Goal: Task Accomplishment & Management: Complete application form

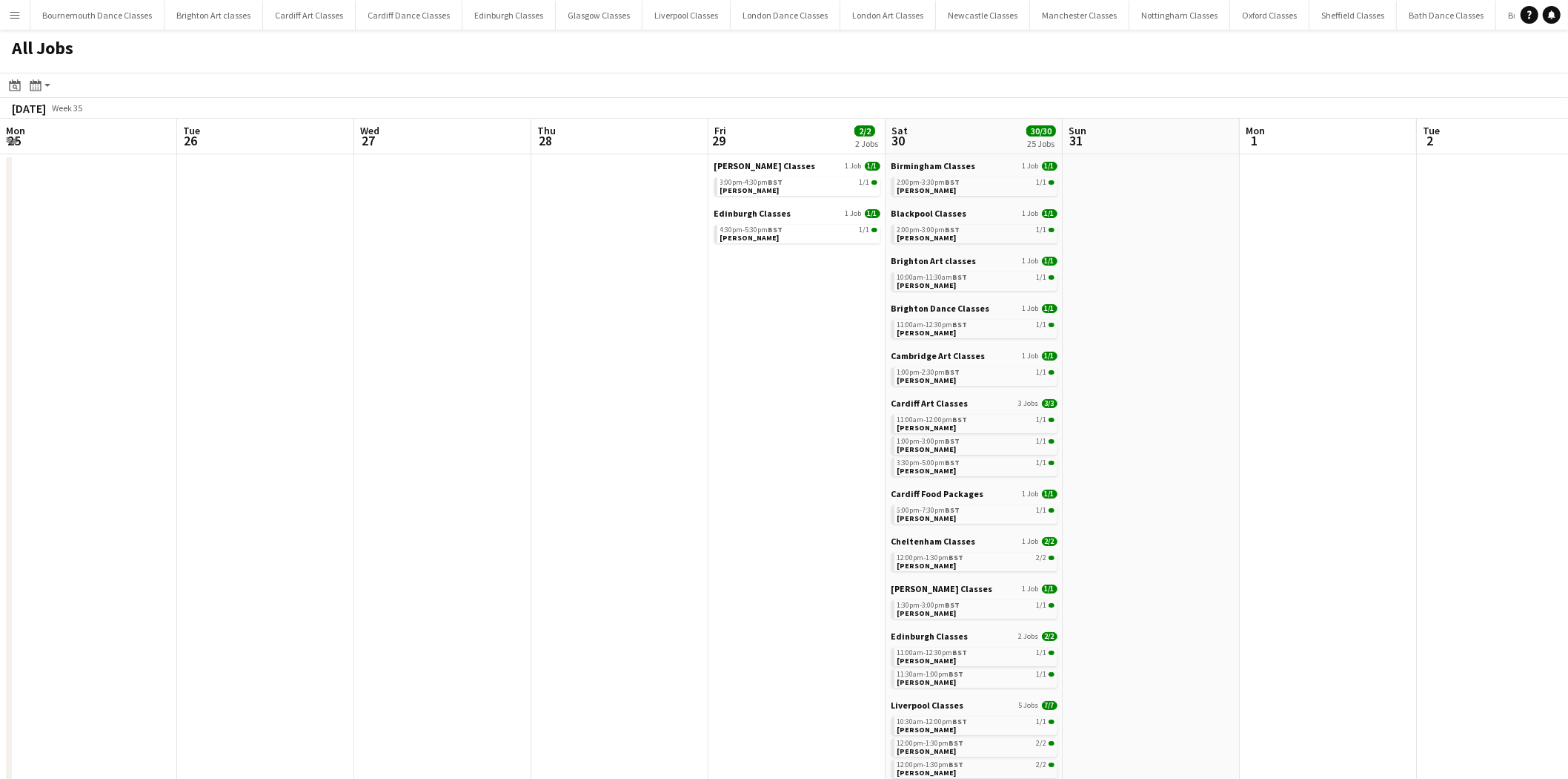
scroll to position [0, 611]
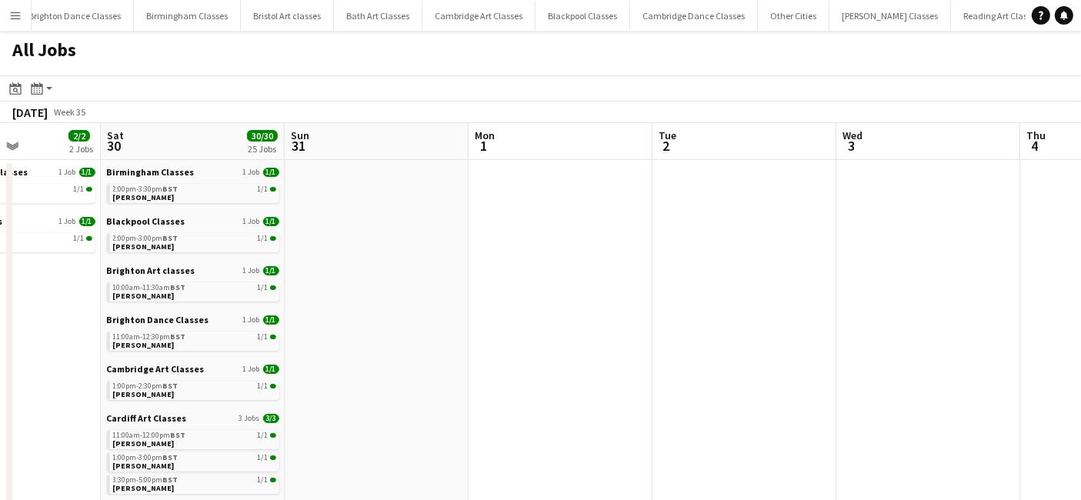
click at [15, 27] on button "Menu" at bounding box center [15, 15] width 31 height 31
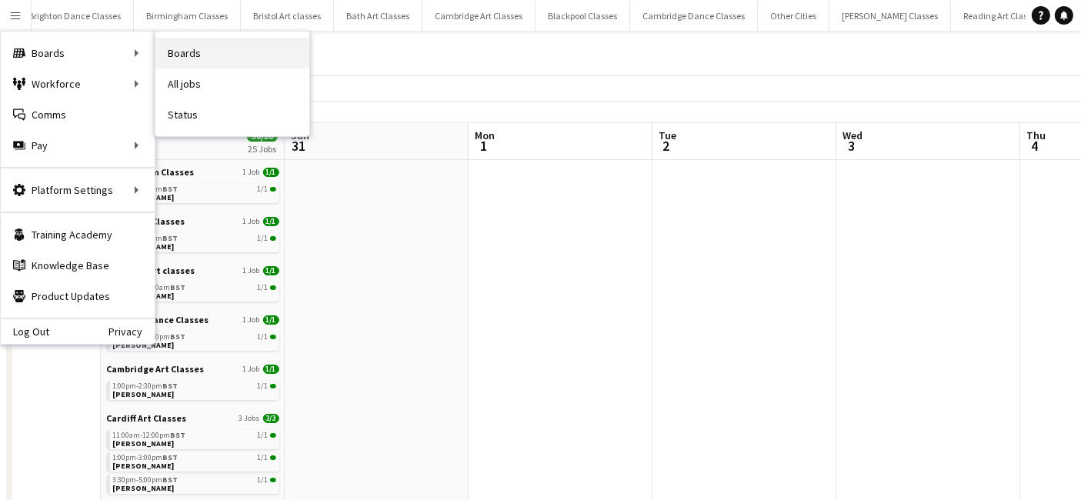
click at [228, 48] on link "Boards" at bounding box center [232, 53] width 154 height 31
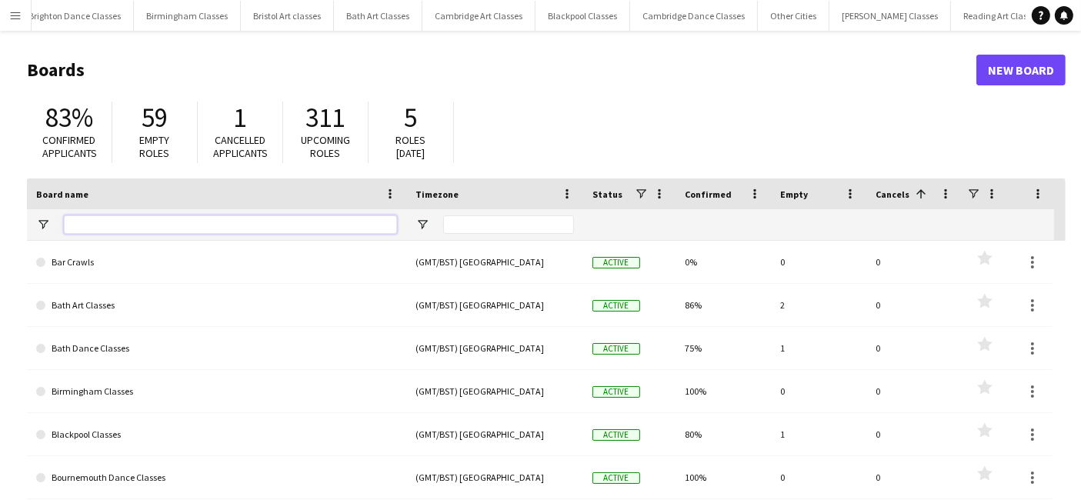
click at [92, 231] on input "Board name Filter Input" at bounding box center [230, 224] width 333 height 18
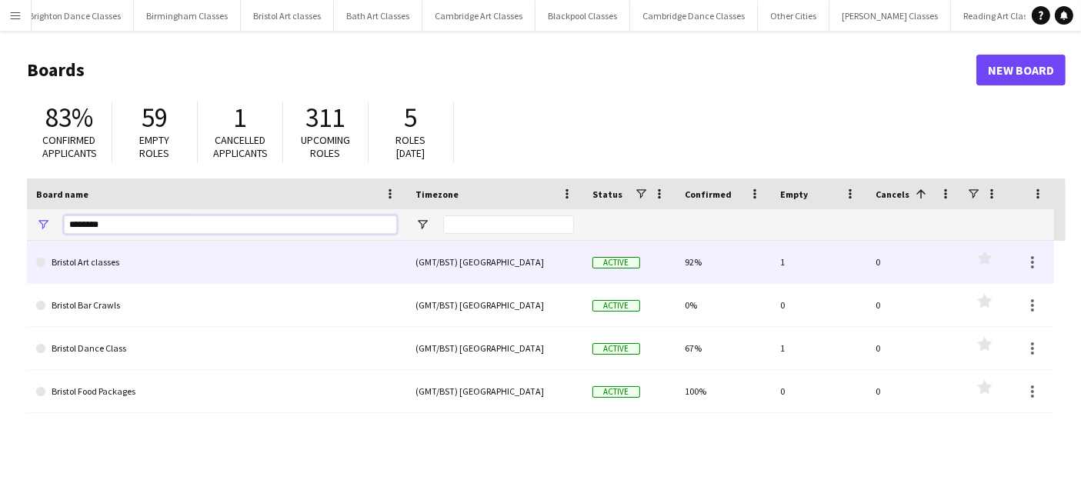
type input "*******"
click at [99, 261] on link "Bristol Art classes" at bounding box center [216, 262] width 361 height 43
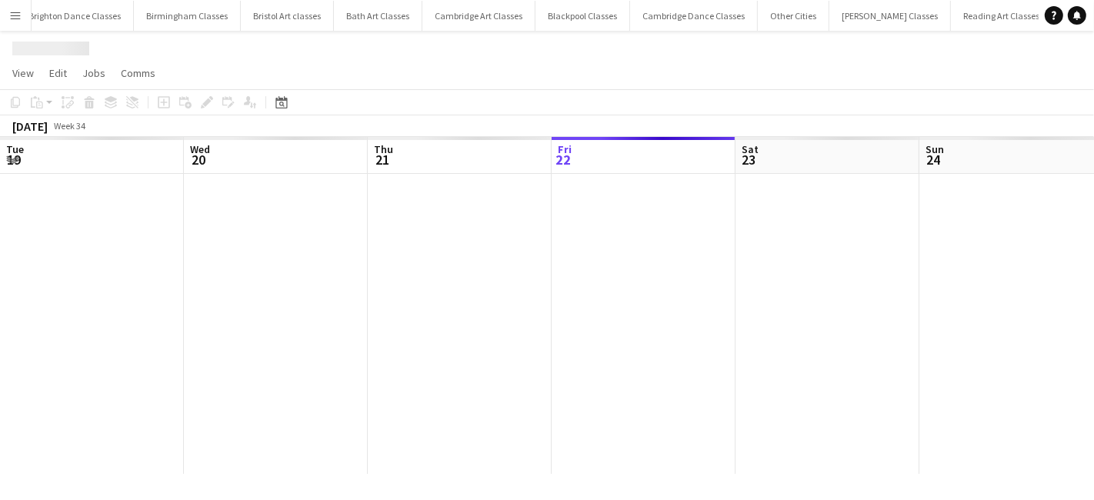
scroll to position [0, 367]
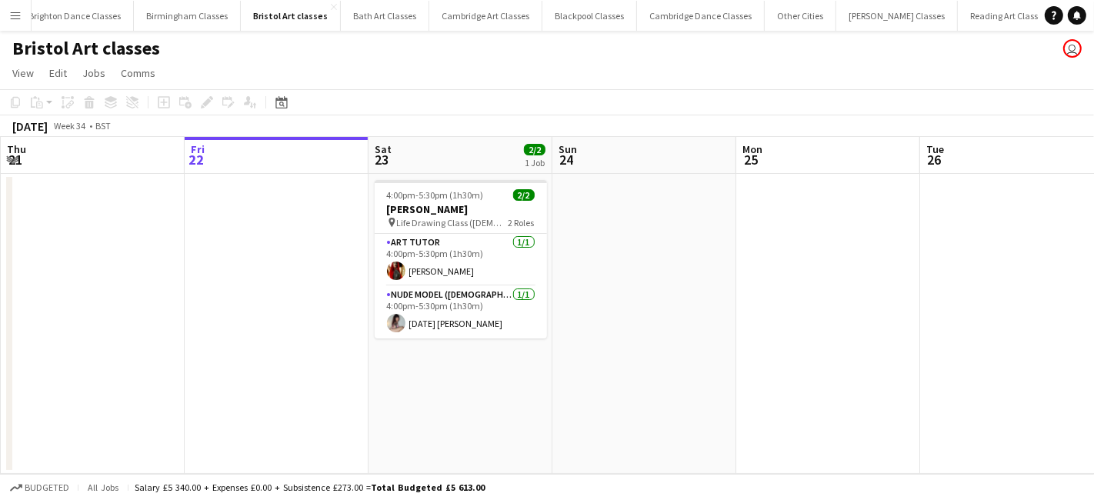
click at [12, 22] on button "Menu" at bounding box center [15, 15] width 31 height 31
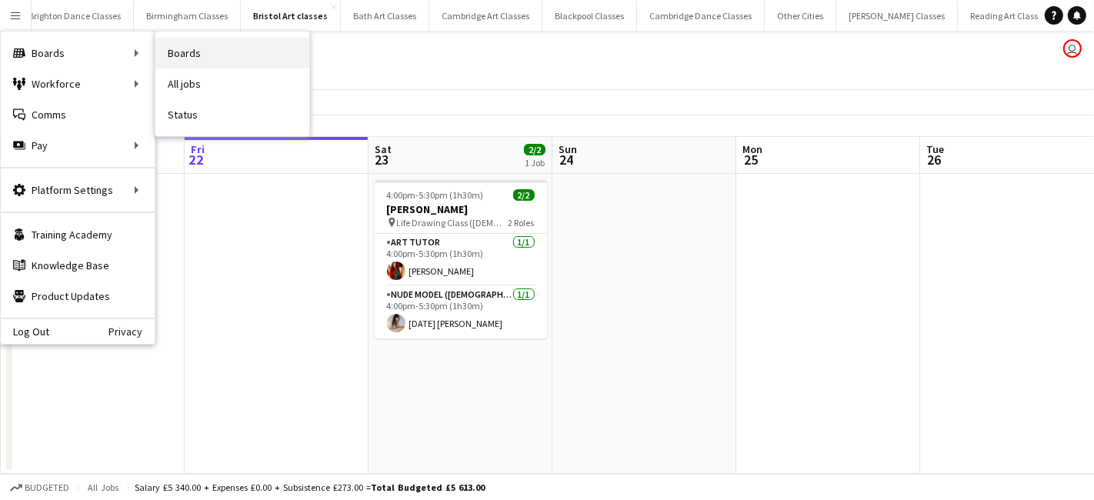
click at [232, 55] on link "Boards" at bounding box center [232, 53] width 154 height 31
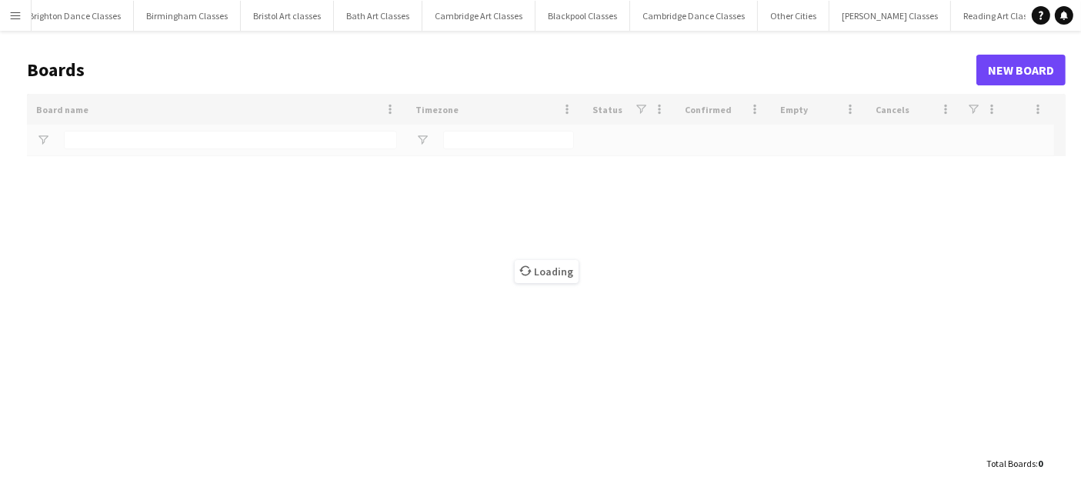
type input "*******"
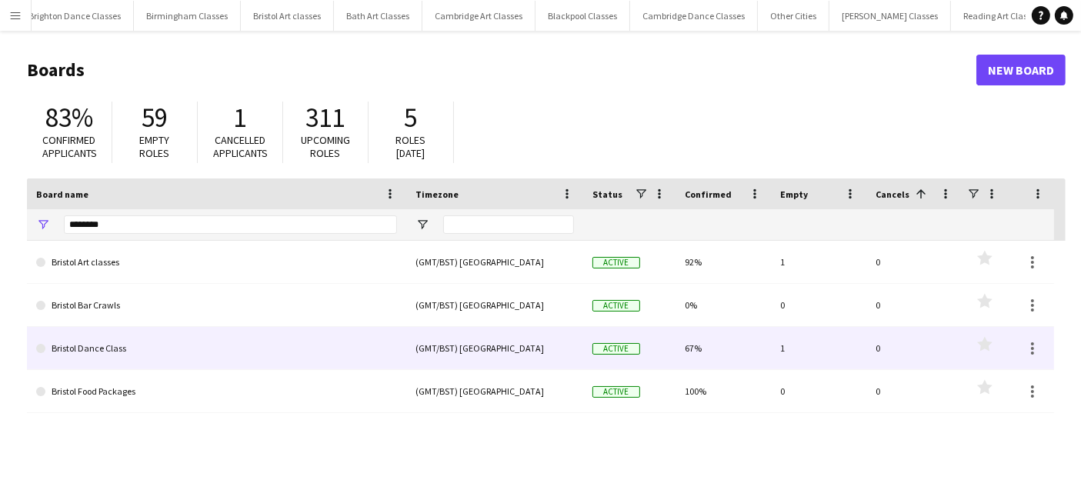
click at [95, 355] on link "Bristol Dance Class" at bounding box center [216, 348] width 361 height 43
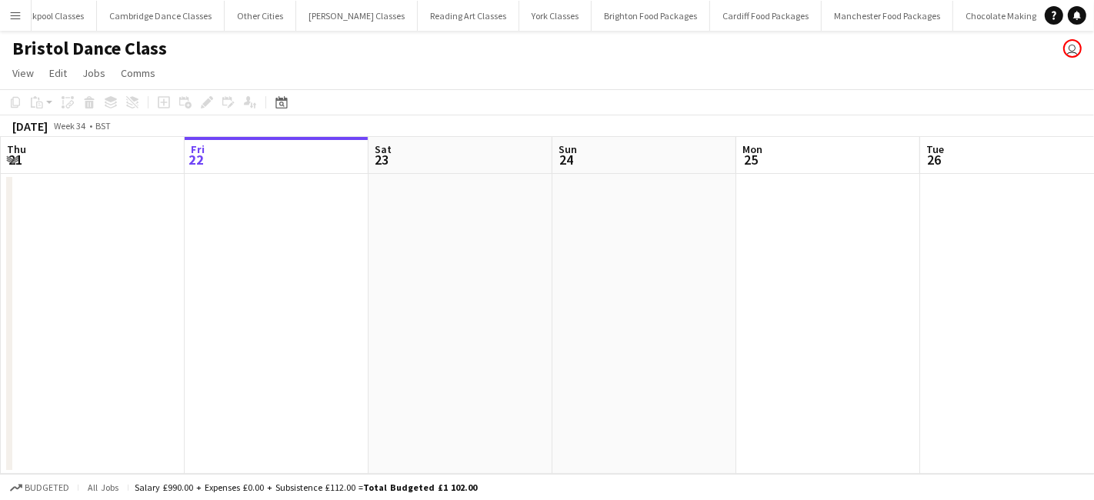
scroll to position [0, 2116]
click at [279, 98] on icon at bounding box center [281, 102] width 12 height 12
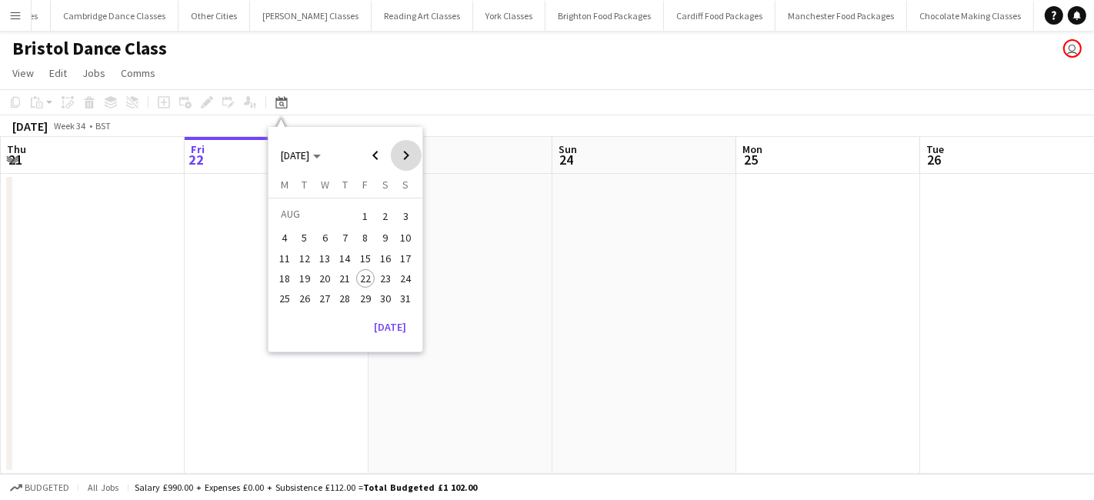
click at [400, 157] on span "Next month" at bounding box center [406, 155] width 31 height 31
click at [408, 275] on span "21" at bounding box center [406, 274] width 18 height 18
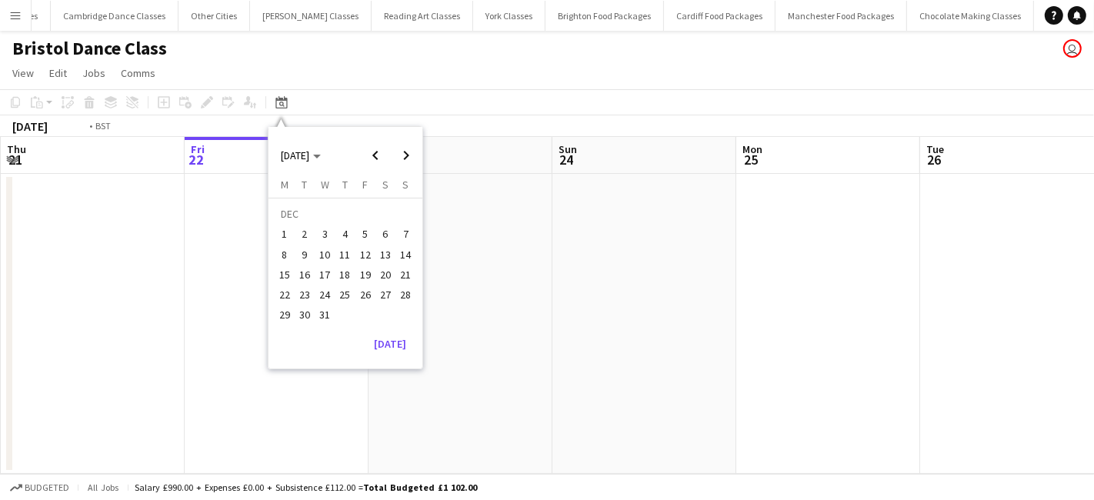
scroll to position [0, 528]
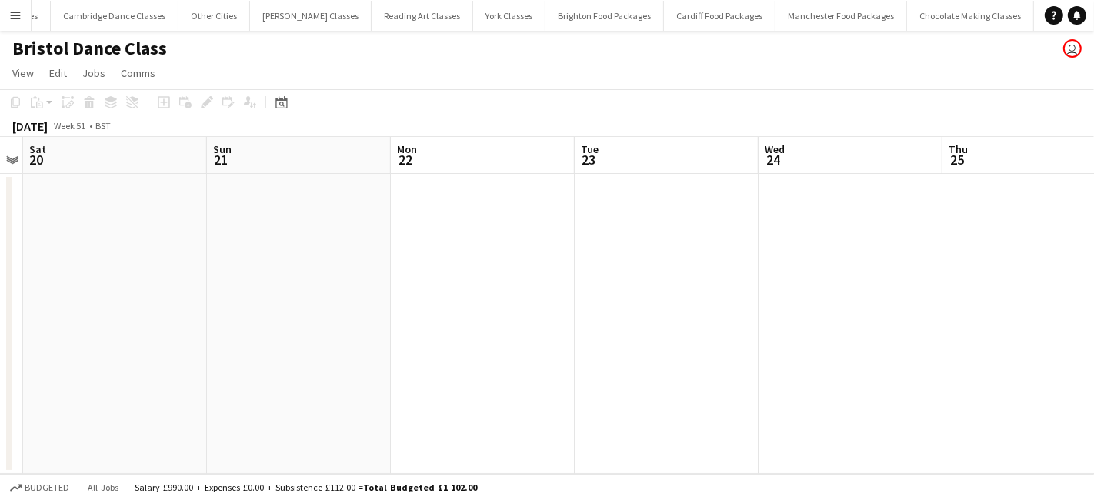
click at [369, 260] on app-date-cell at bounding box center [299, 324] width 184 height 300
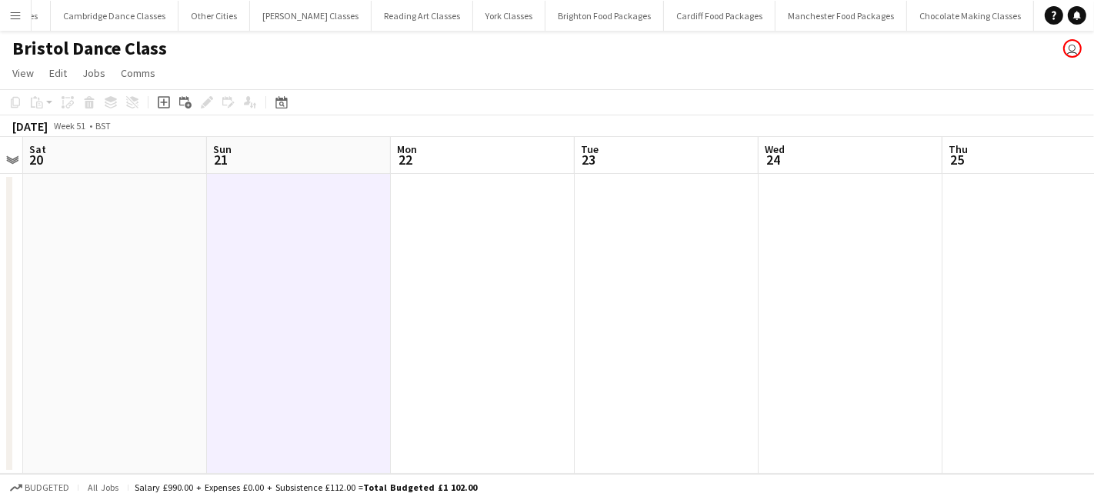
click at [158, 104] on icon "Add job" at bounding box center [164, 102] width 12 height 12
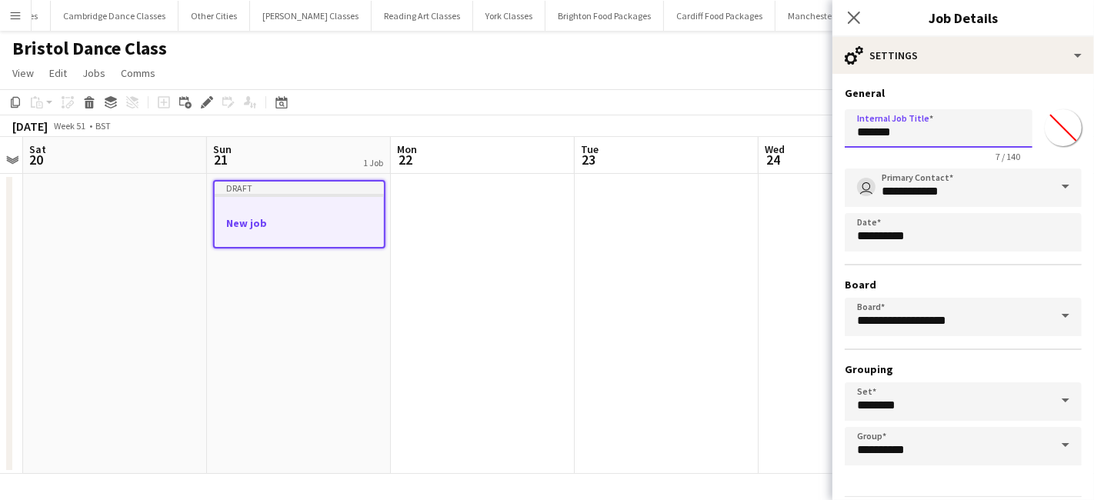
drag, startPoint x: 933, startPoint y: 128, endPoint x: 829, endPoint y: 135, distance: 104.1
click at [832, 135] on form "**********" at bounding box center [962, 313] width 261 height 454
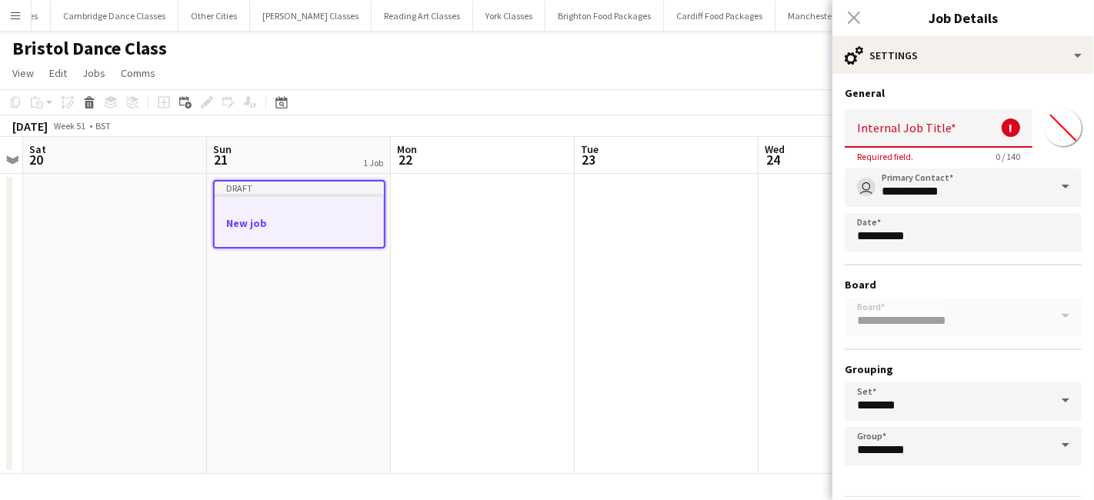
click at [878, 135] on input "Internal Job Title" at bounding box center [938, 128] width 188 height 38
type input "*"
paste input "**********"
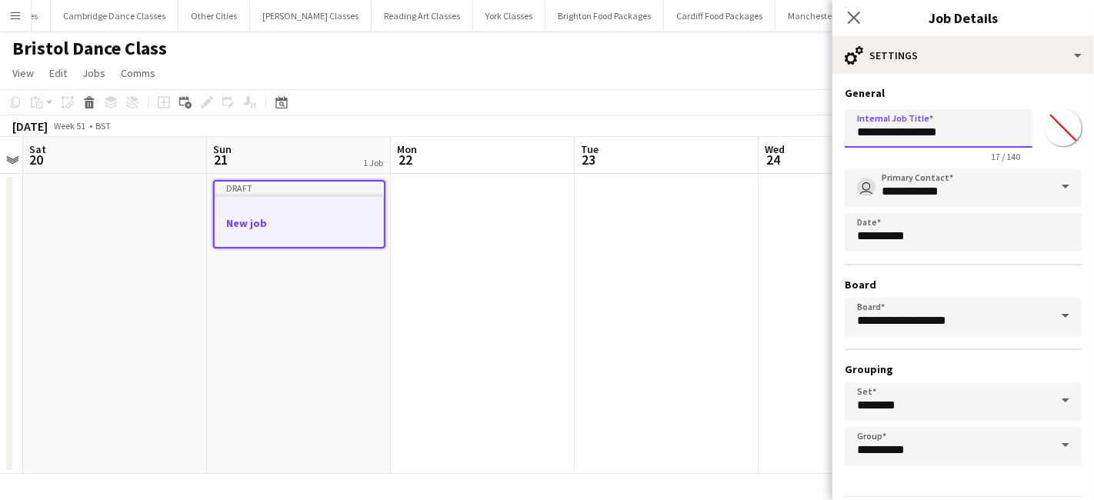
scroll to position [48, 0]
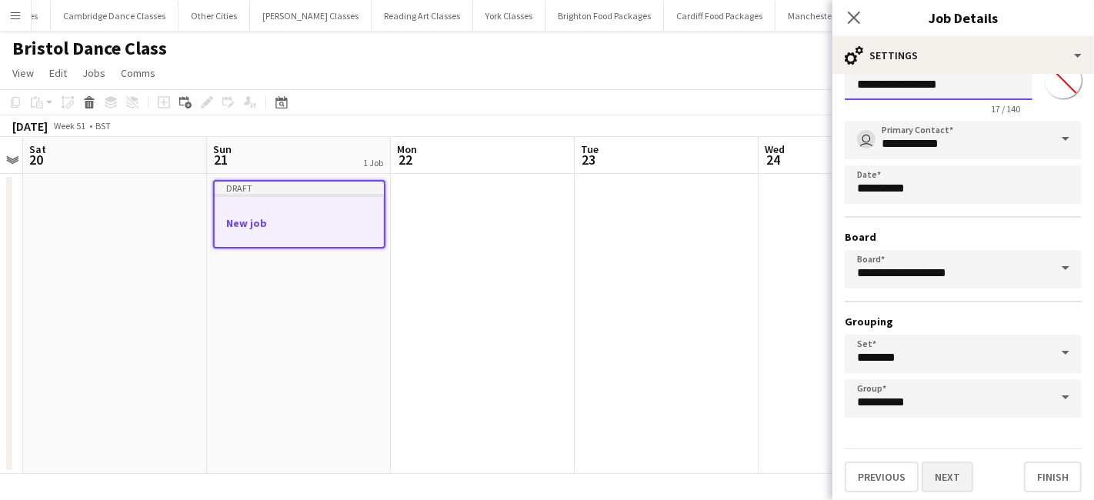
type input "**********"
click at [936, 469] on button "Next" at bounding box center [947, 476] width 52 height 31
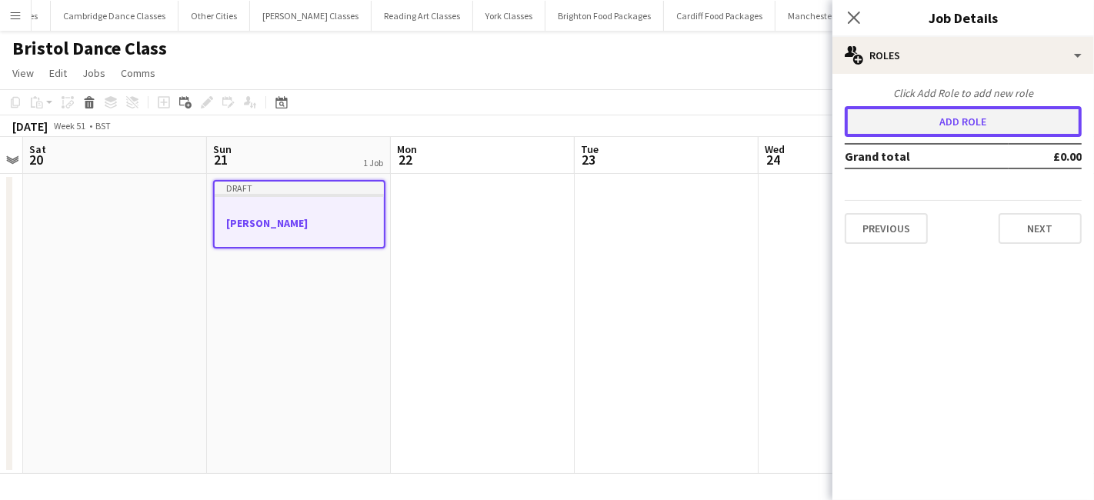
click at [936, 106] on button "Add role" at bounding box center [962, 121] width 237 height 31
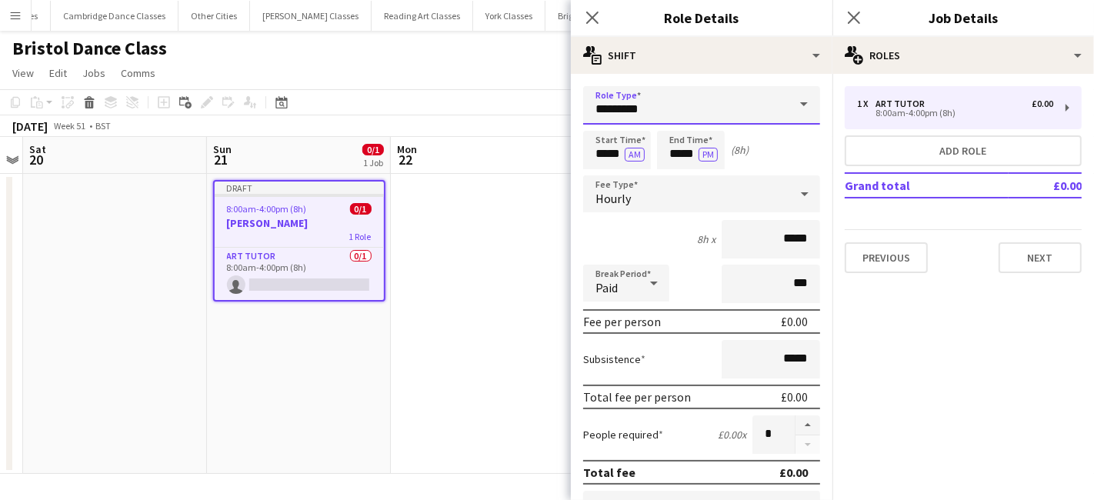
click at [676, 115] on input "*********" at bounding box center [701, 105] width 237 height 38
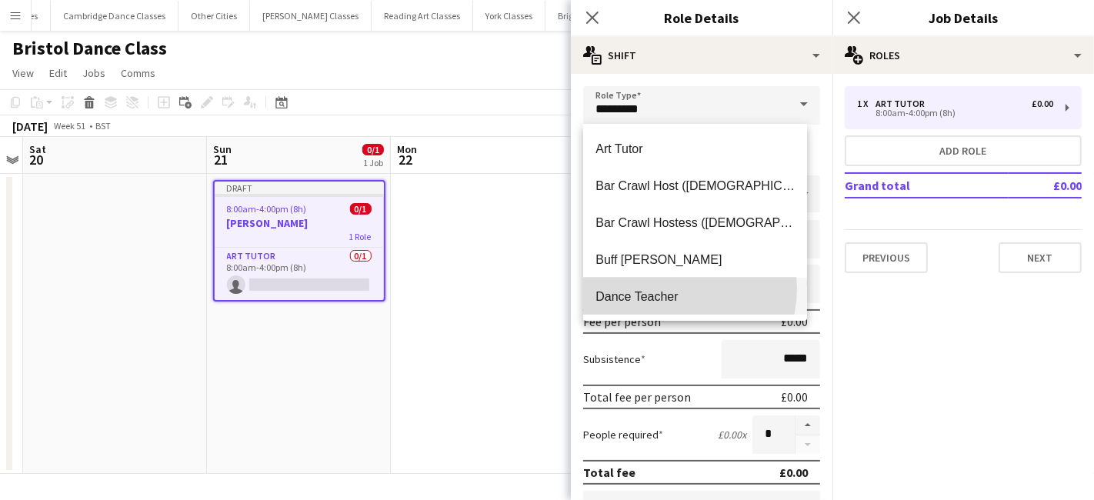
click at [670, 289] on span "Dance Teacher" at bounding box center [694, 296] width 199 height 15
type input "**********"
type input "******"
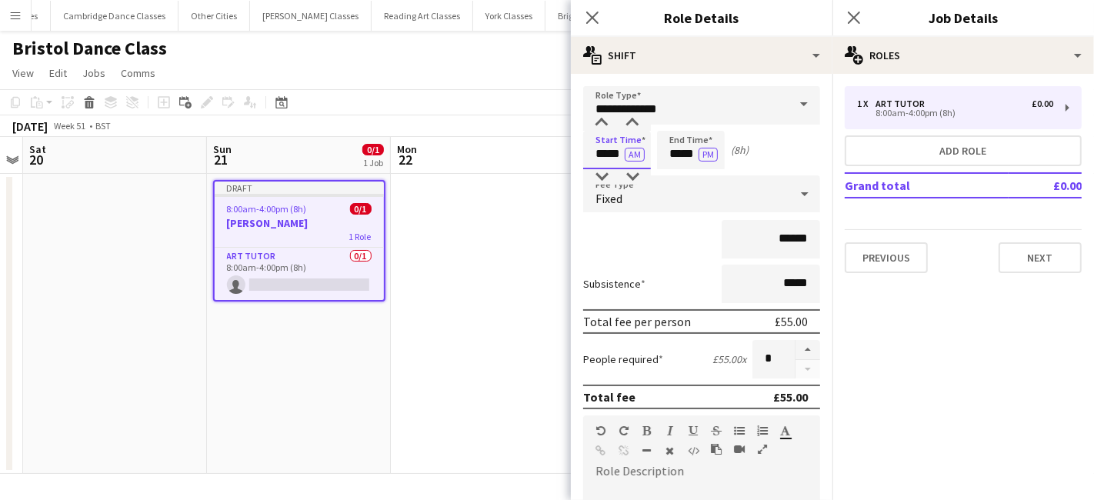
click at [613, 155] on input "*****" at bounding box center [617, 150] width 68 height 38
click at [608, 128] on div at bounding box center [601, 122] width 31 height 15
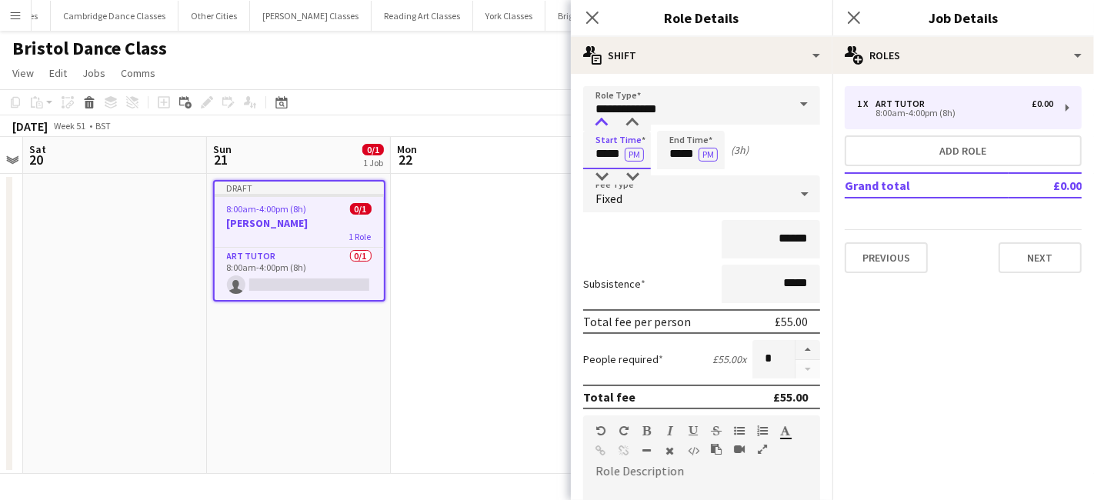
click at [608, 128] on div at bounding box center [601, 122] width 31 height 15
click at [631, 127] on div at bounding box center [632, 122] width 31 height 15
type input "*****"
click at [631, 127] on div at bounding box center [632, 122] width 31 height 15
click at [683, 152] on input "*****" at bounding box center [691, 150] width 68 height 38
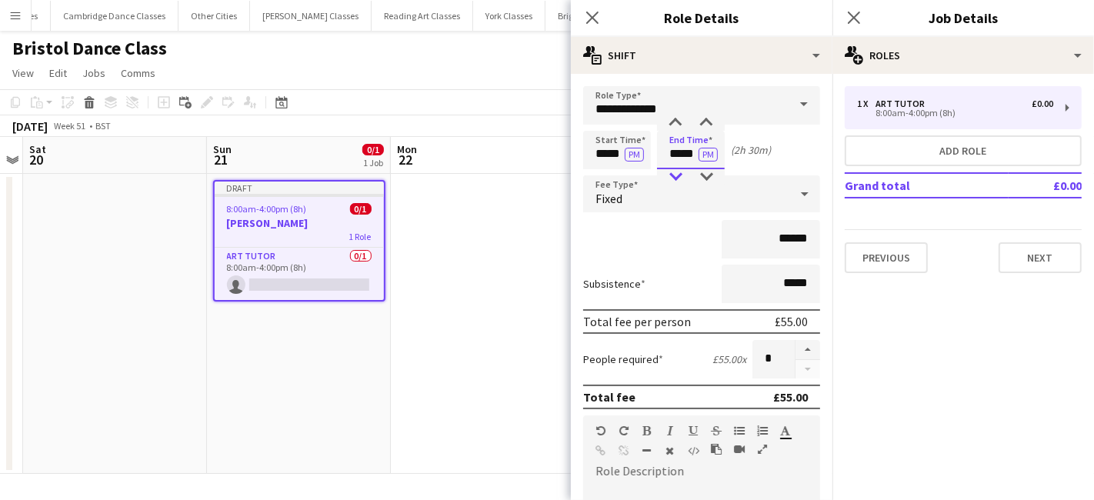
click at [678, 178] on div at bounding box center [675, 176] width 31 height 15
type input "*****"
click at [679, 124] on div at bounding box center [675, 122] width 31 height 15
click at [627, 198] on div "Fixed" at bounding box center [686, 193] width 206 height 37
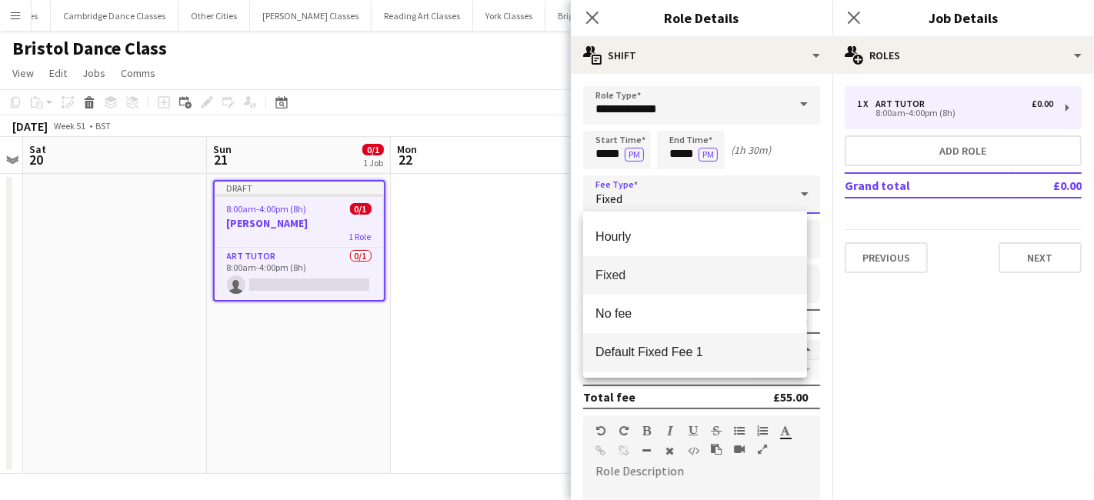
click at [647, 355] on span "Default Fixed Fee 1" at bounding box center [694, 352] width 199 height 15
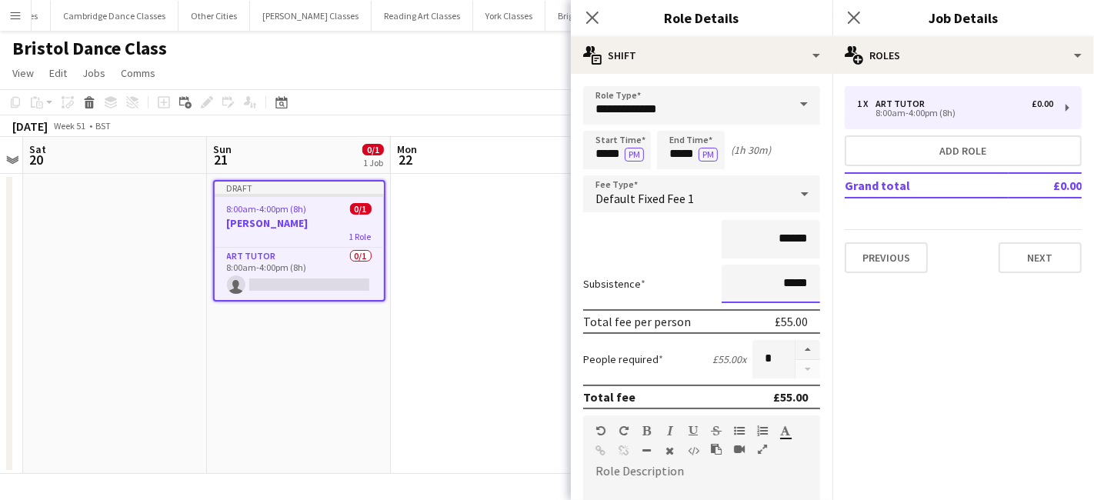
drag, startPoint x: 801, startPoint y: 284, endPoint x: 758, endPoint y: 283, distance: 43.1
click at [758, 283] on input "*****" at bounding box center [770, 284] width 98 height 38
type input "*****"
paste div
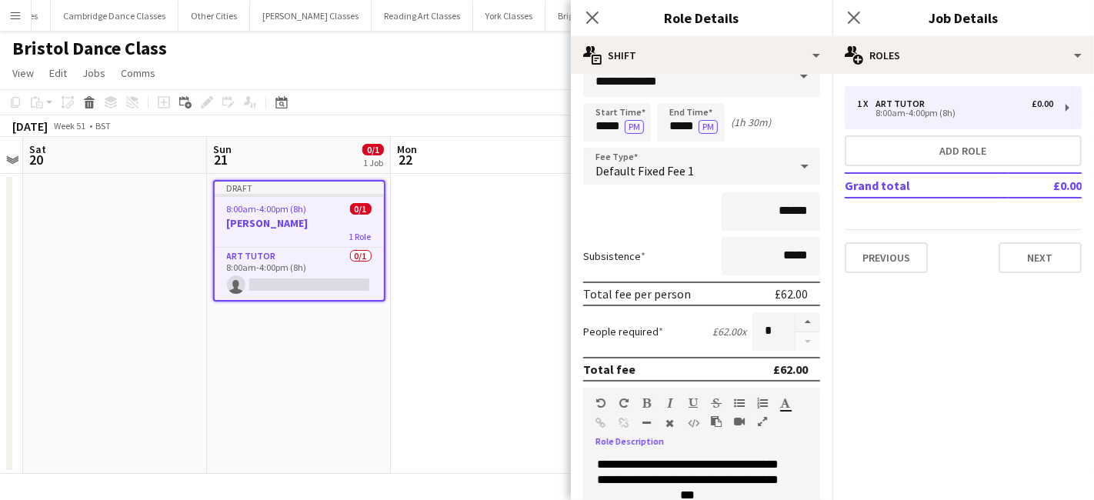
scroll to position [338, 0]
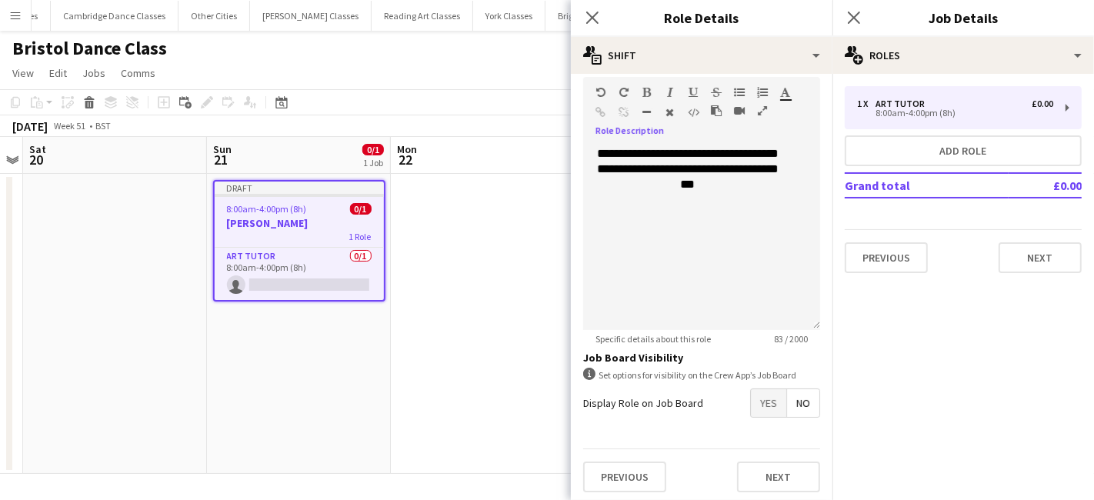
click at [754, 399] on span "Yes" at bounding box center [768, 403] width 35 height 28
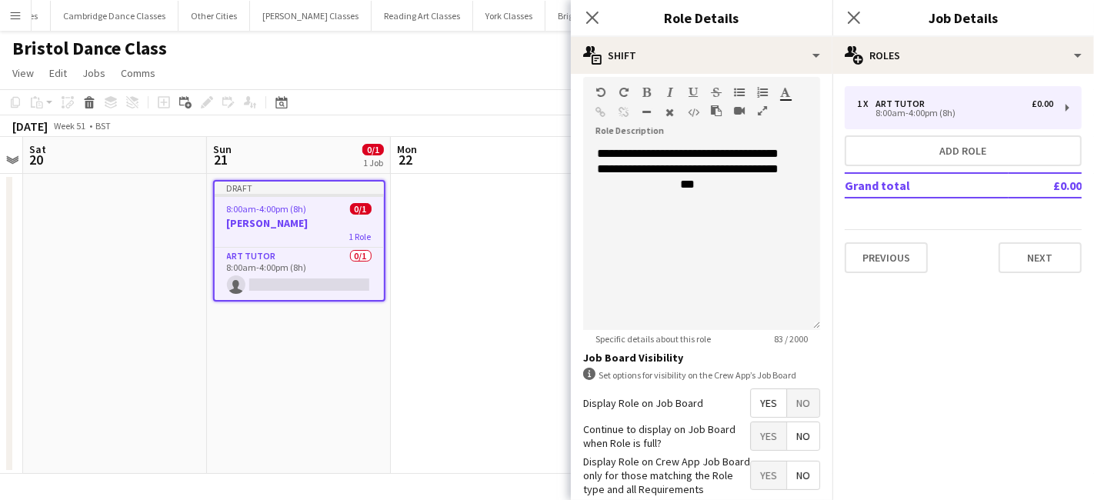
drag, startPoint x: 788, startPoint y: 433, endPoint x: 751, endPoint y: 454, distance: 42.4
click at [787, 440] on span "No" at bounding box center [803, 436] width 32 height 28
click at [754, 471] on span "Yes" at bounding box center [768, 475] width 35 height 28
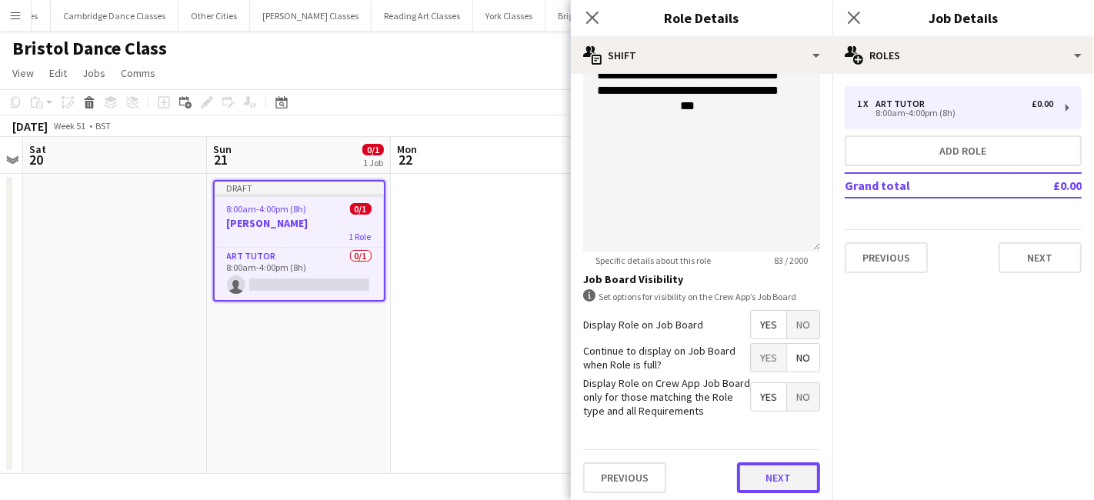
click at [795, 480] on button "Next" at bounding box center [778, 477] width 83 height 31
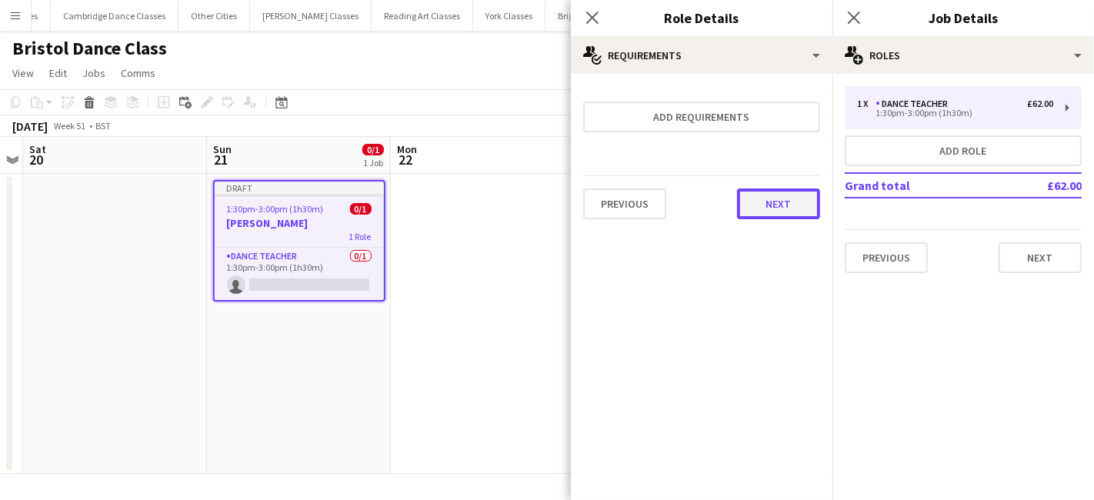
click at [768, 207] on button "Next" at bounding box center [778, 203] width 83 height 31
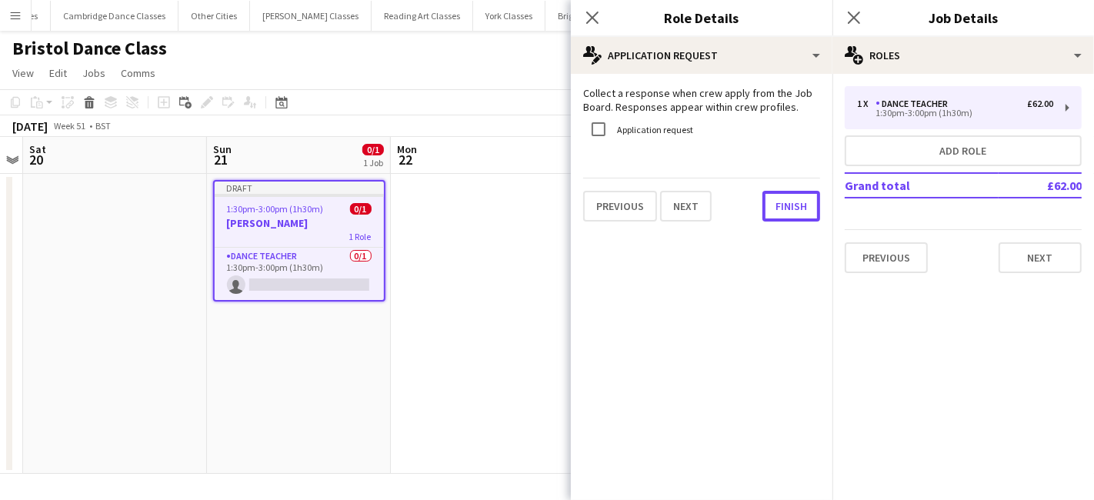
click at [768, 207] on button "Finish" at bounding box center [791, 206] width 58 height 31
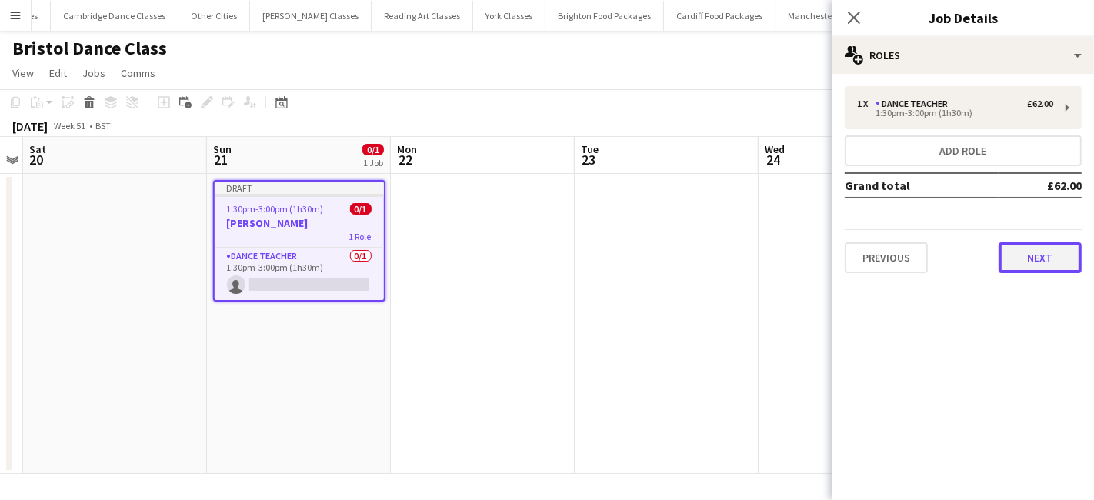
click at [1014, 263] on button "Next" at bounding box center [1039, 257] width 83 height 31
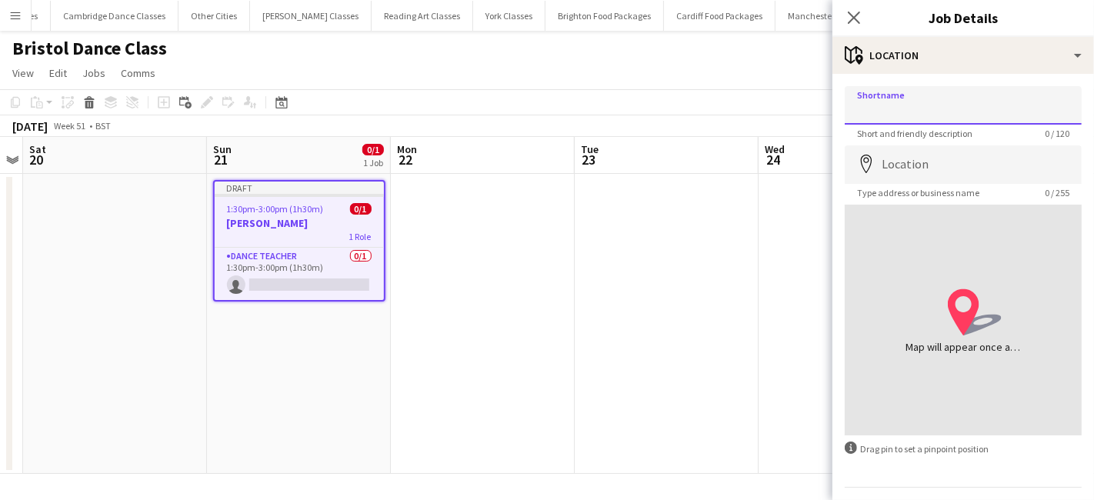
click at [877, 108] on input "Shortname" at bounding box center [962, 105] width 237 height 38
type input "**********"
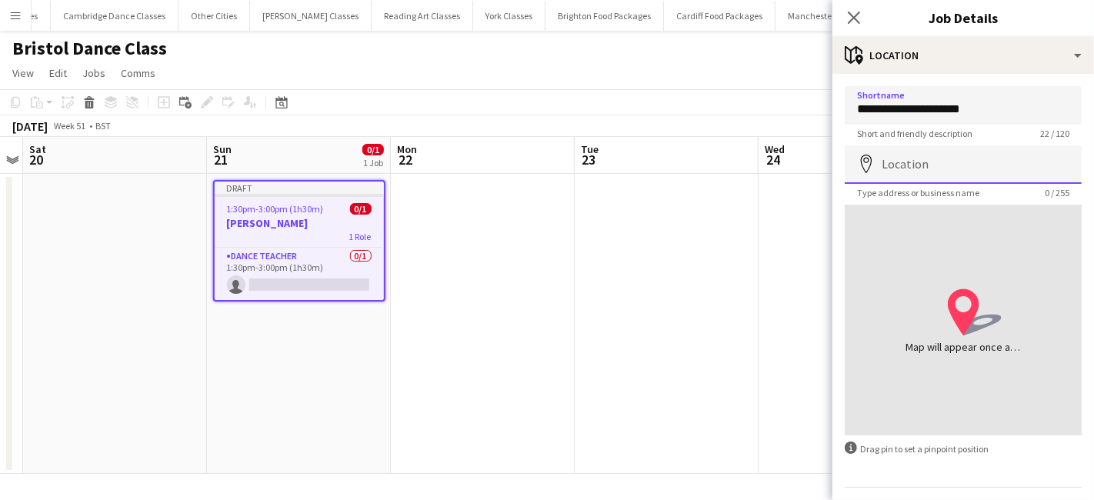
click at [894, 164] on input "Location" at bounding box center [962, 164] width 237 height 38
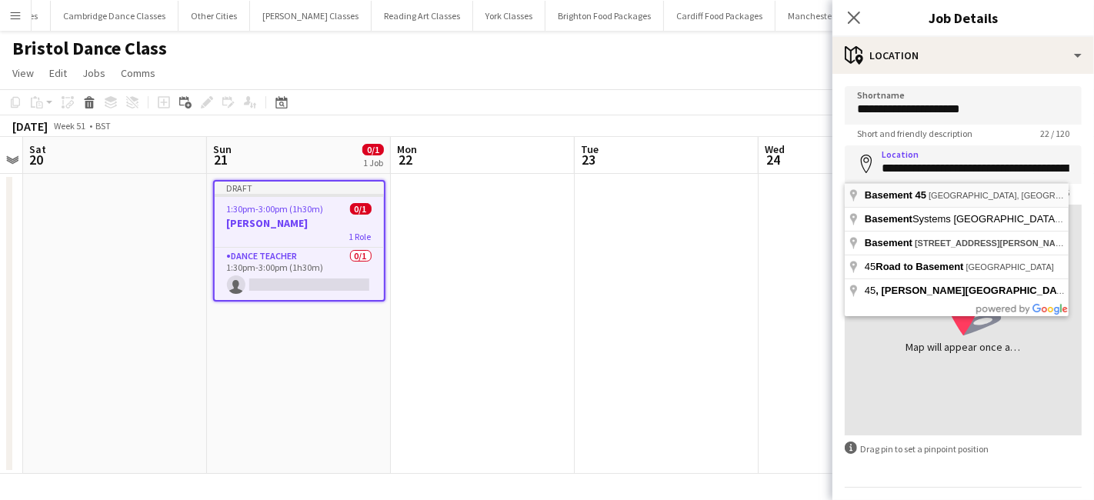
type input "**********"
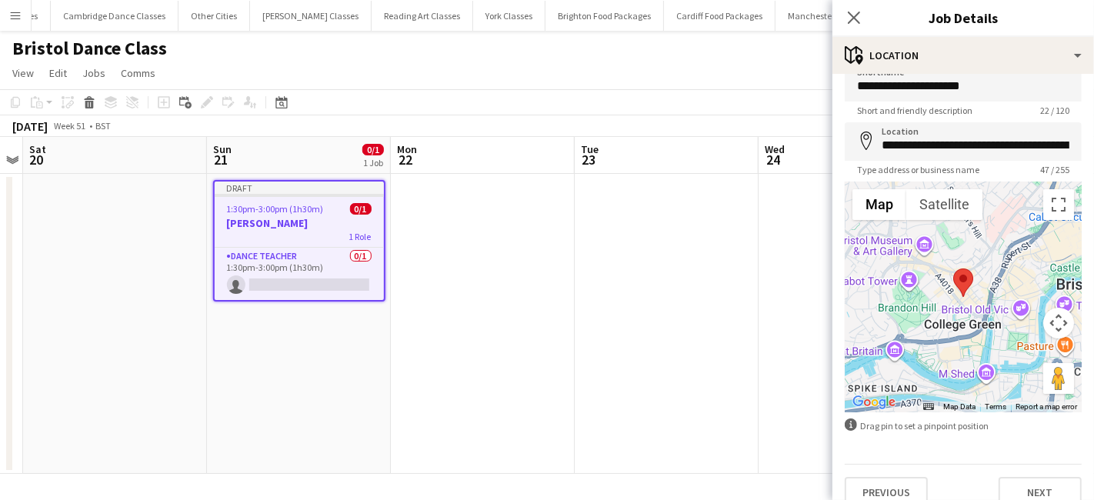
scroll to position [41, 0]
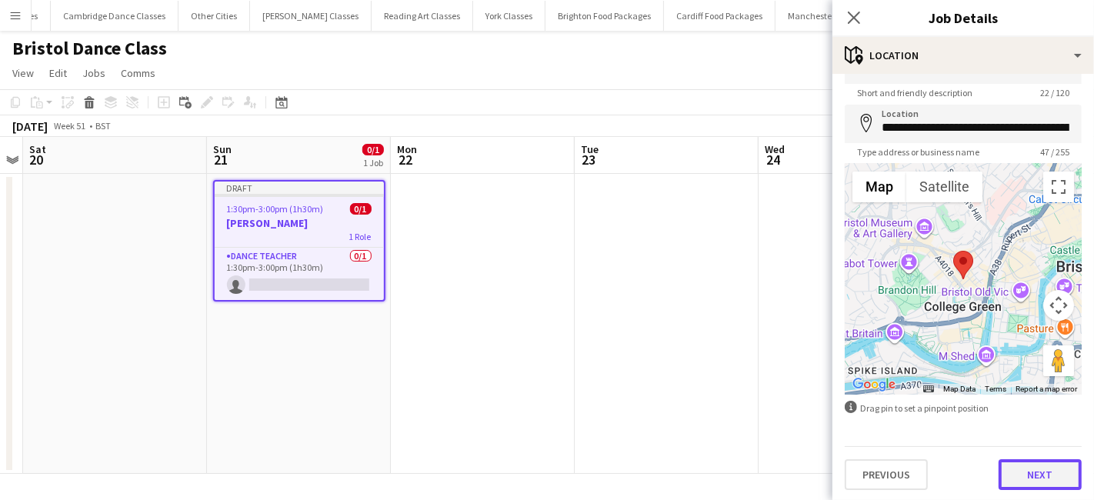
click at [1031, 472] on button "Next" at bounding box center [1039, 474] width 83 height 31
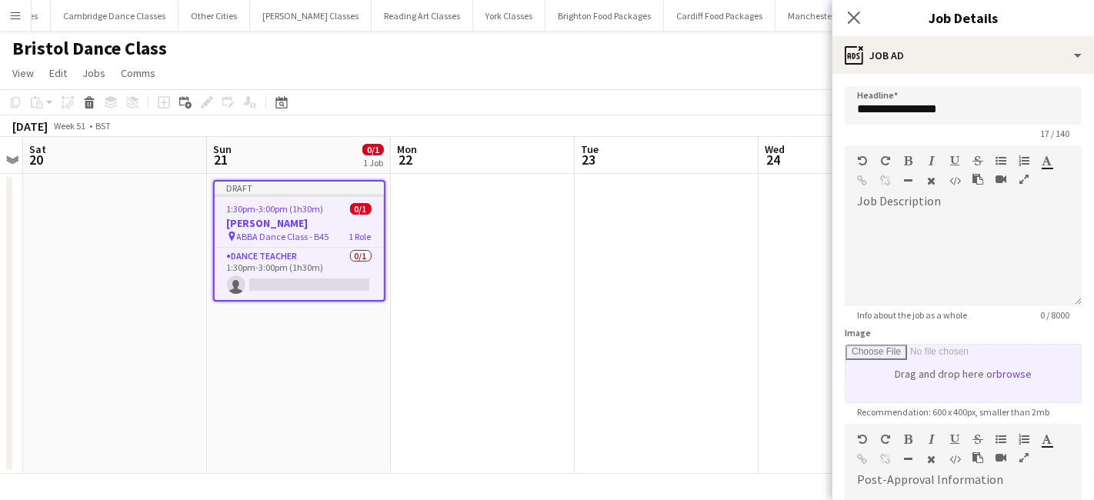
scroll to position [0, 0]
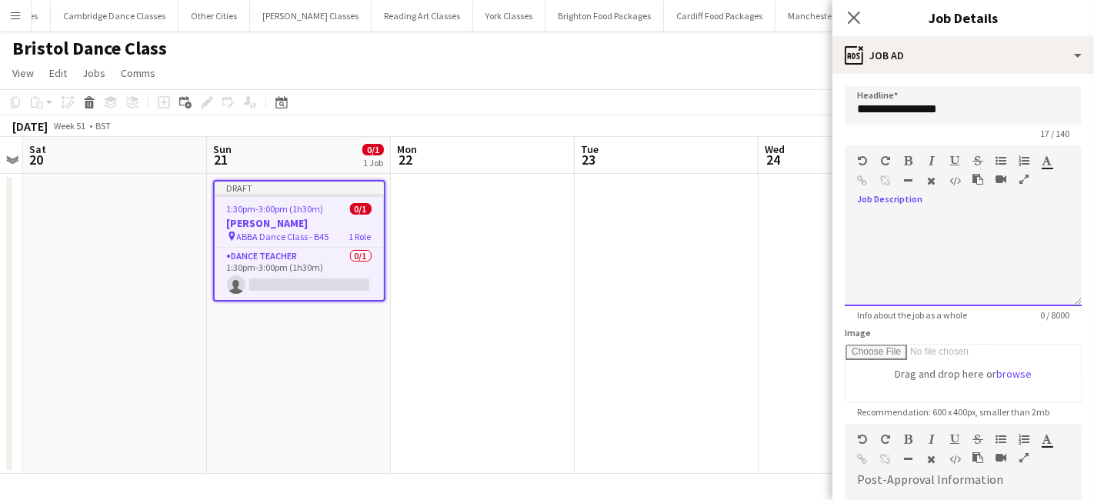
click at [918, 225] on div at bounding box center [962, 260] width 237 height 92
paste div
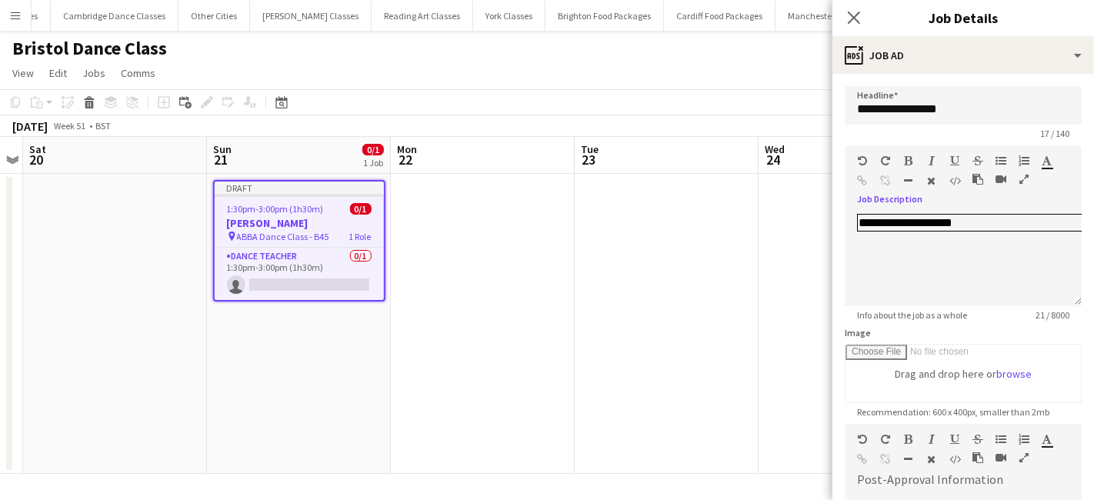
click at [660, 247] on app-date-cell at bounding box center [666, 324] width 184 height 300
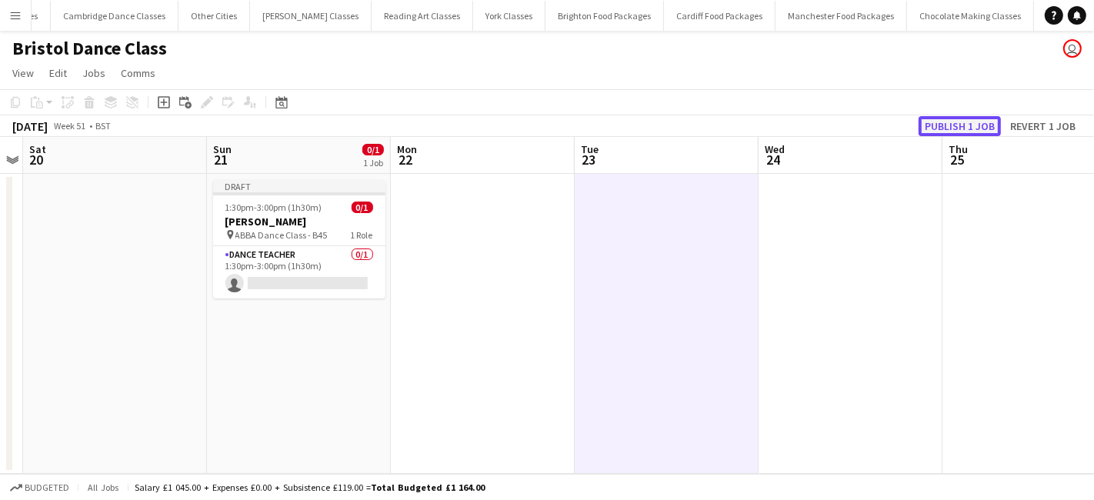
click at [947, 122] on button "Publish 1 job" at bounding box center [959, 126] width 82 height 20
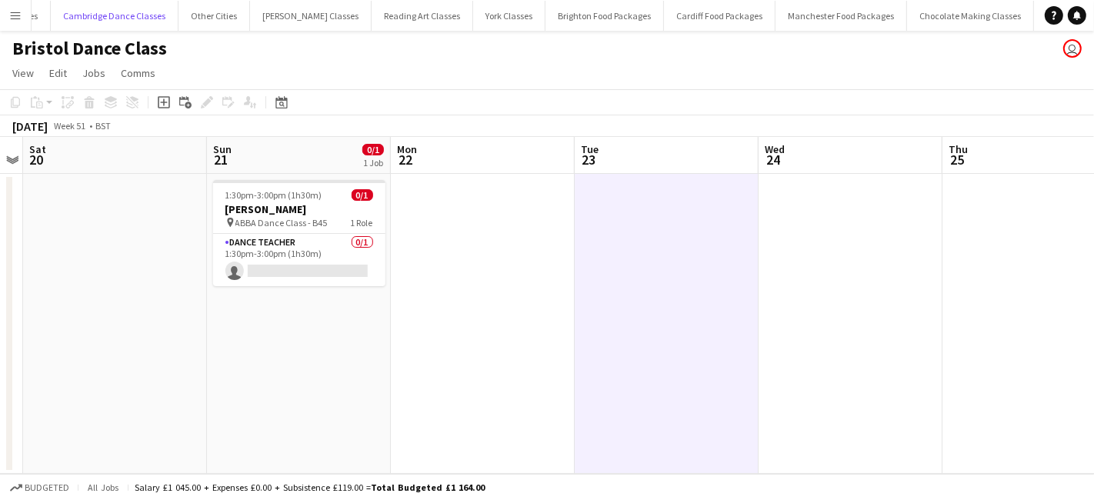
drag, startPoint x: 35, startPoint y: 10, endPoint x: 3, endPoint y: 18, distance: 33.4
click at [51, 10] on button "Cambridge Dance Classes Close" at bounding box center [115, 16] width 128 height 30
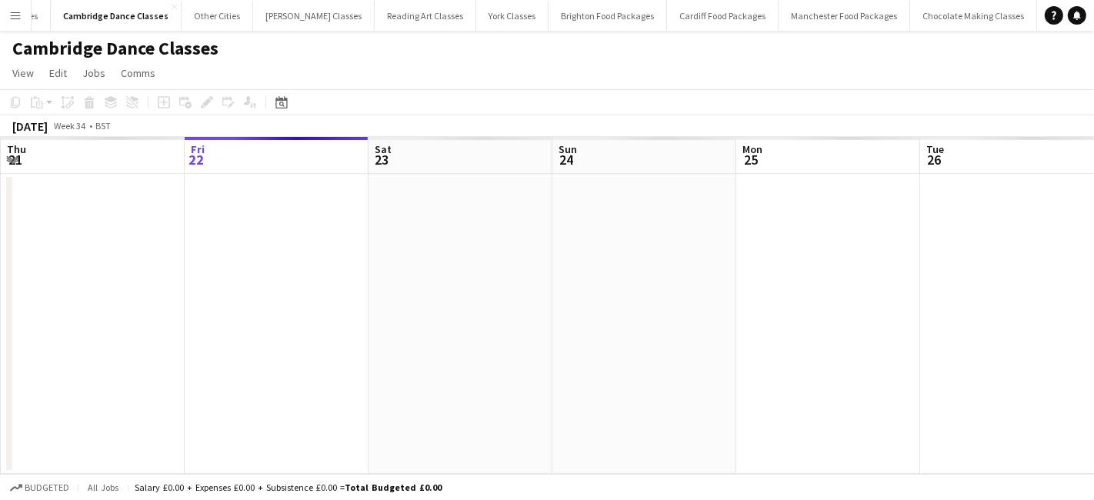
scroll to position [0, 2092]
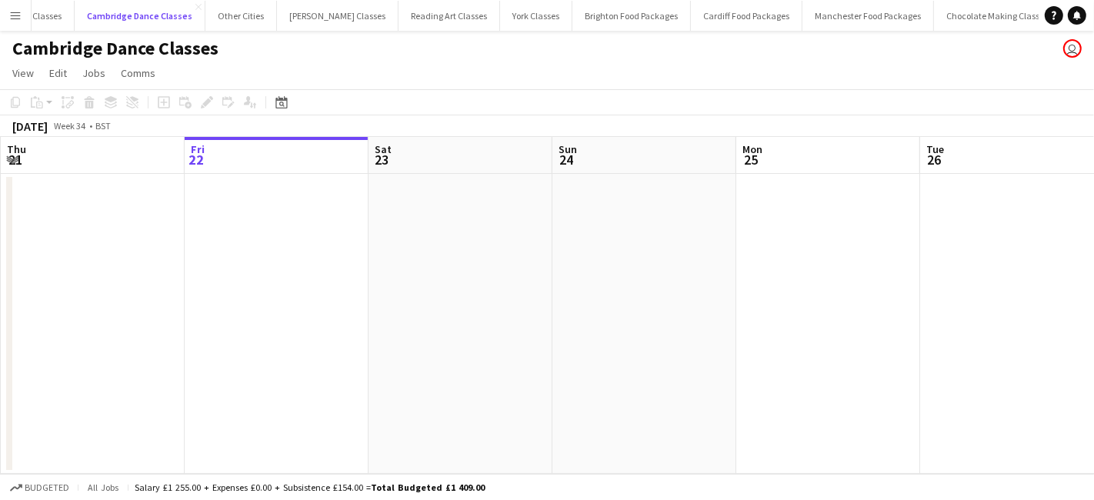
drag, startPoint x: 1, startPoint y: 18, endPoint x: 28, endPoint y: 8, distance: 29.7
click at [75, 8] on button "Cambridge Dance Classes Close" at bounding box center [140, 16] width 131 height 30
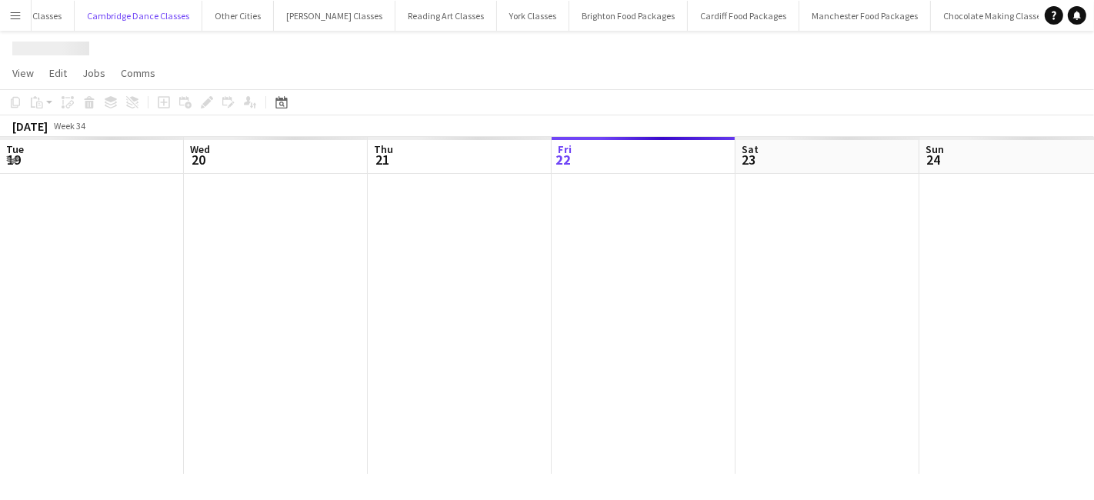
scroll to position [0, 367]
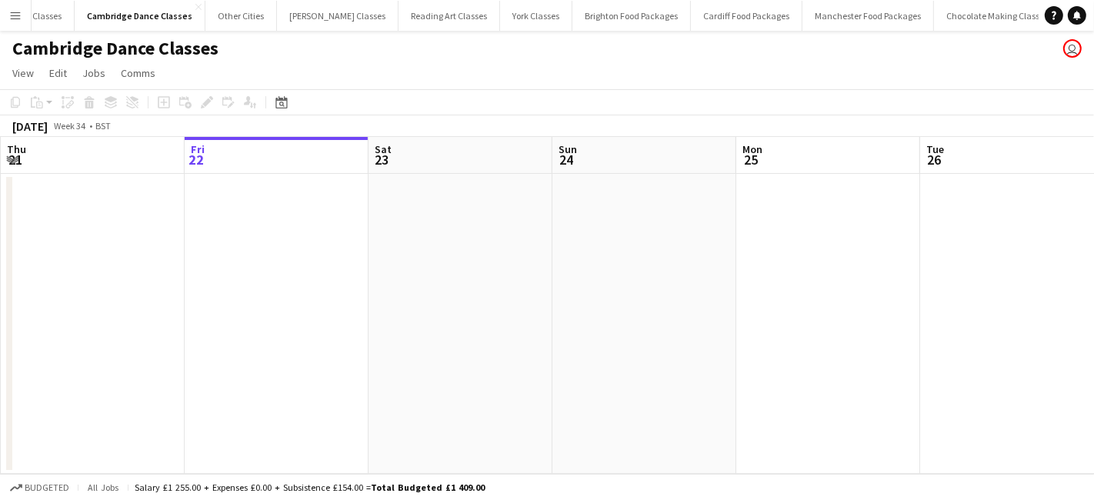
click at [15, 9] on app-icon "Menu" at bounding box center [15, 15] width 12 height 12
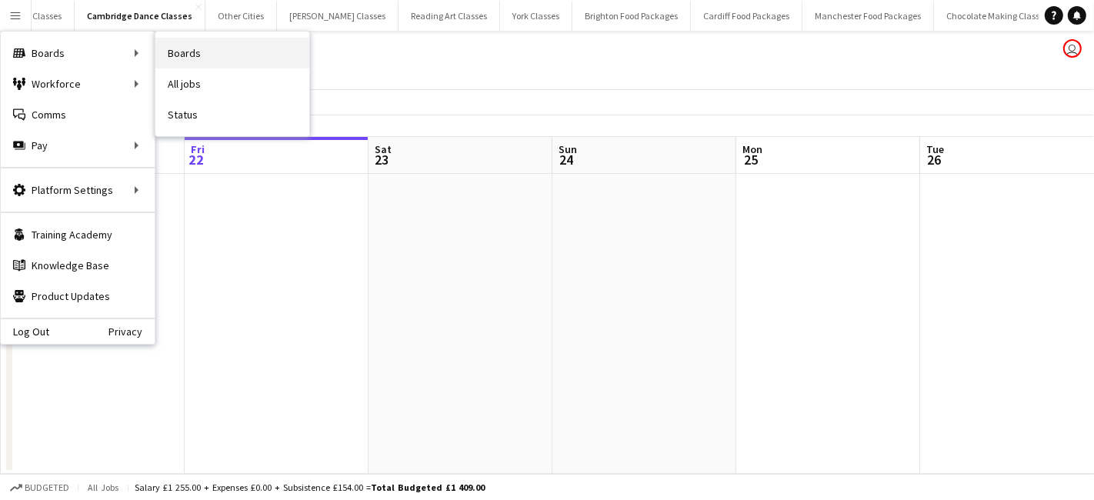
click at [224, 52] on link "Boards" at bounding box center [232, 53] width 154 height 31
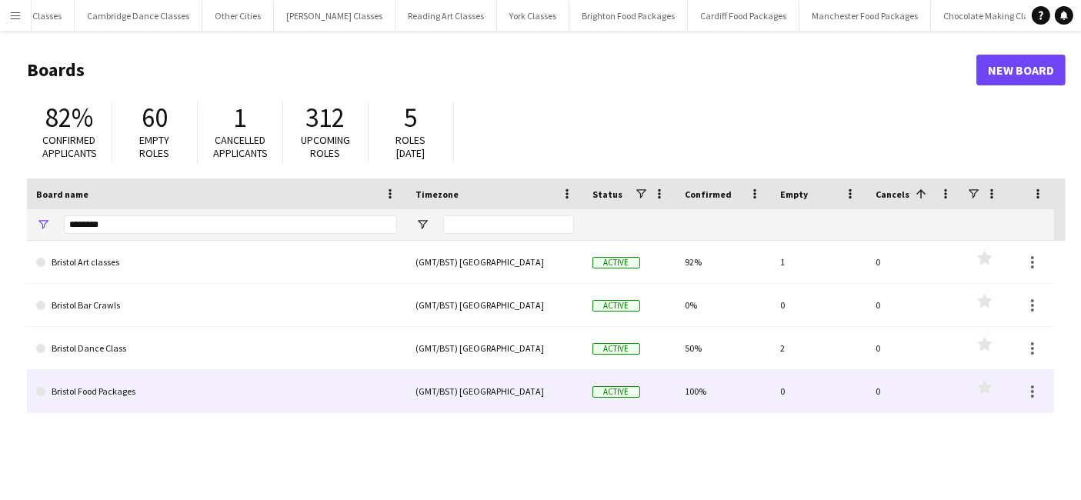
click at [108, 388] on link "Bristol Food Packages" at bounding box center [216, 391] width 361 height 43
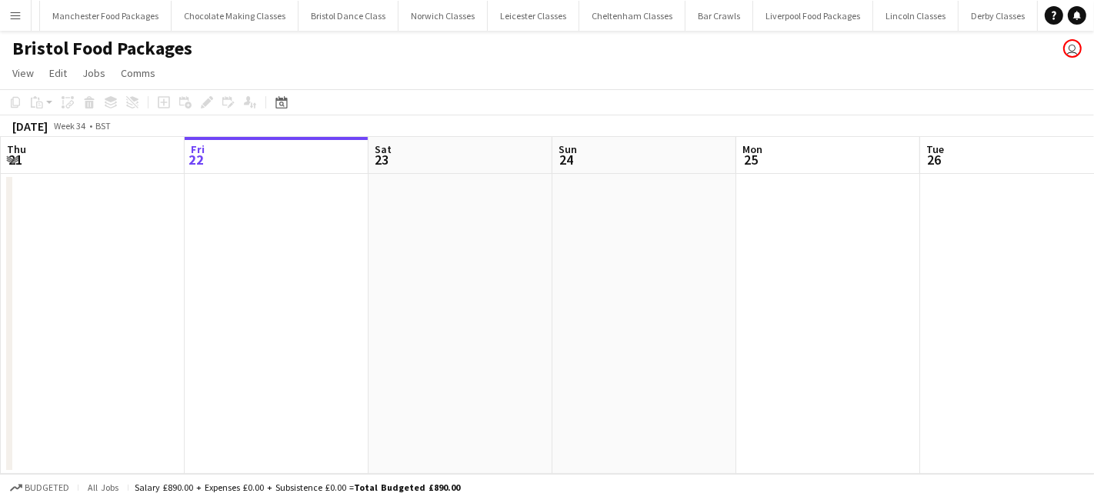
scroll to position [0, 2854]
click at [279, 102] on icon at bounding box center [281, 104] width 5 height 5
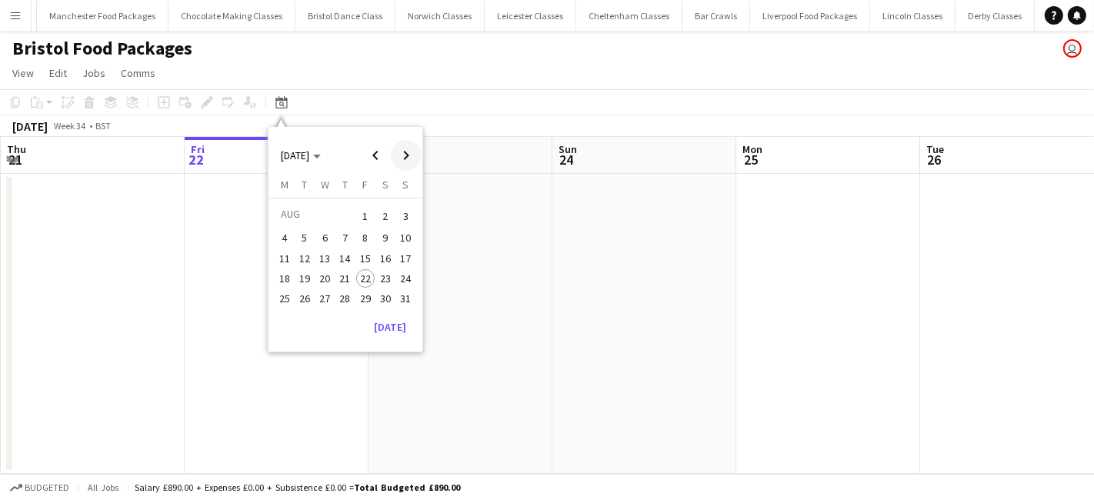
click at [400, 153] on span "Next month" at bounding box center [406, 155] width 31 height 31
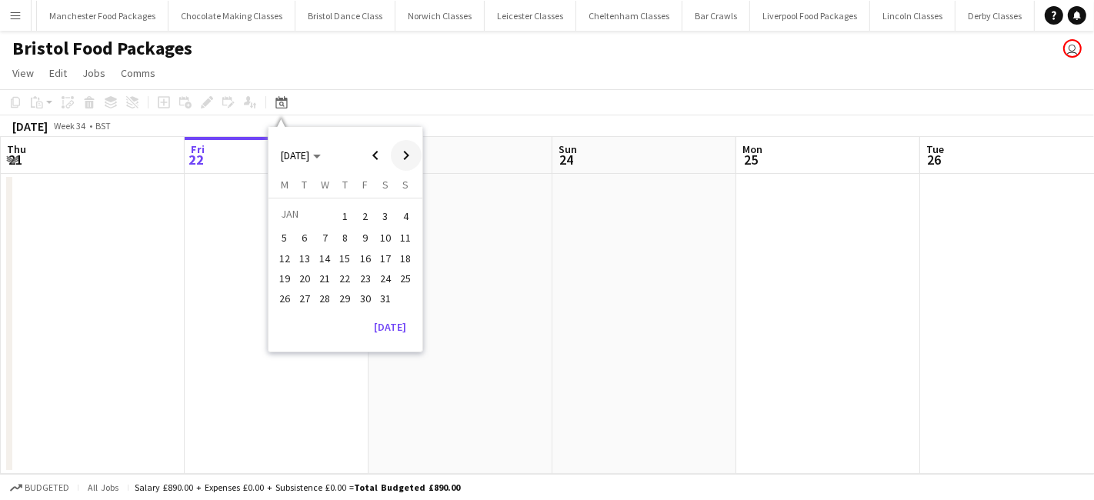
click at [400, 153] on span "Next month" at bounding box center [406, 155] width 31 height 31
click at [389, 276] on span "18" at bounding box center [385, 274] width 18 height 18
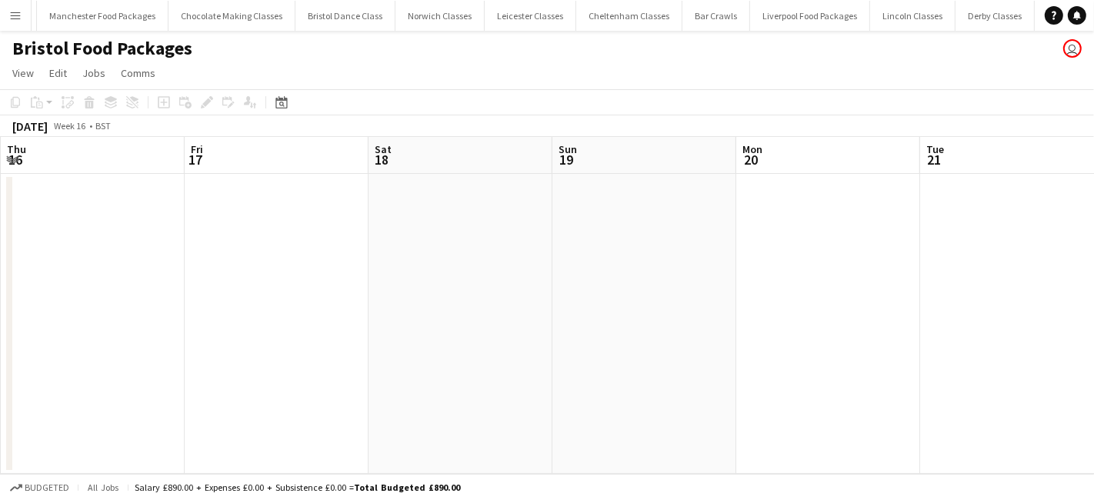
scroll to position [0, 528]
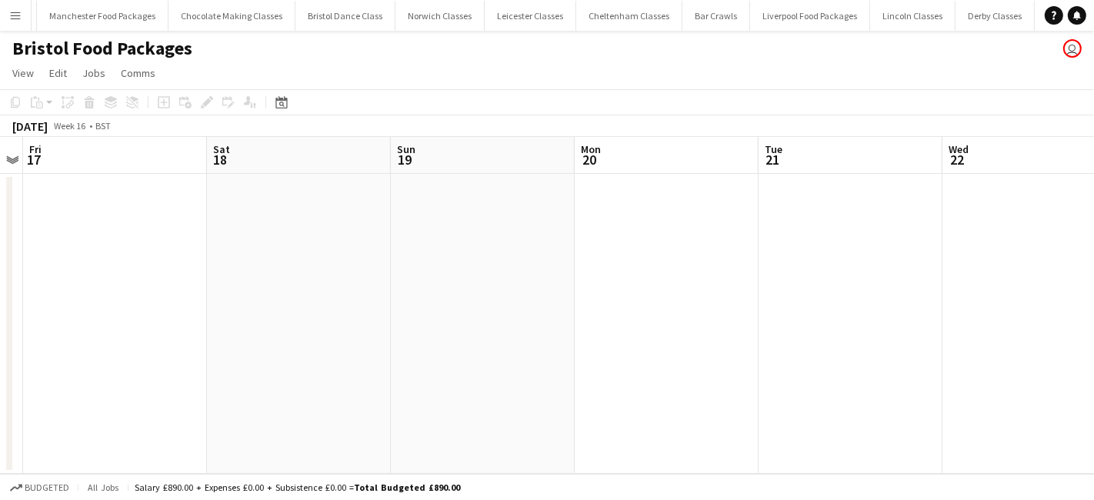
click at [361, 255] on app-date-cell at bounding box center [299, 324] width 184 height 300
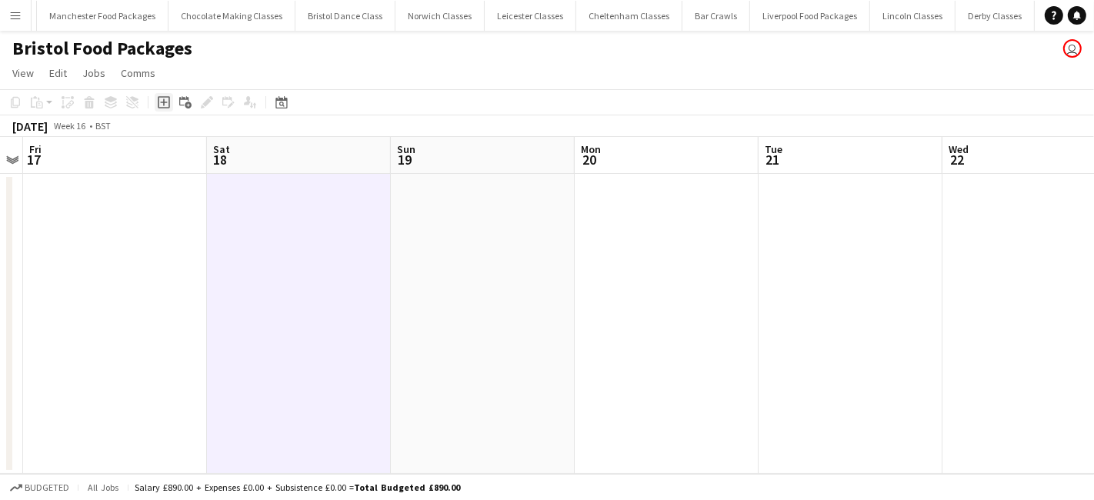
click at [165, 102] on icon at bounding box center [163, 102] width 7 height 7
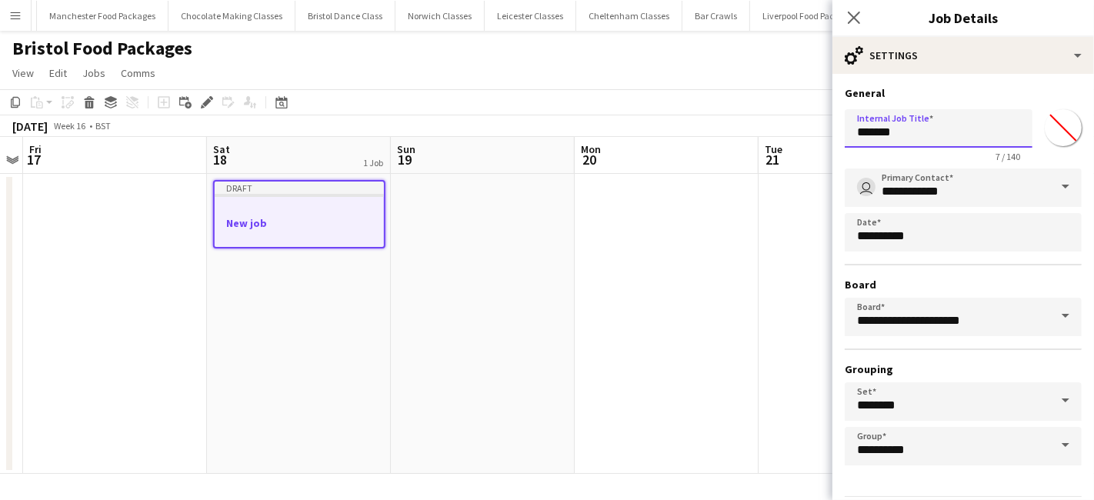
drag, startPoint x: 921, startPoint y: 137, endPoint x: 784, endPoint y: 136, distance: 136.1
click at [790, 136] on body "Menu Boards Boards Boards All jobs Status Workforce Workforce My Workforce Recr…" at bounding box center [547, 250] width 1094 height 500
type input "*"
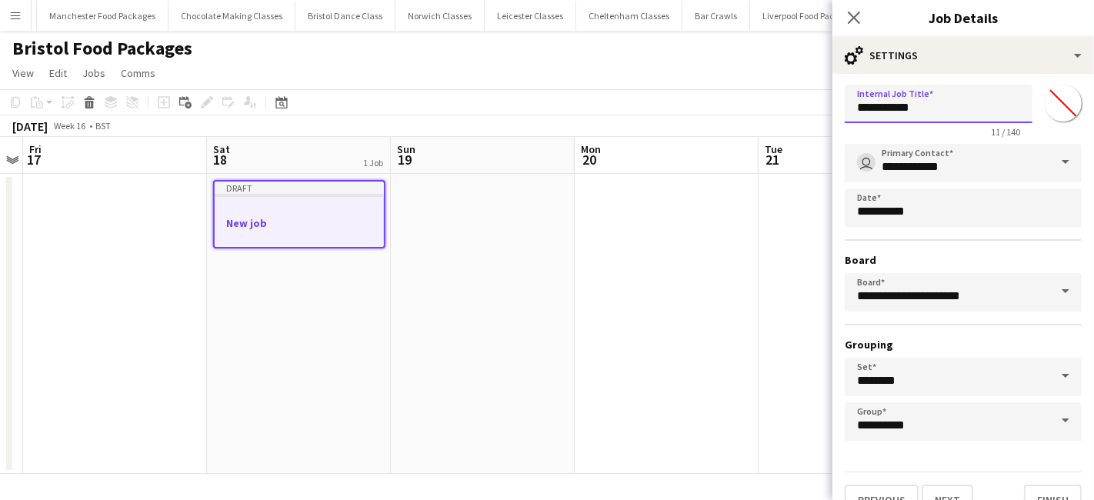
scroll to position [48, 0]
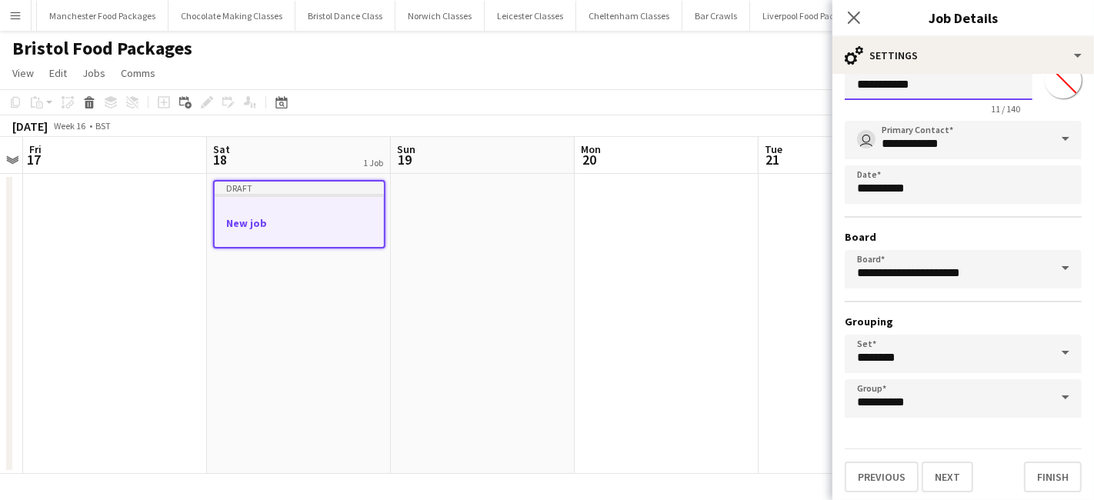
type input "**********"
click at [939, 473] on button "Next" at bounding box center [947, 476] width 52 height 31
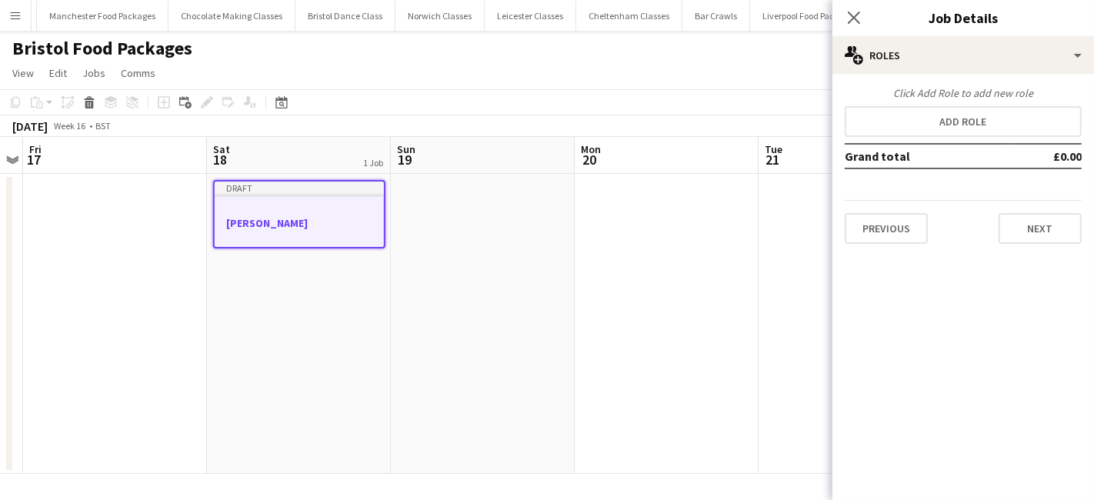
scroll to position [0, 0]
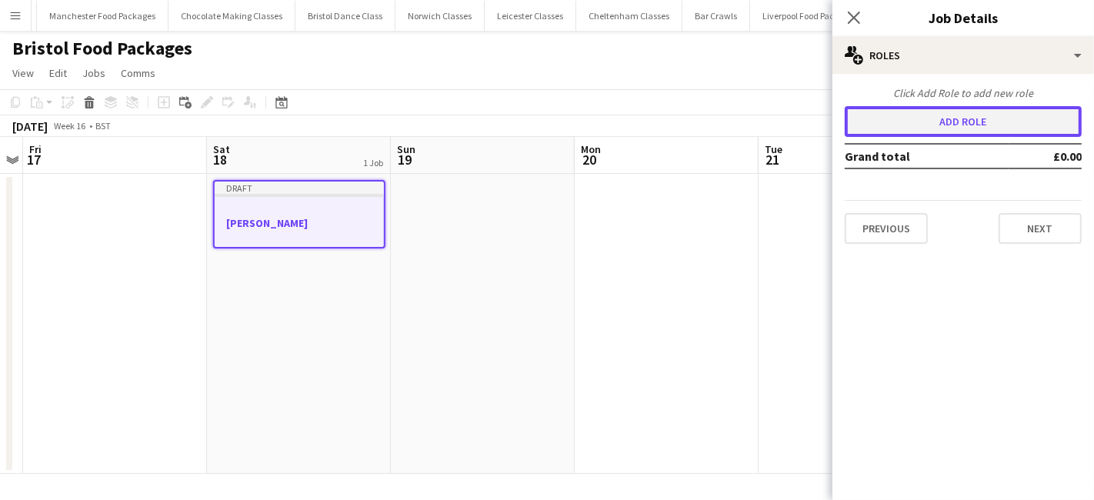
click at [911, 111] on button "Add role" at bounding box center [962, 121] width 237 height 31
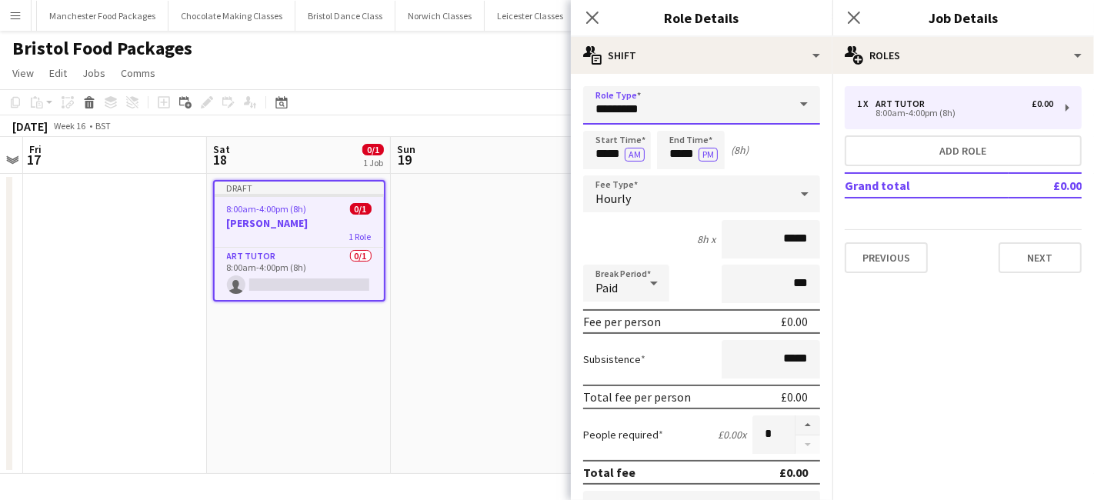
click at [715, 102] on input "*********" at bounding box center [701, 105] width 237 height 38
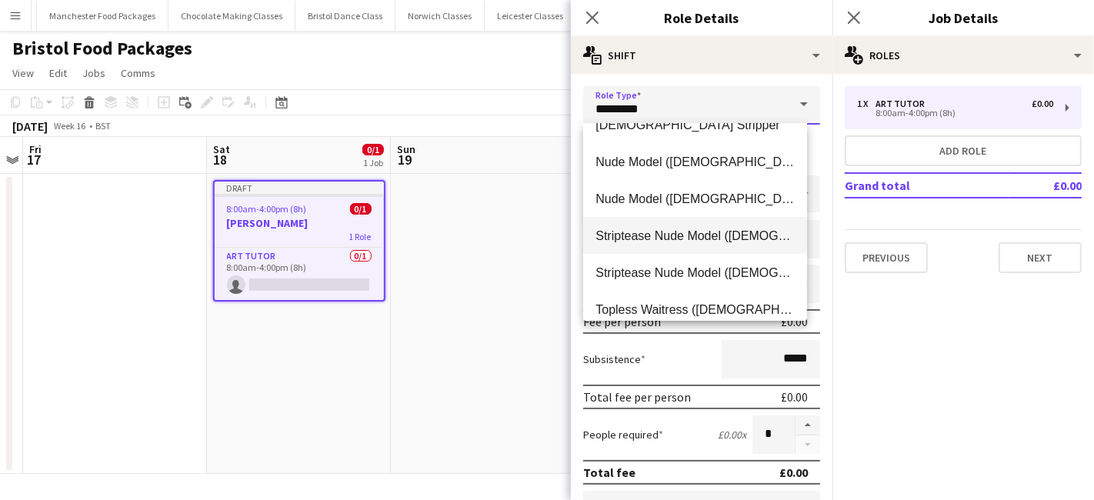
scroll to position [331, 0]
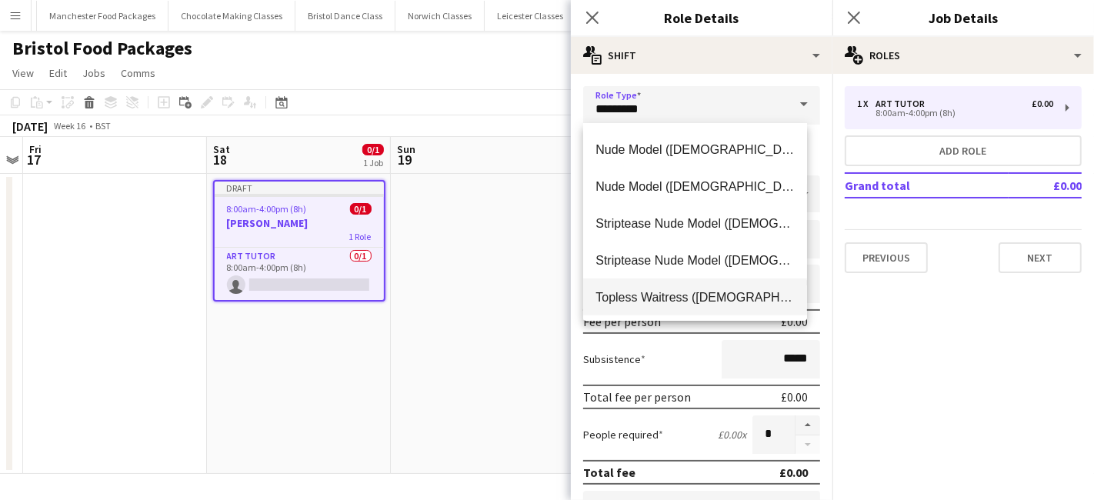
click at [697, 295] on span "Topless Waitress (Female)" at bounding box center [694, 297] width 199 height 15
type input "**********"
type input "*******"
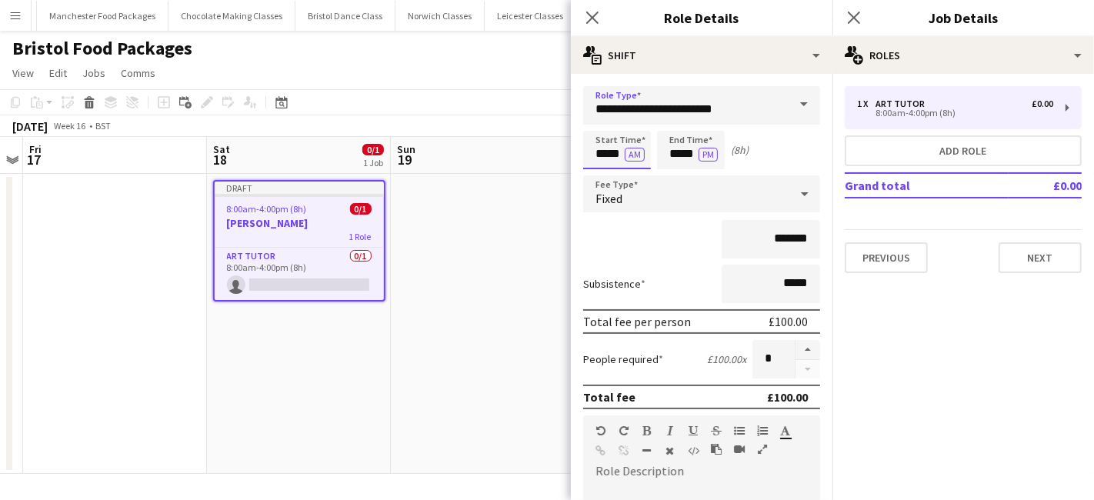
click at [601, 157] on input "*****" at bounding box center [617, 150] width 68 height 38
click at [608, 120] on div at bounding box center [601, 122] width 31 height 15
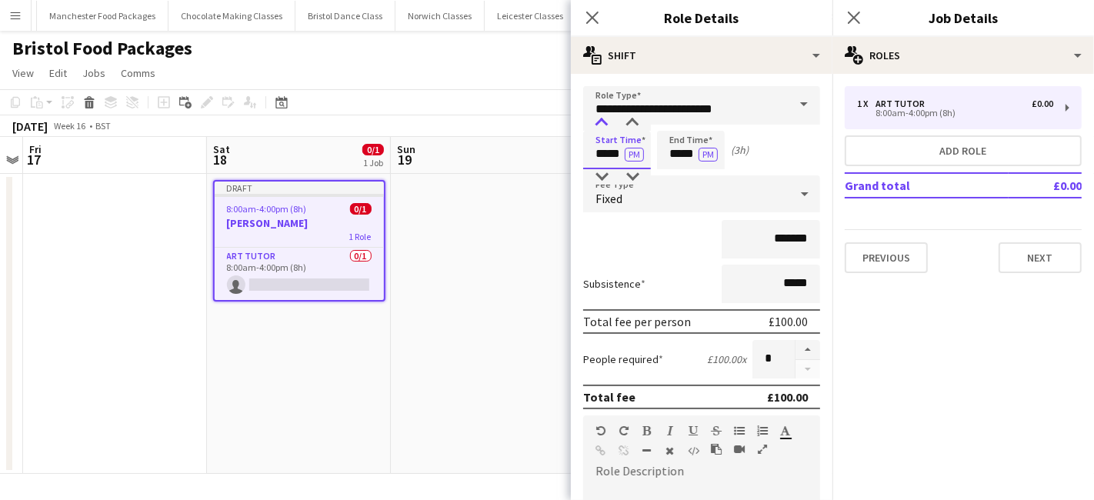
click at [608, 120] on div at bounding box center [601, 122] width 31 height 15
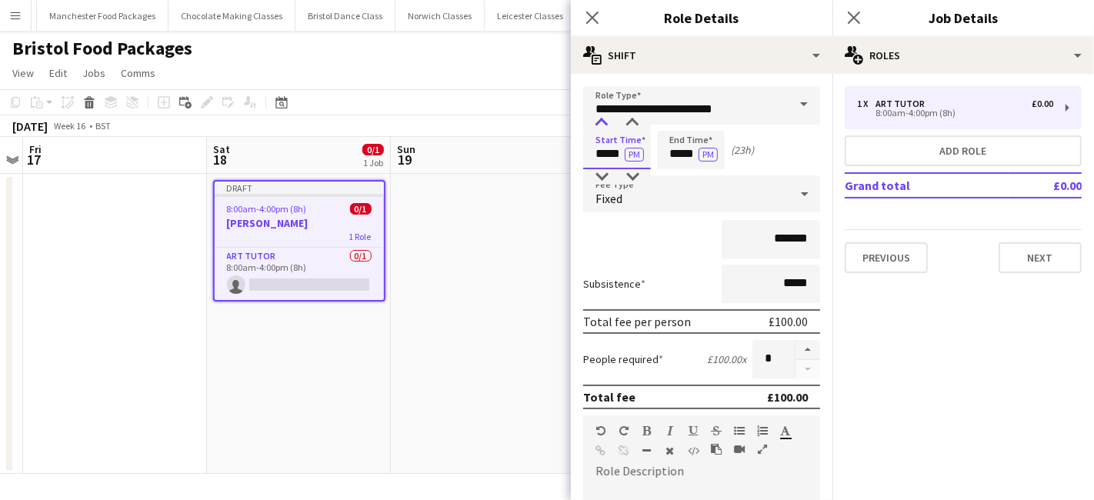
click at [608, 120] on div at bounding box center [601, 122] width 31 height 15
type input "*****"
click at [608, 120] on div at bounding box center [601, 122] width 31 height 15
click at [684, 155] on input "*****" at bounding box center [691, 150] width 68 height 38
click at [677, 126] on div at bounding box center [675, 122] width 31 height 15
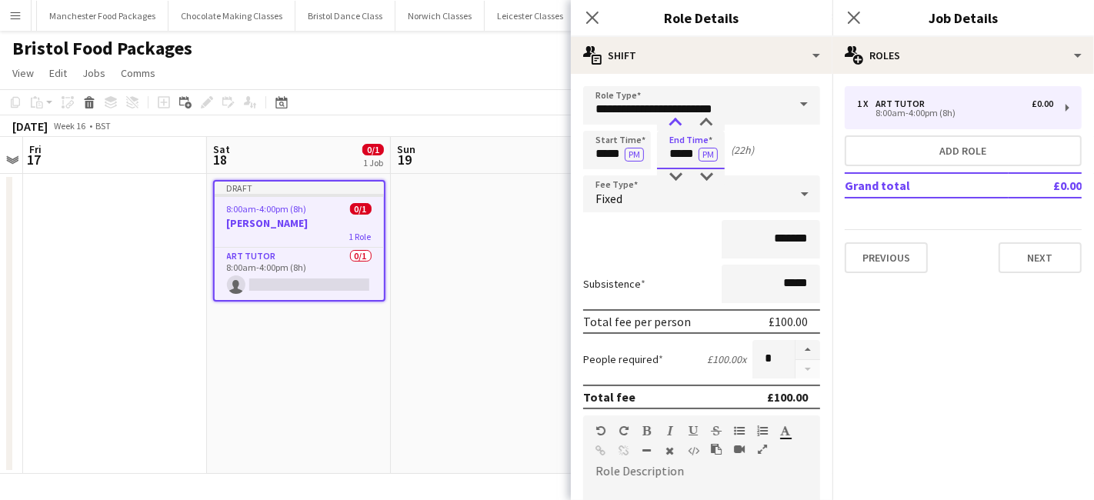
click at [677, 126] on div at bounding box center [675, 122] width 31 height 15
type input "*****"
click at [677, 126] on div at bounding box center [675, 122] width 31 height 15
click at [683, 205] on div "Fixed" at bounding box center [686, 193] width 206 height 37
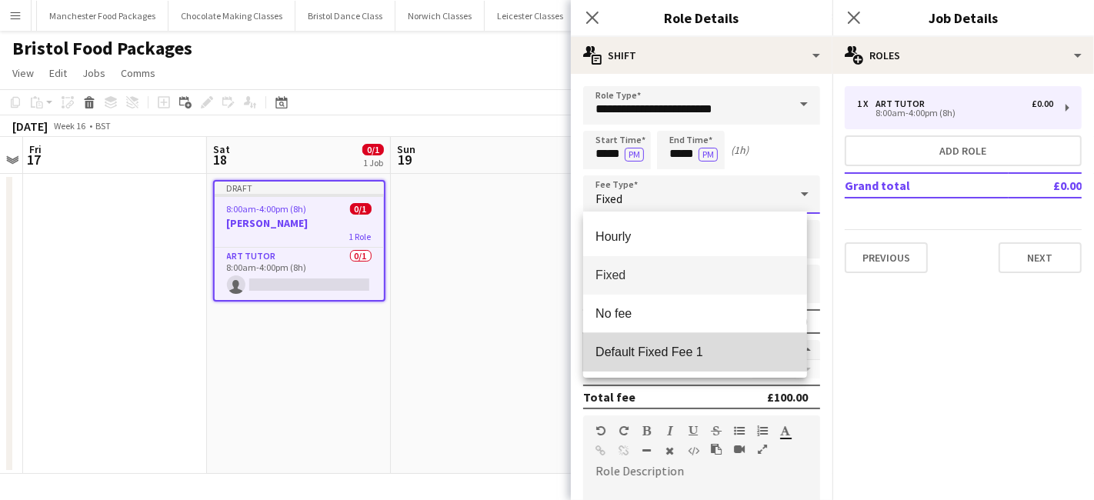
click at [674, 355] on span "Default Fixed Fee 1" at bounding box center [694, 352] width 199 height 15
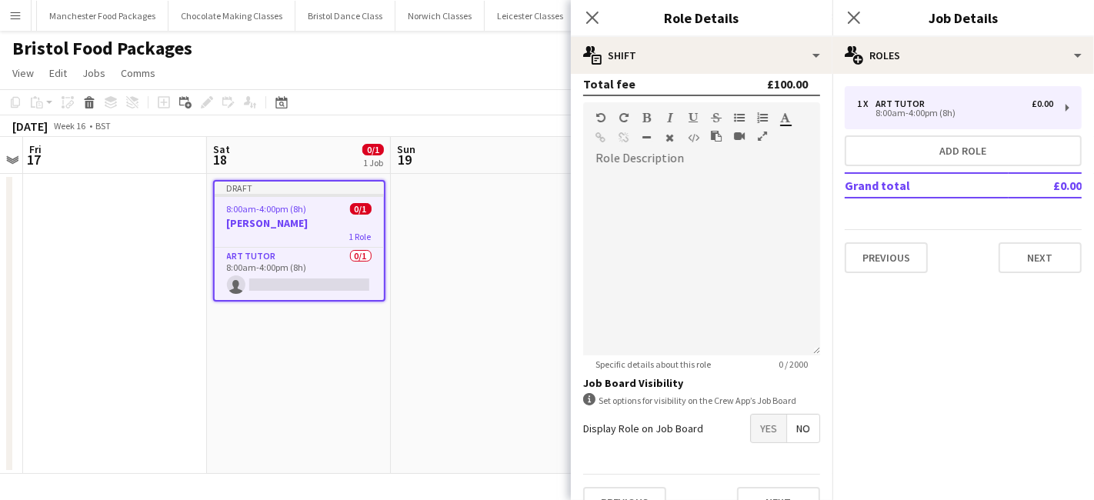
scroll to position [338, 0]
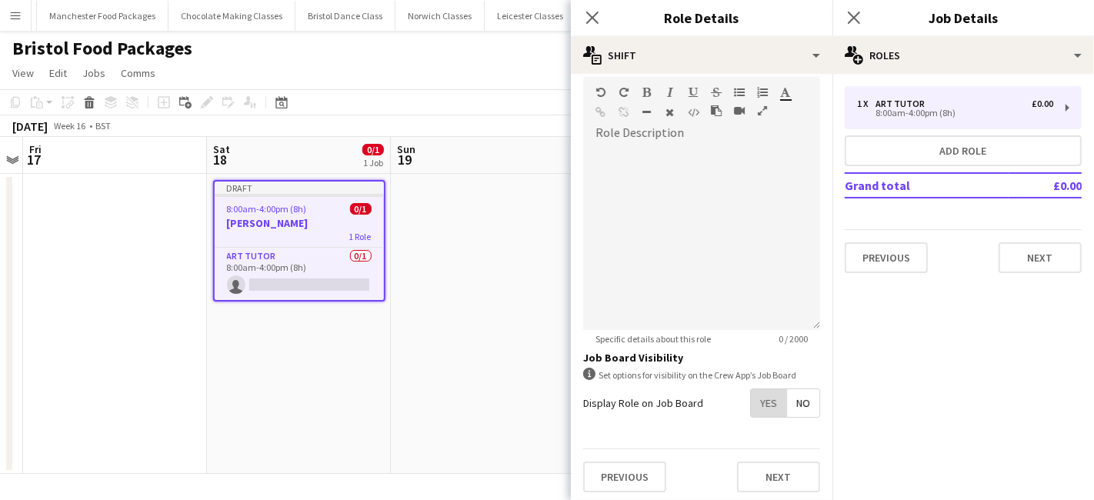
drag, startPoint x: 764, startPoint y: 397, endPoint x: 762, endPoint y: 416, distance: 19.4
click at [764, 398] on span "Yes" at bounding box center [768, 403] width 35 height 28
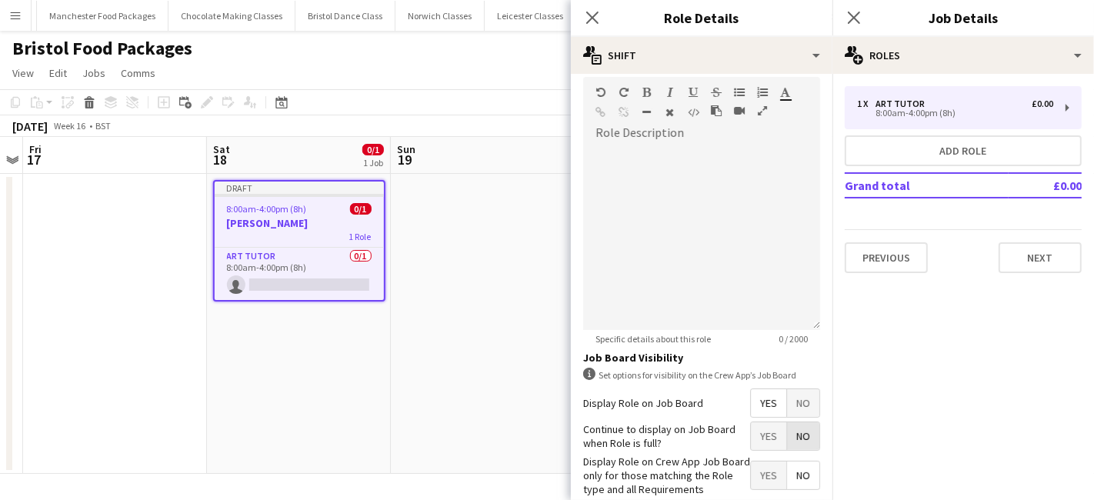
click at [787, 441] on span "No" at bounding box center [803, 436] width 32 height 28
click at [756, 465] on span "Yes" at bounding box center [768, 475] width 35 height 28
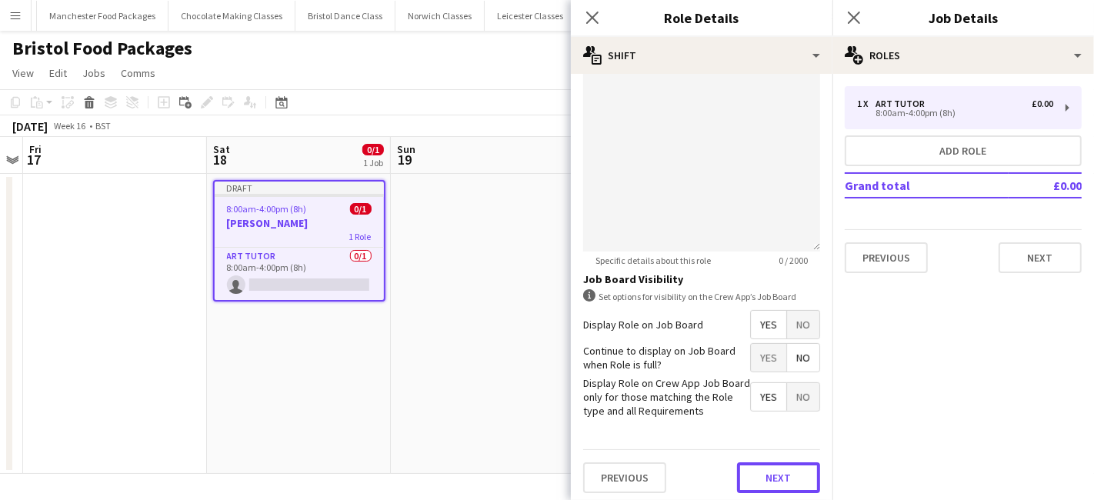
drag, startPoint x: 780, startPoint y: 472, endPoint x: 780, endPoint y: 461, distance: 10.8
click at [780, 473] on button "Next" at bounding box center [778, 477] width 83 height 31
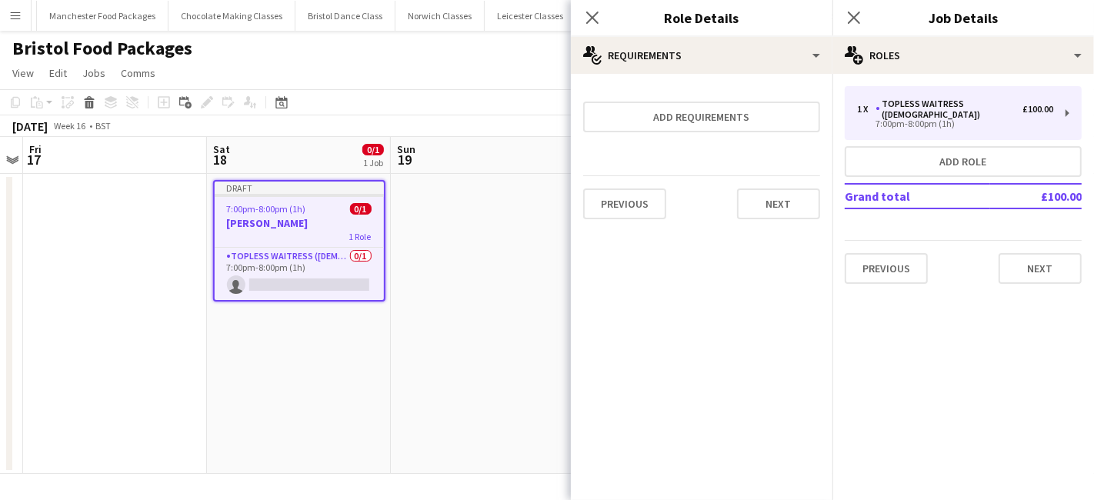
scroll to position [0, 0]
click at [760, 214] on button "Next" at bounding box center [778, 203] width 83 height 31
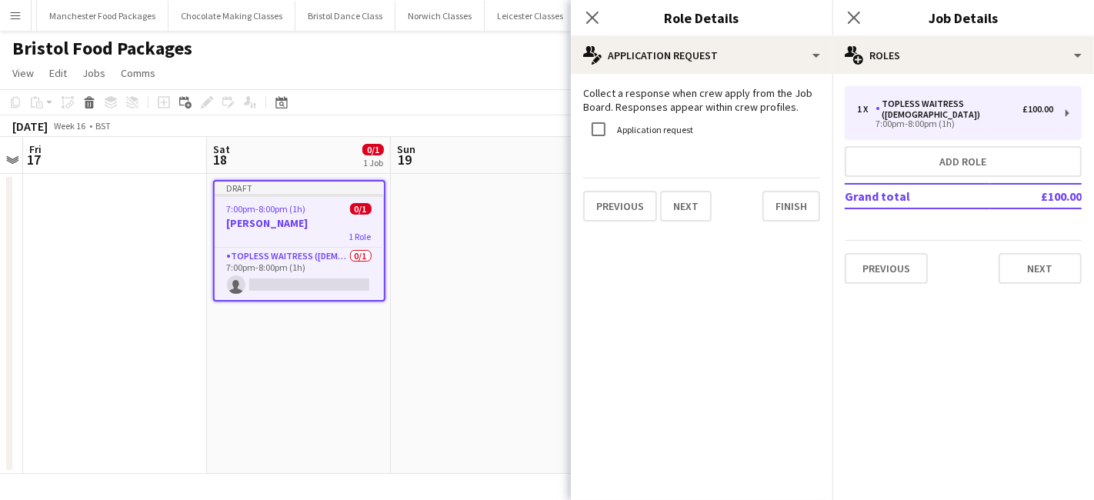
click at [760, 209] on div "Previous Next Finish" at bounding box center [701, 200] width 237 height 44
click at [778, 208] on button "Finish" at bounding box center [791, 206] width 58 height 31
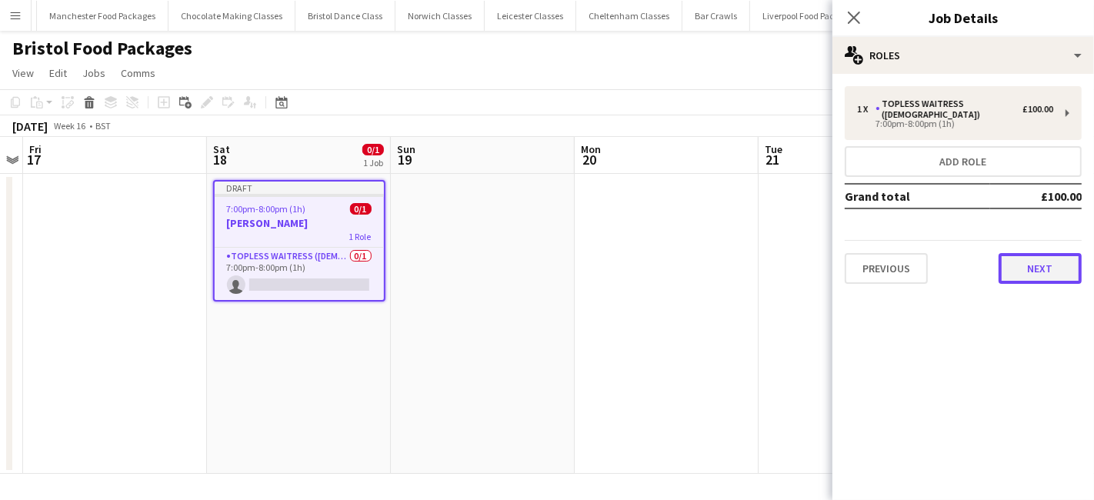
click at [1037, 255] on button "Next" at bounding box center [1039, 268] width 83 height 31
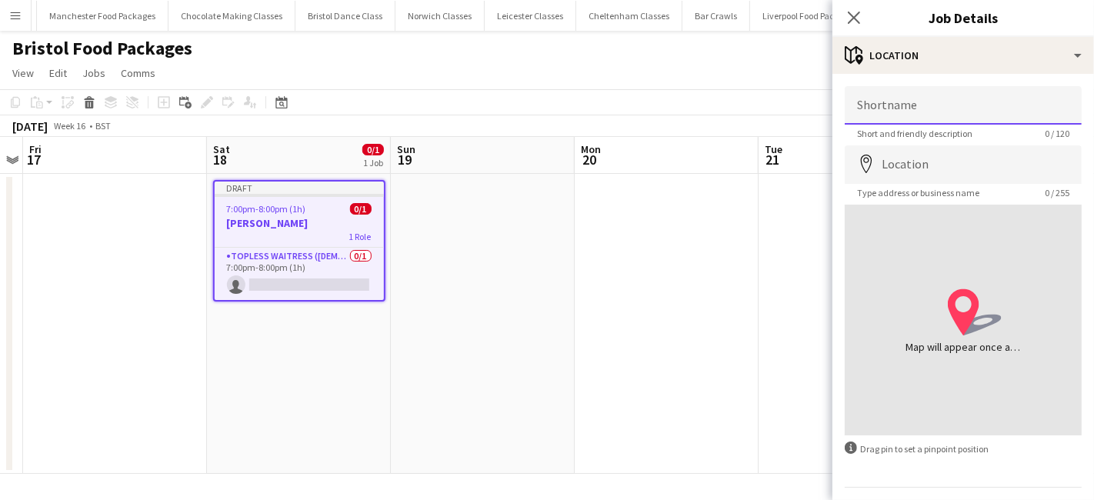
click at [899, 104] on input "Shortname" at bounding box center [962, 105] width 237 height 38
type input "**********"
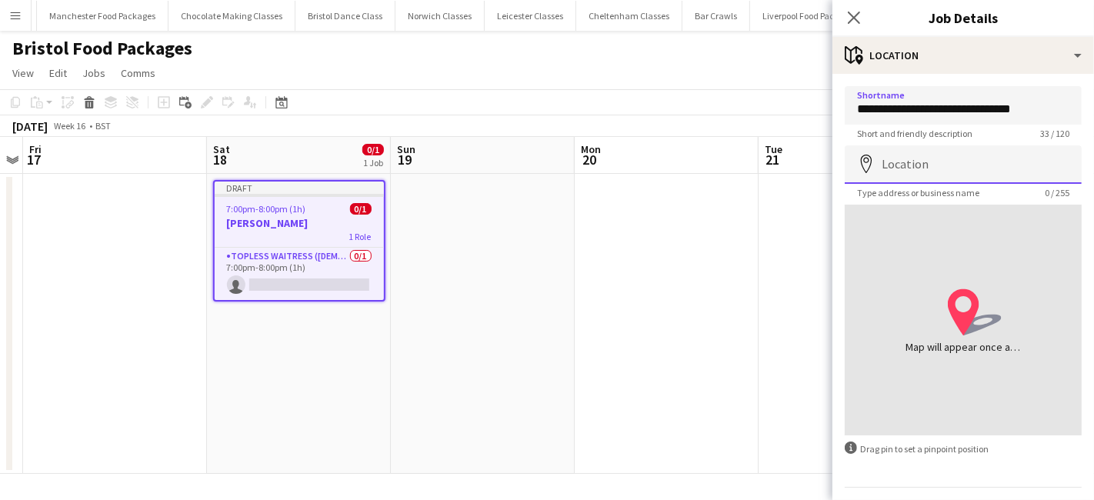
click at [892, 168] on input "Location" at bounding box center [962, 164] width 237 height 38
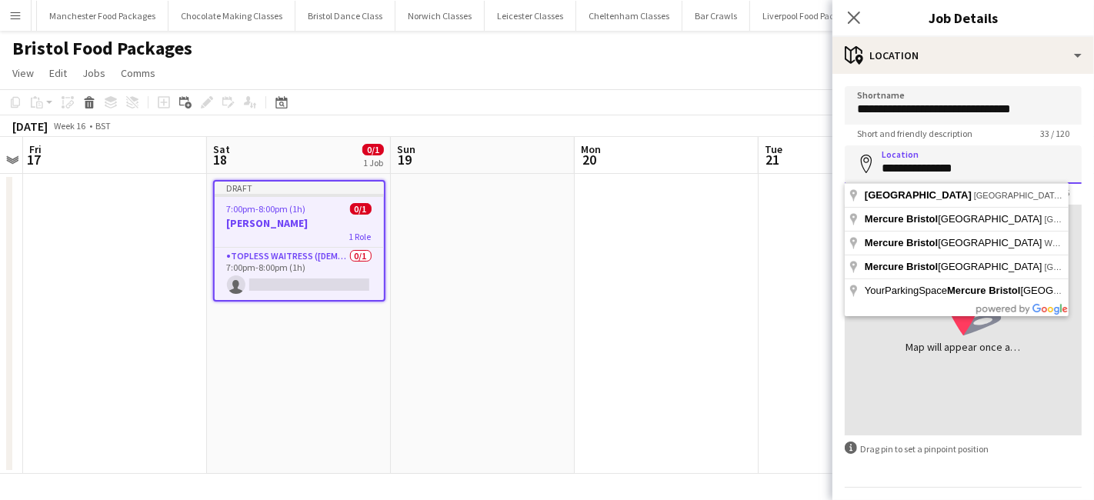
click at [924, 172] on input "**********" at bounding box center [962, 164] width 237 height 38
click at [969, 165] on input "**********" at bounding box center [962, 164] width 237 height 38
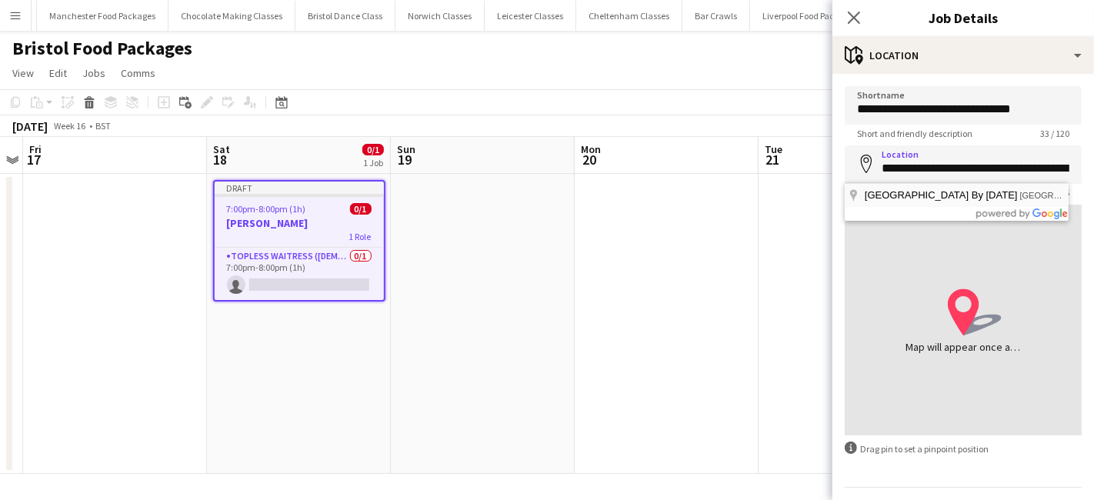
type input "**********"
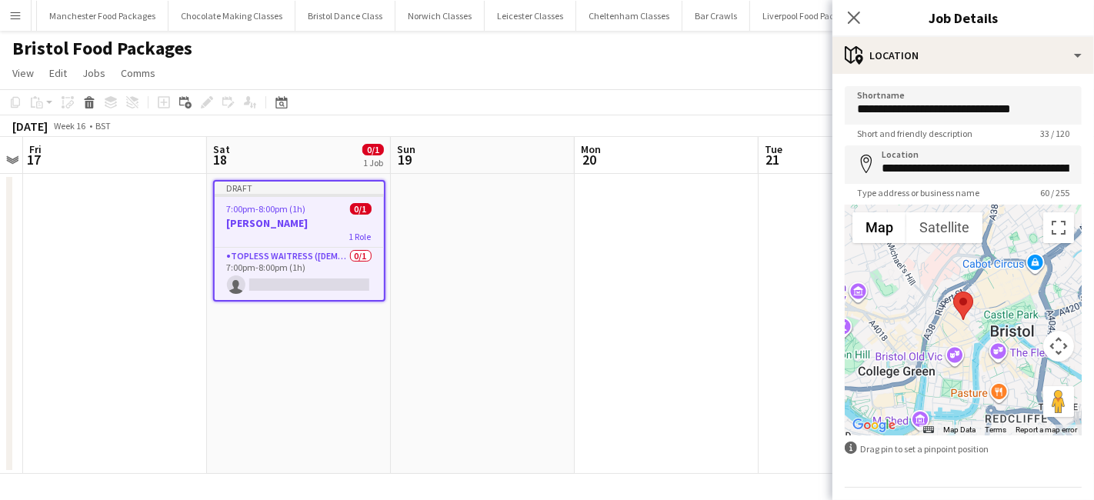
scroll to position [41, 0]
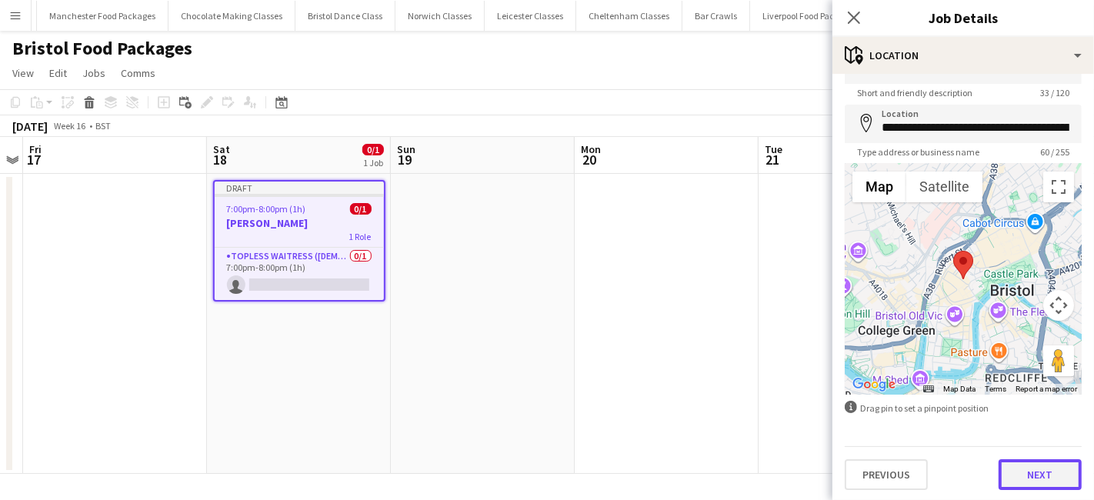
click at [1021, 473] on button "Next" at bounding box center [1039, 474] width 83 height 31
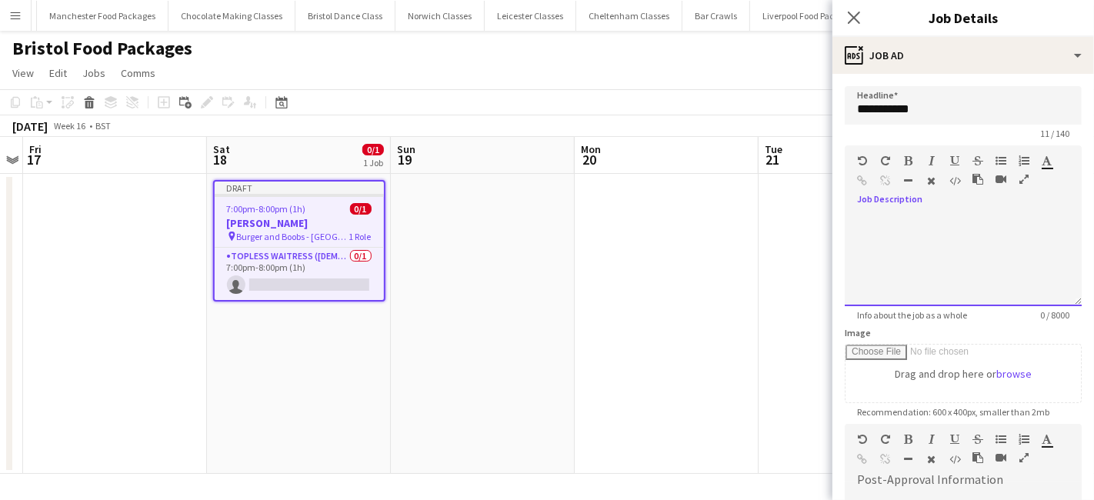
click at [918, 214] on div at bounding box center [962, 260] width 237 height 92
paste div
drag, startPoint x: 621, startPoint y: 201, endPoint x: 663, endPoint y: 175, distance: 49.5
click at [619, 201] on app-date-cell at bounding box center [666, 324] width 184 height 300
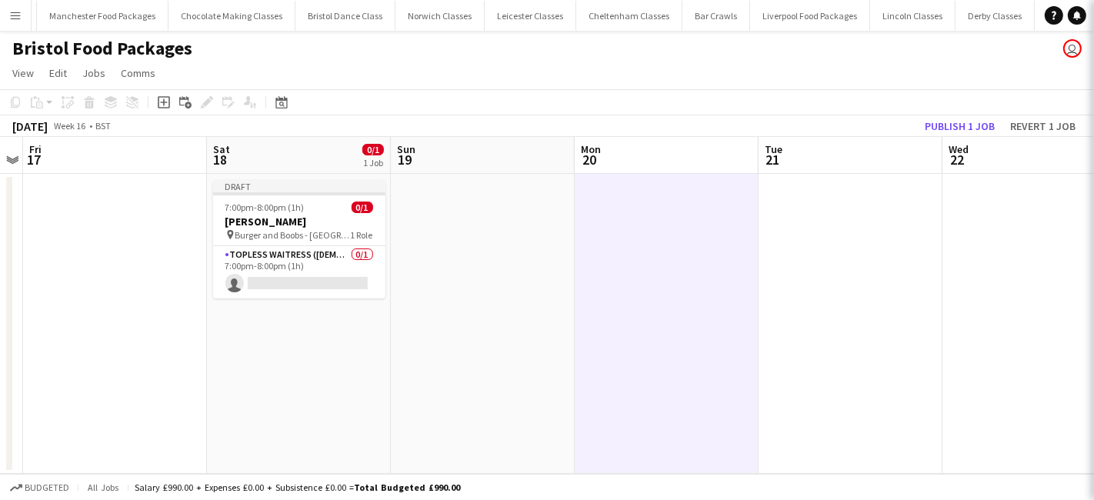
scroll to position [0, 531]
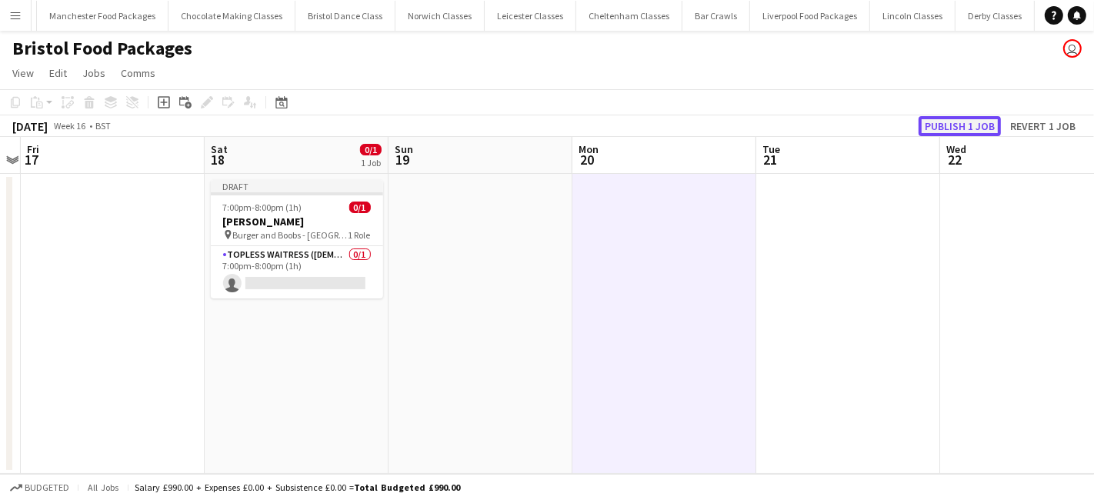
click at [971, 124] on button "Publish 1 job" at bounding box center [959, 126] width 82 height 20
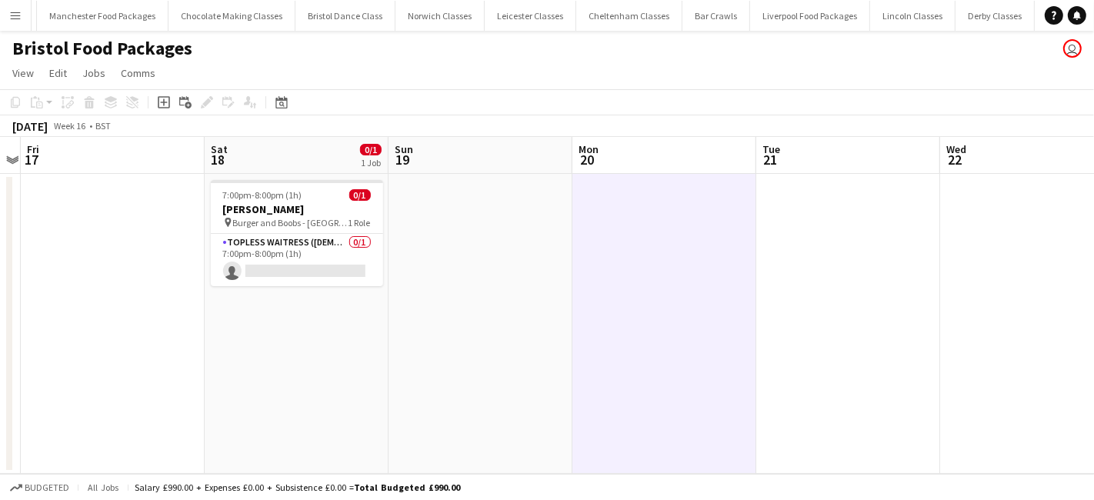
click at [15, 15] on app-icon "Menu" at bounding box center [15, 15] width 12 height 12
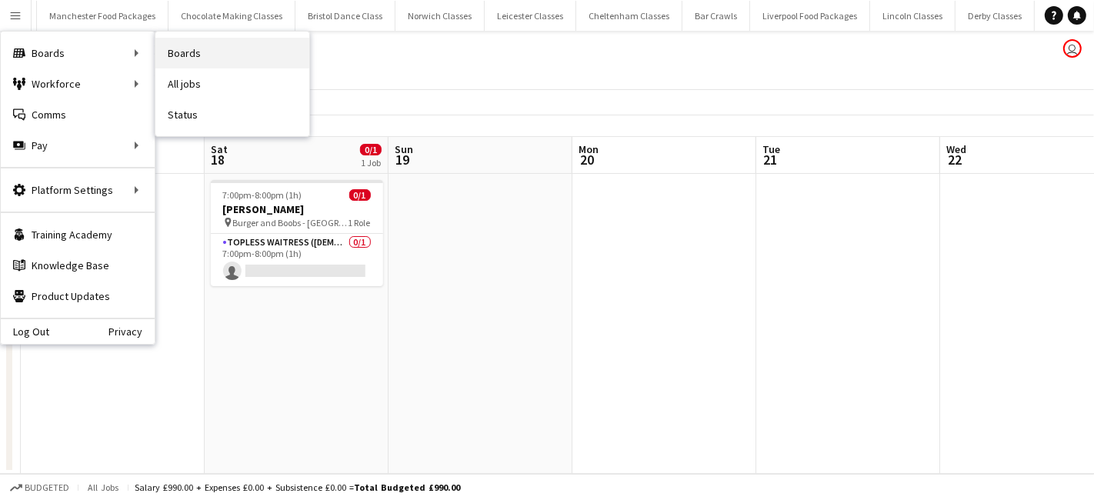
click at [235, 58] on link "Boards" at bounding box center [232, 53] width 154 height 31
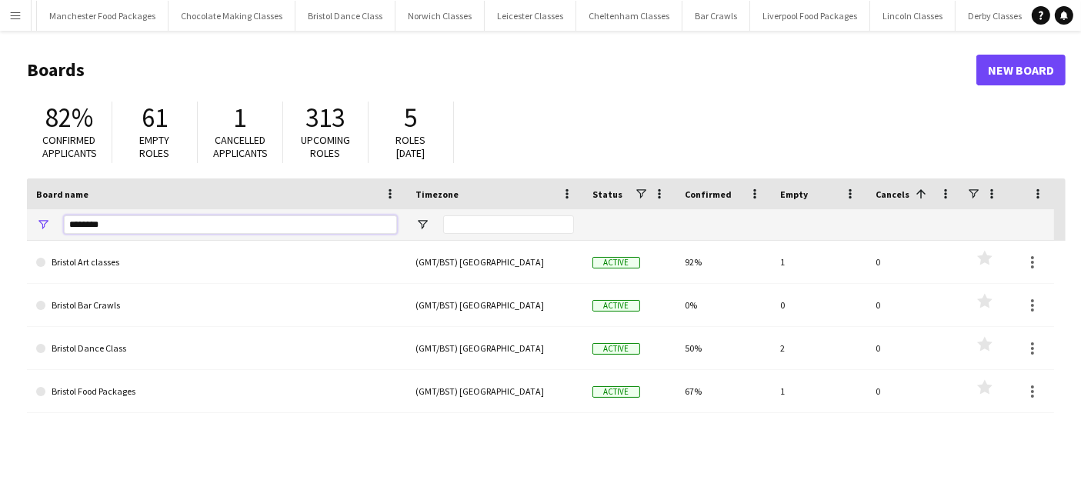
click at [138, 218] on input "*******" at bounding box center [230, 224] width 333 height 18
type input "*"
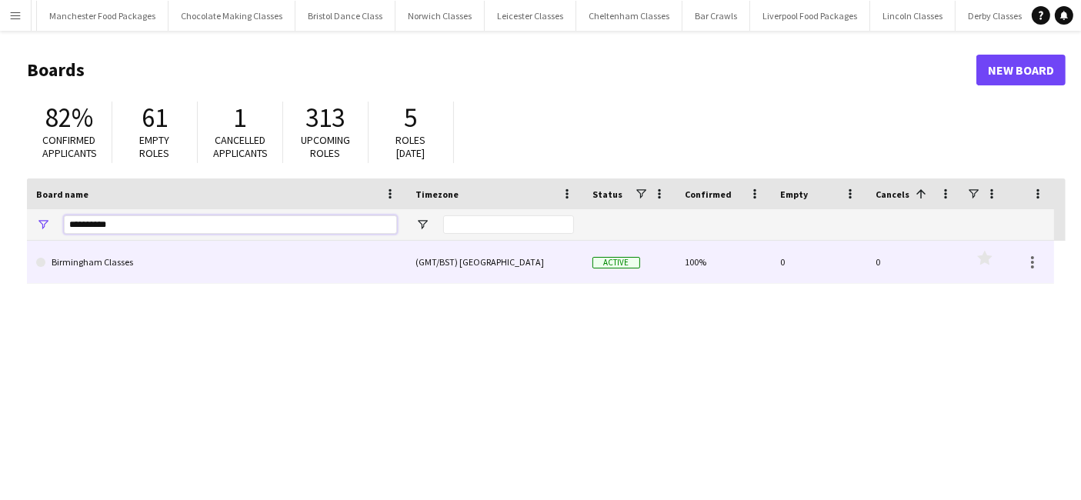
type input "**********"
click at [134, 263] on link "Birmingham Classes" at bounding box center [216, 262] width 361 height 43
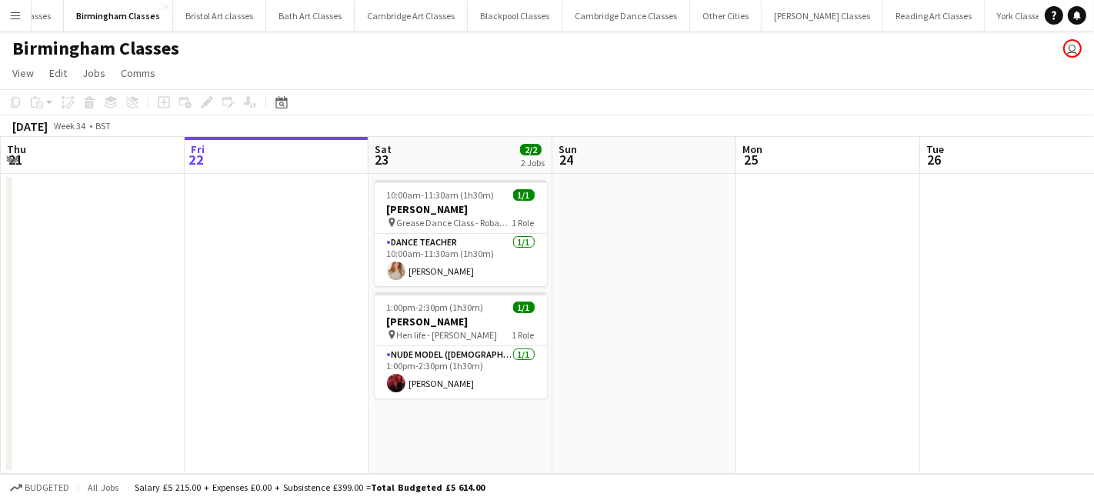
scroll to position [0, 1604]
click at [288, 100] on div "Date picker" at bounding box center [281, 102] width 18 height 18
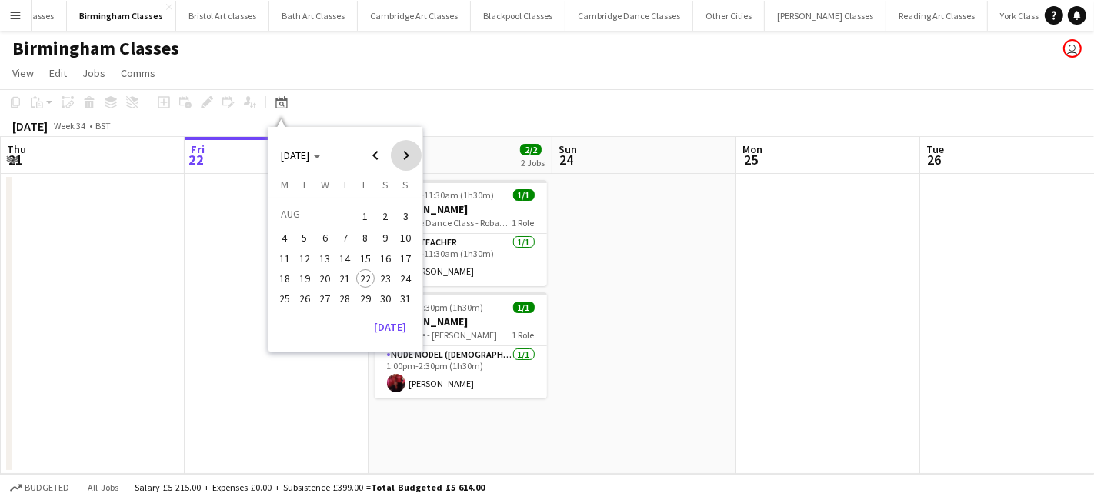
click at [400, 152] on span "Next month" at bounding box center [406, 155] width 31 height 31
click at [402, 295] on span "28" at bounding box center [406, 294] width 18 height 18
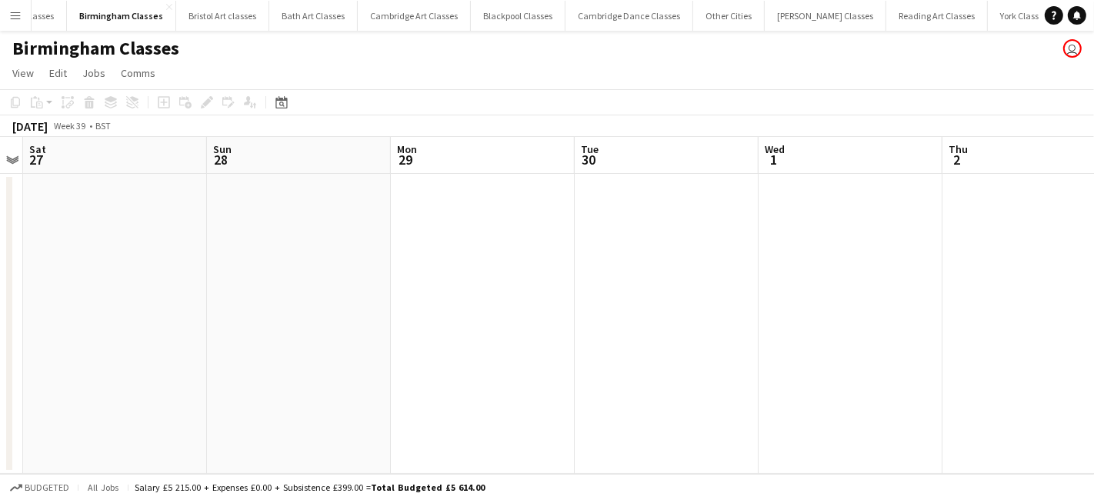
click at [304, 271] on app-date-cell at bounding box center [299, 324] width 184 height 300
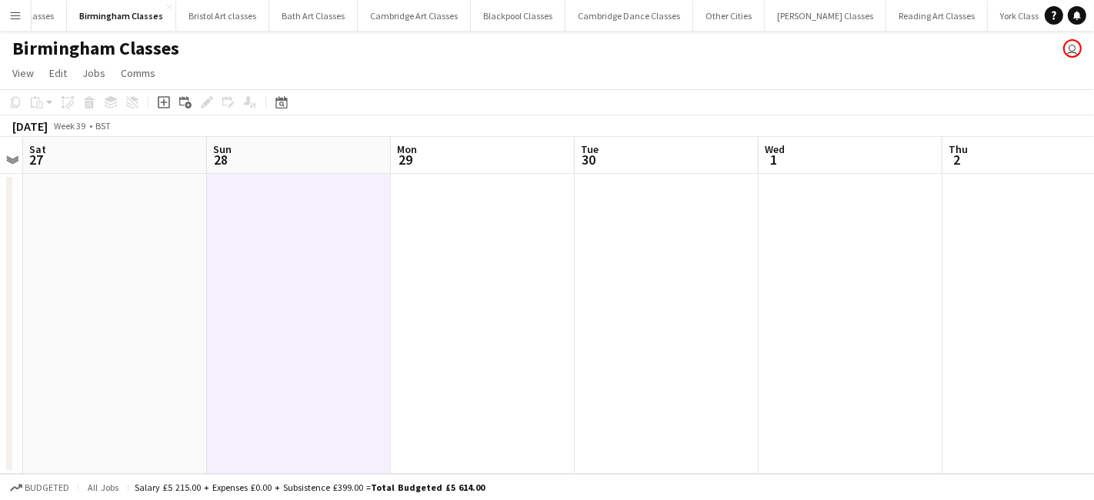
drag, startPoint x: 165, startPoint y: 101, endPoint x: 172, endPoint y: 112, distance: 13.1
click at [167, 101] on icon "Add job" at bounding box center [164, 102] width 12 height 12
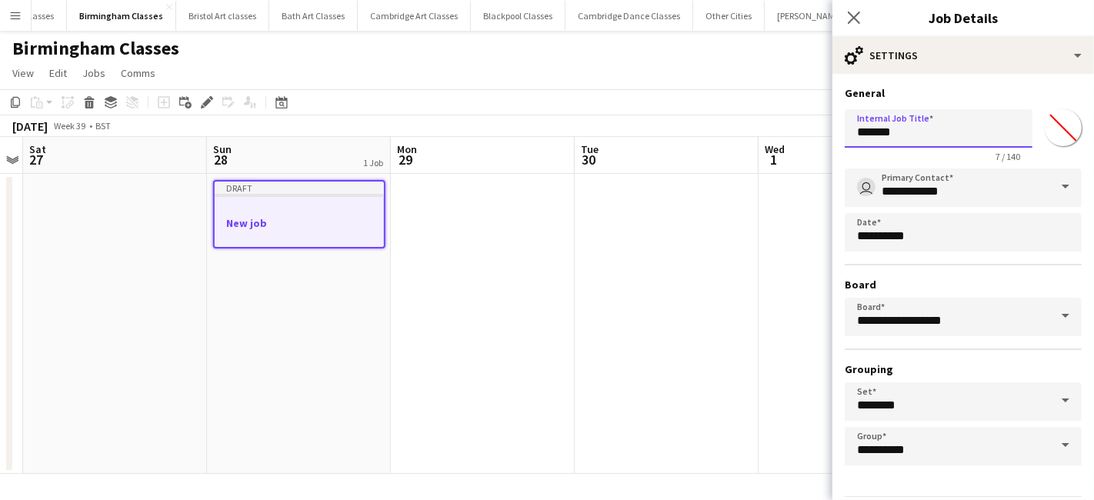
drag, startPoint x: 934, startPoint y: 142, endPoint x: 788, endPoint y: 153, distance: 146.6
click at [791, 153] on body "Menu Boards Boards Boards All jobs Status Workforce Workforce My Workforce Recr…" at bounding box center [547, 250] width 1094 height 500
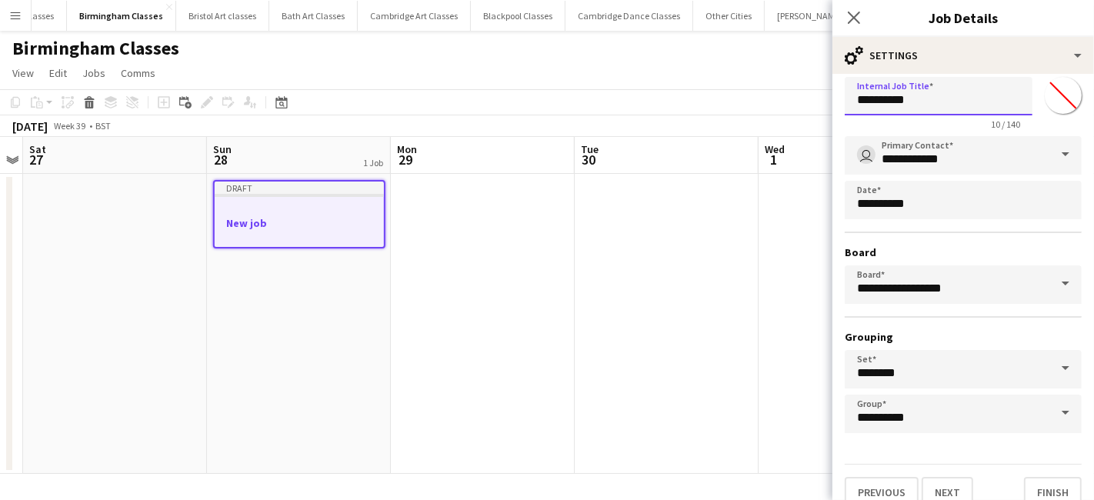
scroll to position [48, 0]
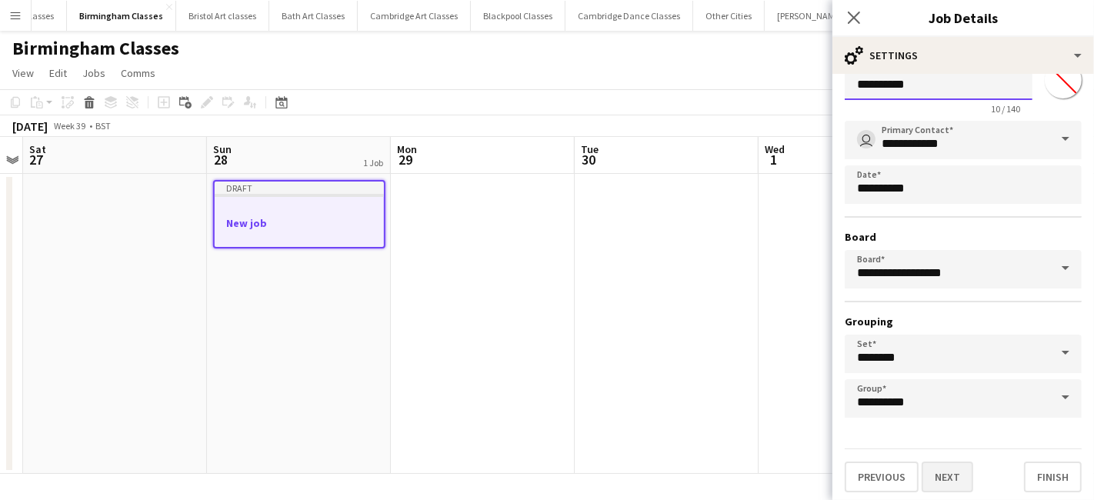
type input "**********"
click at [950, 475] on button "Next" at bounding box center [947, 476] width 52 height 31
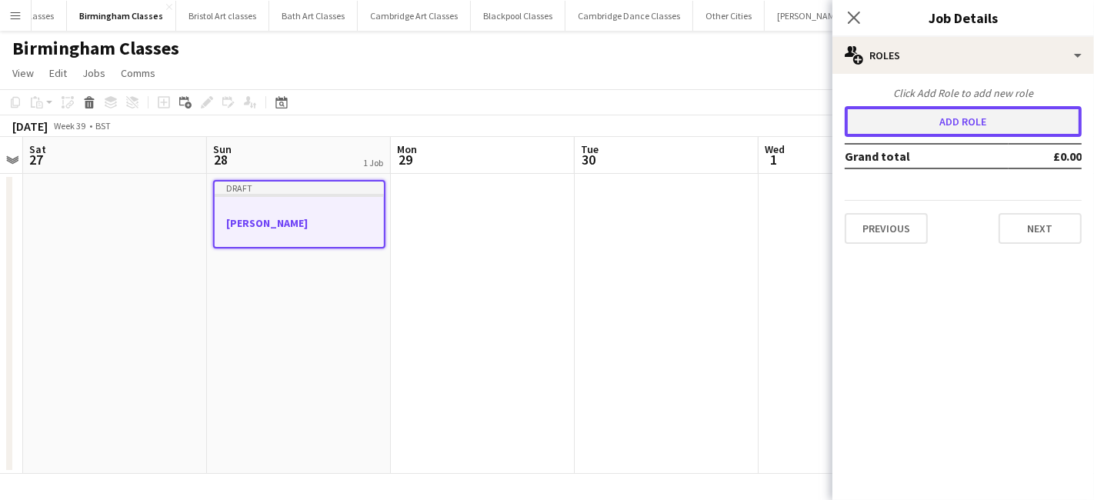
click at [877, 117] on button "Add role" at bounding box center [962, 121] width 237 height 31
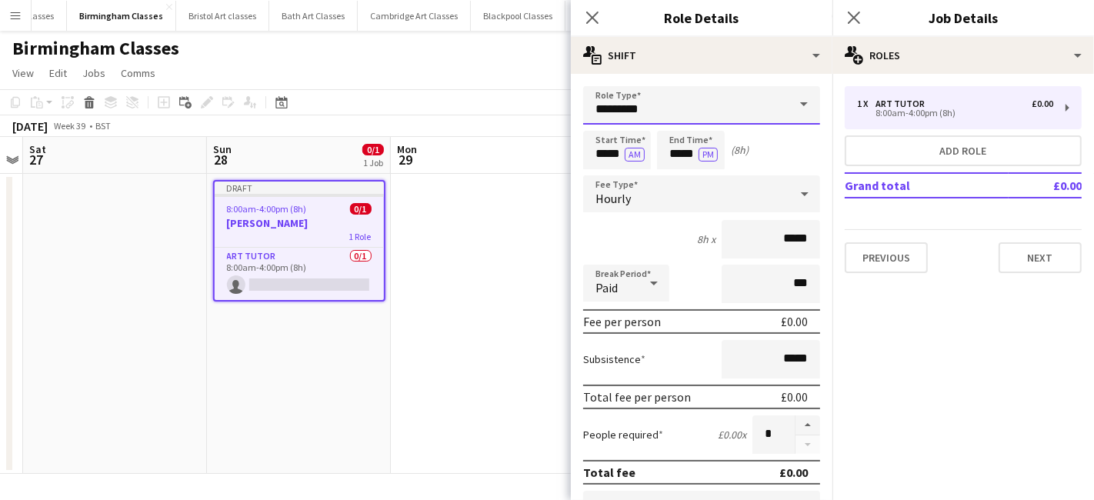
click at [681, 119] on input "*********" at bounding box center [701, 105] width 237 height 38
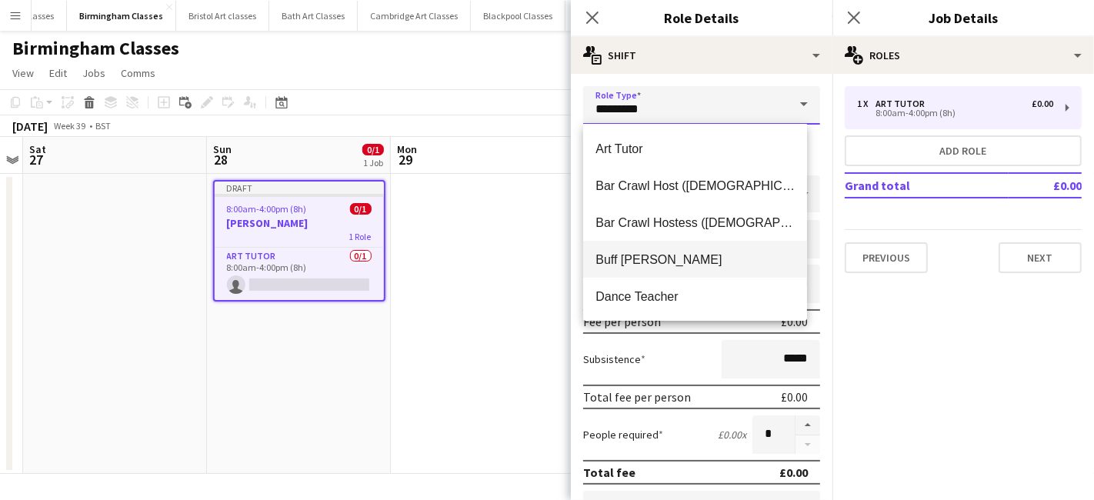
scroll to position [331, 0]
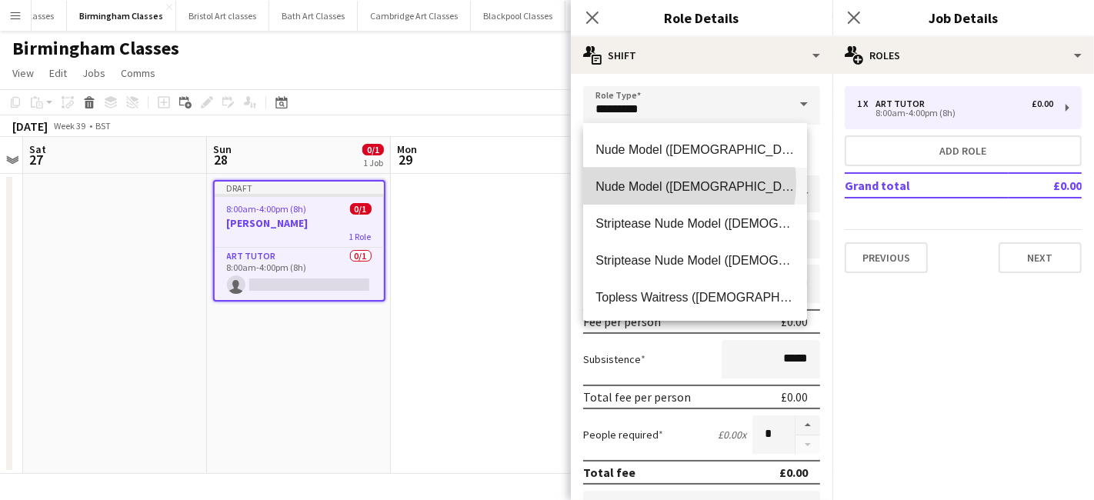
click at [672, 183] on span "Nude Model ([DEMOGRAPHIC_DATA])" at bounding box center [694, 186] width 199 height 15
type input "**********"
type input "******"
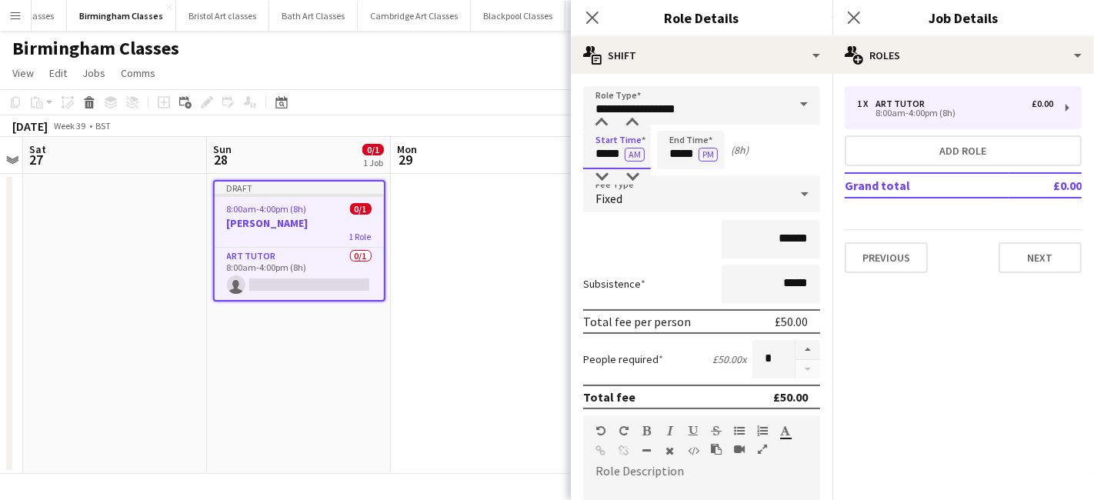
click at [615, 153] on input "*****" at bounding box center [617, 150] width 68 height 38
click at [602, 122] on div at bounding box center [601, 122] width 31 height 15
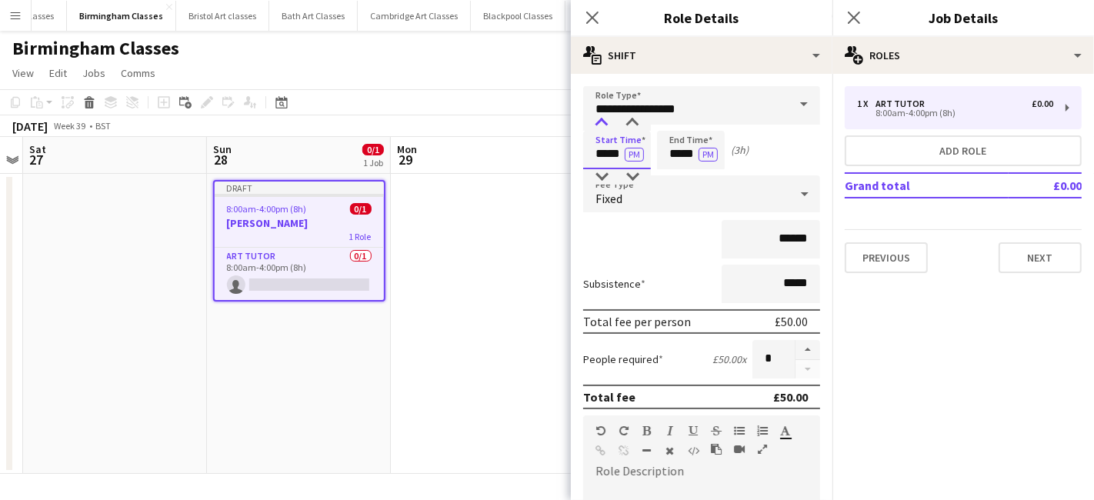
click at [602, 122] on div at bounding box center [601, 122] width 31 height 15
type input "*****"
click at [602, 122] on div at bounding box center [601, 122] width 31 height 15
click at [684, 145] on input "*****" at bounding box center [691, 150] width 68 height 38
click at [680, 172] on div at bounding box center [675, 176] width 31 height 15
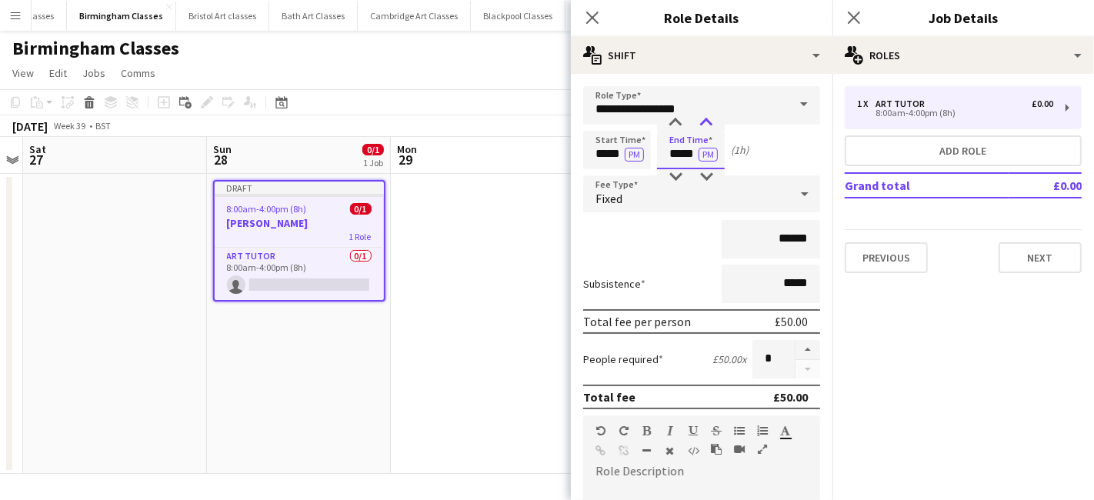
click at [711, 130] on div at bounding box center [706, 122] width 31 height 15
type input "*****"
click at [711, 129] on div at bounding box center [706, 122] width 31 height 15
click at [678, 197] on div "Fixed" at bounding box center [686, 193] width 206 height 37
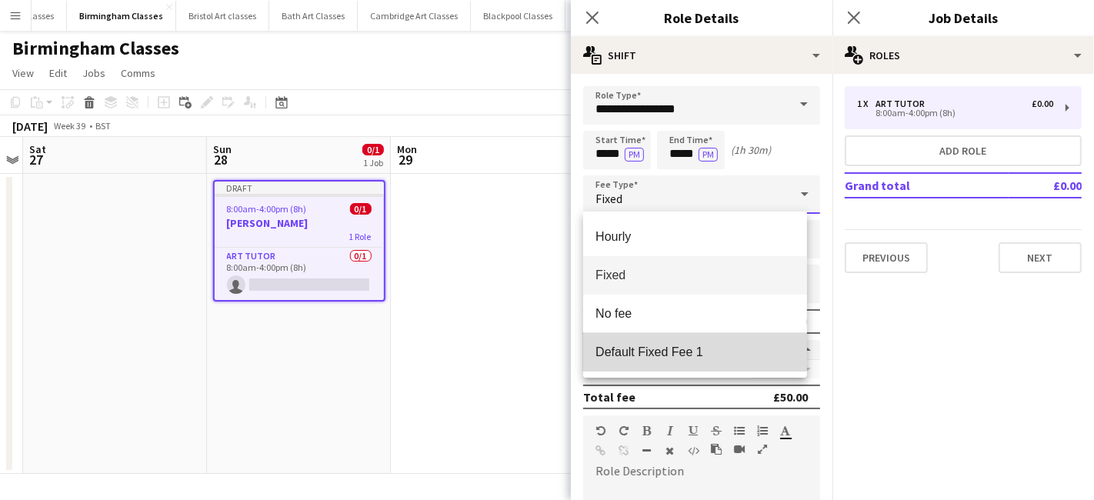
click at [678, 361] on mat-option "Default Fixed Fee 1" at bounding box center [695, 352] width 224 height 38
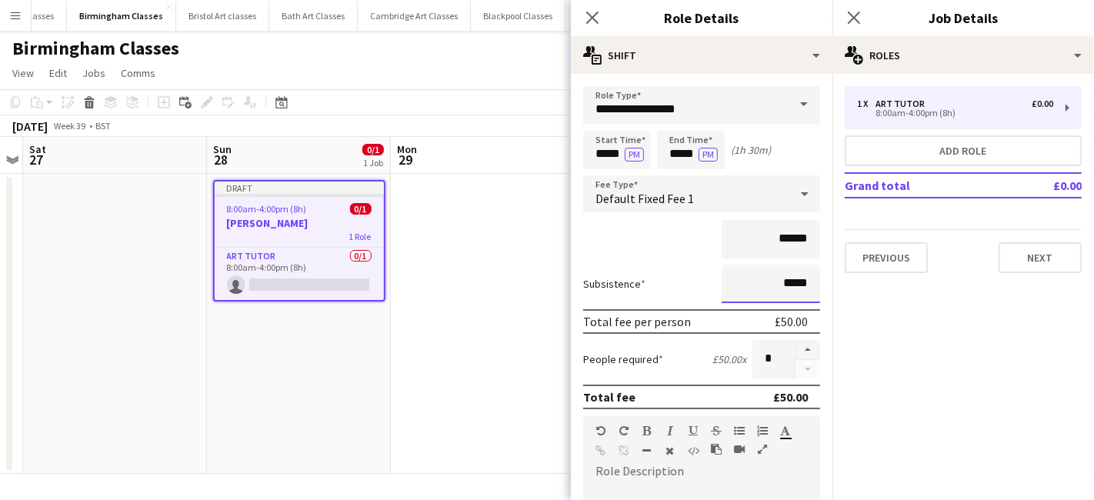
drag, startPoint x: 798, startPoint y: 281, endPoint x: 711, endPoint y: 293, distance: 87.0
click at [721, 291] on input "*****" at bounding box center [770, 284] width 98 height 38
type input "*****"
click at [798, 230] on input "******" at bounding box center [770, 239] width 98 height 38
type input "**"
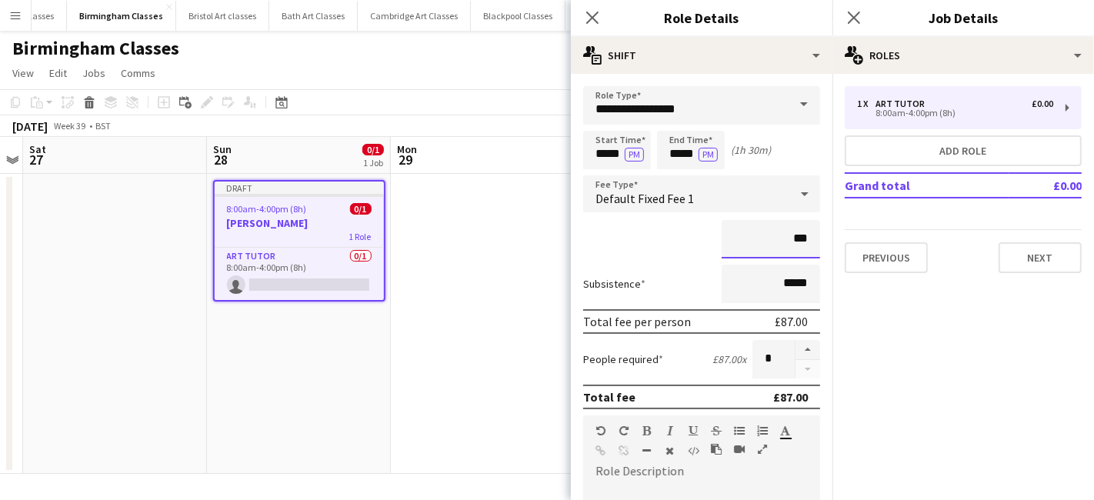
type input "******"
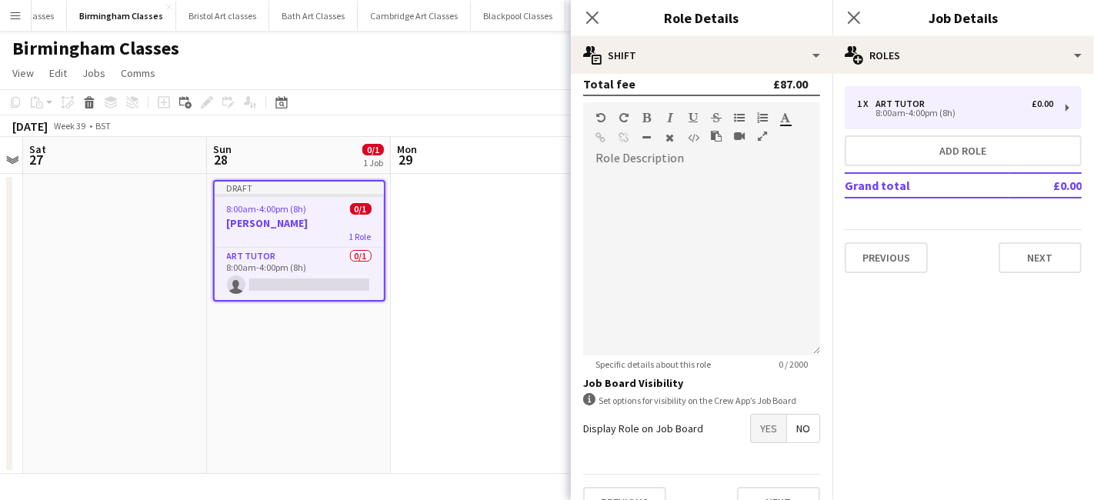
click at [756, 429] on span "Yes" at bounding box center [768, 429] width 35 height 28
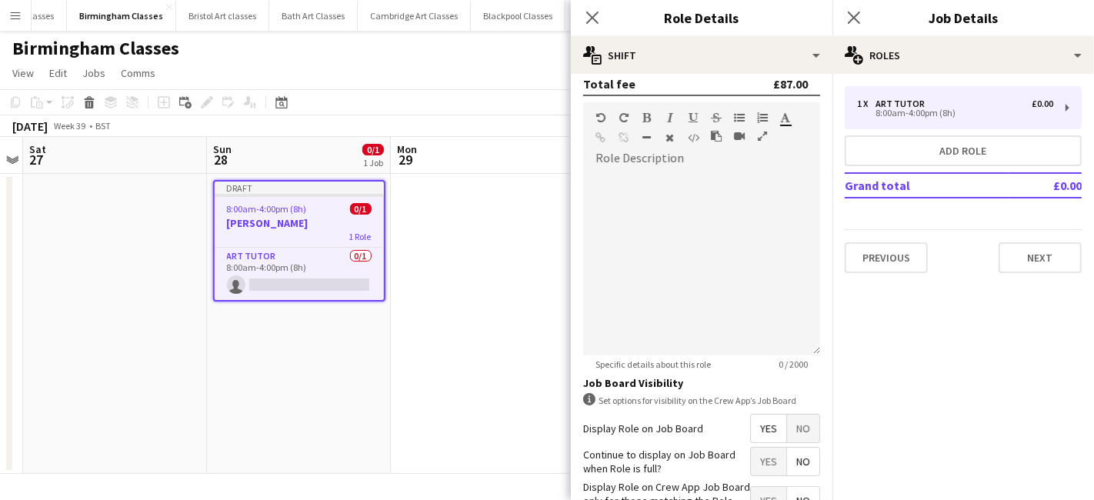
drag, startPoint x: 788, startPoint y: 457, endPoint x: 771, endPoint y: 461, distance: 18.1
click at [787, 460] on span "No" at bounding box center [803, 462] width 32 height 28
drag, startPoint x: 755, startPoint y: 488, endPoint x: 687, endPoint y: 462, distance: 73.0
click at [755, 488] on span "Yes" at bounding box center [768, 501] width 35 height 28
click at [640, 217] on div at bounding box center [701, 263] width 237 height 185
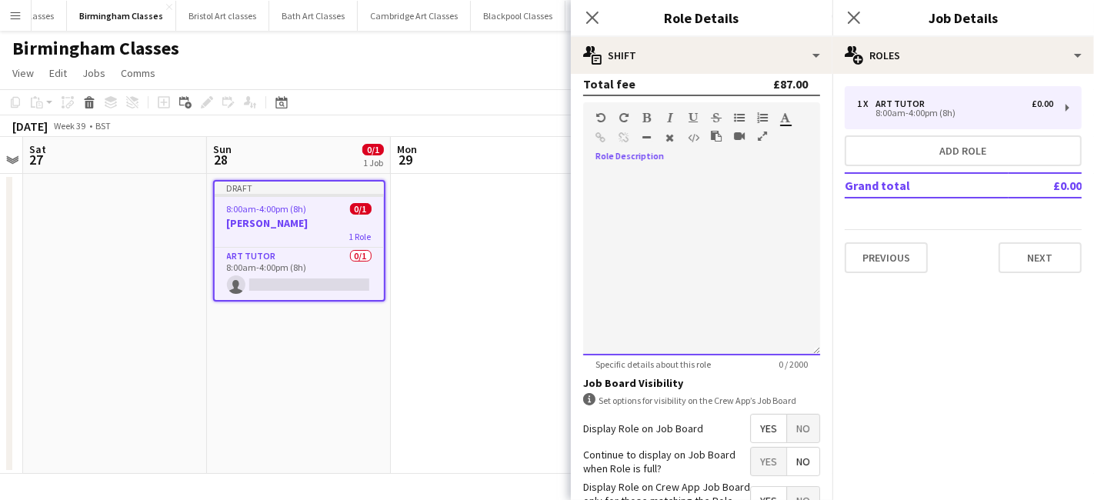
paste div
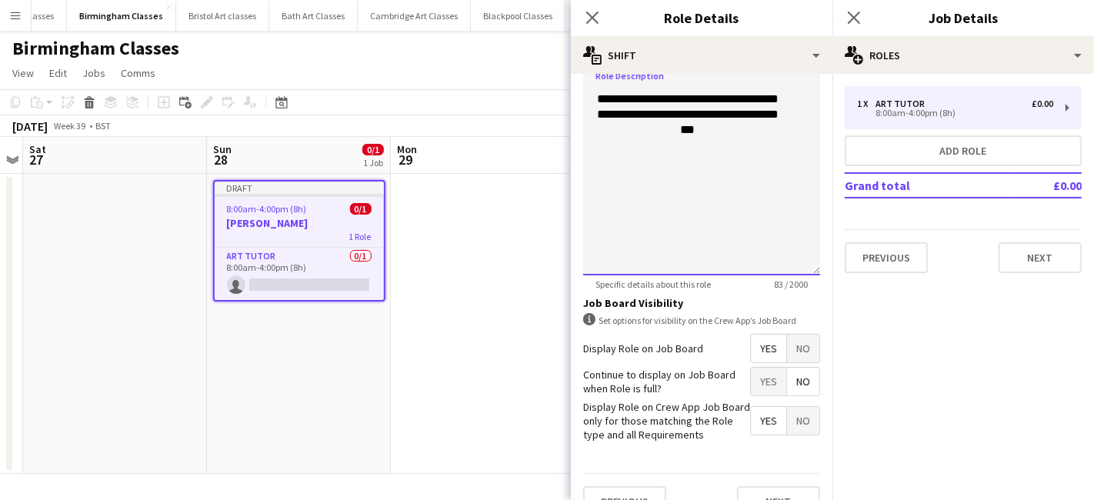
scroll to position [417, 0]
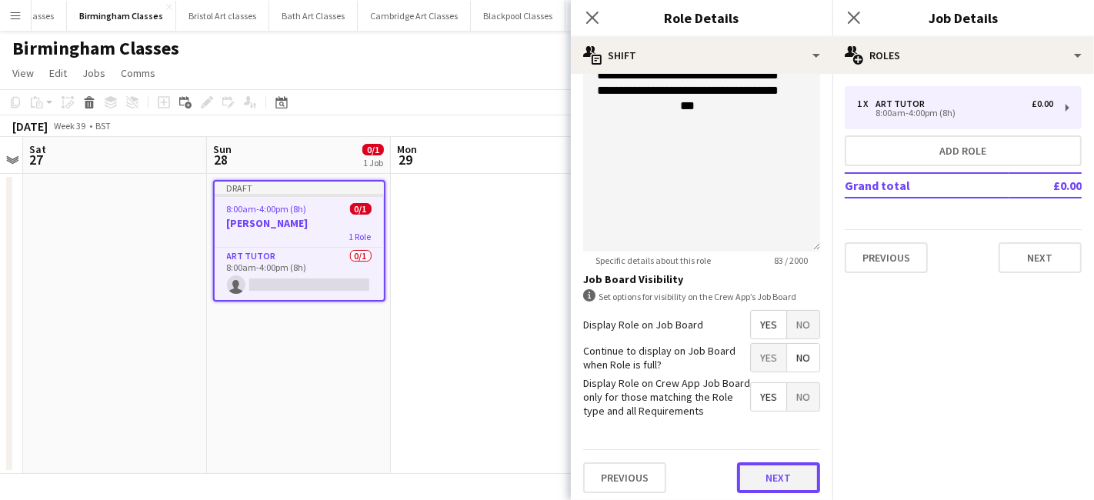
click at [769, 471] on button "Next" at bounding box center [778, 477] width 83 height 31
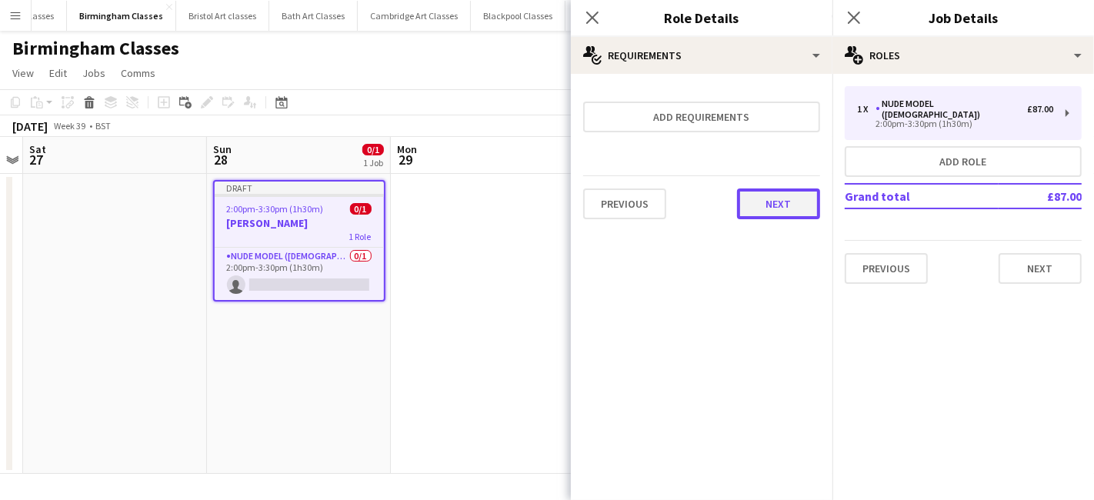
click at [773, 205] on button "Next" at bounding box center [778, 203] width 83 height 31
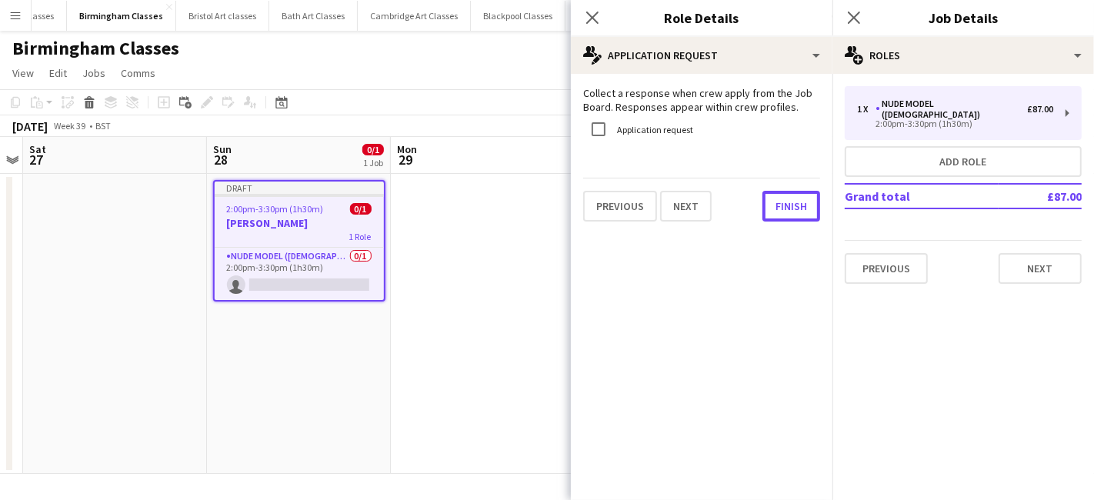
click at [773, 205] on button "Finish" at bounding box center [791, 206] width 58 height 31
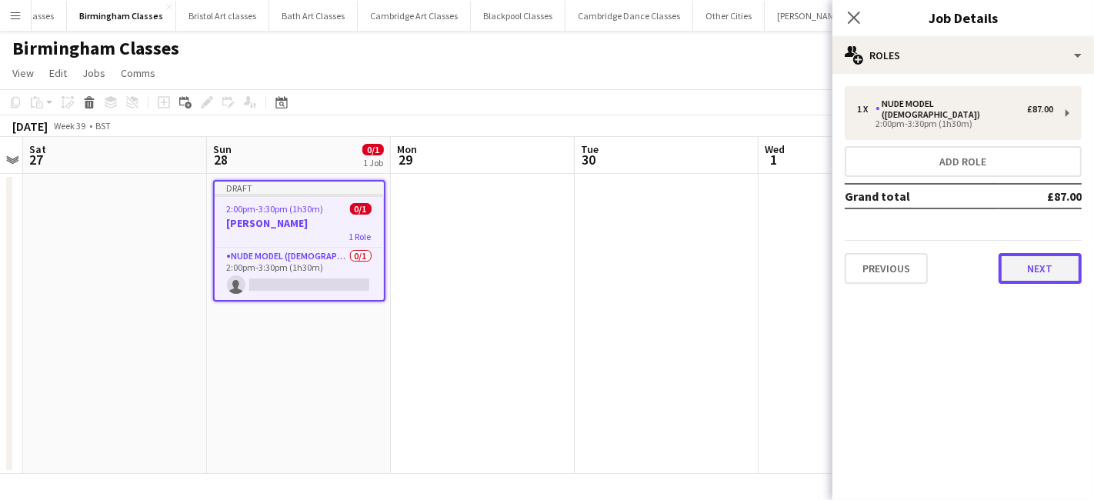
click at [1044, 259] on button "Next" at bounding box center [1039, 268] width 83 height 31
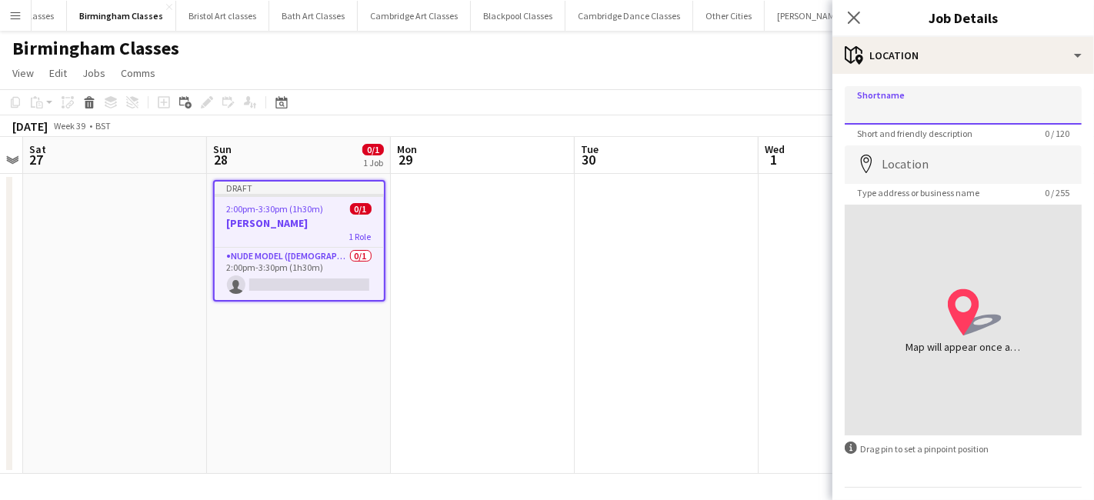
click at [930, 107] on input "Shortname" at bounding box center [962, 105] width 237 height 38
type input "**********"
click at [927, 183] on app-form-group "Location map-marker Type address or business name 0 / 255" at bounding box center [962, 171] width 237 height 53
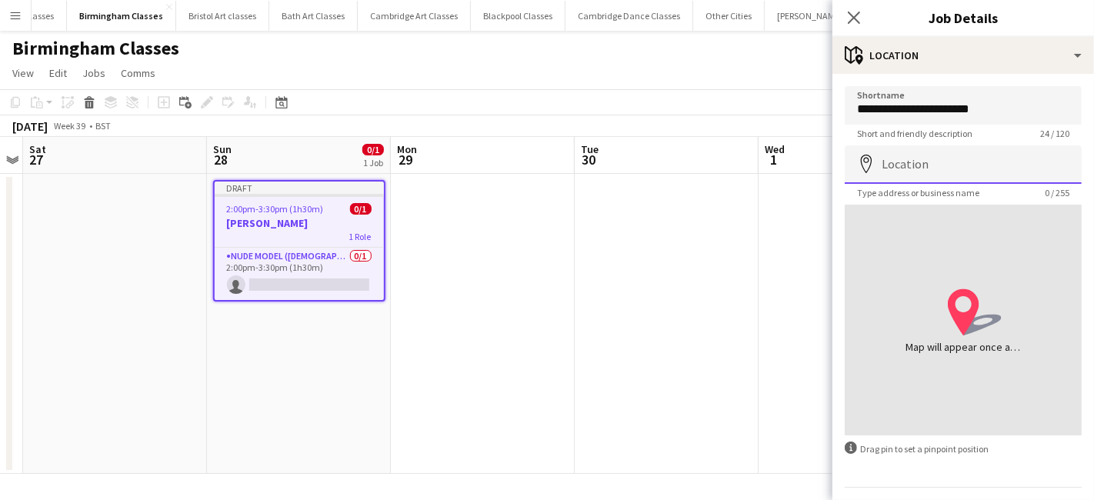
click at [924, 176] on input "Location" at bounding box center [962, 164] width 237 height 38
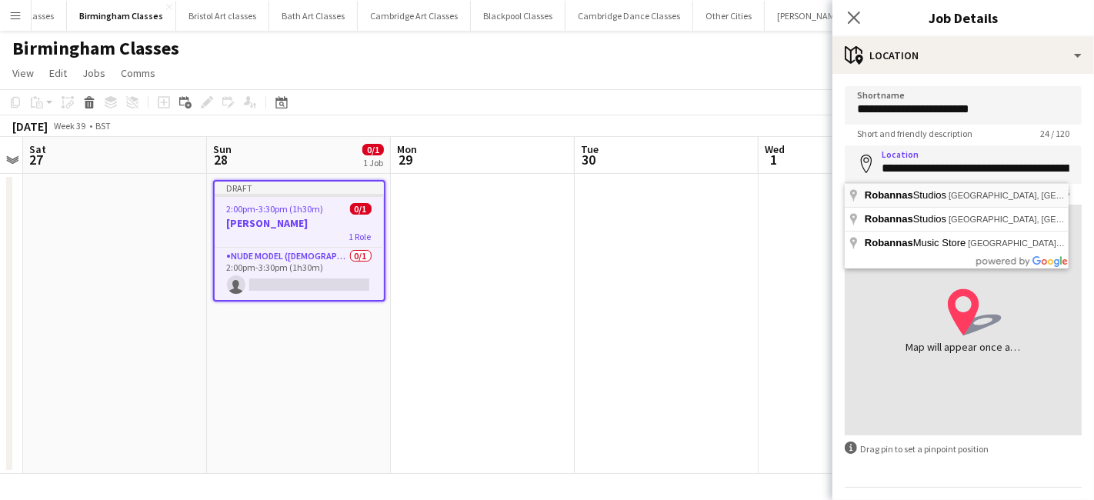
type input "**********"
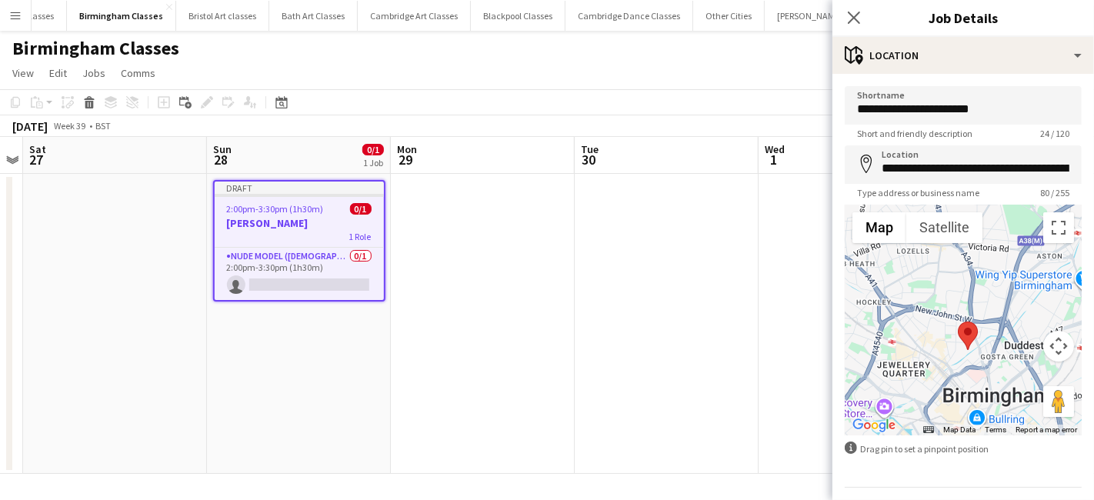
scroll to position [41, 0]
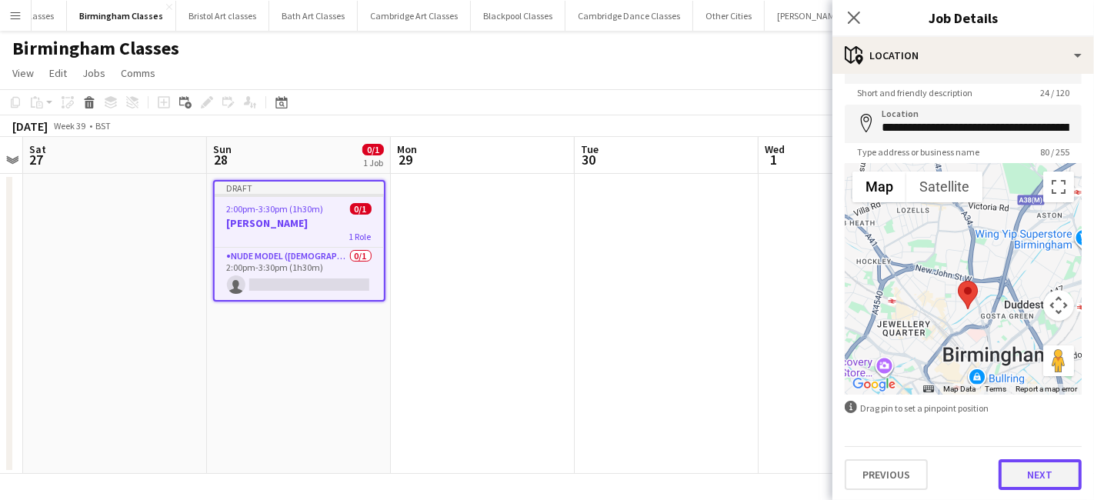
click at [1014, 471] on button "Next" at bounding box center [1039, 474] width 83 height 31
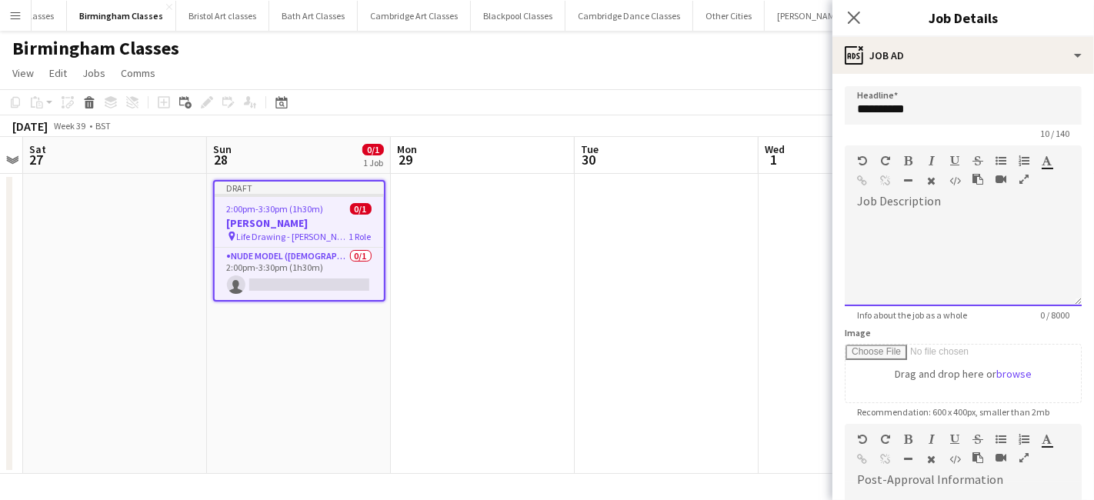
click at [861, 223] on span at bounding box center [856, 214] width 25 height 22
paste div
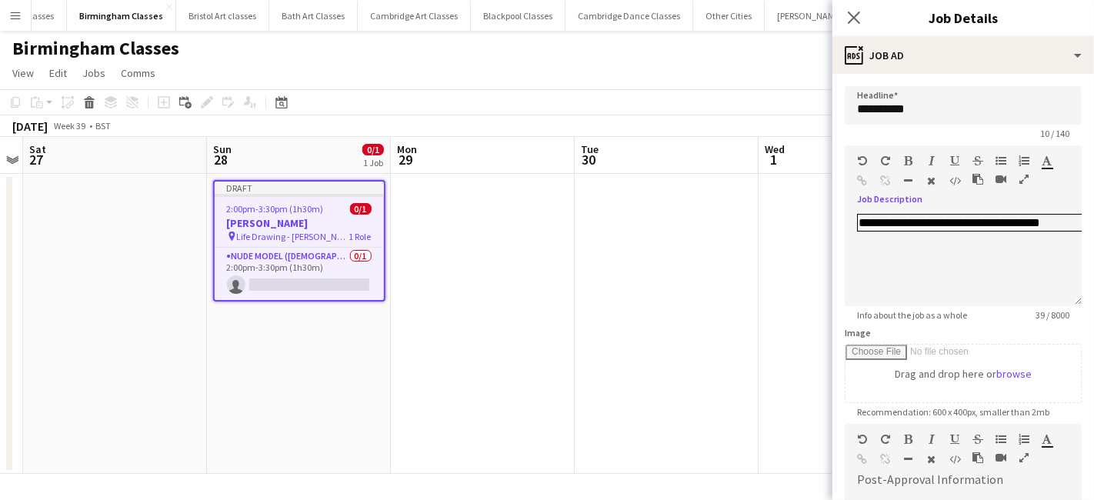
click at [713, 232] on app-date-cell at bounding box center [666, 324] width 184 height 300
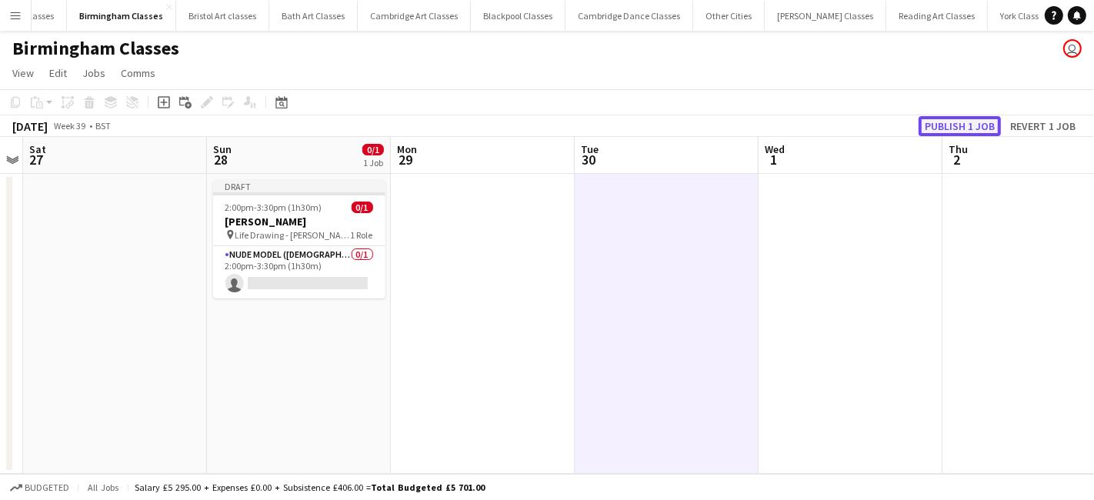
click at [977, 125] on button "Publish 1 job" at bounding box center [959, 126] width 82 height 20
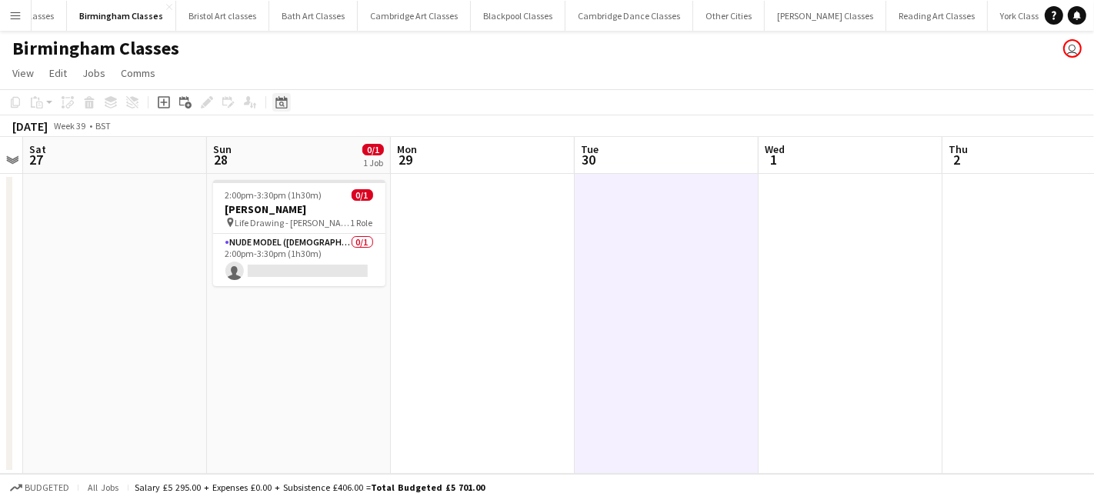
click at [277, 100] on icon at bounding box center [281, 102] width 12 height 12
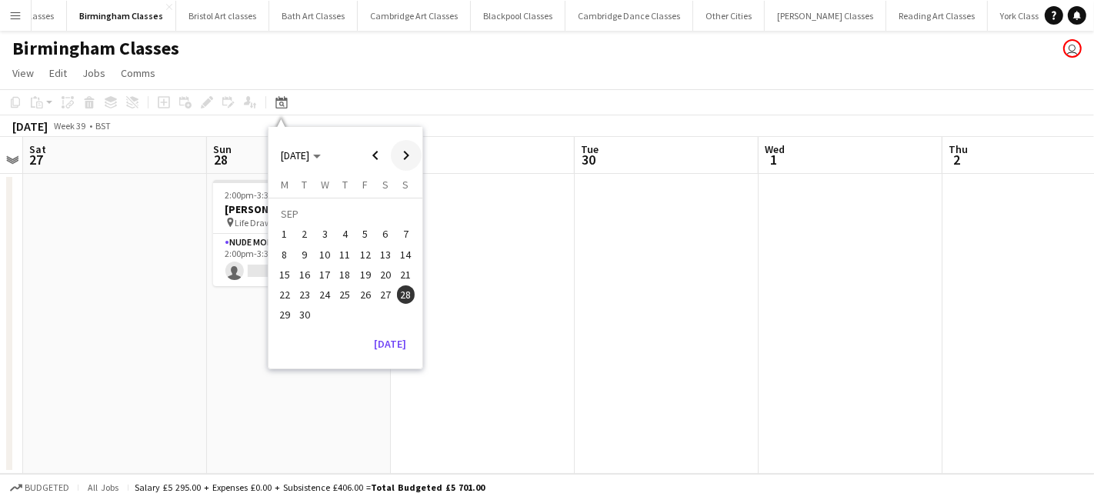
click at [396, 152] on span "Next month" at bounding box center [406, 155] width 31 height 31
click at [367, 318] on span "31" at bounding box center [365, 315] width 18 height 18
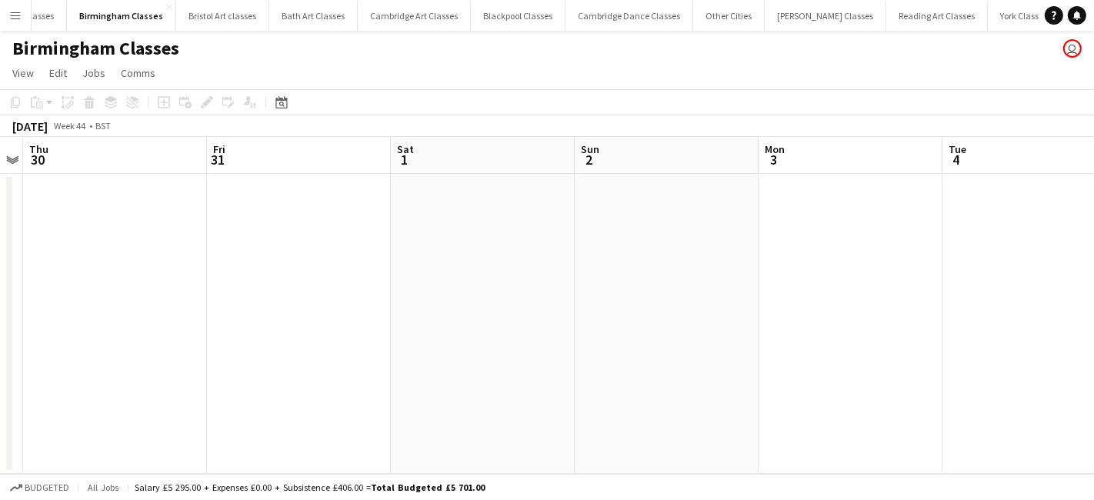
click at [290, 267] on app-date-cell at bounding box center [299, 324] width 184 height 300
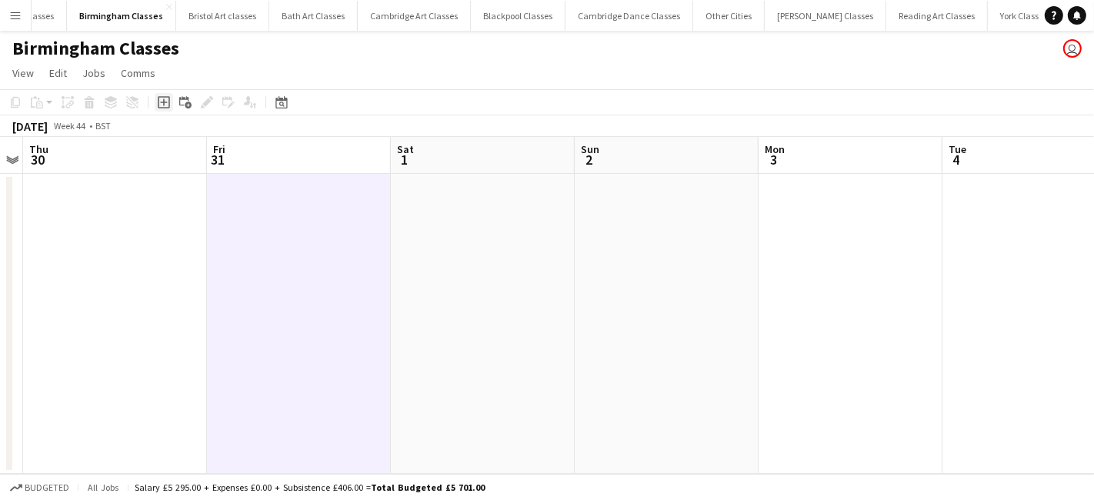
click at [170, 102] on div "Add job" at bounding box center [164, 102] width 18 height 18
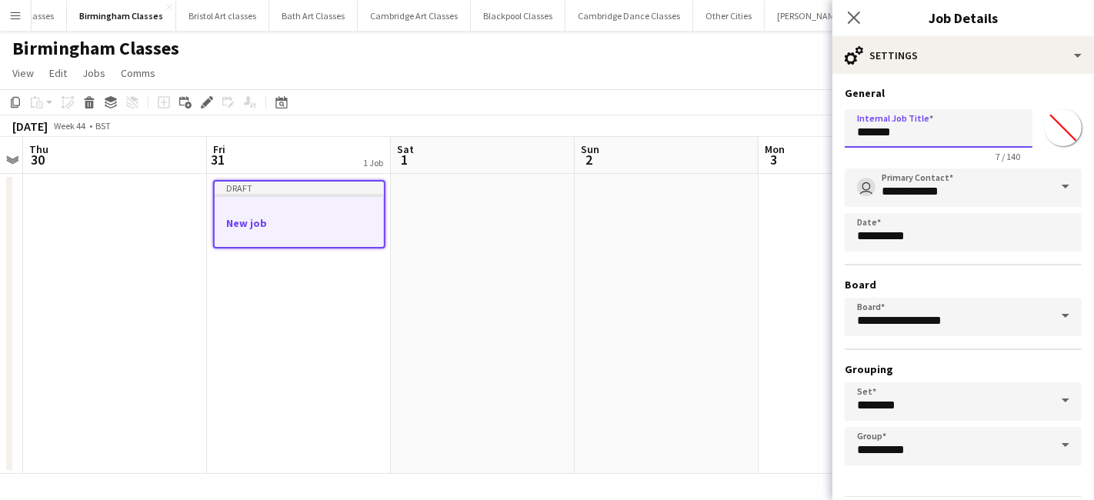
drag, startPoint x: 920, startPoint y: 138, endPoint x: 791, endPoint y: 135, distance: 129.2
click at [808, 138] on body "Menu Boards Boards Boards All jobs Status Workforce Workforce My Workforce Recr…" at bounding box center [547, 250] width 1094 height 500
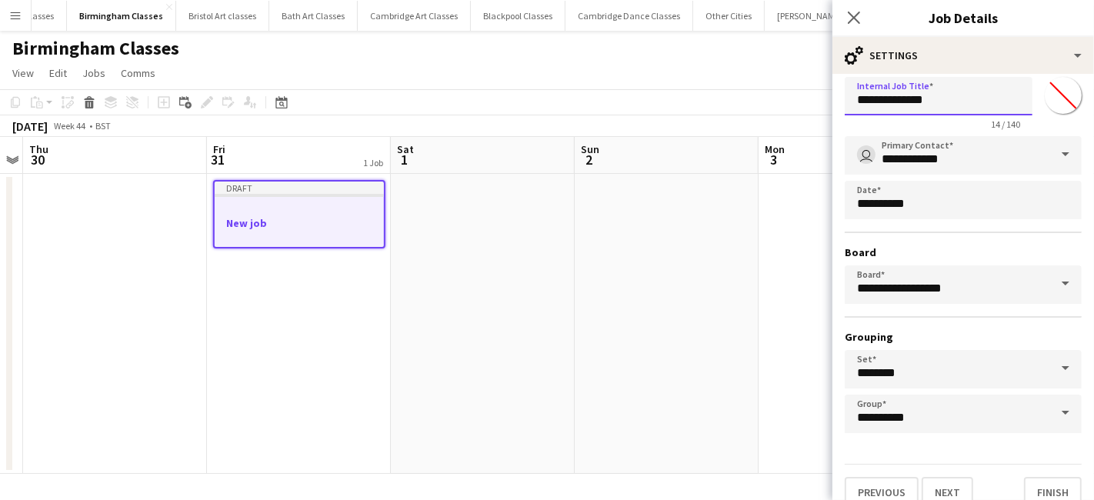
scroll to position [48, 0]
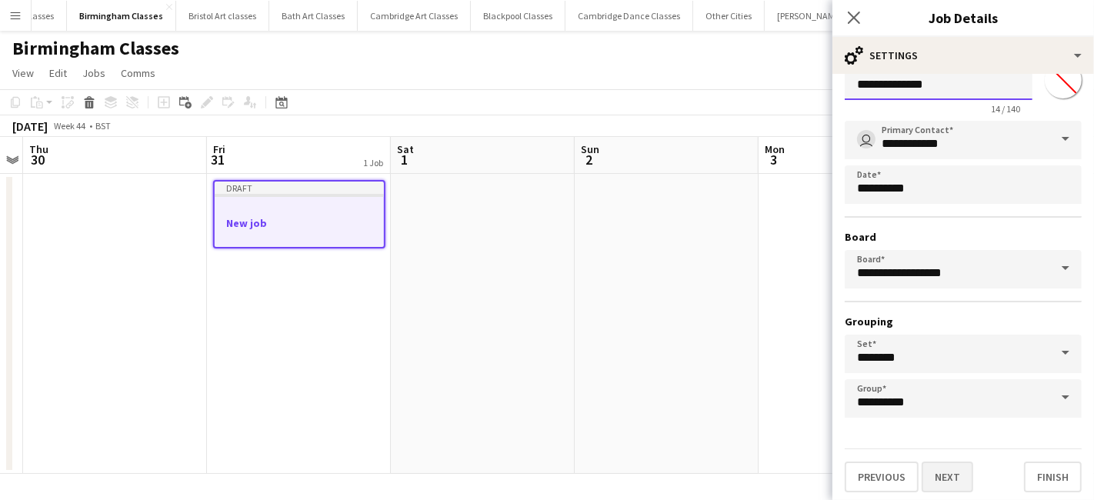
type input "**********"
click at [950, 466] on button "Next" at bounding box center [947, 476] width 52 height 31
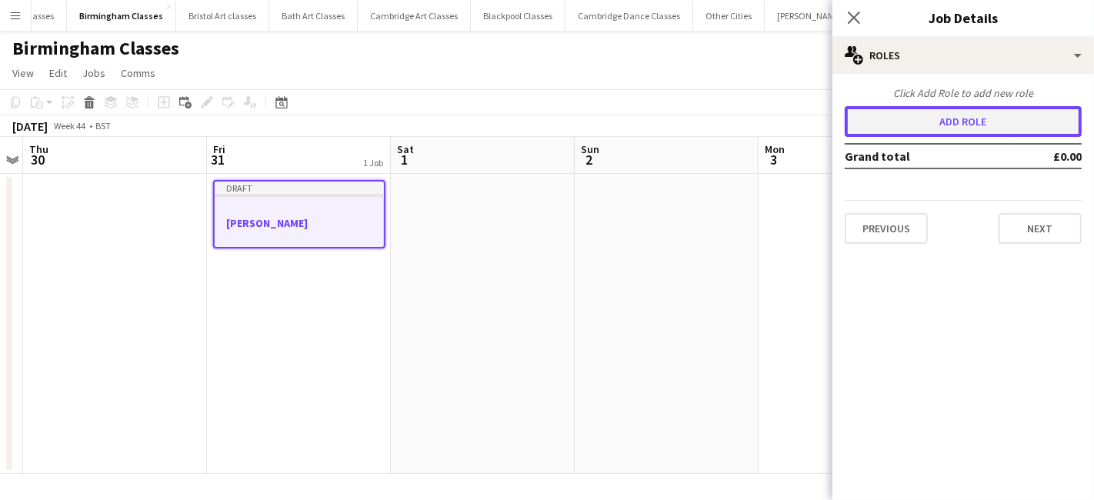
click at [940, 130] on button "Add role" at bounding box center [962, 121] width 237 height 31
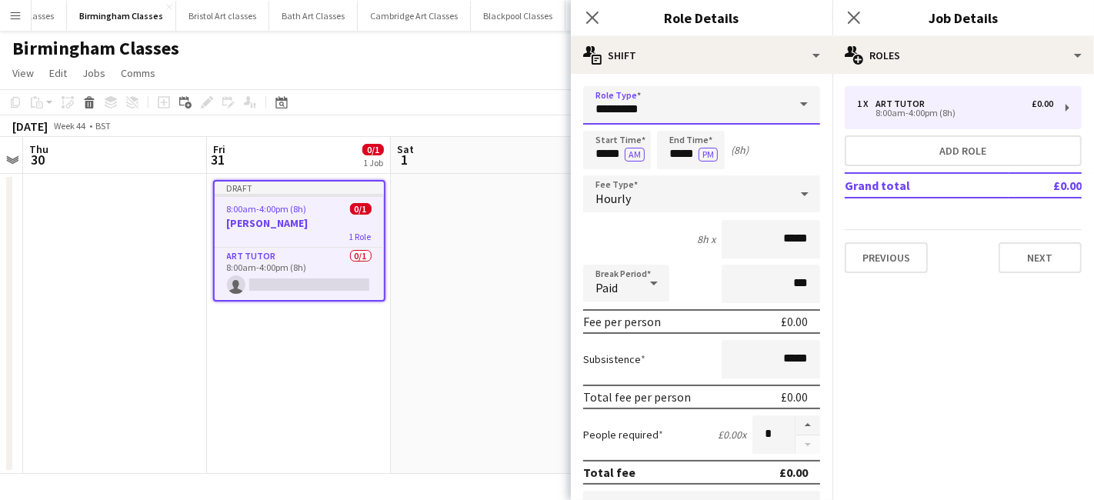
click at [692, 115] on input "*********" at bounding box center [701, 105] width 237 height 38
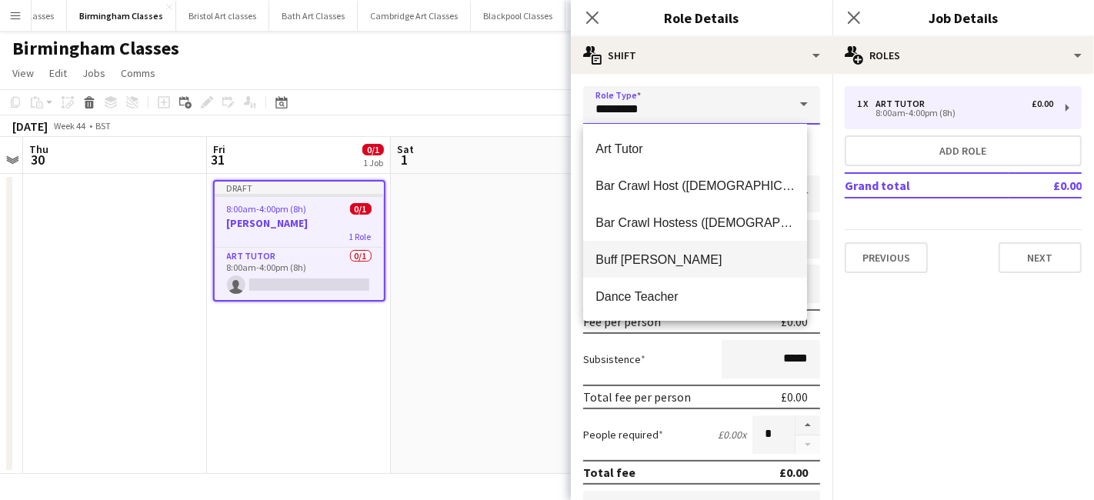
scroll to position [331, 0]
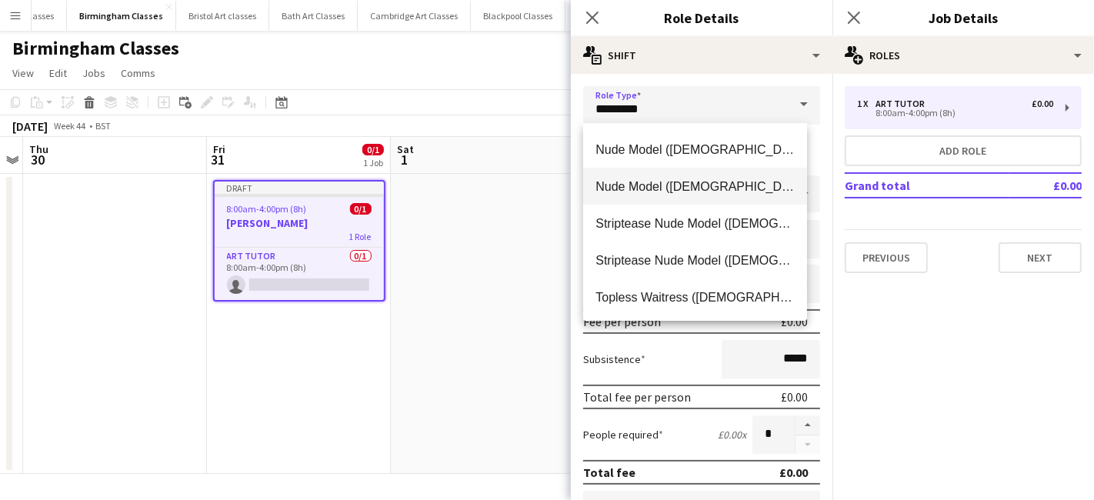
click at [658, 179] on span "Nude Model ([DEMOGRAPHIC_DATA])" at bounding box center [694, 186] width 199 height 15
type input "**********"
type input "******"
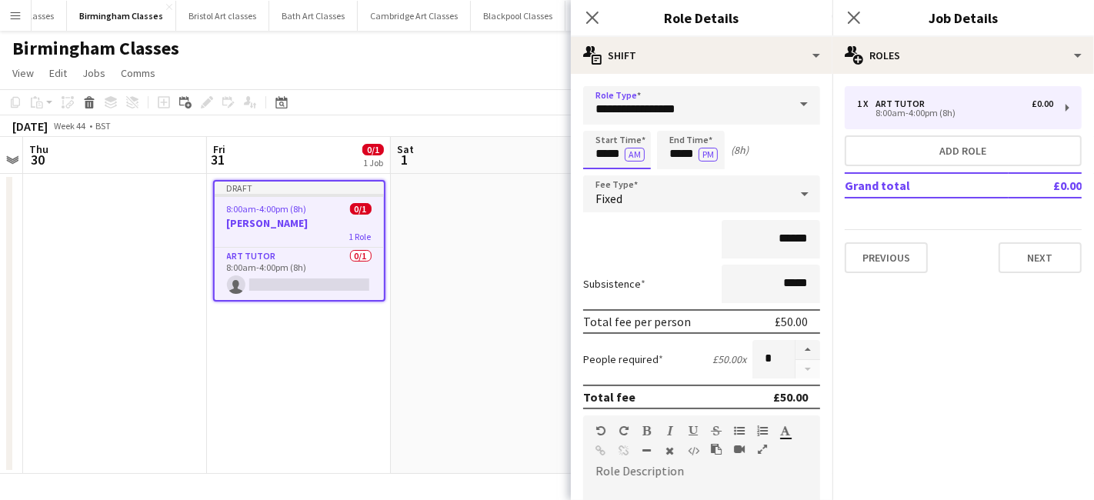
click at [615, 153] on input "*****" at bounding box center [617, 150] width 68 height 38
click at [608, 122] on div at bounding box center [601, 122] width 31 height 15
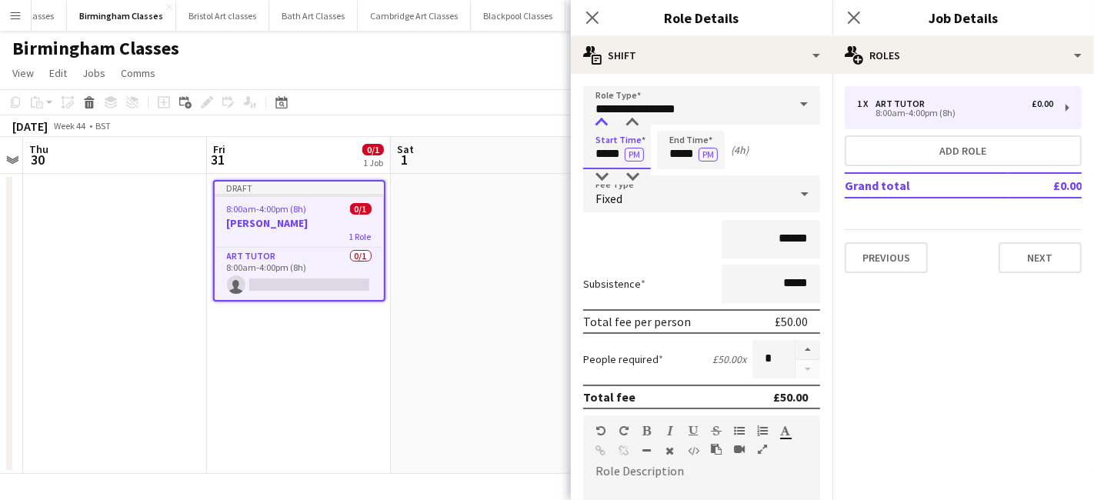
click at [608, 122] on div at bounding box center [601, 122] width 31 height 15
type input "*****"
click at [608, 122] on div at bounding box center [601, 122] width 31 height 15
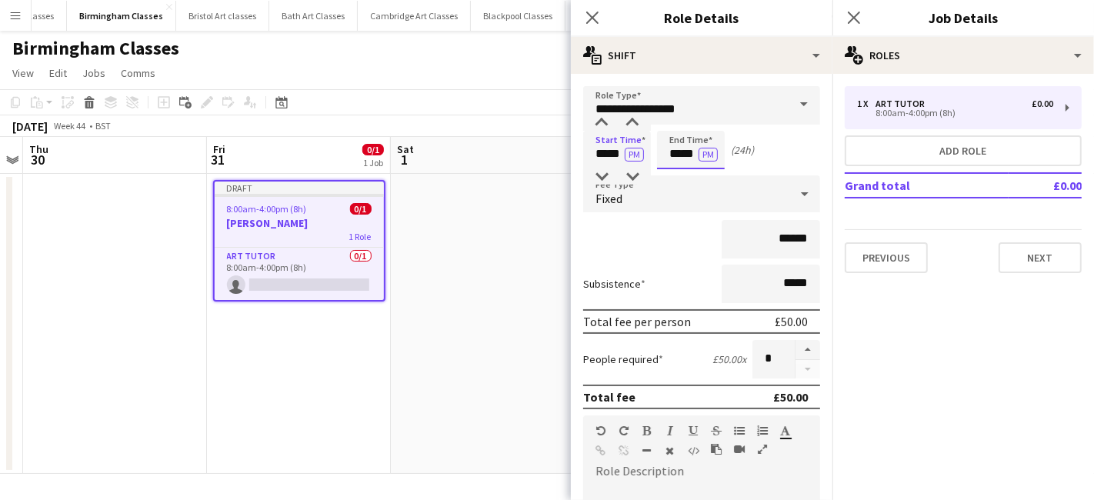
click at [685, 155] on input "*****" at bounding box center [691, 150] width 68 height 38
click at [678, 129] on div at bounding box center [675, 122] width 31 height 15
click at [676, 172] on div at bounding box center [675, 176] width 31 height 15
click at [711, 125] on div at bounding box center [706, 122] width 31 height 15
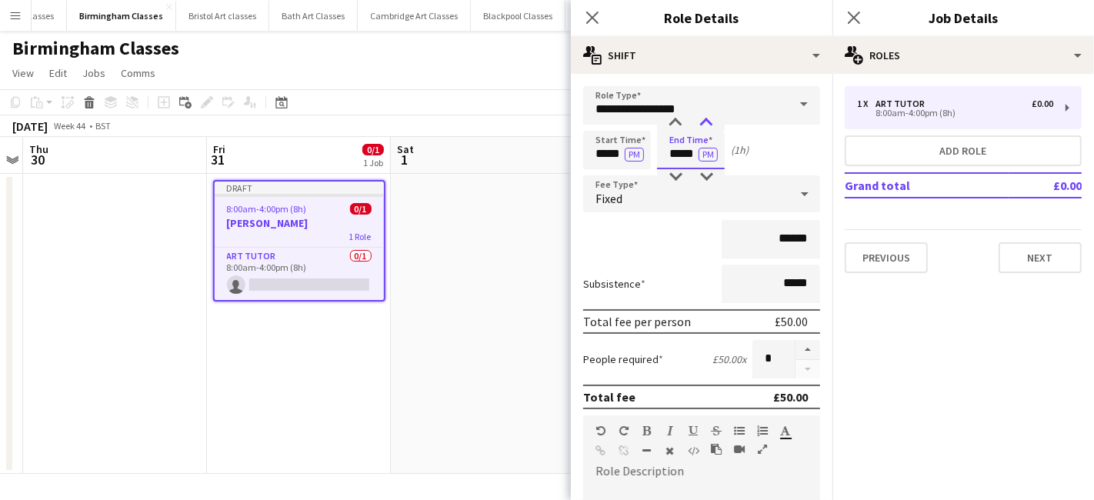
type input "*****"
click at [711, 125] on div at bounding box center [706, 122] width 31 height 15
drag, startPoint x: 794, startPoint y: 235, endPoint x: 742, endPoint y: 229, distance: 52.6
click at [744, 231] on input "******" at bounding box center [770, 239] width 98 height 38
type input "******"
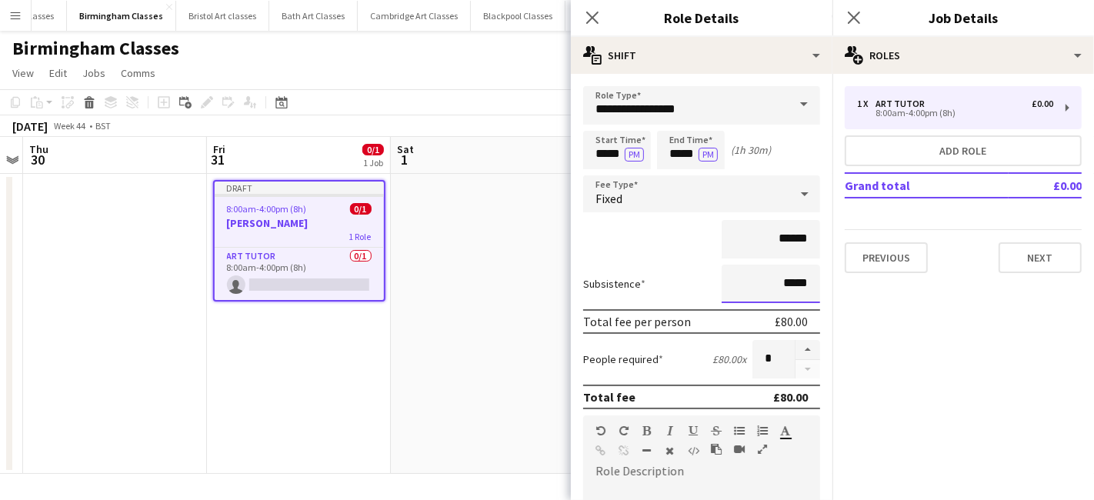
drag, startPoint x: 792, startPoint y: 285, endPoint x: 753, endPoint y: 288, distance: 39.3
click at [753, 288] on input "*****" at bounding box center [770, 284] width 98 height 38
type input "*****"
paste div
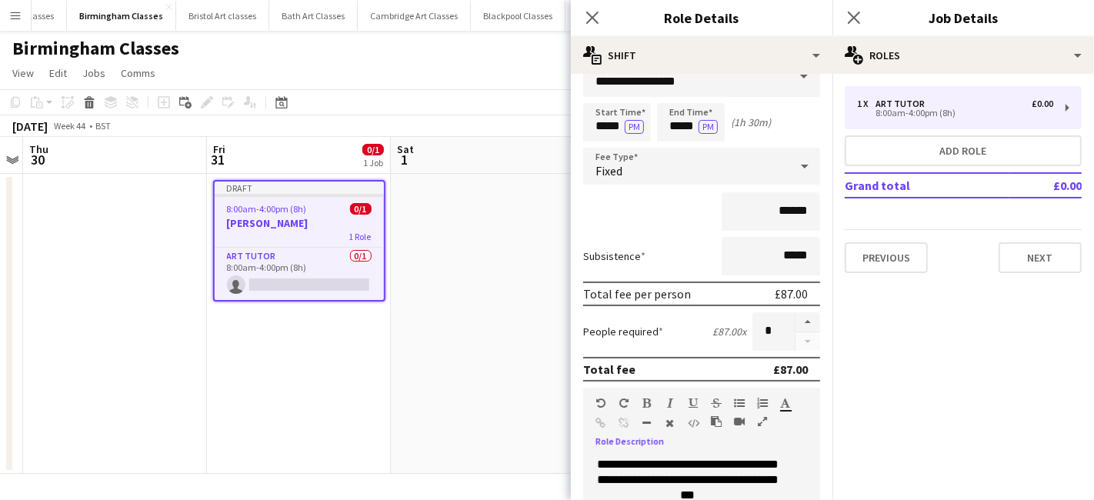
scroll to position [338, 0]
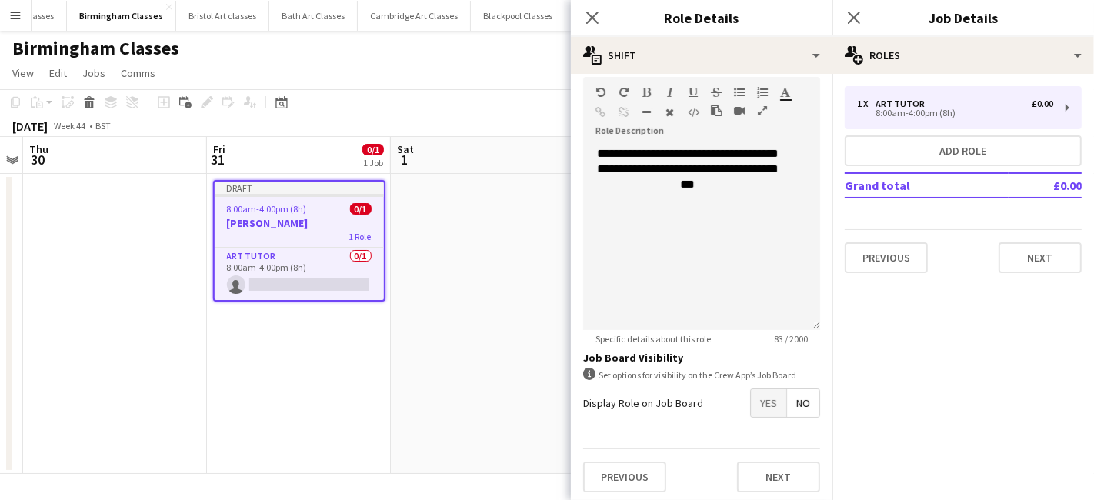
click at [760, 399] on form "**********" at bounding box center [701, 126] width 261 height 757
click at [760, 399] on span "Yes" at bounding box center [768, 403] width 35 height 28
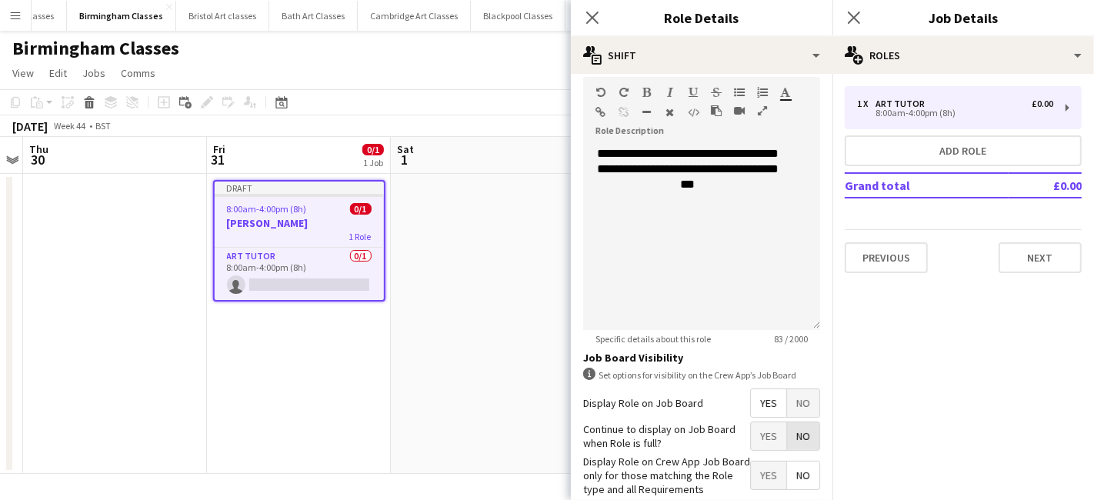
click at [788, 431] on span "No" at bounding box center [803, 436] width 32 height 28
click at [751, 468] on span "Yes" at bounding box center [768, 475] width 35 height 28
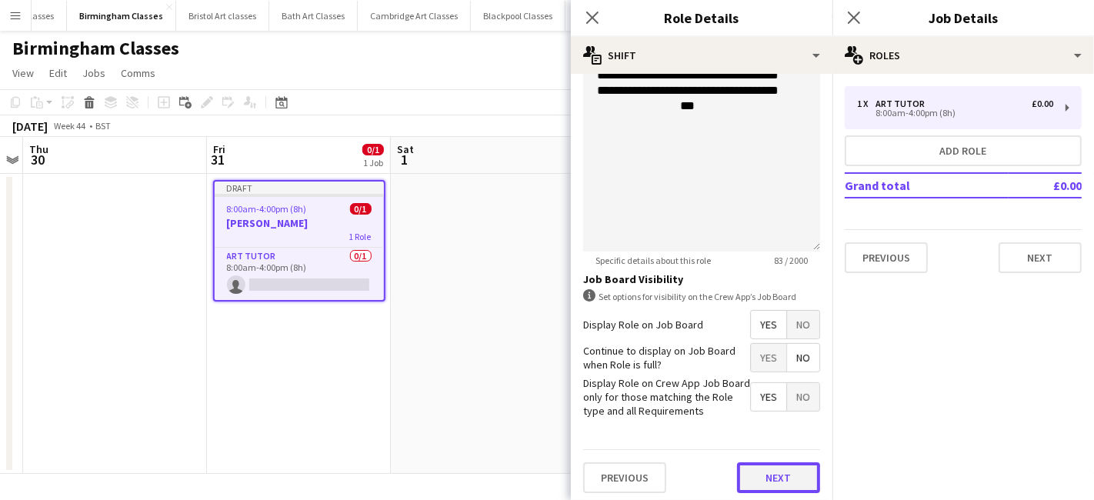
click at [754, 463] on button "Next" at bounding box center [778, 477] width 83 height 31
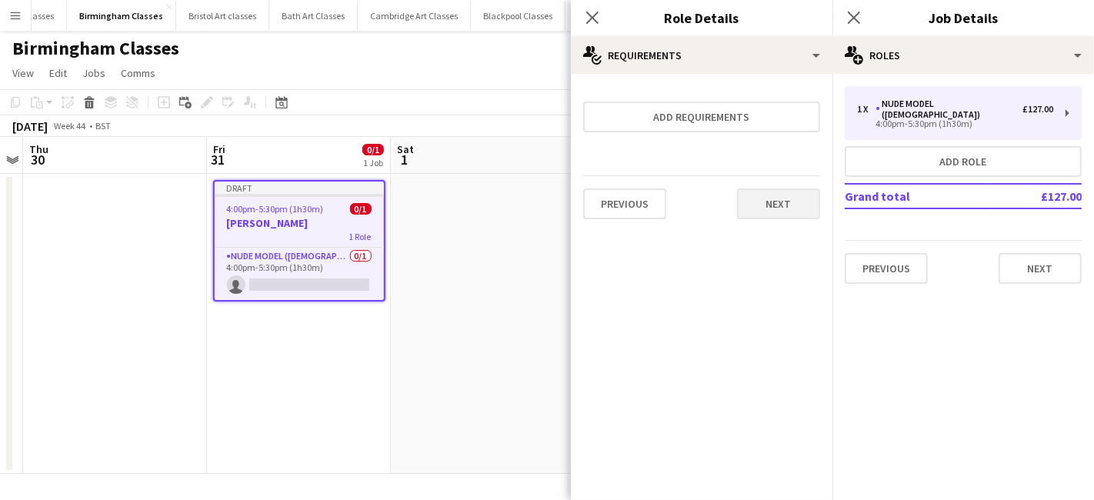
drag, startPoint x: 758, startPoint y: 181, endPoint x: 758, endPoint y: 200, distance: 19.2
click at [758, 183] on div "Previous Next" at bounding box center [701, 203] width 237 height 56
click at [758, 201] on button "Next" at bounding box center [778, 203] width 83 height 31
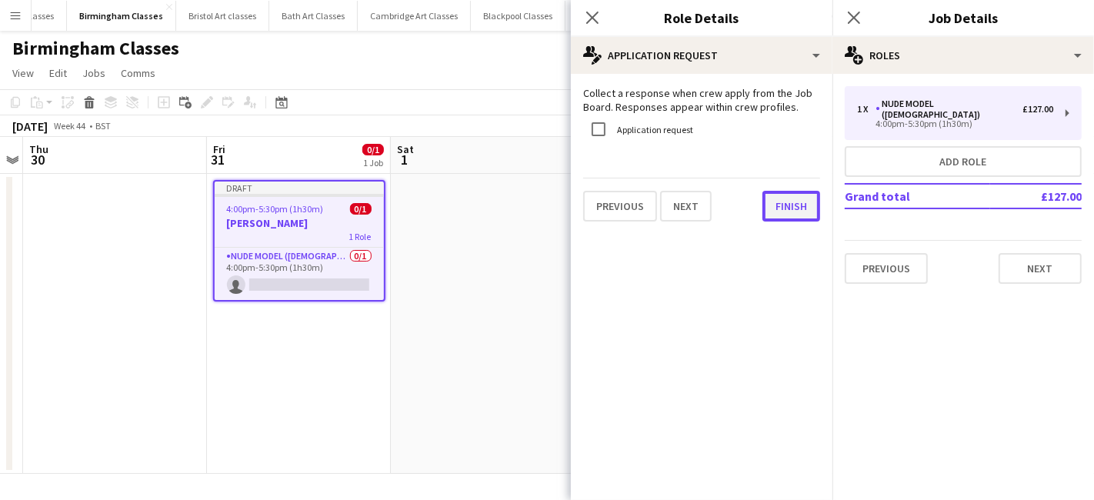
click at [769, 208] on button "Finish" at bounding box center [791, 206] width 58 height 31
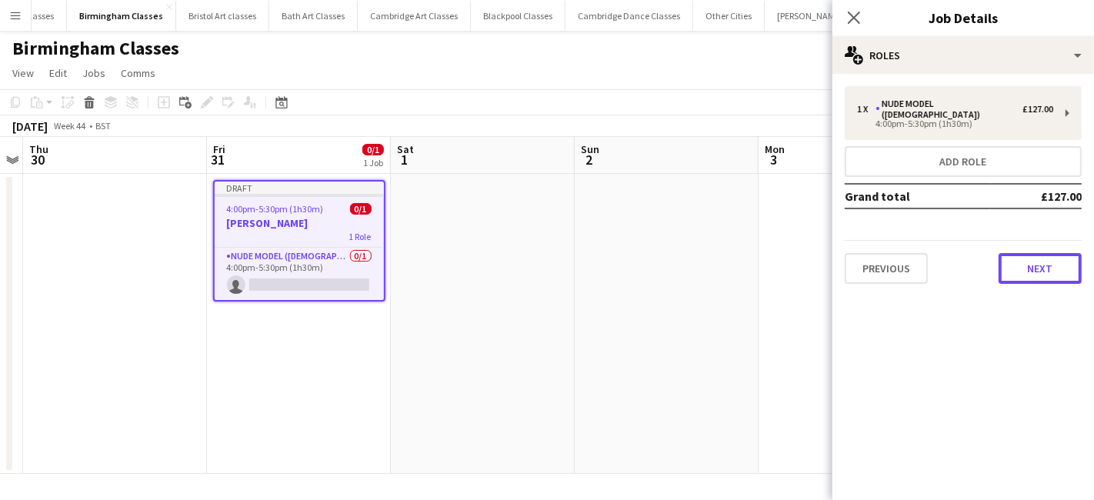
click at [1017, 254] on button "Next" at bounding box center [1039, 268] width 83 height 31
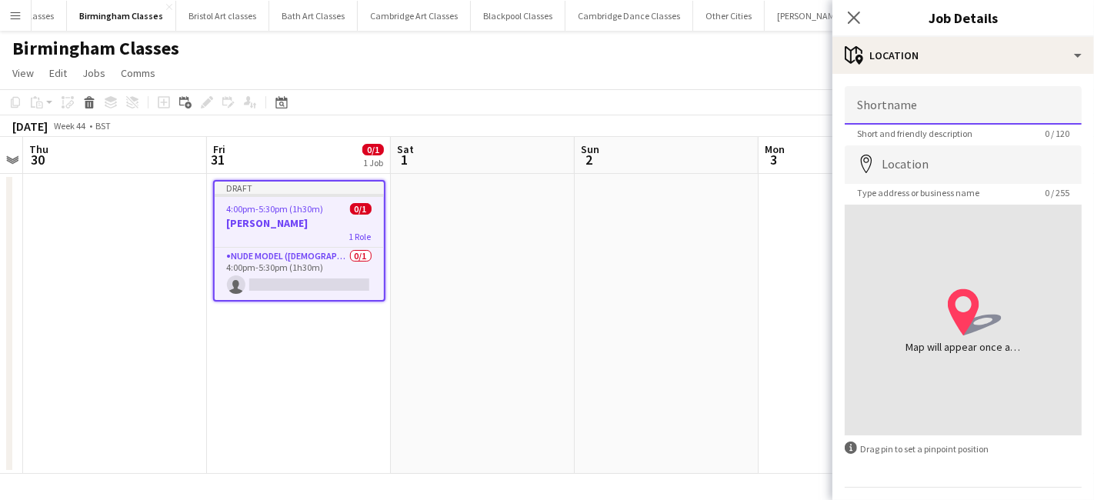
click at [885, 95] on input "Shortname" at bounding box center [962, 105] width 237 height 38
type input "**********"
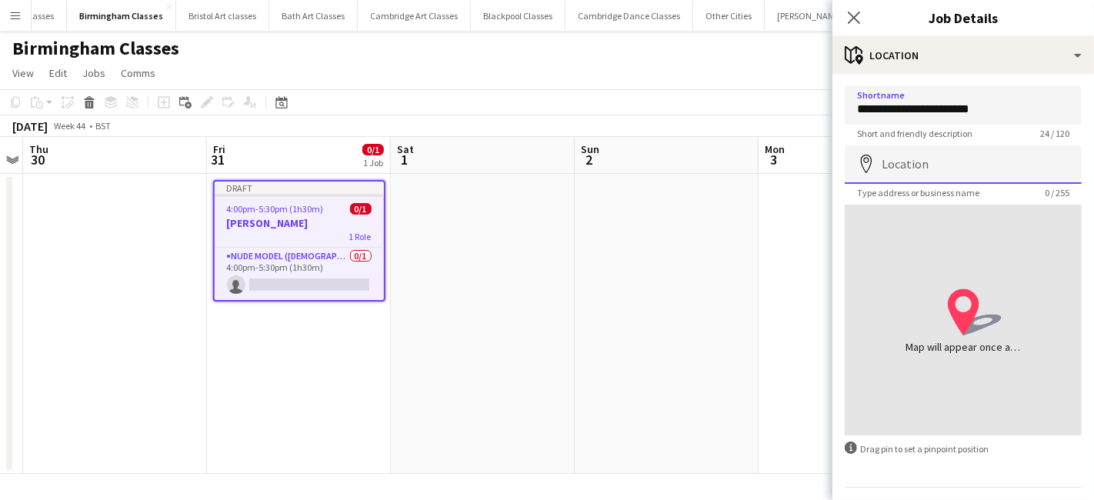
click at [898, 159] on input "Location" at bounding box center [962, 164] width 237 height 38
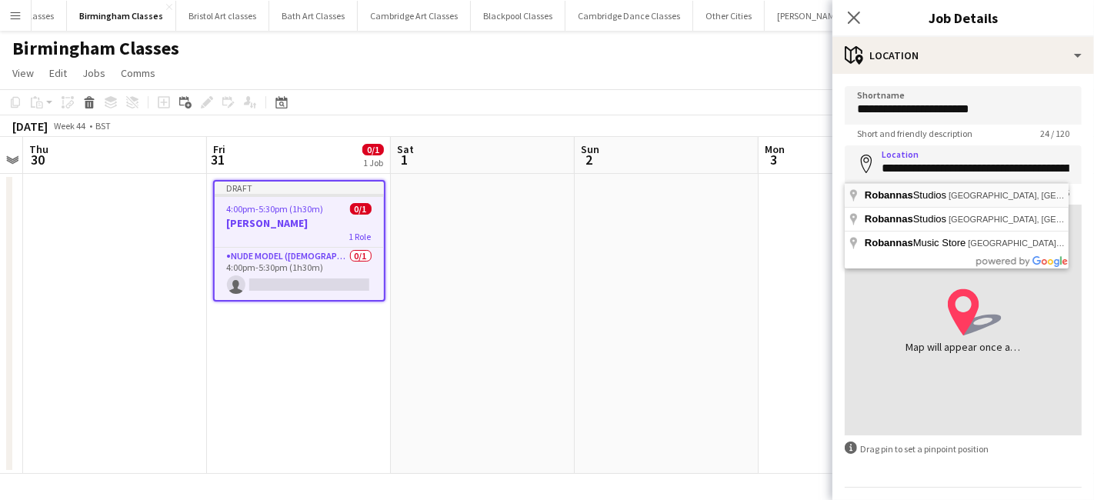
type input "**********"
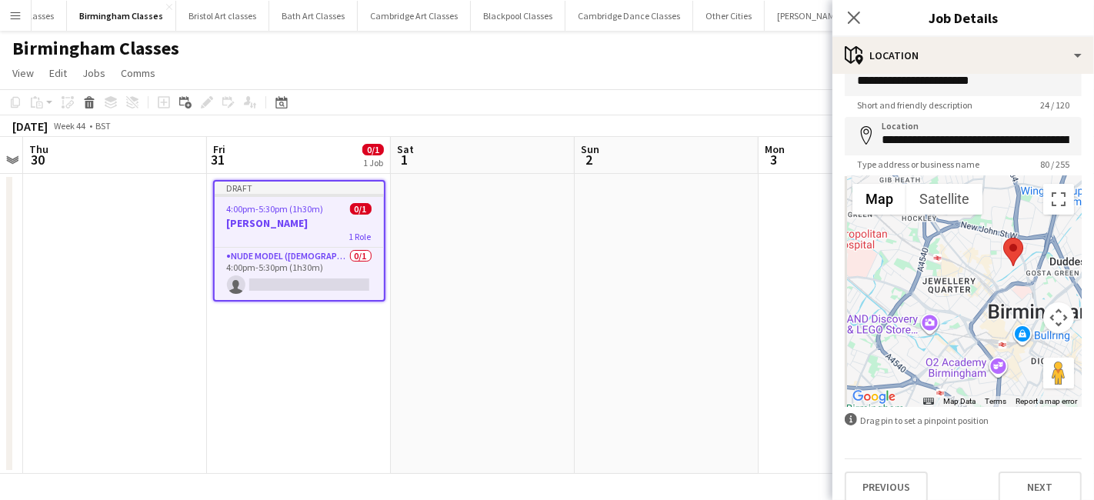
scroll to position [41, 0]
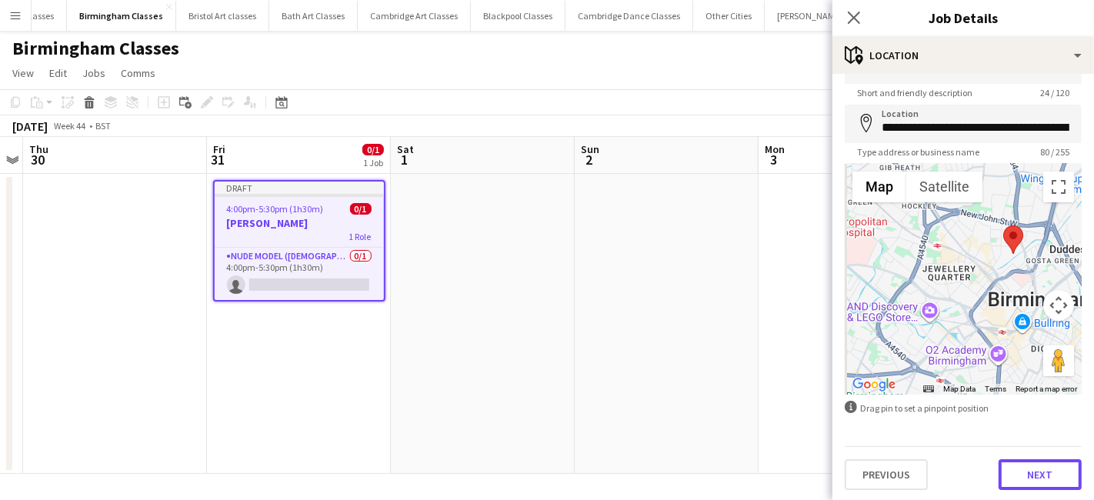
click at [1007, 462] on button "Next" at bounding box center [1039, 474] width 83 height 31
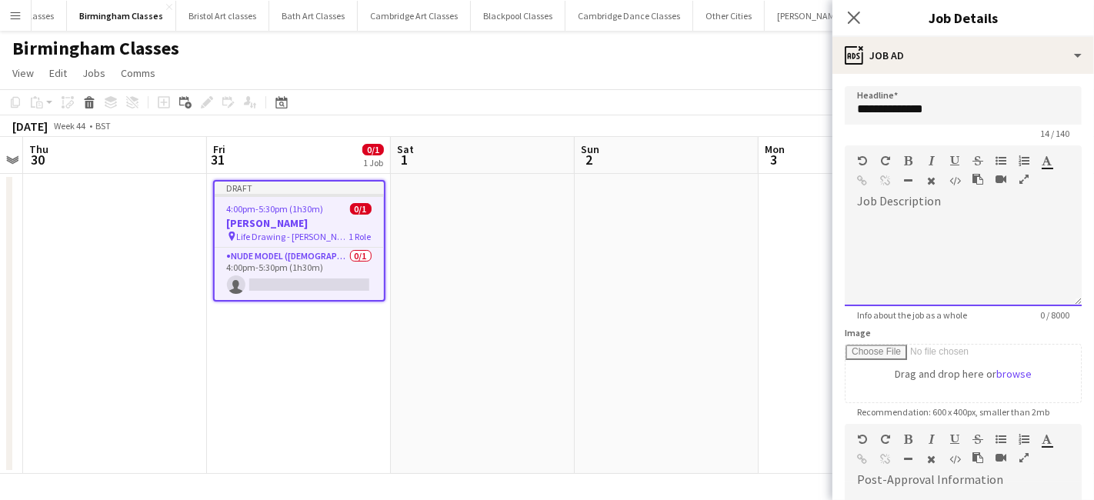
click at [911, 223] on div at bounding box center [962, 260] width 237 height 92
paste div
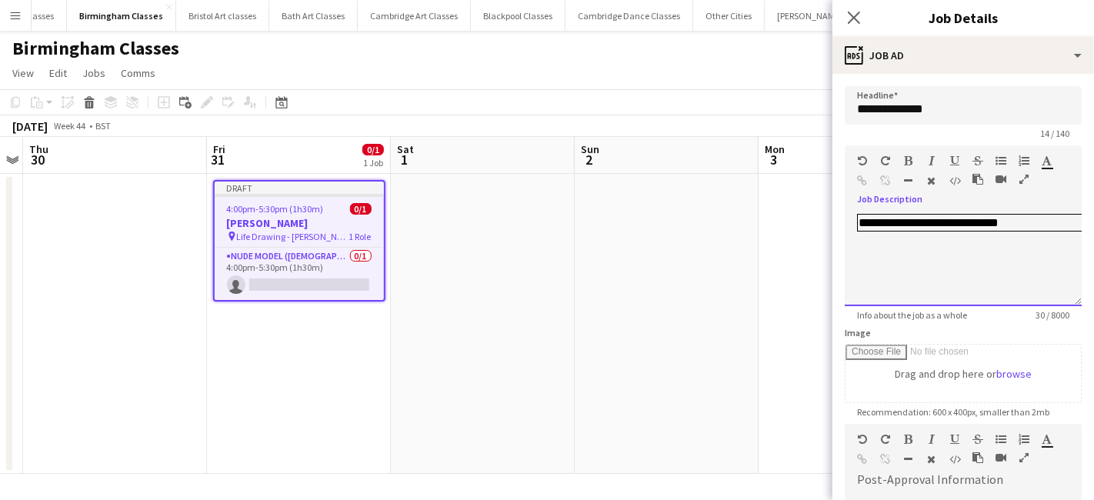
scroll to position [258, 0]
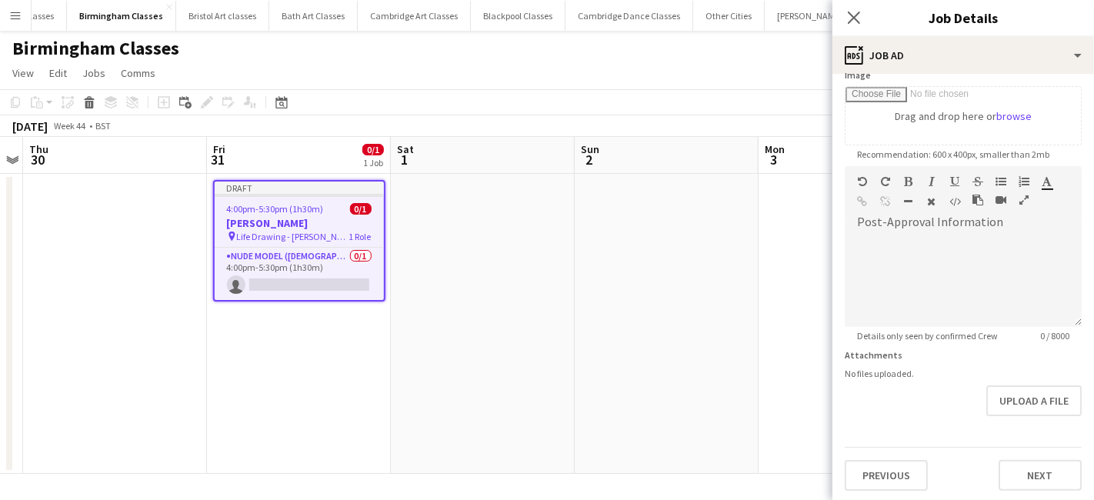
click at [764, 325] on app-date-cell at bounding box center [850, 324] width 184 height 300
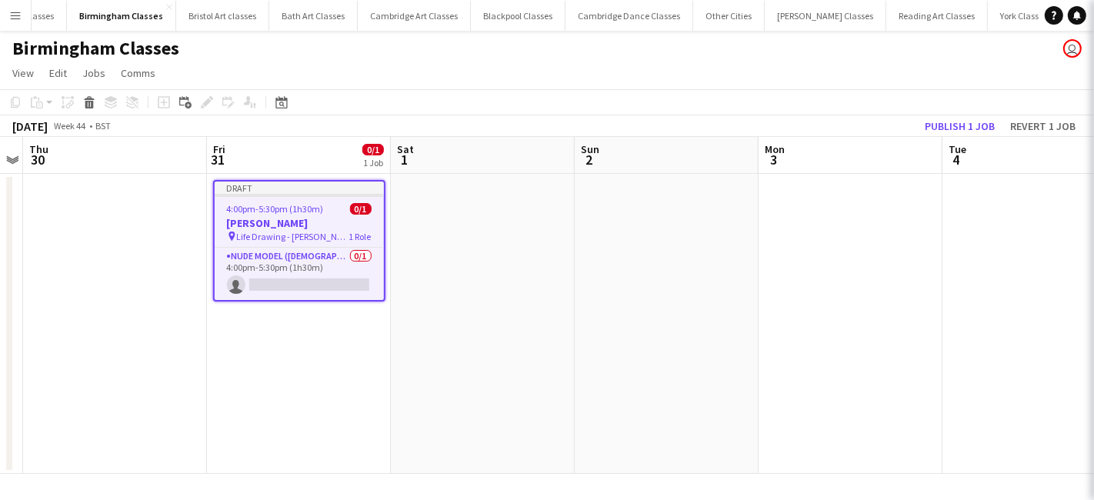
scroll to position [0, 529]
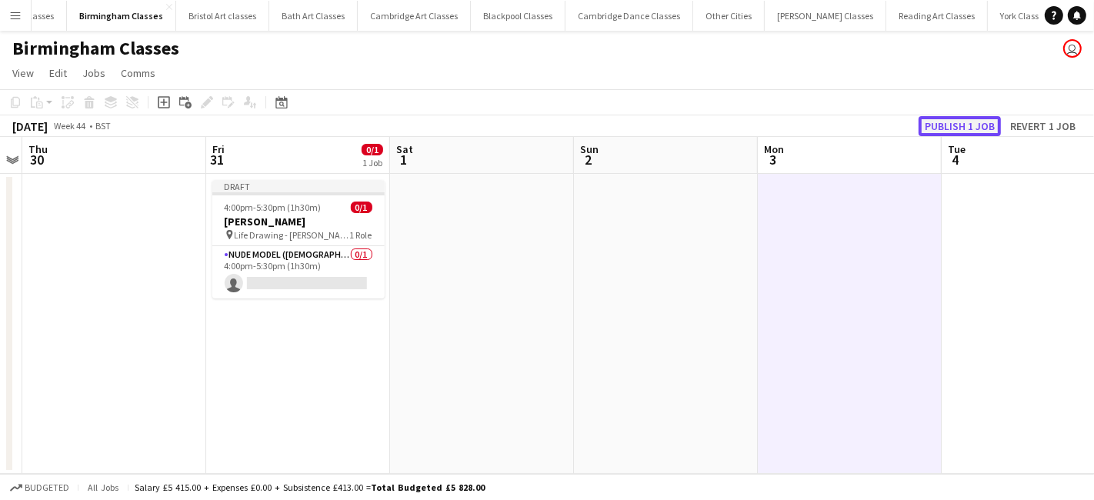
click at [988, 126] on button "Publish 1 job" at bounding box center [959, 126] width 82 height 20
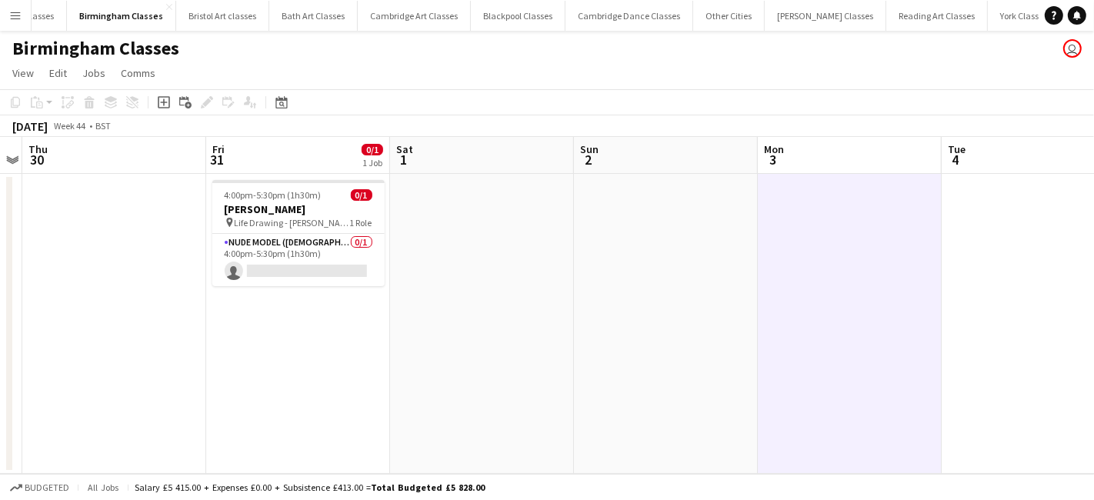
click at [2, 15] on button "Menu" at bounding box center [15, 15] width 31 height 31
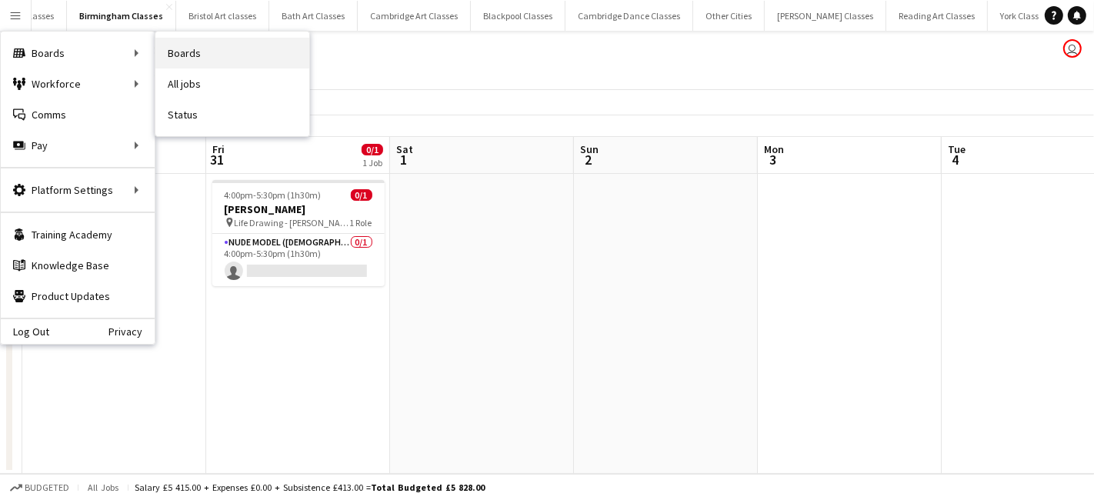
click at [224, 51] on link "Boards" at bounding box center [232, 53] width 154 height 31
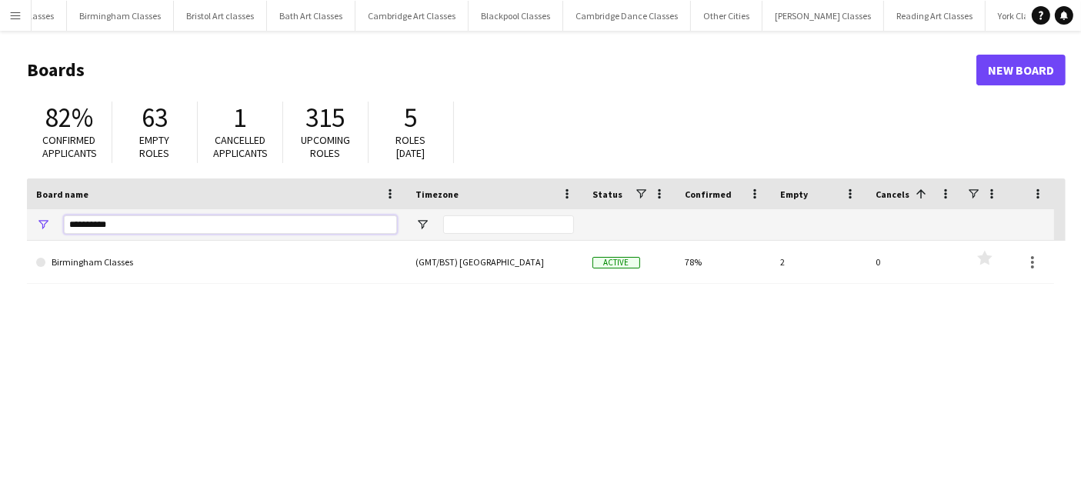
click at [176, 219] on input "**********" at bounding box center [230, 224] width 333 height 18
type input "*"
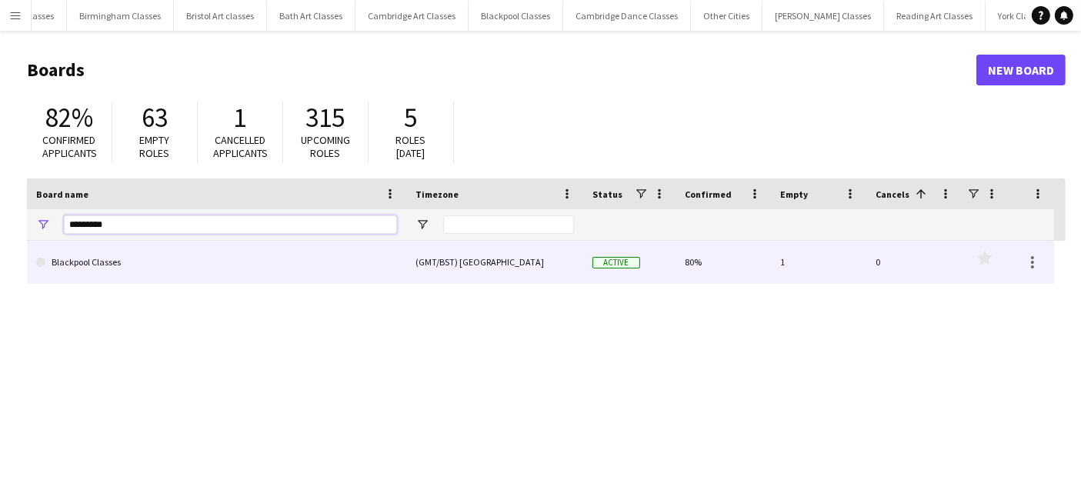
type input "*********"
click at [169, 271] on link "Blackpool Classes" at bounding box center [216, 262] width 361 height 43
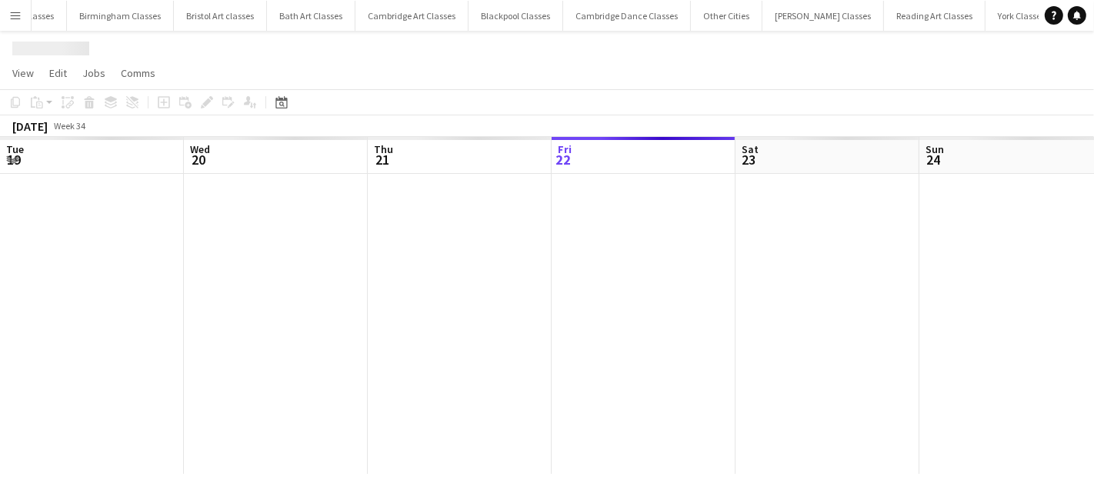
scroll to position [0, 367]
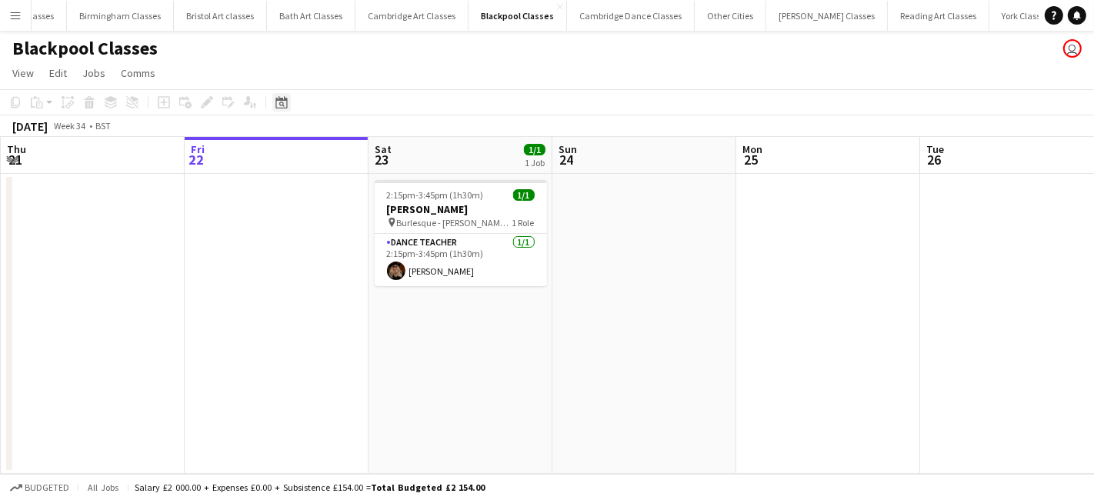
click at [288, 95] on div "Date picker" at bounding box center [281, 102] width 18 height 18
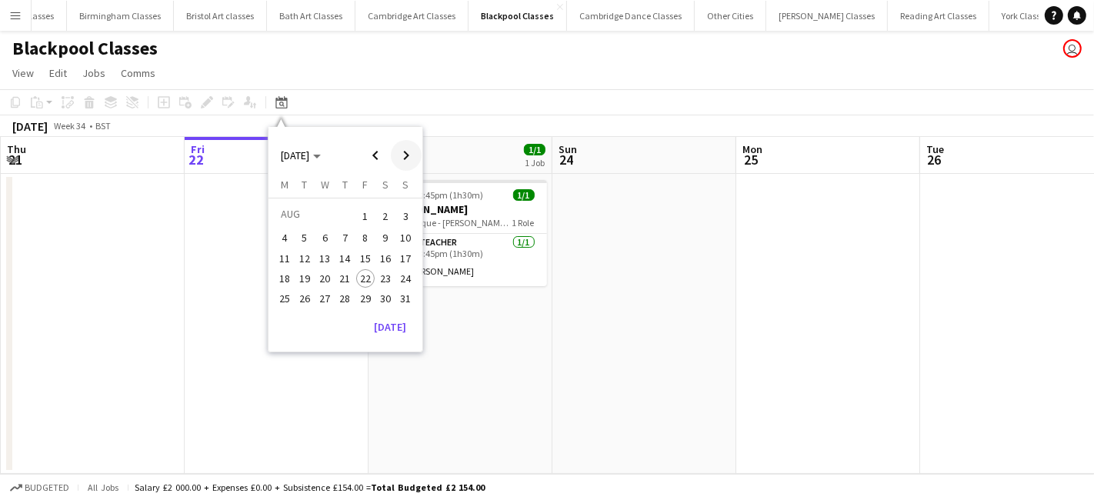
click at [408, 154] on span "Next month" at bounding box center [406, 155] width 31 height 31
click at [303, 233] on span "2" at bounding box center [304, 234] width 18 height 18
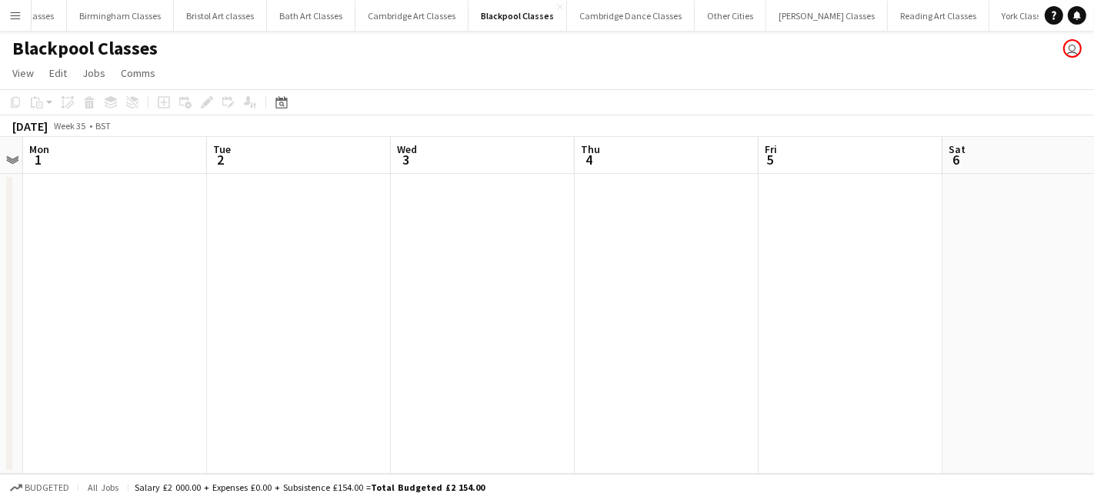
click at [257, 239] on app-date-cell at bounding box center [299, 324] width 184 height 300
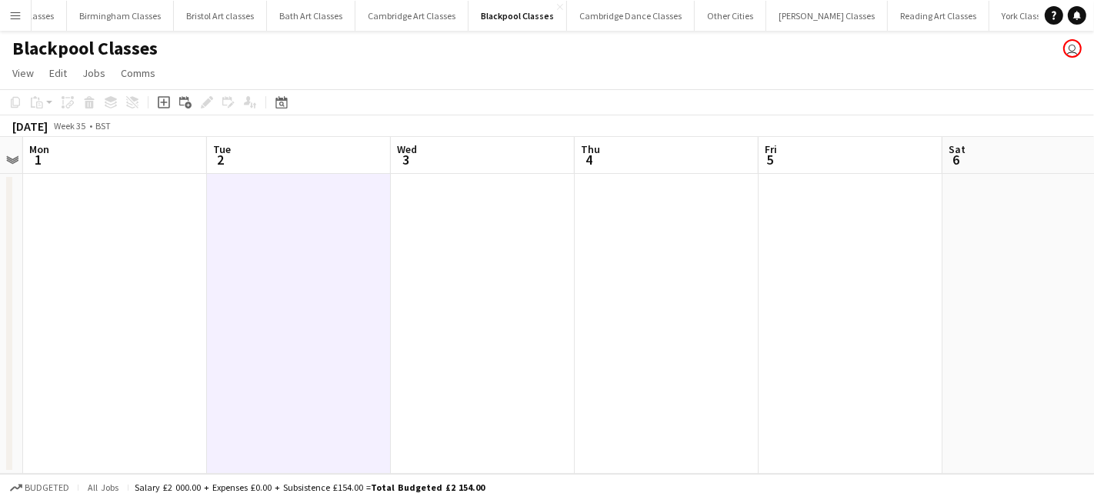
scroll to position [0, 529]
click at [168, 101] on icon at bounding box center [164, 102] width 12 height 12
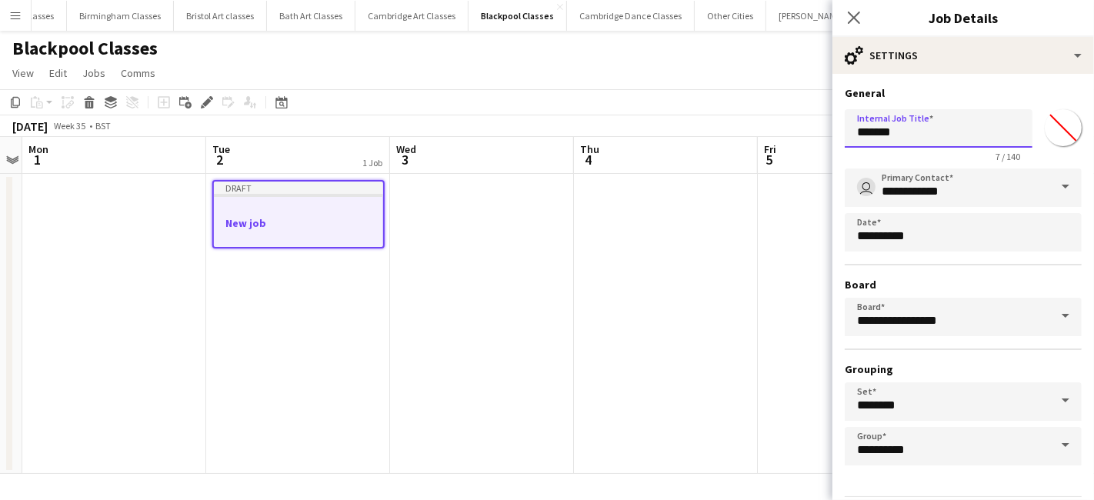
drag, startPoint x: 919, startPoint y: 146, endPoint x: 812, endPoint y: 142, distance: 107.0
click at [820, 142] on body "Menu Boards Boards Boards All jobs Status Workforce Workforce My Workforce Recr…" at bounding box center [547, 250] width 1094 height 500
type input "*"
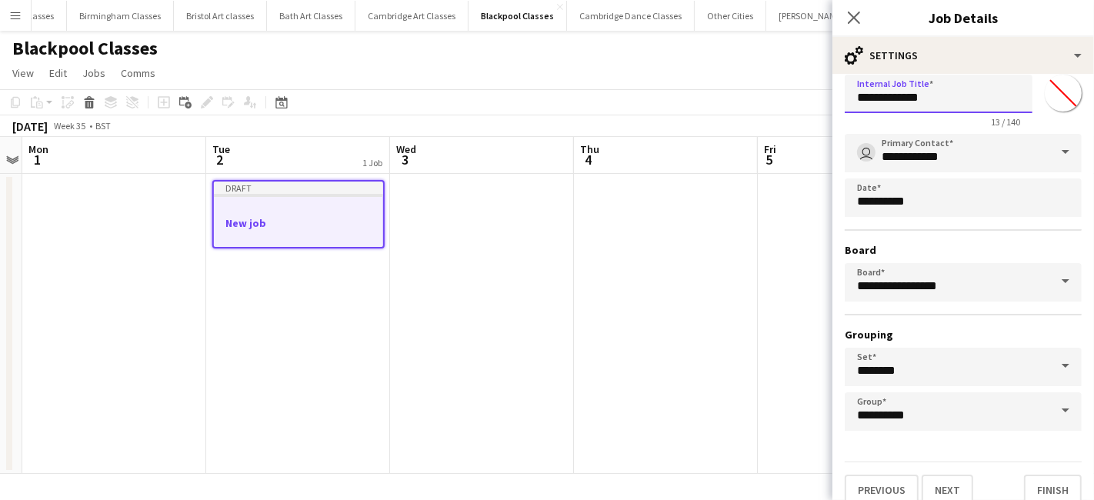
scroll to position [48, 0]
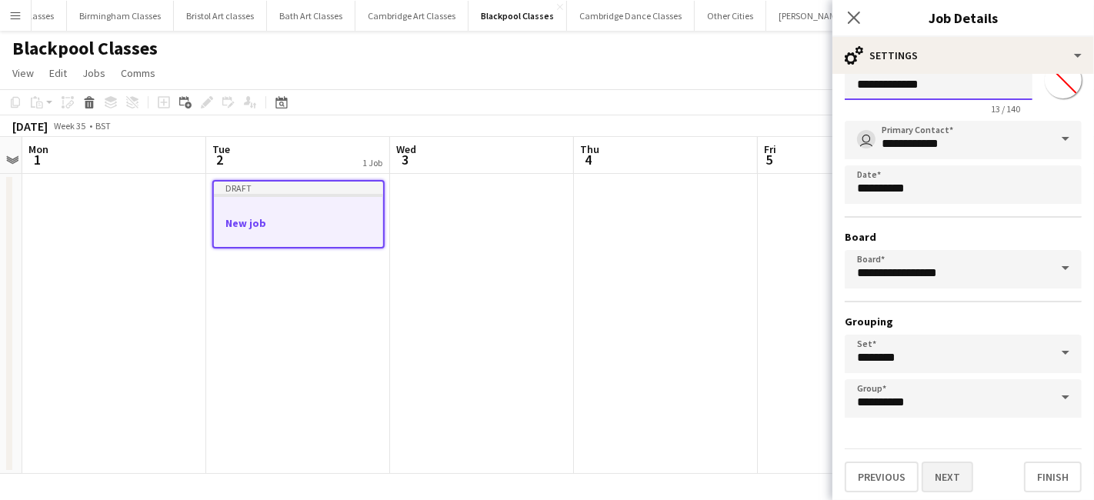
type input "**********"
drag, startPoint x: 940, startPoint y: 475, endPoint x: 929, endPoint y: 451, distance: 25.5
click at [939, 475] on button "Next" at bounding box center [947, 476] width 52 height 31
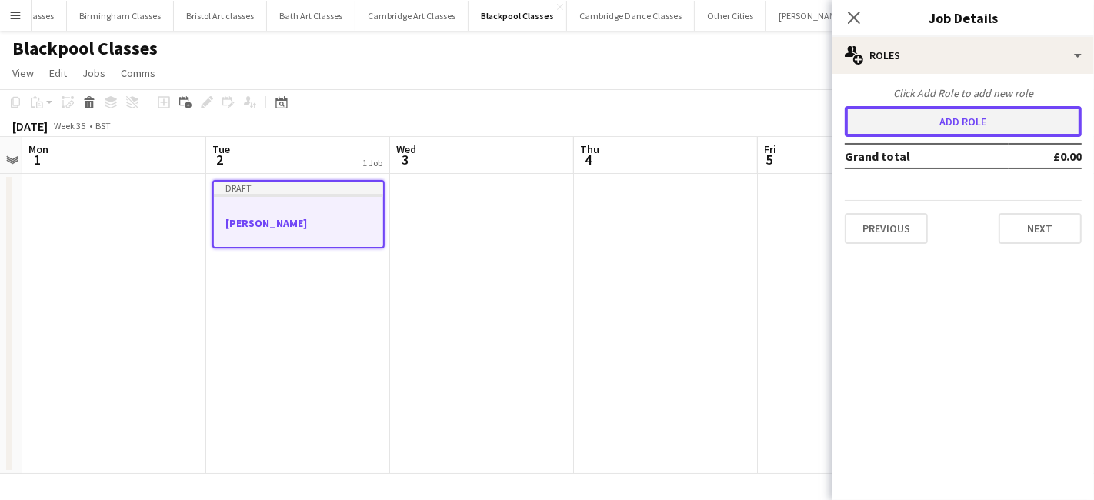
click at [894, 115] on button "Add role" at bounding box center [962, 121] width 237 height 31
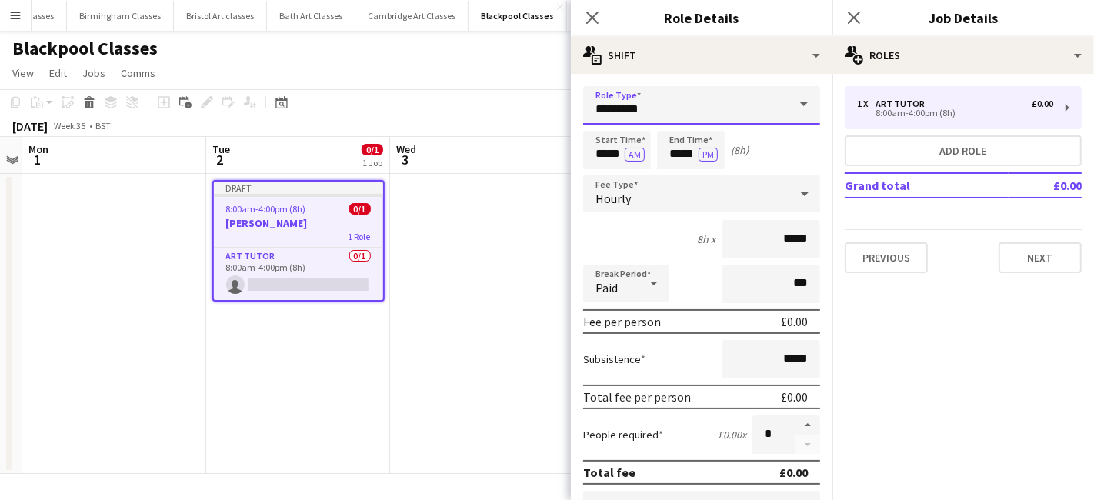
click at [648, 112] on input "*********" at bounding box center [701, 105] width 237 height 38
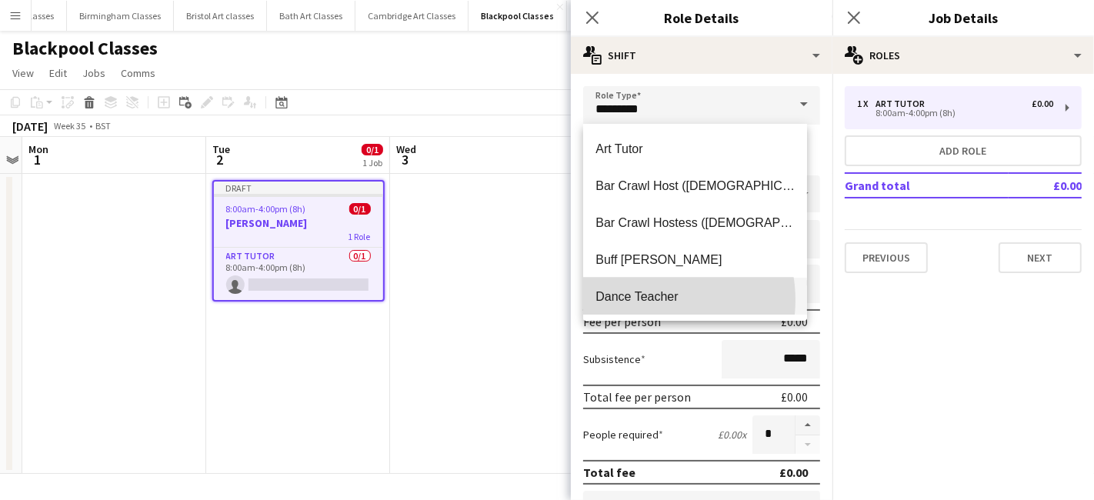
click at [649, 300] on span "Dance Teacher" at bounding box center [694, 296] width 199 height 15
type input "**********"
type input "******"
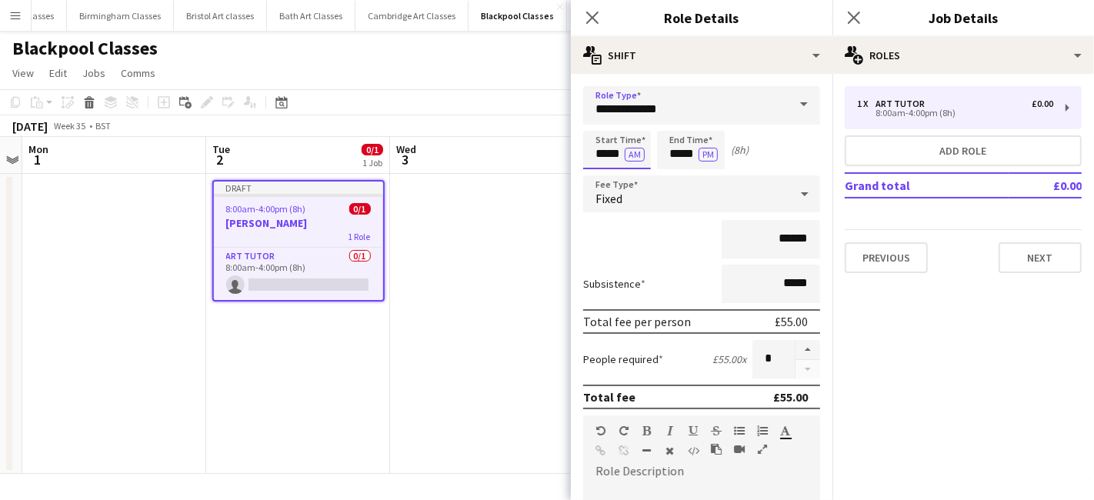
click at [615, 151] on input "*****" at bounding box center [617, 150] width 68 height 38
click at [610, 122] on div at bounding box center [601, 122] width 31 height 15
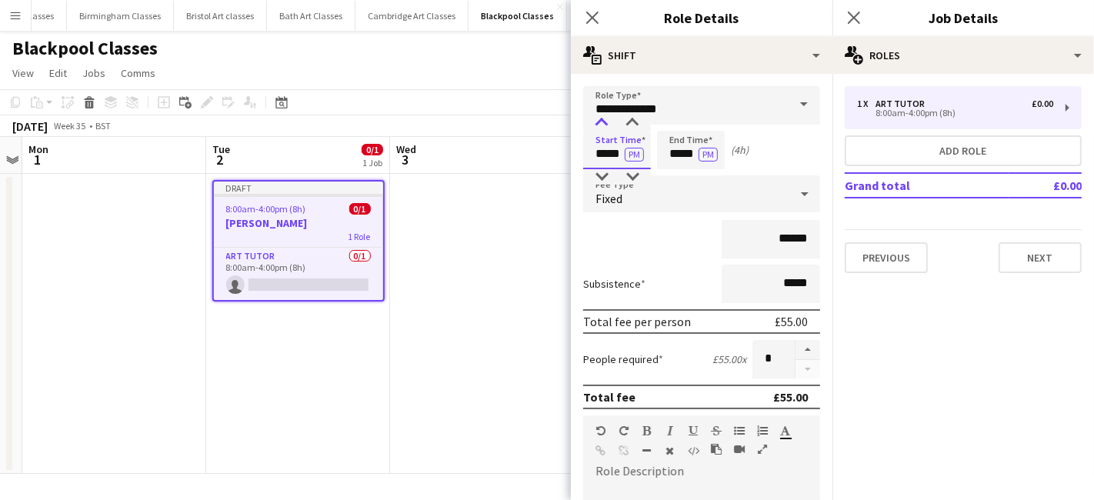
click at [610, 122] on div at bounding box center [601, 122] width 31 height 15
click at [601, 181] on div at bounding box center [601, 176] width 31 height 15
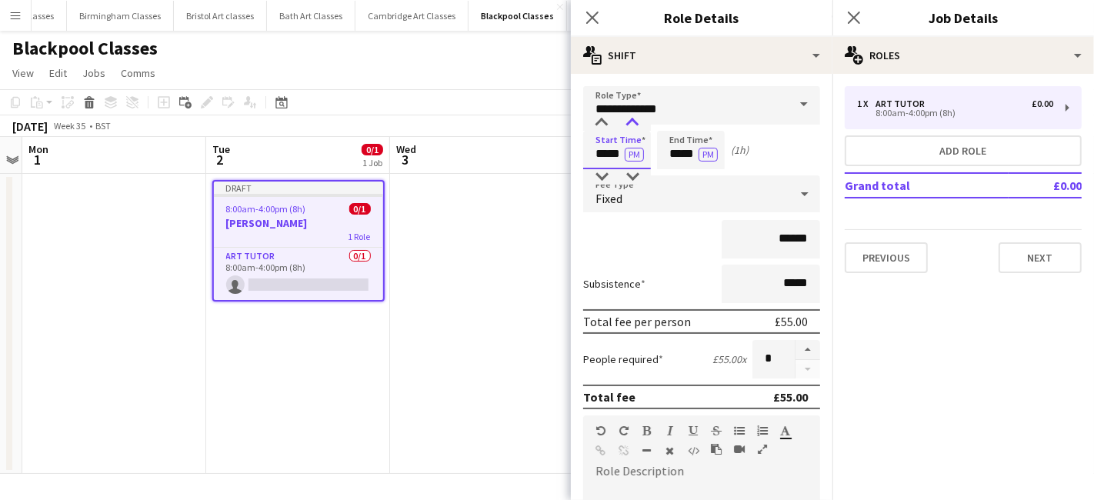
click at [640, 121] on div at bounding box center [632, 122] width 31 height 15
click at [639, 121] on div at bounding box center [632, 122] width 31 height 15
type input "*****"
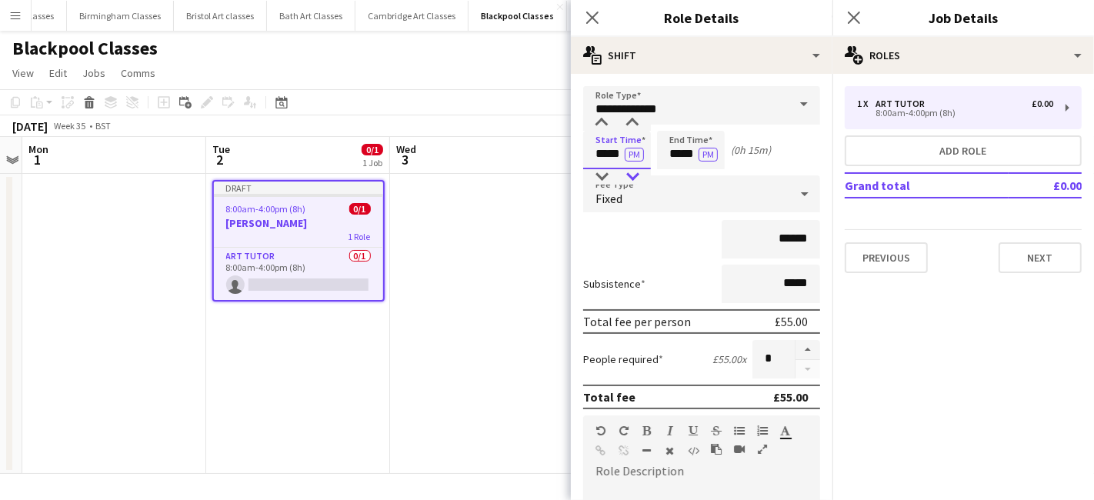
click at [632, 171] on div at bounding box center [632, 176] width 31 height 15
click at [683, 158] on input "*****" at bounding box center [691, 150] width 68 height 38
click at [677, 124] on div at bounding box center [675, 122] width 31 height 15
type input "*****"
click at [713, 123] on div at bounding box center [706, 122] width 31 height 15
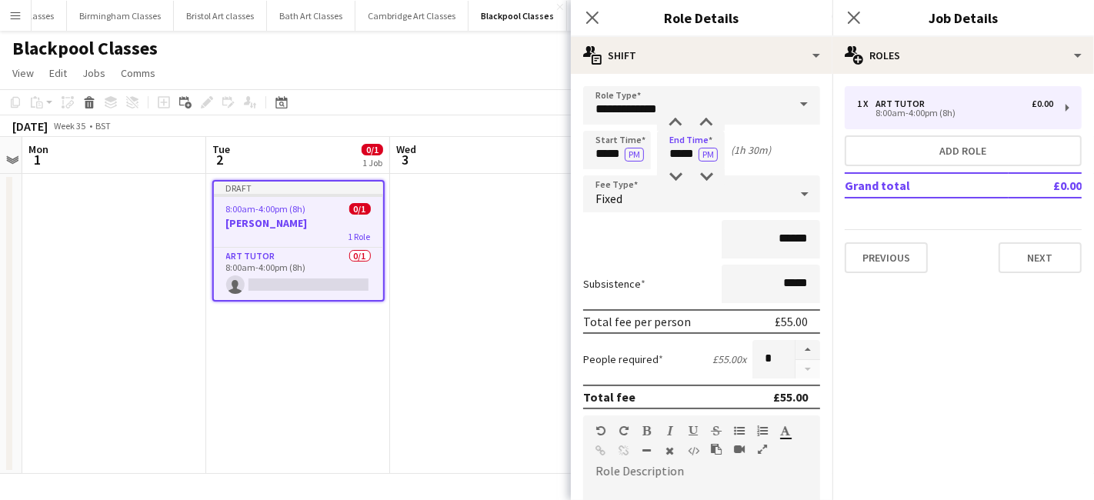
click at [689, 194] on div "Fixed" at bounding box center [686, 193] width 206 height 37
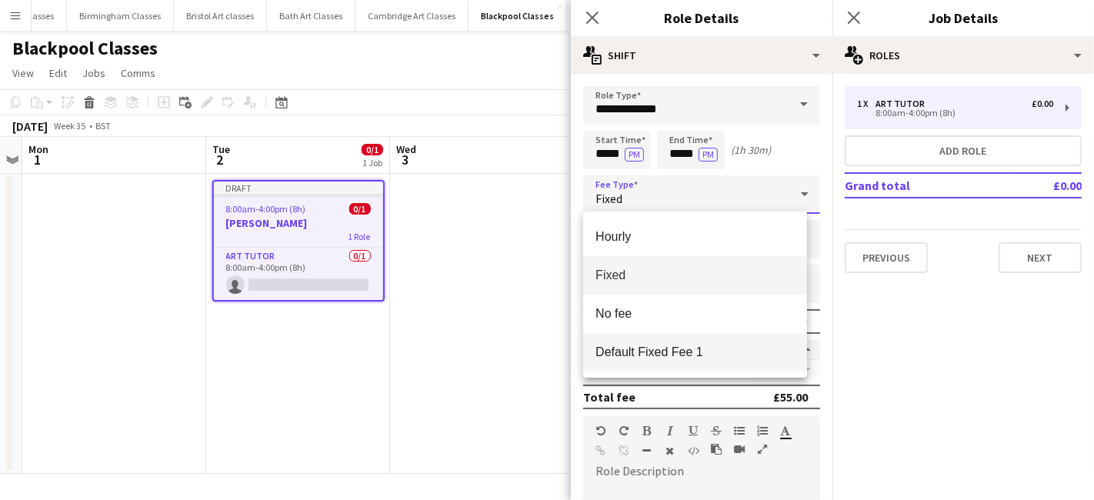
click at [684, 348] on span "Default Fixed Fee 1" at bounding box center [694, 352] width 199 height 15
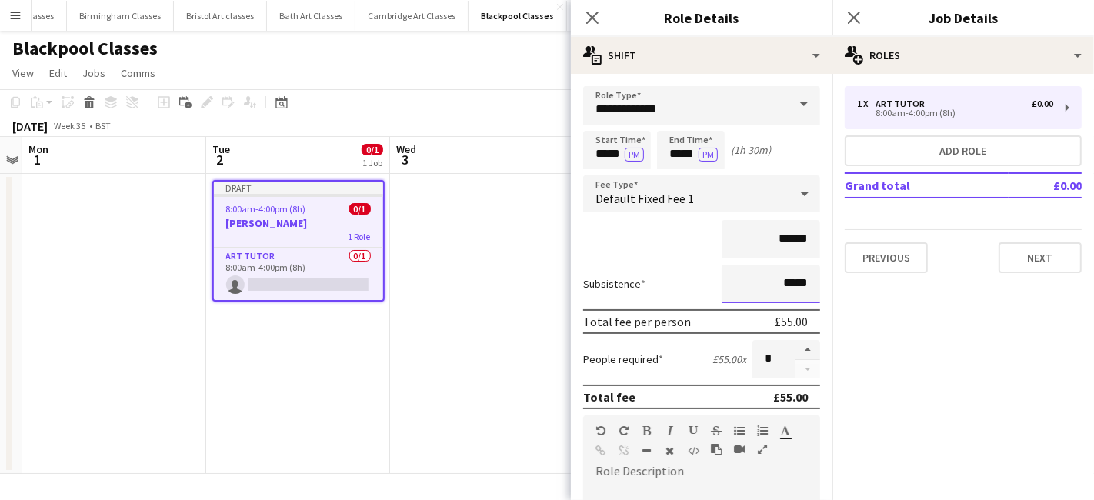
drag, startPoint x: 794, startPoint y: 285, endPoint x: 761, endPoint y: 285, distance: 33.8
click at [761, 285] on input "*****" at bounding box center [770, 284] width 98 height 38
type input "*****"
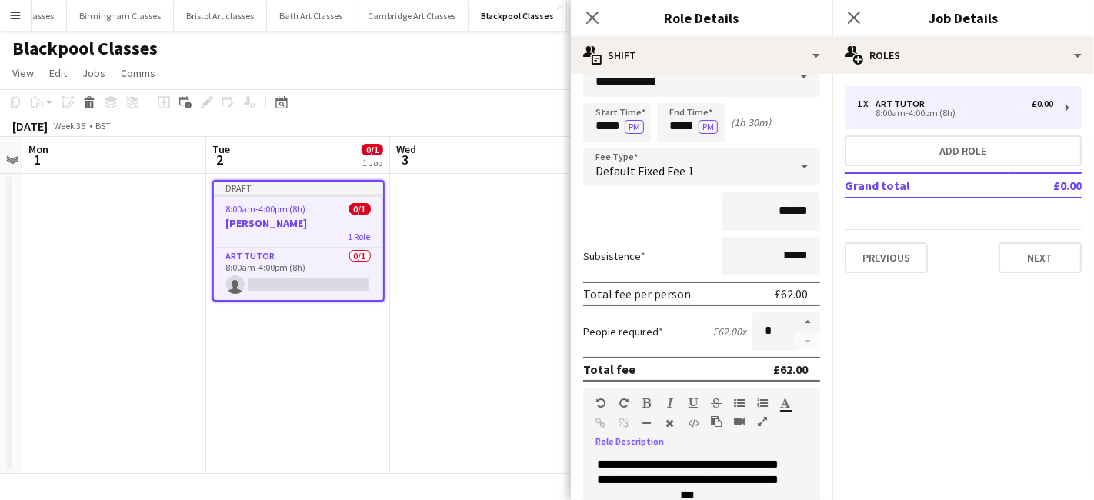
scroll to position [338, 0]
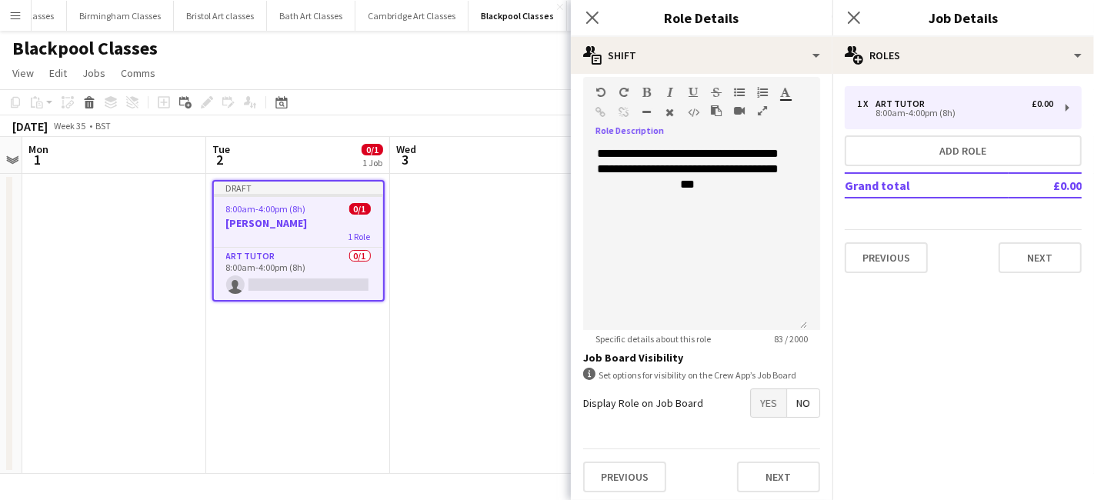
click at [751, 411] on span "Yes" at bounding box center [768, 403] width 35 height 28
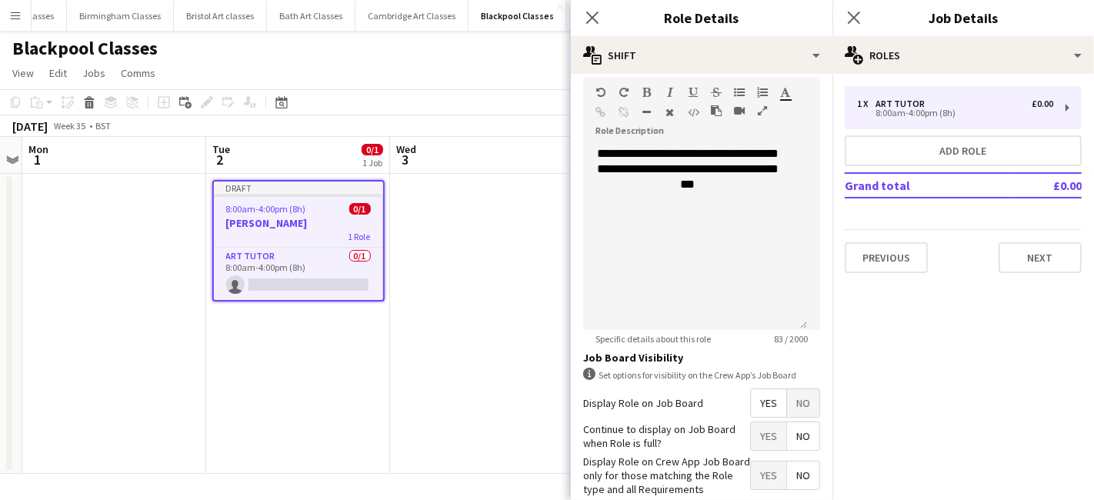
click at [787, 428] on span "No" at bounding box center [803, 436] width 32 height 28
click at [751, 465] on span "Yes" at bounding box center [768, 475] width 35 height 28
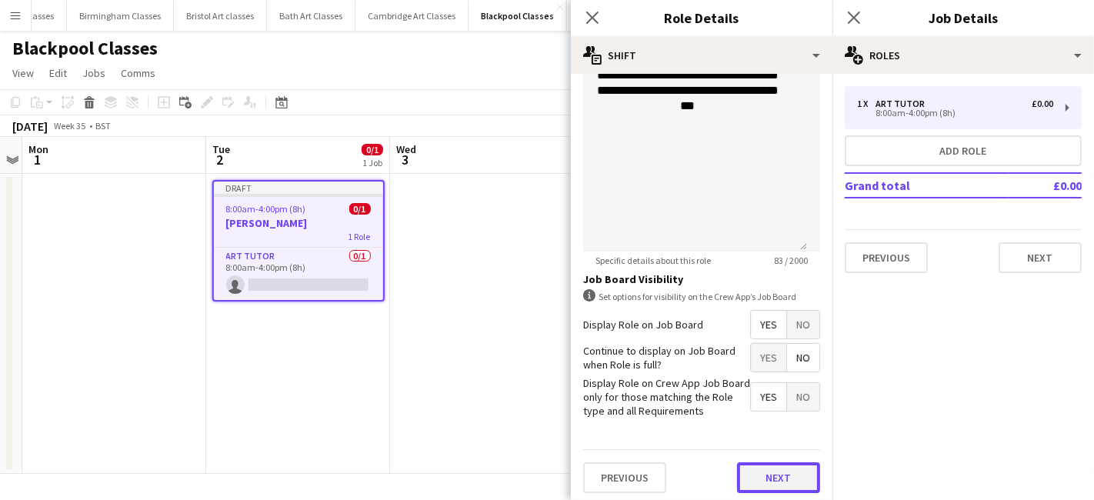
click at [775, 465] on button "Next" at bounding box center [778, 477] width 83 height 31
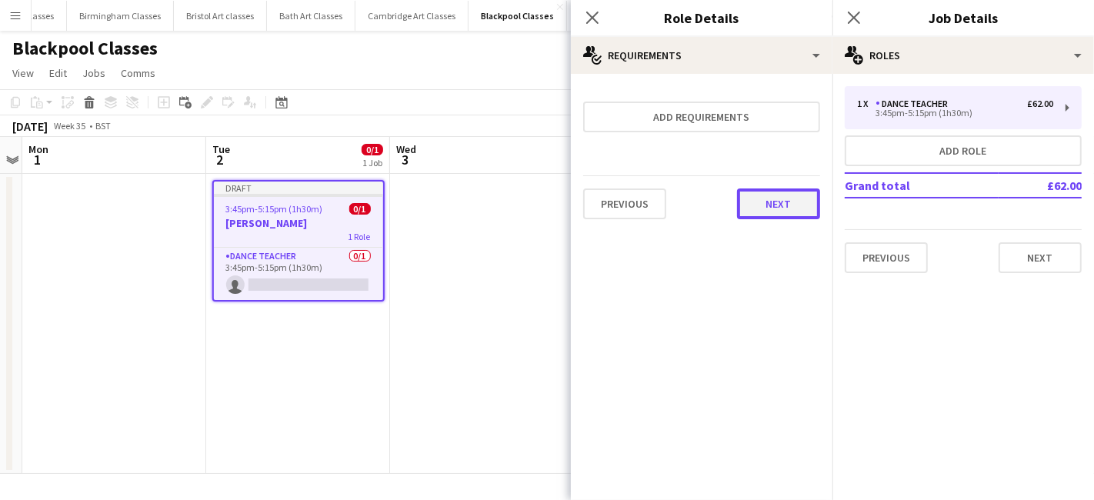
click at [784, 201] on button "Next" at bounding box center [778, 203] width 83 height 31
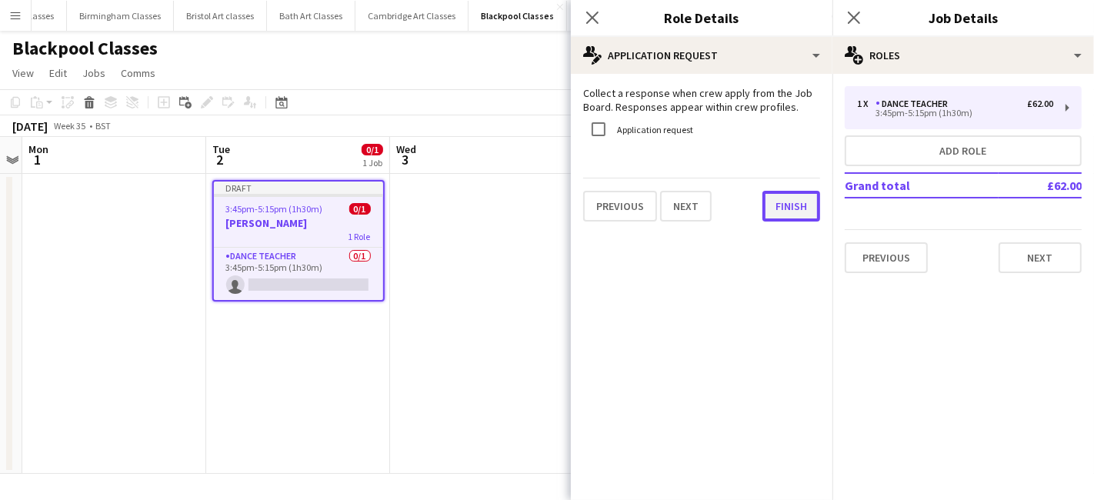
click at [790, 199] on button "Finish" at bounding box center [791, 206] width 58 height 31
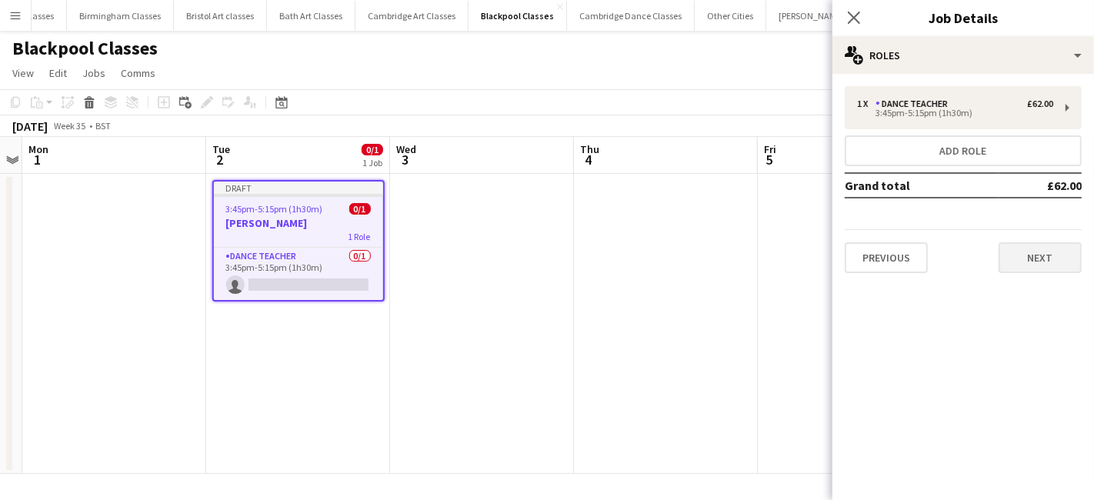
drag, startPoint x: 1049, startPoint y: 271, endPoint x: 1034, endPoint y: 255, distance: 21.2
click at [1050, 269] on div "1 x Dance Teacher £62.00 3:45pm-5:15pm (1h30m) Add role Grand total £62.00 Prev…" at bounding box center [962, 179] width 261 height 211
drag, startPoint x: 1034, startPoint y: 255, endPoint x: 939, endPoint y: 235, distance: 97.4
click at [1032, 255] on button "Next" at bounding box center [1039, 257] width 83 height 31
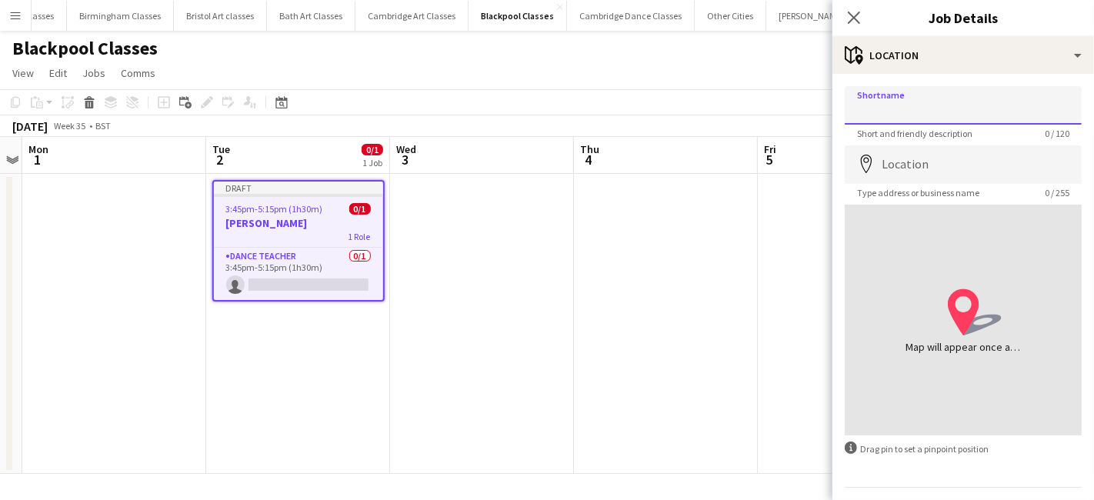
click at [911, 122] on input "Shortname" at bounding box center [962, 105] width 237 height 38
type input "**********"
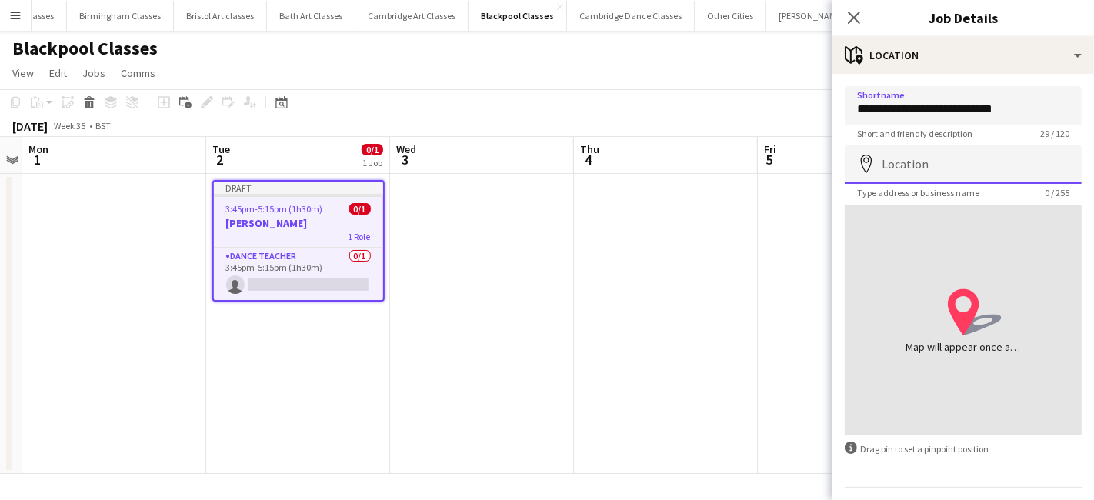
click at [901, 163] on input "Location" at bounding box center [962, 164] width 237 height 38
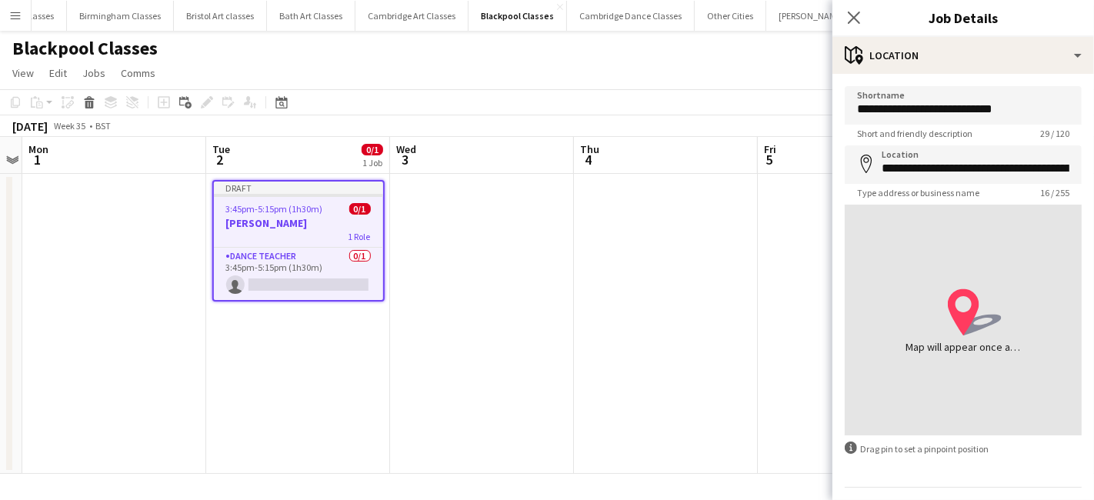
type input "**********"
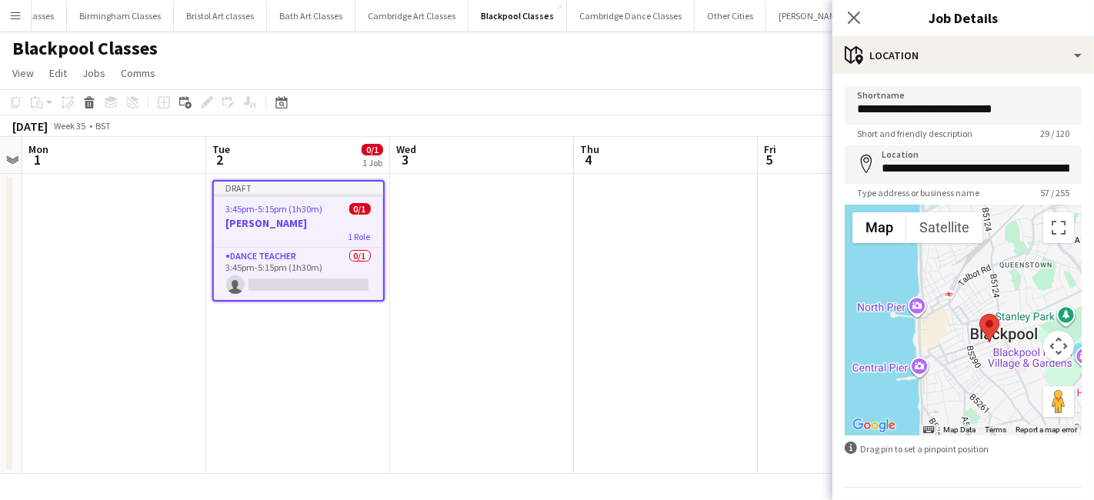
scroll to position [41, 0]
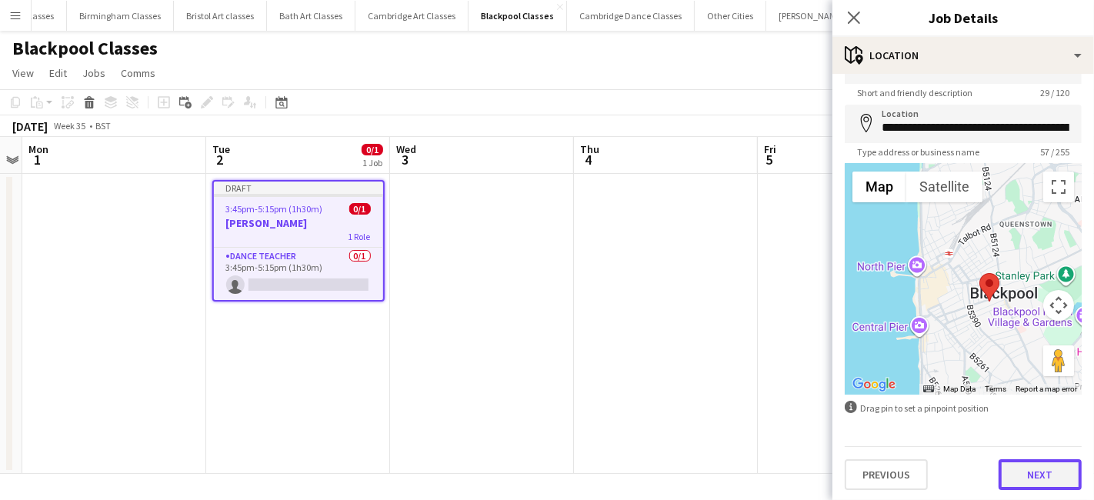
click at [1003, 469] on button "Next" at bounding box center [1039, 474] width 83 height 31
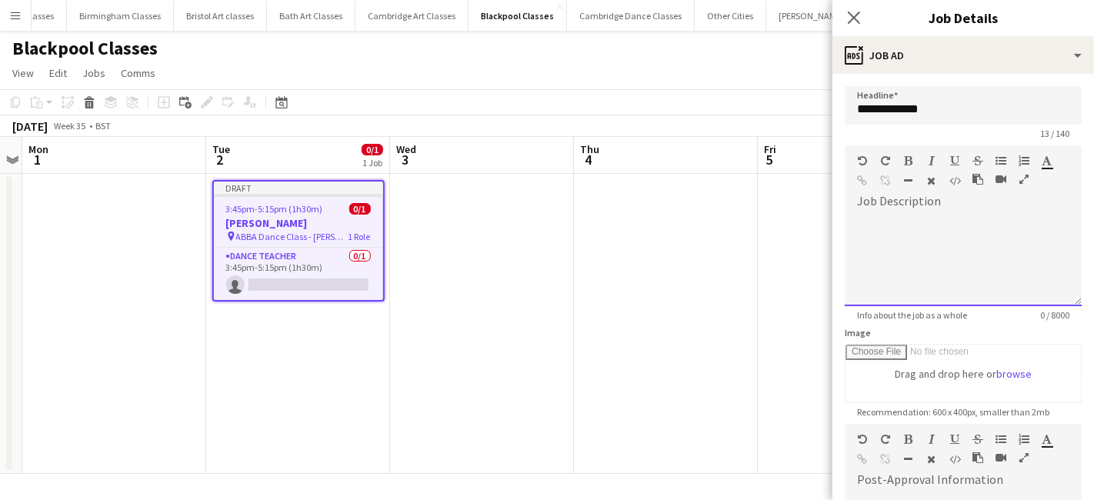
click at [906, 218] on div at bounding box center [962, 260] width 237 height 92
paste div
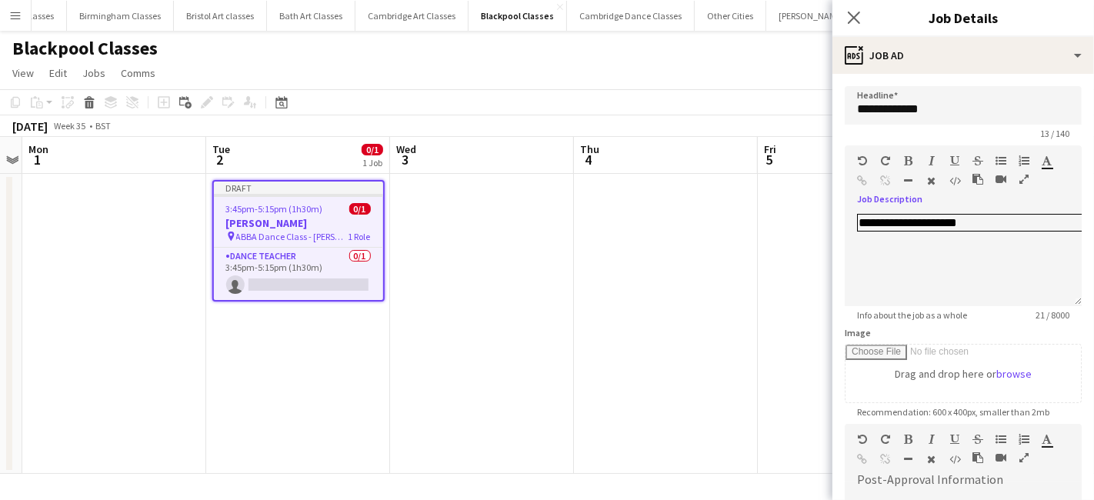
drag, startPoint x: 703, startPoint y: 285, endPoint x: 671, endPoint y: 291, distance: 32.1
click at [701, 285] on app-date-cell at bounding box center [666, 324] width 184 height 300
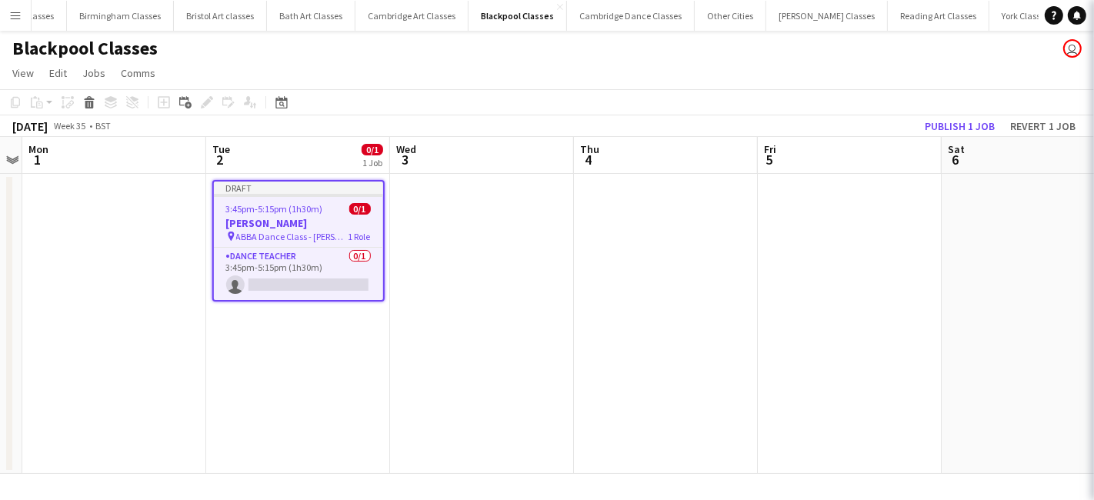
scroll to position [0, 529]
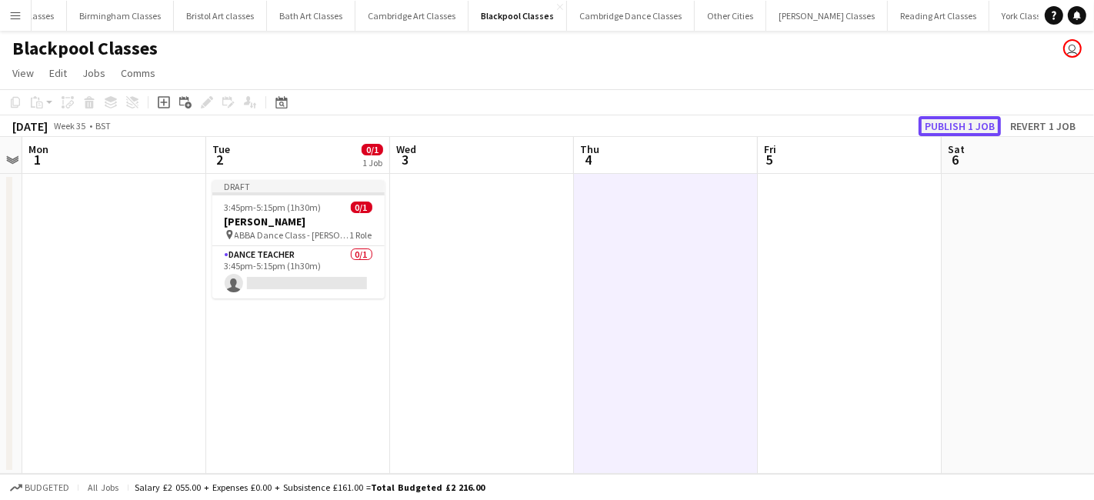
click at [964, 121] on button "Publish 1 job" at bounding box center [959, 126] width 82 height 20
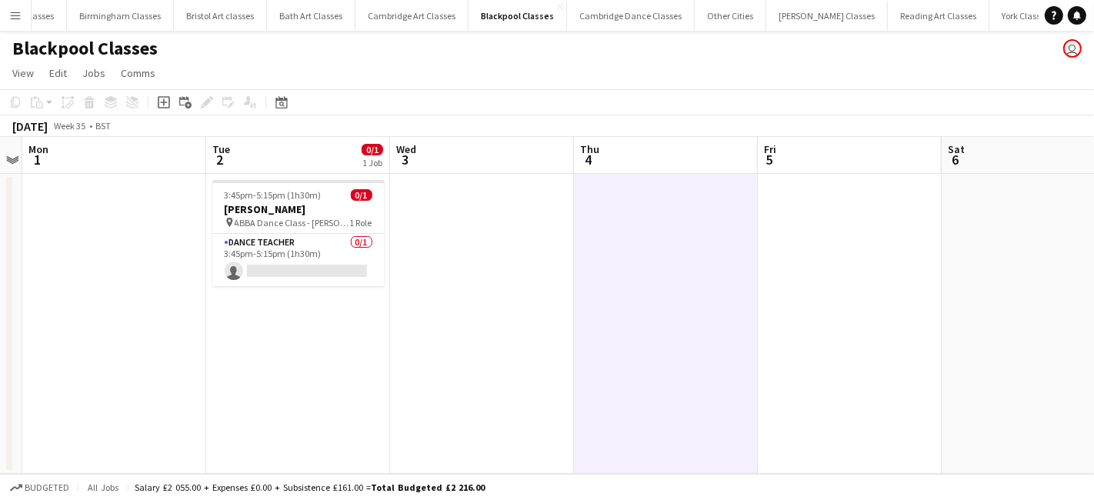
click at [12, 18] on app-icon "Menu" at bounding box center [15, 15] width 12 height 12
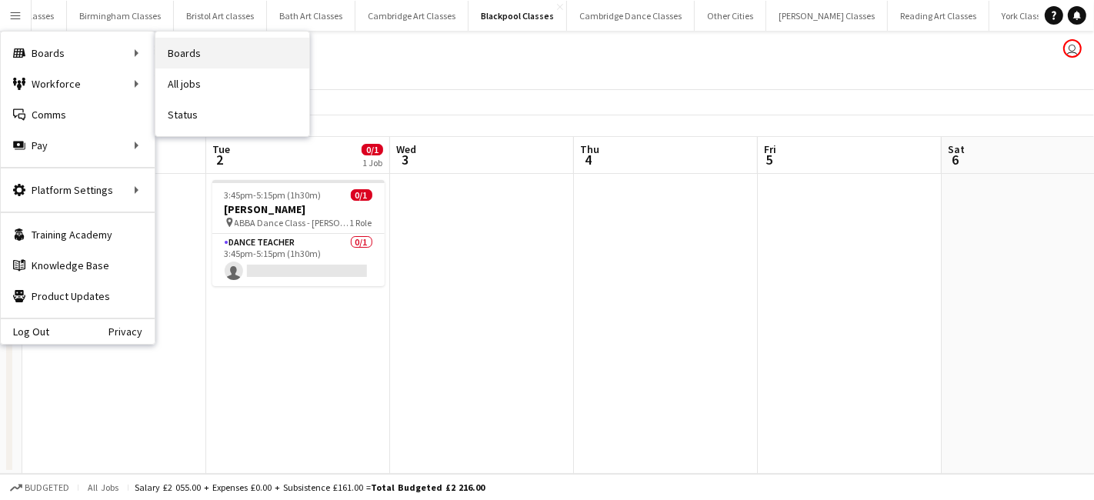
click at [245, 53] on link "Boards" at bounding box center [232, 53] width 154 height 31
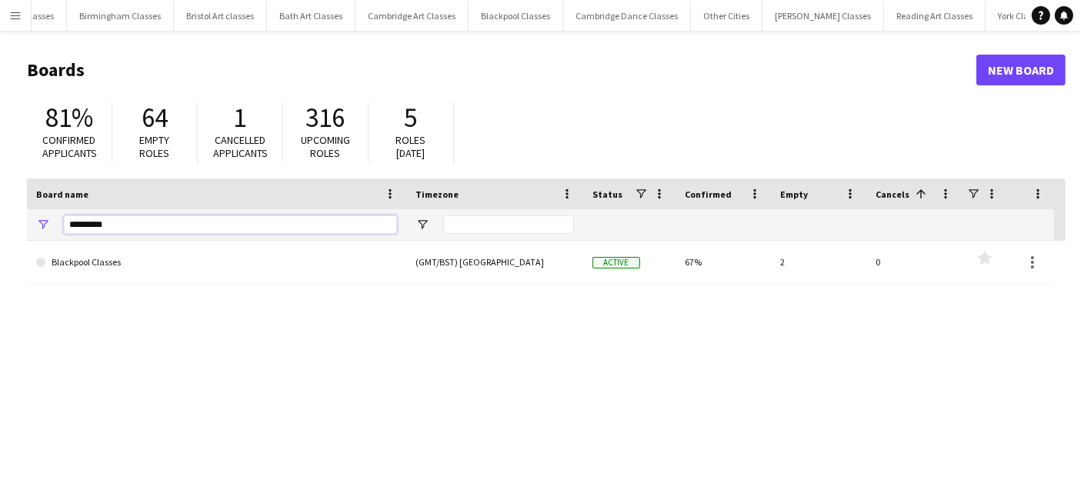
click at [149, 218] on input "*********" at bounding box center [230, 224] width 333 height 18
type input "*"
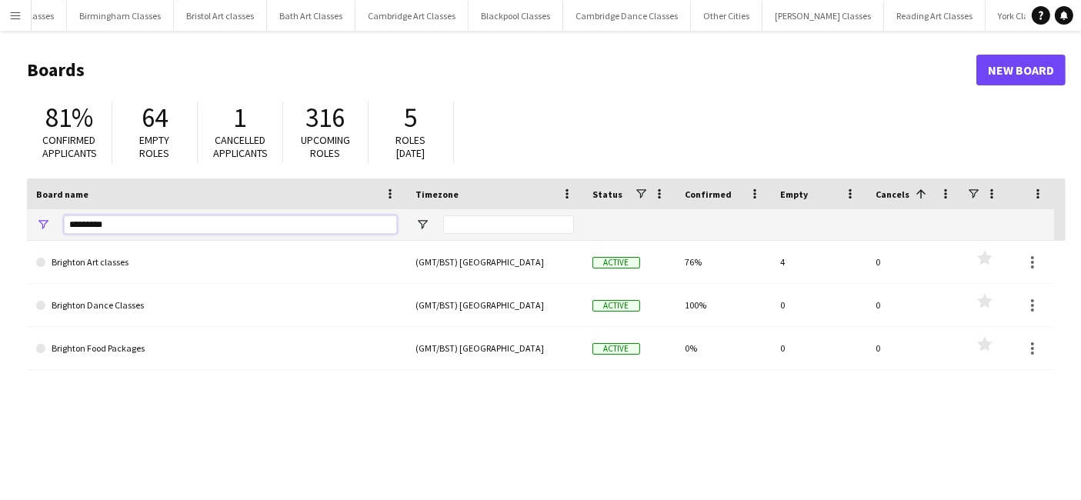
type input "********"
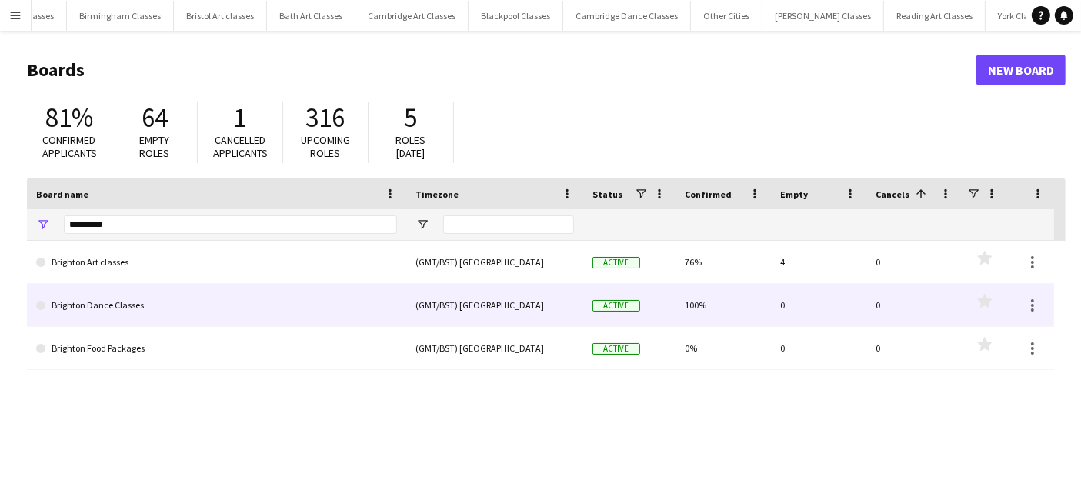
click at [130, 313] on link "Brighton Dance Classes" at bounding box center [216, 305] width 361 height 43
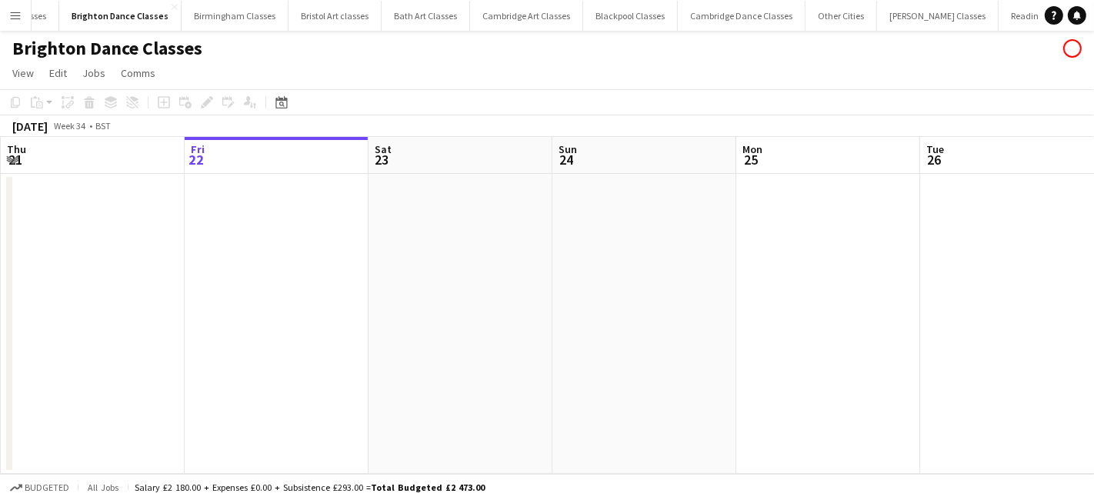
scroll to position [0, 1489]
click at [280, 105] on icon at bounding box center [281, 104] width 5 height 5
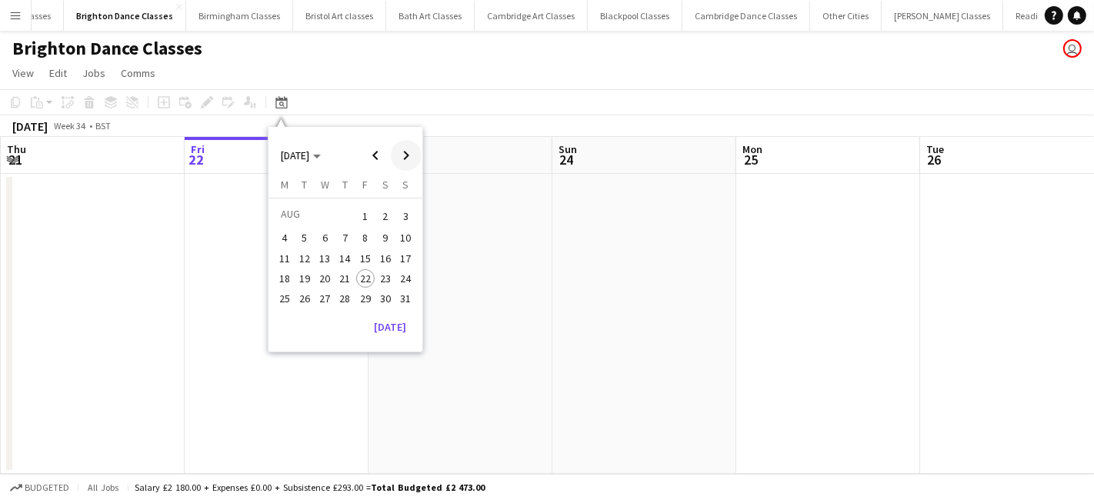
click at [402, 153] on span "Next month" at bounding box center [406, 155] width 31 height 31
click at [377, 232] on span "4" at bounding box center [385, 234] width 18 height 18
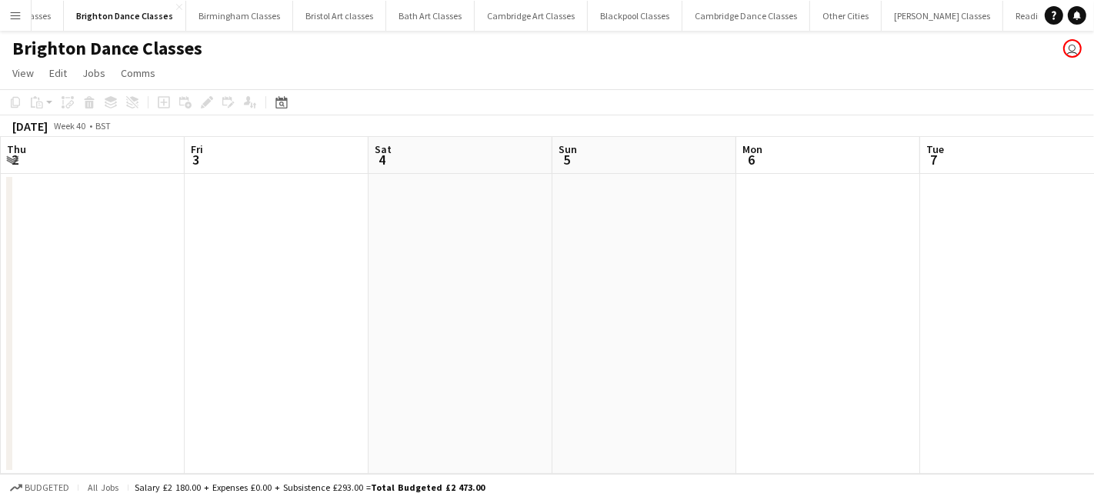
scroll to position [0, 528]
click at [256, 249] on app-date-cell at bounding box center [299, 324] width 184 height 300
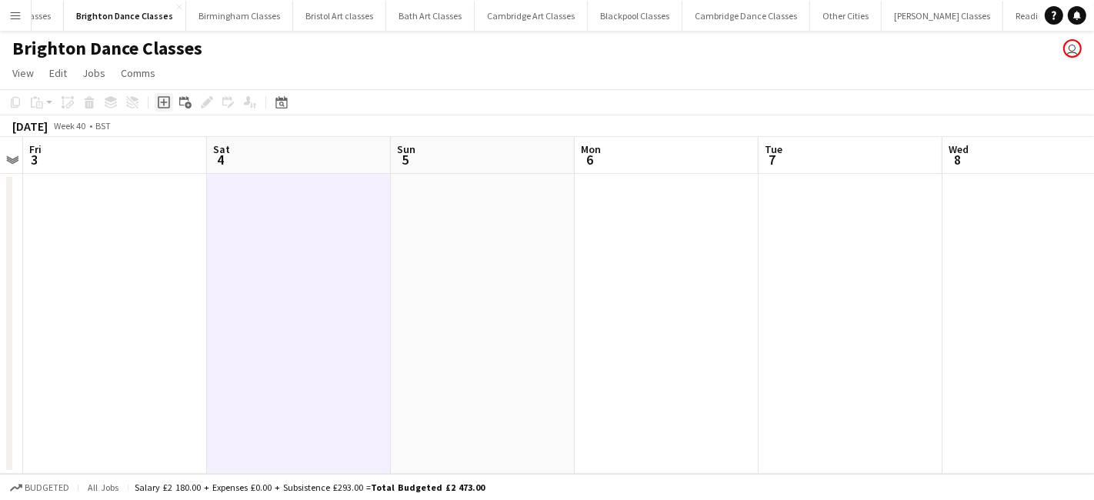
click at [167, 100] on icon "Add job" at bounding box center [164, 102] width 12 height 12
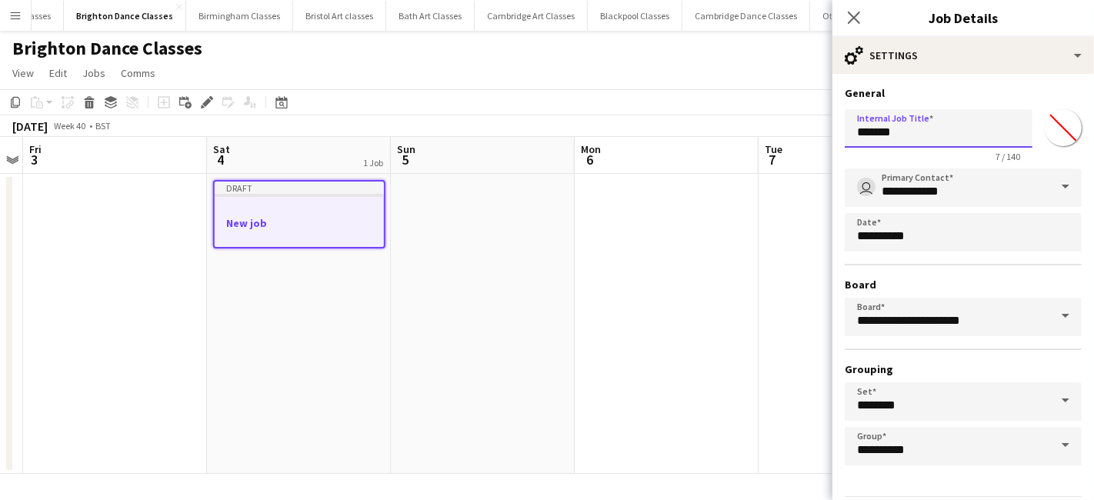
drag, startPoint x: 924, startPoint y: 136, endPoint x: 837, endPoint y: 131, distance: 87.1
click at [838, 131] on form "**********" at bounding box center [962, 313] width 261 height 454
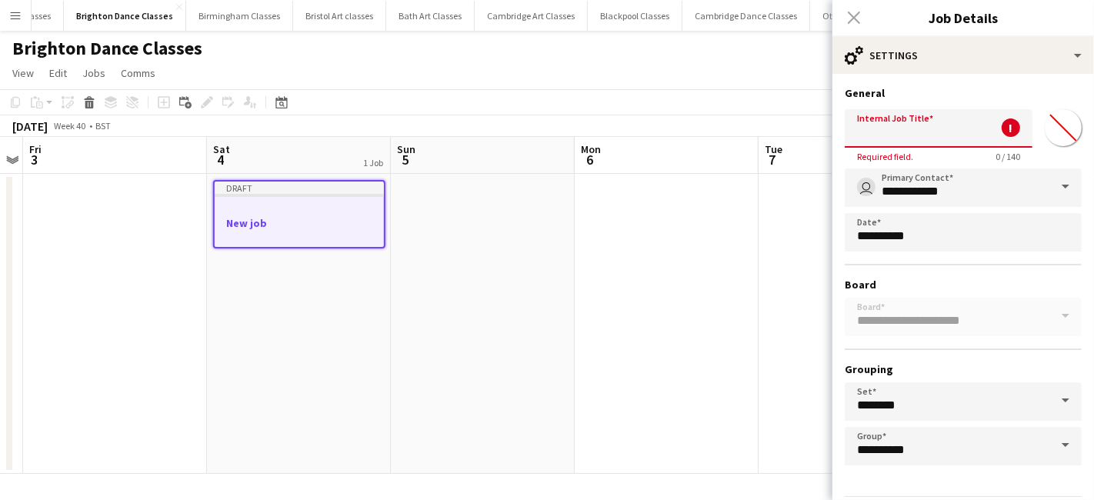
click at [908, 133] on input "Internal Job Title" at bounding box center [938, 128] width 188 height 38
paste input "**********"
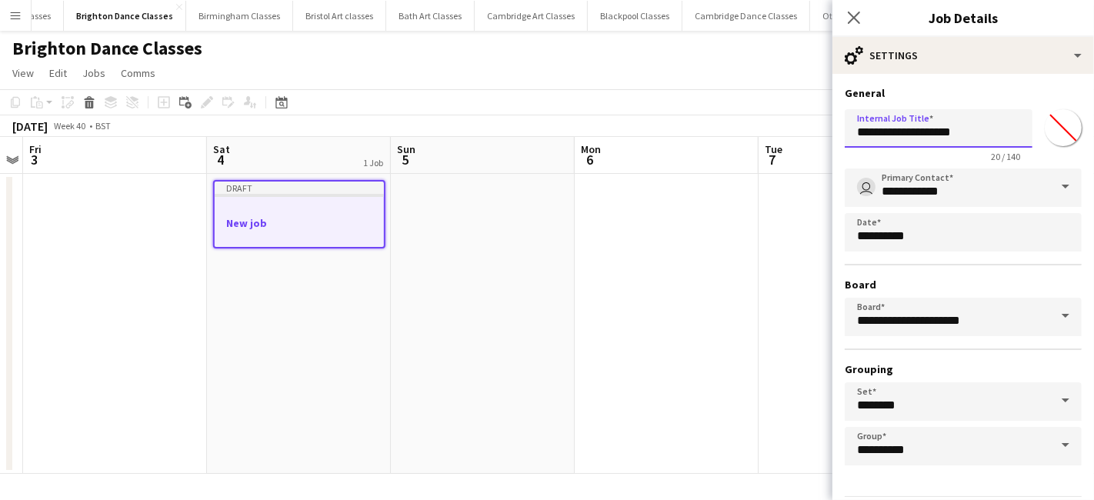
scroll to position [48, 0]
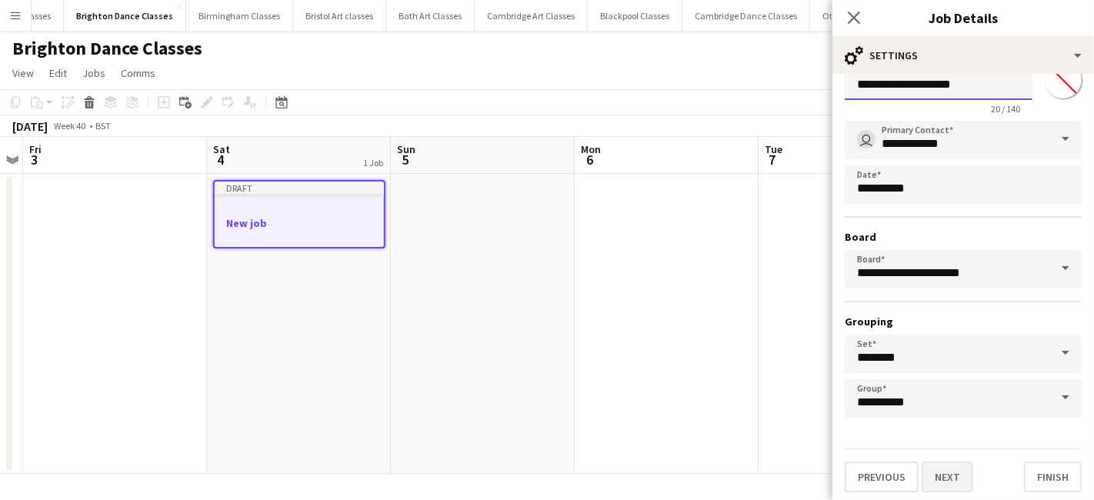
type input "**********"
drag, startPoint x: 934, startPoint y: 475, endPoint x: 931, endPoint y: 462, distance: 13.3
click at [933, 475] on button "Next" at bounding box center [947, 476] width 52 height 31
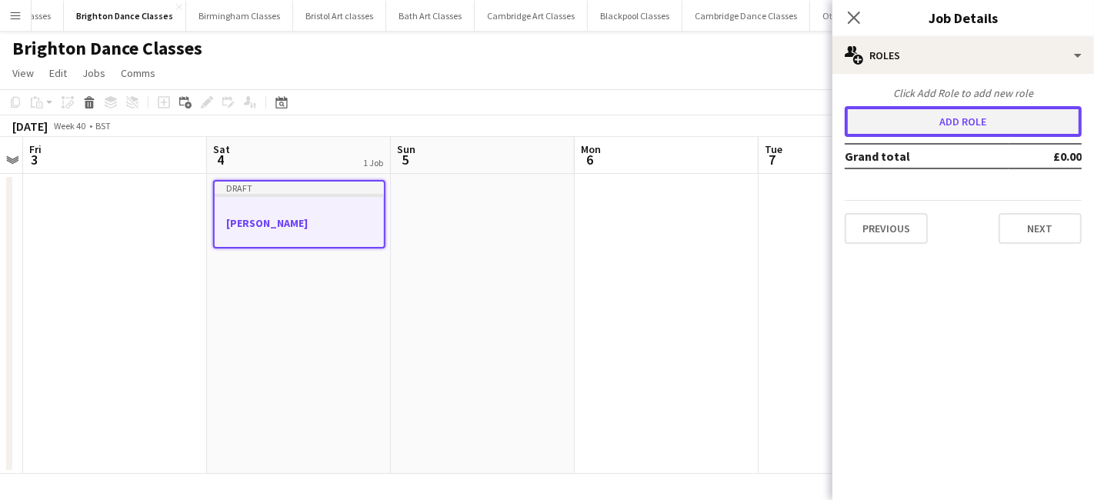
click at [916, 131] on button "Add role" at bounding box center [962, 121] width 237 height 31
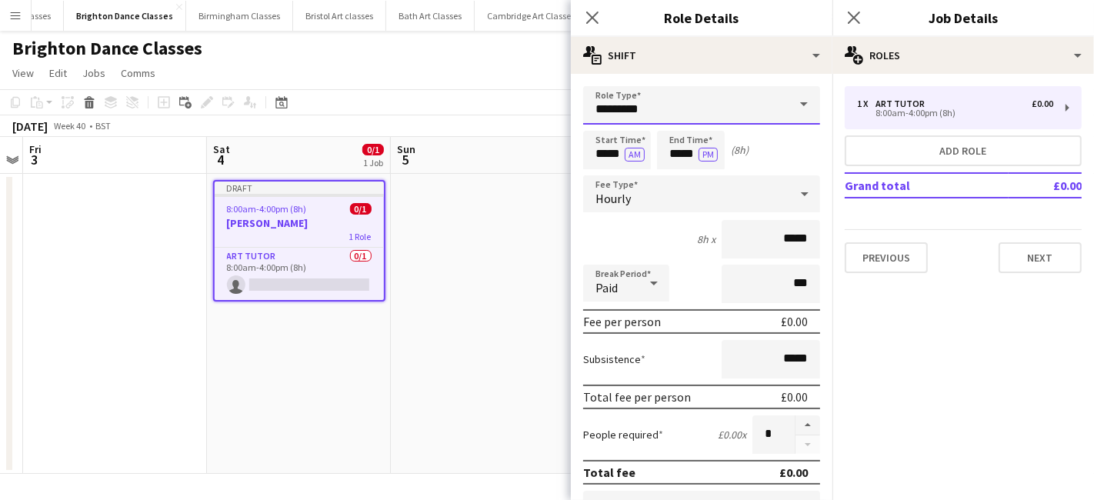
click at [738, 109] on input "*********" at bounding box center [701, 105] width 237 height 38
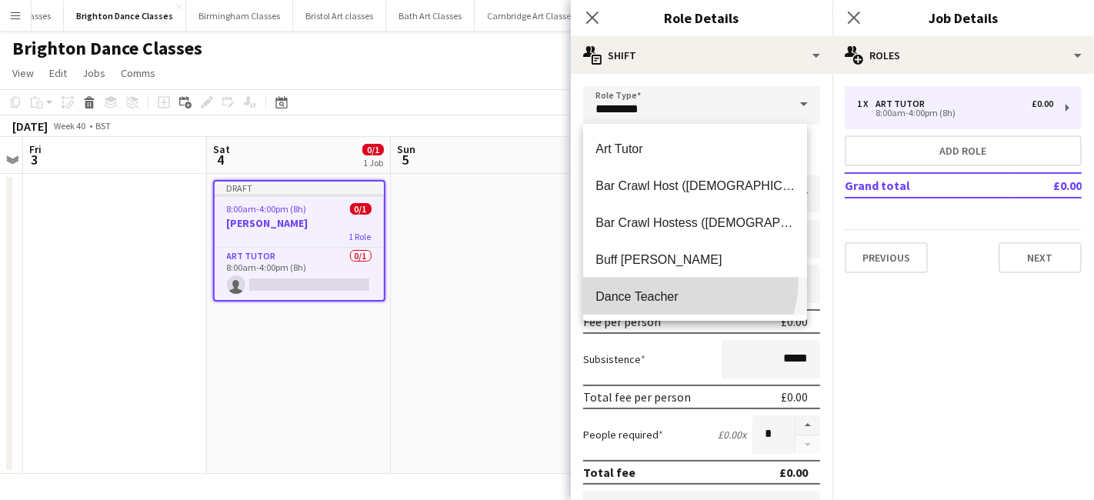
click at [674, 280] on mat-option "Dance Teacher" at bounding box center [695, 296] width 224 height 37
type input "**********"
type input "******"
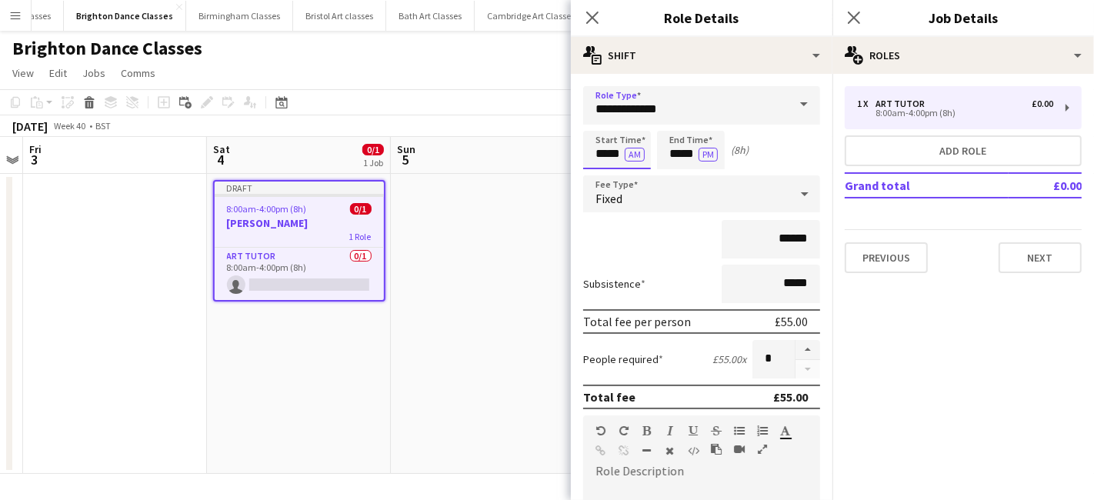
click at [595, 155] on input "*****" at bounding box center [617, 150] width 68 height 38
click at [604, 126] on div at bounding box center [601, 122] width 31 height 15
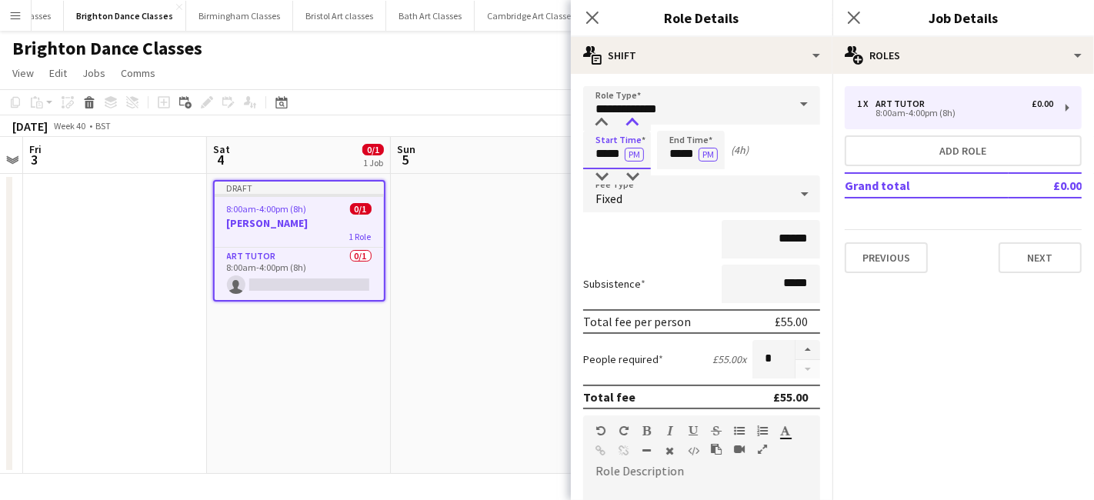
click at [631, 122] on div at bounding box center [632, 122] width 31 height 15
type input "*****"
click at [628, 122] on div at bounding box center [632, 122] width 31 height 15
click at [685, 155] on input "*****" at bounding box center [691, 150] width 68 height 38
click at [674, 181] on div at bounding box center [675, 176] width 31 height 15
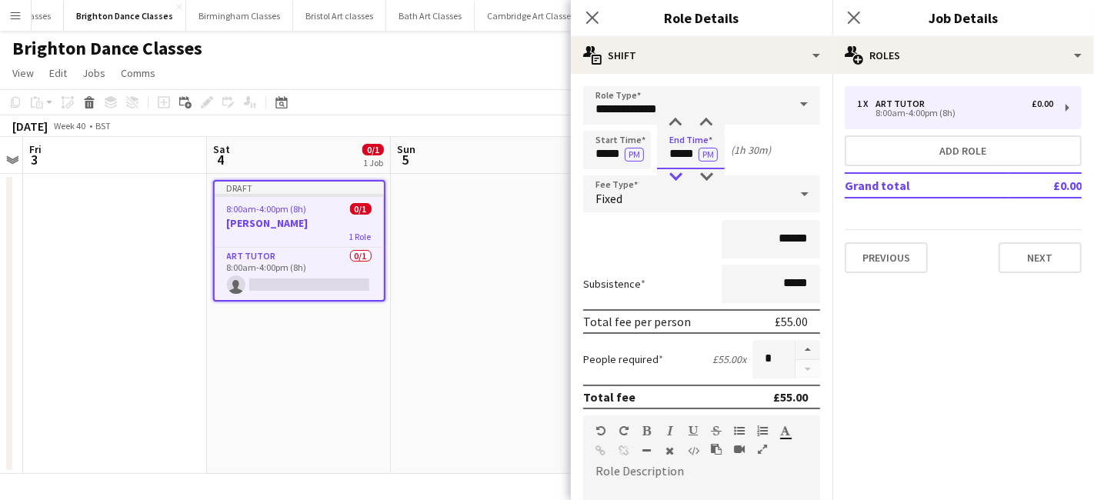
click at [674, 181] on div at bounding box center [675, 176] width 31 height 15
type input "*****"
click at [677, 126] on div at bounding box center [675, 122] width 31 height 15
click at [639, 192] on div "Fixed" at bounding box center [686, 193] width 206 height 37
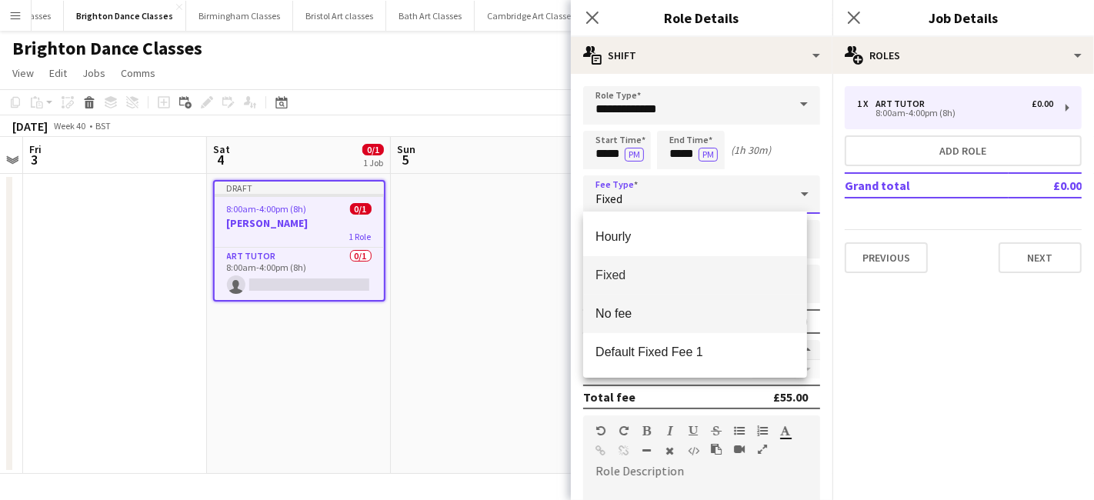
drag, startPoint x: 652, startPoint y: 344, endPoint x: 674, endPoint y: 328, distance: 27.1
click at [653, 344] on mat-option "Default Fixed Fee 1" at bounding box center [695, 352] width 224 height 38
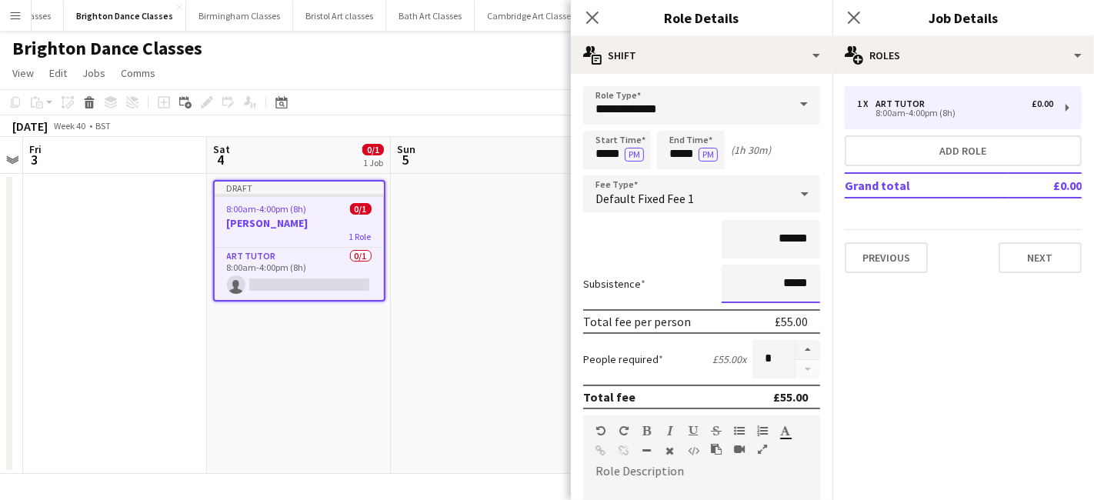
drag, startPoint x: 798, startPoint y: 282, endPoint x: 760, endPoint y: 285, distance: 37.8
click at [760, 285] on input "*****" at bounding box center [770, 284] width 98 height 38
type input "*****"
paste div
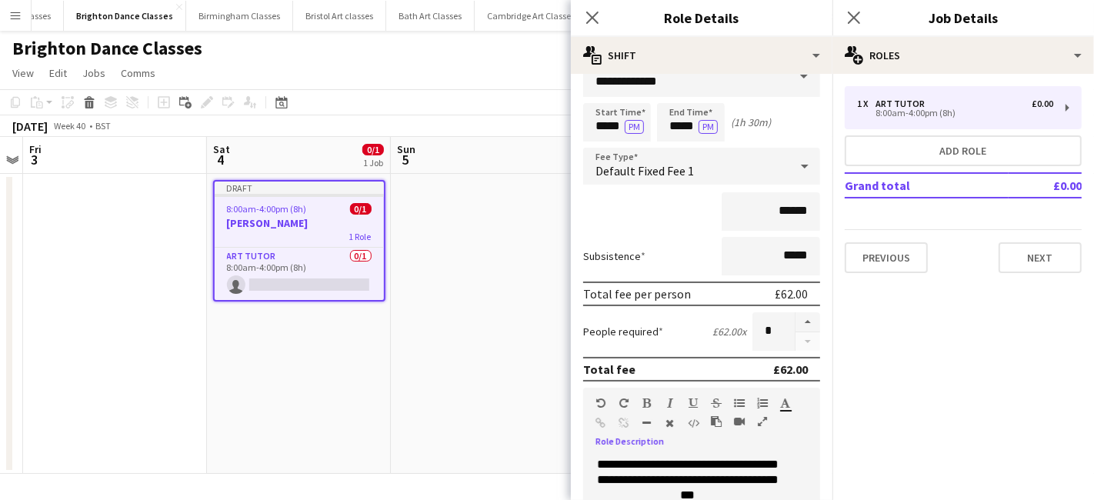
scroll to position [338, 0]
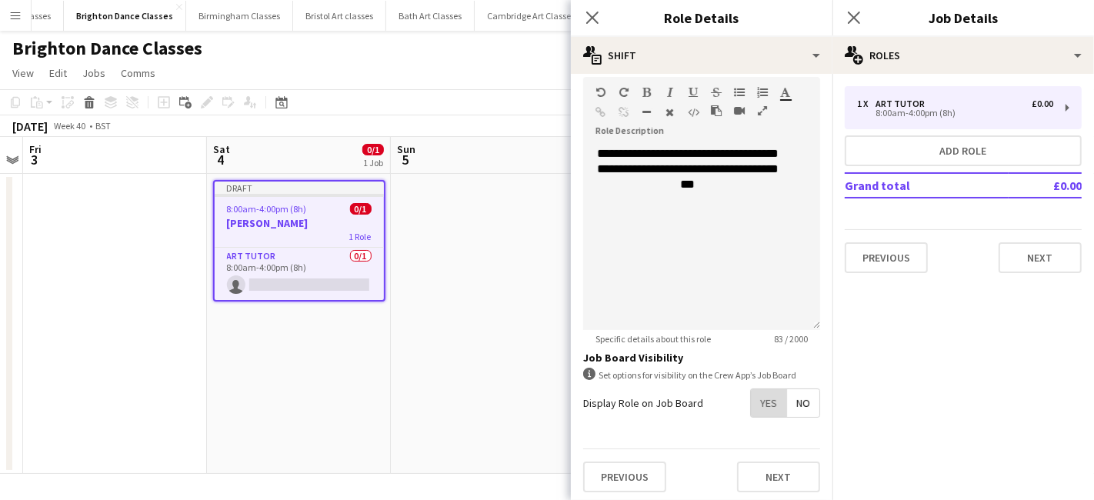
click at [758, 403] on span "Yes" at bounding box center [768, 403] width 35 height 28
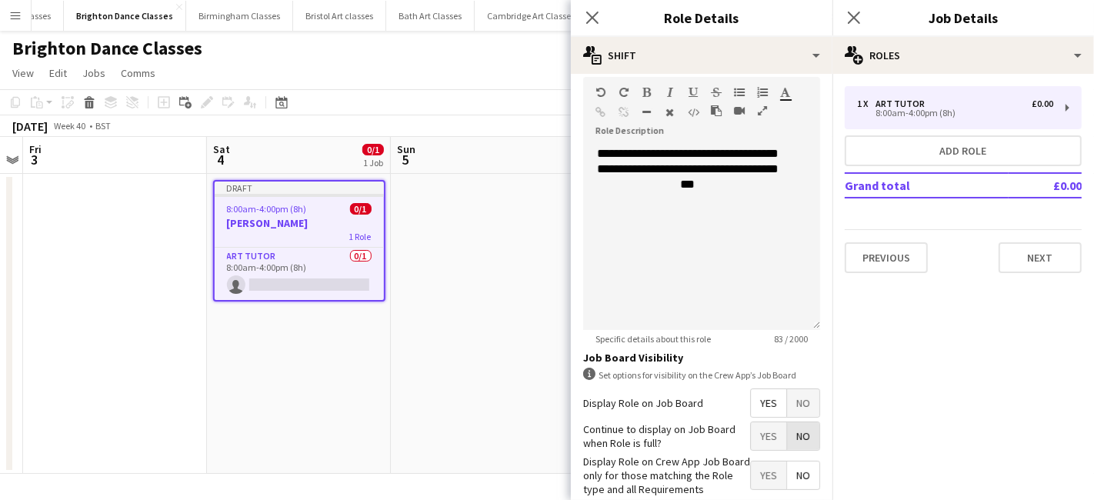
drag, startPoint x: 794, startPoint y: 438, endPoint x: 764, endPoint y: 462, distance: 38.8
click at [795, 438] on span "No" at bounding box center [803, 436] width 32 height 28
click at [762, 470] on span "Yes" at bounding box center [768, 475] width 35 height 28
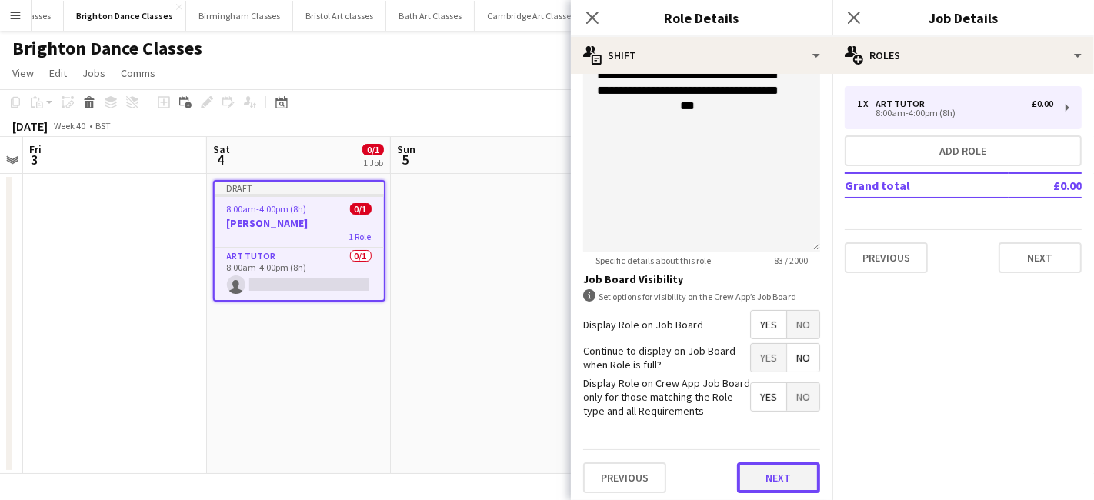
click at [785, 469] on button "Next" at bounding box center [778, 477] width 83 height 31
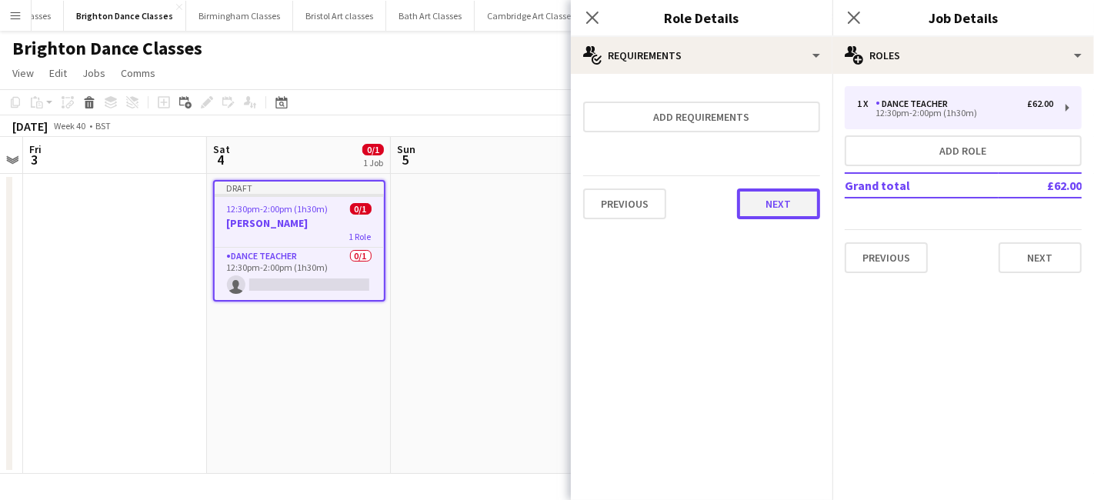
click at [798, 211] on button "Next" at bounding box center [778, 203] width 83 height 31
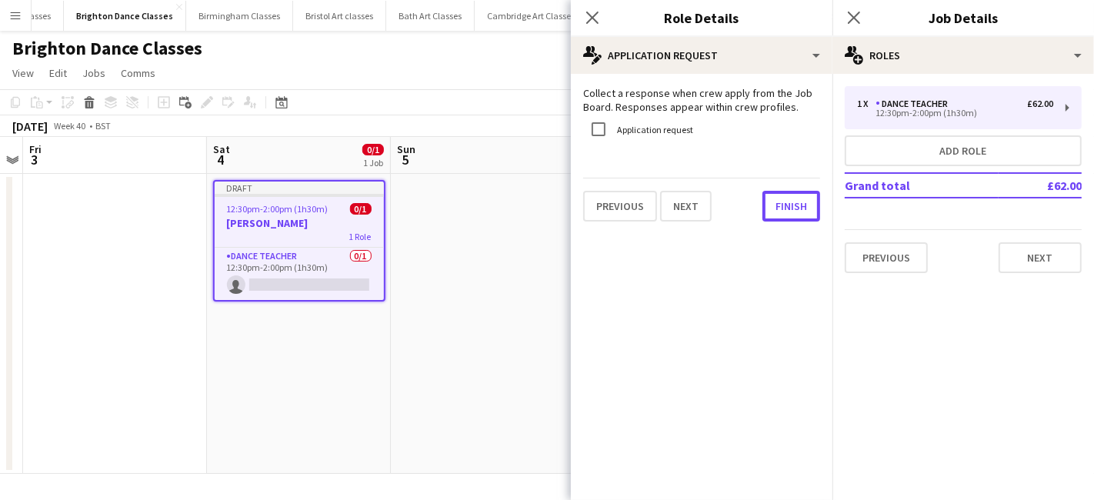
click at [798, 211] on button "Finish" at bounding box center [791, 206] width 58 height 31
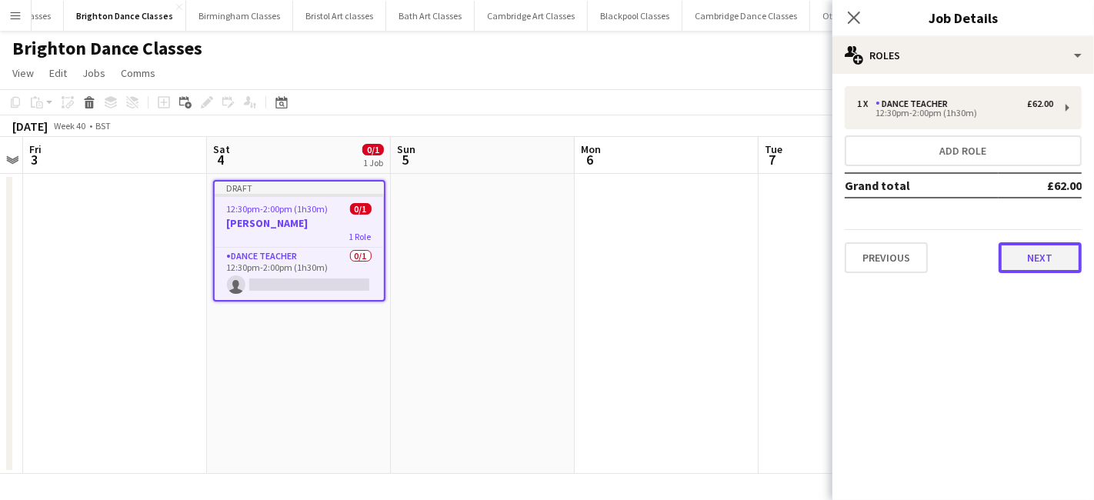
click at [1029, 262] on button "Next" at bounding box center [1039, 257] width 83 height 31
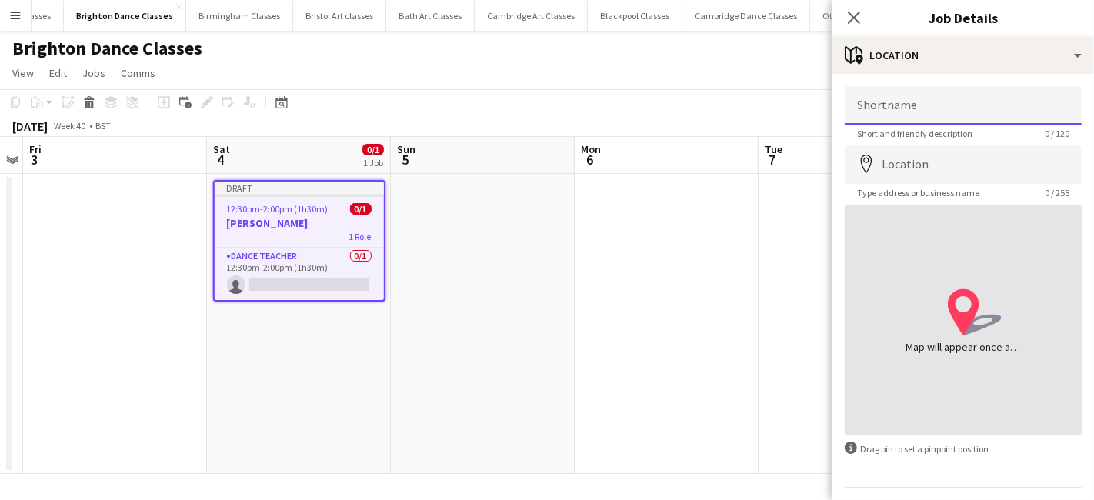
click at [891, 106] on input "Shortname" at bounding box center [962, 105] width 237 height 38
type input "**********"
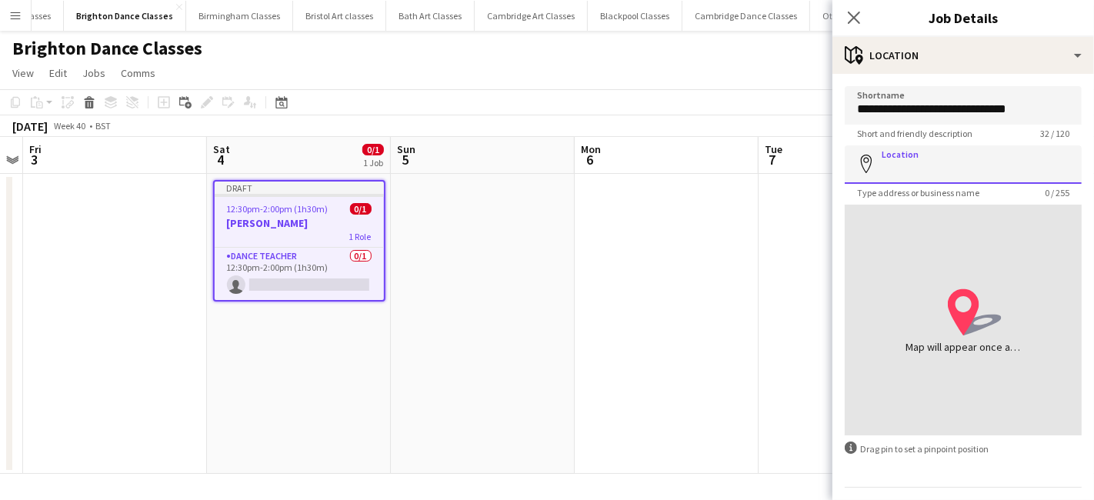
click at [976, 163] on input "Location" at bounding box center [962, 164] width 237 height 38
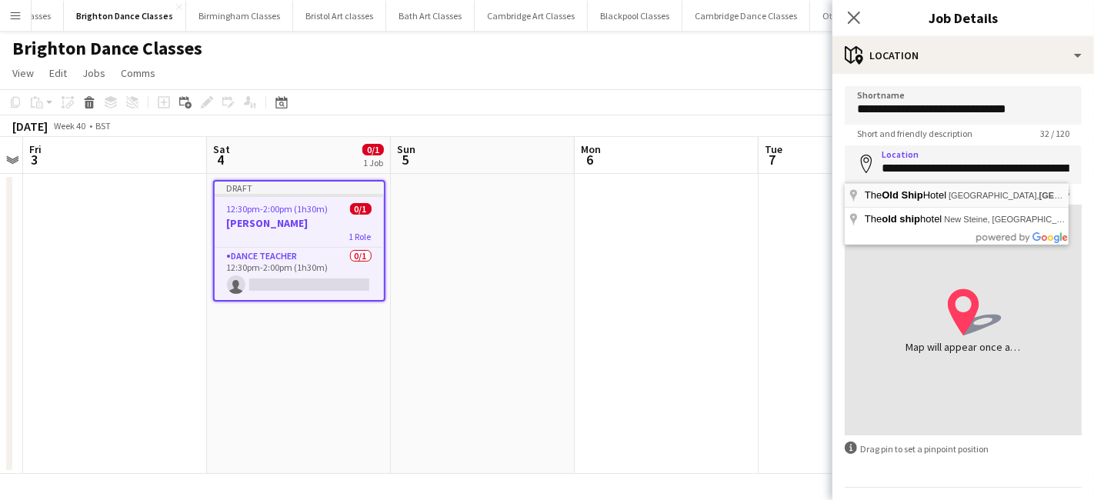
type input "**********"
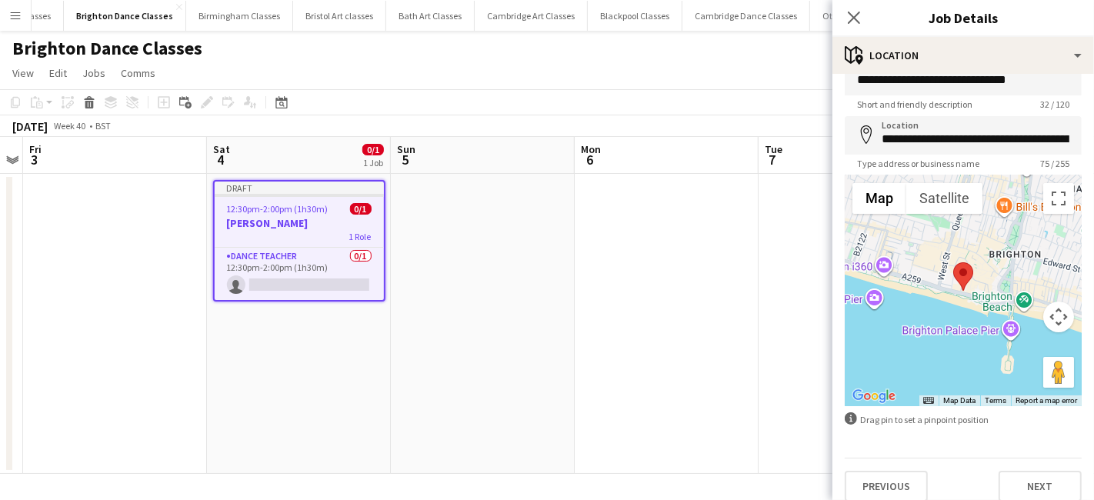
scroll to position [41, 0]
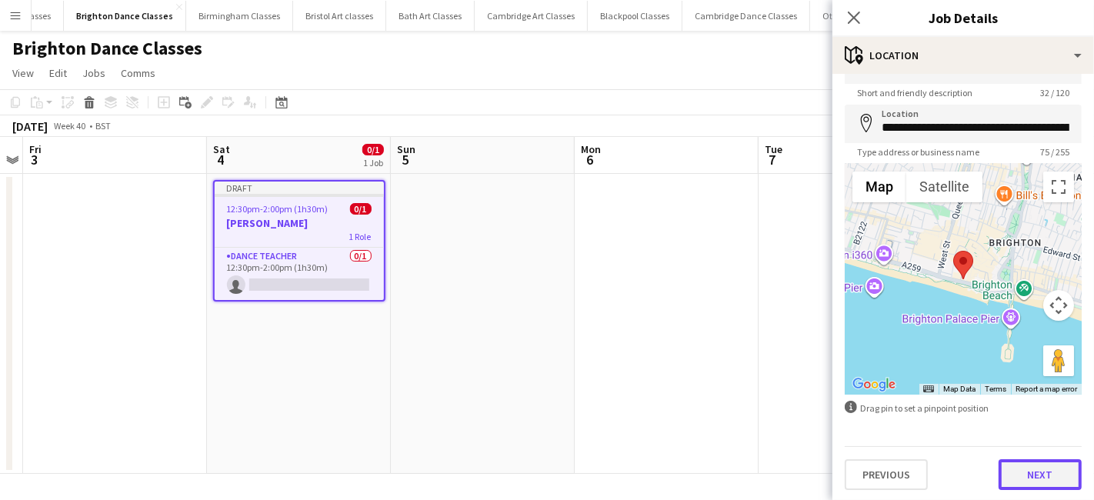
click at [1026, 465] on button "Next" at bounding box center [1039, 474] width 83 height 31
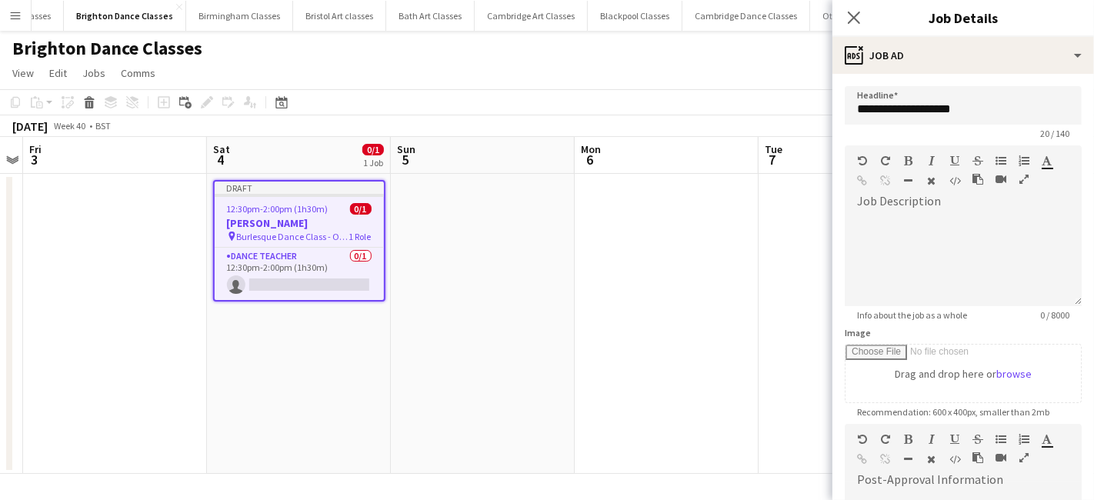
scroll to position [0, 0]
click at [914, 219] on div at bounding box center [962, 260] width 237 height 92
paste div
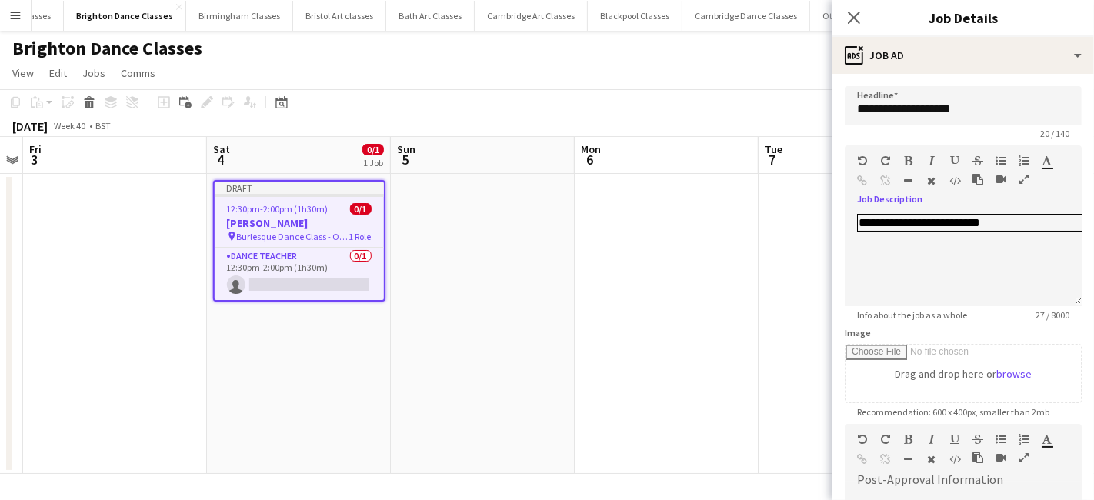
click at [704, 254] on app-date-cell at bounding box center [666, 324] width 184 height 300
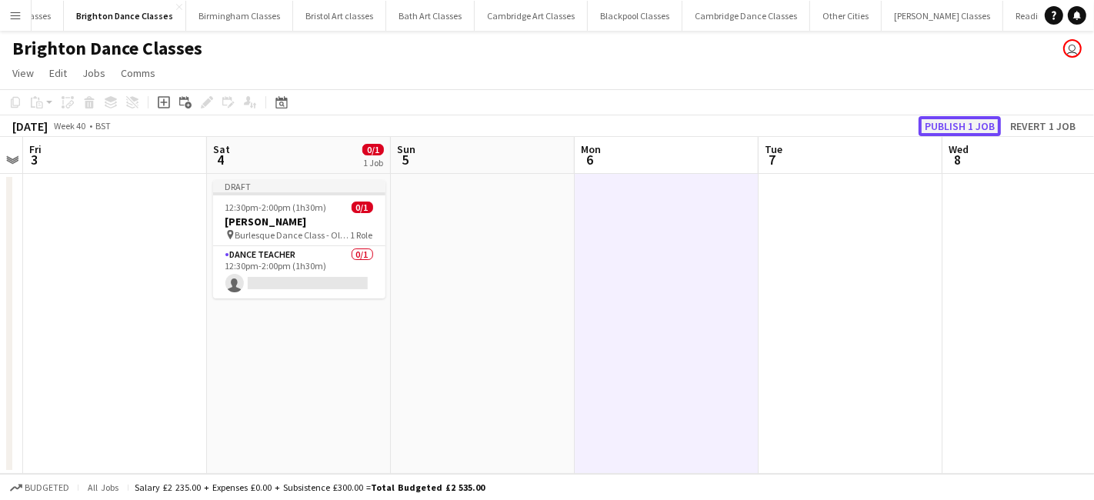
click at [954, 128] on button "Publish 1 job" at bounding box center [959, 126] width 82 height 20
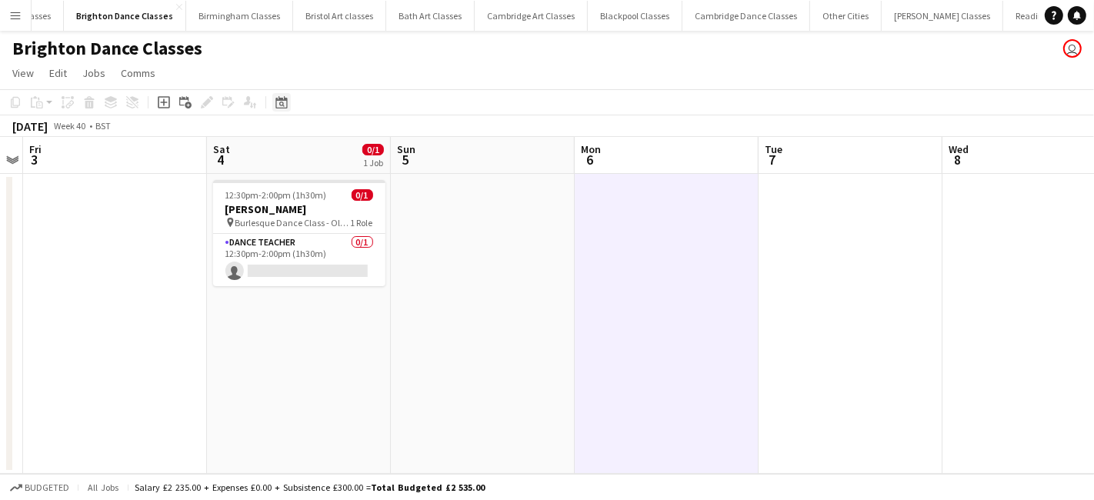
click at [282, 108] on icon at bounding box center [281, 102] width 12 height 12
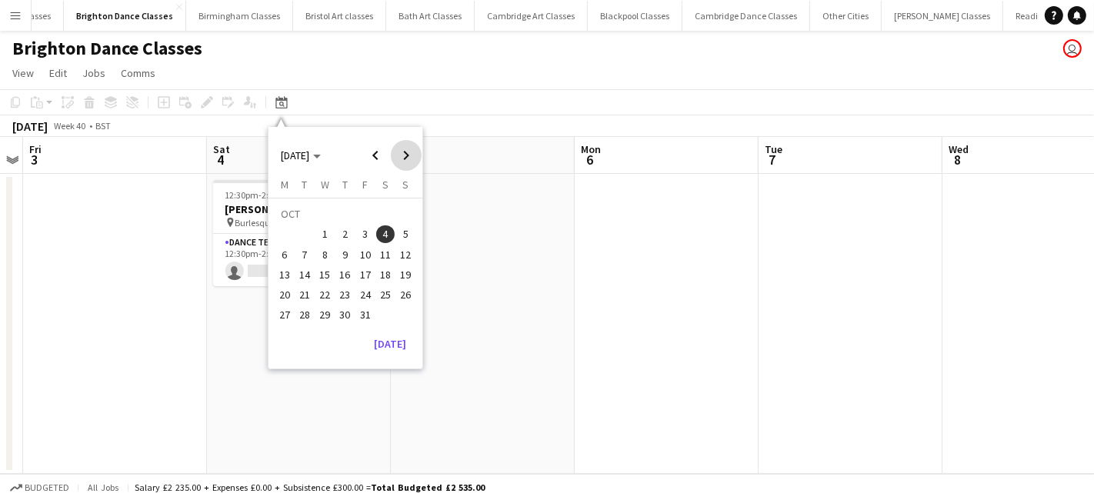
click at [401, 146] on span "Next month" at bounding box center [406, 155] width 31 height 31
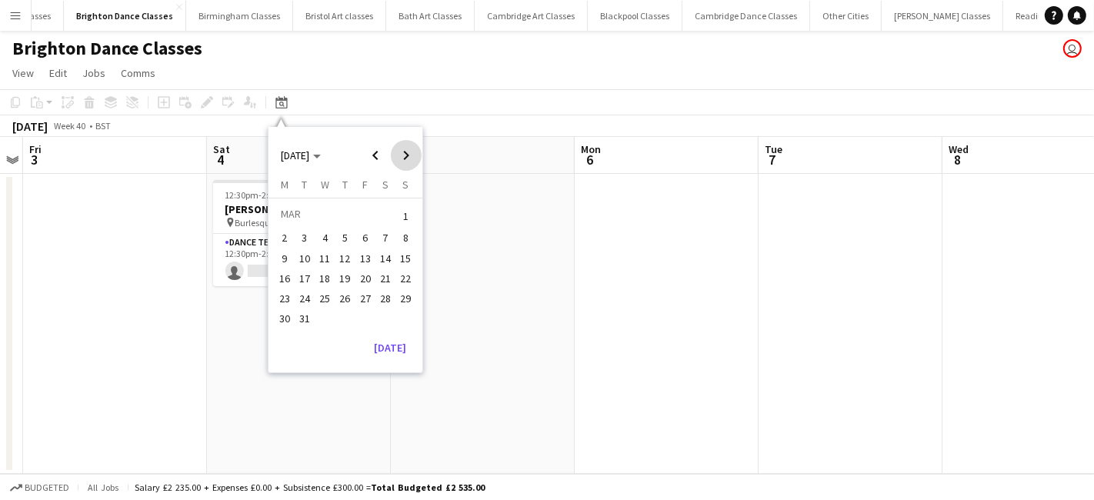
click at [401, 146] on span "Next month" at bounding box center [406, 155] width 31 height 31
click at [379, 276] on span "23" at bounding box center [385, 278] width 18 height 18
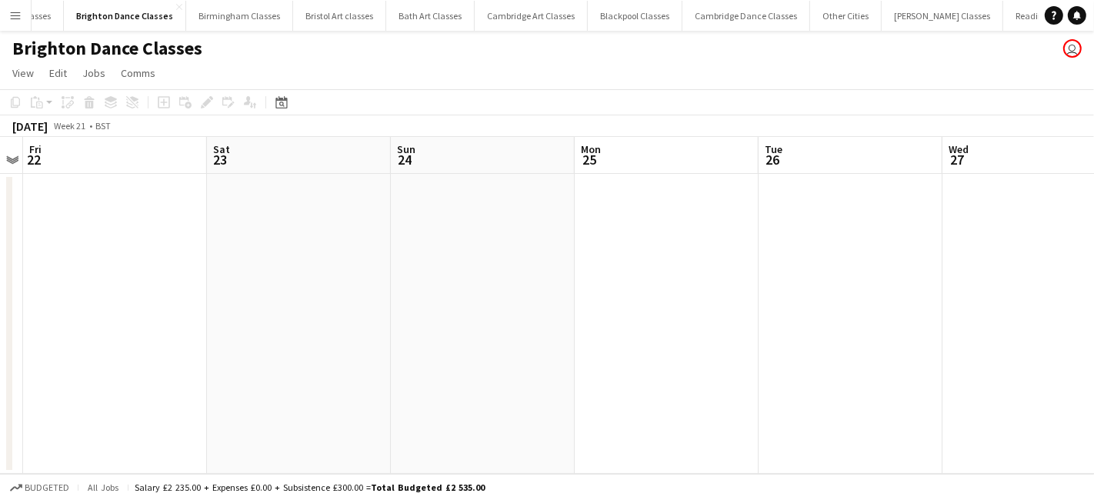
click at [263, 277] on app-date-cell at bounding box center [299, 324] width 184 height 300
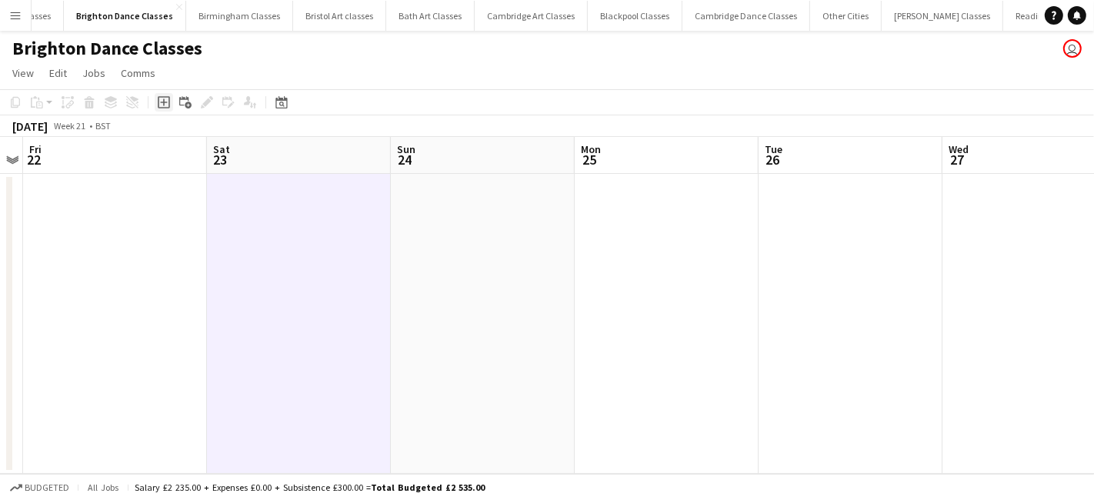
click at [165, 108] on icon at bounding box center [164, 102] width 12 height 12
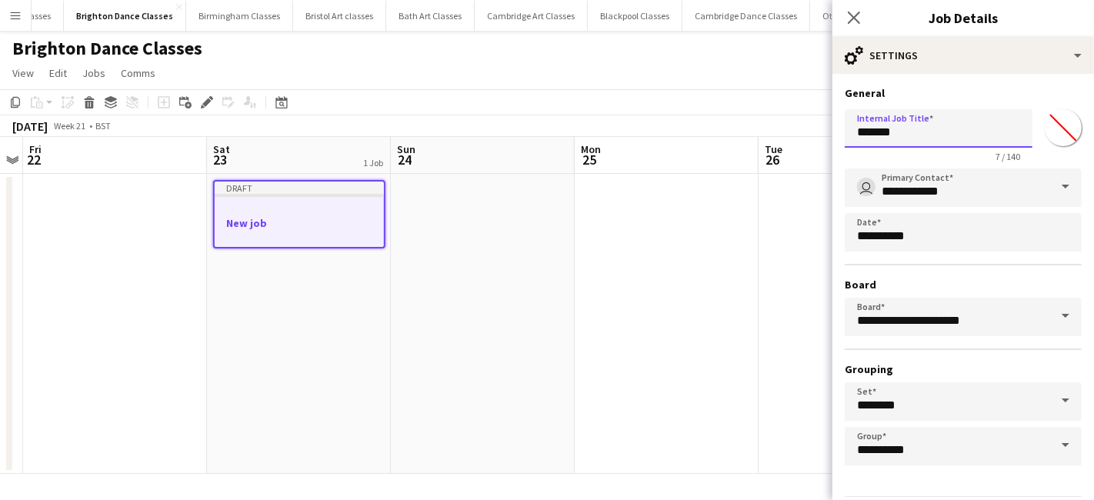
drag, startPoint x: 911, startPoint y: 134, endPoint x: 789, endPoint y: 148, distance: 122.4
click at [799, 148] on body "Menu Boards Boards Boards All jobs Status Workforce Workforce My Workforce Recr…" at bounding box center [547, 250] width 1094 height 500
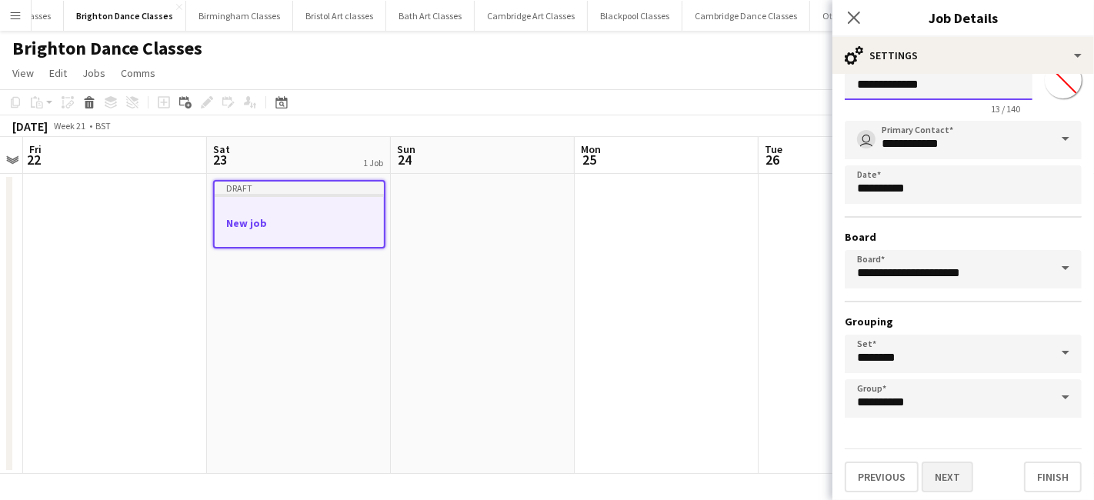
type input "**********"
click at [947, 468] on button "Next" at bounding box center [947, 476] width 52 height 31
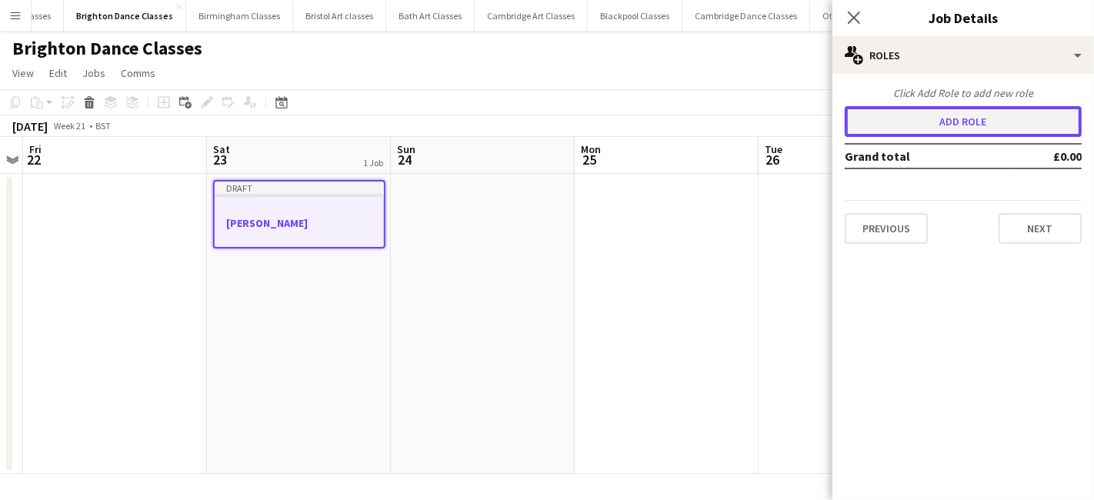
click at [941, 116] on button "Add role" at bounding box center [962, 121] width 237 height 31
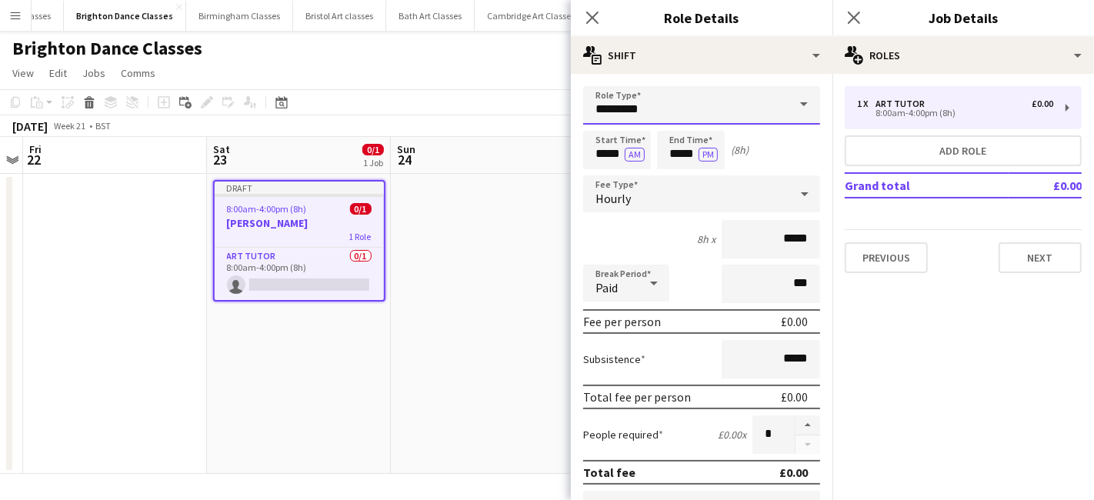
click at [704, 95] on input "*********" at bounding box center [701, 105] width 237 height 38
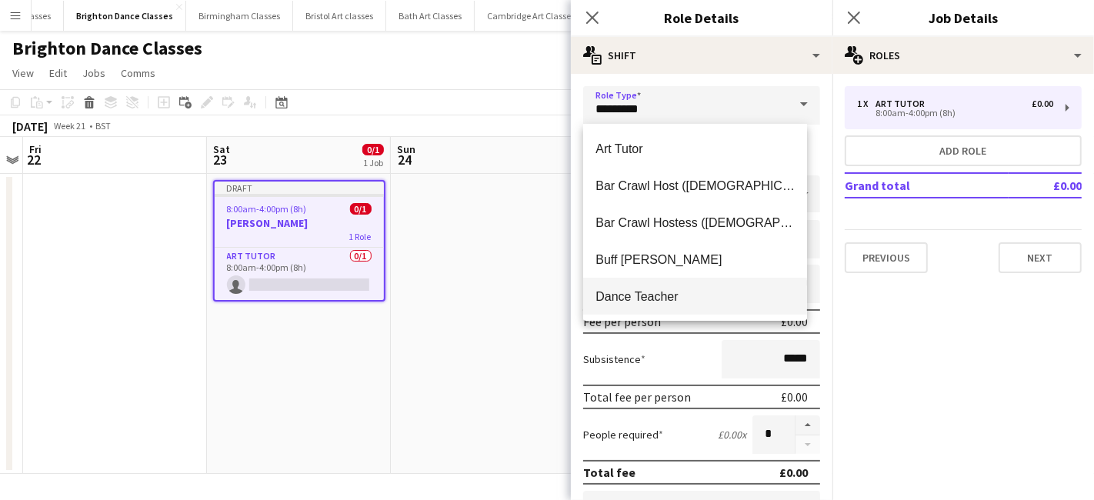
click at [678, 304] on mat-option "Dance Teacher" at bounding box center [695, 296] width 224 height 37
type input "**********"
type input "******"
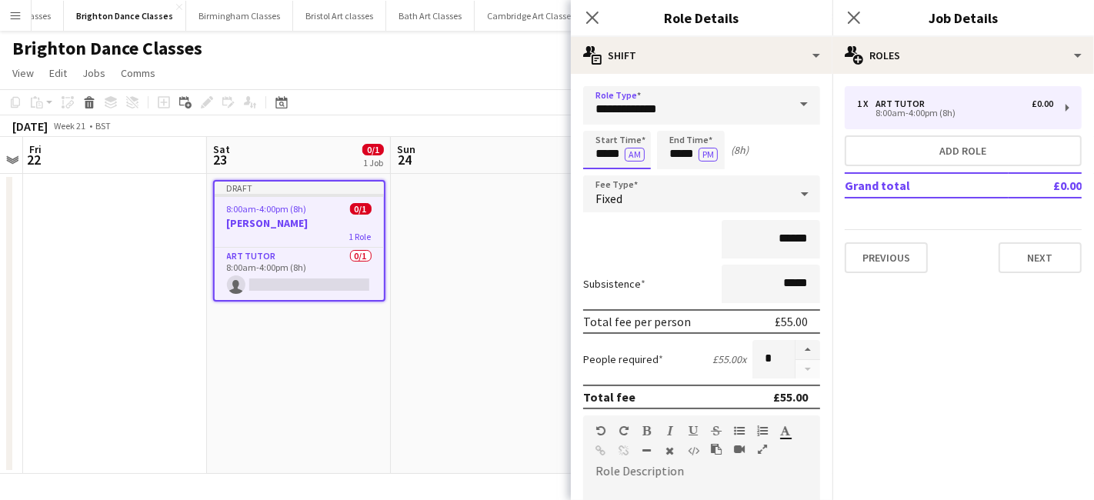
click at [611, 158] on input "*****" at bounding box center [617, 150] width 68 height 38
click at [605, 123] on div at bounding box center [601, 122] width 31 height 15
type input "*****"
click at [605, 123] on div at bounding box center [601, 122] width 31 height 15
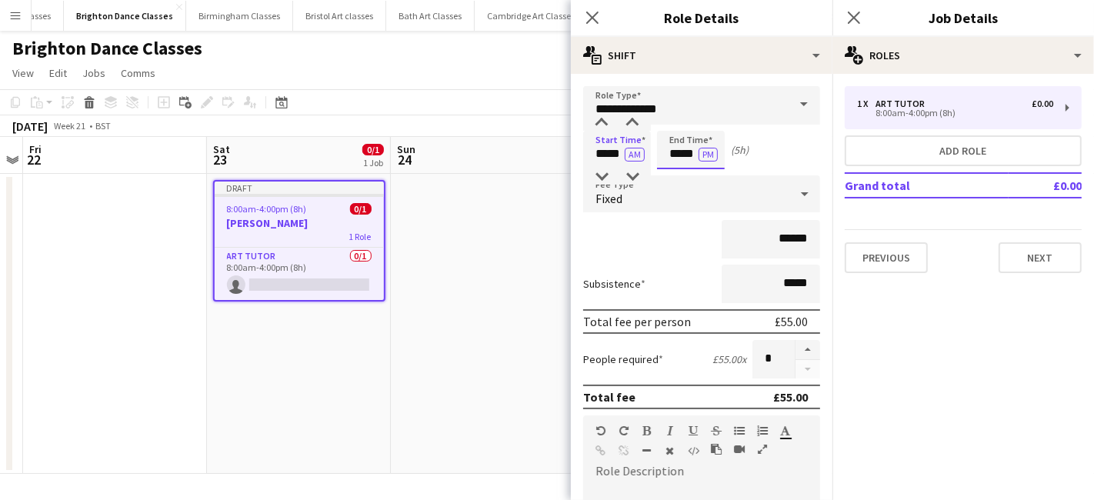
click at [688, 146] on input "*****" at bounding box center [691, 150] width 68 height 38
click at [673, 171] on div at bounding box center [675, 176] width 31 height 15
click at [674, 173] on div at bounding box center [675, 176] width 31 height 15
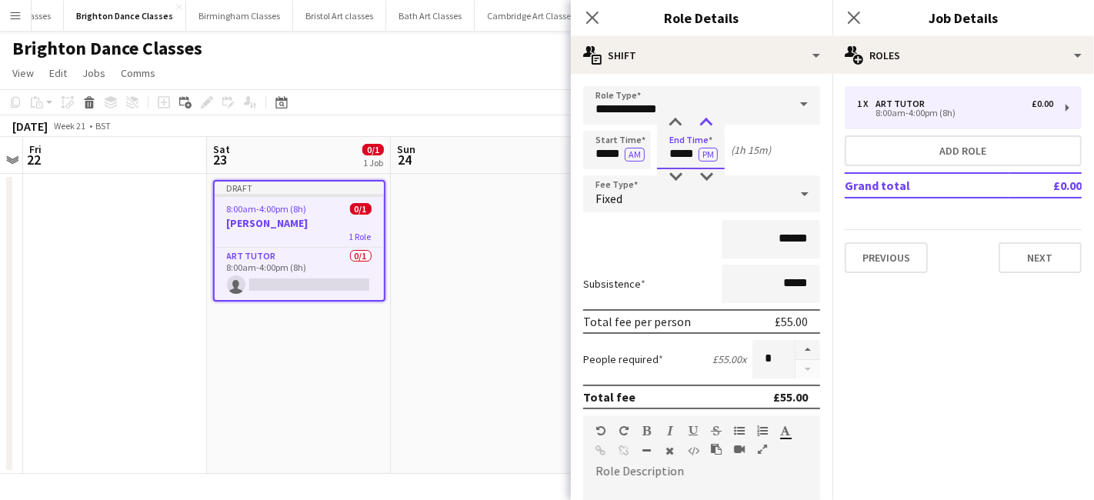
click at [703, 117] on div at bounding box center [706, 122] width 31 height 15
type input "*****"
click at [703, 117] on div at bounding box center [706, 122] width 31 height 15
click at [683, 192] on div "Fixed" at bounding box center [686, 193] width 206 height 37
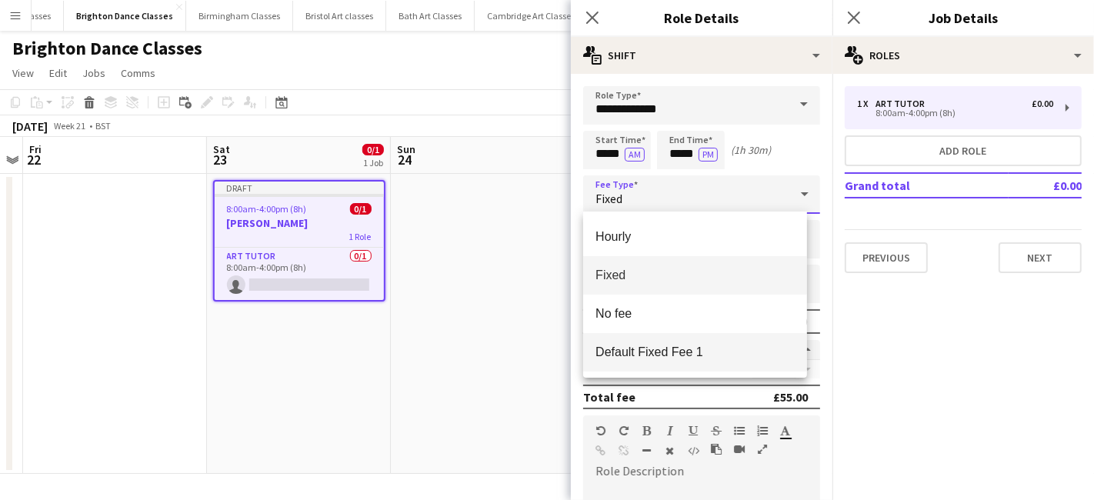
click at [680, 348] on span "Default Fixed Fee 1" at bounding box center [694, 352] width 199 height 15
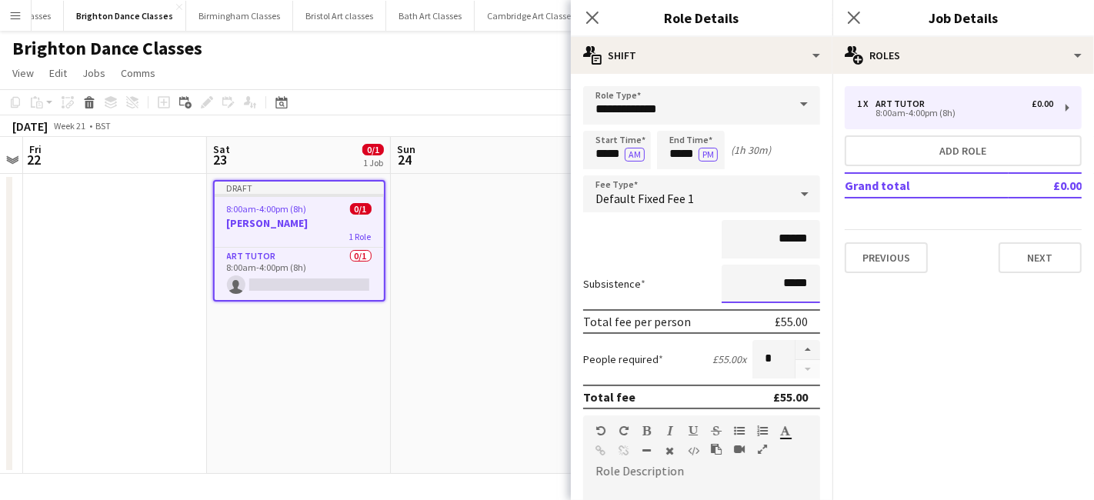
drag, startPoint x: 794, startPoint y: 283, endPoint x: 761, endPoint y: 283, distance: 33.1
click at [763, 283] on input "*****" at bounding box center [770, 284] width 98 height 38
type input "*****"
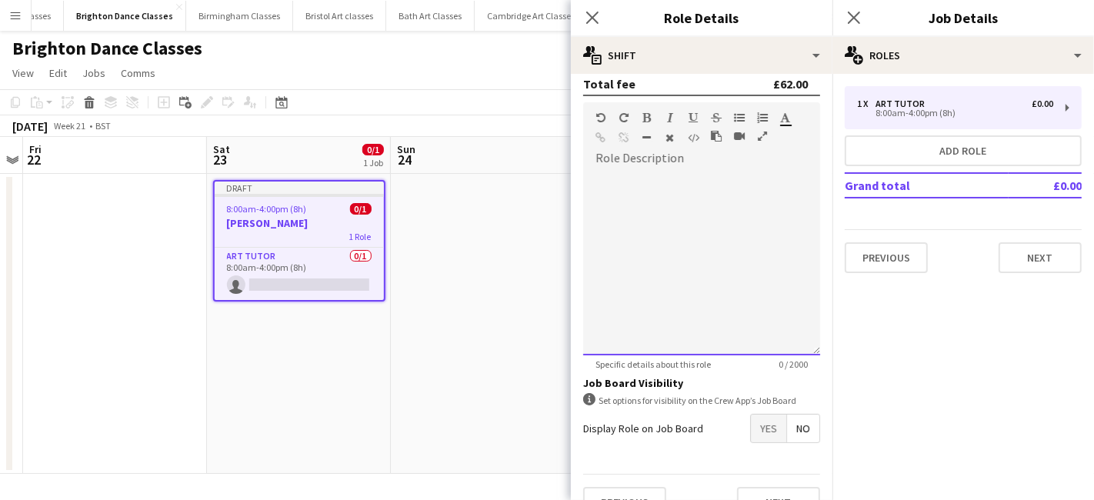
click at [617, 225] on div at bounding box center [701, 263] width 237 height 185
paste div
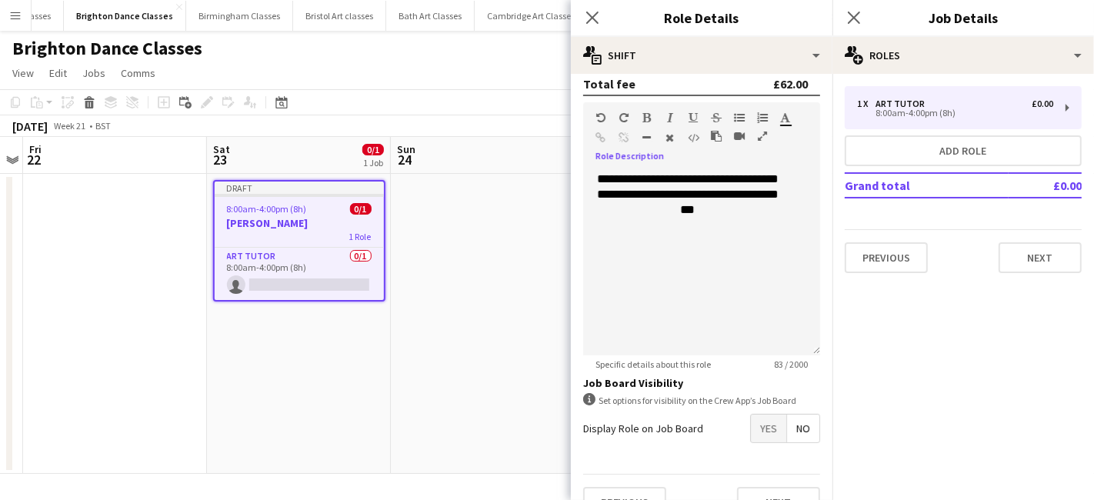
click at [752, 441] on form "**********" at bounding box center [701, 151] width 261 height 757
click at [752, 434] on span "Yes" at bounding box center [768, 429] width 35 height 28
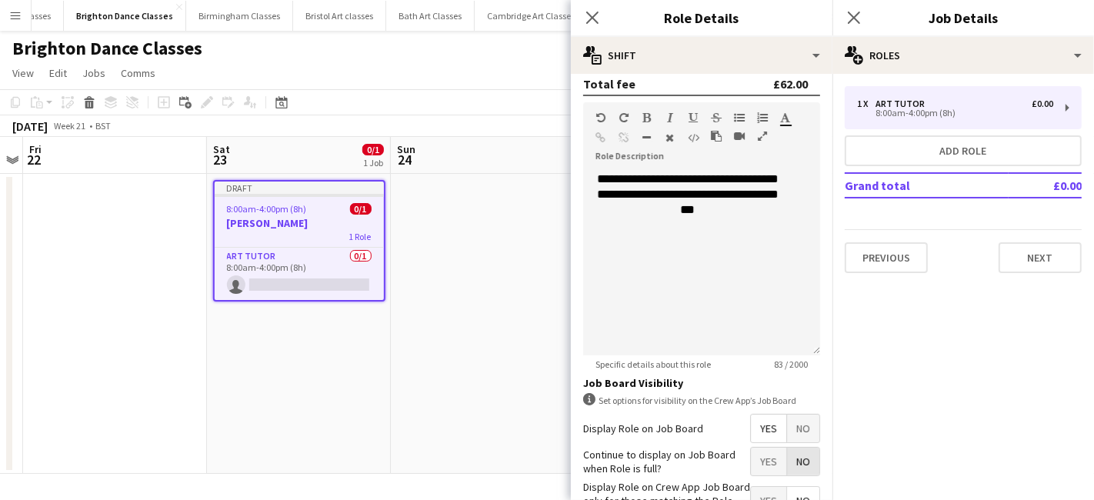
drag, startPoint x: 783, startPoint y: 455, endPoint x: 741, endPoint y: 485, distance: 51.2
click at [787, 461] on span "No" at bounding box center [803, 462] width 32 height 28
click at [751, 488] on span "Yes" at bounding box center [768, 501] width 35 height 28
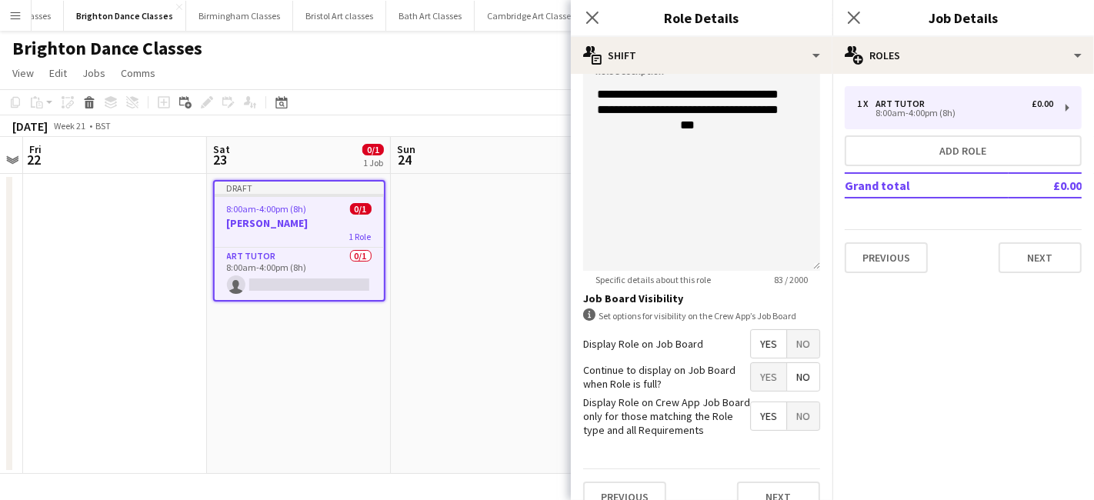
scroll to position [417, 0]
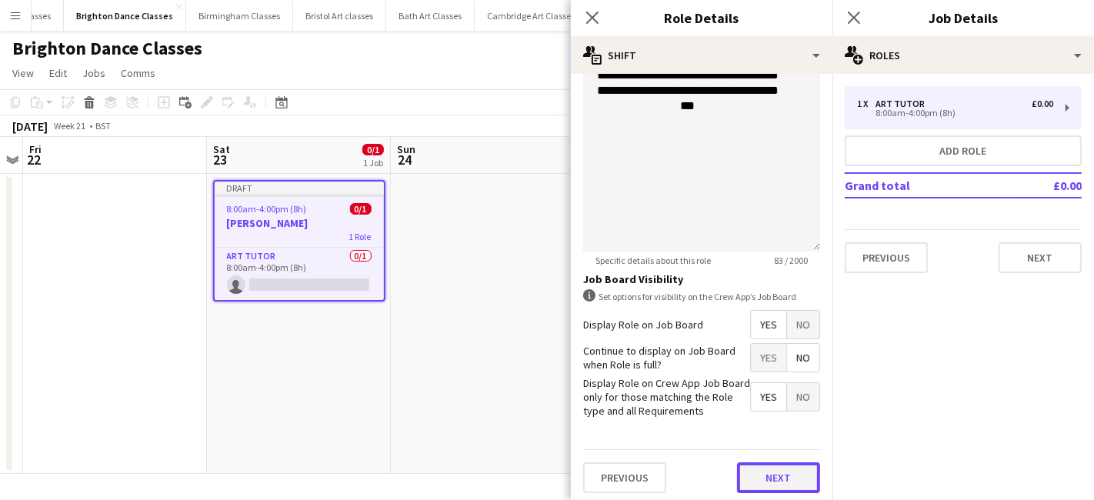
click at [763, 471] on button "Next" at bounding box center [778, 477] width 83 height 31
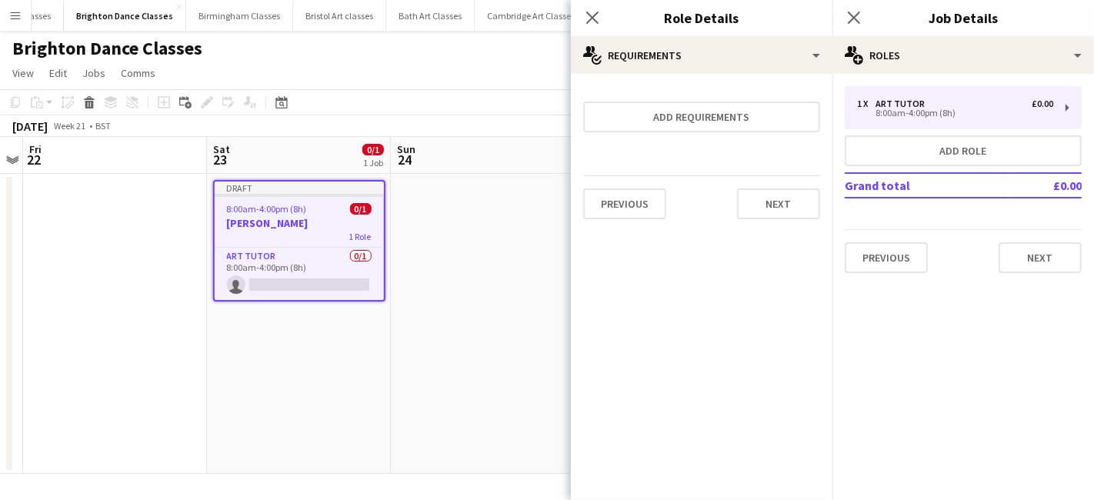
scroll to position [0, 0]
click at [738, 208] on button "Next" at bounding box center [778, 203] width 83 height 31
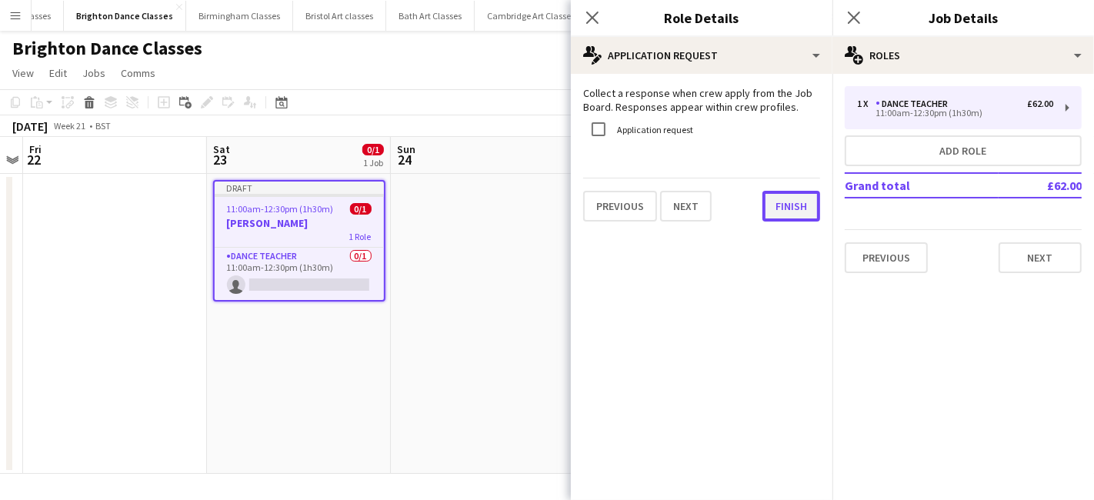
click at [788, 208] on button "Finish" at bounding box center [791, 206] width 58 height 31
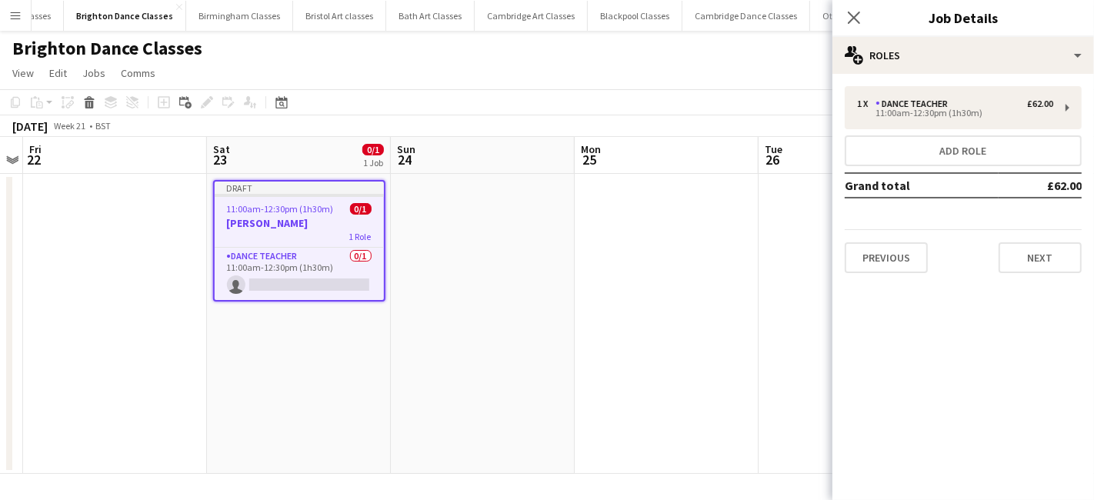
drag, startPoint x: 1037, startPoint y: 283, endPoint x: 1023, endPoint y: 261, distance: 25.6
click at [1037, 282] on mat-expansion-panel "pencil3 General details 1 x Dance Teacher £62.00 11:00am-12:30pm (1h30m) Add ro…" at bounding box center [962, 287] width 261 height 426
click at [1023, 261] on button "Next" at bounding box center [1039, 257] width 83 height 31
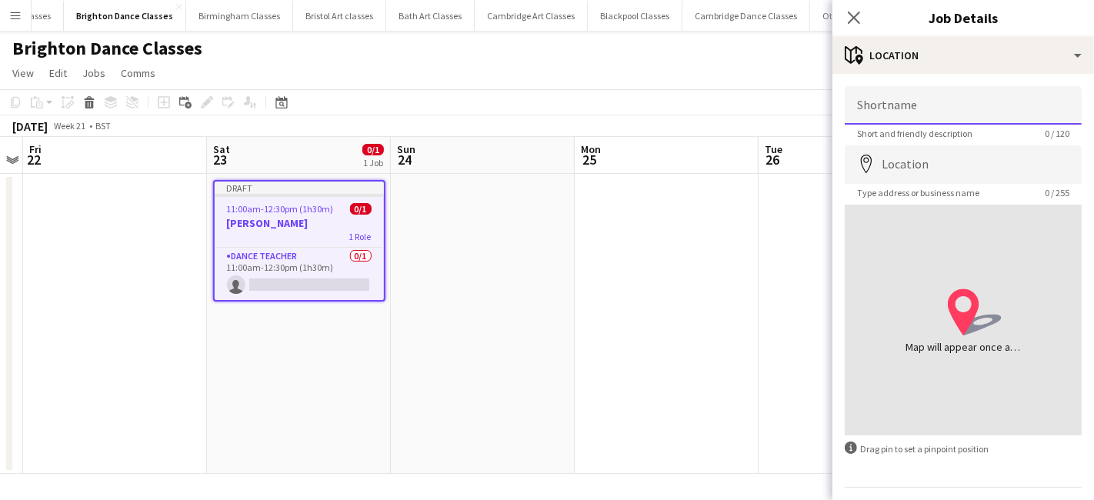
click at [927, 108] on input "Shortname" at bounding box center [962, 105] width 237 height 38
type input "**********"
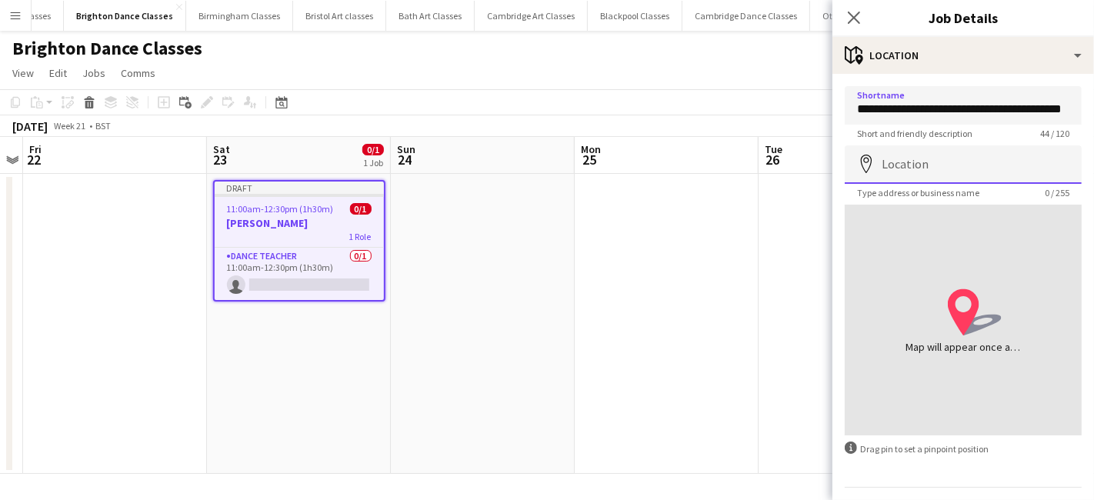
click at [928, 158] on input "Location" at bounding box center [962, 164] width 237 height 38
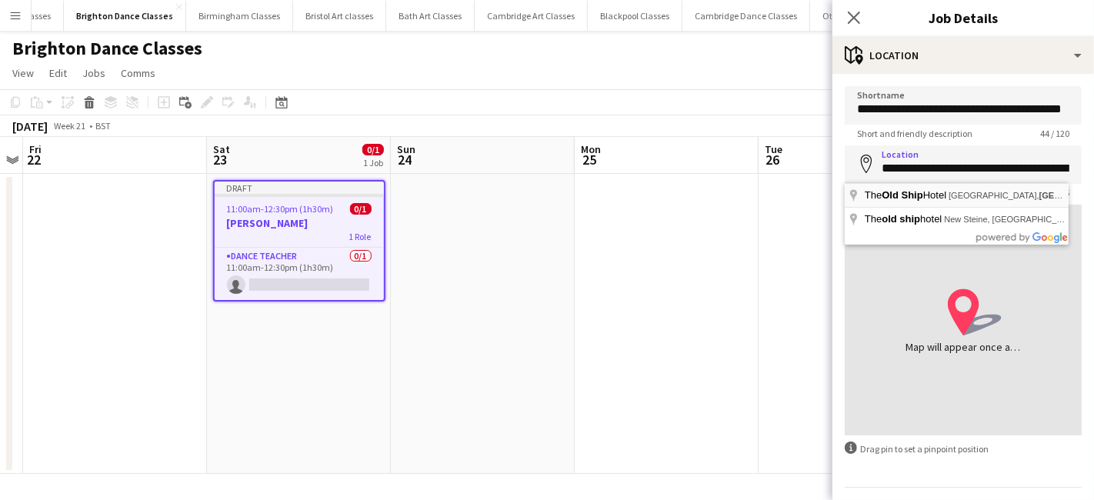
type input "**********"
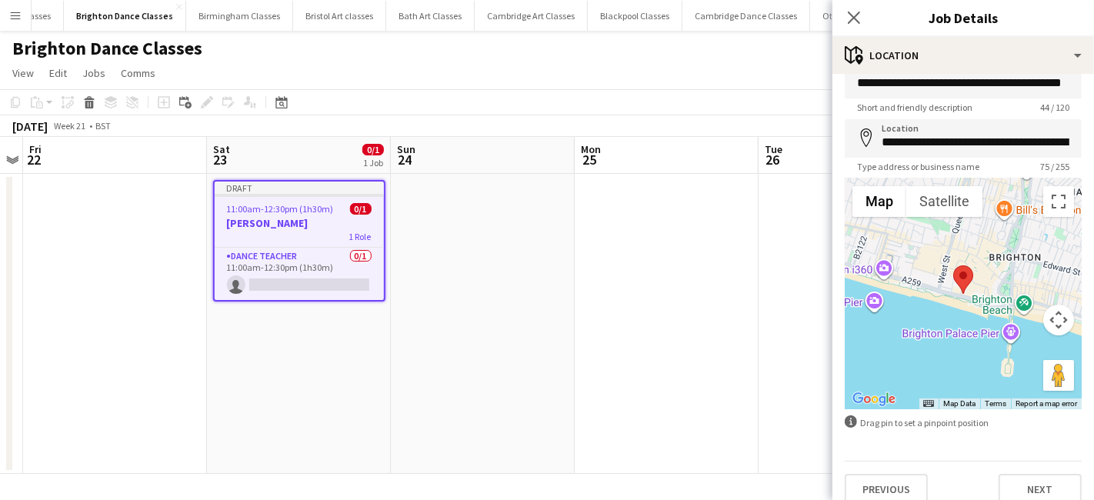
scroll to position [41, 0]
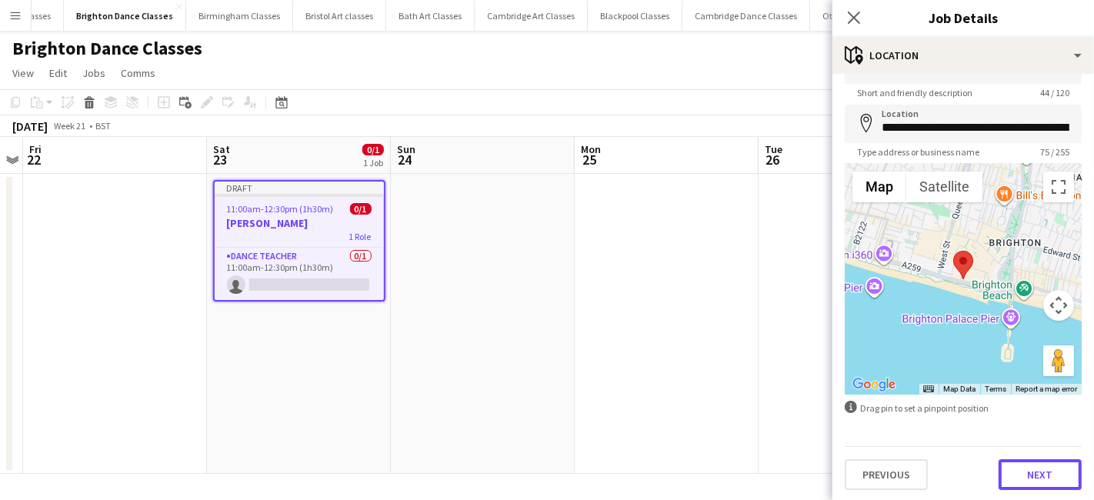
drag, startPoint x: 1017, startPoint y: 473, endPoint x: 844, endPoint y: 423, distance: 180.9
click at [1016, 471] on button "Next" at bounding box center [1039, 474] width 83 height 31
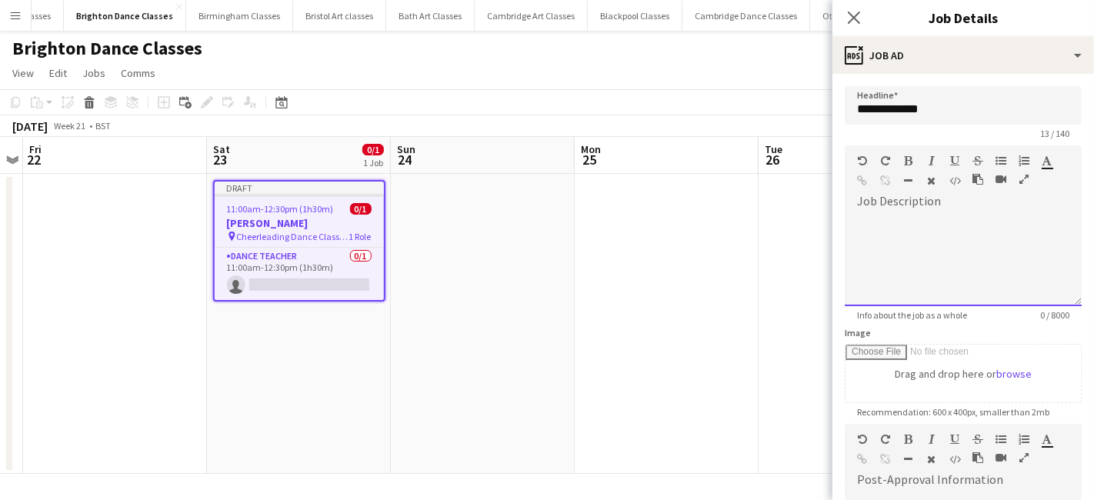
click at [896, 210] on div at bounding box center [962, 254] width 237 height 103
paste div
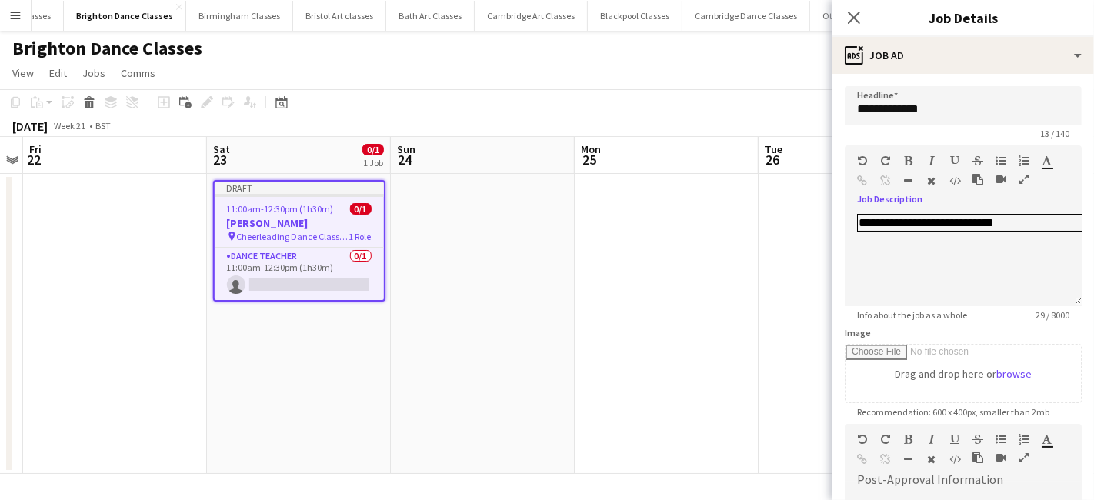
click at [696, 223] on app-date-cell at bounding box center [666, 324] width 184 height 300
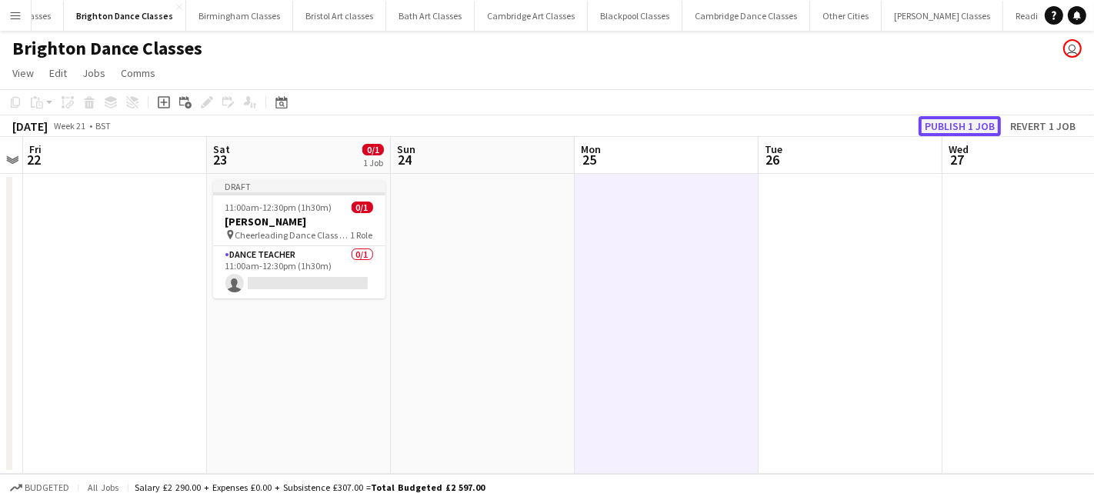
click at [969, 128] on button "Publish 1 job" at bounding box center [959, 126] width 82 height 20
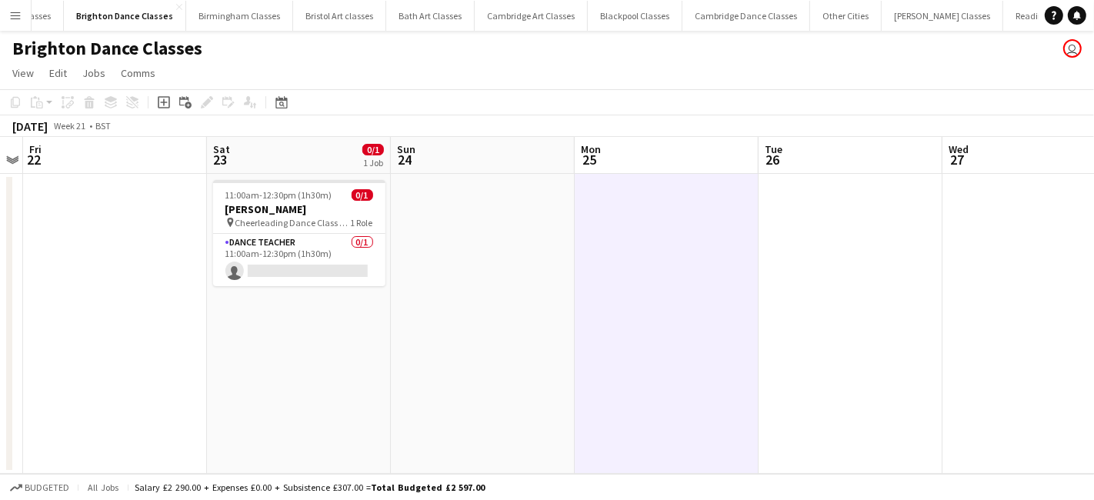
click at [10, 15] on app-icon "Menu" at bounding box center [15, 15] width 12 height 12
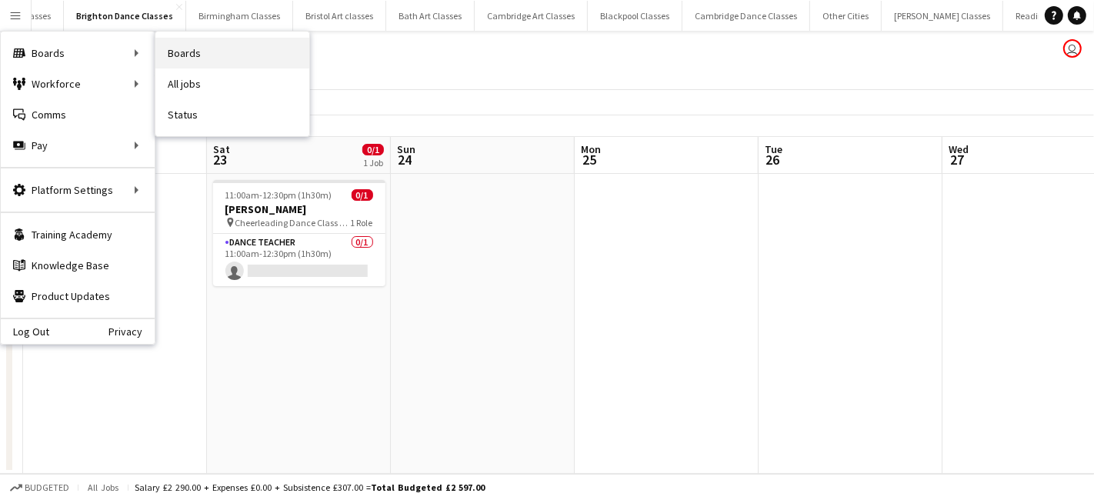
click at [245, 46] on link "Boards" at bounding box center [232, 53] width 154 height 31
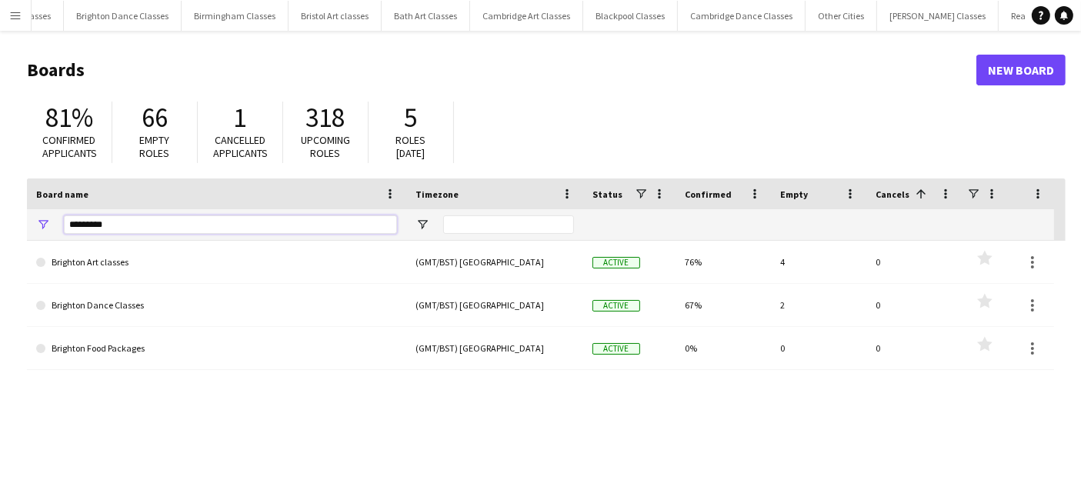
click at [105, 223] on input "********" at bounding box center [230, 224] width 333 height 18
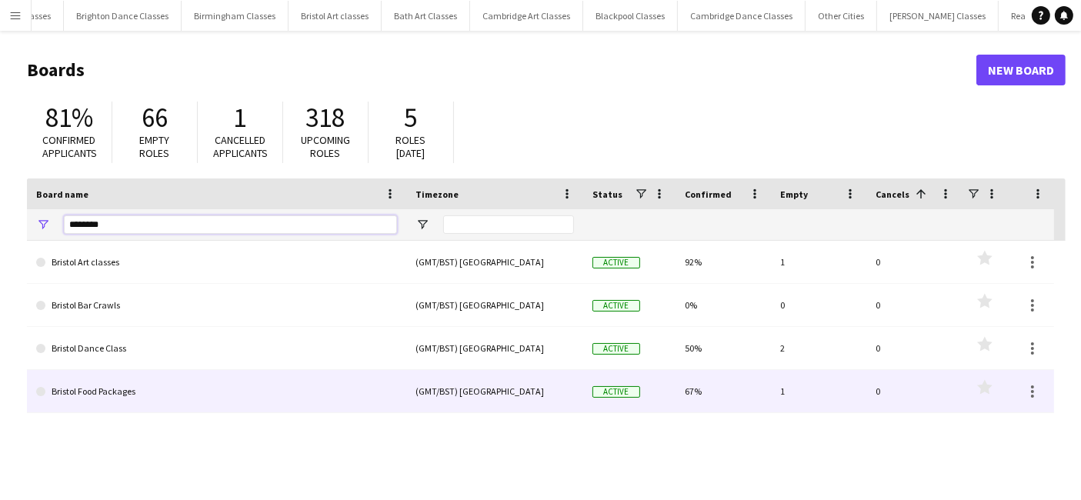
type input "*******"
click at [78, 395] on link "Bristol Food Packages" at bounding box center [216, 391] width 361 height 43
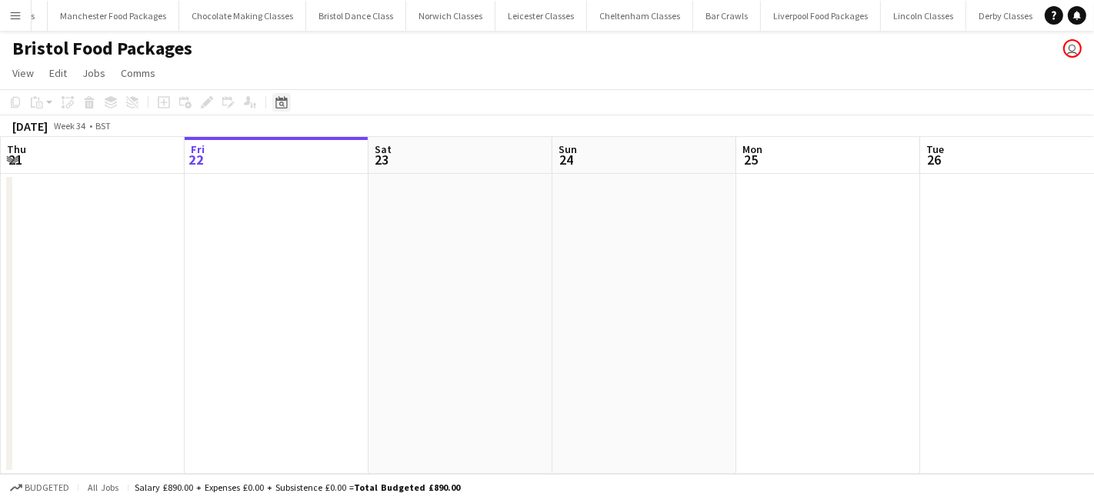
scroll to position [0, 2854]
click at [280, 111] on div "Date picker" at bounding box center [281, 102] width 18 height 18
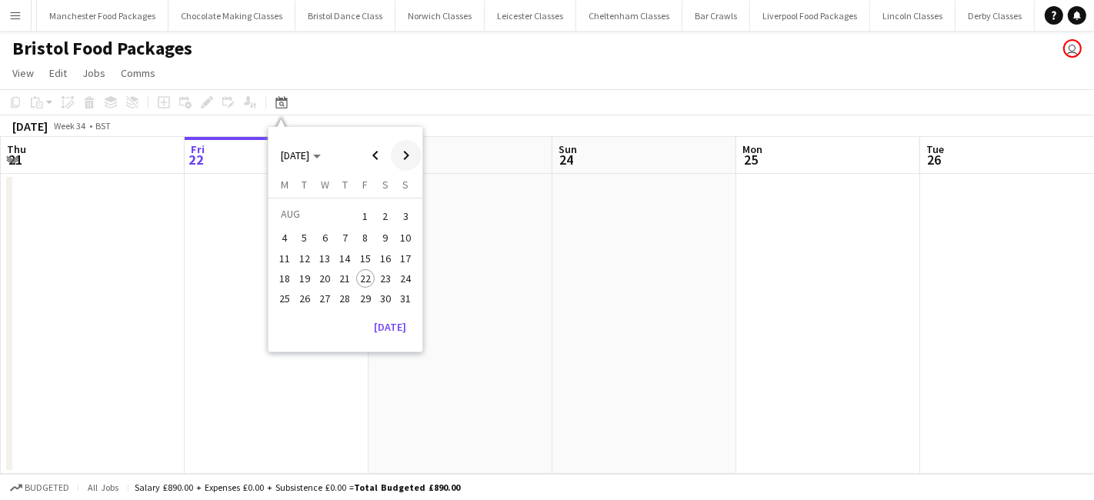
click at [417, 153] on span "Next month" at bounding box center [406, 155] width 31 height 31
click at [383, 299] on span "27" at bounding box center [385, 294] width 18 height 18
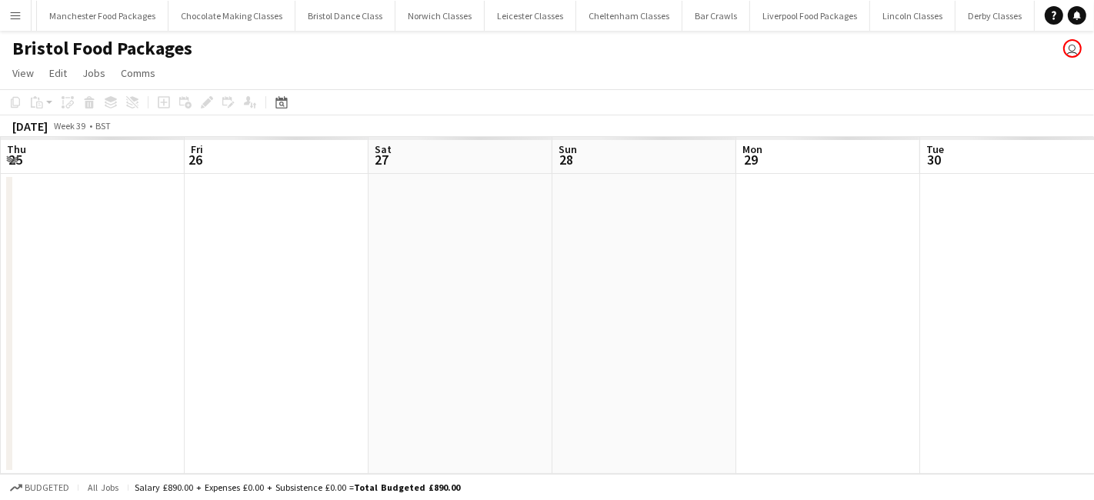
scroll to position [0, 528]
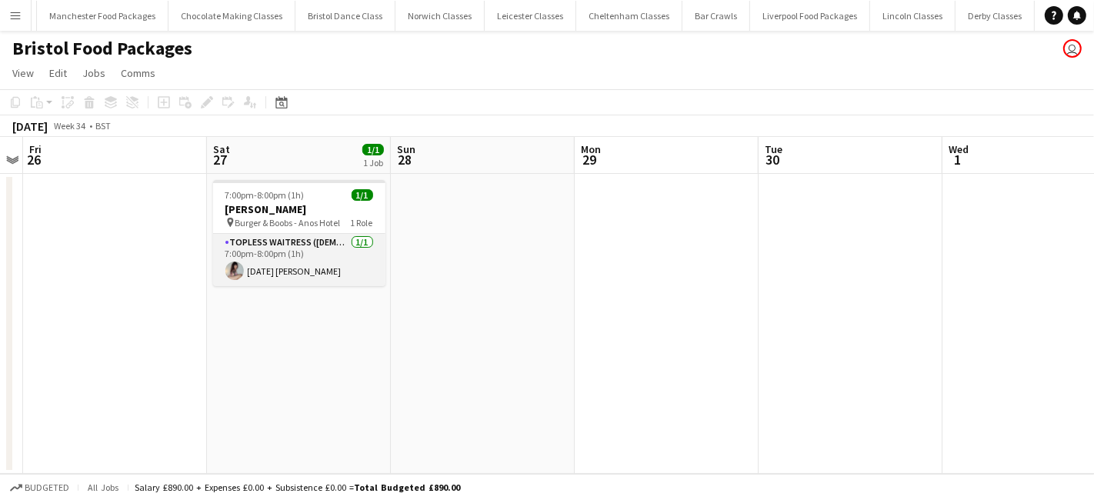
click at [285, 278] on app-card-role "Topless Waitress (Female) 1/1 7:00pm-8:00pm (1h) Tuesday Laveau" at bounding box center [299, 260] width 172 height 52
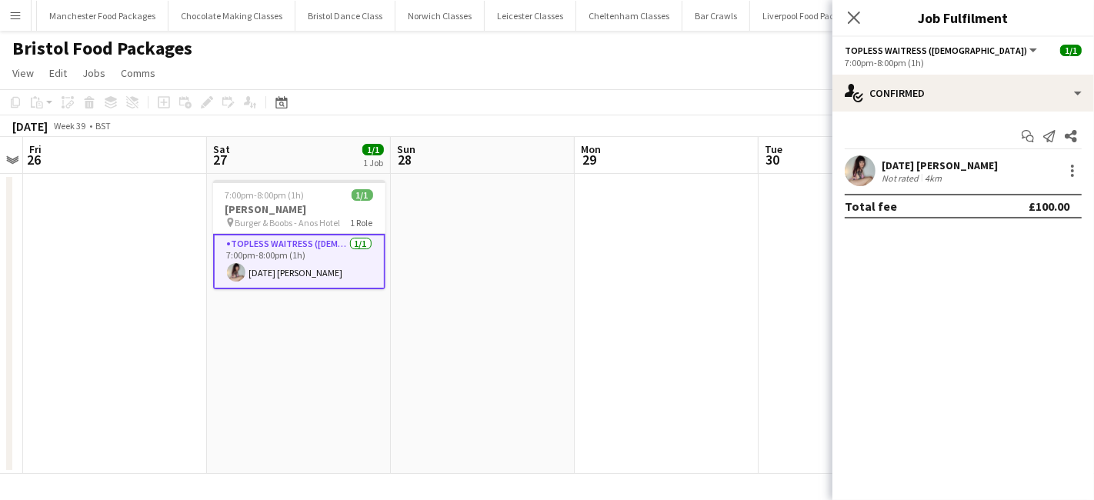
click at [282, 322] on app-date-cell "7:00pm-8:00pm (1h) 1/1 Adam Cooke pin Burger & Boobs - Anos Hotel 1 Role Toples…" at bounding box center [299, 324] width 184 height 300
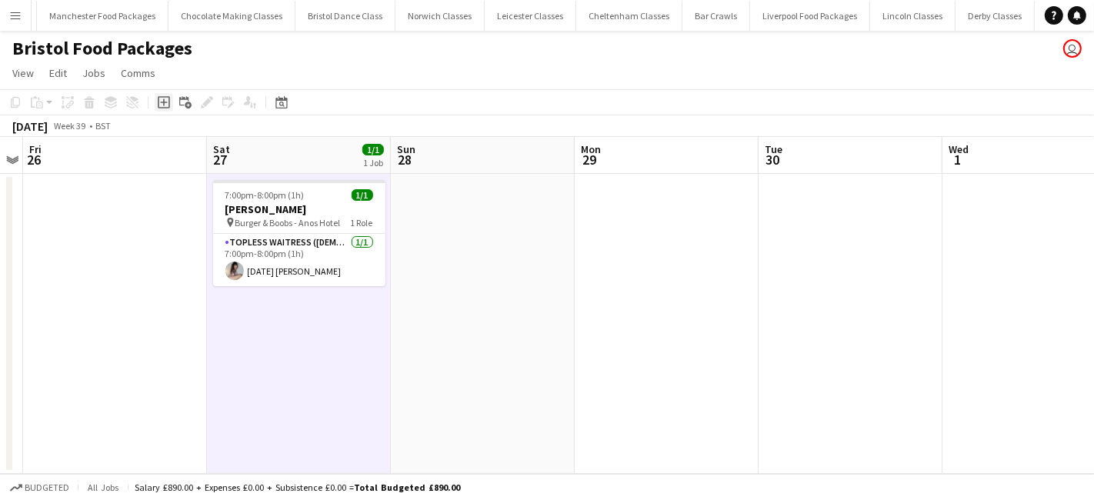
click at [165, 105] on icon "Add job" at bounding box center [164, 102] width 12 height 12
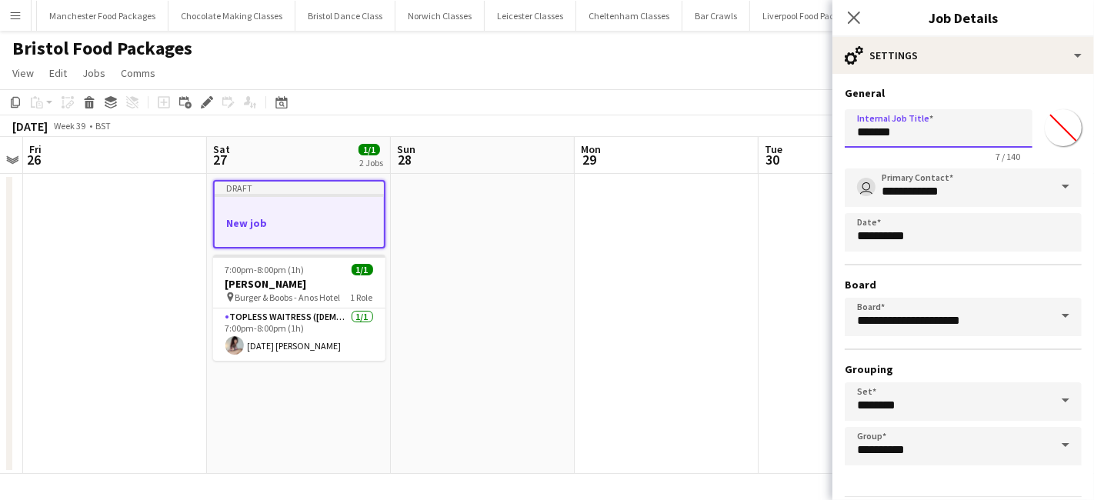
drag, startPoint x: 927, startPoint y: 135, endPoint x: 823, endPoint y: 137, distance: 103.9
click at [825, 137] on body "Menu Boards Boards Boards All jobs Status Workforce Workforce My Workforce Recr…" at bounding box center [547, 250] width 1094 height 500
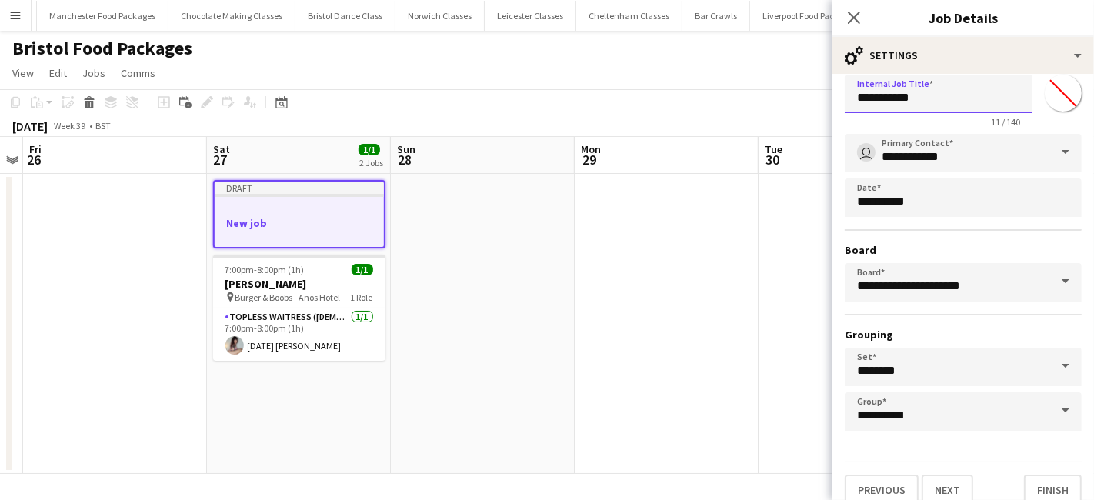
scroll to position [48, 0]
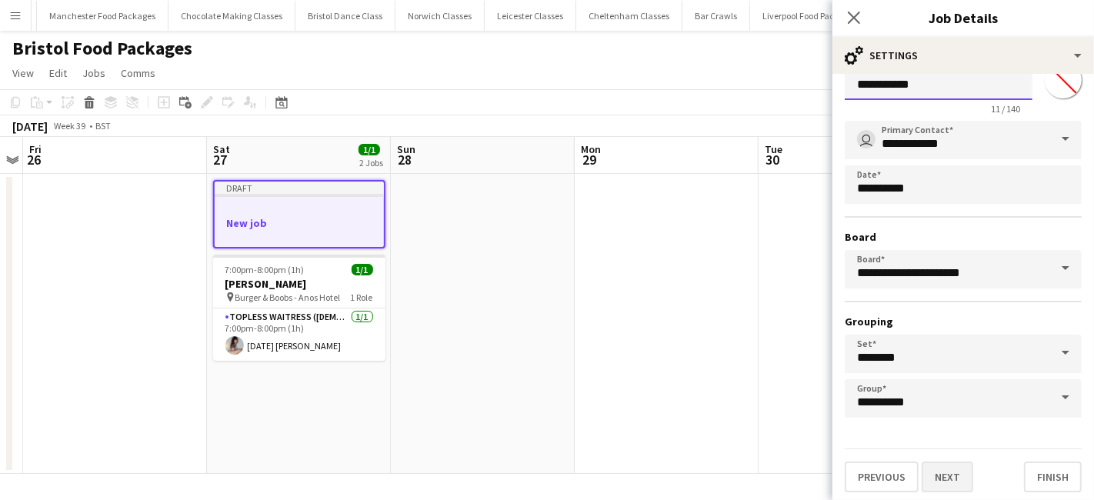
type input "**********"
click at [929, 475] on button "Next" at bounding box center [947, 476] width 52 height 31
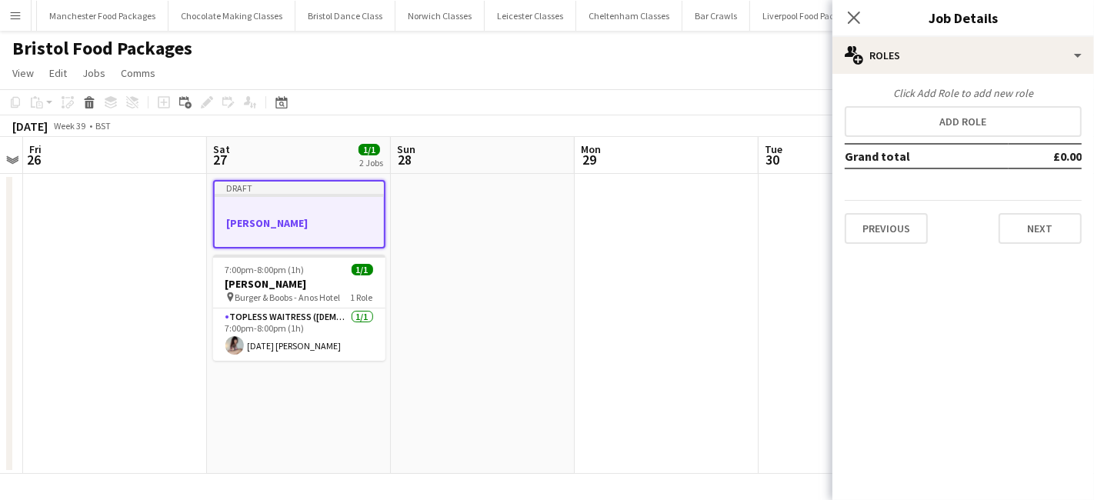
scroll to position [0, 0]
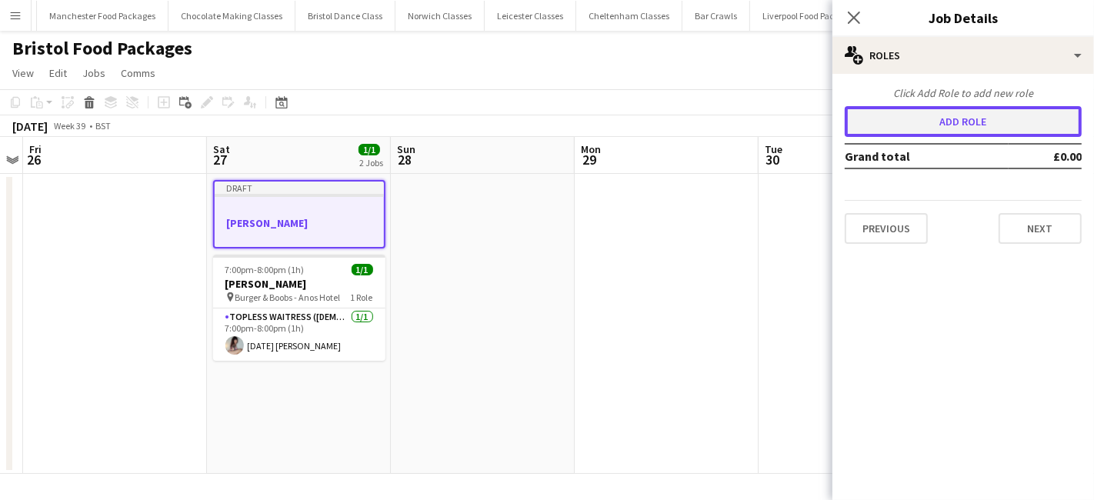
click at [874, 106] on button "Add role" at bounding box center [962, 121] width 237 height 31
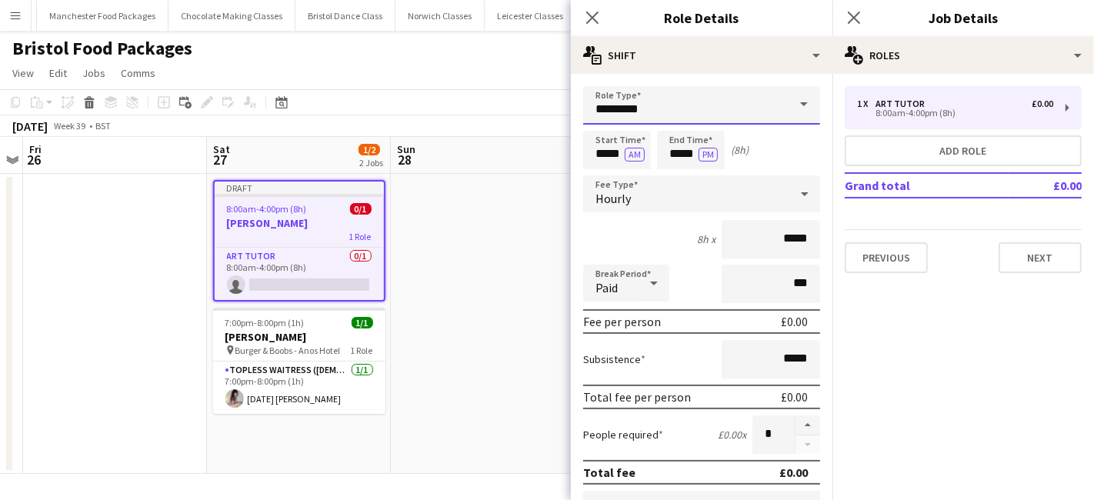
click at [698, 105] on input "*********" at bounding box center [701, 105] width 237 height 38
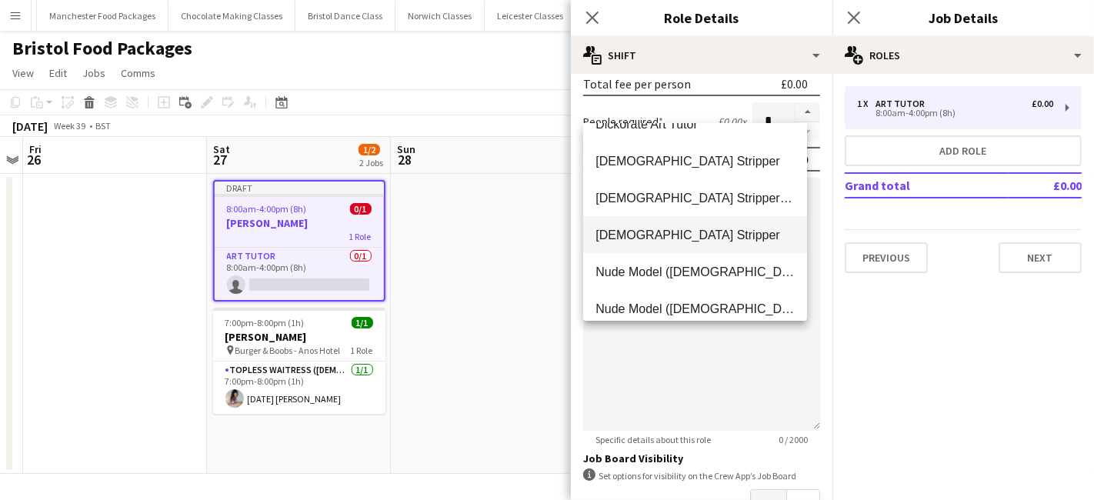
scroll to position [208, 0]
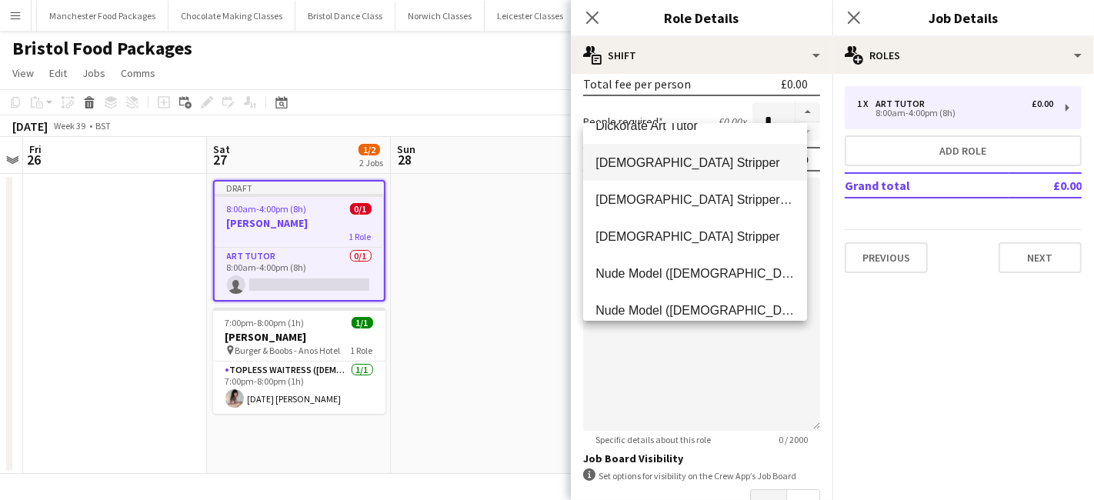
click at [681, 168] on span "Female Stripper" at bounding box center [694, 162] width 199 height 15
type input "**********"
type input "******"
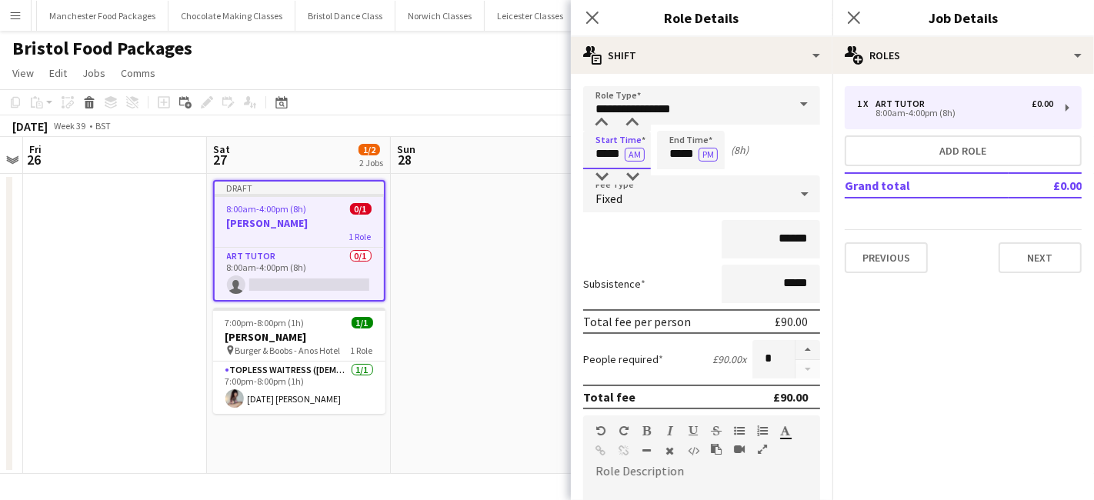
click at [616, 147] on input "*****" at bounding box center [617, 150] width 68 height 38
click at [604, 119] on div at bounding box center [601, 122] width 31 height 15
click at [604, 176] on div at bounding box center [601, 176] width 31 height 15
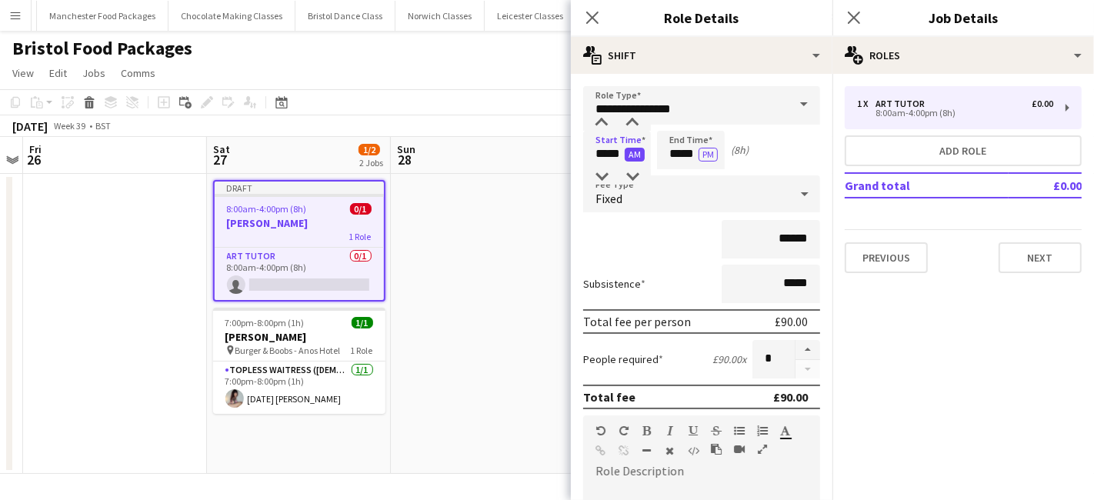
click at [631, 154] on button "AM" at bounding box center [634, 155] width 20 height 14
click at [617, 144] on input "*****" at bounding box center [617, 150] width 68 height 38
click at [599, 171] on div at bounding box center [601, 176] width 31 height 15
type input "*****"
click at [599, 171] on div at bounding box center [601, 176] width 31 height 15
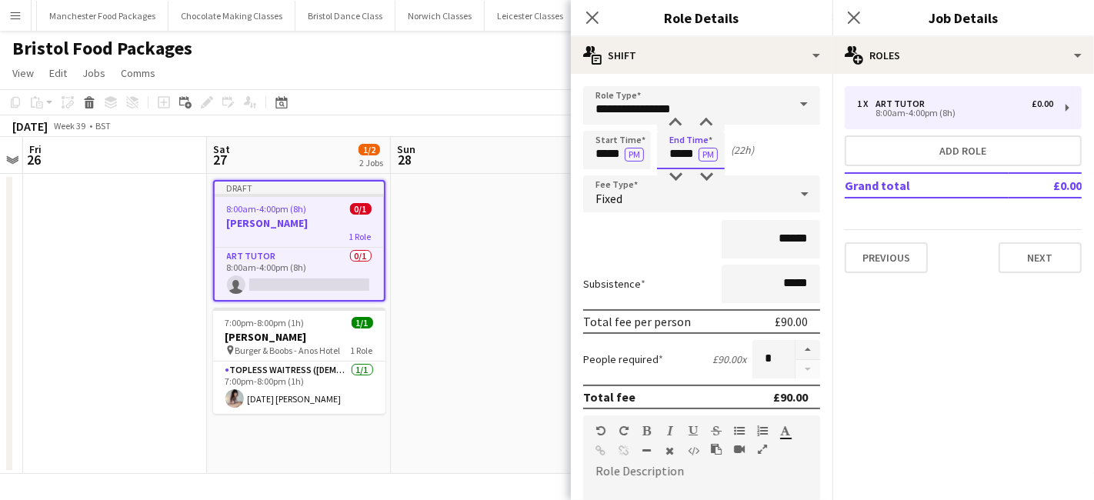
click at [674, 152] on input "*****" at bounding box center [691, 150] width 68 height 38
click at [680, 119] on div at bounding box center [675, 122] width 31 height 15
type input "*****"
click at [680, 119] on div at bounding box center [675, 122] width 31 height 15
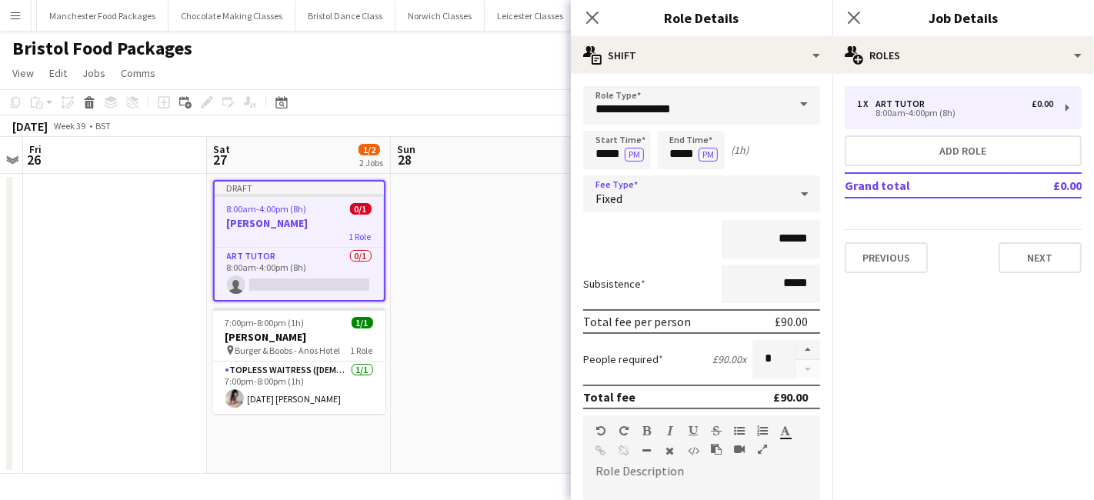
click at [654, 196] on div "Fixed" at bounding box center [686, 193] width 206 height 37
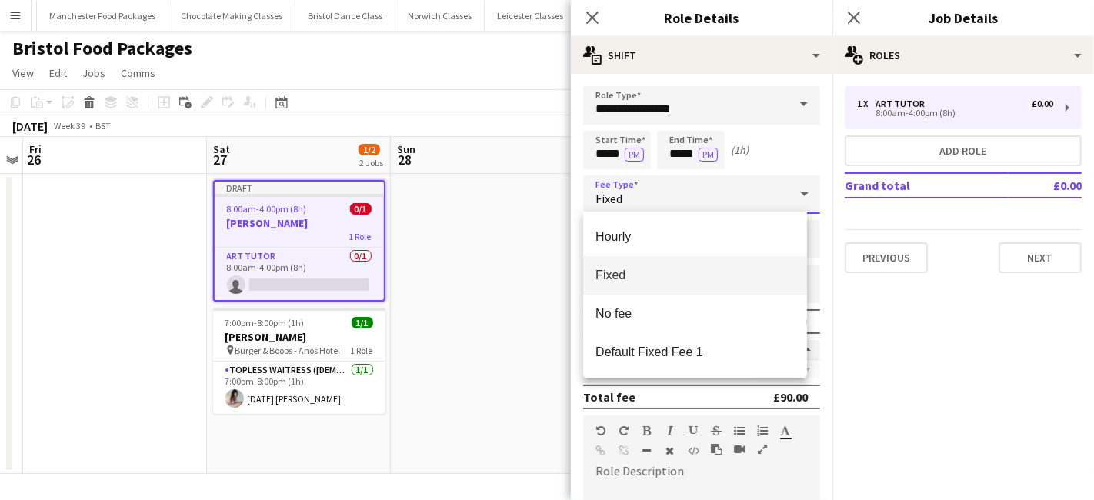
click at [610, 158] on div at bounding box center [547, 250] width 1094 height 500
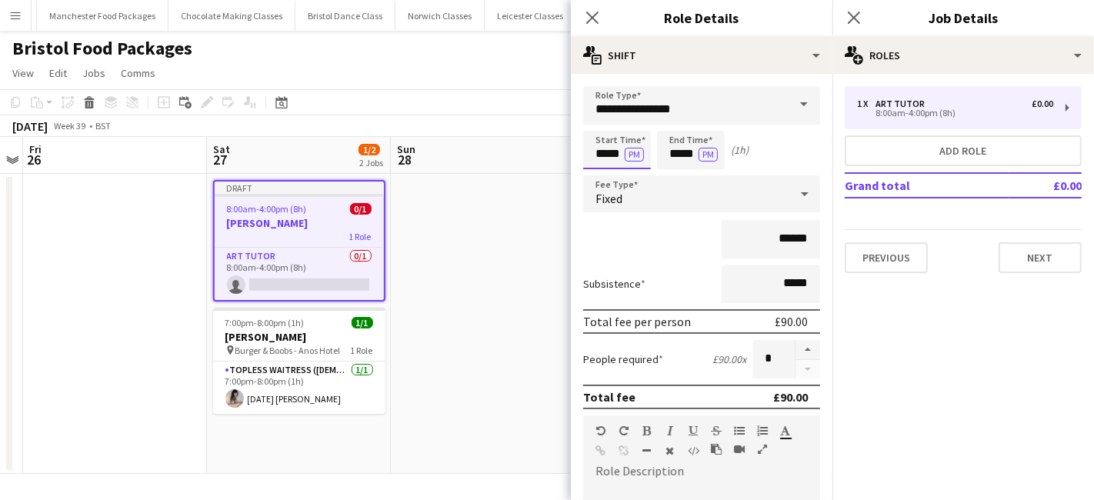
click at [622, 151] on input "*****" at bounding box center [617, 150] width 68 height 38
click at [639, 119] on div at bounding box center [632, 122] width 31 height 15
type input "*****"
click at [639, 119] on div at bounding box center [632, 122] width 31 height 15
click at [677, 154] on input "*****" at bounding box center [691, 150] width 68 height 38
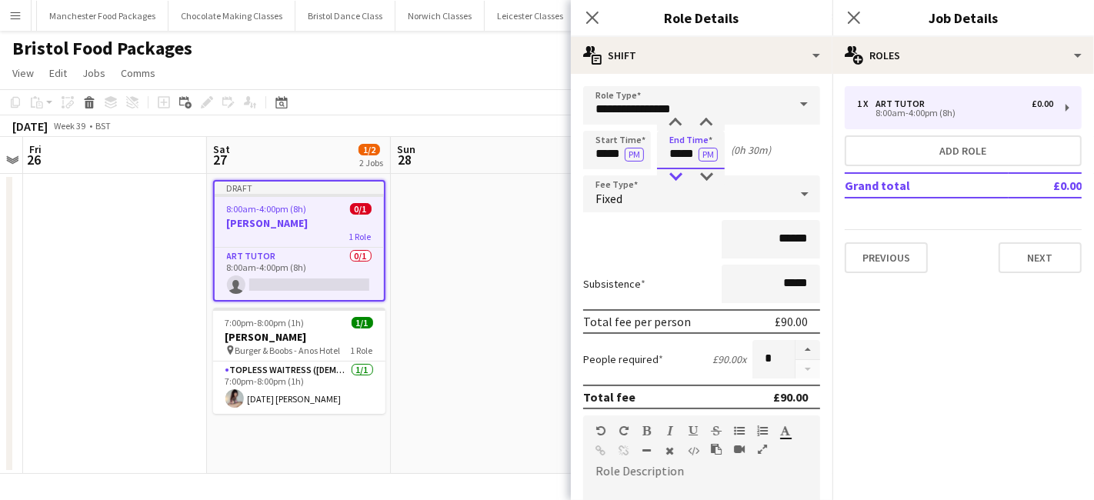
click at [680, 173] on div at bounding box center [675, 176] width 31 height 15
click at [705, 177] on div at bounding box center [706, 176] width 31 height 15
type input "*****"
click at [709, 115] on div at bounding box center [706, 122] width 31 height 15
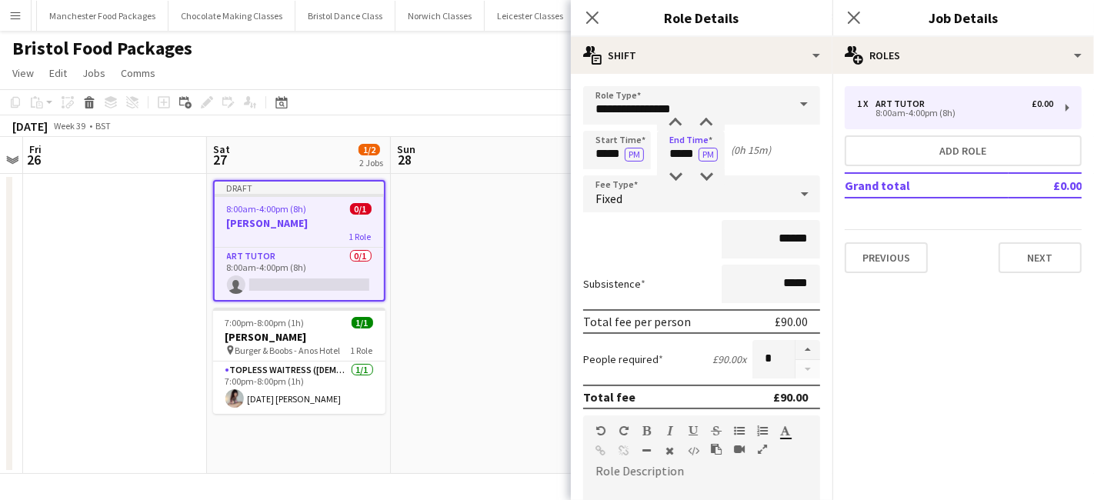
click at [688, 195] on div "Fixed" at bounding box center [686, 193] width 206 height 37
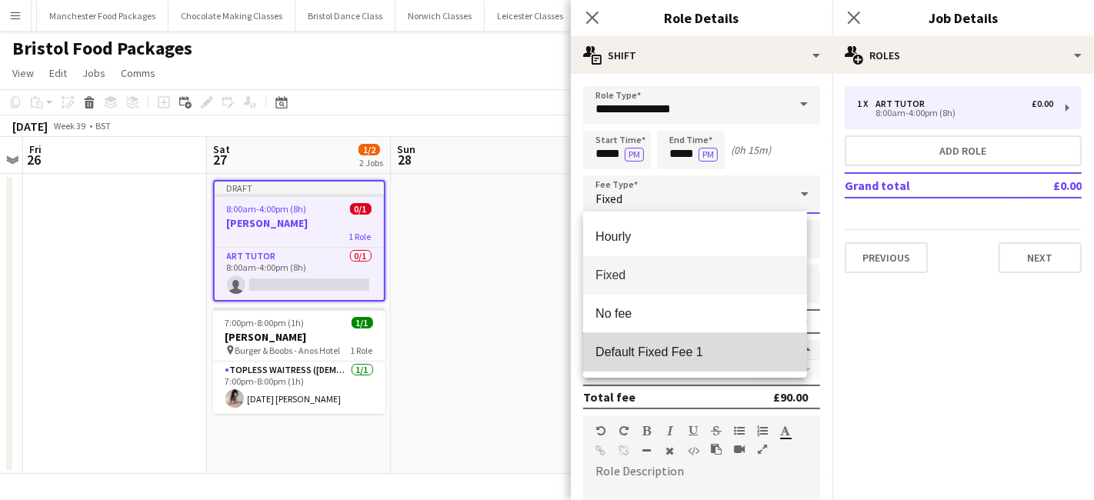
click at [668, 355] on span "Default Fixed Fee 1" at bounding box center [694, 352] width 199 height 15
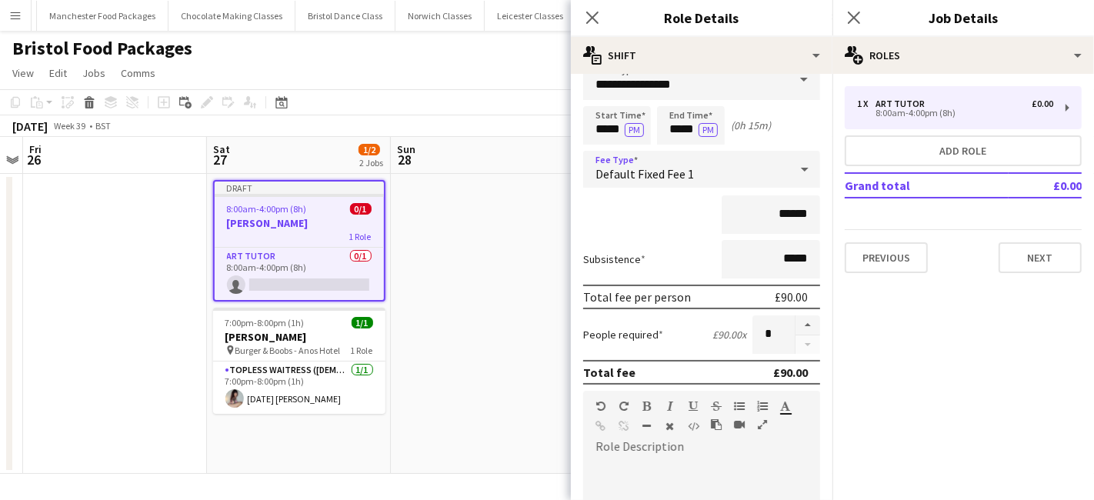
scroll to position [338, 0]
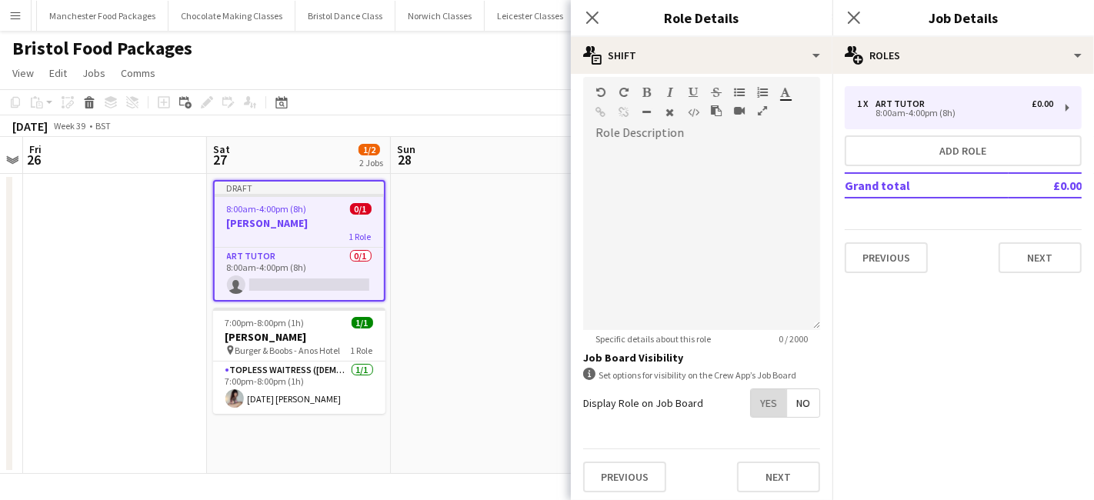
click at [751, 409] on span "Yes" at bounding box center [768, 403] width 35 height 28
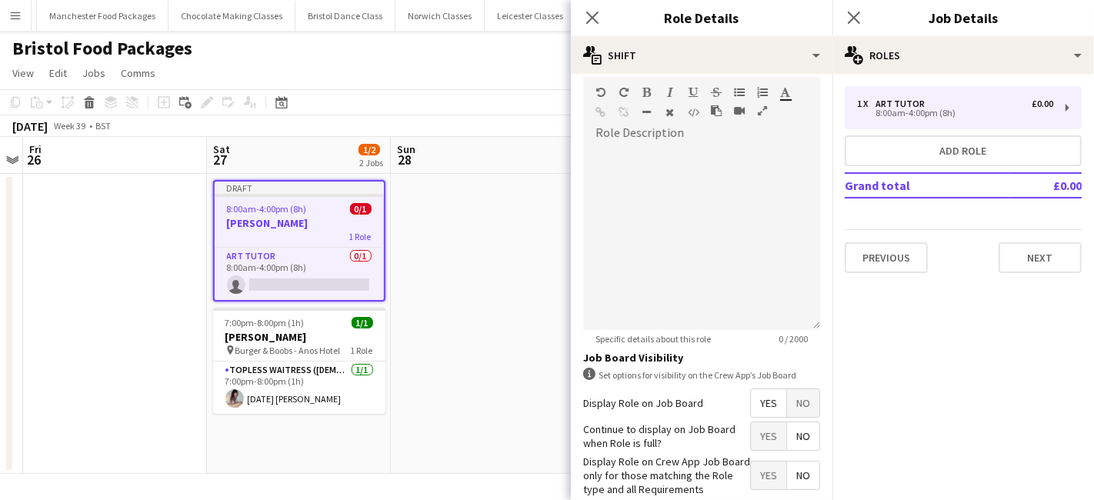
click at [793, 430] on span "No" at bounding box center [803, 436] width 32 height 28
click at [787, 476] on span "No" at bounding box center [803, 475] width 32 height 28
click at [758, 475] on span "Yes" at bounding box center [768, 475] width 35 height 28
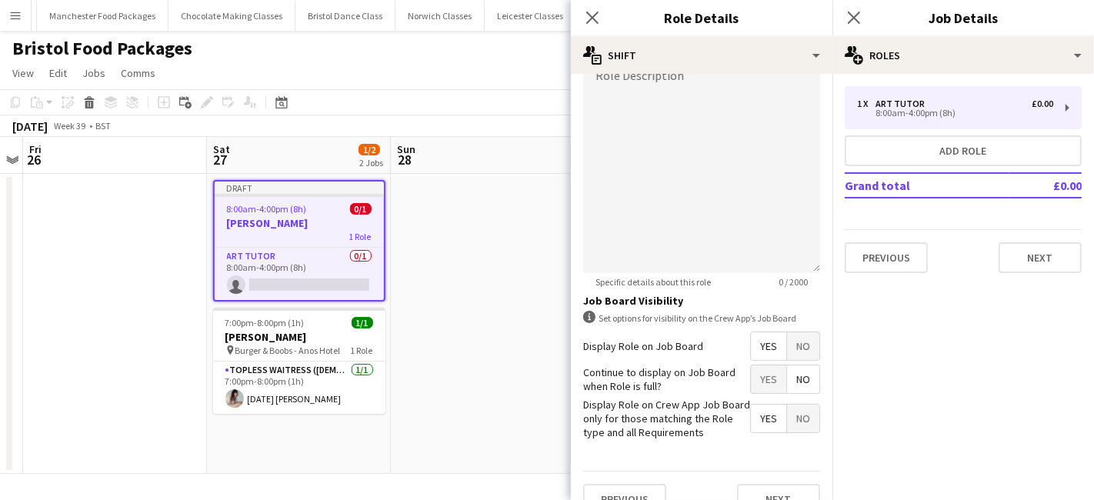
scroll to position [417, 0]
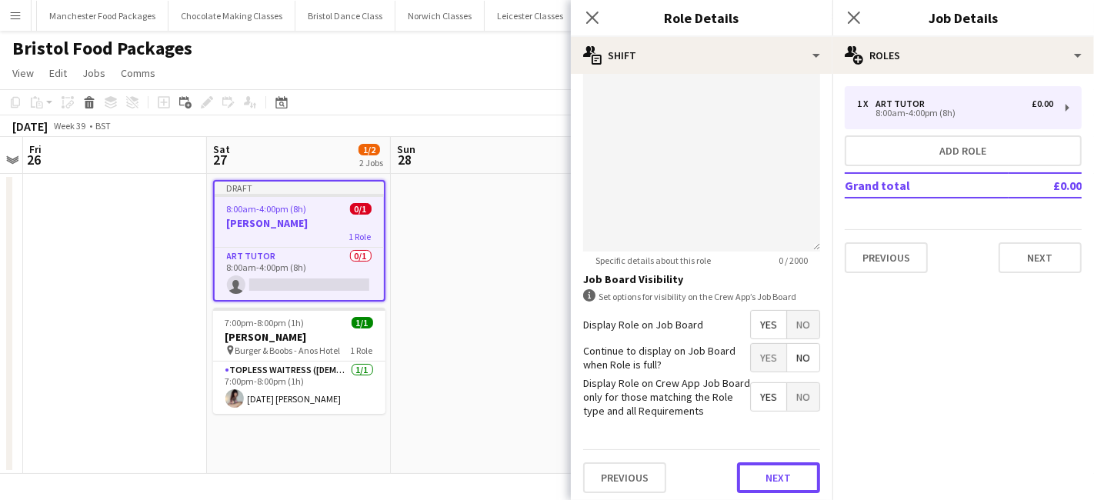
click at [764, 471] on button "Next" at bounding box center [778, 477] width 83 height 31
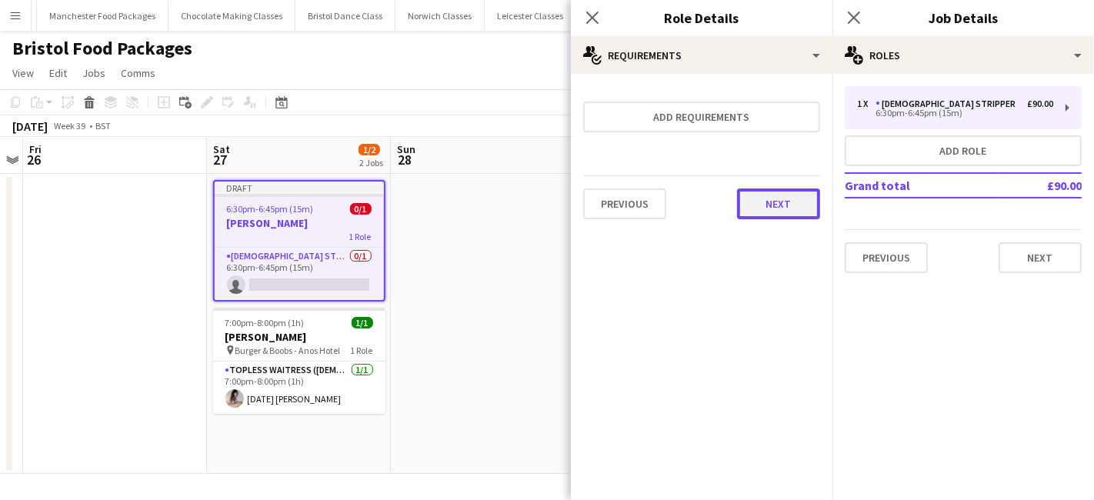
click at [776, 196] on button "Next" at bounding box center [778, 203] width 83 height 31
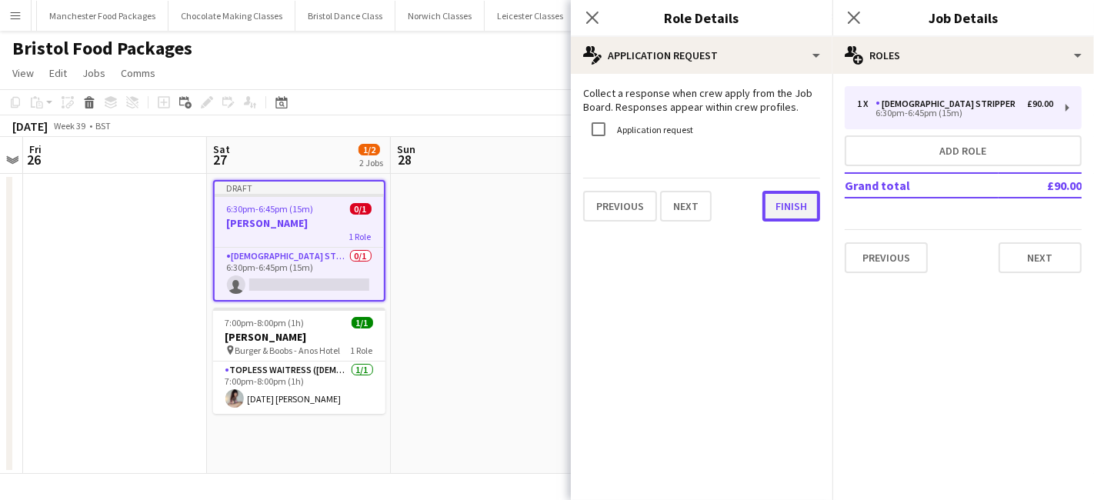
click at [778, 201] on button "Finish" at bounding box center [791, 206] width 58 height 31
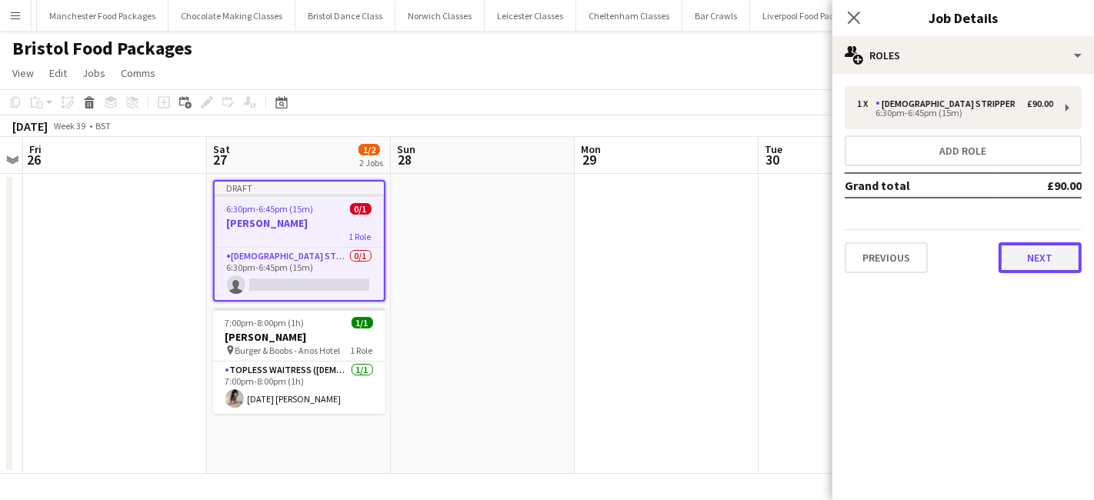
click at [1030, 255] on button "Next" at bounding box center [1039, 257] width 83 height 31
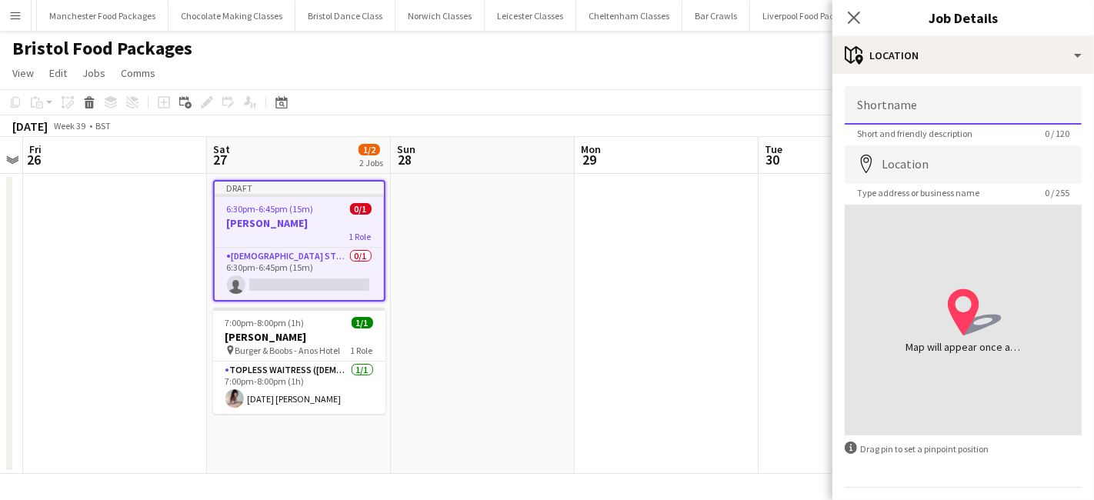
click at [911, 116] on input "Shortname" at bounding box center [962, 105] width 237 height 38
type input "**********"
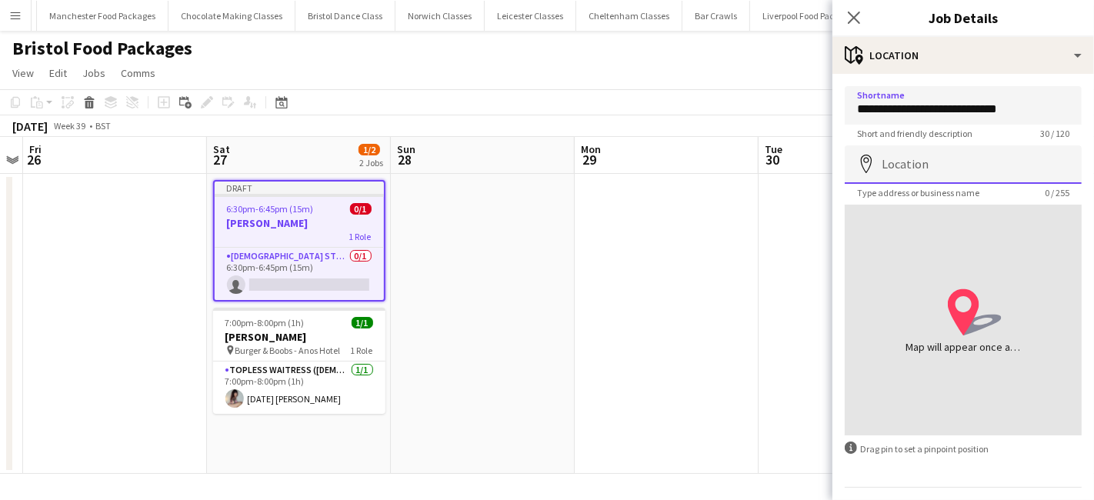
click at [902, 164] on input "Location" at bounding box center [962, 164] width 237 height 38
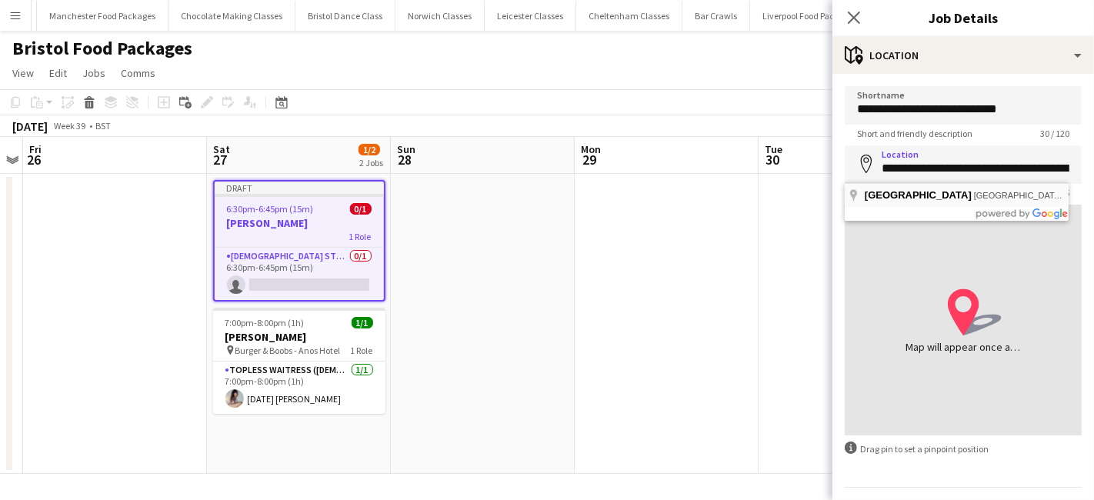
type input "**********"
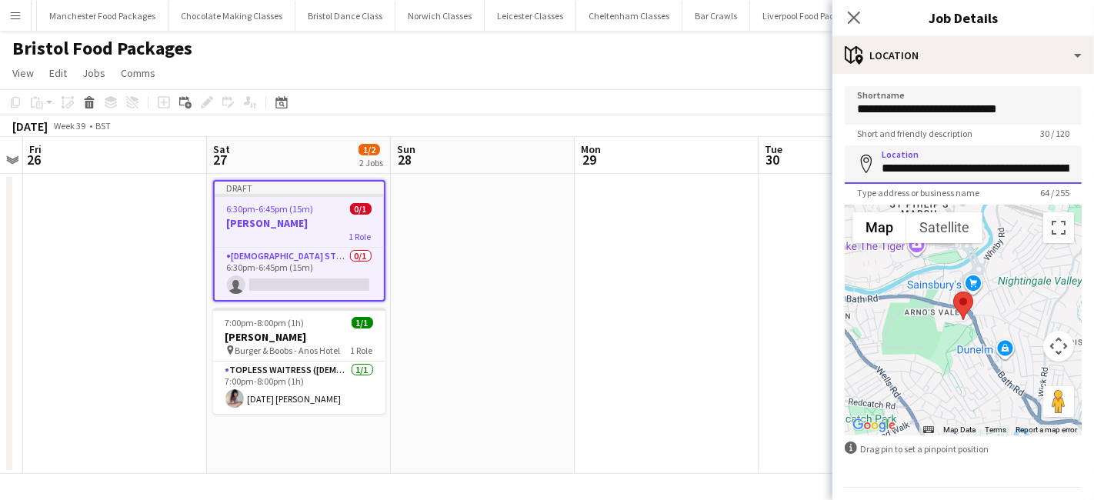
click at [1024, 164] on input "**********" at bounding box center [962, 164] width 237 height 38
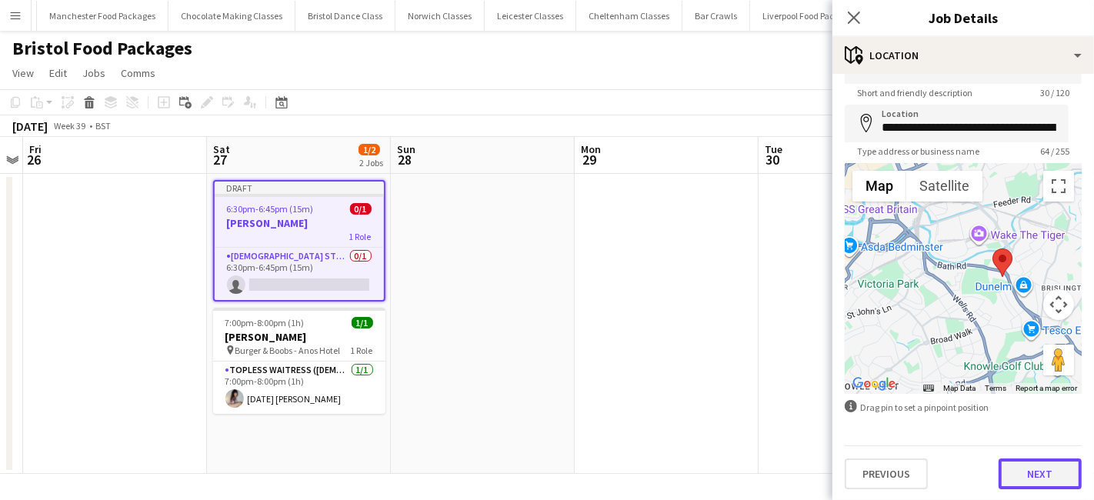
click at [1020, 478] on button "Next" at bounding box center [1039, 473] width 83 height 31
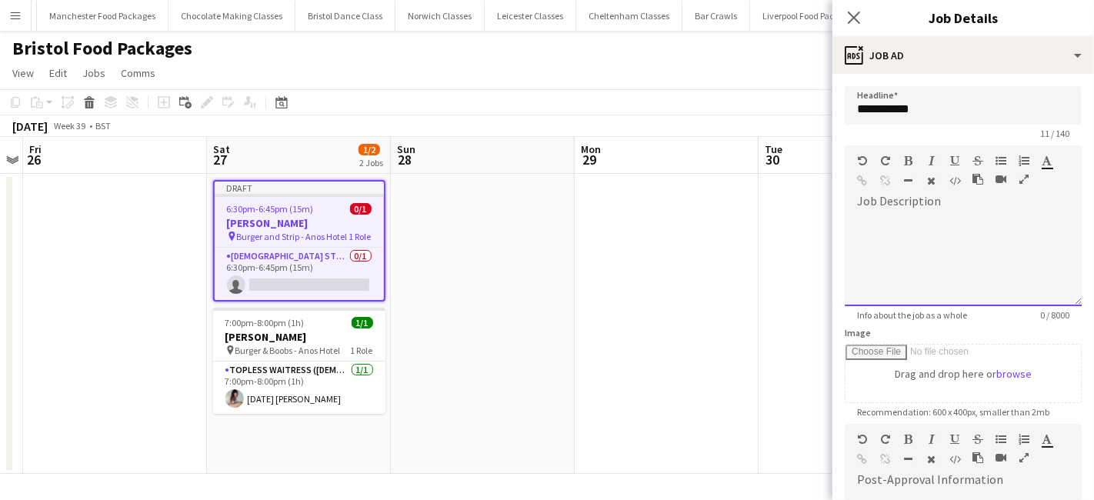
click at [929, 245] on div at bounding box center [962, 260] width 237 height 92
click at [921, 203] on div at bounding box center [962, 254] width 237 height 103
paste div
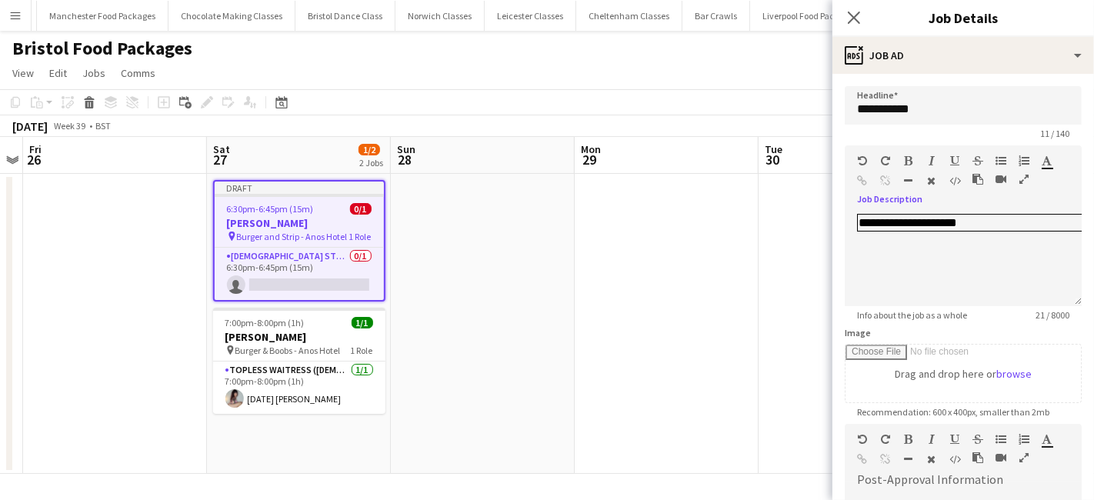
click at [650, 253] on app-date-cell at bounding box center [666, 324] width 184 height 300
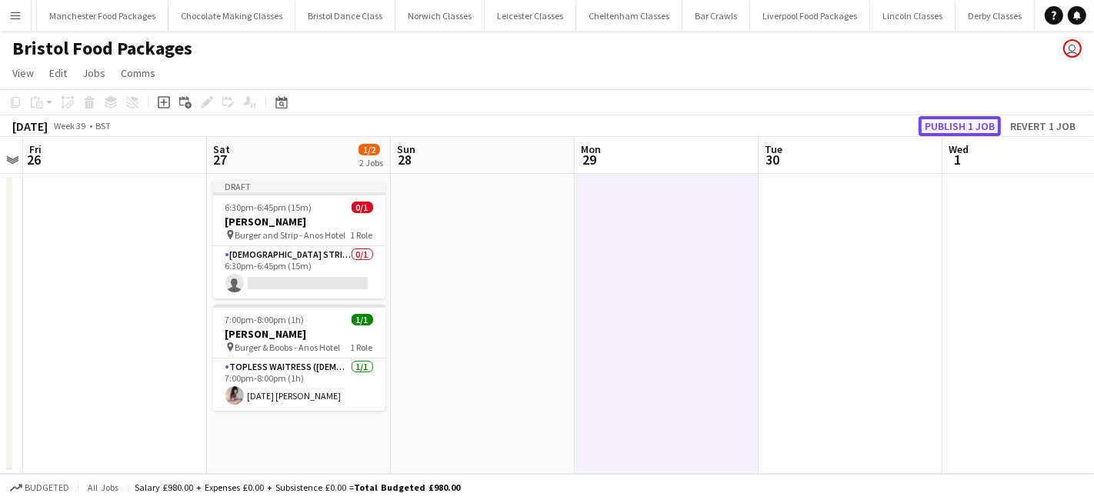
drag, startPoint x: 957, startPoint y: 127, endPoint x: 886, endPoint y: 157, distance: 76.8
click at [957, 126] on button "Publish 1 job" at bounding box center [959, 126] width 82 height 20
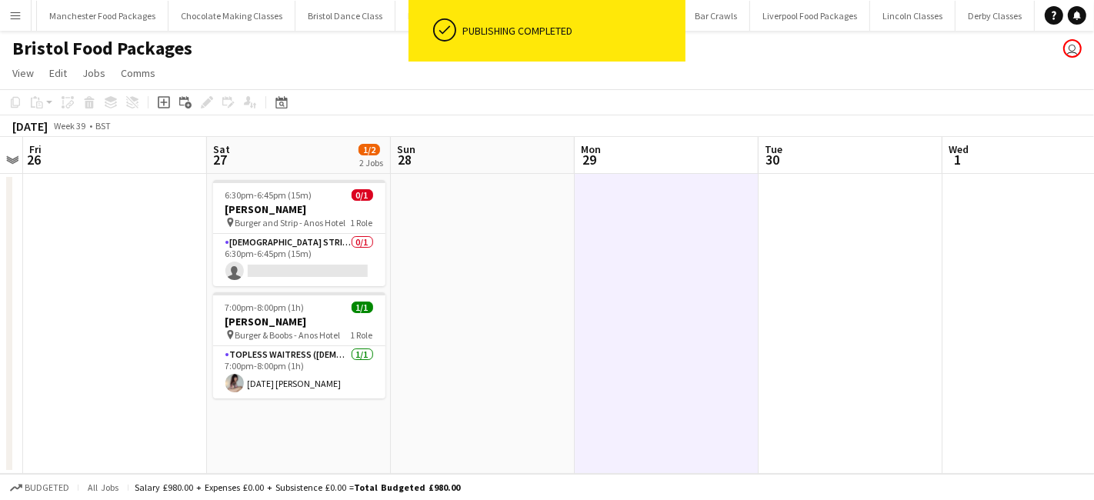
click at [323, 275] on app-card-role "Female Stripper 0/1 6:30pm-6:45pm (15m) single-neutral-actions" at bounding box center [299, 260] width 172 height 52
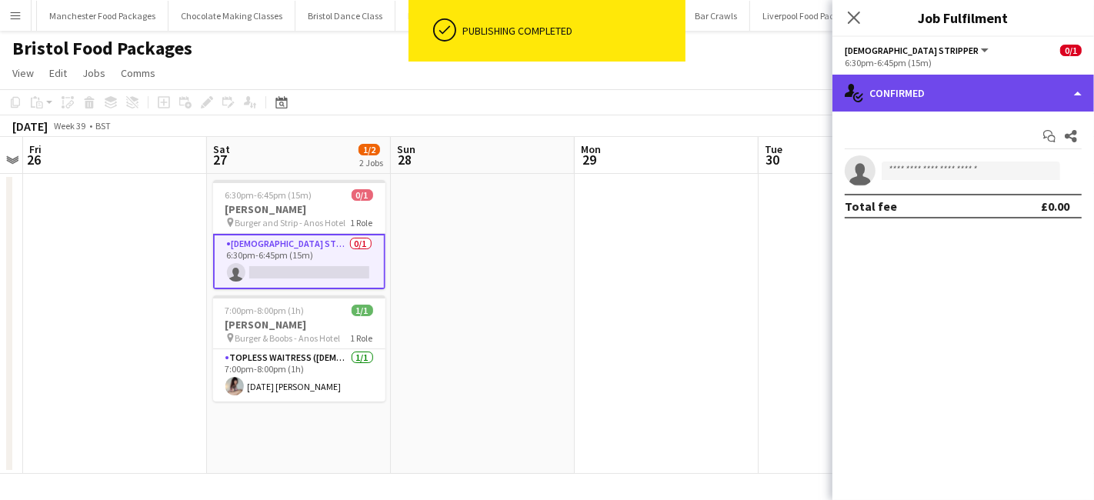
click at [992, 91] on div "single-neutral-actions-check-2 Confirmed" at bounding box center [962, 93] width 261 height 37
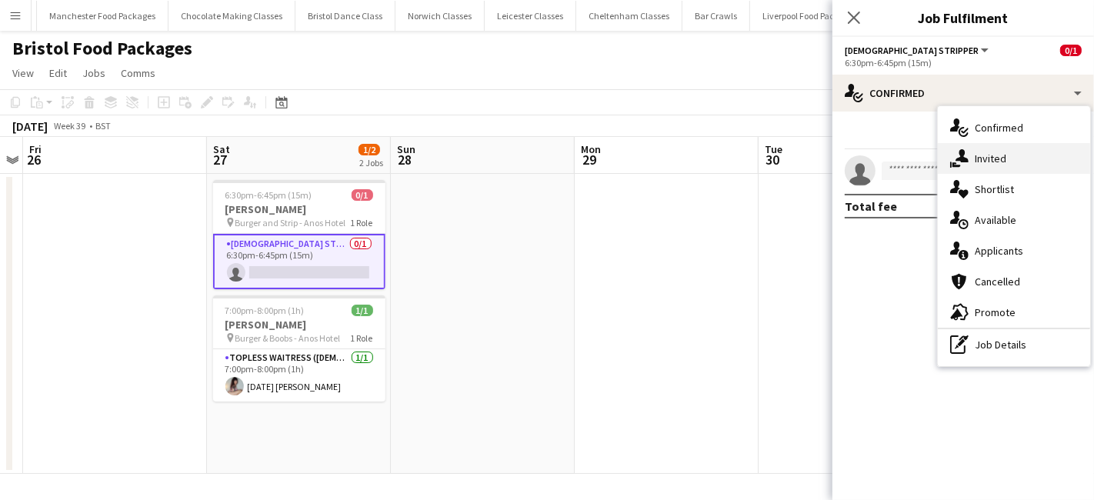
click at [988, 157] on div "single-neutral-actions-share-1 Invited" at bounding box center [1014, 158] width 152 height 31
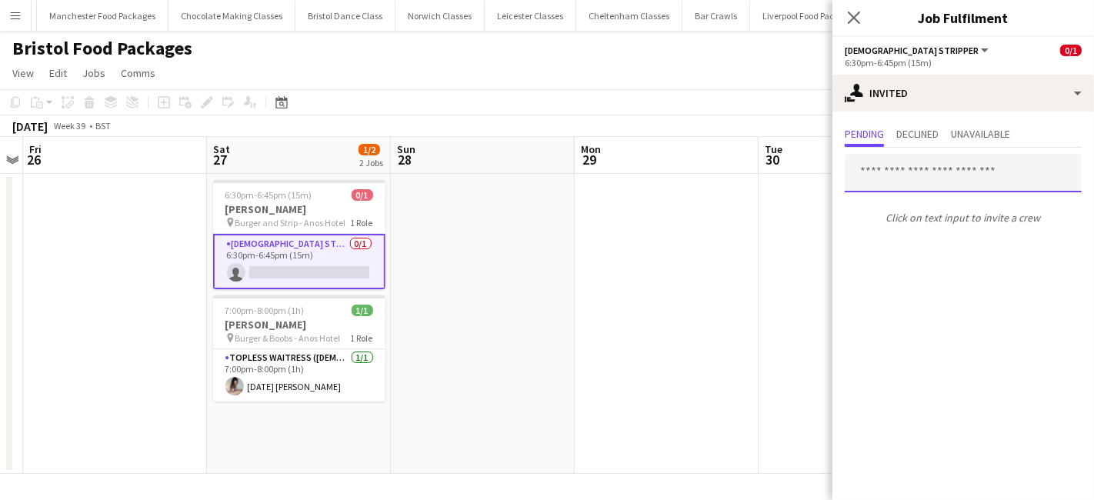
click at [923, 168] on input "text" at bounding box center [962, 173] width 237 height 38
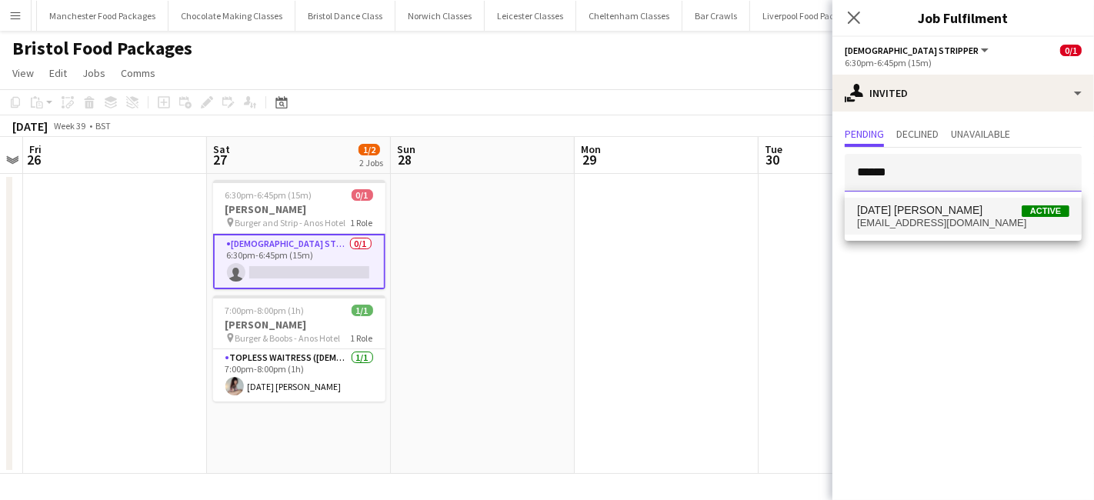
type input "******"
click at [909, 218] on span "tuesdaylaveau@gmail.com" at bounding box center [963, 223] width 212 height 12
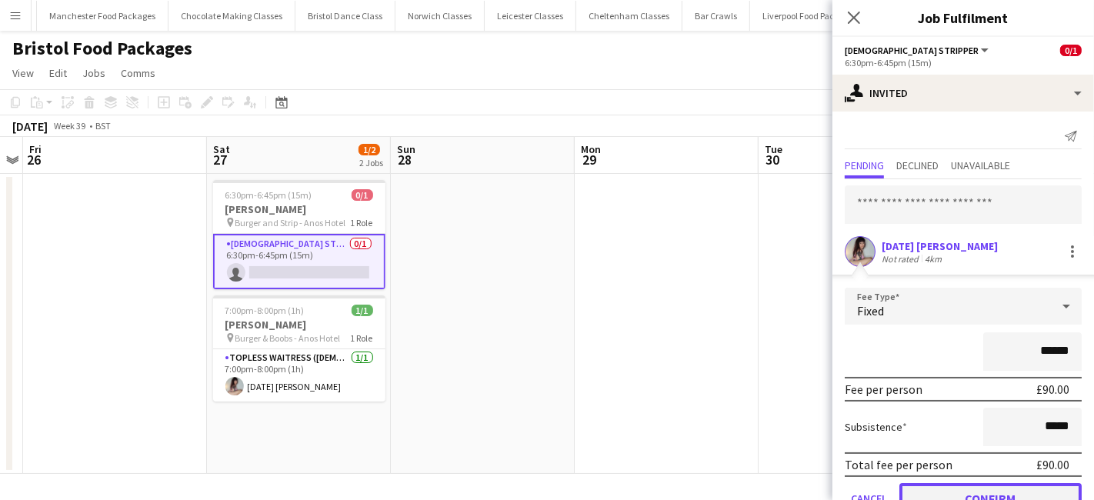
click at [948, 490] on button "Confirm" at bounding box center [990, 498] width 182 height 31
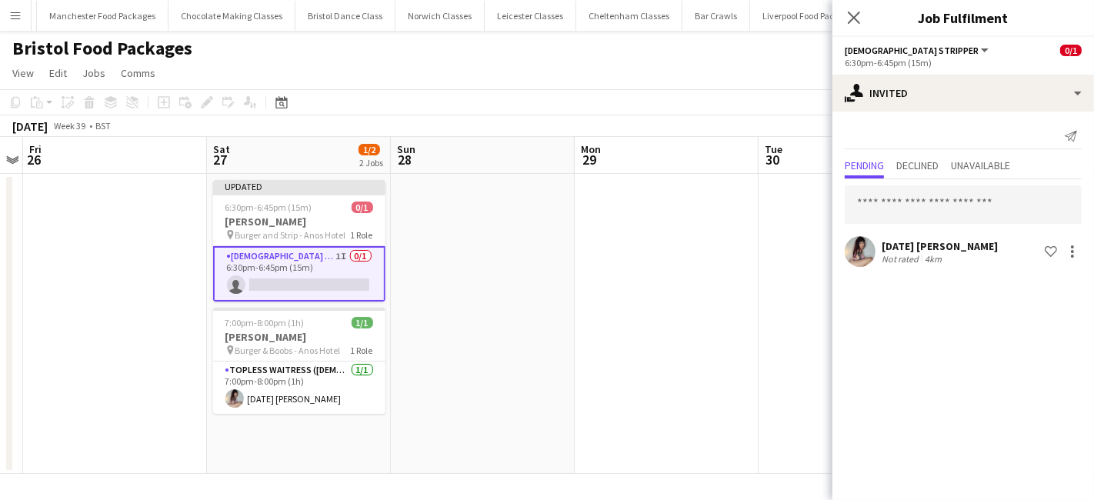
drag, startPoint x: 679, startPoint y: 416, endPoint x: 708, endPoint y: 365, distance: 58.2
click at [678, 414] on app-date-cell at bounding box center [666, 324] width 184 height 300
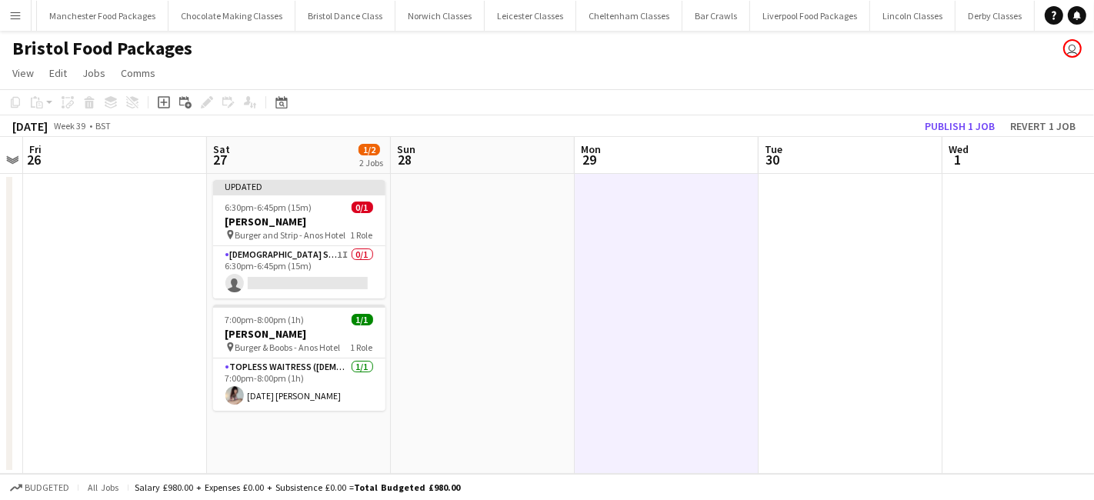
scroll to position [0, 529]
click at [993, 122] on button "Publish 1 job" at bounding box center [959, 126] width 82 height 20
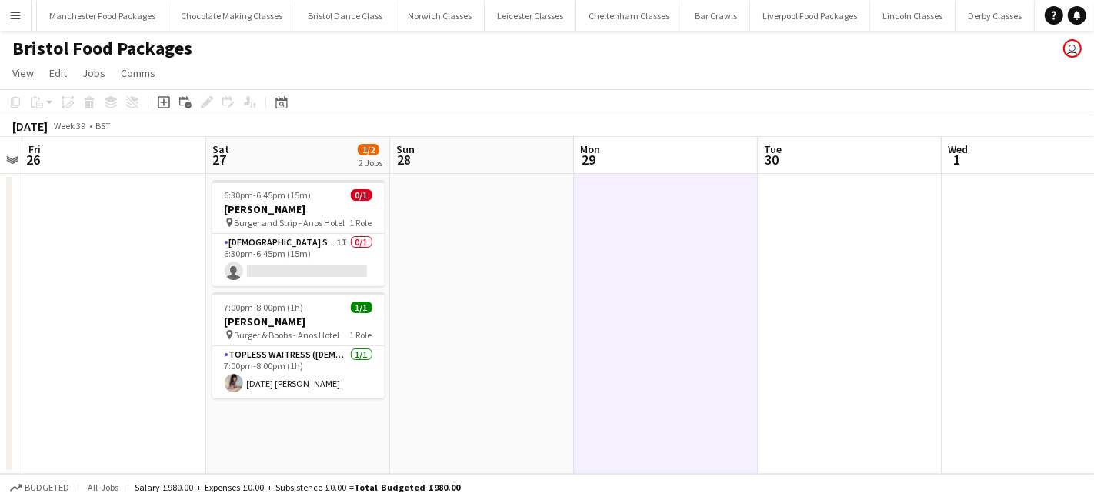
click at [12, 21] on app-icon "Menu" at bounding box center [15, 15] width 12 height 12
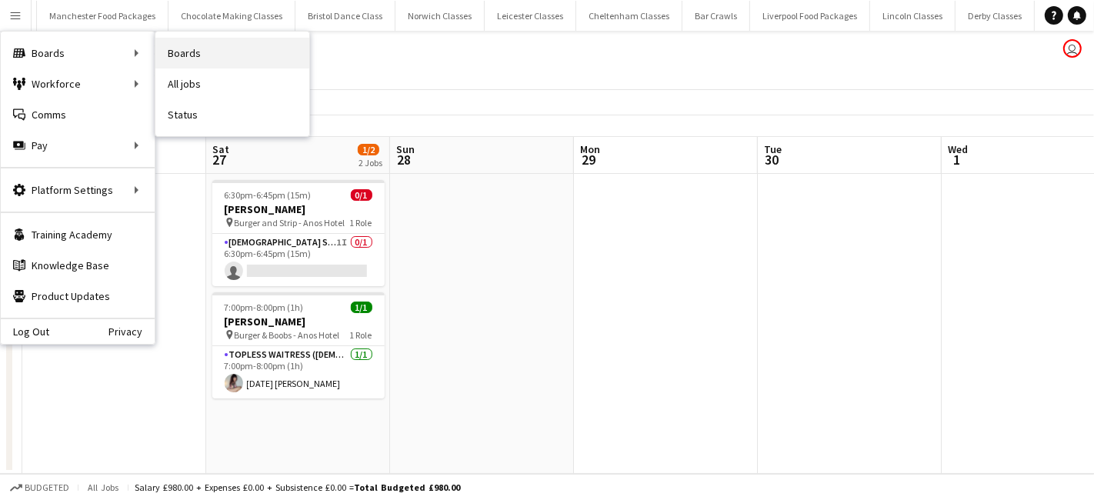
click at [212, 55] on link "Boards" at bounding box center [232, 53] width 154 height 31
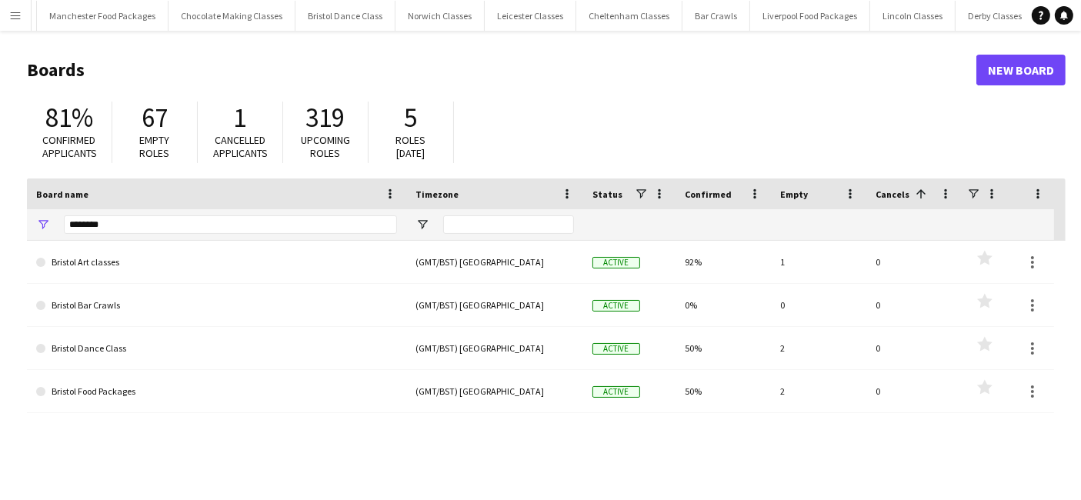
click at [137, 235] on div "*******" at bounding box center [230, 224] width 333 height 31
click at [118, 223] on input "*******" at bounding box center [230, 224] width 333 height 18
type input "*"
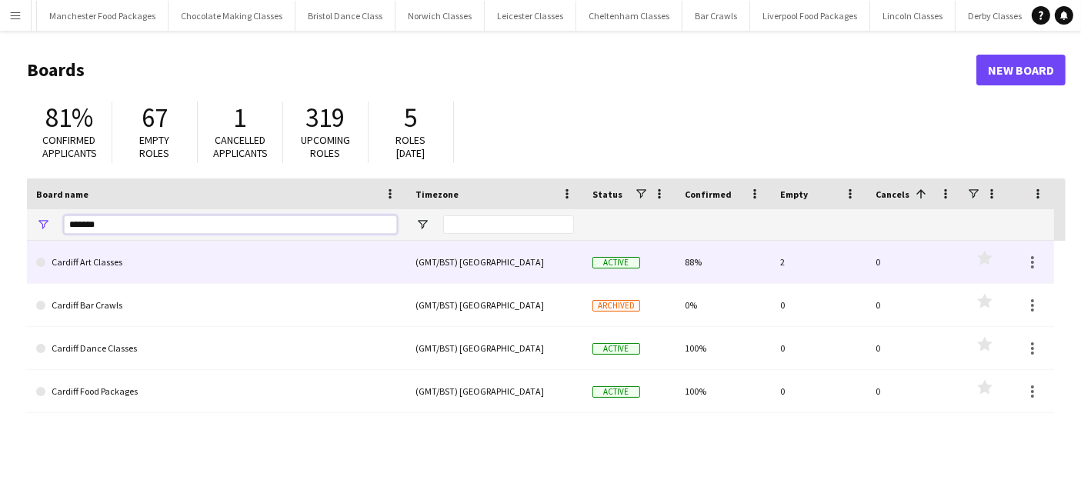
type input "*******"
click at [118, 275] on link "Cardiff Art Classes" at bounding box center [216, 262] width 361 height 43
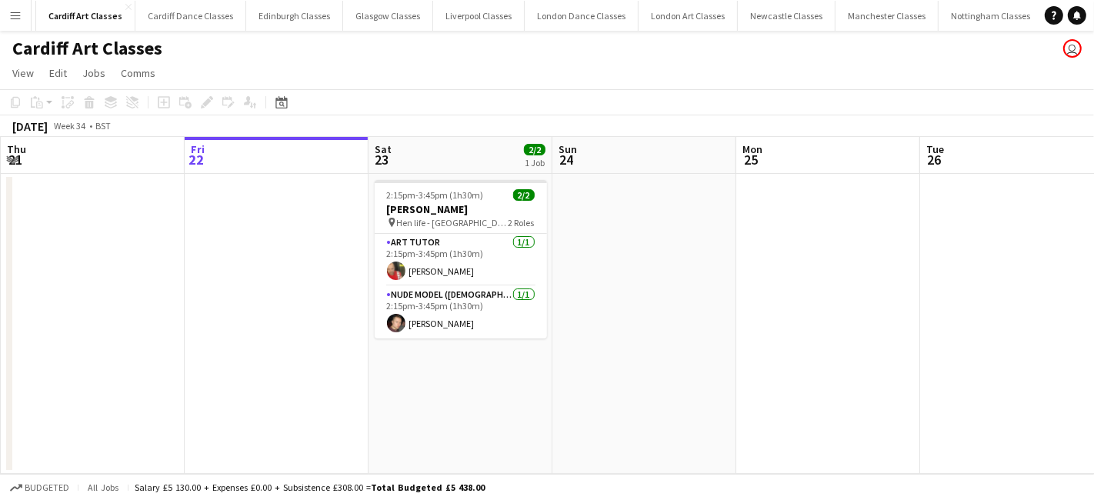
scroll to position [0, 236]
click at [288, 108] on div "Date picker" at bounding box center [281, 102] width 18 height 18
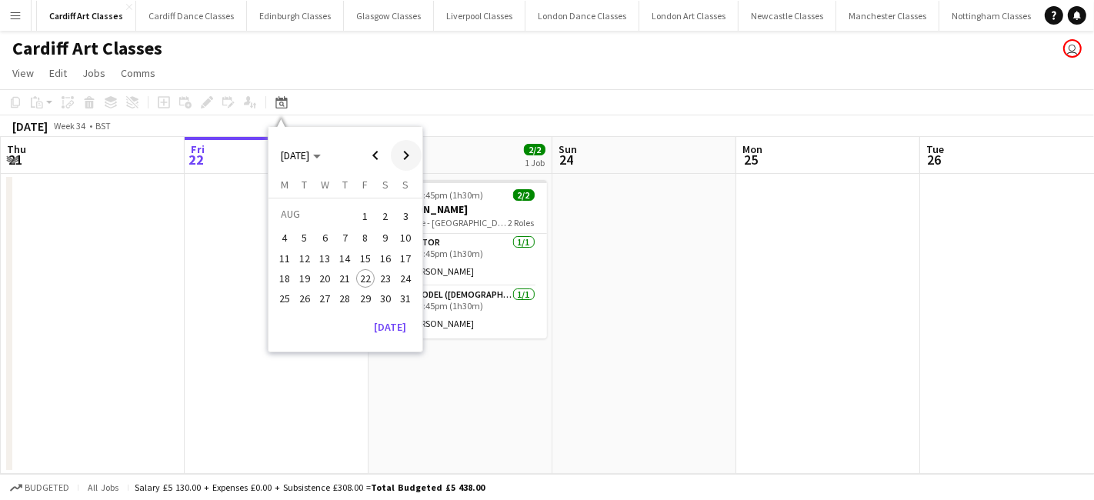
click at [411, 146] on span "Next month" at bounding box center [406, 155] width 31 height 31
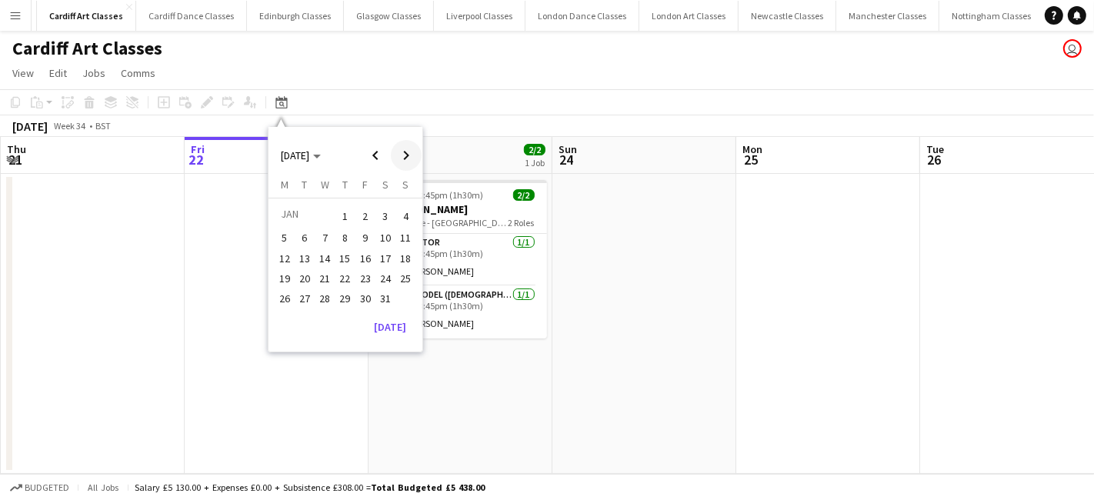
click at [411, 146] on span "Next month" at bounding box center [406, 155] width 31 height 31
click at [377, 251] on span "11" at bounding box center [385, 254] width 18 height 18
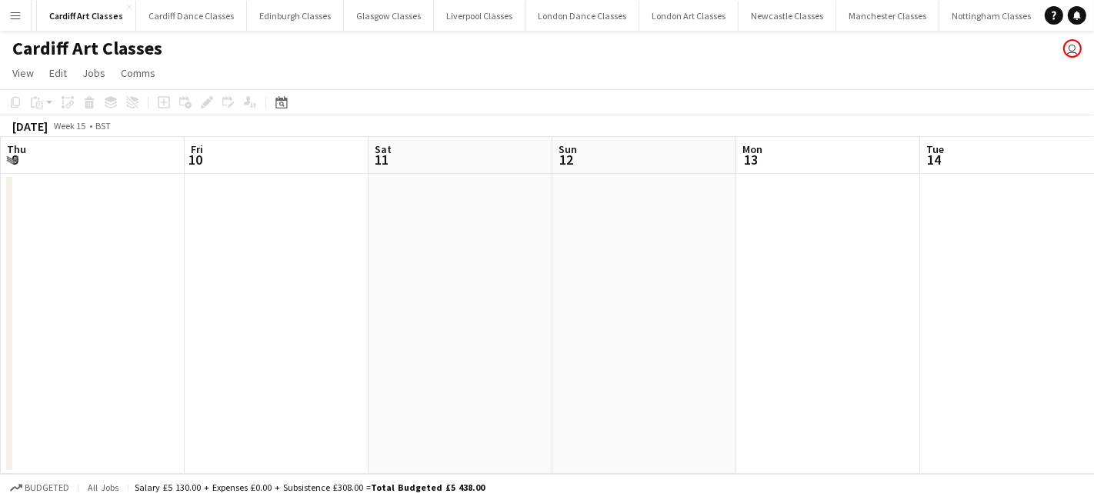
scroll to position [0, 528]
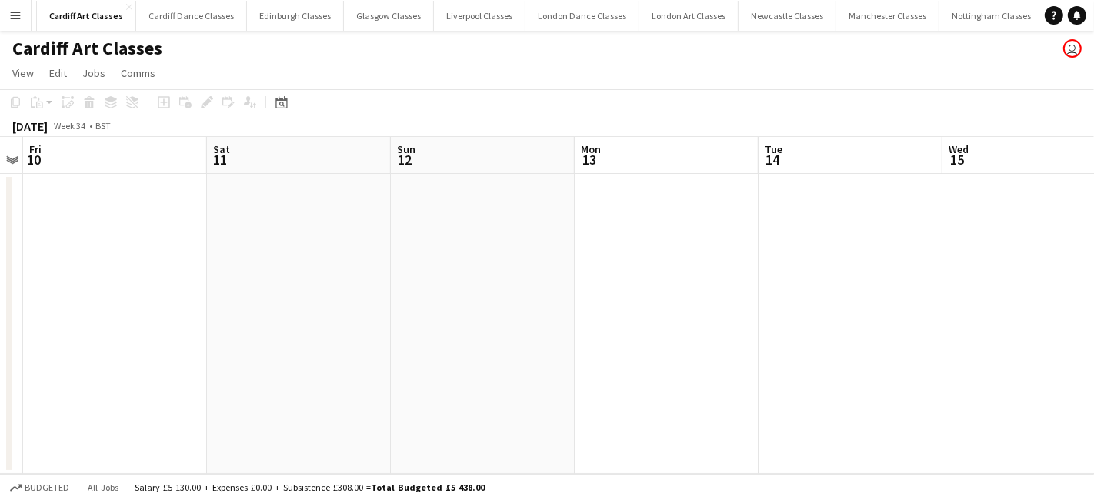
click at [249, 255] on app-date-cell at bounding box center [299, 324] width 184 height 300
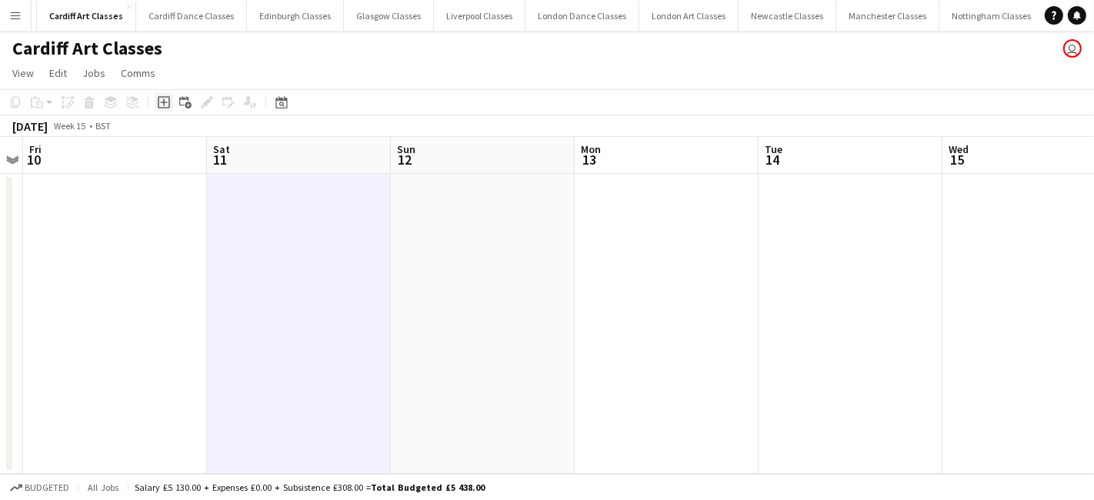
click at [165, 102] on icon "Add job" at bounding box center [164, 102] width 12 height 12
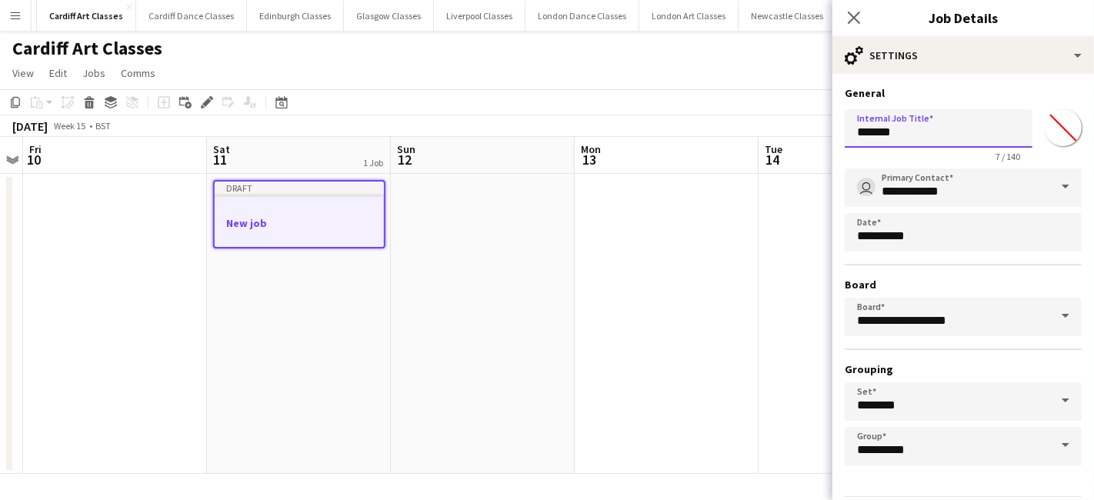
drag, startPoint x: 929, startPoint y: 125, endPoint x: 788, endPoint y: 137, distance: 141.2
click at [793, 137] on body "Menu Boards Boards Boards All jobs Status Workforce Workforce My Workforce Recr…" at bounding box center [547, 250] width 1094 height 500
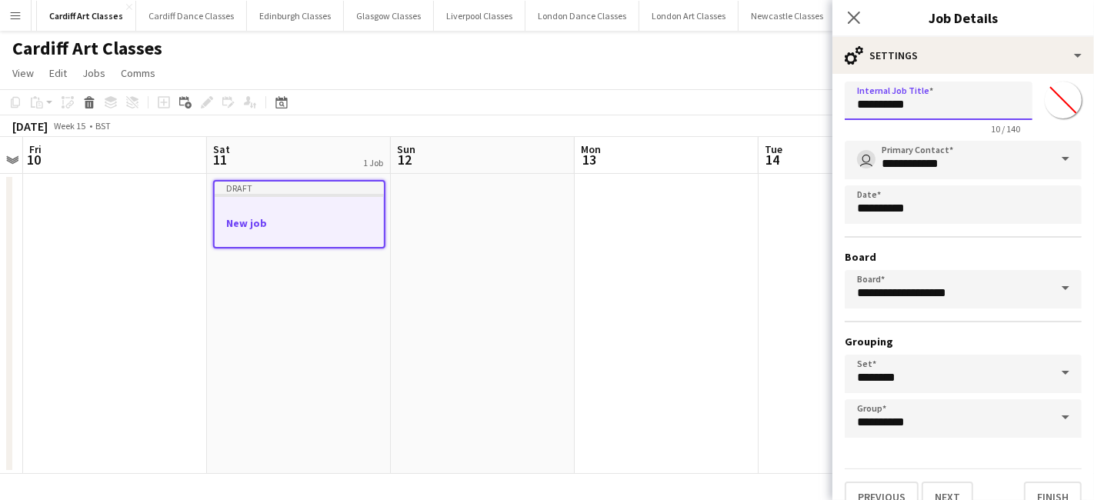
scroll to position [48, 0]
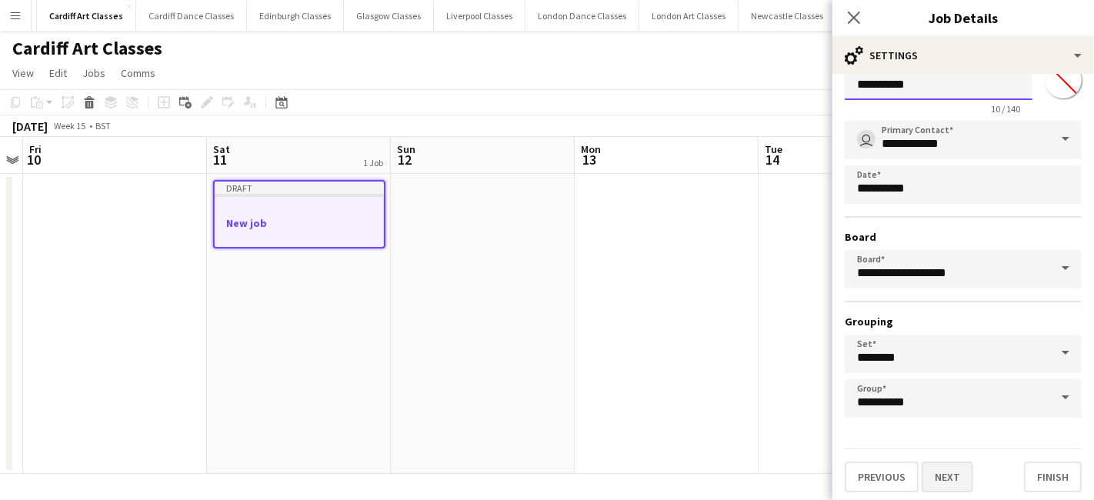
type input "**********"
drag, startPoint x: 938, startPoint y: 469, endPoint x: 926, endPoint y: 339, distance: 130.6
click at [938, 469] on button "Next" at bounding box center [947, 476] width 52 height 31
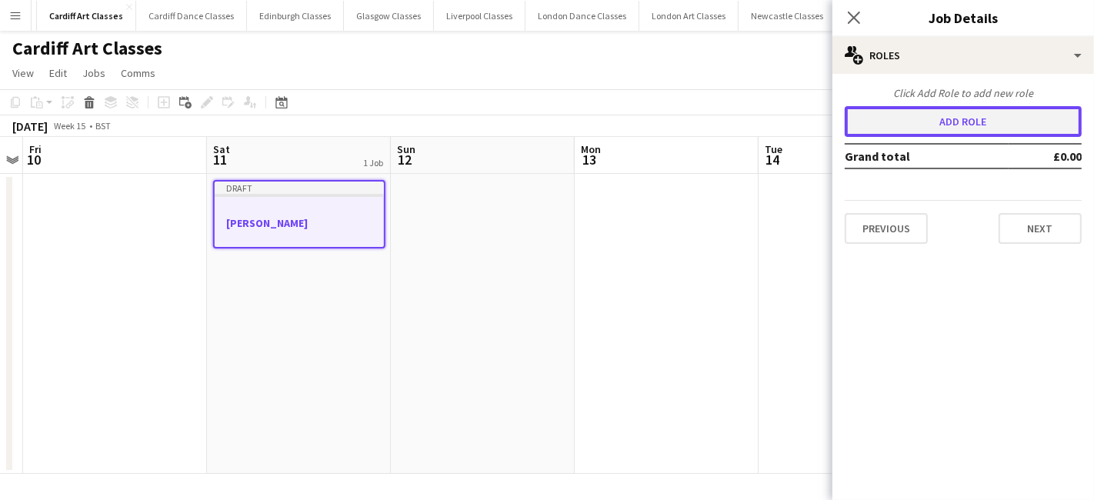
click at [881, 128] on button "Add role" at bounding box center [962, 121] width 237 height 31
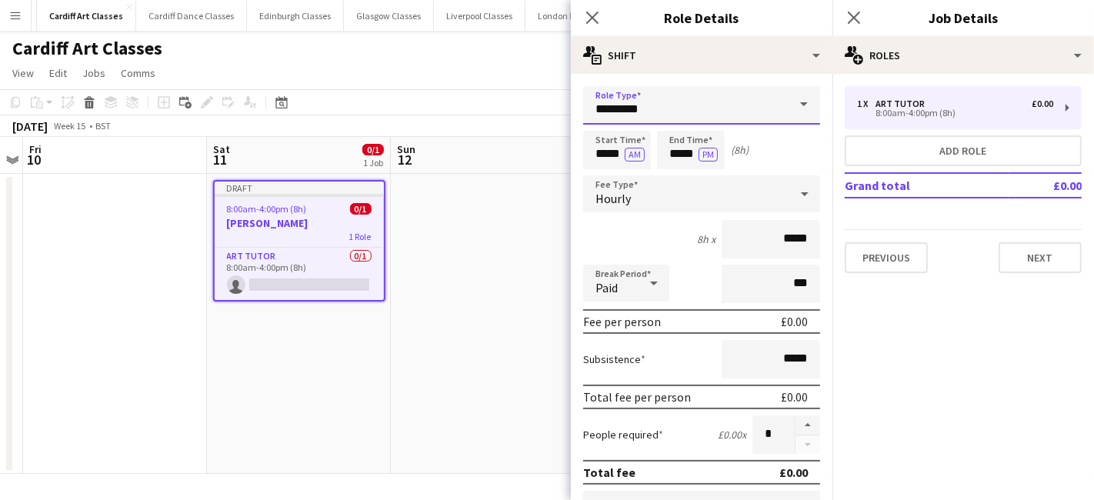
click at [717, 103] on input "*********" at bounding box center [701, 105] width 237 height 38
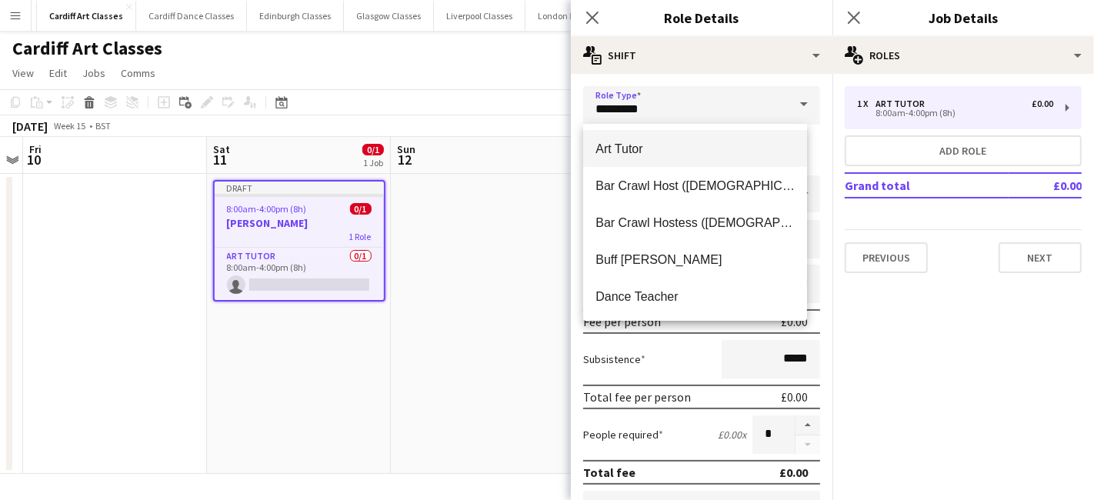
click at [684, 137] on mat-option "Art Tutor" at bounding box center [695, 148] width 224 height 37
type input "******"
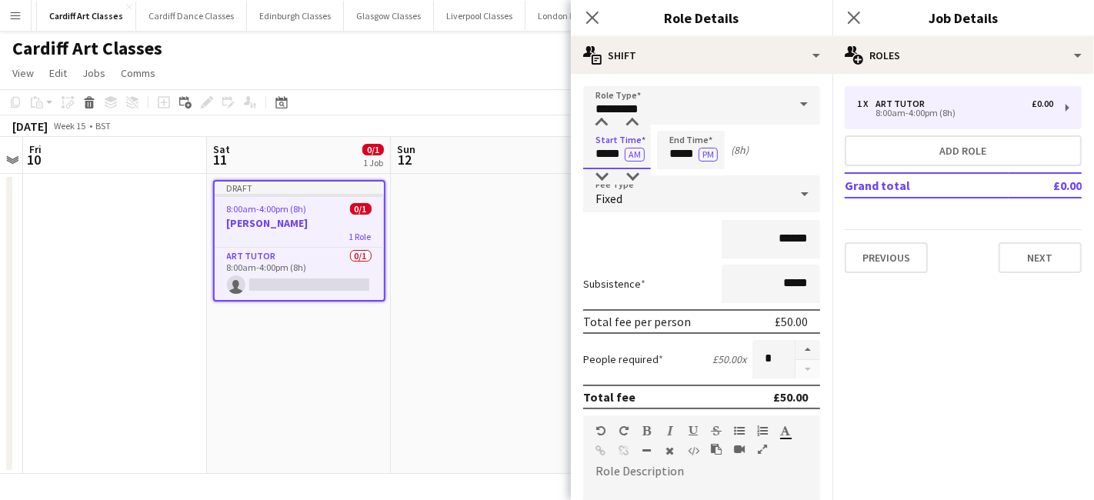
click at [605, 159] on app-time-picker "***** AM" at bounding box center [617, 154] width 68 height 12
click at [605, 125] on div at bounding box center [601, 122] width 31 height 15
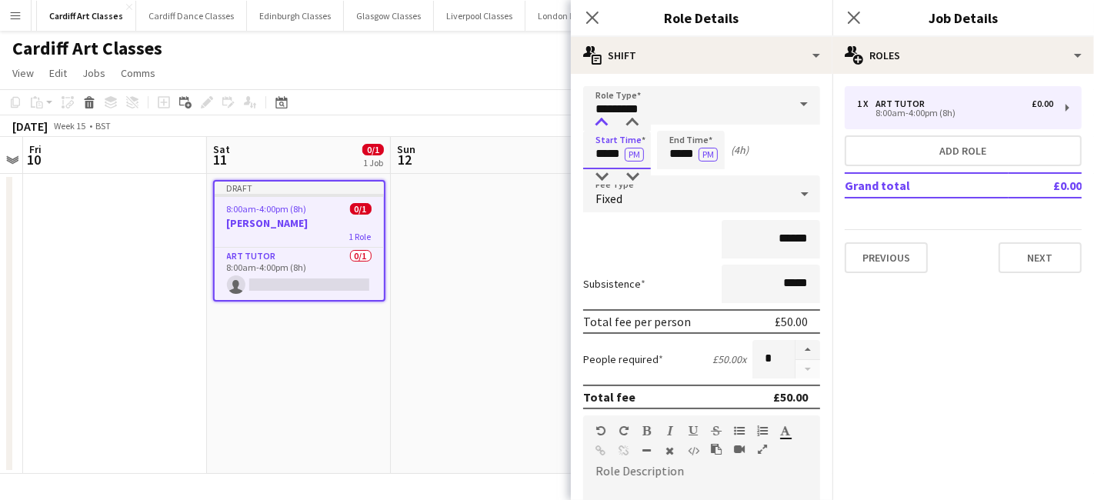
click at [605, 125] on div at bounding box center [601, 122] width 31 height 15
click at [632, 123] on div at bounding box center [632, 122] width 31 height 15
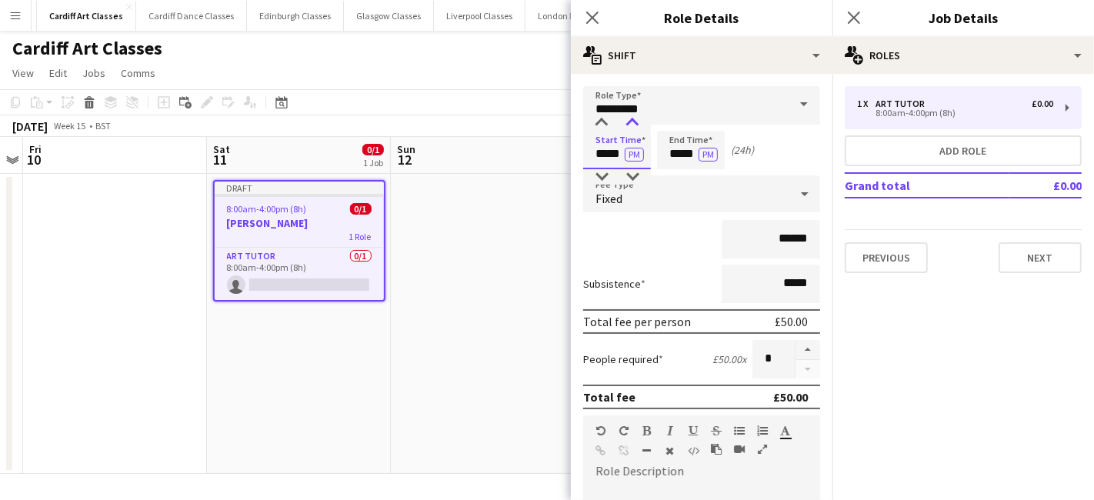
type input "*****"
click at [632, 123] on div at bounding box center [632, 122] width 31 height 15
click at [681, 156] on input "*****" at bounding box center [691, 150] width 68 height 38
click at [678, 120] on div at bounding box center [675, 122] width 31 height 15
type input "*****"
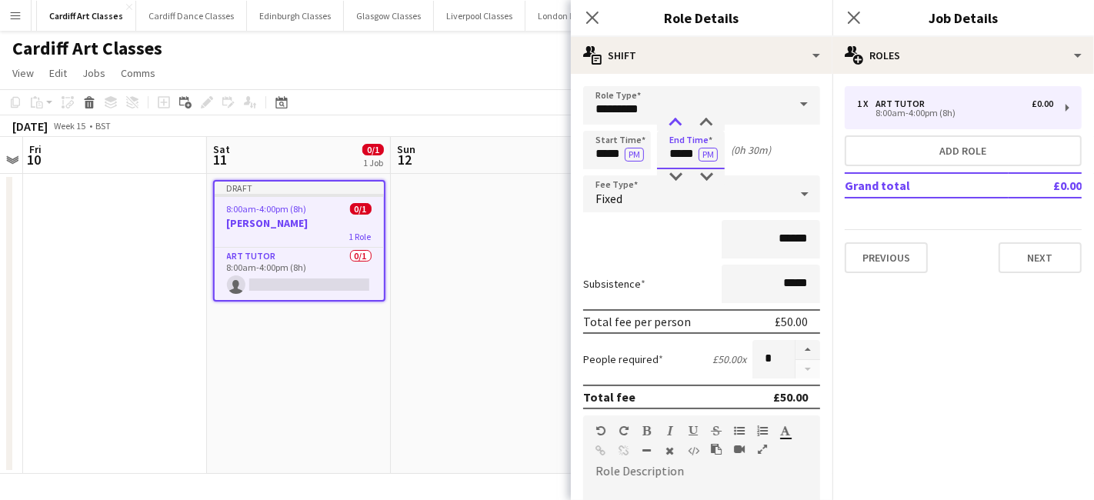
click at [678, 120] on div at bounding box center [675, 122] width 31 height 15
click at [644, 201] on div "Fixed" at bounding box center [686, 193] width 206 height 37
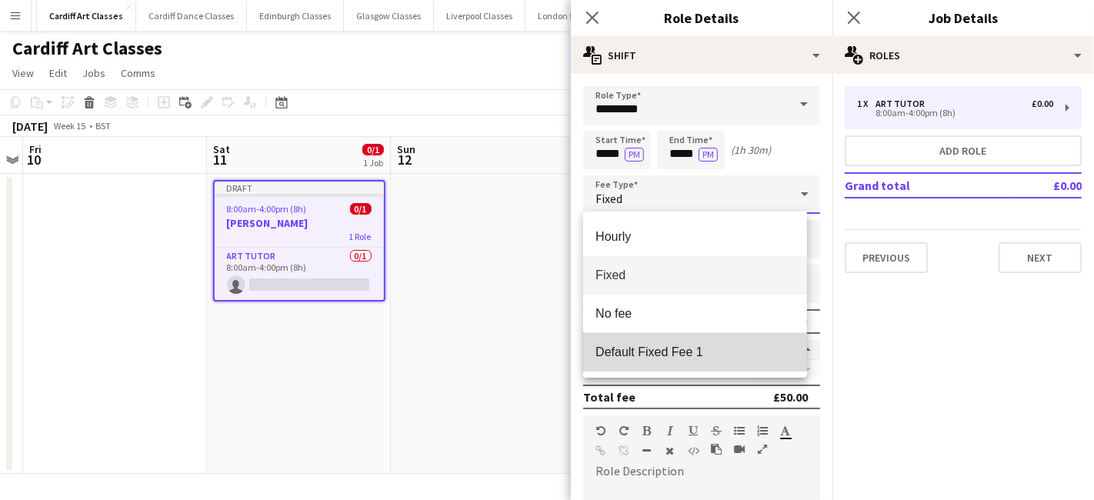
click at [635, 353] on span "Default Fixed Fee 1" at bounding box center [694, 352] width 199 height 15
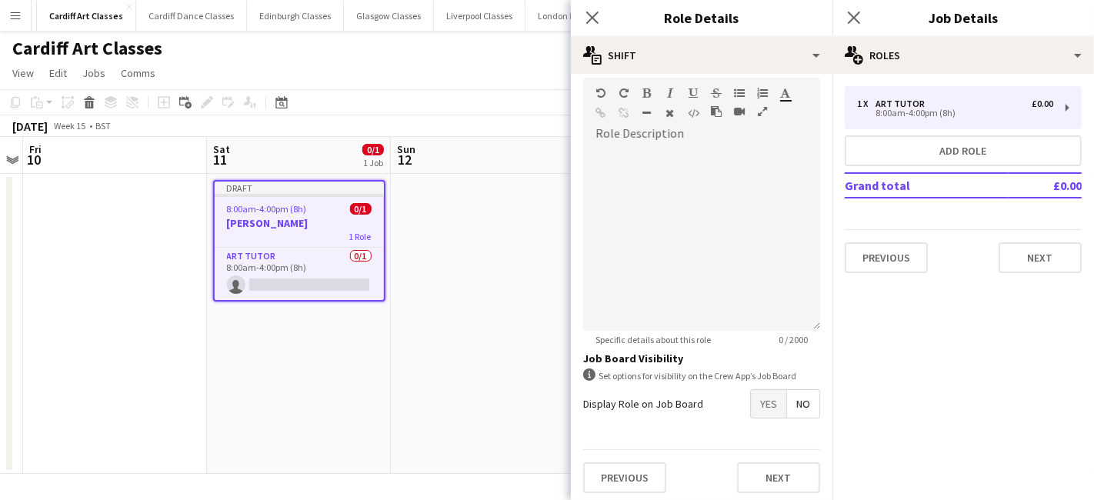
scroll to position [338, 0]
click at [757, 393] on span "Yes" at bounding box center [768, 403] width 35 height 28
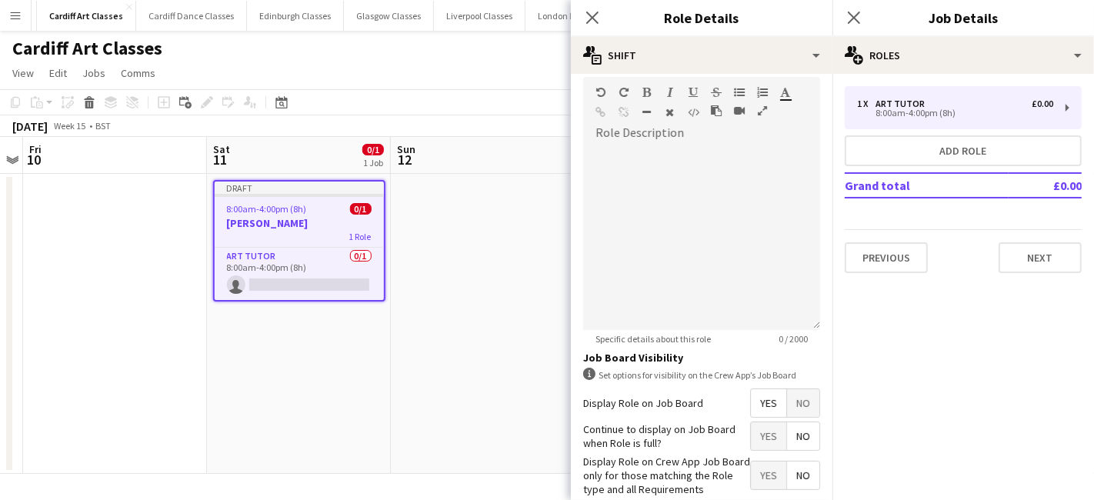
click at [787, 436] on span "No" at bounding box center [803, 436] width 32 height 28
click at [761, 467] on span "Yes" at bounding box center [768, 475] width 35 height 28
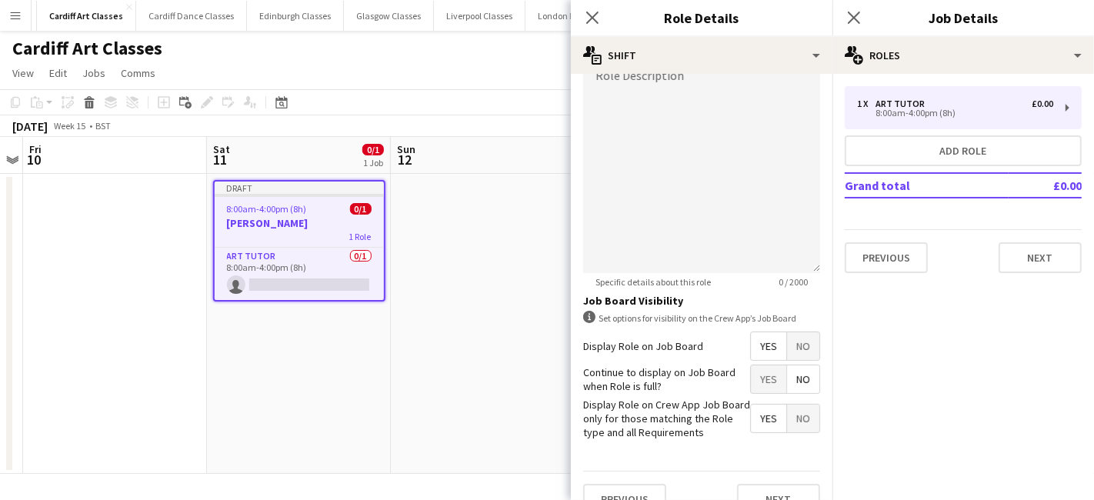
scroll to position [417, 0]
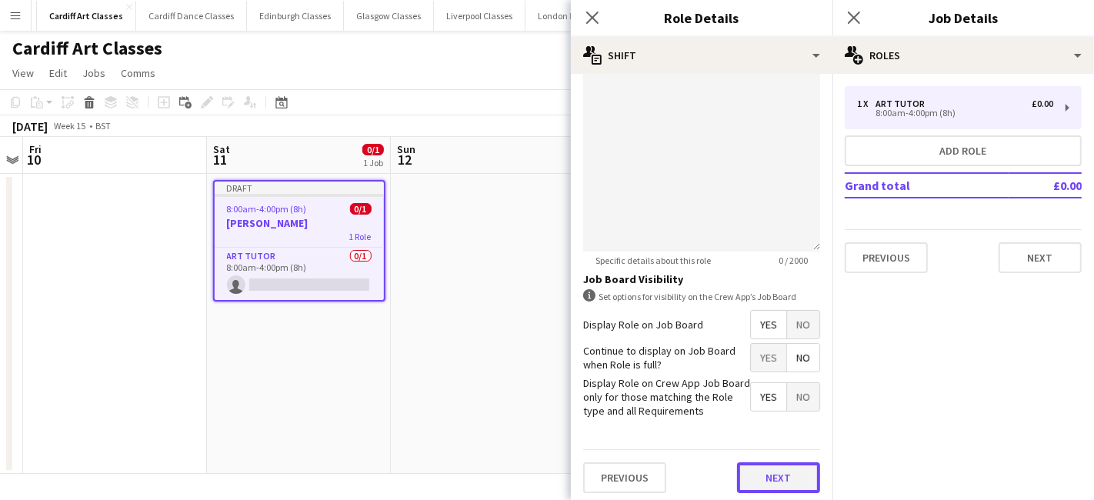
drag, startPoint x: 739, startPoint y: 470, endPoint x: 743, endPoint y: 442, distance: 28.0
click at [740, 470] on button "Next" at bounding box center [778, 477] width 83 height 31
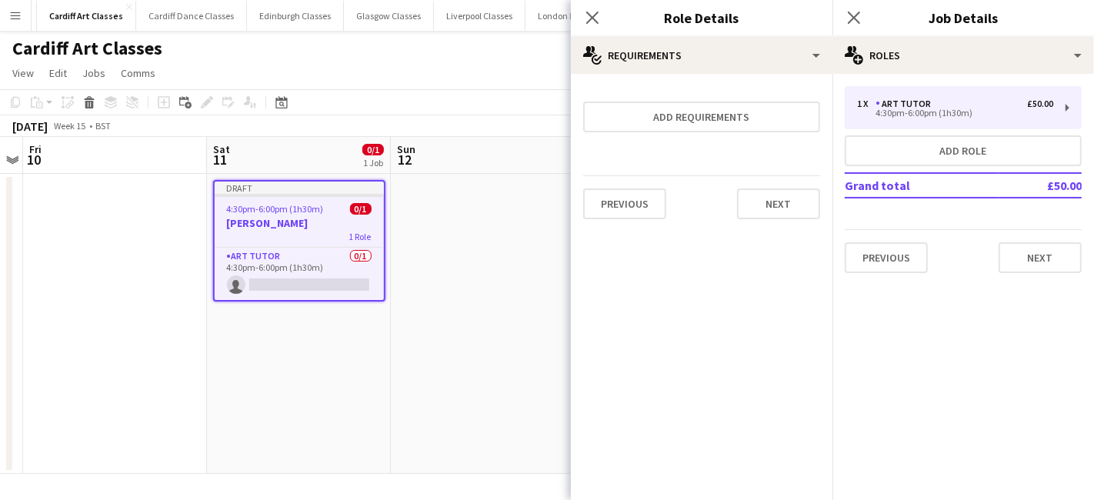
scroll to position [0, 0]
click at [793, 200] on button "Next" at bounding box center [778, 203] width 83 height 31
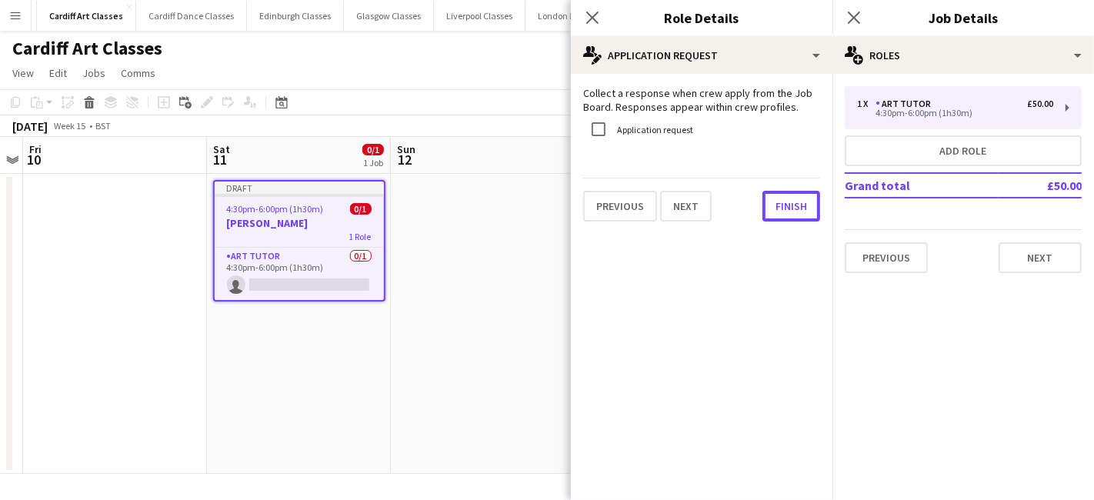
click at [793, 200] on button "Finish" at bounding box center [791, 206] width 58 height 31
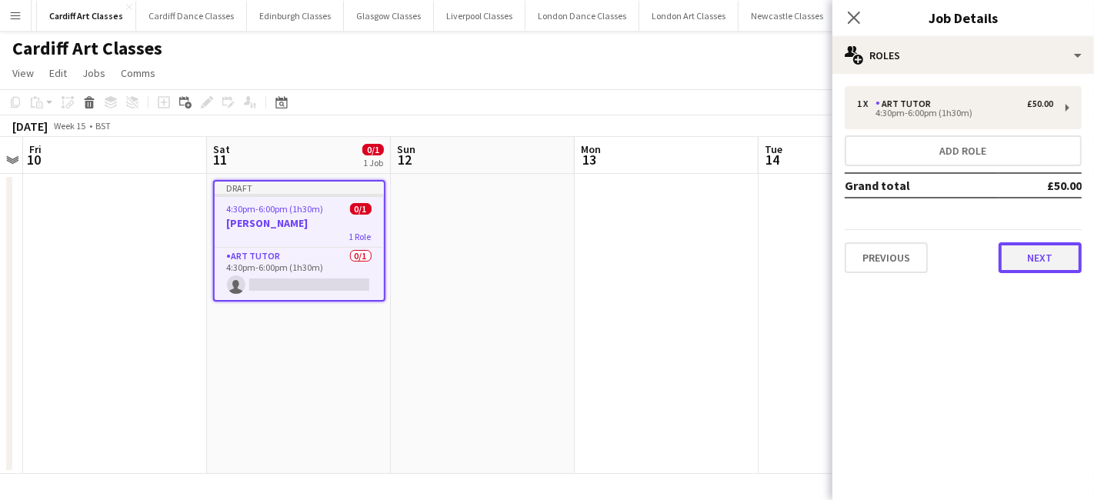
click at [1042, 267] on button "Next" at bounding box center [1039, 257] width 83 height 31
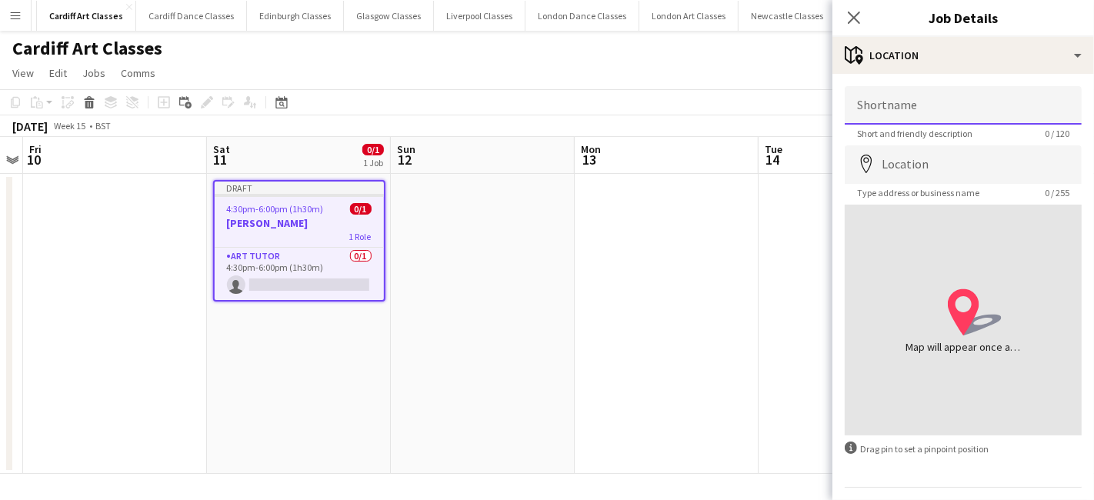
click at [934, 95] on input "Shortname" at bounding box center [962, 105] width 237 height 38
type input "**********"
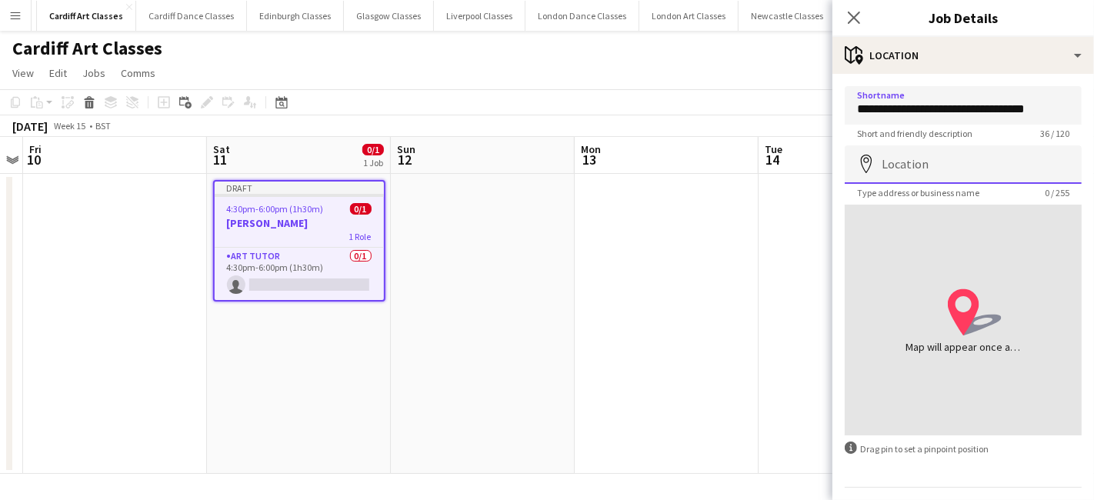
click at [917, 167] on input "Location" at bounding box center [962, 164] width 237 height 38
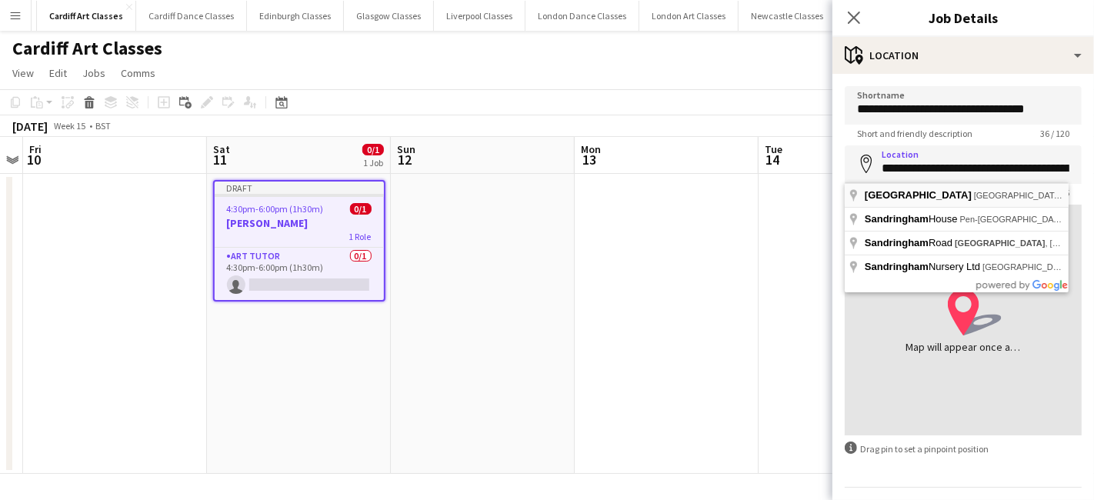
type input "**********"
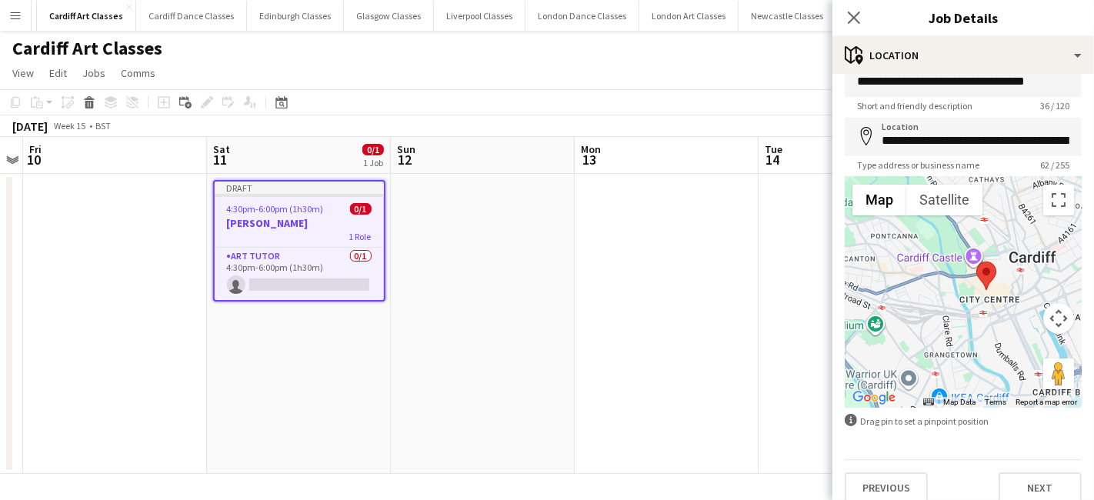
scroll to position [41, 0]
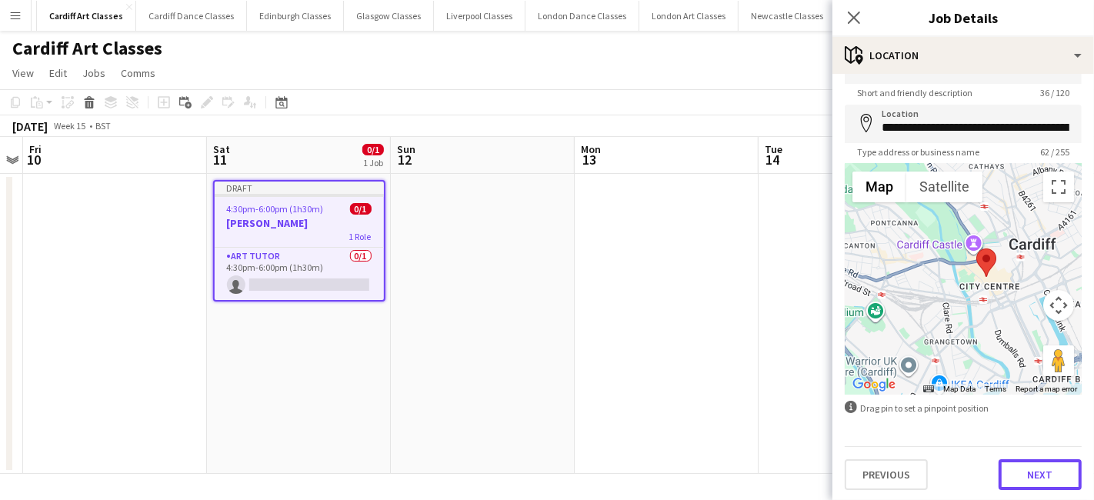
click at [1015, 465] on button "Next" at bounding box center [1039, 474] width 83 height 31
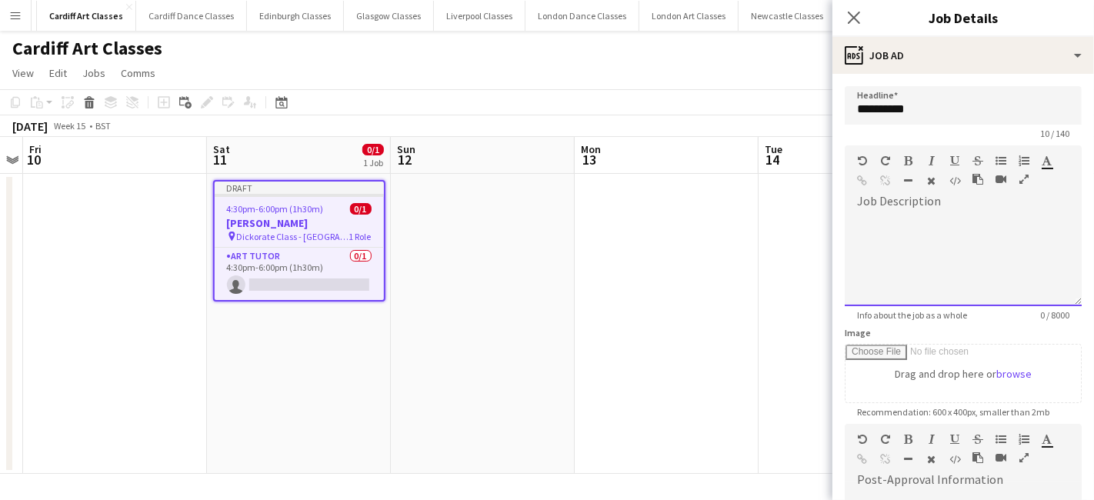
click at [938, 197] on div "default Heading 1 Heading 2 Heading 3 Heading 4 Heading 5 Heading 6 Heading 7 P…" at bounding box center [962, 174] width 237 height 58
paste div
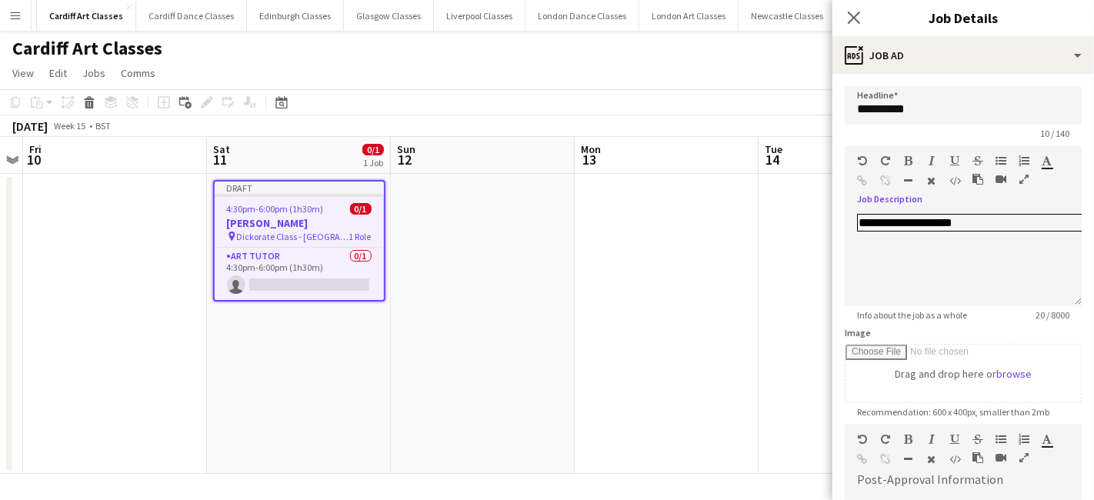
click at [718, 275] on app-date-cell at bounding box center [666, 324] width 184 height 300
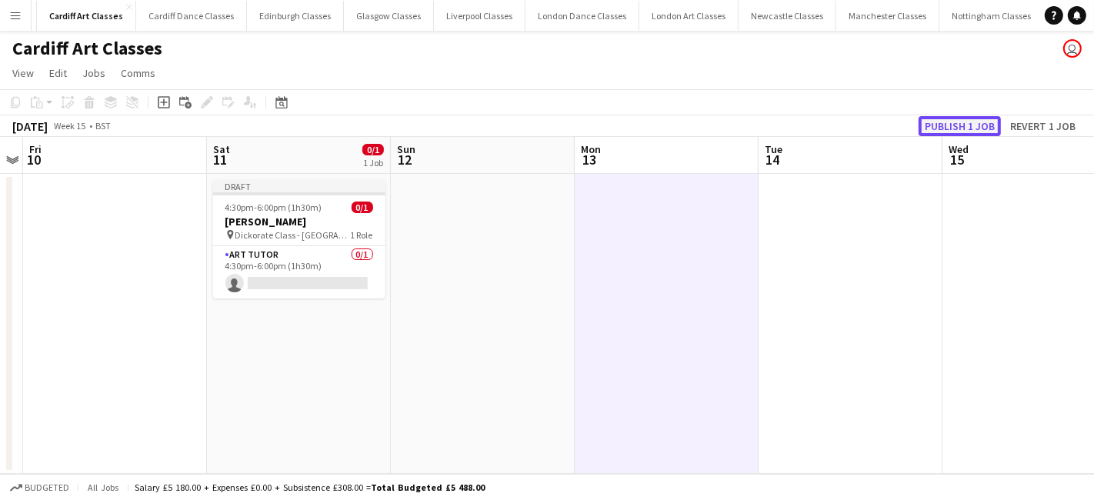
click at [960, 126] on button "Publish 1 job" at bounding box center [959, 126] width 82 height 20
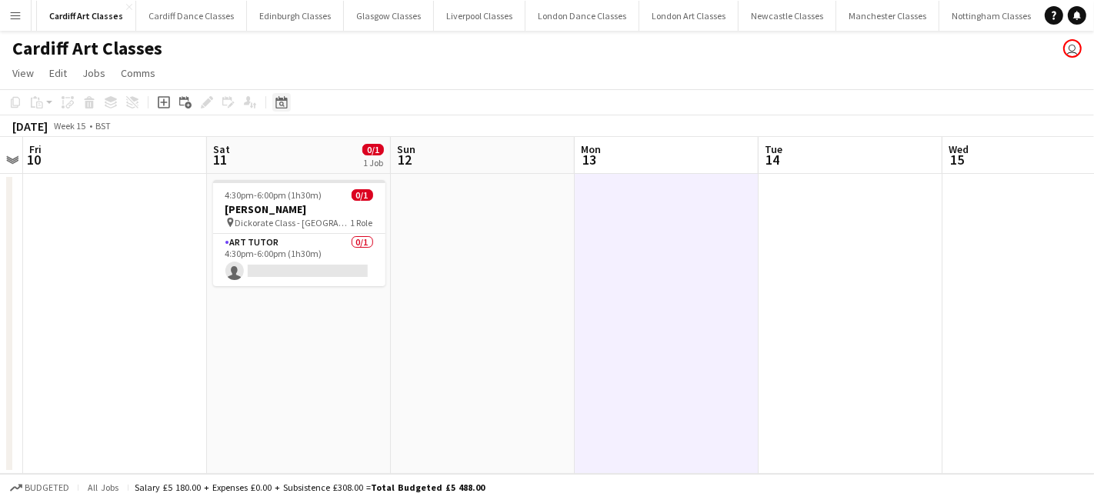
click at [275, 100] on icon "Date picker" at bounding box center [281, 102] width 12 height 12
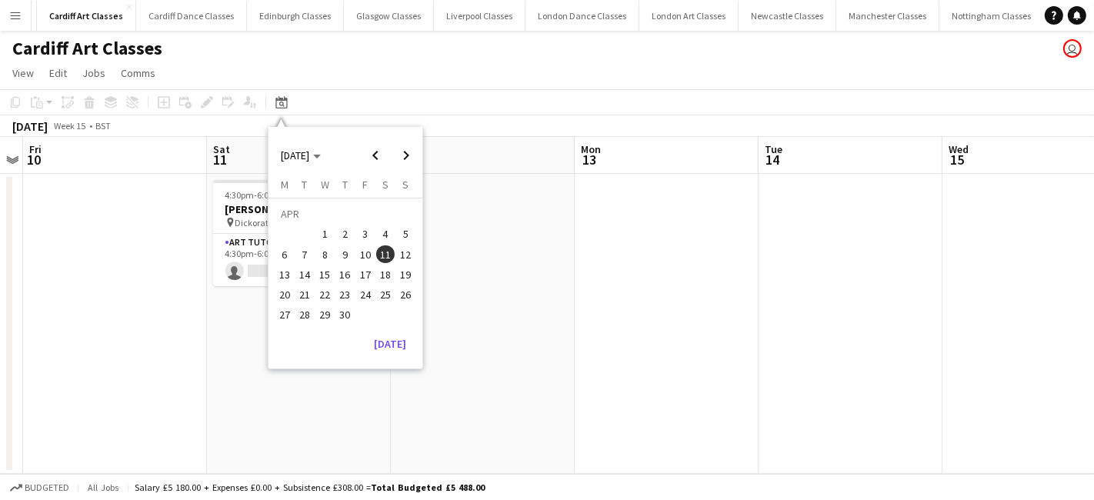
click at [254, 403] on app-date-cell "4:30pm-6:00pm (1h30m) 0/1 Hope Bragg pin Dickorate Class - Sandringham Hotel 1 …" at bounding box center [299, 324] width 184 height 300
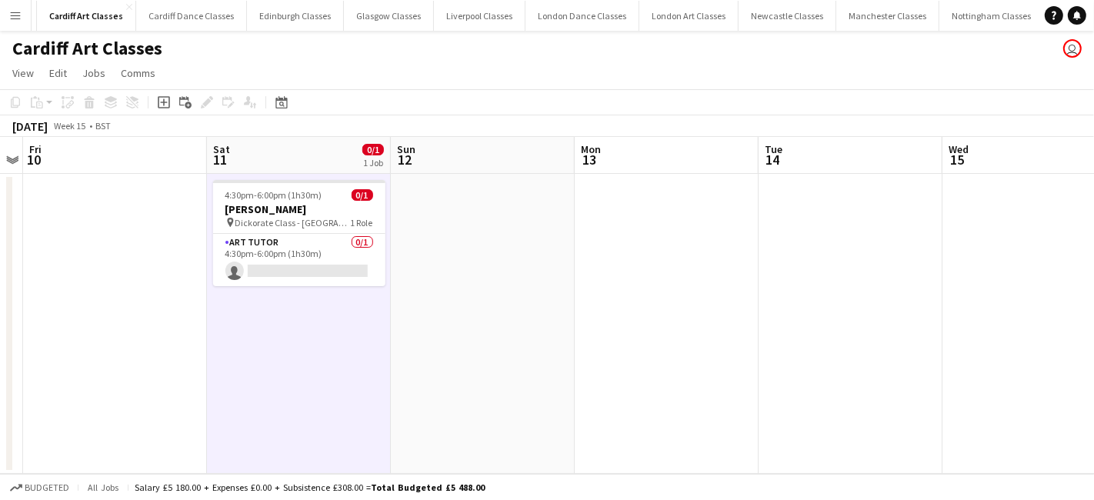
click at [320, 322] on app-date-cell "4:30pm-6:00pm (1h30m) 0/1 Hope Bragg pin Dickorate Class - Sandringham Hotel 1 …" at bounding box center [299, 324] width 184 height 300
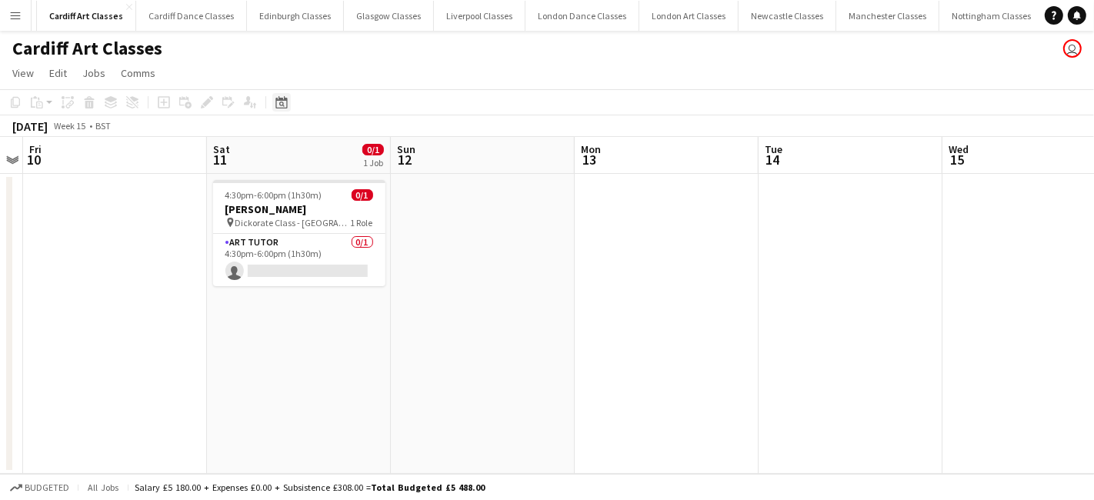
click at [282, 103] on icon at bounding box center [281, 104] width 5 height 5
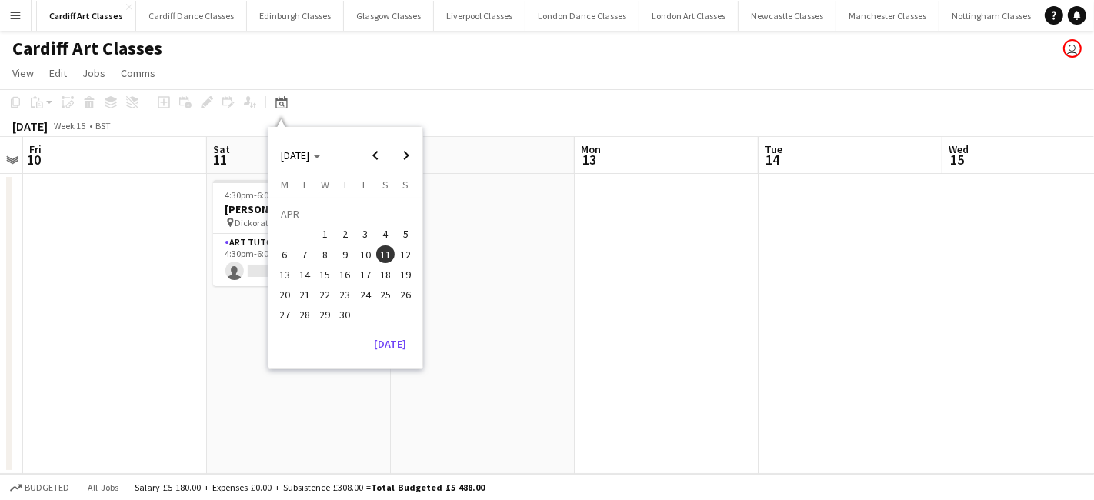
click at [387, 255] on span "11" at bounding box center [385, 254] width 18 height 18
click at [288, 436] on app-date-cell "4:30pm-6:00pm (1h30m) 0/1 Hope Bragg pin Dickorate Class - Sandringham Hotel 1 …" at bounding box center [299, 324] width 184 height 300
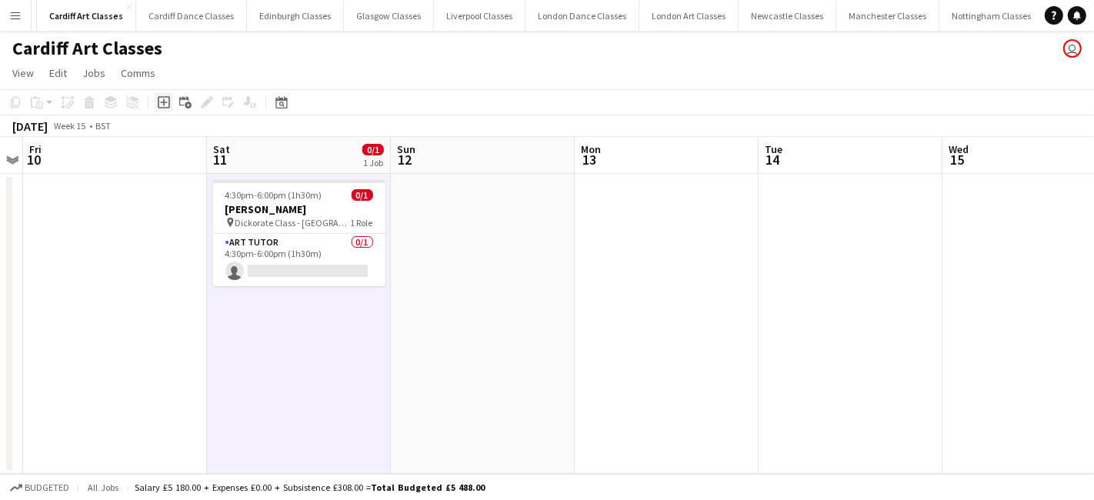
click at [162, 108] on icon "Add job" at bounding box center [164, 102] width 12 height 12
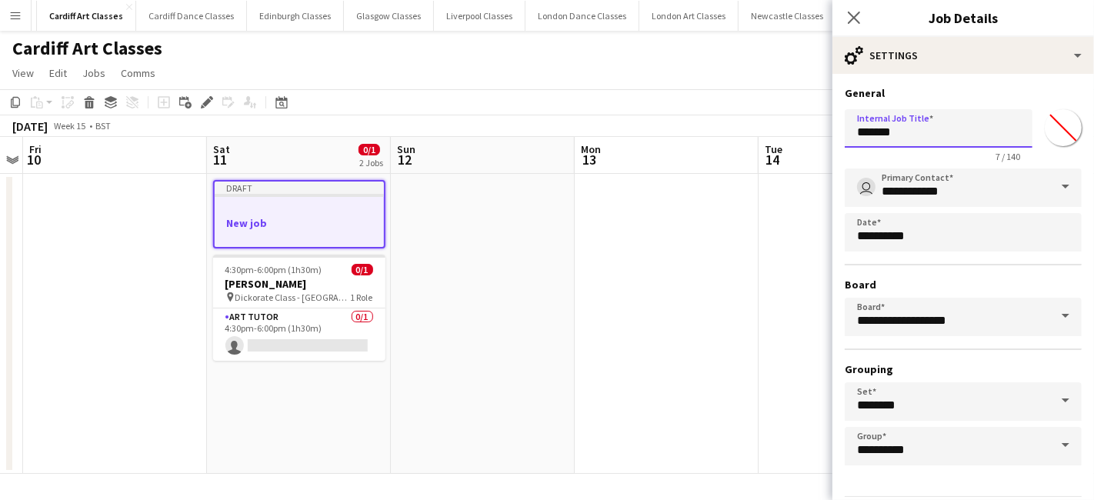
click at [908, 135] on input "*******" at bounding box center [938, 128] width 188 height 38
type input "*"
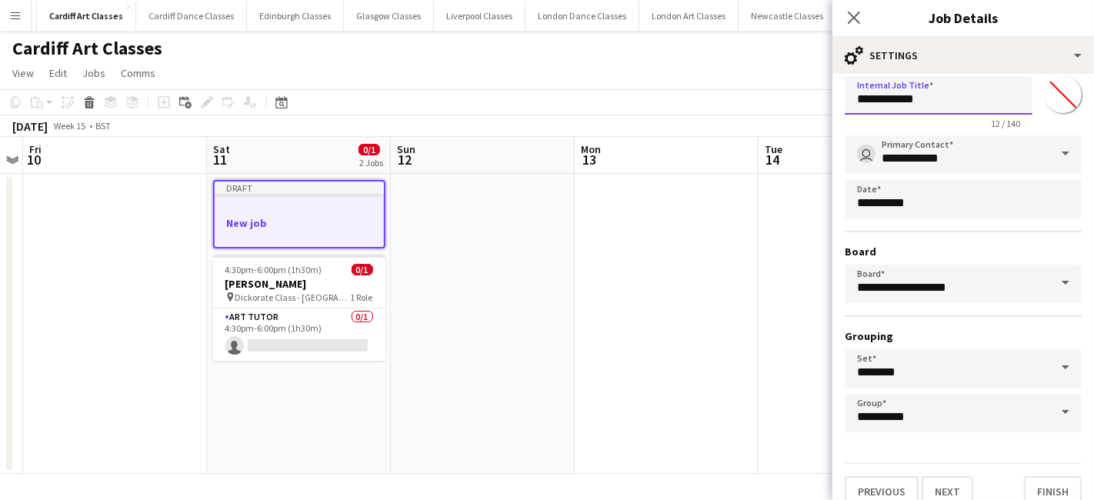
scroll to position [48, 0]
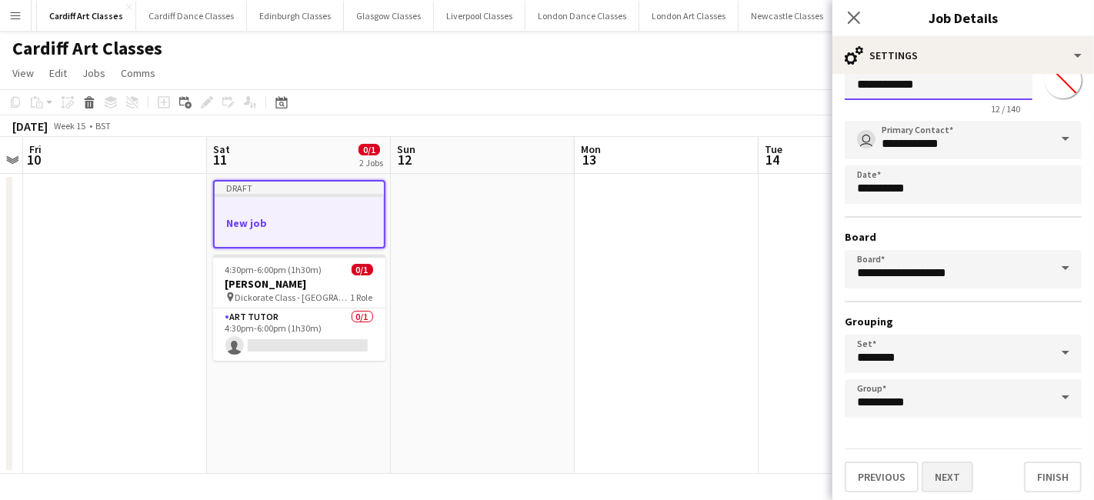
type input "**********"
click at [960, 466] on button "Next" at bounding box center [947, 476] width 52 height 31
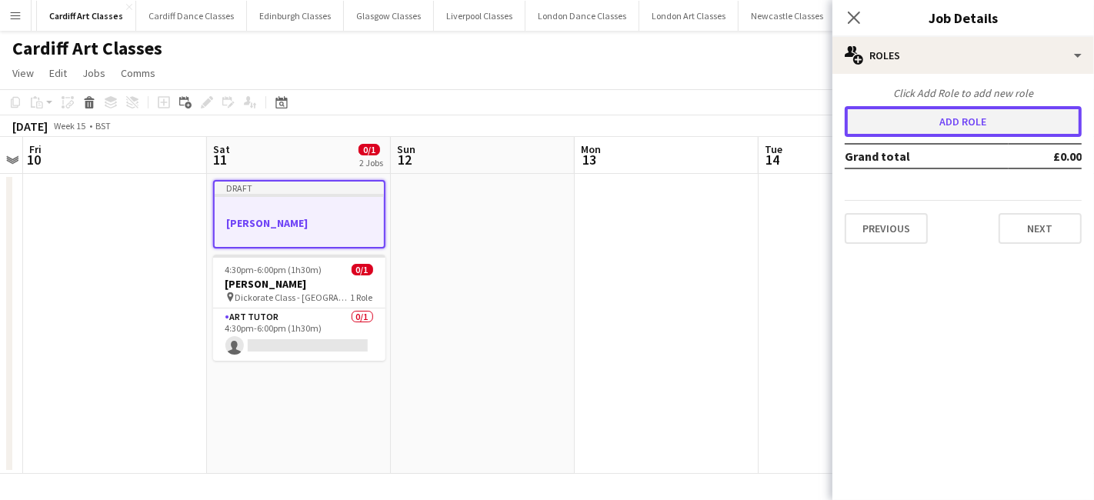
click at [955, 120] on button "Add role" at bounding box center [962, 121] width 237 height 31
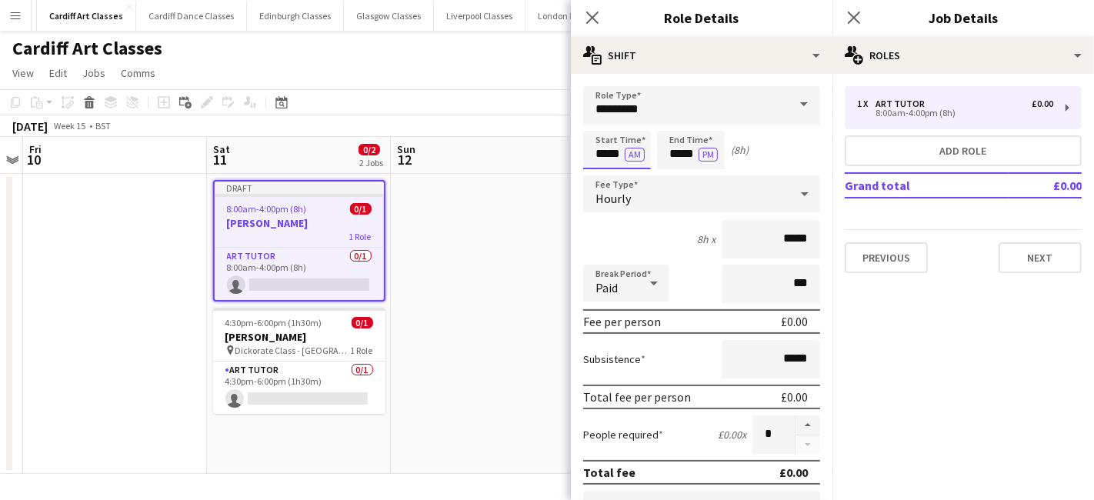
click at [611, 150] on input "*****" at bounding box center [617, 150] width 68 height 38
click at [601, 128] on div at bounding box center [601, 122] width 31 height 15
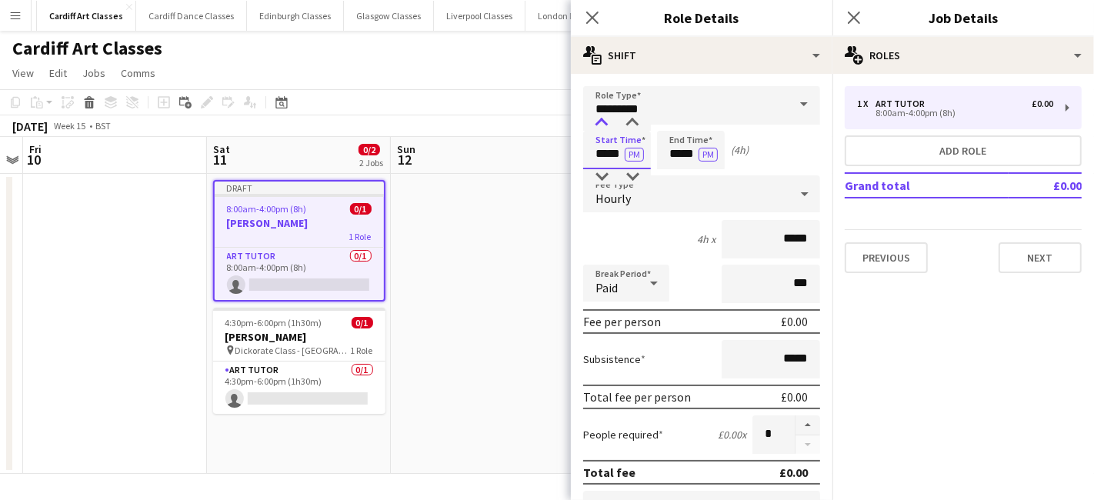
click at [601, 128] on div at bounding box center [601, 122] width 31 height 15
click at [628, 127] on div at bounding box center [632, 122] width 31 height 15
type input "*****"
click at [628, 127] on div at bounding box center [632, 122] width 31 height 15
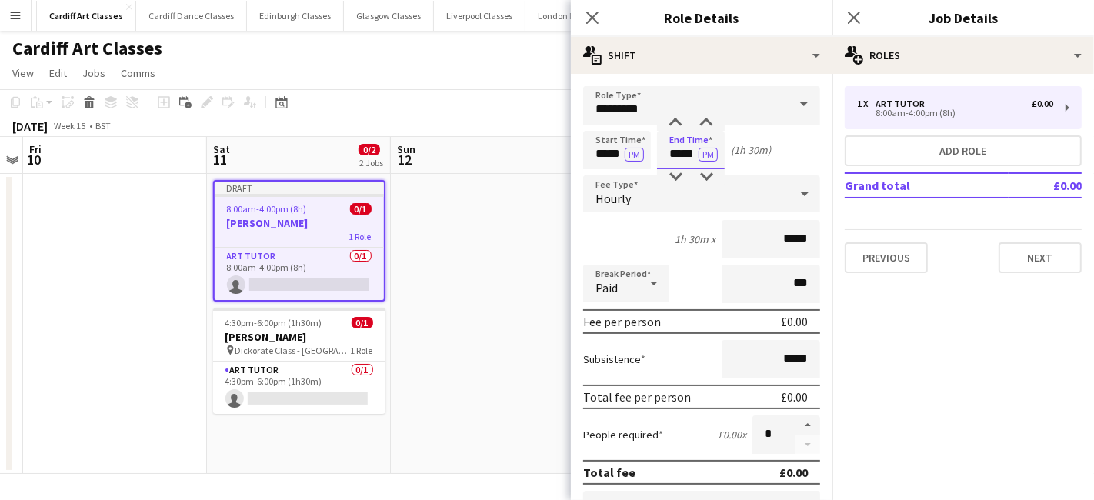
click at [678, 153] on input "*****" at bounding box center [691, 150] width 68 height 38
click at [639, 197] on div "Hourly" at bounding box center [686, 193] width 206 height 37
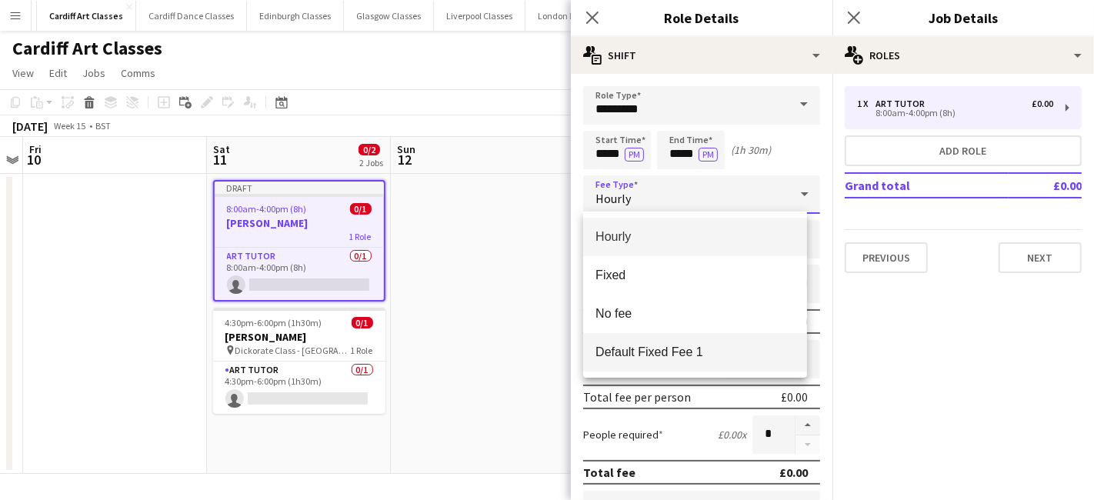
click at [654, 358] on span "Default Fixed Fee 1" at bounding box center [694, 352] width 199 height 15
type input "******"
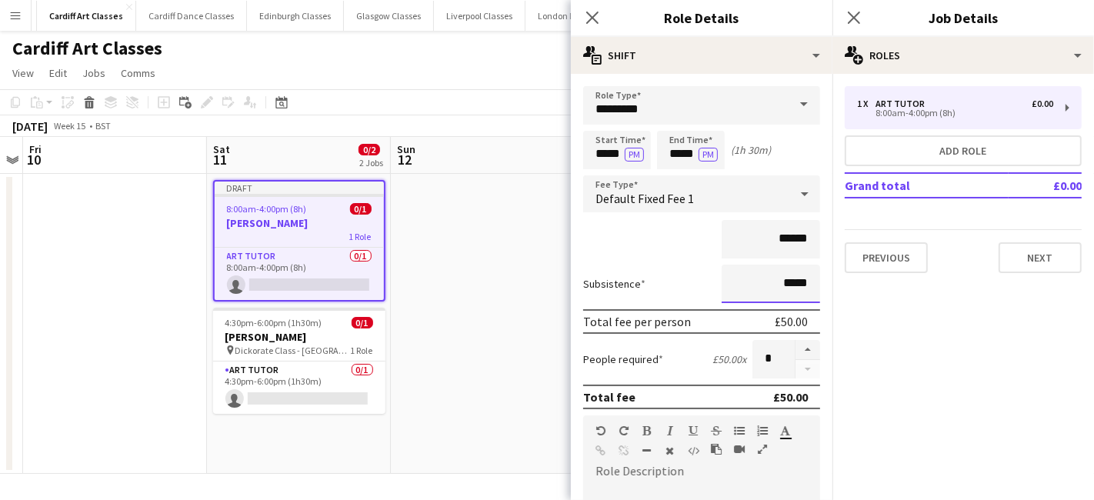
drag, startPoint x: 795, startPoint y: 281, endPoint x: 734, endPoint y: 285, distance: 60.9
click at [734, 285] on input "*****" at bounding box center [770, 284] width 98 height 38
type input "*****"
paste div
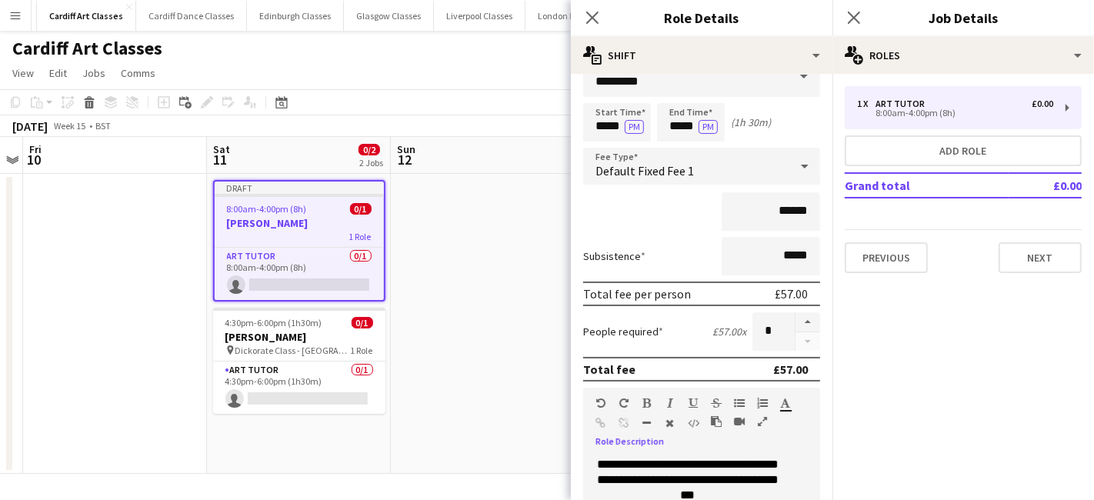
scroll to position [338, 0]
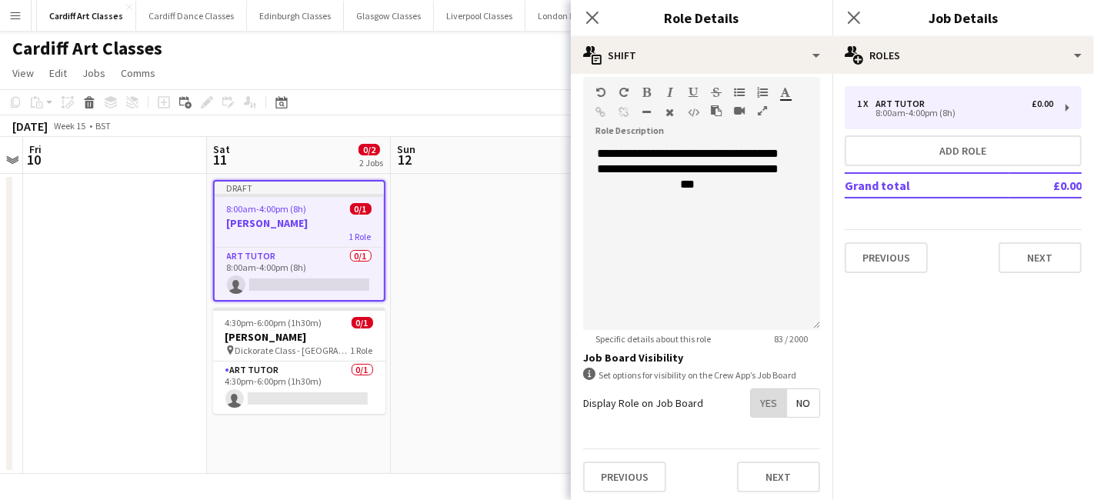
drag, startPoint x: 756, startPoint y: 409, endPoint x: 768, endPoint y: 414, distance: 13.1
click at [757, 409] on span "Yes" at bounding box center [768, 403] width 35 height 28
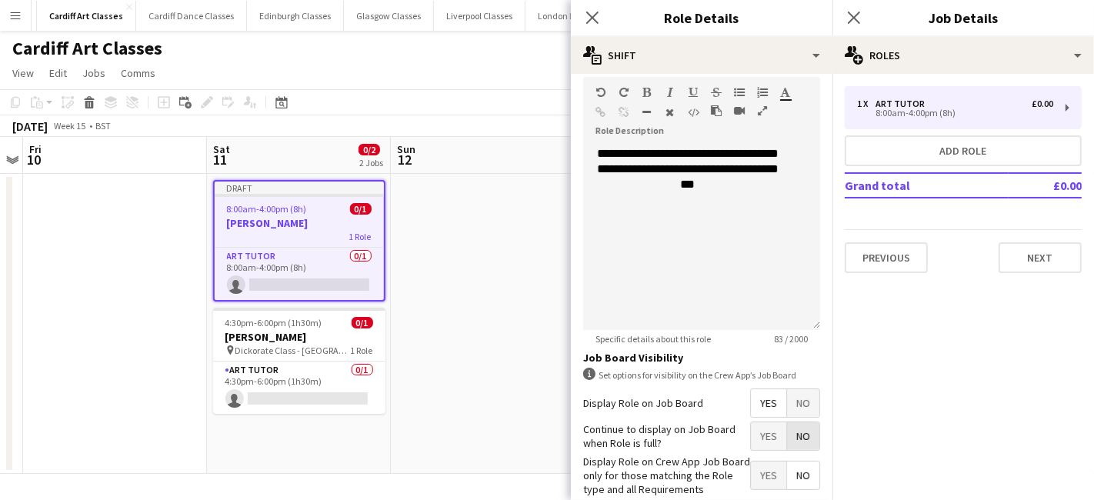
drag, startPoint x: 784, startPoint y: 430, endPoint x: 742, endPoint y: 457, distance: 50.1
click at [787, 431] on span "No" at bounding box center [803, 436] width 32 height 28
click at [751, 468] on span "Yes" at bounding box center [768, 475] width 35 height 28
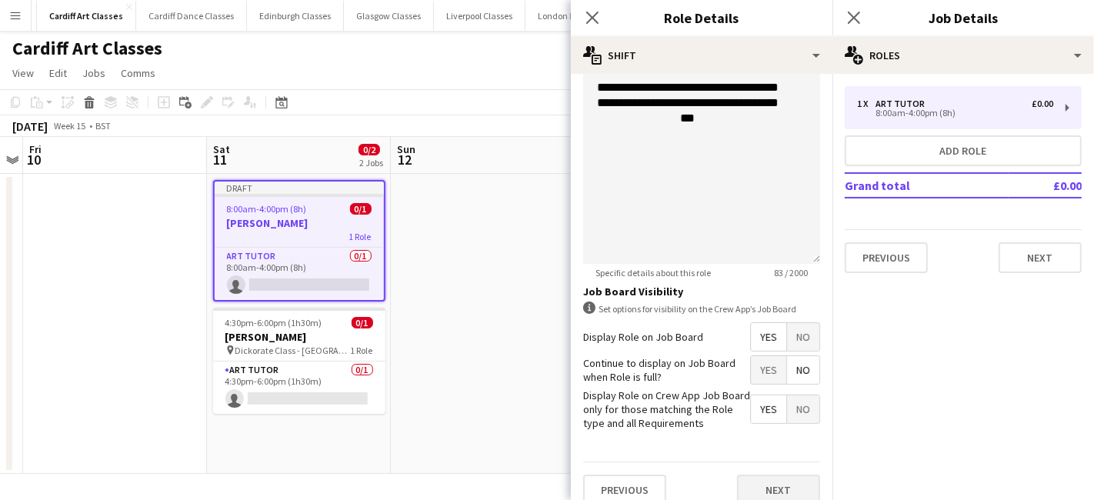
scroll to position [417, 0]
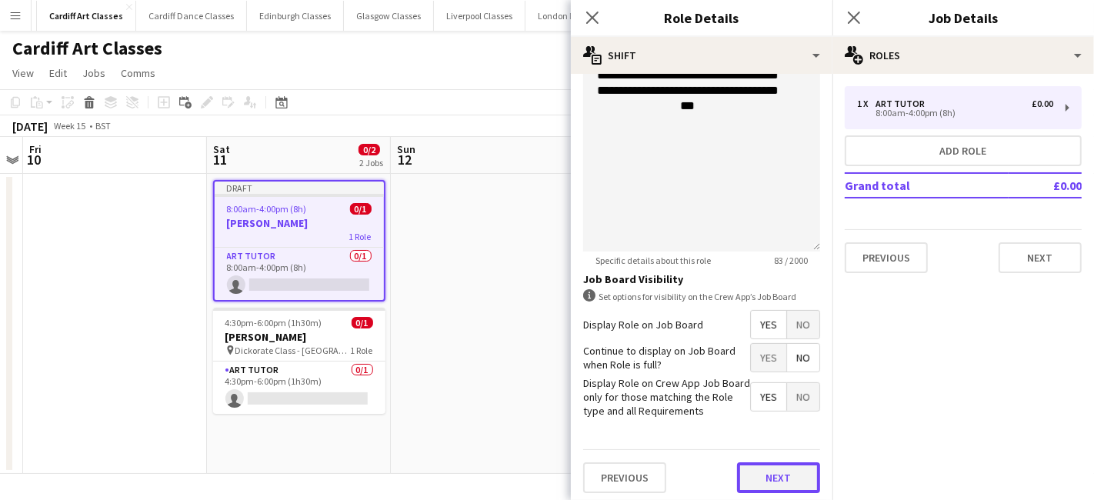
click at [782, 464] on button "Next" at bounding box center [778, 477] width 83 height 31
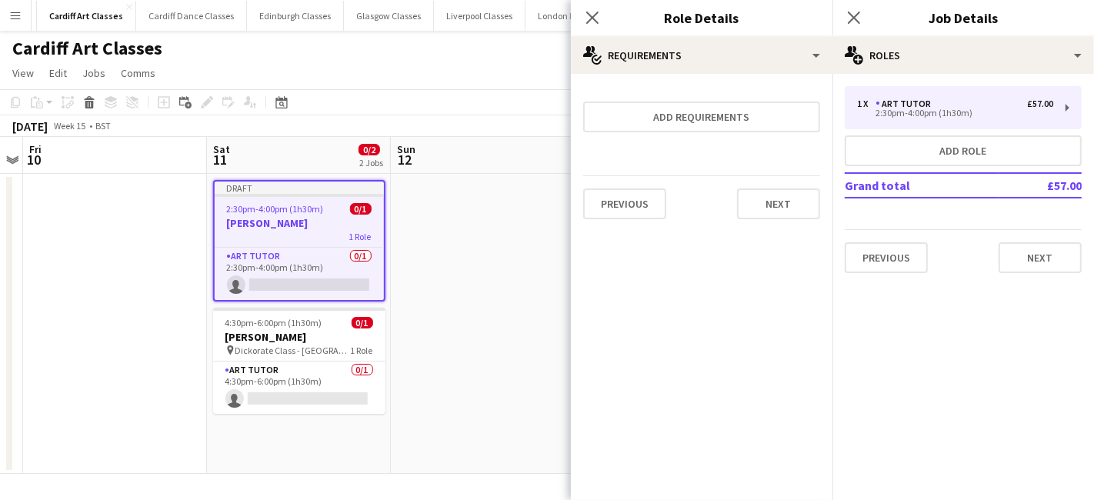
scroll to position [0, 0]
click at [787, 203] on button "Next" at bounding box center [778, 203] width 83 height 31
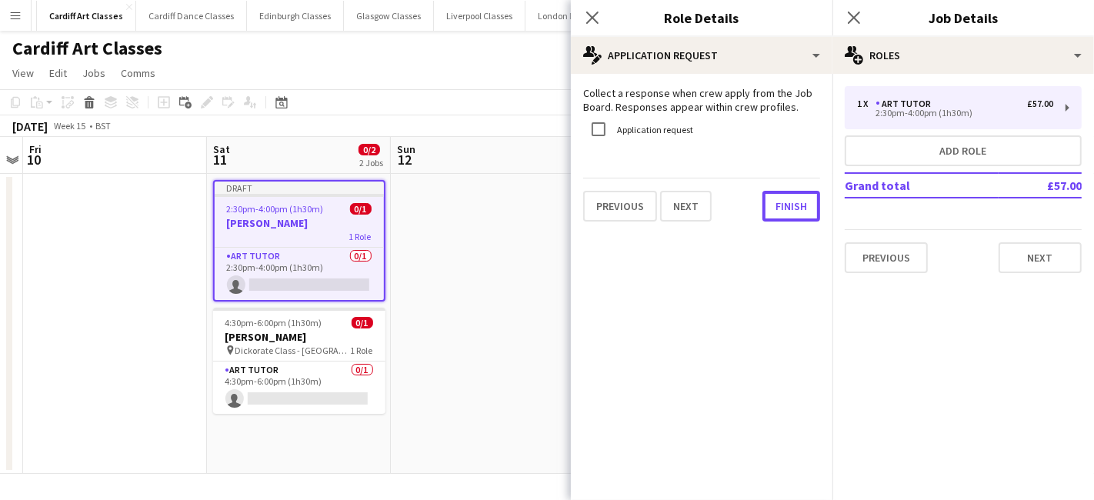
click at [787, 203] on button "Finish" at bounding box center [791, 206] width 58 height 31
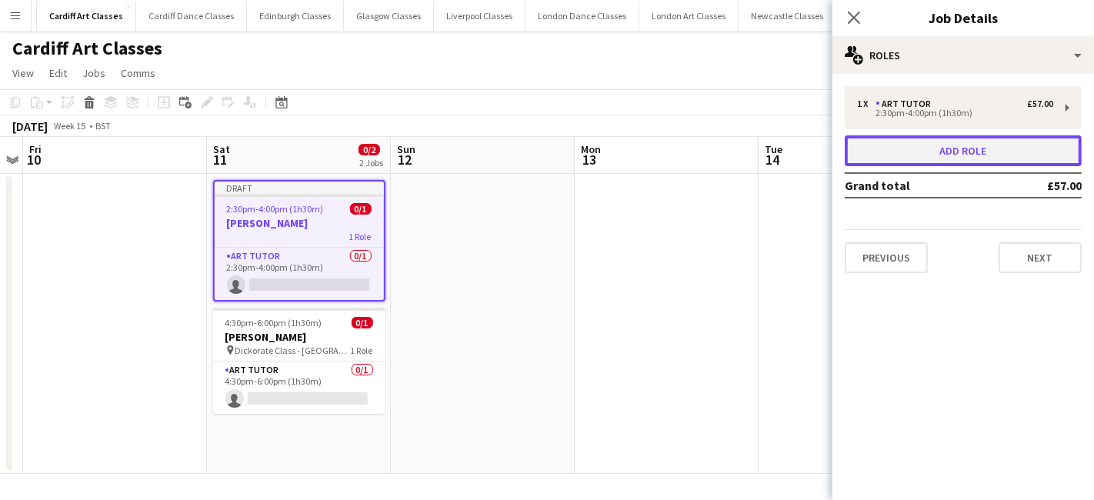
click at [991, 152] on button "Add role" at bounding box center [962, 150] width 237 height 31
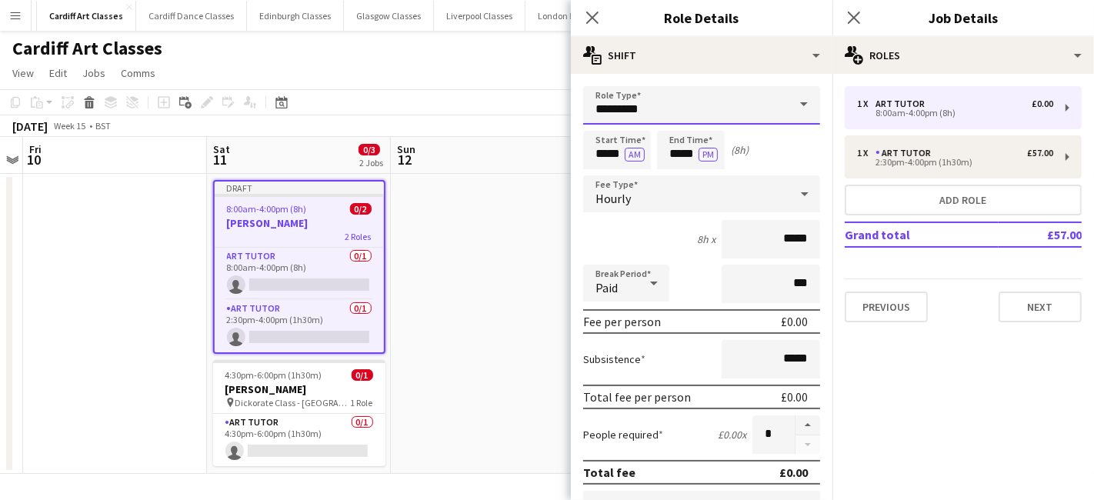
click at [636, 102] on input "*********" at bounding box center [701, 105] width 237 height 38
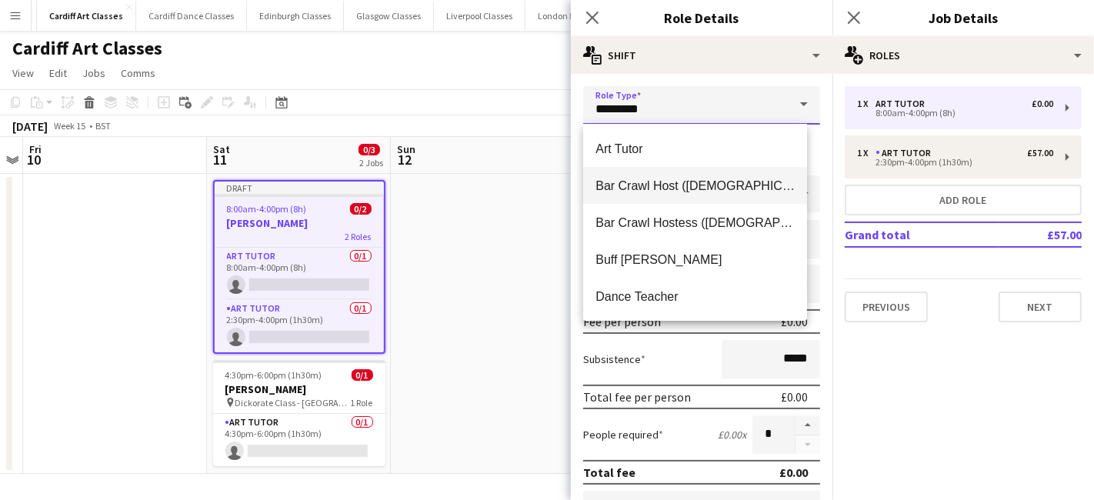
scroll to position [313, 0]
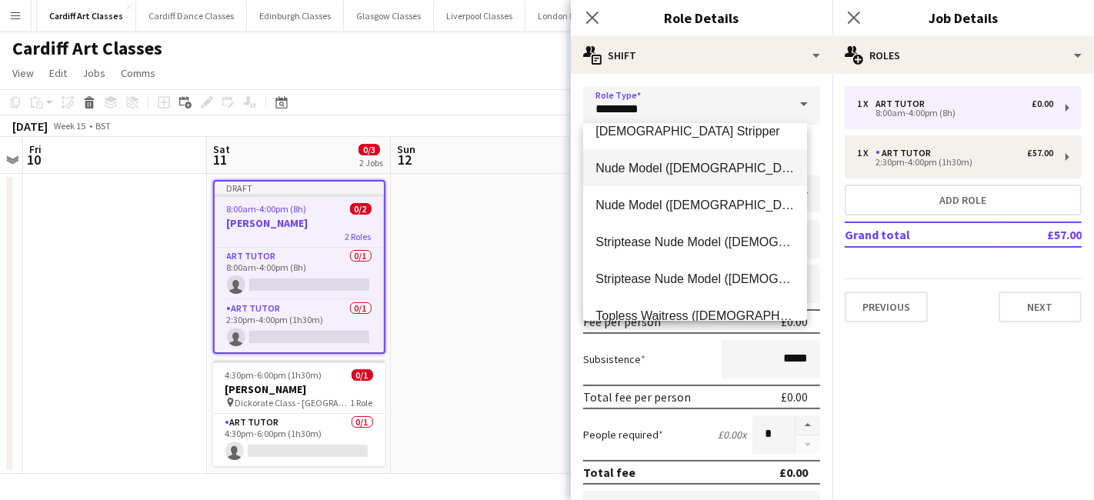
click at [668, 172] on span "Nude Model (Female)" at bounding box center [694, 168] width 199 height 15
type input "**********"
type input "******"
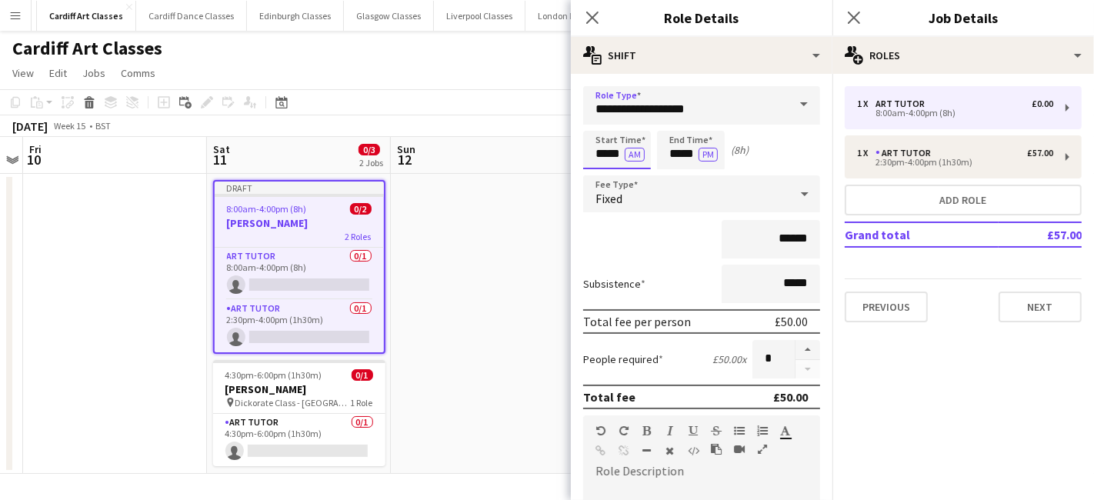
click at [609, 165] on input "*****" at bounding box center [617, 150] width 68 height 38
click at [602, 128] on div at bounding box center [601, 122] width 31 height 15
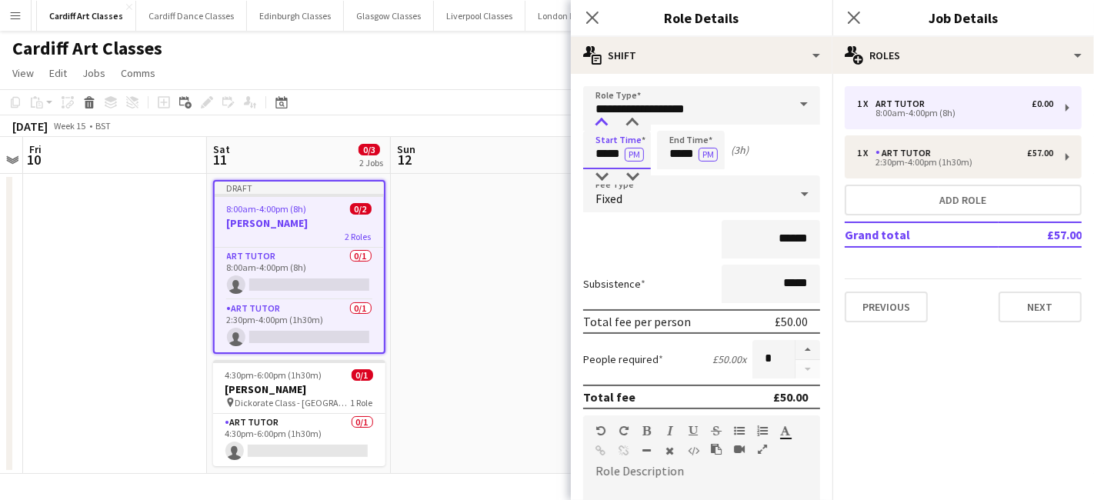
click at [602, 128] on div at bounding box center [601, 122] width 31 height 15
click at [636, 124] on div at bounding box center [632, 122] width 31 height 15
type input "*****"
click at [636, 124] on div at bounding box center [632, 122] width 31 height 15
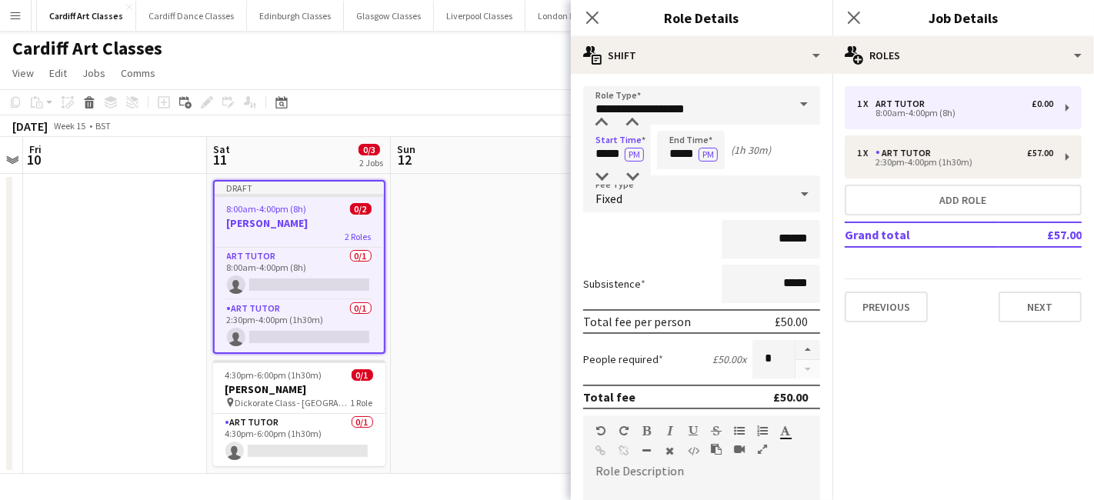
click at [674, 191] on div "Fixed" at bounding box center [686, 193] width 206 height 37
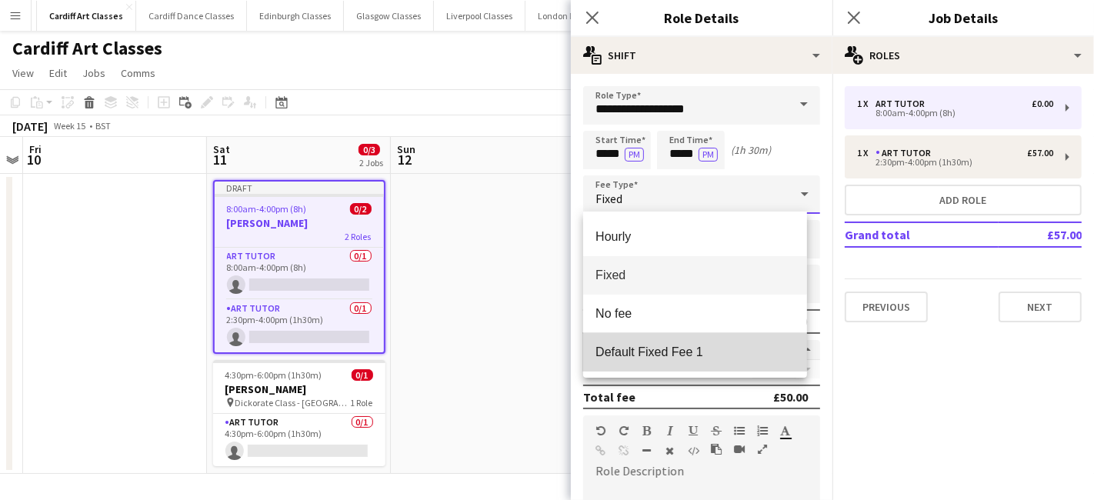
click at [672, 348] on span "Default Fixed Fee 1" at bounding box center [694, 352] width 199 height 15
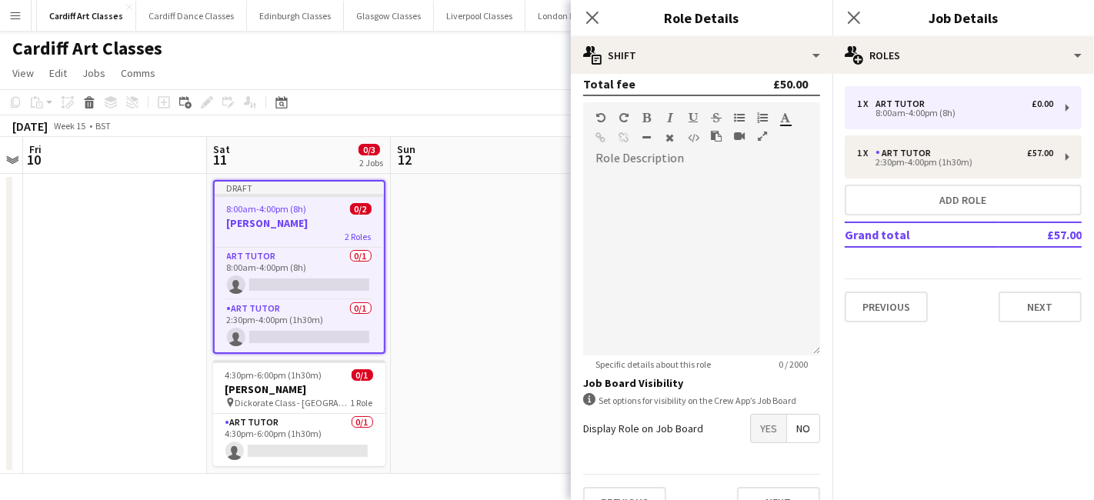
click at [761, 425] on span "Yes" at bounding box center [768, 429] width 35 height 28
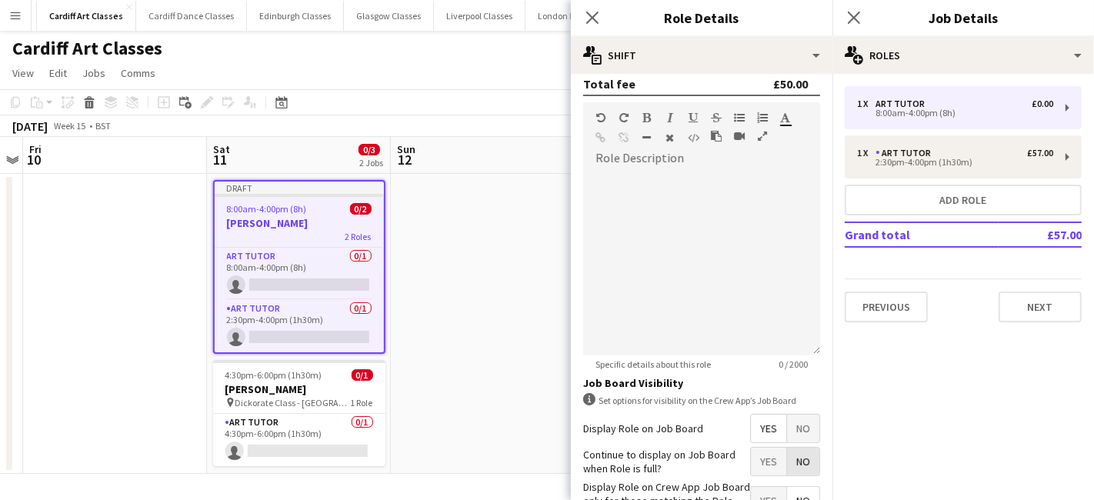
click at [795, 449] on span "No" at bounding box center [803, 462] width 32 height 28
drag, startPoint x: 745, startPoint y: 493, endPoint x: 744, endPoint y: 481, distance: 11.6
click at [751, 489] on span "Yes" at bounding box center [768, 501] width 35 height 28
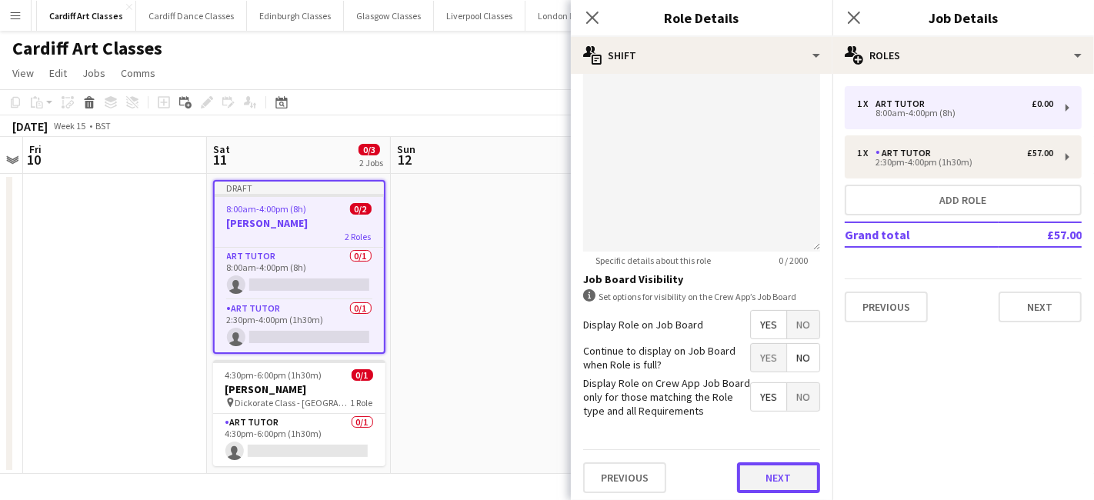
click at [775, 477] on button "Next" at bounding box center [778, 477] width 83 height 31
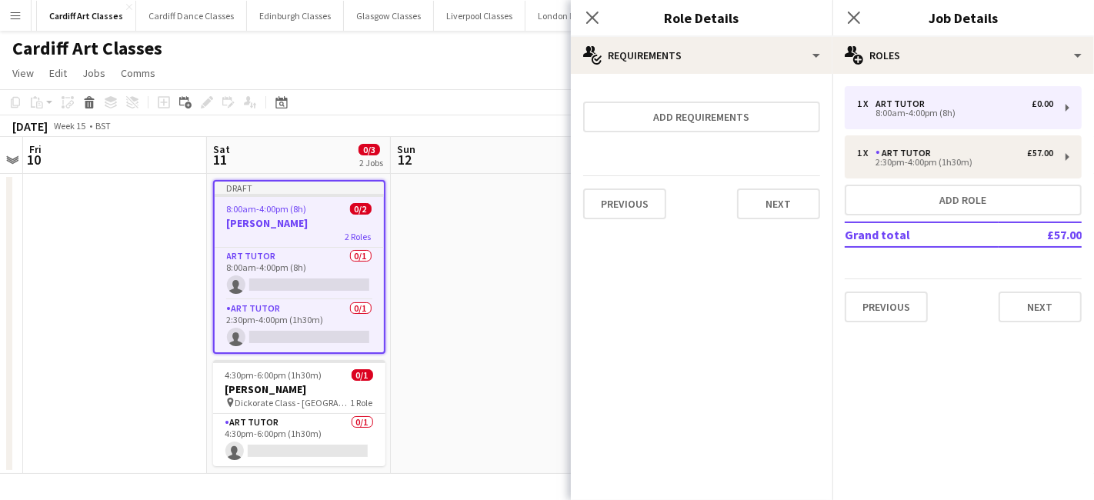
scroll to position [0, 0]
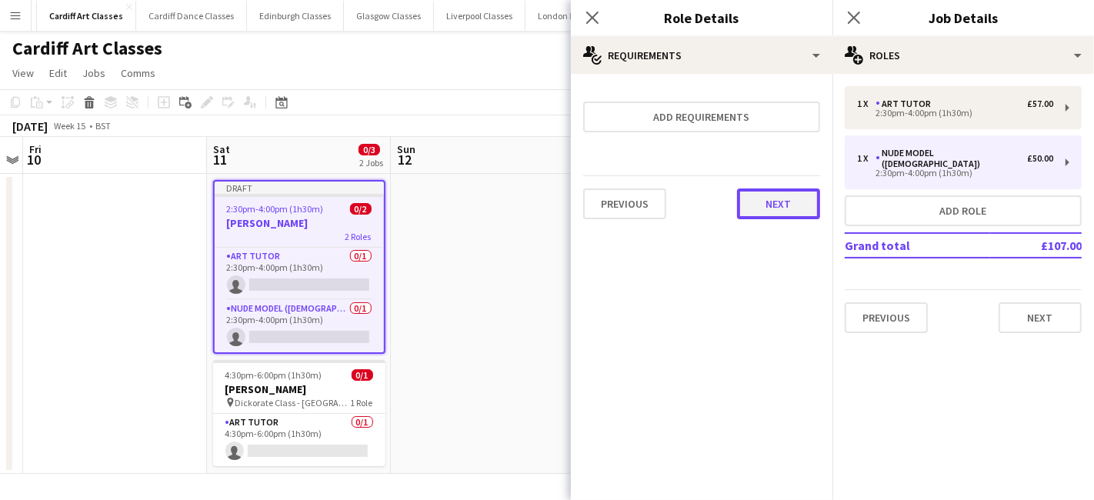
click at [783, 198] on button "Next" at bounding box center [778, 203] width 83 height 31
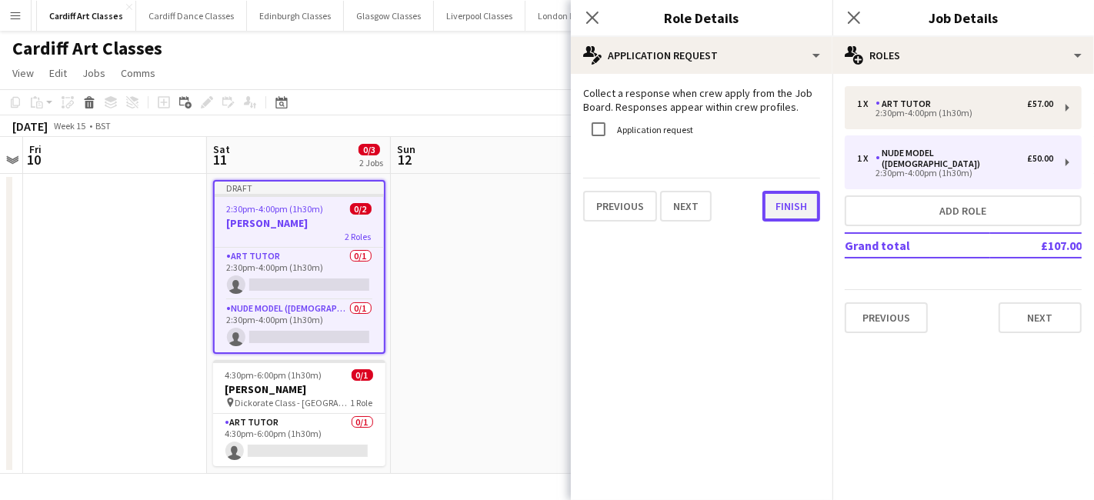
click at [784, 205] on button "Finish" at bounding box center [791, 206] width 58 height 31
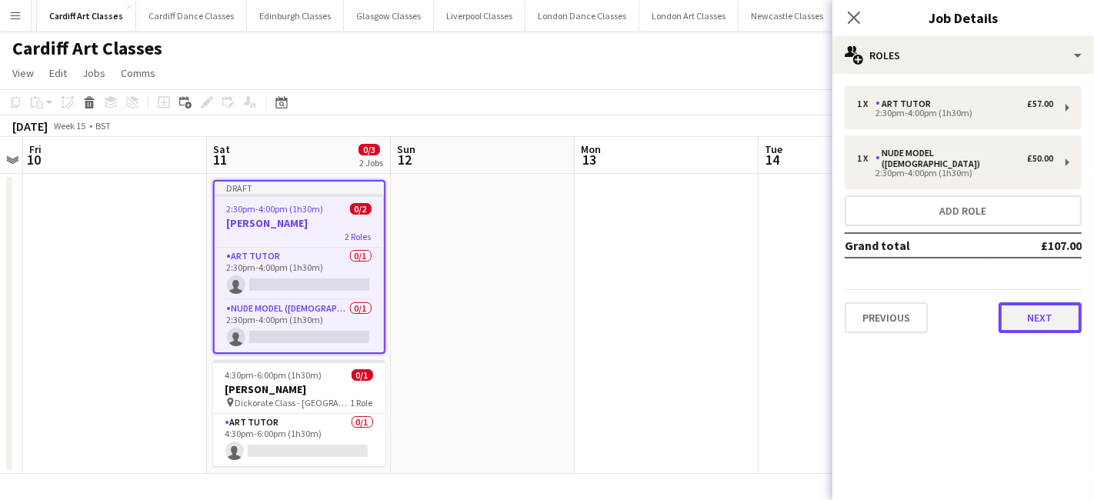
click at [1030, 302] on button "Next" at bounding box center [1039, 317] width 83 height 31
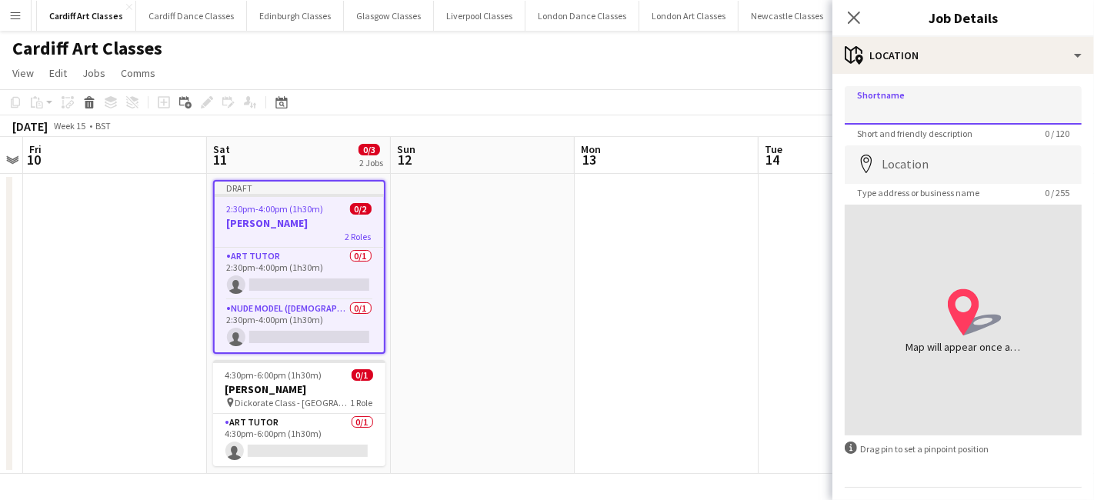
click at [894, 112] on input "Shortname" at bounding box center [962, 105] width 237 height 38
type input "**********"
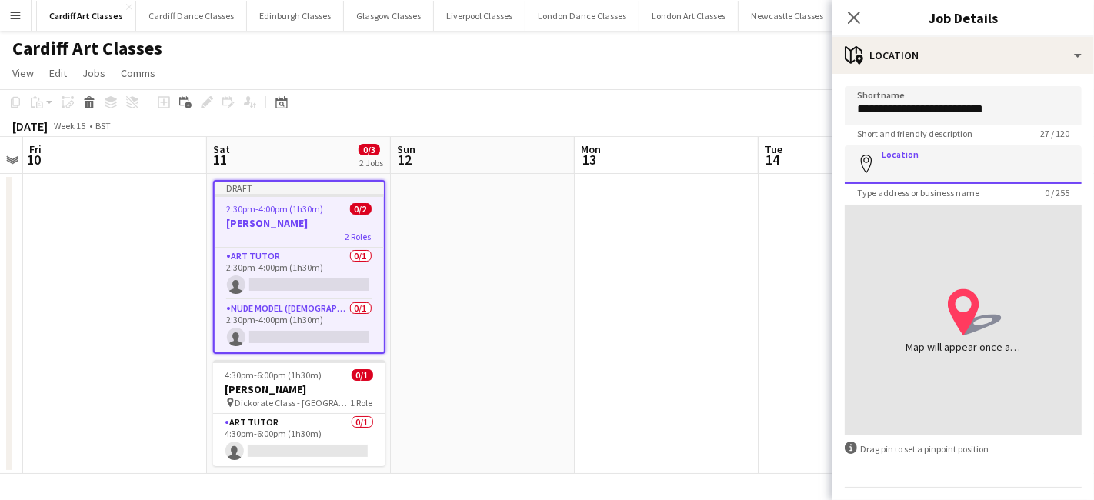
click at [916, 158] on input "Location" at bounding box center [962, 164] width 237 height 38
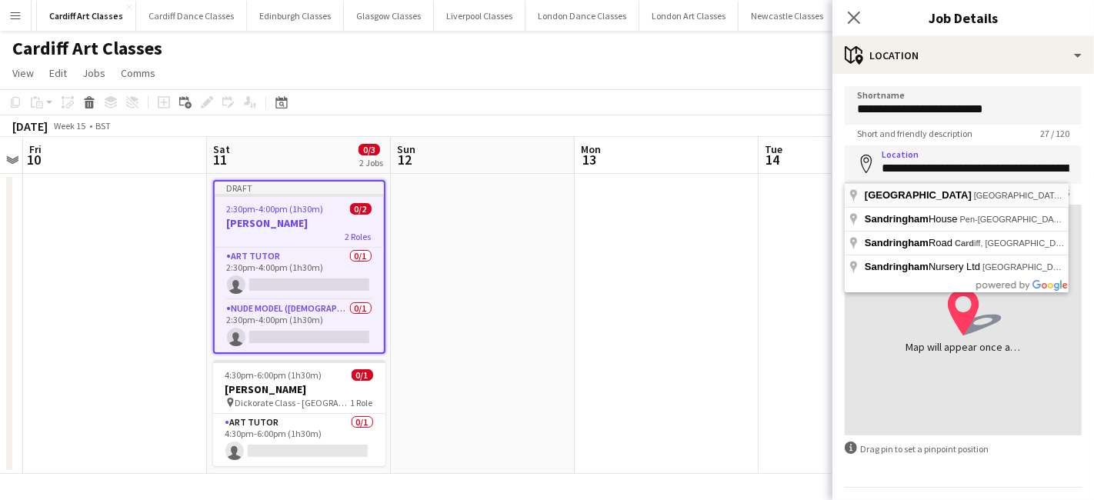
type input "**********"
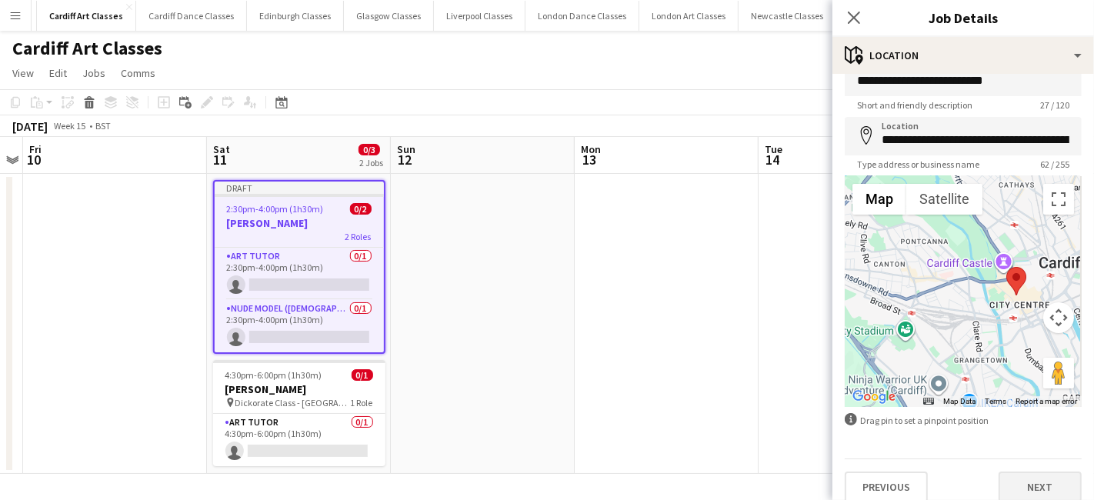
scroll to position [41, 0]
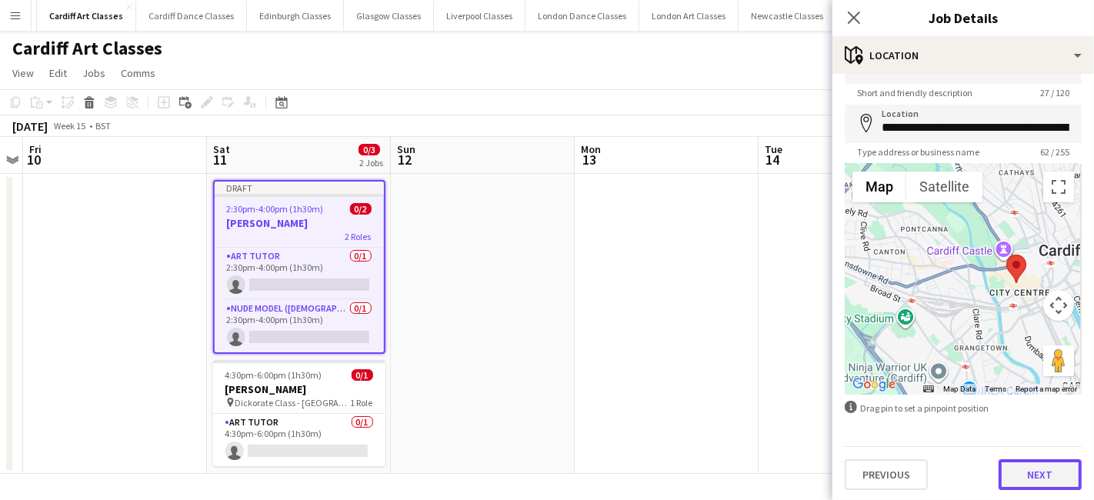
click at [1008, 478] on button "Next" at bounding box center [1039, 474] width 83 height 31
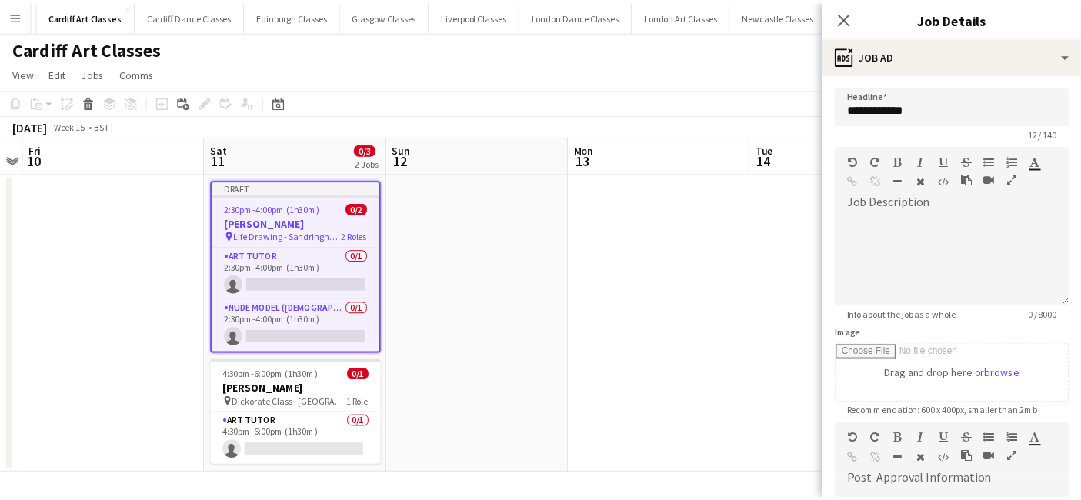
scroll to position [0, 0]
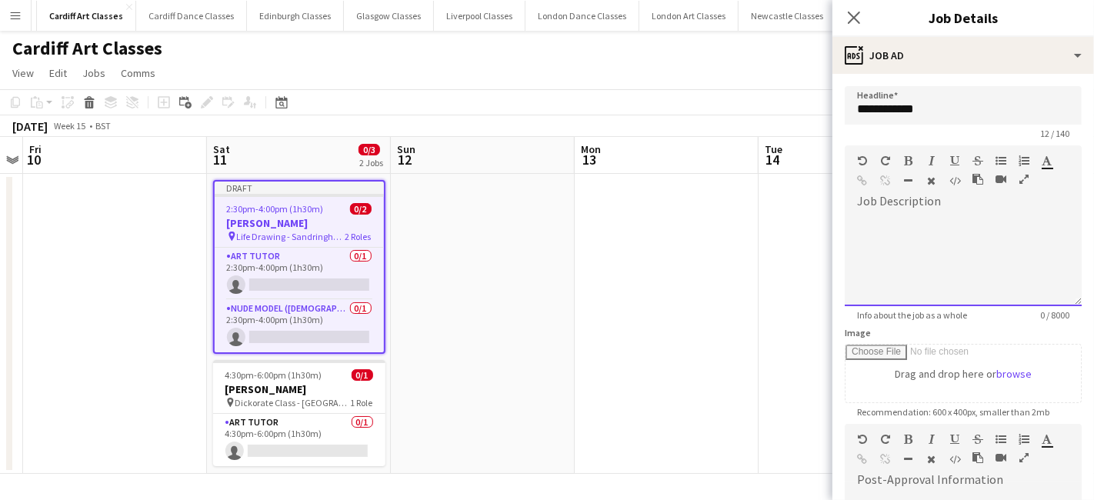
click at [927, 219] on div at bounding box center [962, 260] width 237 height 92
paste div
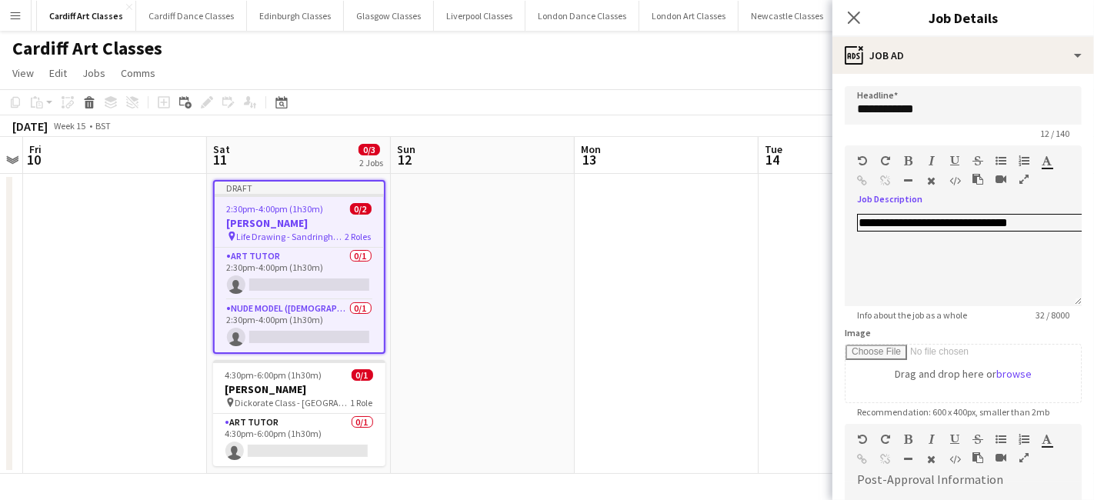
click at [778, 264] on app-date-cell at bounding box center [850, 324] width 184 height 300
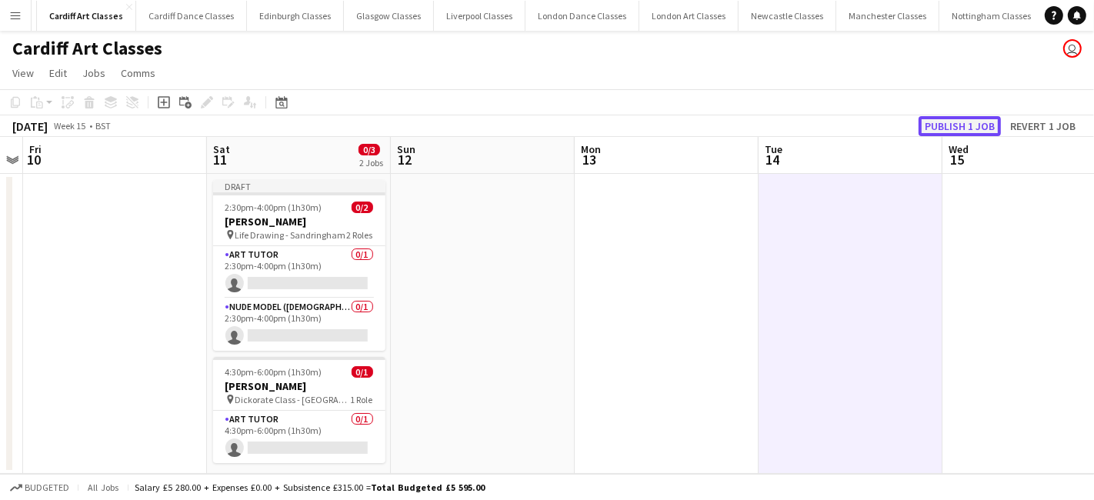
click at [974, 124] on button "Publish 1 job" at bounding box center [959, 126] width 82 height 20
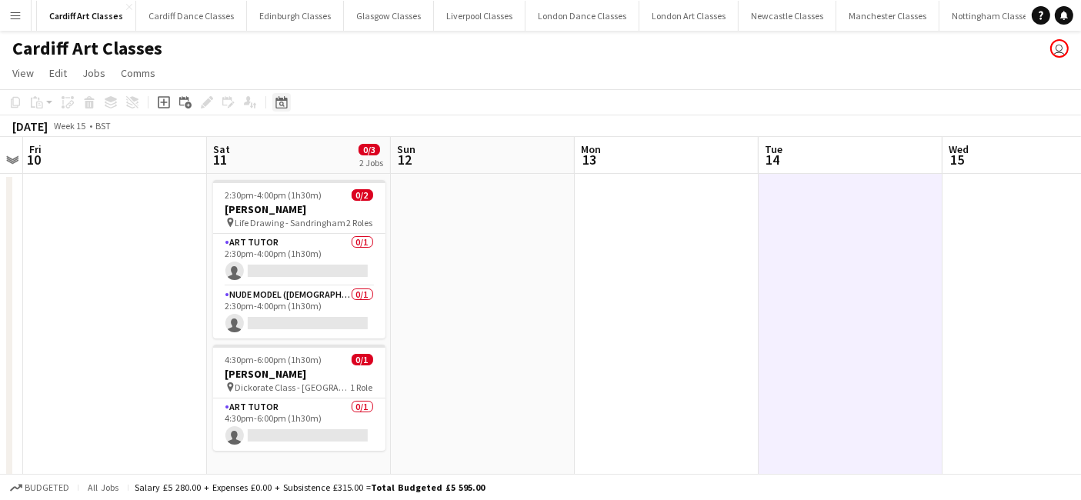
click at [280, 100] on icon at bounding box center [281, 102] width 12 height 12
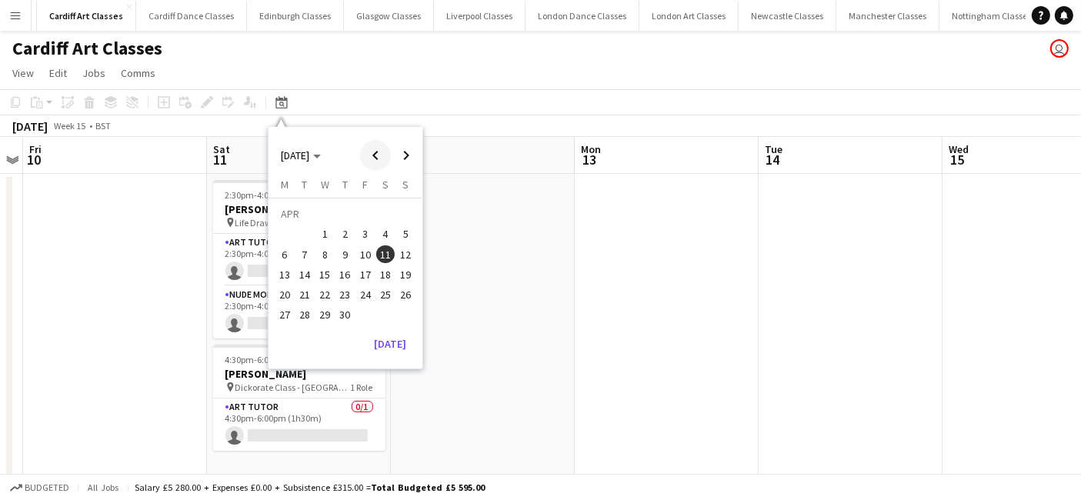
click at [374, 152] on span "Previous month" at bounding box center [375, 155] width 31 height 31
click at [386, 298] on span "28" at bounding box center [385, 298] width 18 height 18
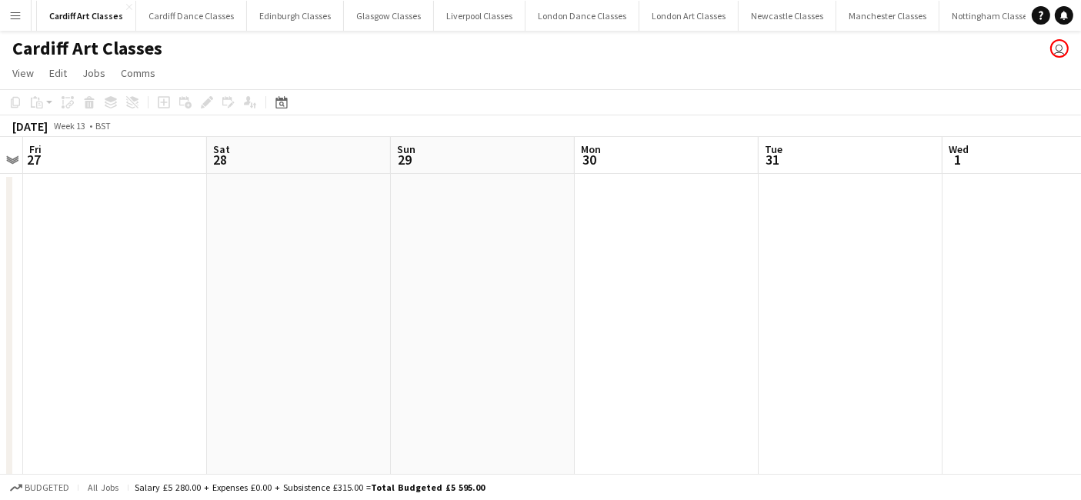
click at [269, 302] on app-date-cell at bounding box center [299, 329] width 184 height 310
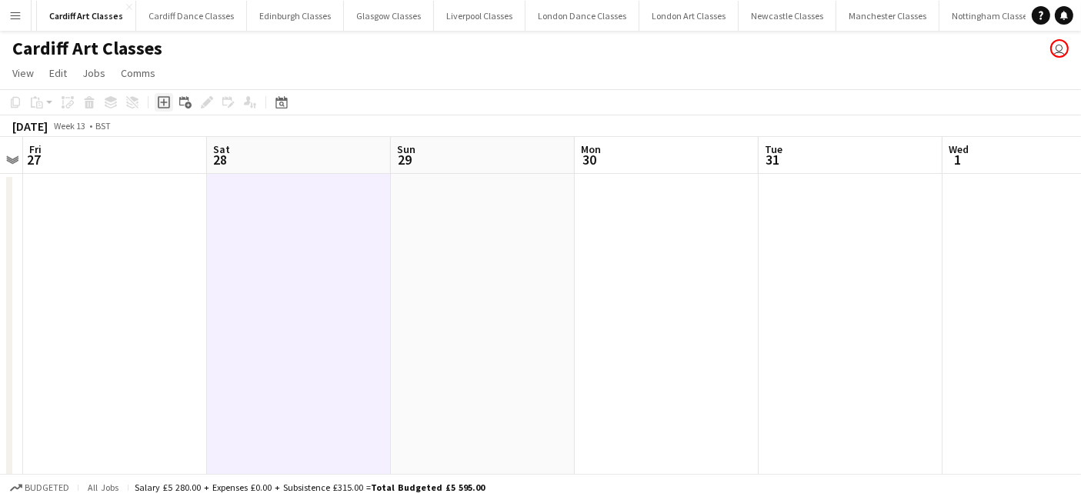
click at [165, 105] on icon "Add job" at bounding box center [164, 102] width 12 height 12
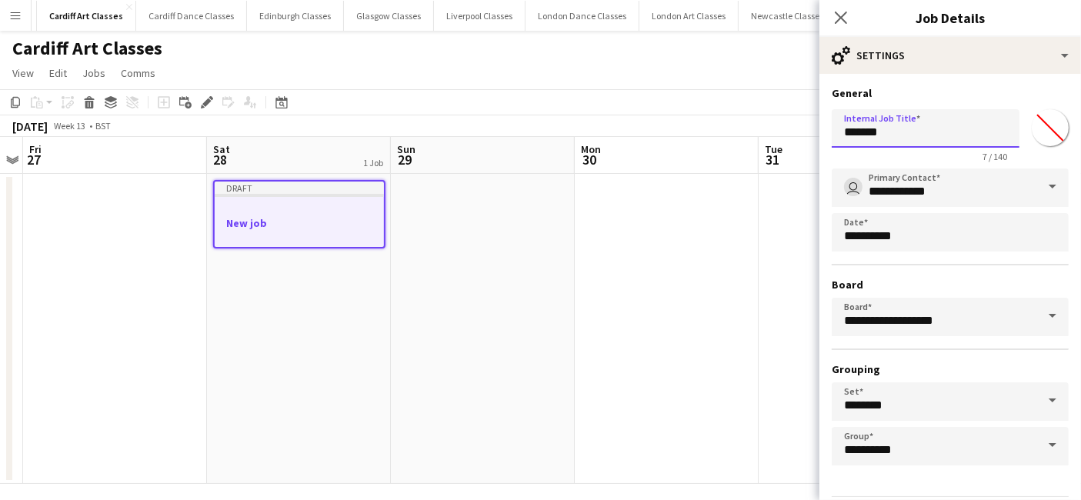
drag, startPoint x: 917, startPoint y: 128, endPoint x: 785, endPoint y: 137, distance: 131.8
click at [785, 137] on body "Menu Boards Boards Boards All jobs Status Workforce Workforce My Workforce Recr…" at bounding box center [540, 255] width 1081 height 510
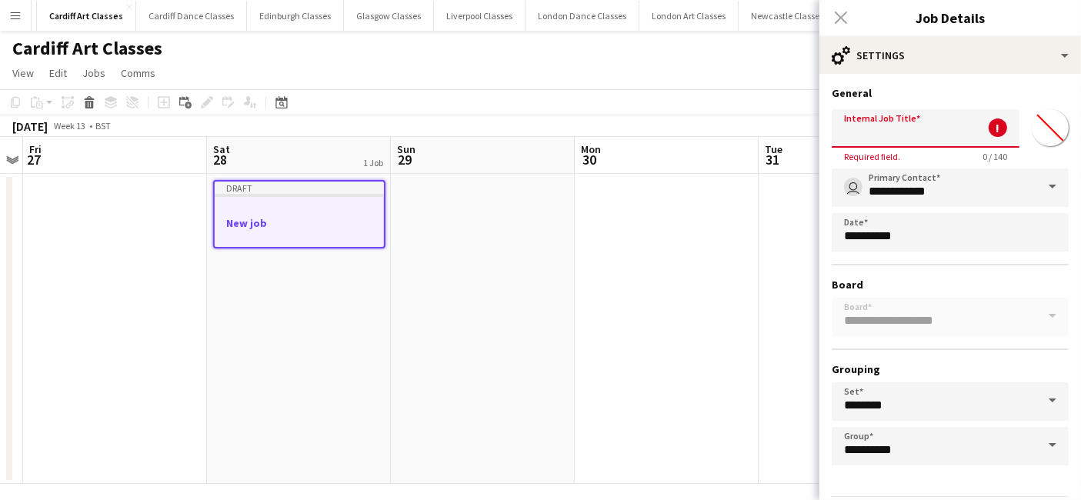
type input "*"
paste input "**********"
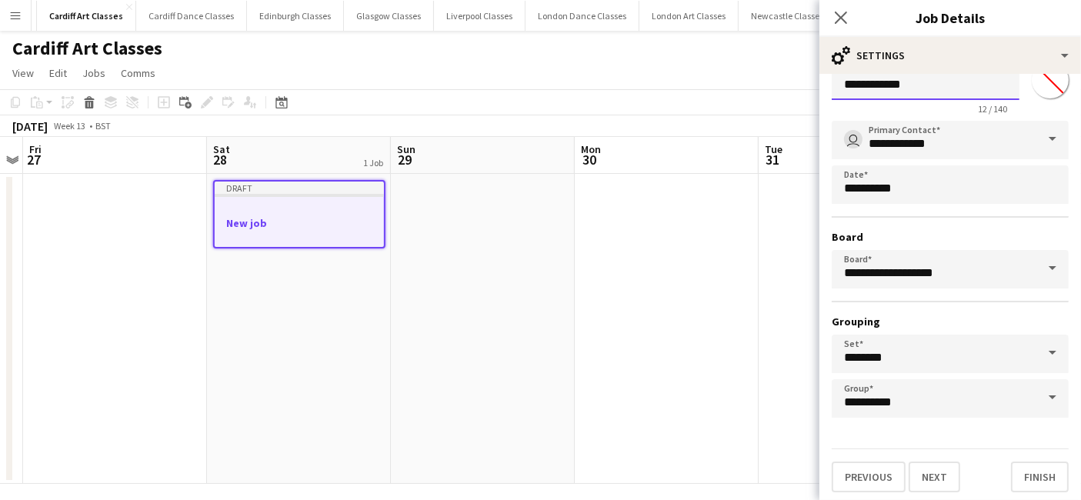
scroll to position [9, 0]
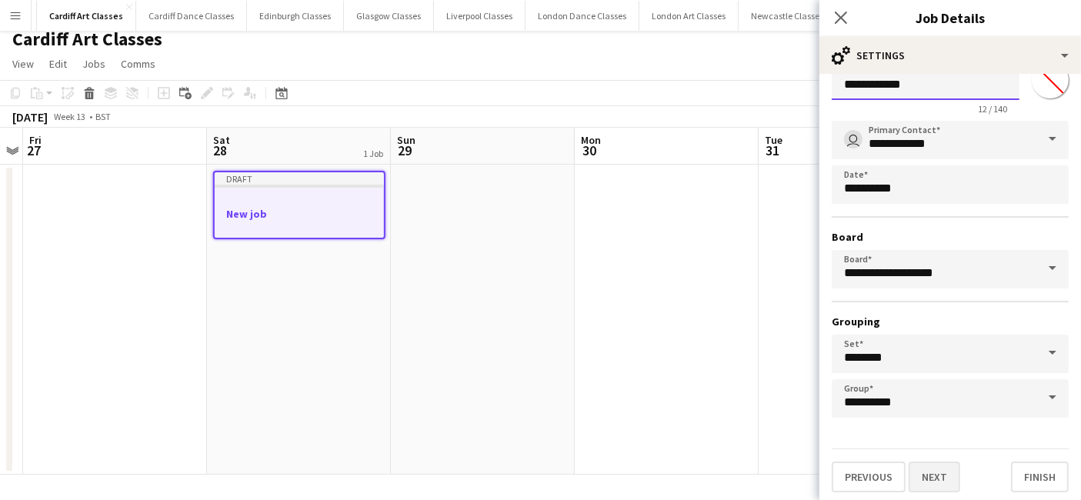
type input "**********"
click at [946, 465] on button "Next" at bounding box center [934, 476] width 52 height 31
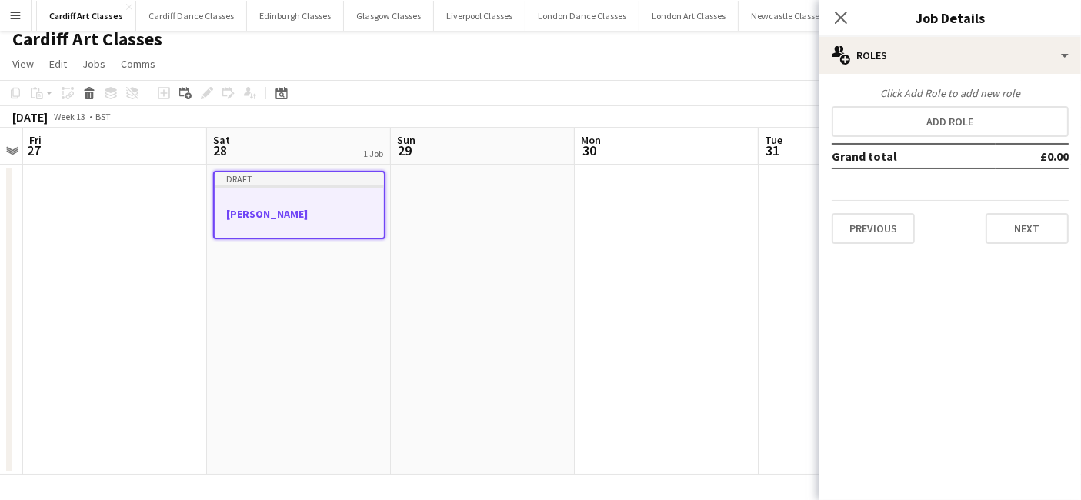
scroll to position [0, 0]
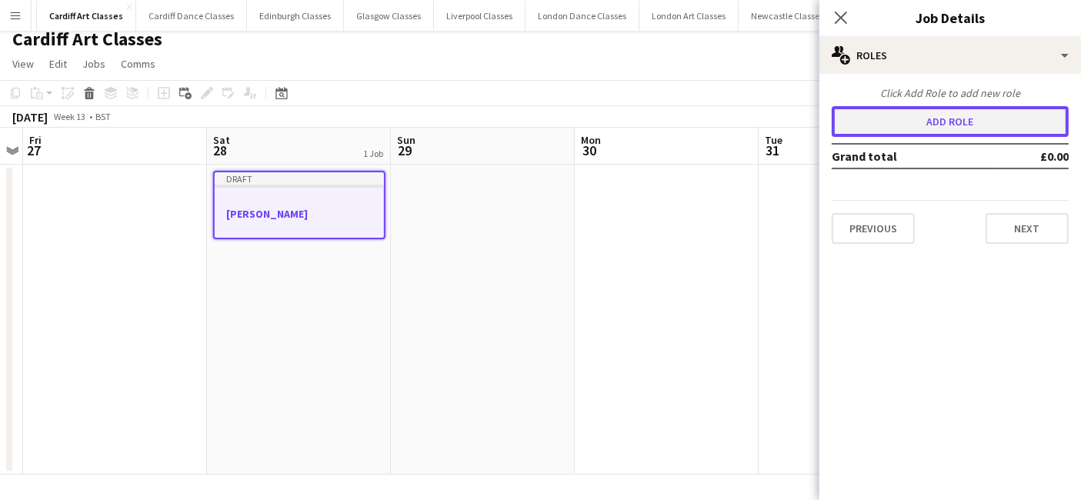
click at [965, 128] on button "Add role" at bounding box center [949, 121] width 237 height 31
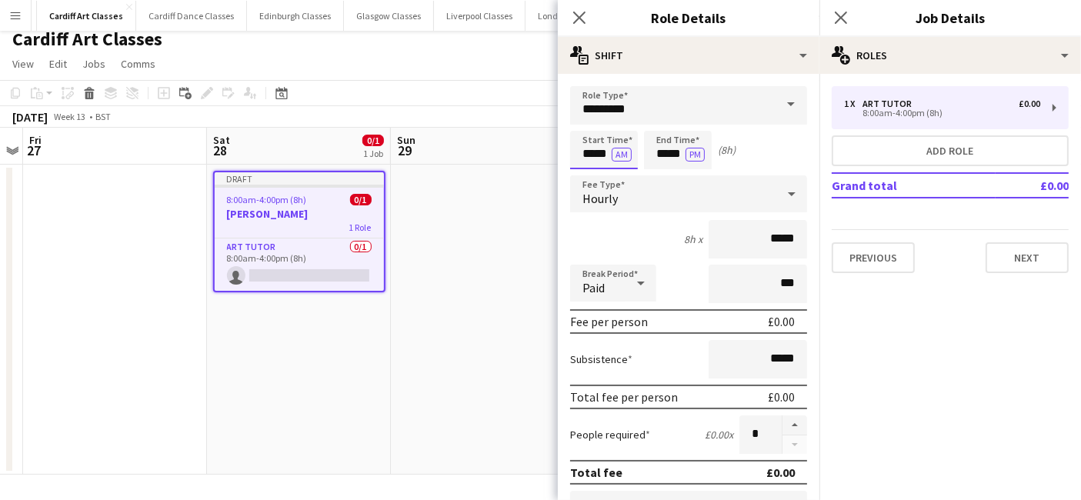
click at [601, 155] on input "*****" at bounding box center [604, 150] width 68 height 38
click at [590, 124] on div at bounding box center [588, 122] width 31 height 15
type input "*****"
click at [590, 124] on div at bounding box center [588, 122] width 31 height 15
click at [664, 158] on input "*****" at bounding box center [678, 150] width 68 height 38
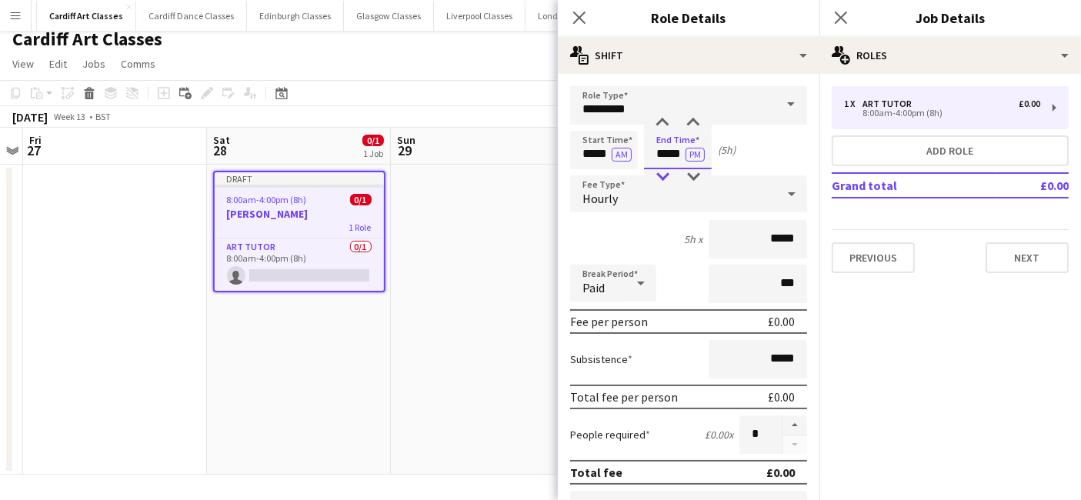
click at [665, 174] on div at bounding box center [662, 176] width 31 height 15
click at [691, 118] on div at bounding box center [693, 122] width 31 height 15
type input "*****"
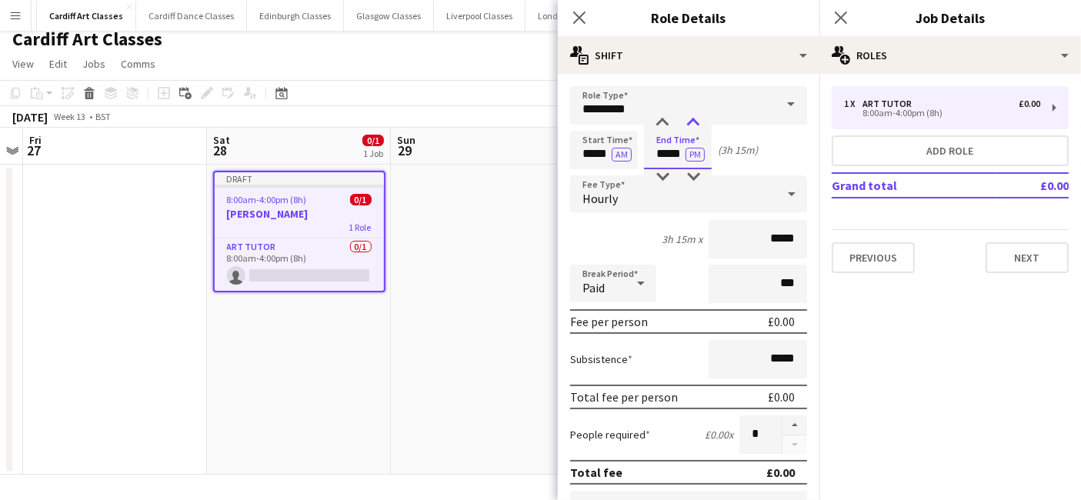
click at [691, 118] on div at bounding box center [693, 122] width 31 height 15
click at [686, 192] on div "Hourly" at bounding box center [673, 193] width 206 height 37
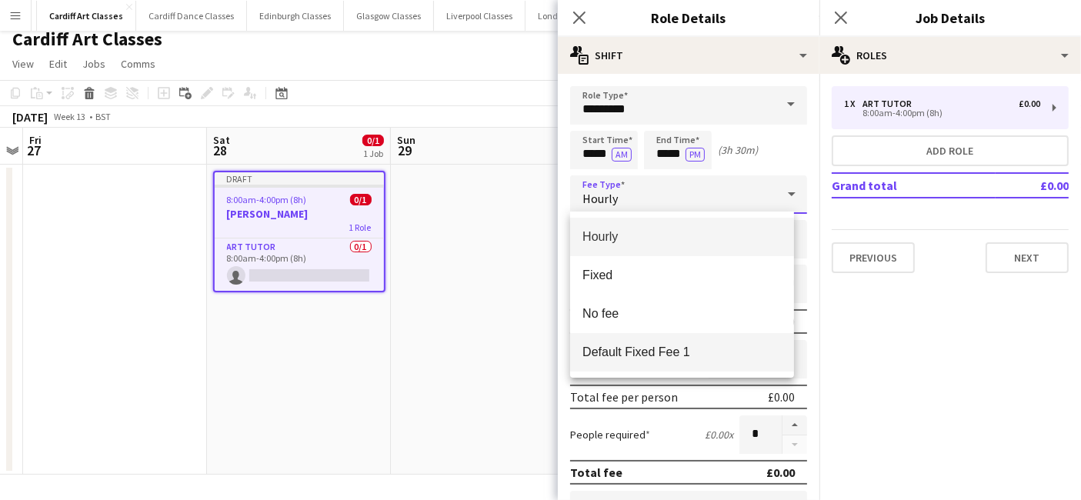
click at [688, 351] on span "Default Fixed Fee 1" at bounding box center [681, 352] width 199 height 15
type input "******"
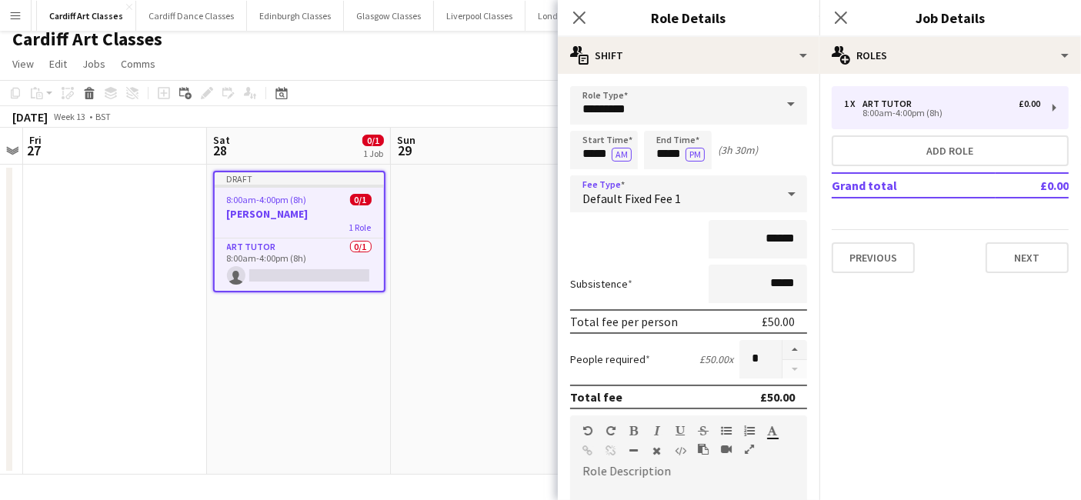
scroll to position [338, 0]
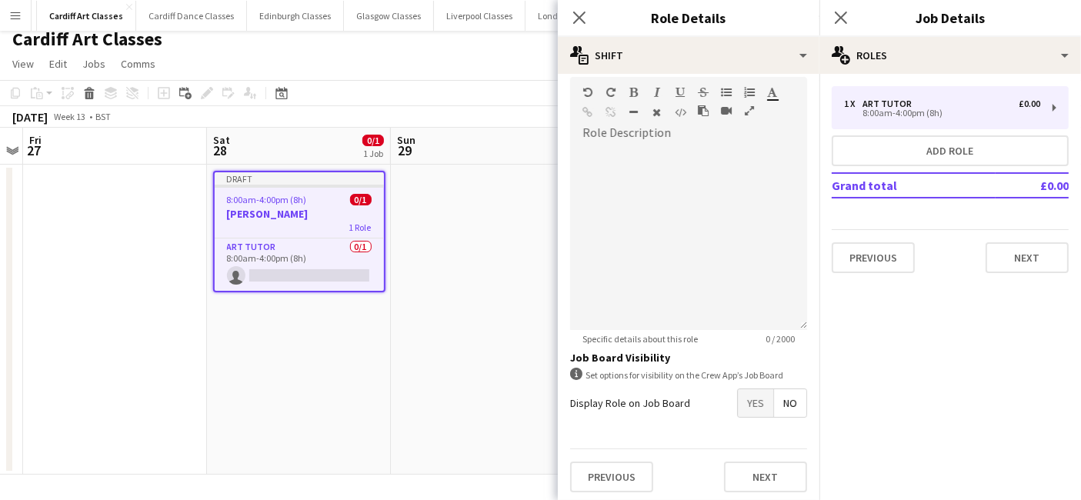
click at [751, 405] on span "Yes" at bounding box center [755, 403] width 35 height 28
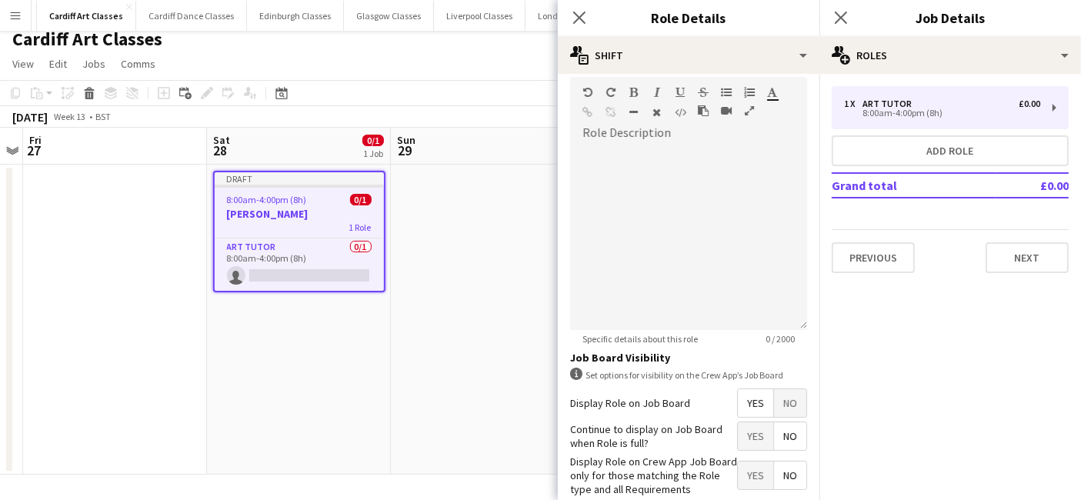
click at [798, 432] on form "Role Type ********* Start Time ***** AM End Time ***** PM (3h 30m) Fee Type Def…" at bounding box center [688, 166] width 261 height 836
click at [784, 440] on span "No" at bounding box center [790, 436] width 32 height 28
click at [738, 469] on span "Yes" at bounding box center [755, 475] width 35 height 28
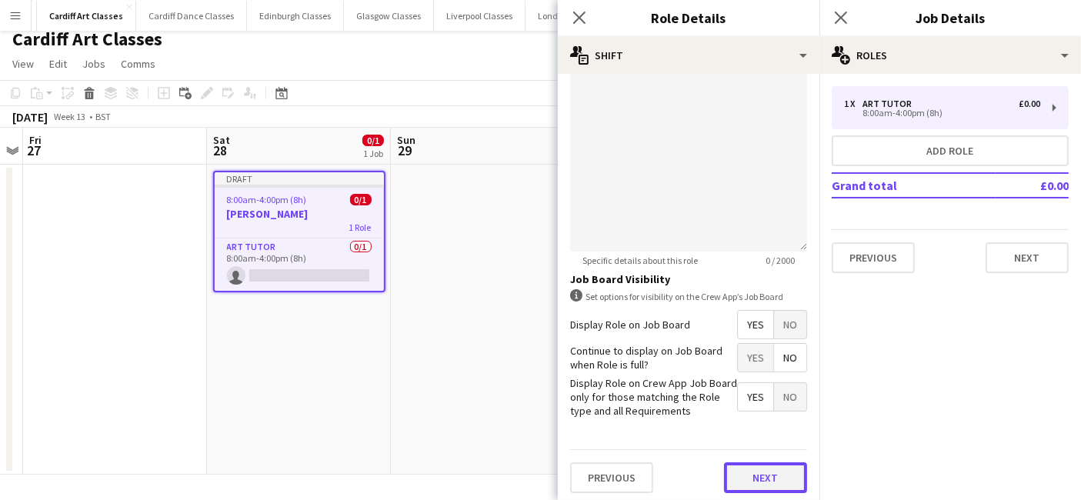
click at [756, 473] on button "Next" at bounding box center [765, 477] width 83 height 31
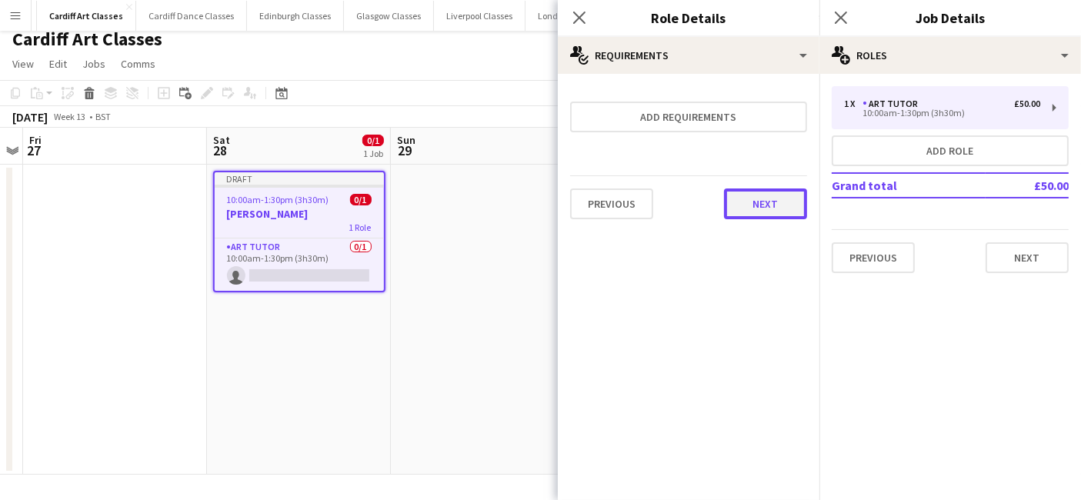
click at [784, 209] on button "Next" at bounding box center [765, 203] width 83 height 31
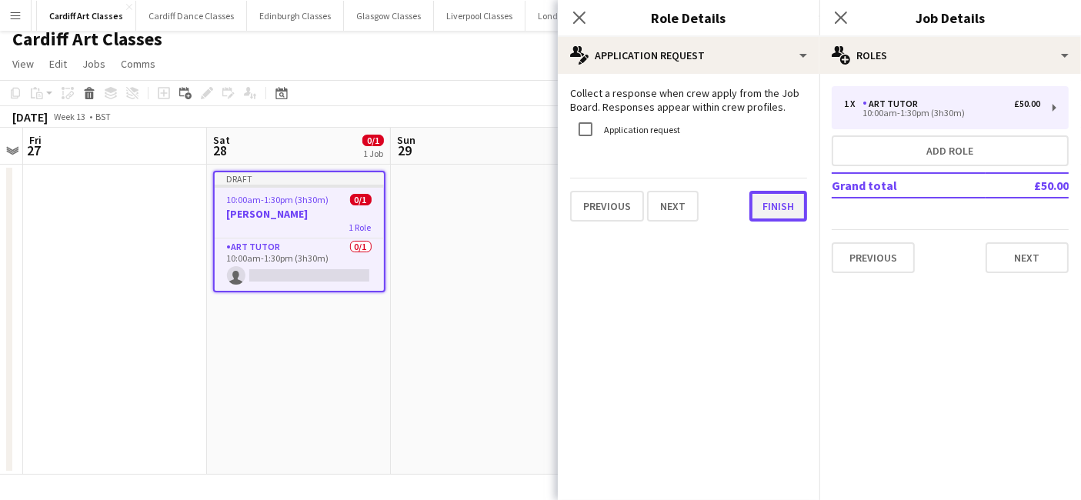
click at [778, 194] on button "Finish" at bounding box center [778, 206] width 58 height 31
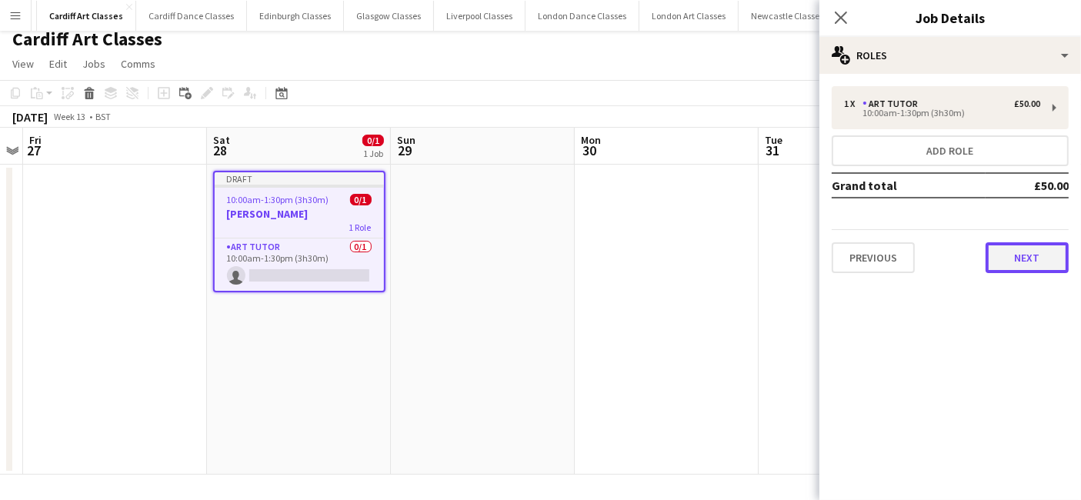
click at [1037, 268] on button "Next" at bounding box center [1026, 257] width 83 height 31
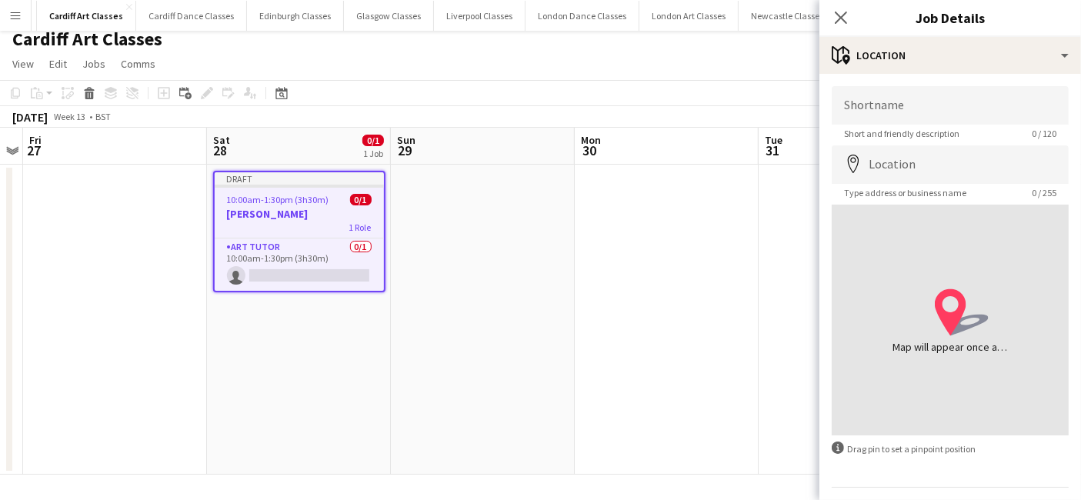
drag, startPoint x: 891, startPoint y: 77, endPoint x: 888, endPoint y: 93, distance: 16.4
click at [888, 80] on div "Shortname Short and friendly description 0 / 120 Location map-marker Type addre…" at bounding box center [949, 308] width 261 height 469
click at [890, 103] on input "Shortname" at bounding box center [949, 105] width 237 height 38
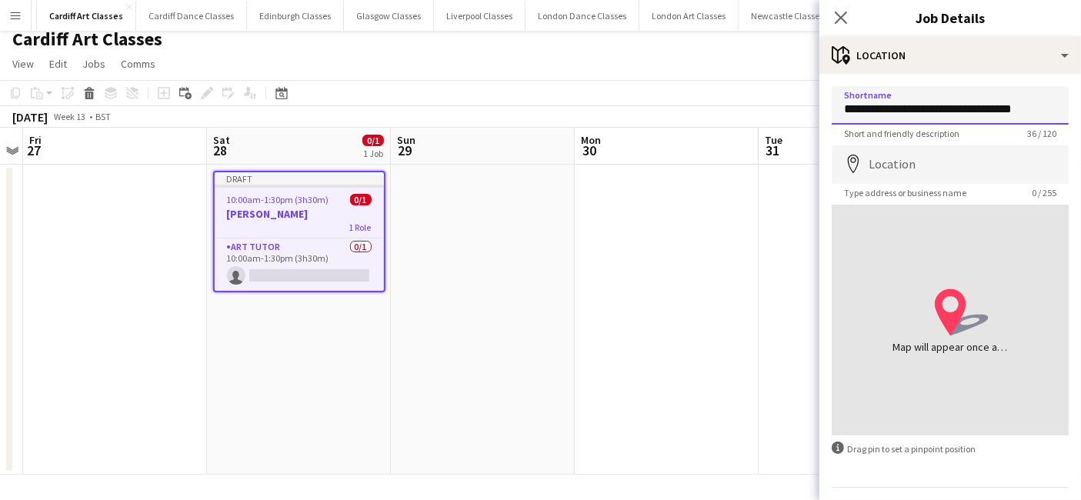
type input "**********"
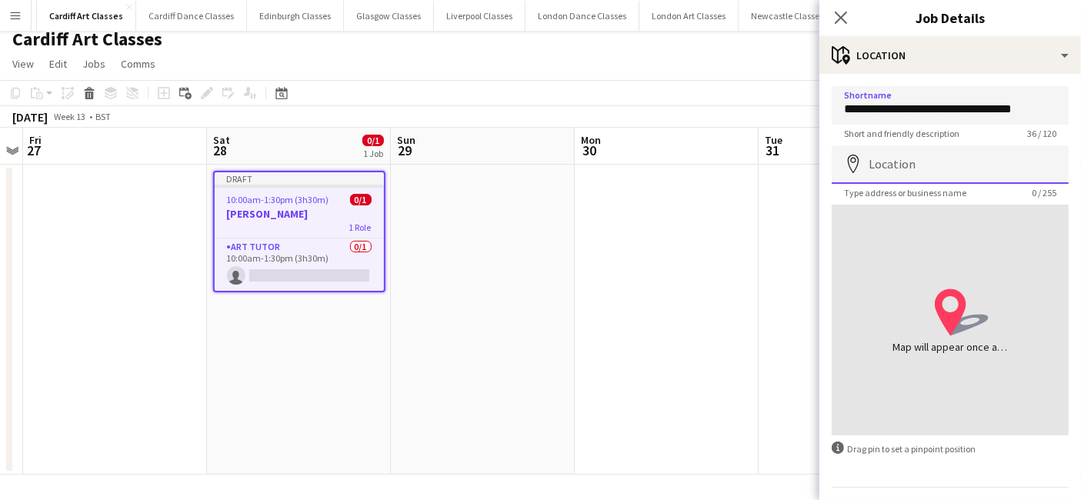
click at [898, 171] on input "Location" at bounding box center [949, 164] width 237 height 38
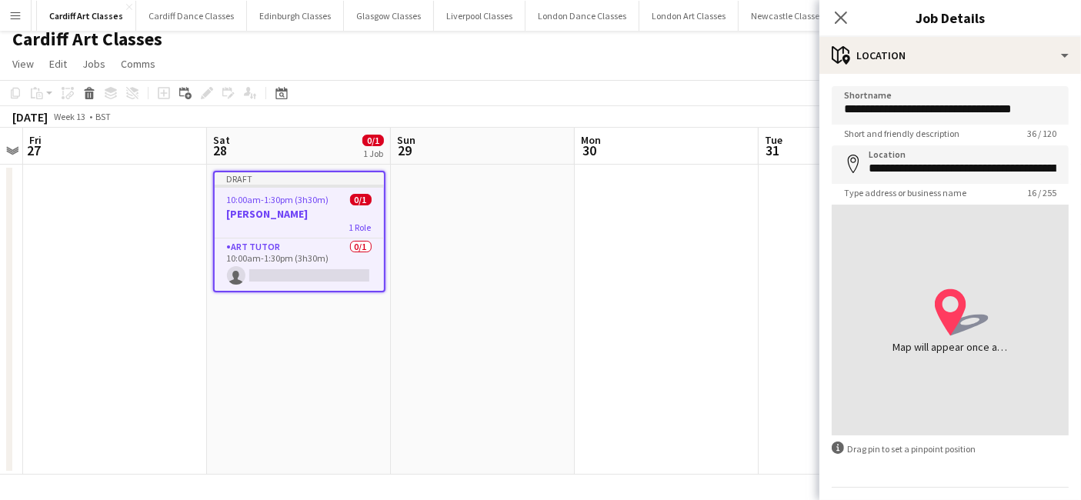
type input "**********"
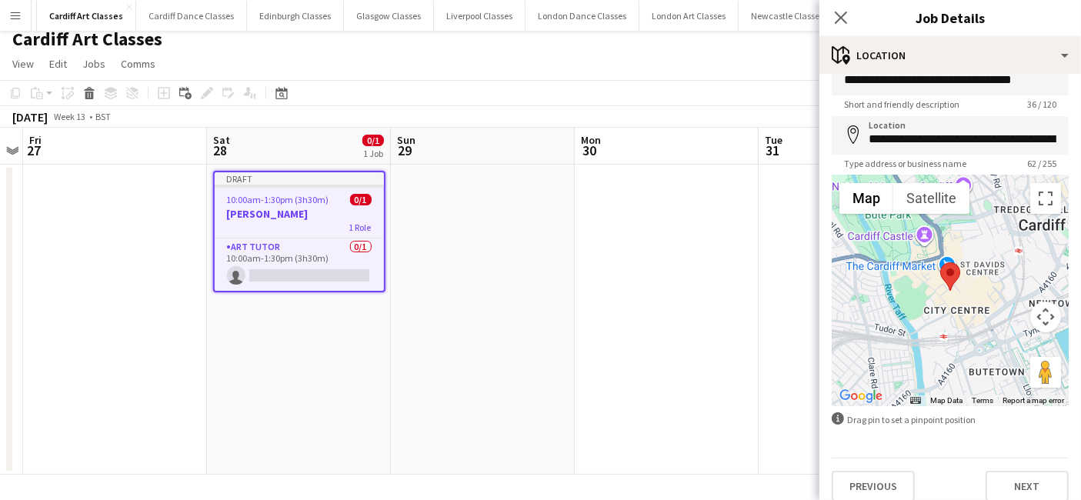
scroll to position [41, 0]
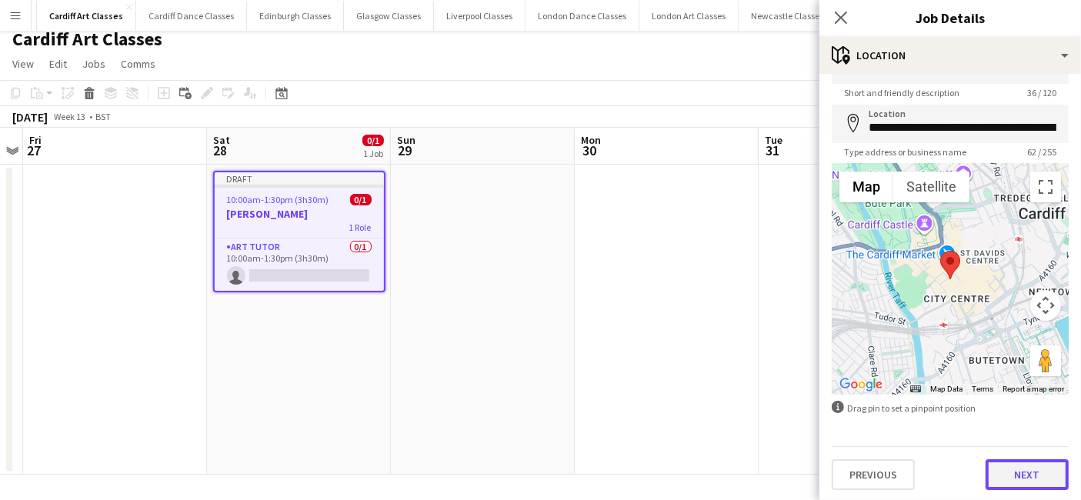
click at [988, 476] on button "Next" at bounding box center [1026, 474] width 83 height 31
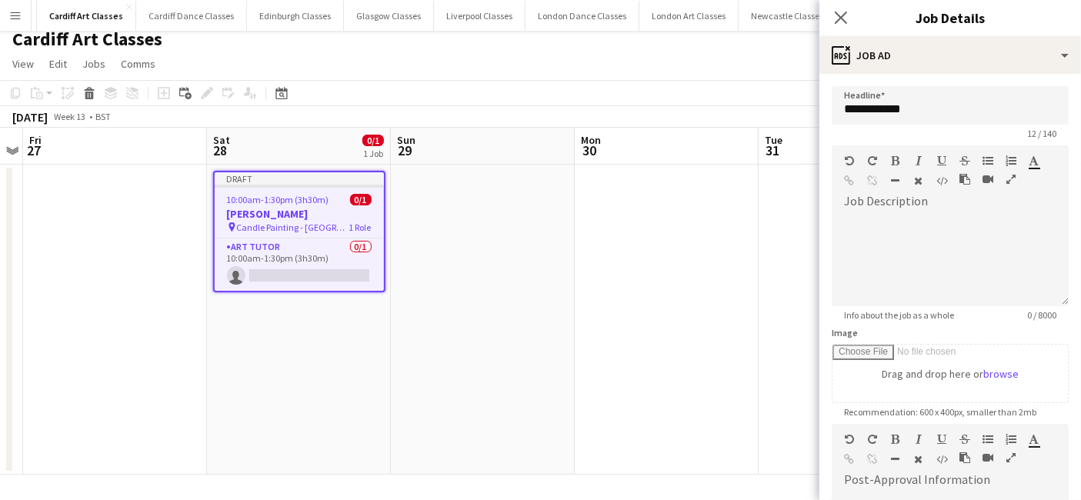
scroll to position [0, 0]
click at [908, 206] on div at bounding box center [949, 254] width 237 height 103
paste div
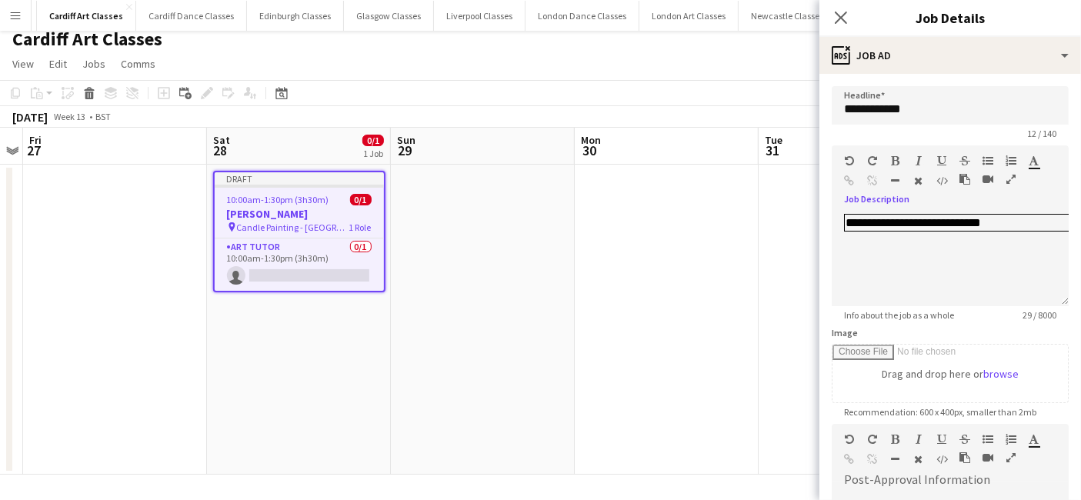
click at [694, 278] on app-date-cell at bounding box center [666, 320] width 184 height 310
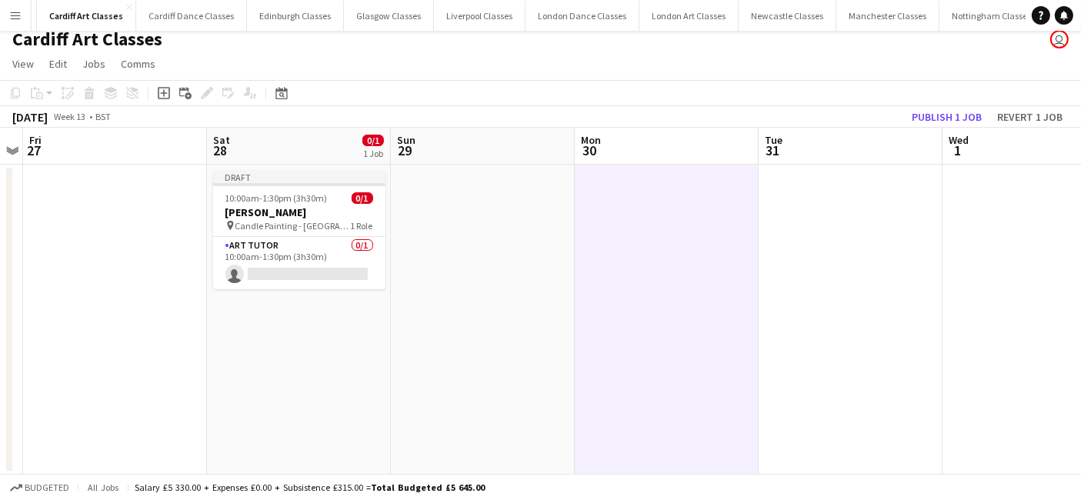
click at [934, 126] on div "March 2026 Week 13 • BST Publish 1 job Revert 1 job" at bounding box center [540, 117] width 1081 height 22
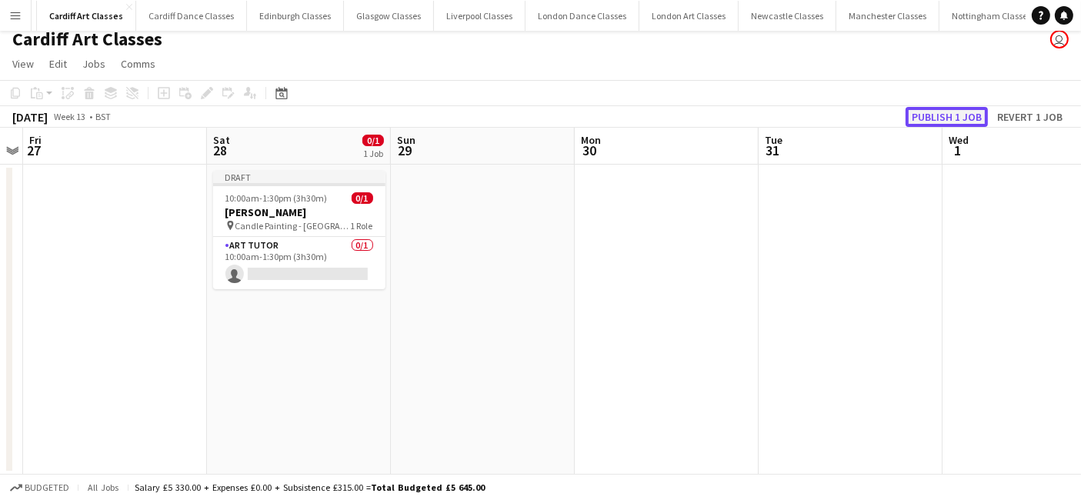
click at [936, 124] on button "Publish 1 job" at bounding box center [946, 117] width 82 height 20
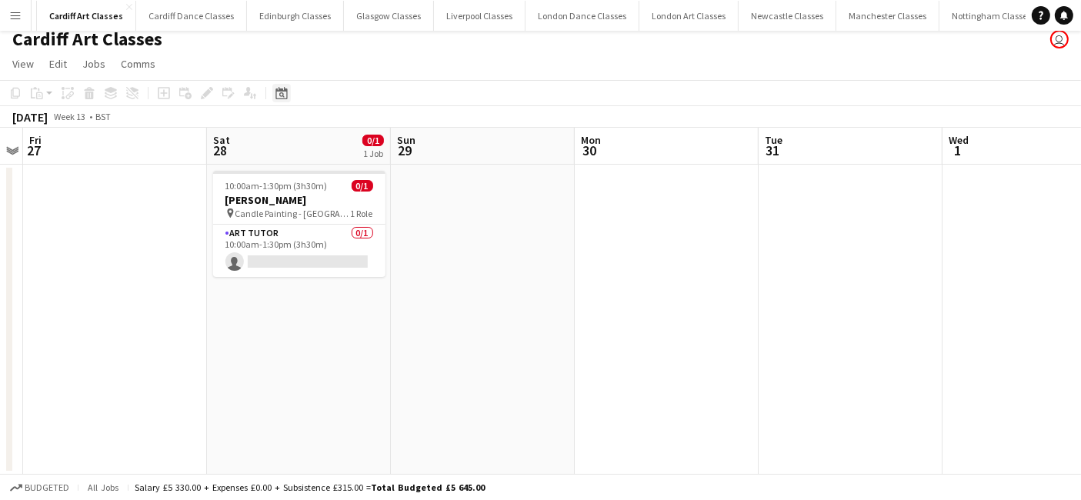
click at [281, 84] on div "Date picker" at bounding box center [281, 93] width 18 height 18
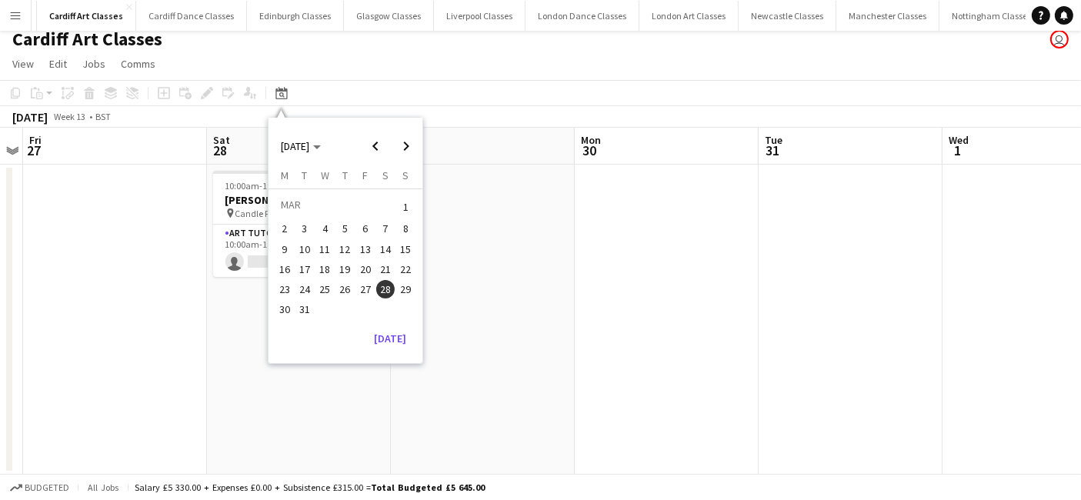
click at [23, 15] on button "Menu" at bounding box center [15, 15] width 31 height 31
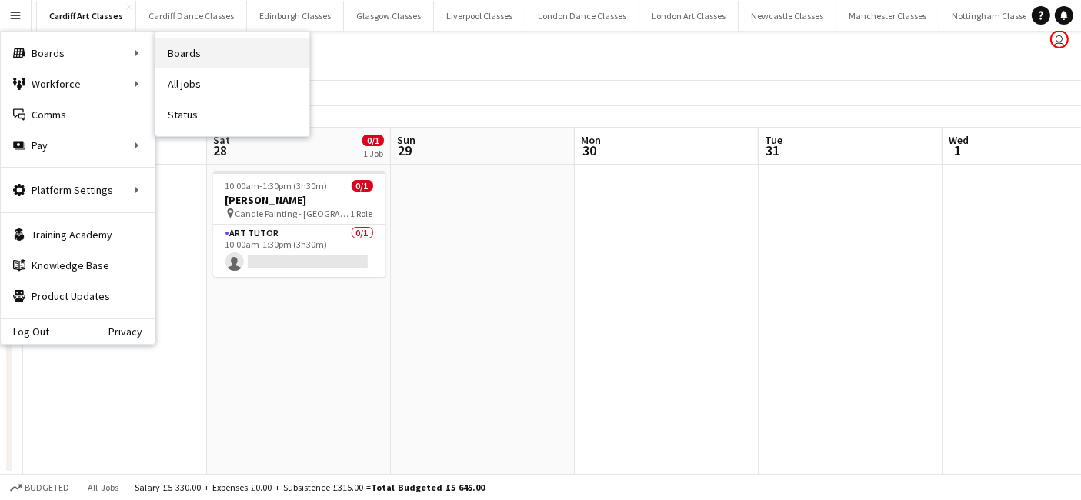
click at [238, 55] on link "Boards" at bounding box center [232, 53] width 154 height 31
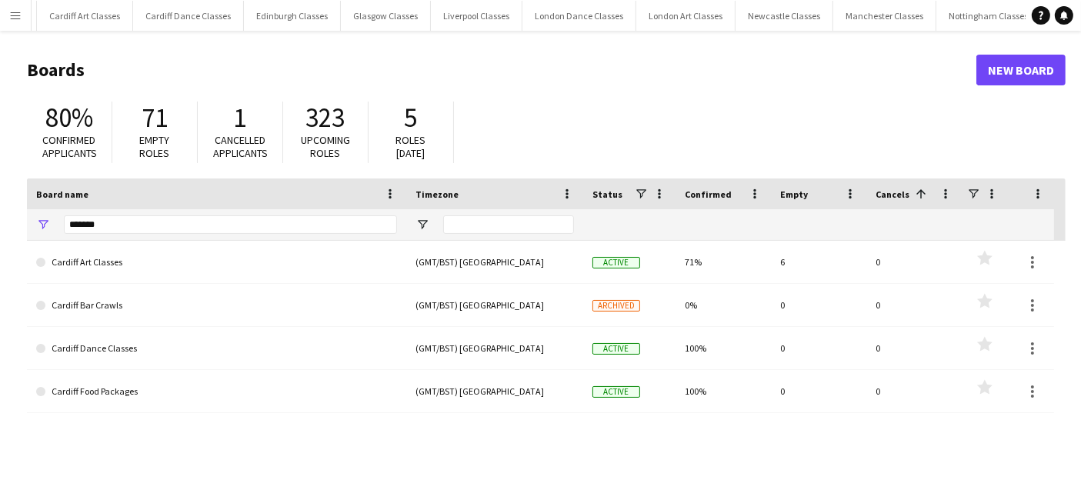
click at [127, 238] on div "*******" at bounding box center [230, 224] width 333 height 31
click at [121, 225] on input "*******" at bounding box center [230, 224] width 333 height 18
type input "*"
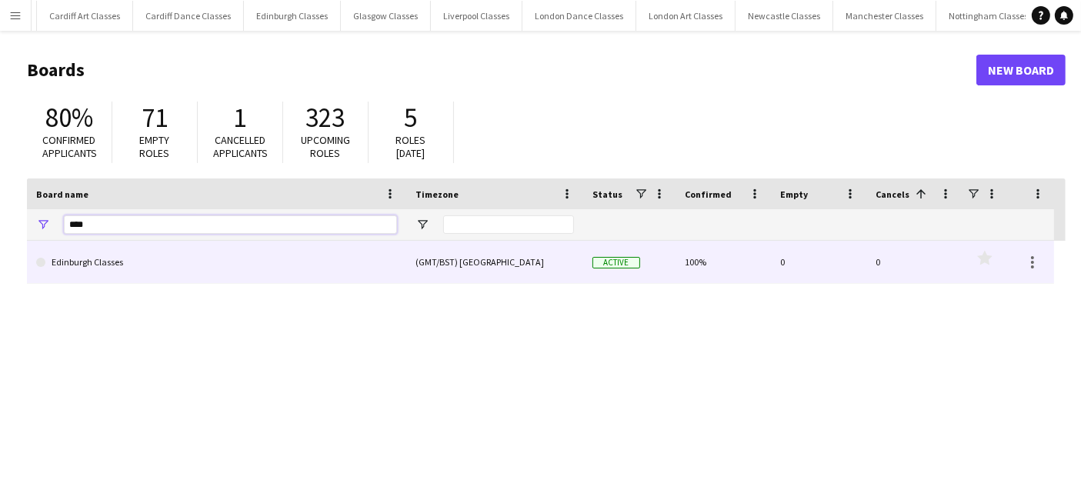
type input "****"
click at [119, 271] on link "Edinburgh Classes" at bounding box center [216, 262] width 361 height 43
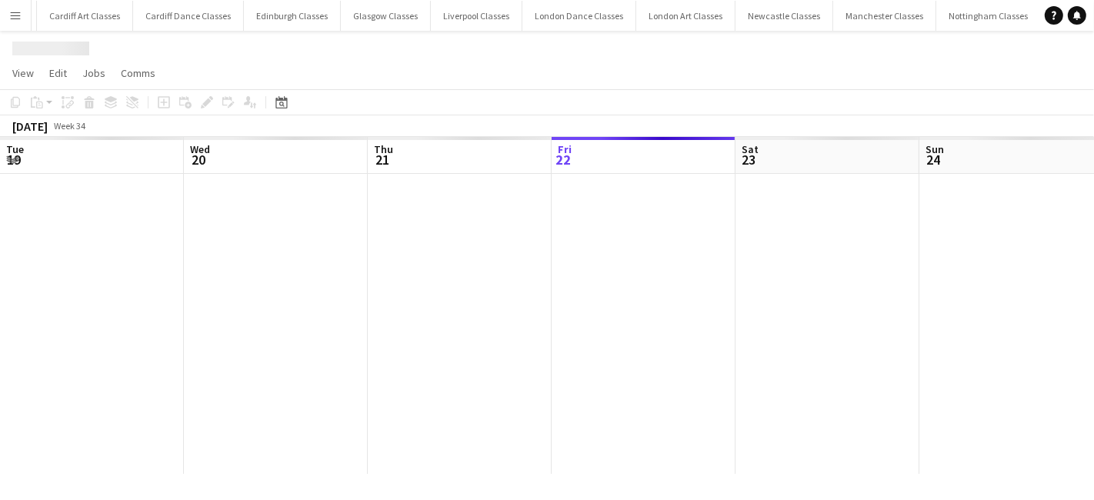
scroll to position [0, 367]
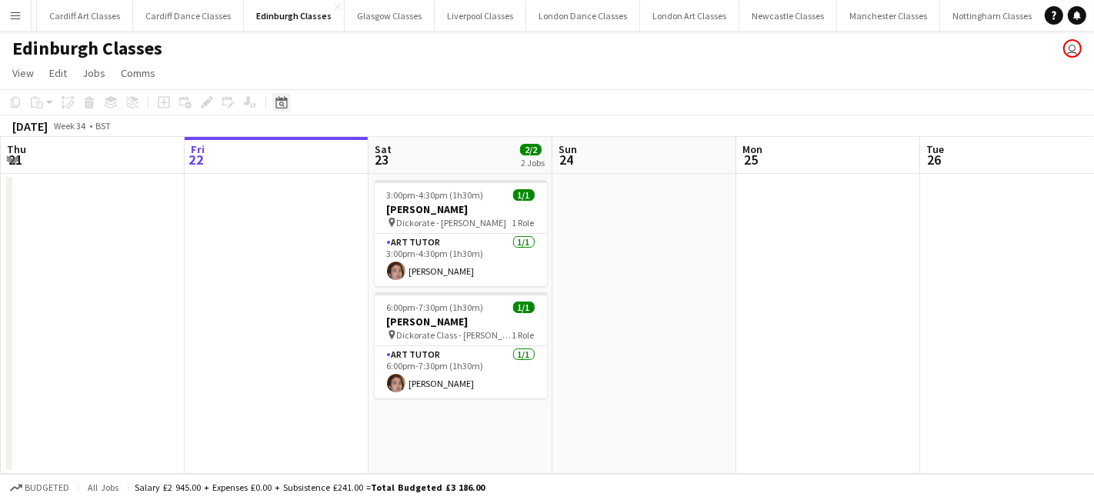
click at [288, 108] on div "Date picker" at bounding box center [281, 102] width 18 height 18
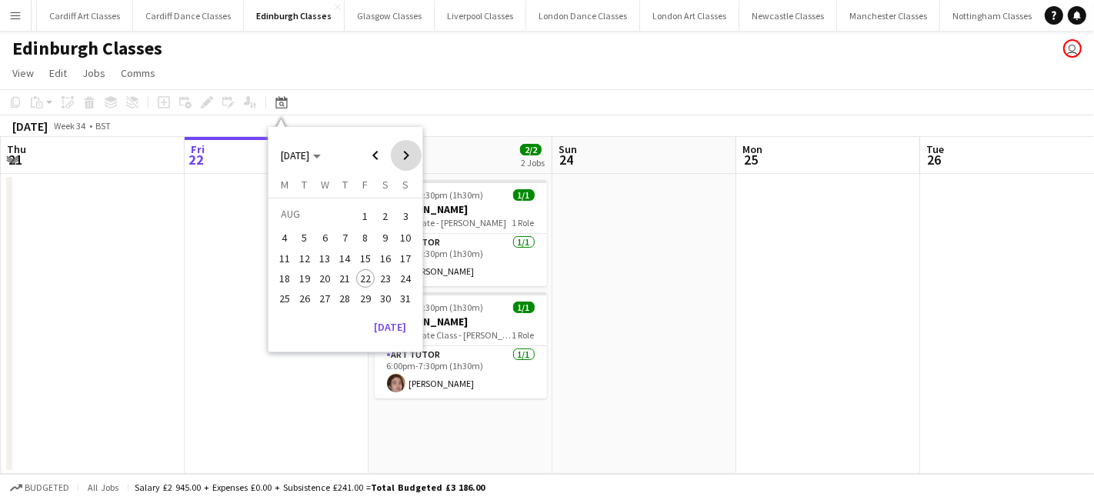
click at [403, 150] on span "Next month" at bounding box center [406, 155] width 31 height 31
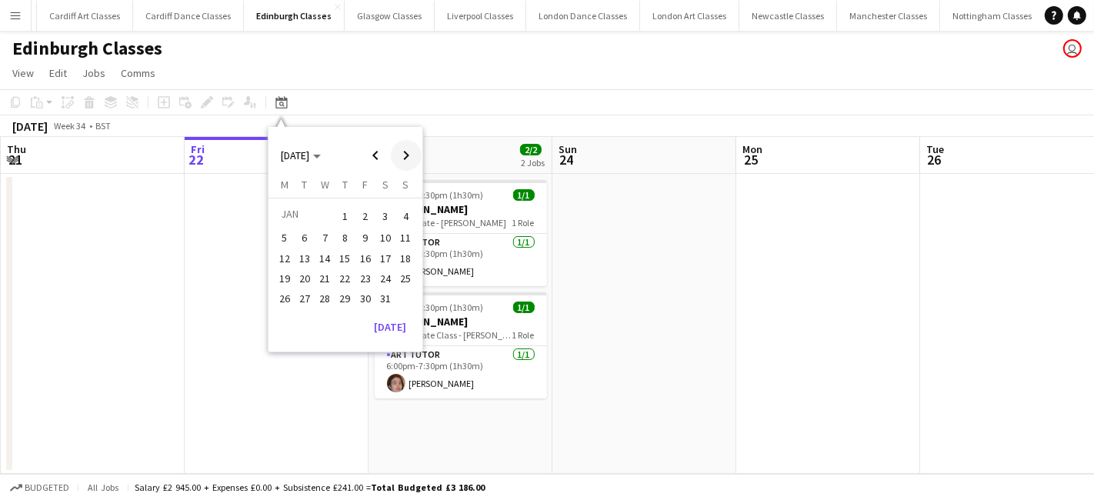
click at [403, 150] on span "Next month" at bounding box center [406, 155] width 31 height 31
click at [368, 225] on button "1" at bounding box center [365, 216] width 20 height 24
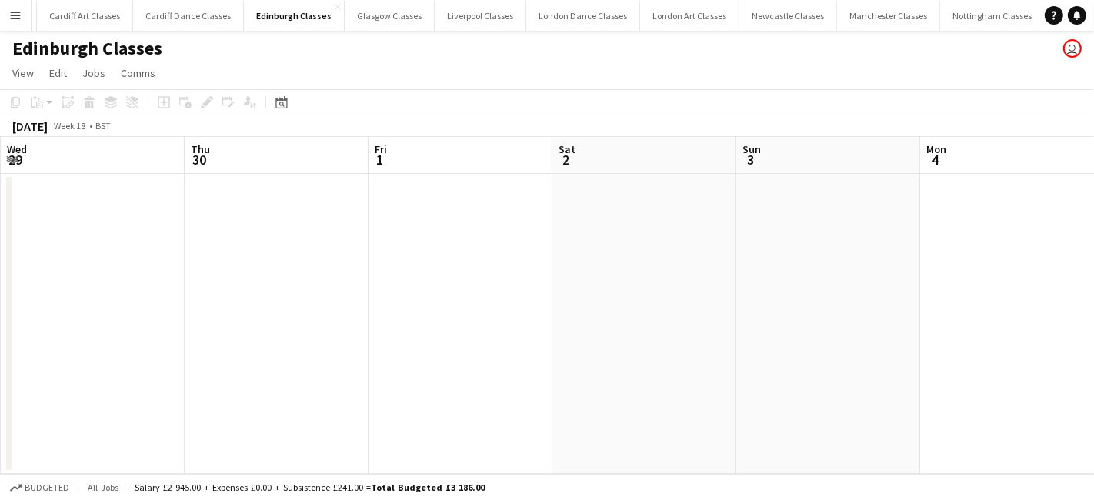
scroll to position [0, 528]
click at [265, 238] on app-date-cell at bounding box center [299, 324] width 184 height 300
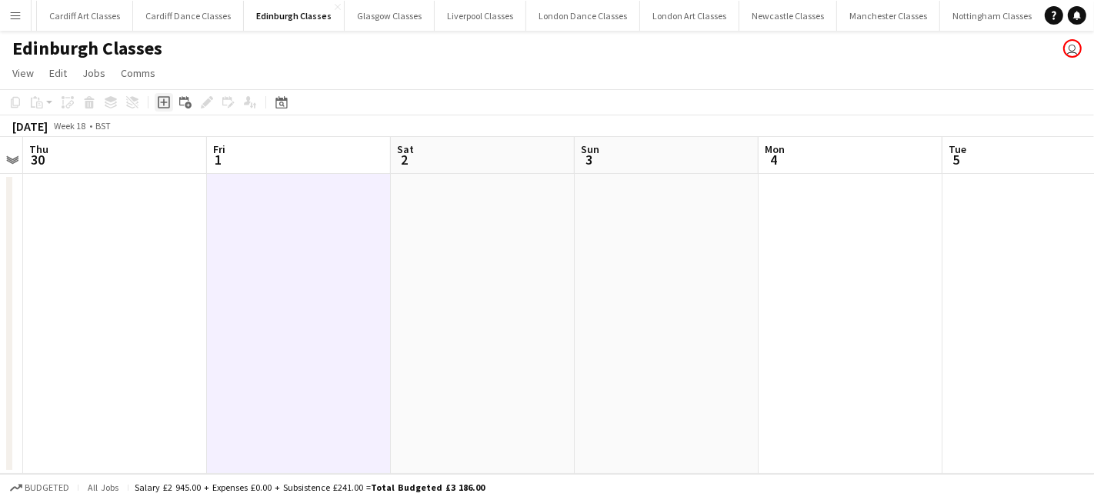
click at [161, 100] on icon "Add job" at bounding box center [164, 102] width 12 height 12
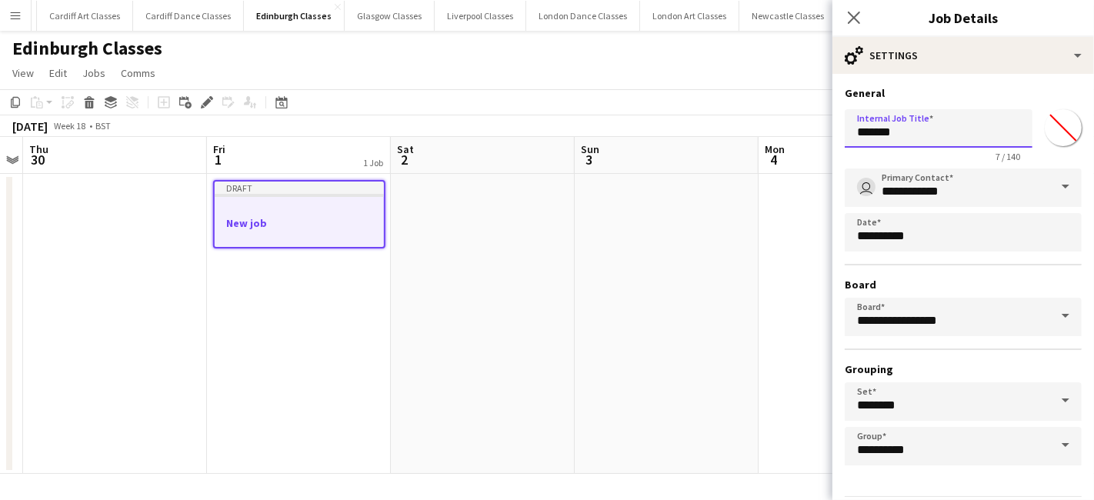
drag, startPoint x: 912, startPoint y: 130, endPoint x: 828, endPoint y: 130, distance: 84.6
click at [828, 130] on body "Menu Boards Boards Boards All jobs Status Workforce Workforce My Workforce Recr…" at bounding box center [547, 250] width 1094 height 500
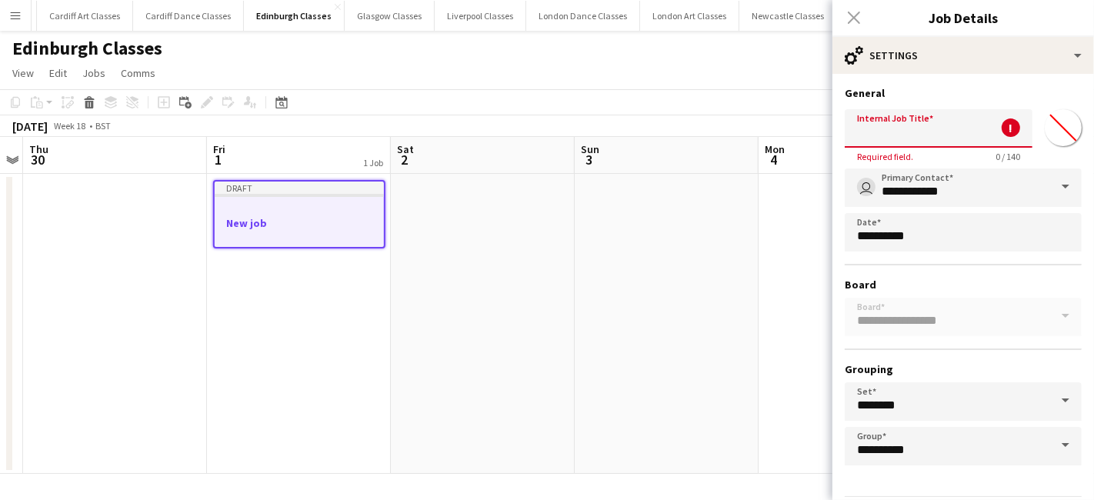
type input "*"
paste input "**********"
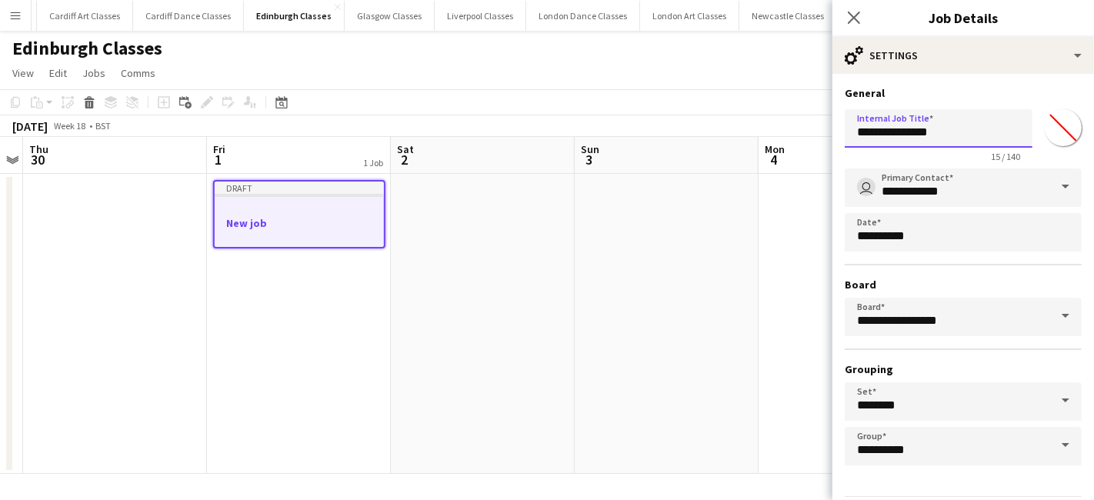
scroll to position [48, 0]
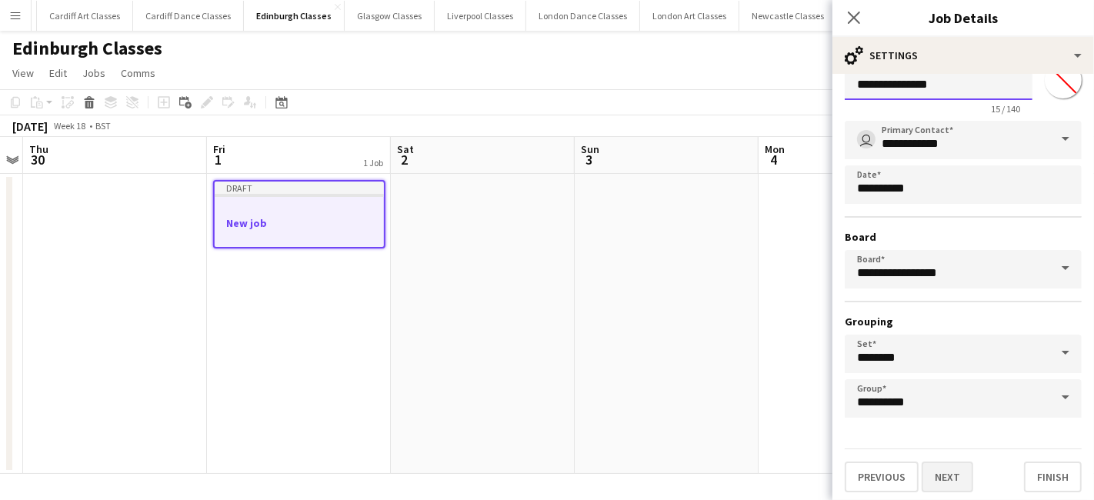
type input "**********"
drag, startPoint x: 941, startPoint y: 469, endPoint x: 940, endPoint y: 423, distance: 46.2
click at [940, 469] on button "Next" at bounding box center [947, 476] width 52 height 31
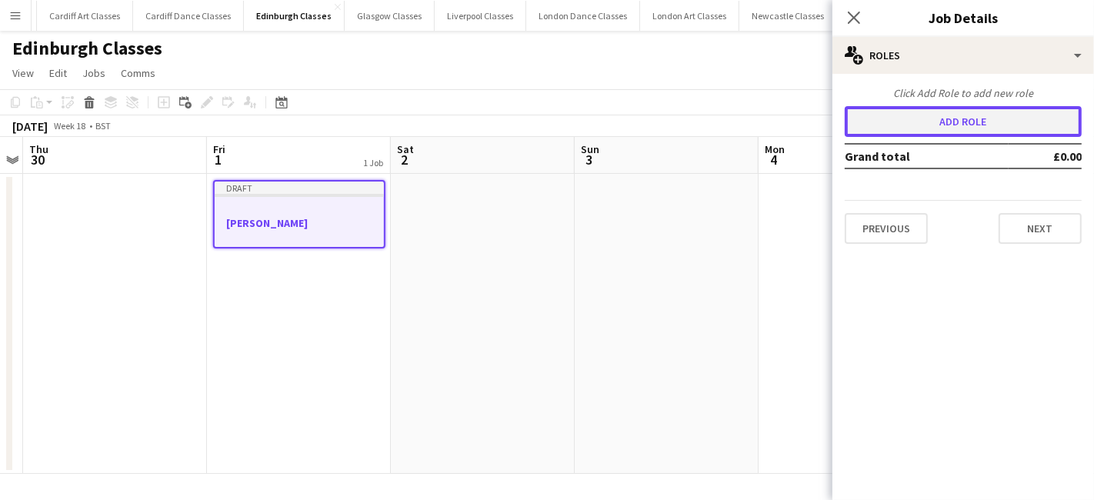
click at [924, 126] on button "Add role" at bounding box center [962, 121] width 237 height 31
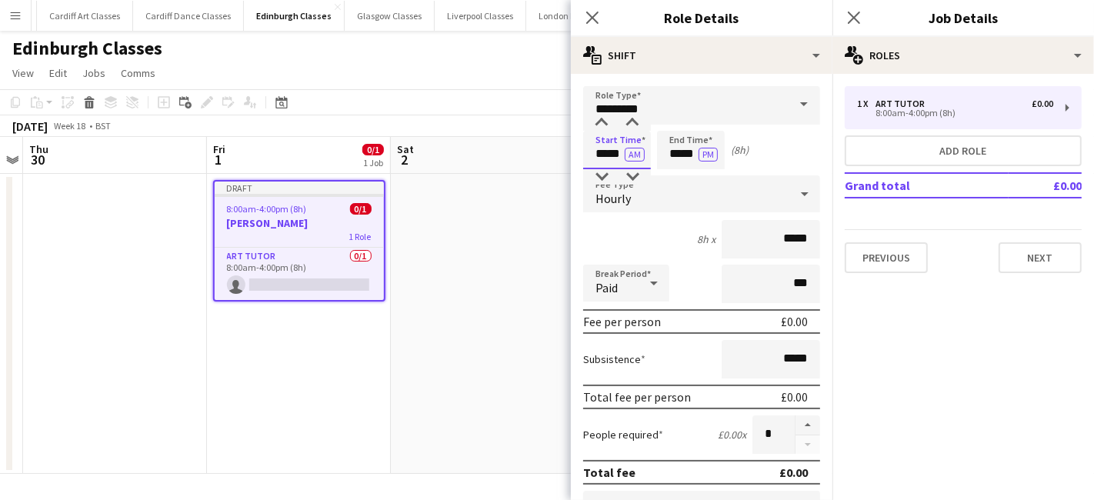
click at [601, 161] on input "*****" at bounding box center [617, 150] width 68 height 38
click at [597, 126] on div at bounding box center [601, 122] width 31 height 15
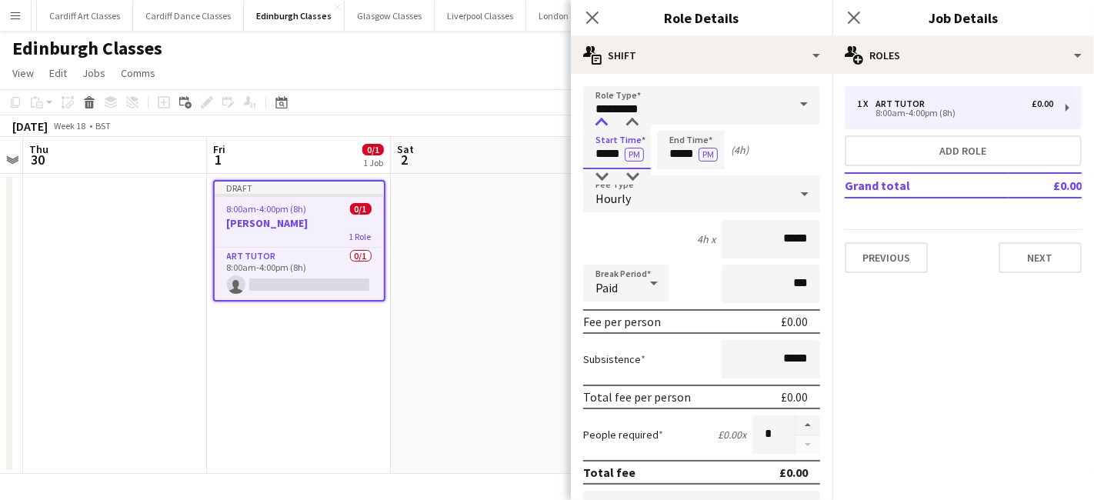
click at [597, 126] on div at bounding box center [601, 122] width 31 height 15
type input "*****"
click at [597, 126] on div at bounding box center [601, 122] width 31 height 15
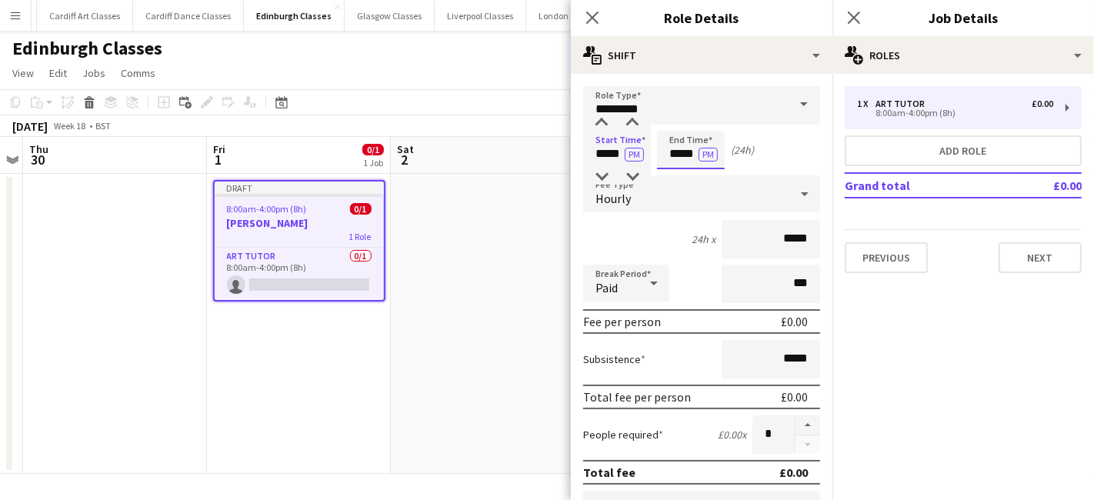
click at [691, 148] on input "*****" at bounding box center [691, 150] width 68 height 38
click at [674, 126] on div at bounding box center [675, 122] width 31 height 15
click at [697, 122] on div at bounding box center [706, 122] width 31 height 15
type input "*****"
click at [697, 122] on div at bounding box center [706, 122] width 31 height 15
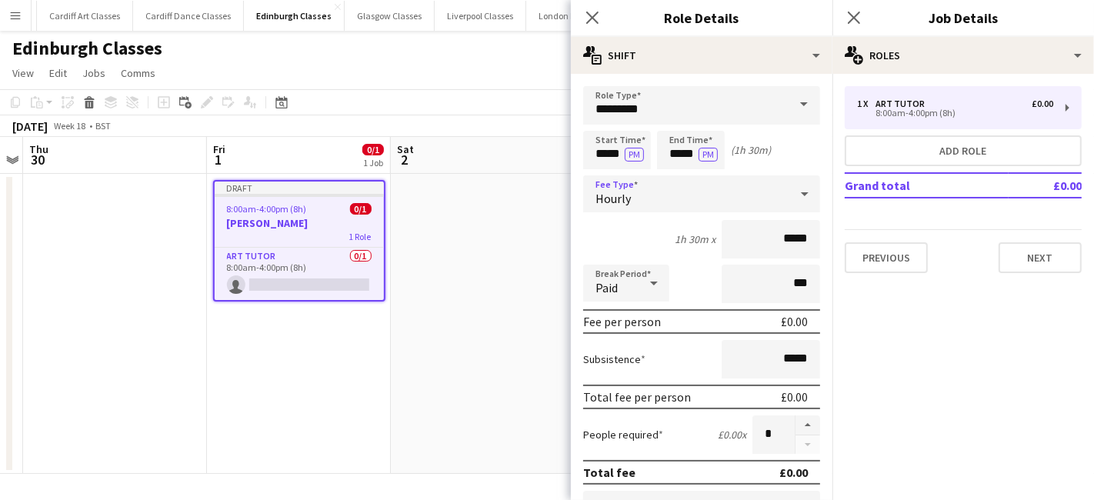
click at [688, 199] on div "Hourly" at bounding box center [686, 193] width 206 height 37
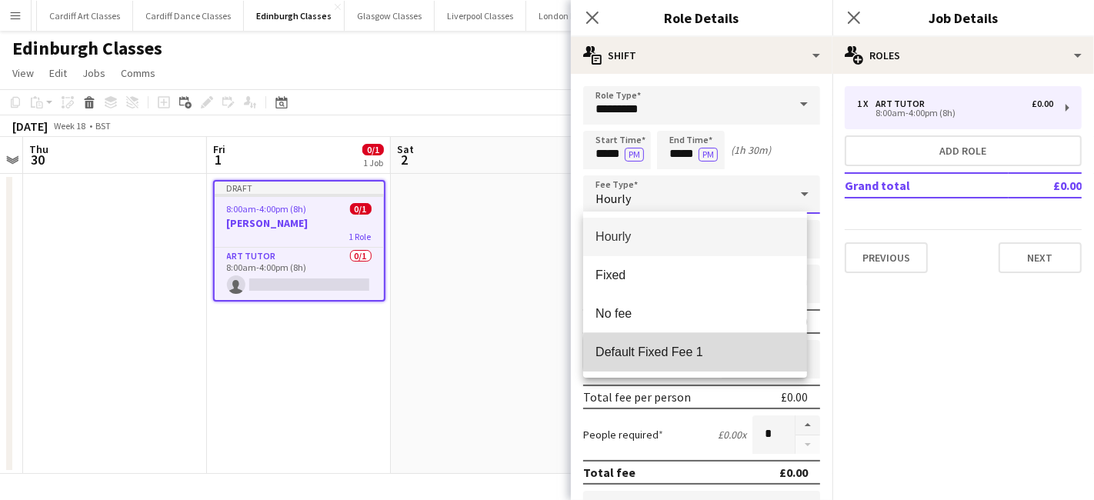
click at [701, 354] on span "Default Fixed Fee 1" at bounding box center [694, 352] width 199 height 15
type input "******"
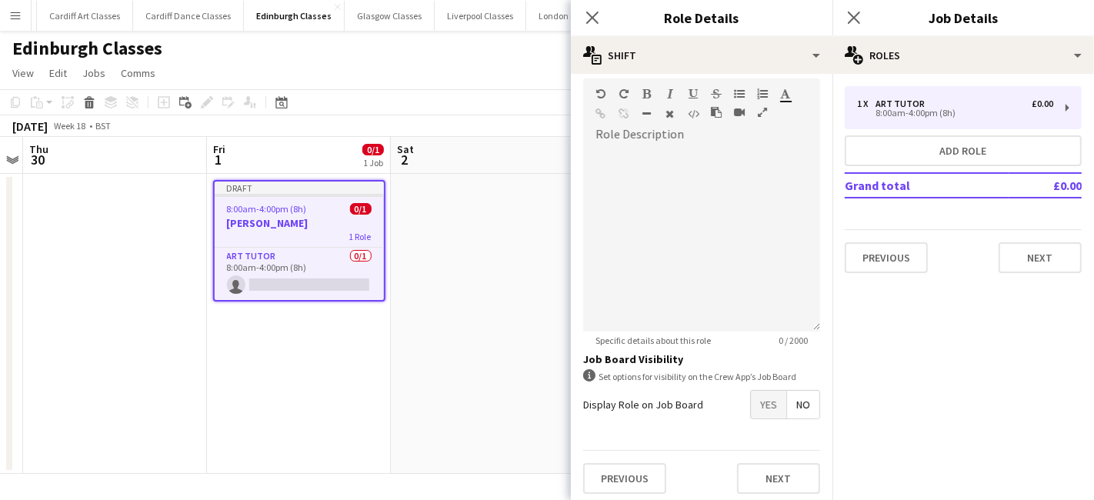
scroll to position [338, 0]
click at [751, 396] on span "Yes" at bounding box center [768, 403] width 35 height 28
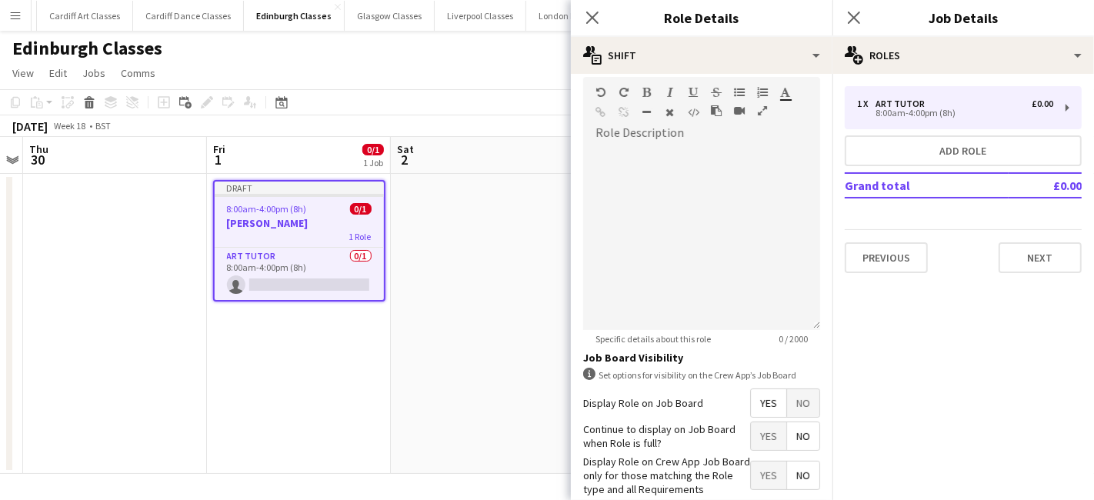
click at [795, 438] on span "No" at bounding box center [803, 436] width 32 height 28
click at [755, 471] on span "Yes" at bounding box center [768, 475] width 35 height 28
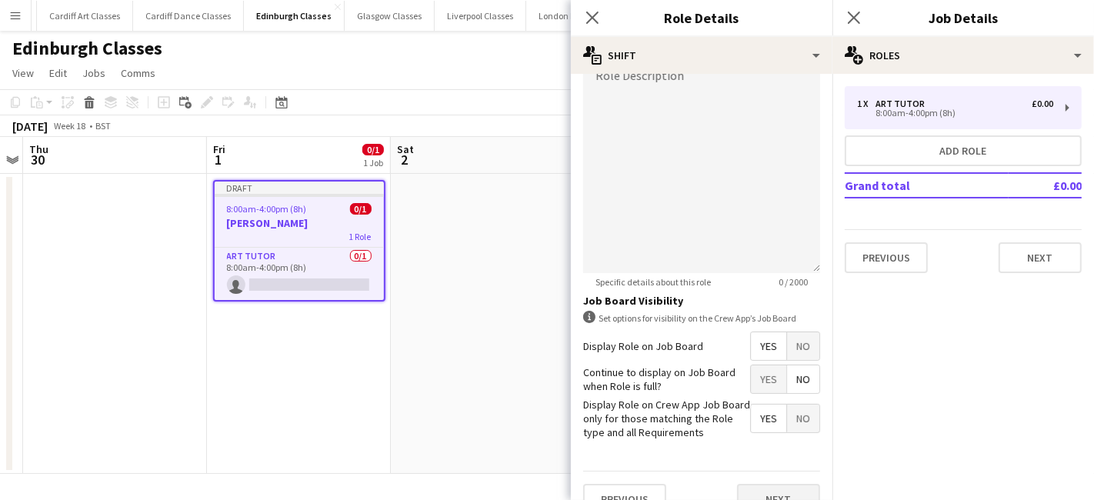
scroll to position [417, 0]
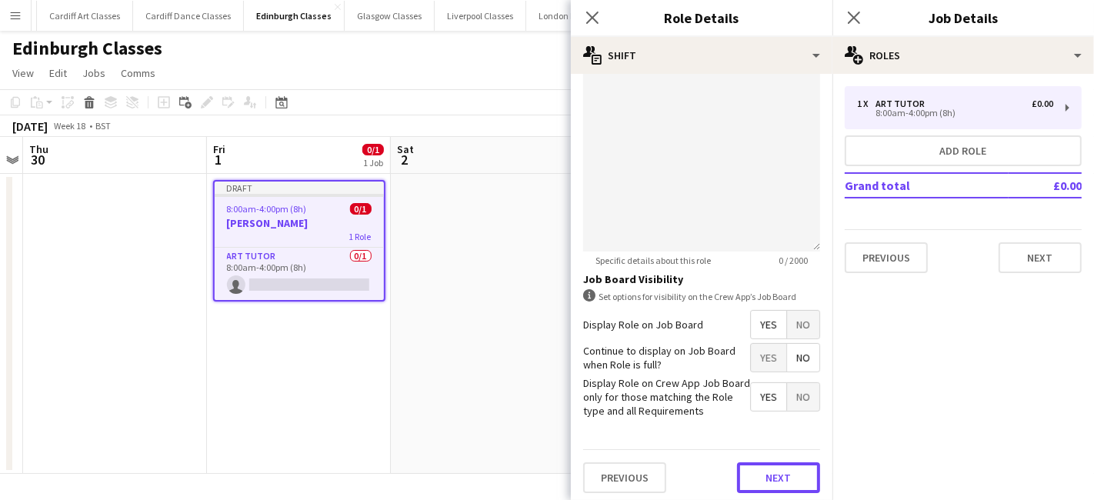
drag, startPoint x: 758, startPoint y: 468, endPoint x: 760, endPoint y: 455, distance: 13.2
click at [760, 468] on button "Next" at bounding box center [778, 477] width 83 height 31
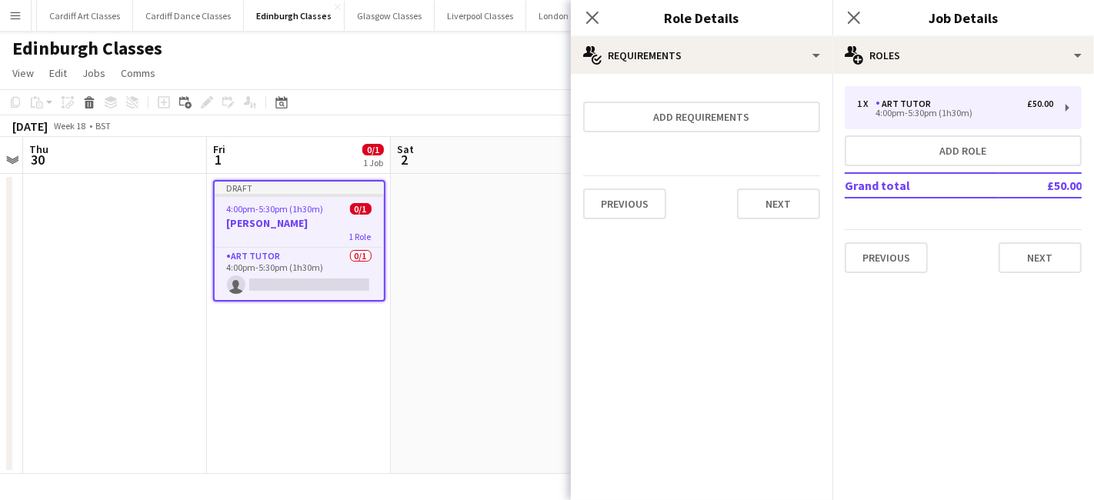
scroll to position [0, 0]
click at [763, 188] on button "Next" at bounding box center [778, 203] width 83 height 31
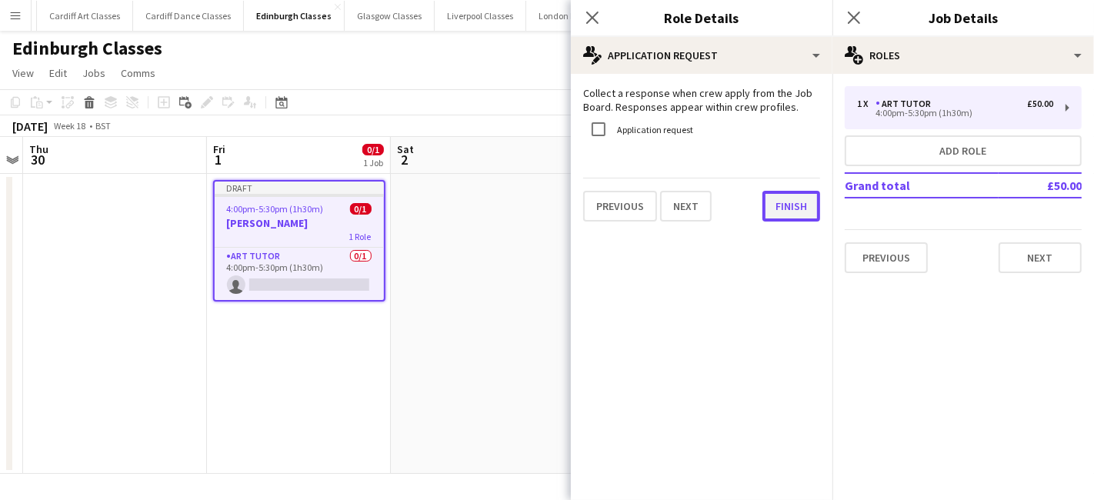
click at [793, 209] on button "Finish" at bounding box center [791, 206] width 58 height 31
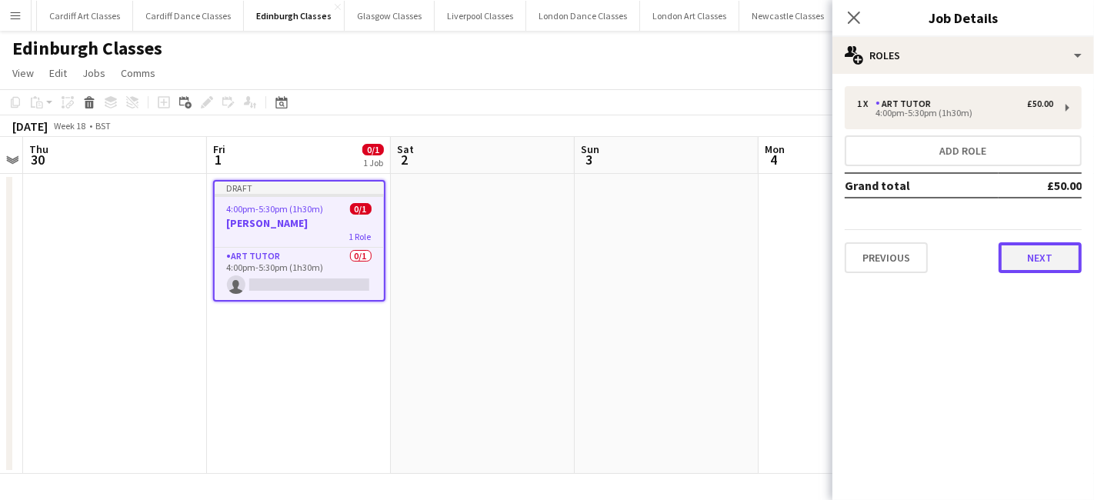
click at [1039, 262] on button "Next" at bounding box center [1039, 257] width 83 height 31
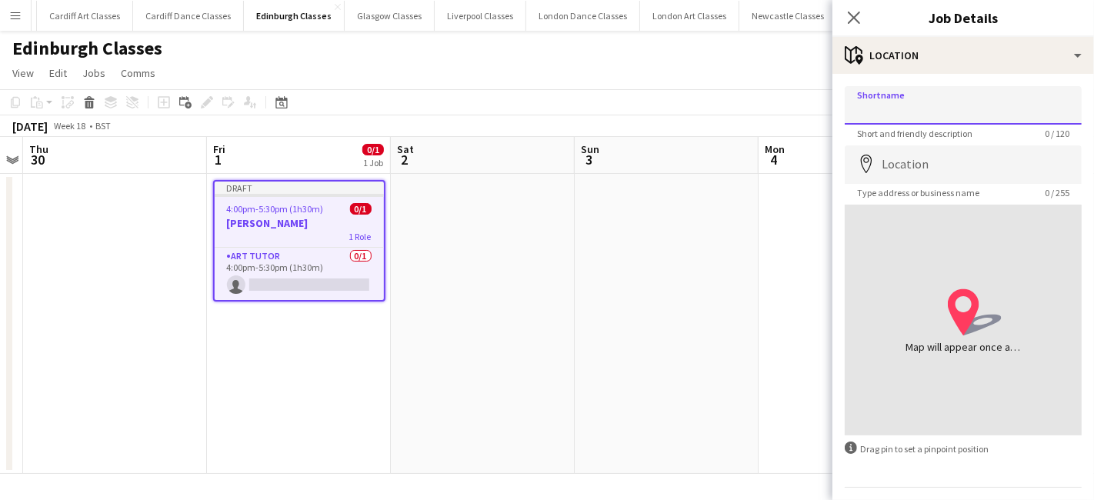
click at [926, 118] on input "Shortname" at bounding box center [962, 105] width 237 height 38
type input "**********"
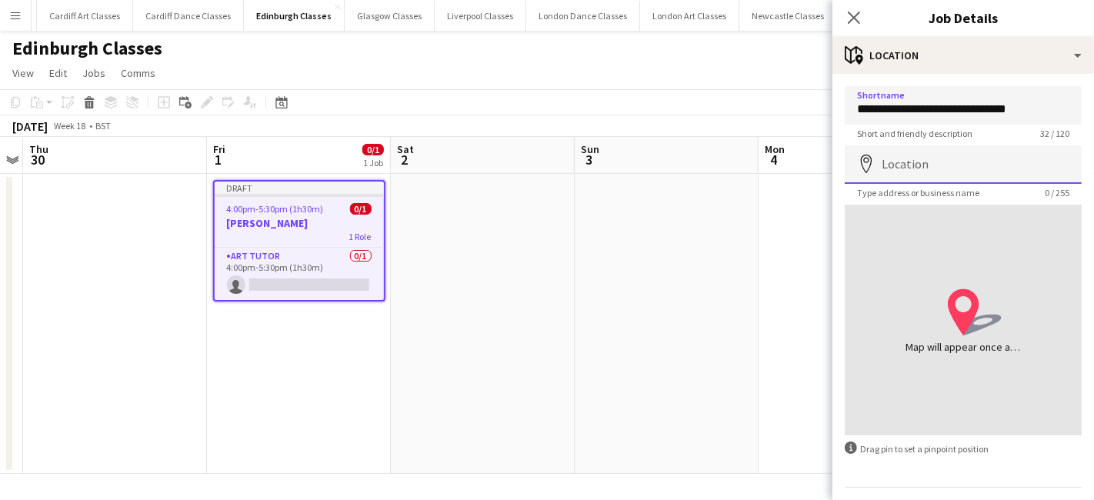
click at [909, 161] on input "Location" at bounding box center [962, 164] width 237 height 38
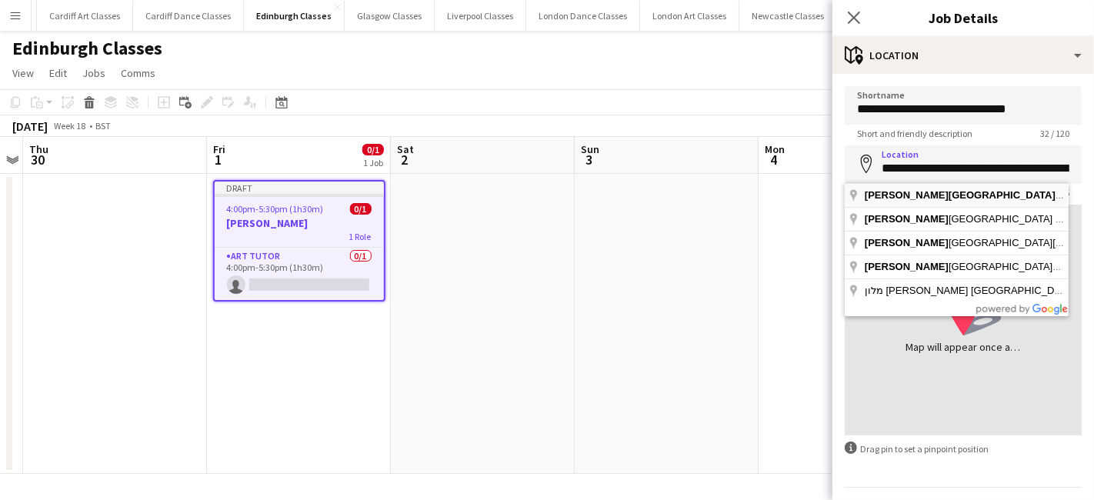
type input "**********"
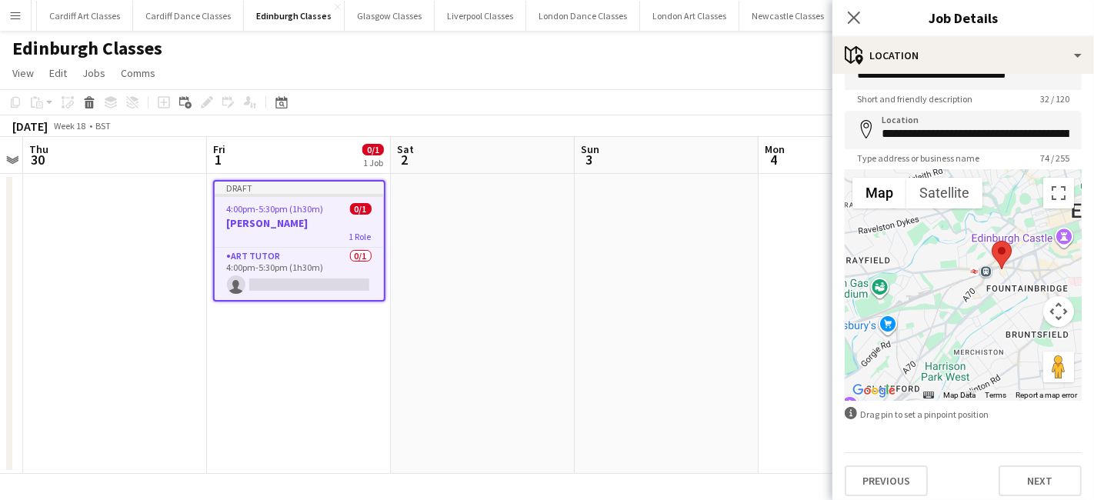
scroll to position [41, 0]
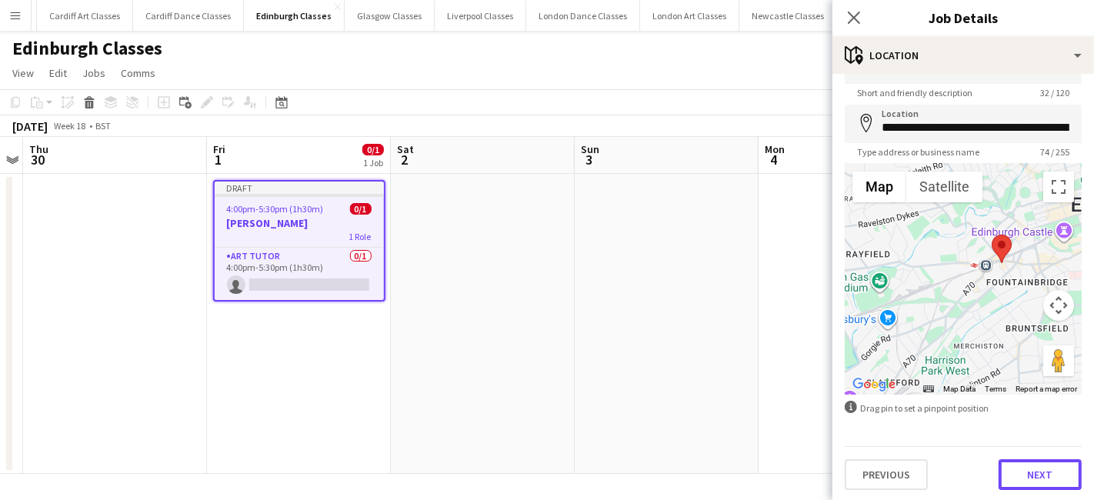
click at [1002, 469] on button "Next" at bounding box center [1039, 474] width 83 height 31
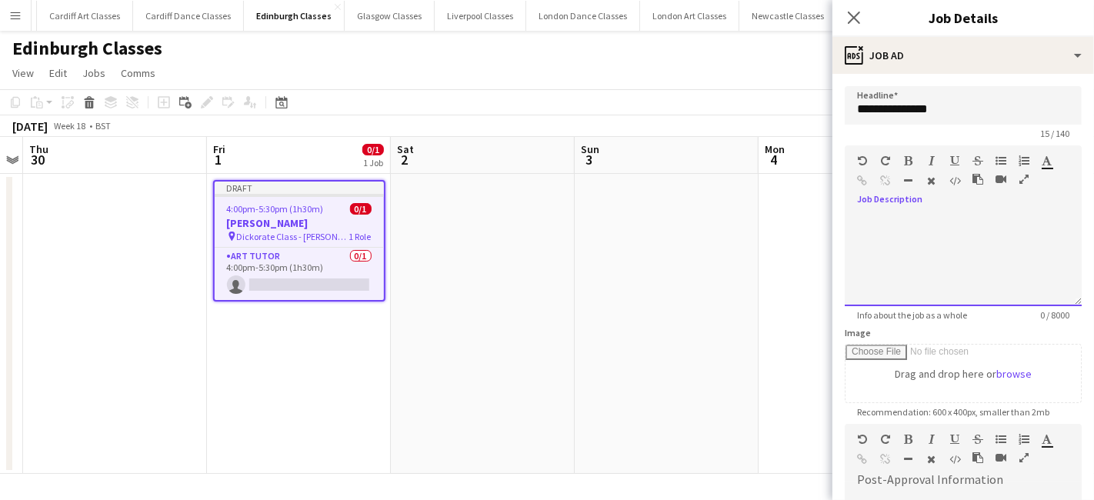
click at [893, 223] on div at bounding box center [962, 260] width 237 height 92
paste div
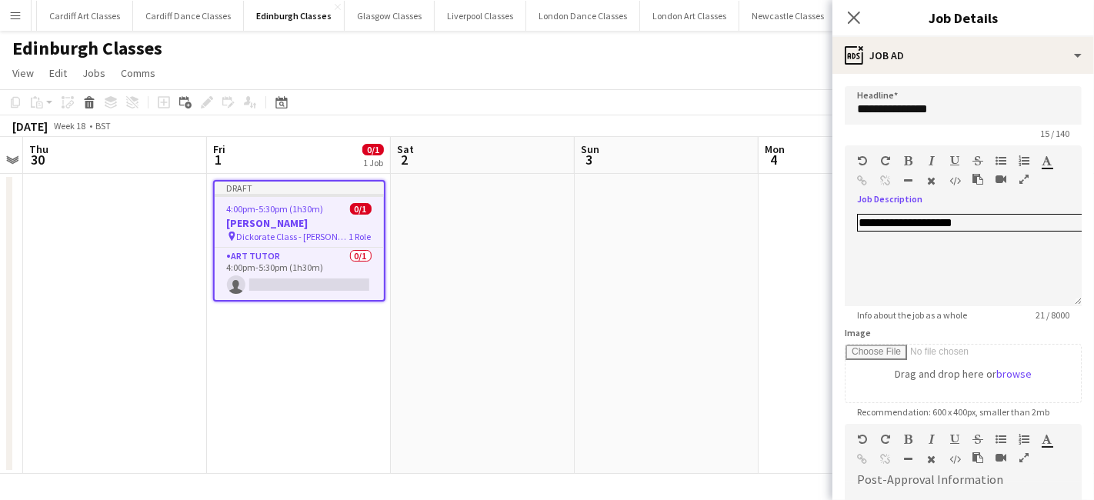
click at [705, 220] on app-date-cell at bounding box center [666, 324] width 184 height 300
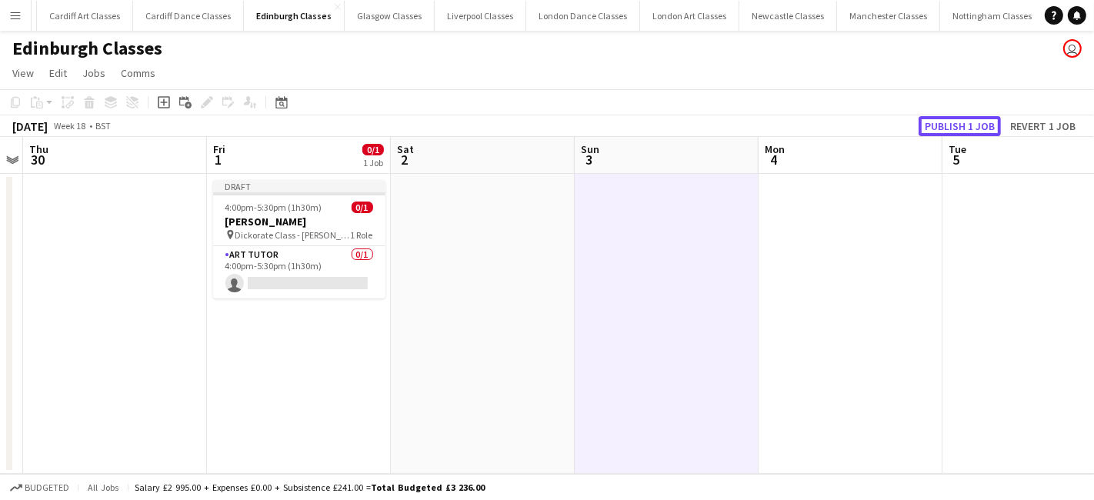
drag, startPoint x: 964, startPoint y: 131, endPoint x: 915, endPoint y: 144, distance: 50.9
click at [961, 131] on button "Publish 1 job" at bounding box center [959, 126] width 82 height 20
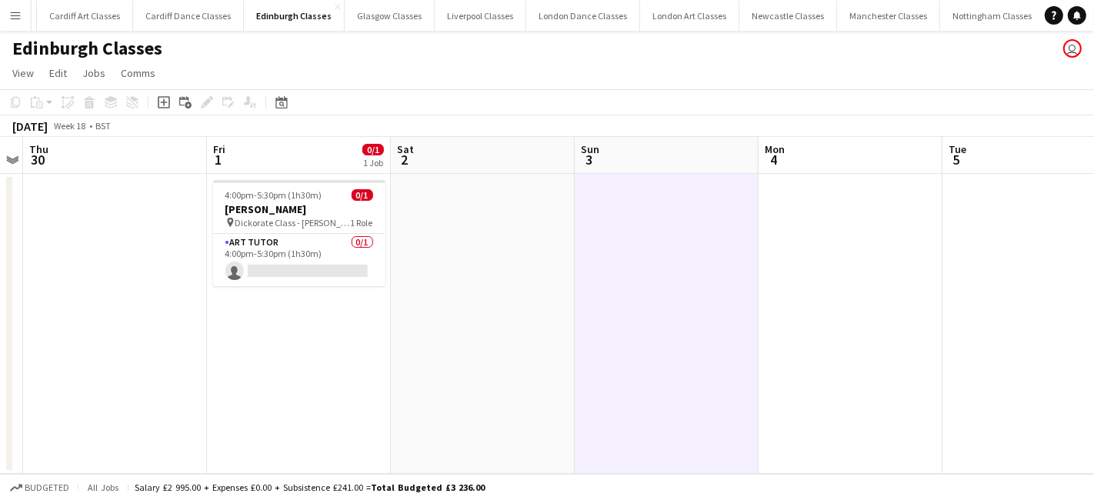
click at [14, 18] on app-icon "Menu" at bounding box center [15, 15] width 12 height 12
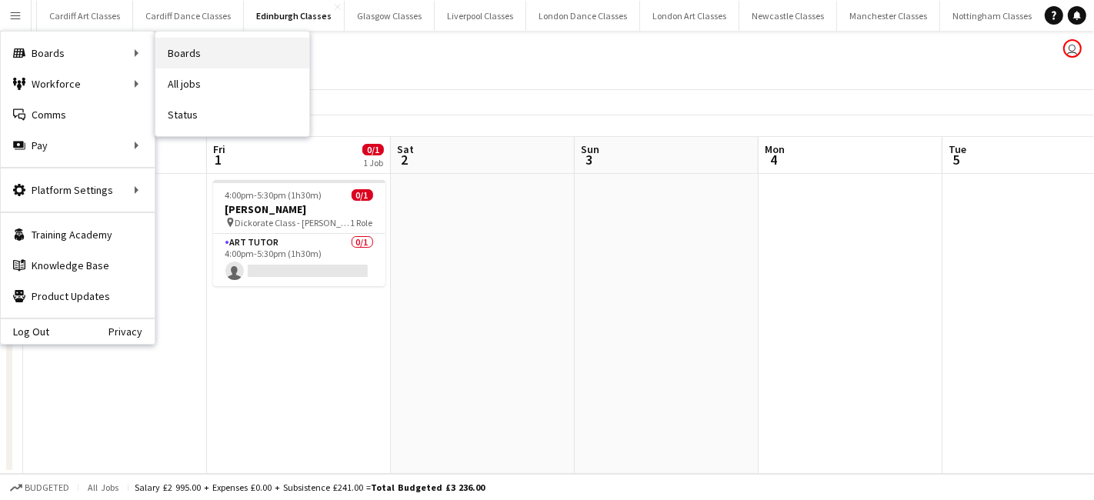
click at [232, 53] on link "Boards" at bounding box center [232, 53] width 154 height 31
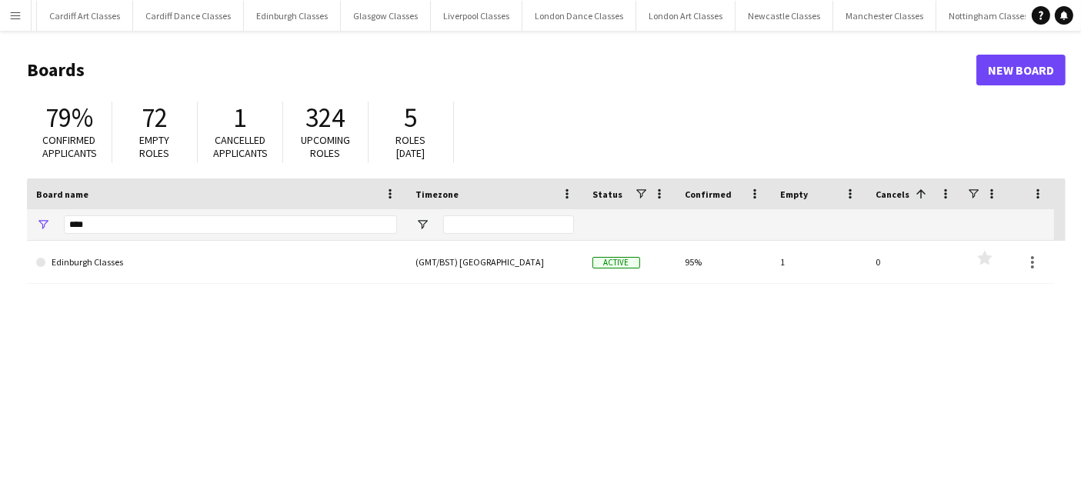
drag, startPoint x: 132, startPoint y: 210, endPoint x: 129, endPoint y: 223, distance: 13.3
click at [130, 215] on div "****" at bounding box center [230, 224] width 333 height 31
click at [129, 224] on input "****" at bounding box center [230, 224] width 333 height 18
type input "*"
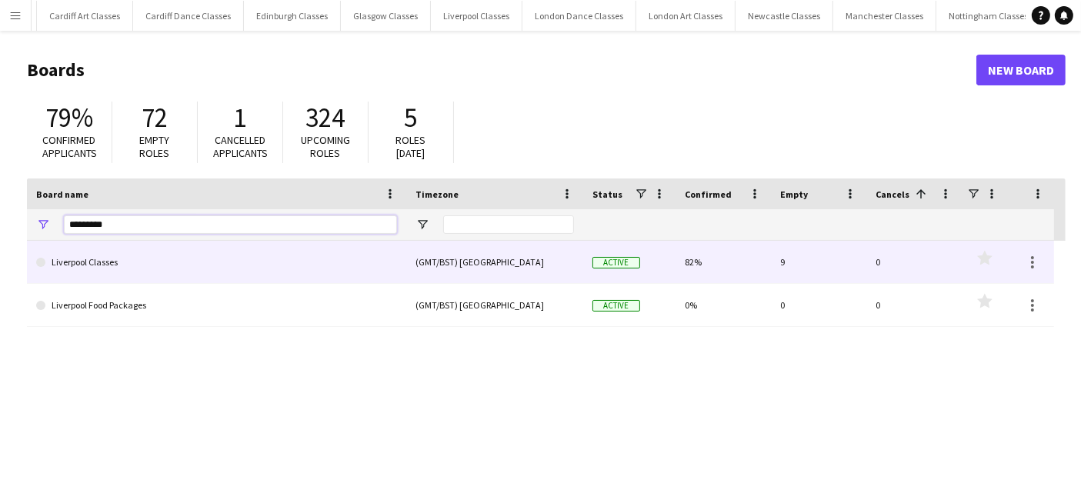
type input "*********"
click at [122, 263] on link "Liverpool Classes" at bounding box center [216, 262] width 361 height 43
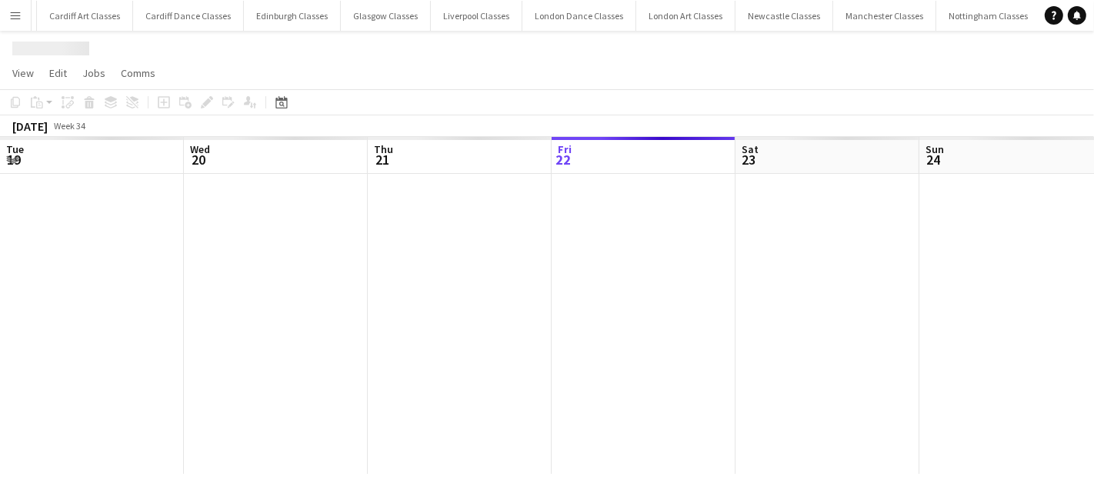
scroll to position [0, 367]
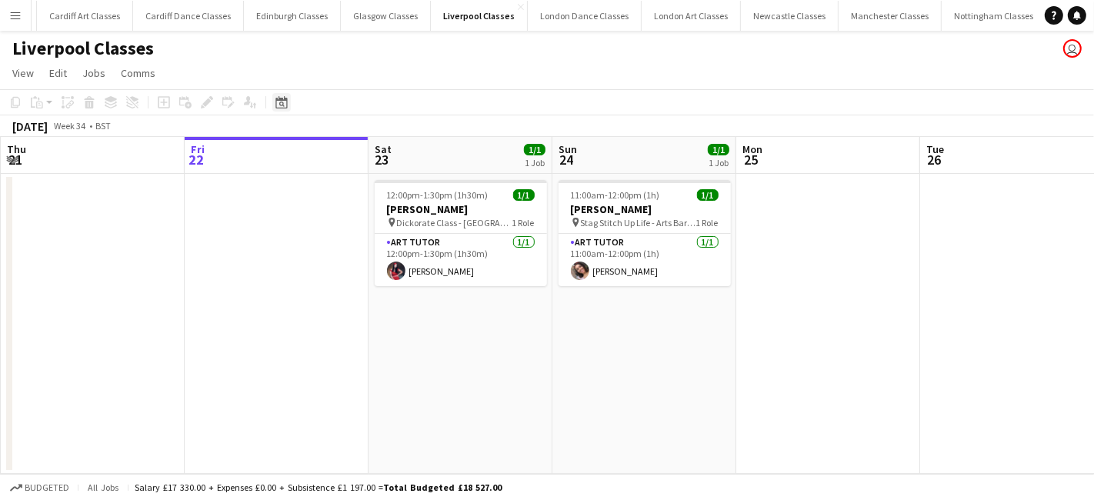
click at [285, 105] on icon at bounding box center [281, 102] width 12 height 12
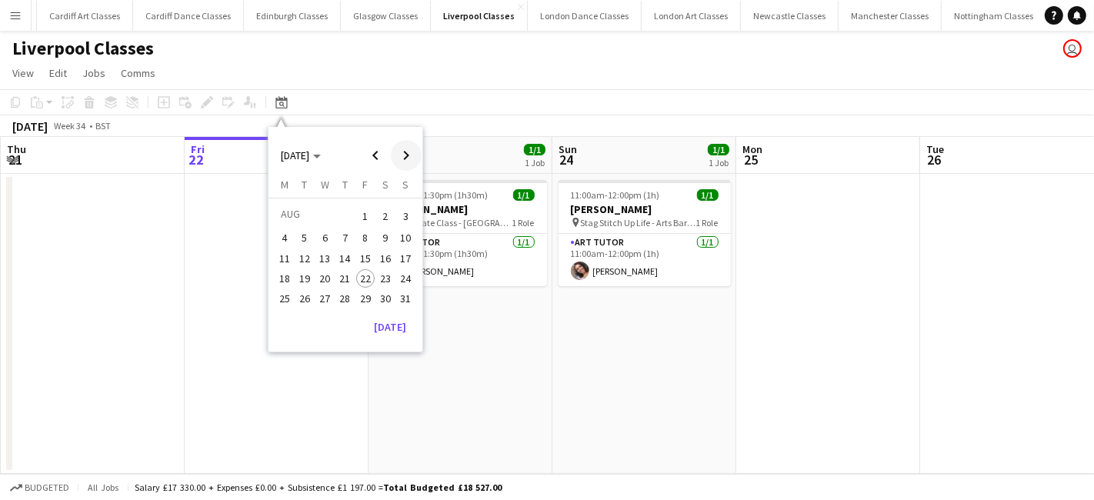
click at [411, 155] on span "Next month" at bounding box center [406, 155] width 31 height 31
click at [388, 238] on span "6" at bounding box center [385, 234] width 18 height 18
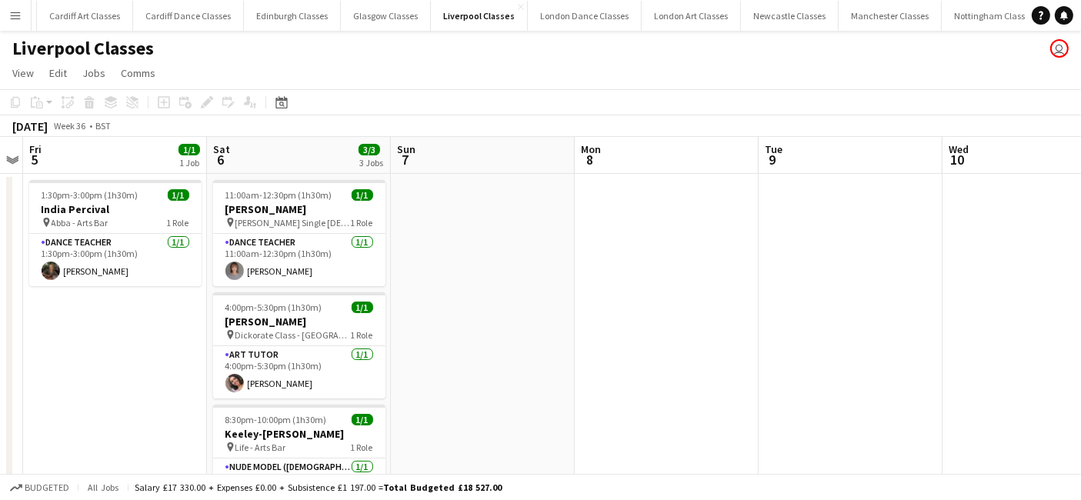
scroll to position [69, 0]
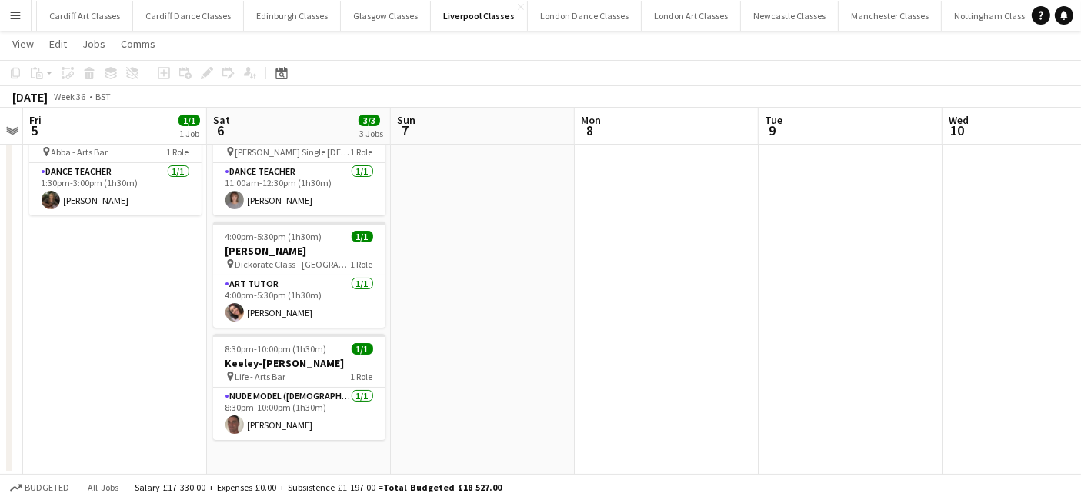
drag, startPoint x: 291, startPoint y: 455, endPoint x: 285, endPoint y: 445, distance: 12.4
click at [290, 455] on app-date-cell "11:00am-12:30pm (1h30m) 1/1 Hannah Harper pin Beyonce Single Ladies Dance Class…" at bounding box center [299, 288] width 184 height 371
click at [160, 68] on icon "Add job" at bounding box center [164, 73] width 12 height 12
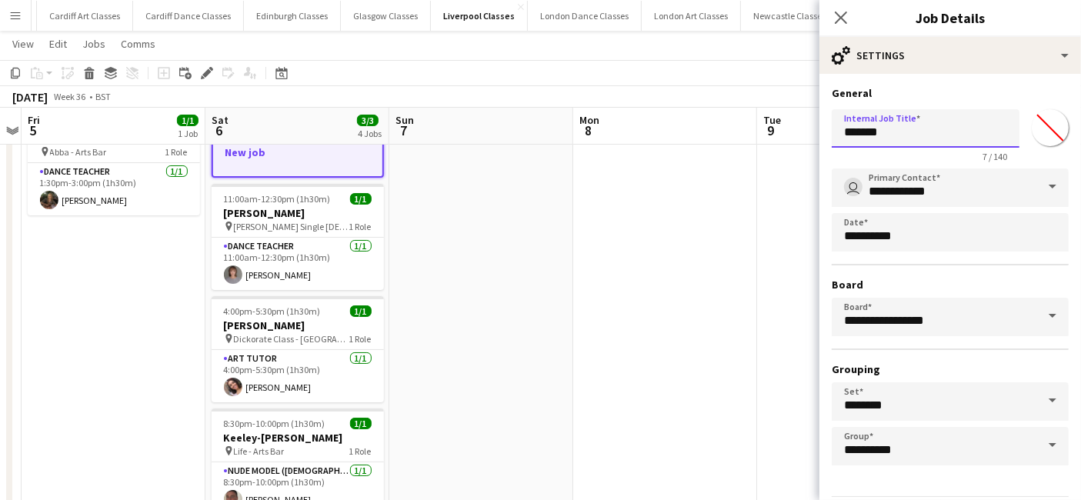
click at [896, 134] on input "*******" at bounding box center [925, 128] width 188 height 38
type input "*"
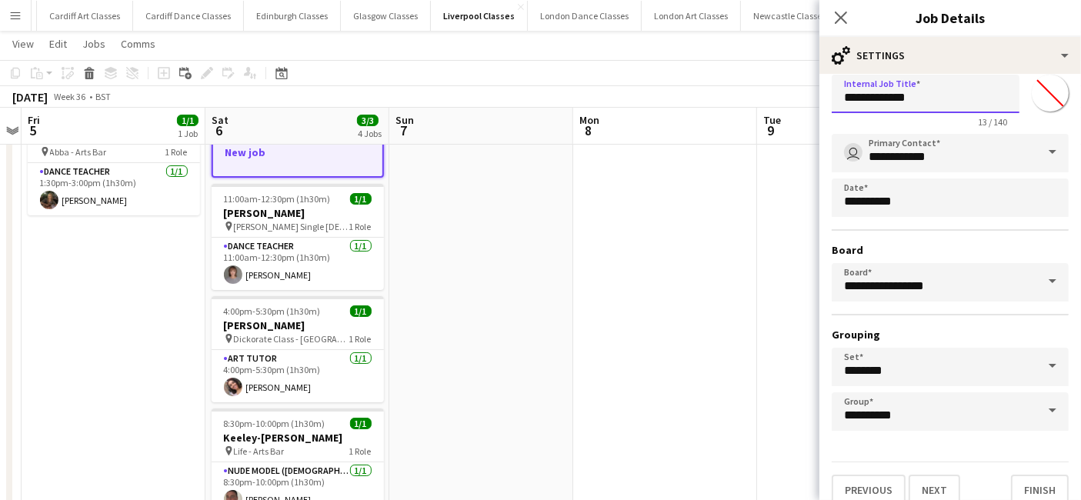
scroll to position [48, 0]
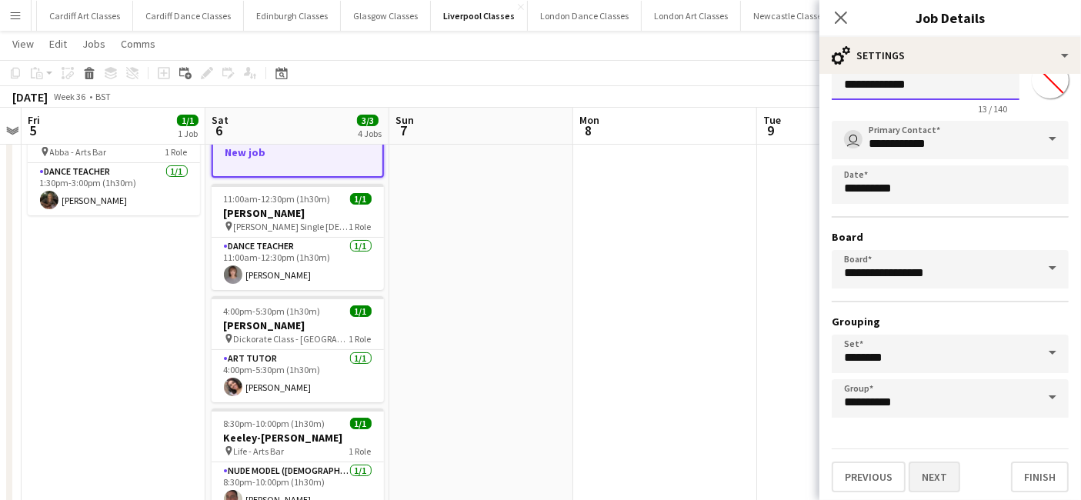
type input "**********"
click at [929, 469] on button "Next" at bounding box center [934, 476] width 52 height 31
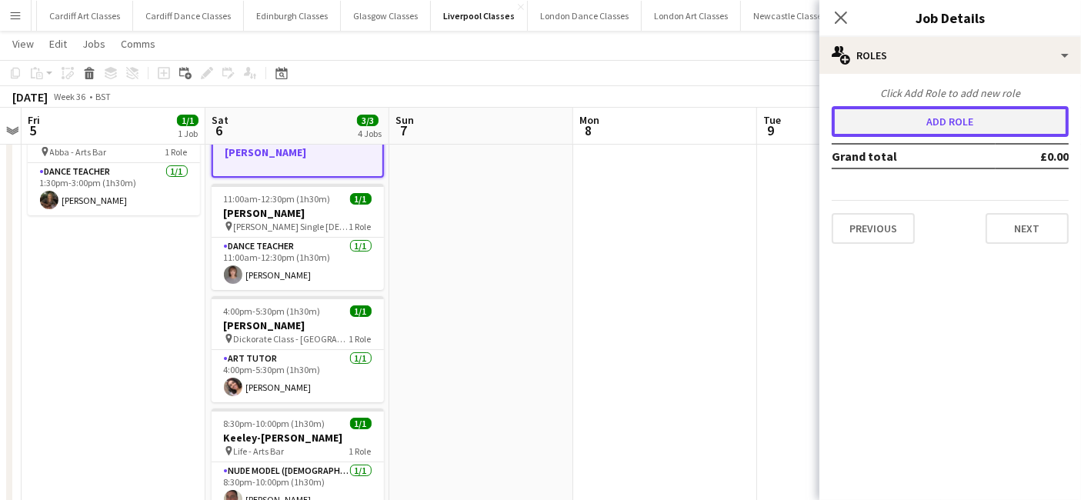
click at [971, 113] on button "Add role" at bounding box center [949, 121] width 237 height 31
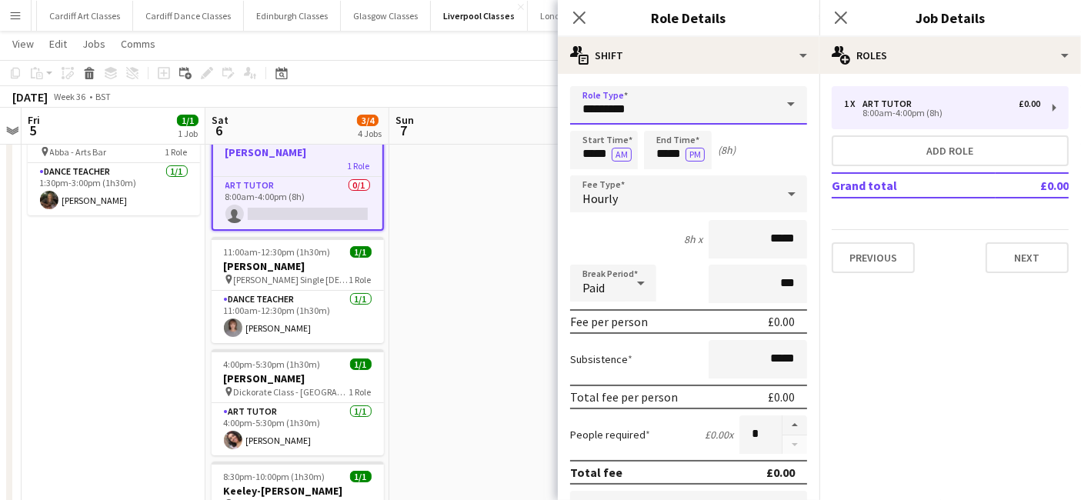
click at [685, 95] on input "*********" at bounding box center [688, 105] width 237 height 38
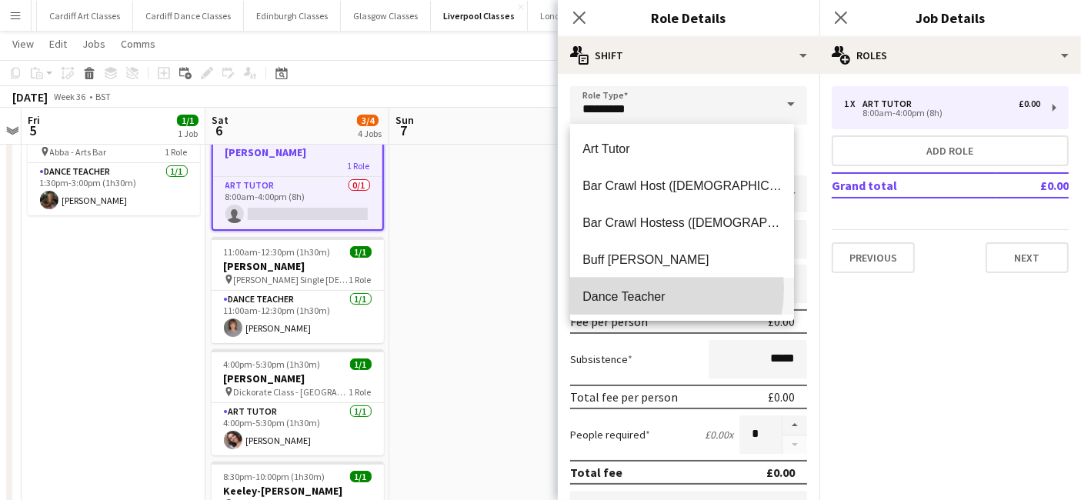
click at [650, 289] on span "Dance Teacher" at bounding box center [681, 296] width 199 height 15
type input "**********"
type input "******"
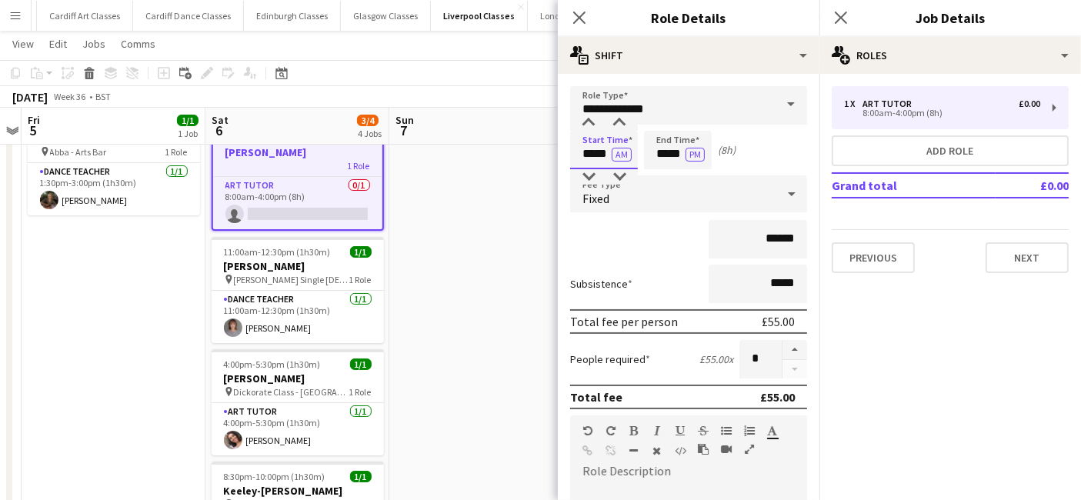
click at [601, 145] on input "*****" at bounding box center [604, 150] width 68 height 38
click at [591, 133] on input "*****" at bounding box center [604, 150] width 68 height 38
click at [591, 119] on div at bounding box center [588, 122] width 31 height 15
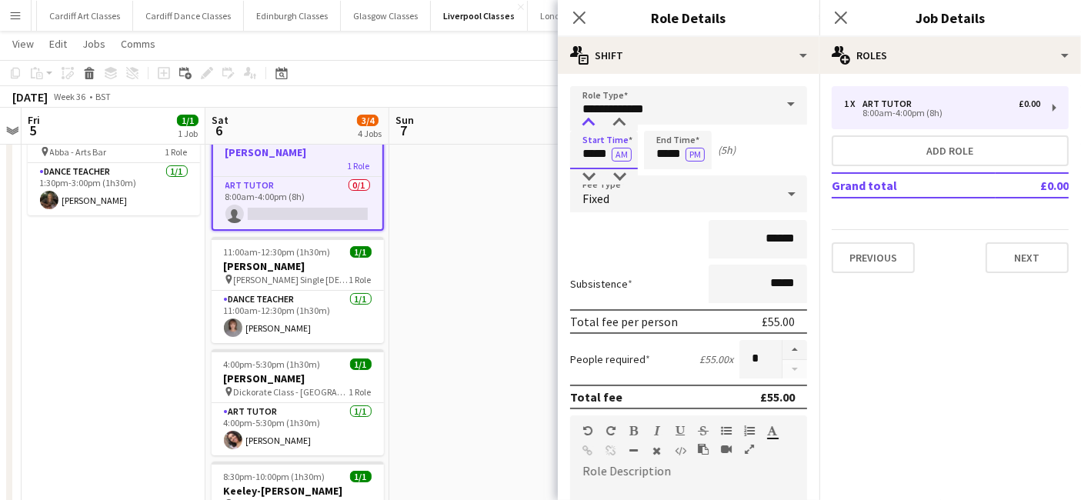
click at [591, 119] on div at bounding box center [588, 122] width 31 height 15
type input "*****"
click at [591, 119] on div at bounding box center [588, 122] width 31 height 15
click at [685, 152] on button "PM" at bounding box center [694, 155] width 19 height 14
click at [698, 158] on button "AM" at bounding box center [695, 155] width 20 height 14
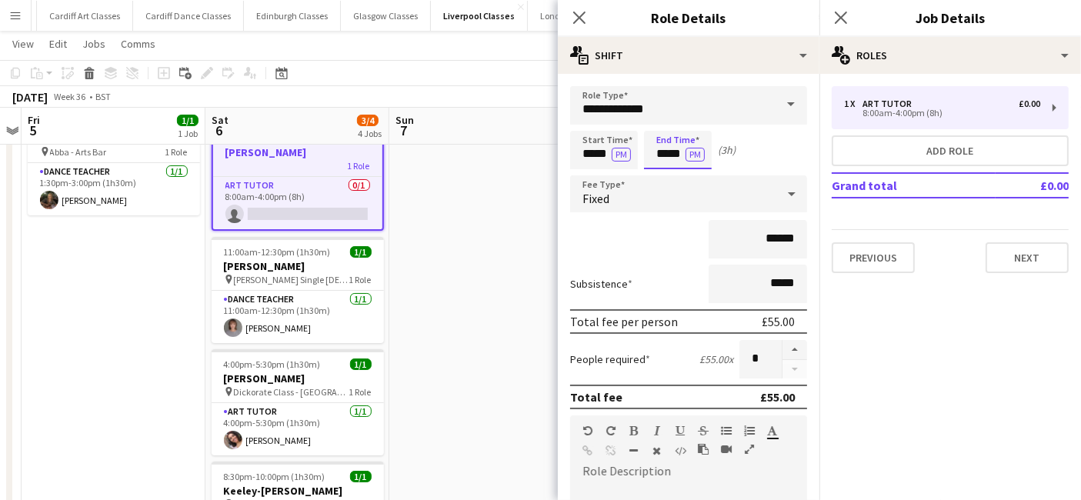
click at [672, 158] on input "*****" at bounding box center [678, 150] width 68 height 38
click at [665, 182] on div at bounding box center [662, 176] width 31 height 15
click at [657, 178] on div at bounding box center [662, 176] width 31 height 15
click at [694, 119] on div at bounding box center [693, 122] width 31 height 15
type input "*****"
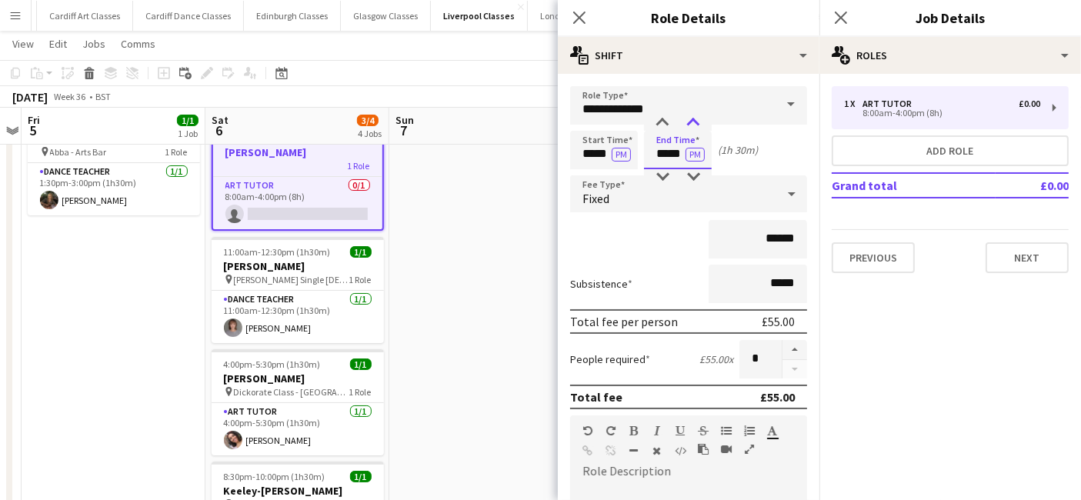
click at [694, 119] on div at bounding box center [693, 122] width 31 height 15
click at [671, 192] on div "Fixed" at bounding box center [673, 193] width 206 height 37
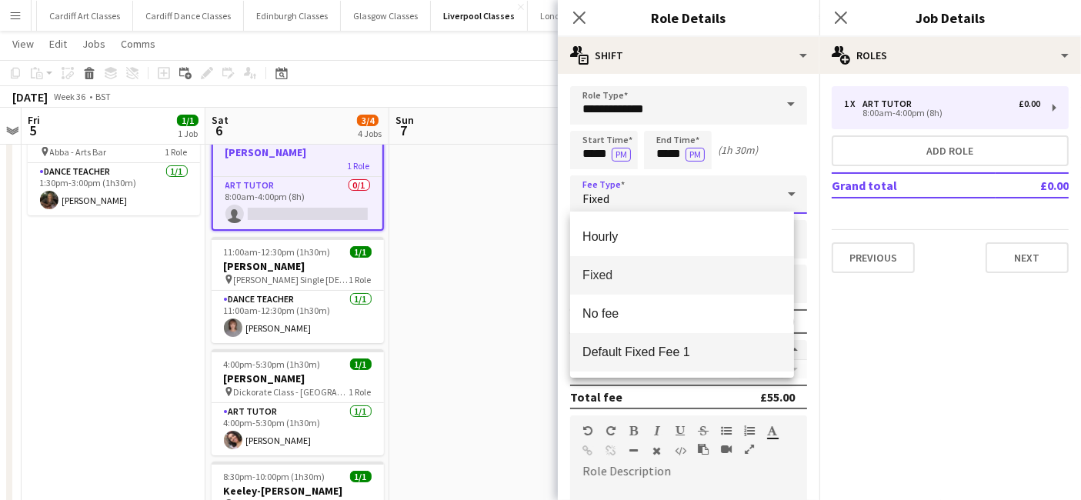
click at [647, 341] on mat-option "Default Fixed Fee 1" at bounding box center [682, 352] width 224 height 38
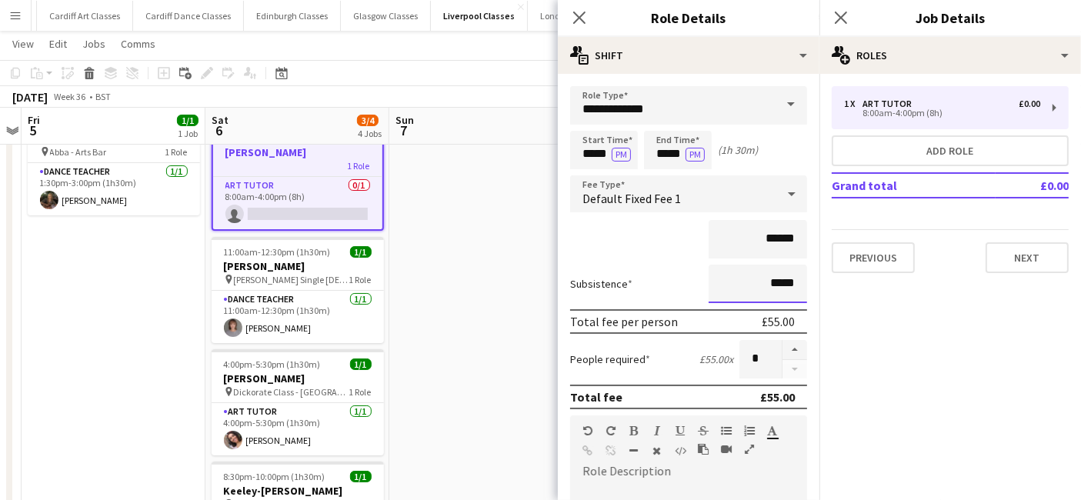
drag, startPoint x: 775, startPoint y: 280, endPoint x: 735, endPoint y: 280, distance: 40.0
click at [735, 280] on input "*****" at bounding box center [757, 284] width 98 height 38
drag, startPoint x: 780, startPoint y: 279, endPoint x: 736, endPoint y: 278, distance: 43.8
click at [741, 280] on input "*****" at bounding box center [757, 284] width 98 height 38
type input "*****"
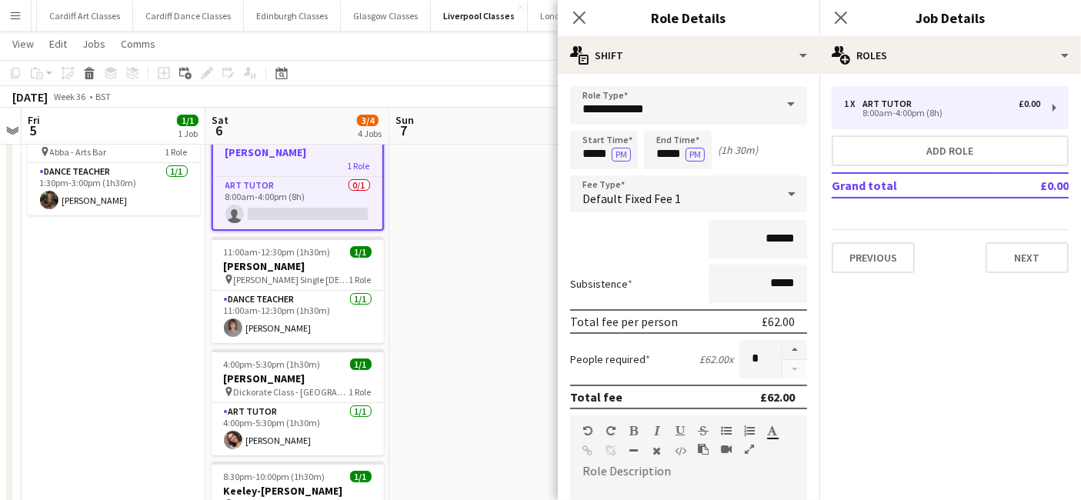
scroll to position [313, 0]
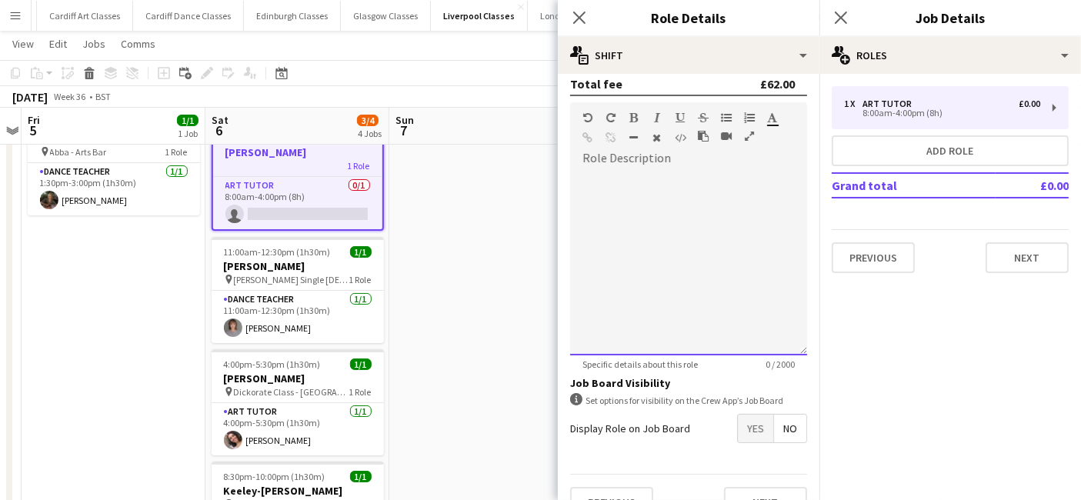
click at [624, 222] on div at bounding box center [688, 263] width 237 height 185
paste div
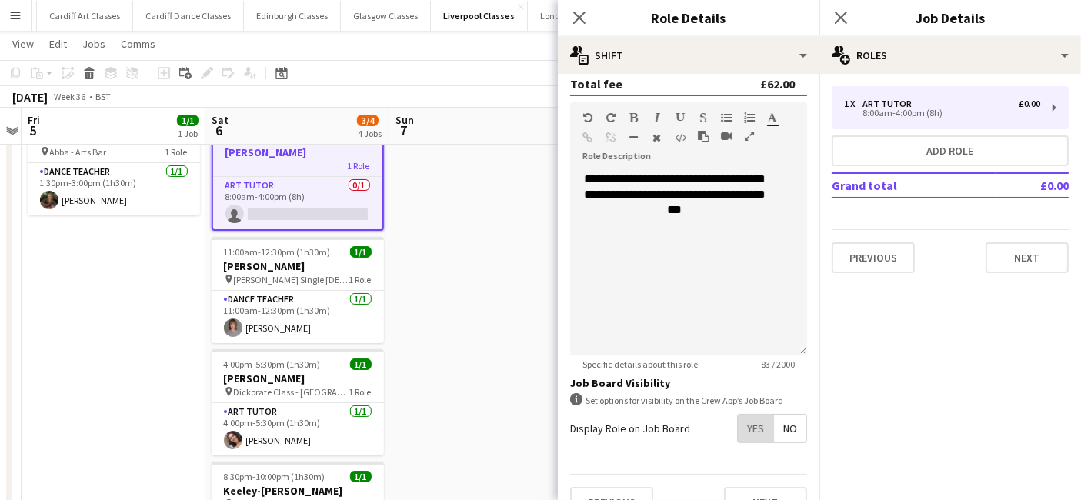
click at [748, 424] on span "Yes" at bounding box center [755, 429] width 35 height 28
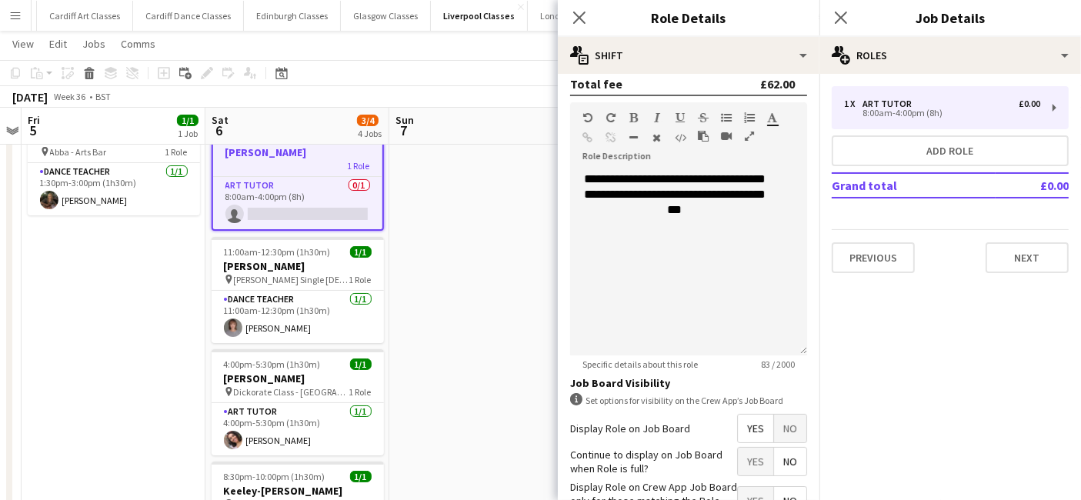
click at [788, 461] on span "No" at bounding box center [790, 462] width 32 height 28
click at [742, 487] on span "Yes" at bounding box center [755, 501] width 35 height 28
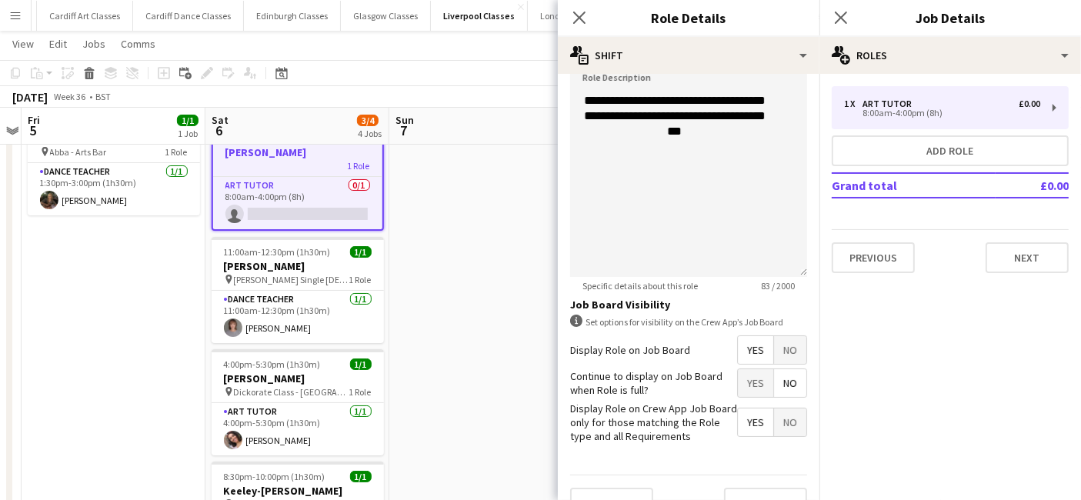
scroll to position [417, 0]
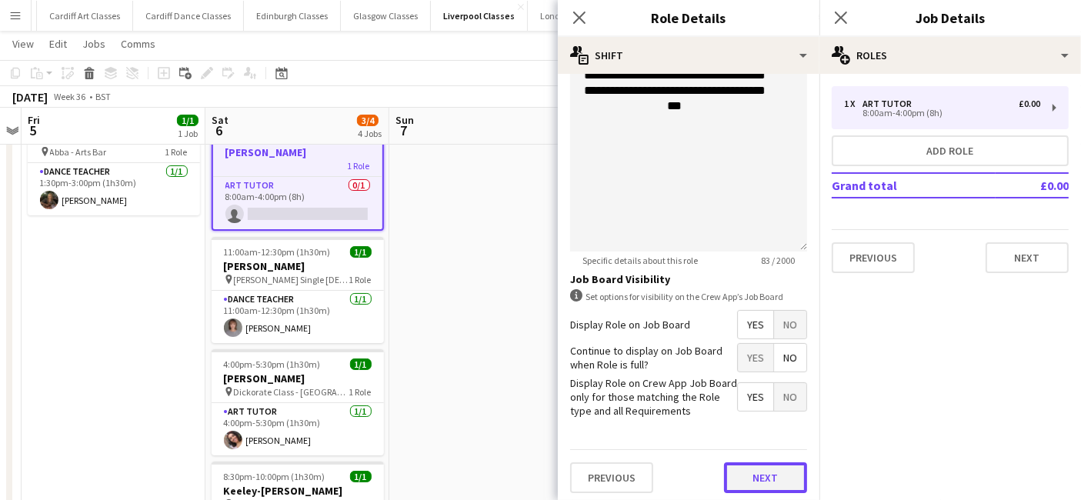
drag, startPoint x: 756, startPoint y: 472, endPoint x: 751, endPoint y: 451, distance: 22.0
click at [757, 472] on button "Next" at bounding box center [765, 477] width 83 height 31
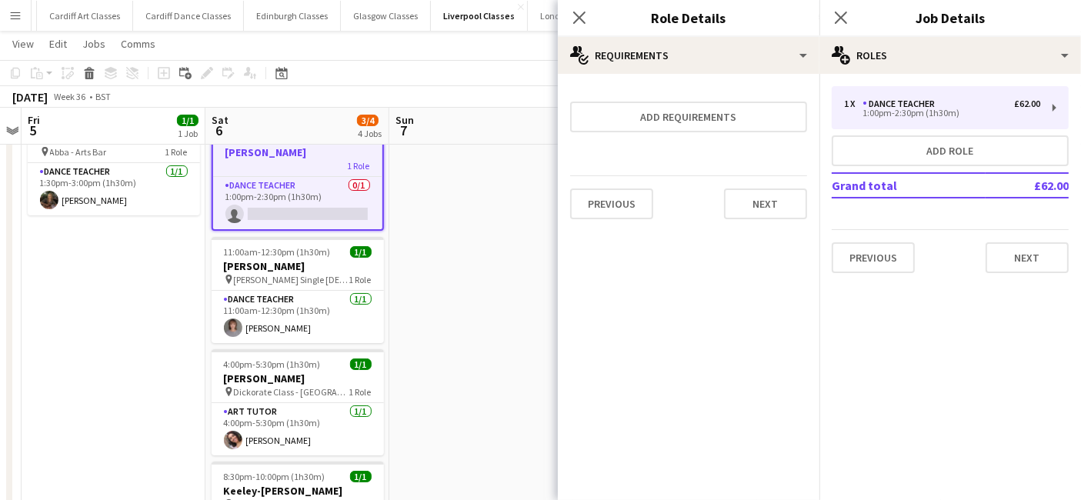
scroll to position [0, 0]
click at [776, 213] on button "Next" at bounding box center [765, 203] width 83 height 31
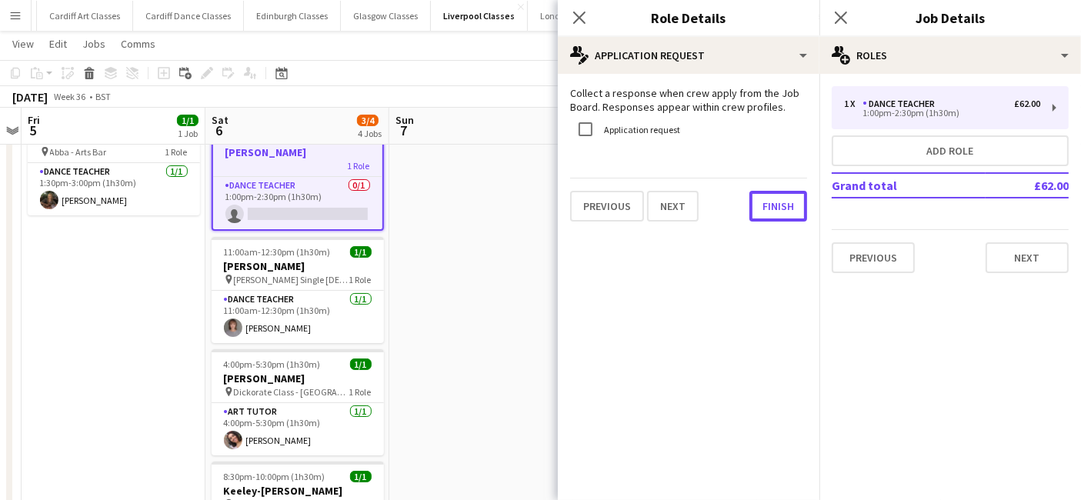
click at [774, 212] on button "Finish" at bounding box center [778, 206] width 58 height 31
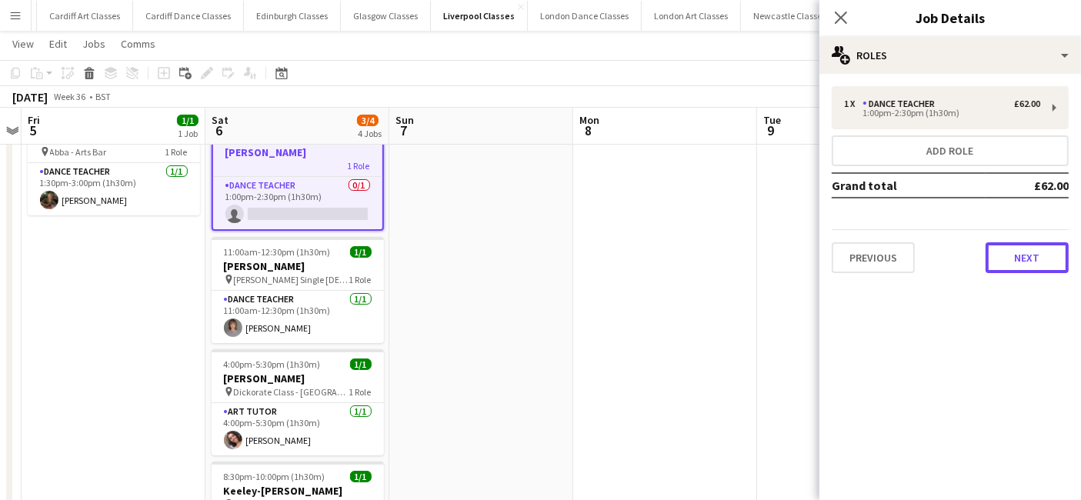
click at [1037, 265] on button "Next" at bounding box center [1026, 257] width 83 height 31
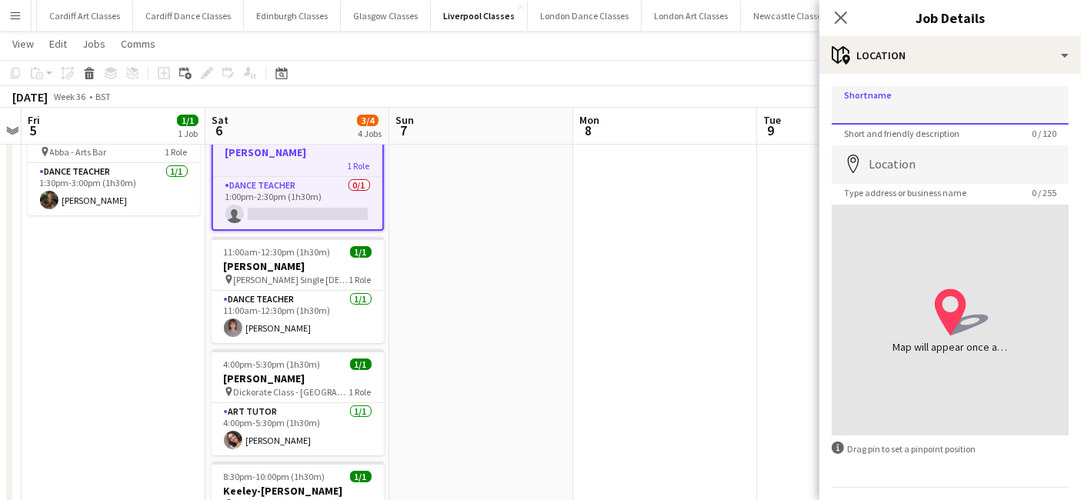
click at [936, 118] on input "Shortname" at bounding box center [949, 105] width 237 height 38
type input "**********"
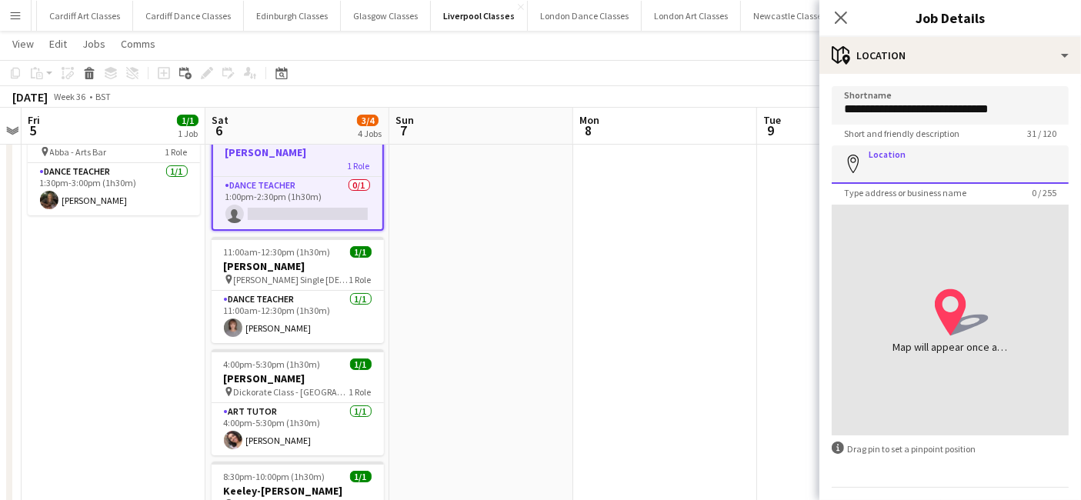
click at [920, 168] on input "Location" at bounding box center [949, 164] width 237 height 38
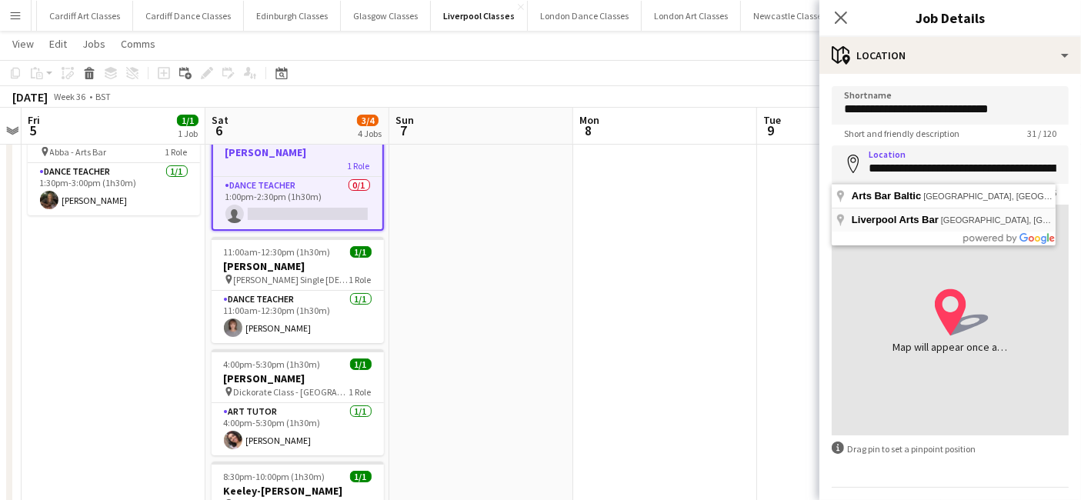
type input "**********"
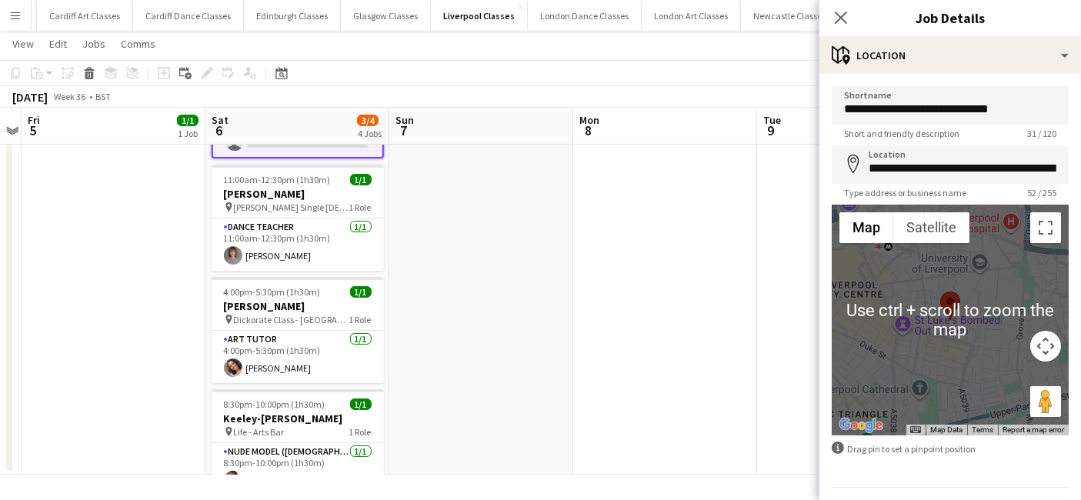
scroll to position [41, 0]
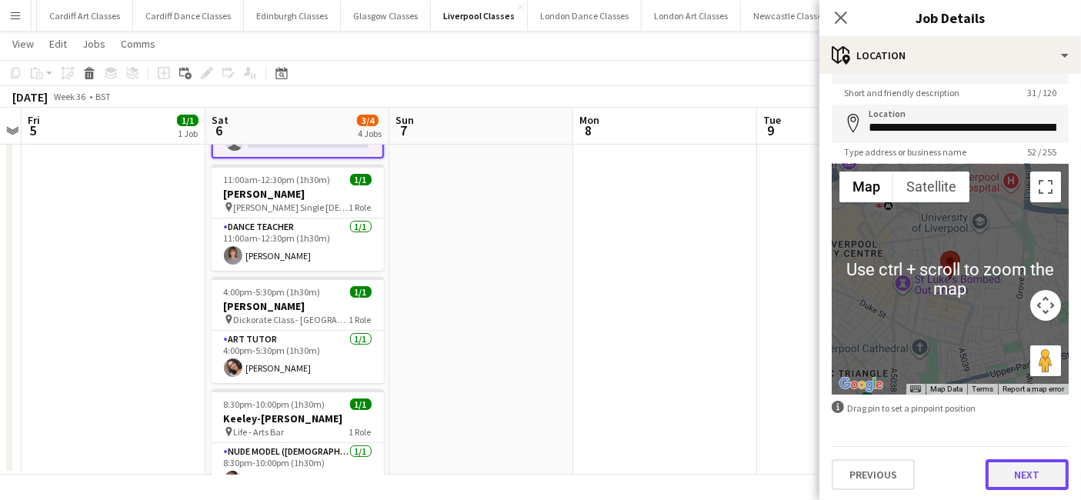
click at [1031, 482] on button "Next" at bounding box center [1026, 474] width 83 height 31
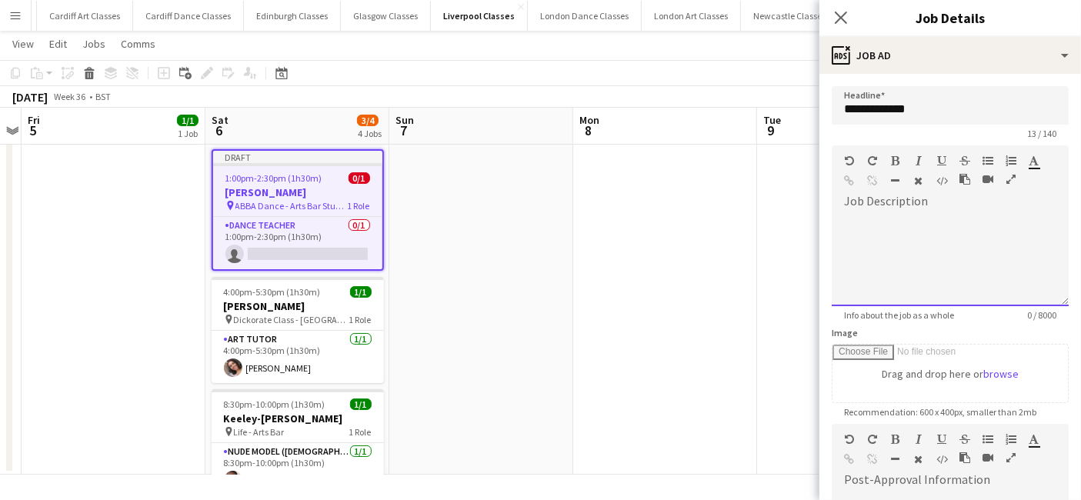
click at [880, 229] on div at bounding box center [949, 260] width 237 height 92
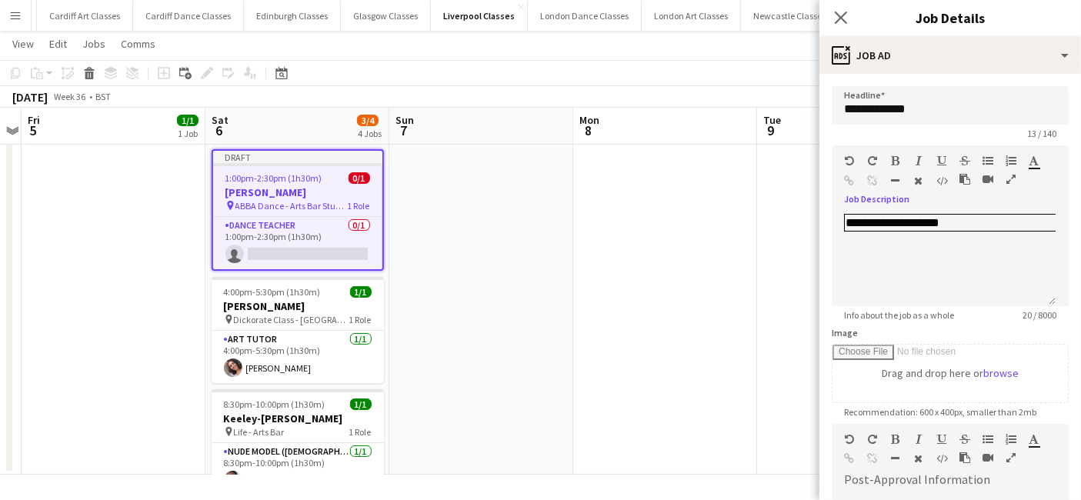
click at [751, 226] on app-date-cell at bounding box center [665, 253] width 184 height 444
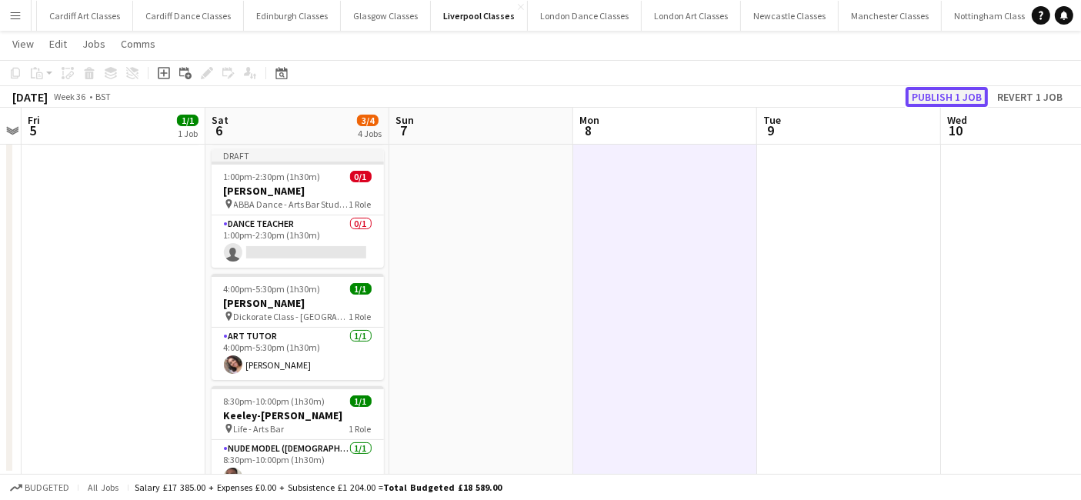
click at [944, 105] on button "Publish 1 job" at bounding box center [946, 97] width 82 height 20
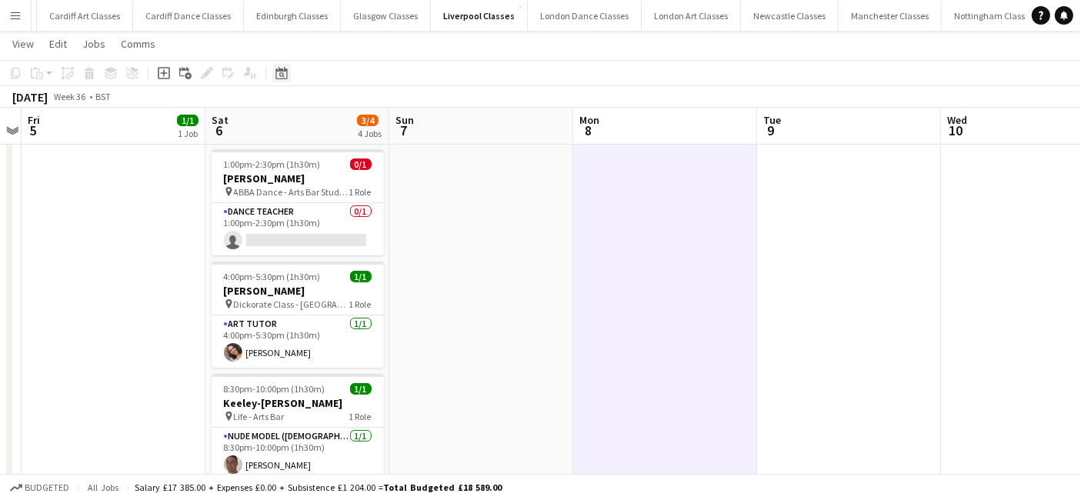
click at [282, 73] on icon at bounding box center [281, 74] width 5 height 5
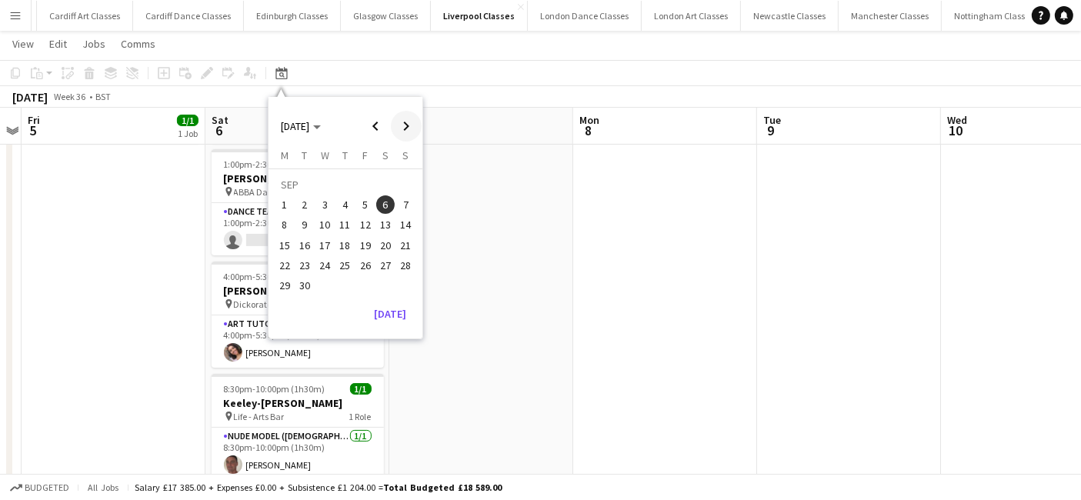
click at [403, 115] on span "Next month" at bounding box center [406, 126] width 31 height 31
click at [407, 122] on span "Next month" at bounding box center [406, 126] width 31 height 31
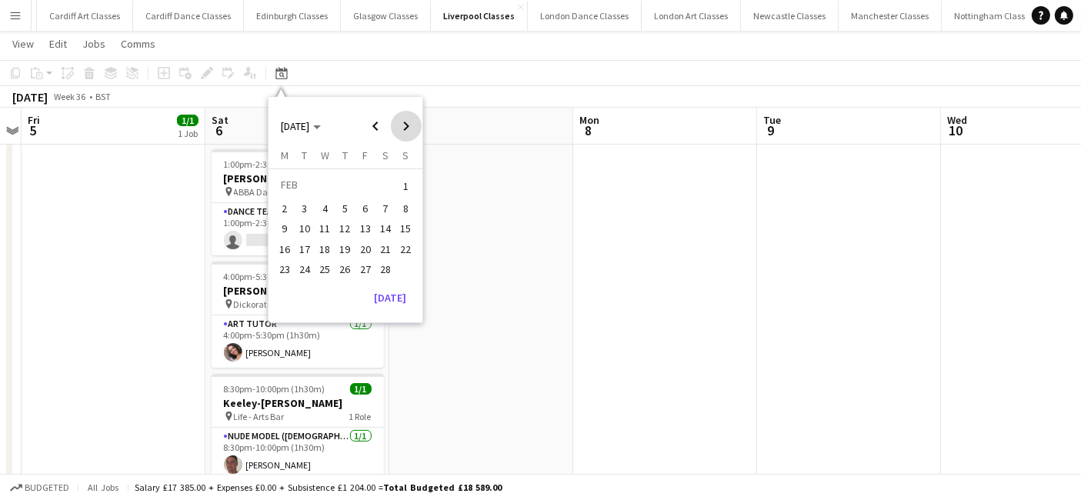
click at [407, 122] on span "Next month" at bounding box center [406, 126] width 31 height 31
click at [379, 260] on span "27" at bounding box center [385, 265] width 18 height 18
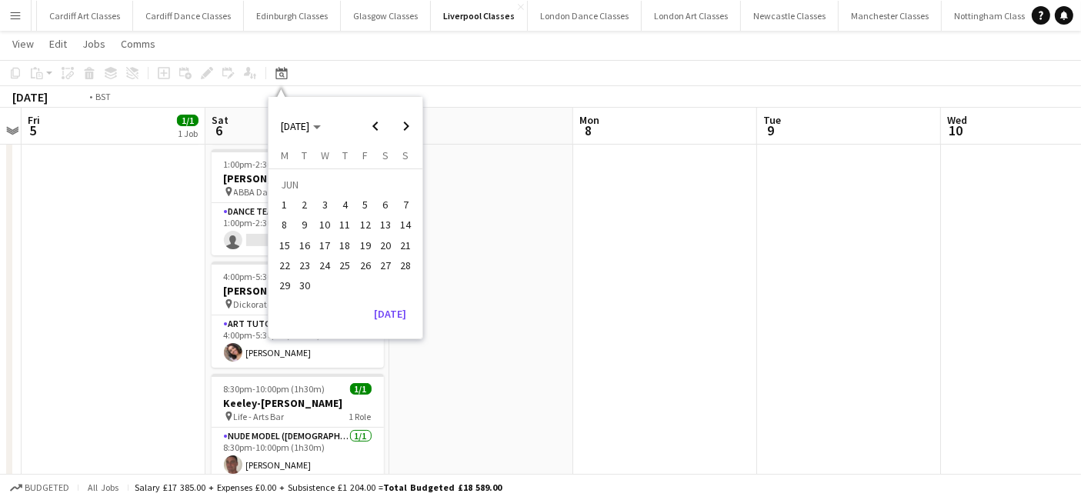
scroll to position [0, 528]
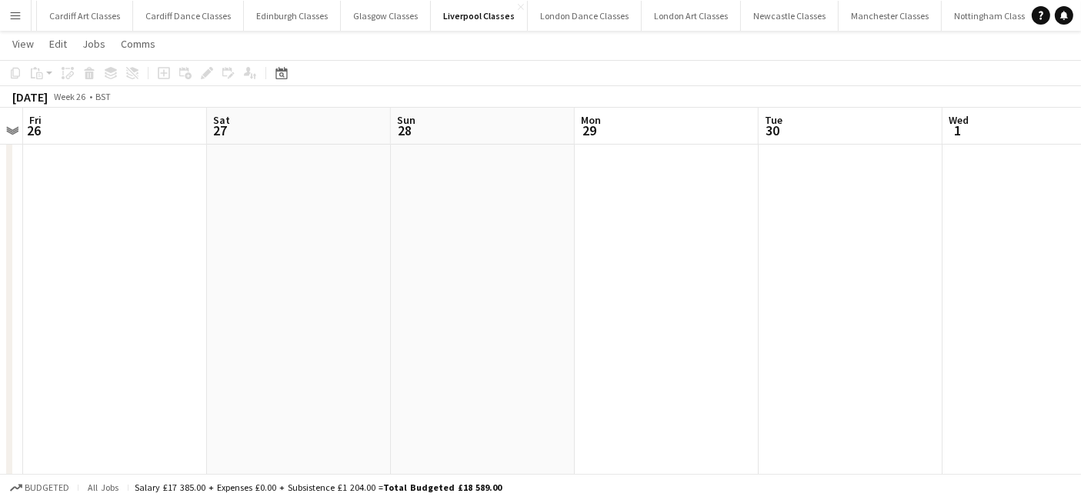
click at [309, 240] on app-date-cell at bounding box center [299, 273] width 184 height 485
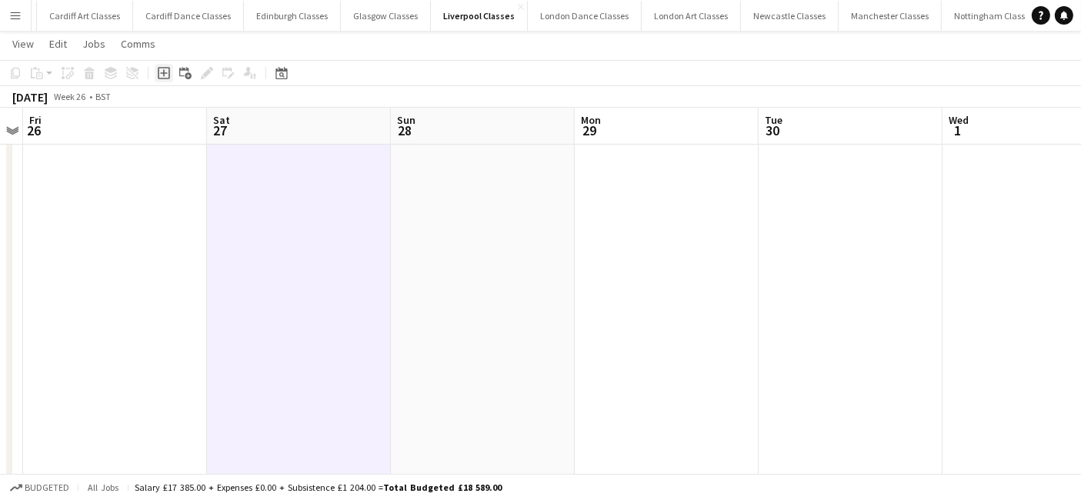
click at [162, 73] on icon at bounding box center [163, 72] width 7 height 7
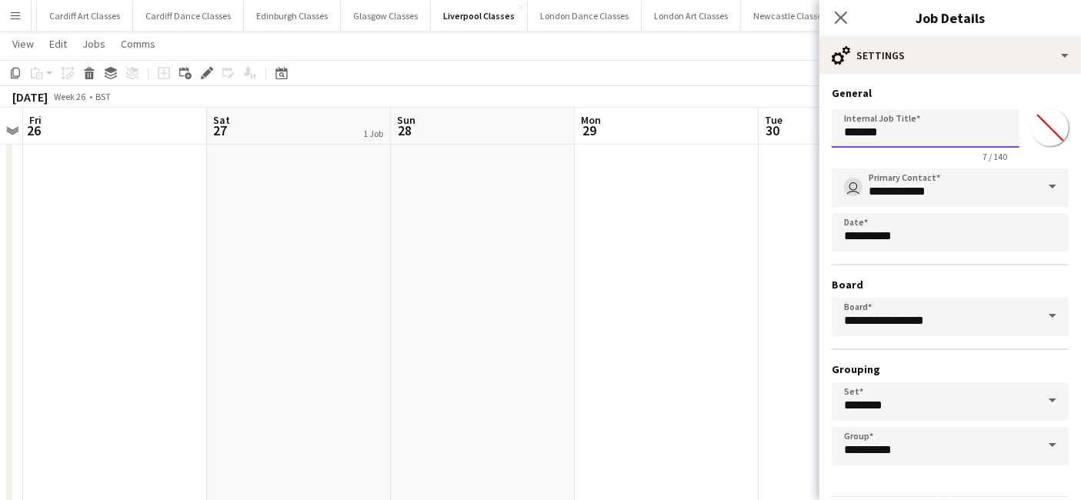
click at [870, 138] on input "*******" at bounding box center [925, 128] width 188 height 38
drag, startPoint x: 912, startPoint y: 129, endPoint x: 786, endPoint y: 142, distance: 126.7
click at [797, 140] on body "Menu Boards Boards Boards All jobs Status Workforce Workforce My Workforce Recr…" at bounding box center [540, 199] width 1081 height 683
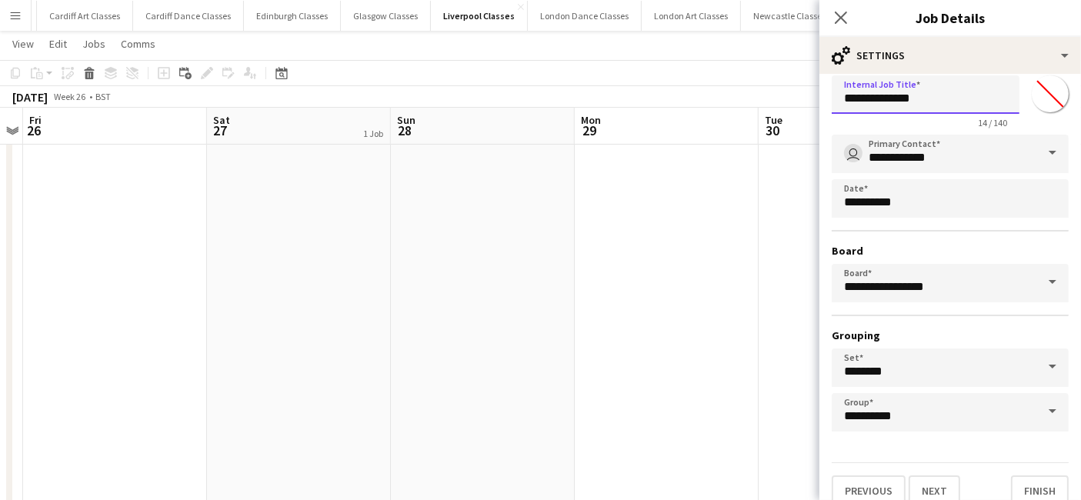
scroll to position [48, 0]
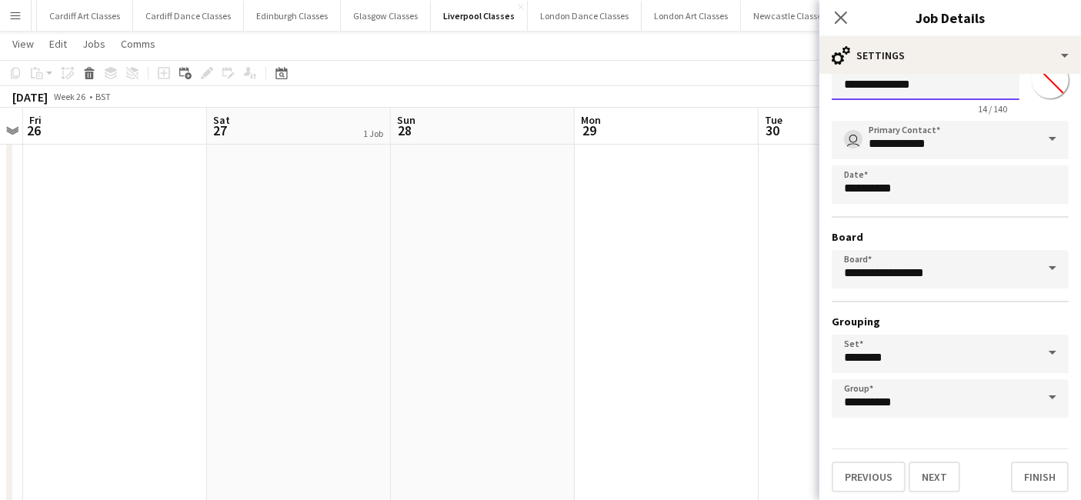
type input "**********"
click at [938, 464] on button "Next" at bounding box center [934, 476] width 52 height 31
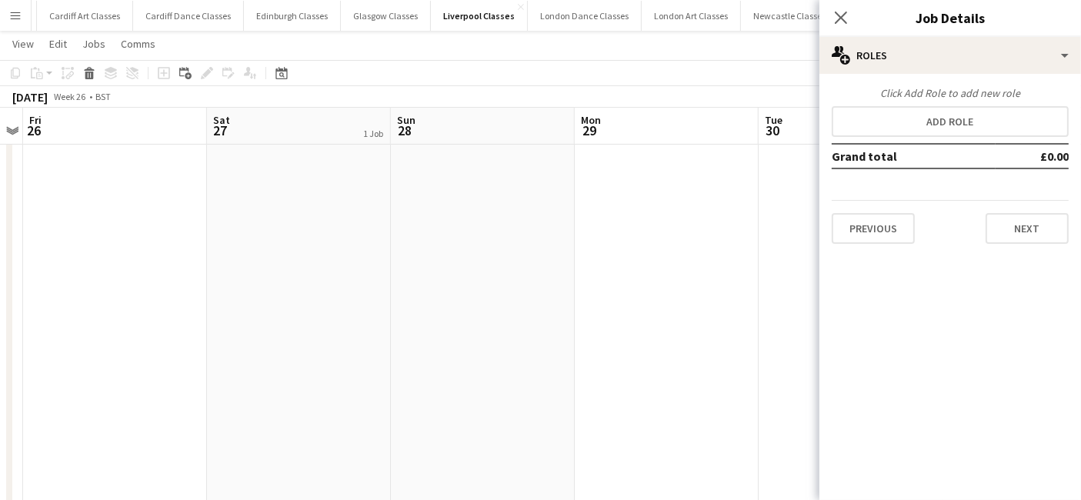
scroll to position [0, 0]
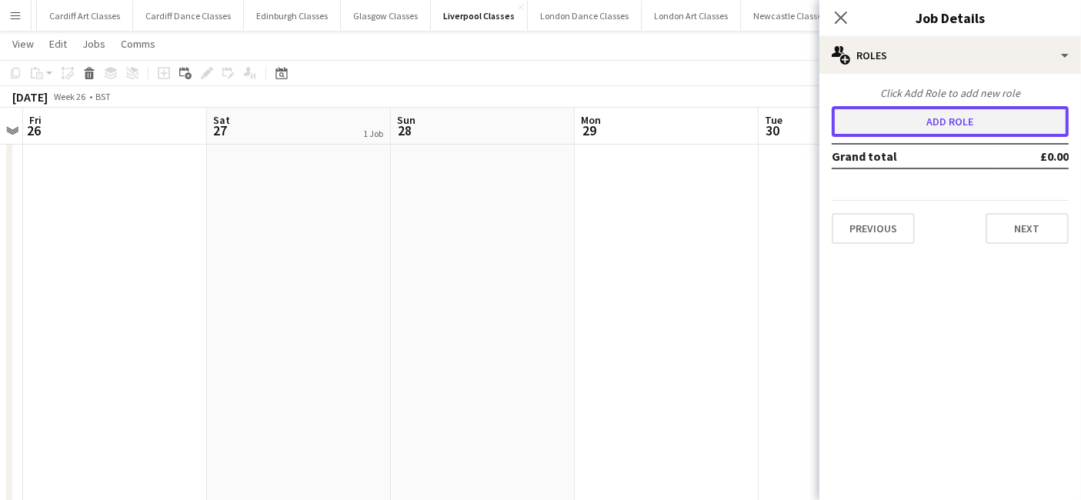
click at [951, 130] on button "Add role" at bounding box center [949, 121] width 237 height 31
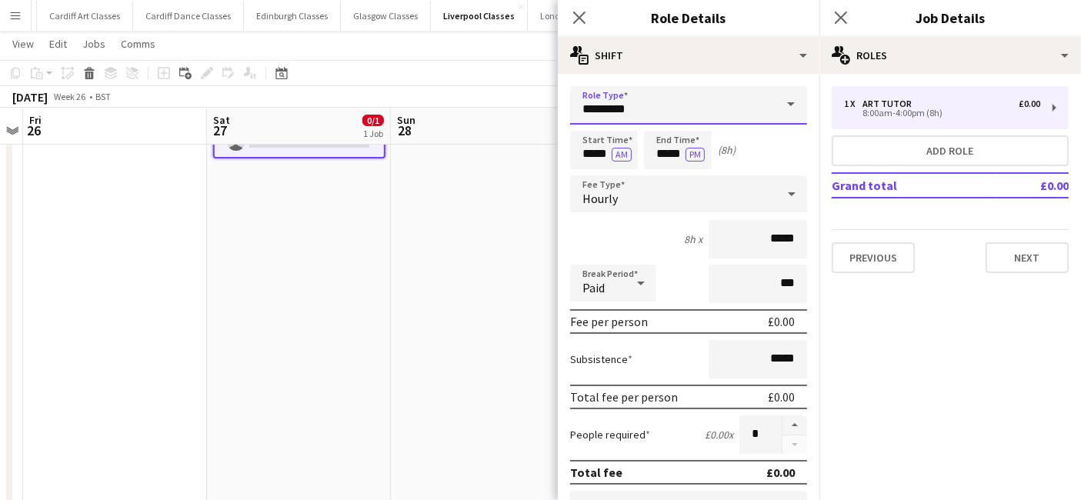
click at [684, 113] on input "*********" at bounding box center [688, 105] width 237 height 38
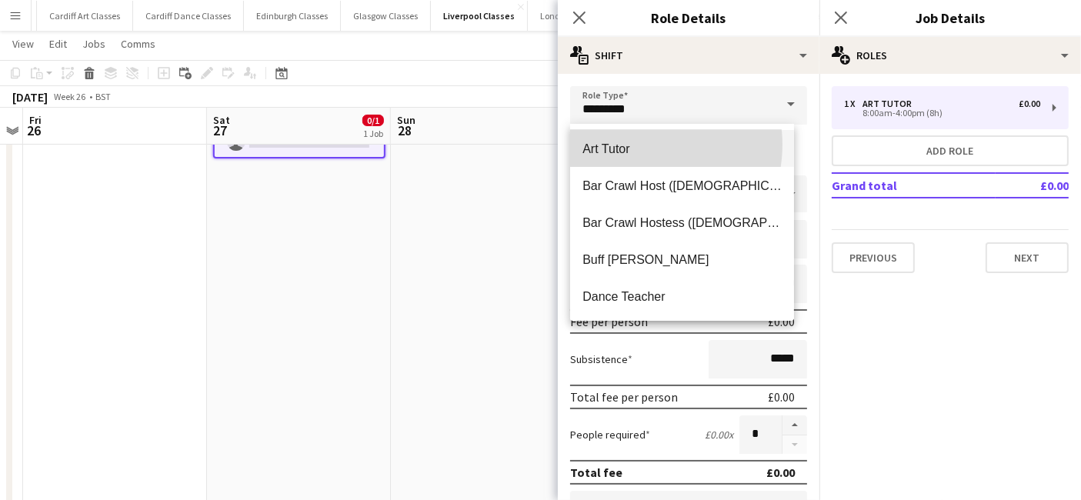
click at [638, 145] on span "Art Tutor" at bounding box center [681, 149] width 199 height 15
type input "******"
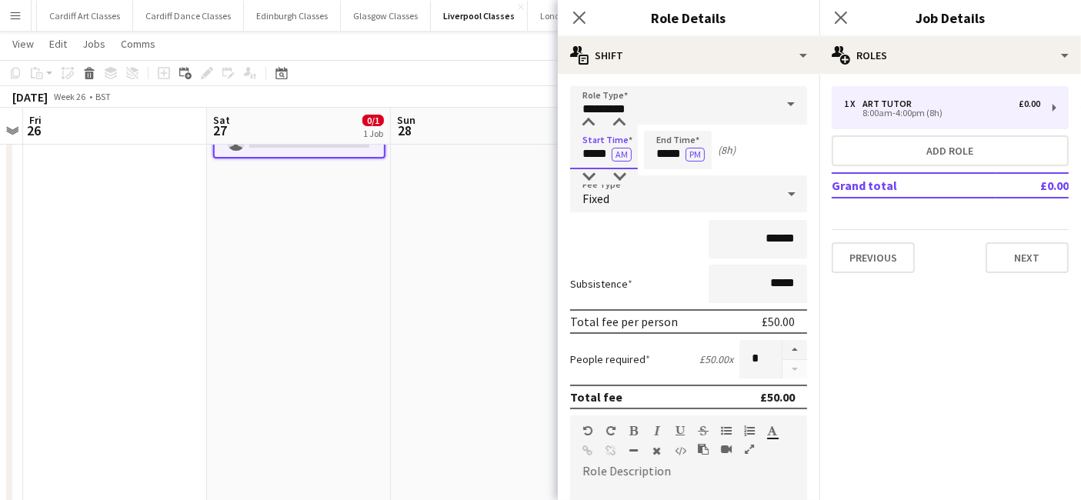
click at [589, 148] on input "*****" at bounding box center [604, 150] width 68 height 38
click at [591, 131] on input "*****" at bounding box center [604, 150] width 68 height 38
click at [591, 122] on div at bounding box center [588, 122] width 31 height 15
type input "*****"
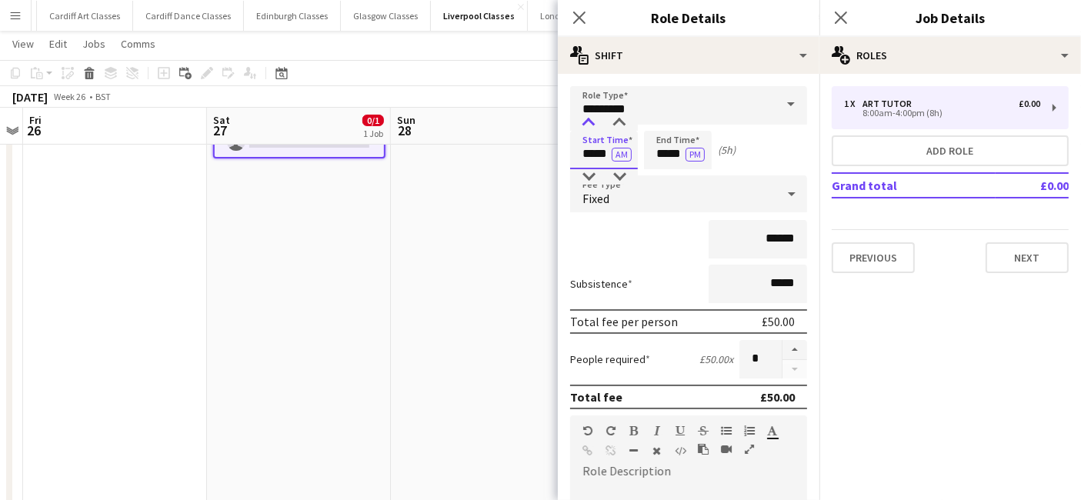
click at [591, 122] on div at bounding box center [588, 122] width 31 height 15
click at [673, 155] on input "*****" at bounding box center [678, 150] width 68 height 38
click at [661, 172] on div at bounding box center [662, 176] width 31 height 15
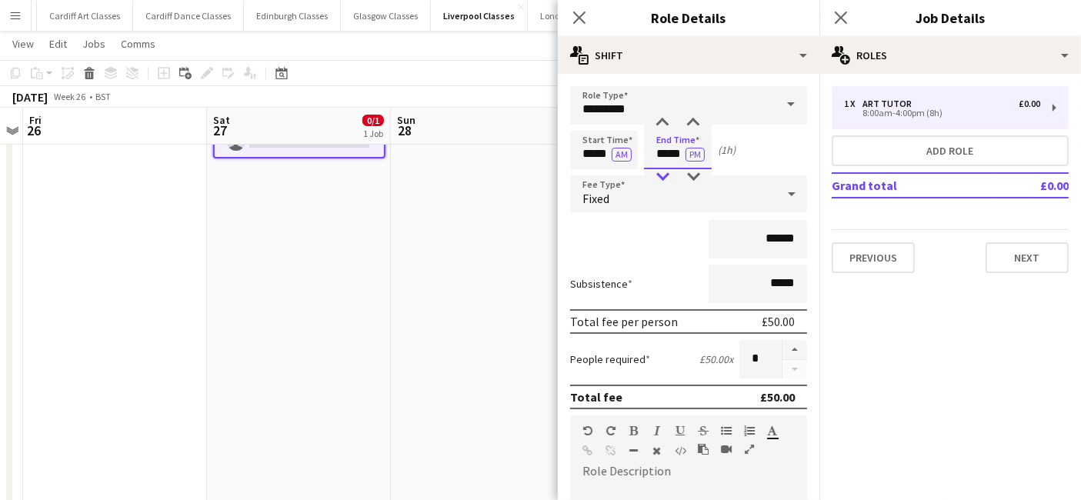
click at [661, 172] on div at bounding box center [662, 176] width 31 height 15
click at [693, 115] on div at bounding box center [693, 122] width 31 height 15
type input "*****"
click at [693, 115] on div at bounding box center [693, 122] width 31 height 15
click at [665, 191] on div "Fixed" at bounding box center [673, 193] width 206 height 37
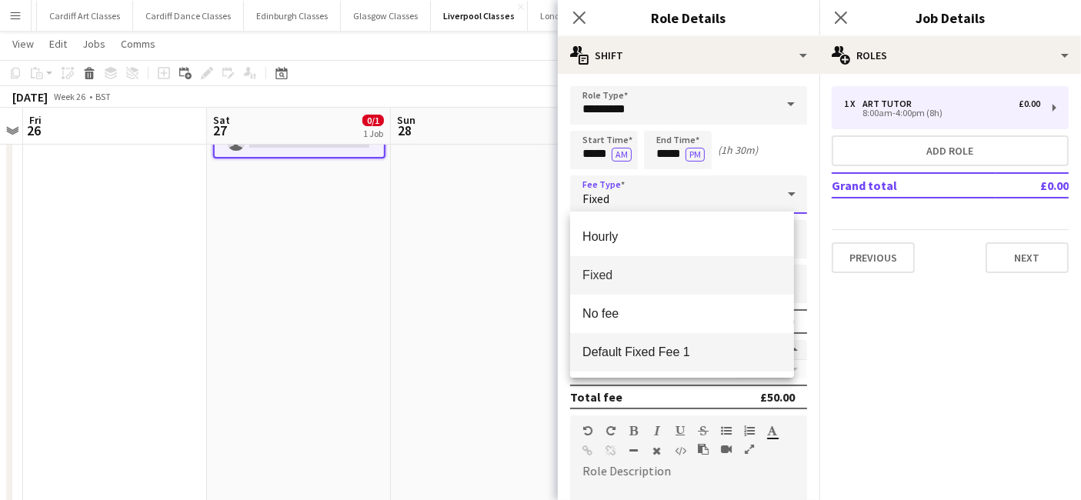
click at [658, 347] on span "Default Fixed Fee 1" at bounding box center [681, 352] width 199 height 15
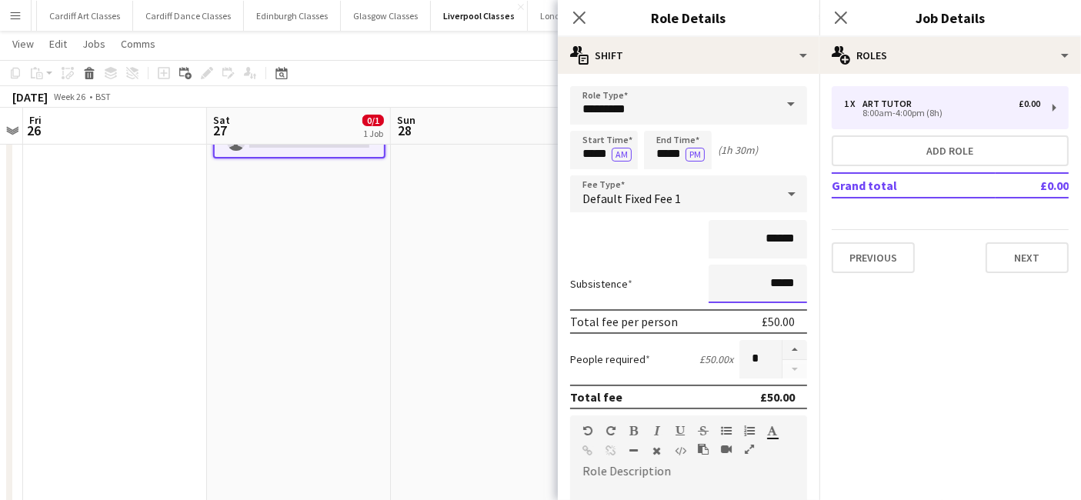
drag, startPoint x: 784, startPoint y: 288, endPoint x: 698, endPoint y: 291, distance: 86.9
click at [708, 291] on input "*****" at bounding box center [757, 284] width 98 height 38
type input "*****"
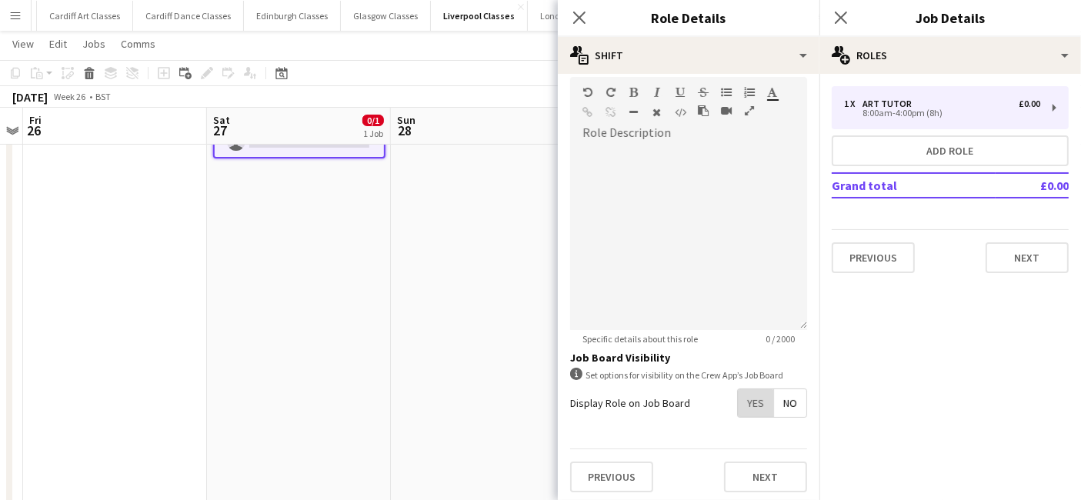
click at [738, 409] on span "Yes" at bounding box center [755, 403] width 35 height 28
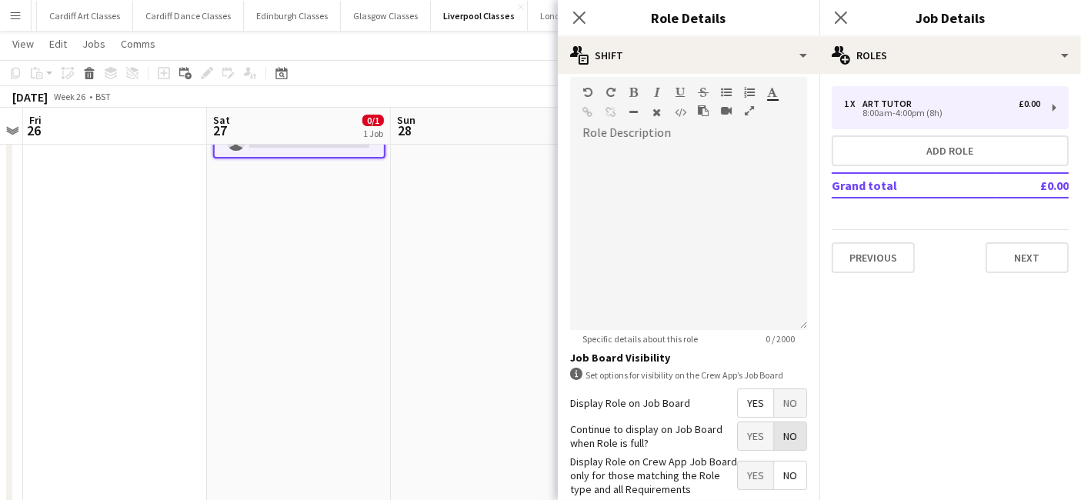
click at [780, 434] on span "No" at bounding box center [790, 436] width 32 height 28
click at [738, 469] on span "Yes" at bounding box center [755, 475] width 35 height 28
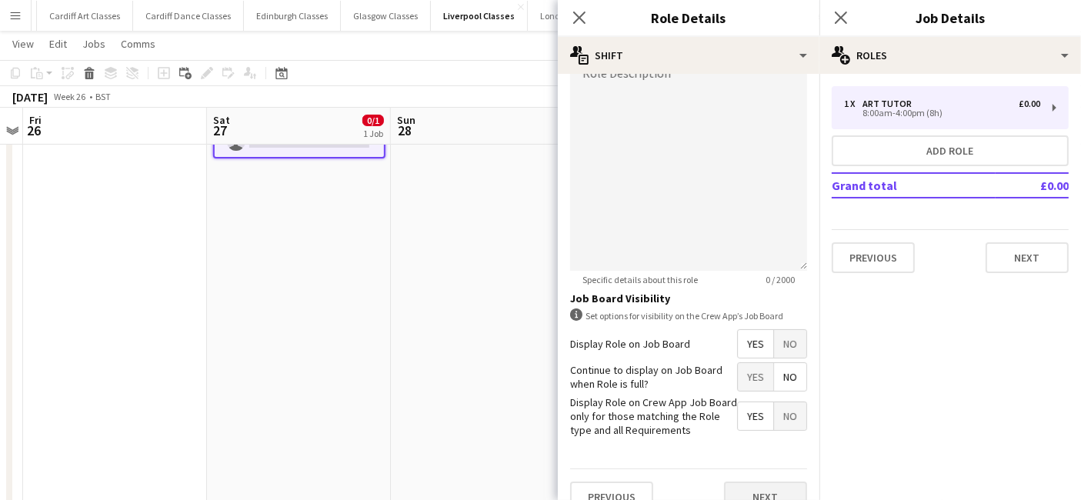
scroll to position [417, 0]
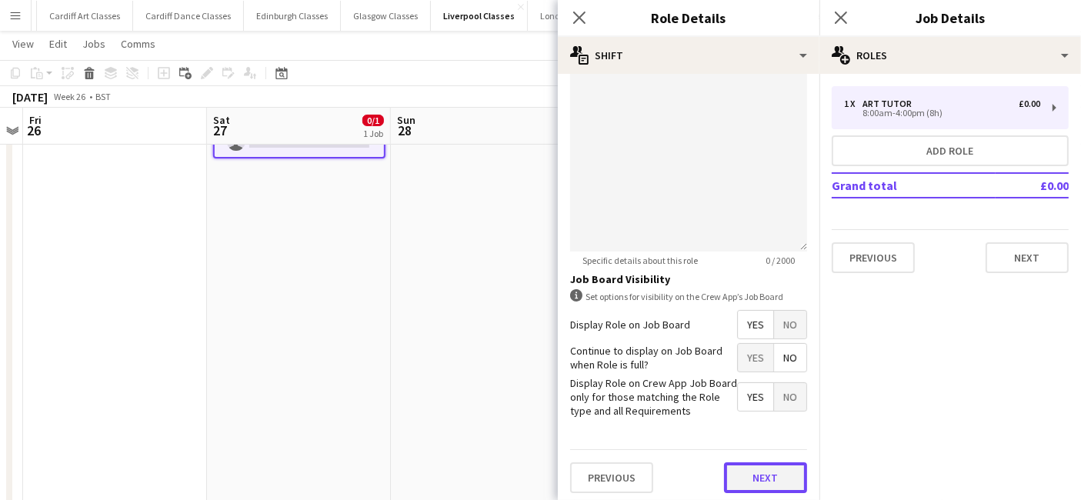
click at [771, 472] on button "Next" at bounding box center [765, 477] width 83 height 31
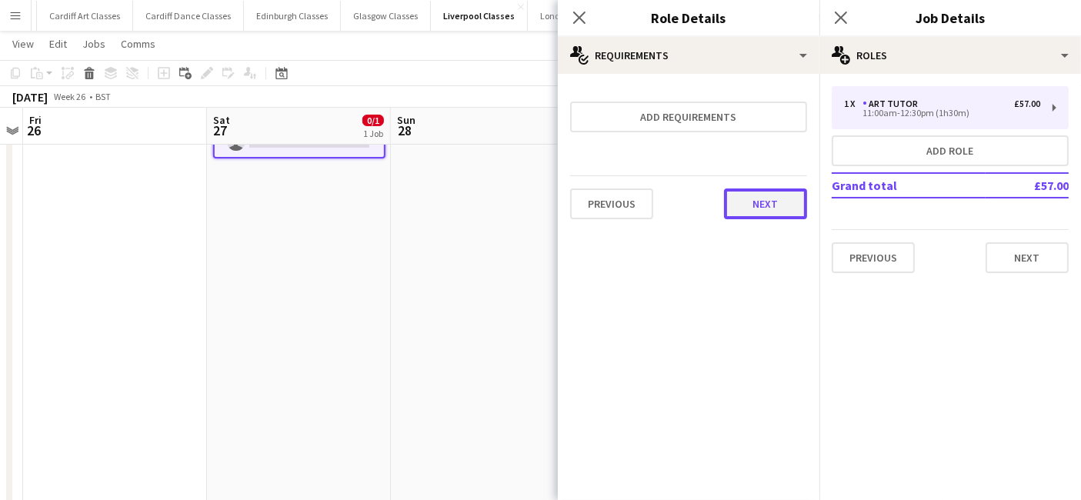
click at [785, 203] on button "Next" at bounding box center [765, 203] width 83 height 31
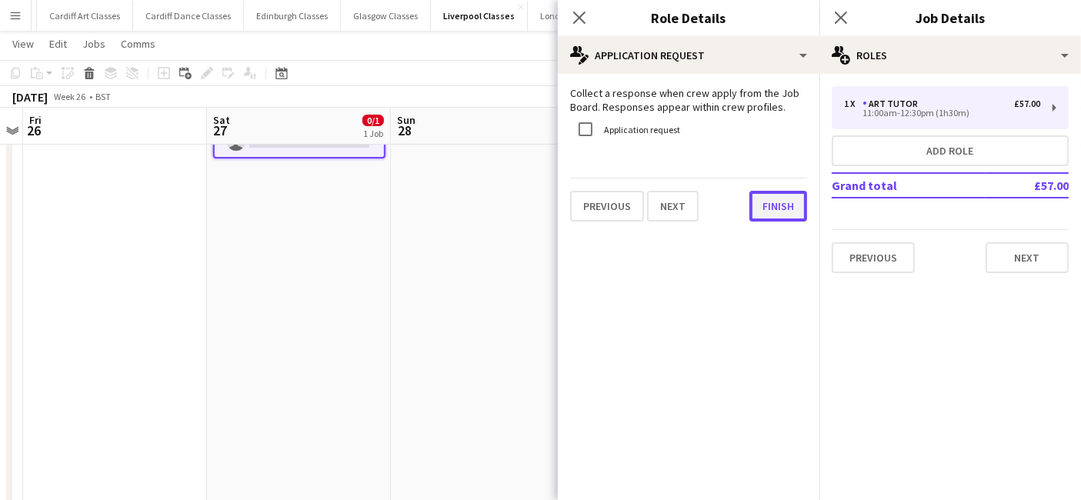
click at [775, 212] on button "Finish" at bounding box center [778, 206] width 58 height 31
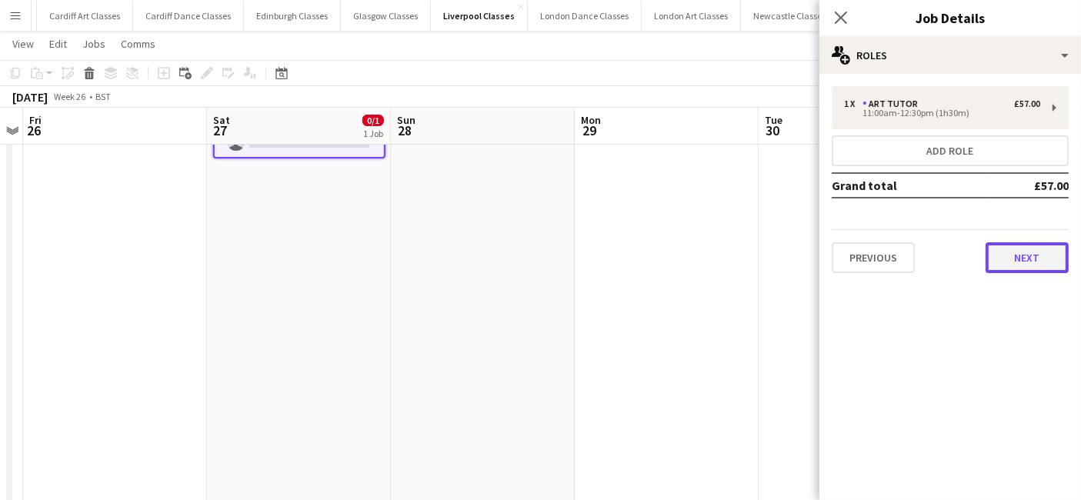
click at [1027, 256] on button "Next" at bounding box center [1026, 257] width 83 height 31
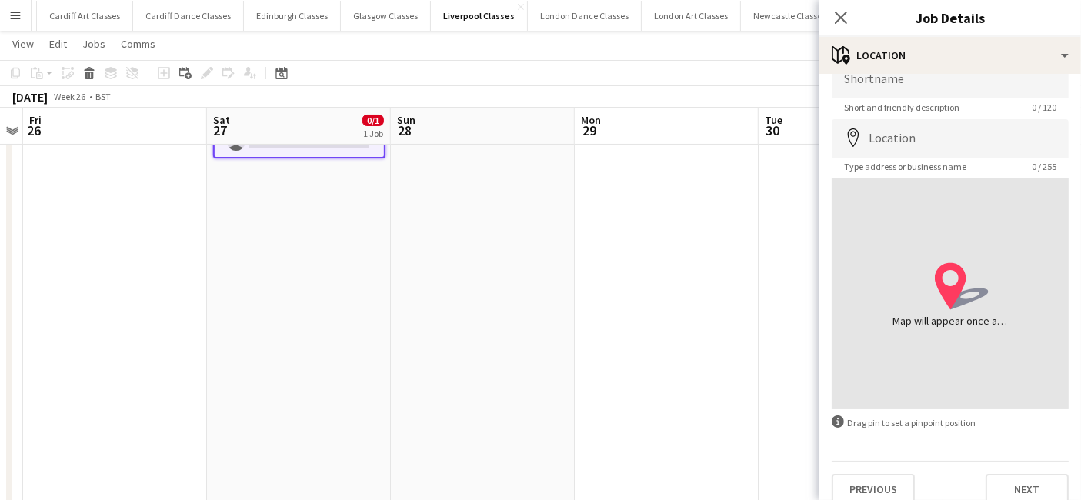
scroll to position [41, 0]
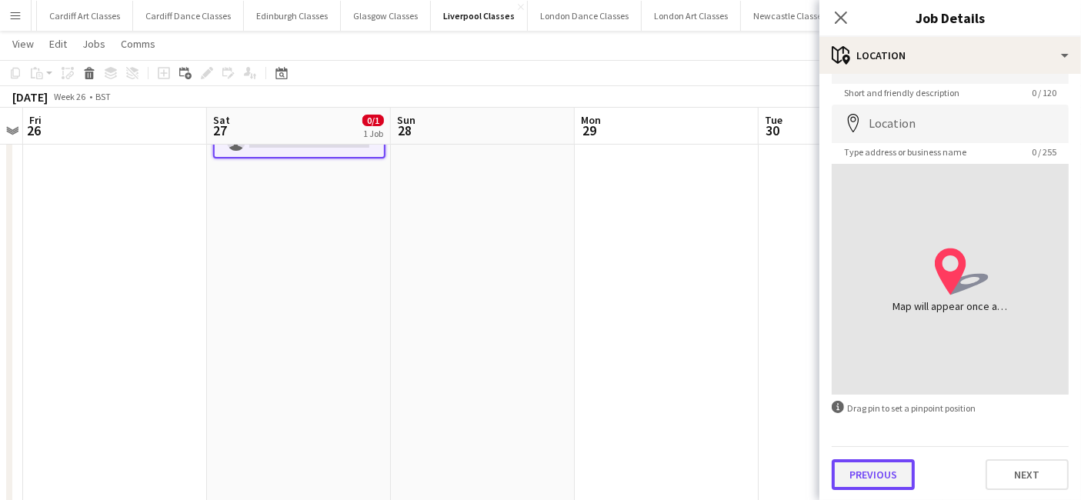
click at [884, 469] on button "Previous" at bounding box center [872, 474] width 83 height 31
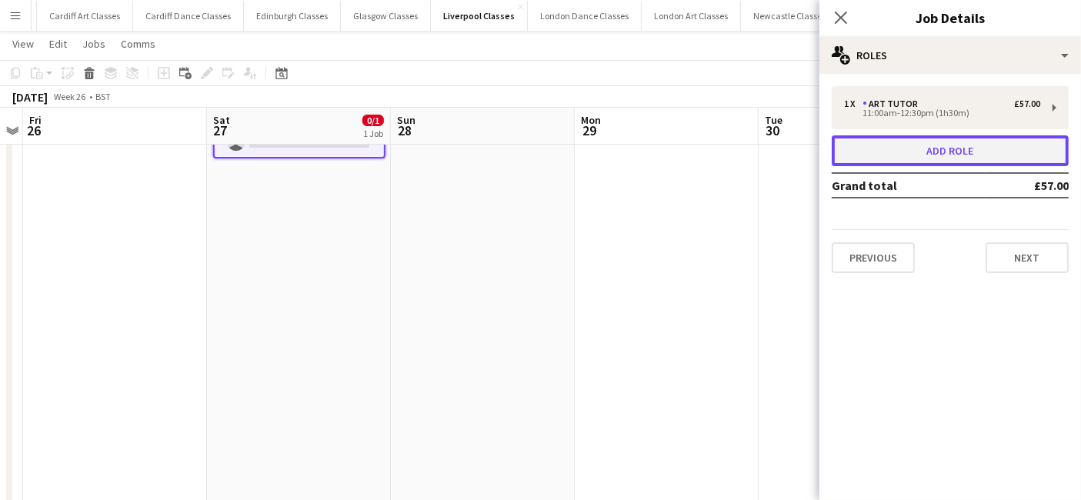
click at [944, 161] on button "Add role" at bounding box center [949, 150] width 237 height 31
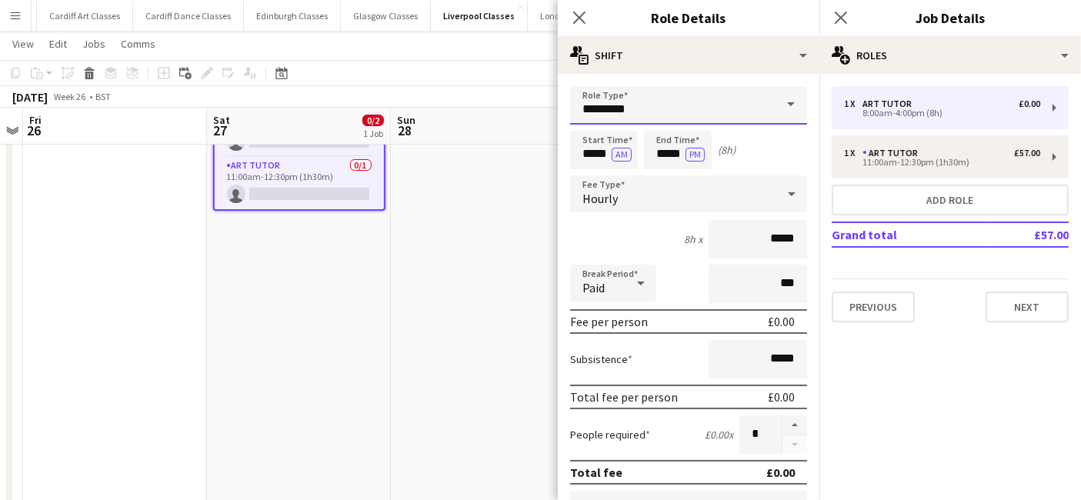
click at [700, 111] on input "*********" at bounding box center [688, 105] width 237 height 38
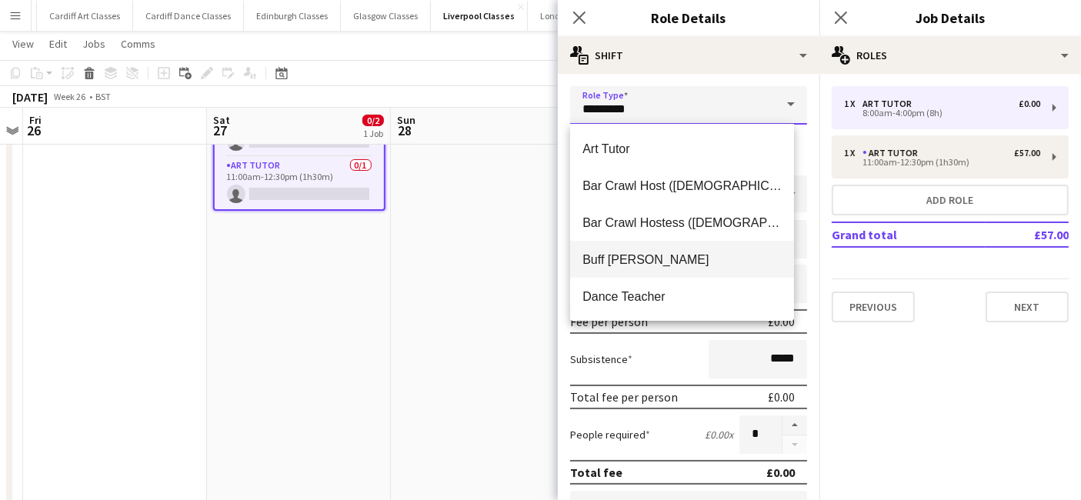
scroll to position [313, 0]
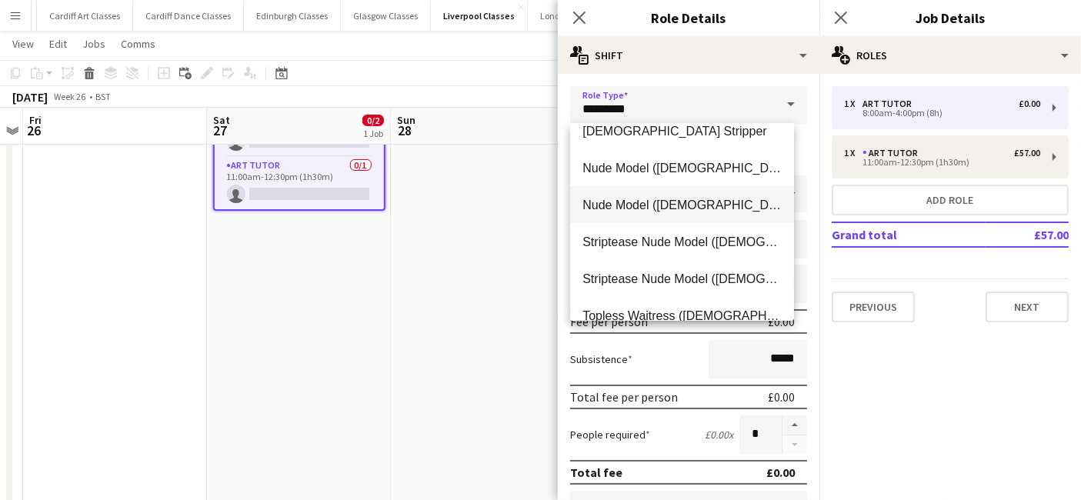
click at [674, 209] on span "Nude Model (Male)" at bounding box center [681, 205] width 199 height 15
type input "**********"
type input "******"
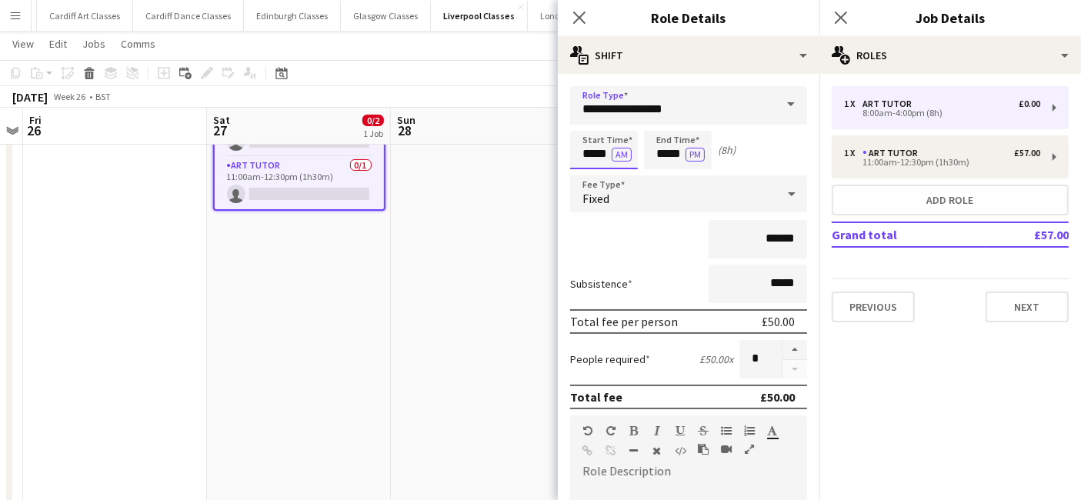
click at [598, 155] on input "*****" at bounding box center [604, 150] width 68 height 38
click at [594, 118] on div at bounding box center [588, 122] width 31 height 15
type input "*****"
click at [594, 118] on div at bounding box center [588, 122] width 31 height 15
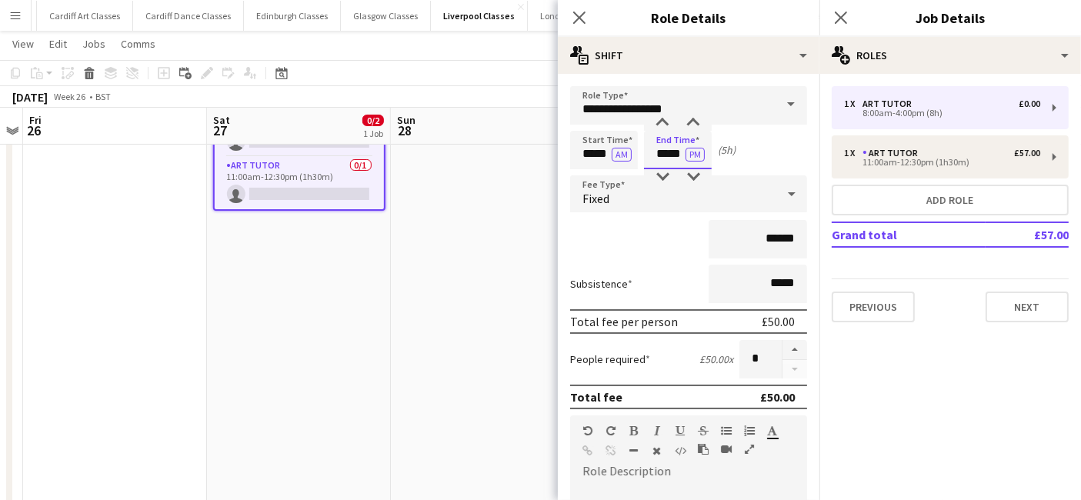
click at [668, 160] on input "*****" at bounding box center [678, 150] width 68 height 38
click at [660, 176] on div at bounding box center [662, 176] width 31 height 15
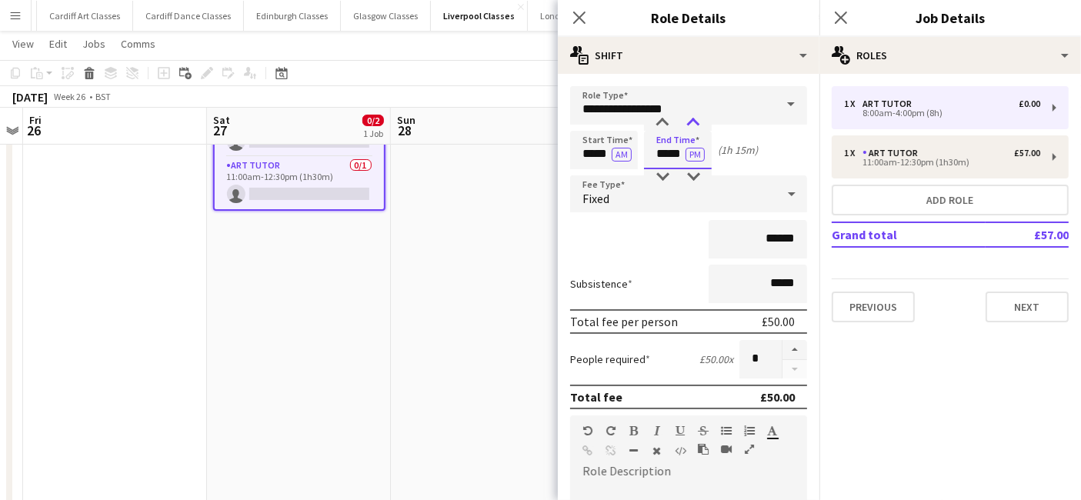
click at [694, 120] on div at bounding box center [693, 122] width 31 height 15
type input "*****"
click at [694, 120] on div at bounding box center [693, 122] width 31 height 15
click at [687, 192] on div "Fixed" at bounding box center [673, 193] width 206 height 37
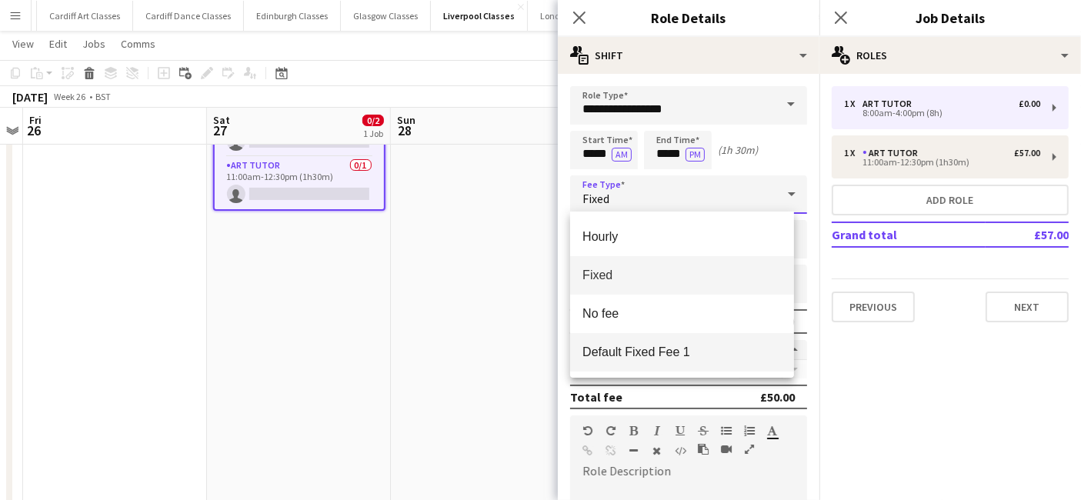
click at [690, 339] on mat-option "Default Fixed Fee 1" at bounding box center [682, 352] width 224 height 38
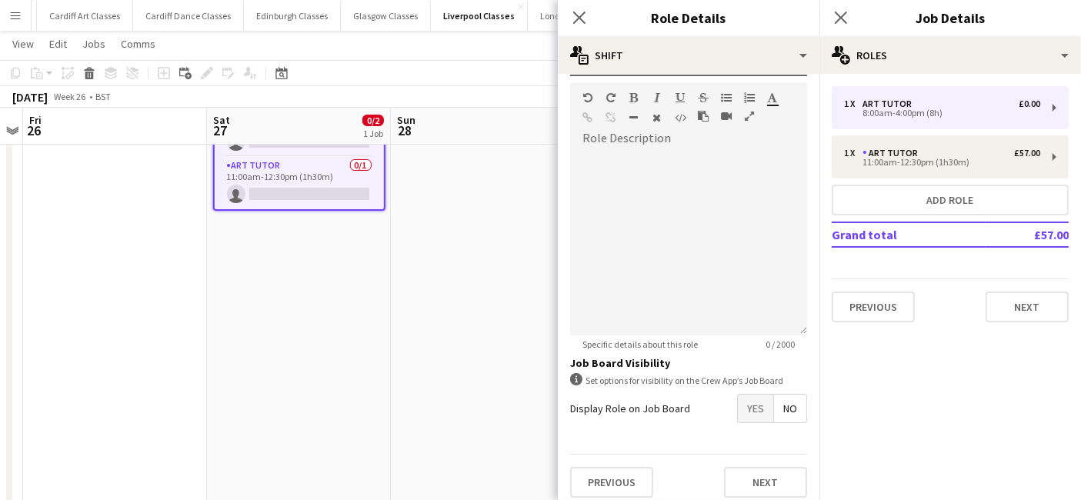
scroll to position [338, 0]
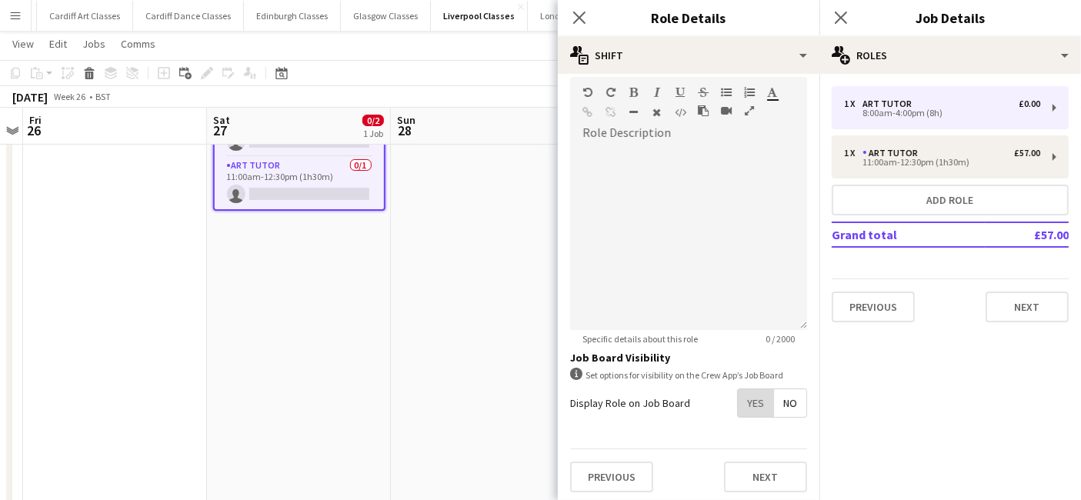
click at [749, 399] on span "Yes" at bounding box center [755, 403] width 35 height 28
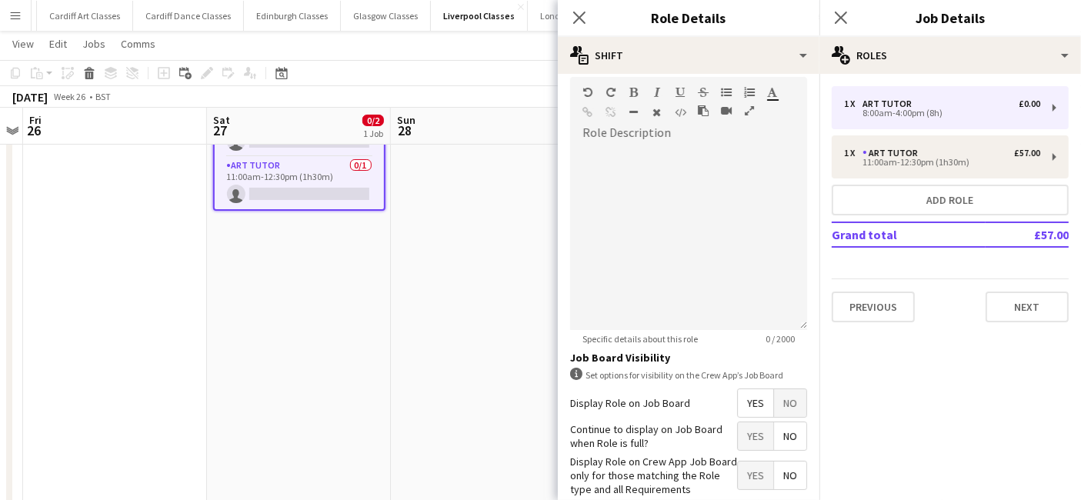
click at [774, 433] on span "No" at bounding box center [790, 436] width 32 height 28
click at [752, 464] on span "Yes" at bounding box center [755, 475] width 35 height 28
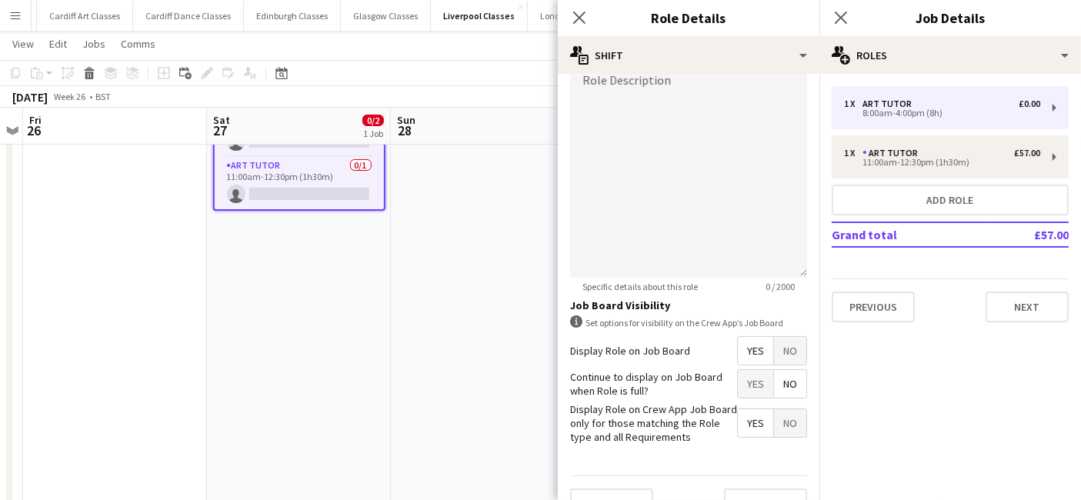
scroll to position [417, 0]
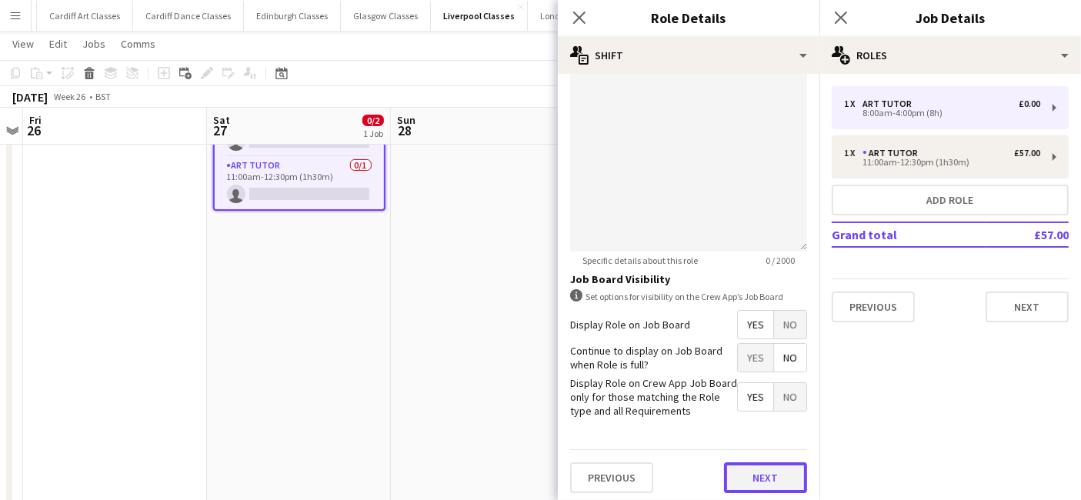
click at [740, 469] on button "Next" at bounding box center [765, 477] width 83 height 31
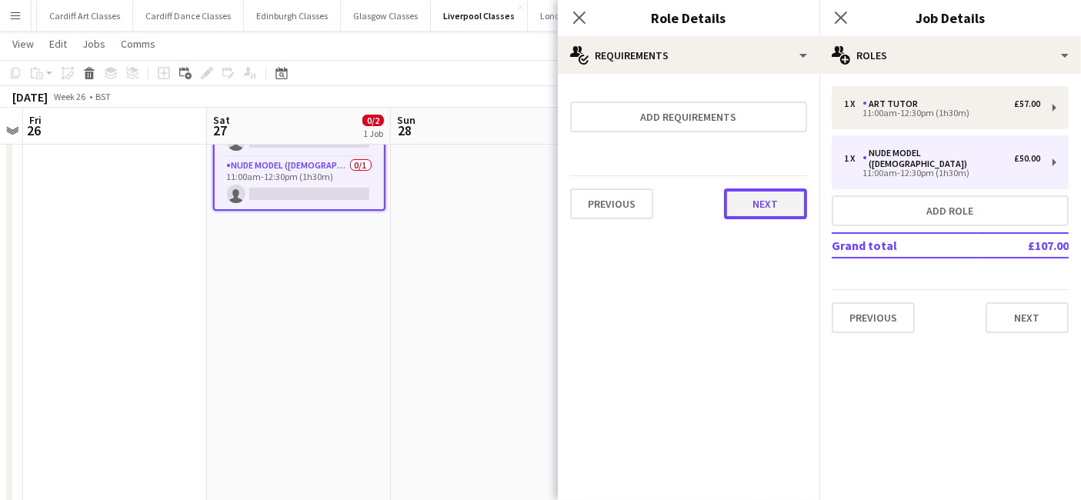
click at [775, 201] on button "Next" at bounding box center [765, 203] width 83 height 31
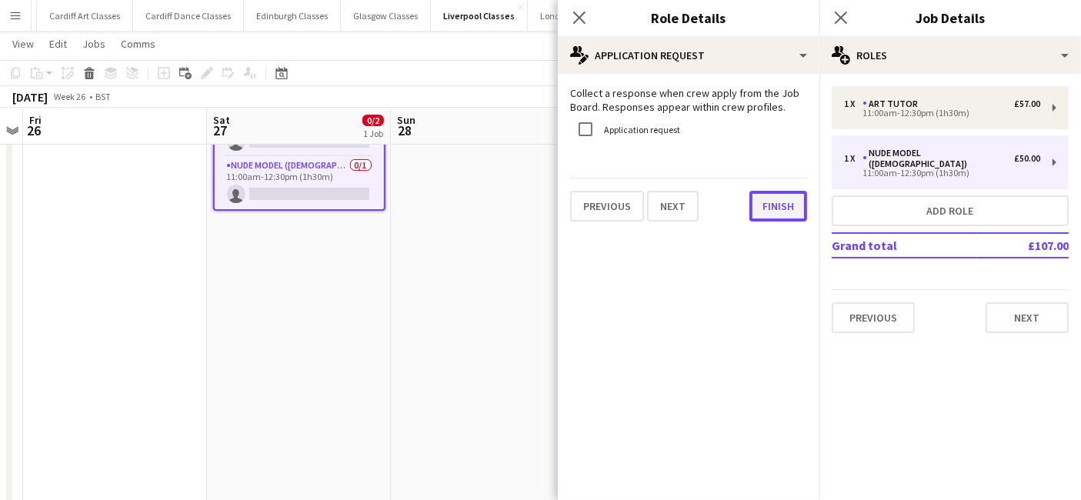
click at [786, 208] on button "Finish" at bounding box center [778, 206] width 58 height 31
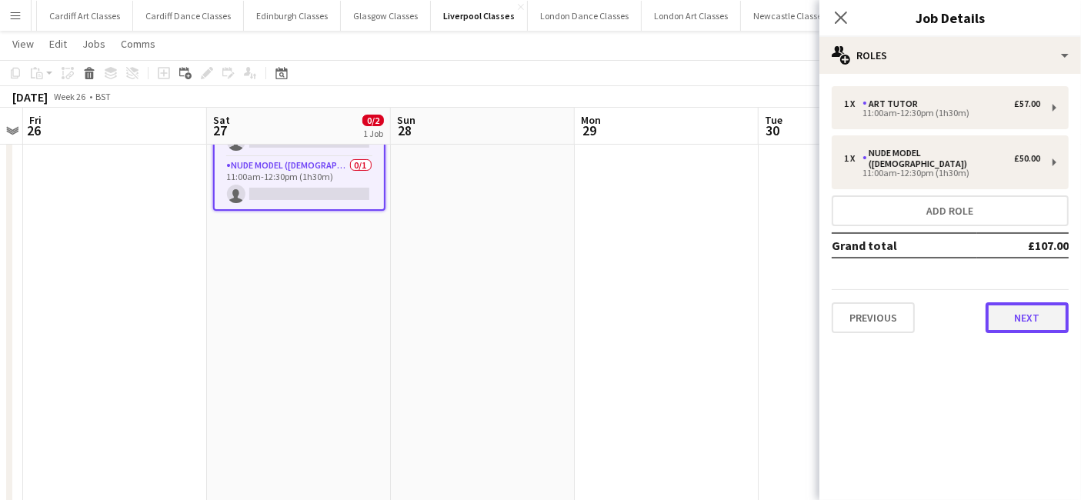
click at [1004, 302] on button "Next" at bounding box center [1026, 317] width 83 height 31
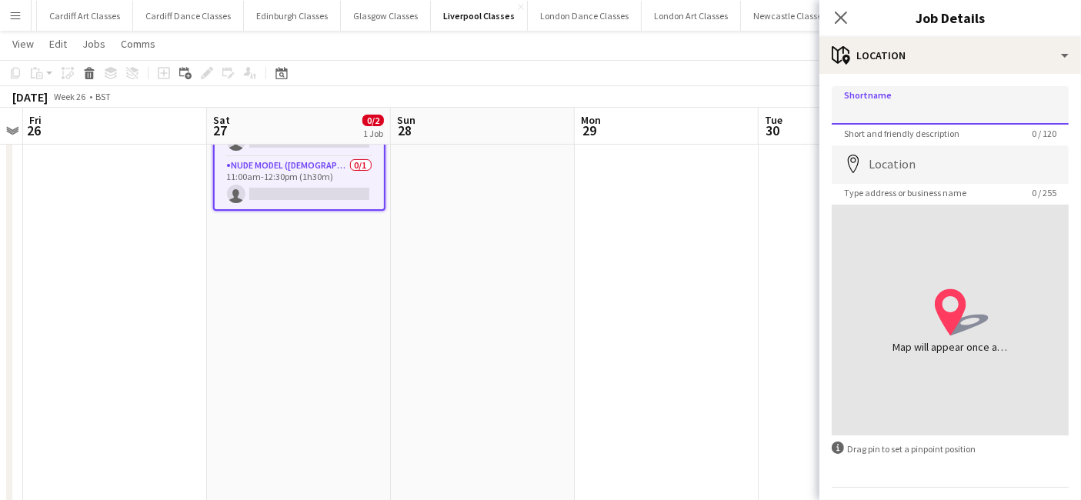
click at [888, 91] on input "Shortname" at bounding box center [949, 105] width 237 height 38
type input "**********"
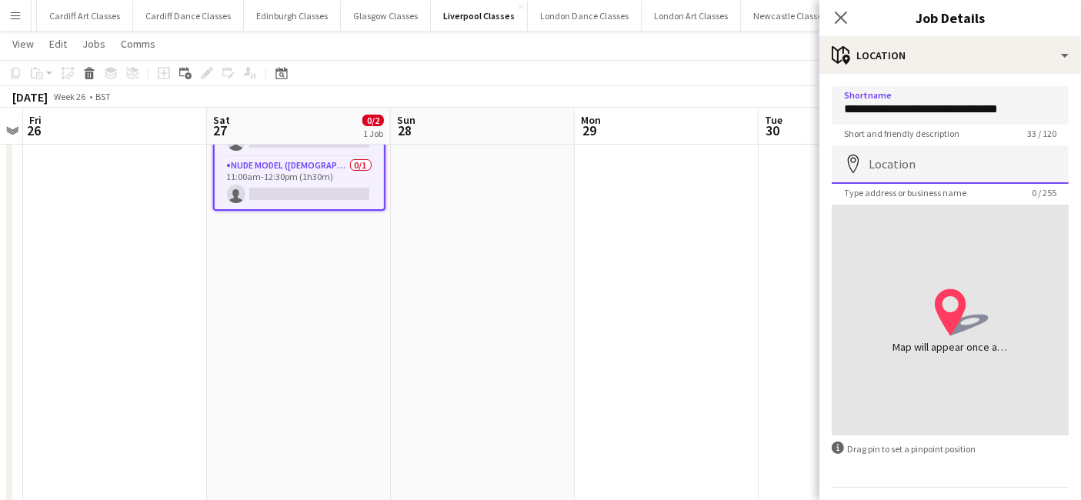
click at [888, 162] on input "Location" at bounding box center [949, 164] width 237 height 38
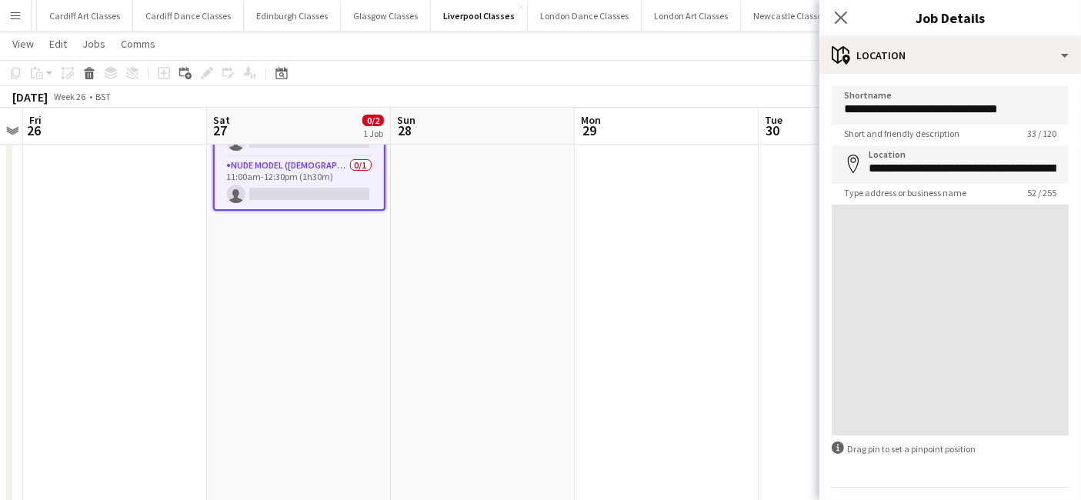
type input "**********"
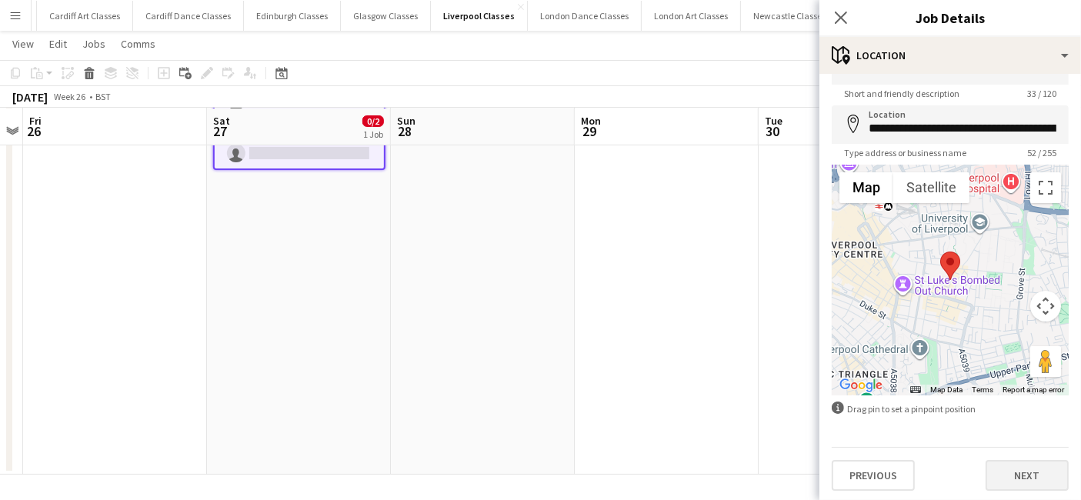
scroll to position [41, 0]
drag, startPoint x: 1017, startPoint y: 467, endPoint x: 765, endPoint y: 372, distance: 268.7
click at [1015, 467] on button "Next" at bounding box center [1026, 474] width 83 height 31
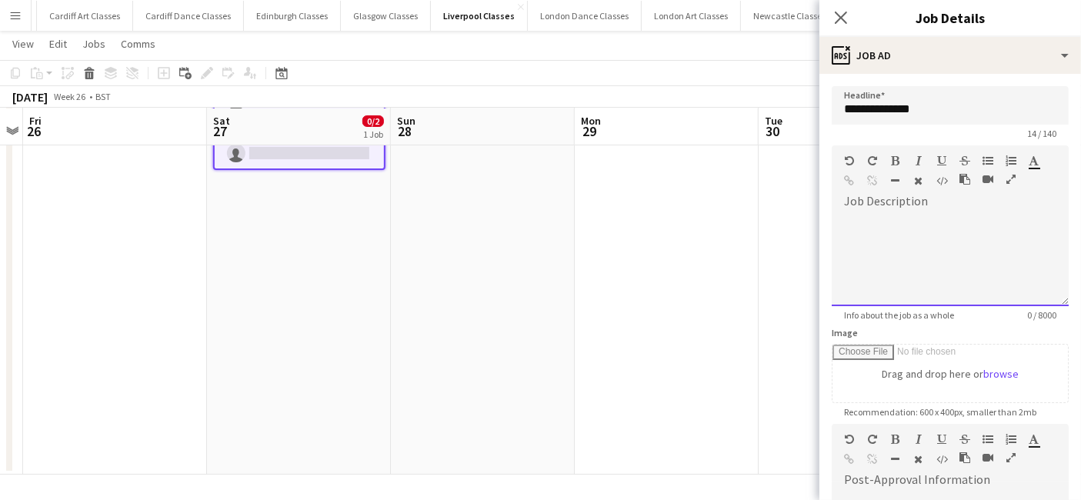
click at [875, 262] on div at bounding box center [949, 260] width 237 height 92
paste div
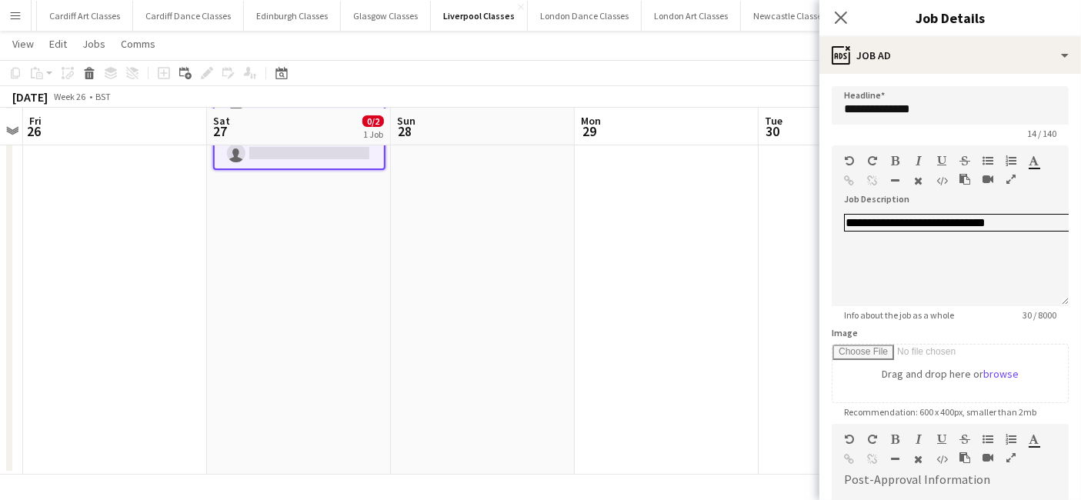
click at [780, 240] on app-date-cell at bounding box center [850, 232] width 184 height 485
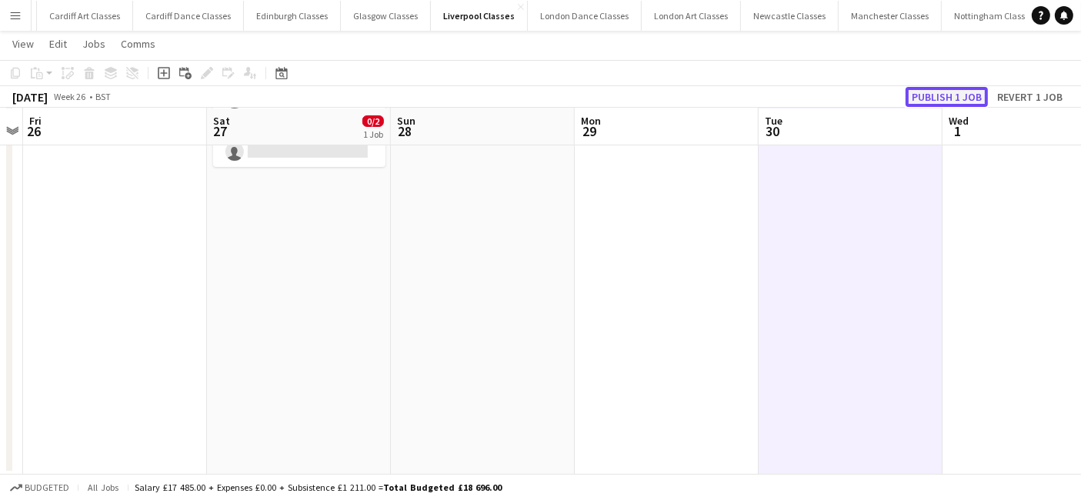
click at [962, 92] on button "Publish 1 job" at bounding box center [946, 97] width 82 height 20
click at [281, 82] on div "Date picker" at bounding box center [281, 73] width 18 height 18
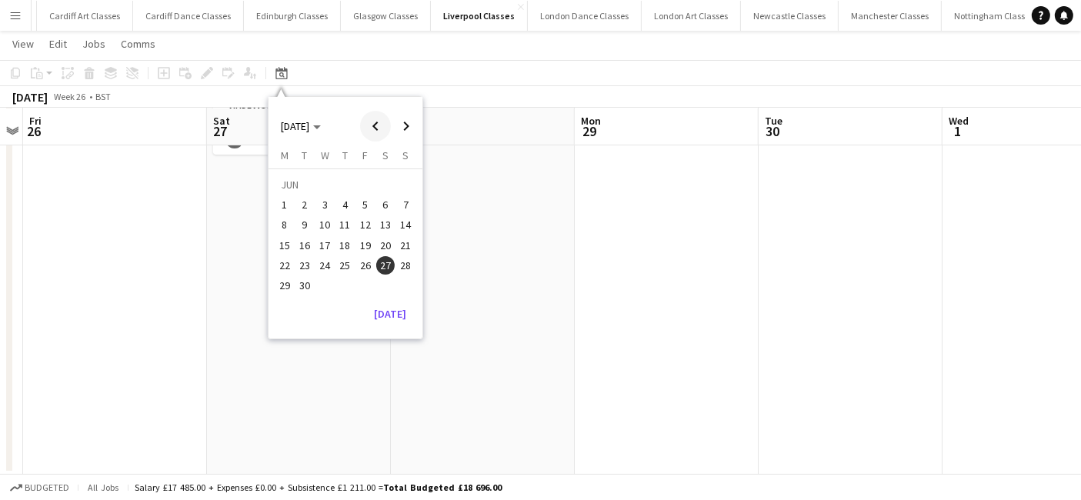
click at [360, 126] on span "Previous month" at bounding box center [375, 126] width 31 height 31
click at [393, 247] on span "23" at bounding box center [385, 249] width 18 height 18
click at [309, 255] on app-date-cell at bounding box center [299, 232] width 184 height 485
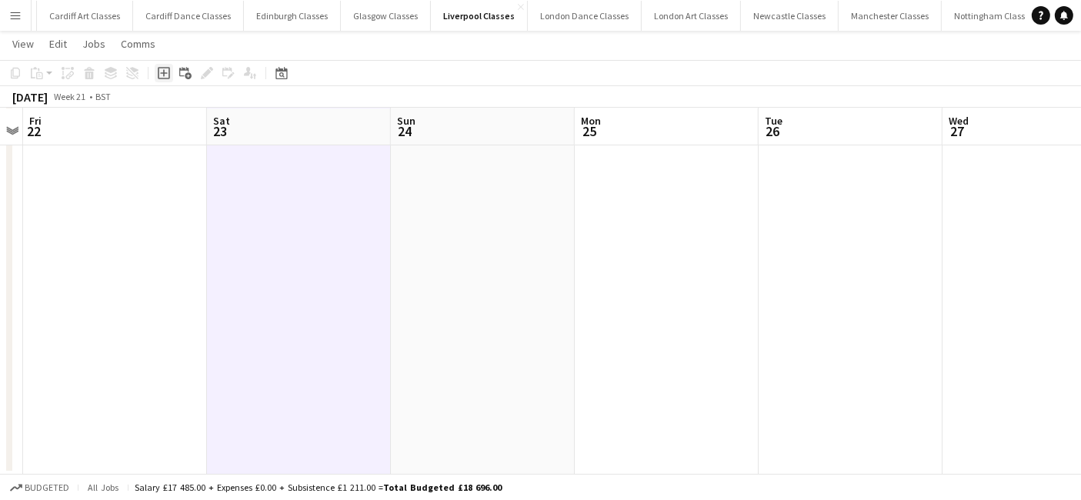
click at [162, 72] on icon at bounding box center [163, 72] width 7 height 7
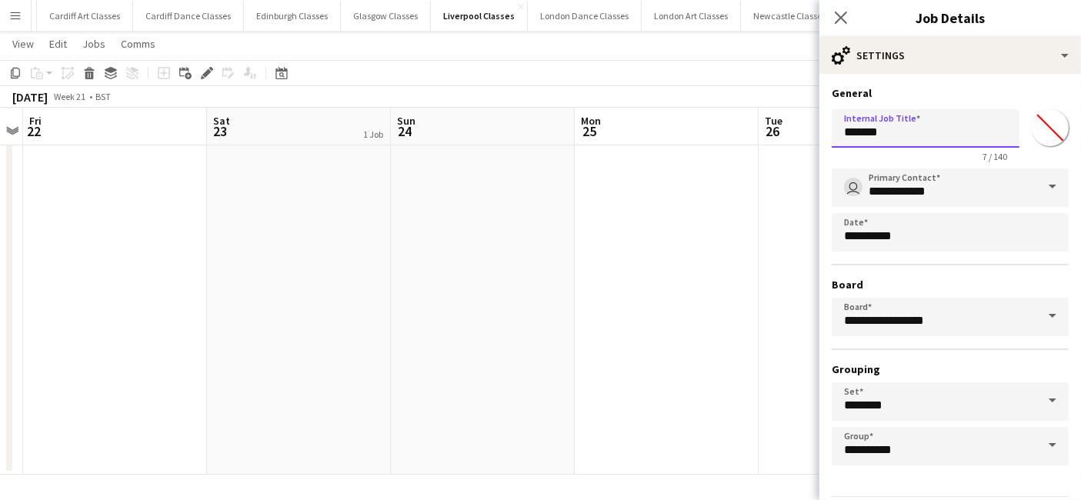
drag, startPoint x: 898, startPoint y: 131, endPoint x: 778, endPoint y: 137, distance: 119.4
click at [786, 137] on body "Menu Boards Boards Boards All jobs Status Workforce Workforce My Workforce Recr…" at bounding box center [540, 159] width 1081 height 683
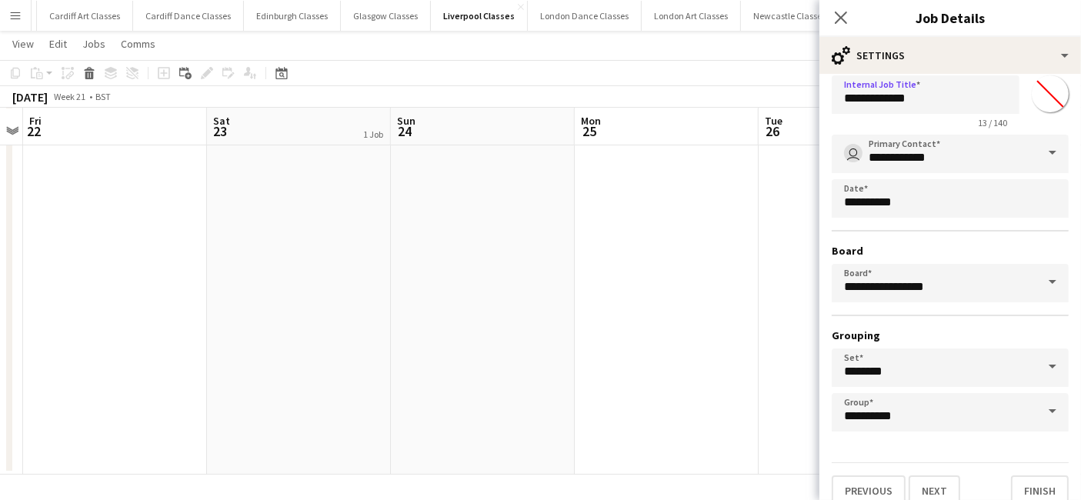
scroll to position [48, 0]
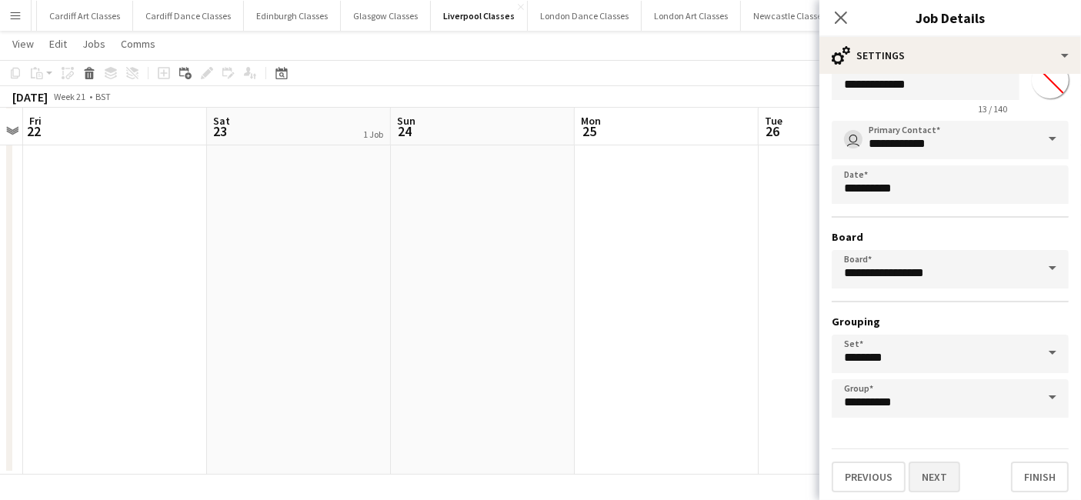
type input "**********"
click at [927, 474] on button "Next" at bounding box center [934, 476] width 52 height 31
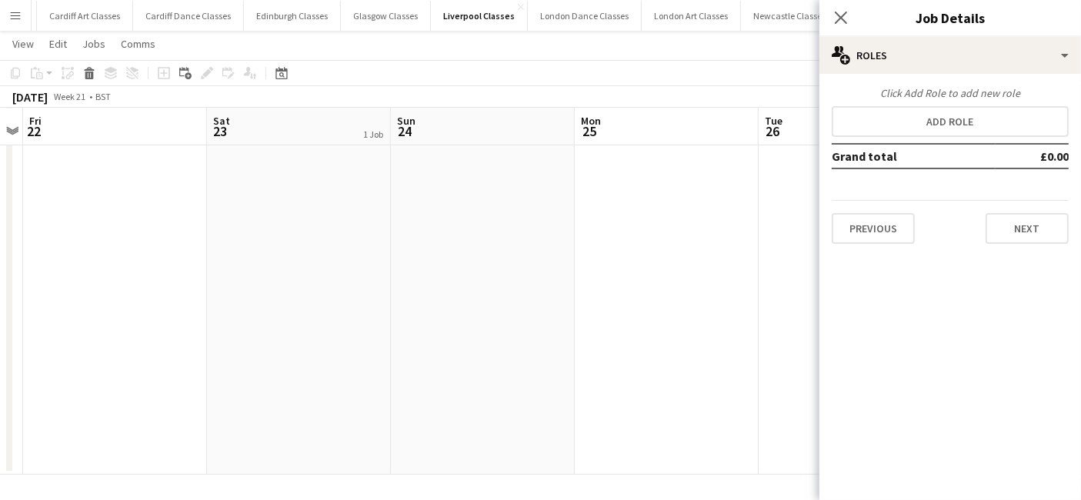
scroll to position [0, 0]
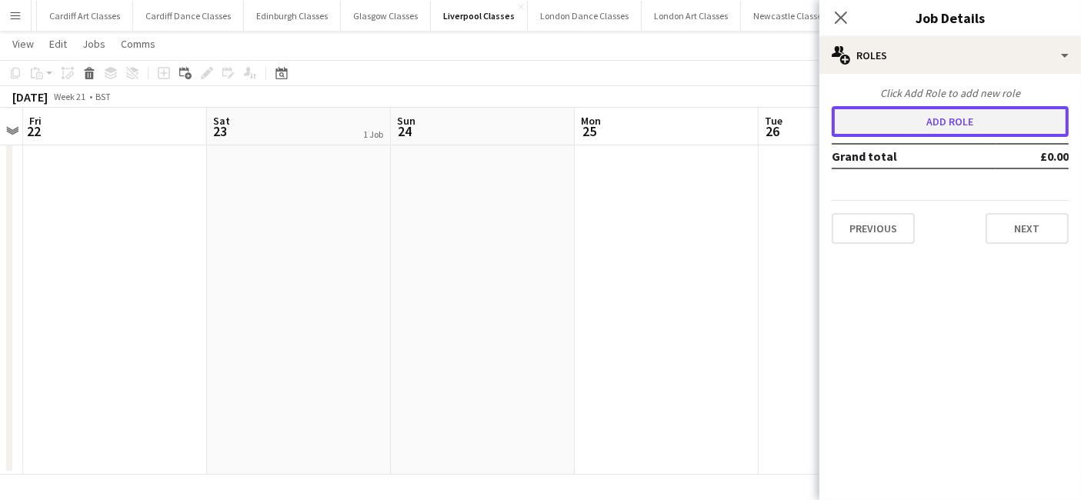
click at [906, 126] on button "Add role" at bounding box center [949, 121] width 237 height 31
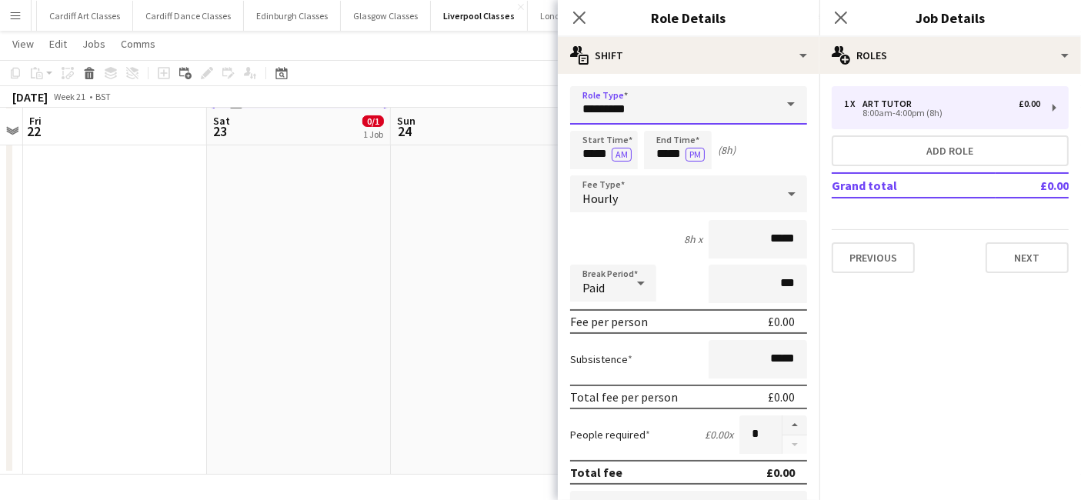
click at [668, 111] on input "*********" at bounding box center [688, 105] width 237 height 38
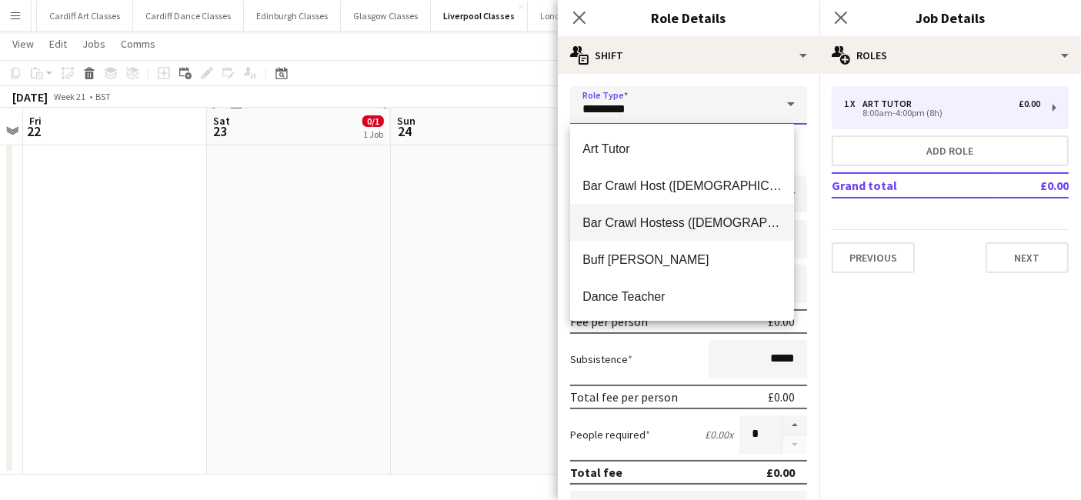
scroll to position [313, 0]
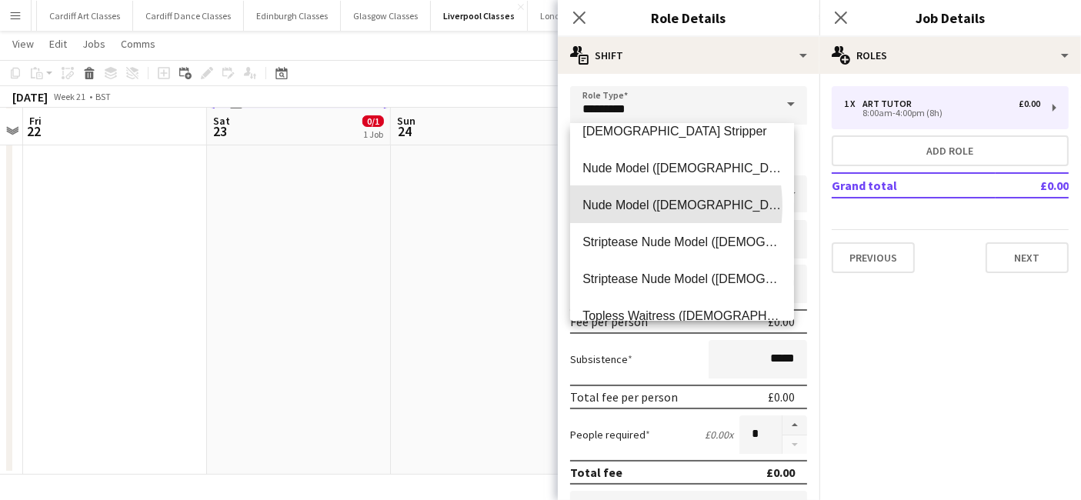
click at [632, 205] on span "Nude Model ([DEMOGRAPHIC_DATA])" at bounding box center [681, 205] width 199 height 15
type input "**********"
type input "******"
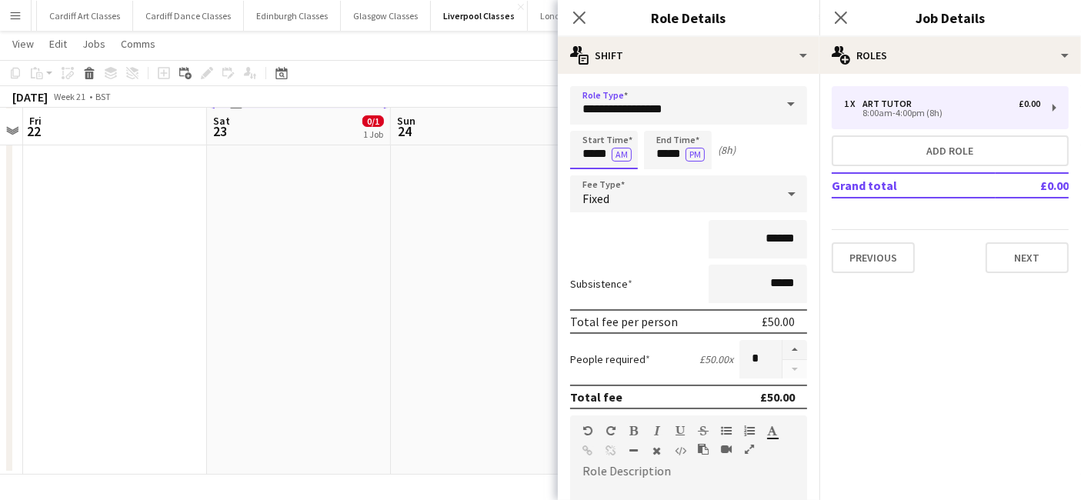
click at [599, 158] on input "*****" at bounding box center [604, 150] width 68 height 38
click at [591, 127] on div at bounding box center [588, 122] width 31 height 15
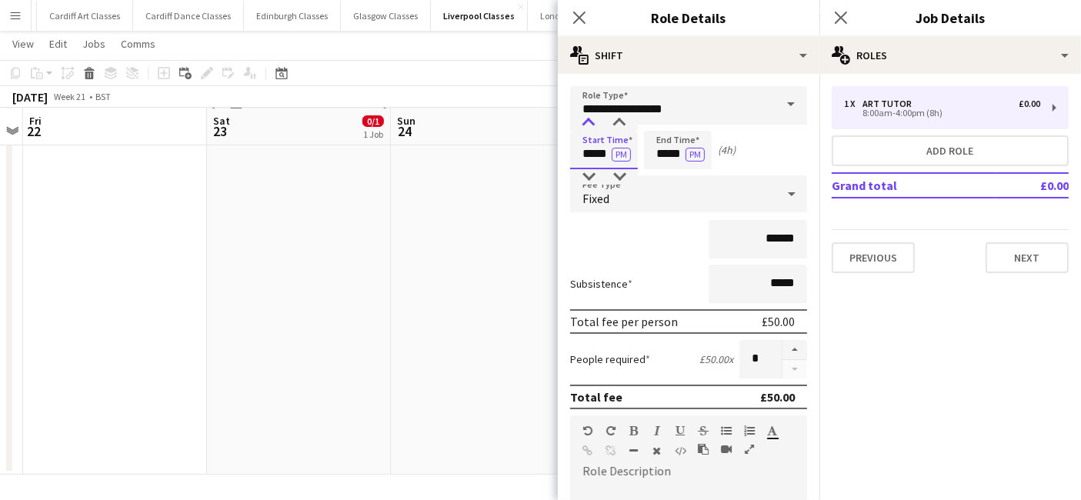
click at [591, 127] on div at bounding box center [588, 122] width 31 height 15
type input "*****"
click at [591, 127] on div at bounding box center [588, 122] width 31 height 15
click at [672, 152] on input "*****" at bounding box center [678, 150] width 68 height 38
click at [664, 170] on div at bounding box center [662, 176] width 31 height 15
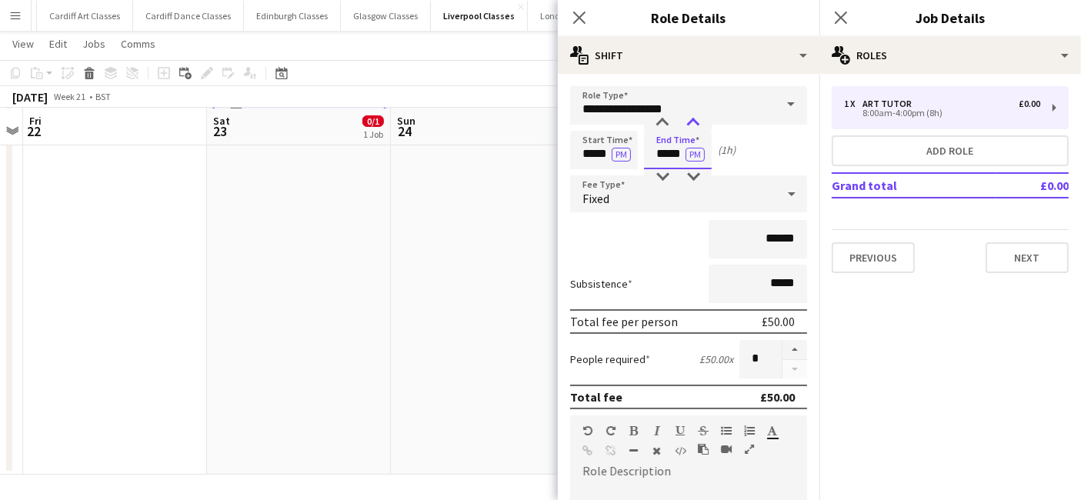
click at [690, 122] on div at bounding box center [693, 122] width 31 height 15
type input "*****"
click at [690, 122] on div at bounding box center [693, 122] width 31 height 15
click at [635, 196] on div "Fixed" at bounding box center [673, 193] width 206 height 37
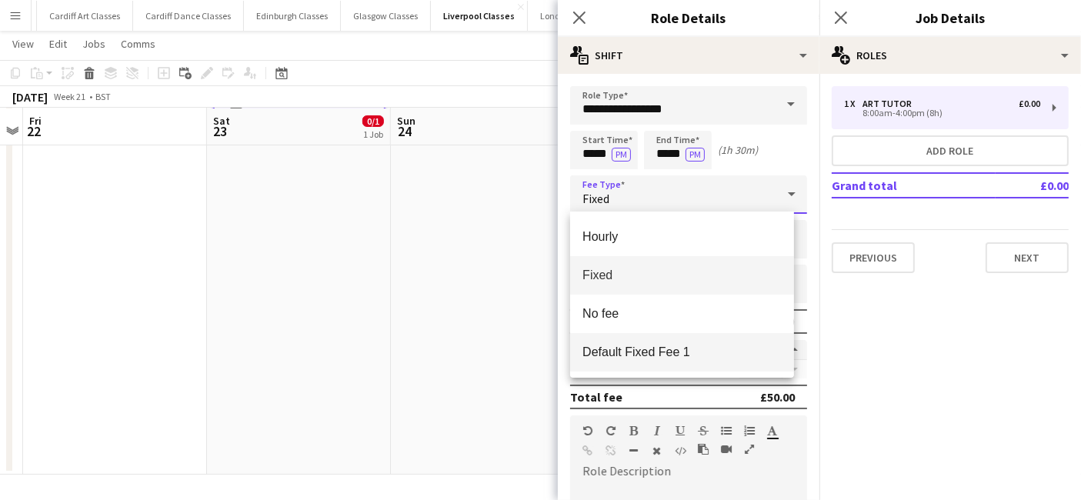
click at [628, 354] on span "Default Fixed Fee 1" at bounding box center [681, 352] width 199 height 15
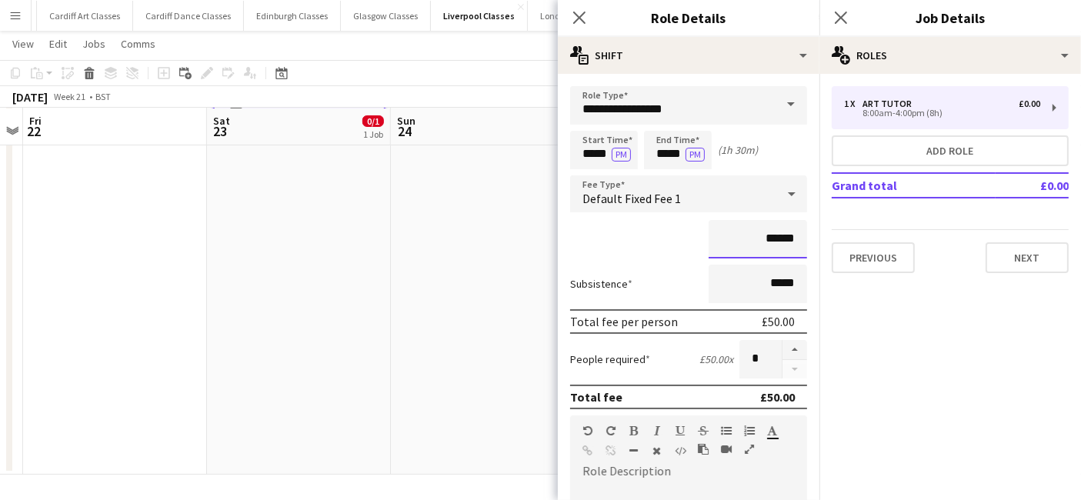
drag, startPoint x: 792, startPoint y: 236, endPoint x: 734, endPoint y: 236, distance: 58.4
click at [734, 236] on input "******" at bounding box center [757, 239] width 98 height 38
type input "******"
drag, startPoint x: 784, startPoint y: 284, endPoint x: 698, endPoint y: 284, distance: 86.1
click at [708, 284] on input "*****" at bounding box center [757, 284] width 98 height 38
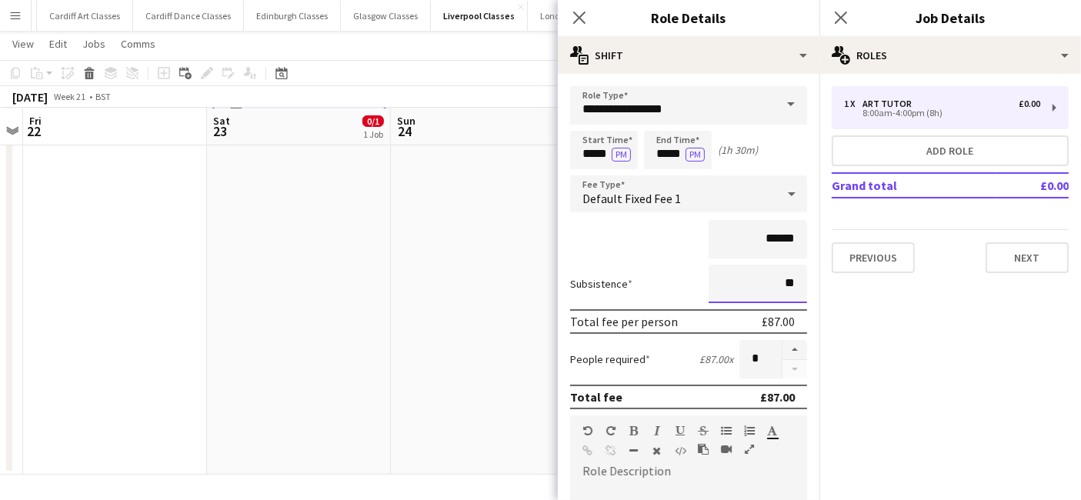
type input "*****"
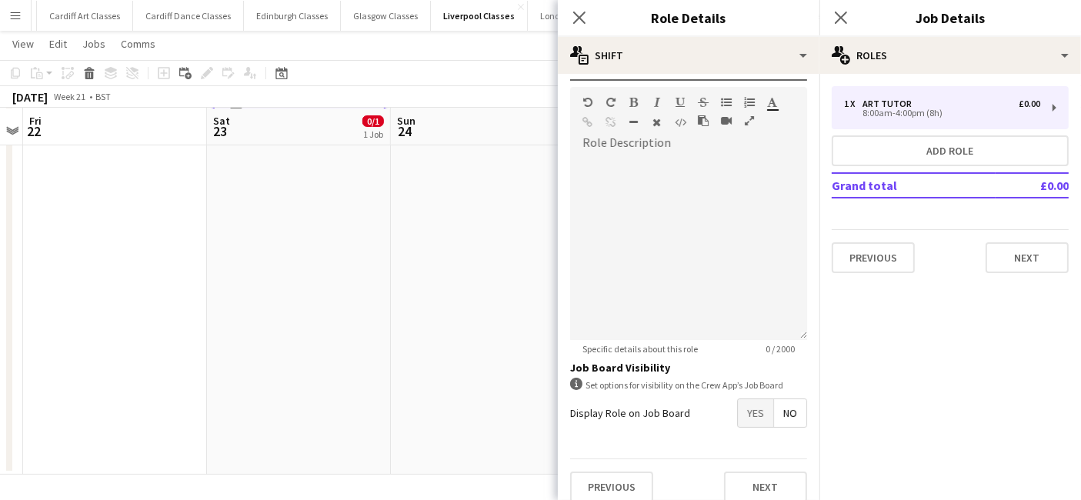
scroll to position [338, 0]
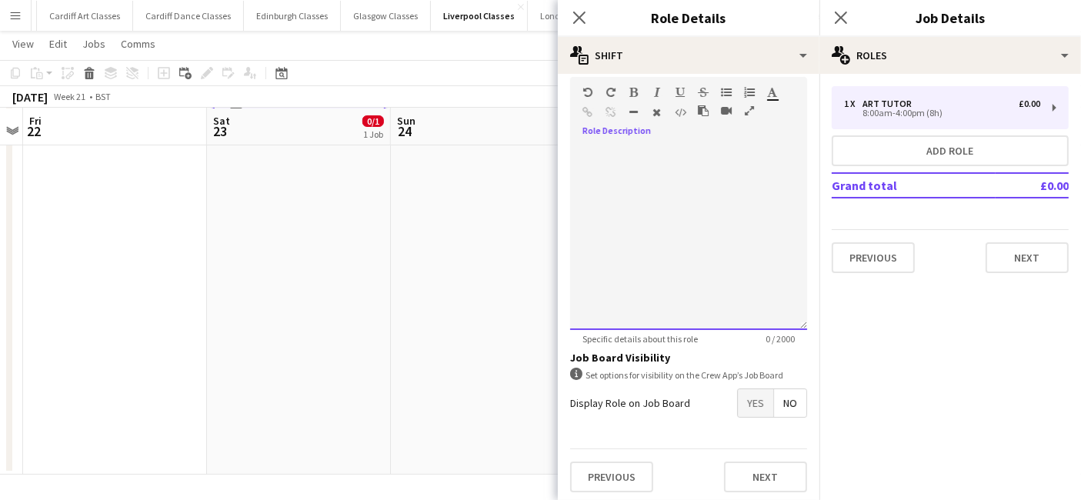
click at [657, 175] on div at bounding box center [688, 237] width 237 height 185
paste div
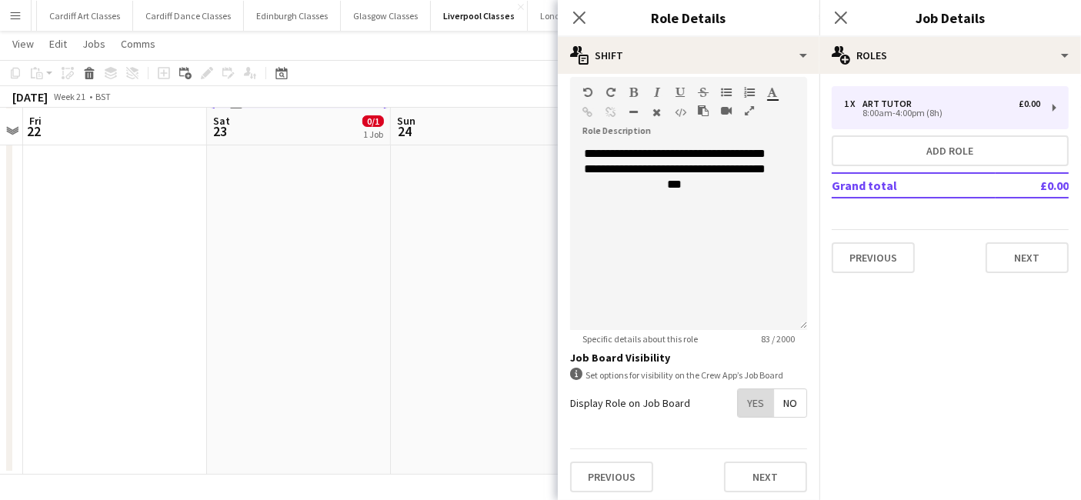
drag, startPoint x: 733, startPoint y: 393, endPoint x: 746, endPoint y: 417, distance: 27.2
click at [738, 393] on span "Yes" at bounding box center [755, 403] width 35 height 28
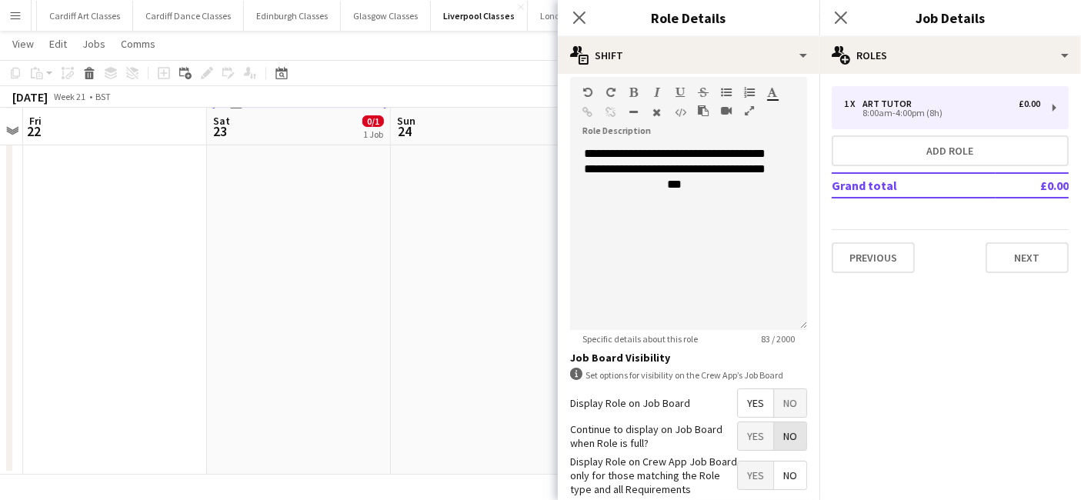
drag, startPoint x: 789, startPoint y: 431, endPoint x: 747, endPoint y: 458, distance: 49.7
click at [791, 434] on span "No" at bounding box center [790, 436] width 32 height 28
drag, startPoint x: 738, startPoint y: 468, endPoint x: 701, endPoint y: 444, distance: 44.4
click at [738, 467] on span "Yes" at bounding box center [755, 475] width 35 height 28
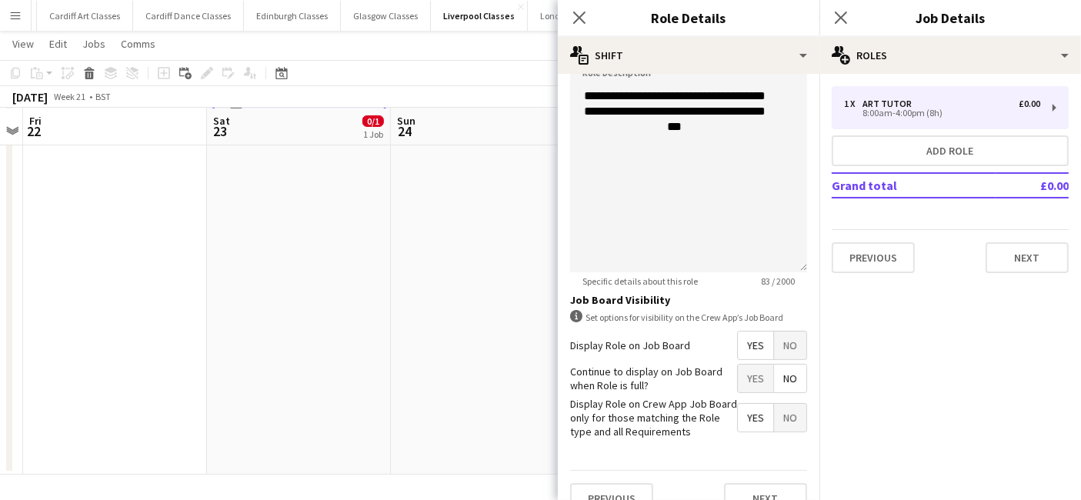
scroll to position [417, 0]
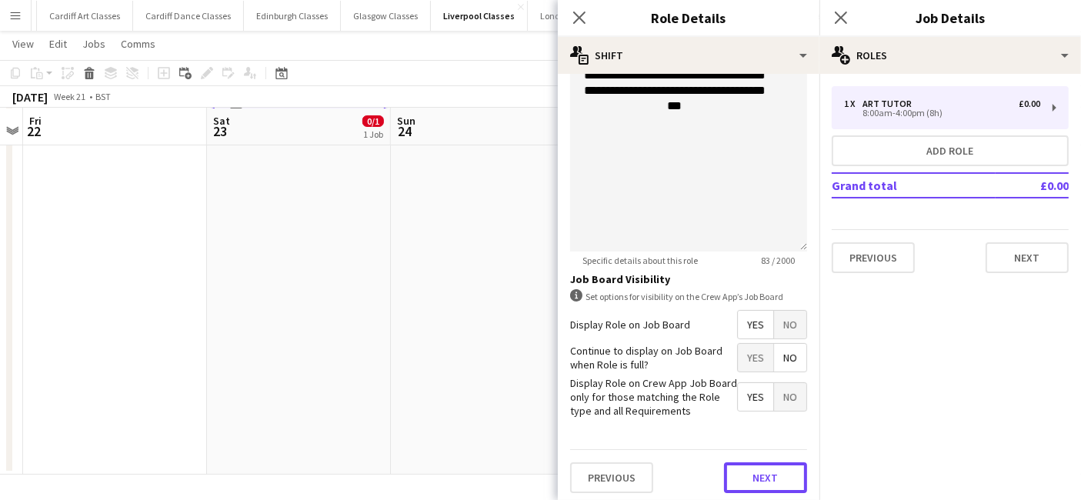
drag, startPoint x: 762, startPoint y: 470, endPoint x: 762, endPoint y: 429, distance: 40.8
click at [763, 465] on button "Next" at bounding box center [765, 477] width 83 height 31
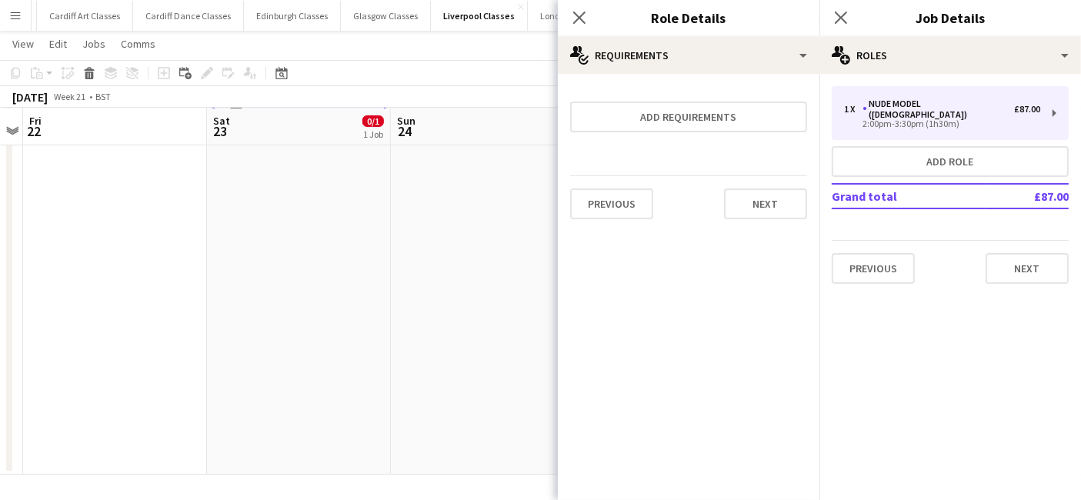
scroll to position [0, 0]
click at [777, 201] on button "Next" at bounding box center [765, 203] width 83 height 31
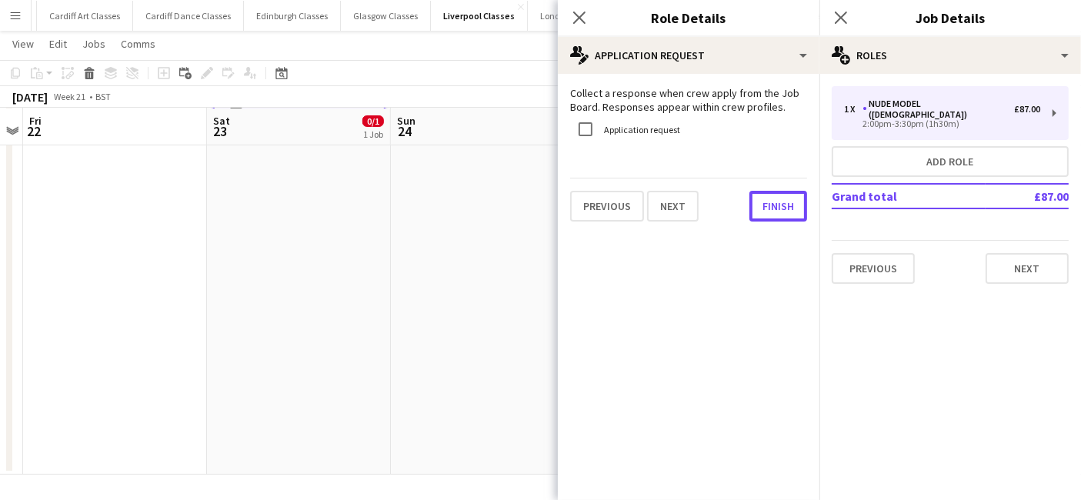
click at [777, 201] on button "Finish" at bounding box center [778, 206] width 58 height 31
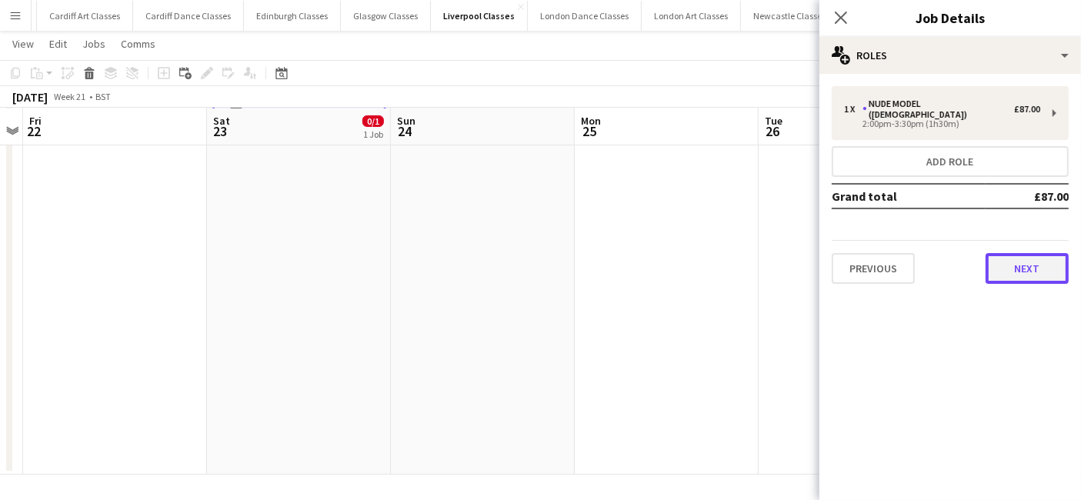
click at [1032, 262] on button "Next" at bounding box center [1026, 268] width 83 height 31
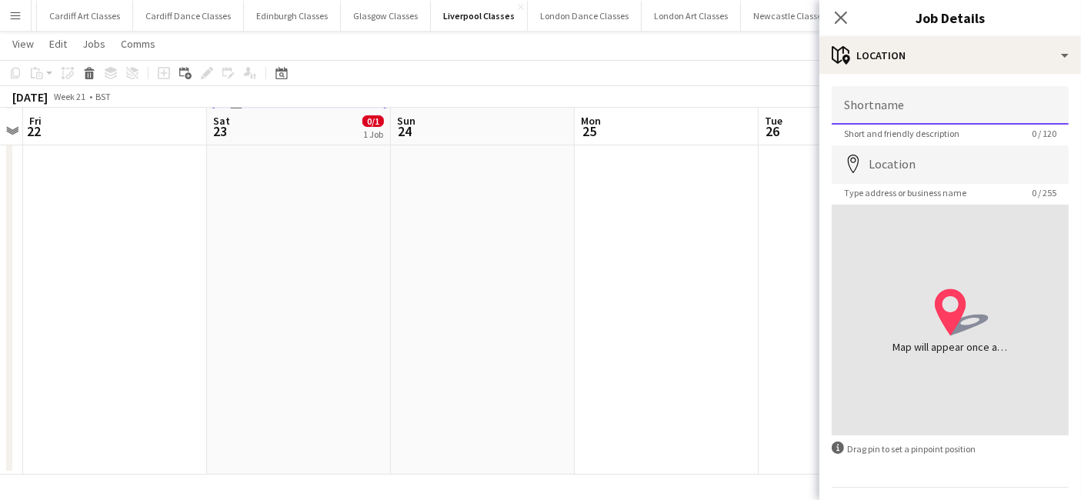
click at [908, 112] on input "Shortname" at bounding box center [949, 105] width 237 height 38
type input "**********"
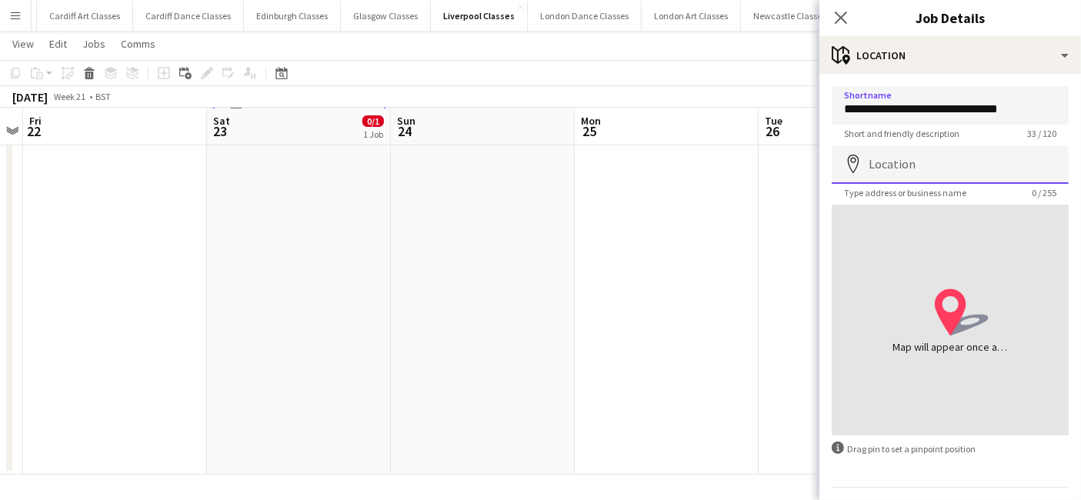
click at [894, 166] on input "Location" at bounding box center [949, 164] width 237 height 38
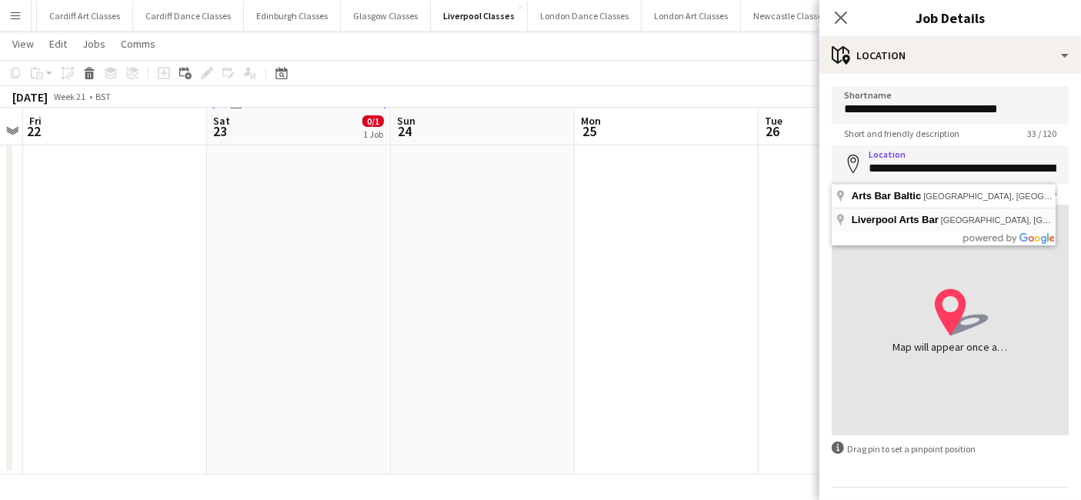
type input "**********"
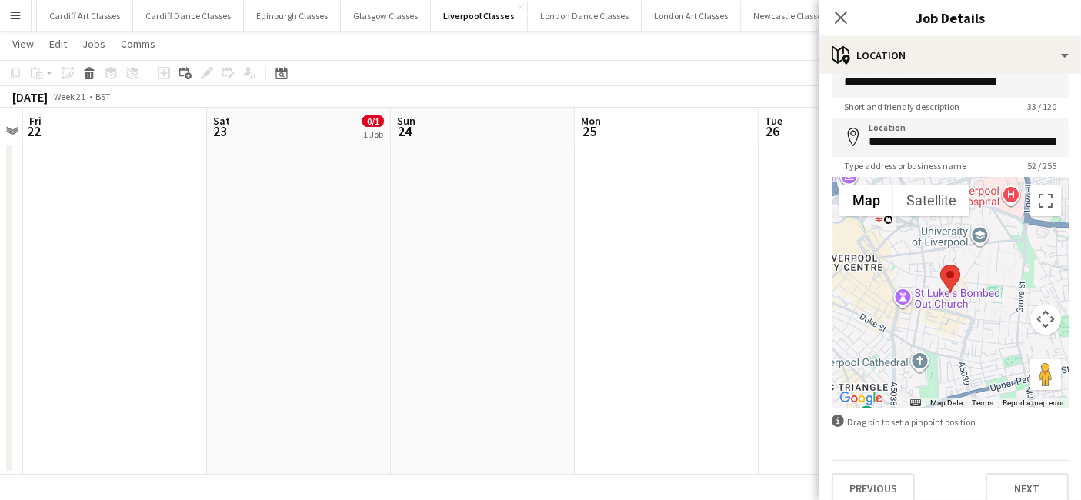
scroll to position [41, 0]
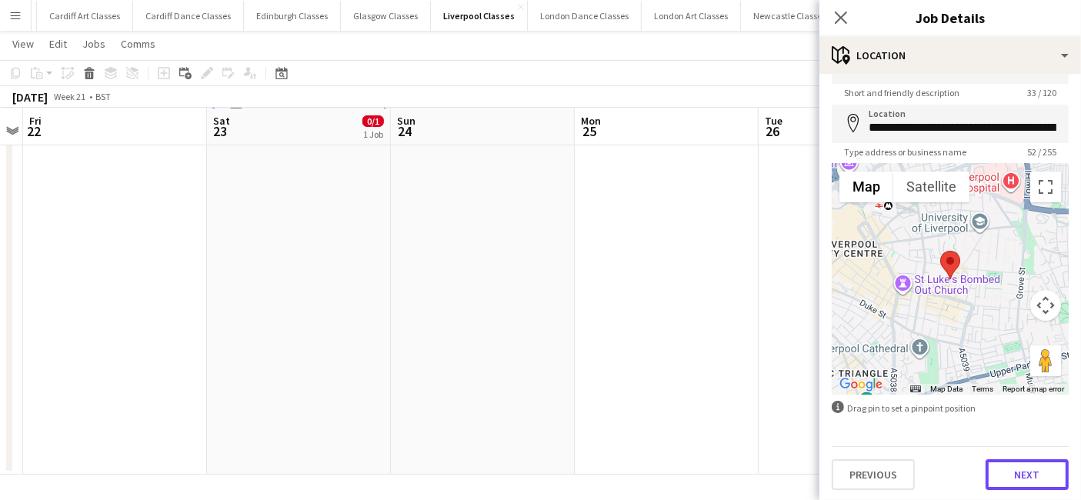
drag, startPoint x: 995, startPoint y: 461, endPoint x: 884, endPoint y: 452, distance: 111.9
click at [995, 459] on button "Next" at bounding box center [1026, 474] width 83 height 31
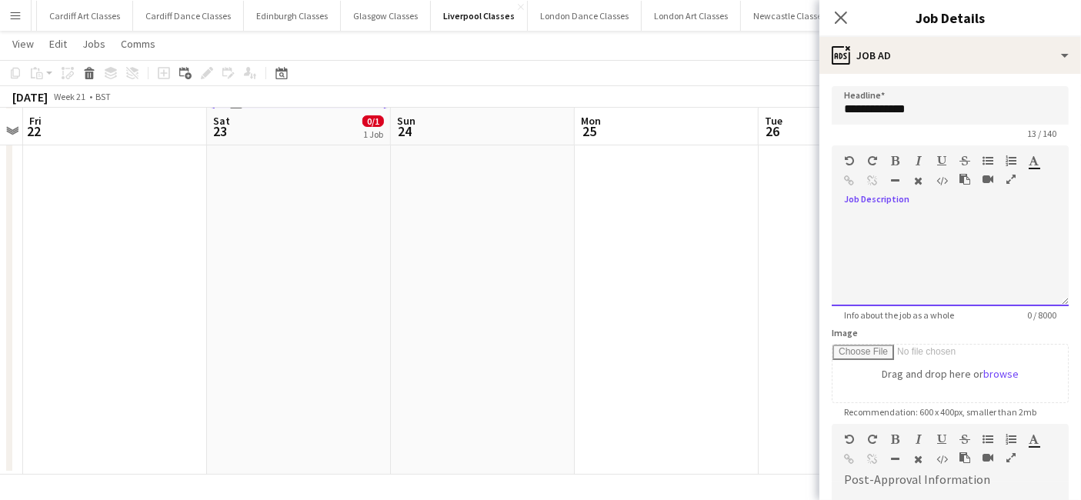
click at [911, 221] on div at bounding box center [949, 260] width 237 height 92
click at [896, 214] on div at bounding box center [943, 260] width 224 height 92
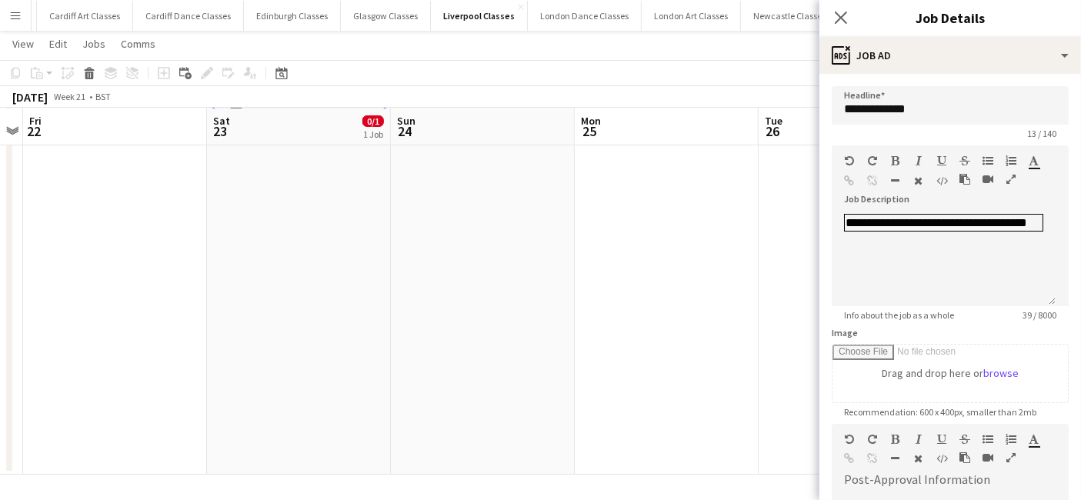
click at [720, 250] on app-date-cell at bounding box center [666, 232] width 184 height 485
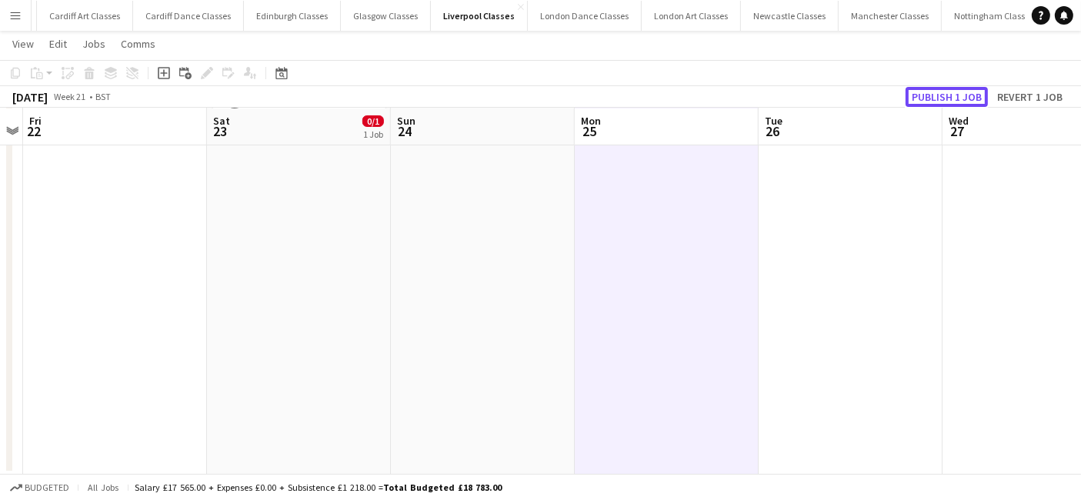
drag, startPoint x: 934, startPoint y: 102, endPoint x: 767, endPoint y: 126, distance: 169.5
click at [933, 102] on button "Publish 1 job" at bounding box center [946, 97] width 82 height 20
click at [281, 76] on icon "Date picker" at bounding box center [281, 73] width 12 height 12
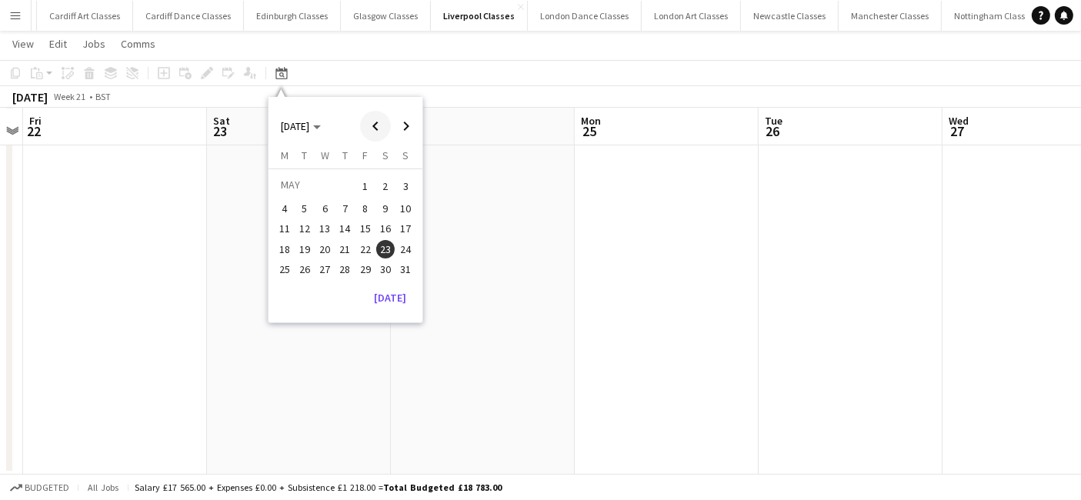
click at [372, 128] on span "Previous month" at bounding box center [375, 126] width 31 height 31
click at [389, 242] on span "18" at bounding box center [385, 245] width 18 height 18
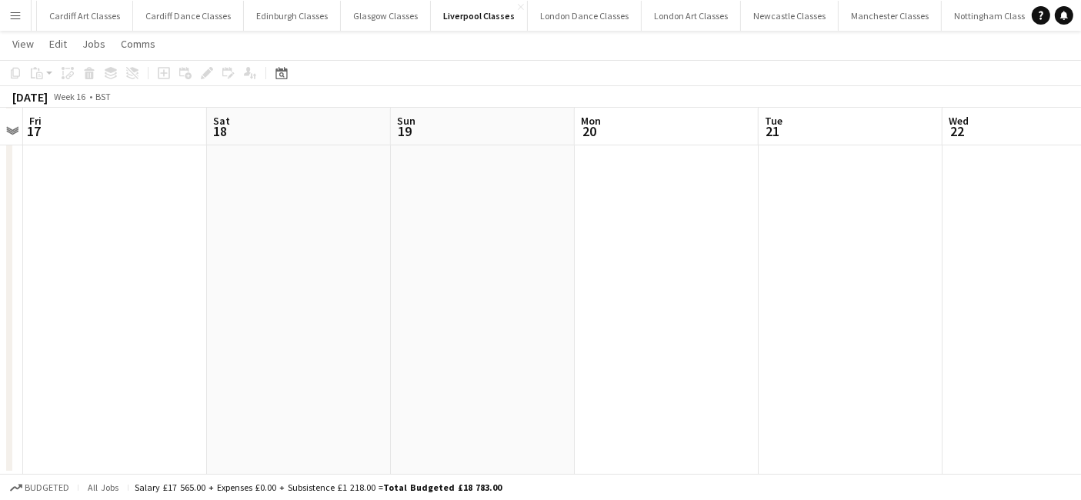
drag, startPoint x: 288, startPoint y: 248, endPoint x: 277, endPoint y: 230, distance: 21.1
click at [287, 248] on app-date-cell at bounding box center [299, 232] width 184 height 485
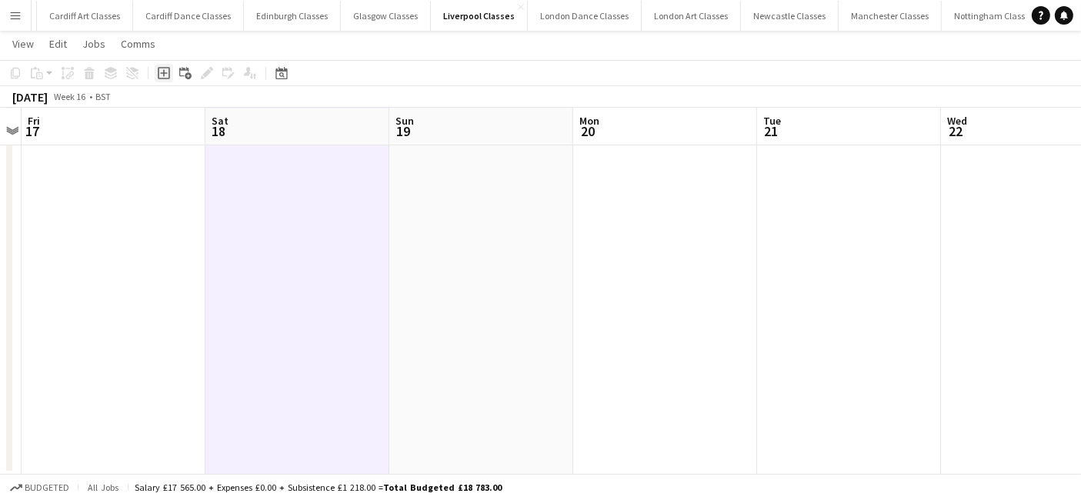
click at [167, 75] on icon "Add job" at bounding box center [164, 73] width 12 height 12
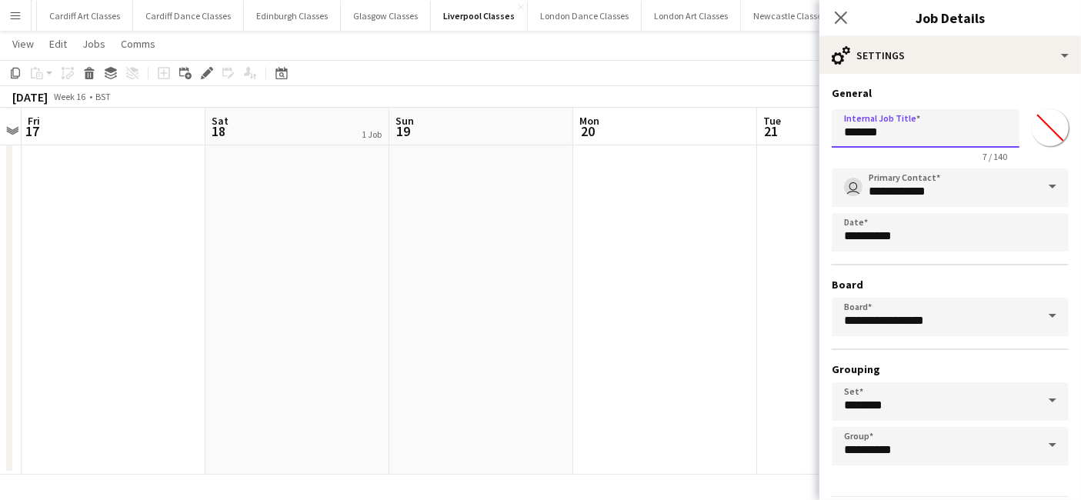
drag, startPoint x: 924, startPoint y: 138, endPoint x: 802, endPoint y: 135, distance: 121.6
click at [804, 135] on body "Menu Boards Boards Boards All jobs Status Workforce Workforce My Workforce Recr…" at bounding box center [540, 159] width 1081 height 683
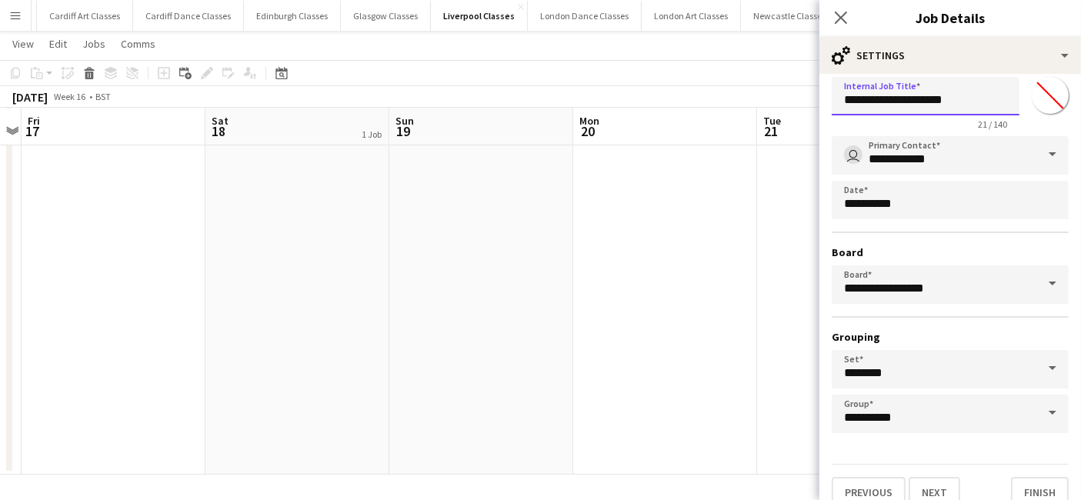
scroll to position [48, 0]
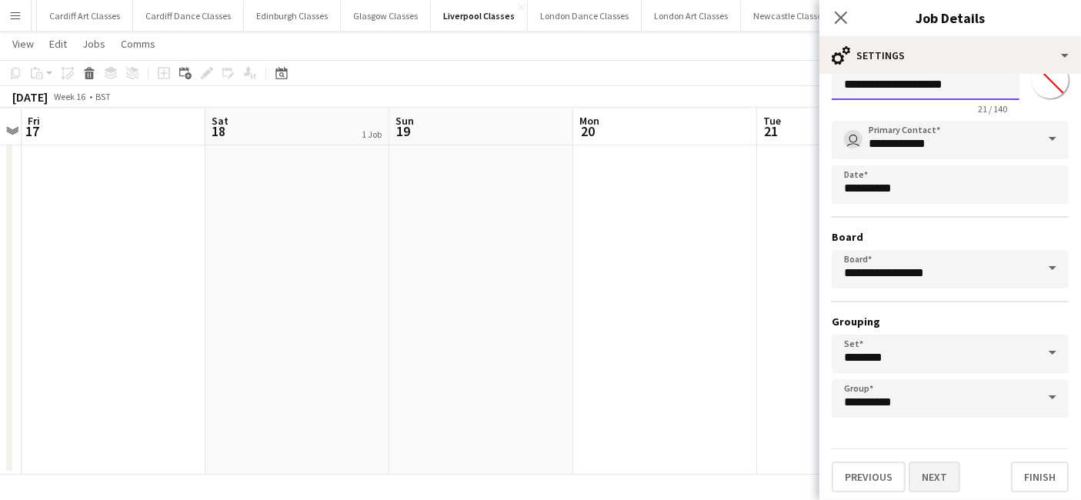
type input "**********"
click at [937, 477] on button "Next" at bounding box center [934, 476] width 52 height 31
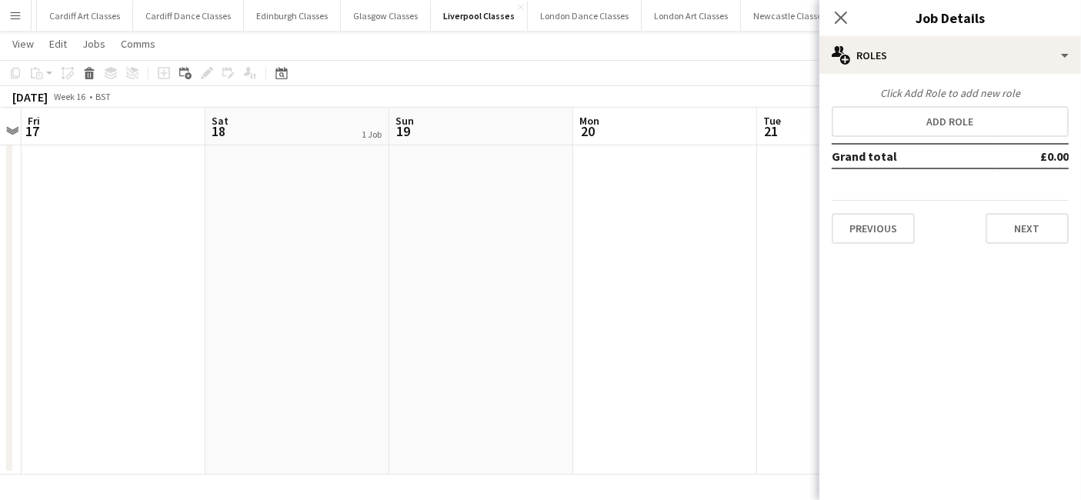
scroll to position [0, 0]
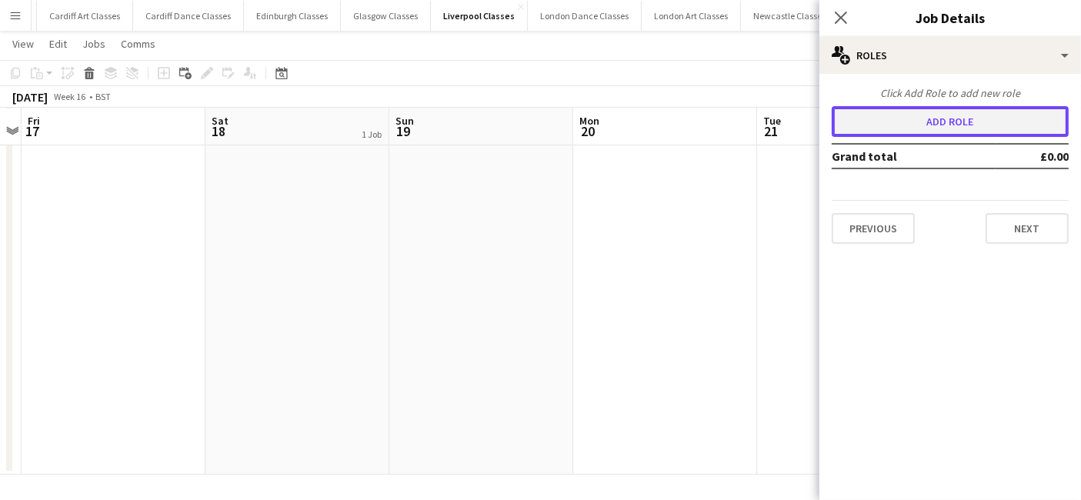
click at [960, 133] on button "Add role" at bounding box center [949, 121] width 237 height 31
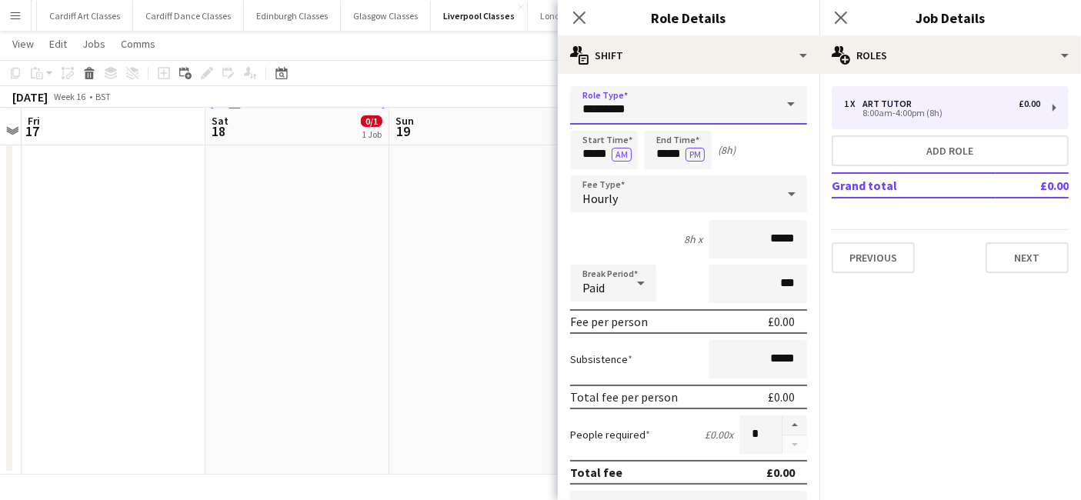
click at [664, 99] on input "*********" at bounding box center [688, 105] width 237 height 38
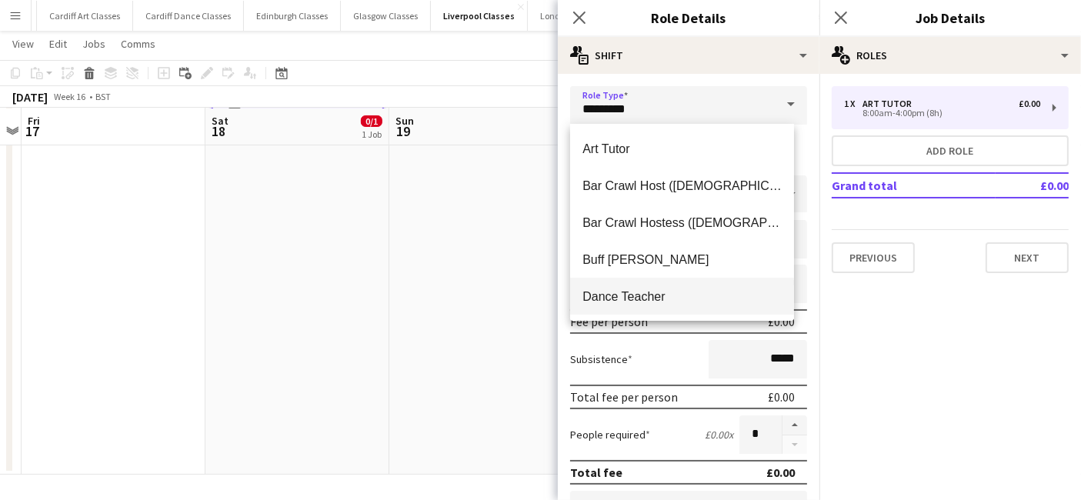
click at [643, 294] on span "Dance Teacher" at bounding box center [681, 296] width 199 height 15
type input "**********"
type input "******"
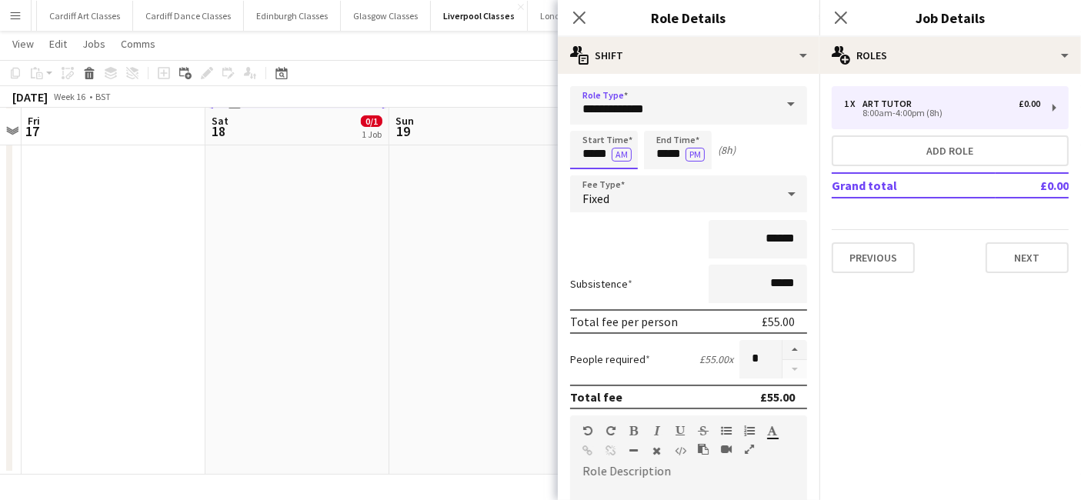
click at [603, 152] on input "*****" at bounding box center [604, 150] width 68 height 38
click at [591, 127] on div at bounding box center [588, 122] width 31 height 15
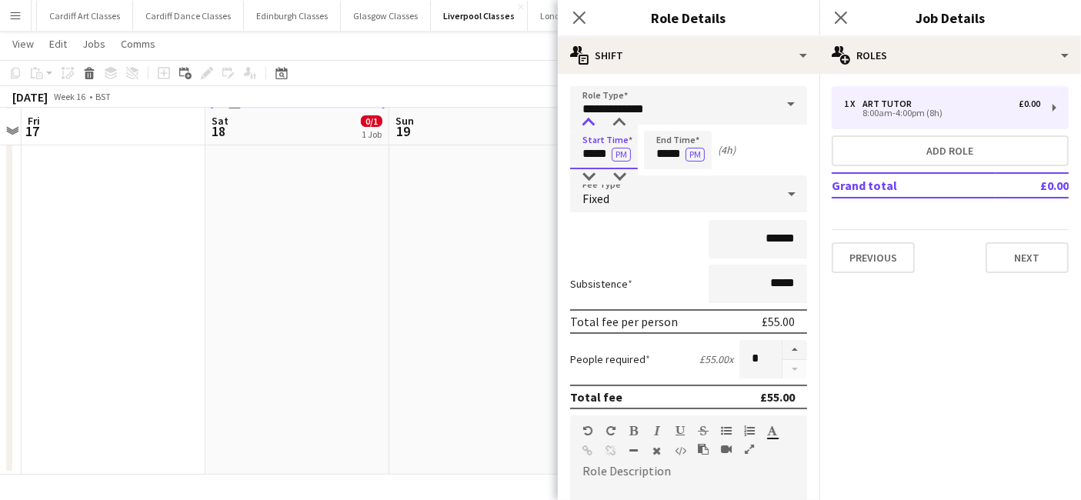
click at [591, 127] on div at bounding box center [588, 122] width 31 height 15
type input "*****"
click at [591, 127] on div at bounding box center [588, 122] width 31 height 15
click at [655, 162] on input "*****" at bounding box center [678, 150] width 68 height 38
click at [665, 175] on div at bounding box center [662, 176] width 31 height 15
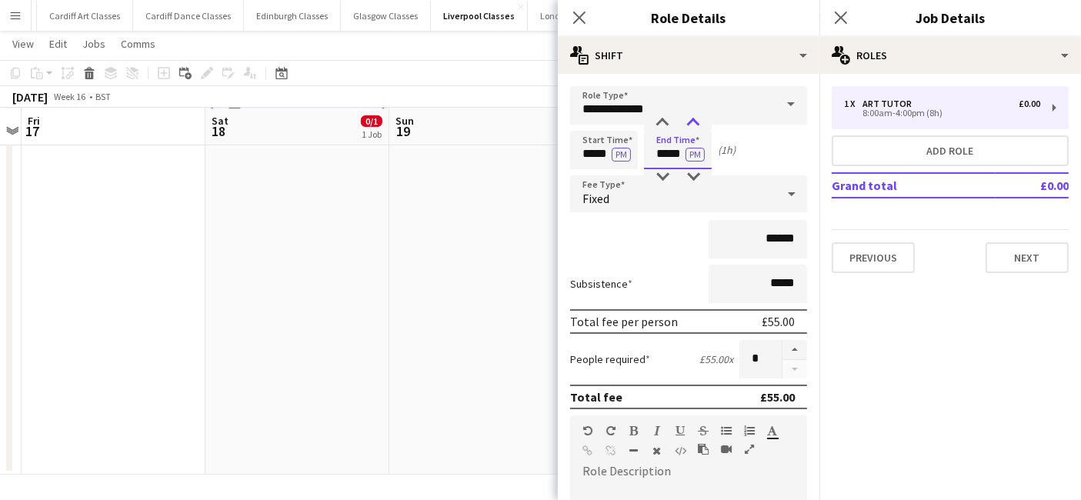
click at [698, 125] on div at bounding box center [693, 122] width 31 height 15
type input "*****"
click at [698, 125] on div at bounding box center [693, 122] width 31 height 15
click at [674, 194] on div "Fixed" at bounding box center [673, 193] width 206 height 37
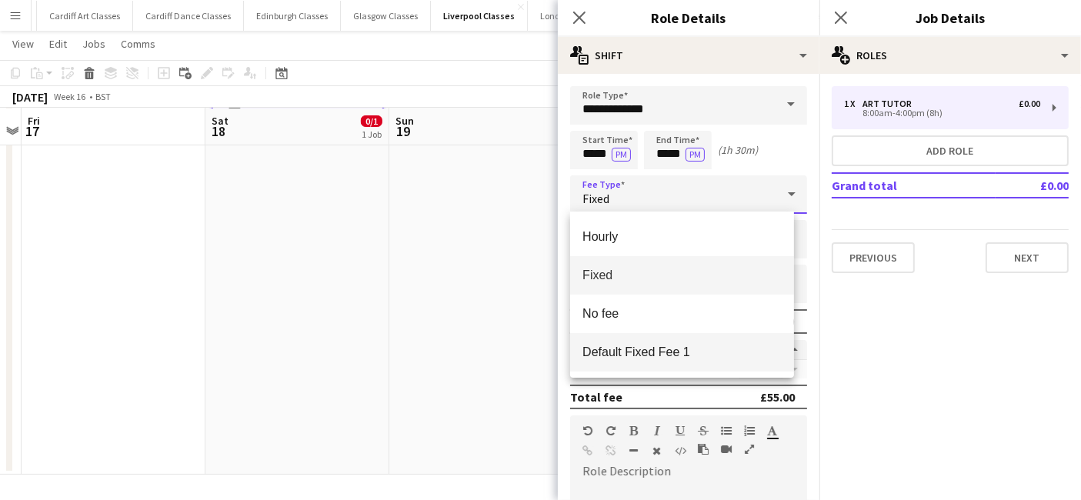
click at [674, 352] on span "Default Fixed Fee 1" at bounding box center [681, 352] width 199 height 15
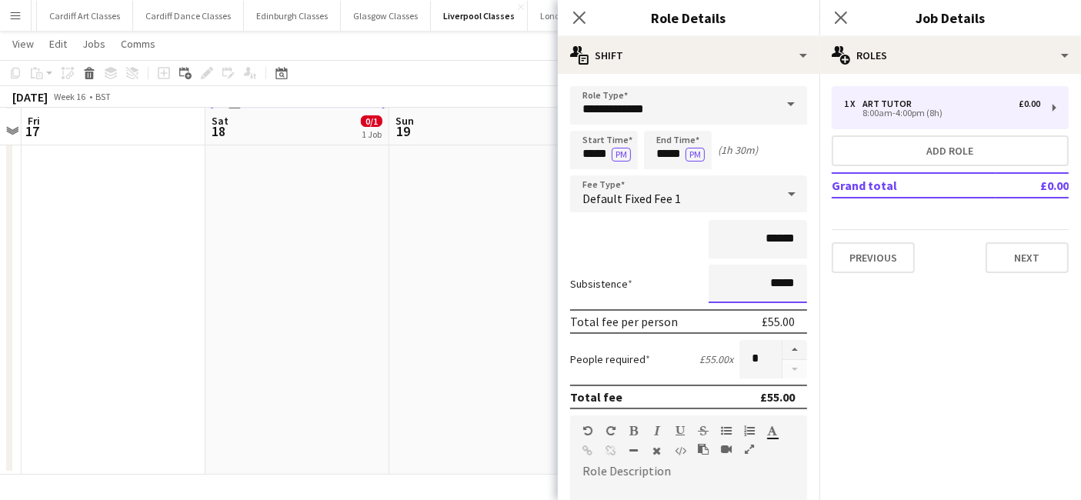
drag, startPoint x: 788, startPoint y: 278, endPoint x: 710, endPoint y: 281, distance: 78.5
click at [710, 281] on input "*****" at bounding box center [757, 284] width 98 height 38
type input "*****"
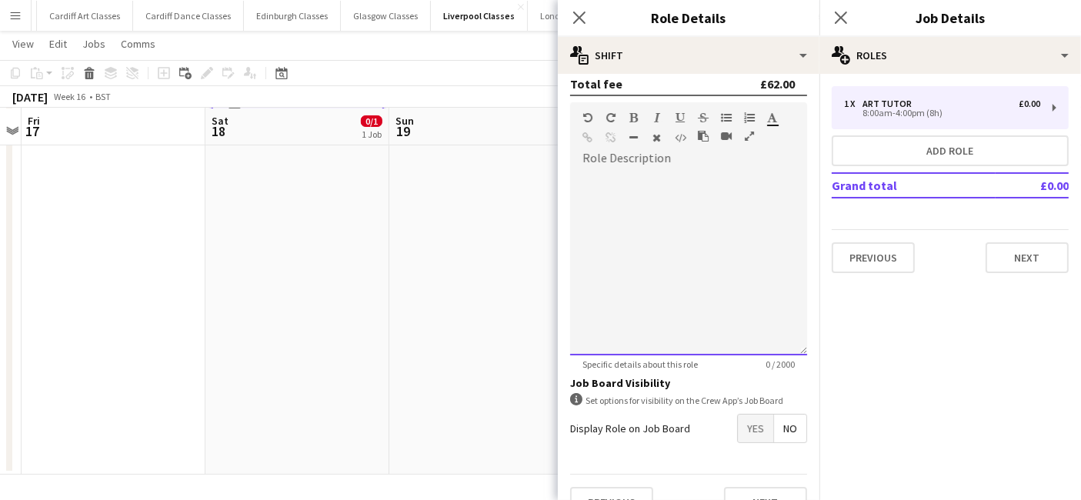
click at [640, 271] on div at bounding box center [688, 263] width 237 height 185
paste div
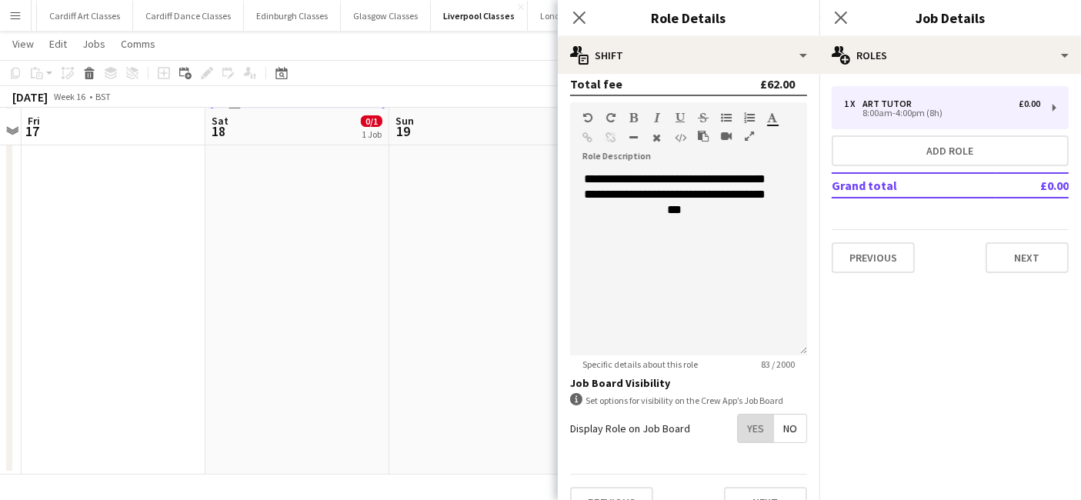
click at [744, 418] on span "Yes" at bounding box center [755, 429] width 35 height 28
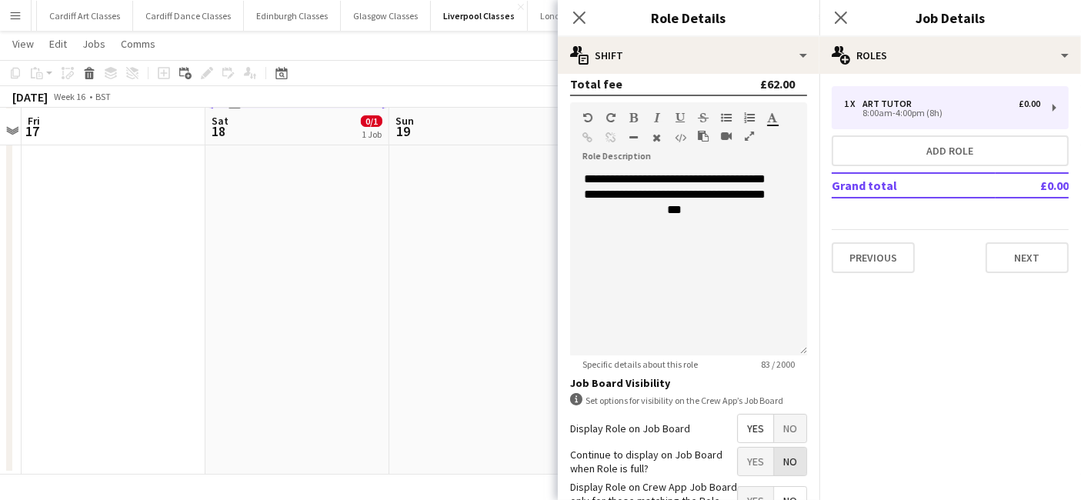
click at [774, 460] on span "No" at bounding box center [790, 462] width 32 height 28
click at [742, 488] on span "Yes" at bounding box center [755, 501] width 35 height 28
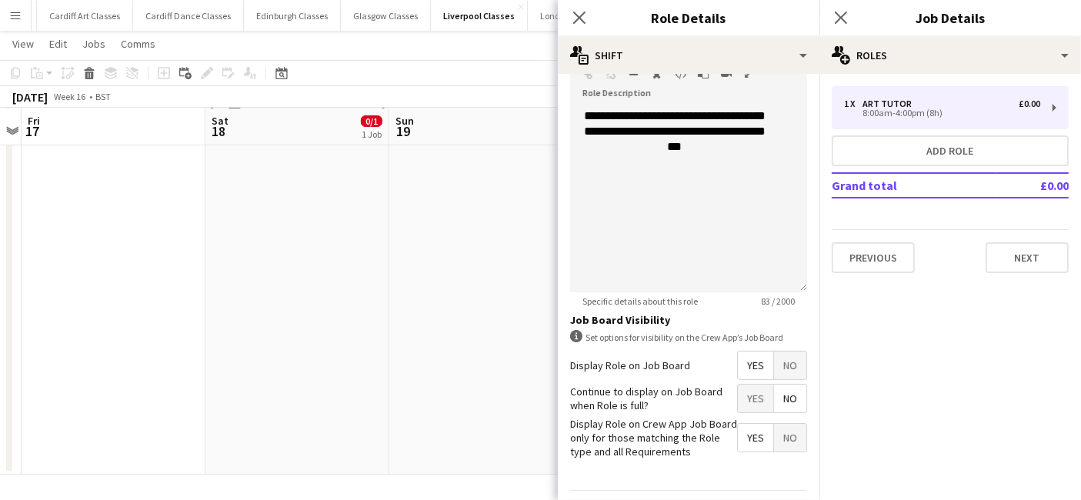
scroll to position [417, 0]
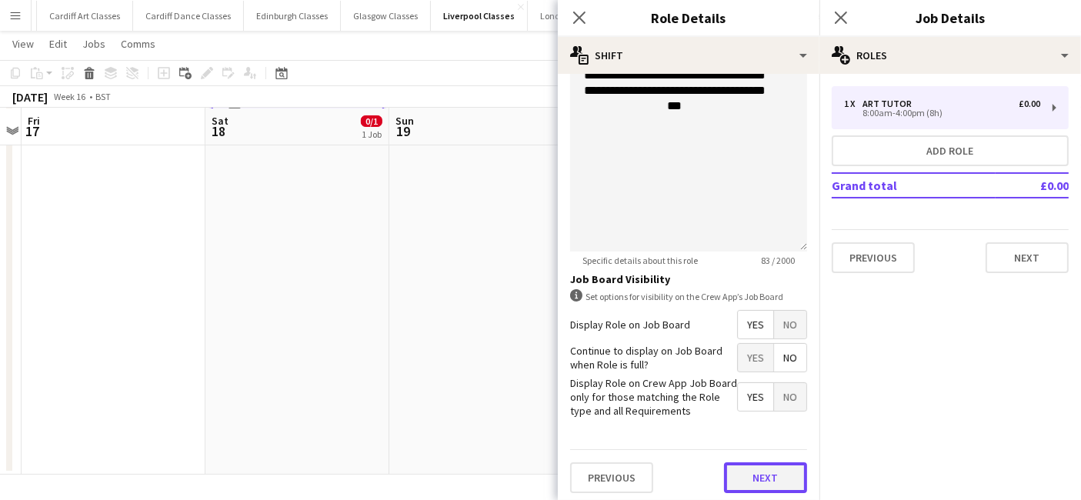
click at [781, 465] on button "Next" at bounding box center [765, 477] width 83 height 31
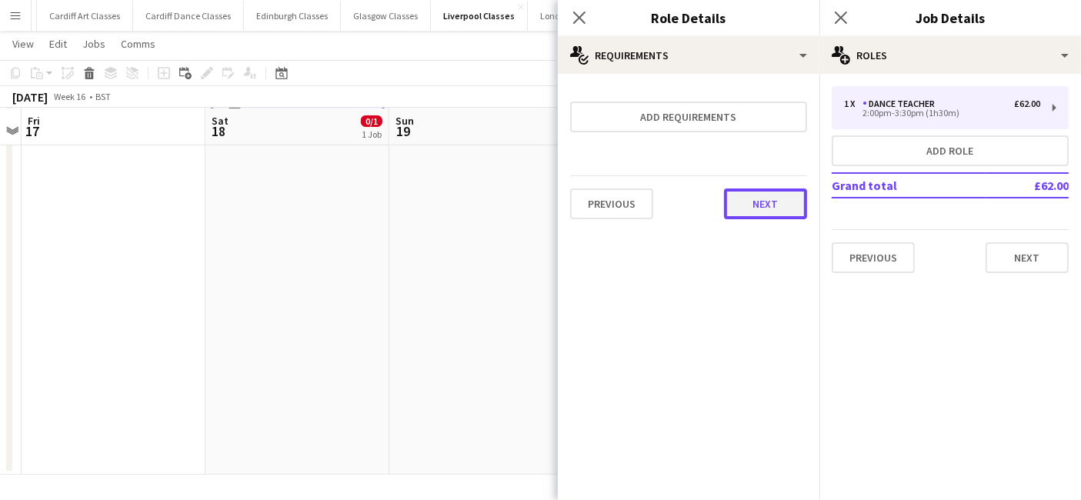
click at [774, 208] on button "Next" at bounding box center [765, 203] width 83 height 31
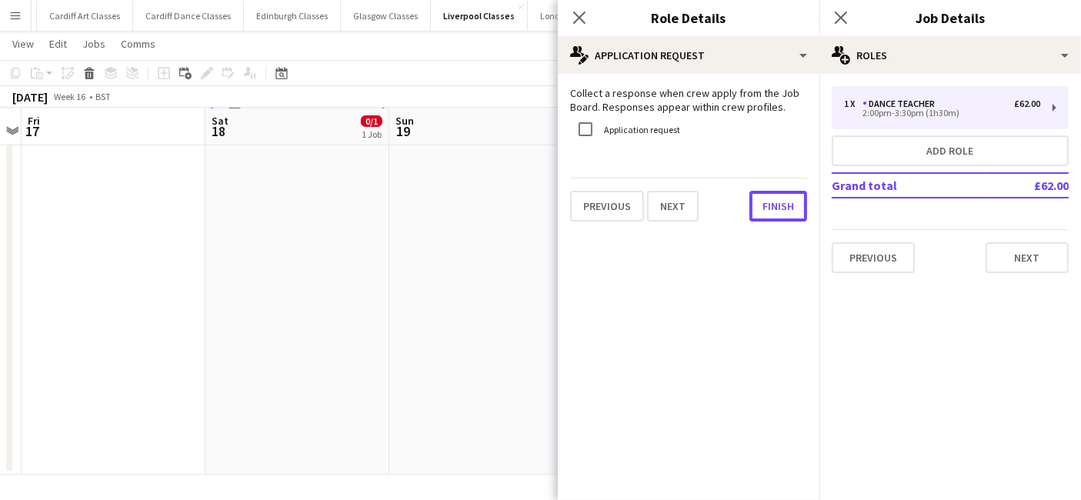
click at [774, 208] on button "Finish" at bounding box center [778, 206] width 58 height 31
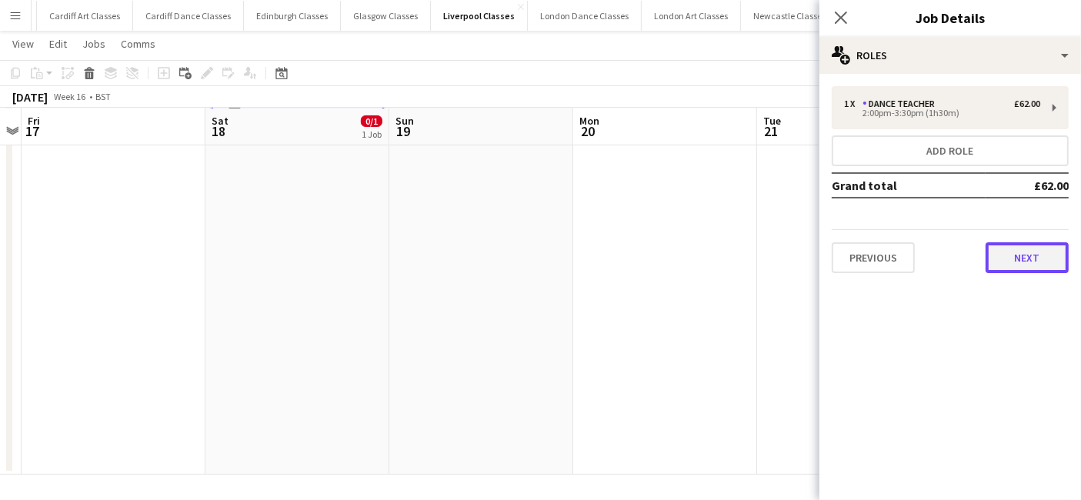
click at [1032, 253] on button "Next" at bounding box center [1026, 257] width 83 height 31
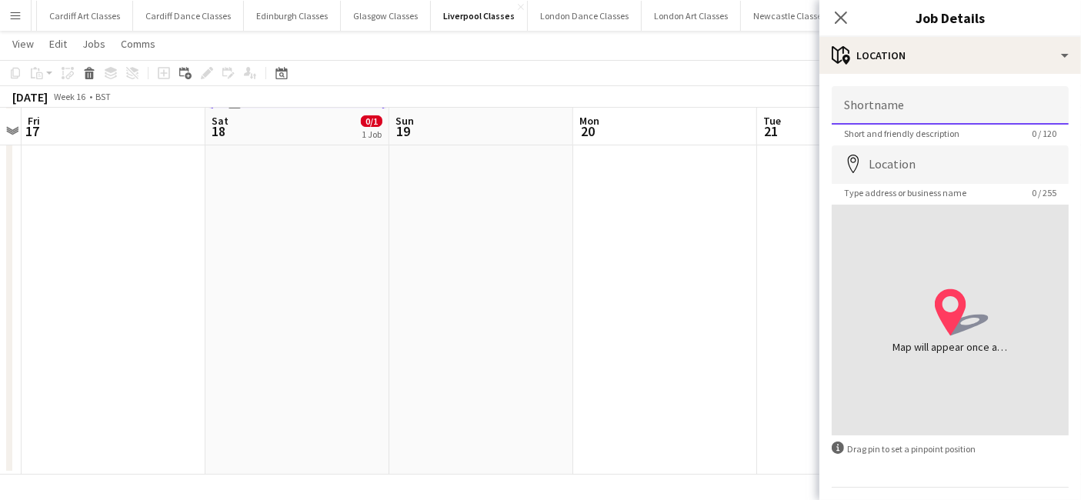
click at [928, 116] on input "Shortname" at bounding box center [949, 105] width 237 height 38
type input "**********"
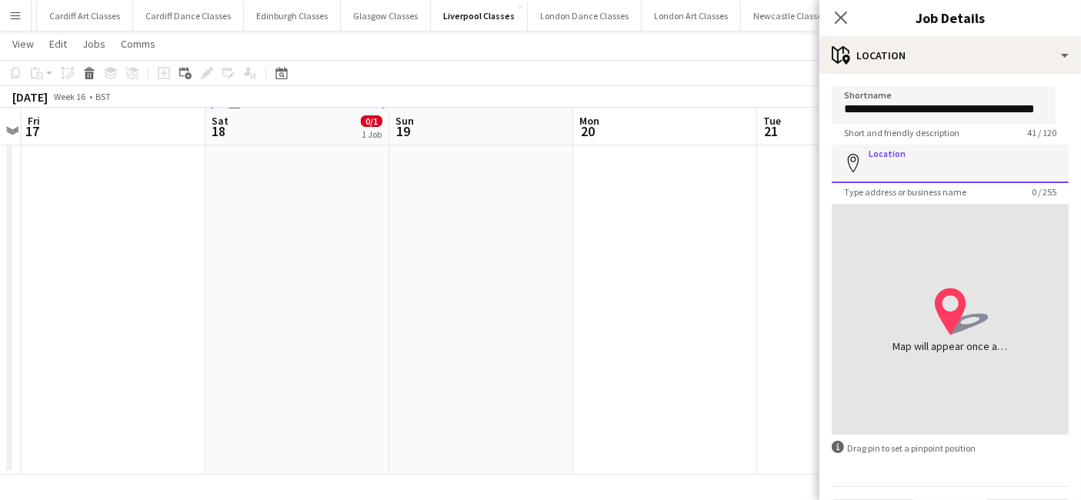
scroll to position [0, 0]
click at [973, 170] on input "Location" at bounding box center [949, 164] width 237 height 38
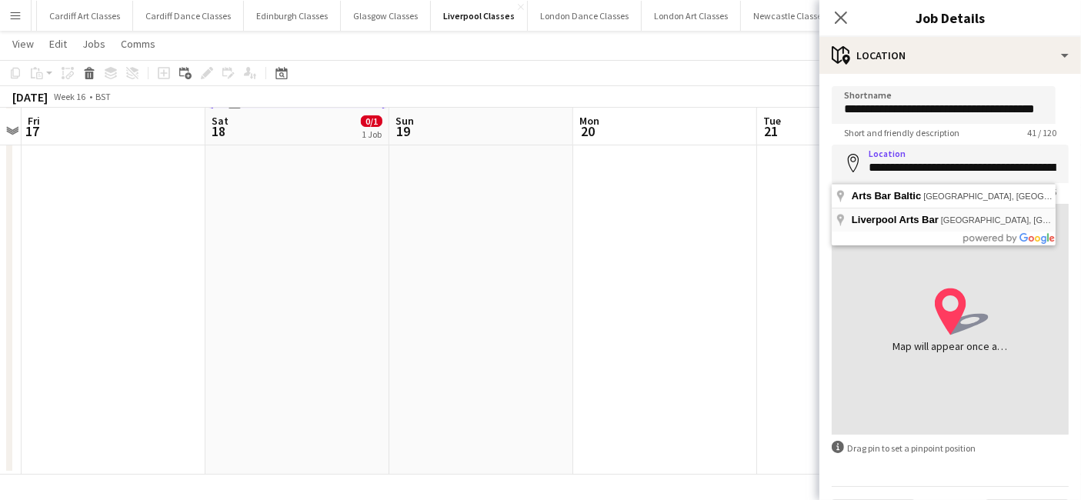
type input "**********"
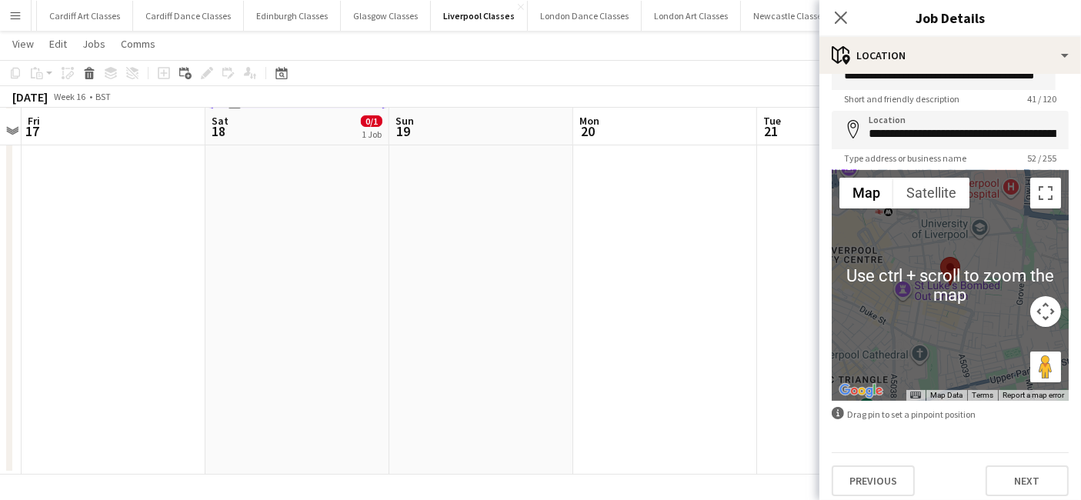
scroll to position [41, 0]
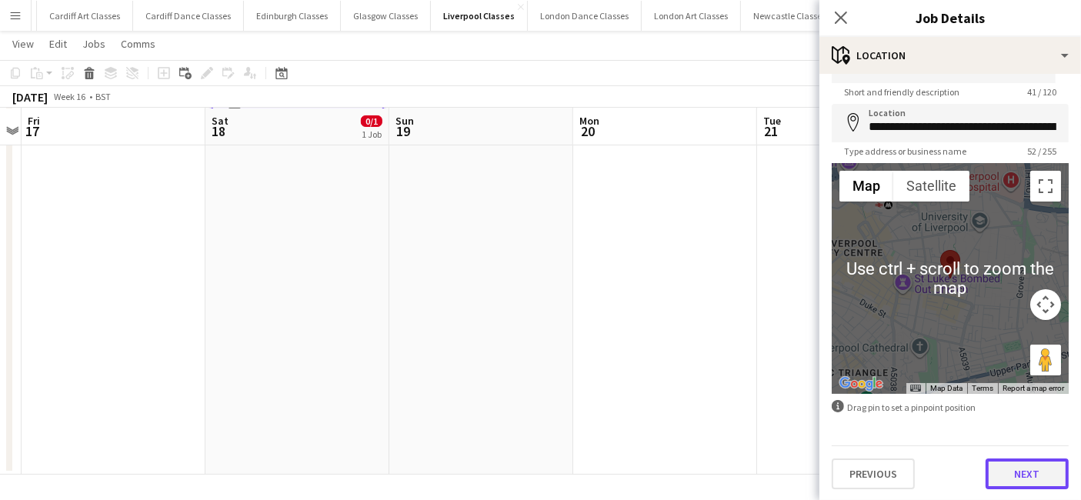
click at [1005, 469] on button "Next" at bounding box center [1026, 473] width 83 height 31
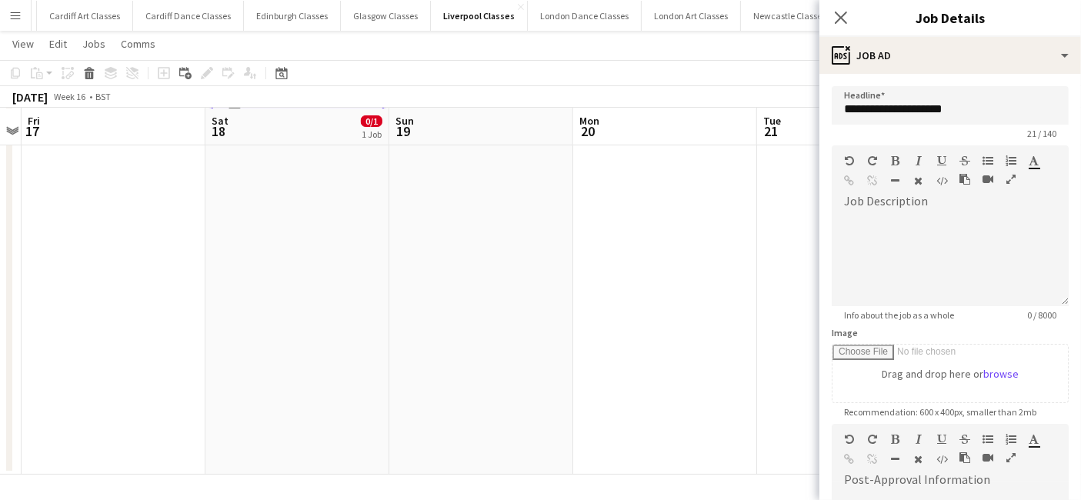
click at [824, 233] on form "**********" at bounding box center [949, 417] width 261 height 662
click at [885, 218] on div at bounding box center [949, 260] width 237 height 92
paste div
click at [737, 234] on app-date-cell at bounding box center [665, 232] width 184 height 485
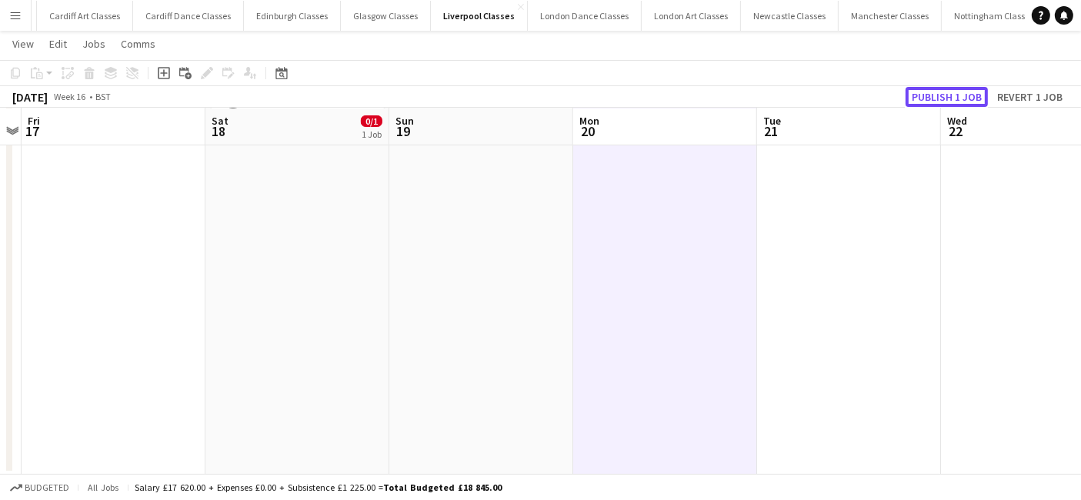
drag, startPoint x: 984, startPoint y: 86, endPoint x: 973, endPoint y: 93, distance: 12.8
click at [979, 89] on button "Publish 1 job" at bounding box center [946, 97] width 82 height 20
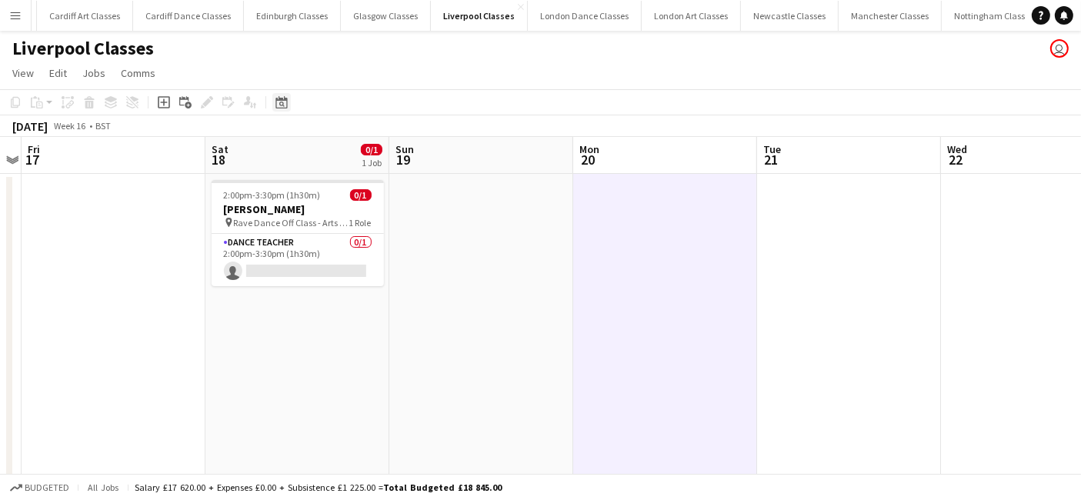
click at [275, 99] on icon at bounding box center [281, 102] width 12 height 12
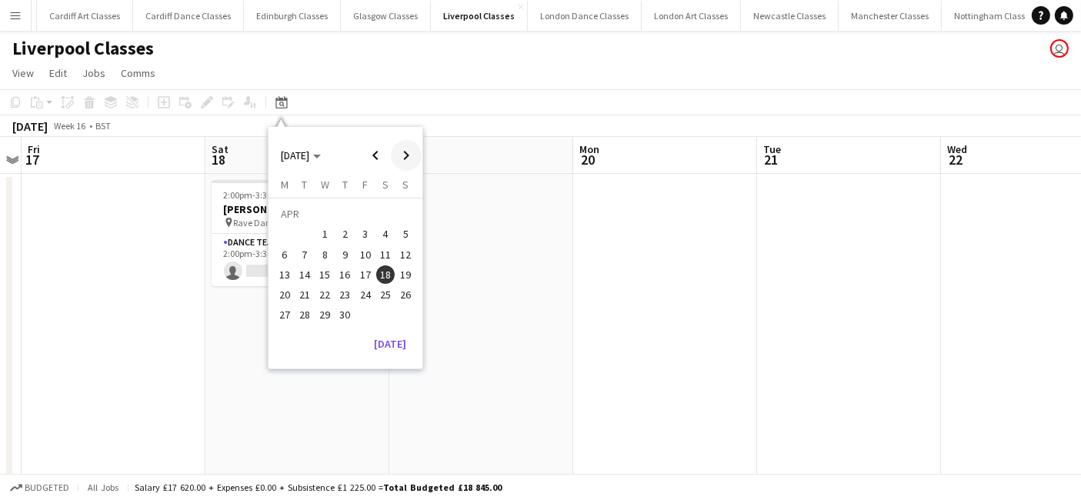
click at [406, 155] on span "Next month" at bounding box center [406, 155] width 31 height 31
click at [382, 282] on span "20" at bounding box center [385, 274] width 18 height 18
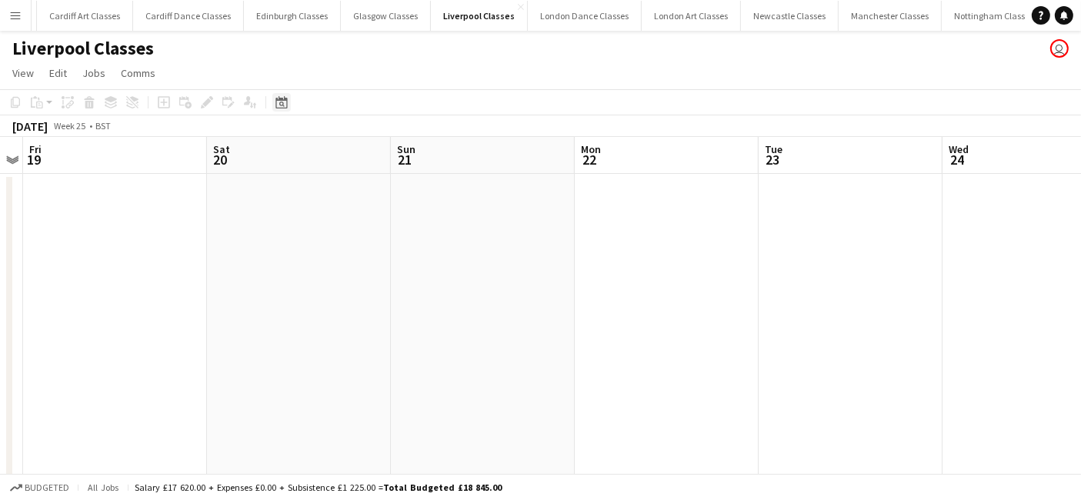
click at [275, 103] on icon at bounding box center [281, 102] width 12 height 12
click at [393, 289] on span "27" at bounding box center [385, 294] width 18 height 18
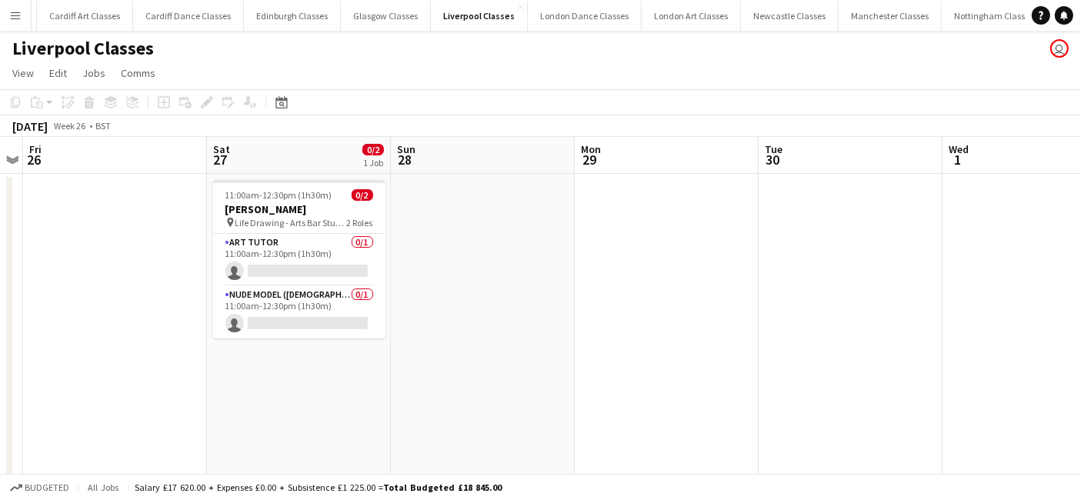
click at [294, 382] on app-date-cell "11:00am-12:30pm (1h30m) 0/2 Elise Hauxwell pin Life Drawing - Arts Bar Studio 4…" at bounding box center [299, 416] width 184 height 485
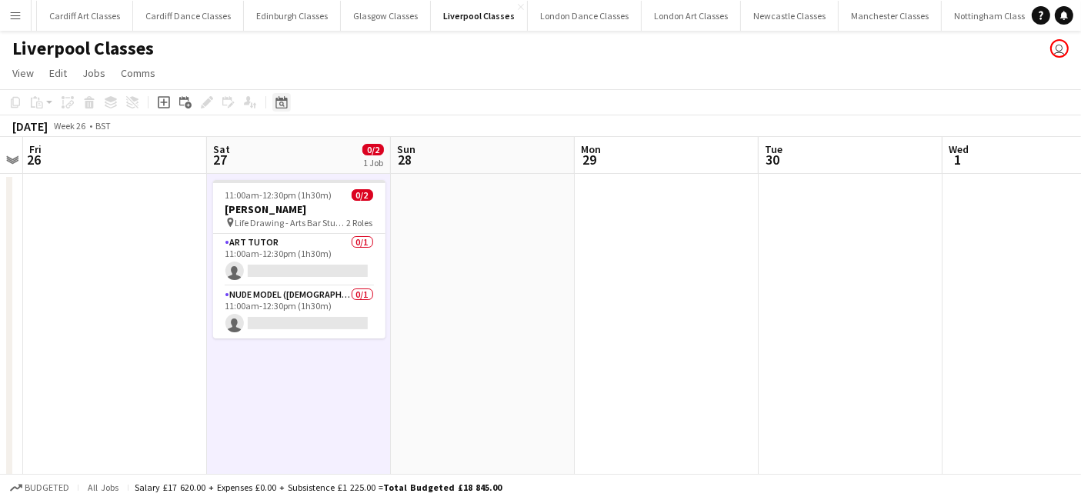
click at [277, 102] on icon "Date picker" at bounding box center [281, 102] width 12 height 12
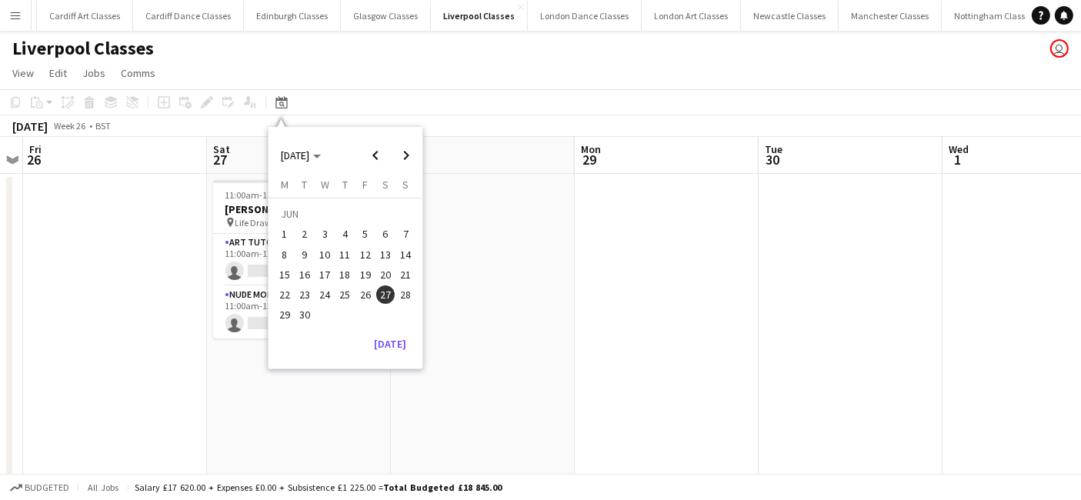
click at [241, 391] on app-date-cell "11:00am-12:30pm (1h30m) 0/2 Elise Hauxwell pin Life Drawing - Arts Bar Studio 4…" at bounding box center [299, 416] width 184 height 485
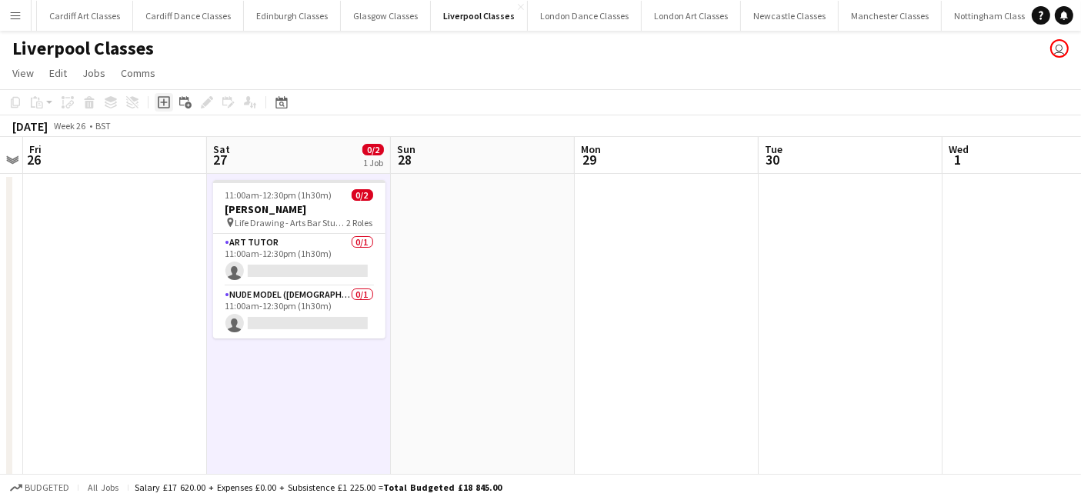
click at [163, 108] on icon "Add job" at bounding box center [164, 102] width 12 height 12
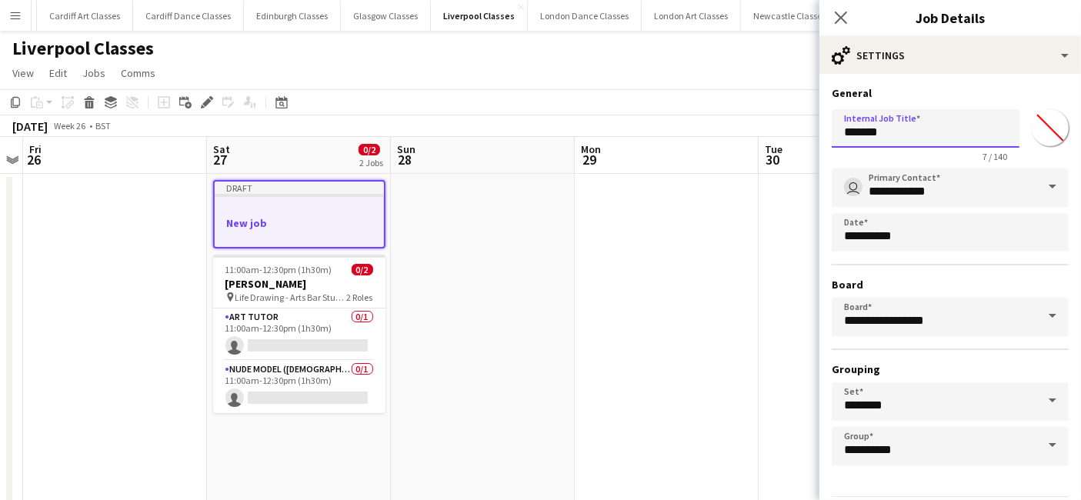
drag, startPoint x: 908, startPoint y: 140, endPoint x: 821, endPoint y: 136, distance: 86.2
click at [824, 137] on form "**********" at bounding box center [949, 313] width 261 height 454
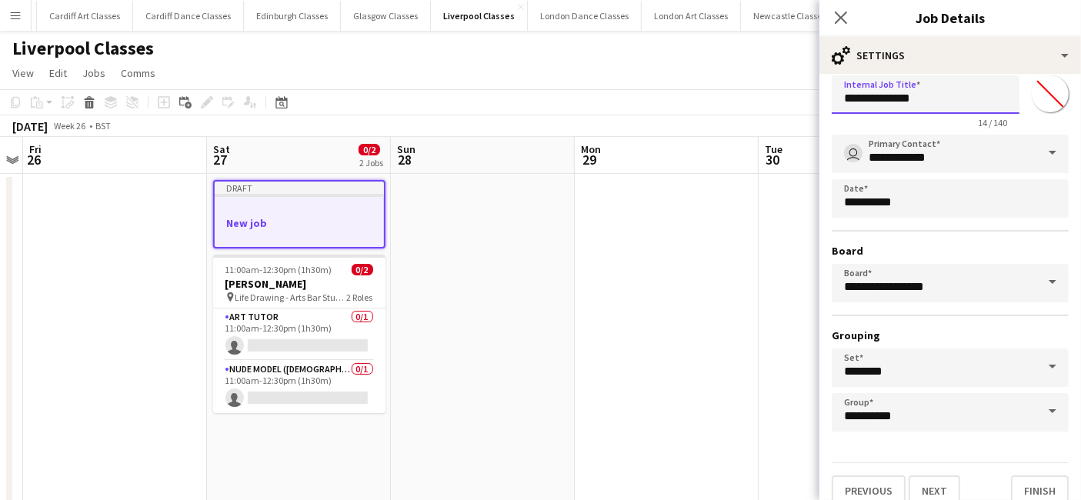
scroll to position [48, 0]
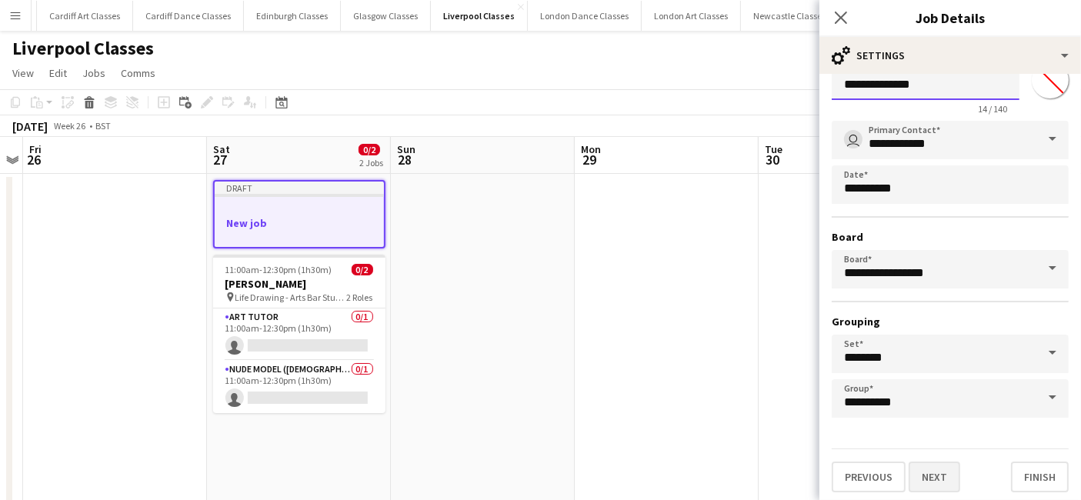
type input "**********"
click at [923, 471] on button "Next" at bounding box center [934, 476] width 52 height 31
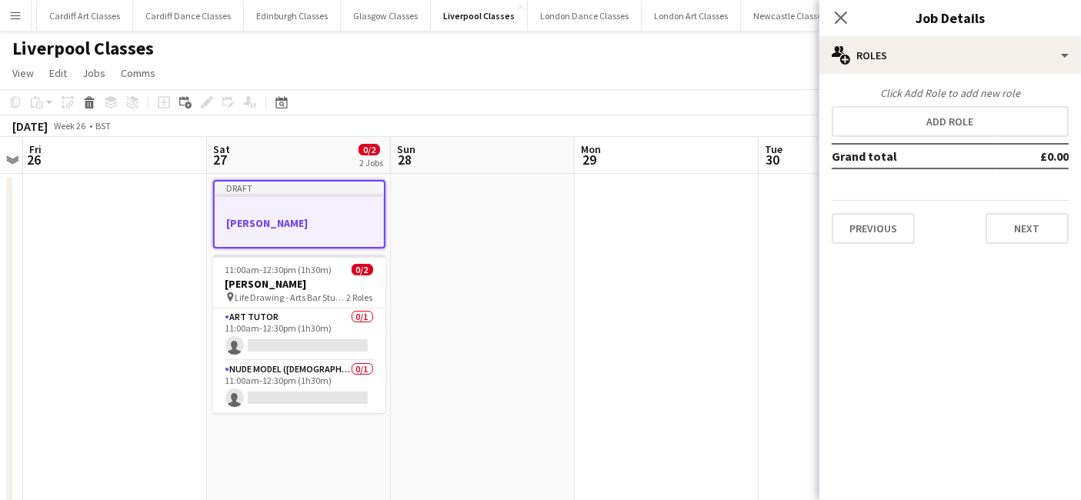
scroll to position [0, 0]
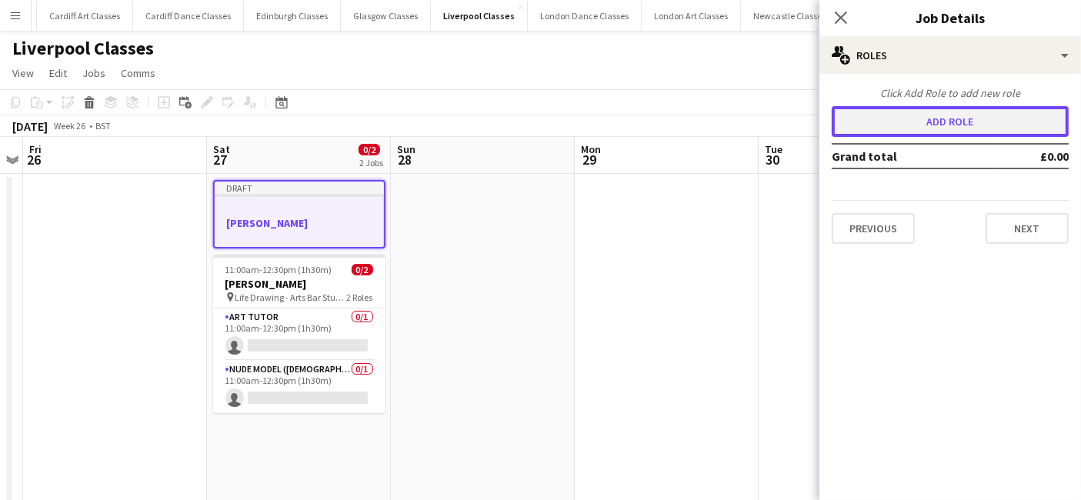
click at [907, 125] on button "Add role" at bounding box center [949, 121] width 237 height 31
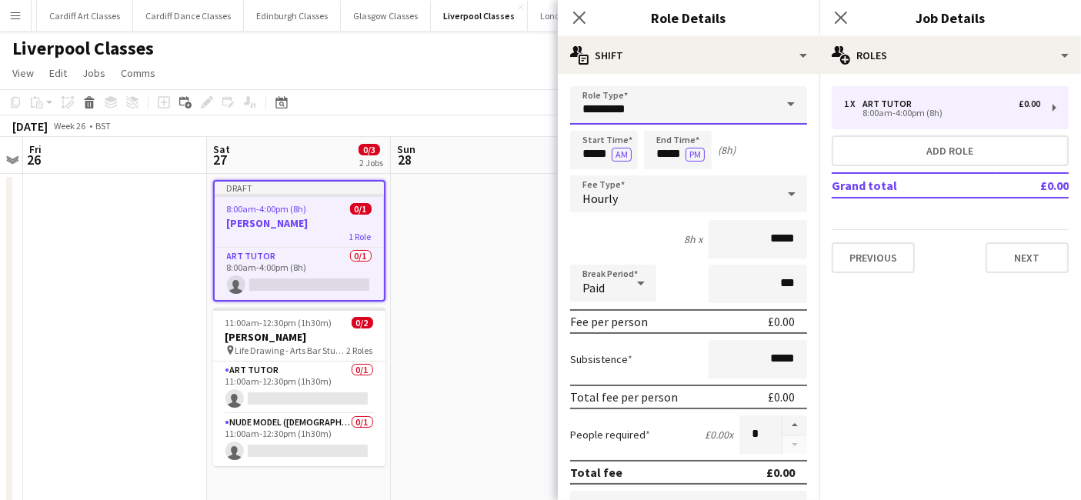
click at [678, 108] on input "*********" at bounding box center [688, 105] width 237 height 38
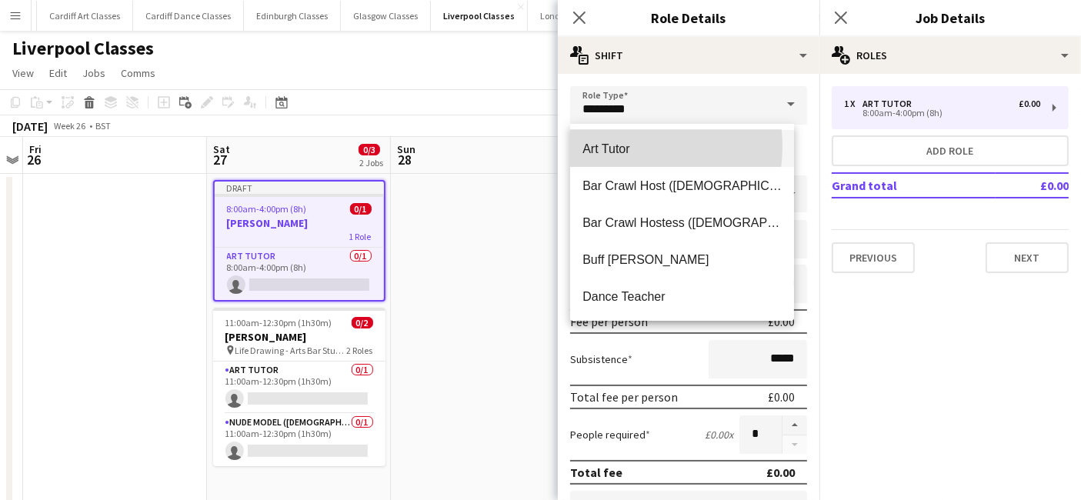
click at [621, 146] on span "Art Tutor" at bounding box center [681, 149] width 199 height 15
type input "******"
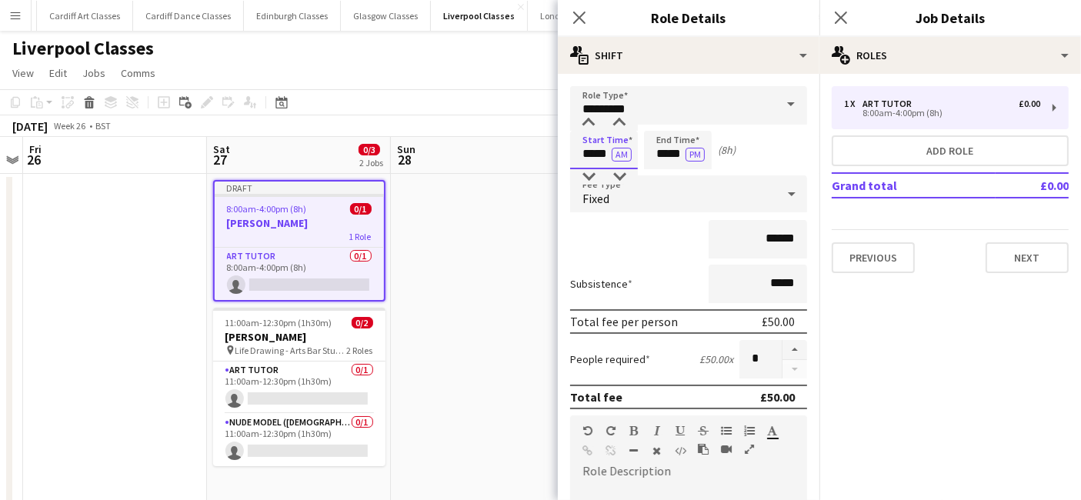
click at [591, 152] on input "*****" at bounding box center [604, 150] width 68 height 38
click at [591, 122] on div at bounding box center [588, 122] width 31 height 15
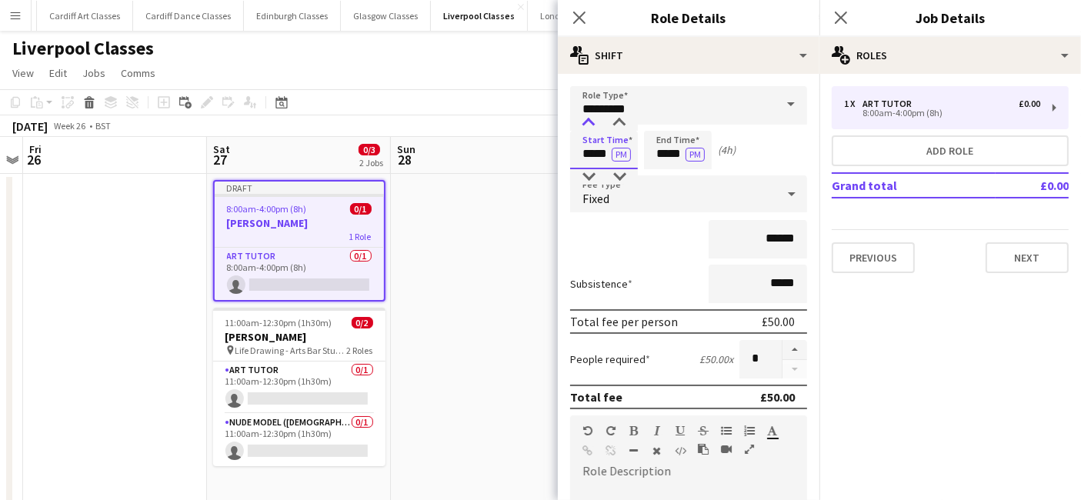
click at [591, 122] on div at bounding box center [588, 122] width 31 height 15
type input "*****"
click at [591, 122] on div at bounding box center [588, 122] width 31 height 15
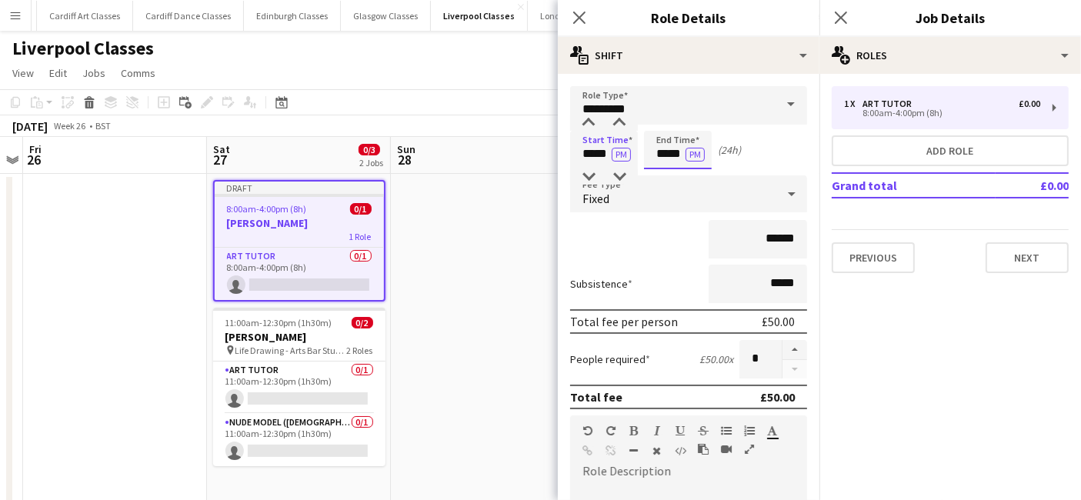
click at [666, 152] on input "*****" at bounding box center [678, 150] width 68 height 38
click at [661, 126] on div at bounding box center [662, 122] width 31 height 15
click at [661, 171] on div at bounding box center [662, 176] width 31 height 15
click at [691, 125] on div at bounding box center [693, 122] width 31 height 15
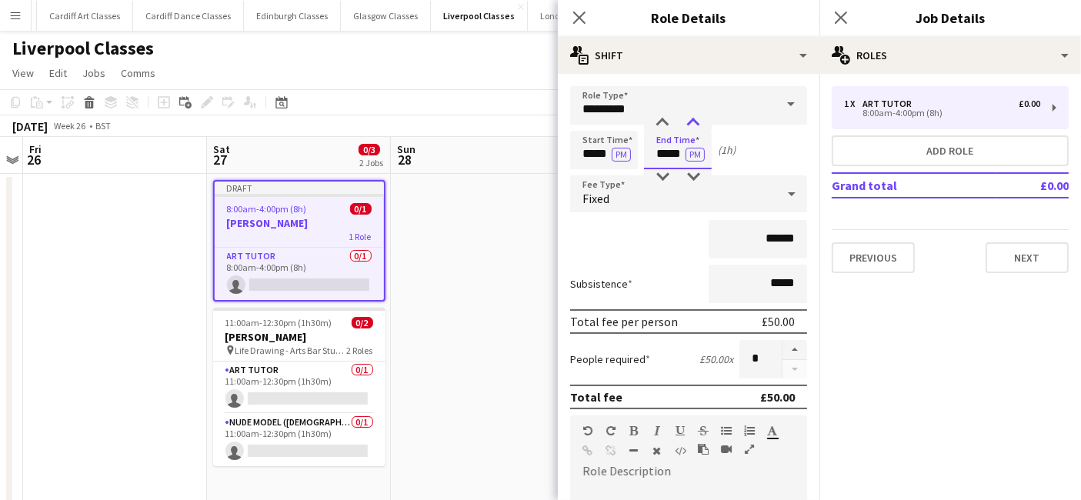
type input "*****"
click at [691, 125] on div at bounding box center [693, 122] width 31 height 15
click at [674, 194] on div "Fixed" at bounding box center [673, 193] width 206 height 37
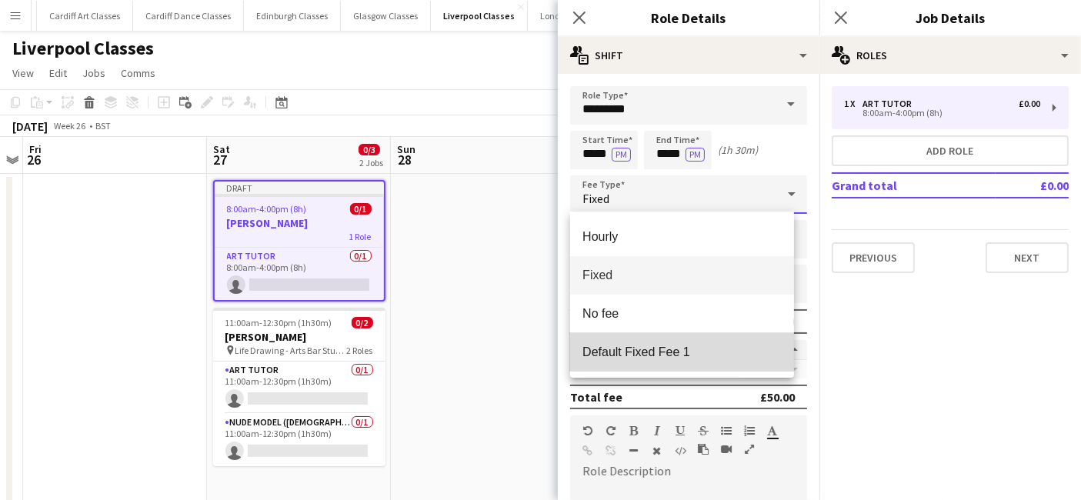
click at [672, 348] on span "Default Fixed Fee 1" at bounding box center [681, 352] width 199 height 15
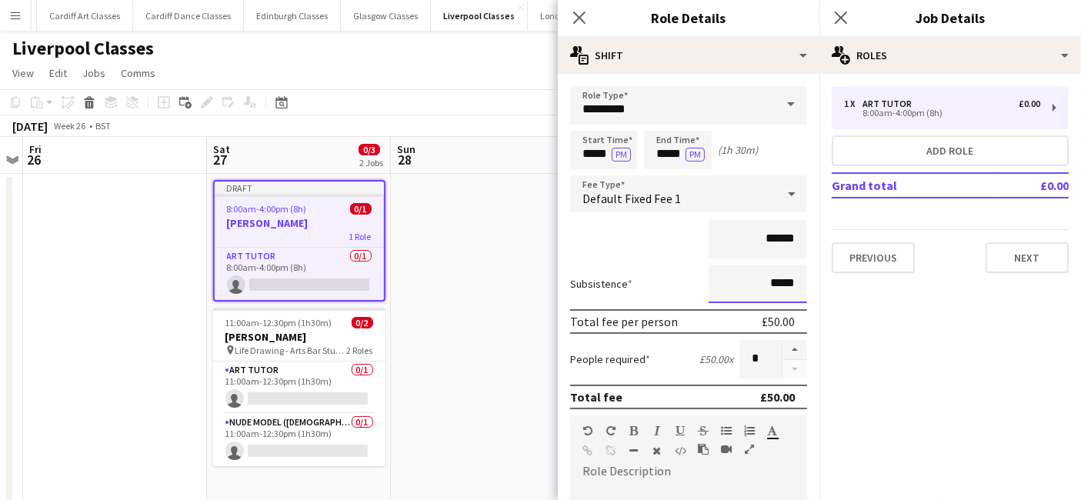
drag, startPoint x: 786, startPoint y: 287, endPoint x: 730, endPoint y: 287, distance: 56.1
click at [730, 287] on input "*****" at bounding box center [757, 284] width 98 height 38
type input "*****"
paste div
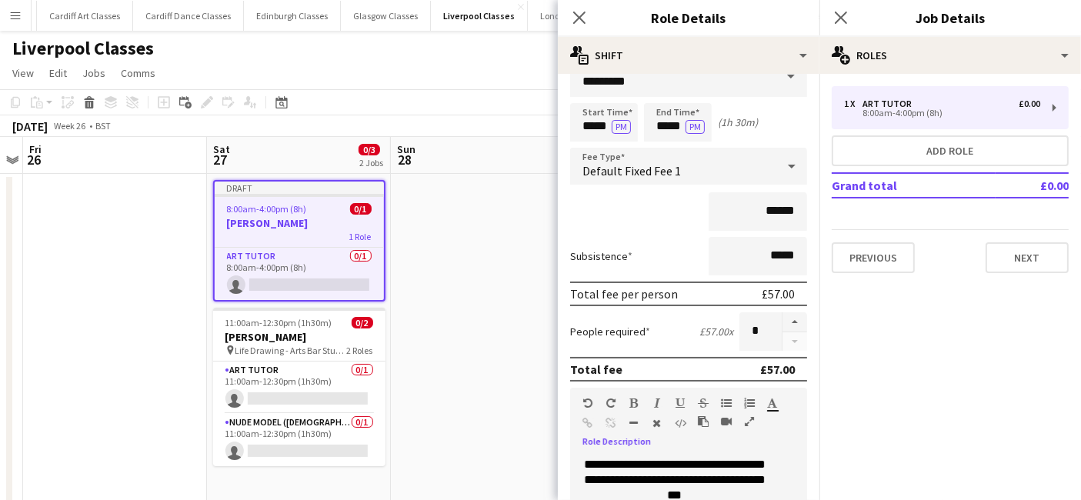
scroll to position [338, 0]
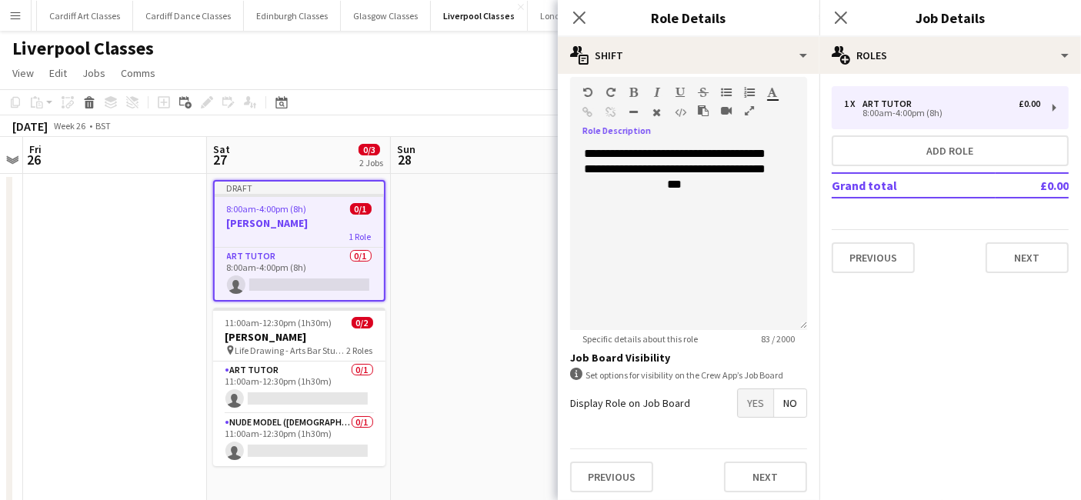
click at [755, 416] on form "**********" at bounding box center [688, 126] width 261 height 757
drag, startPoint x: 744, startPoint y: 407, endPoint x: 771, endPoint y: 416, distance: 28.5
click at [744, 405] on span "Yes" at bounding box center [755, 403] width 35 height 28
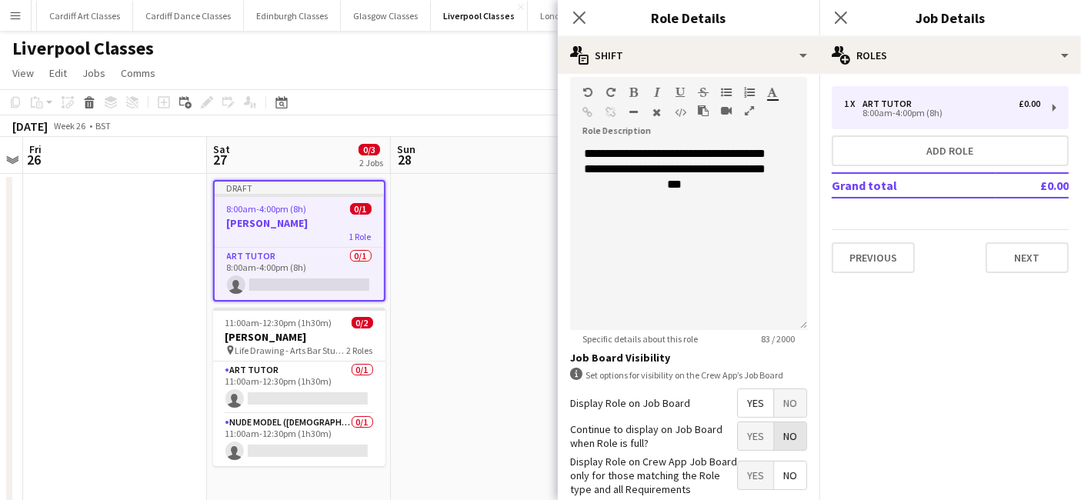
drag, startPoint x: 779, startPoint y: 422, endPoint x: 752, endPoint y: 457, distance: 43.8
click at [779, 427] on span "No" at bounding box center [790, 436] width 32 height 28
click at [738, 465] on span "Yes" at bounding box center [755, 475] width 35 height 28
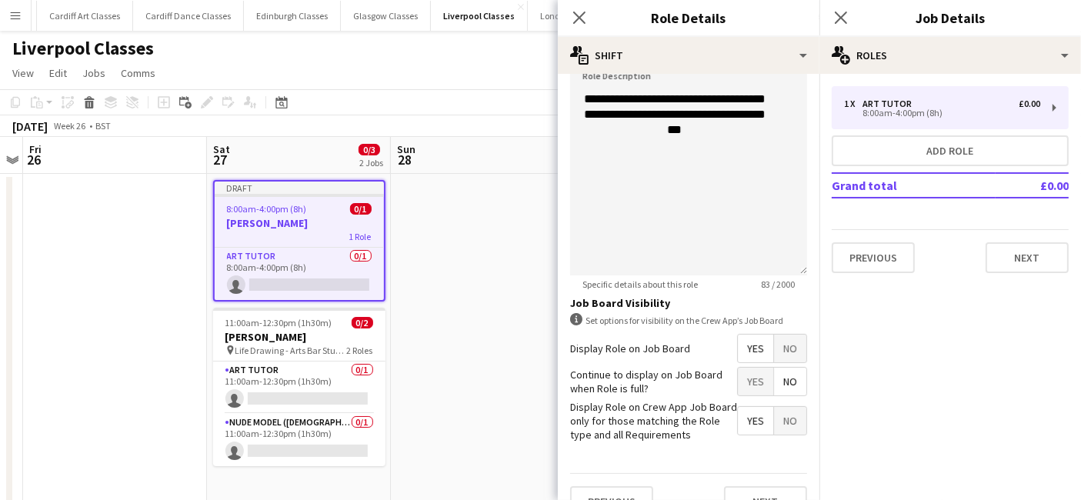
scroll to position [417, 0]
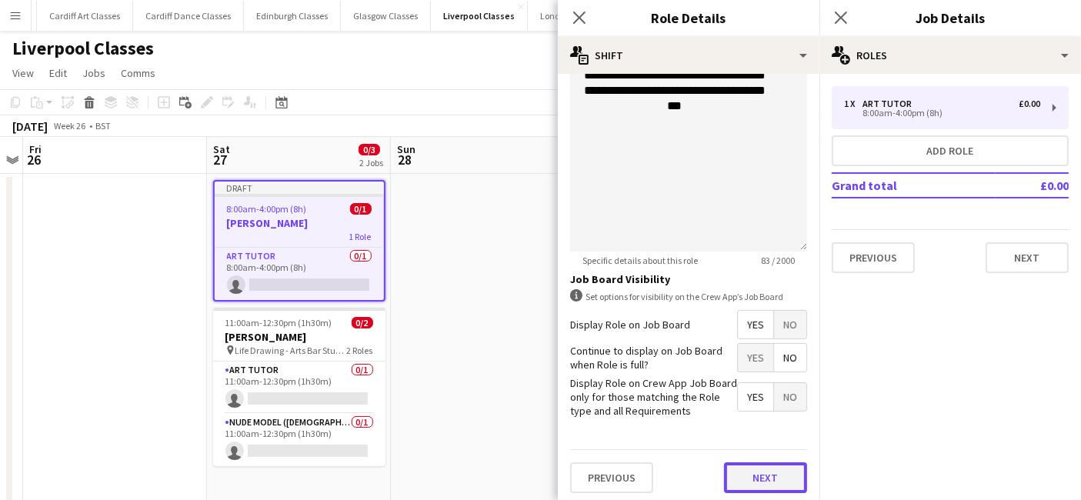
click at [754, 479] on button "Next" at bounding box center [765, 477] width 83 height 31
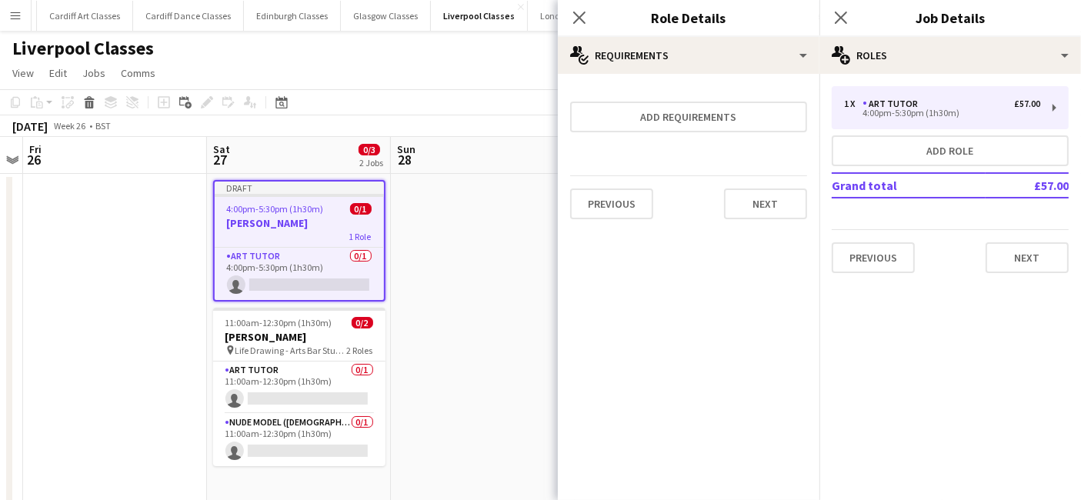
scroll to position [0, 0]
click at [764, 203] on button "Next" at bounding box center [765, 203] width 83 height 31
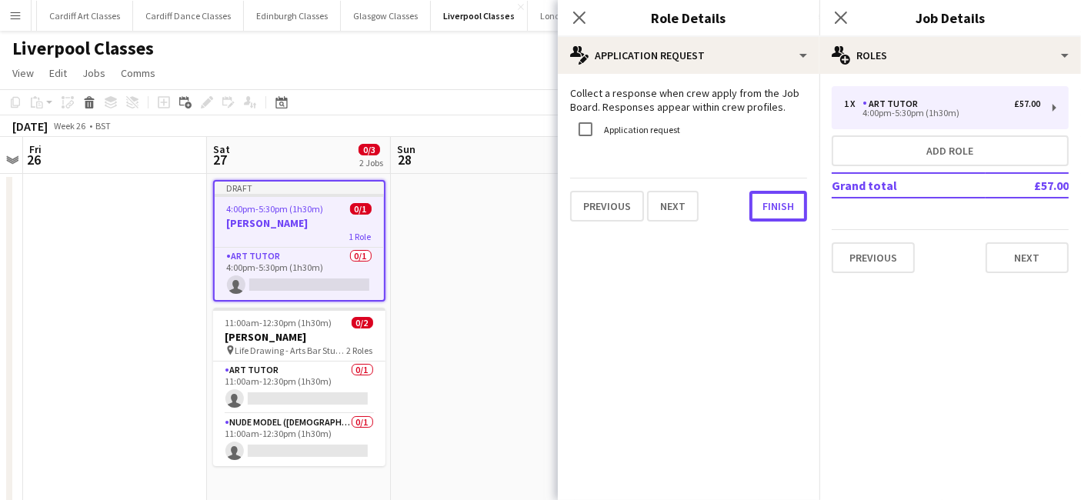
click at [764, 203] on button "Finish" at bounding box center [778, 206] width 58 height 31
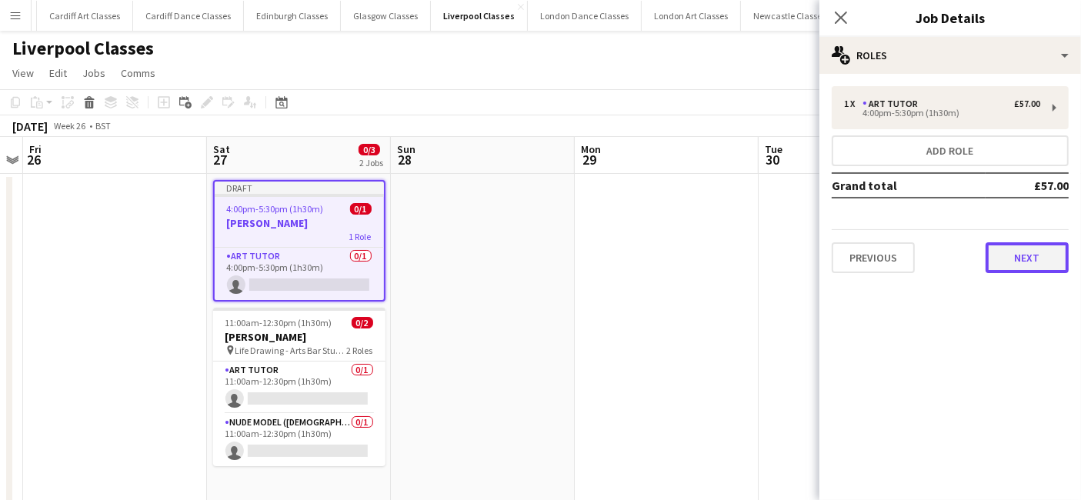
click at [1032, 252] on button "Next" at bounding box center [1026, 257] width 83 height 31
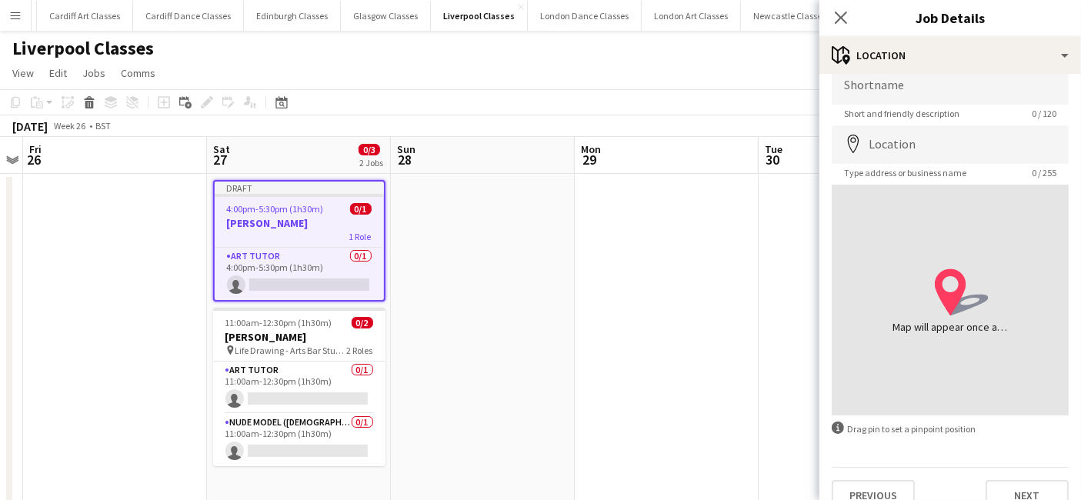
scroll to position [41, 0]
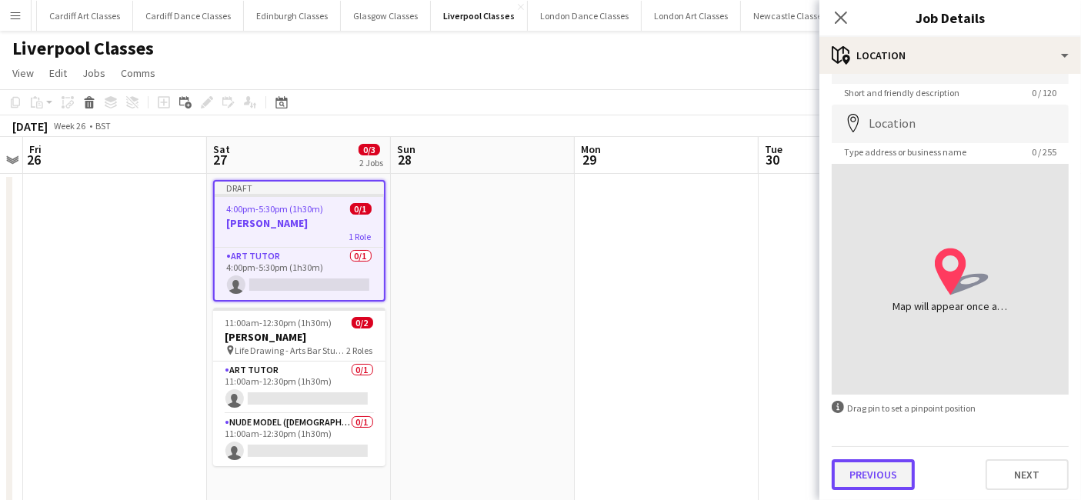
click at [885, 465] on button "Previous" at bounding box center [872, 474] width 83 height 31
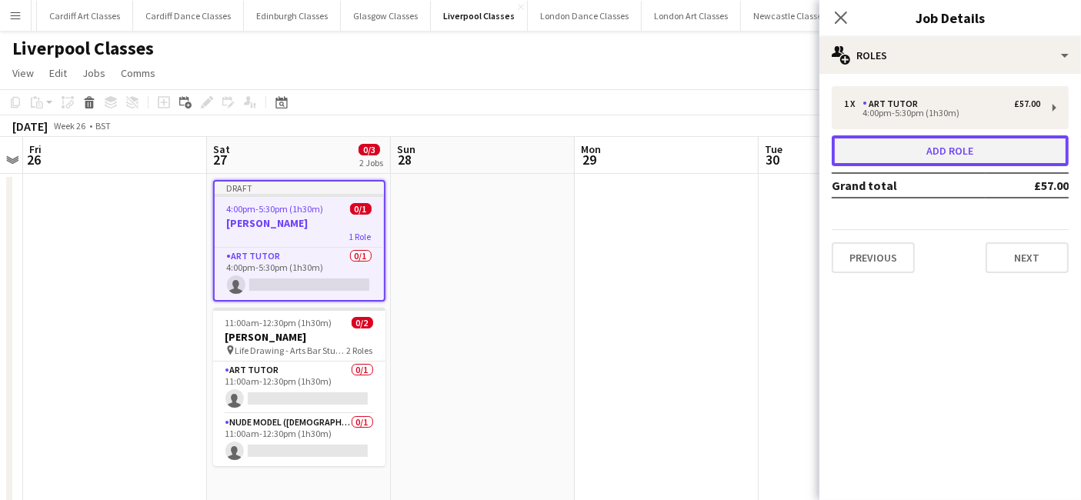
click at [929, 144] on button "Add role" at bounding box center [949, 150] width 237 height 31
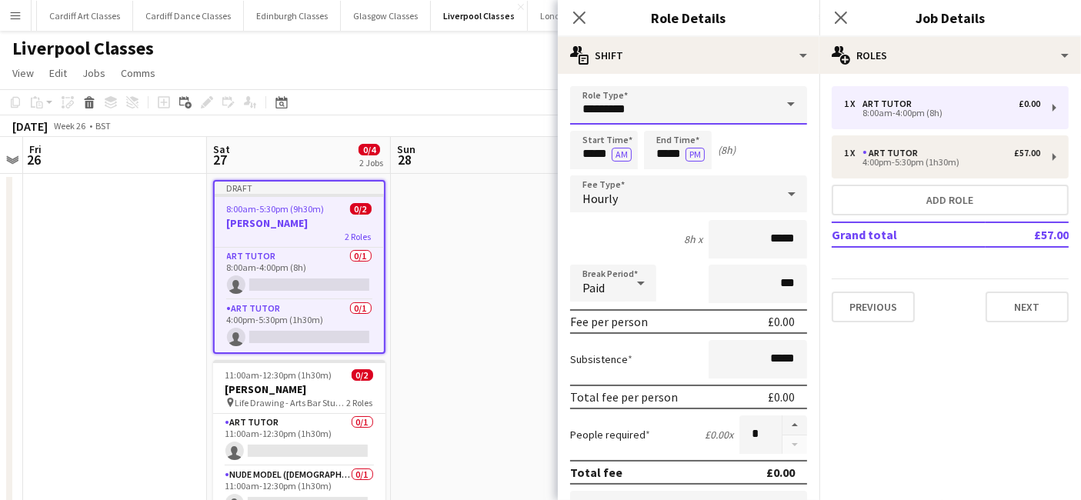
click at [672, 109] on input "*********" at bounding box center [688, 105] width 237 height 38
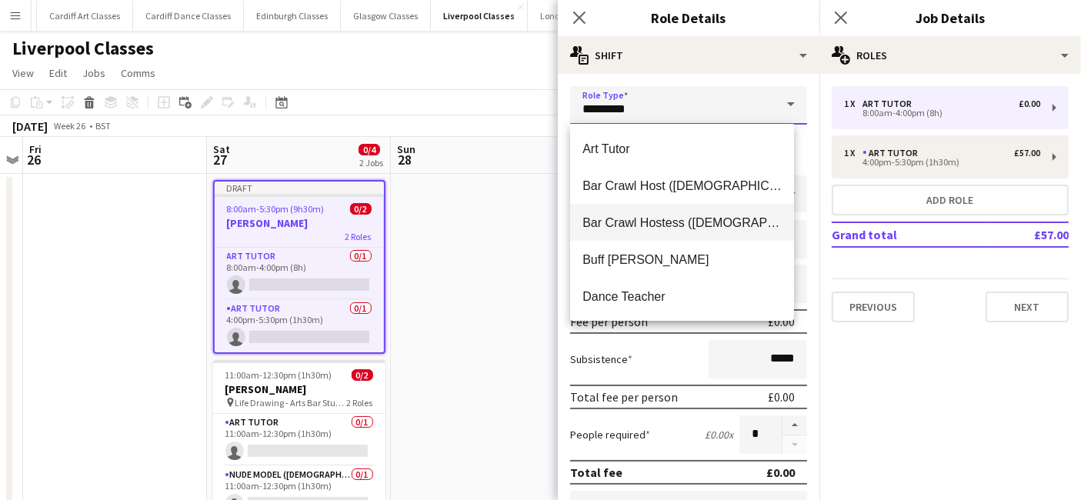
scroll to position [331, 0]
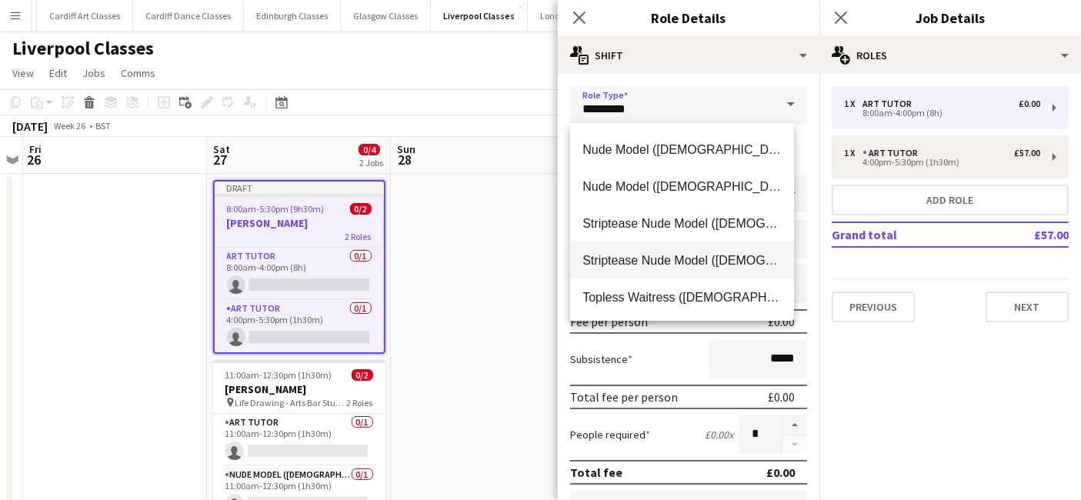
click at [646, 251] on mat-option "Striptease Nude Model (Male)" at bounding box center [682, 259] width 224 height 37
type input "**********"
type input "*******"
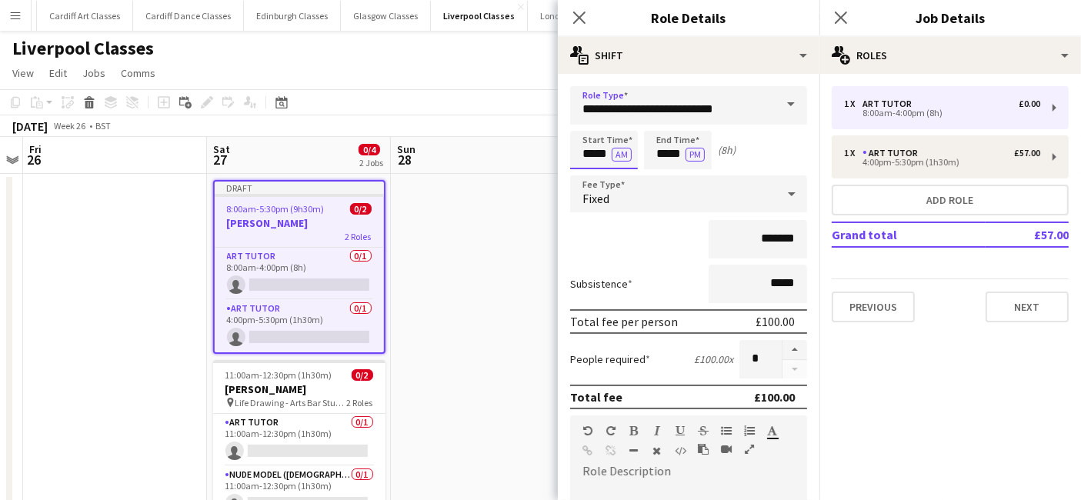
click at [598, 152] on input "*****" at bounding box center [604, 150] width 68 height 38
click at [588, 127] on div at bounding box center [588, 122] width 31 height 15
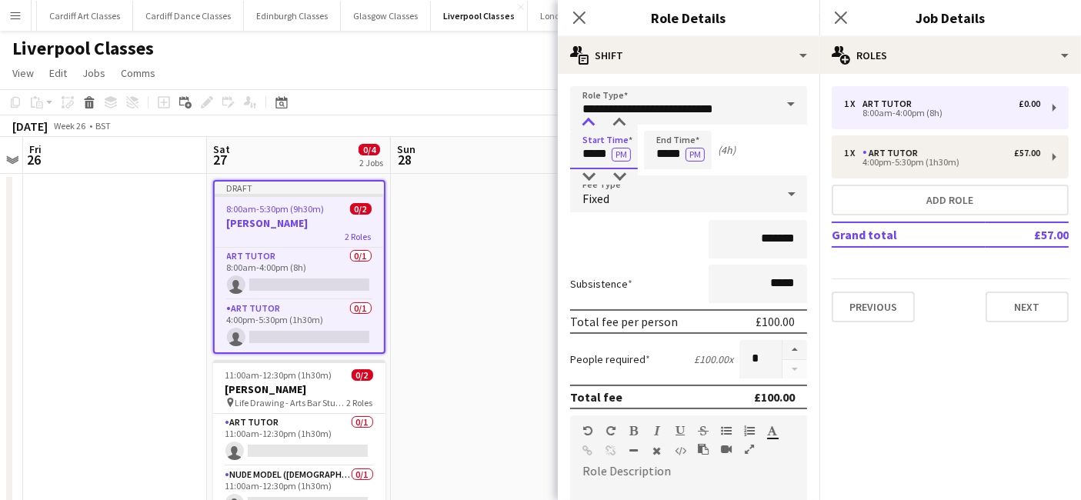
click at [588, 127] on div at bounding box center [588, 122] width 31 height 15
type input "*****"
click at [588, 127] on div at bounding box center [588, 122] width 31 height 15
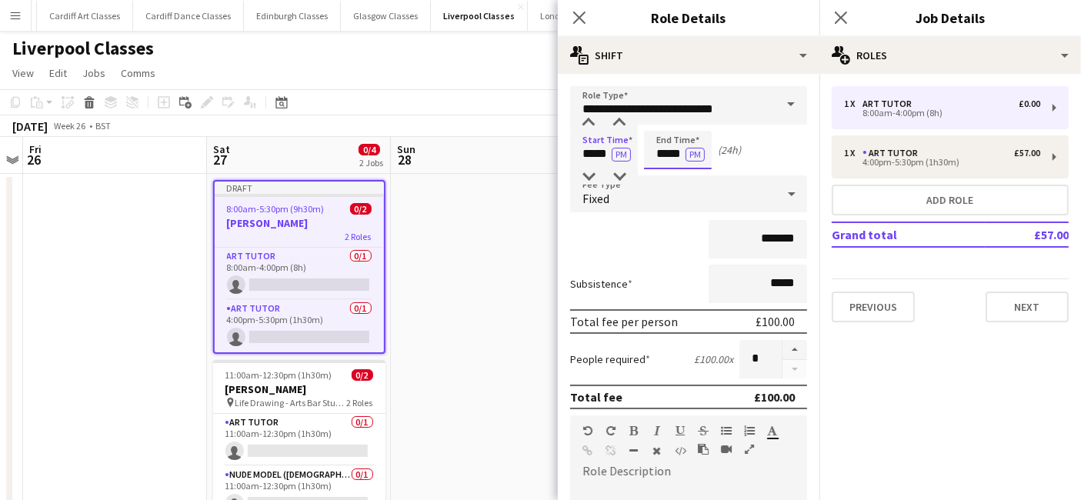
click at [664, 155] on input "*****" at bounding box center [678, 150] width 68 height 38
click at [662, 115] on div at bounding box center [662, 122] width 31 height 15
click at [688, 126] on div at bounding box center [693, 122] width 31 height 15
type input "*****"
click at [688, 126] on div at bounding box center [693, 122] width 31 height 15
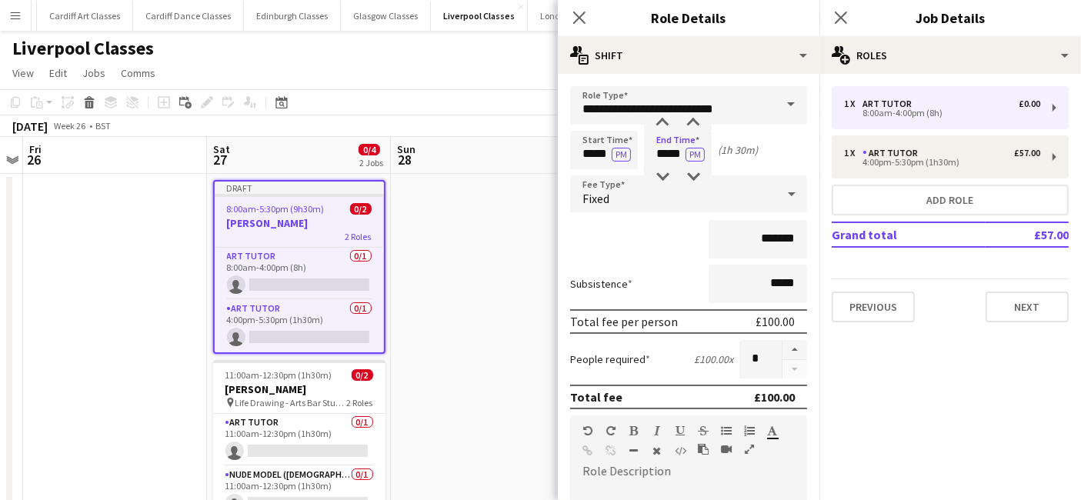
click at [662, 192] on div "Fixed" at bounding box center [673, 193] width 206 height 37
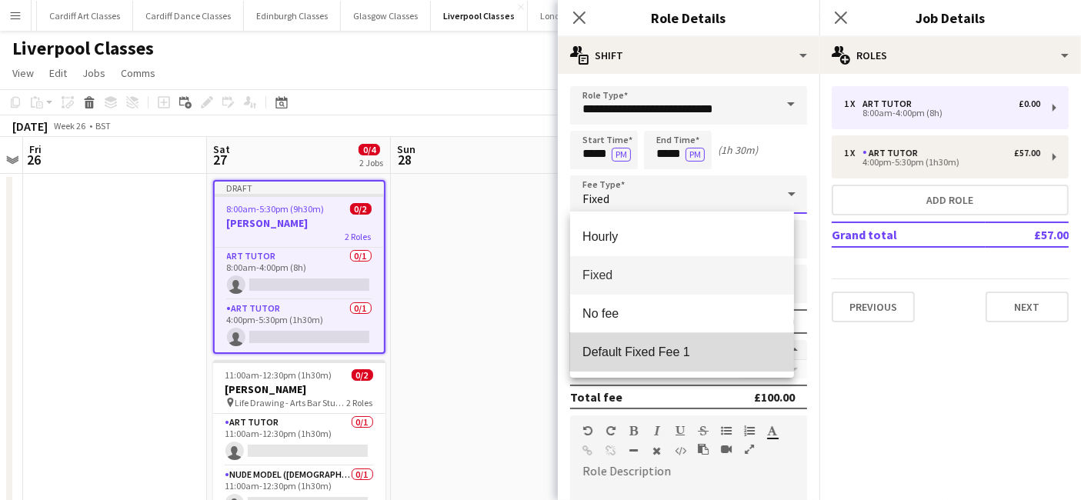
click at [626, 350] on span "Default Fixed Fee 1" at bounding box center [681, 352] width 199 height 15
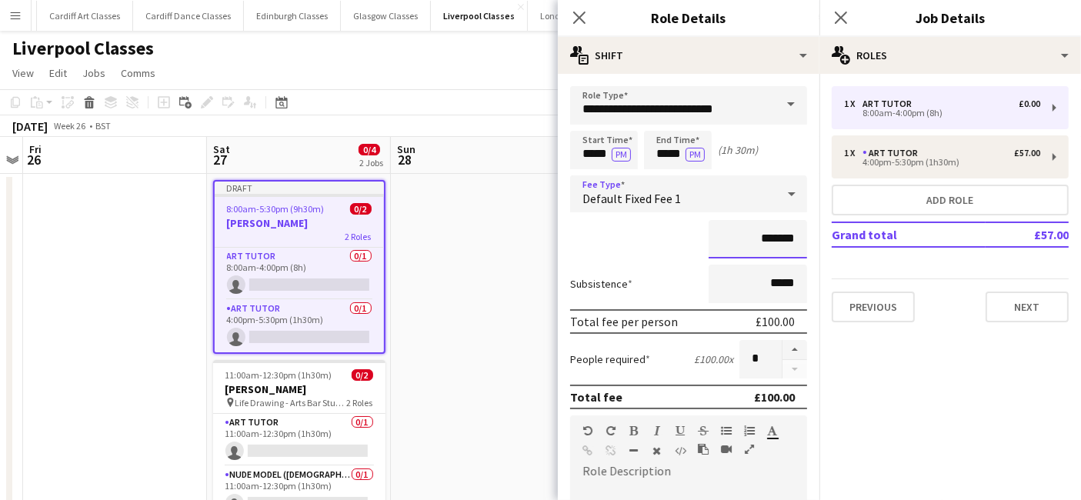
click at [757, 242] on input "*******" at bounding box center [757, 239] width 98 height 38
type input "**"
type input "******"
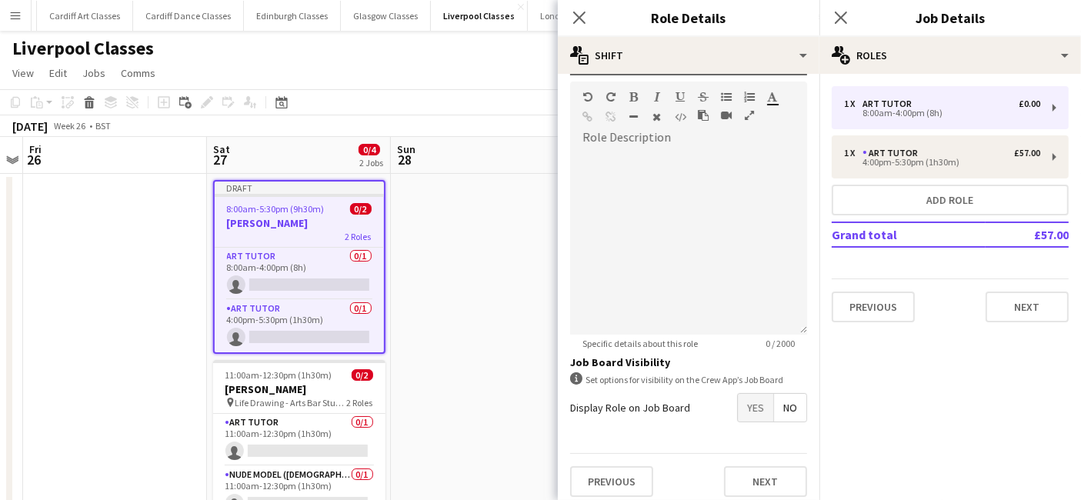
scroll to position [338, 0]
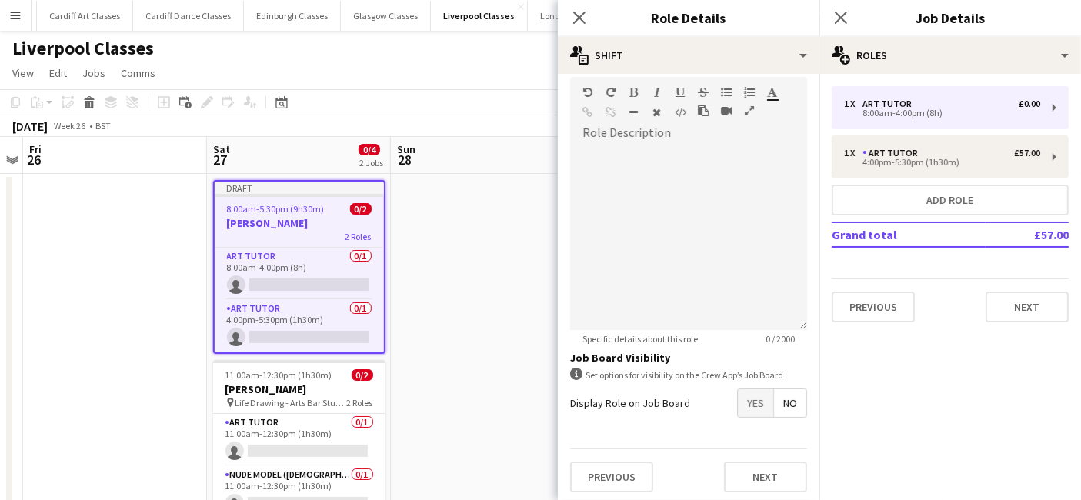
drag, startPoint x: 732, startPoint y: 405, endPoint x: 756, endPoint y: 413, distance: 25.1
click at [738, 405] on span "Yes" at bounding box center [755, 403] width 35 height 28
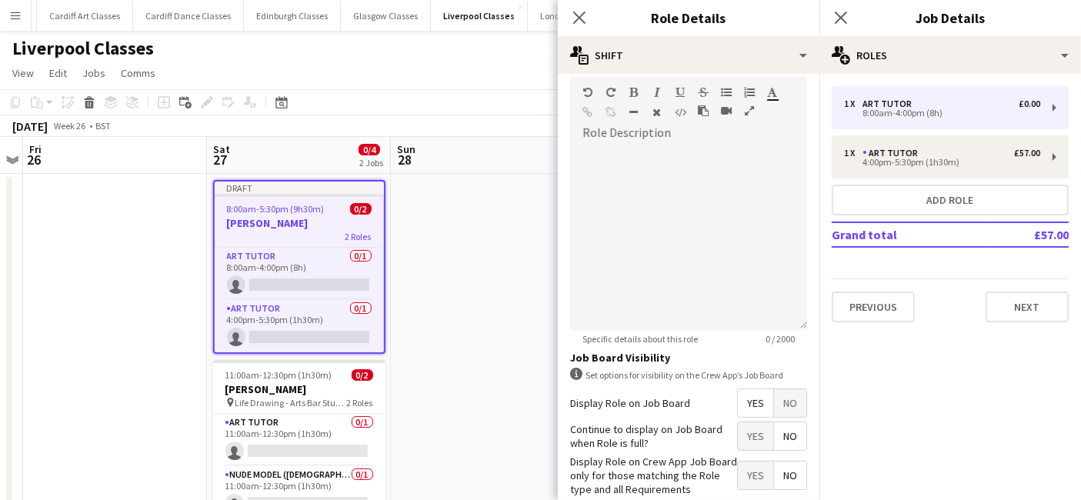
click at [775, 432] on span "No" at bounding box center [790, 436] width 32 height 28
click at [738, 475] on span "Yes" at bounding box center [755, 475] width 35 height 28
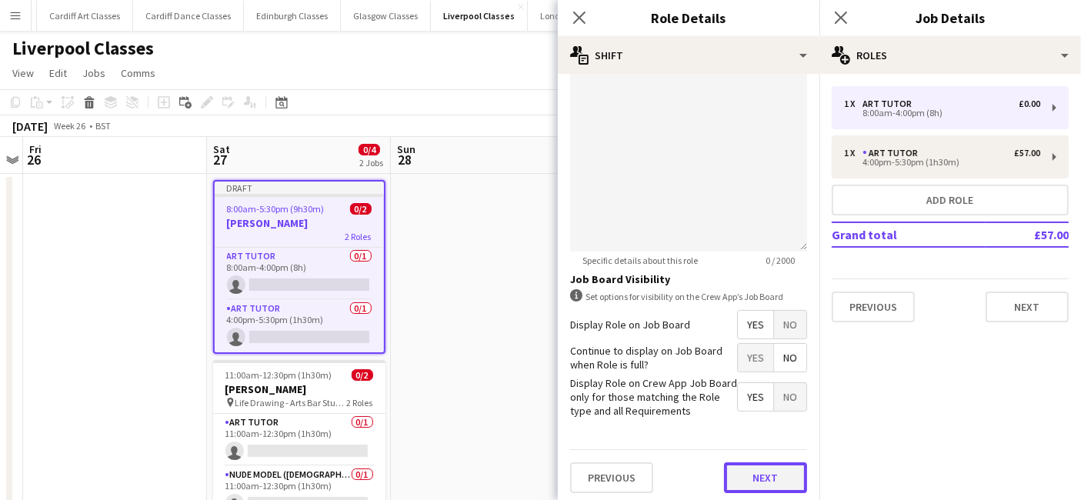
click at [728, 462] on button "Next" at bounding box center [765, 477] width 83 height 31
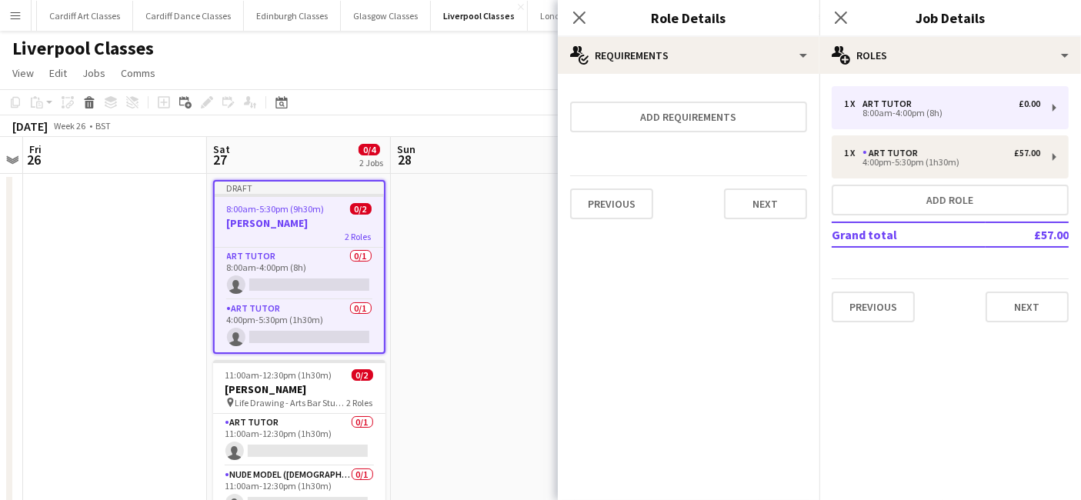
scroll to position [0, 0]
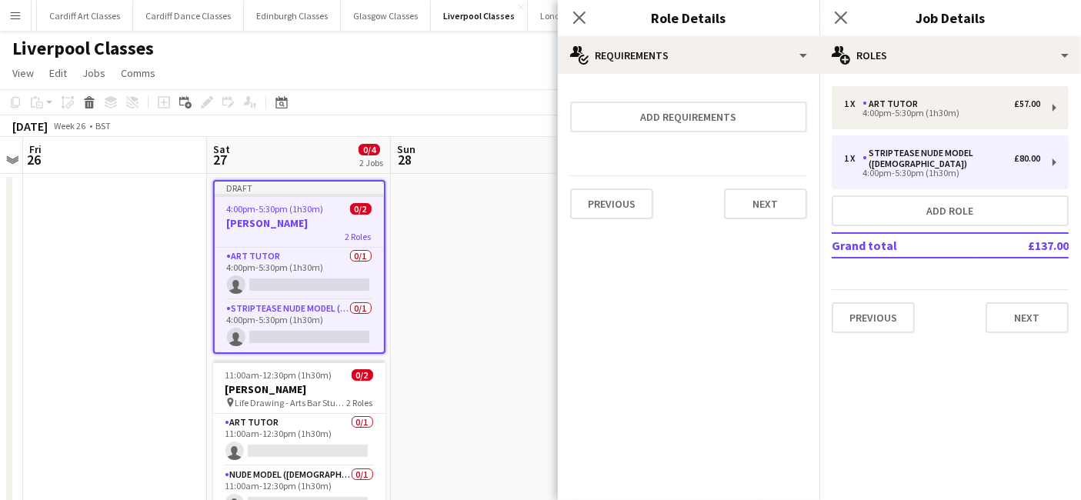
click at [788, 218] on div "Previous Next" at bounding box center [688, 203] width 237 height 56
click at [774, 202] on button "Next" at bounding box center [765, 203] width 83 height 31
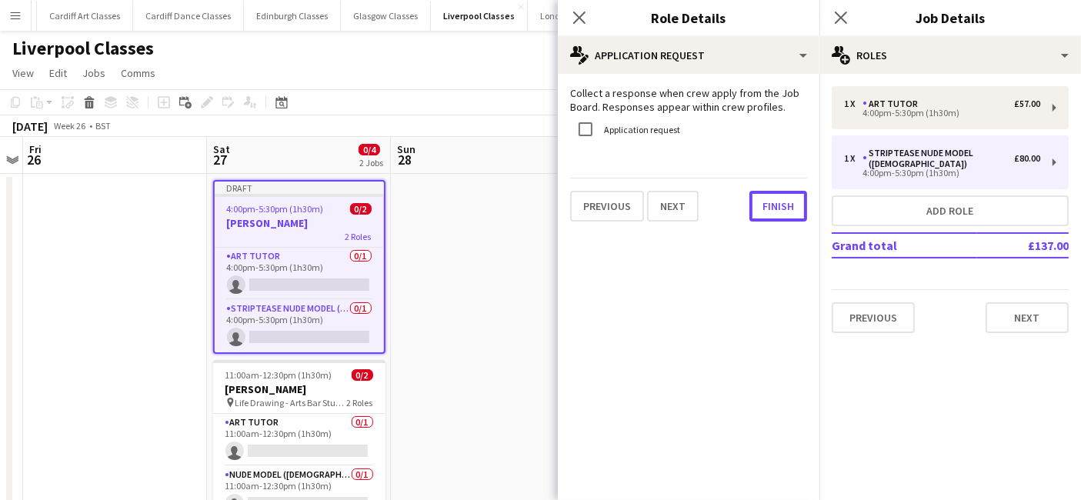
click at [774, 202] on button "Finish" at bounding box center [778, 206] width 58 height 31
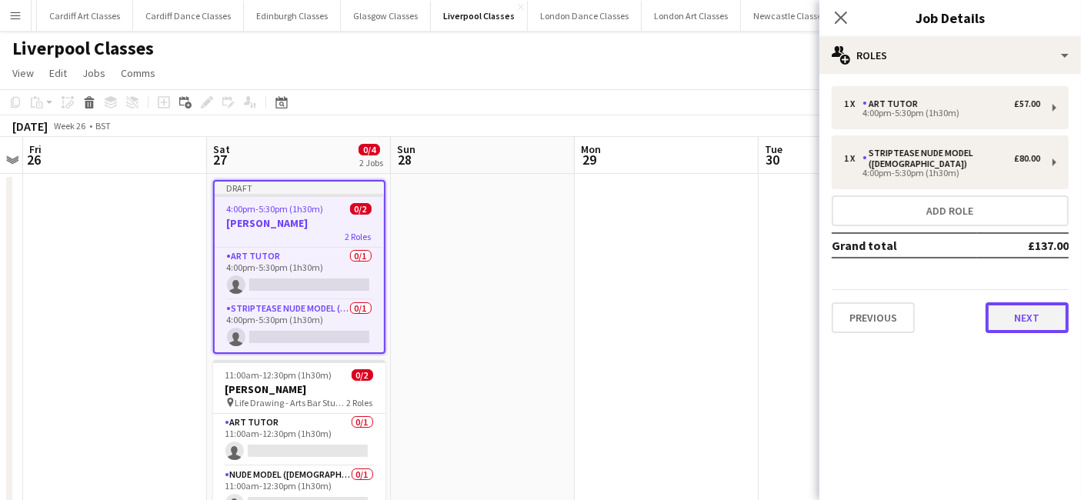
click at [1019, 302] on button "Next" at bounding box center [1026, 317] width 83 height 31
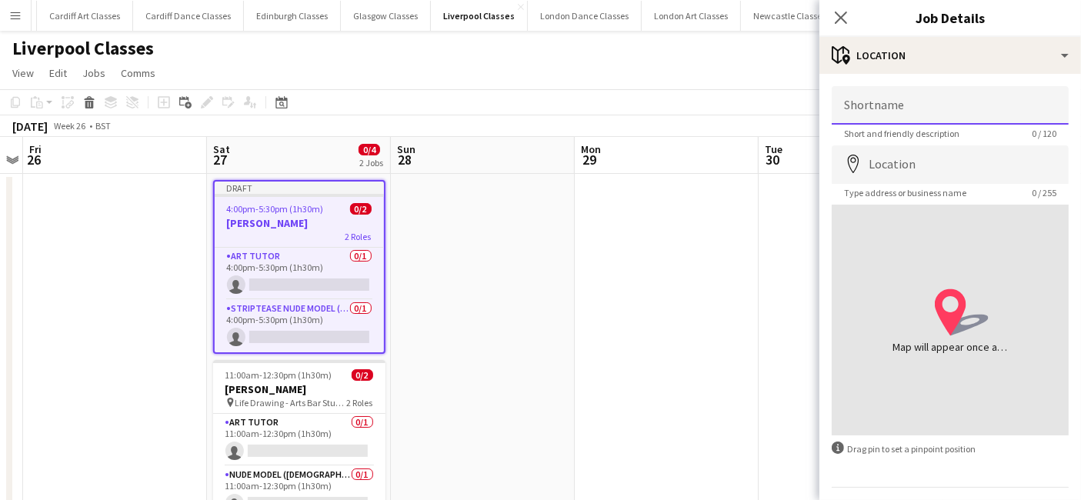
click at [893, 100] on input "Shortname" at bounding box center [949, 105] width 237 height 38
type input "**********"
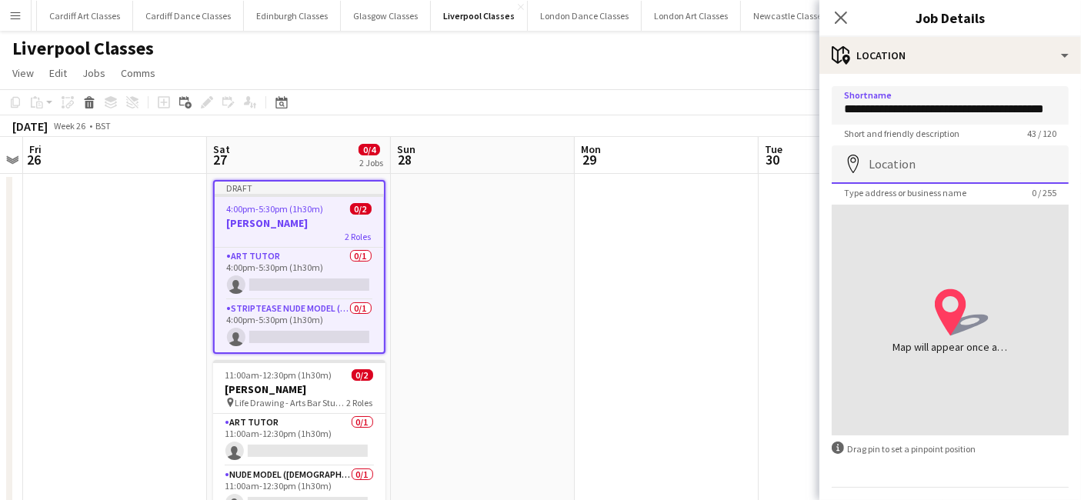
click at [930, 174] on input "Location" at bounding box center [949, 164] width 237 height 38
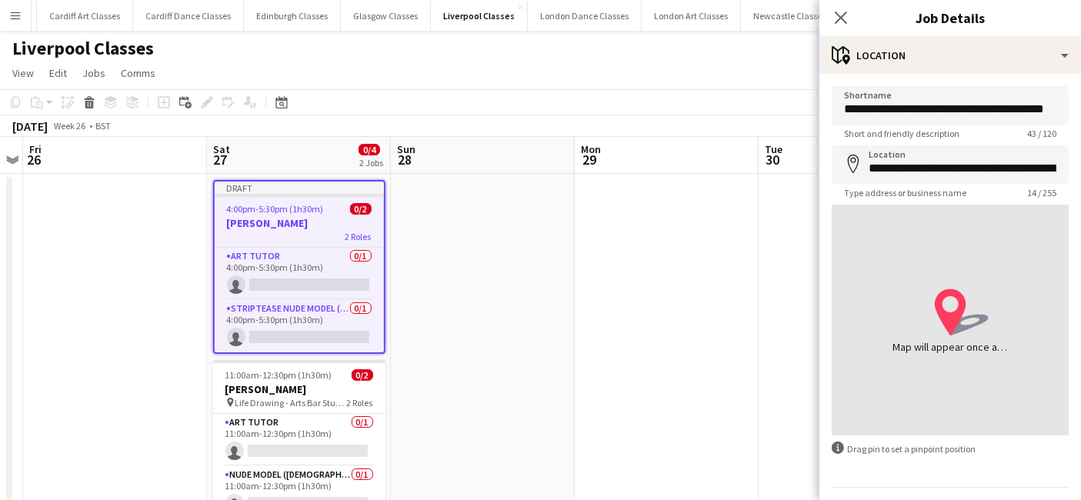
type input "**********"
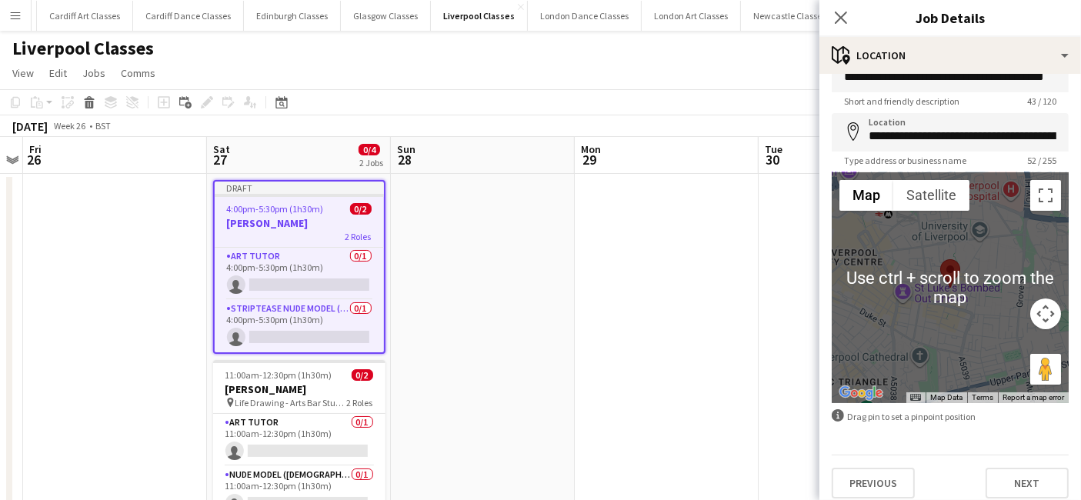
scroll to position [41, 0]
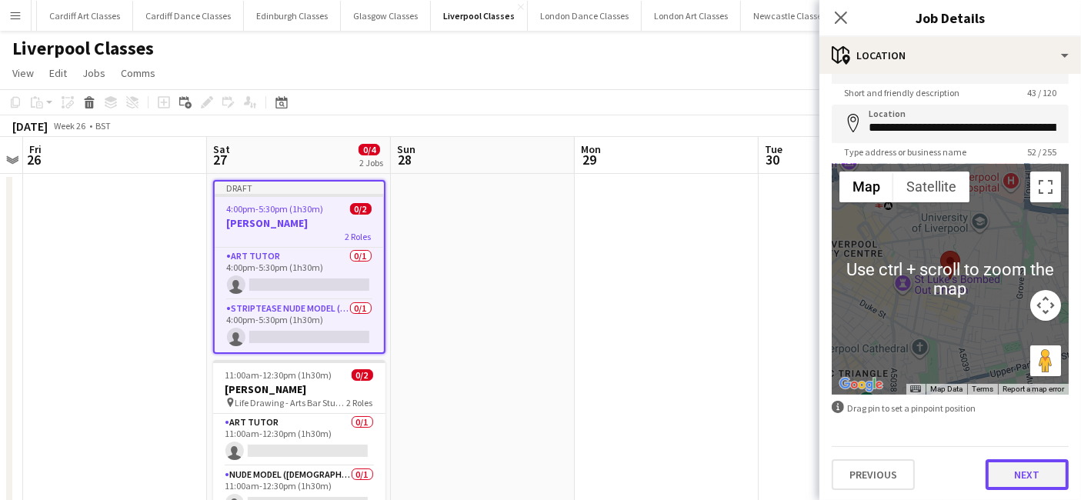
click at [1001, 469] on button "Next" at bounding box center [1026, 474] width 83 height 31
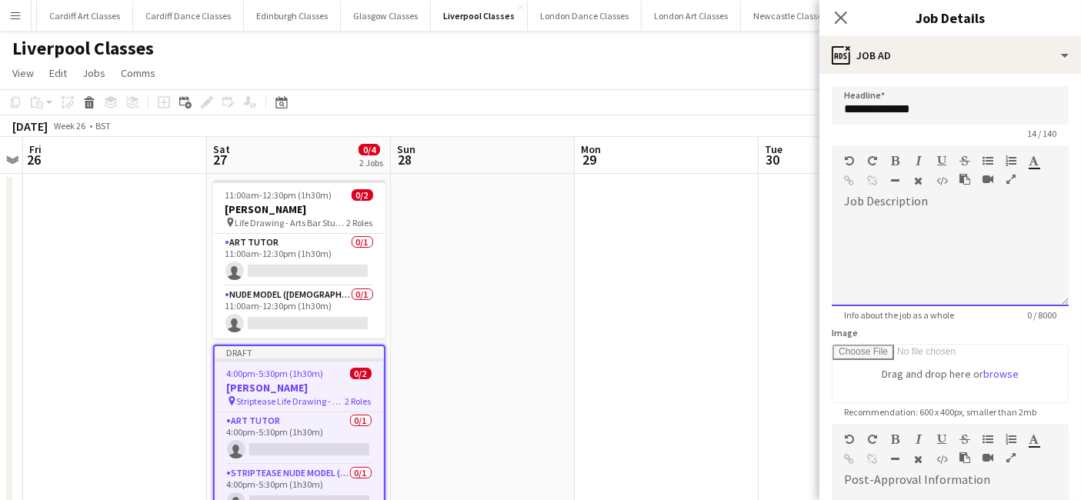
click at [923, 265] on div at bounding box center [949, 260] width 237 height 92
paste div
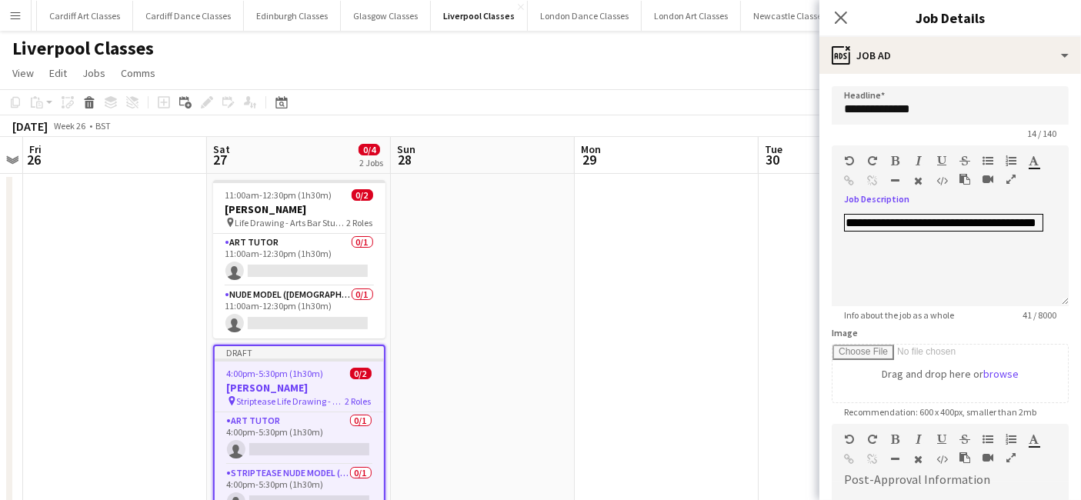
click at [681, 331] on app-date-cell at bounding box center [666, 416] width 184 height 485
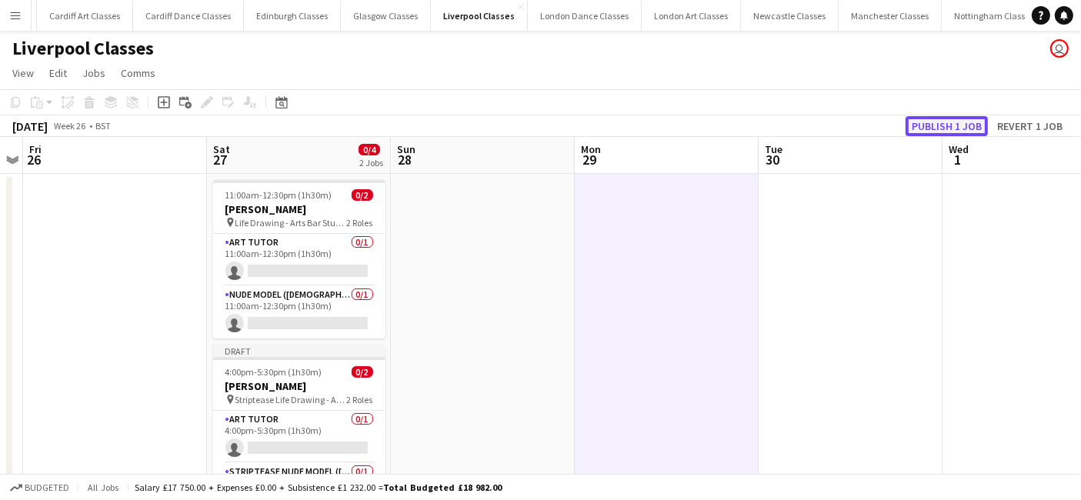
click at [939, 122] on button "Publish 1 job" at bounding box center [946, 126] width 82 height 20
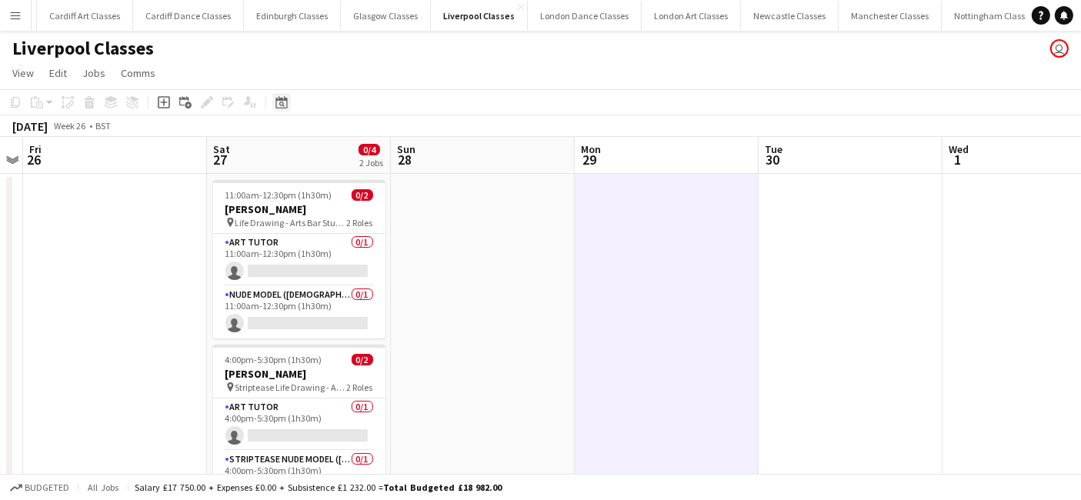
click at [290, 100] on div "Date picker" at bounding box center [281, 102] width 18 height 18
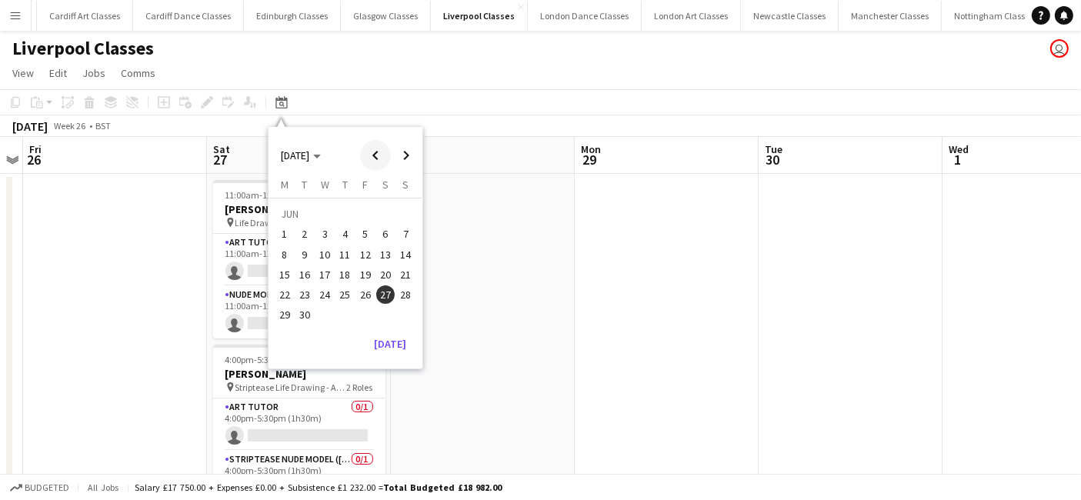
click at [370, 155] on span "Previous month" at bounding box center [375, 155] width 31 height 31
click at [380, 238] on span "7" at bounding box center [385, 238] width 18 height 18
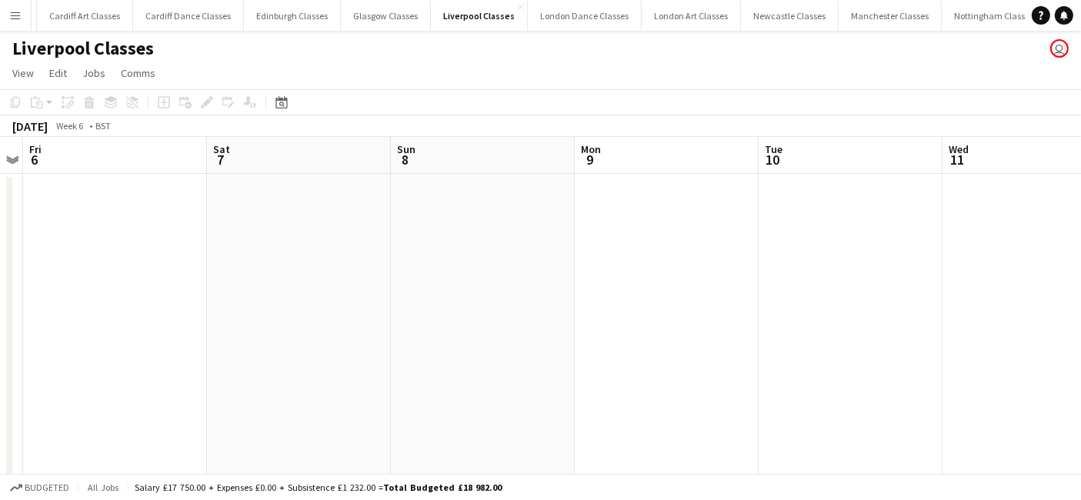
click at [263, 251] on app-date-cell at bounding box center [299, 416] width 184 height 485
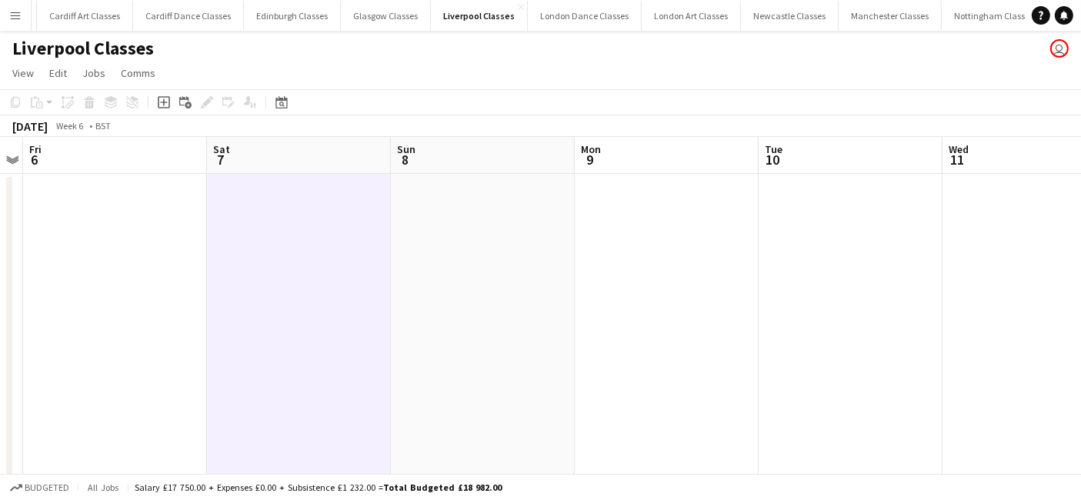
drag, startPoint x: 168, startPoint y: 98, endPoint x: 205, endPoint y: 133, distance: 50.6
click at [171, 98] on div "Add job" at bounding box center [164, 102] width 18 height 18
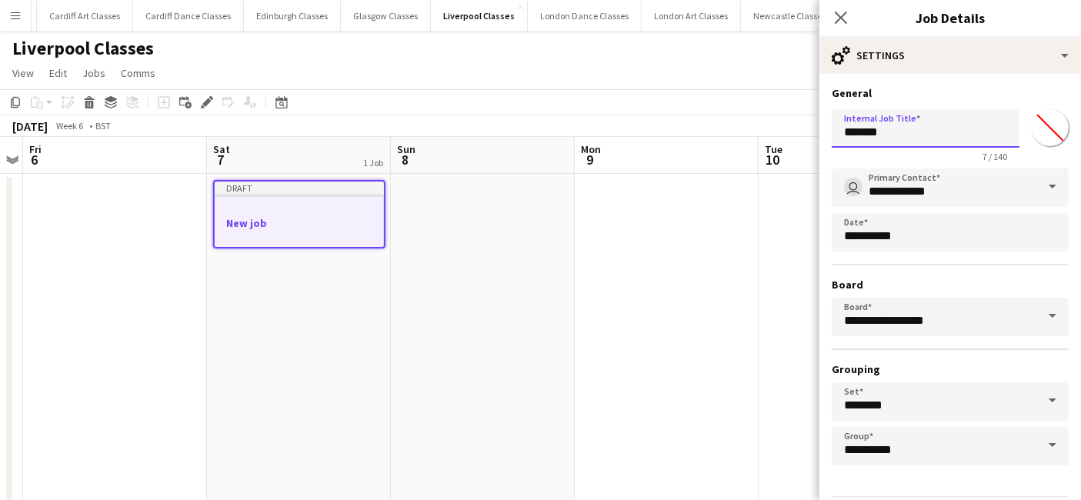
drag, startPoint x: 892, startPoint y: 135, endPoint x: 808, endPoint y: 132, distance: 83.9
click at [813, 132] on body "Menu Boards Boards Boards All jobs Status Workforce Workforce My Workforce Recr…" at bounding box center [540, 342] width 1081 height 684
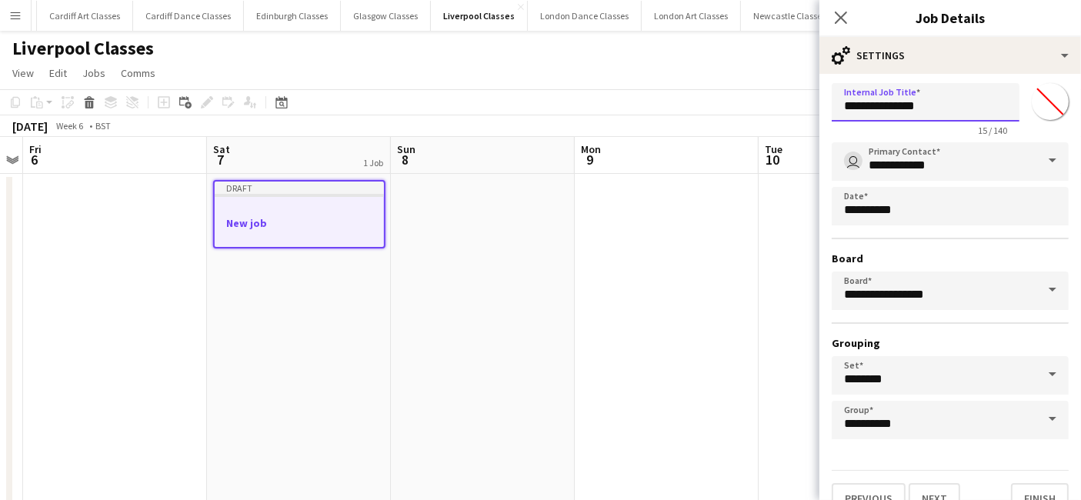
scroll to position [48, 0]
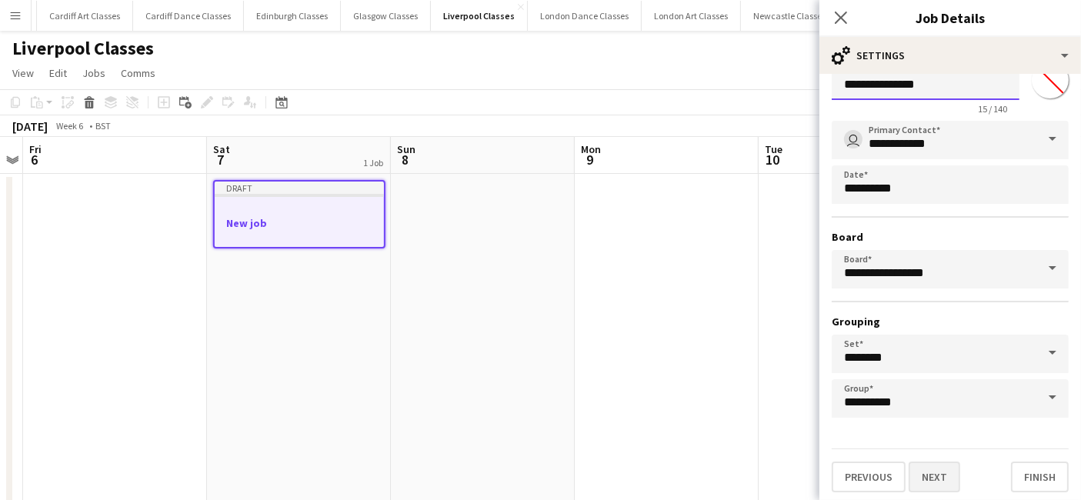
type input "**********"
click at [928, 482] on button "Next" at bounding box center [934, 476] width 52 height 31
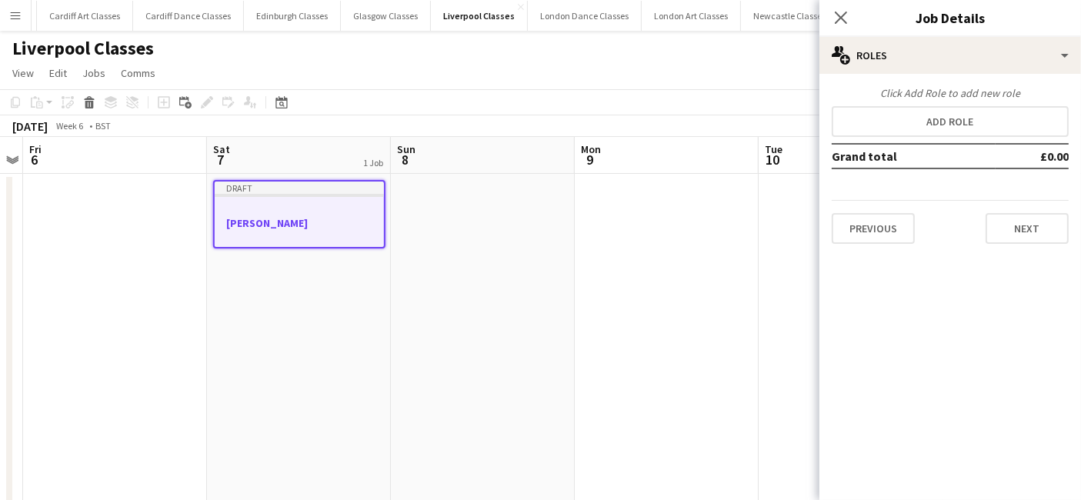
scroll to position [0, 0]
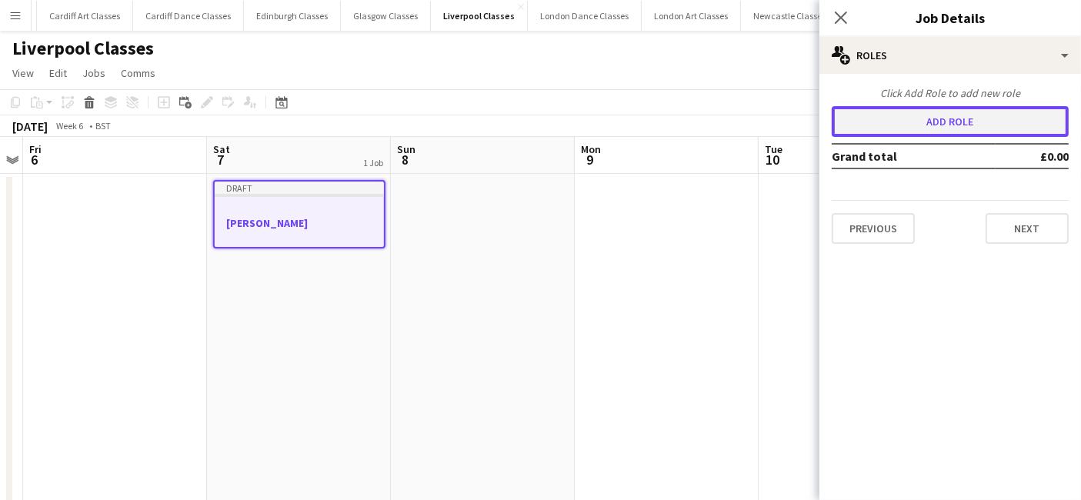
click at [1014, 117] on button "Add role" at bounding box center [949, 121] width 237 height 31
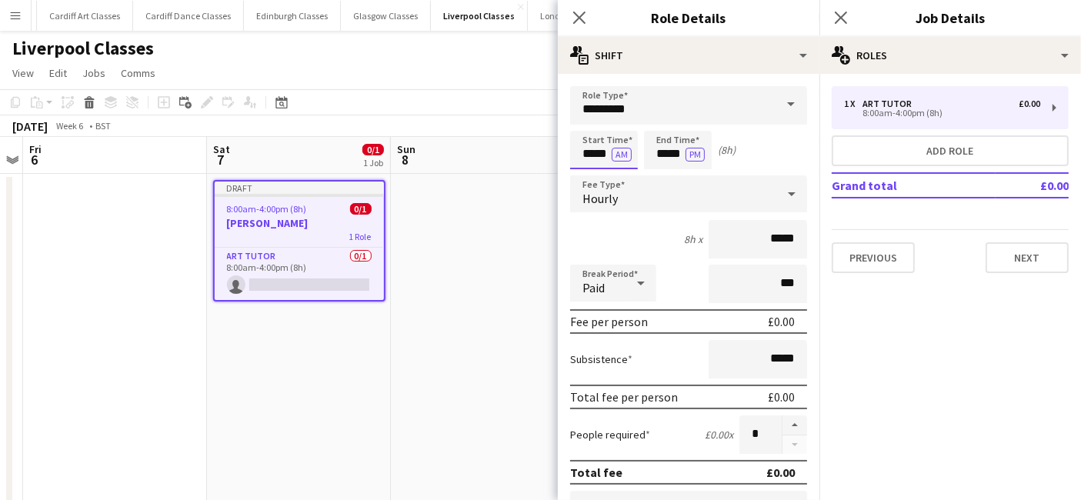
click at [604, 153] on input "*****" at bounding box center [604, 150] width 68 height 38
click at [590, 122] on div at bounding box center [588, 122] width 31 height 15
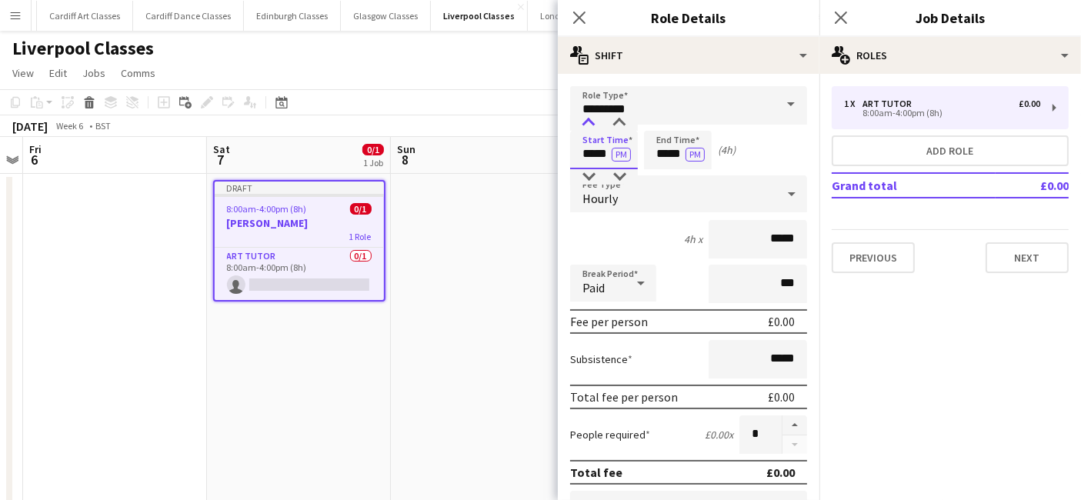
click at [590, 122] on div at bounding box center [588, 122] width 31 height 15
type input "*****"
click at [590, 122] on div at bounding box center [588, 122] width 31 height 15
click at [677, 155] on input "*****" at bounding box center [678, 150] width 68 height 38
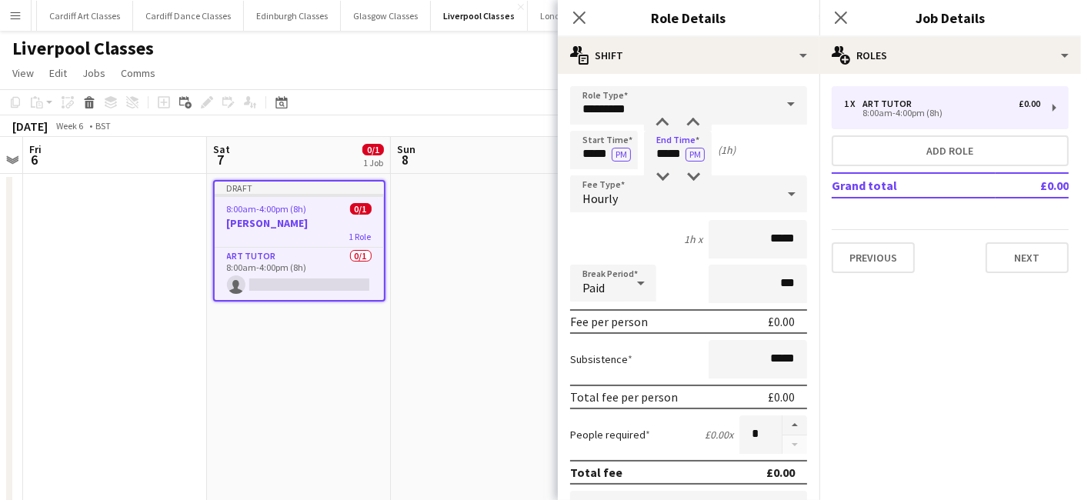
click at [639, 195] on div "Hourly" at bounding box center [673, 193] width 206 height 37
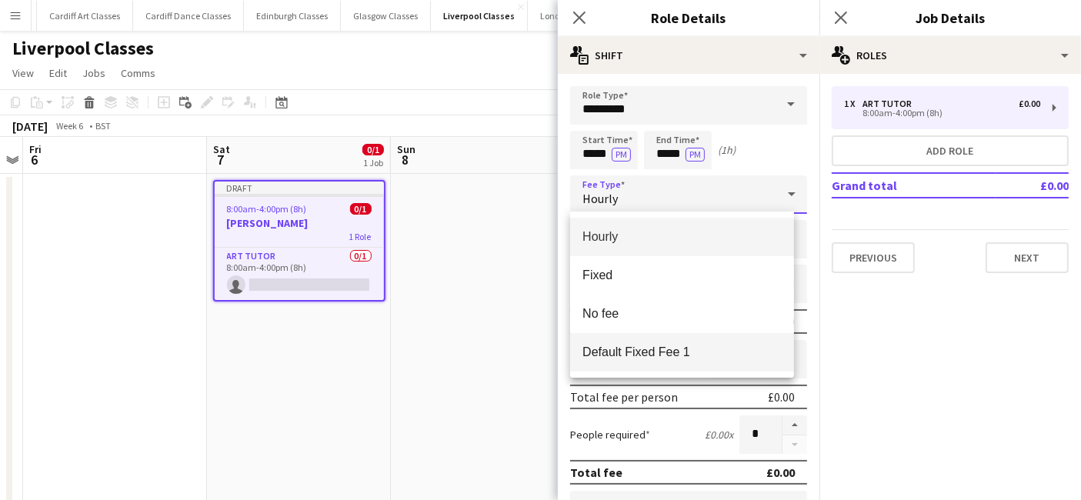
click at [634, 345] on span "Default Fixed Fee 1" at bounding box center [681, 352] width 199 height 15
type input "******"
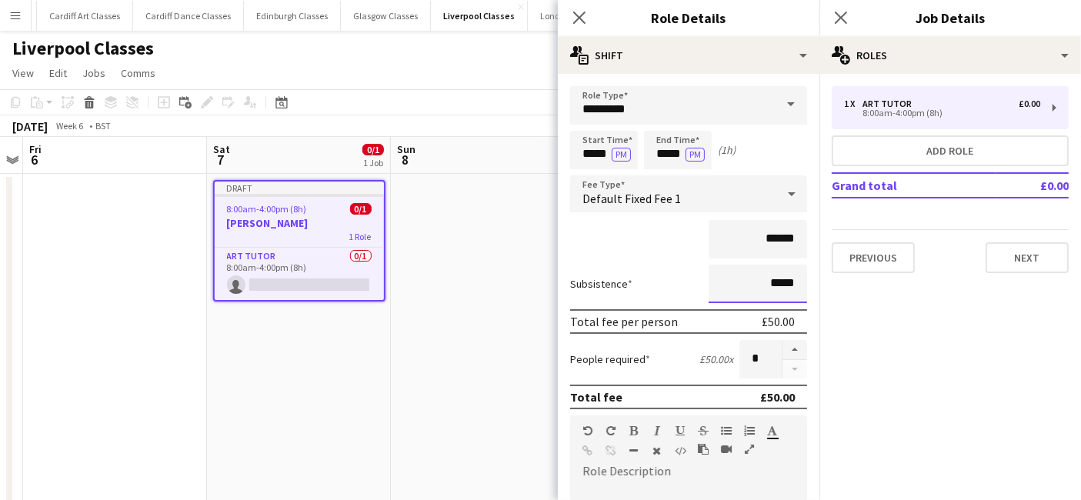
drag, startPoint x: 786, startPoint y: 285, endPoint x: 711, endPoint y: 287, distance: 74.6
click at [711, 287] on input "*****" at bounding box center [757, 284] width 98 height 38
type input "*****"
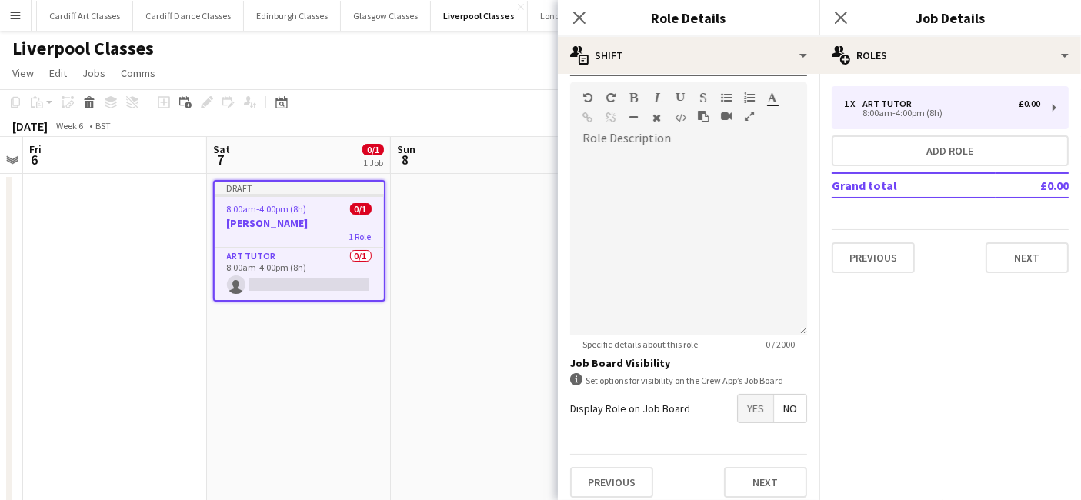
scroll to position [338, 0]
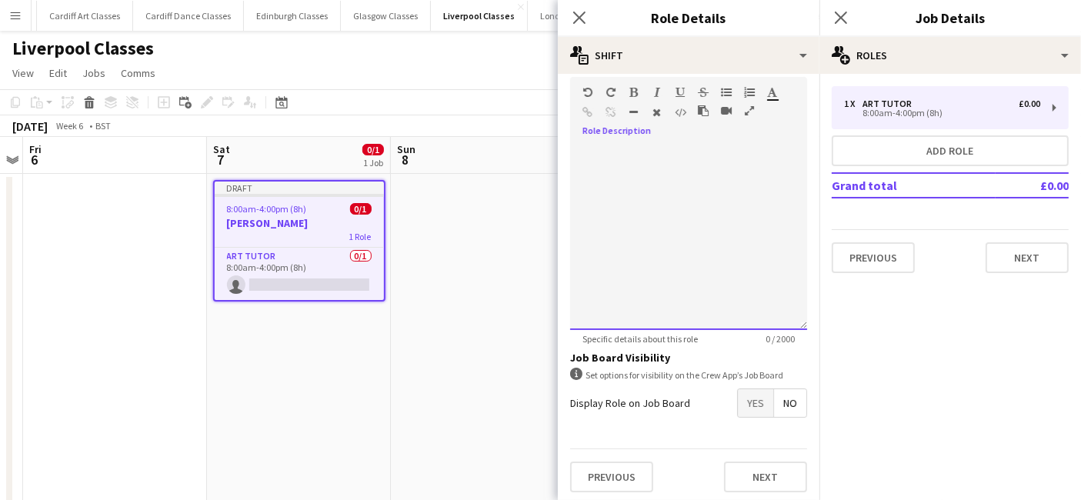
click at [647, 227] on div at bounding box center [688, 237] width 237 height 185
paste div
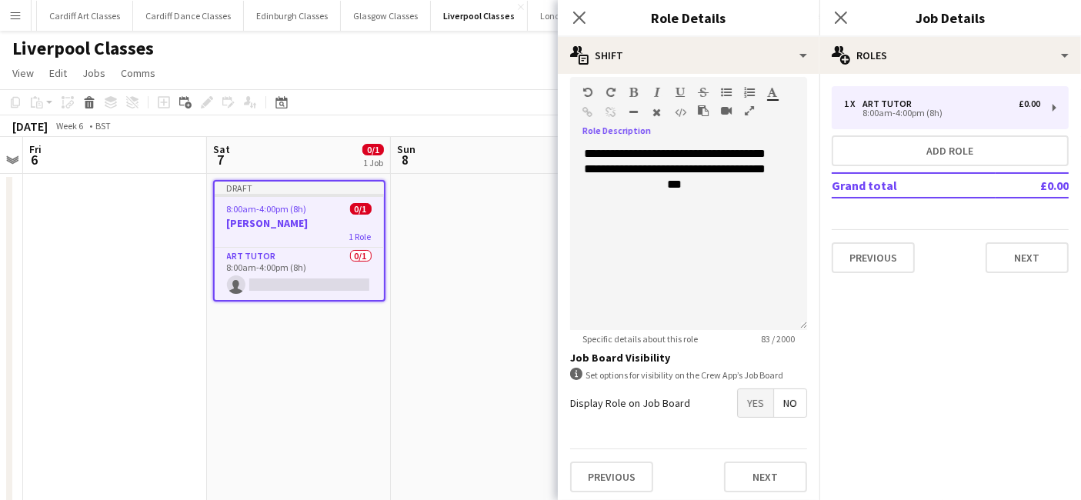
click at [740, 414] on mat-button-toggle-group "Yes No" at bounding box center [772, 402] width 70 height 29
click at [744, 402] on span "Yes" at bounding box center [755, 403] width 35 height 28
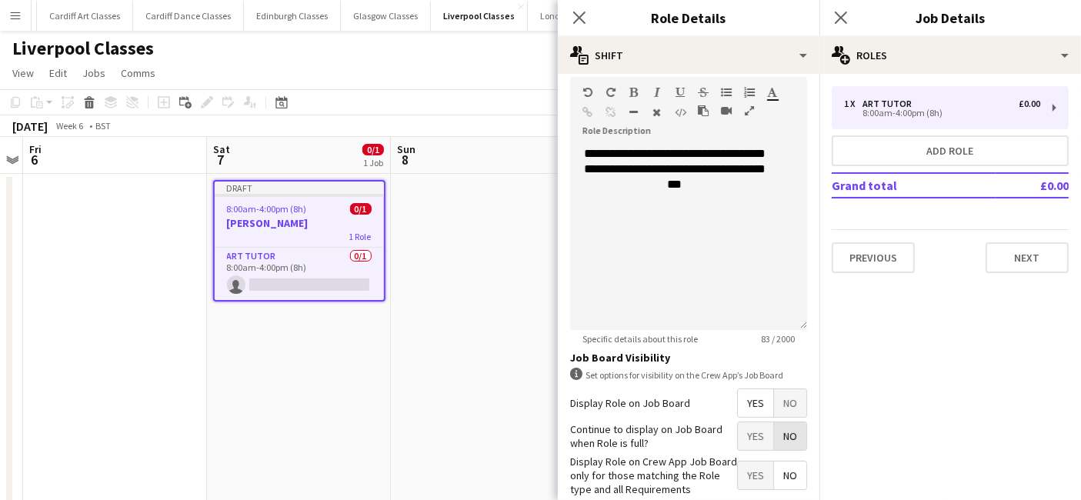
drag, startPoint x: 782, startPoint y: 436, endPoint x: 737, endPoint y: 469, distance: 56.1
click at [781, 439] on span "No" at bounding box center [790, 436] width 32 height 28
click at [738, 469] on span "Yes" at bounding box center [755, 475] width 35 height 28
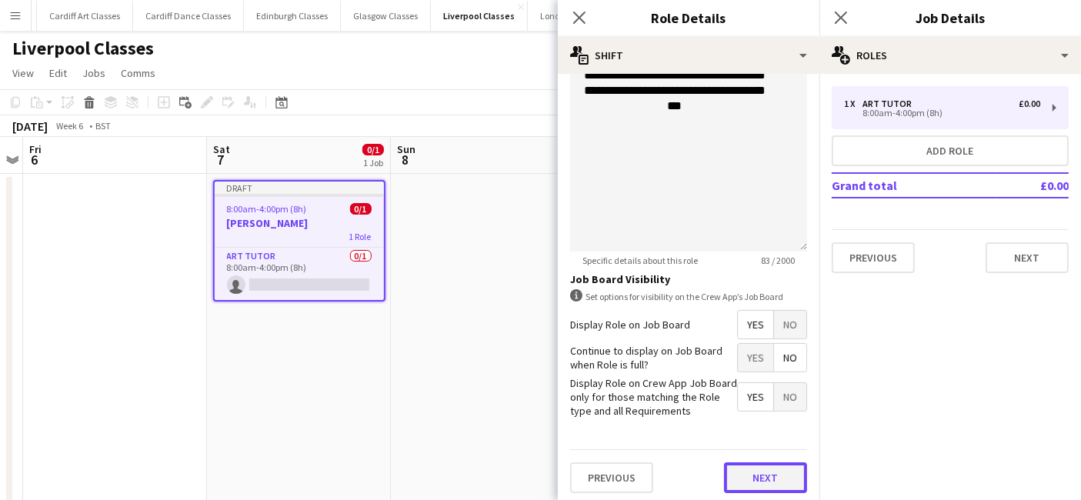
drag, startPoint x: 764, startPoint y: 464, endPoint x: 760, endPoint y: 447, distance: 17.5
click at [764, 463] on button "Next" at bounding box center [765, 477] width 83 height 31
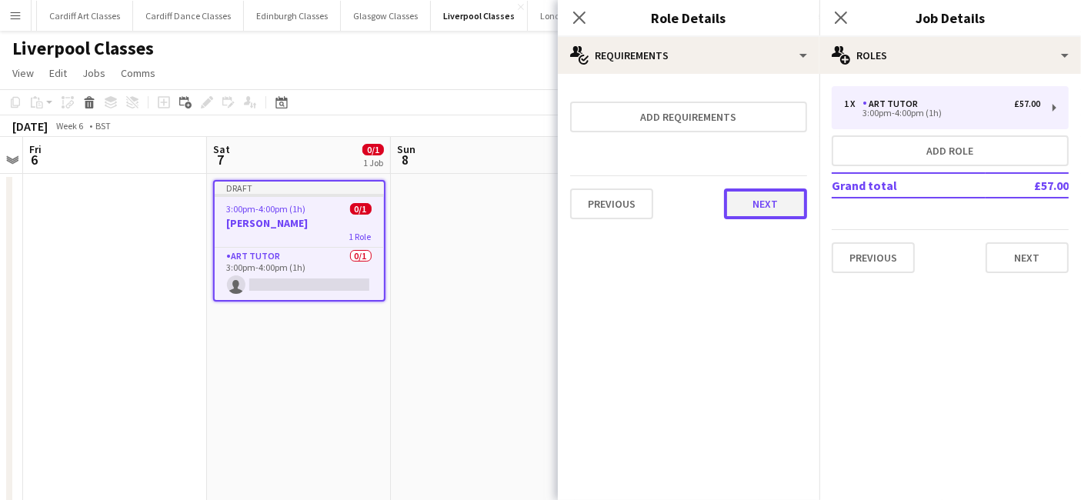
click at [771, 191] on button "Next" at bounding box center [765, 203] width 83 height 31
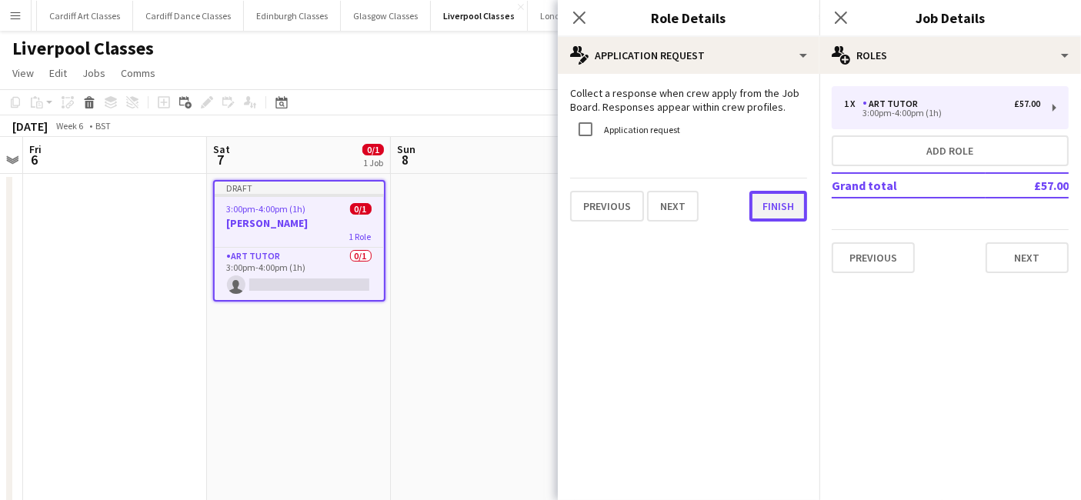
click at [767, 208] on button "Finish" at bounding box center [778, 206] width 58 height 31
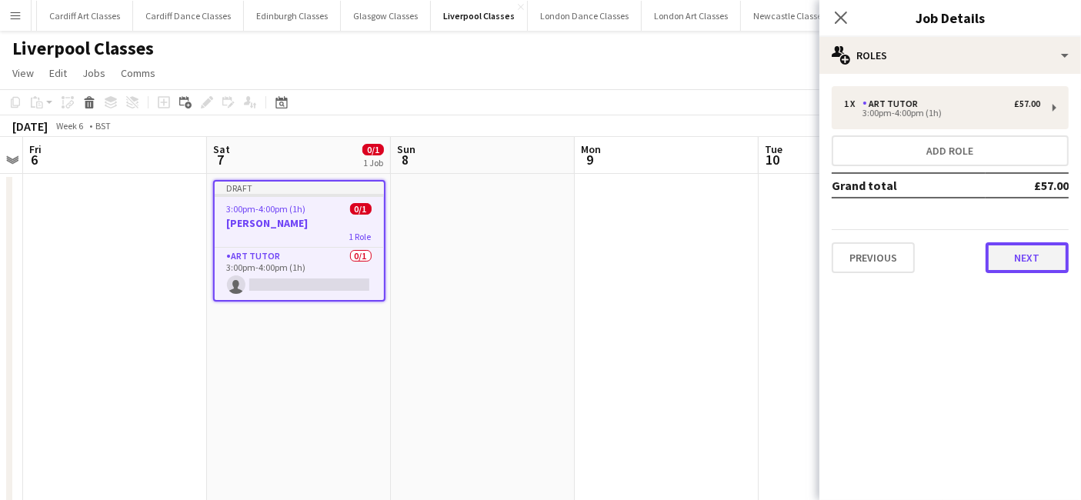
click at [1026, 254] on button "Next" at bounding box center [1026, 257] width 83 height 31
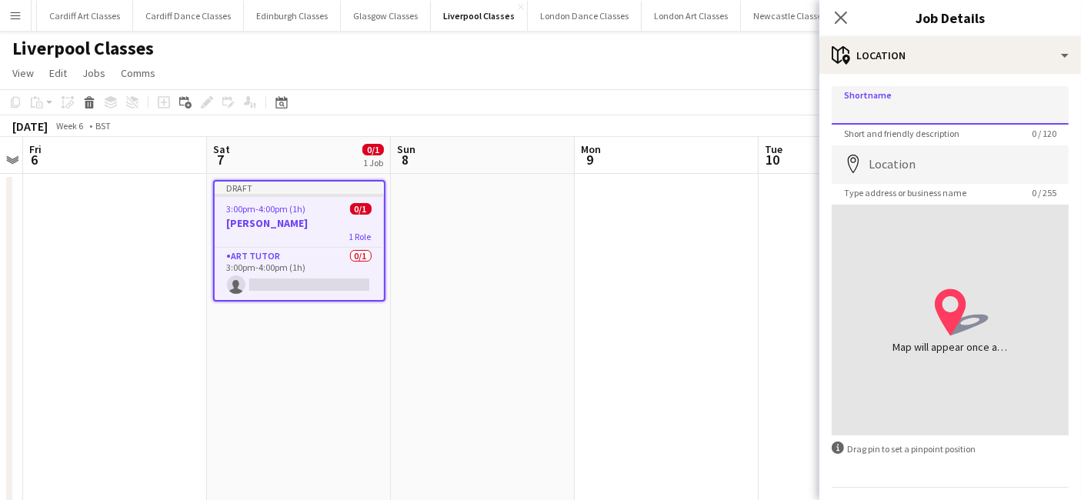
click at [914, 90] on input "Shortname" at bounding box center [949, 105] width 237 height 38
type input "**********"
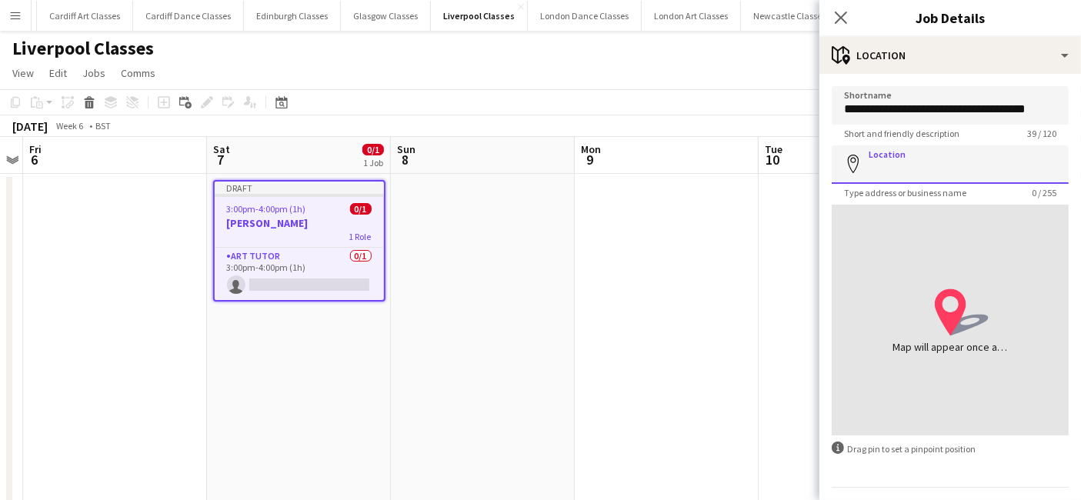
click at [988, 152] on input "Location" at bounding box center [949, 164] width 237 height 38
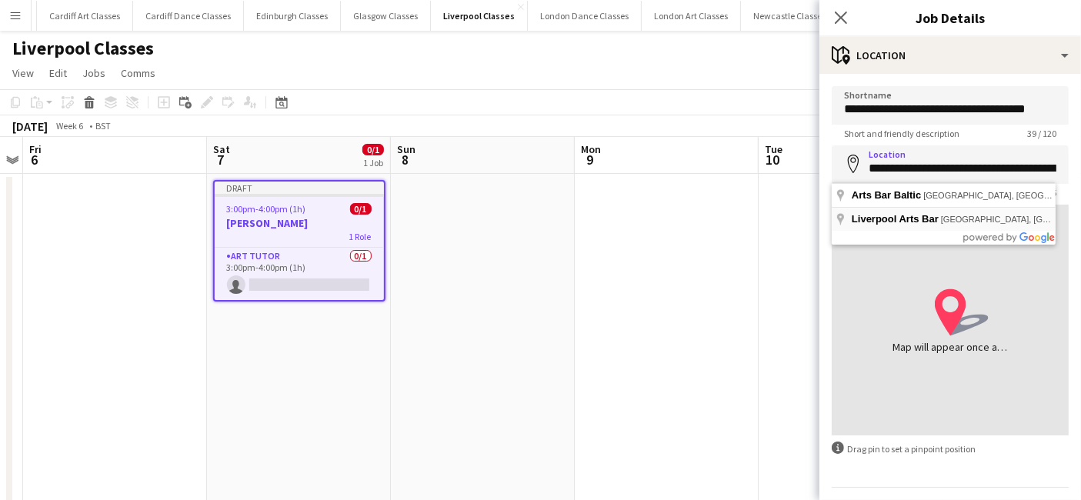
type input "**********"
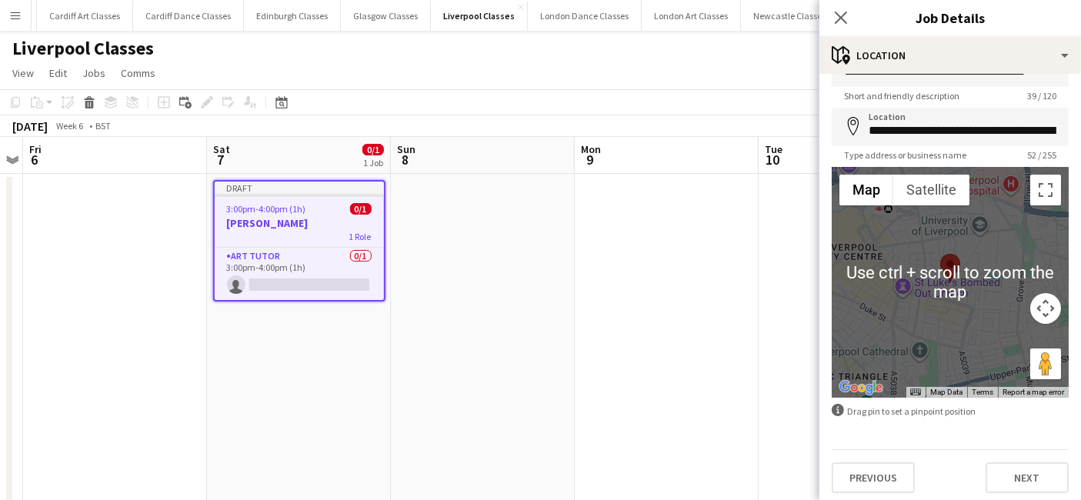
scroll to position [41, 0]
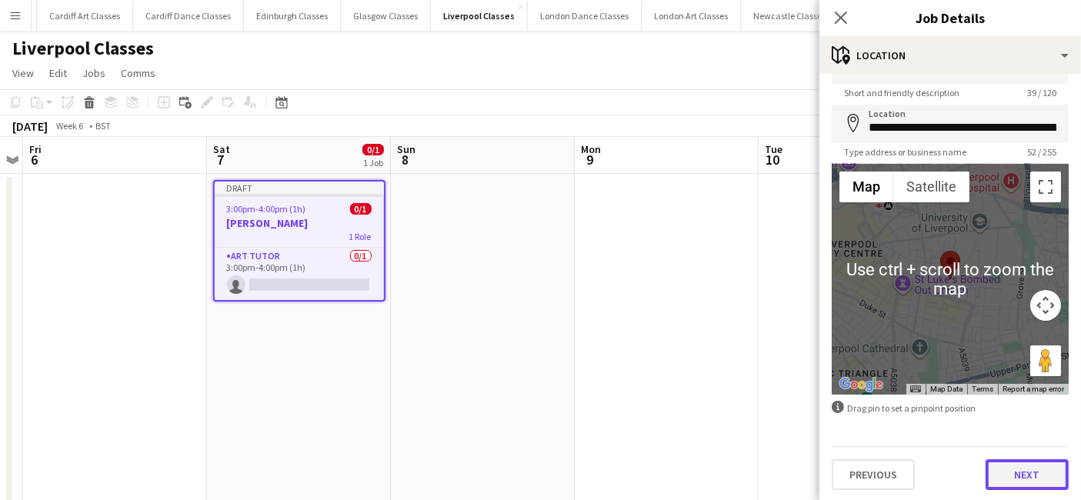
click at [998, 468] on button "Next" at bounding box center [1026, 474] width 83 height 31
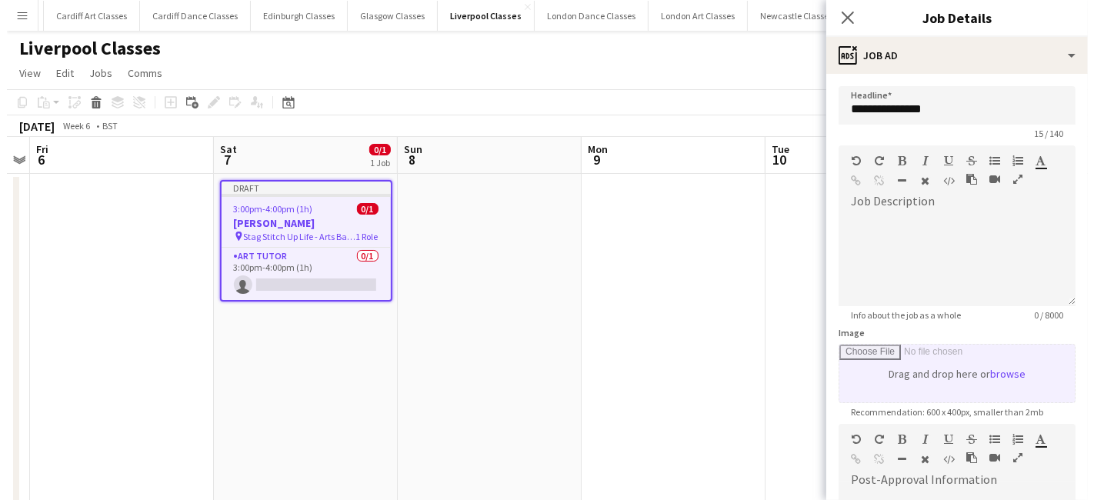
scroll to position [0, 0]
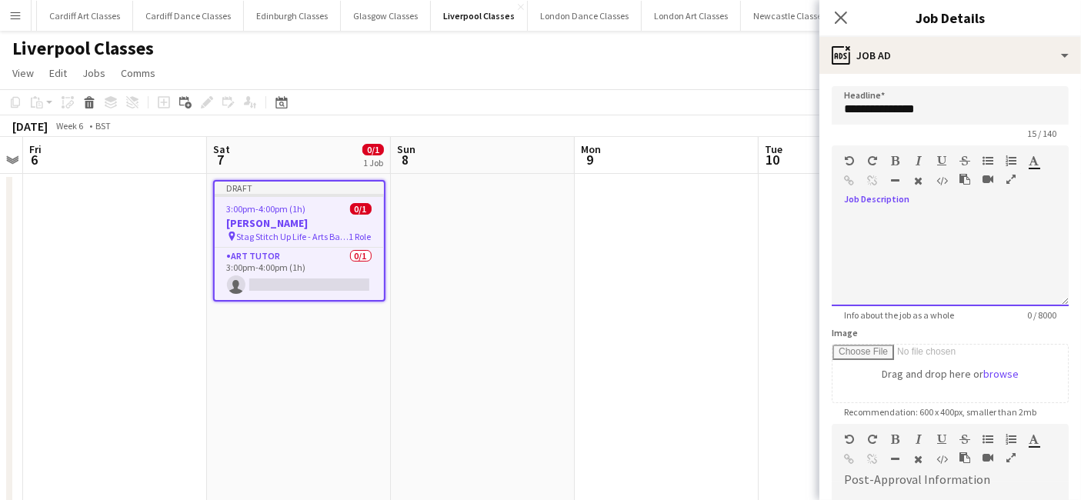
click at [905, 257] on div at bounding box center [949, 260] width 237 height 92
paste div
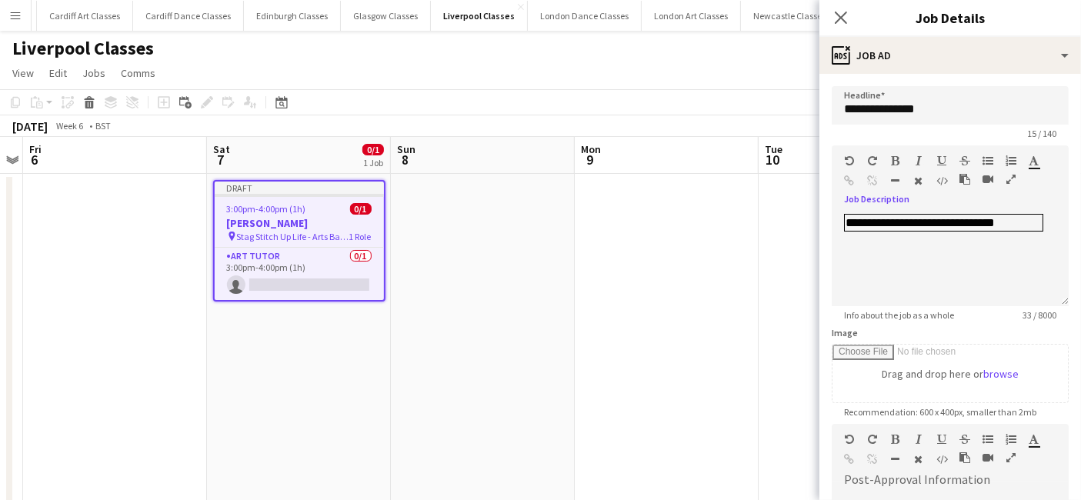
click at [731, 261] on app-date-cell at bounding box center [666, 416] width 184 height 485
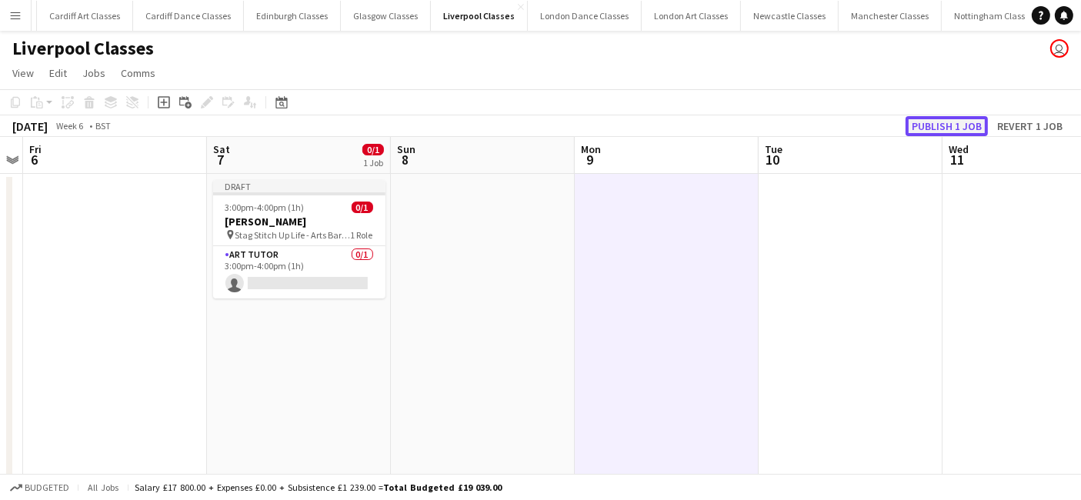
click at [951, 119] on button "Publish 1 job" at bounding box center [946, 126] width 82 height 20
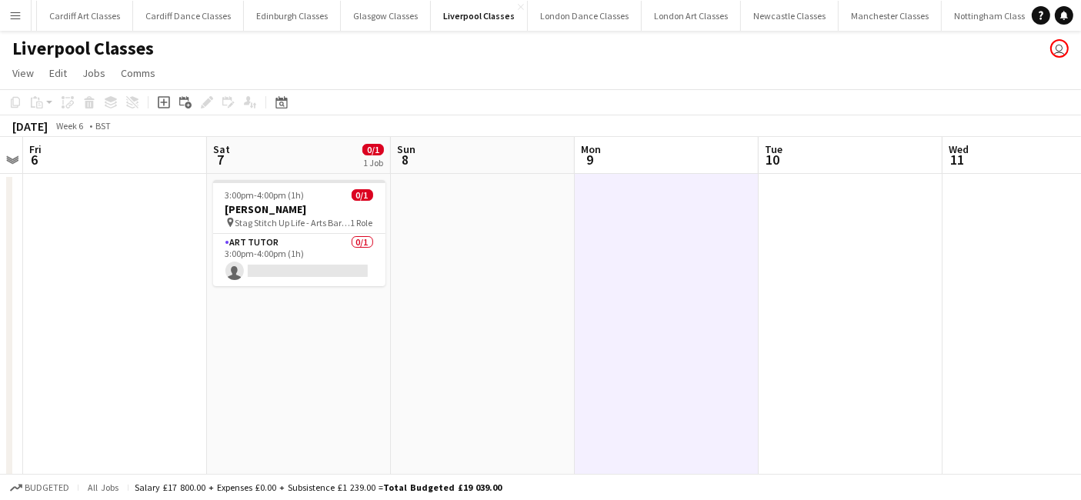
click at [11, 17] on app-icon "Menu" at bounding box center [15, 15] width 12 height 12
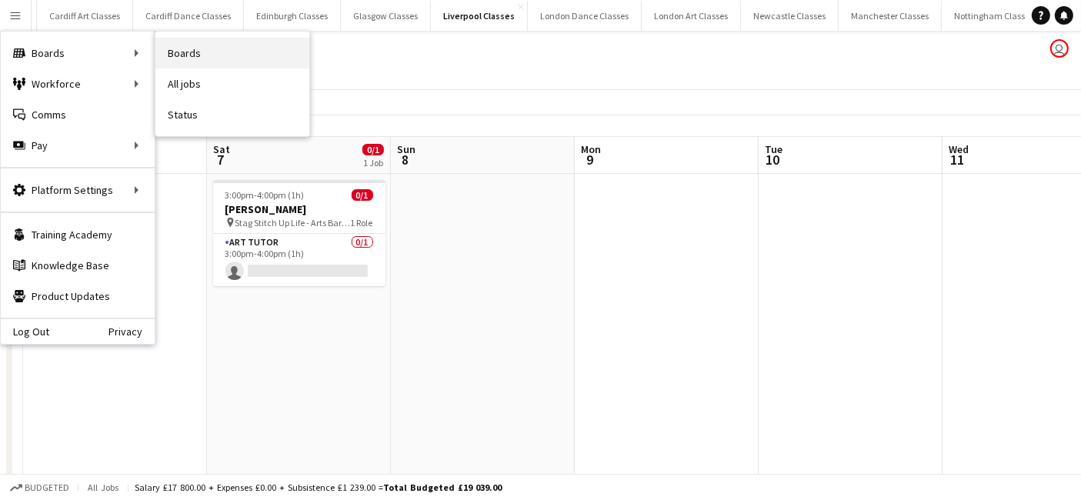
click at [238, 56] on link "Boards" at bounding box center [232, 53] width 154 height 31
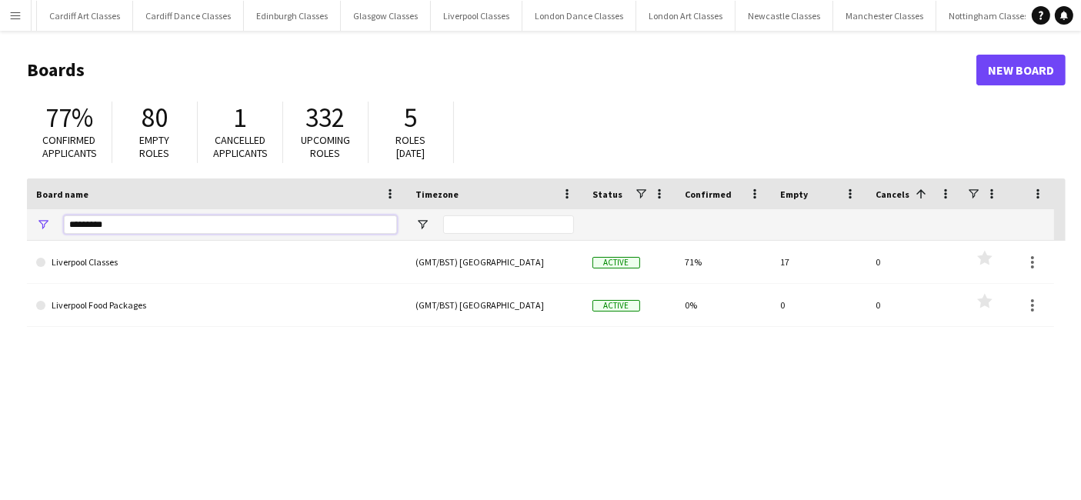
click at [268, 221] on input "*********" at bounding box center [230, 224] width 333 height 18
type input "*"
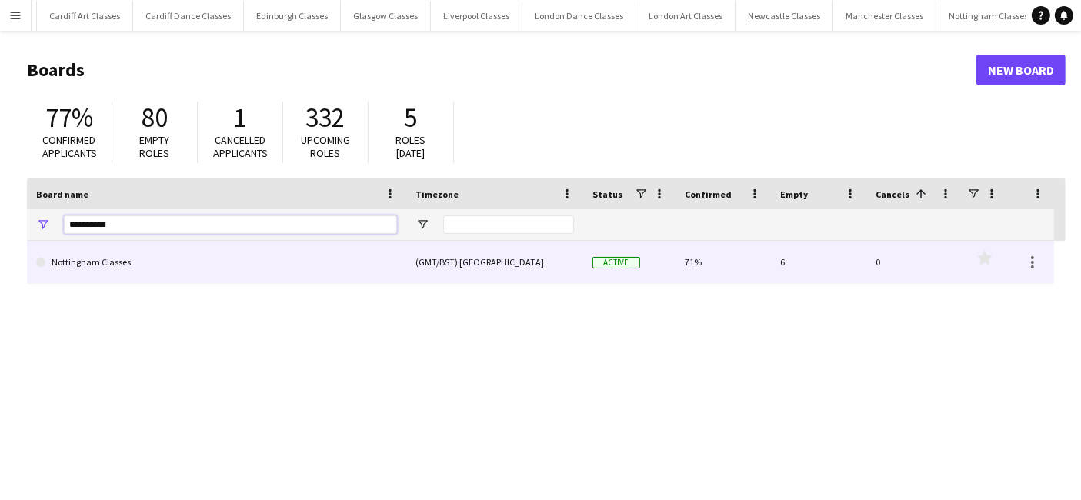
type input "**********"
click at [159, 280] on link "Nottingham Classes" at bounding box center [216, 262] width 361 height 43
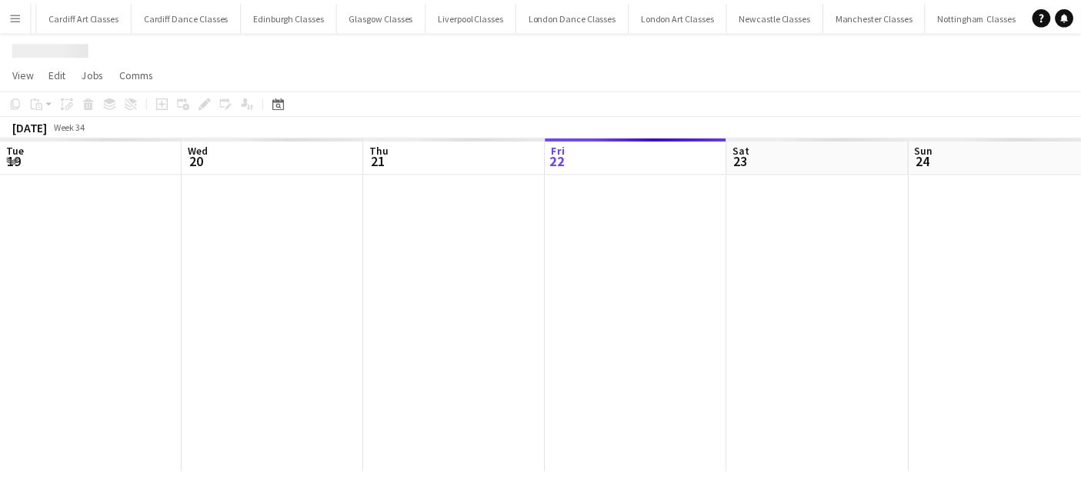
scroll to position [0, 367]
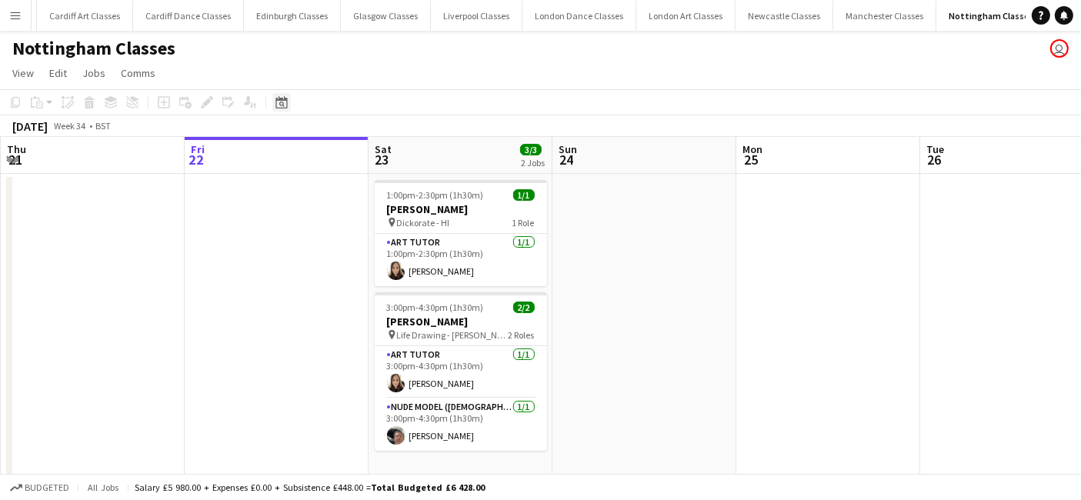
click at [272, 101] on div "Date picker" at bounding box center [281, 102] width 18 height 18
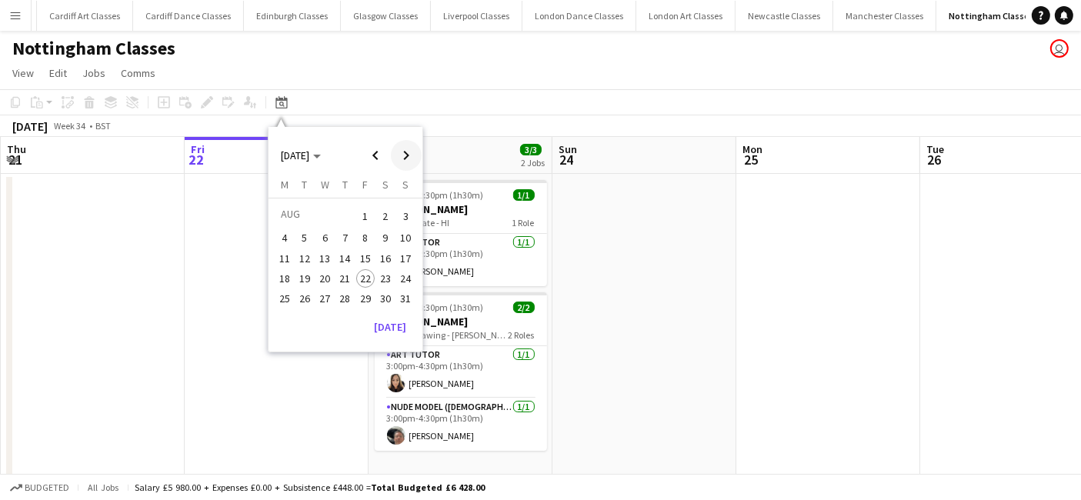
click at [401, 149] on span "Next month" at bounding box center [406, 155] width 31 height 31
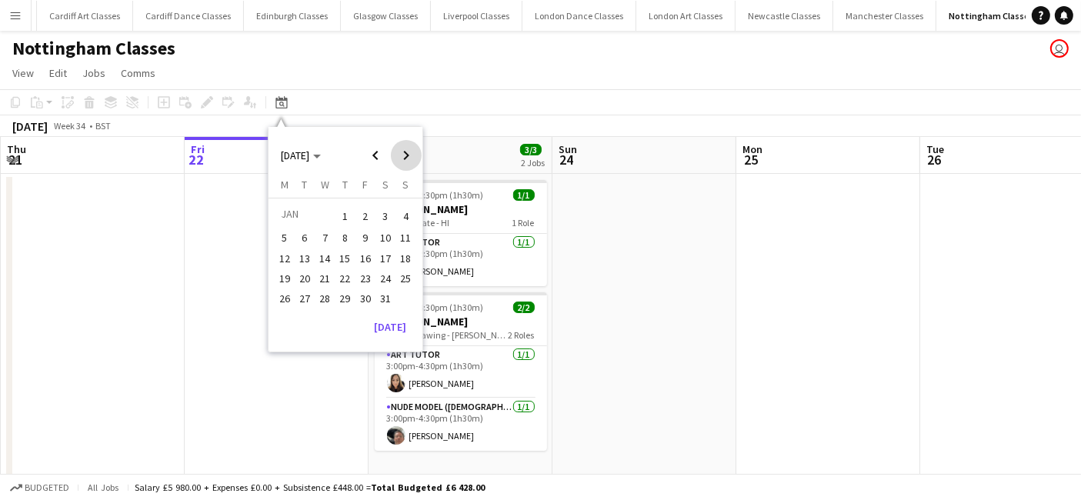
click at [401, 149] on span "Next month" at bounding box center [406, 155] width 31 height 31
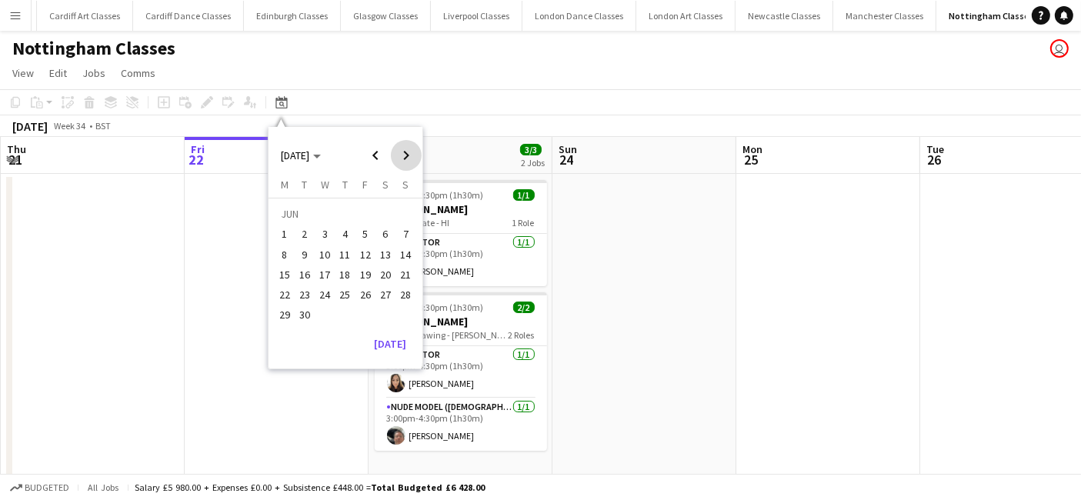
click at [401, 149] on span "Next month" at bounding box center [406, 155] width 31 height 31
click at [382, 293] on span "26" at bounding box center [385, 294] width 18 height 18
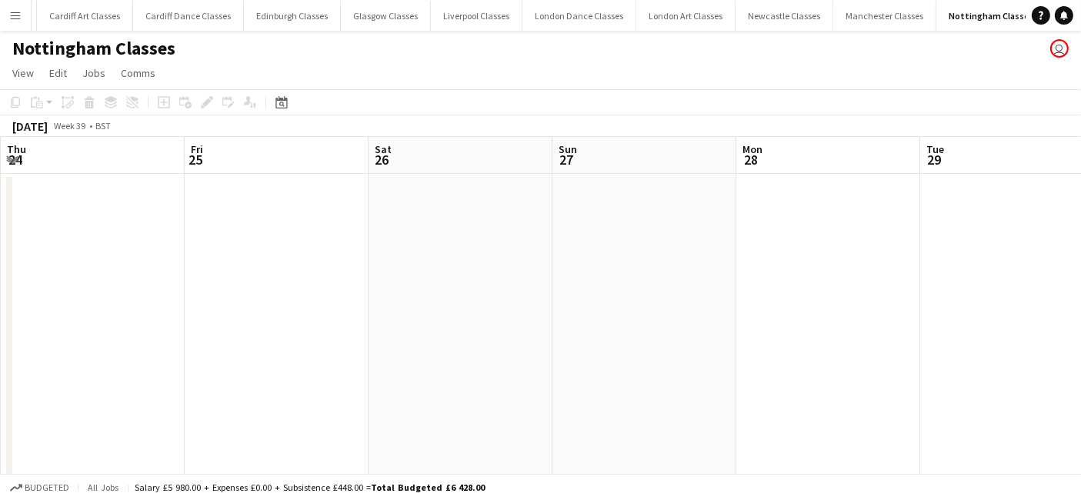
scroll to position [0, 528]
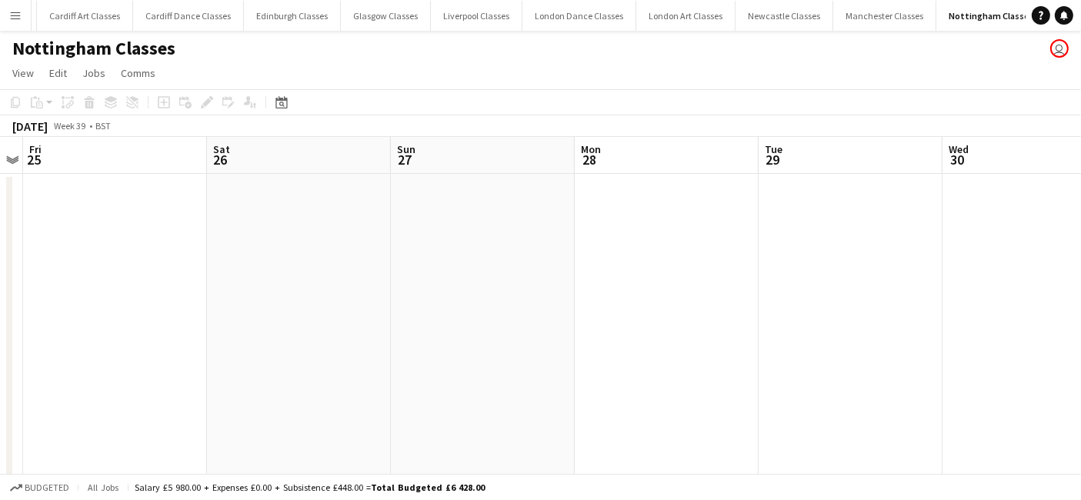
click at [279, 272] on app-date-cell at bounding box center [299, 329] width 184 height 310
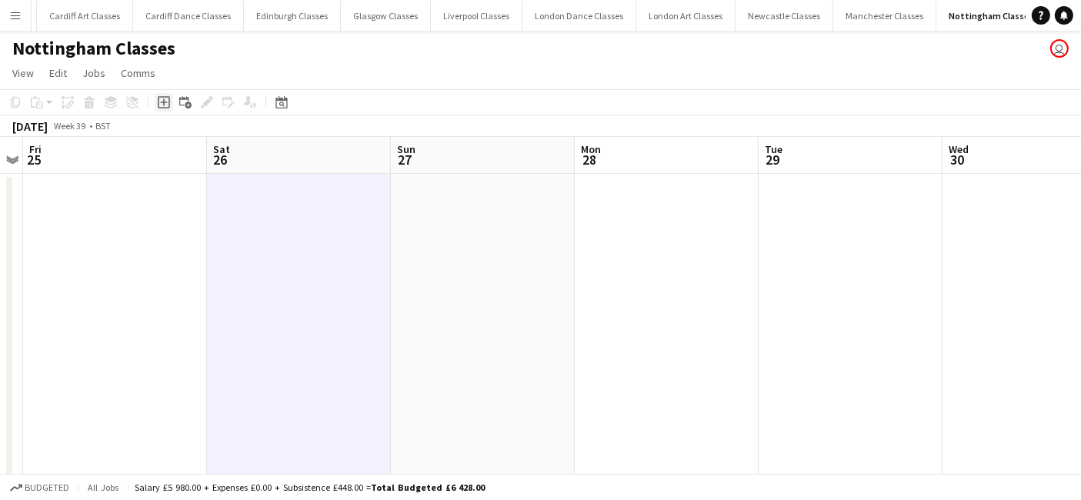
click at [170, 104] on div "Add job" at bounding box center [164, 102] width 18 height 18
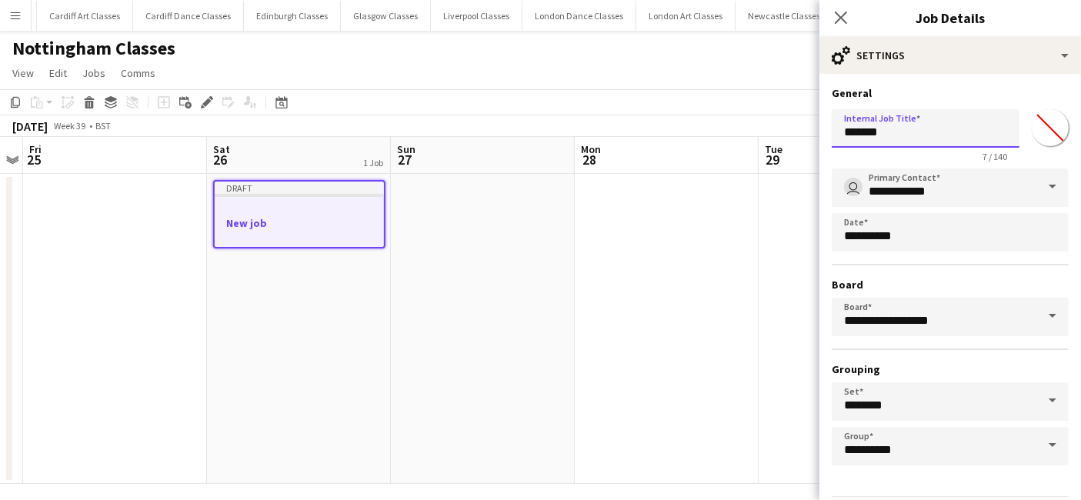
drag, startPoint x: 910, startPoint y: 132, endPoint x: 841, endPoint y: 132, distance: 68.4
click at [841, 132] on input "*******" at bounding box center [925, 128] width 188 height 38
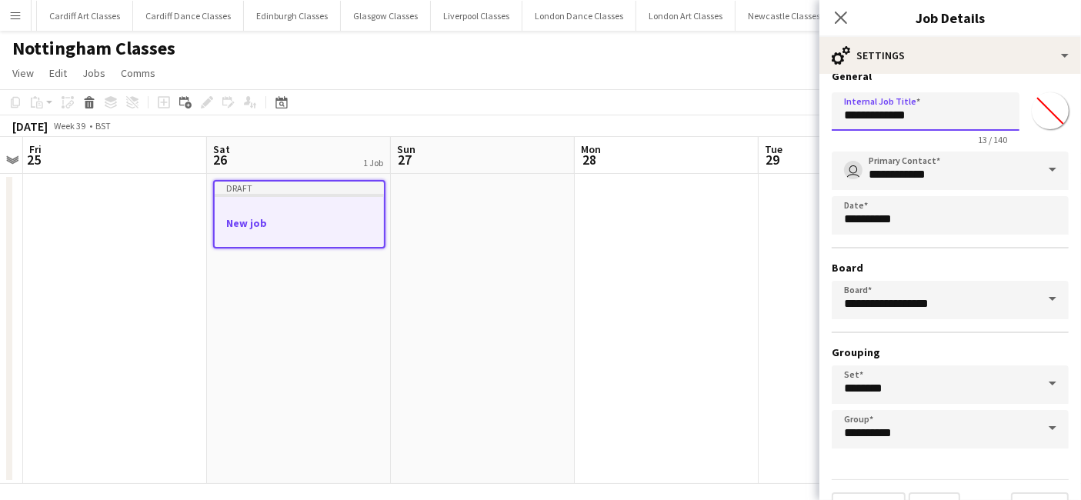
scroll to position [48, 0]
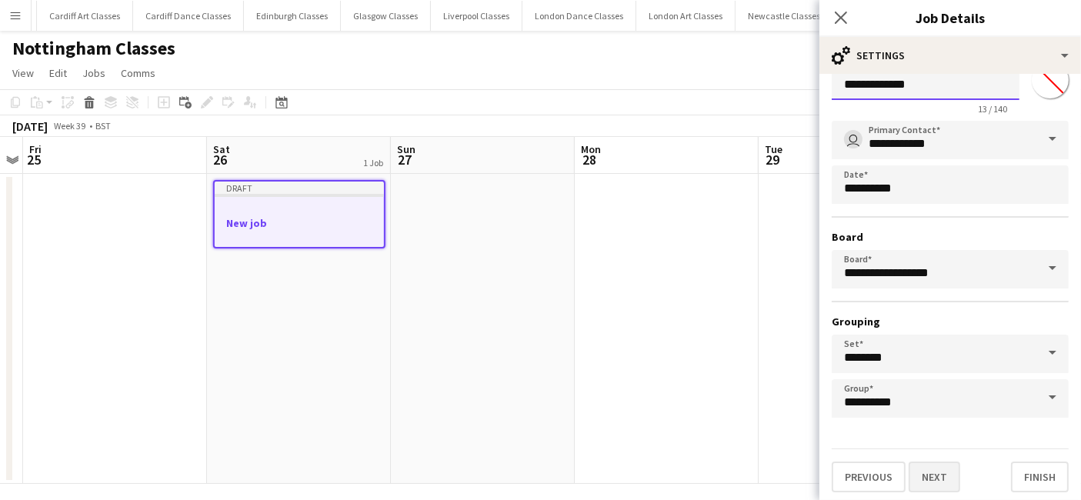
type input "**********"
click at [942, 469] on button "Next" at bounding box center [934, 476] width 52 height 31
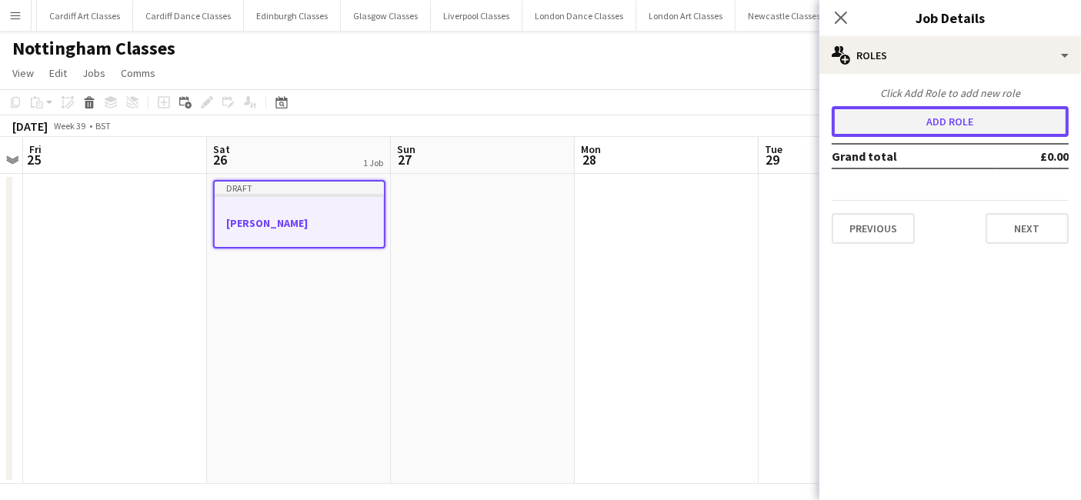
click at [951, 126] on button "Add role" at bounding box center [949, 121] width 237 height 31
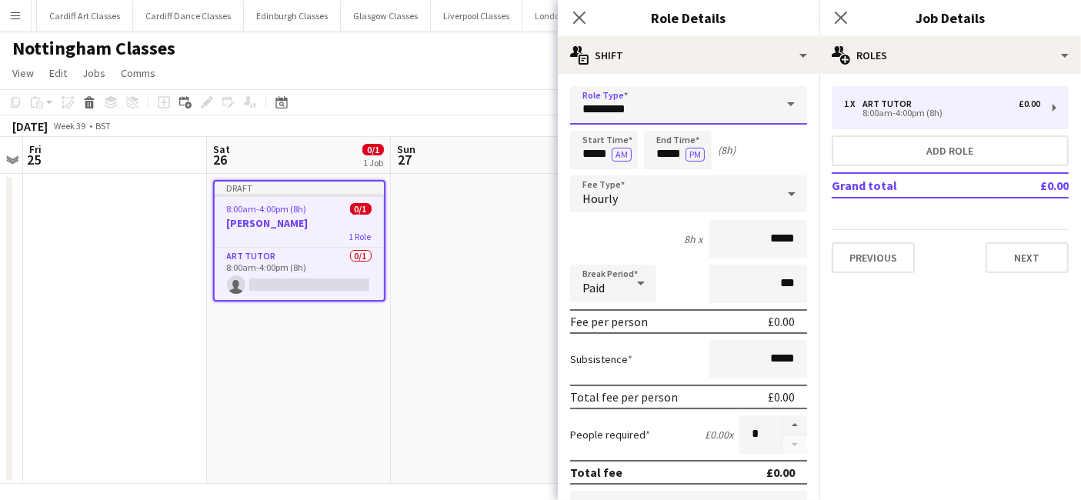
click at [623, 105] on input "*********" at bounding box center [688, 105] width 237 height 38
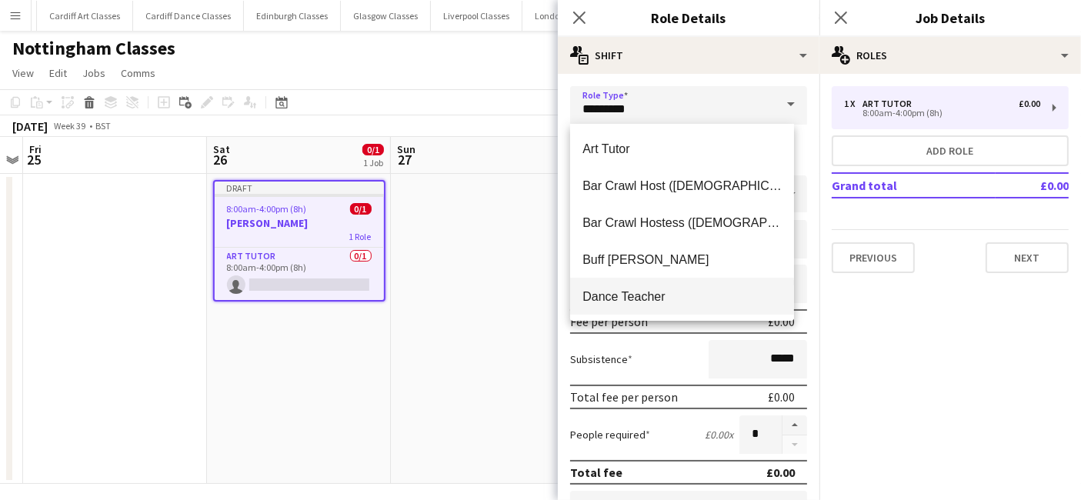
click at [632, 293] on span "Dance Teacher" at bounding box center [681, 296] width 199 height 15
type input "**********"
type input "******"
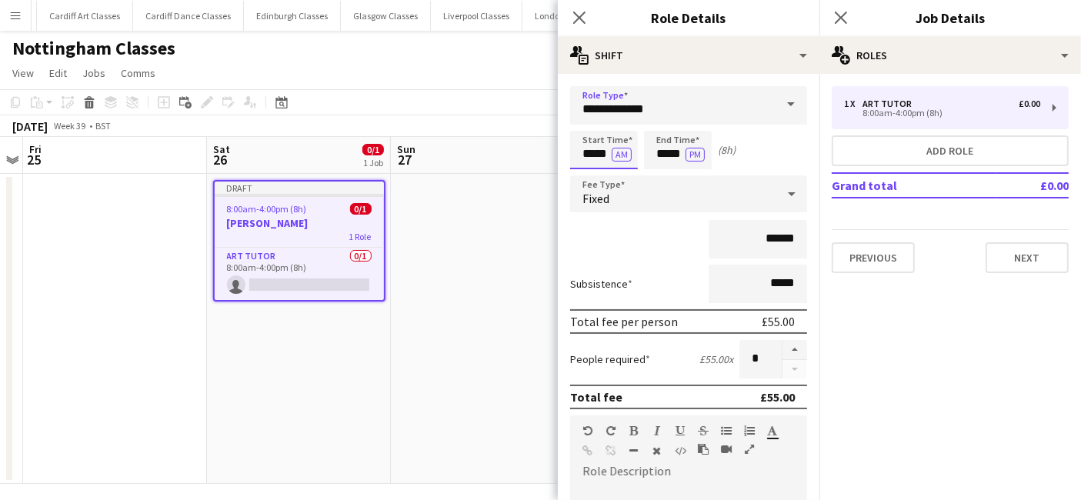
click at [600, 153] on input "*****" at bounding box center [604, 150] width 68 height 38
click at [588, 132] on input "*****" at bounding box center [604, 150] width 68 height 38
click at [588, 124] on div at bounding box center [588, 122] width 31 height 15
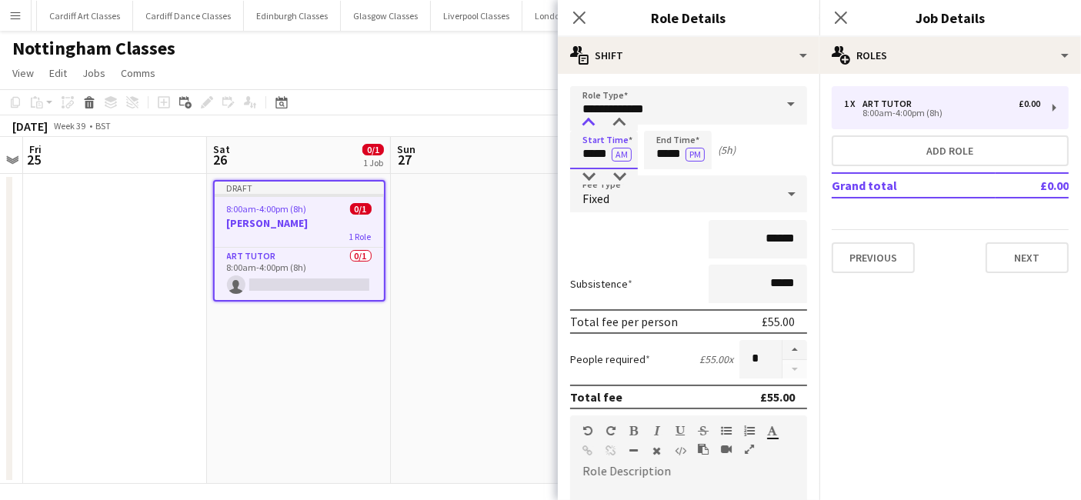
click at [588, 124] on div at bounding box center [588, 122] width 31 height 15
type input "*****"
click at [588, 124] on div at bounding box center [588, 122] width 31 height 15
click at [661, 146] on input "*****" at bounding box center [678, 150] width 68 height 38
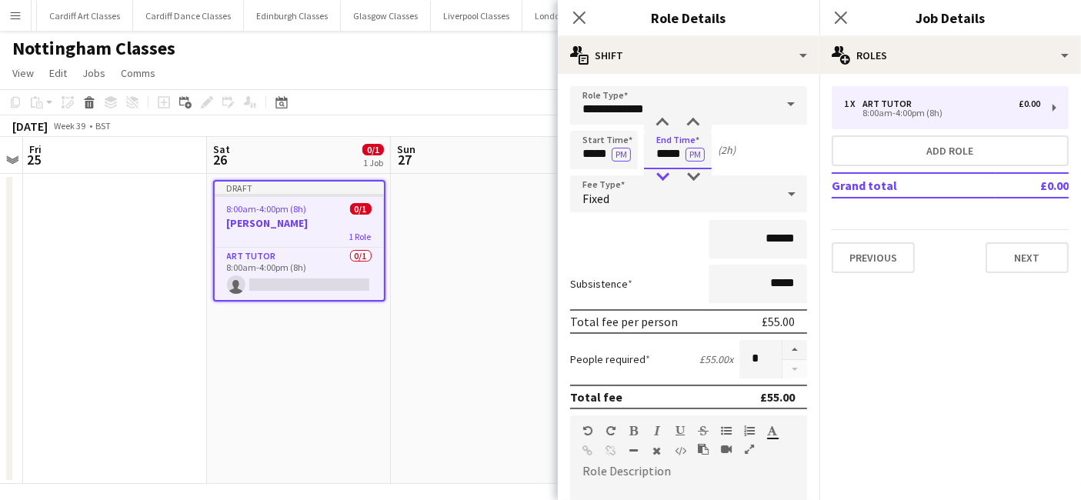
click at [661, 175] on div at bounding box center [662, 176] width 31 height 15
click at [692, 122] on div at bounding box center [693, 122] width 31 height 15
type input "*****"
click at [692, 122] on div at bounding box center [693, 122] width 31 height 15
click at [648, 204] on div "Fixed" at bounding box center [673, 193] width 206 height 37
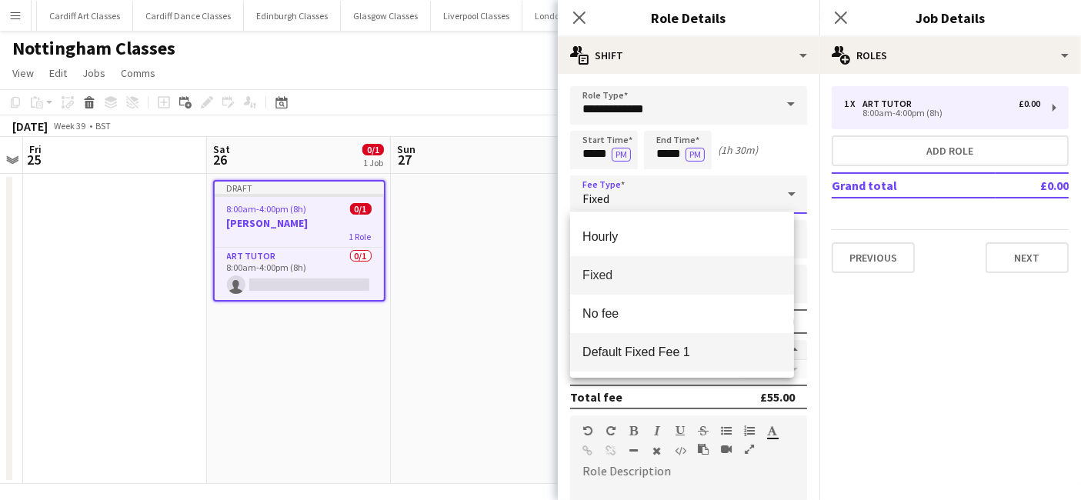
click at [631, 352] on span "Default Fixed Fee 1" at bounding box center [681, 352] width 199 height 15
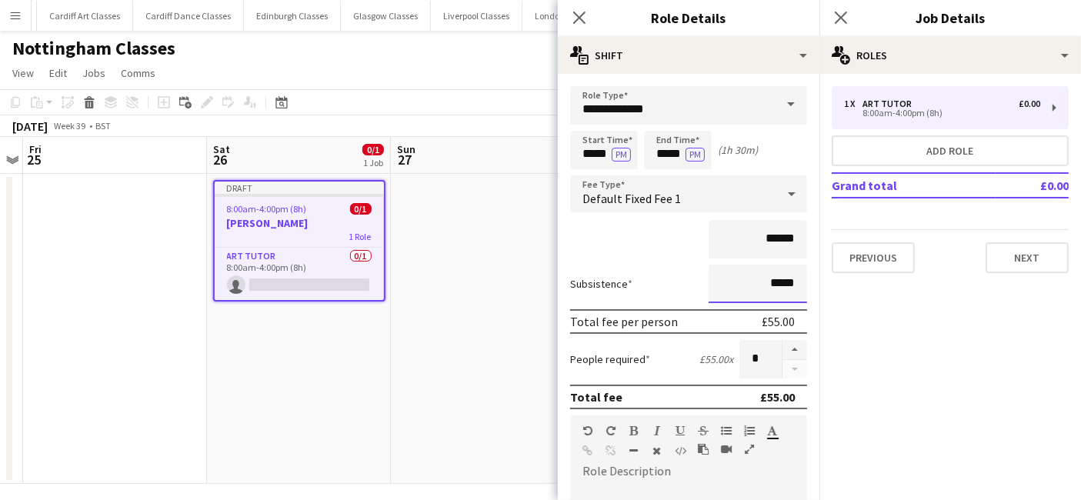
drag, startPoint x: 789, startPoint y: 285, endPoint x: 677, endPoint y: 281, distance: 112.3
click at [681, 285] on div "Subsistence *****" at bounding box center [688, 284] width 237 height 38
type input "*****"
click at [672, 459] on div at bounding box center [662, 454] width 23 height 18
paste div
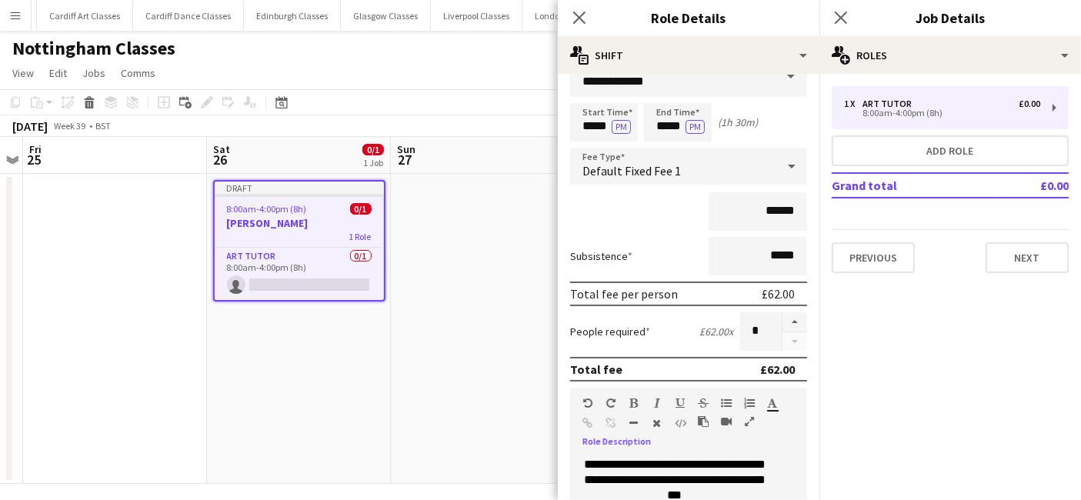
scroll to position [338, 0]
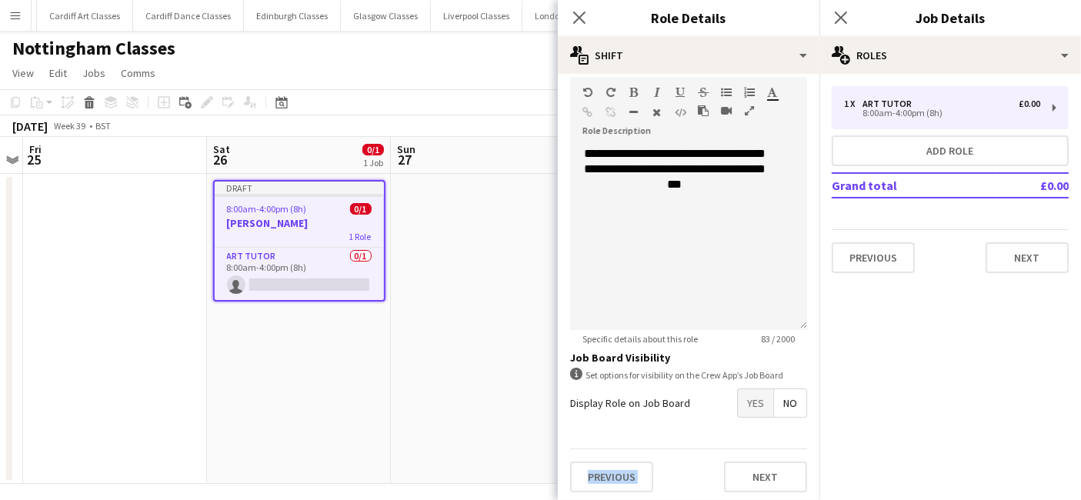
drag, startPoint x: 733, startPoint y: 414, endPoint x: 741, endPoint y: 415, distance: 8.5
click at [734, 414] on form "**********" at bounding box center [688, 126] width 261 height 757
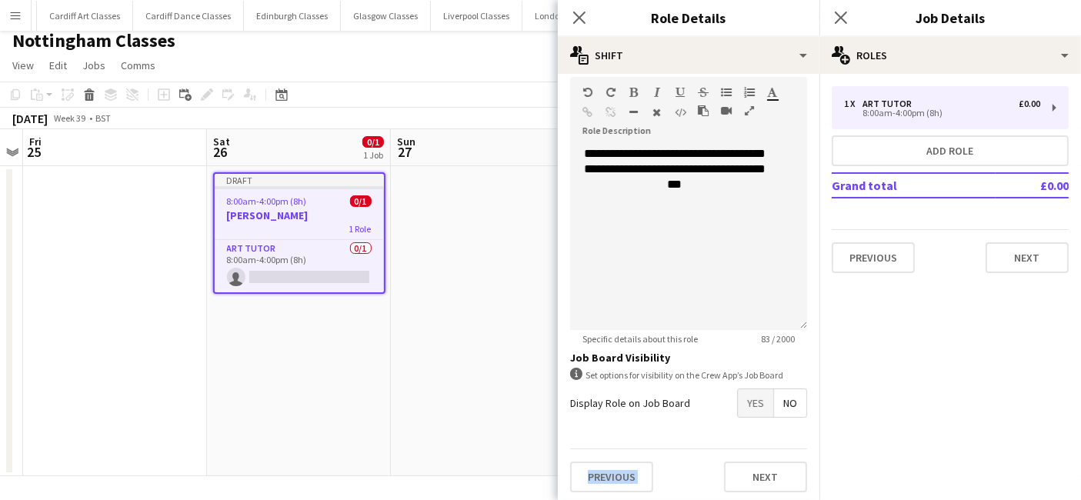
scroll to position [9, 0]
click at [745, 411] on span "Yes" at bounding box center [755, 403] width 35 height 28
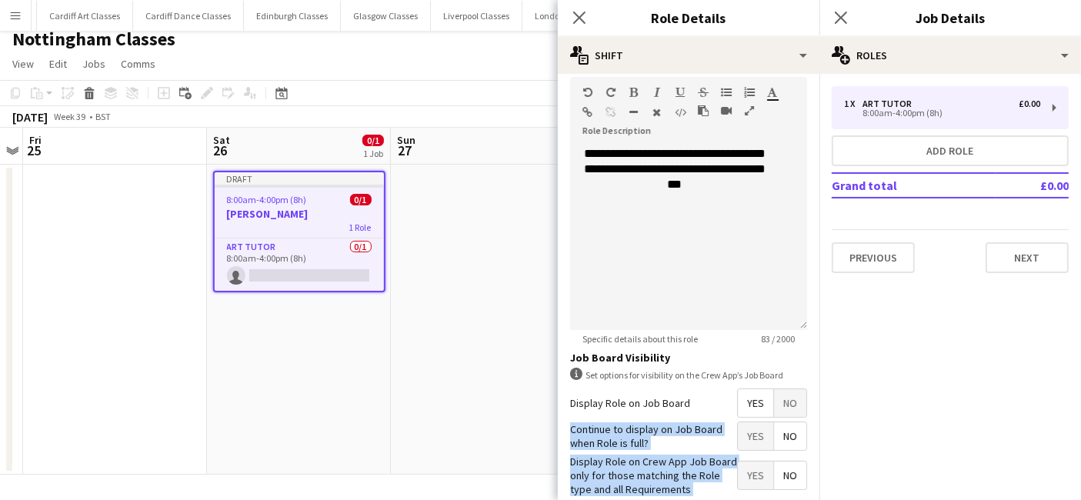
click at [744, 471] on span "Yes" at bounding box center [755, 475] width 35 height 28
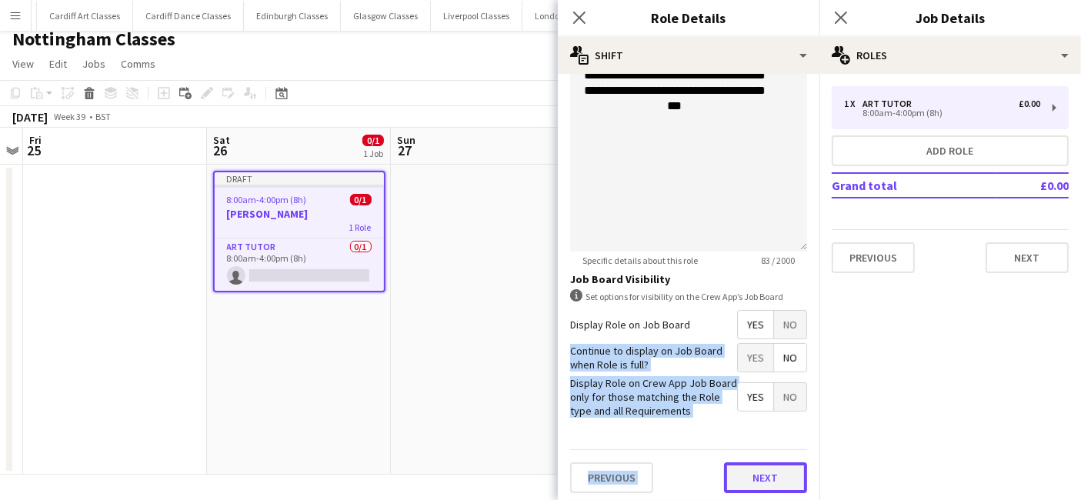
click at [768, 471] on button "Next" at bounding box center [765, 477] width 83 height 31
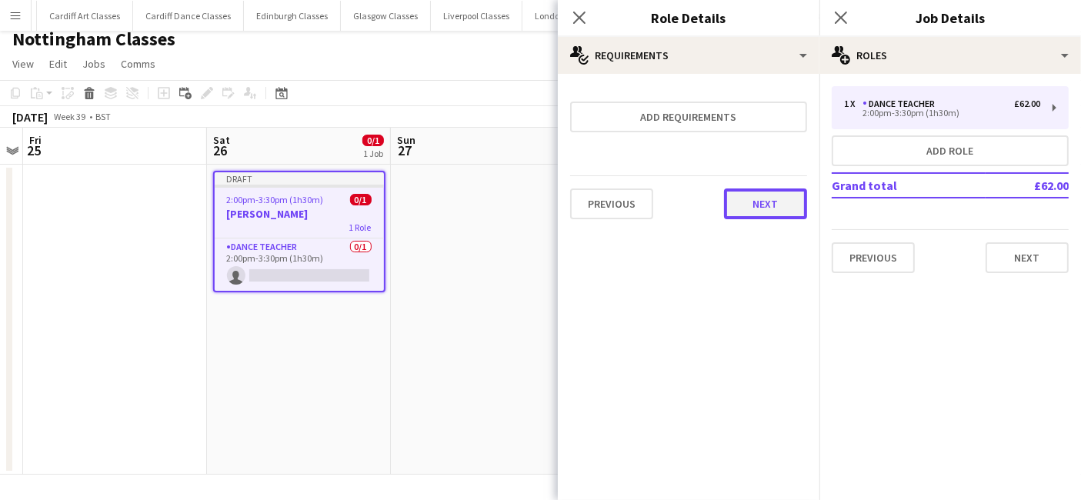
click at [771, 205] on button "Next" at bounding box center [765, 203] width 83 height 31
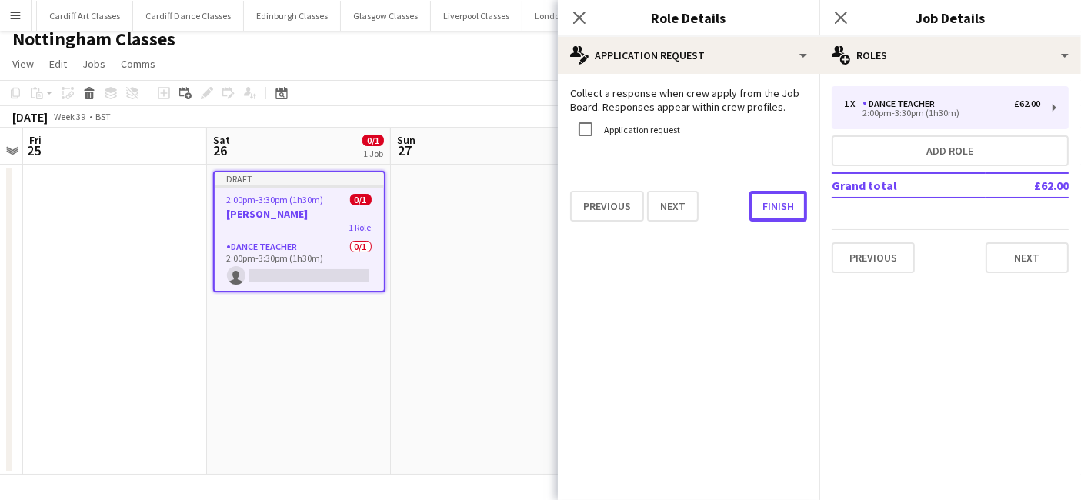
click at [771, 207] on button "Finish" at bounding box center [778, 206] width 58 height 31
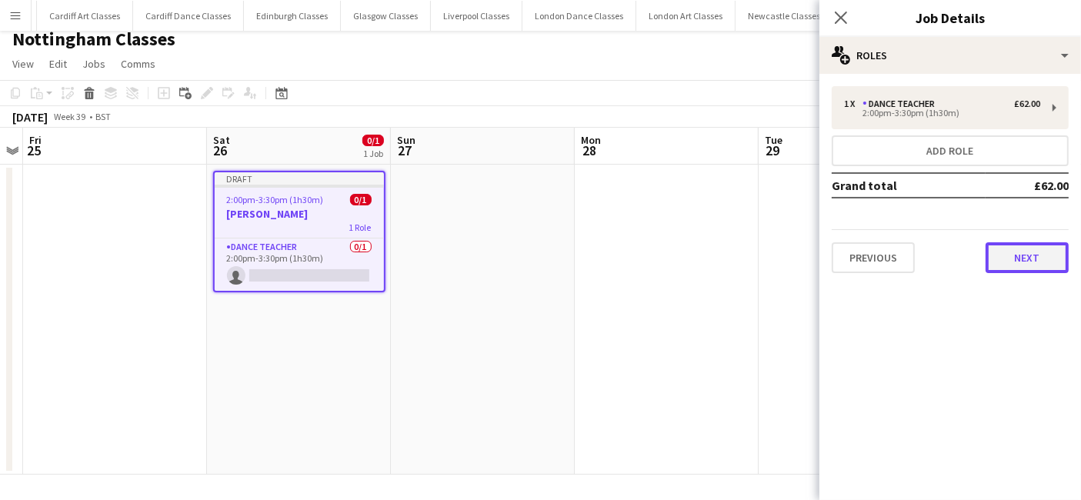
click at [997, 248] on button "Next" at bounding box center [1026, 257] width 83 height 31
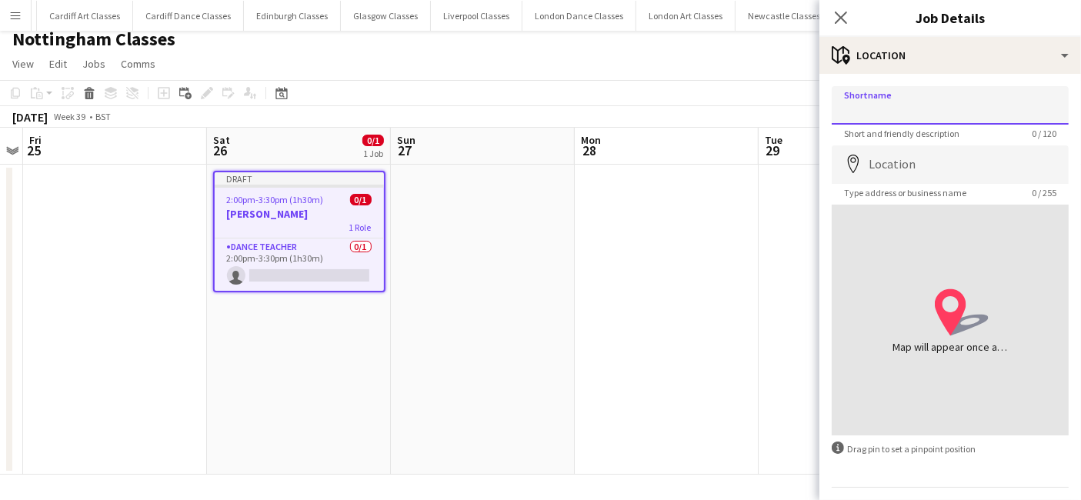
click at [935, 113] on input "Shortname" at bounding box center [949, 105] width 237 height 38
type input "**********"
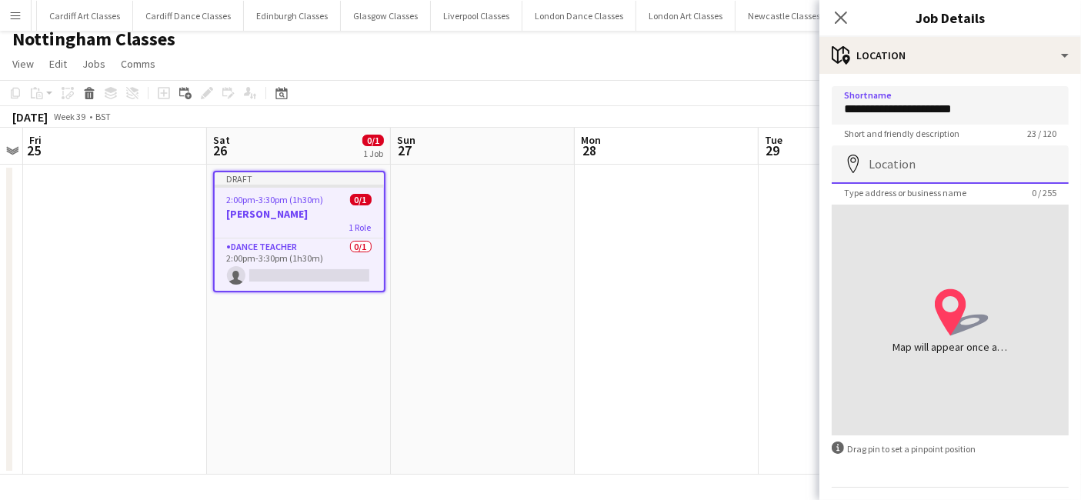
click at [909, 178] on input "Location" at bounding box center [949, 164] width 237 height 38
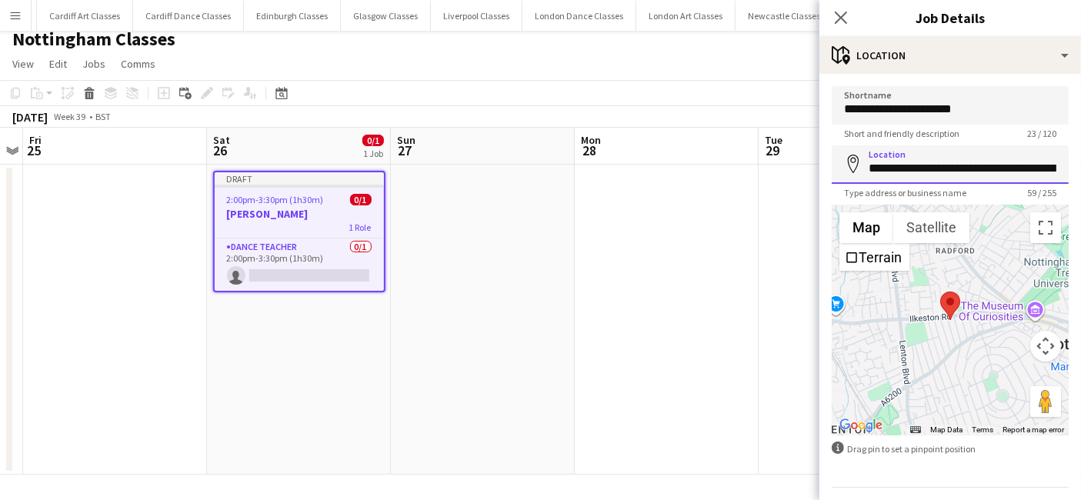
click at [938, 167] on input "**********" at bounding box center [949, 164] width 237 height 38
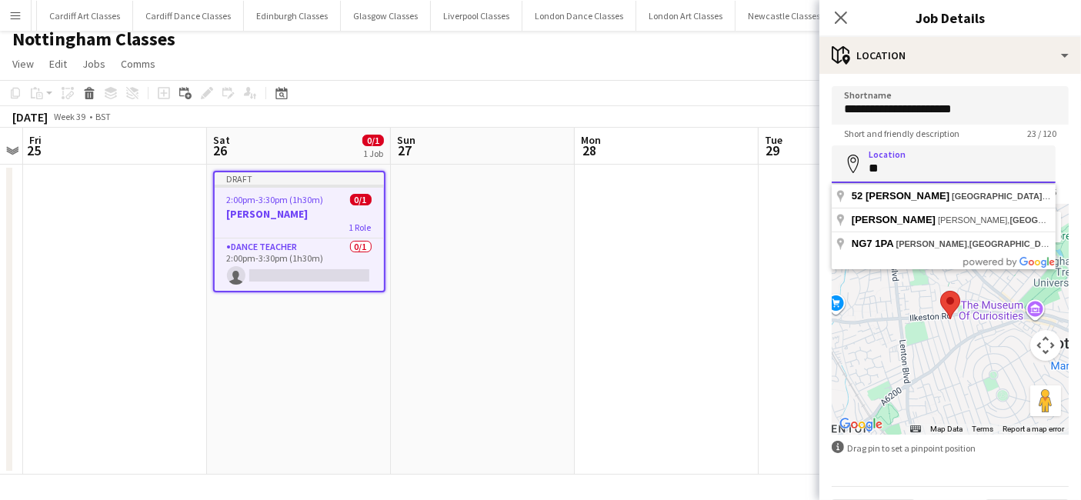
type input "*"
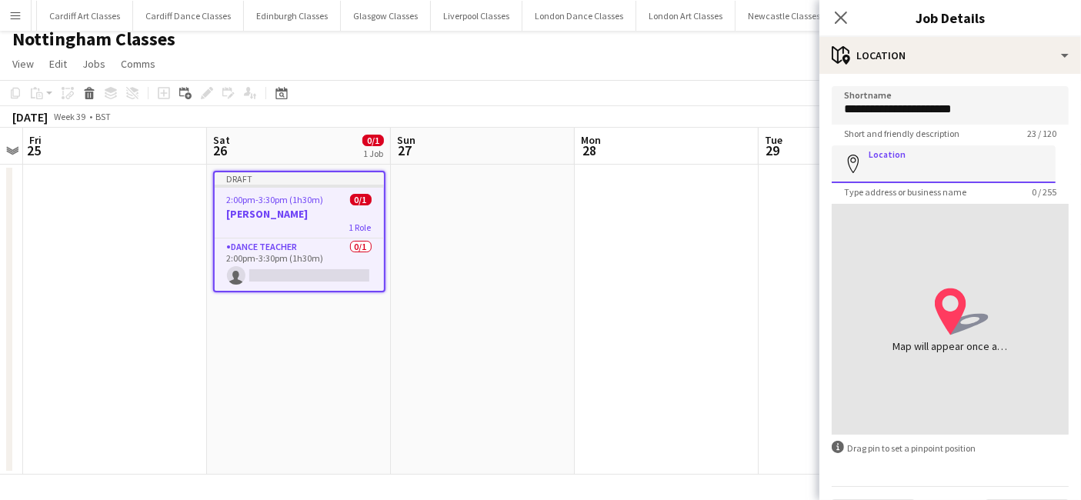
paste input "**********"
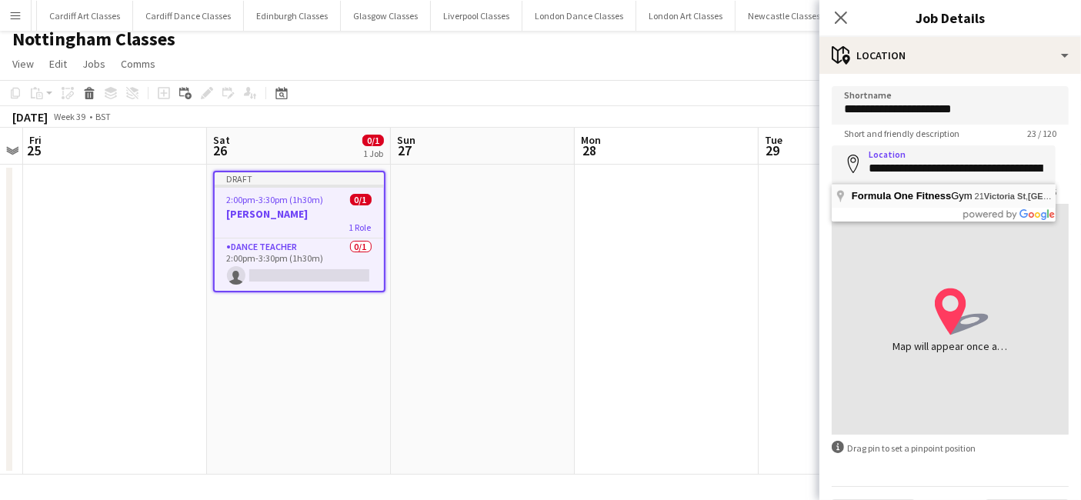
type input "**********"
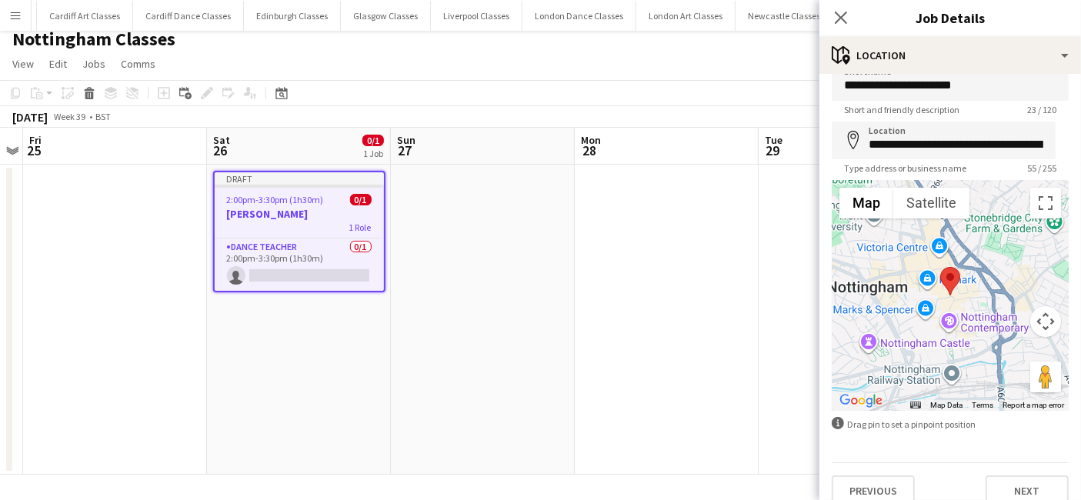
scroll to position [41, 0]
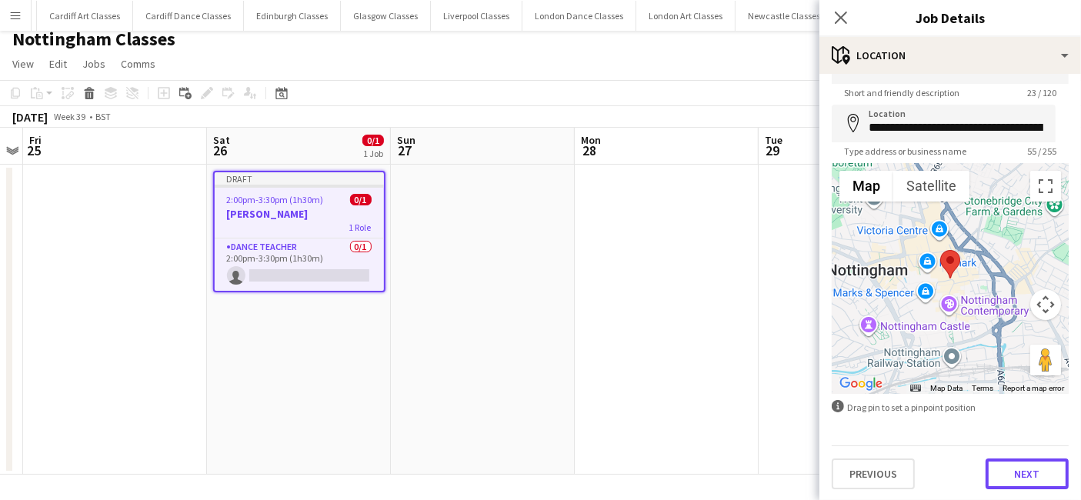
drag, startPoint x: 1000, startPoint y: 472, endPoint x: 969, endPoint y: 471, distance: 30.8
click at [995, 472] on button "Next" at bounding box center [1026, 473] width 83 height 31
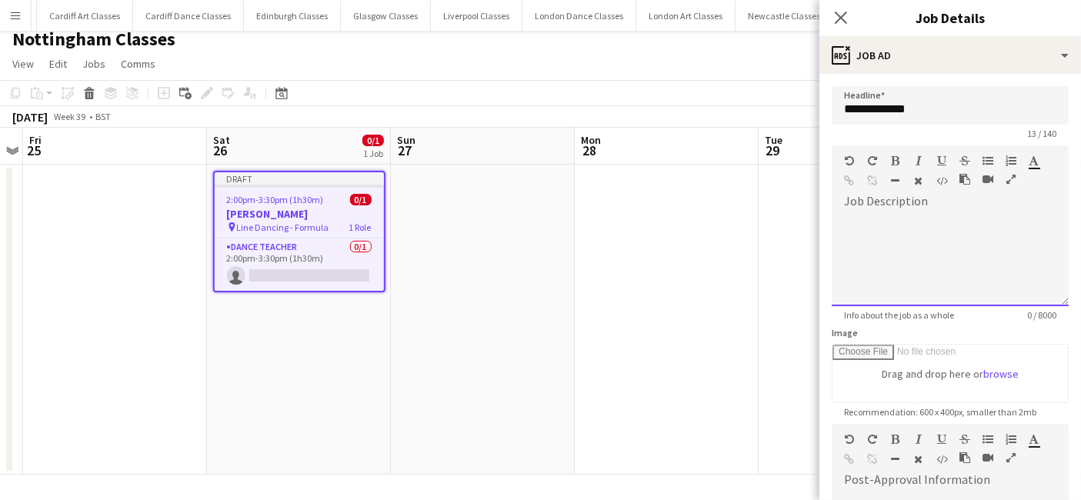
click at [906, 228] on div at bounding box center [949, 260] width 237 height 92
paste div
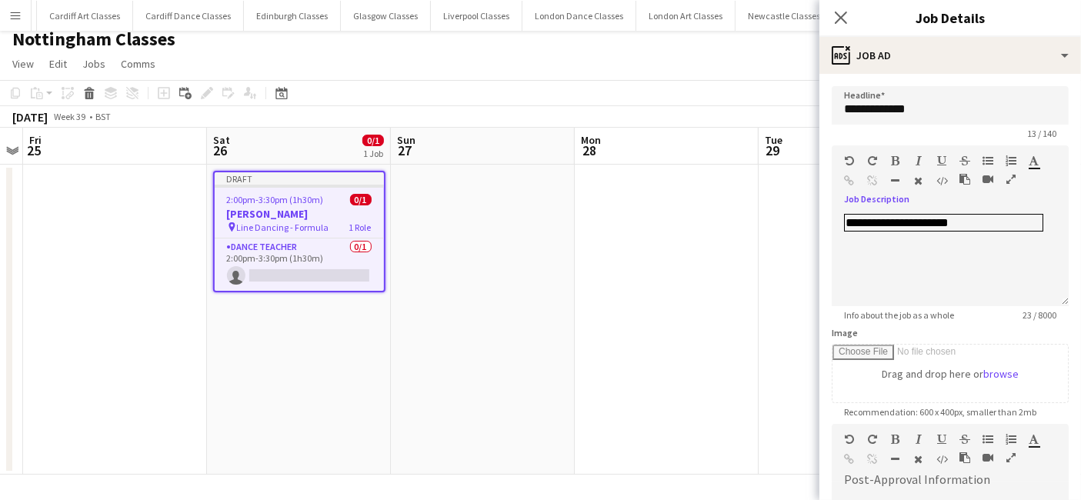
click at [668, 274] on app-date-cell at bounding box center [666, 320] width 184 height 310
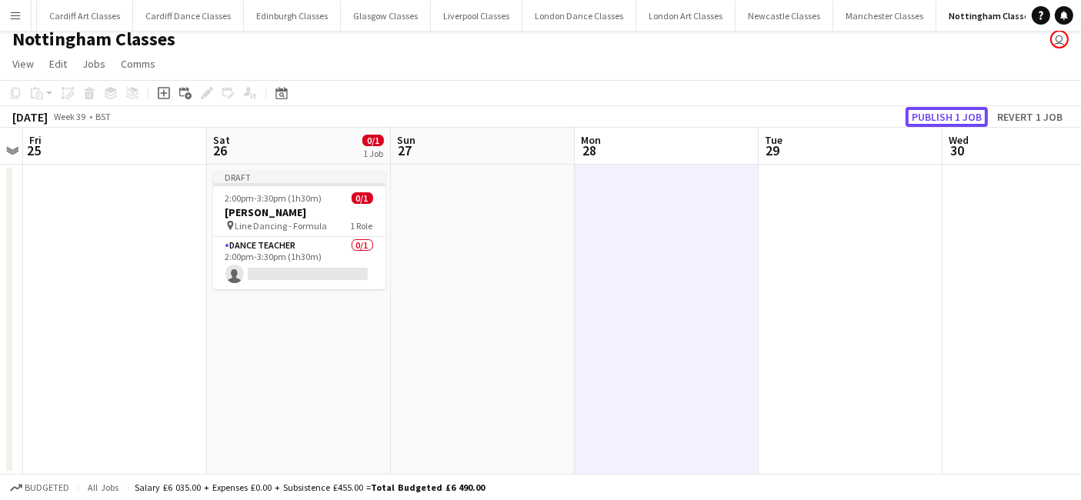
click at [974, 119] on button "Publish 1 job" at bounding box center [946, 117] width 82 height 20
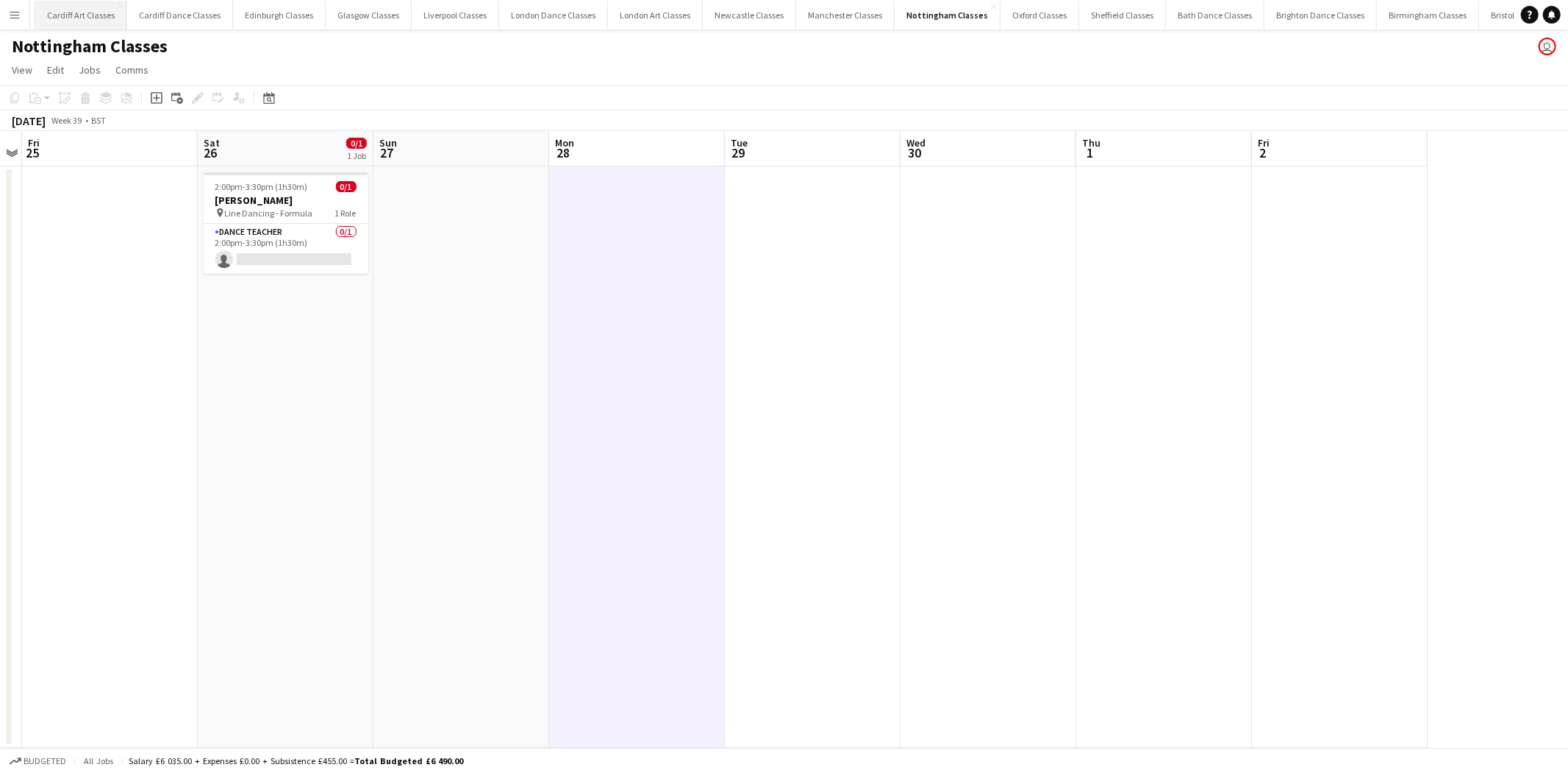
scroll to position [0, 505]
click at [11, 15] on app-icon "Menu" at bounding box center [14, 14] width 11 height 11
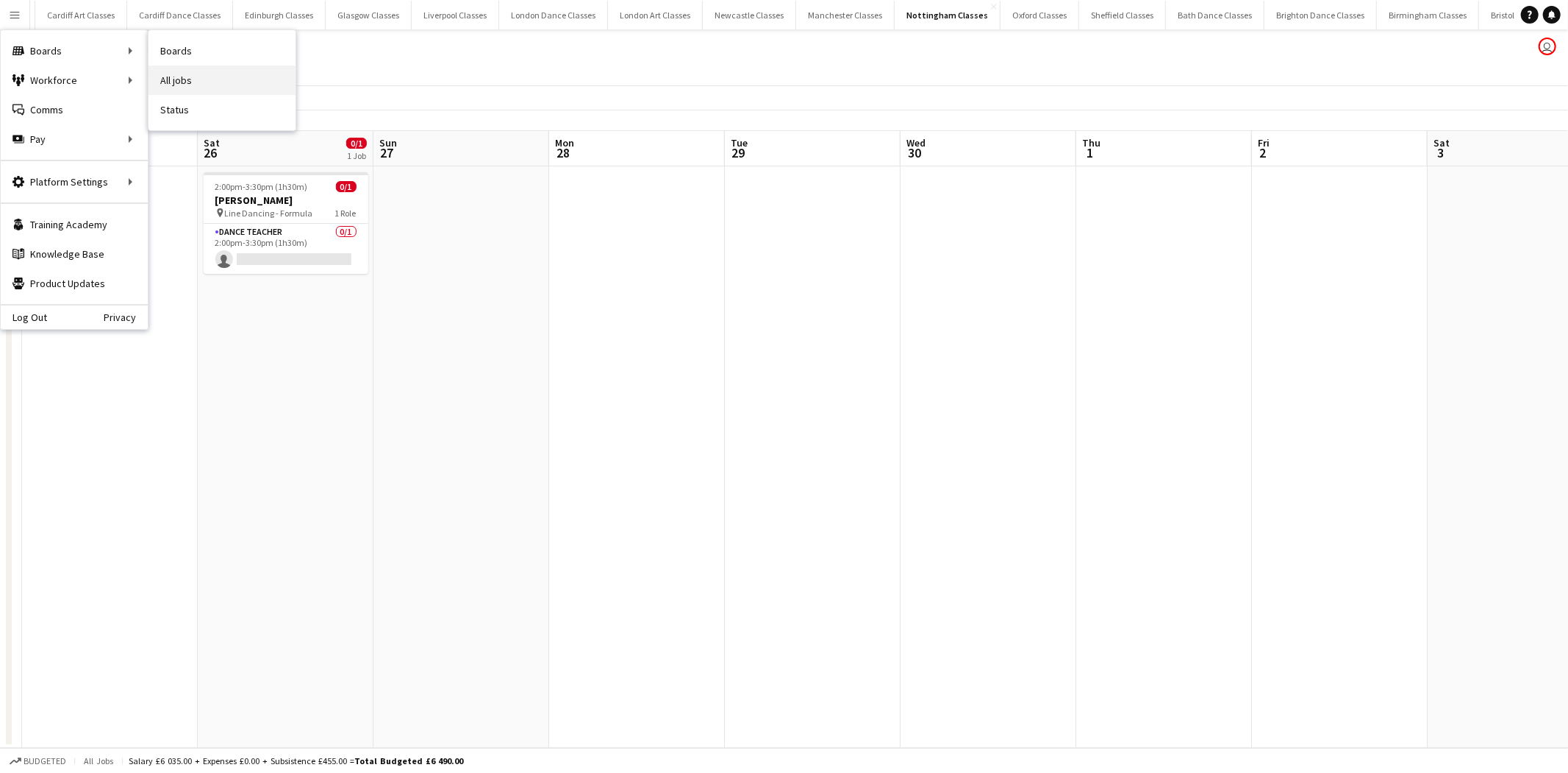
click at [167, 79] on link "All jobs" at bounding box center [222, 79] width 147 height 30
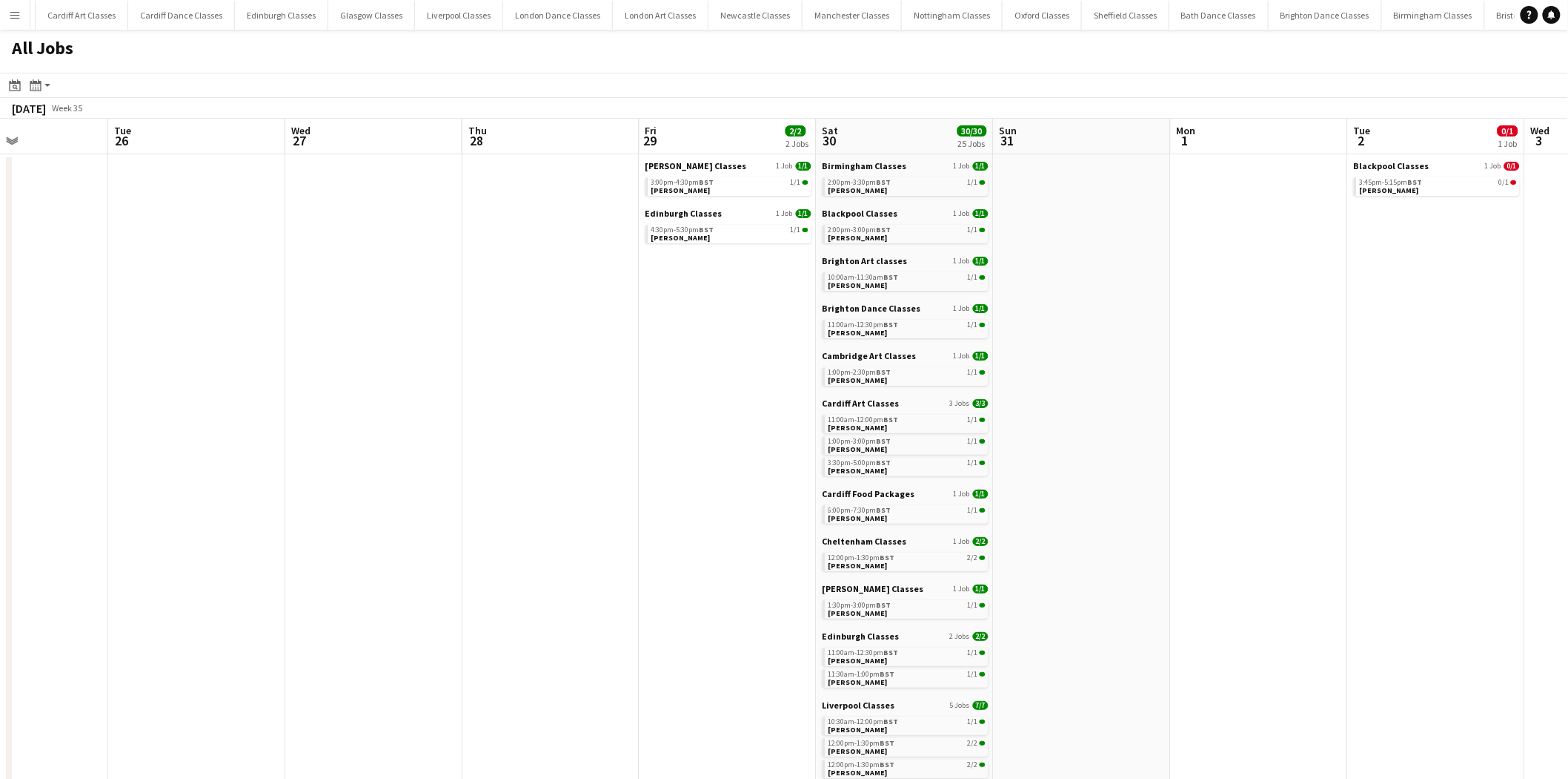
scroll to position [0, 467]
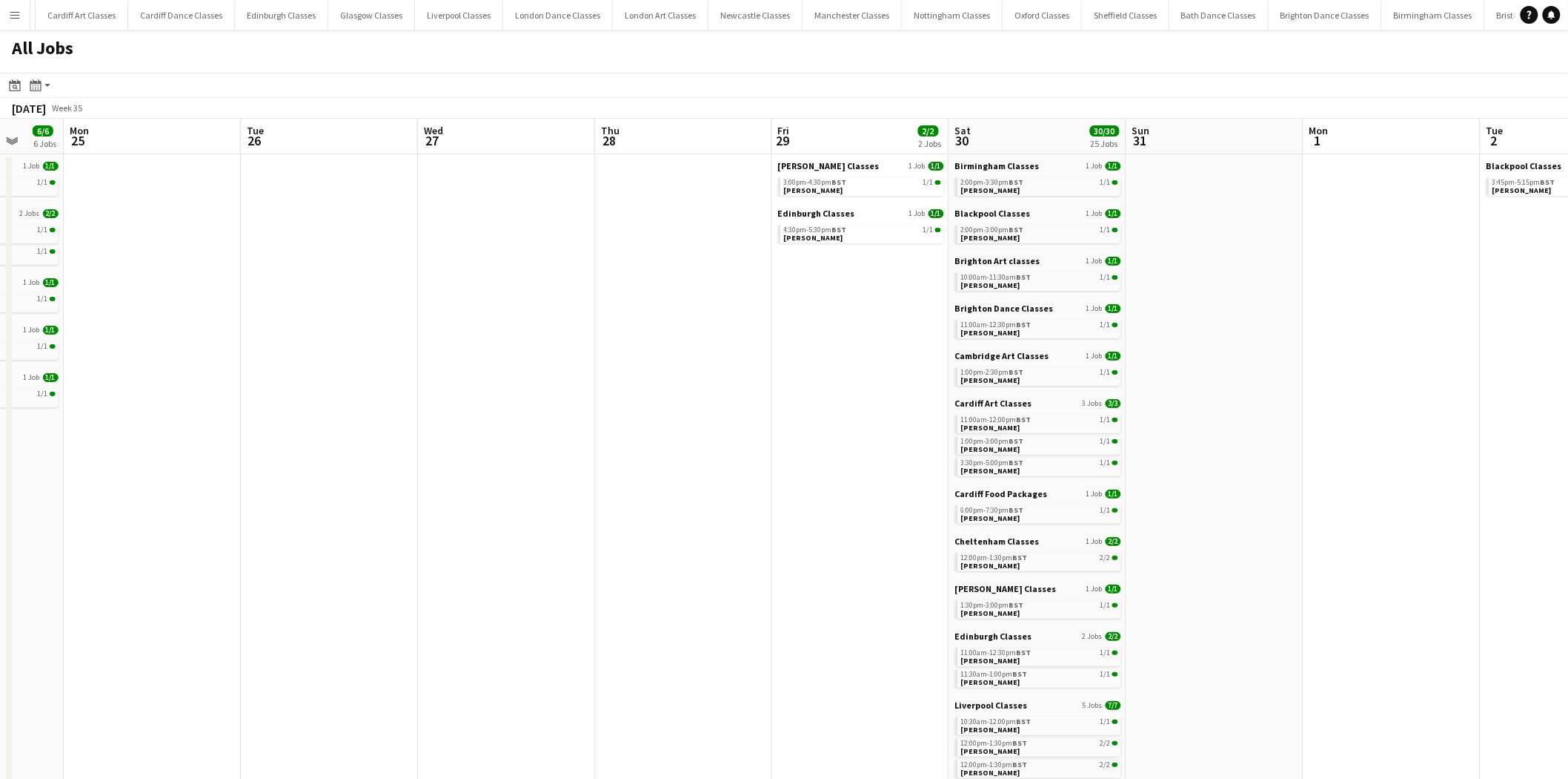
drag, startPoint x: 1221, startPoint y: 410, endPoint x: 342, endPoint y: 487, distance: 882.4
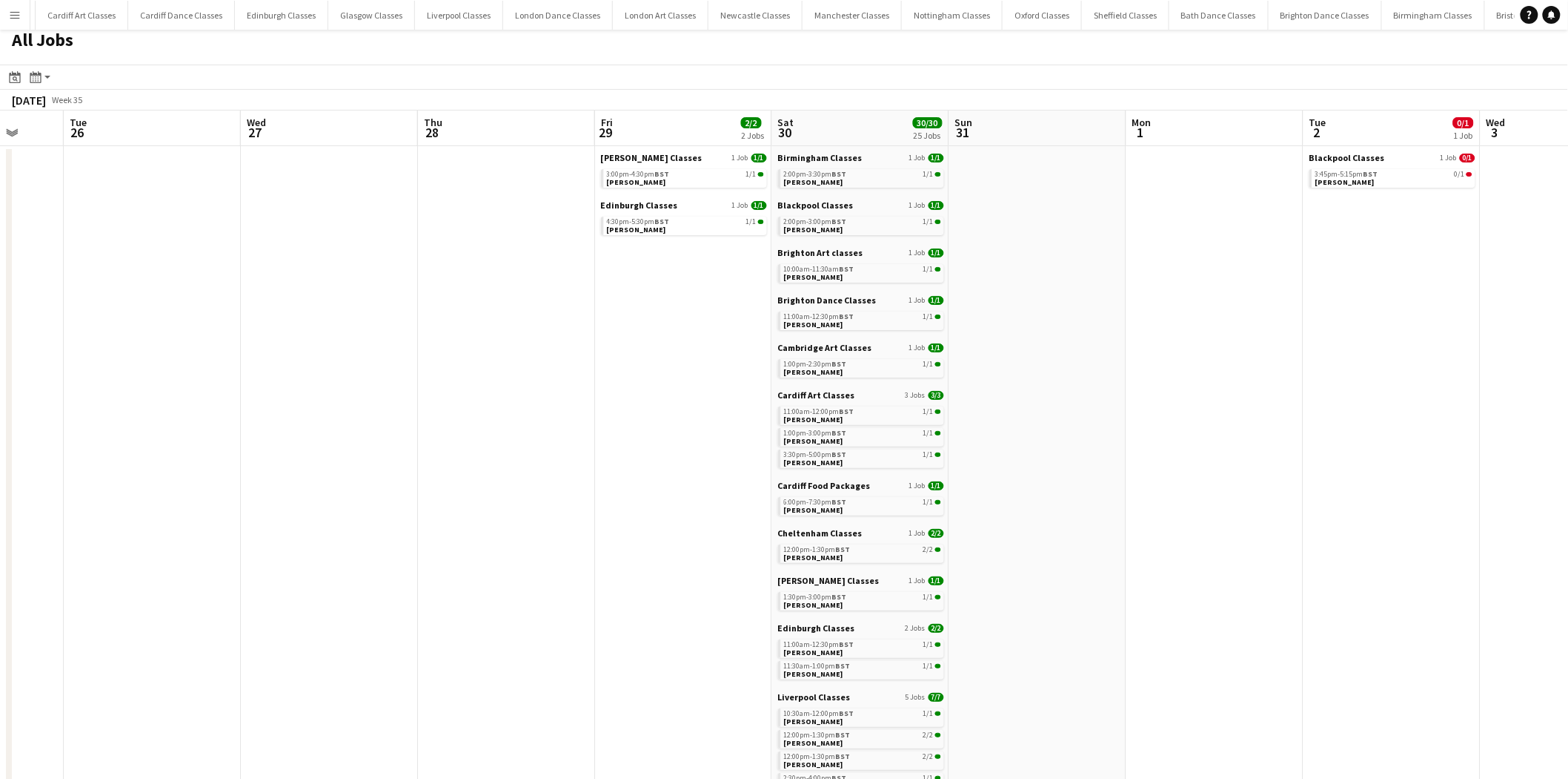
scroll to position [0, 0]
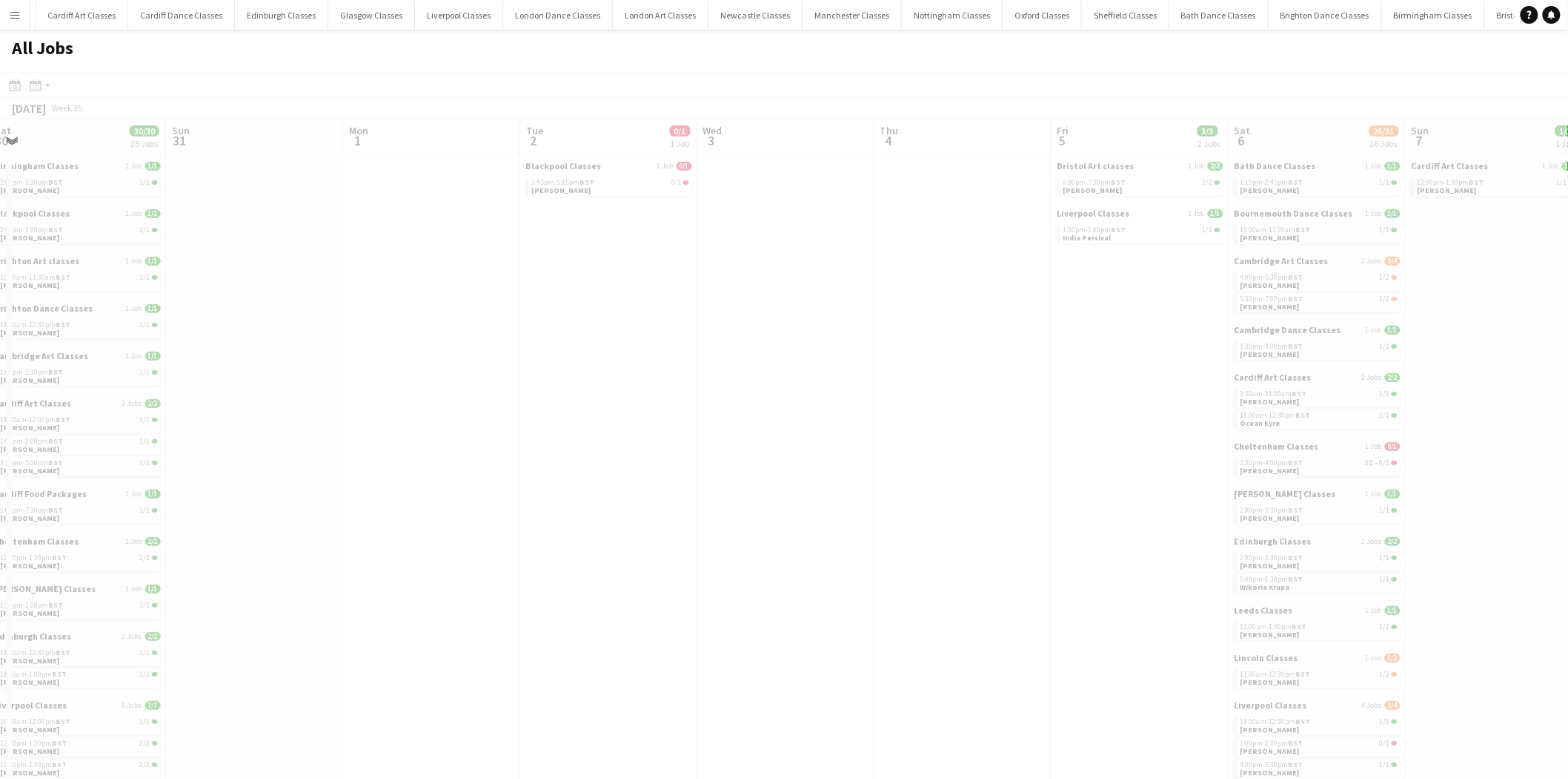
drag, startPoint x: 1240, startPoint y: 364, endPoint x: 454, endPoint y: 416, distance: 787.7
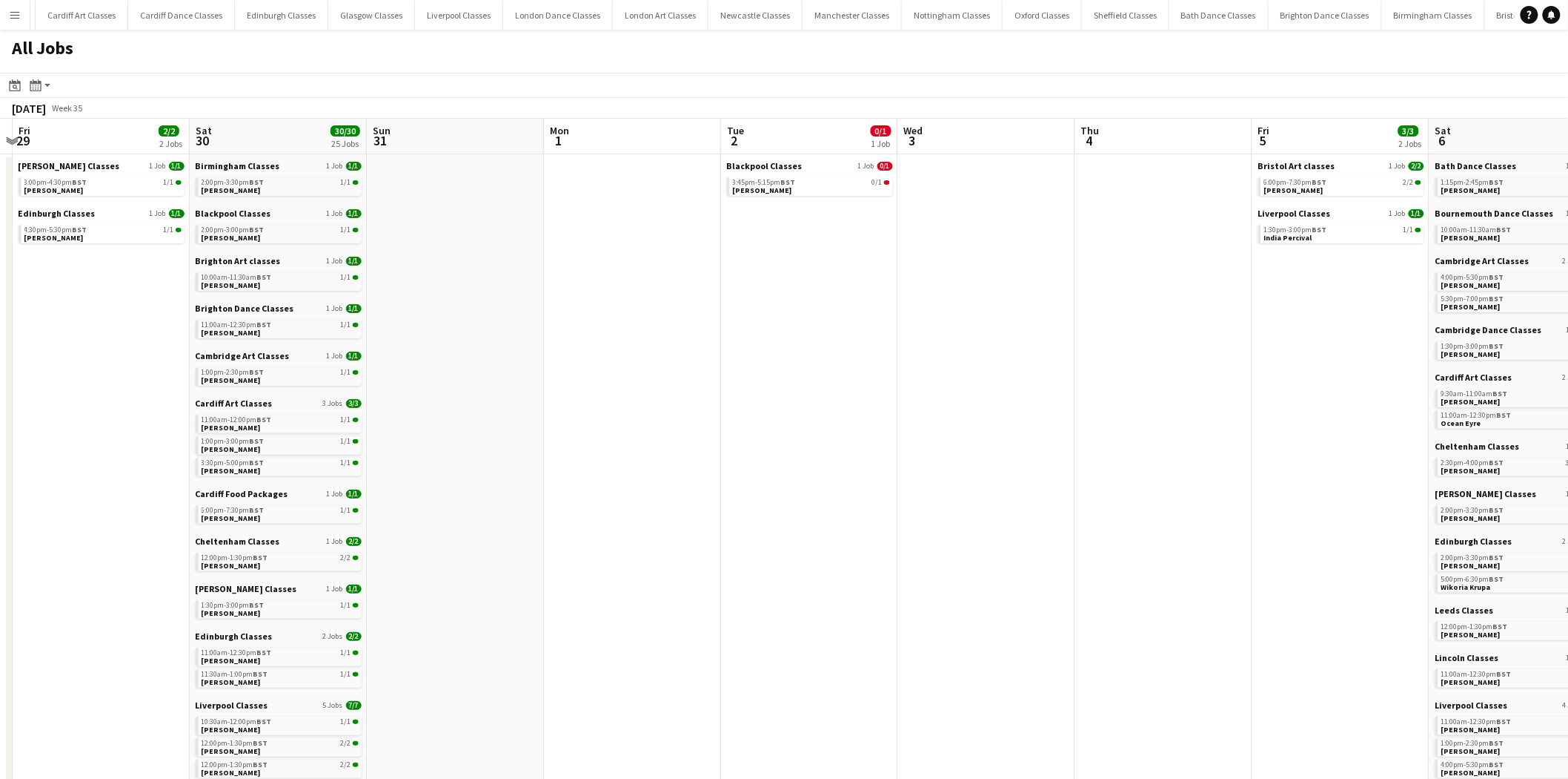
scroll to position [0, 332]
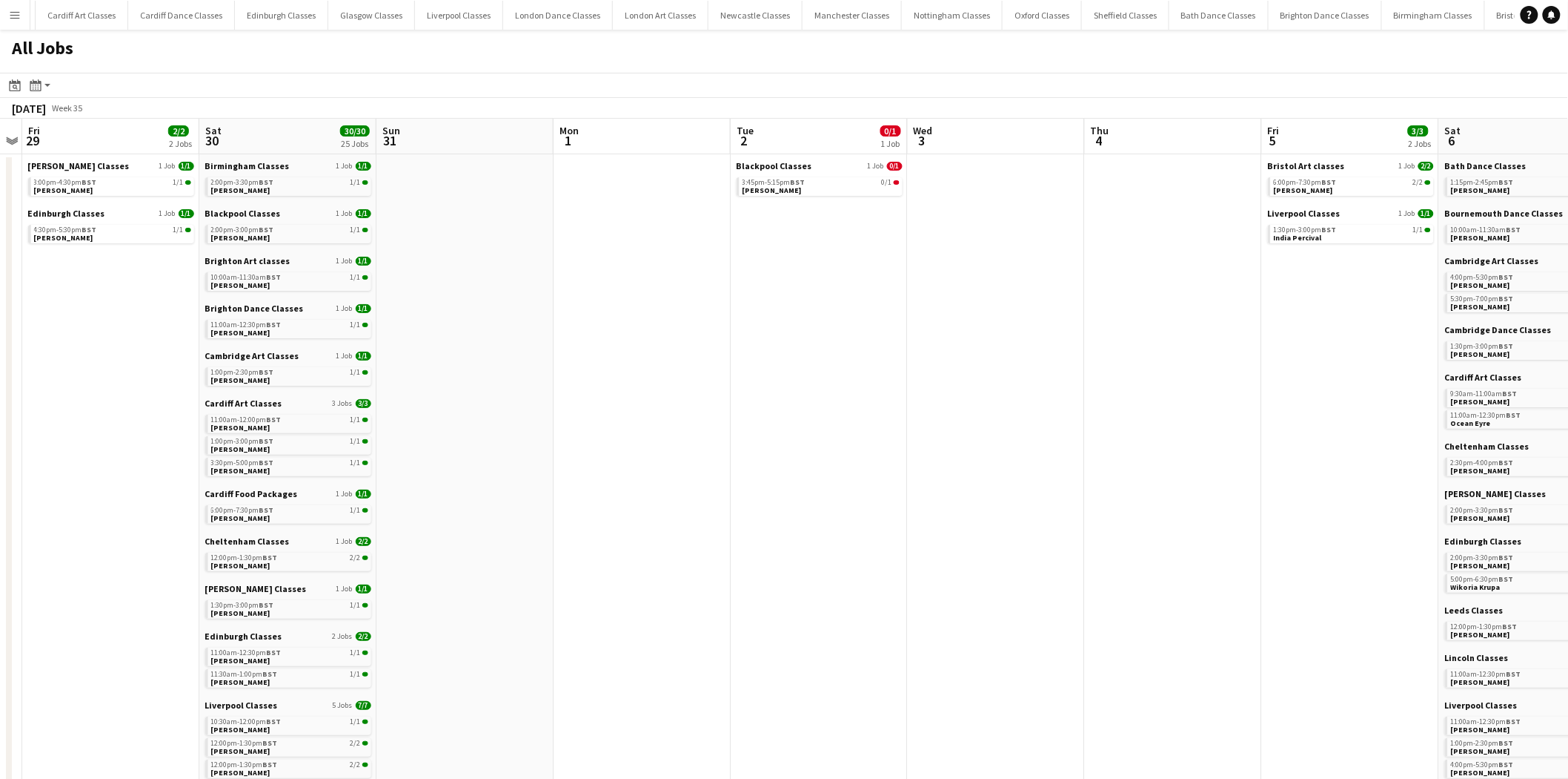
drag, startPoint x: 217, startPoint y: 220, endPoint x: 428, endPoint y: 224, distance: 211.0
click at [803, 183] on span "BST" at bounding box center [798, 182] width 14 height 10
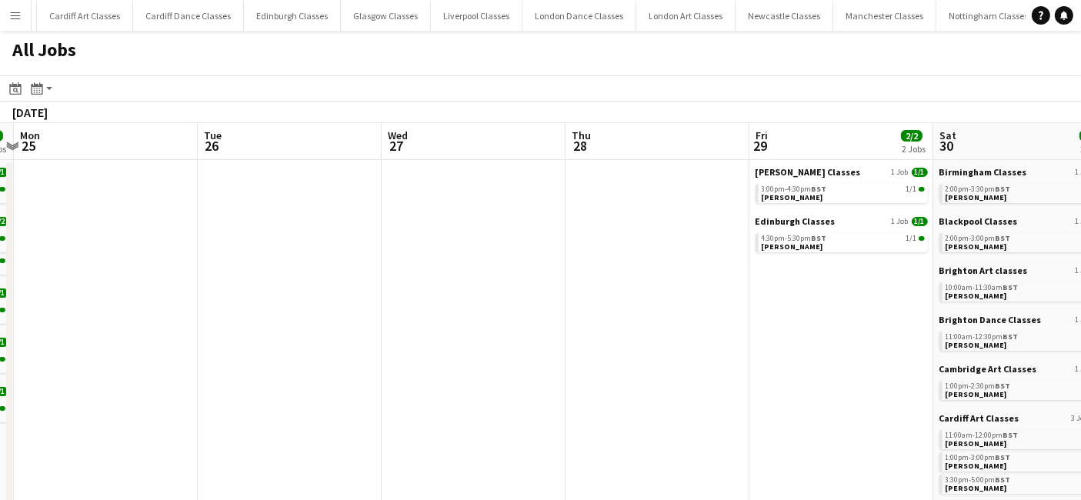
drag, startPoint x: 277, startPoint y: 345, endPoint x: 452, endPoint y: 361, distance: 176.2
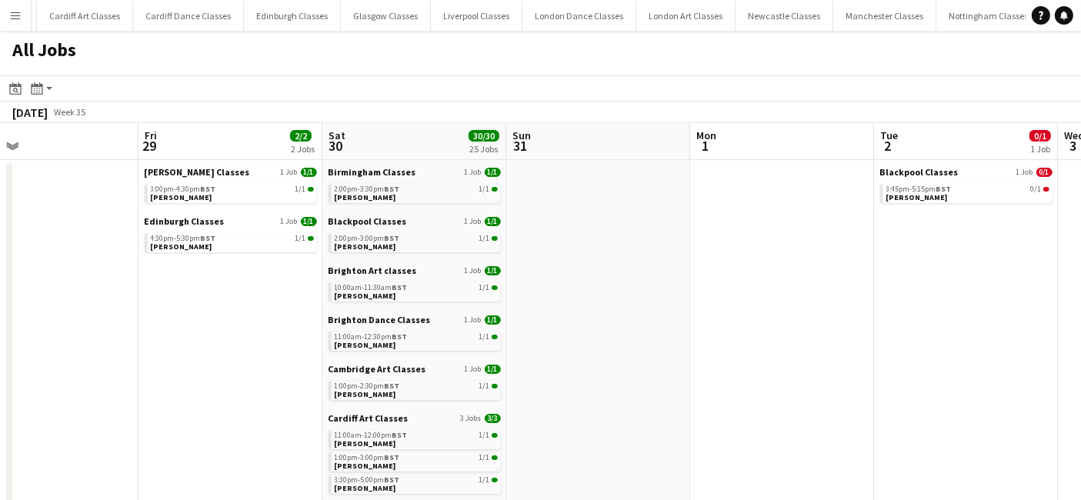
drag, startPoint x: 611, startPoint y: 363, endPoint x: -46, endPoint y: 356, distance: 656.8
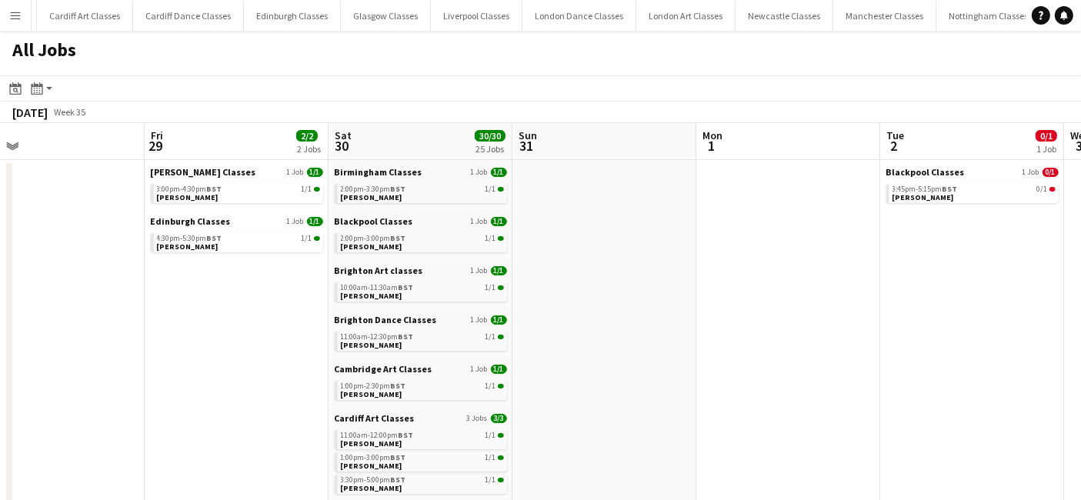
scroll to position [0, 551]
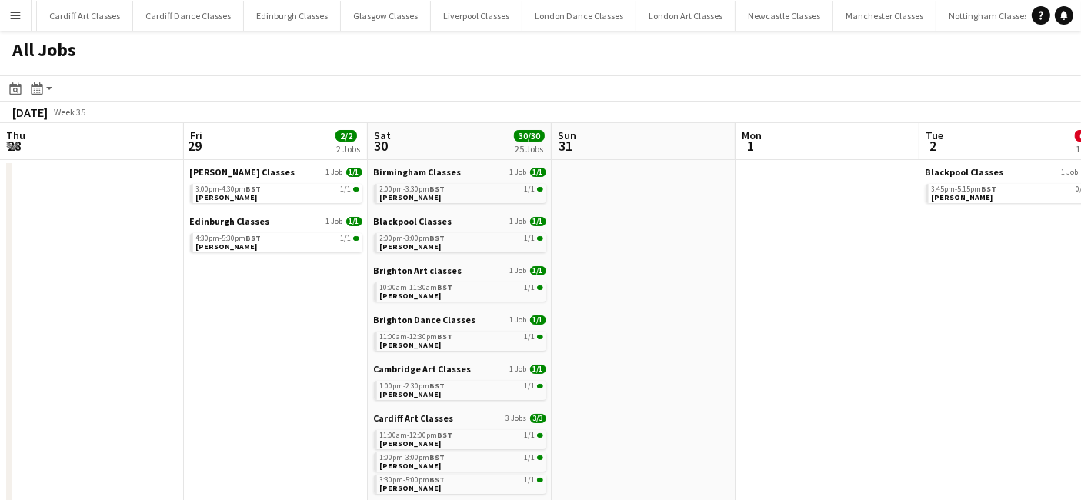
drag, startPoint x: 689, startPoint y: 371, endPoint x: 381, endPoint y: 364, distance: 308.5
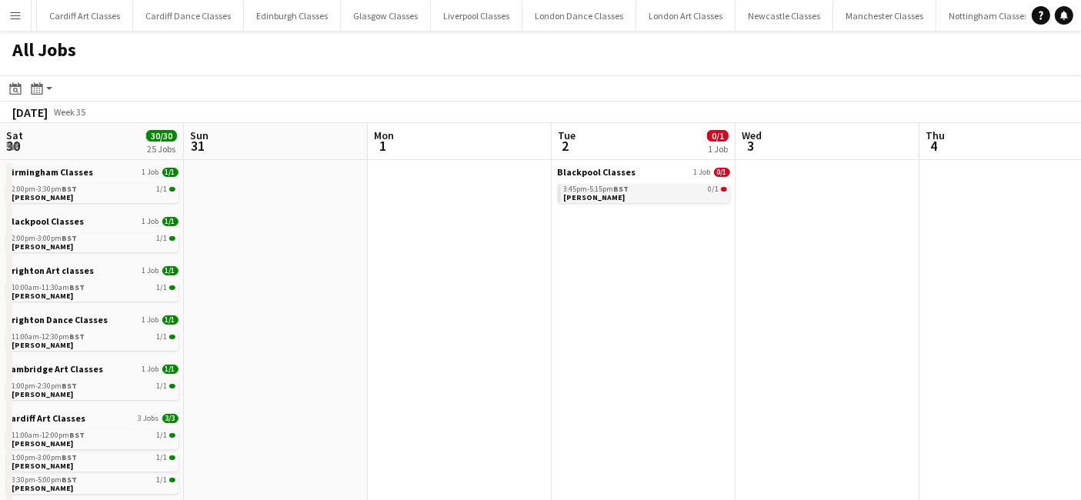
click at [620, 199] on link "3:45pm-5:15pm BST 0/1 Louise Tansey" at bounding box center [645, 193] width 163 height 18
click at [677, 191] on div "3:45pm-5:15pm BST 0/1" at bounding box center [645, 189] width 163 height 8
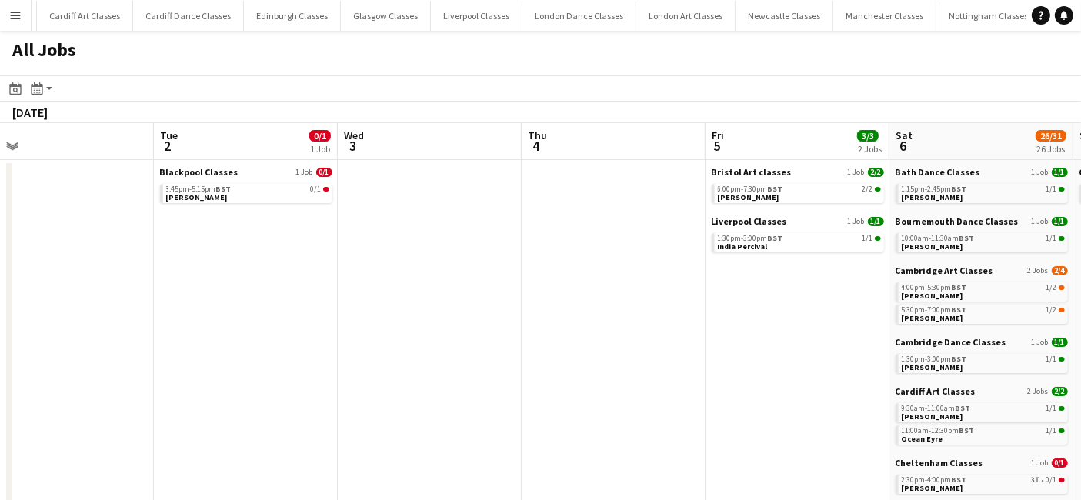
drag, startPoint x: 708, startPoint y: 366, endPoint x: 270, endPoint y: 355, distance: 438.5
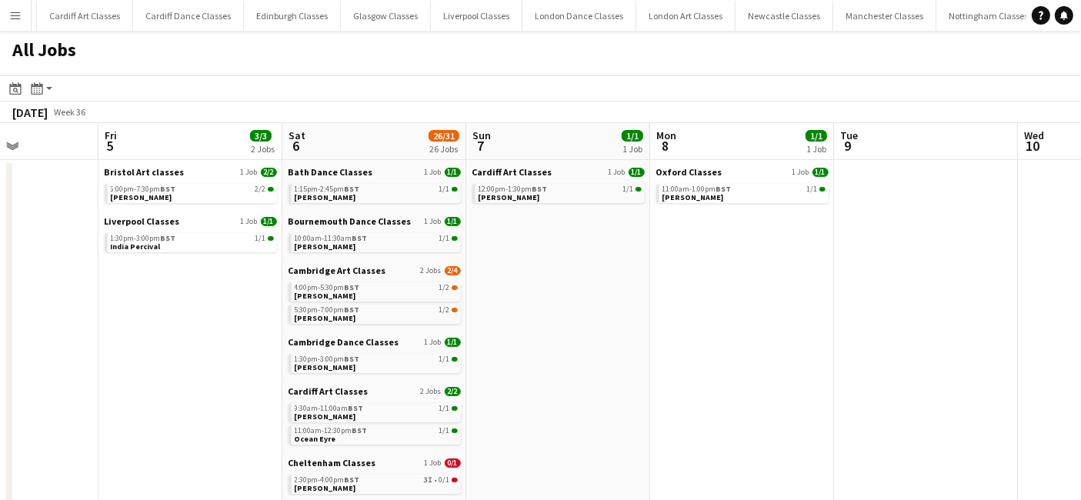
drag, startPoint x: 628, startPoint y: 365, endPoint x: 52, endPoint y: 332, distance: 577.7
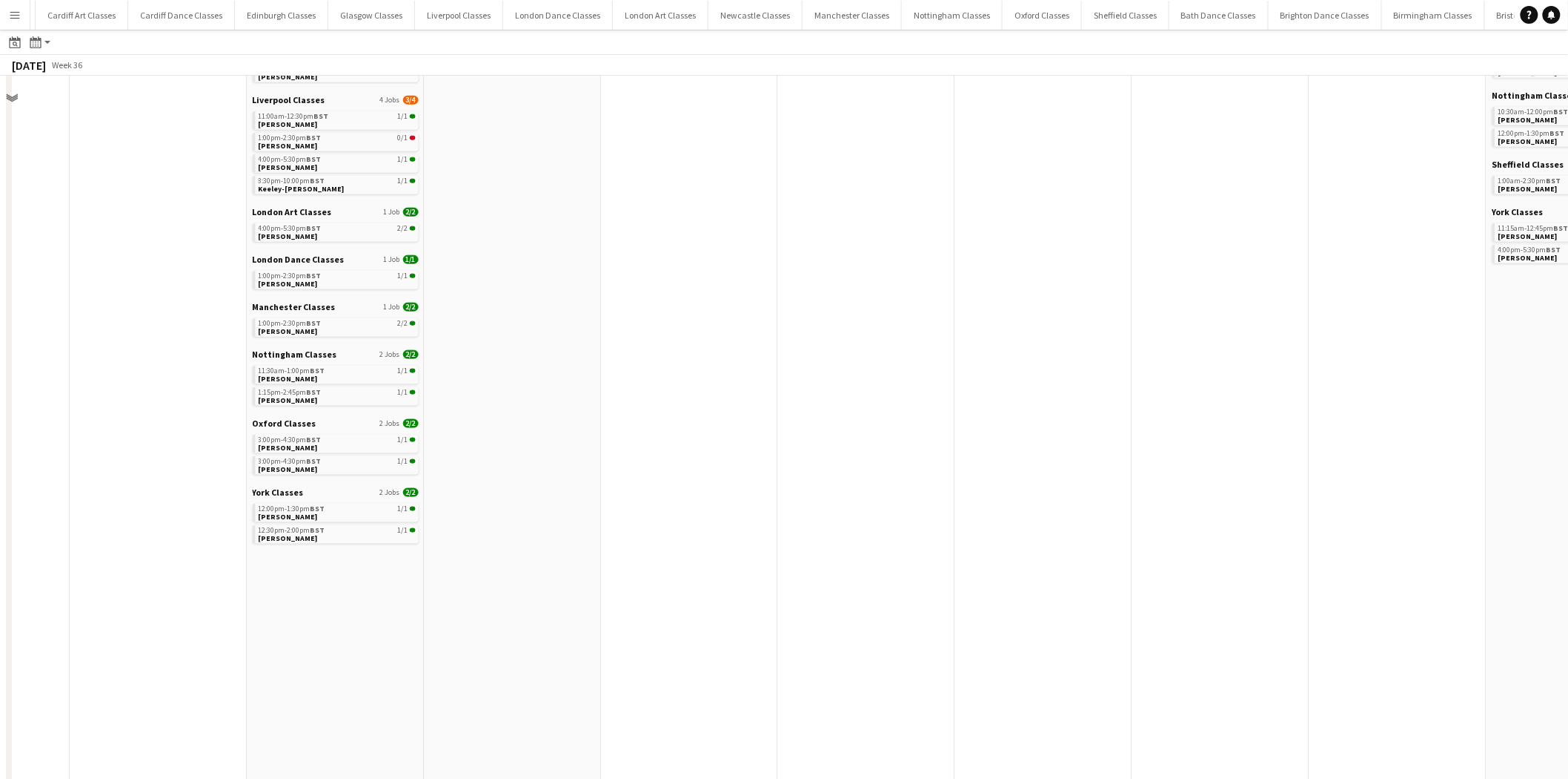
scroll to position [0, 0]
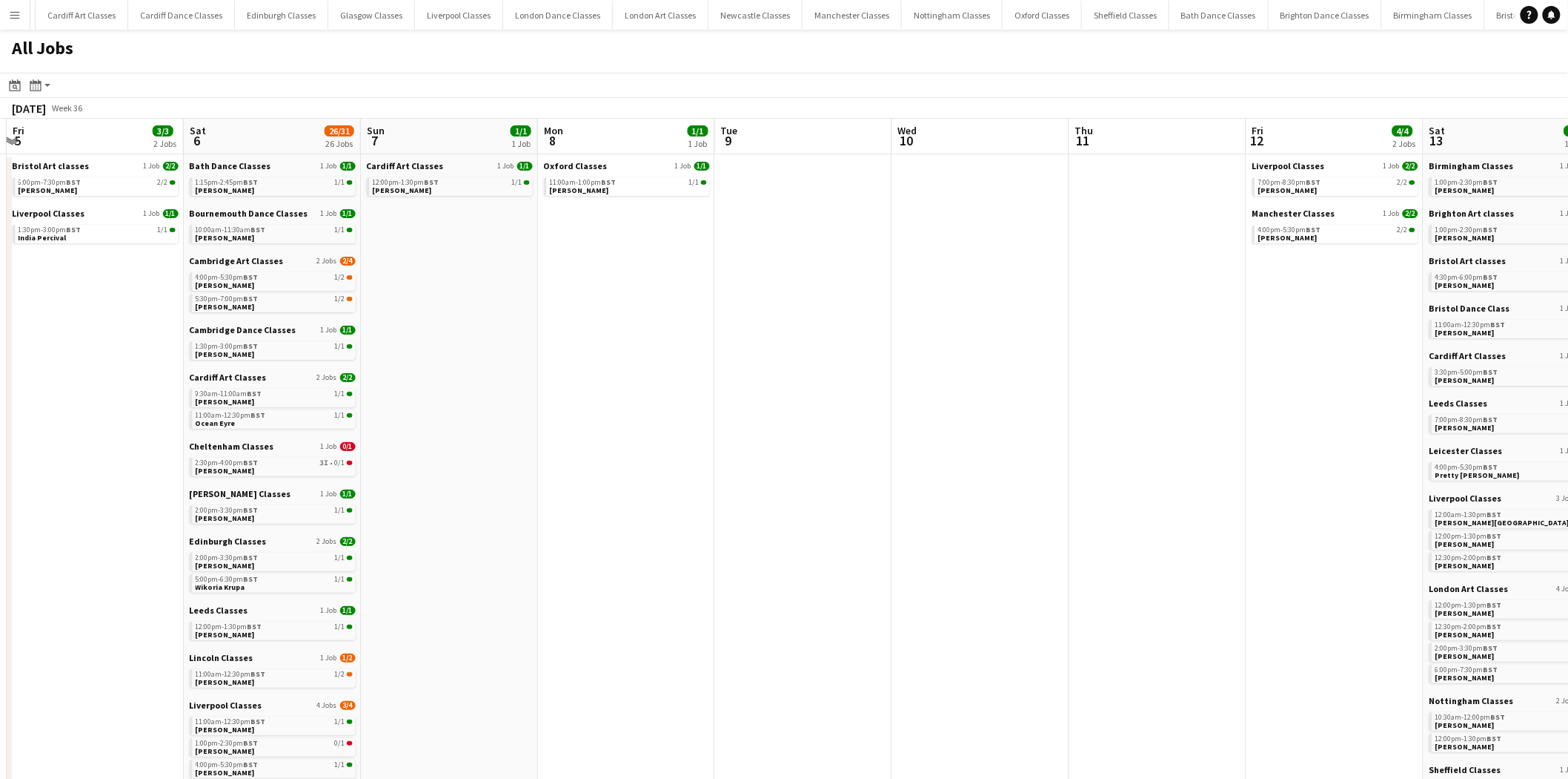
drag, startPoint x: 1044, startPoint y: 461, endPoint x: 469, endPoint y: 474, distance: 575.1
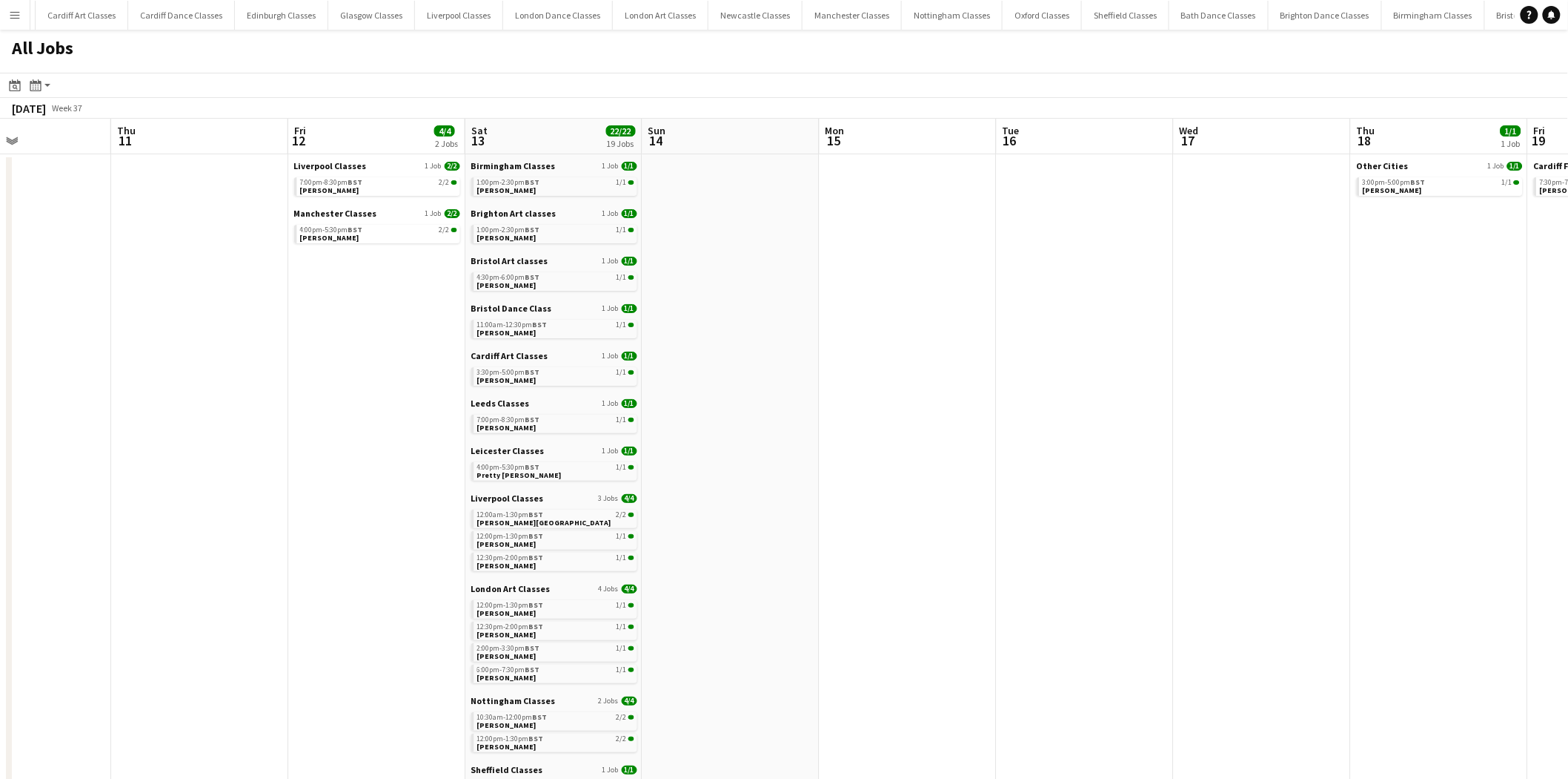
drag, startPoint x: 1344, startPoint y: 448, endPoint x: 876, endPoint y: 520, distance: 473.5
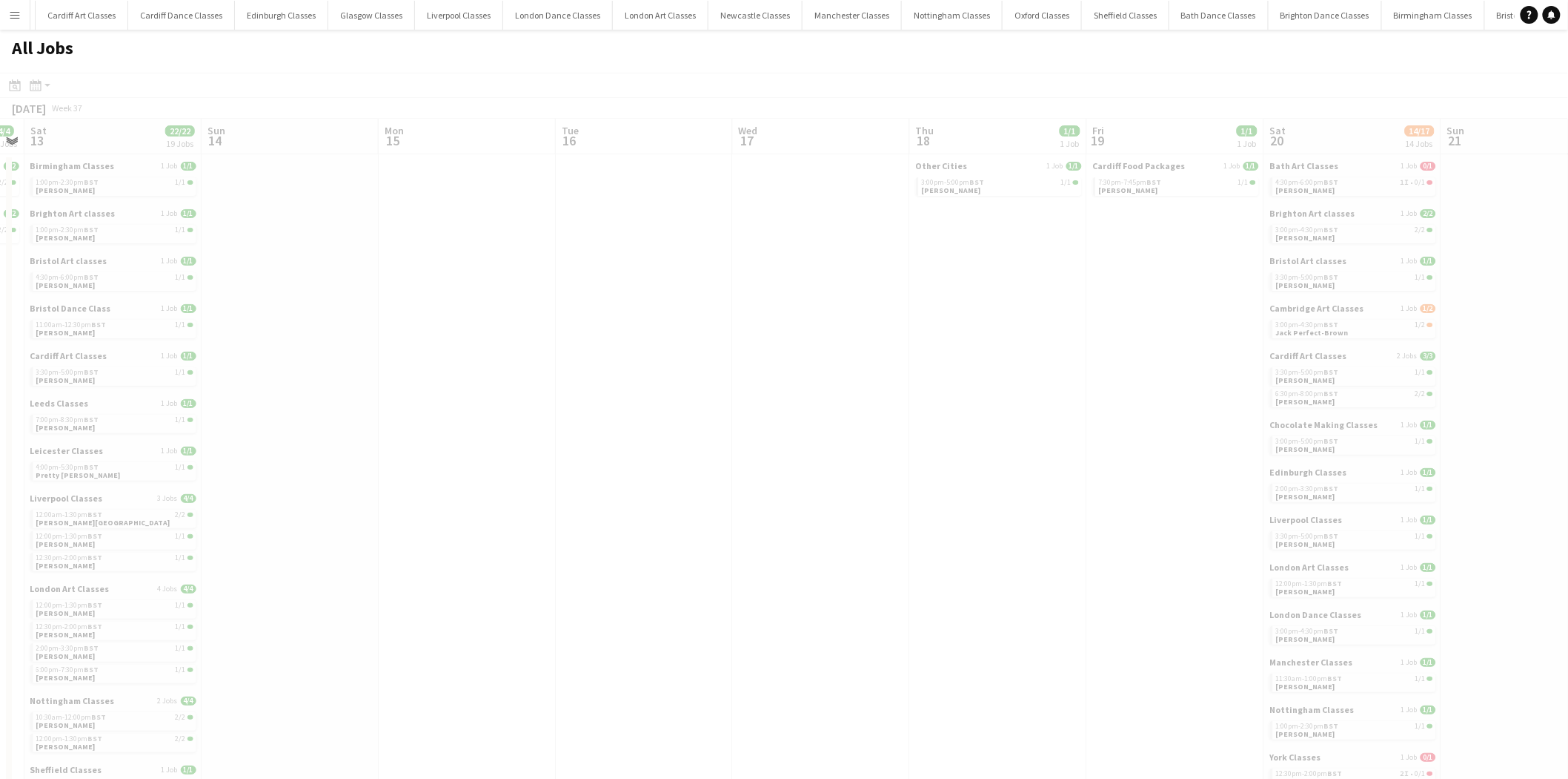
drag, startPoint x: 1177, startPoint y: 510, endPoint x: 598, endPoint y: 575, distance: 582.6
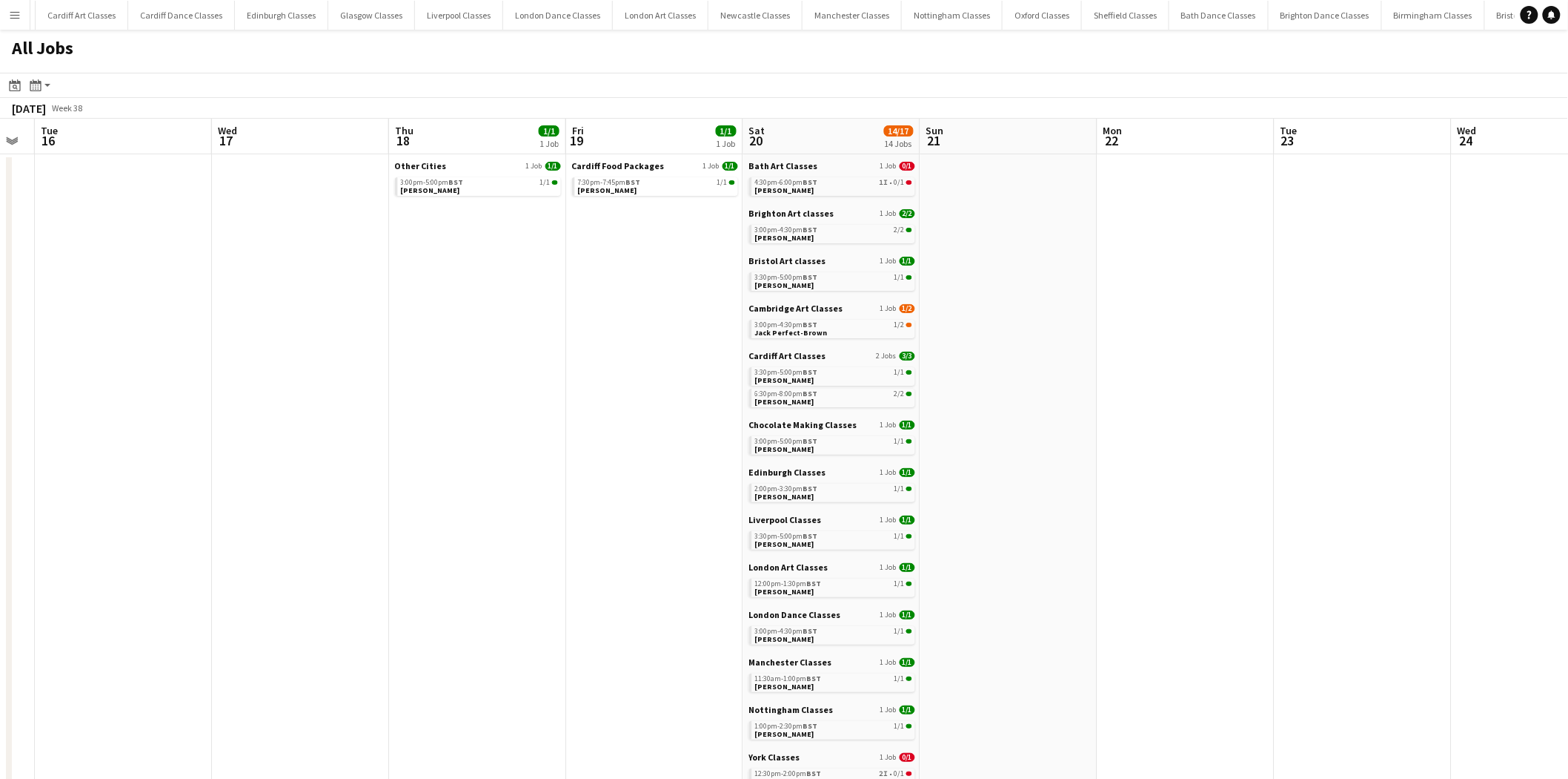
drag, startPoint x: 769, startPoint y: 582, endPoint x: 487, endPoint y: 583, distance: 282.0
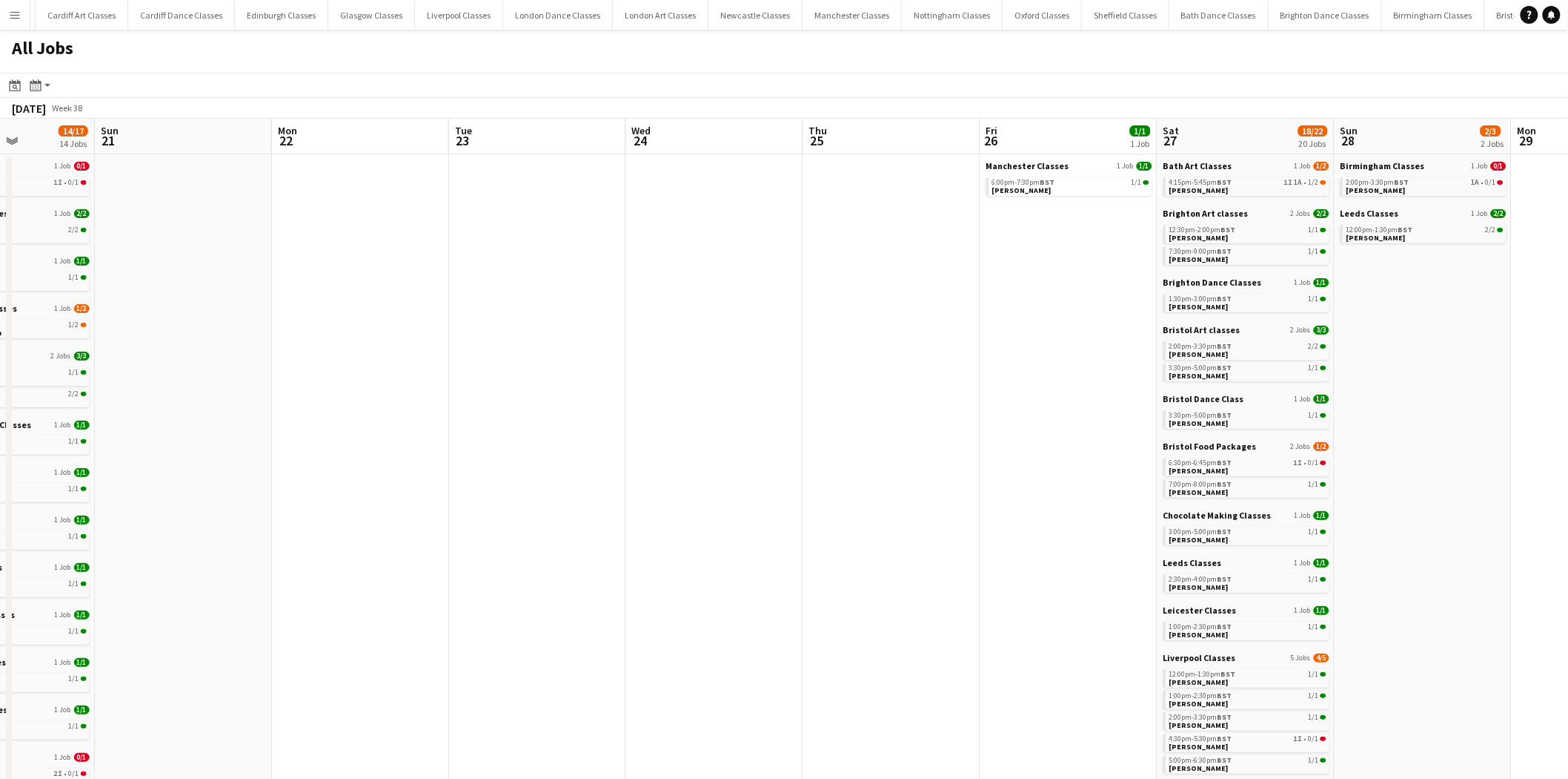
click at [384, 481] on app-all-jobs "All Jobs Date picker AUG 2025 AUG 2025 Monday M Tuesday T Wednesday W Thursday …" at bounding box center [784, 760] width 1568 height 1461
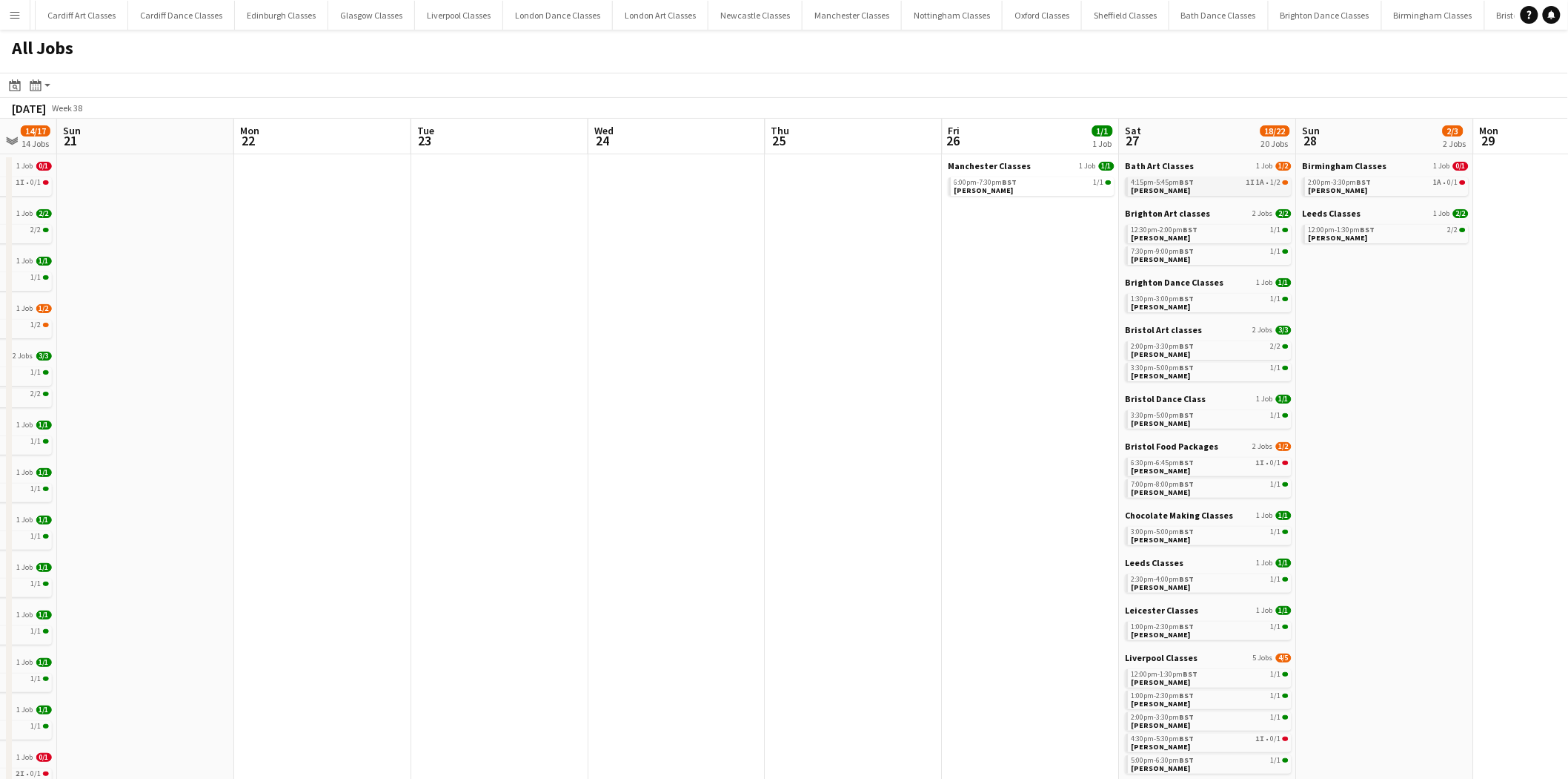
click at [1041, 181] on div "4:15pm-5:45pm BST 1I 1A • 1/2" at bounding box center [1209, 182] width 157 height 8
click at [1041, 188] on link "2:00pm-3:30pm BST 1A • 0/1 Ruth Matta" at bounding box center [1387, 186] width 157 height 17
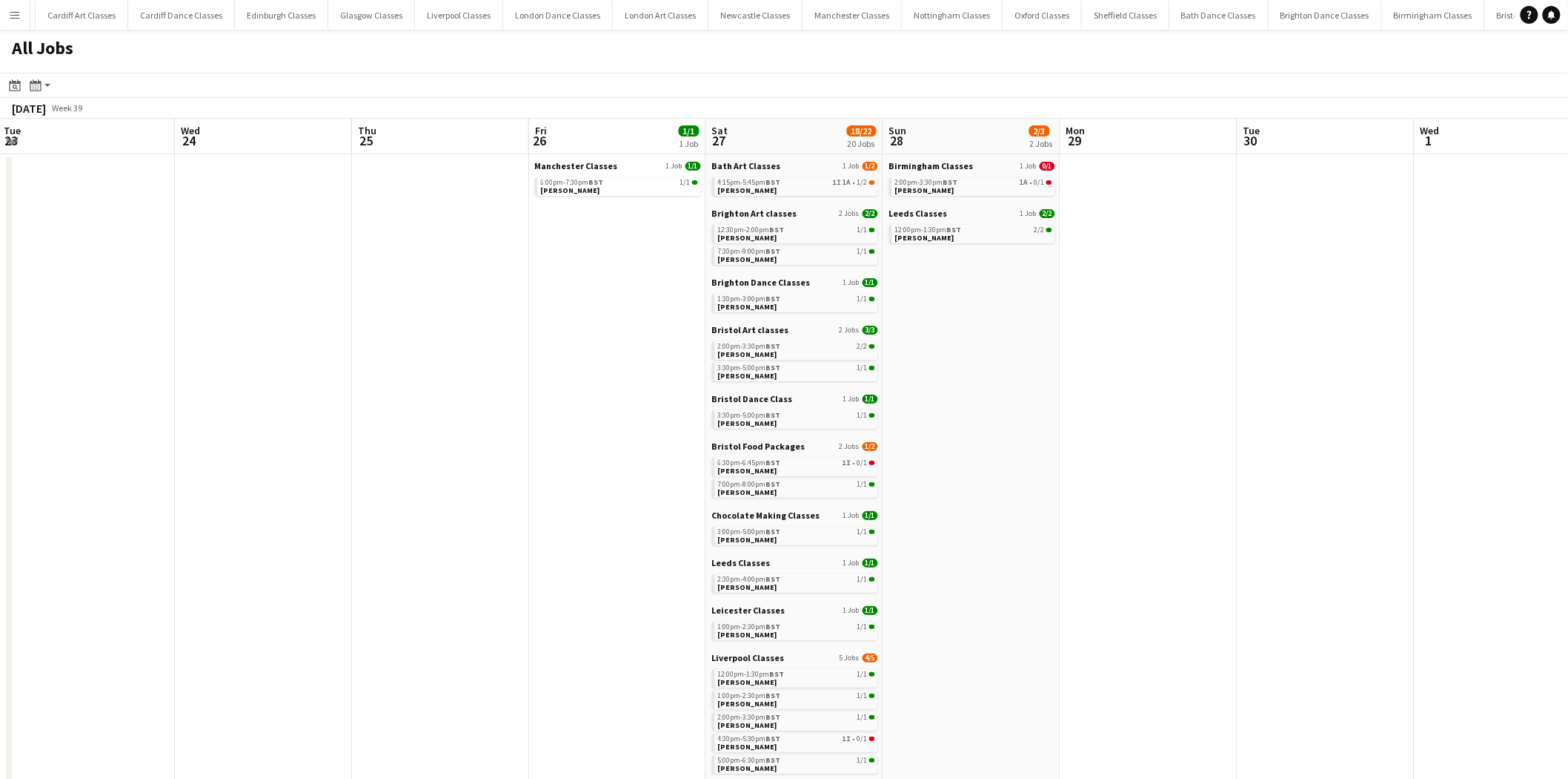
drag, startPoint x: 1440, startPoint y: 367, endPoint x: 968, endPoint y: 390, distance: 472.6
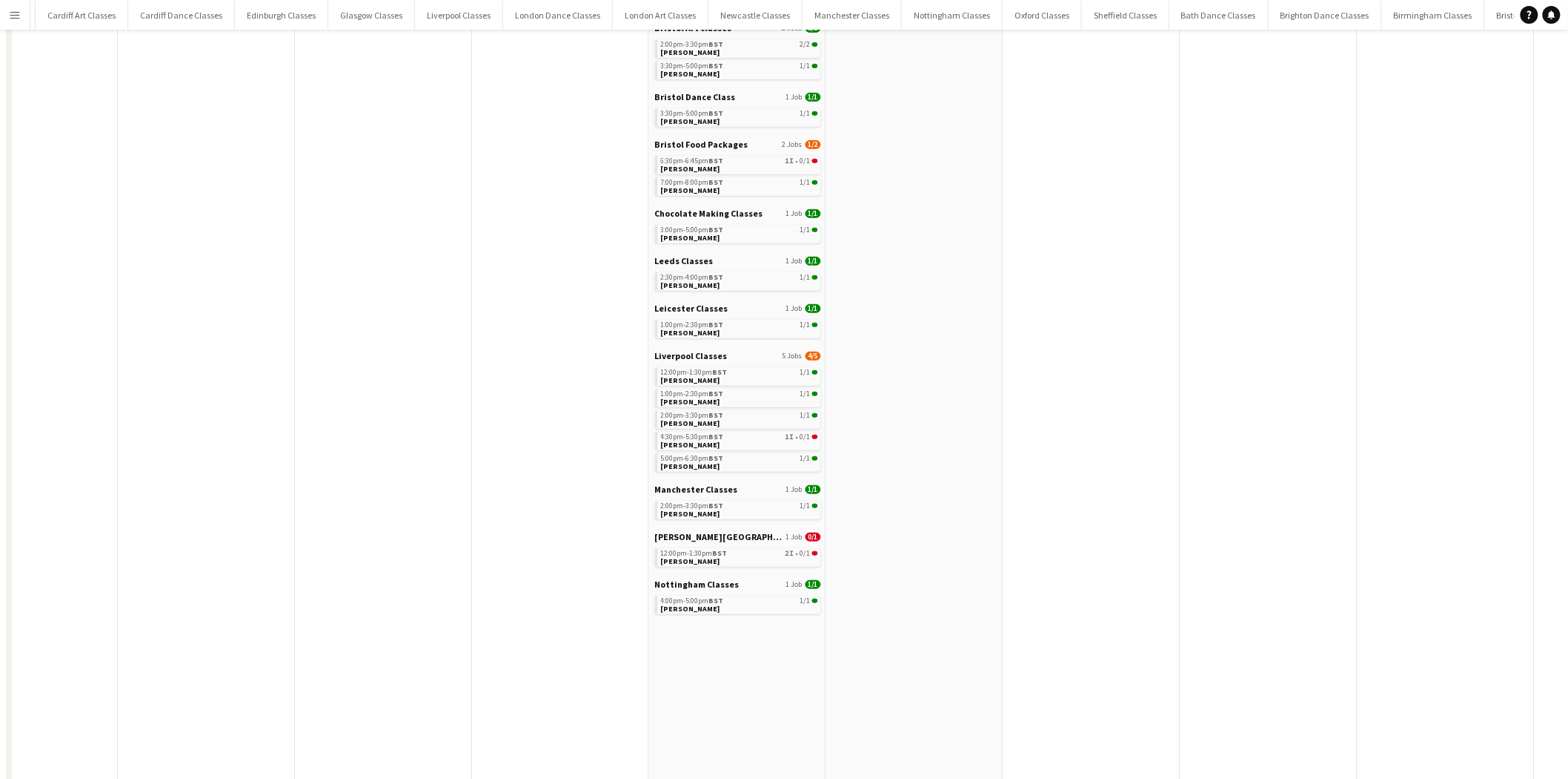
scroll to position [0, 0]
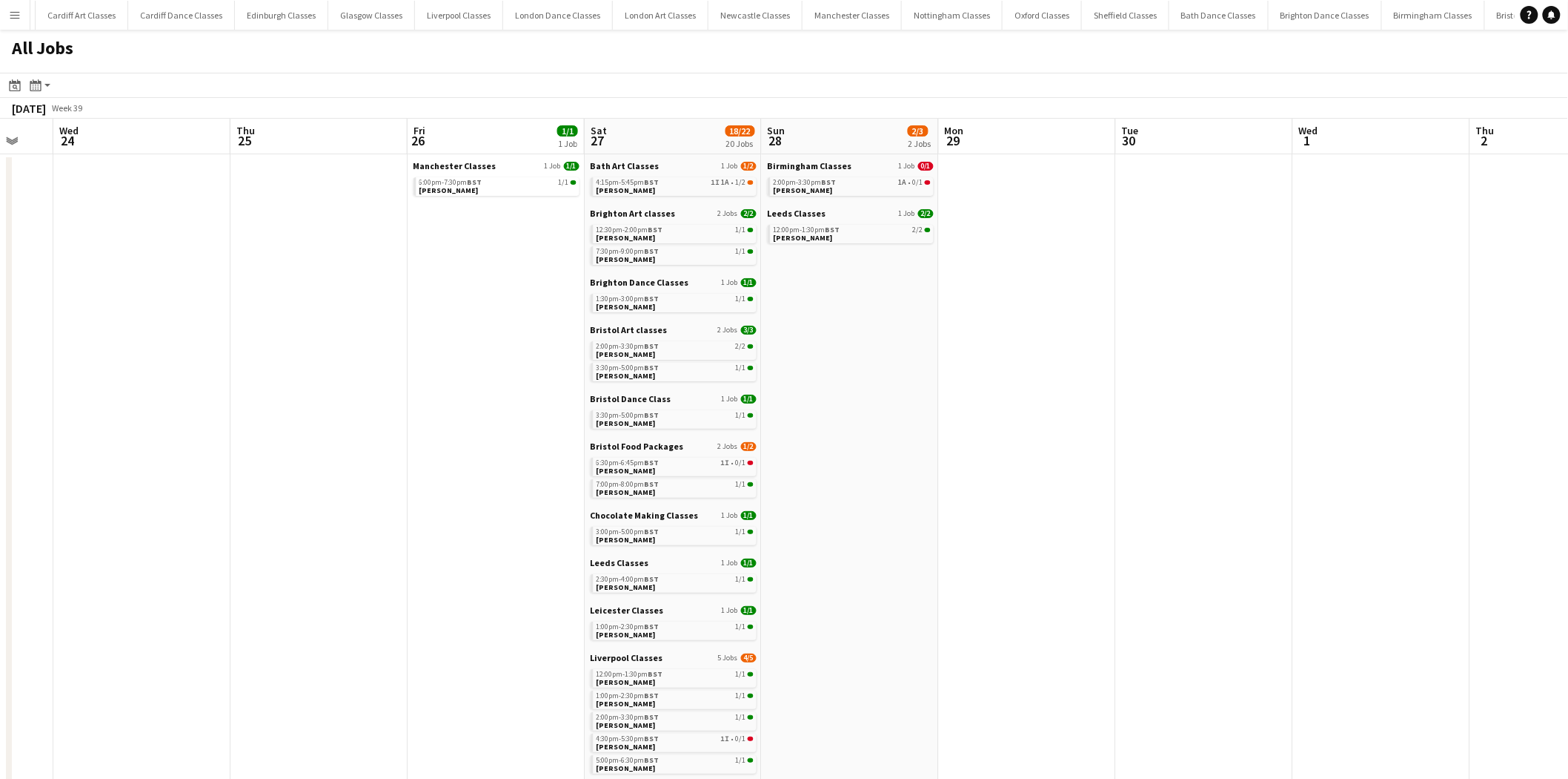
drag, startPoint x: 1192, startPoint y: 377, endPoint x: 626, endPoint y: 403, distance: 566.6
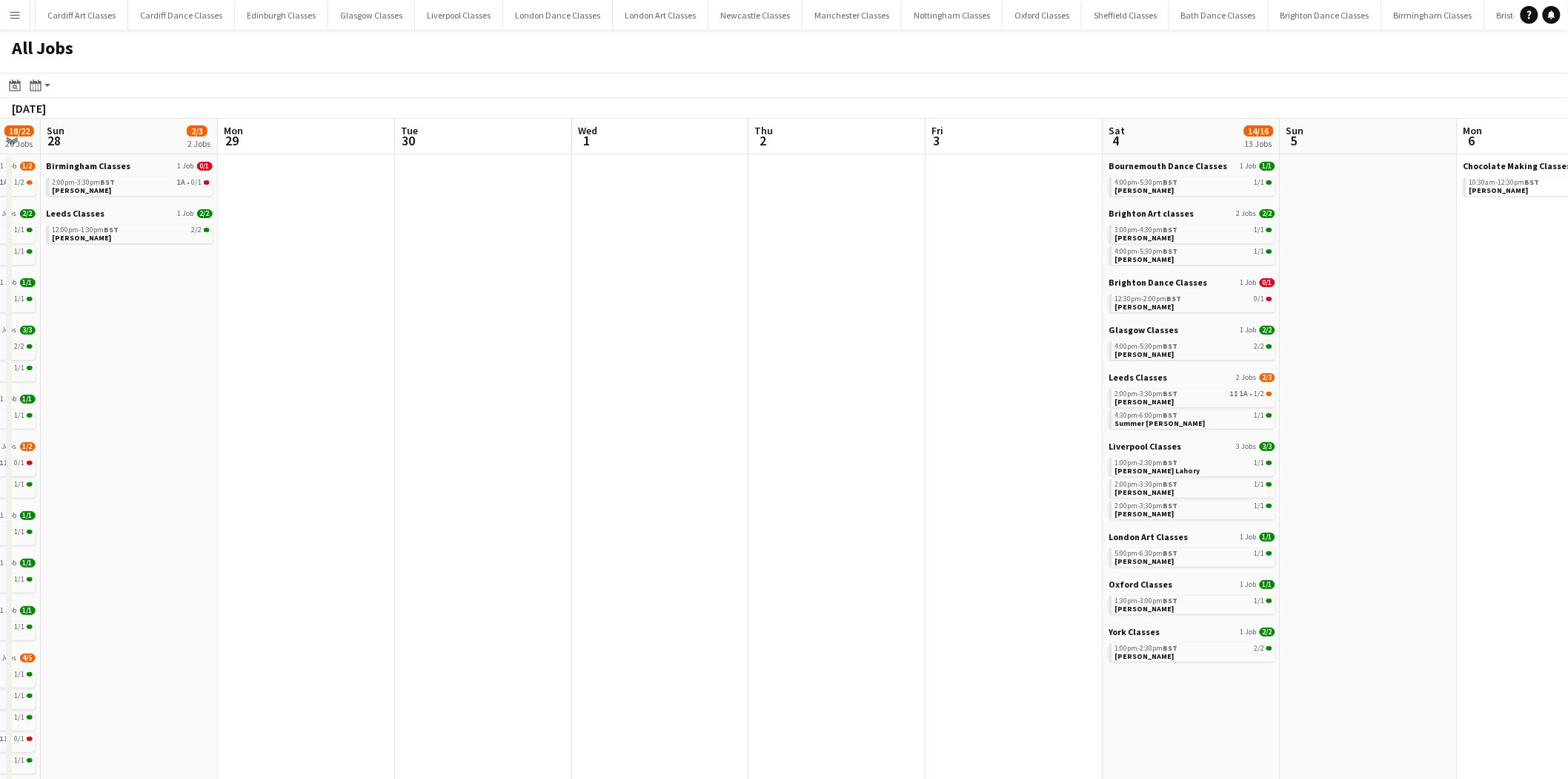
scroll to position [0, 579]
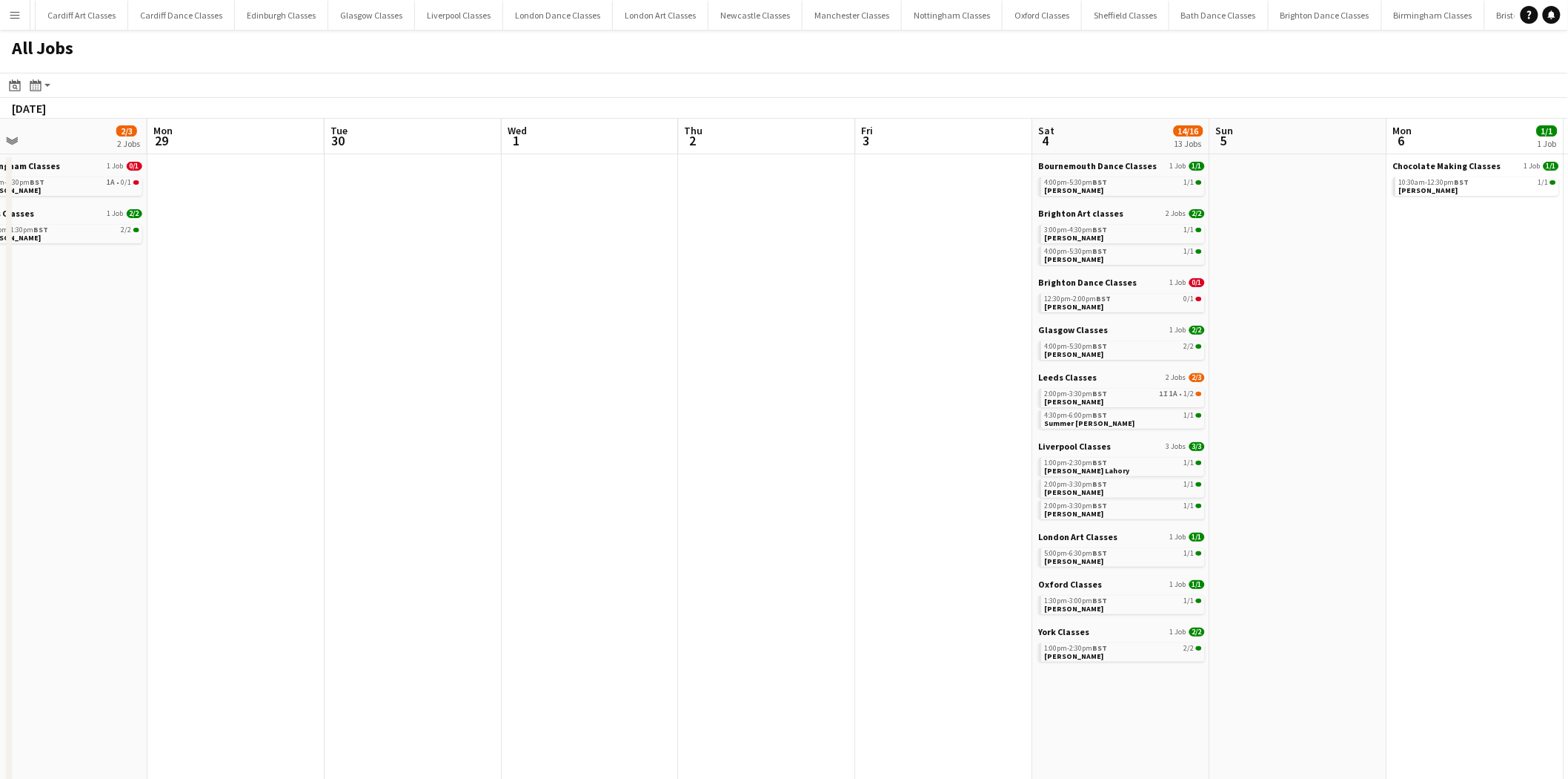
drag, startPoint x: 1105, startPoint y: 391, endPoint x: 440, endPoint y: 406, distance: 665.2
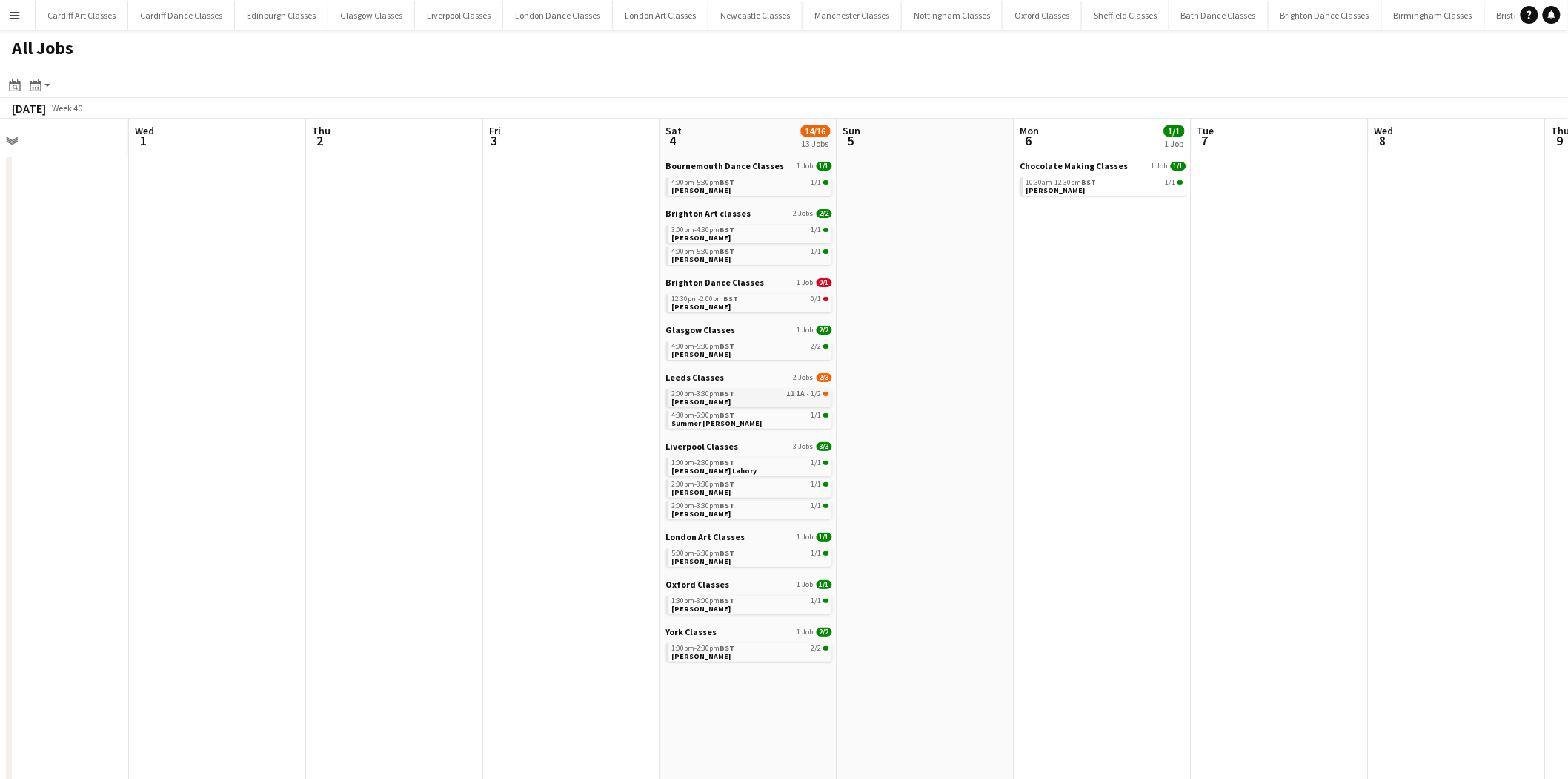
click at [805, 393] on span "1A" at bounding box center [802, 394] width 8 height 8
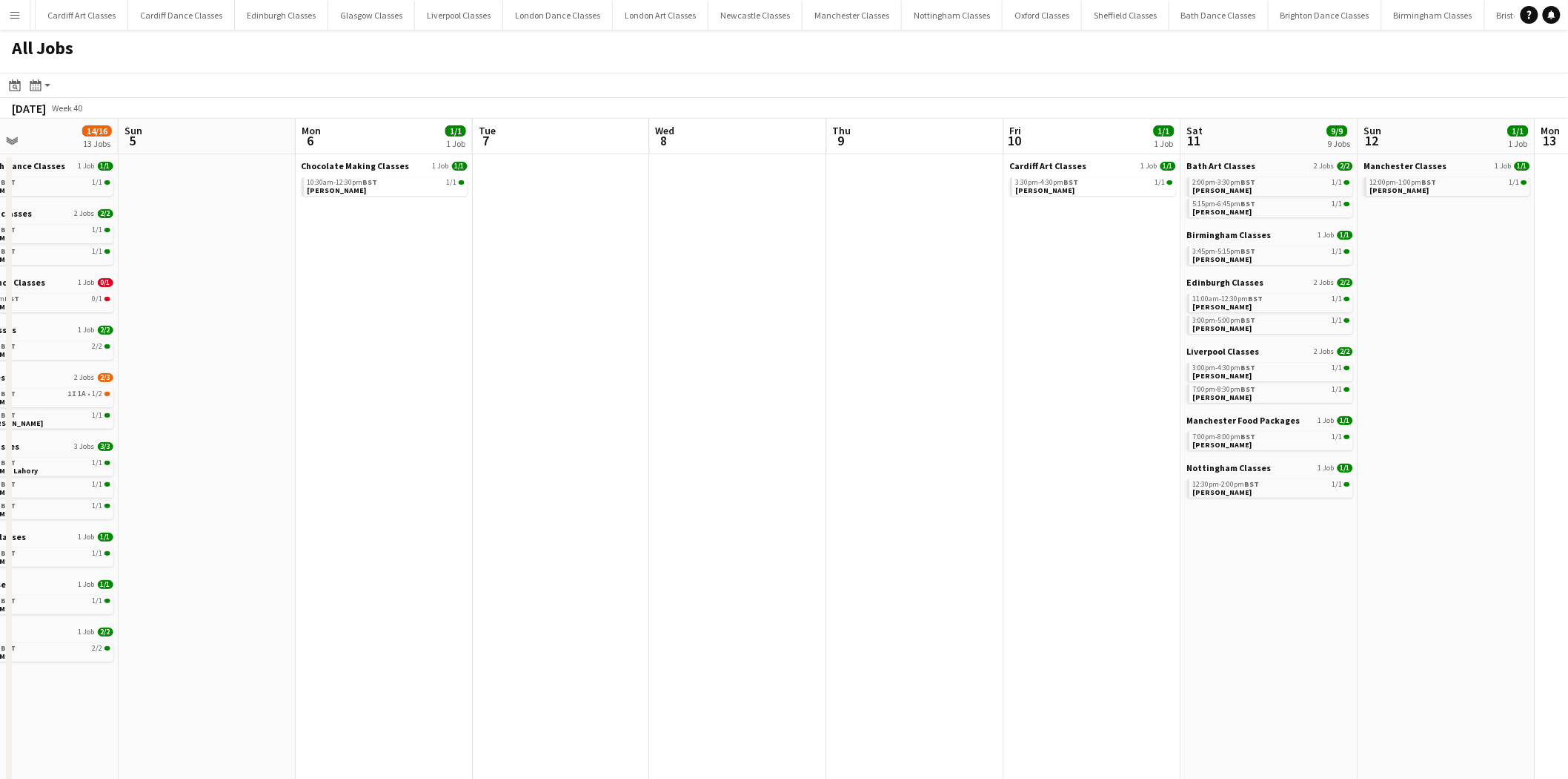
drag, startPoint x: 1302, startPoint y: 377, endPoint x: 618, endPoint y: 410, distance: 684.8
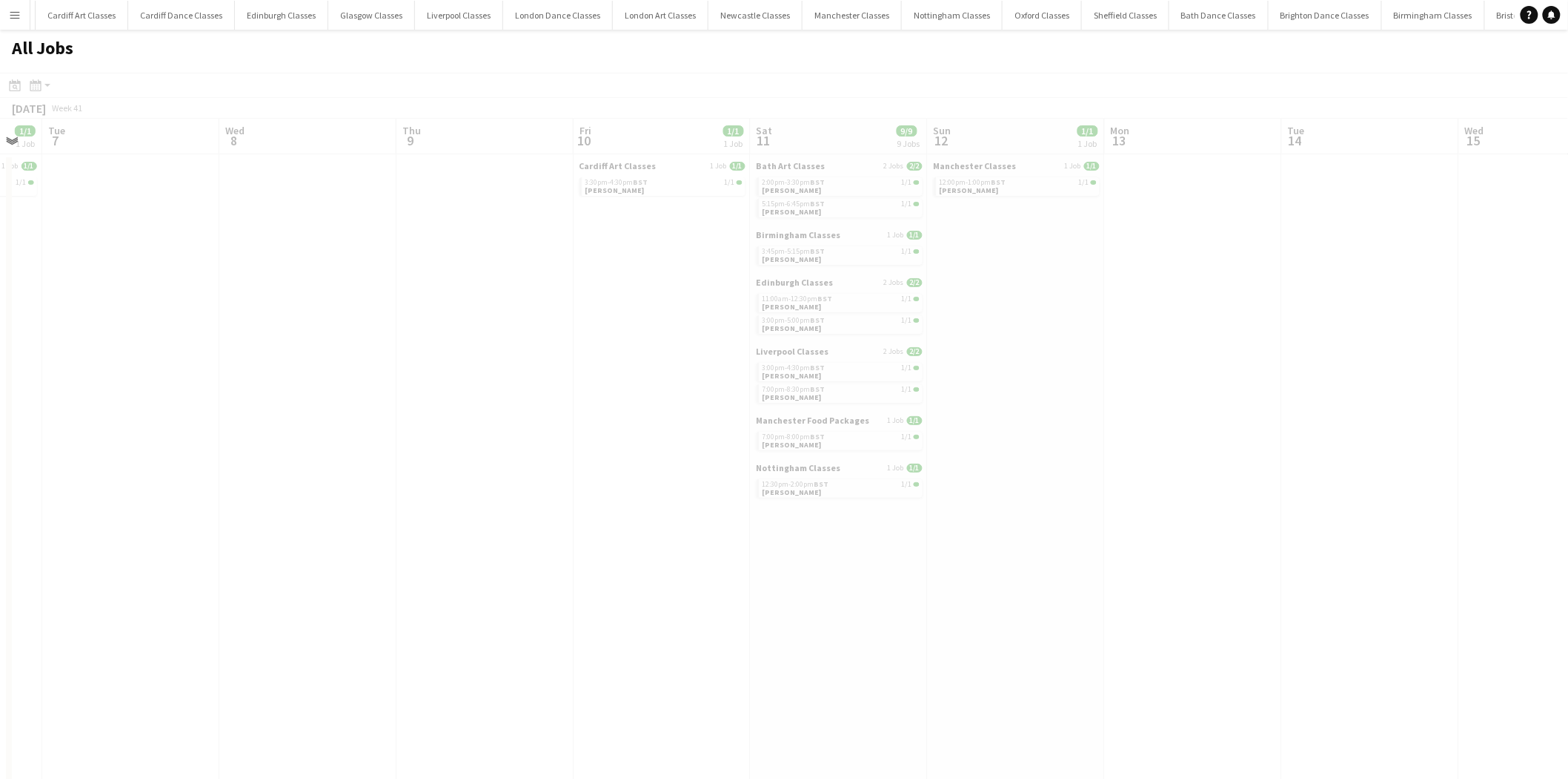
drag, startPoint x: 898, startPoint y: 405, endPoint x: 416, endPoint y: 416, distance: 482.1
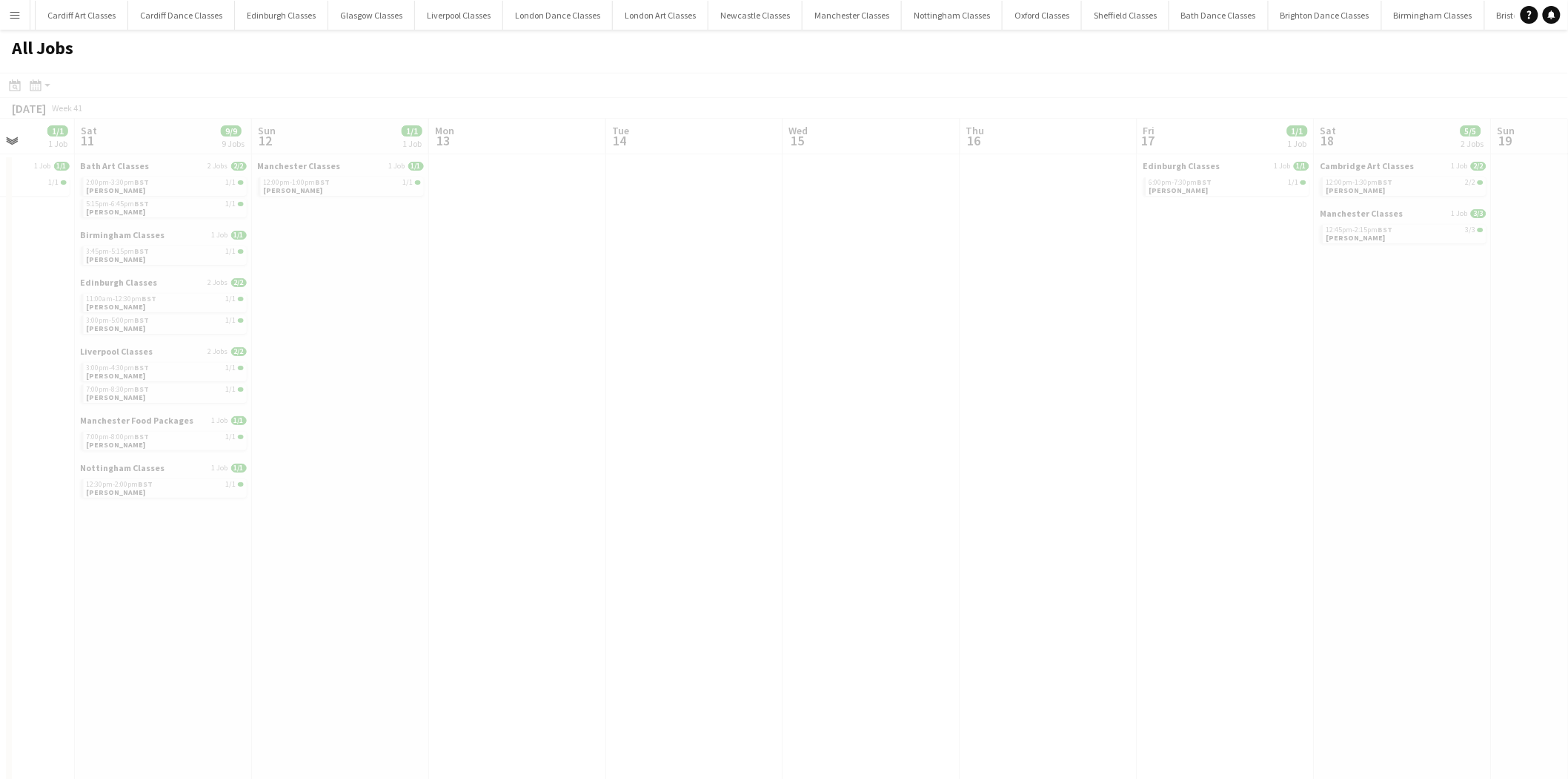
drag, startPoint x: 1104, startPoint y: 387, endPoint x: 618, endPoint y: 401, distance: 486.2
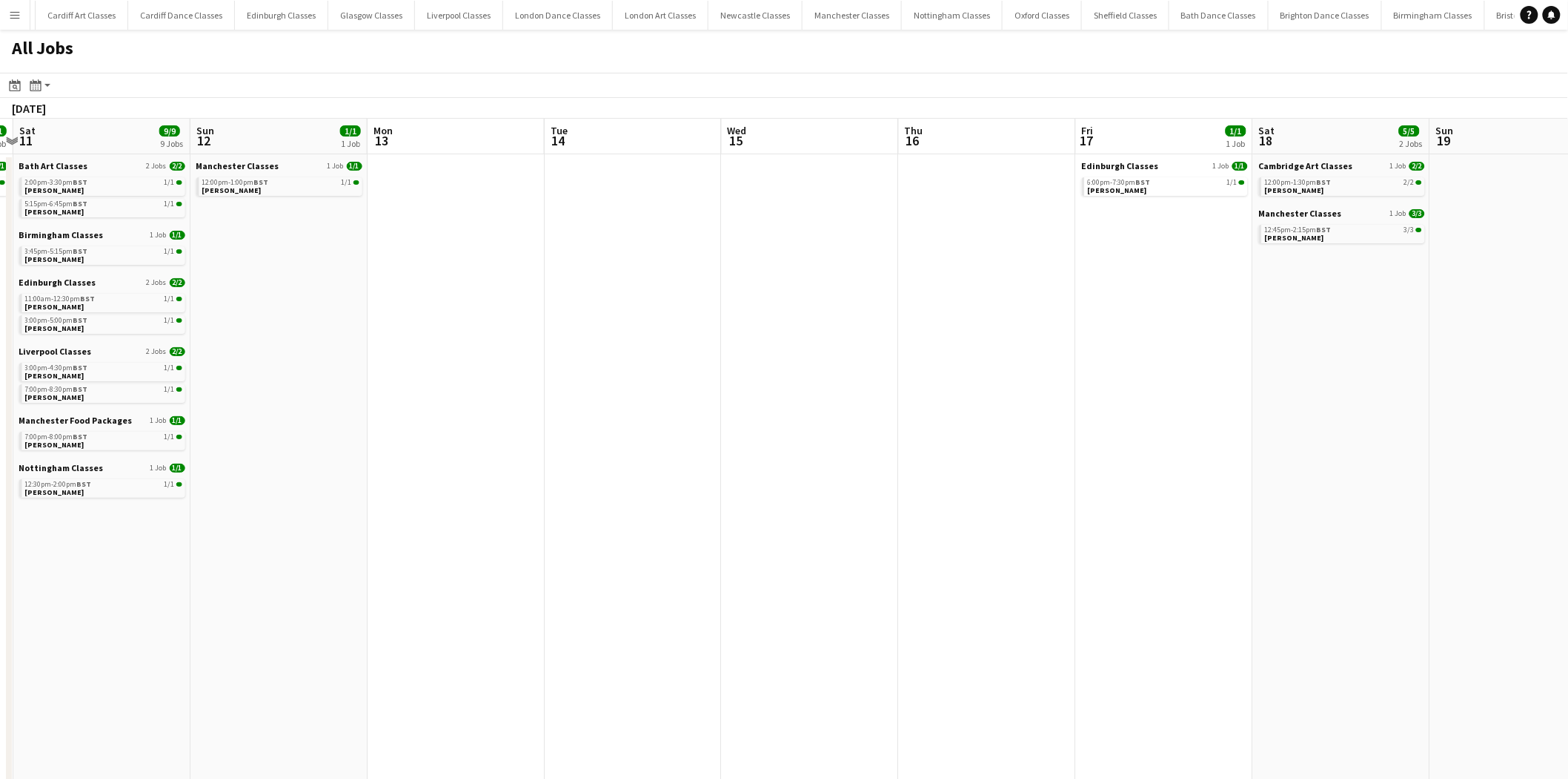
drag, startPoint x: 1030, startPoint y: 396, endPoint x: 470, endPoint y: 419, distance: 560.5
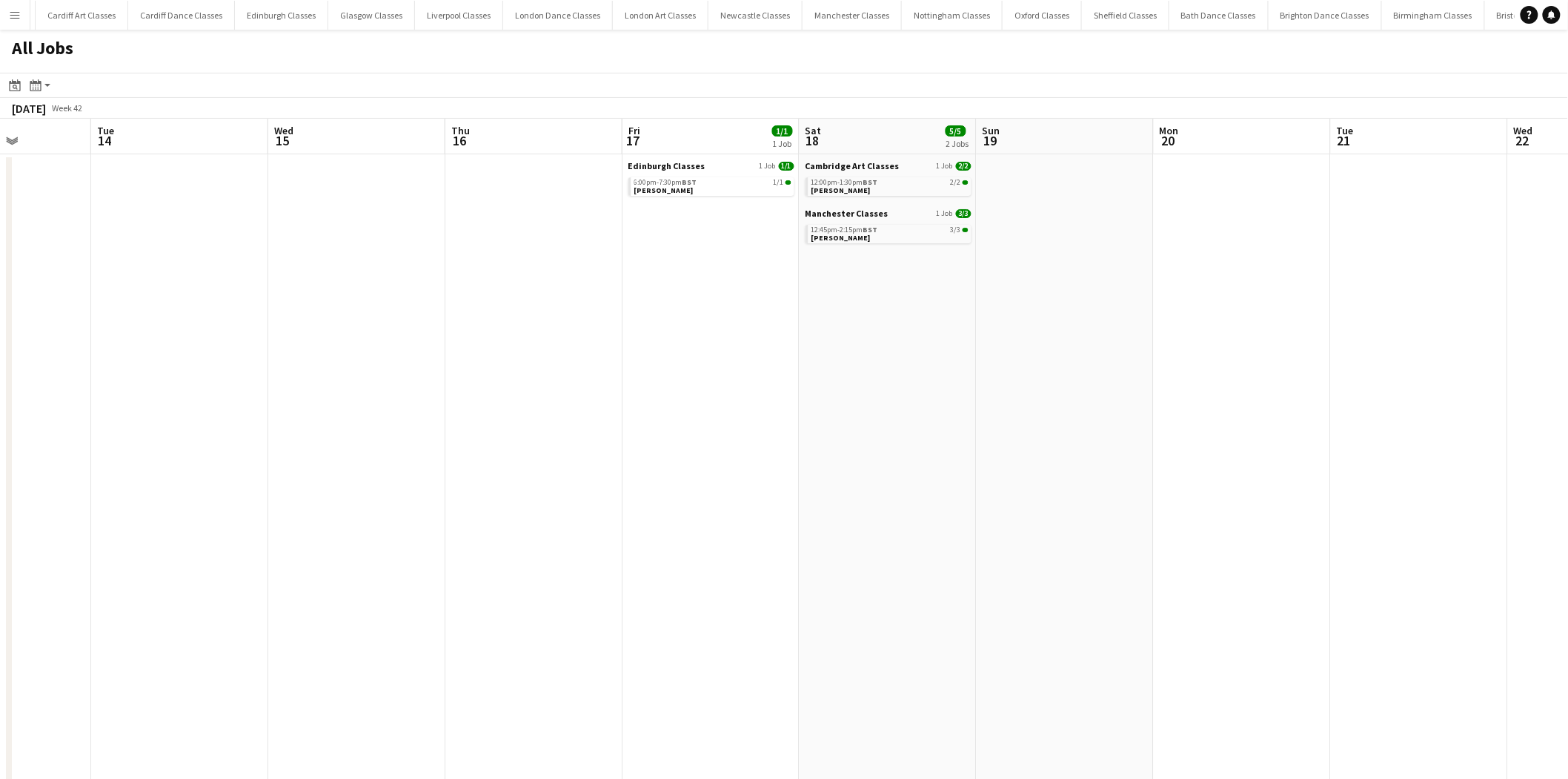
drag, startPoint x: 1236, startPoint y: 414, endPoint x: 579, endPoint y: 406, distance: 657.0
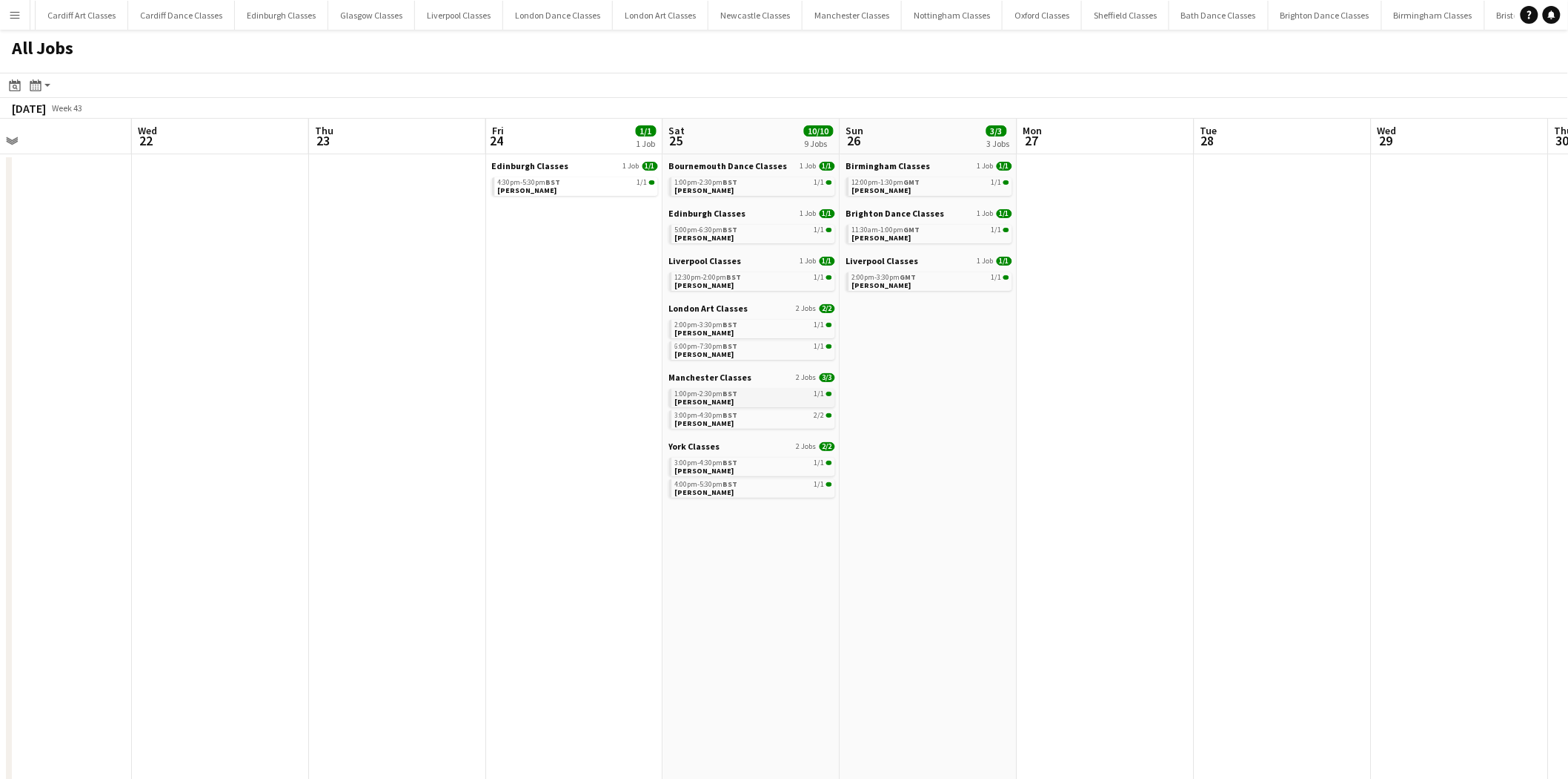
drag, startPoint x: 1038, startPoint y: 406, endPoint x: 683, endPoint y: 396, distance: 355.1
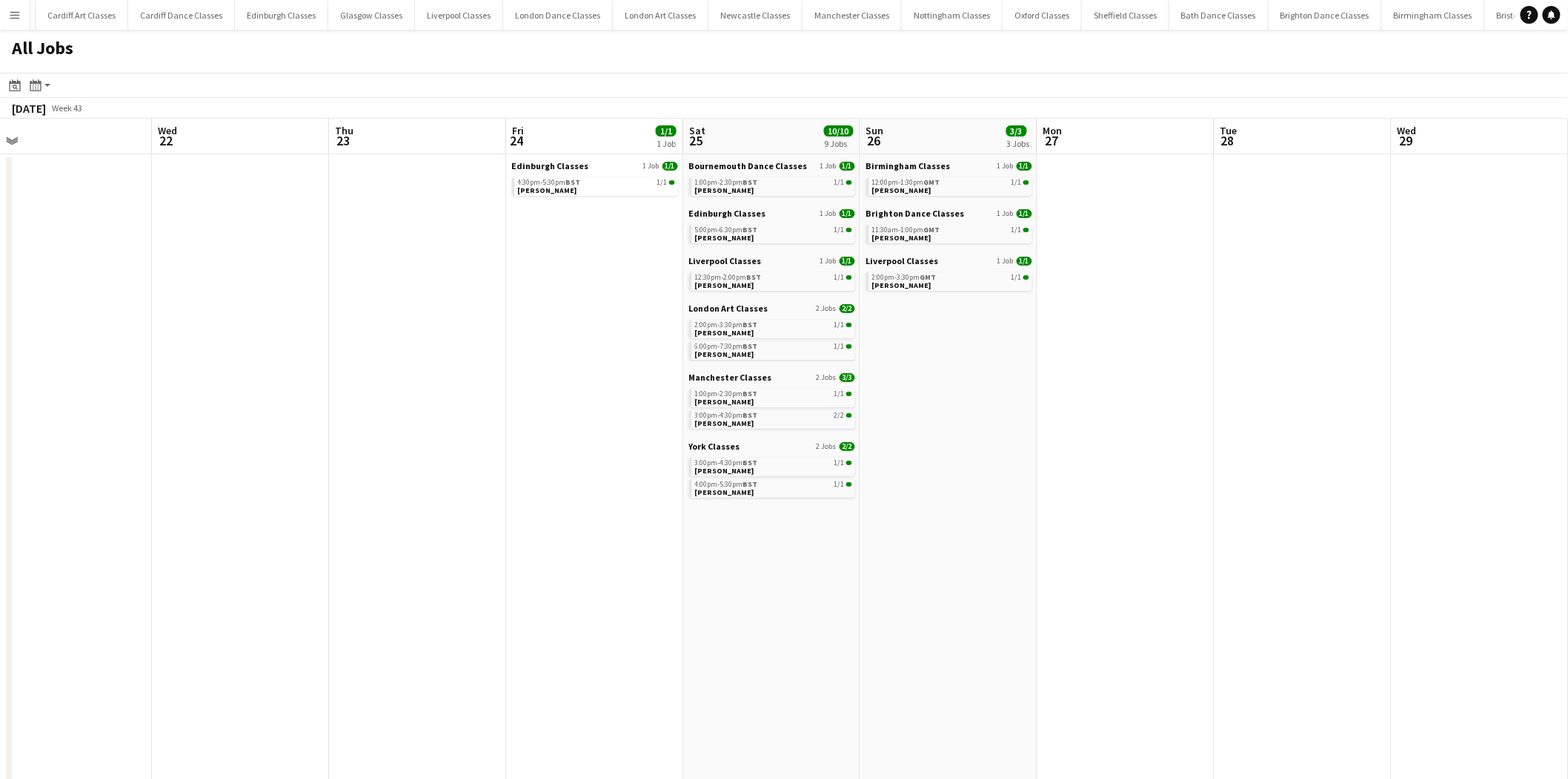
drag, startPoint x: 1319, startPoint y: 388, endPoint x: 1057, endPoint y: 408, distance: 262.8
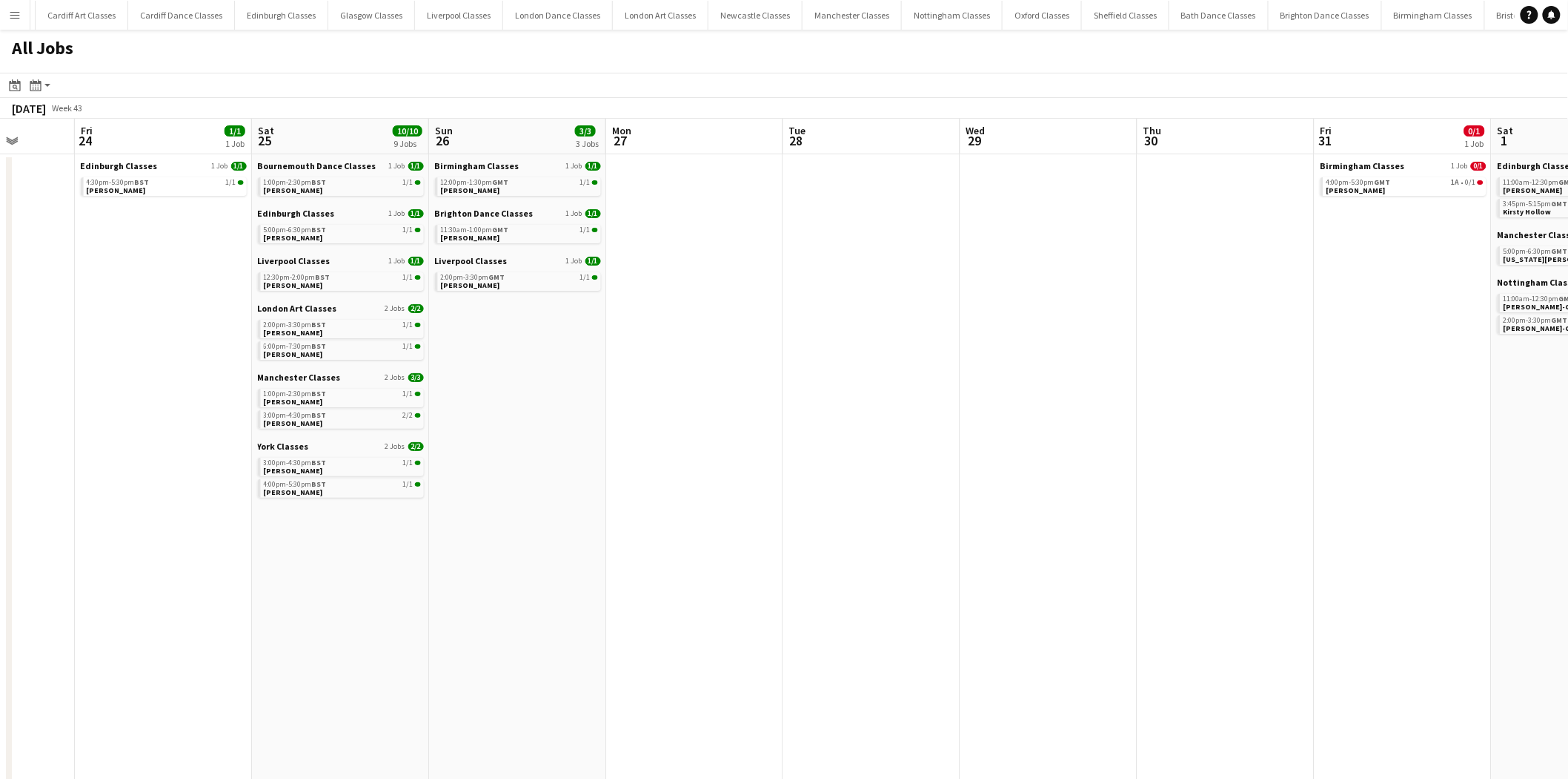
drag, startPoint x: 1312, startPoint y: 408, endPoint x: 766, endPoint y: 419, distance: 546.1
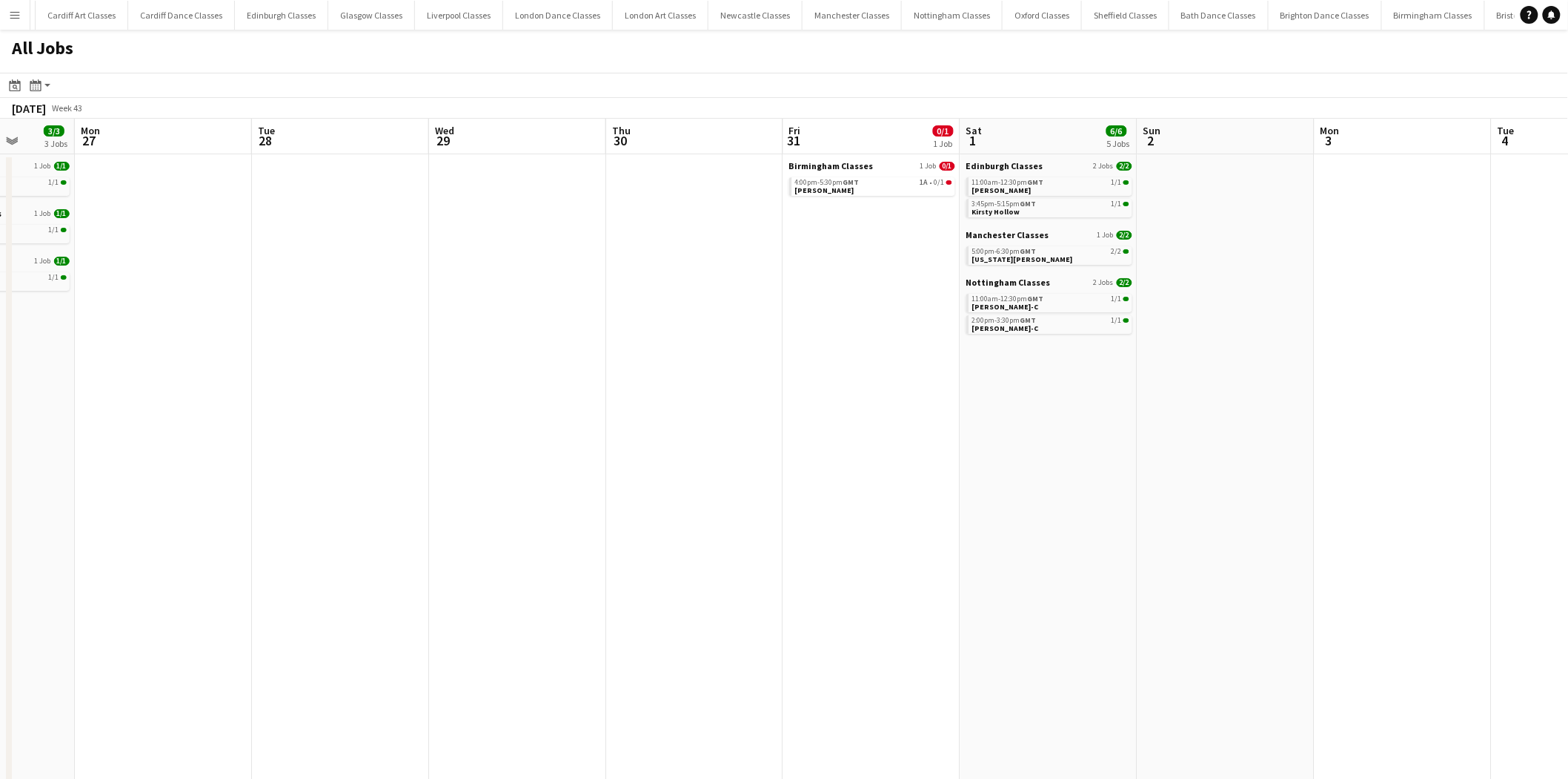
scroll to position [0, 506]
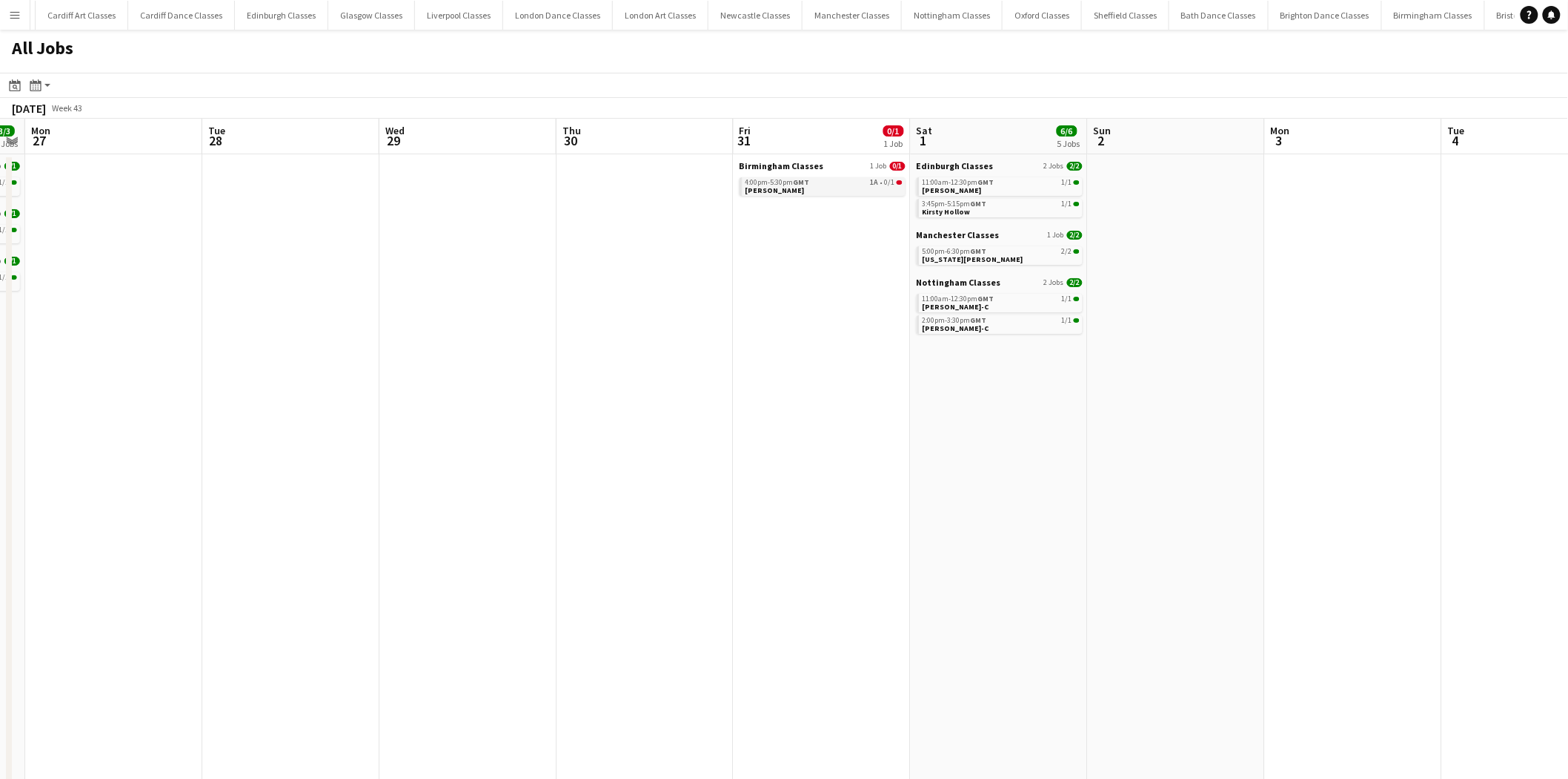
click at [825, 186] on link "4:00pm-5:30pm GMT 1A • 0/1 Hayley Parkes" at bounding box center [824, 186] width 157 height 17
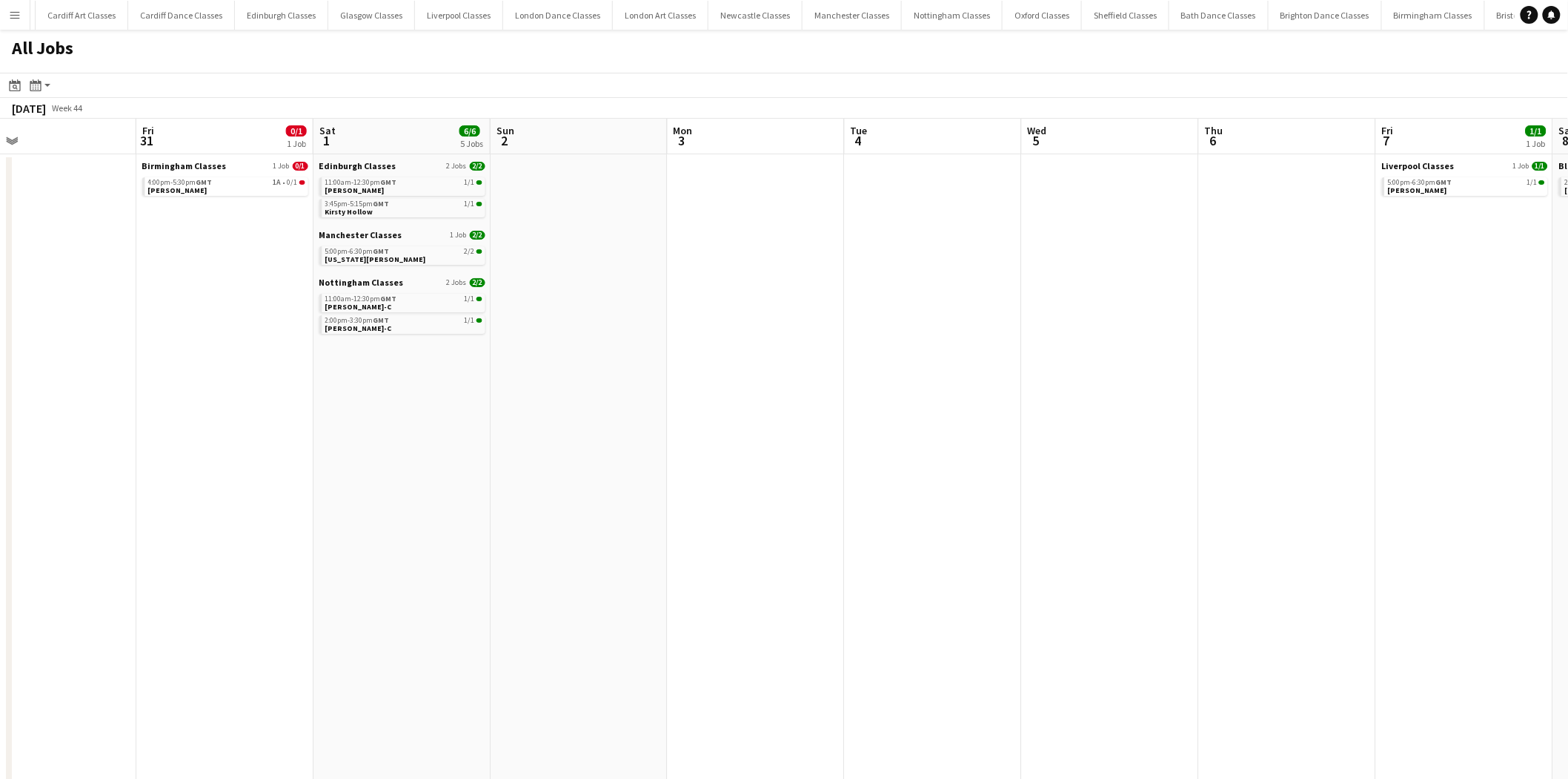
drag, startPoint x: 1268, startPoint y: 400, endPoint x: 470, endPoint y: 470, distance: 801.1
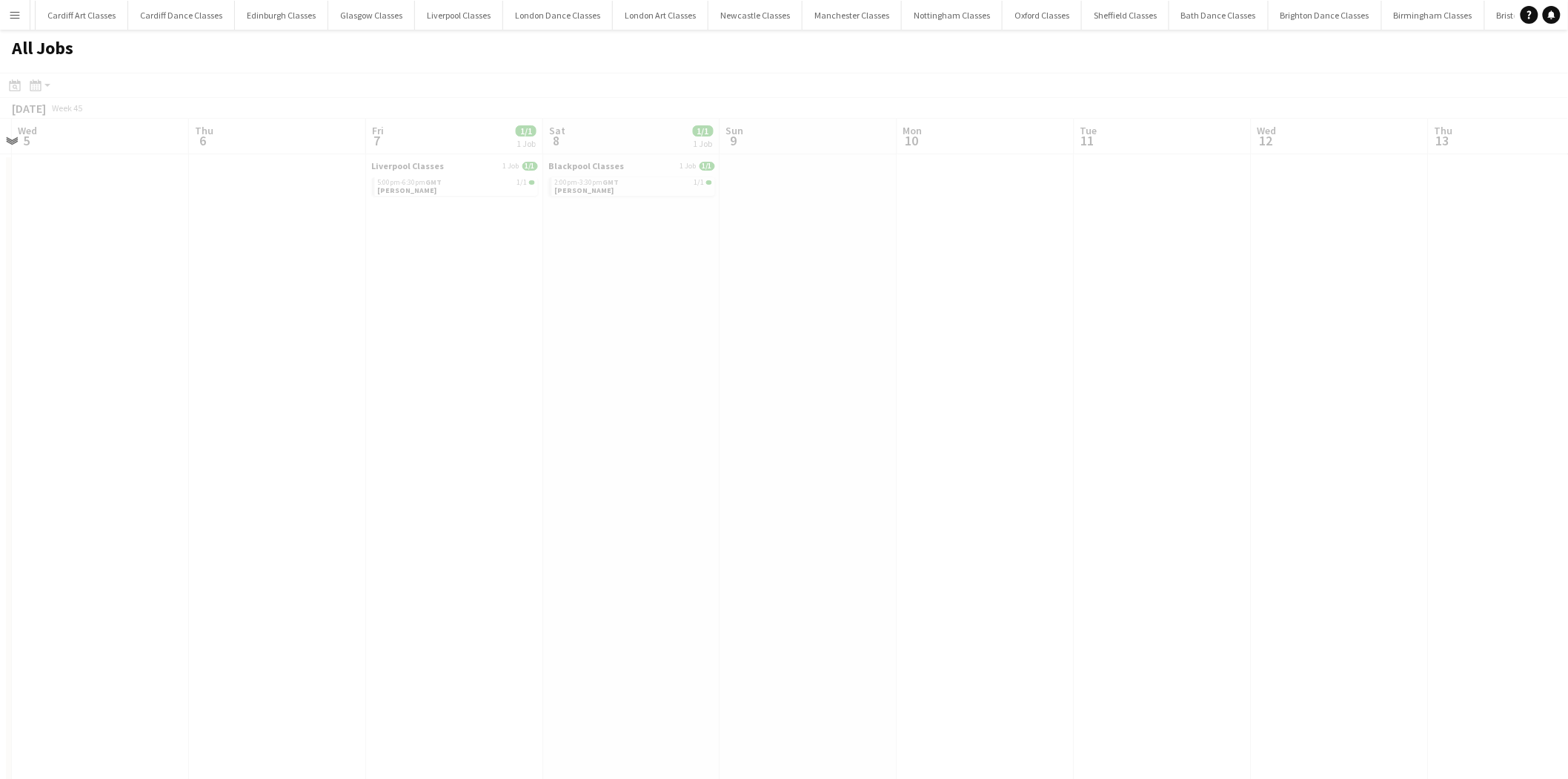
drag, startPoint x: 1063, startPoint y: 471, endPoint x: 175, endPoint y: 506, distance: 888.7
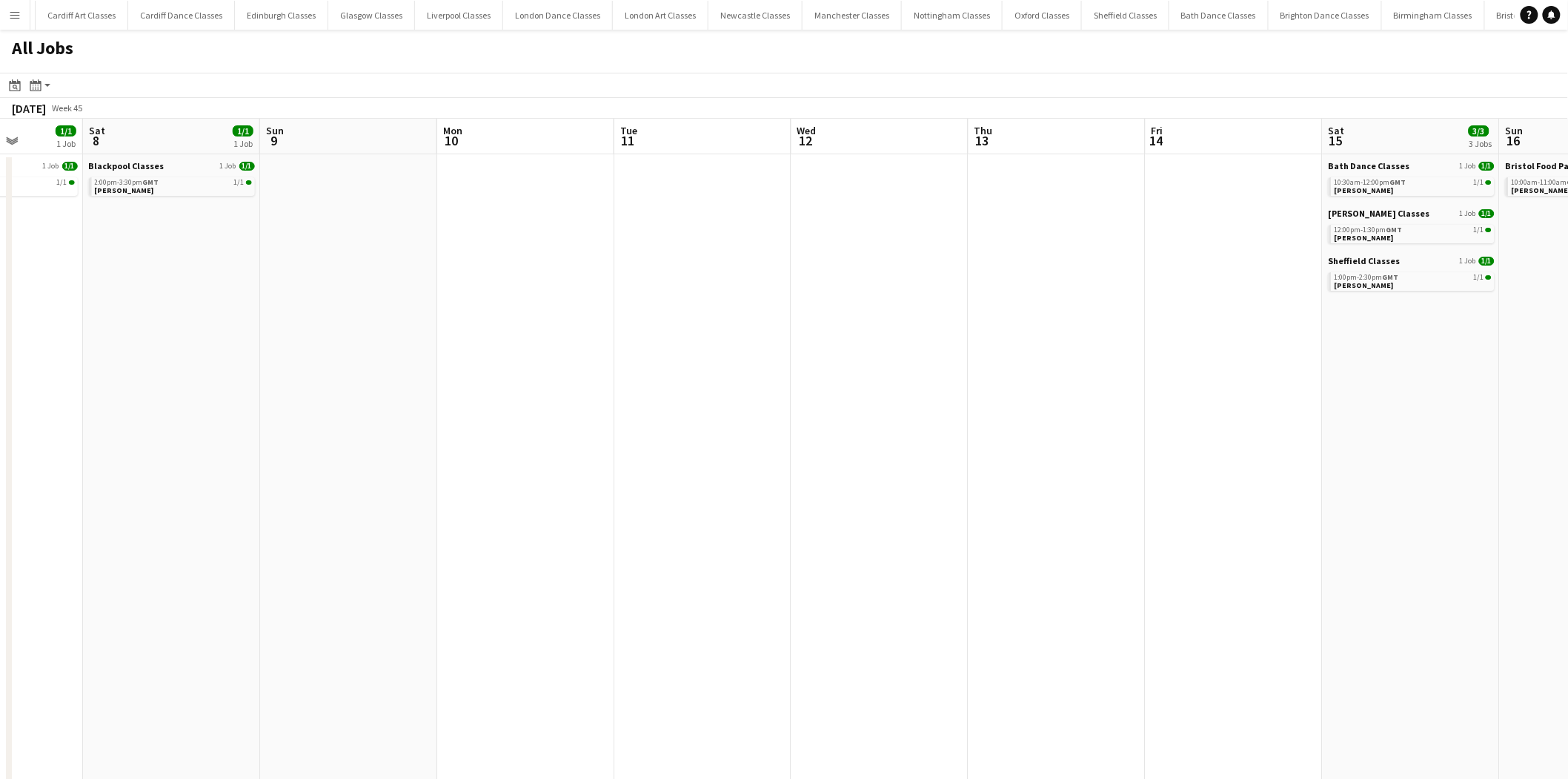
drag, startPoint x: 843, startPoint y: 460, endPoint x: 642, endPoint y: 475, distance: 201.6
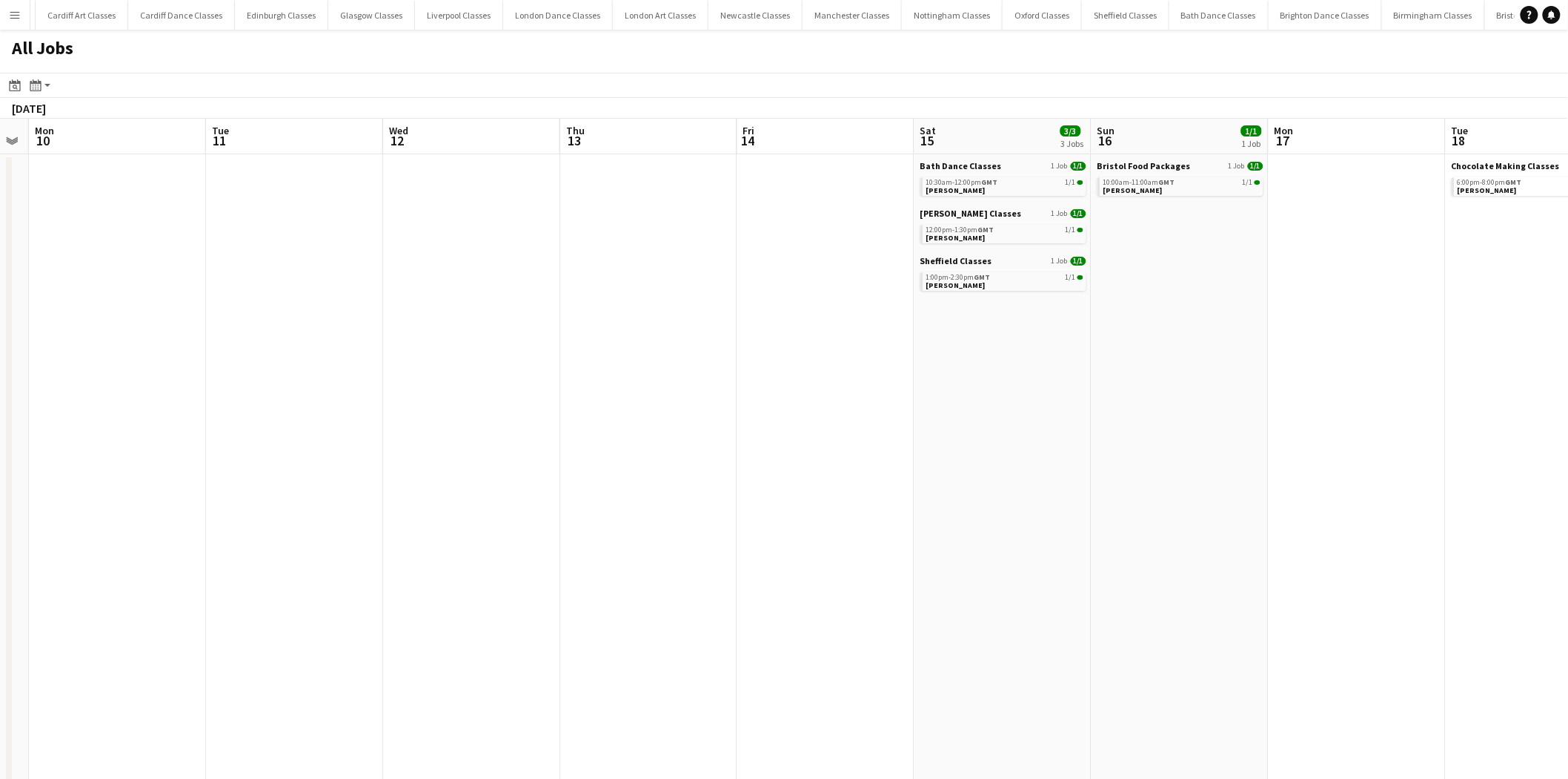
click at [285, 472] on app-all-jobs "All Jobs Date picker AUG 2025 AUG 2025 Monday M Tuesday T Wednesday W Thursday …" at bounding box center [784, 760] width 1568 height 1461
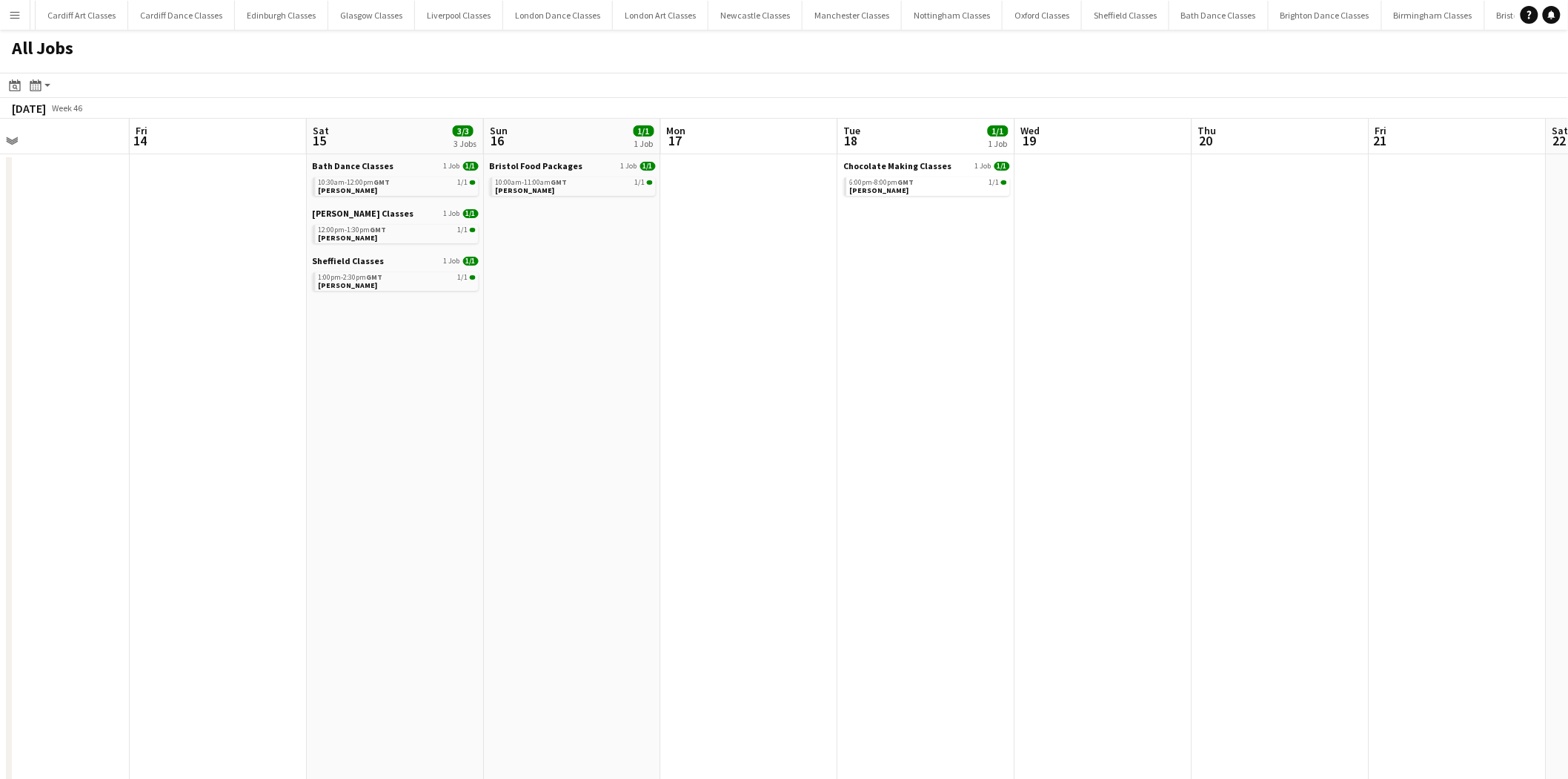
drag, startPoint x: 1033, startPoint y: 461, endPoint x: 508, endPoint y: 496, distance: 526.2
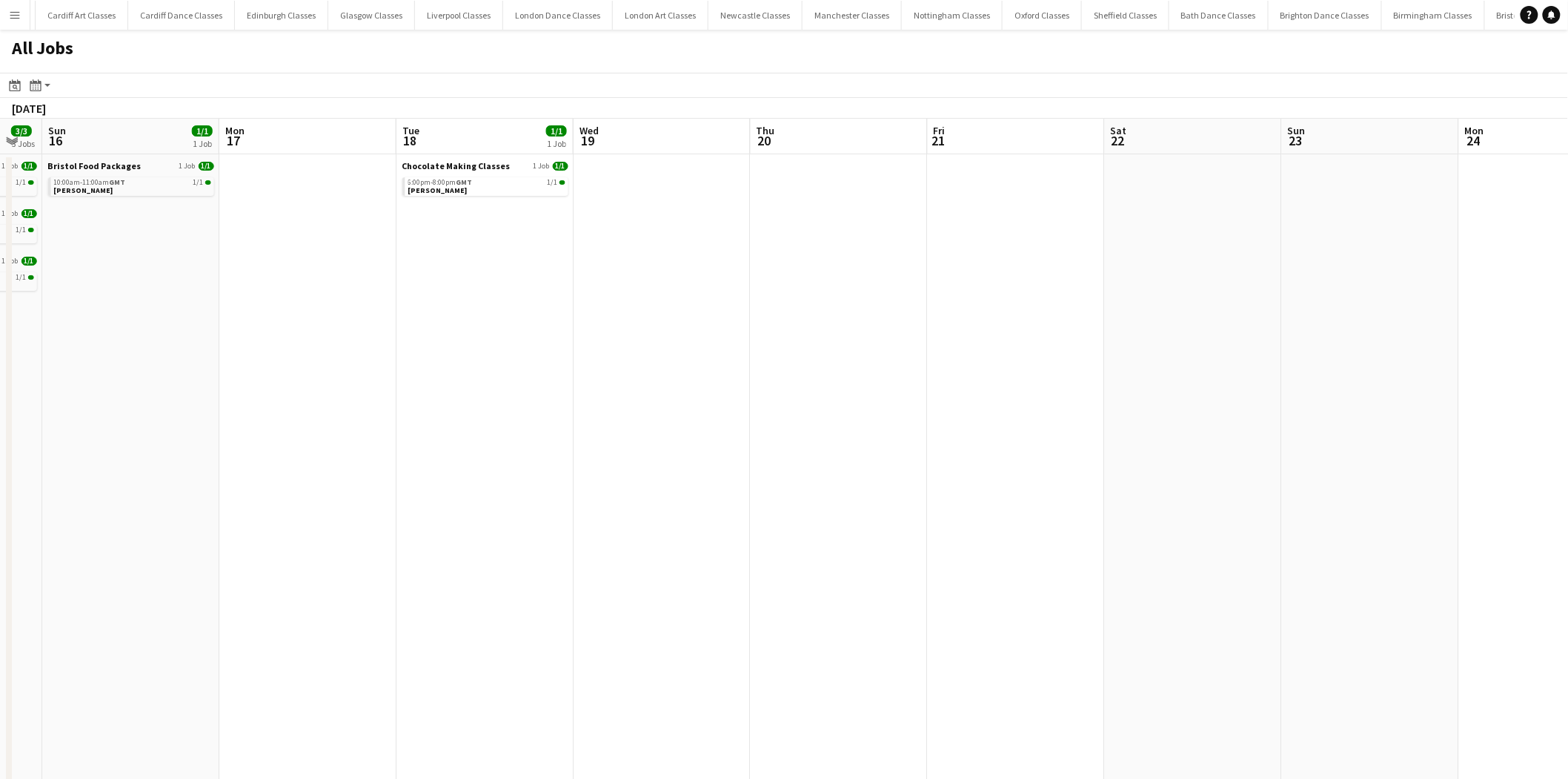
drag, startPoint x: 1061, startPoint y: 483, endPoint x: 662, endPoint y: 483, distance: 399.0
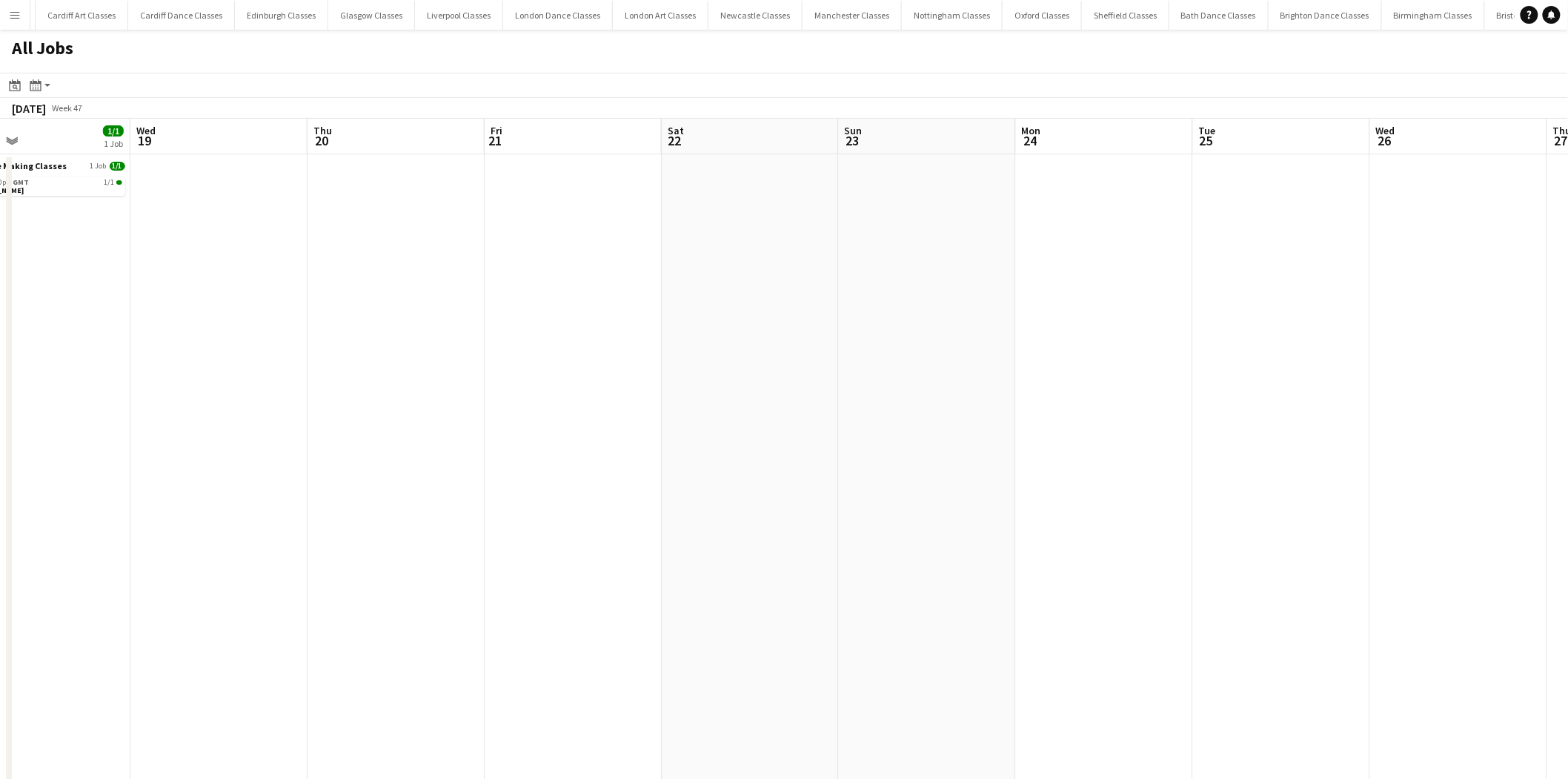
drag, startPoint x: 1180, startPoint y: 472, endPoint x: 545, endPoint y: 493, distance: 635.3
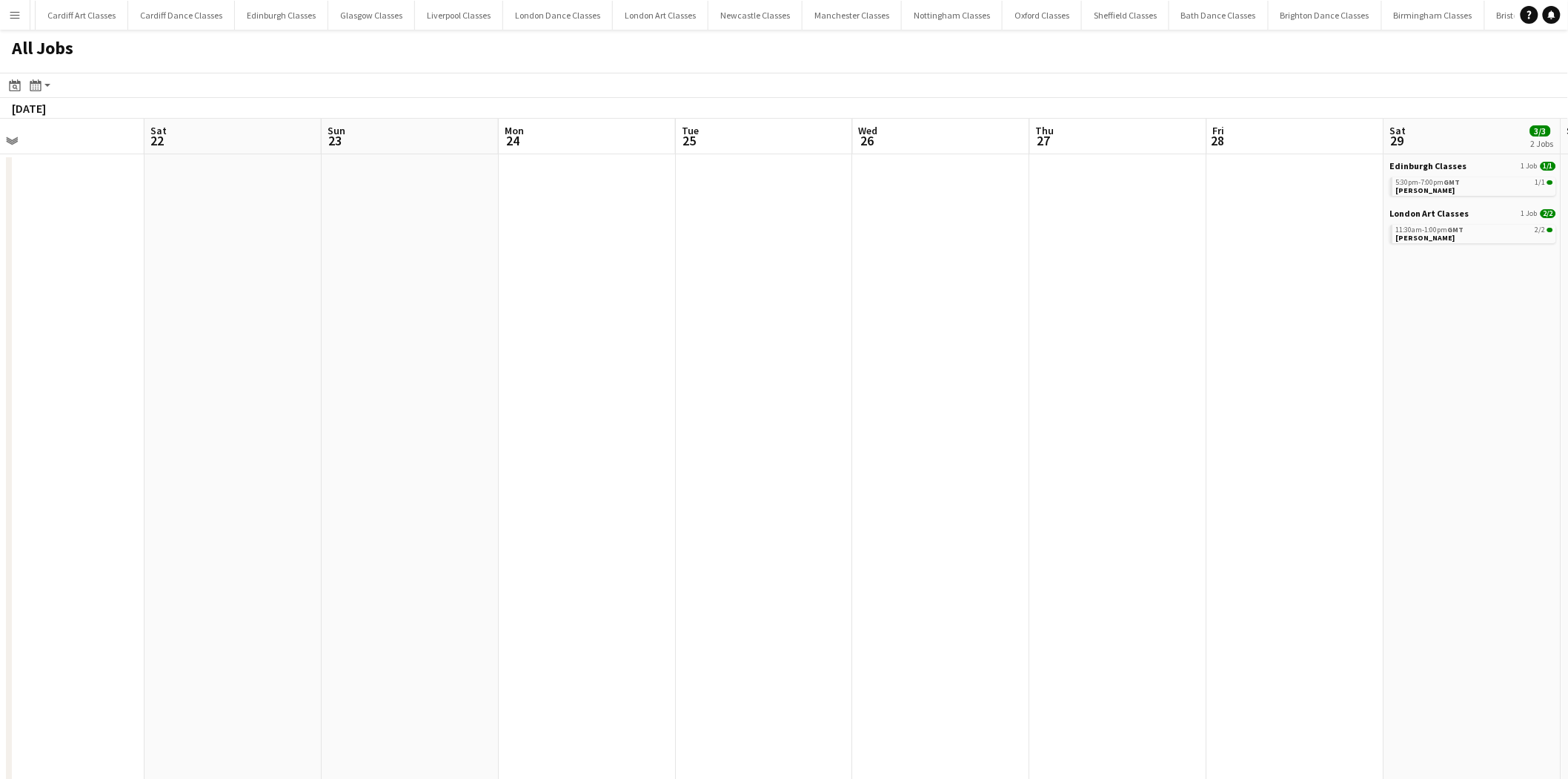
click at [478, 481] on app-all-jobs "All Jobs Date picker AUG 2025 AUG 2025 Monday M Tuesday T Wednesday W Thursday …" at bounding box center [784, 760] width 1568 height 1461
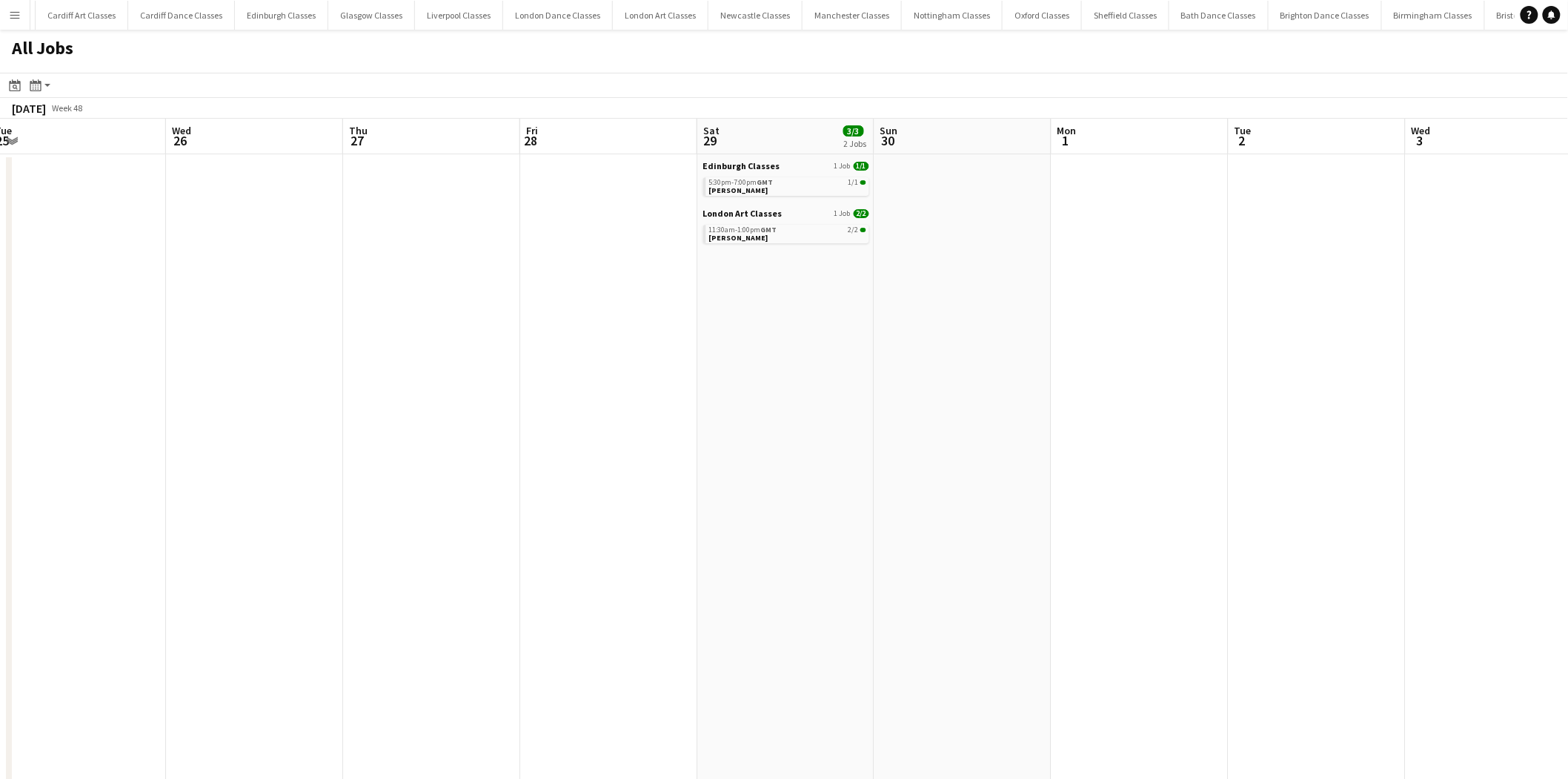
drag, startPoint x: 1237, startPoint y: 477, endPoint x: 640, endPoint y: 507, distance: 597.8
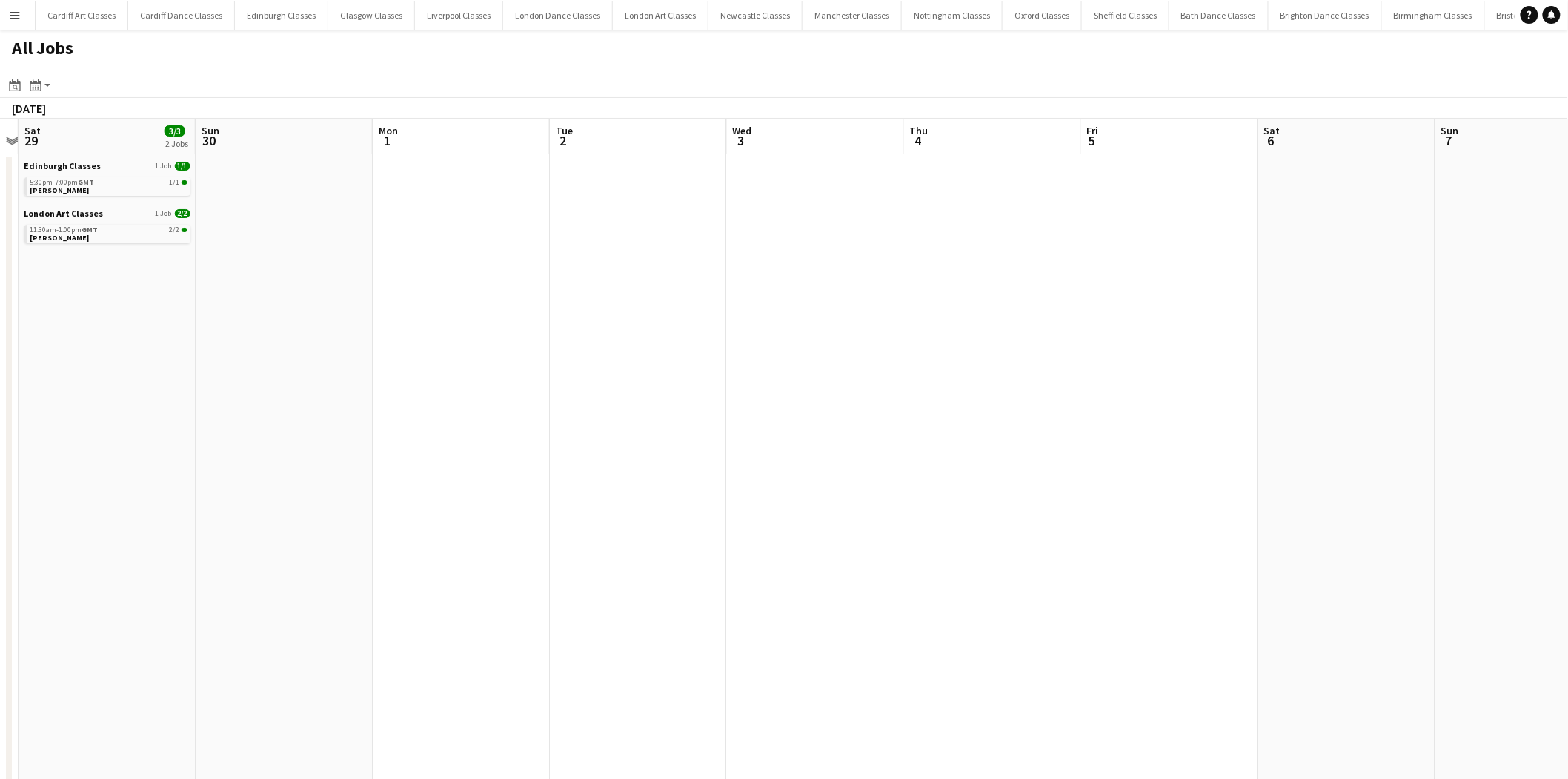
drag, startPoint x: 1090, startPoint y: 507, endPoint x: 578, endPoint y: 551, distance: 513.9
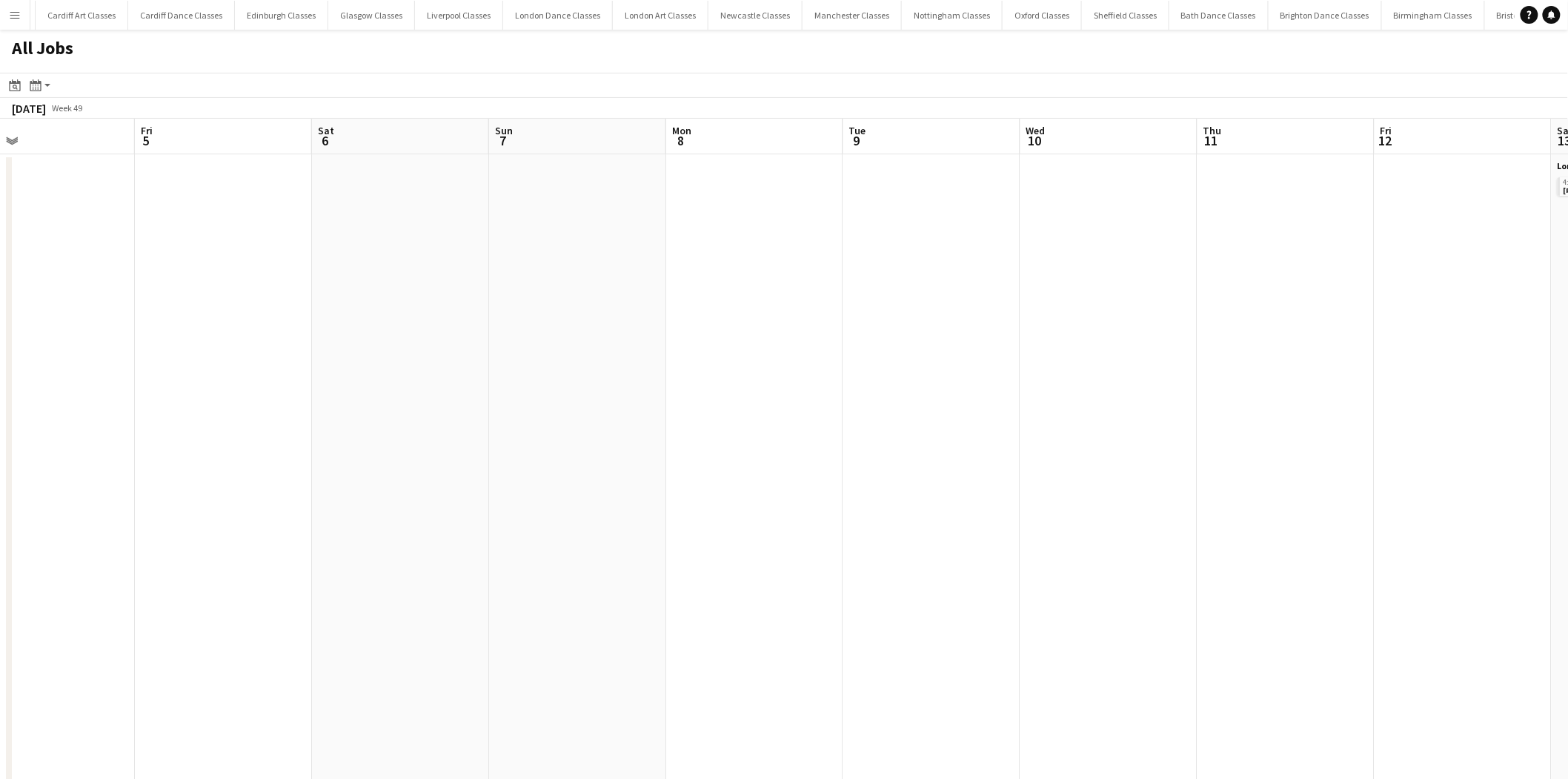
drag, startPoint x: 1272, startPoint y: 483, endPoint x: 1122, endPoint y: 474, distance: 150.3
drag, startPoint x: 1207, startPoint y: 464, endPoint x: 653, endPoint y: 488, distance: 554.5
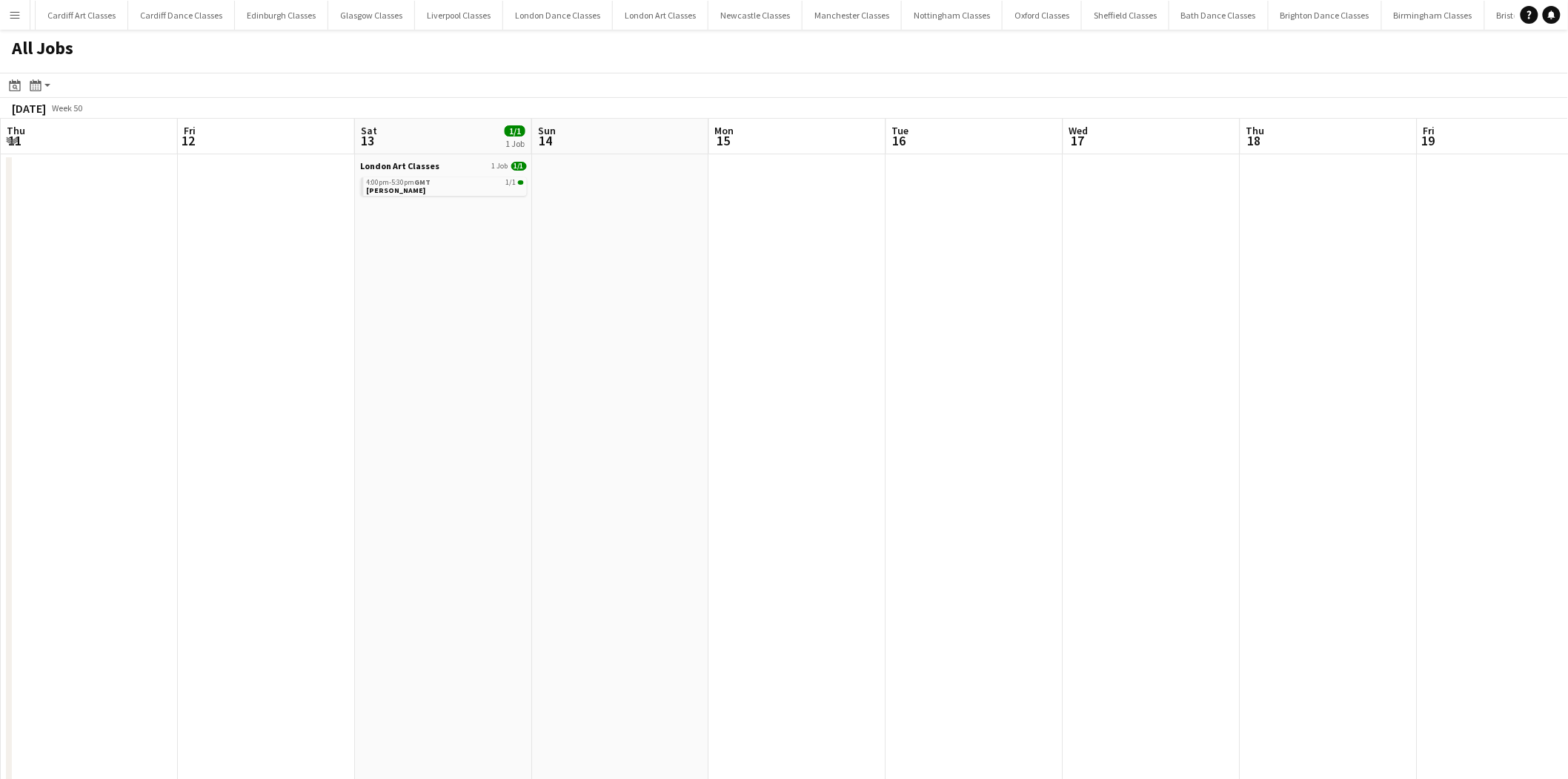
drag, startPoint x: 1184, startPoint y: 468, endPoint x: 799, endPoint y: 474, distance: 385.0
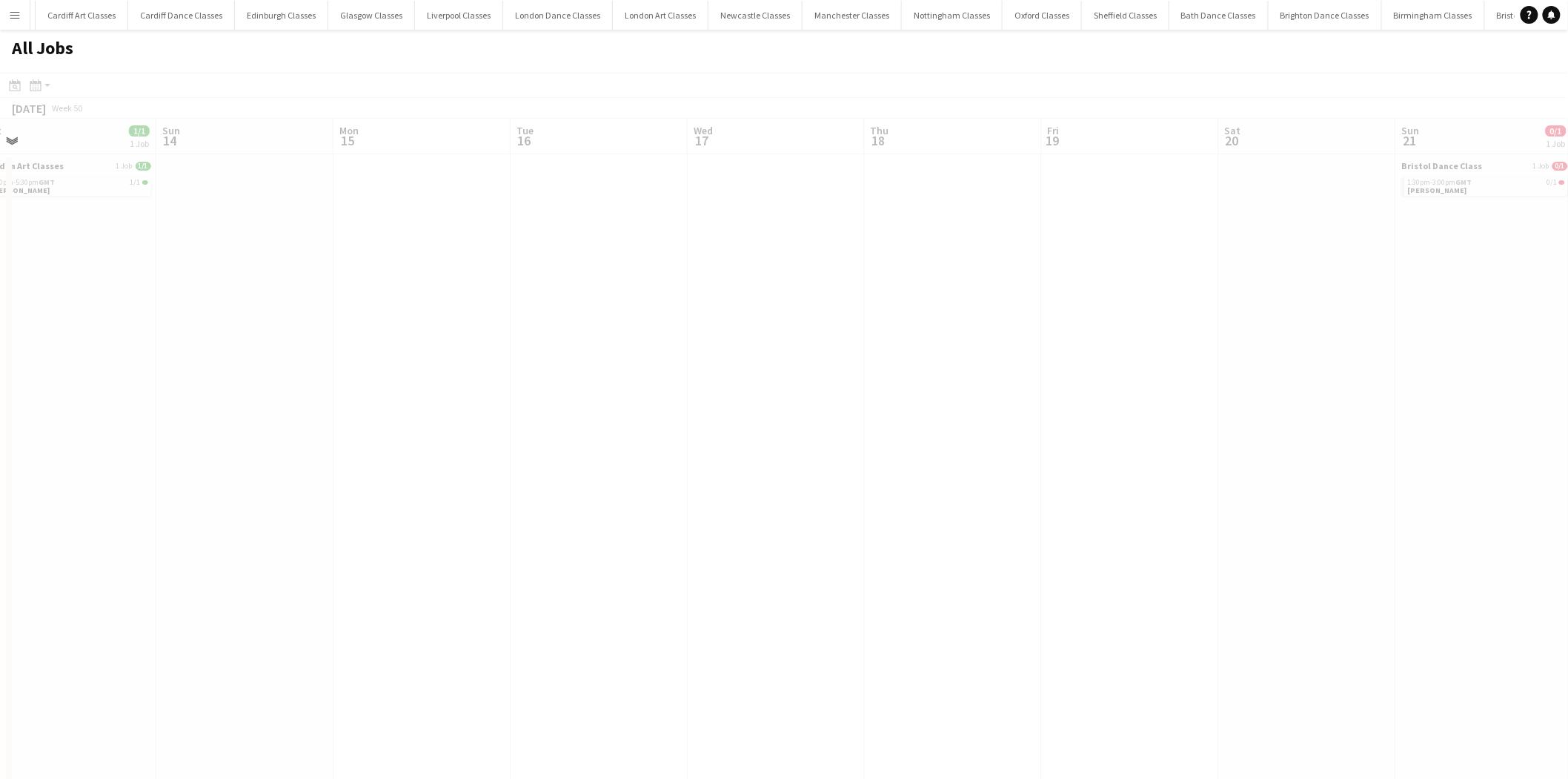
drag, startPoint x: 1291, startPoint y: 457, endPoint x: 839, endPoint y: 490, distance: 453.2
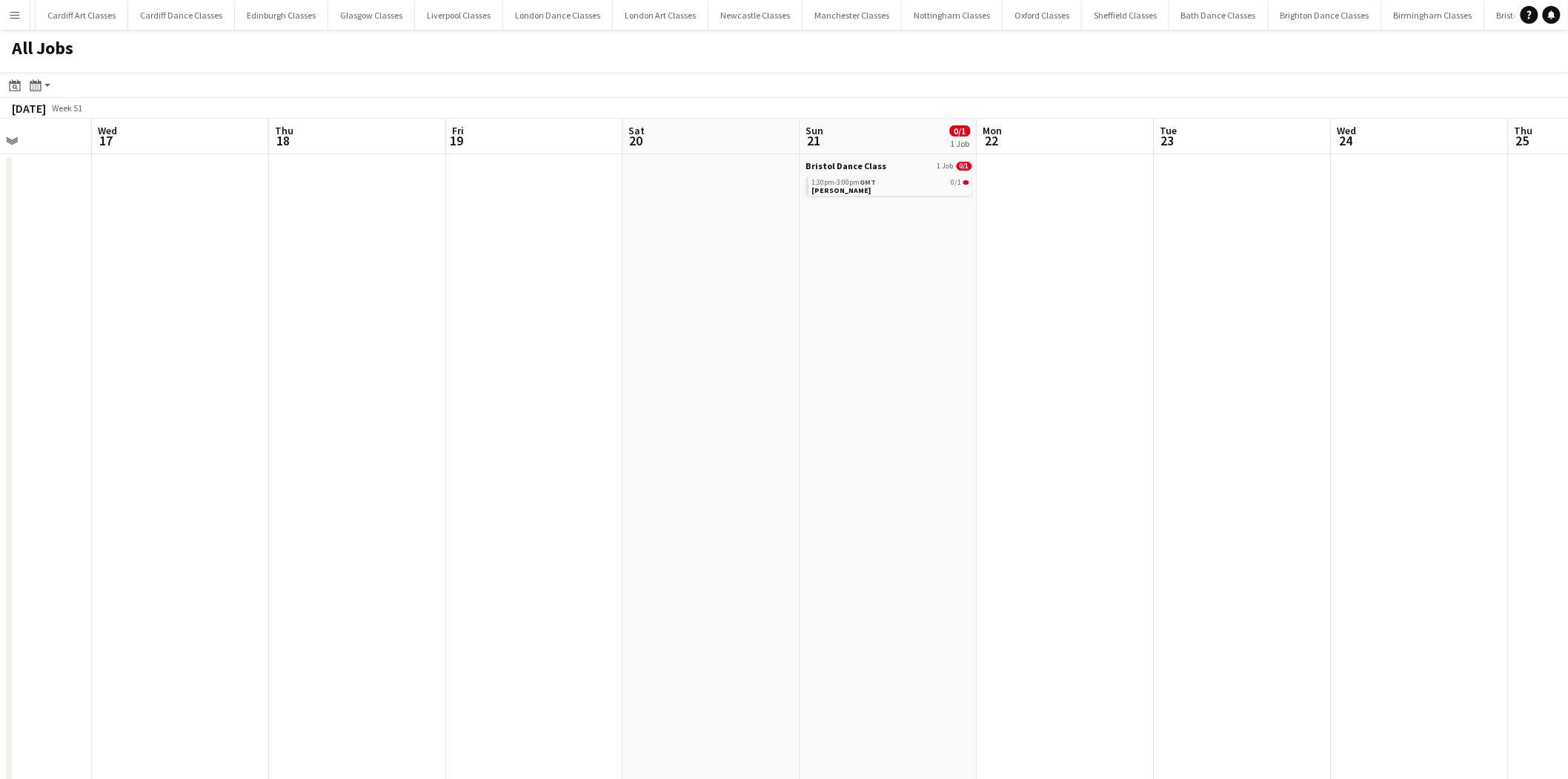
drag, startPoint x: 1054, startPoint y: 486, endPoint x: 917, endPoint y: 487, distance: 137.0
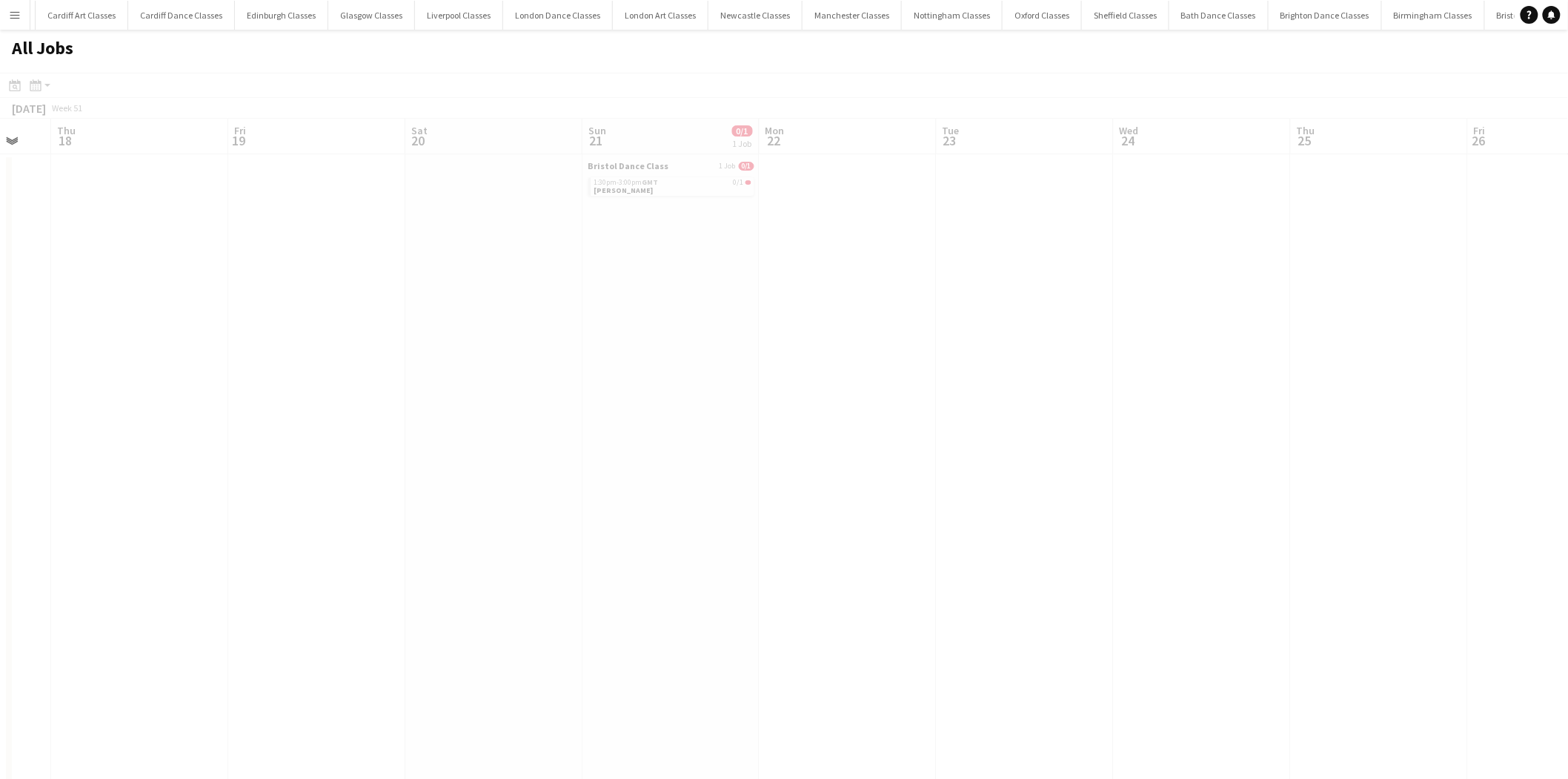
drag, startPoint x: 1265, startPoint y: 439, endPoint x: 680, endPoint y: 464, distance: 585.5
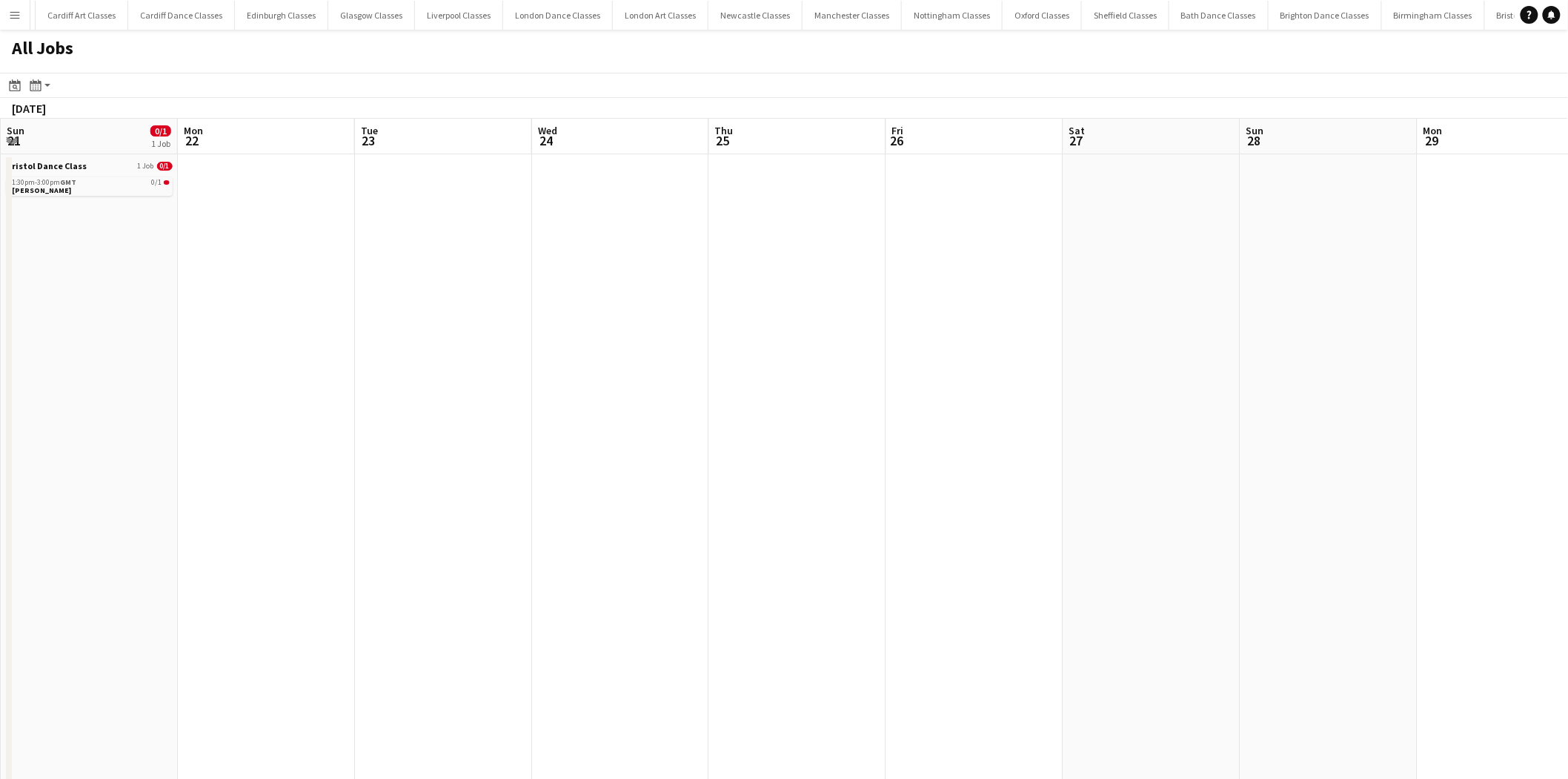
drag, startPoint x: 1254, startPoint y: 441, endPoint x: 746, endPoint y: 468, distance: 508.7
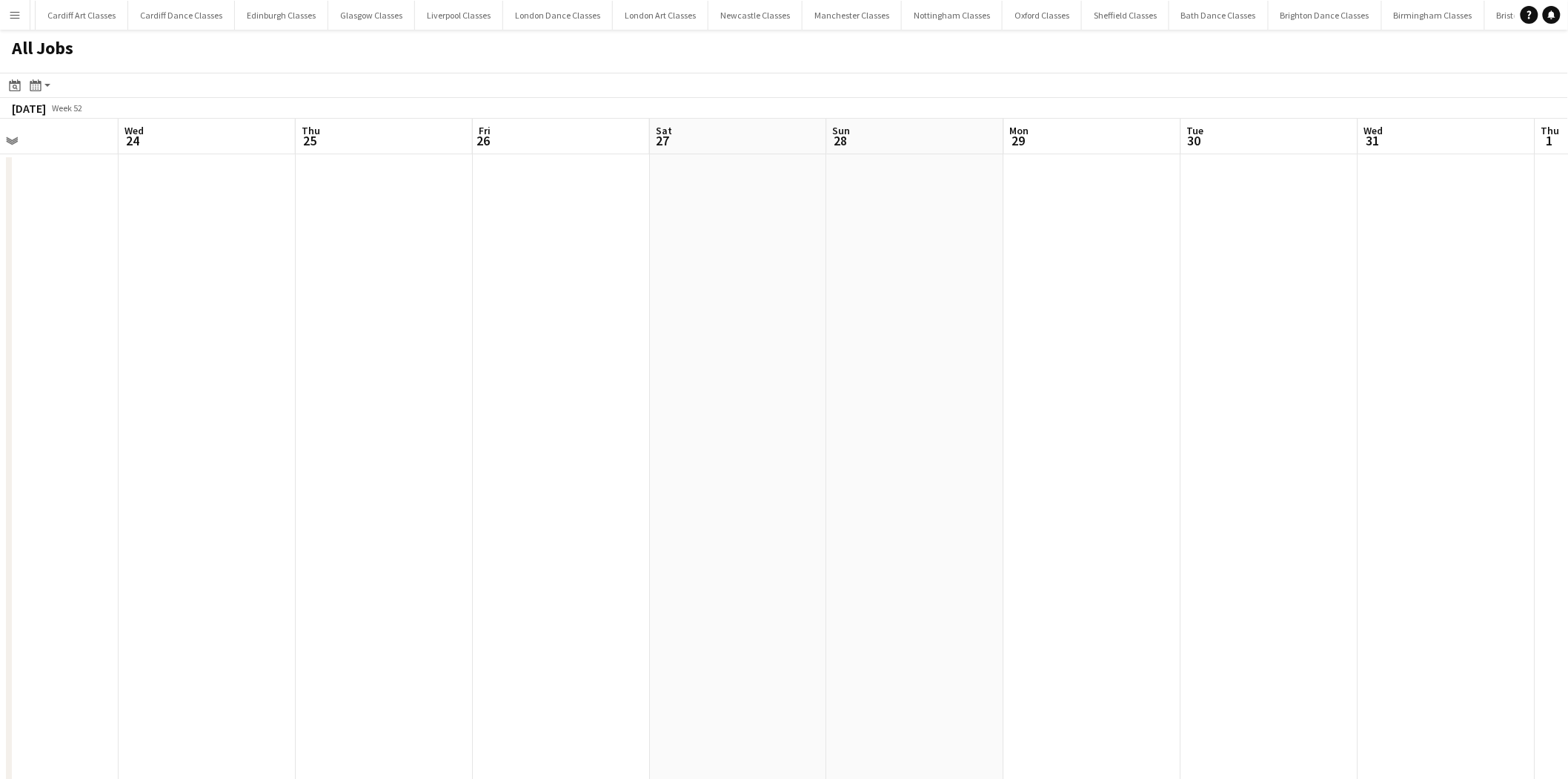
drag, startPoint x: 1213, startPoint y: 445, endPoint x: 478, endPoint y: 490, distance: 736.4
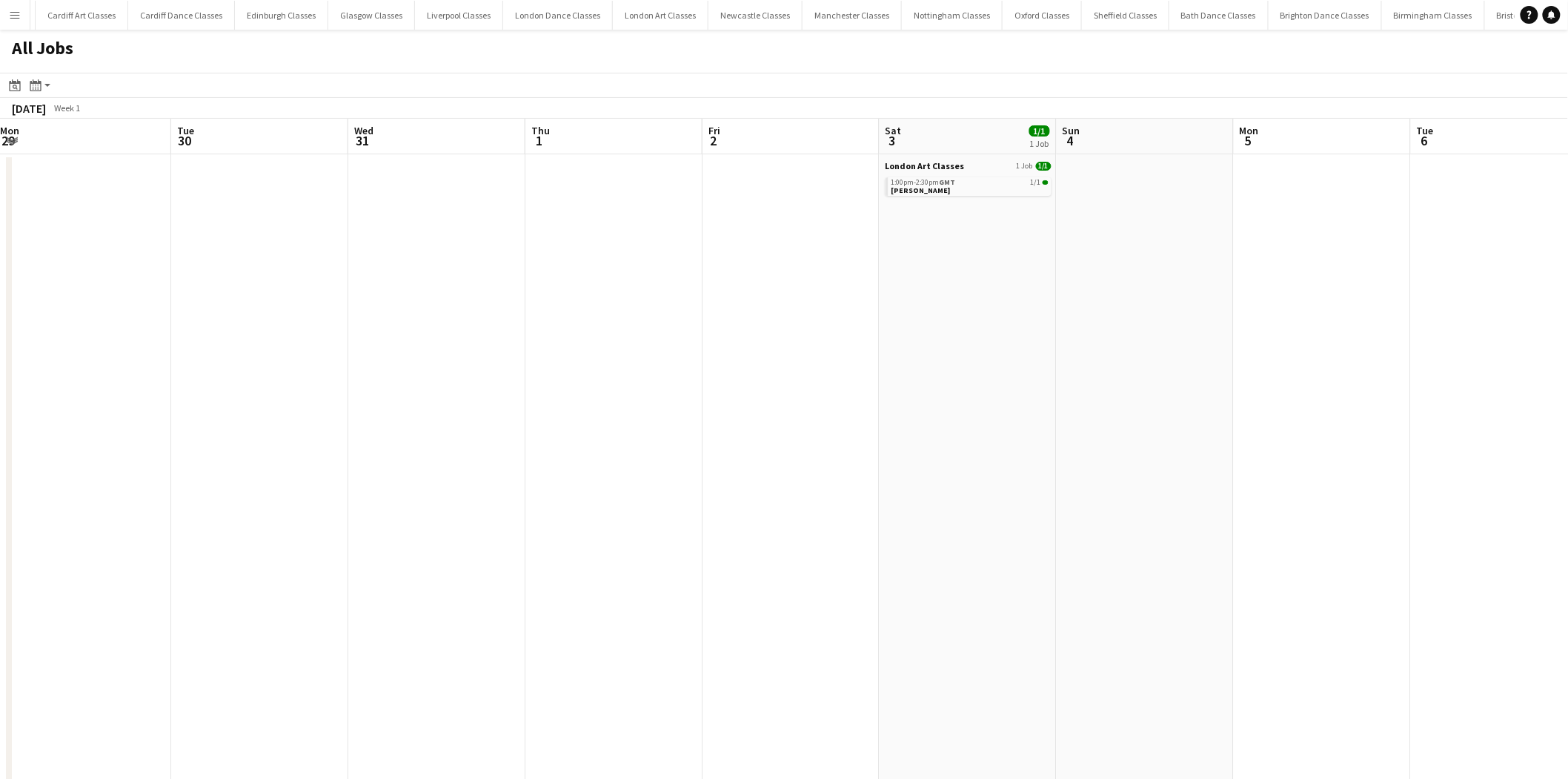
drag, startPoint x: 1042, startPoint y: 456, endPoint x: 758, endPoint y: 470, distance: 284.3
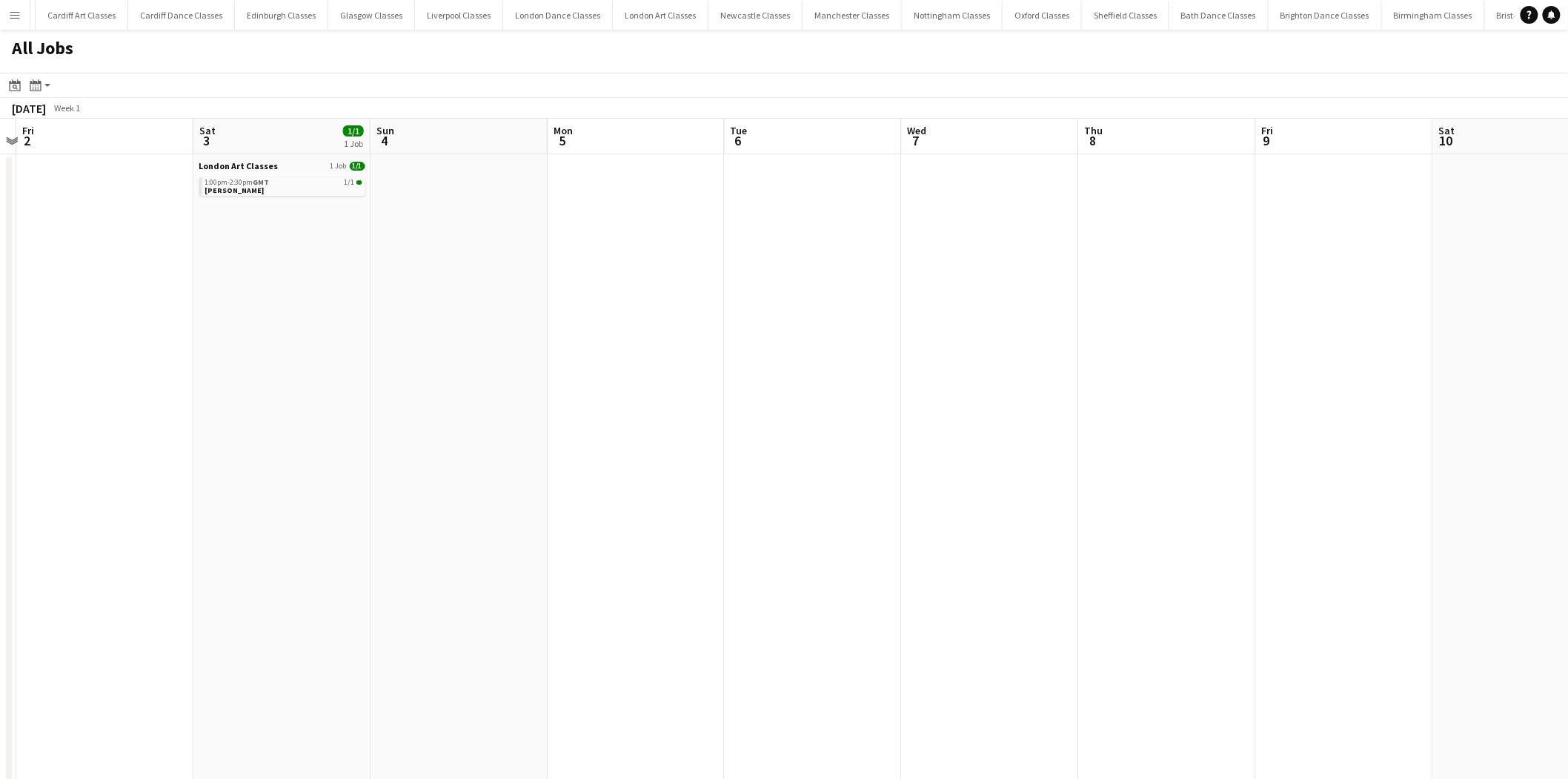
drag, startPoint x: 1012, startPoint y: 457, endPoint x: 708, endPoint y: 464, distance: 304.1
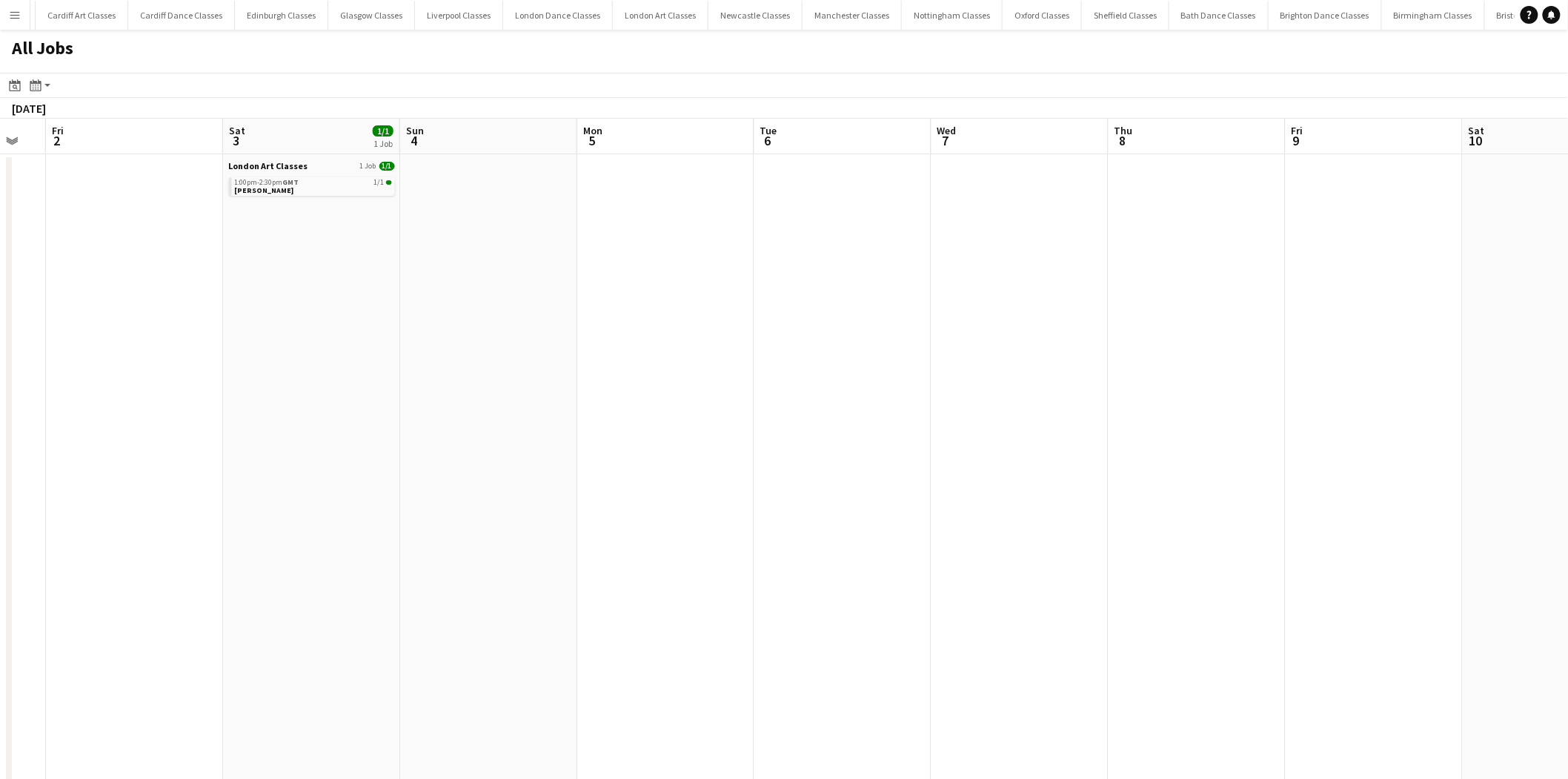
drag, startPoint x: 1172, startPoint y: 462, endPoint x: 576, endPoint y: 473, distance: 596.1
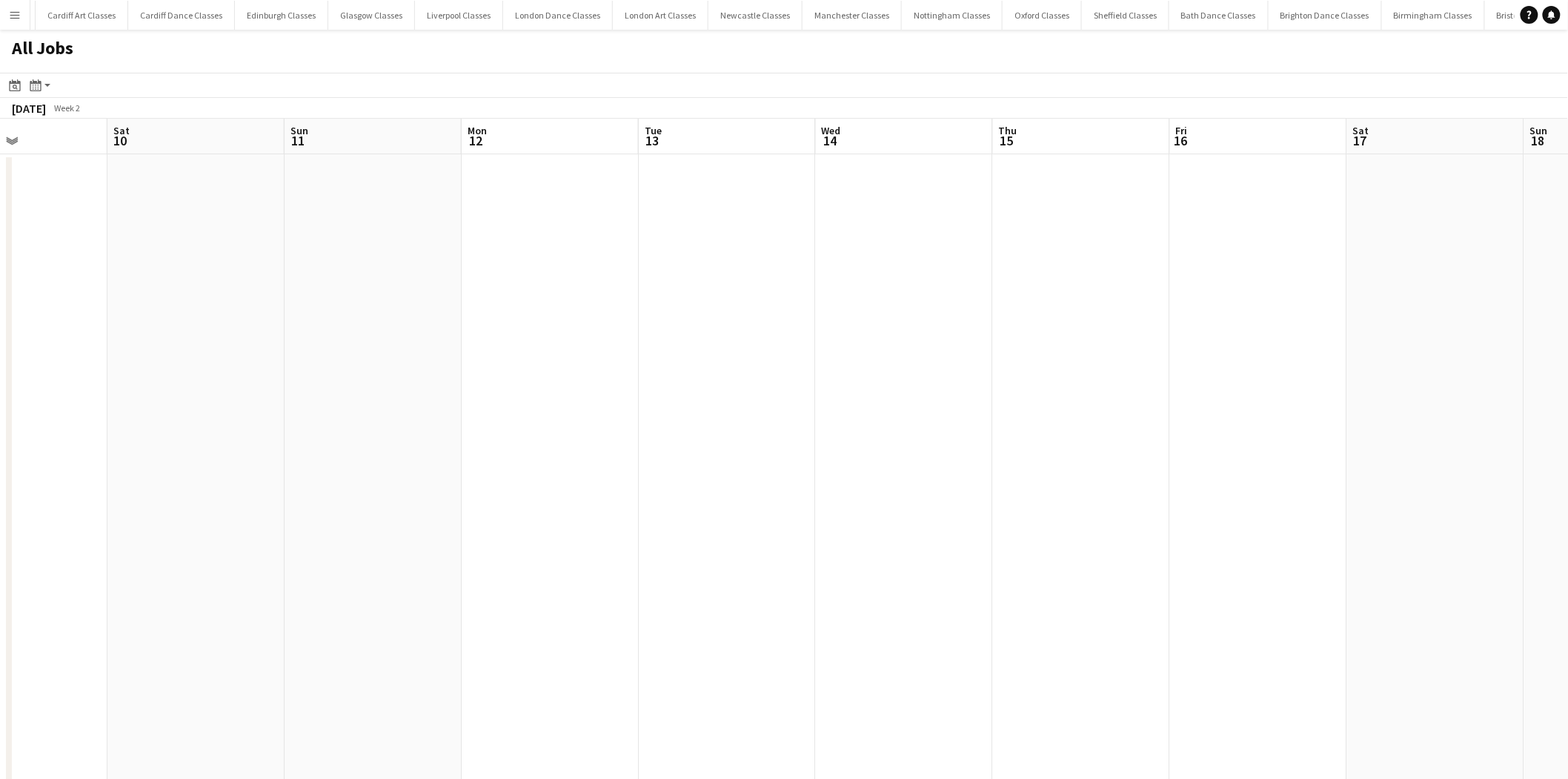
drag
click at [458, 435] on app-all-jobs "All Jobs Date picker AUG 2025 AUG 2025 Monday M Tuesday T Wednesday W Thursday …" at bounding box center [784, 760] width 1568 height 1461
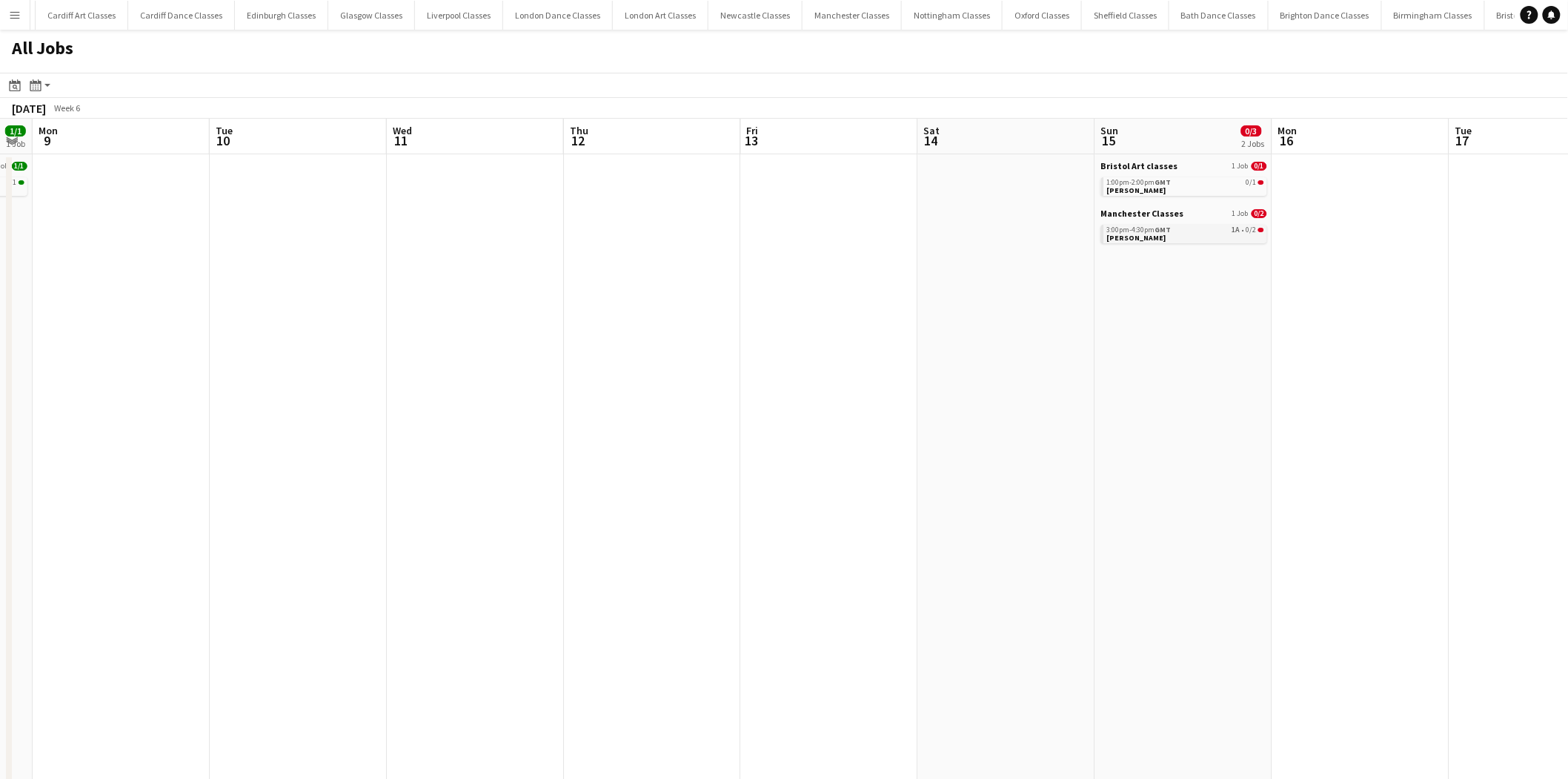
click at [1041, 238] on link "3:00pm-4:30pm GMT 1A • 0/2 Stephanie Wilson" at bounding box center [1185, 233] width 157 height 17
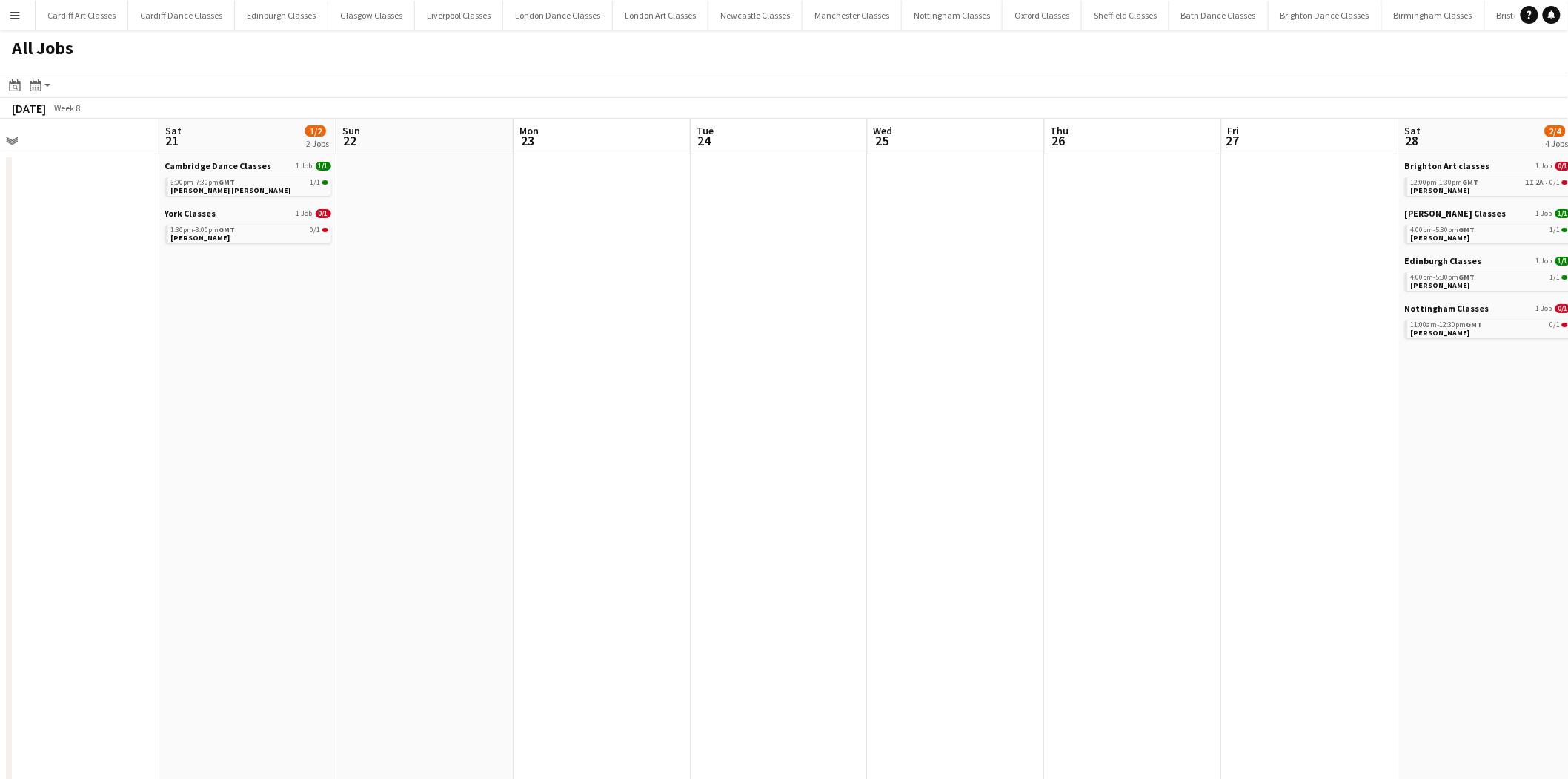
scroll to position [0, 553]
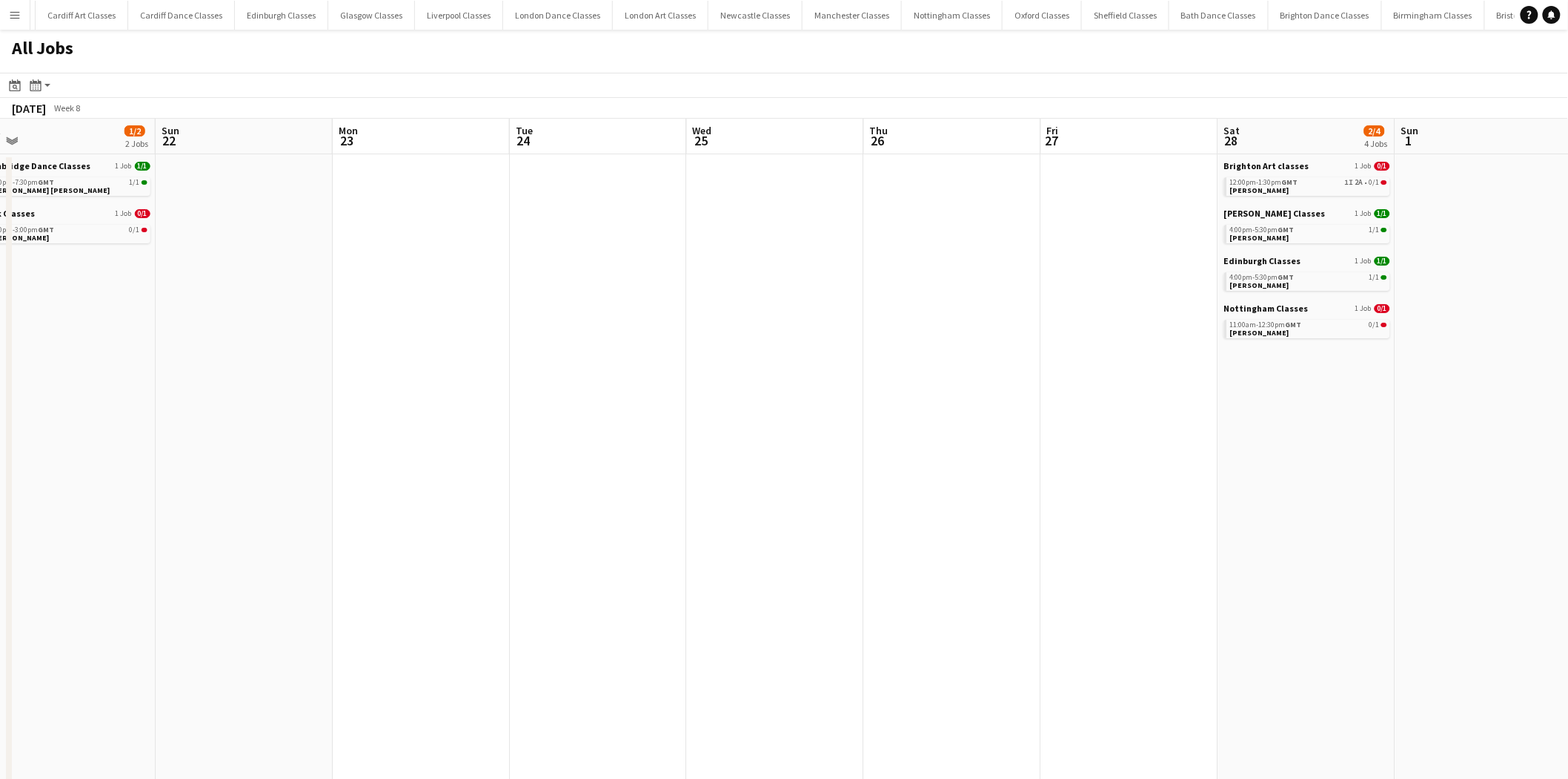
click at [1041, 186] on link "12:00pm-1:30pm GMT 1I 2A • 0/1 Sinead Lambert" at bounding box center [1309, 186] width 157 height 17
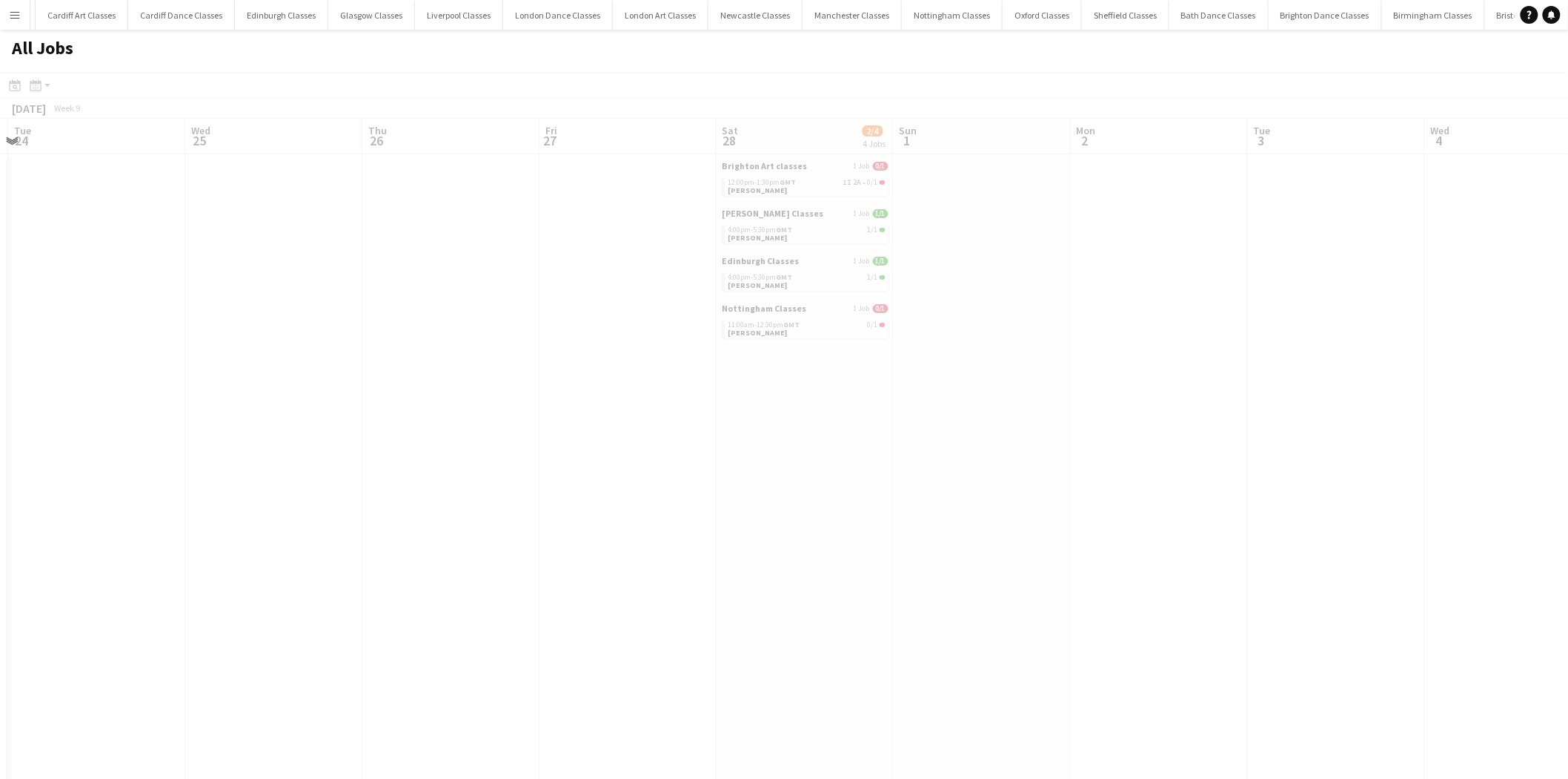
drag, startPoint x: 1342, startPoint y: 438, endPoint x: 323, endPoint y: 502, distance: 1021.0
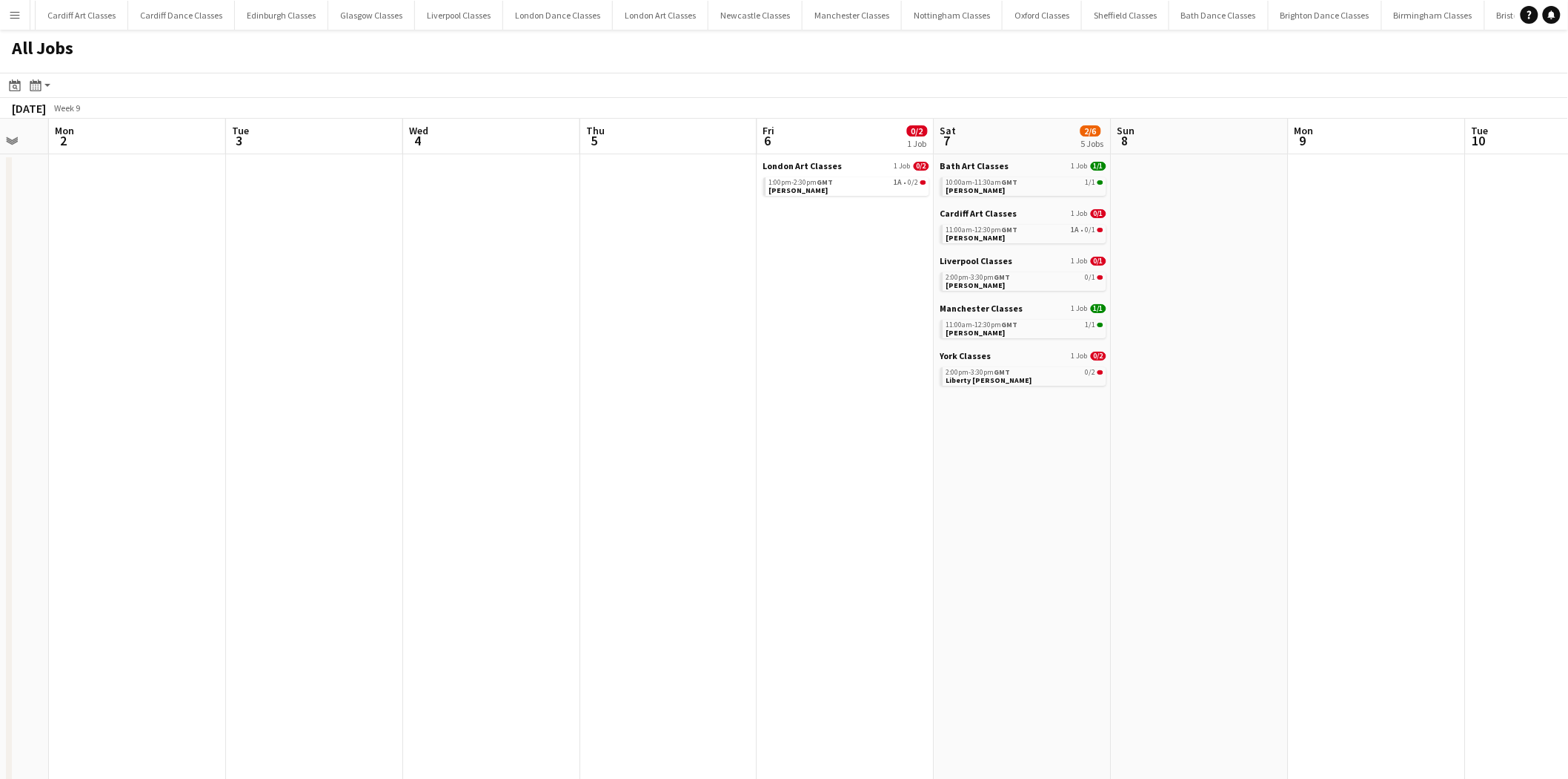
drag, startPoint x: 1151, startPoint y: 468, endPoint x: 680, endPoint y: 457, distance: 471.1
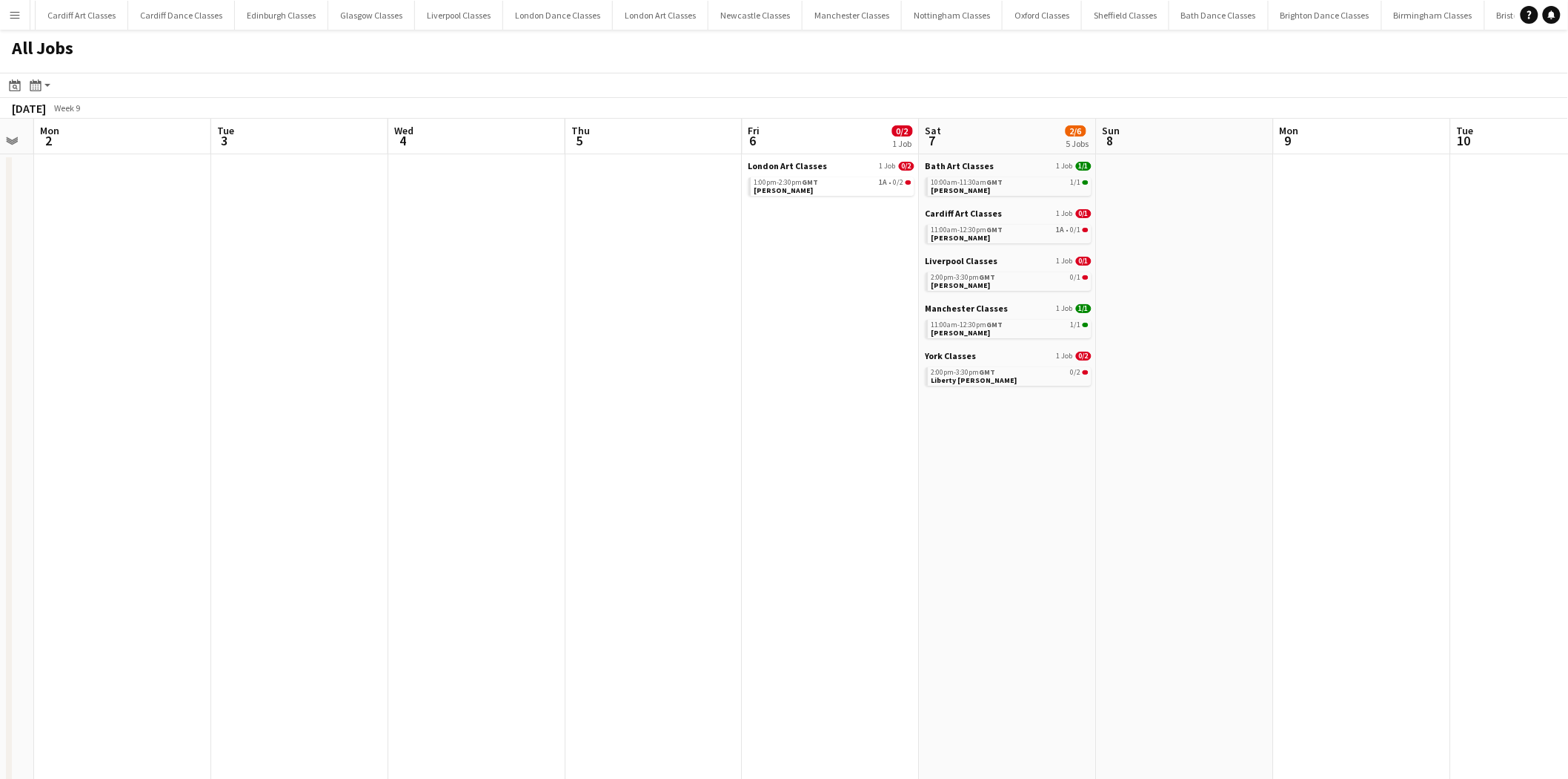
click at [863, 175] on app-calendar-brief-board "London Art Classes 1 Job 0/2 1:00pm-2:30pm GMT 1A • 0/2 Janel Bettell" at bounding box center [832, 177] width 166 height 36
click at [862, 175] on app-calendar-brief-board "London Art Classes 1 Job 0/2 1:00pm-2:30pm GMT 1A • 0/2 Janel Bettell" at bounding box center [832, 177] width 166 height 36
click at [860, 182] on div "1:00pm-2:30pm GMT 1A • 0/2" at bounding box center [833, 182] width 157 height 8
click at [1041, 225] on link "11:00am-12:30pm GMT 1A • 0/1 Shanice Mumford" at bounding box center [1010, 233] width 157 height 17
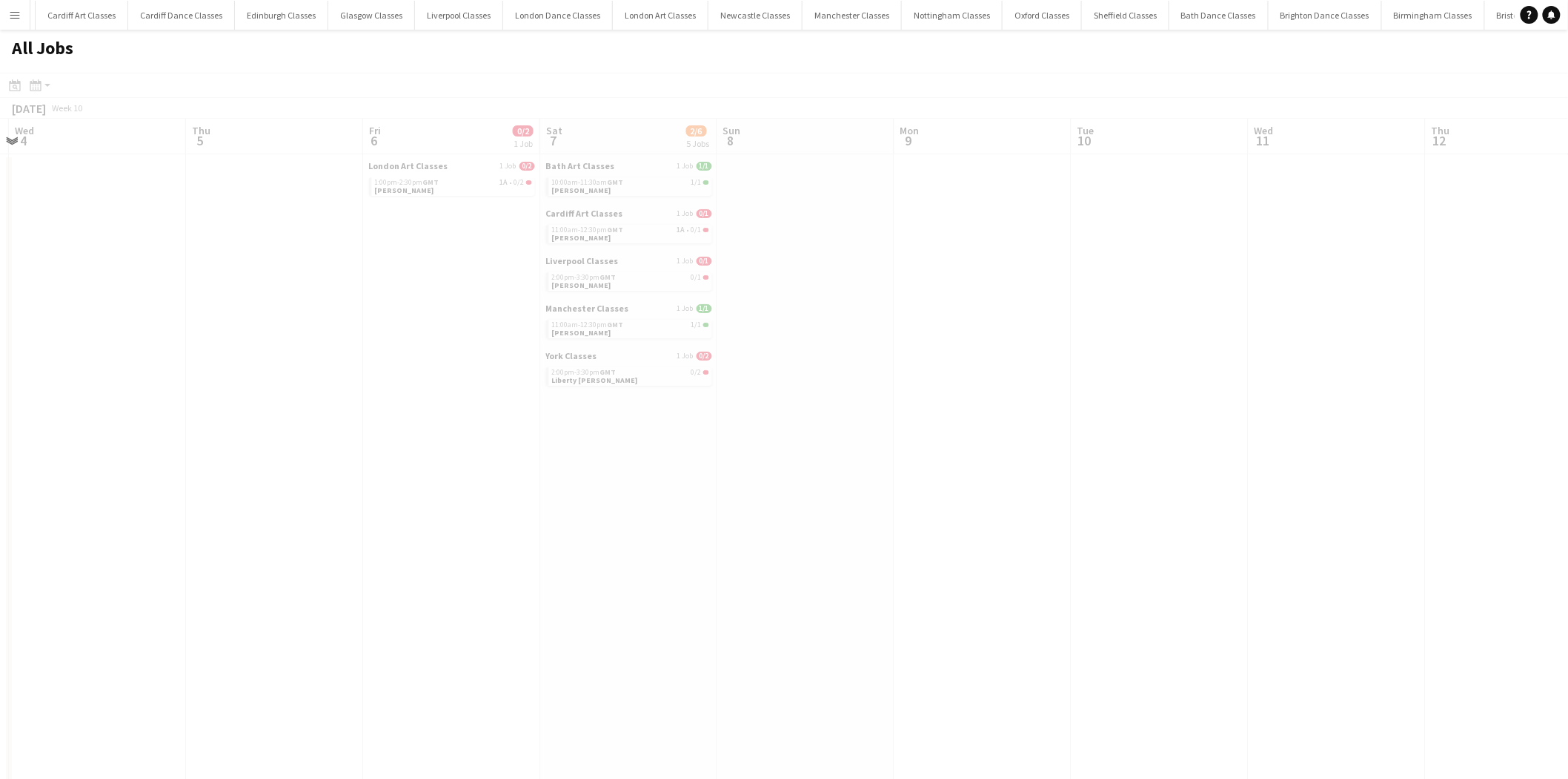
drag, startPoint x: 1321, startPoint y: 452, endPoint x: 738, endPoint y: 512, distance: 586.1
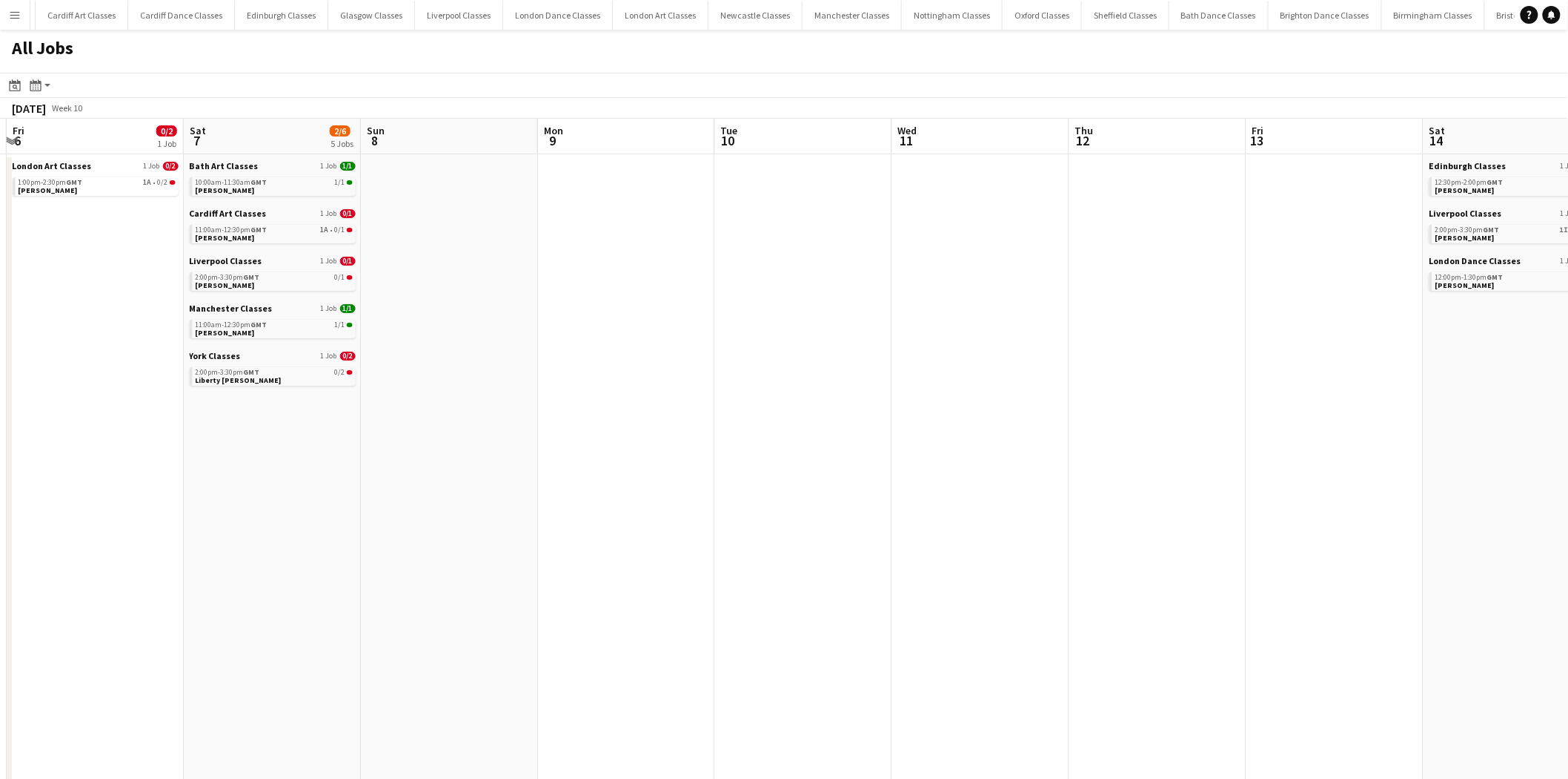
drag, startPoint x: 1246, startPoint y: 472, endPoint x: 823, endPoint y: 468, distance: 423.0
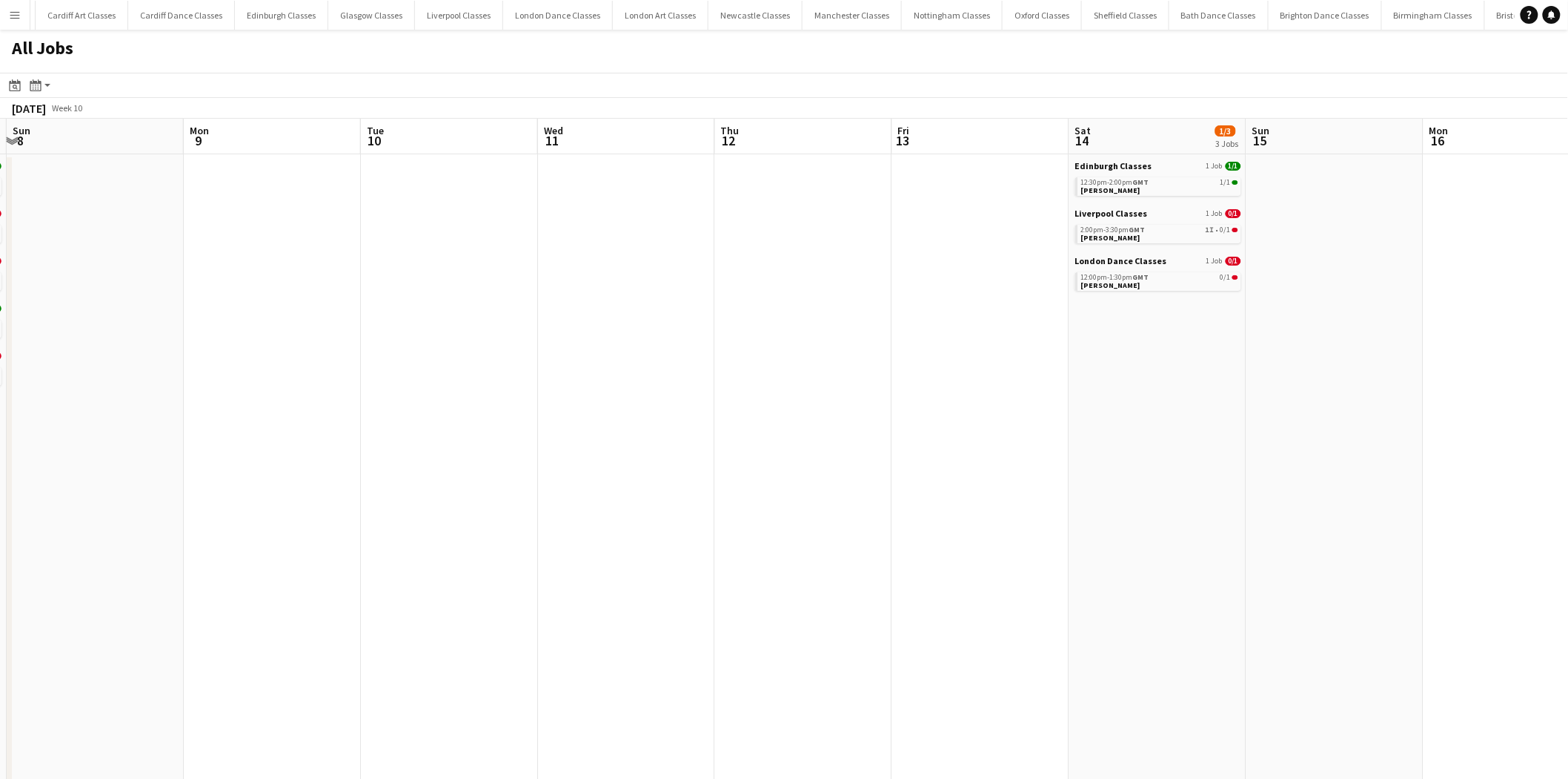
scroll to position [0, 527]
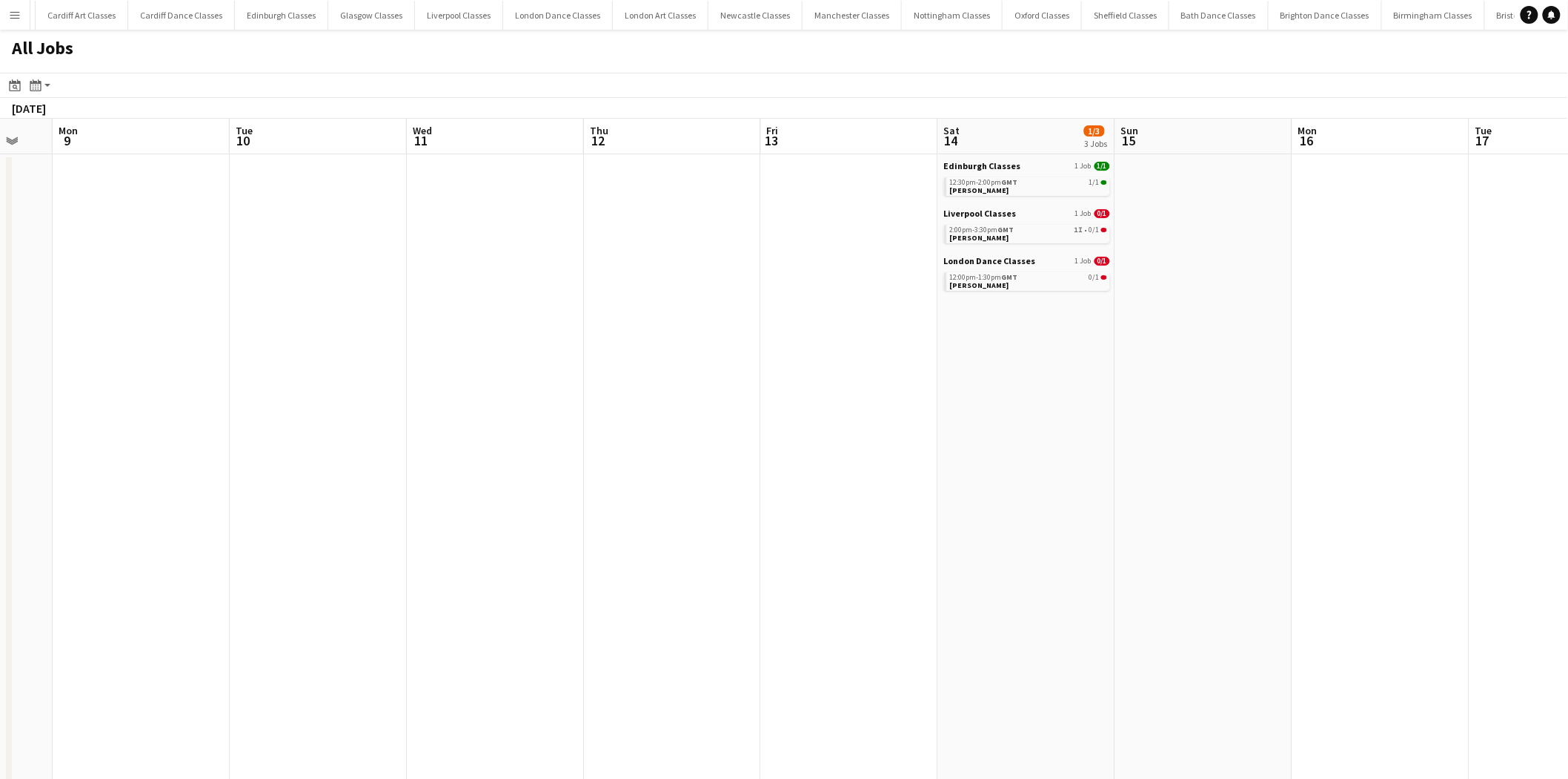
drag, startPoint x: 1277, startPoint y: 445, endPoint x: 955, endPoint y: 438, distance: 322.1
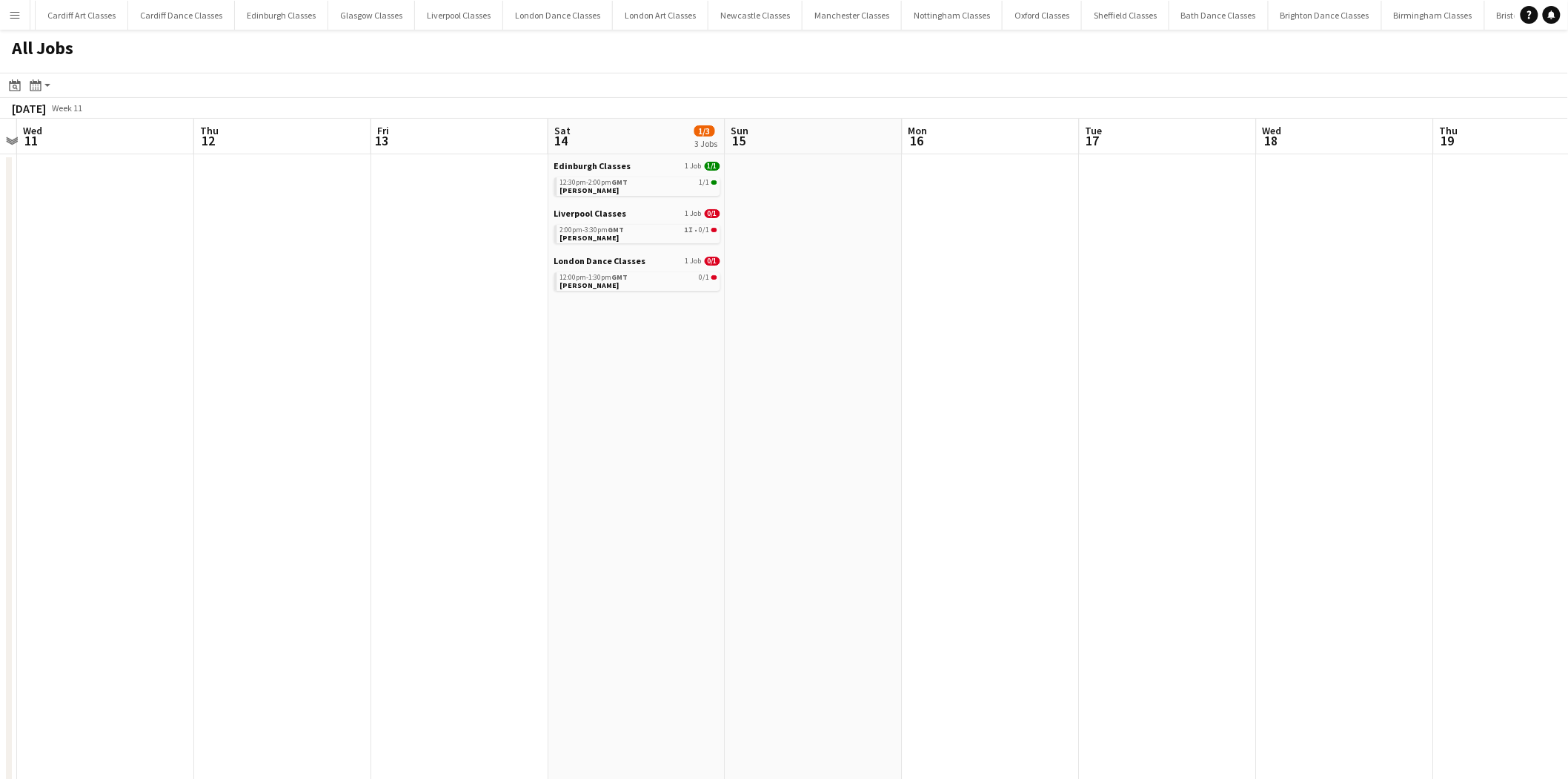
drag, startPoint x: 1305, startPoint y: 425, endPoint x: 832, endPoint y: 452, distance: 473.8
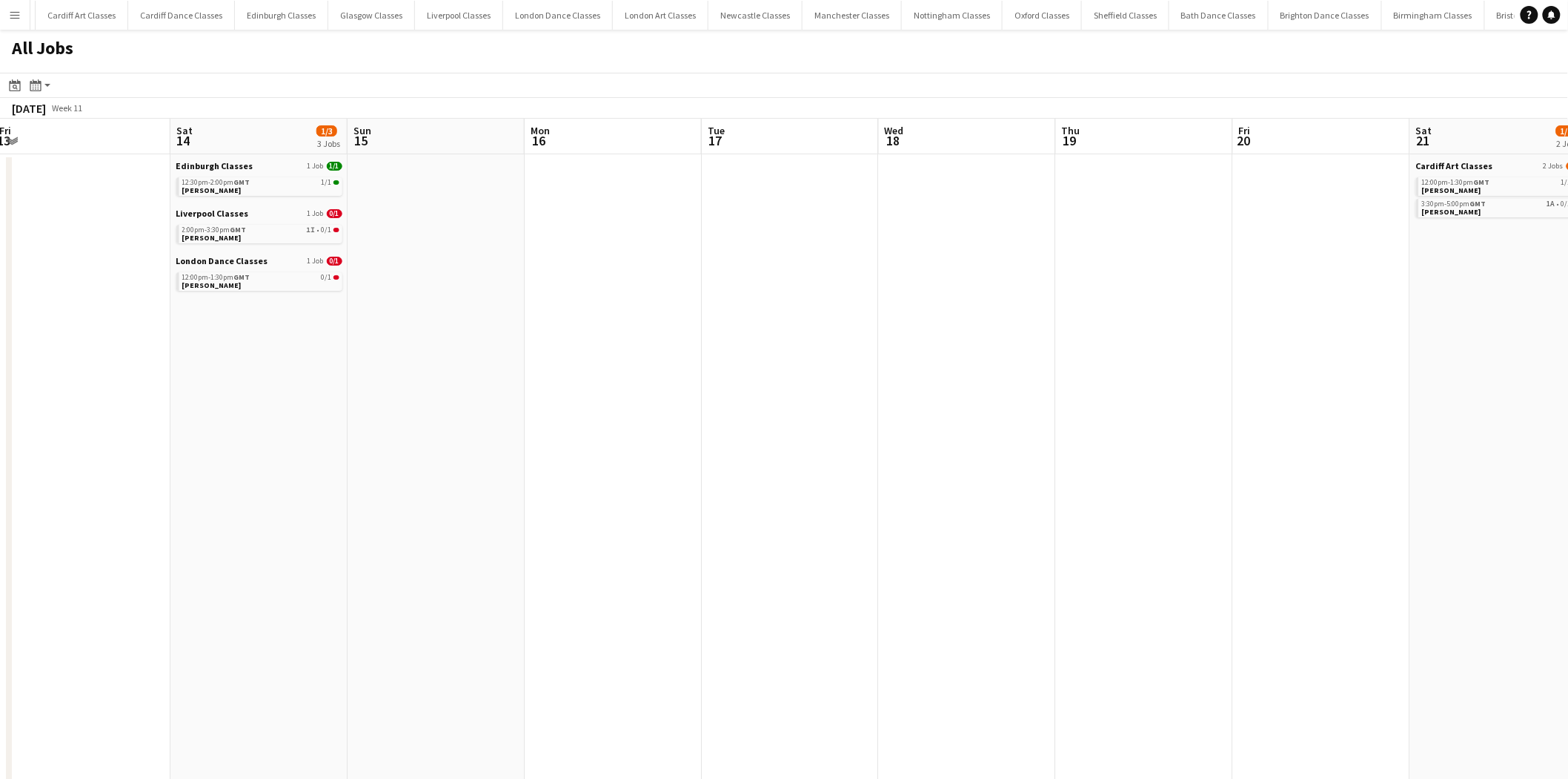
drag, startPoint x: 1236, startPoint y: 439, endPoint x: 794, endPoint y: 456, distance: 442.3
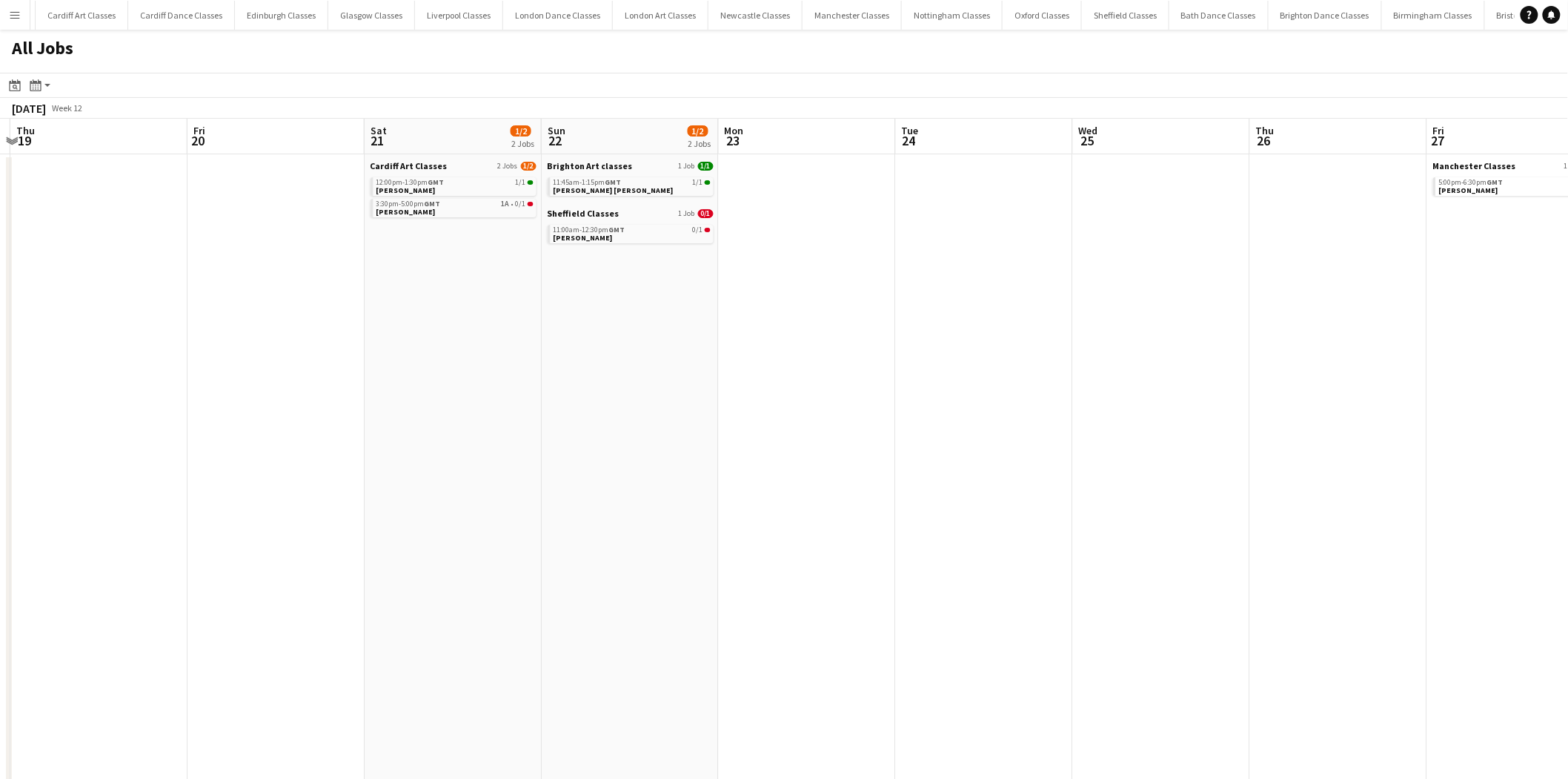
scroll to position [0, 611]
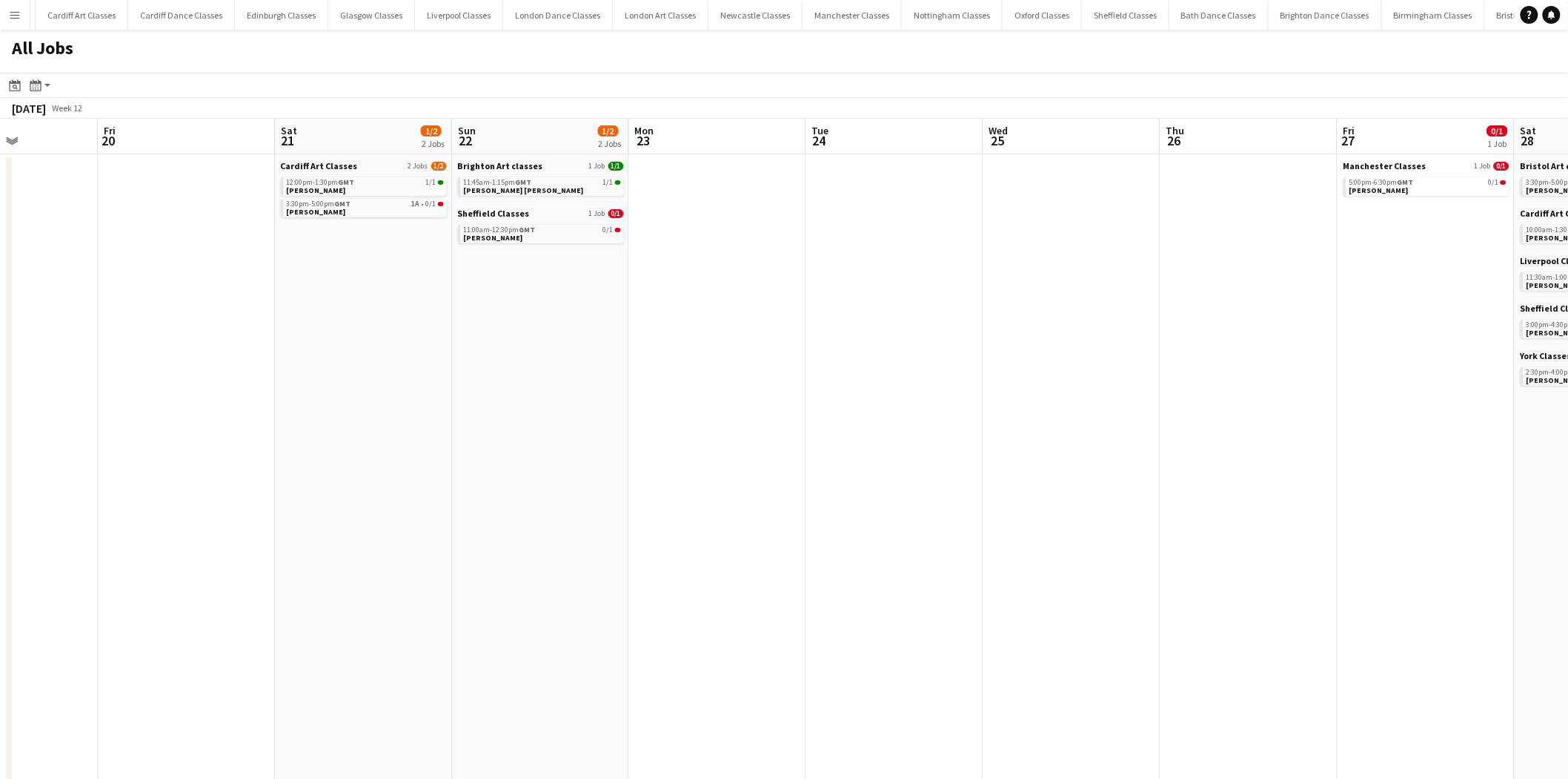
drag, startPoint x: 1134, startPoint y: 428, endPoint x: 516, endPoint y: 439, distance: 618.1
click at [372, 207] on link "3:30pm-5:00pm GMT 1A • 0/1 Bron Walters" at bounding box center [365, 207] width 157 height 17
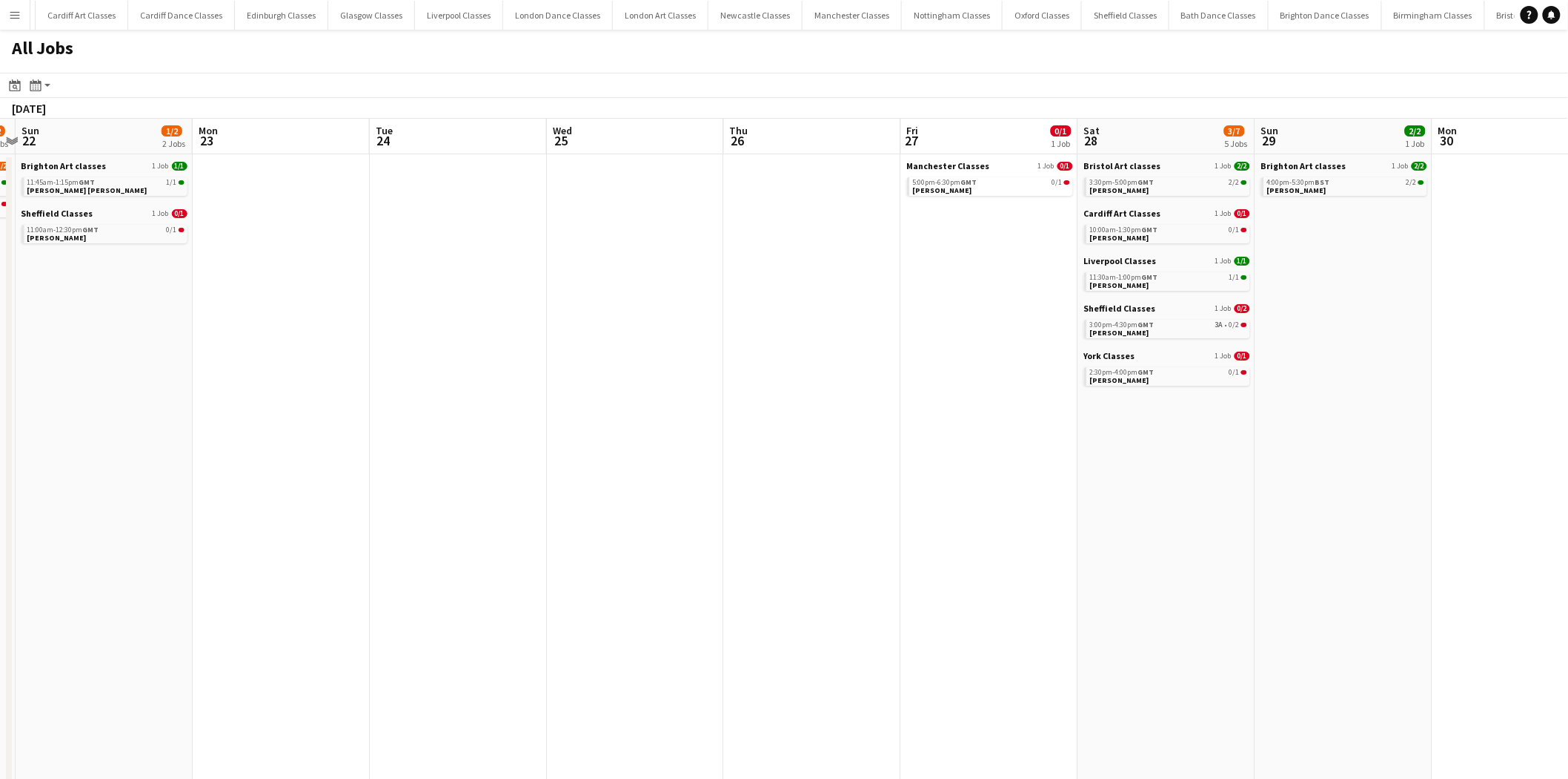
drag, startPoint x: 1243, startPoint y: 264, endPoint x: 625, endPoint y: 323, distance: 620.8
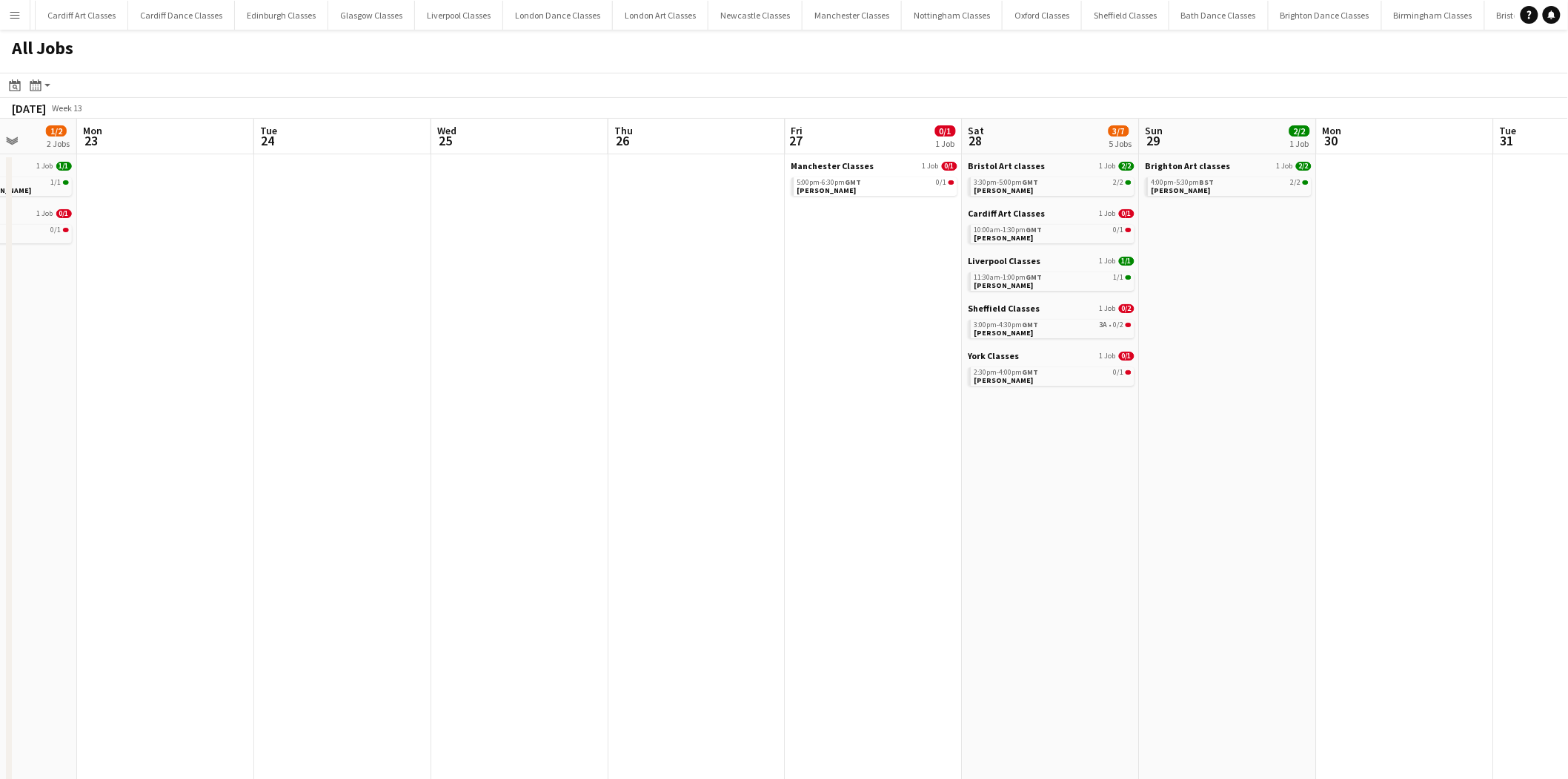
drag, startPoint x: 1265, startPoint y: 293, endPoint x: 1088, endPoint y: 299, distance: 177.1
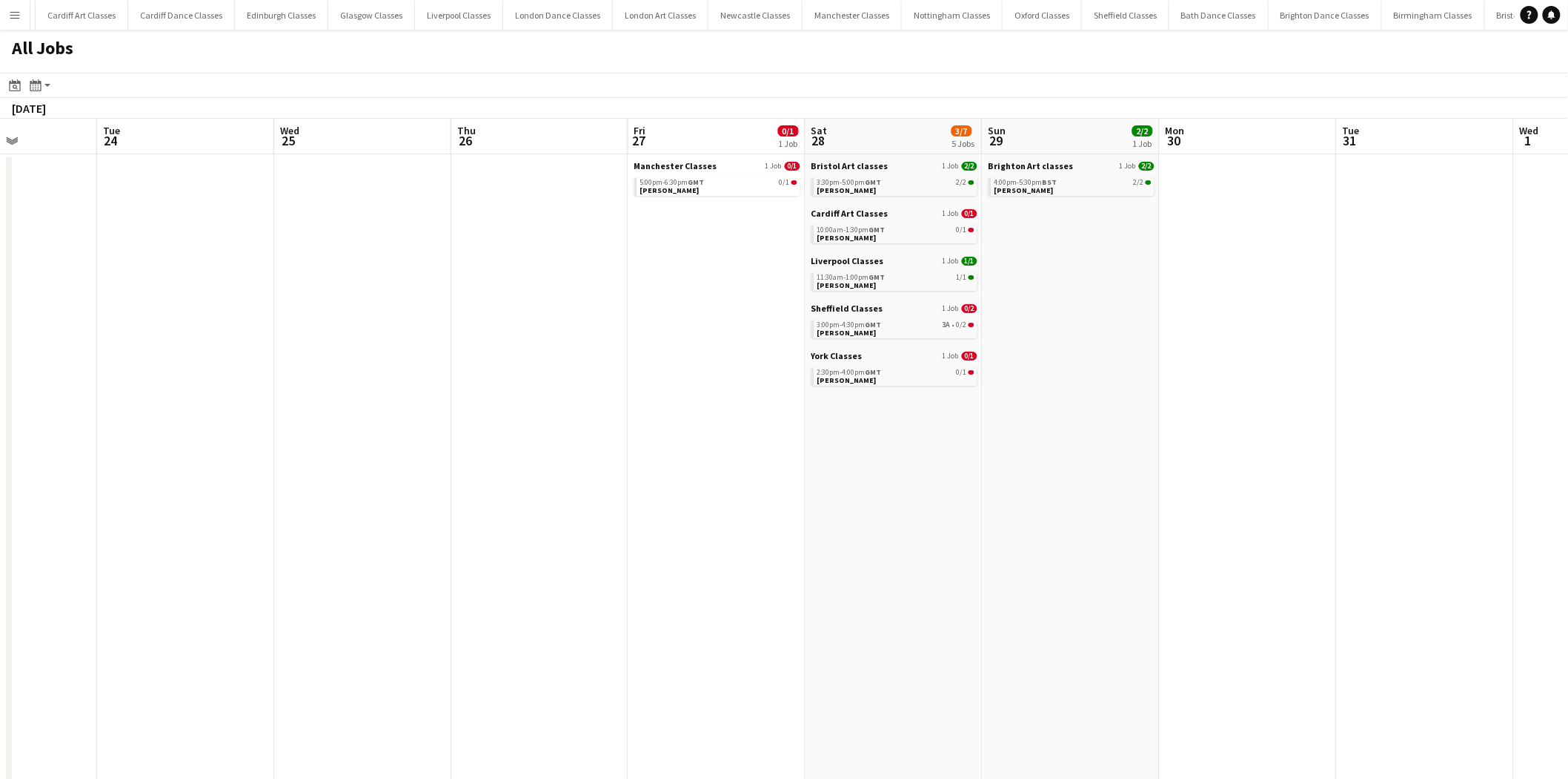
scroll to position [0, 558]
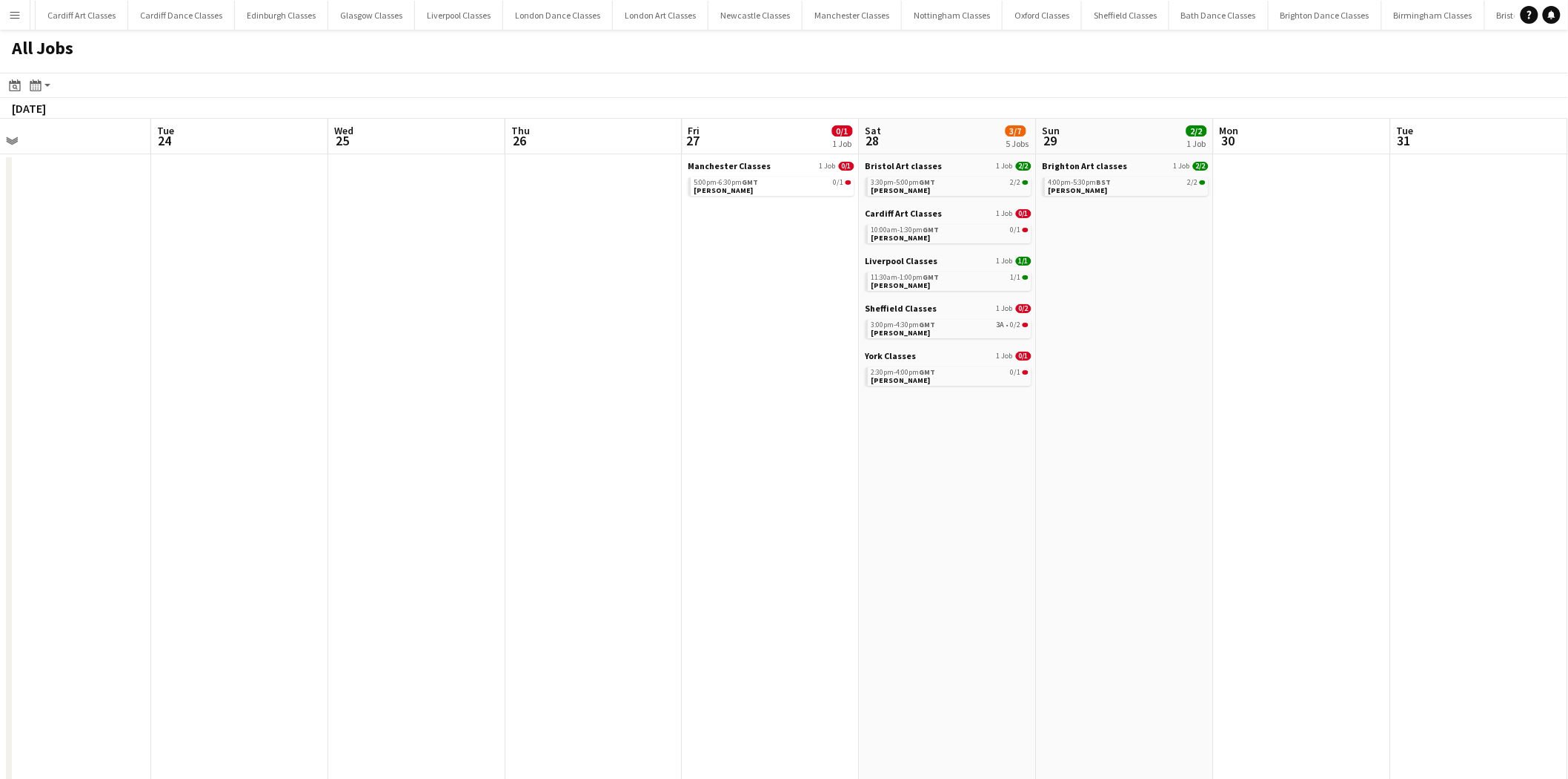
drag, startPoint x: 490, startPoint y: 314, endPoint x: 645, endPoint y: 383, distance: 169.7
click at [968, 328] on link "3:00pm-4:30pm GMT 3A • 0/2 Rachael Orridge" at bounding box center [949, 328] width 157 height 17
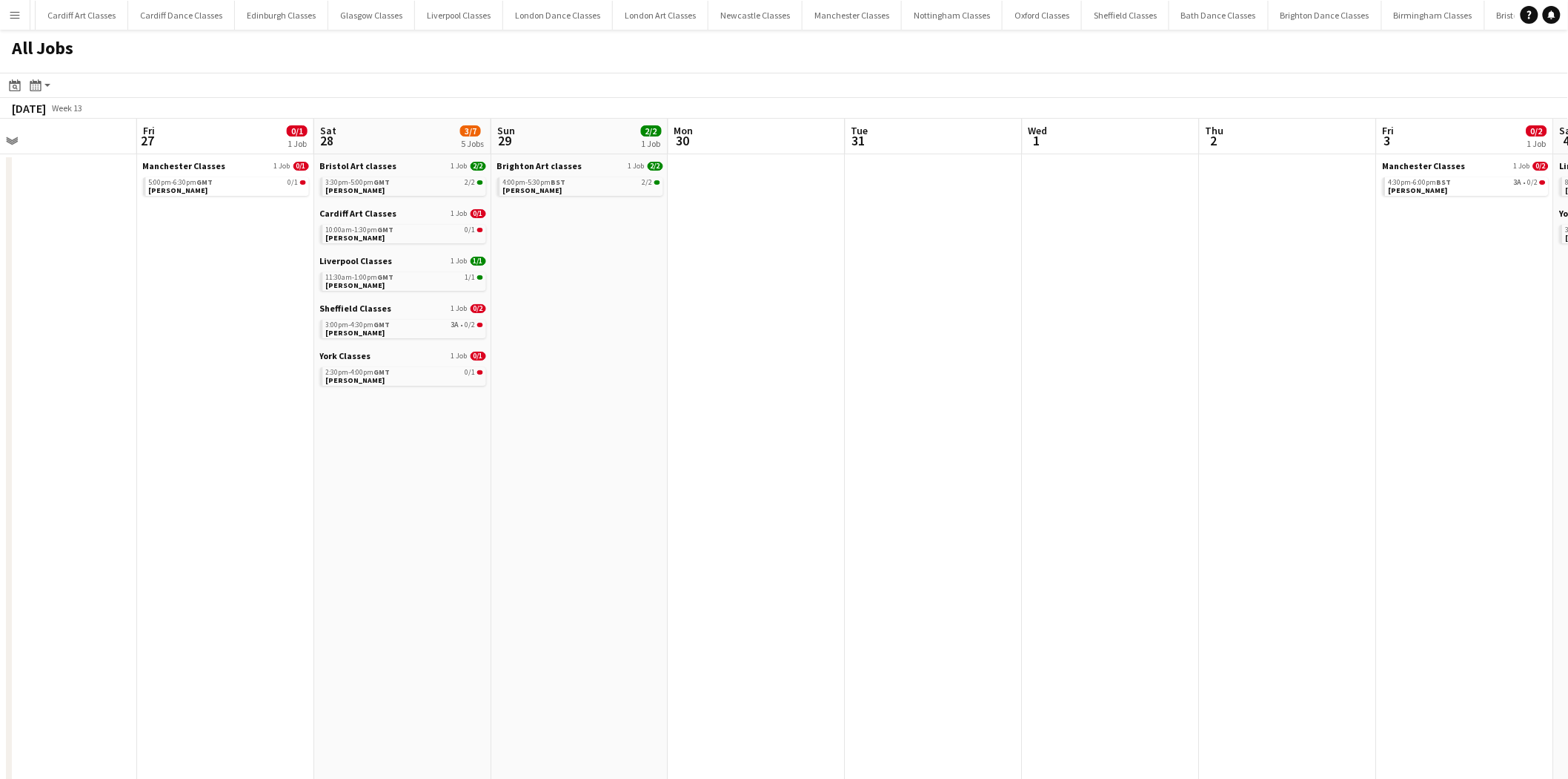
drag, startPoint x: 1295, startPoint y: 381, endPoint x: 731, endPoint y: 435, distance: 566.6
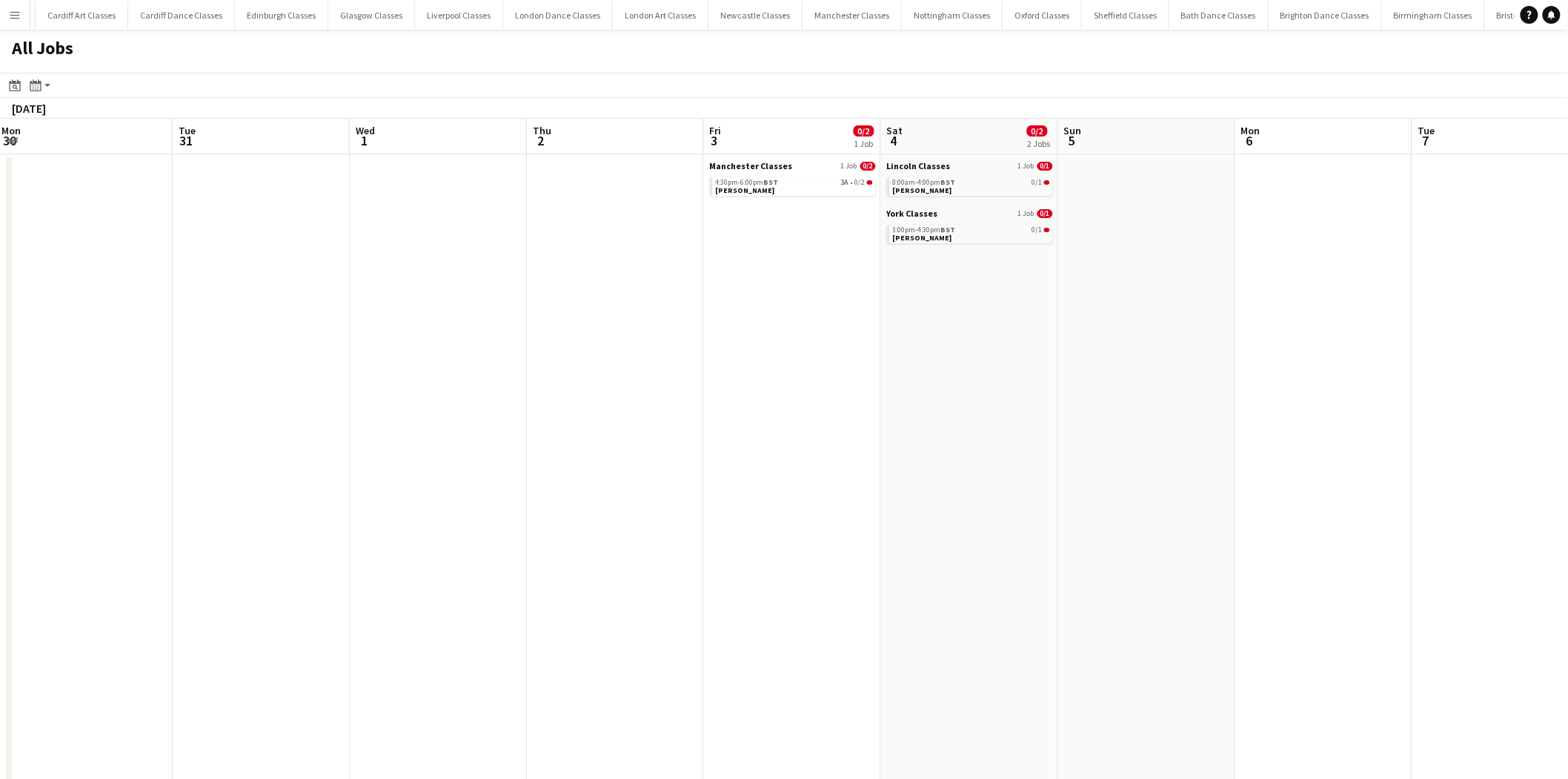
drag, startPoint x: 1151, startPoint y: 425, endPoint x: 637, endPoint y: 448, distance: 514.5
click at [807, 190] on link "4:30pm-6:00pm BST 3A • 0/2 Georgina Kenny" at bounding box center [784, 186] width 157 height 17
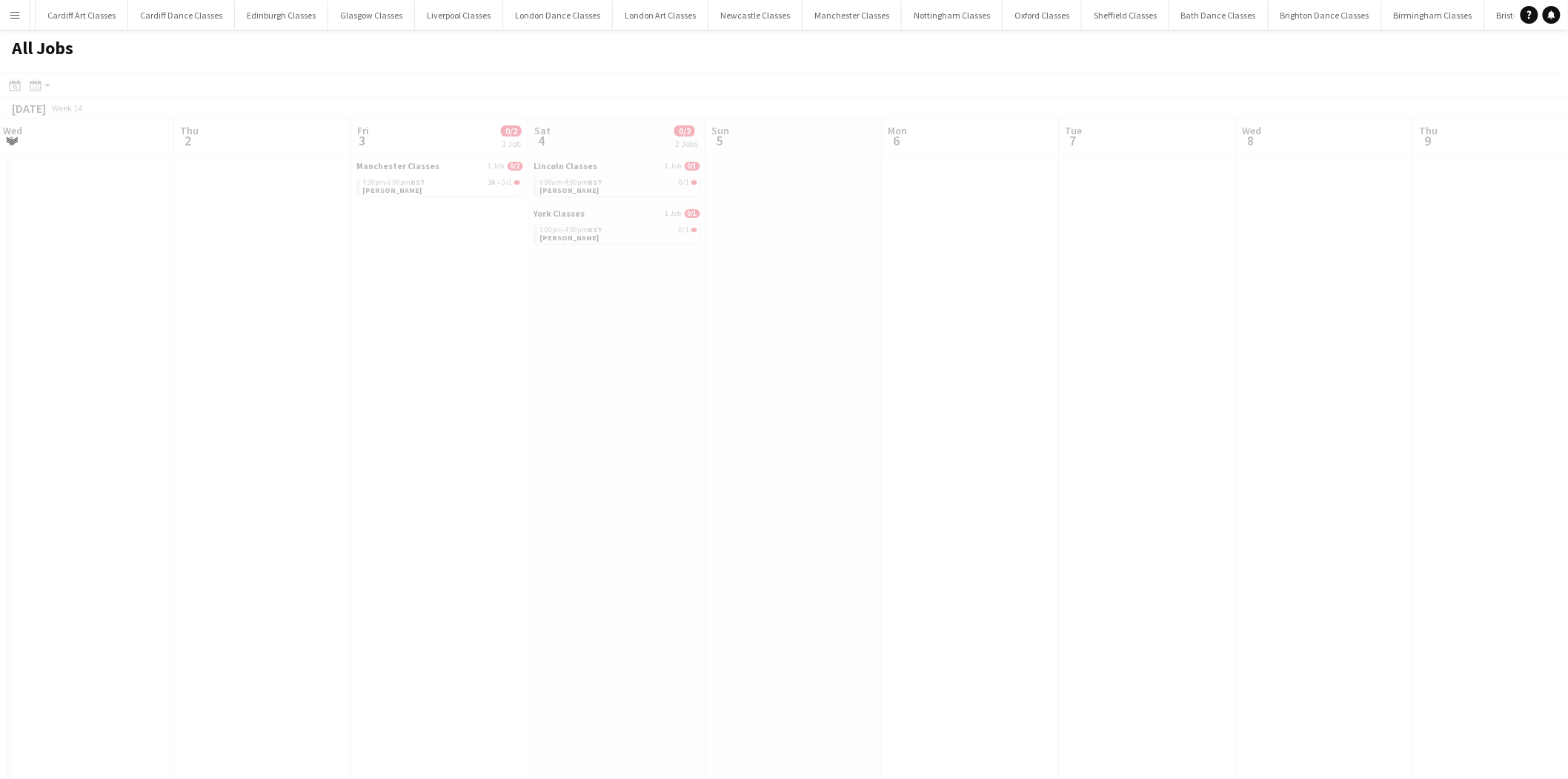
drag, startPoint x: 1086, startPoint y: 309, endPoint x: 627, endPoint y: 352, distance: 461.0
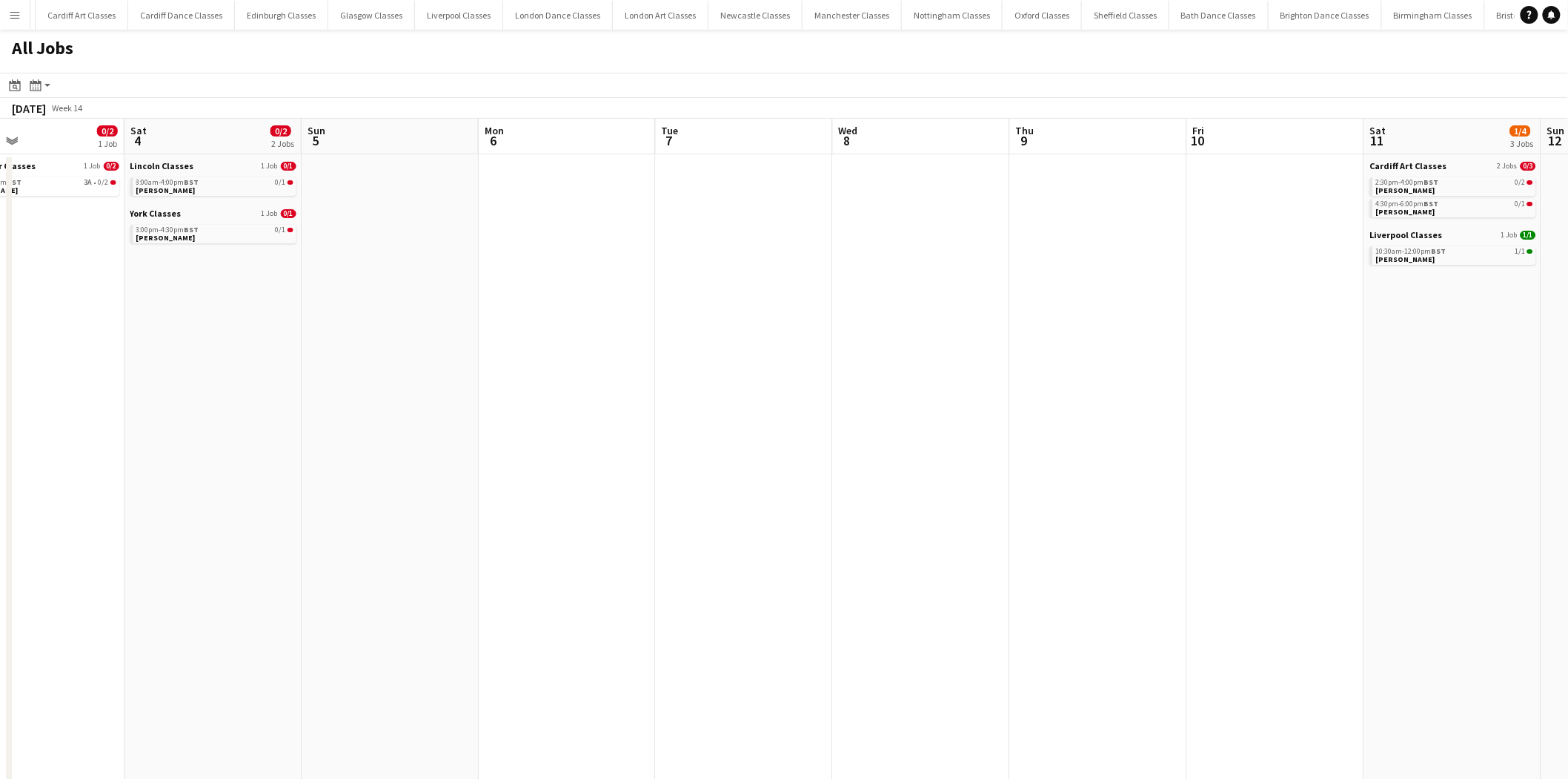
drag, startPoint x: 1211, startPoint y: 364, endPoint x: 598, endPoint y: 416, distance: 615.2
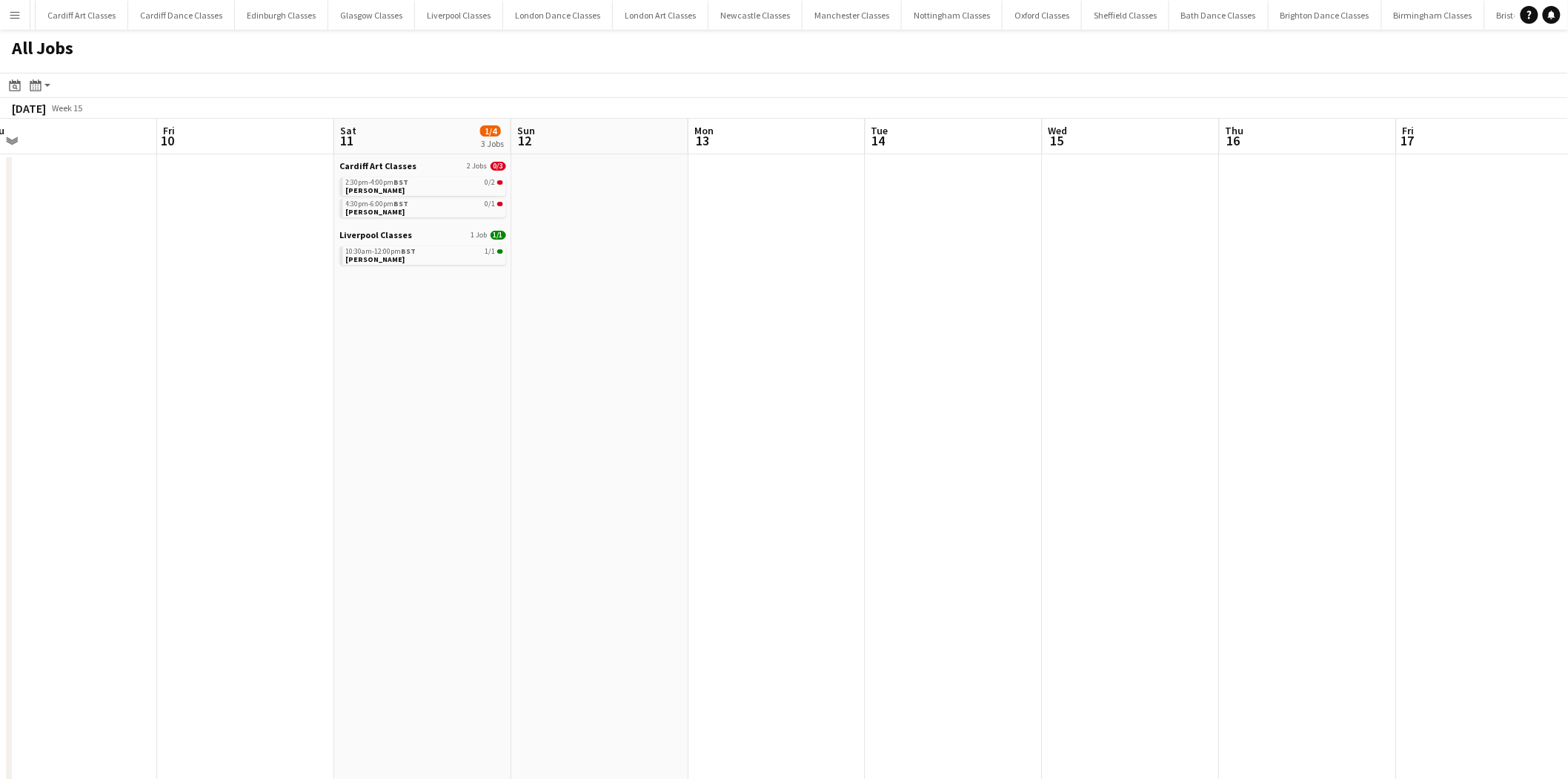
drag, startPoint x: 1076, startPoint y: 408, endPoint x: 544, endPoint y: 426, distance: 532.3
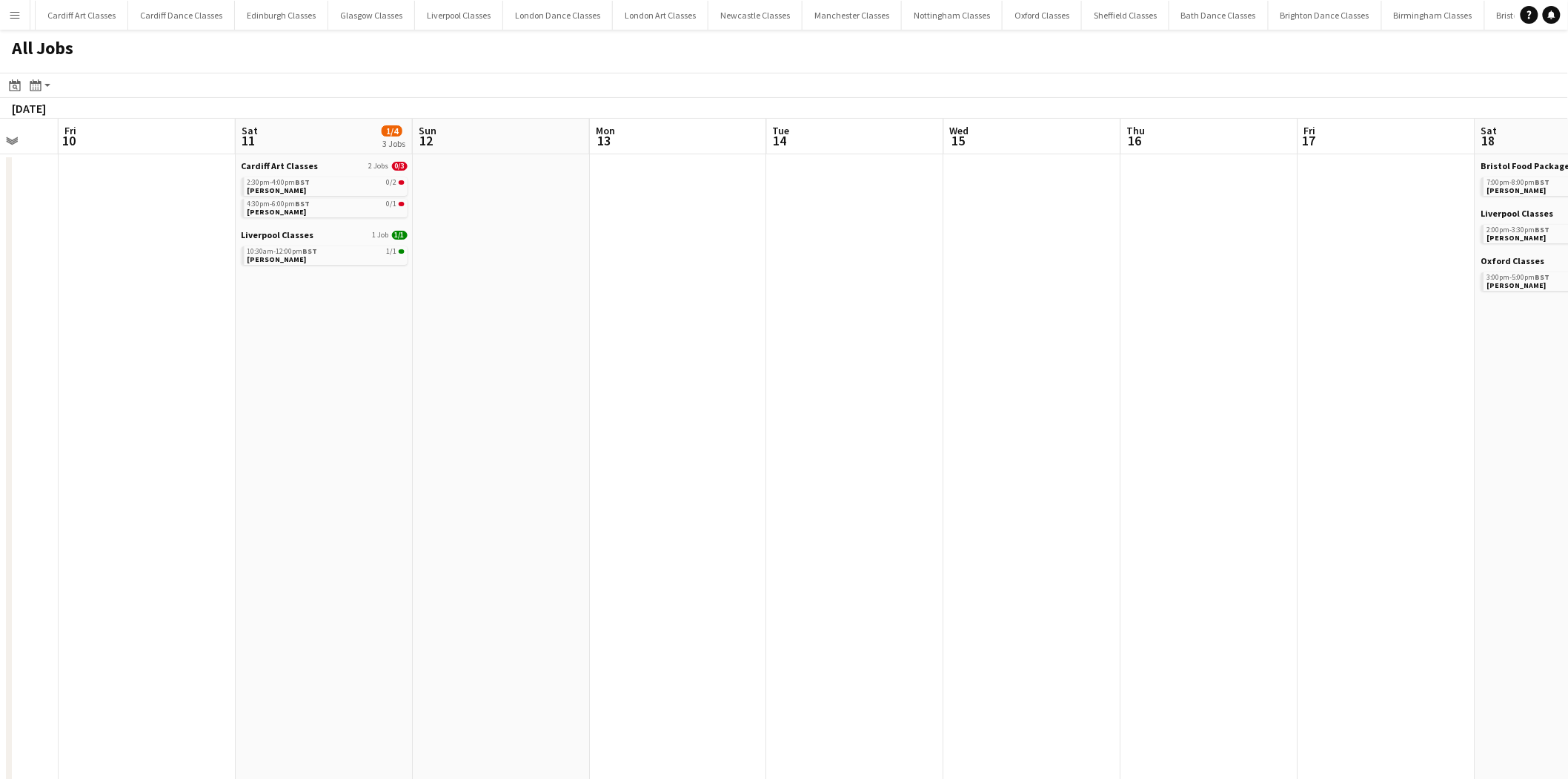
drag, startPoint x: 1164, startPoint y: 425, endPoint x: 531, endPoint y: 461, distance: 634.0
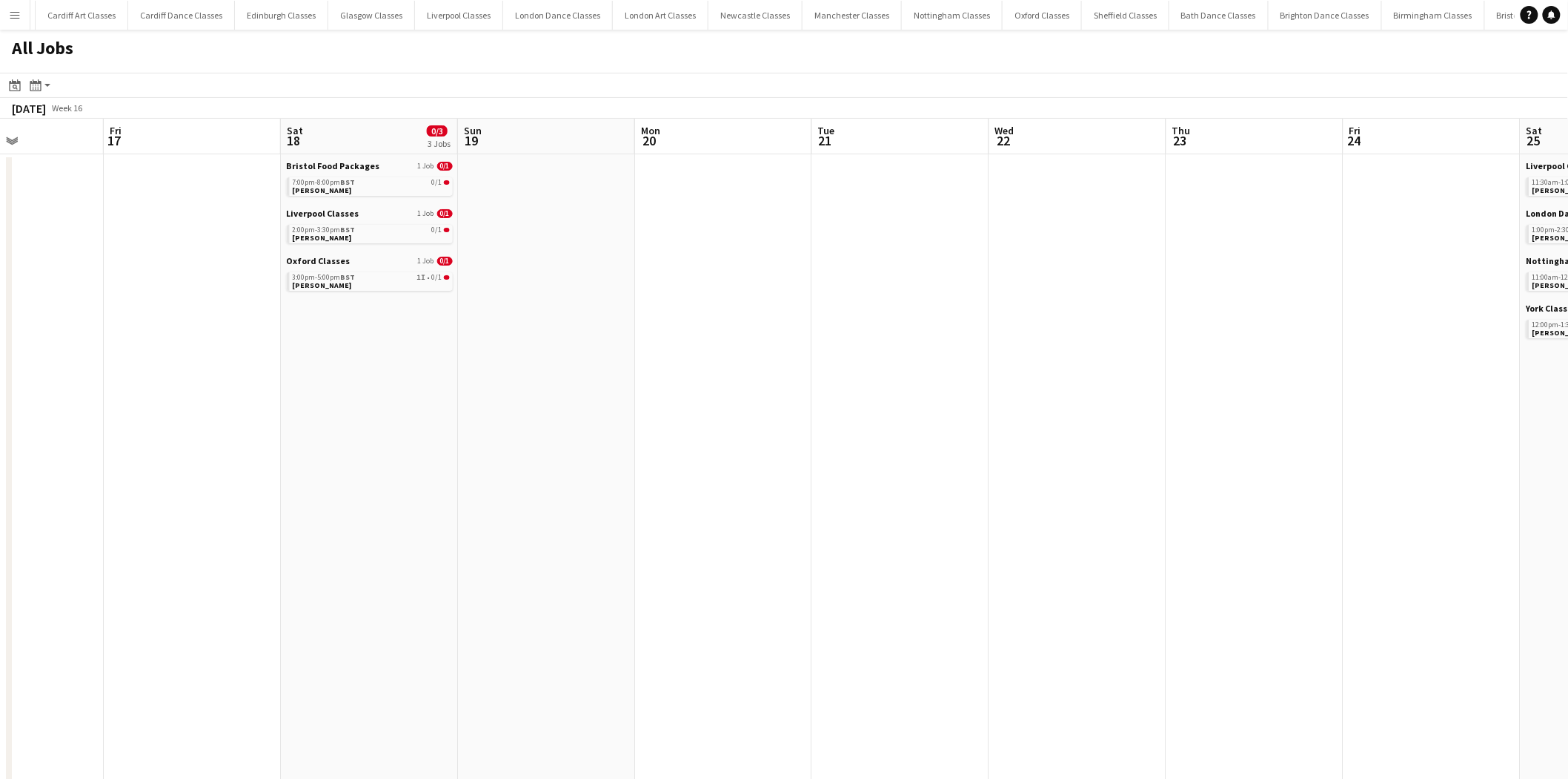
drag, startPoint x: 1187, startPoint y: 389, endPoint x: 721, endPoint y: 468, distance: 472.6
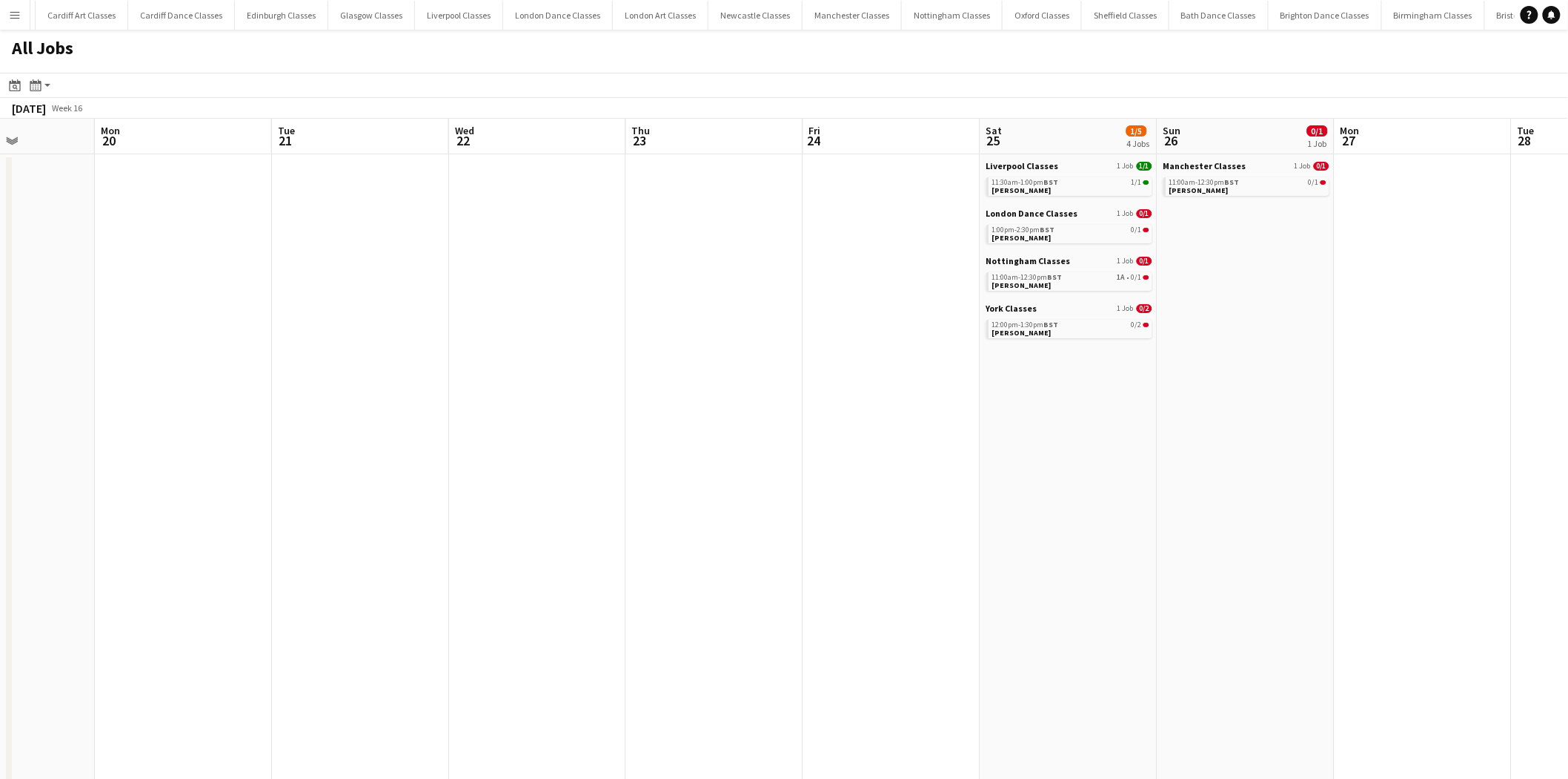
drag, startPoint x: 1110, startPoint y: 458, endPoint x: 758, endPoint y: 490, distance: 353.5
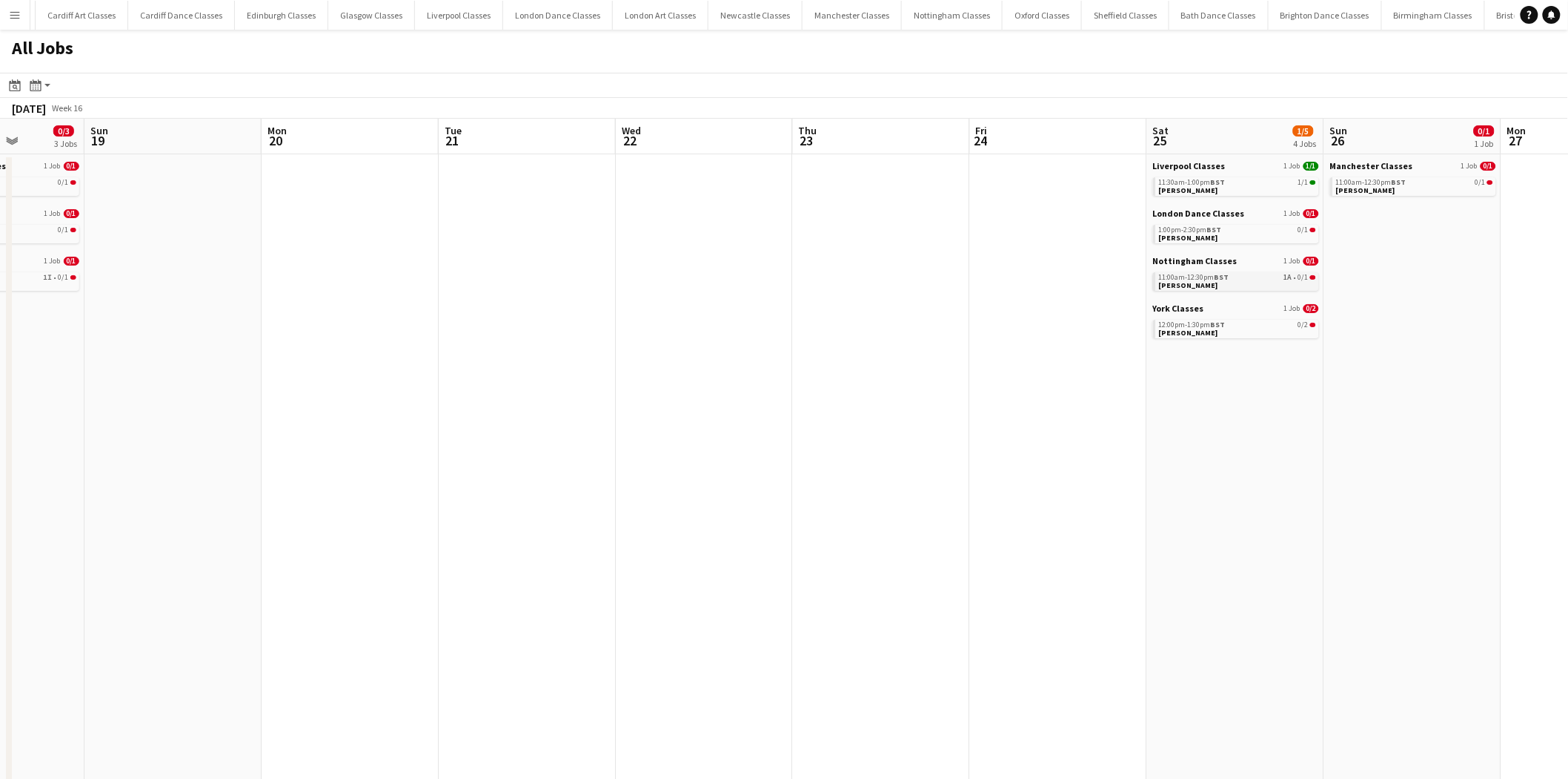
click at [1041, 284] on link "11:00am-12:30pm BST 1A • 0/1 Hannah Sykes" at bounding box center [1237, 281] width 157 height 17
click at [1041, 281] on link "11:00am-12:30pm BST 1A • 0/1 Hannah Sykes" at bounding box center [1237, 281] width 157 height 17
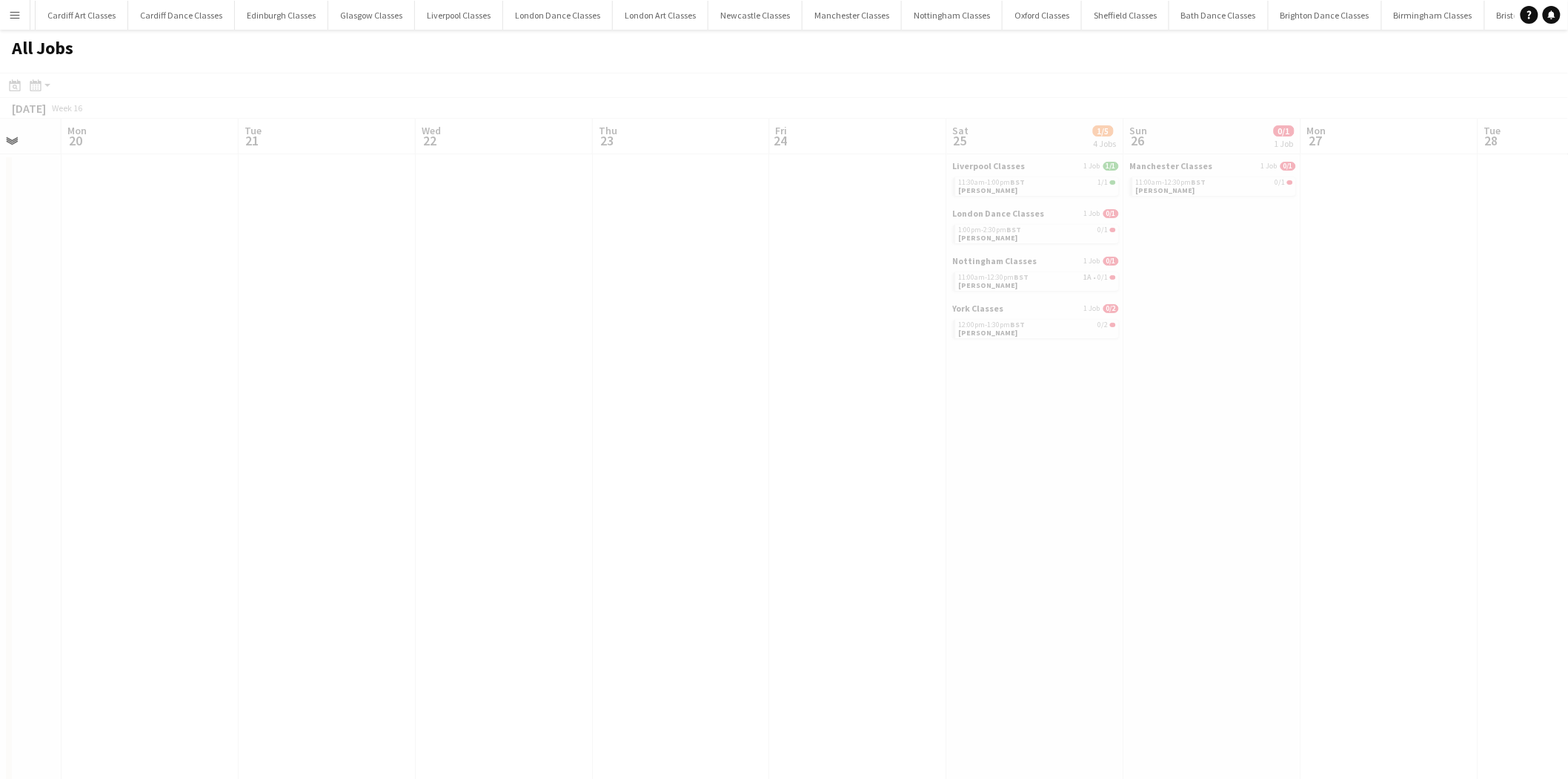
drag, startPoint x: 953, startPoint y: 355, endPoint x: 812, endPoint y: 379, distance: 143.0
click at [606, 377] on app-all-jobs "All Jobs Date picker AUG 2025 AUG 2025 Monday M Tuesday T Wednesday W Thursday …" at bounding box center [784, 760] width 1568 height 1461
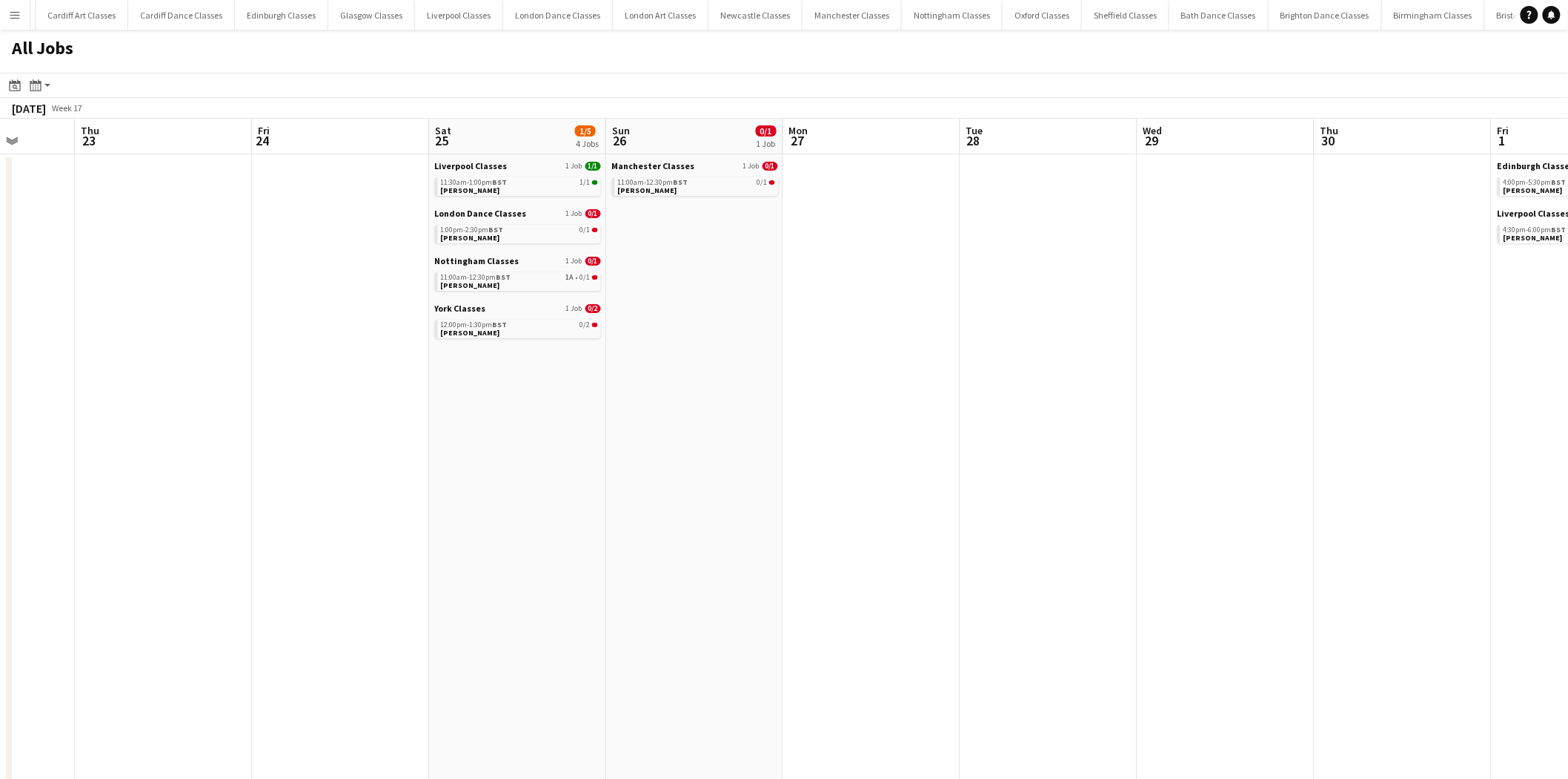
drag, startPoint x: 1203, startPoint y: 411, endPoint x: 698, endPoint y: 492, distance: 511.5
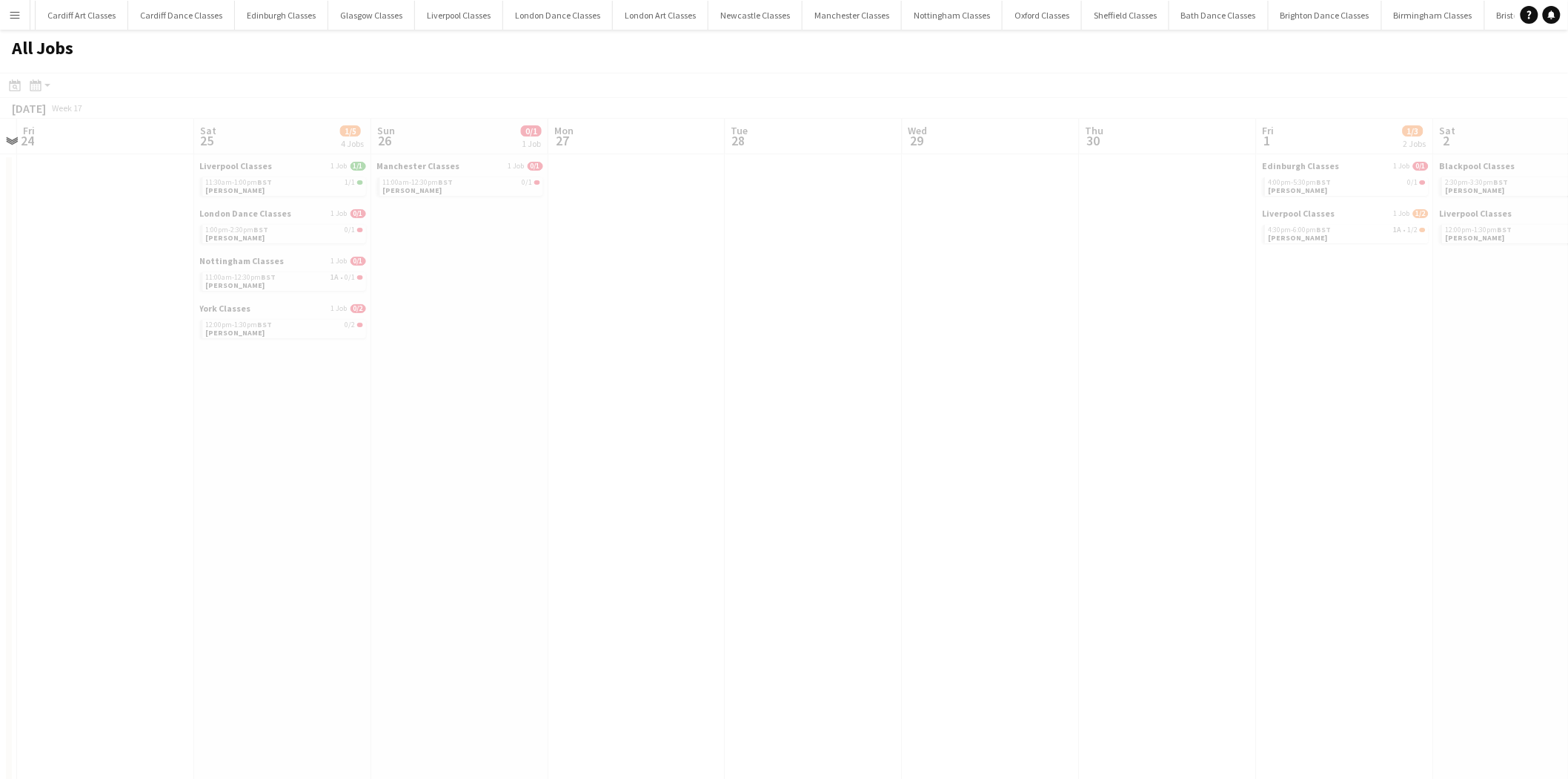
drag, startPoint x: 1038, startPoint y: 462, endPoint x: 791, endPoint y: 482, distance: 247.8
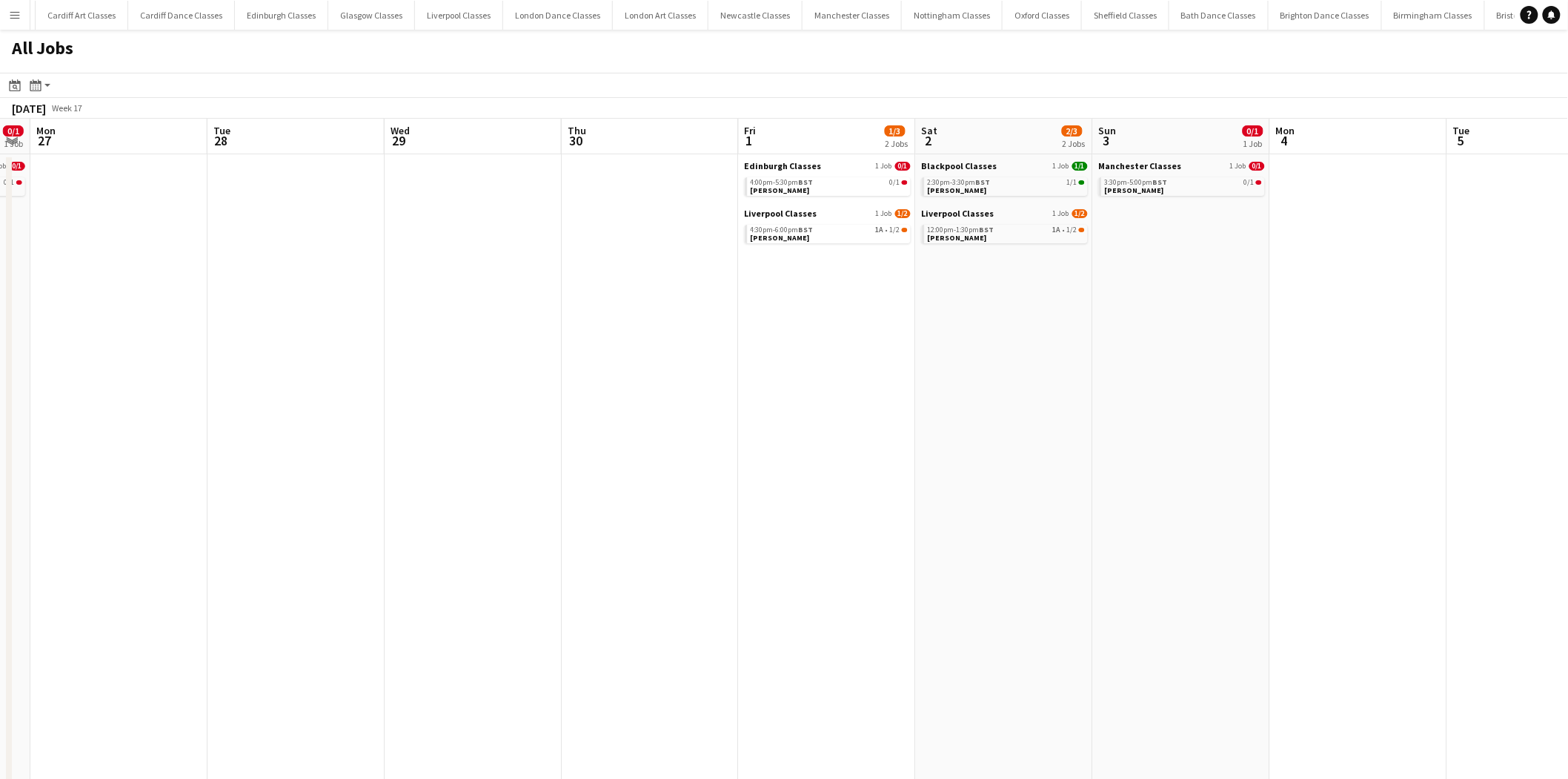
drag, startPoint x: 1137, startPoint y: 435, endPoint x: 657, endPoint y: 470, distance: 481.3
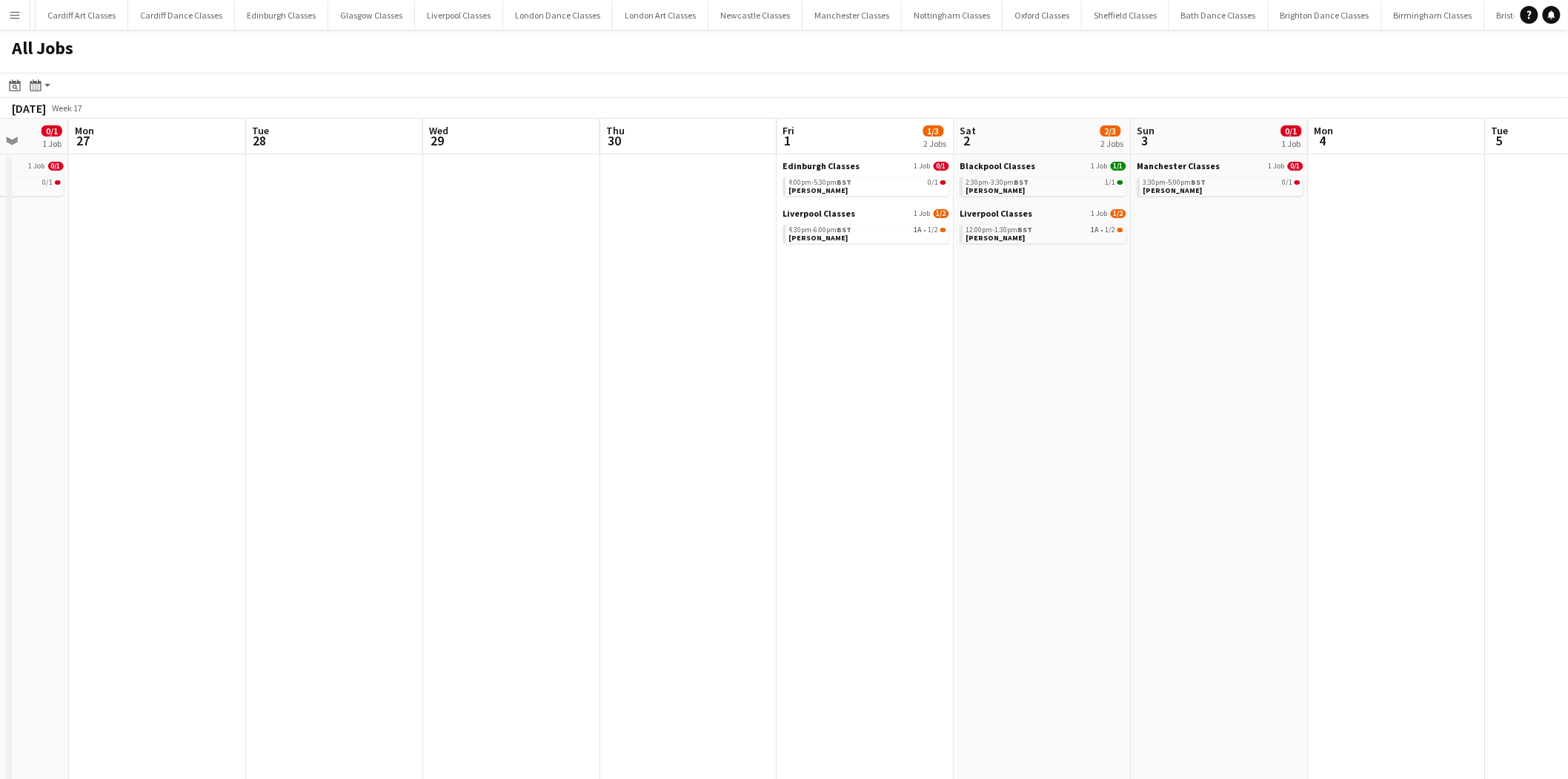
click at [904, 223] on app-calendar-brief-board "Liverpool Classes 1 Job 1/2 4:30pm-6:00pm BST 1A • 1/2 Kirsty Grosvenor" at bounding box center [866, 225] width 166 height 36
click at [906, 227] on div "4:30pm-6:00pm BST 1A • 1/2" at bounding box center [867, 230] width 157 height 8
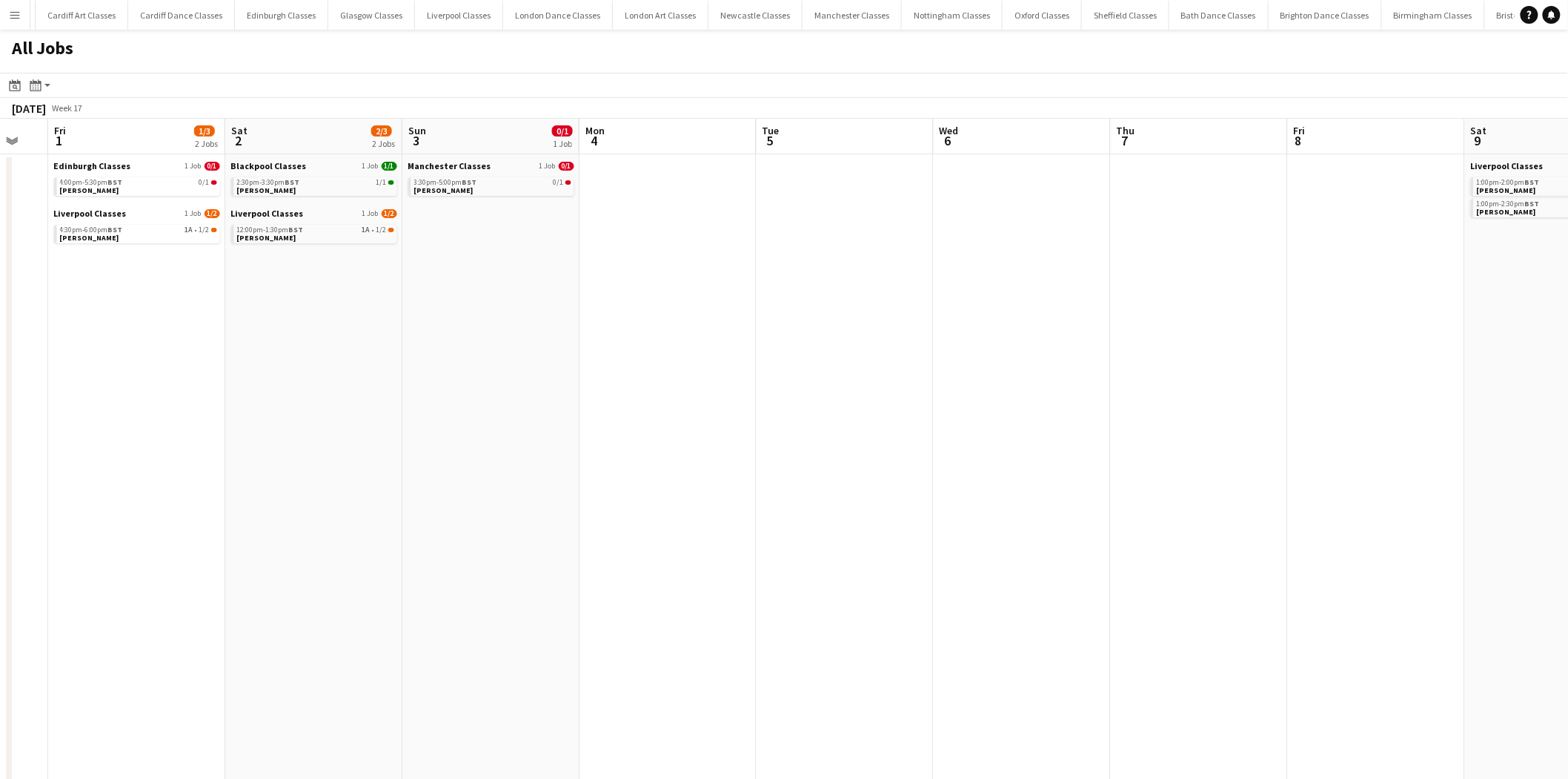
drag, startPoint x: 1295, startPoint y: 371, endPoint x: 743, endPoint y: 395, distance: 552.5
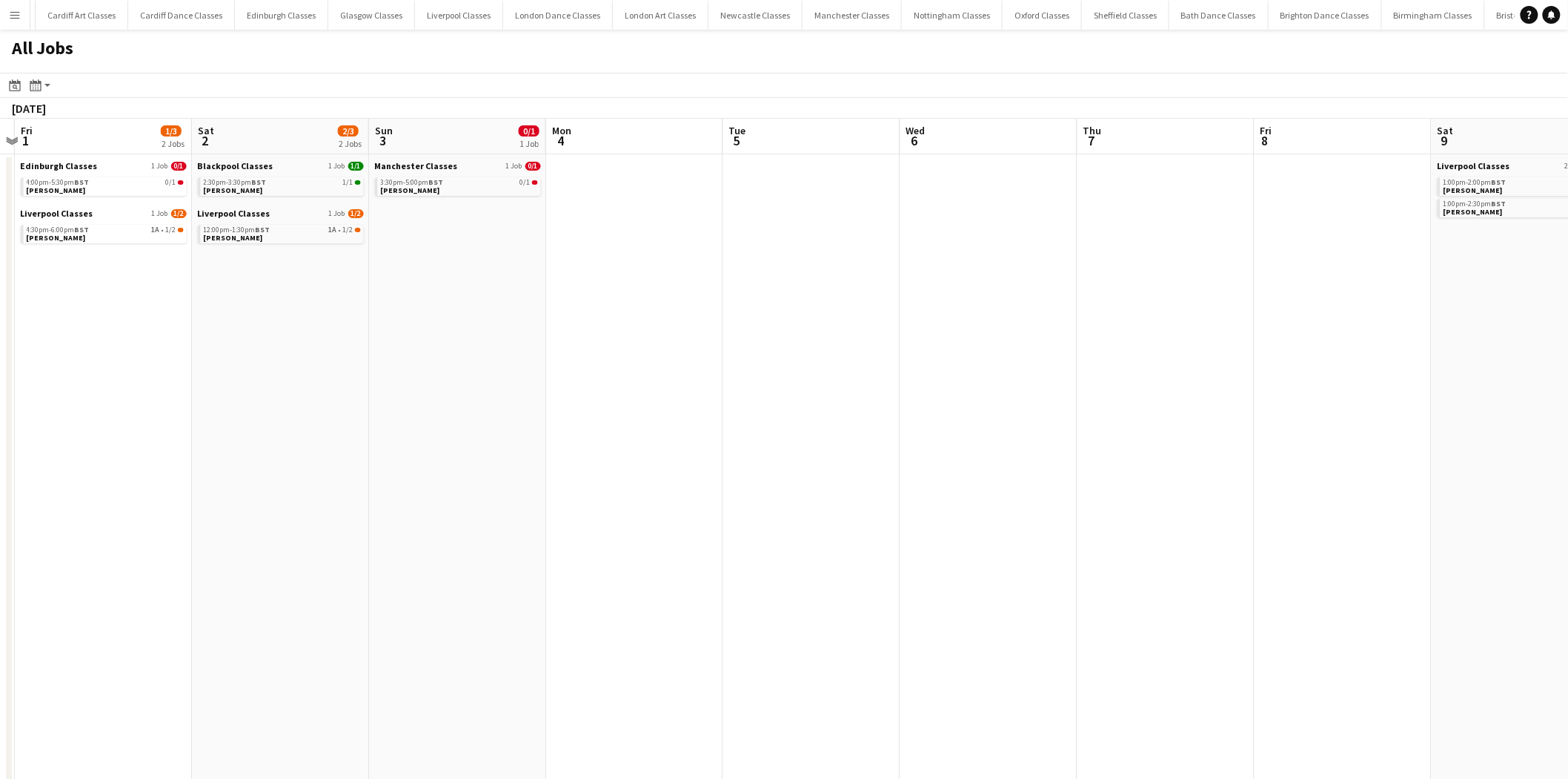
drag, startPoint x: 1160, startPoint y: 383, endPoint x: 418, endPoint y: 387, distance: 742.0
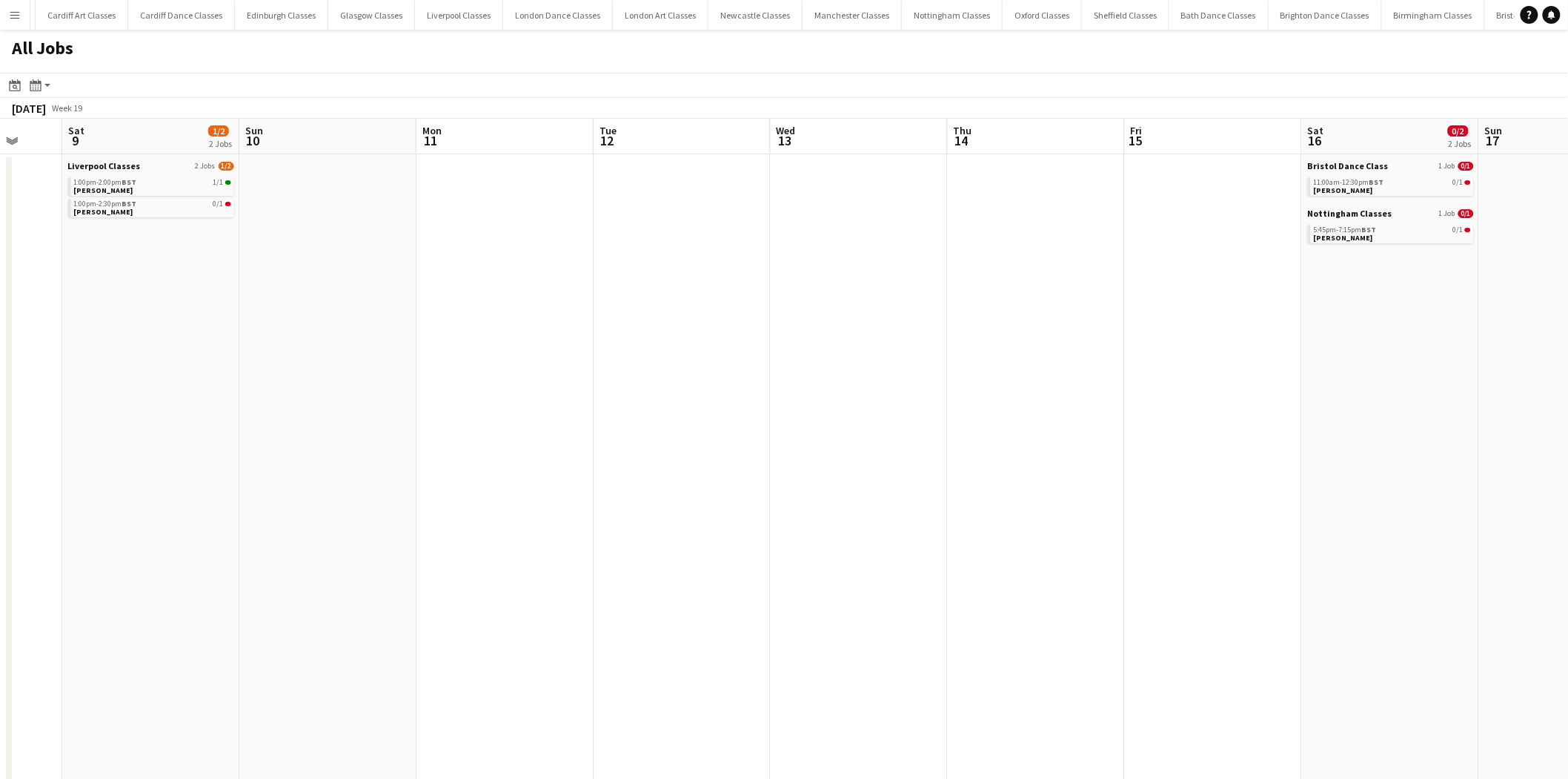
drag, startPoint x: 1186, startPoint y: 381, endPoint x: 525, endPoint y: 403, distance: 661.4
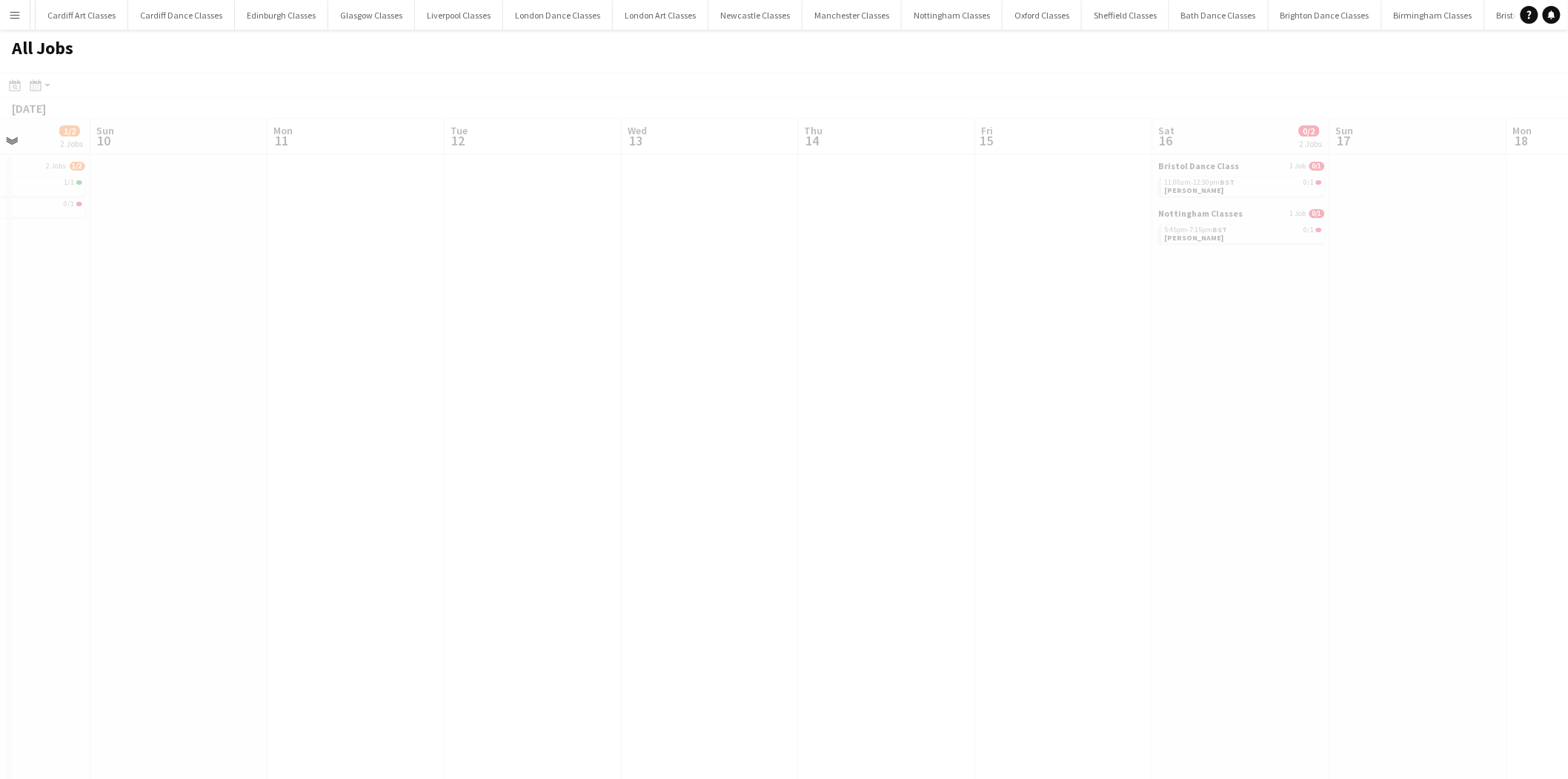
drag, startPoint x: 1109, startPoint y: 386, endPoint x: 476, endPoint y: 388, distance: 633.0
drag, startPoint x: 1093, startPoint y: 381, endPoint x: 528, endPoint y: 413, distance: 565.9
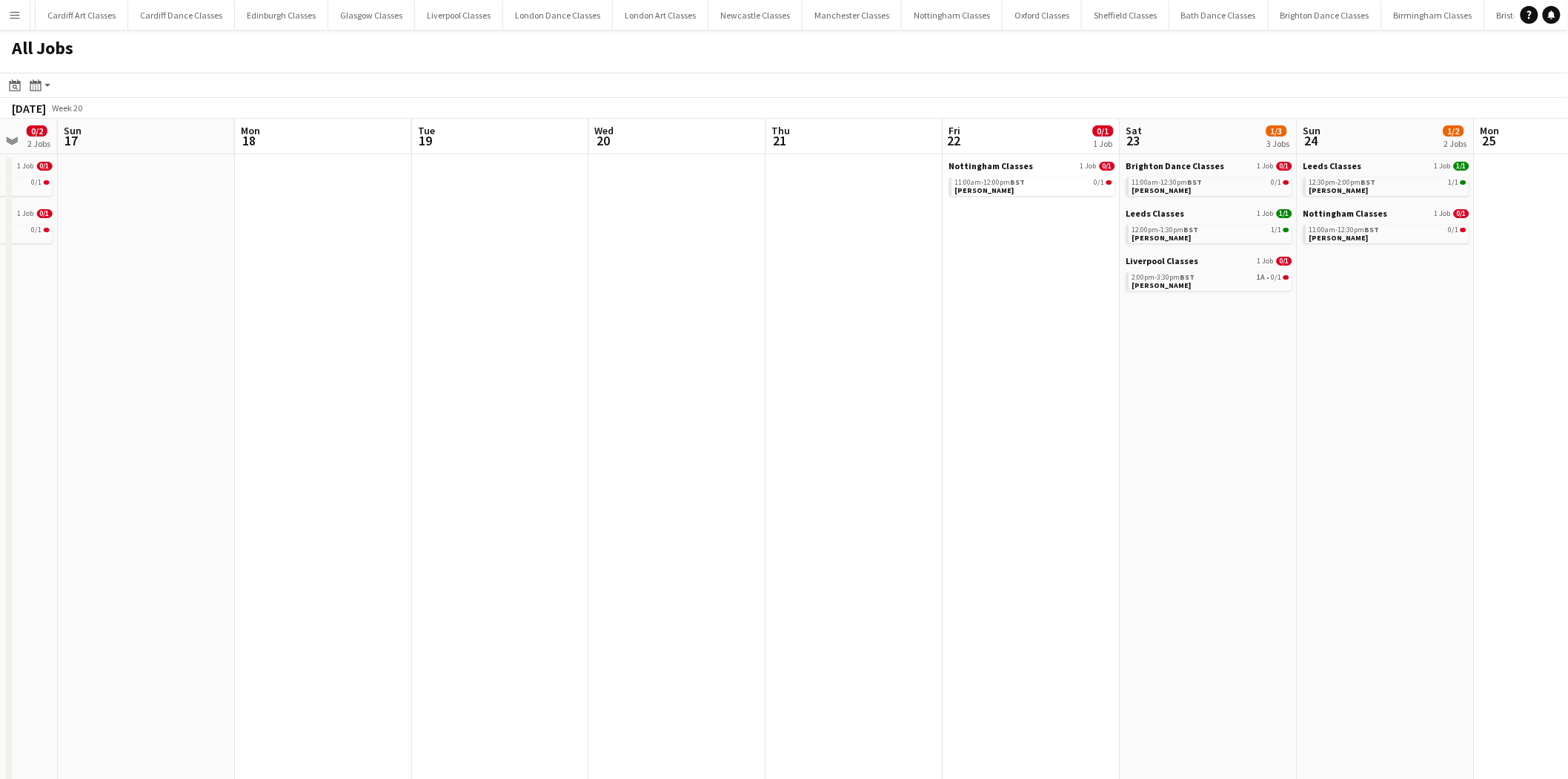
scroll to position [0, 455]
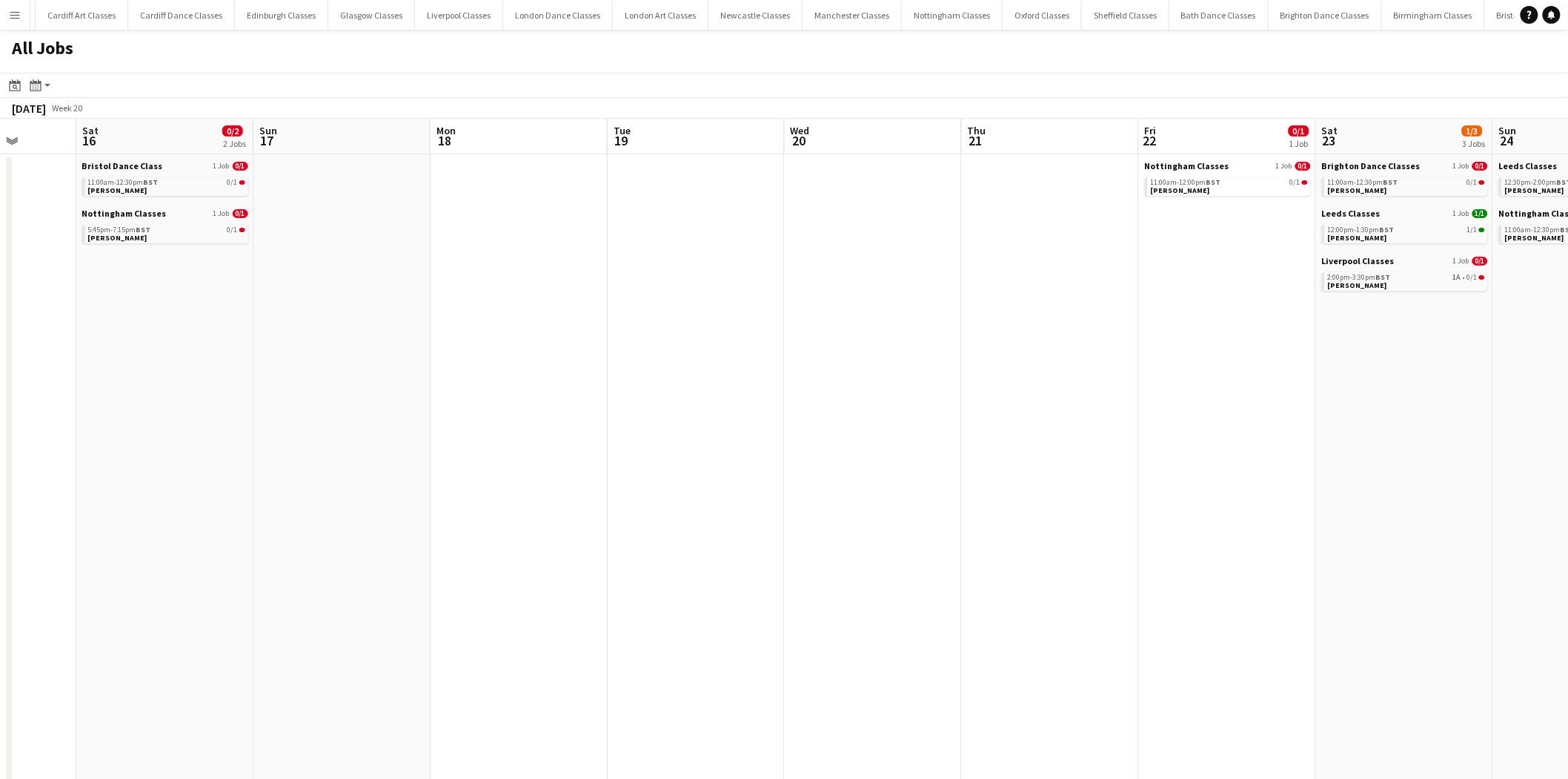
drag, startPoint x: 1173, startPoint y: 402, endPoint x: 802, endPoint y: 404, distance: 371.0
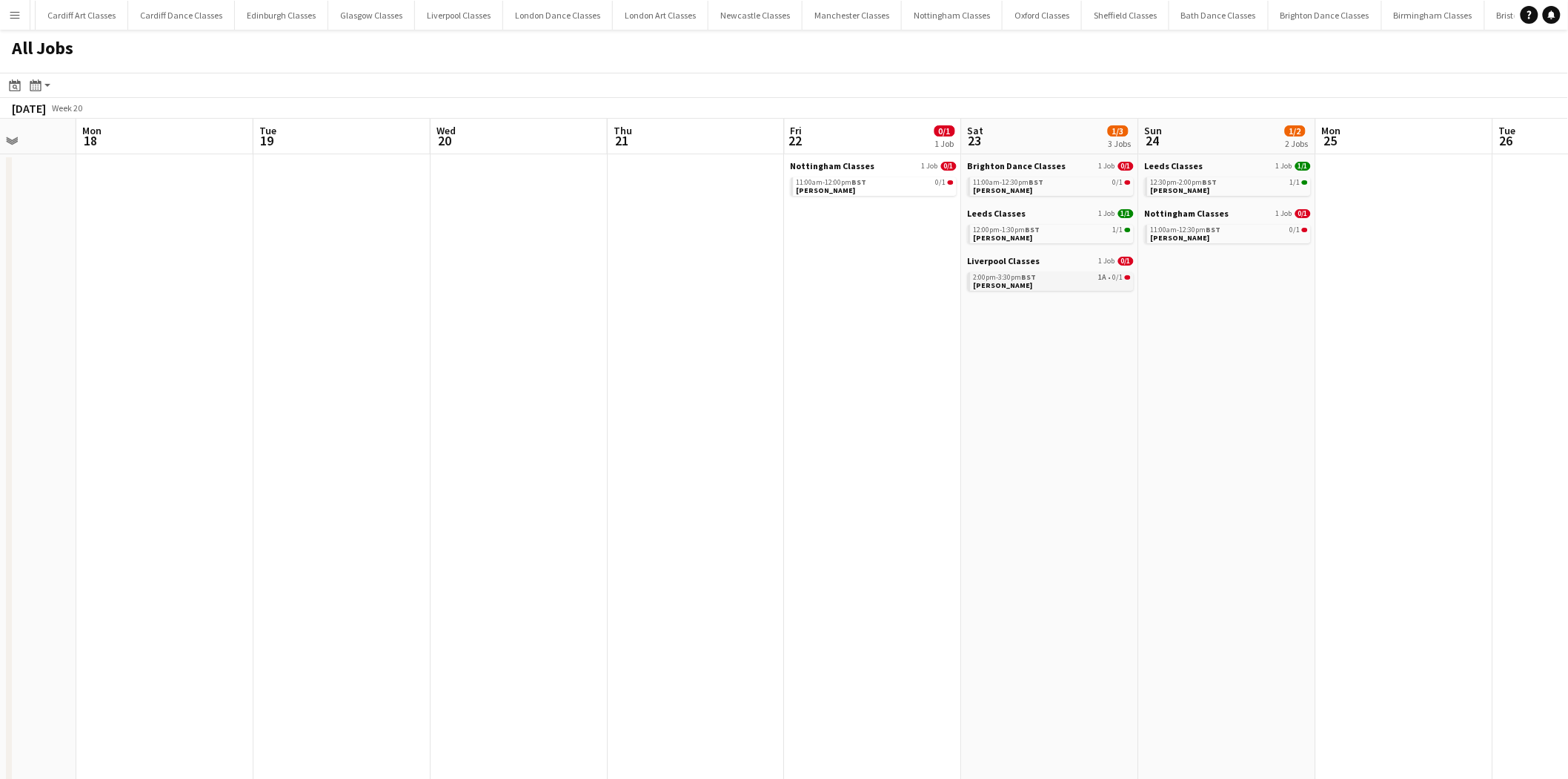
click at [1041, 282] on link "2:00pm-3:30pm BST 1A • 0/1 Melissa Echem" at bounding box center [1052, 281] width 157 height 17
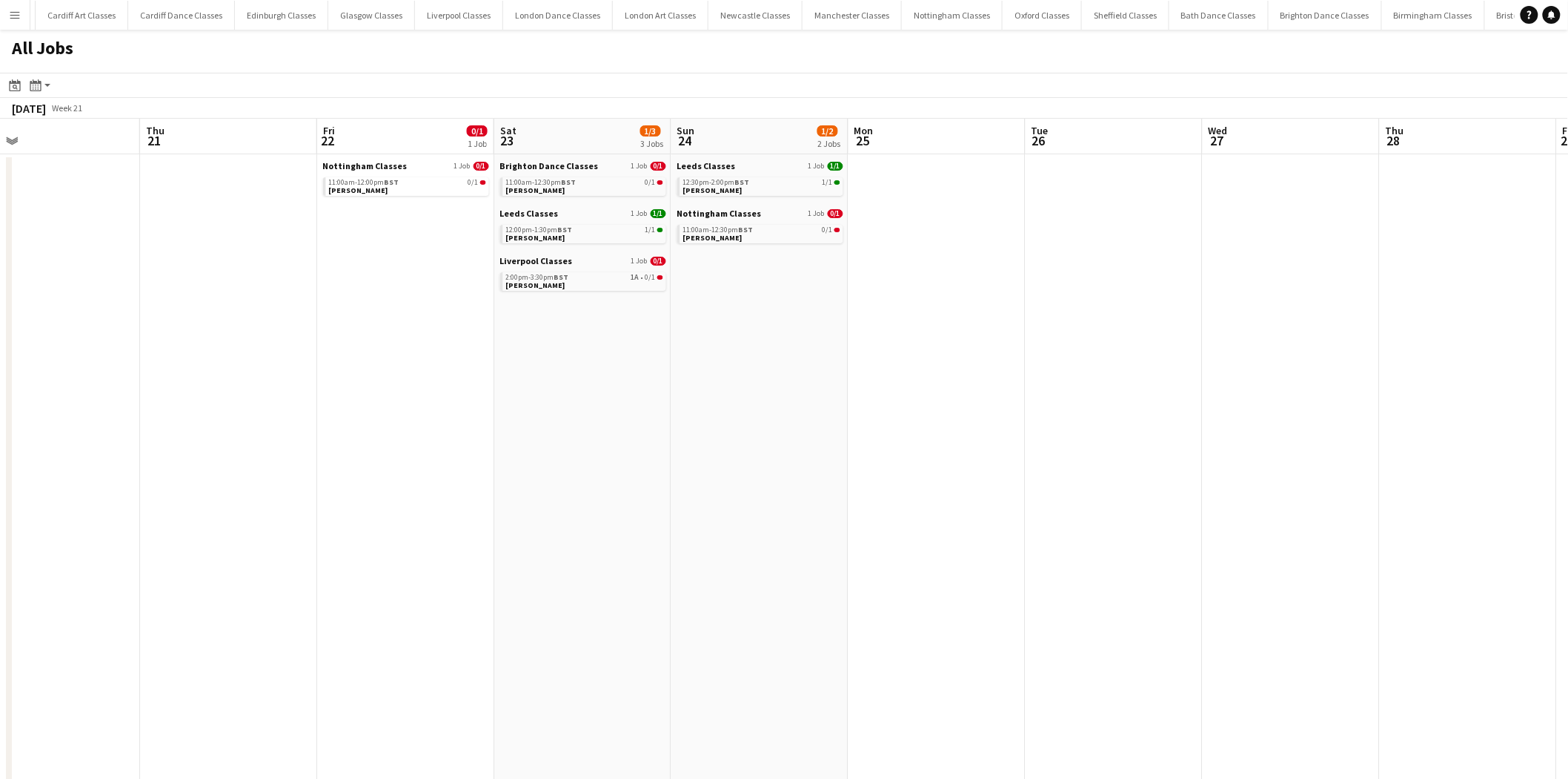
drag, startPoint x: 1289, startPoint y: 411, endPoint x: 1245, endPoint y: 424, distance: 45.9
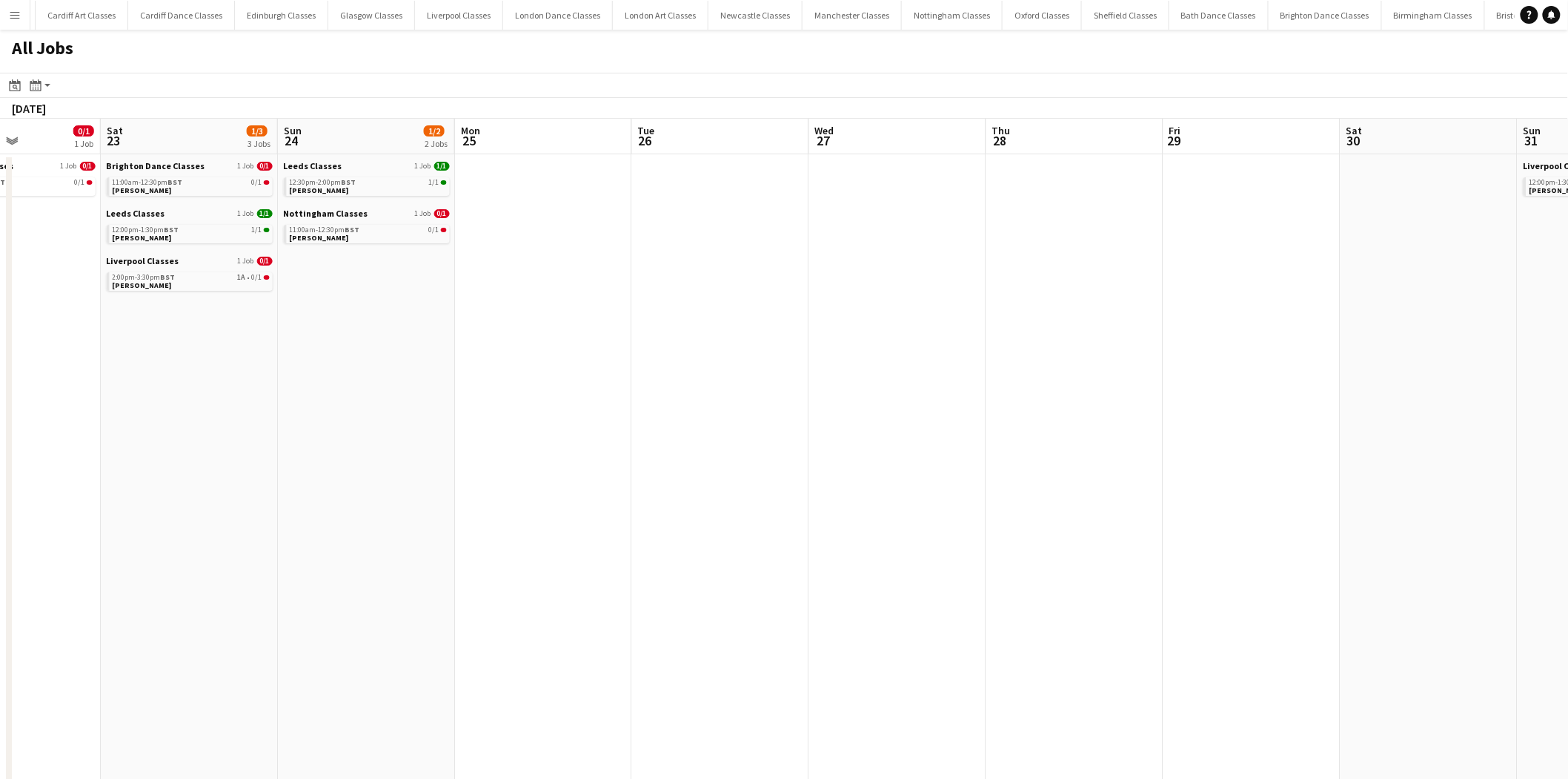
drag, startPoint x: 1442, startPoint y: 435, endPoint x: 523, endPoint y: 430, distance: 919.0
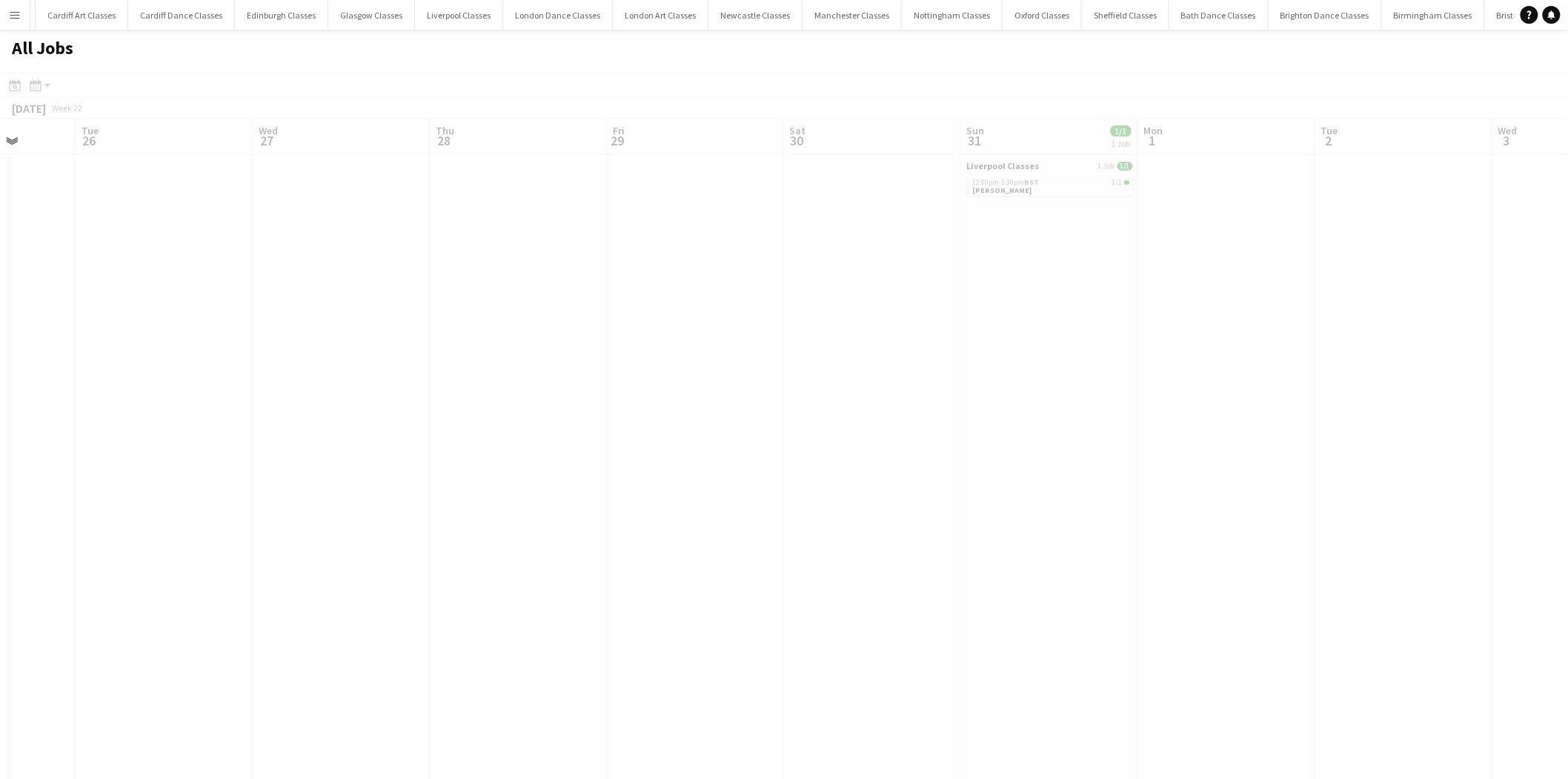
click at [371, 453] on app-all-jobs "All Jobs Date picker AUG 2025 AUG 2025 Monday M Tuesday T Wednesday W Thursday …" at bounding box center [784, 760] width 1568 height 1461
drag, startPoint x: 1177, startPoint y: 447, endPoint x: 572, endPoint y: 463, distance: 605.2
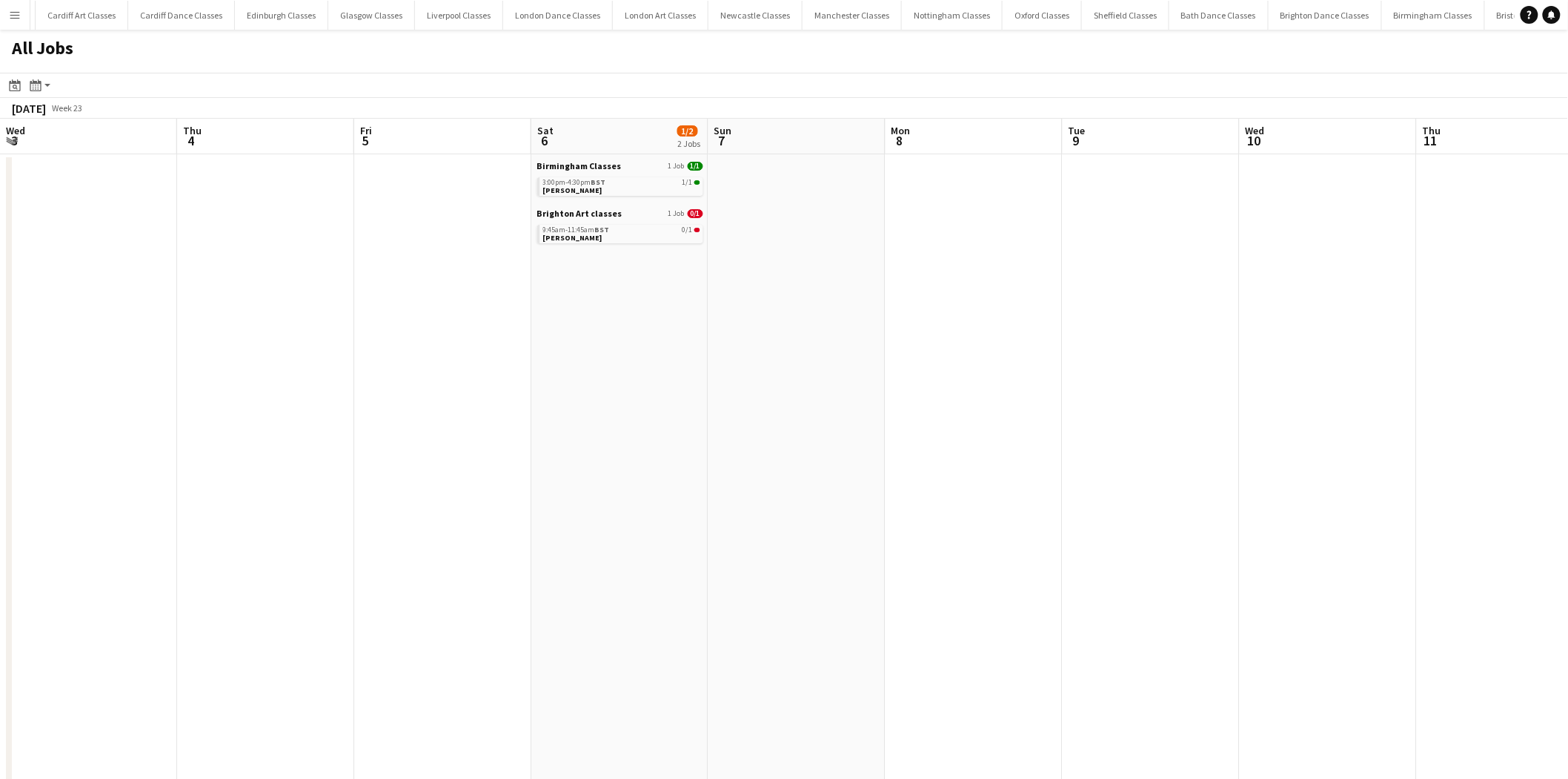
drag, startPoint x: 909, startPoint y: 454, endPoint x: 968, endPoint y: 425, distance: 65.7
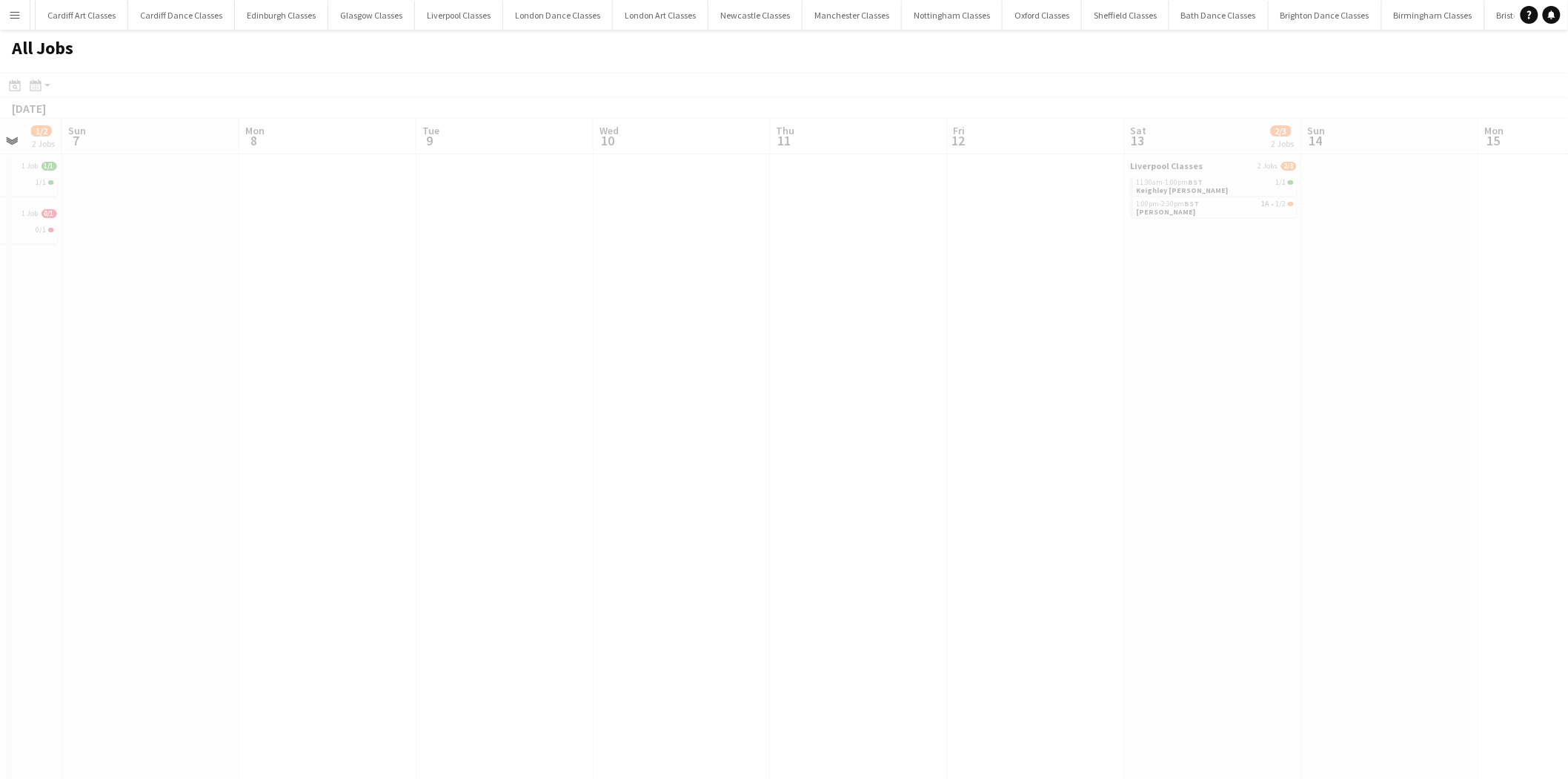
drag, startPoint x: 1240, startPoint y: 422, endPoint x: 717, endPoint y: 447, distance: 523.6
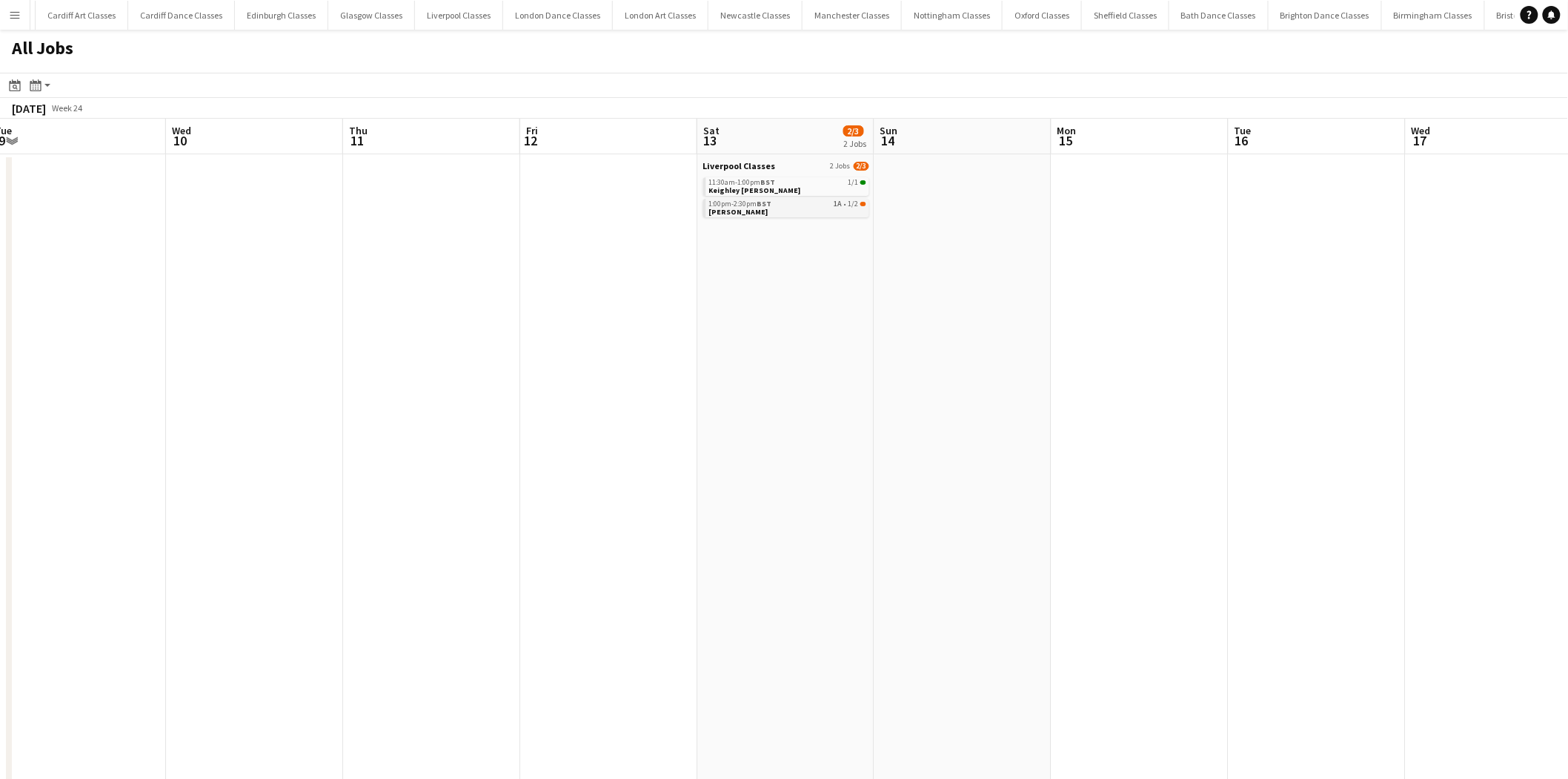
click at [834, 207] on link "1:00pm-2:30pm BST 1A • 1/2 Ellie Graham" at bounding box center [787, 207] width 157 height 17
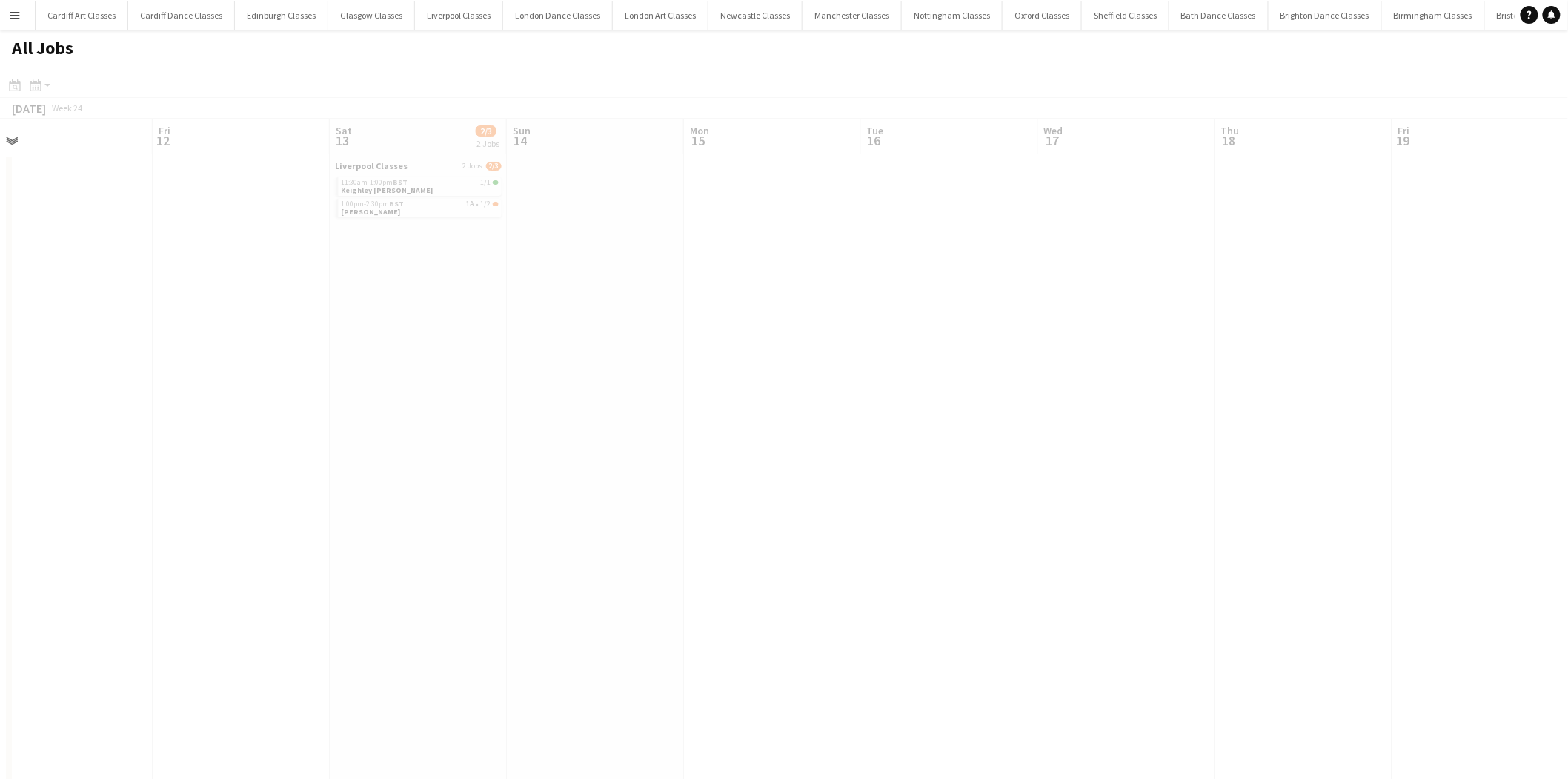
drag, startPoint x: 1125, startPoint y: 345, endPoint x: 560, endPoint y: 393, distance: 567.0
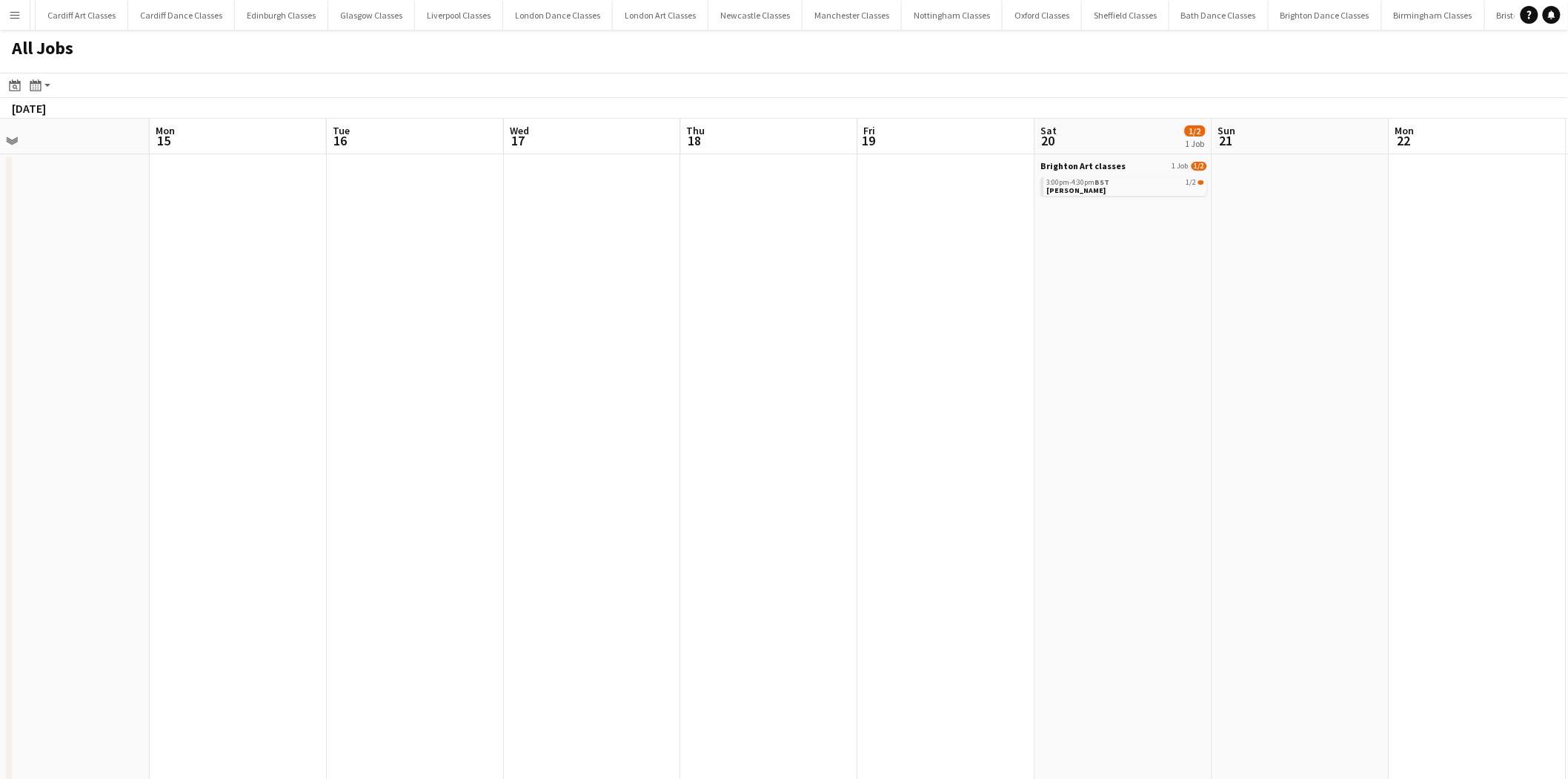
drag, startPoint x: 1290, startPoint y: 384, endPoint x: 961, endPoint y: 397, distance: 329.3
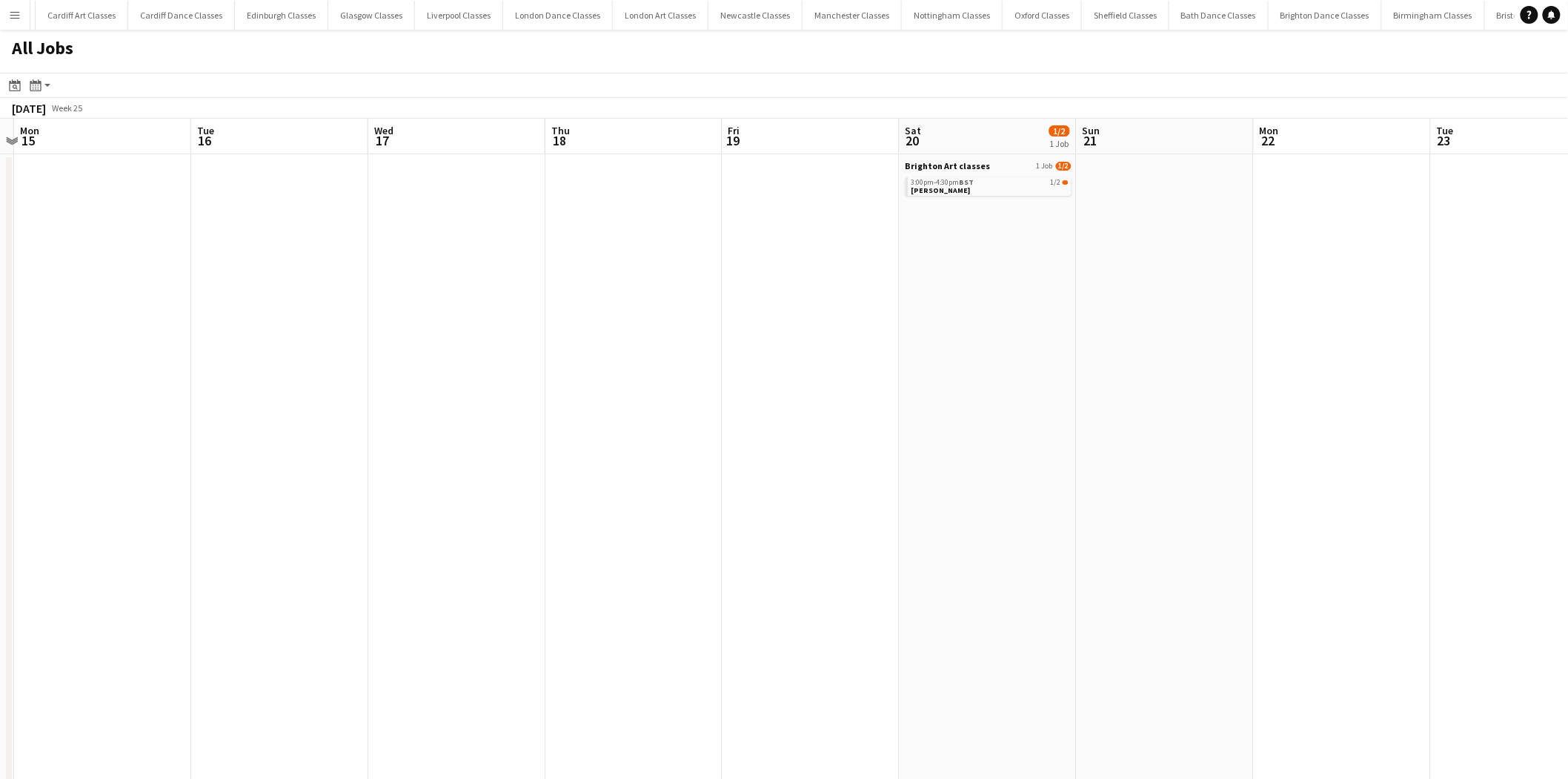
drag, startPoint x: 1144, startPoint y: 403, endPoint x: 643, endPoint y: 433, distance: 501.9
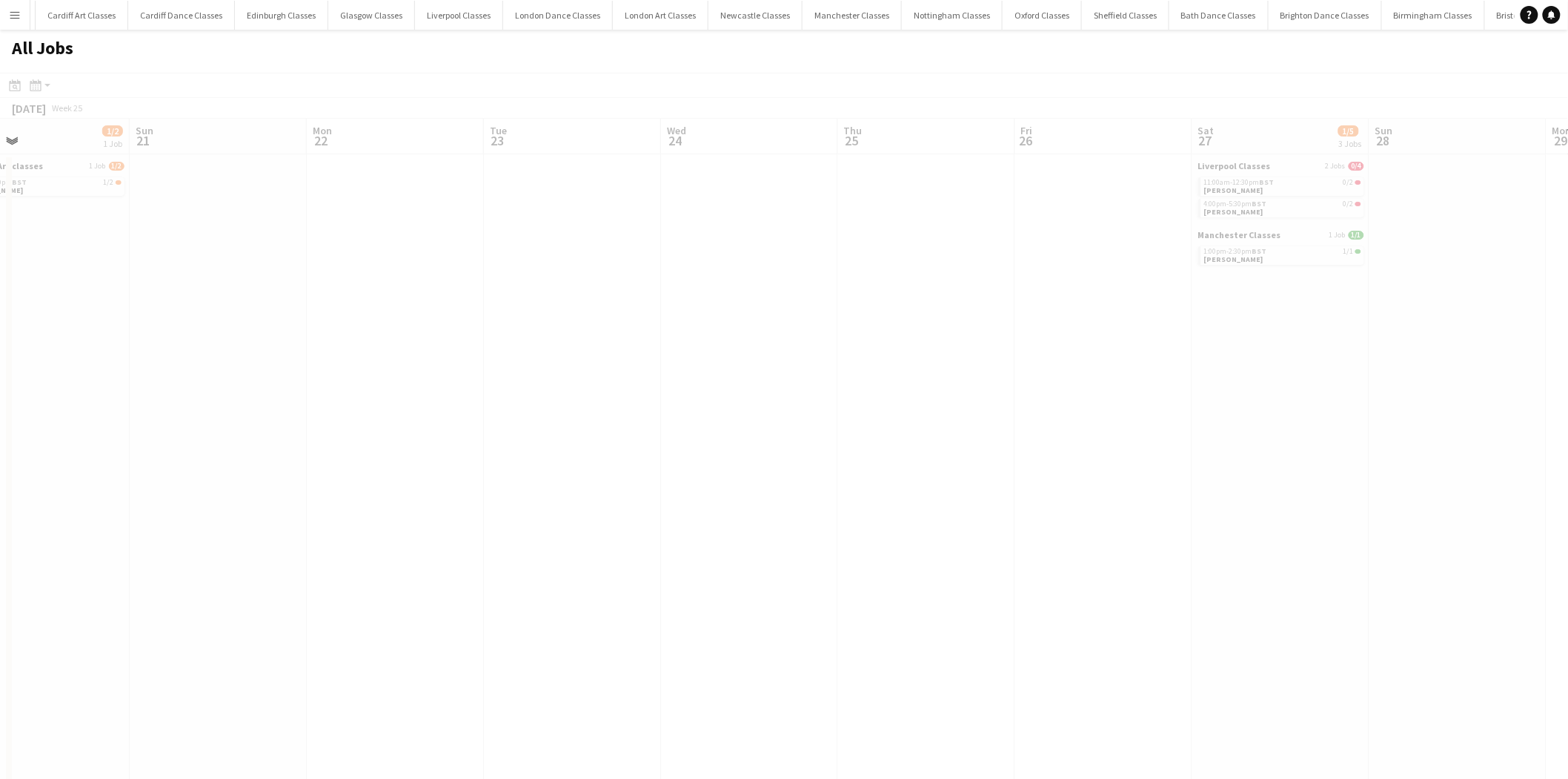
drag, startPoint x: 1391, startPoint y: 425, endPoint x: 714, endPoint y: 439, distance: 677.1
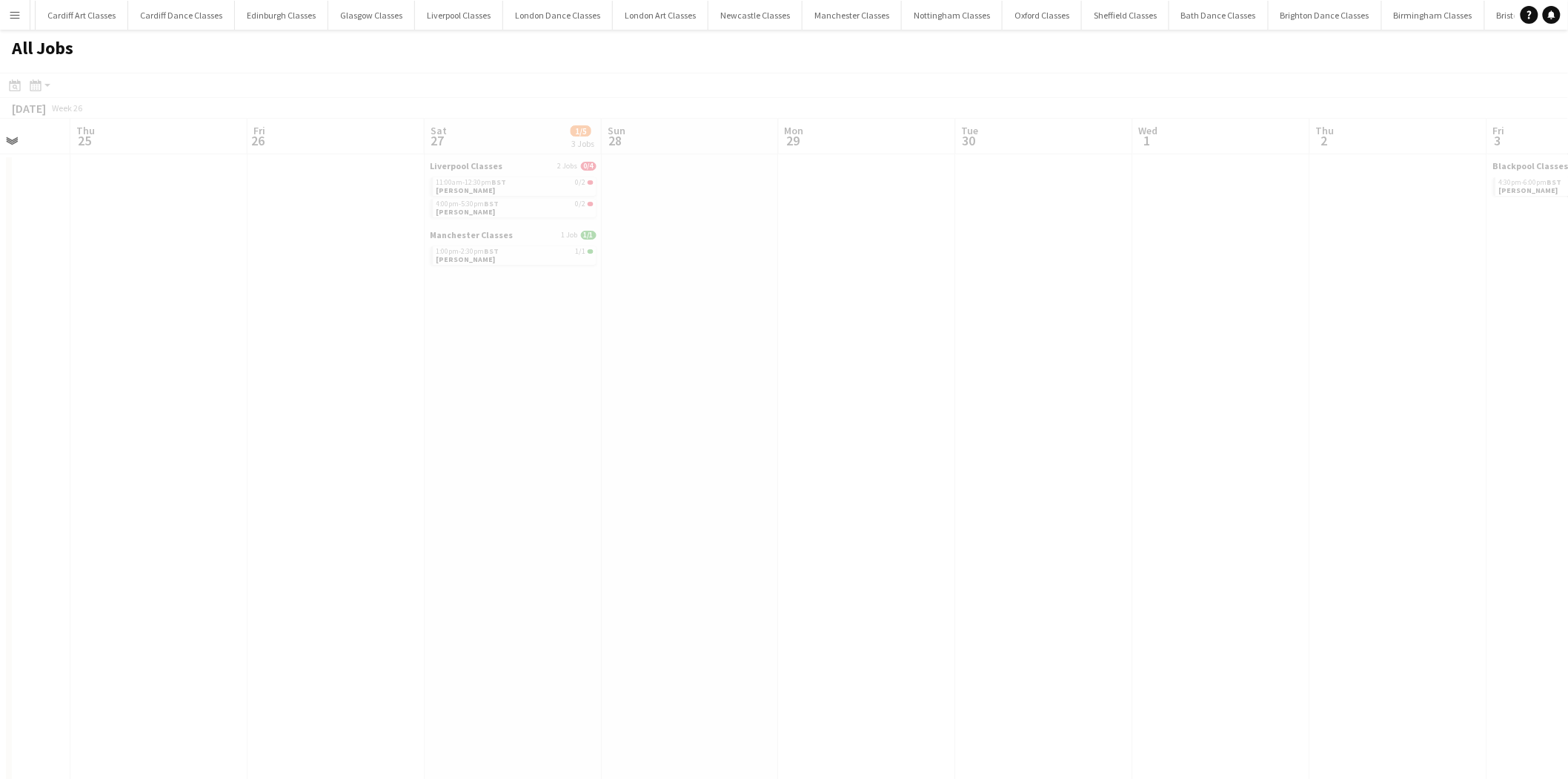
drag, startPoint x: 1204, startPoint y: 419, endPoint x: 650, endPoint y: 427, distance: 554.1
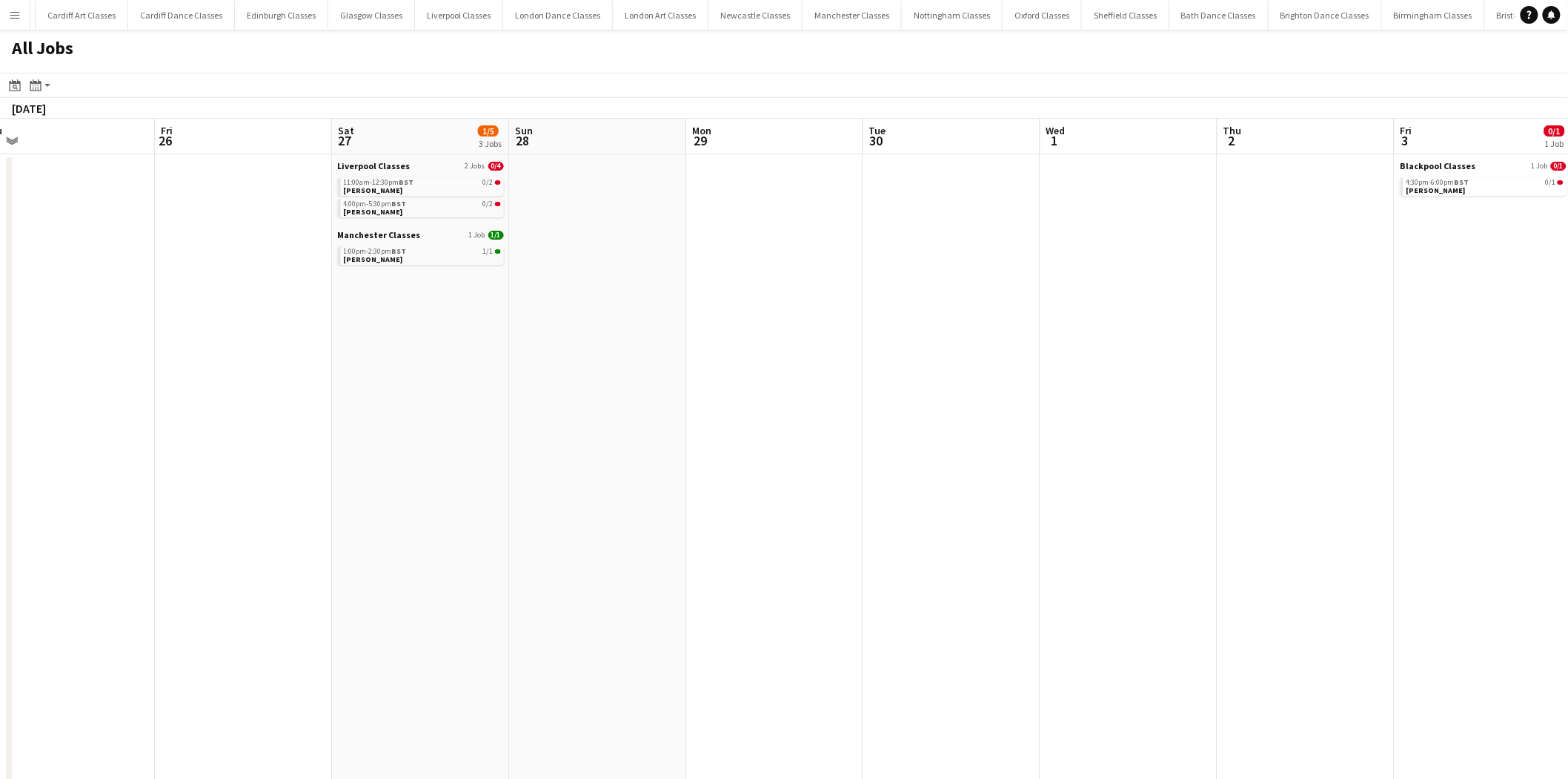
drag, startPoint x: 1331, startPoint y: 420, endPoint x: 630, endPoint y: 456, distance: 701.9
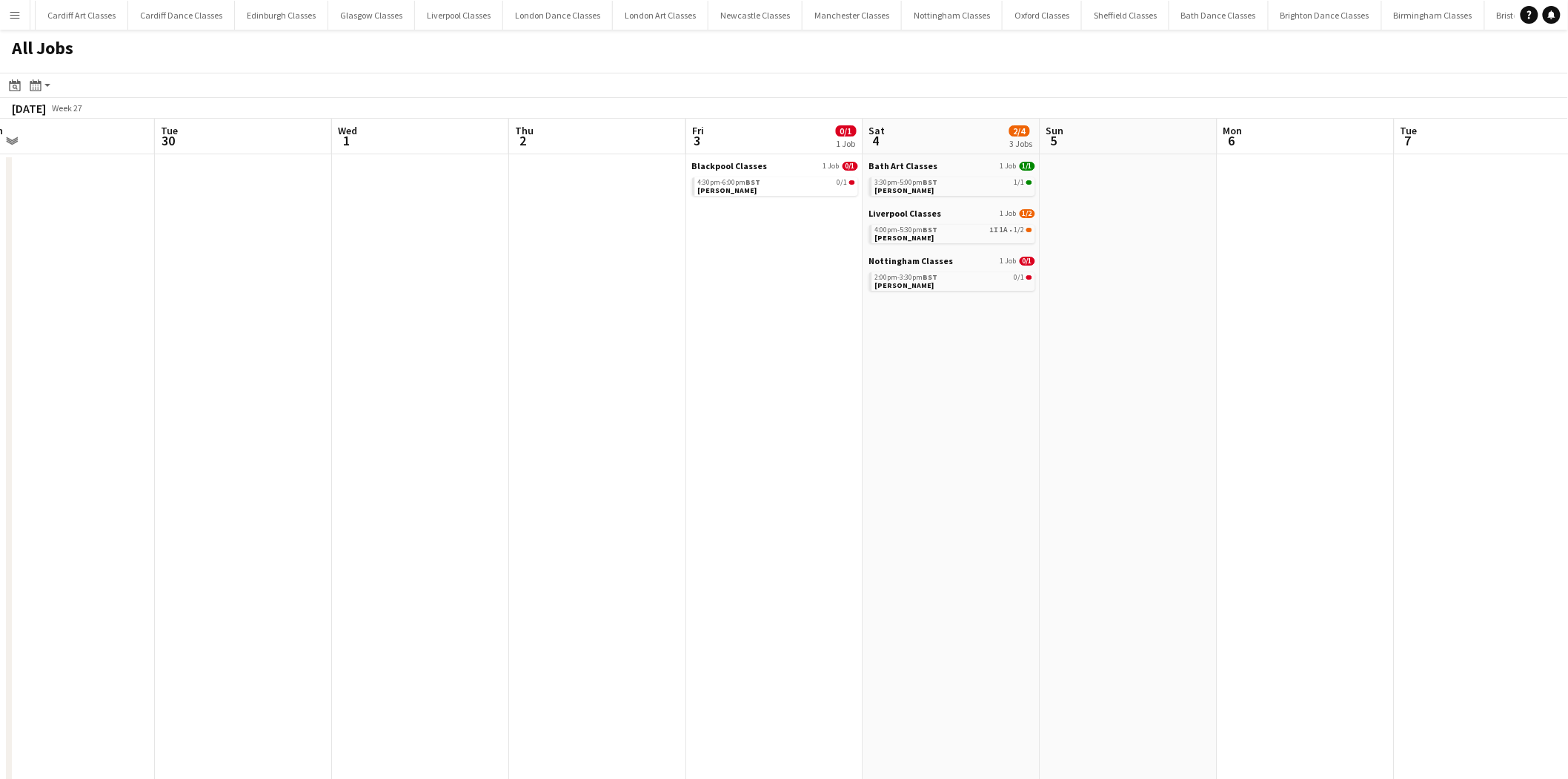
scroll to position [0, 453]
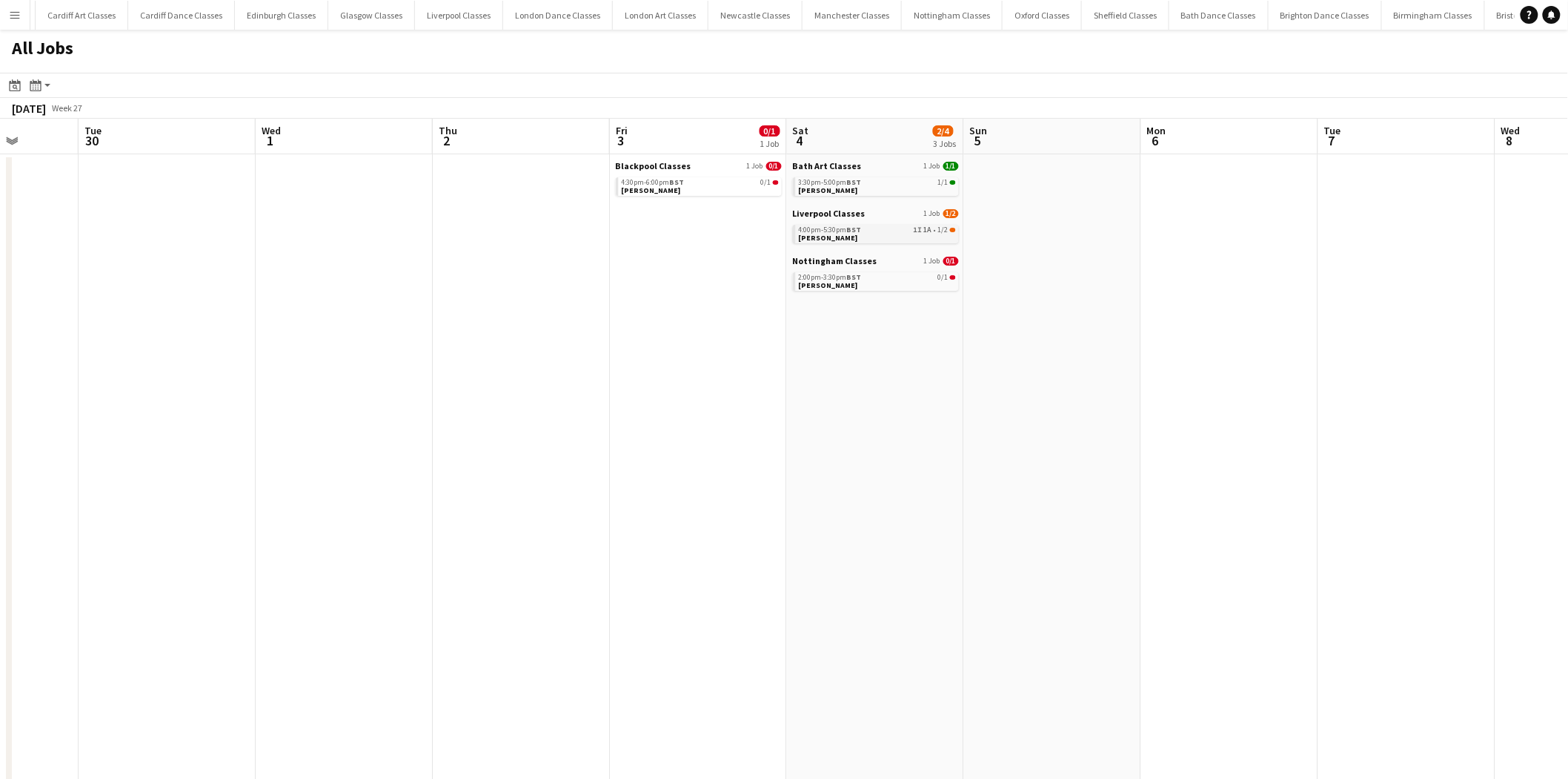
click at [865, 231] on div "4:00pm-5:30pm BST 1I 1A • 1/2" at bounding box center [877, 230] width 157 height 8
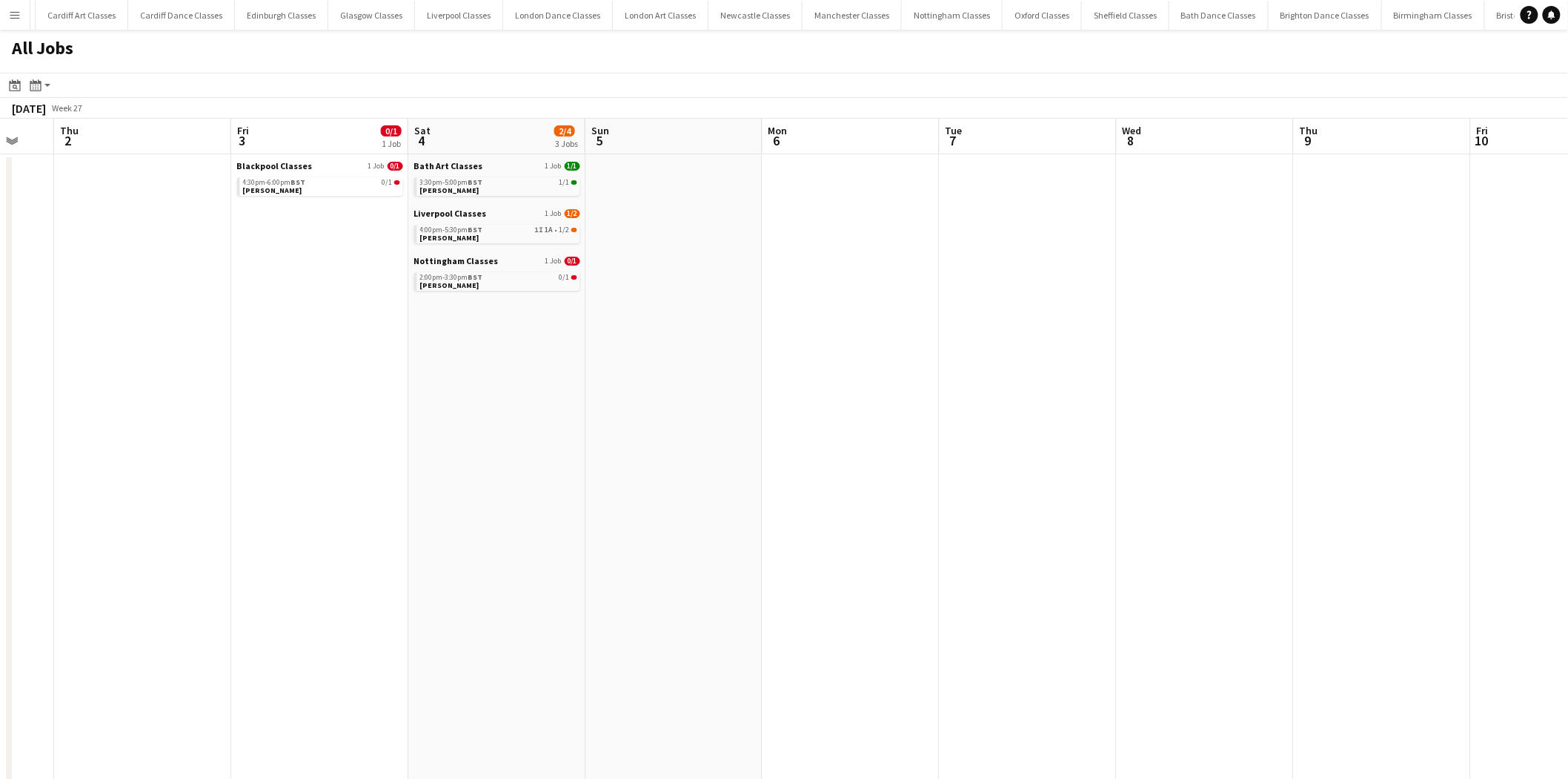
click at [294, 461] on app-all-jobs "All Jobs Date picker AUG 2025 AUG 2025 Monday M Tuesday T Wednesday W Thursday …" at bounding box center [784, 760] width 1568 height 1461
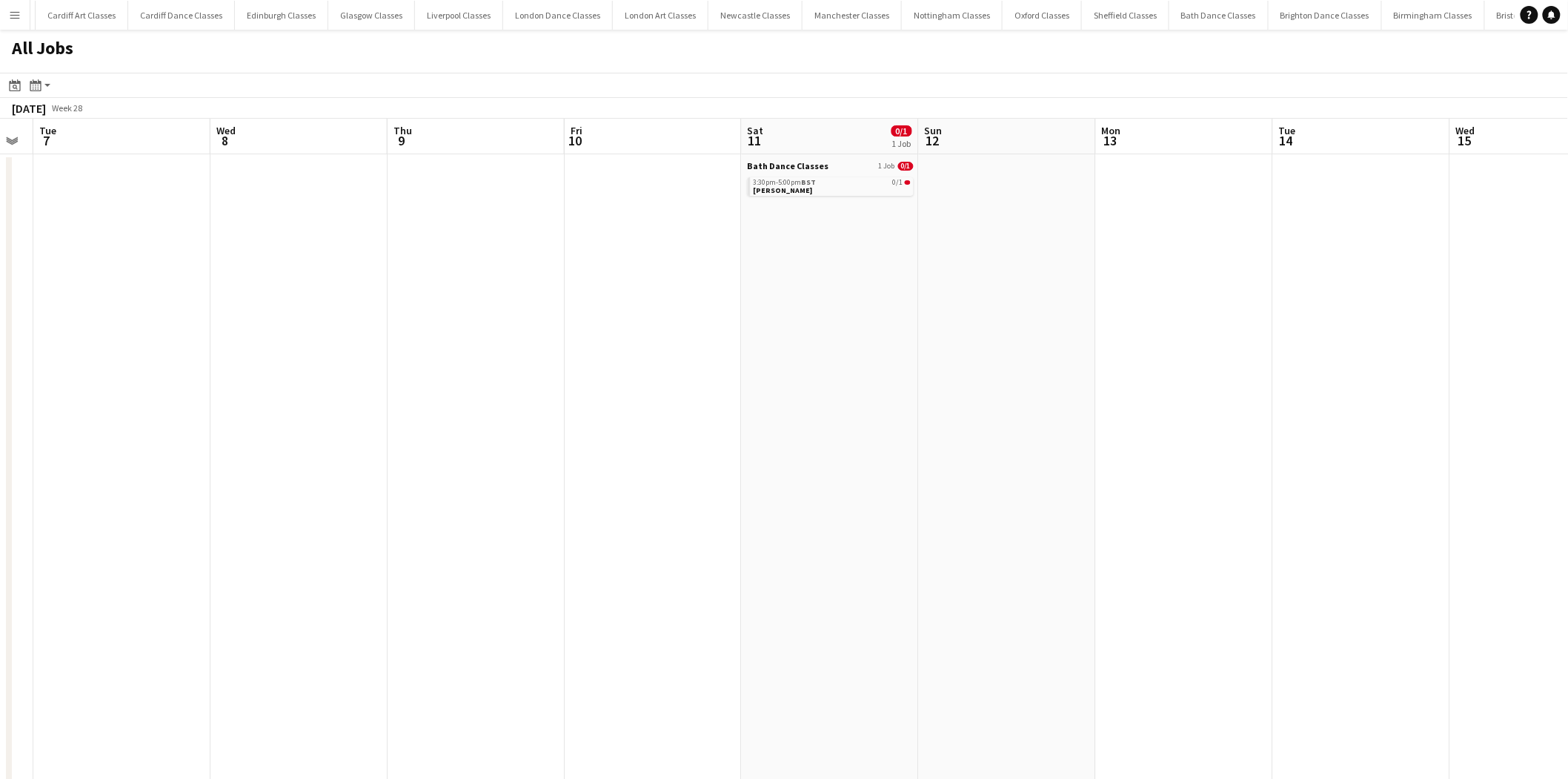
drag, startPoint x: 1118, startPoint y: 432, endPoint x: 378, endPoint y: 454, distance: 740.3
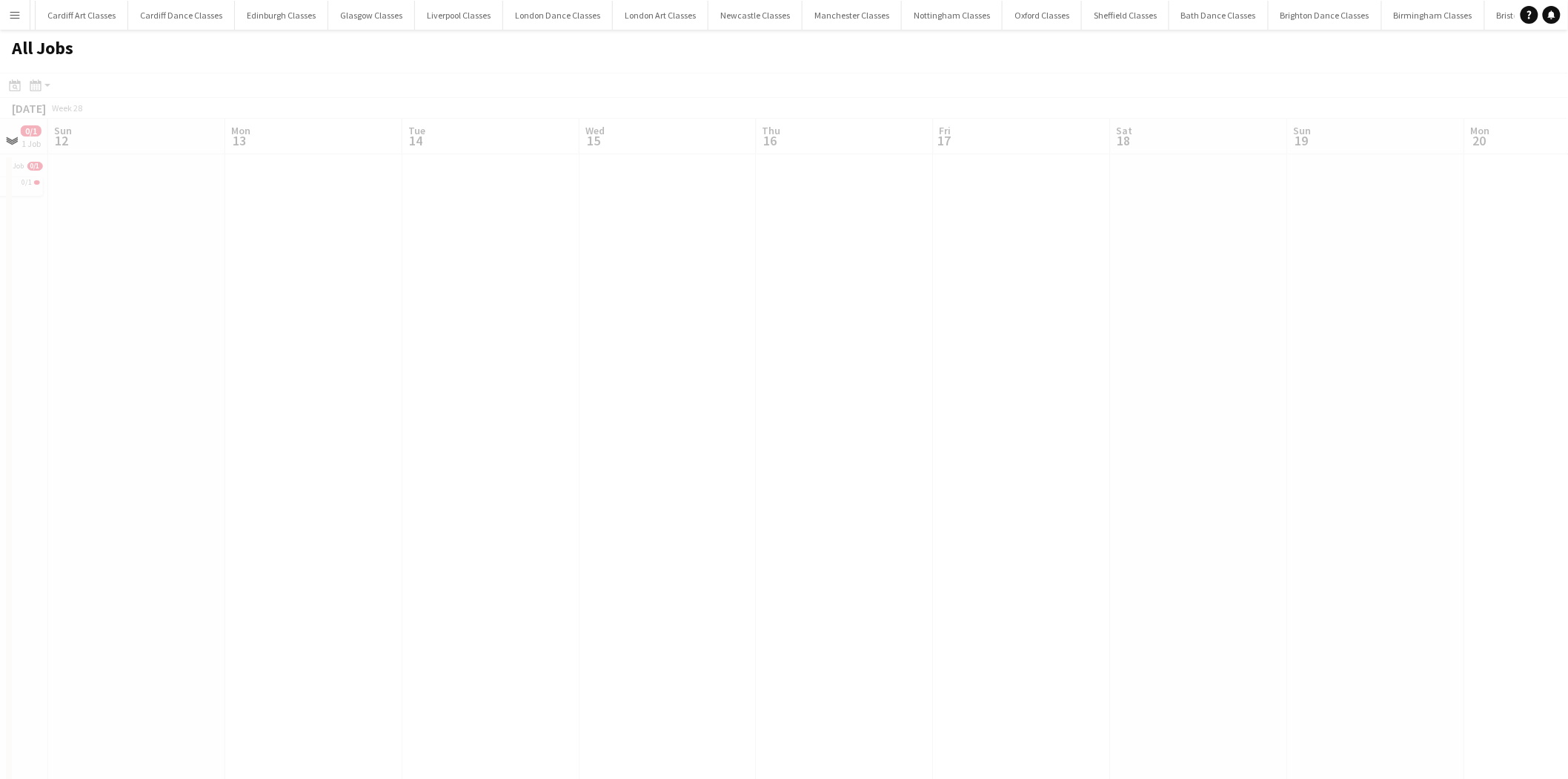
drag, startPoint x: 1098, startPoint y: 455, endPoint x: 875, endPoint y: 449, distance: 223.1
click at [420, 475] on app-all-jobs "All Jobs Date picker AUG 2025 AUG 2025 Monday M Tuesday T Wednesday W Thursday …" at bounding box center [784, 760] width 1568 height 1461
drag, startPoint x: 1281, startPoint y: 439, endPoint x: 616, endPoint y: 448, distance: 665.1
drag, startPoint x: 1250, startPoint y: 435, endPoint x: 1006, endPoint y: 453, distance: 244.7
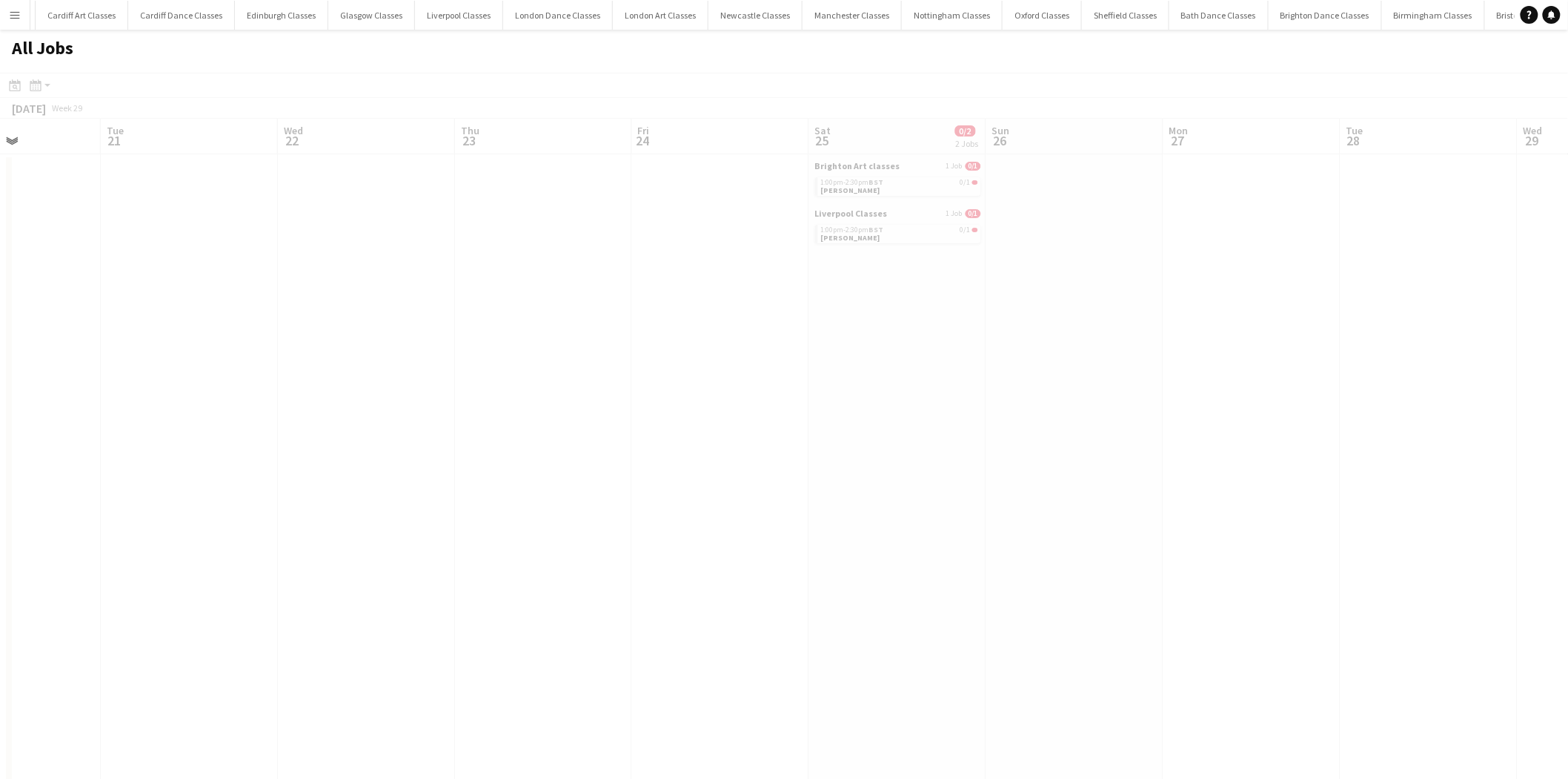
click at [526, 460] on app-all-jobs "All Jobs Date picker AUG 2025 AUG 2025 Monday M Tuesday T Wednesday W Thursday …" at bounding box center [784, 760] width 1568 height 1461
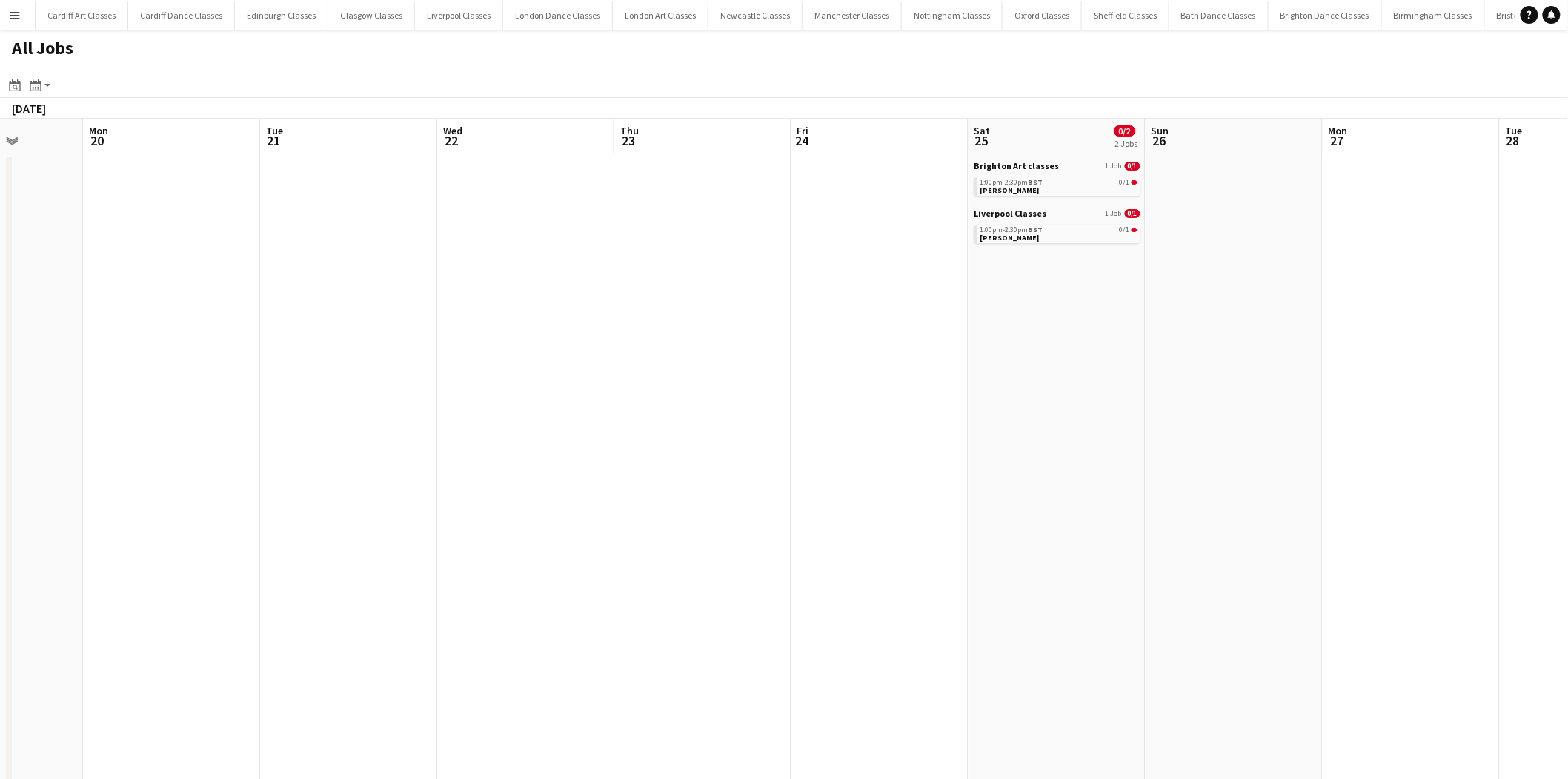
drag, startPoint x: 1186, startPoint y: 444, endPoint x: 564, endPoint y: 487, distance: 623.5
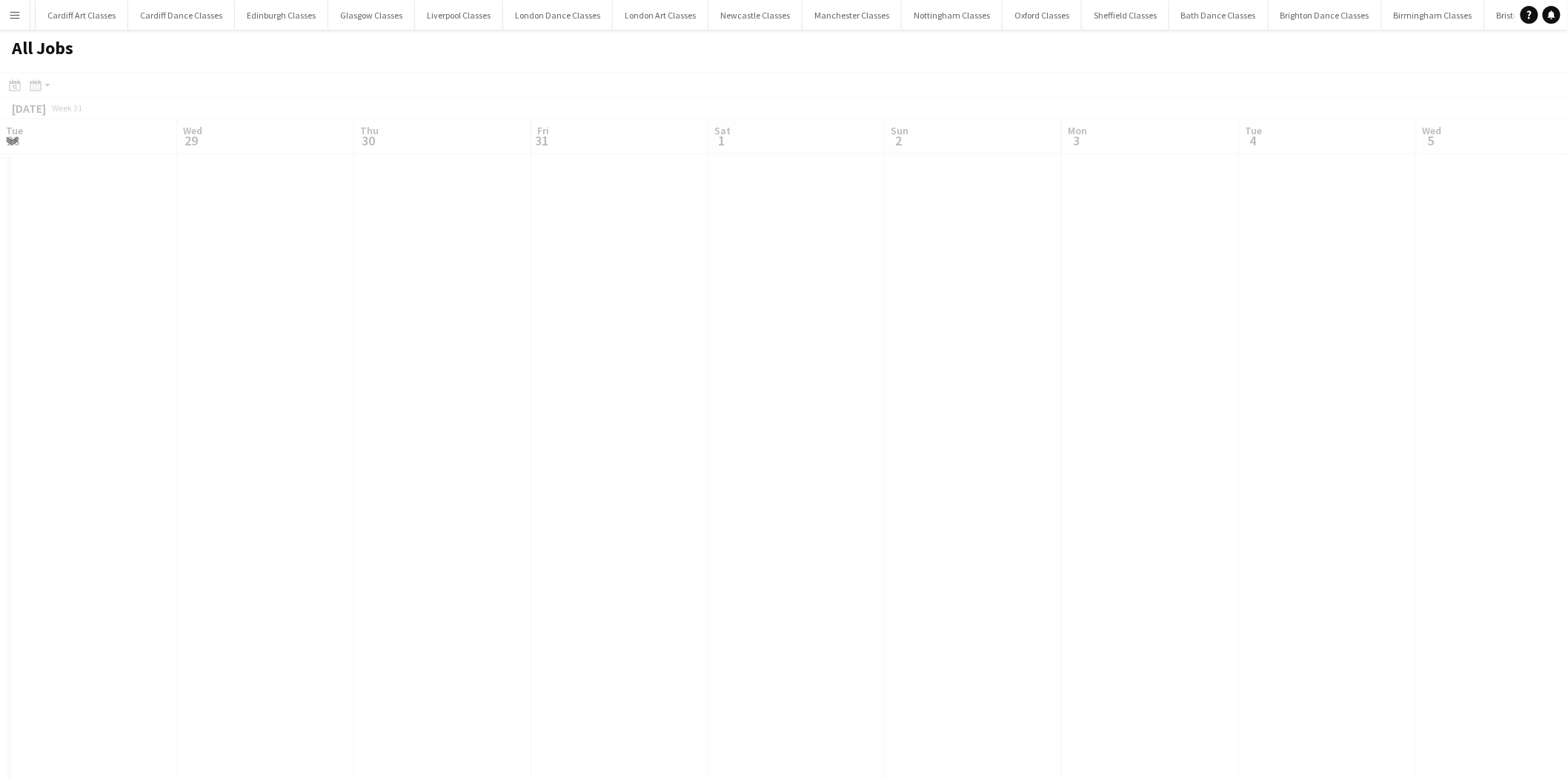
drag, startPoint x: 1153, startPoint y: 483, endPoint x: 403, endPoint y: 575, distance: 755.6
drag, startPoint x: 1043, startPoint y: 512, endPoint x: 376, endPoint y: 576, distance: 670.1
drag, startPoint x: 1042, startPoint y: 525, endPoint x: 951, endPoint y: 566, distance: 99.8
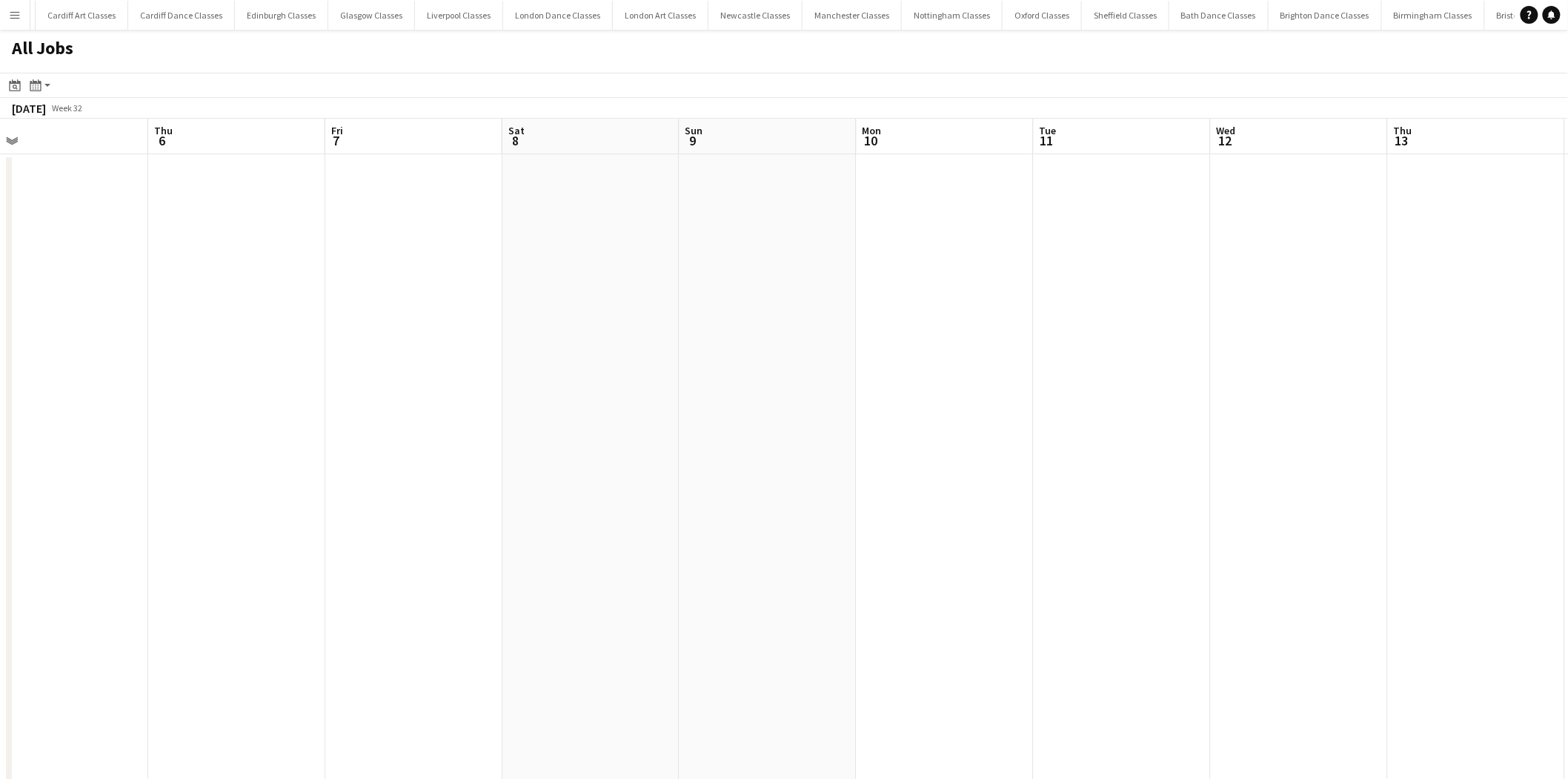
drag, startPoint x: 1038, startPoint y: 551, endPoint x: 470, endPoint y: 586, distance: 569.1
drag, startPoint x: 1139, startPoint y: 539, endPoint x: 625, endPoint y: 560, distance: 514.4
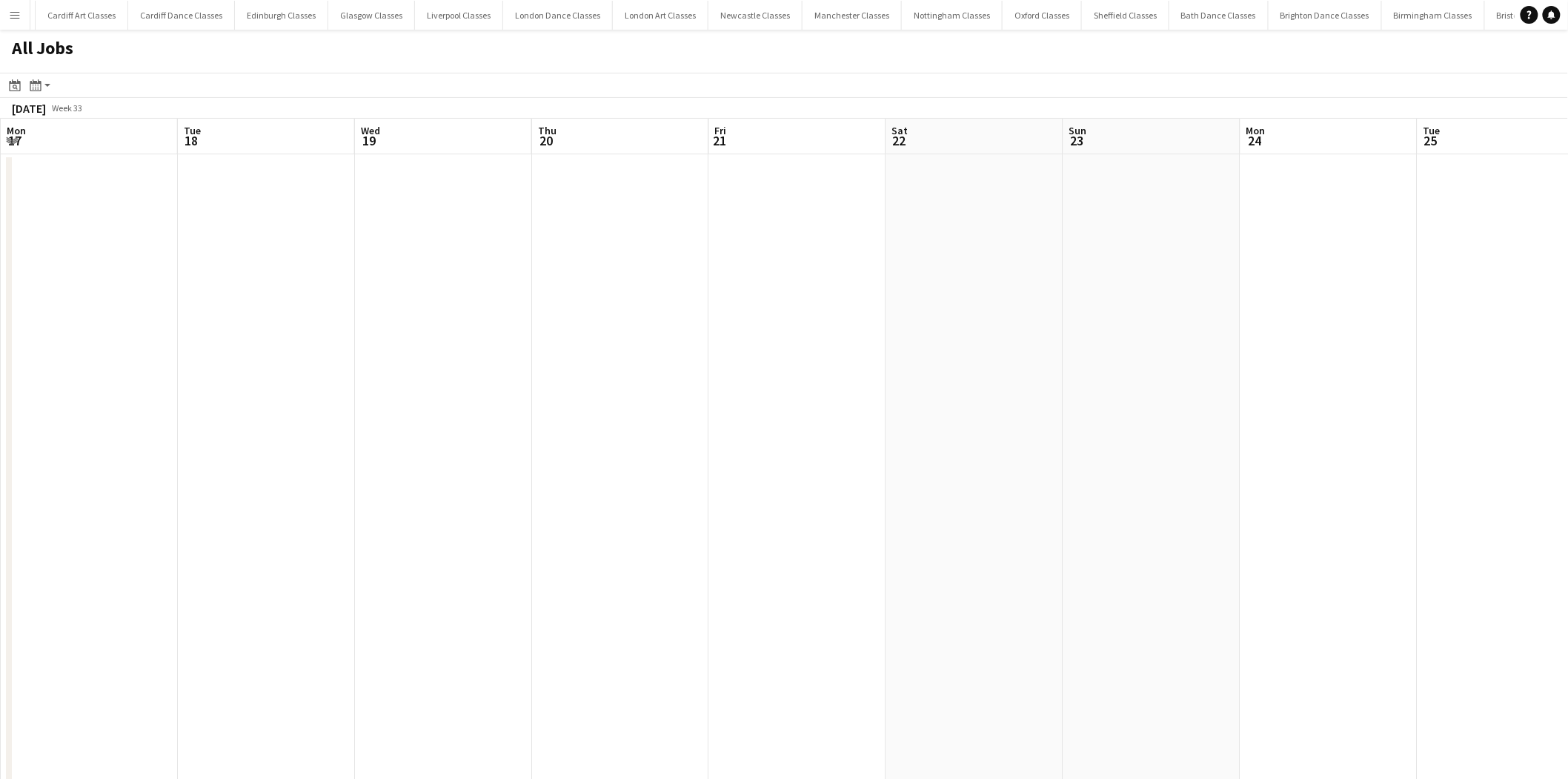
drag, startPoint x: 1231, startPoint y: 499, endPoint x: 724, endPoint y: 543, distance: 508.9
drag, startPoint x: 1074, startPoint y: 493, endPoint x: 780, endPoint y: 529, distance: 296.2
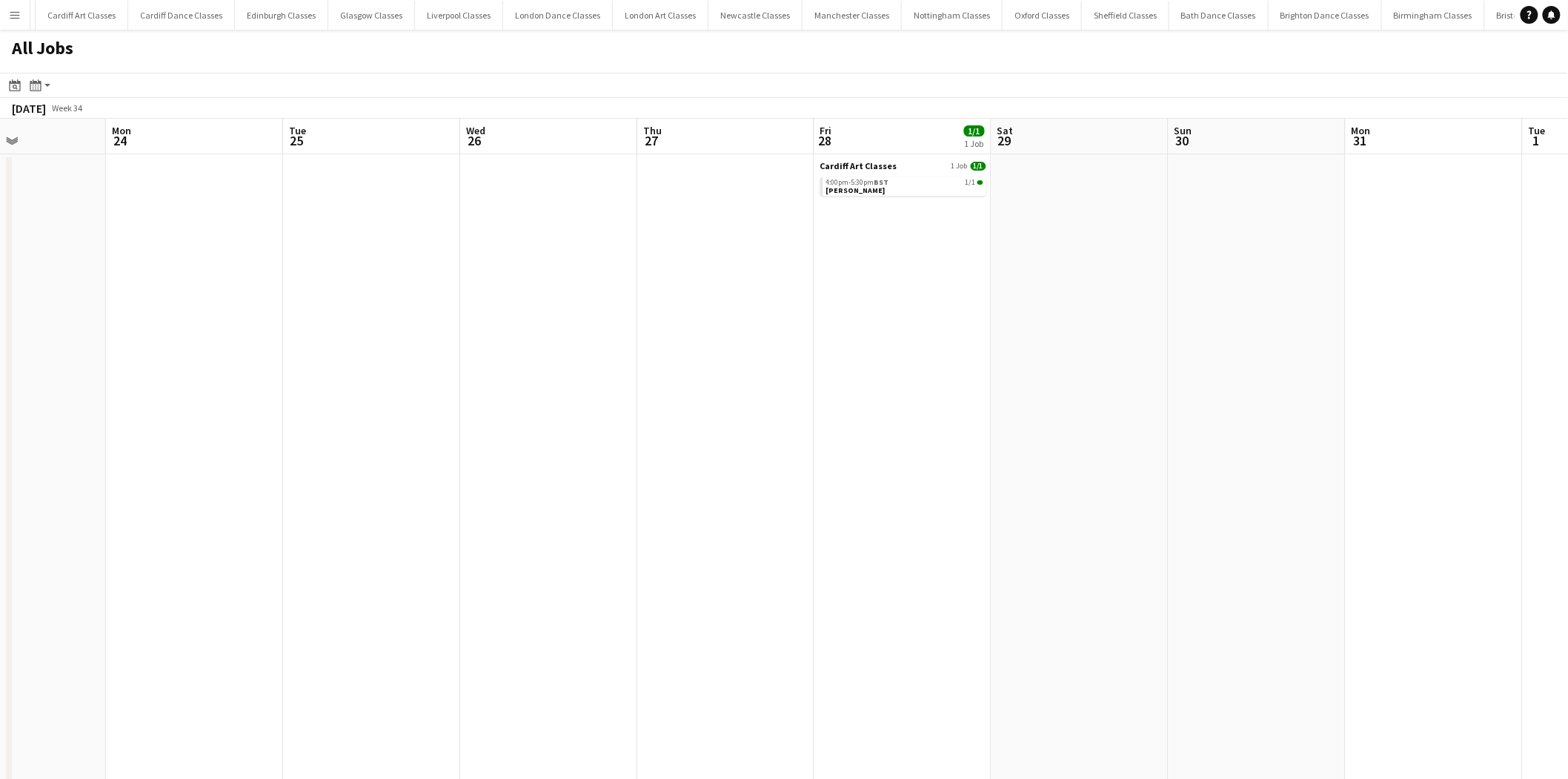
drag, startPoint x: 767, startPoint y: 528, endPoint x: 574, endPoint y: 534, distance: 193.1
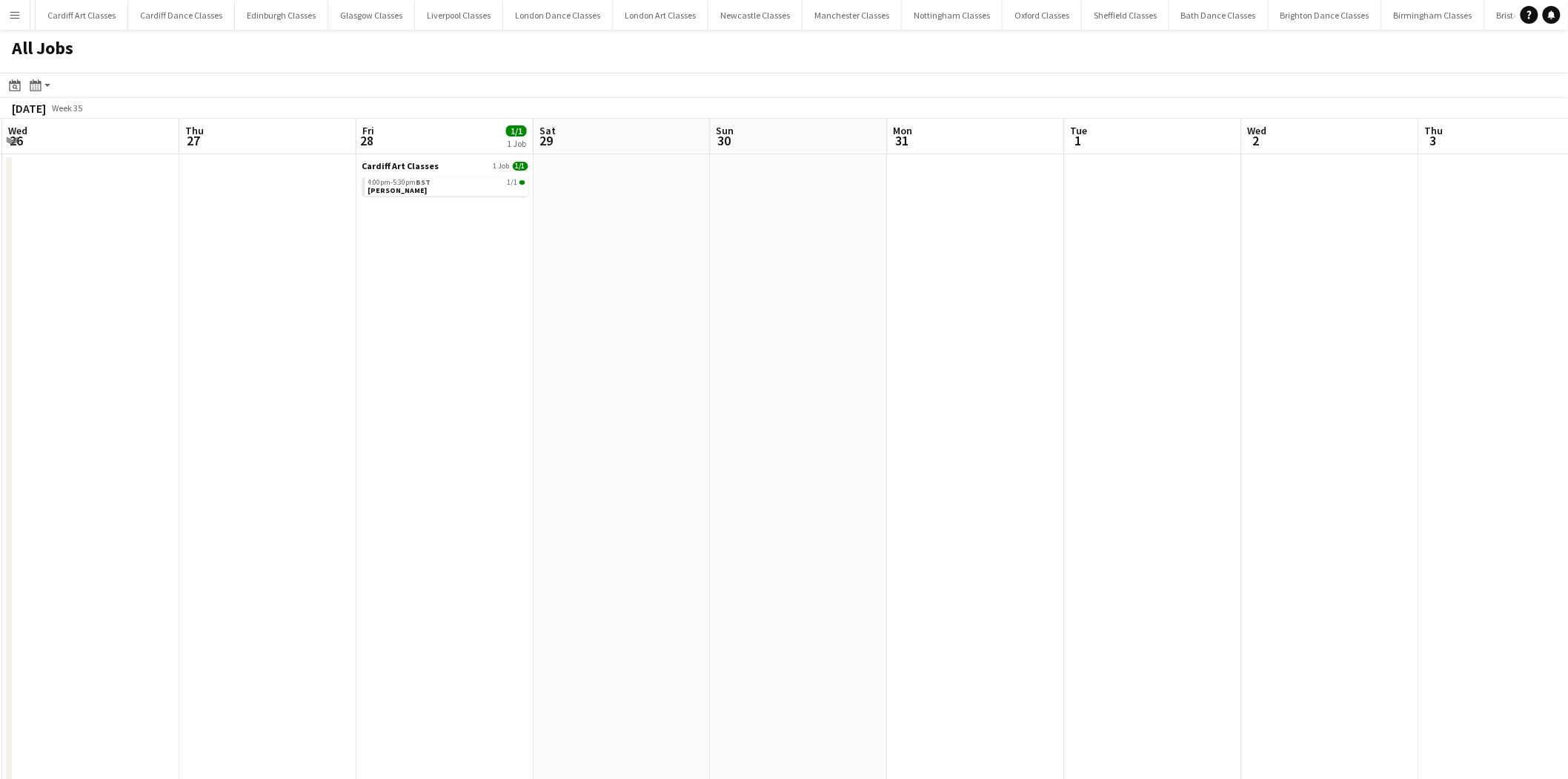
drag, startPoint x: 1147, startPoint y: 483, endPoint x: 943, endPoint y: 537, distance: 211.0
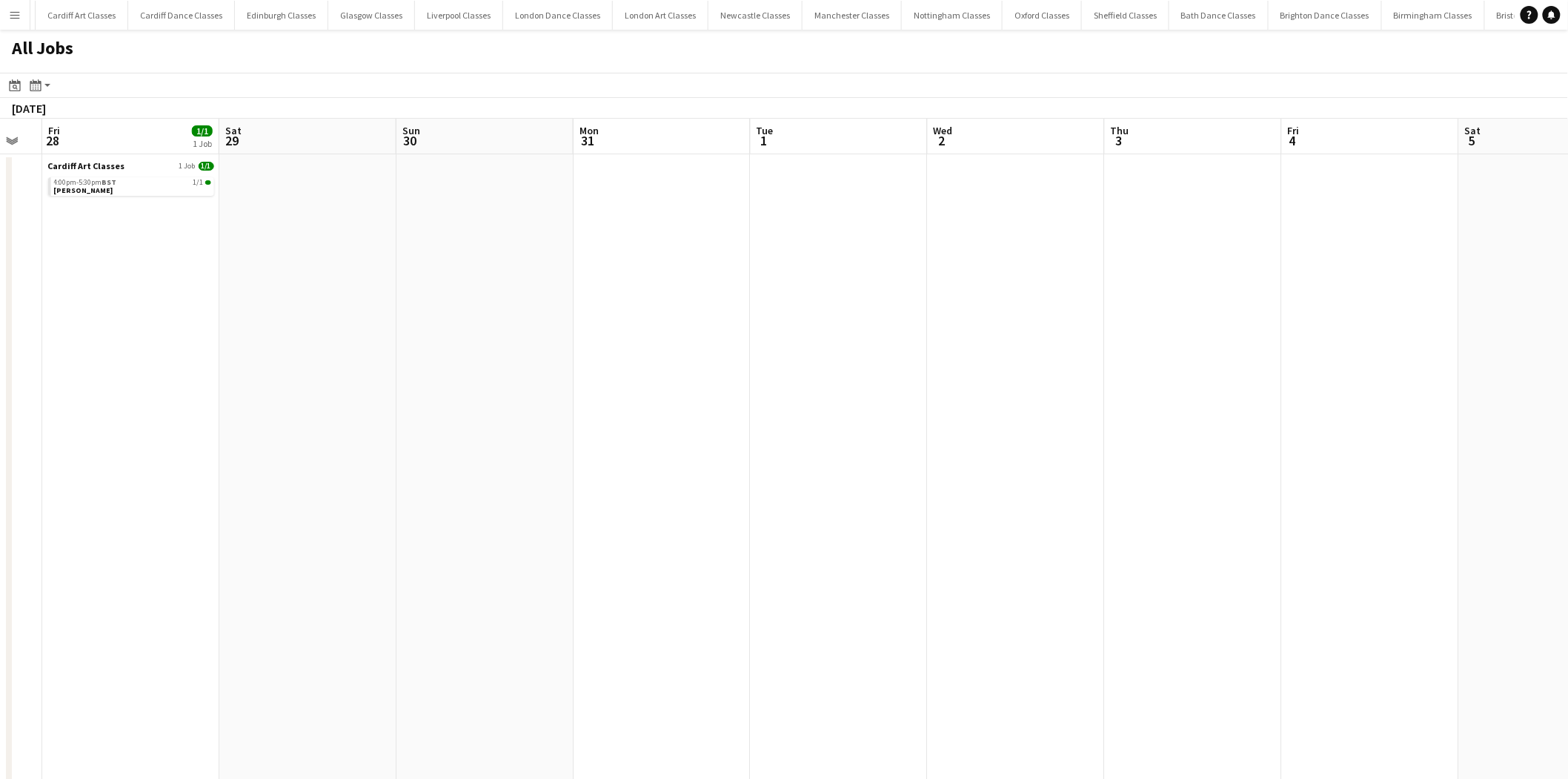
drag, startPoint x: 1175, startPoint y: 507, endPoint x: 465, endPoint y: 557, distance: 711.8
drag, startPoint x: 1020, startPoint y: 497, endPoint x: 567, endPoint y: 545, distance: 455.5
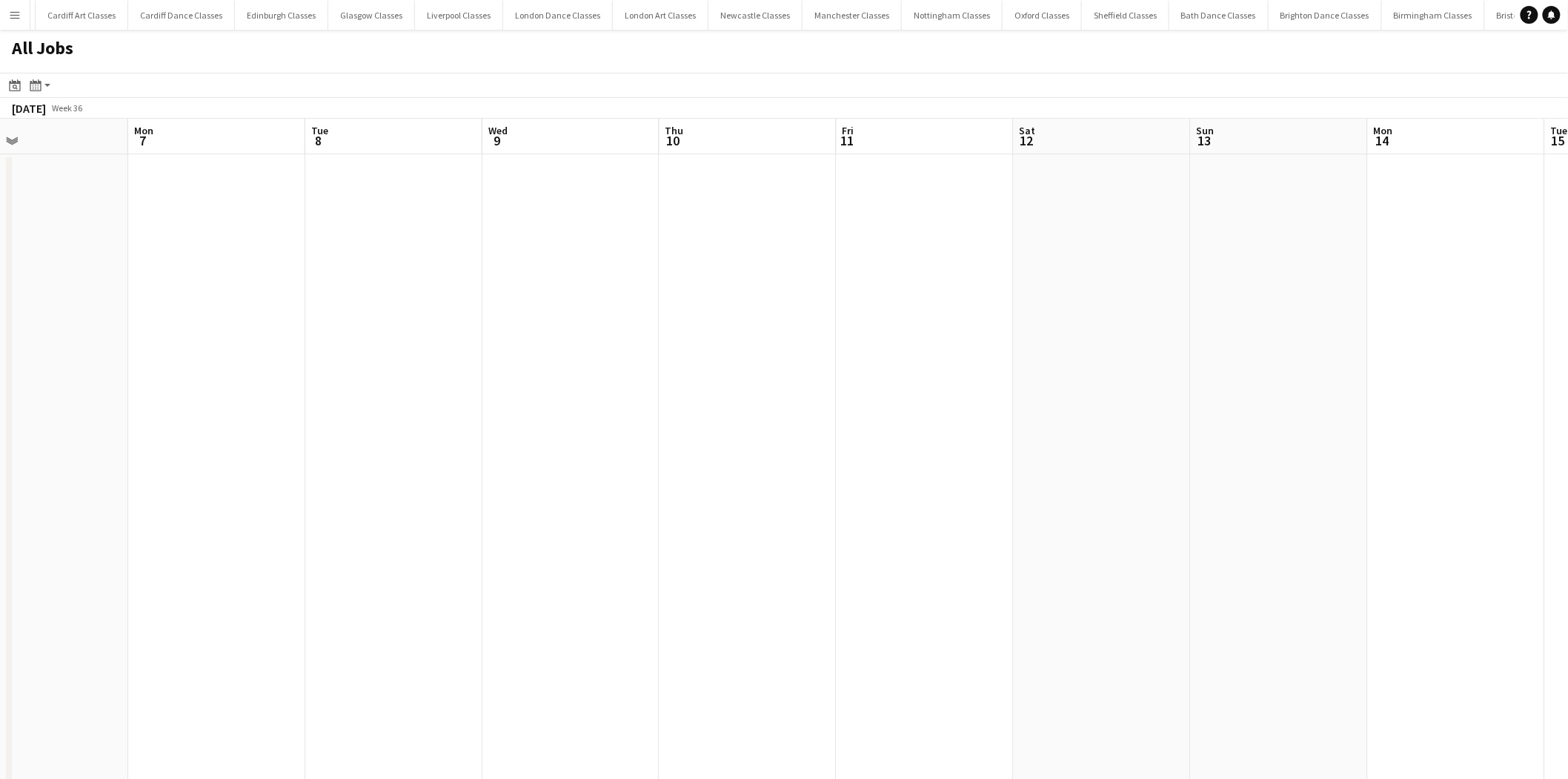
drag, startPoint x: 872, startPoint y: 518, endPoint x: 512, endPoint y: 562, distance: 362.7
drag, startPoint x: 928, startPoint y: 517, endPoint x: 625, endPoint y: 567, distance: 307.1
drag, startPoint x: 619, startPoint y: 546, endPoint x: 541, endPoint y: 551, distance: 78.2
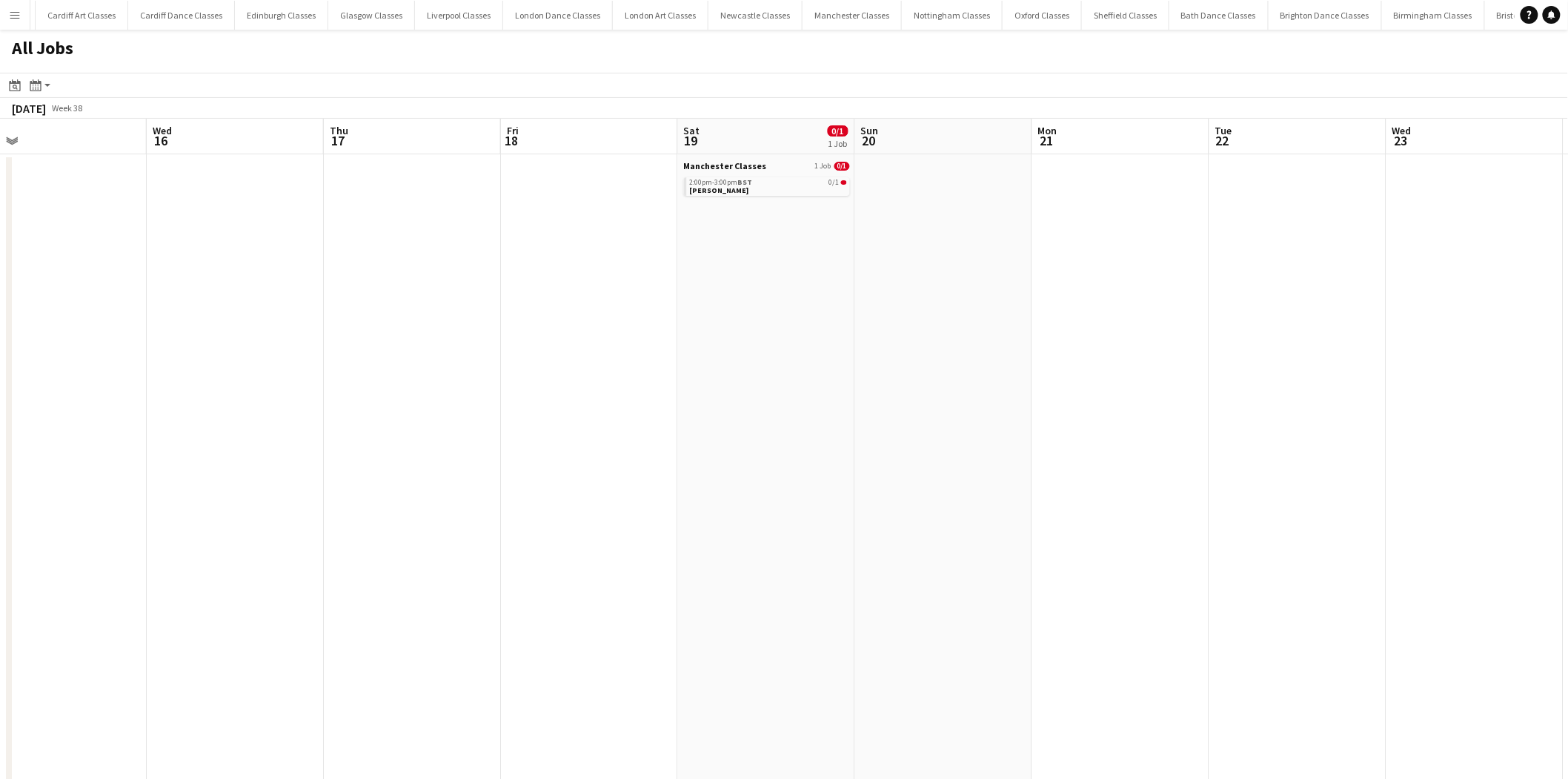
click at [487, 481] on app-all-jobs "All Jobs Date picker AUG 2025 AUG 2025 Monday M Tuesday T Wednesday W Thursday …" at bounding box center [784, 760] width 1568 height 1461
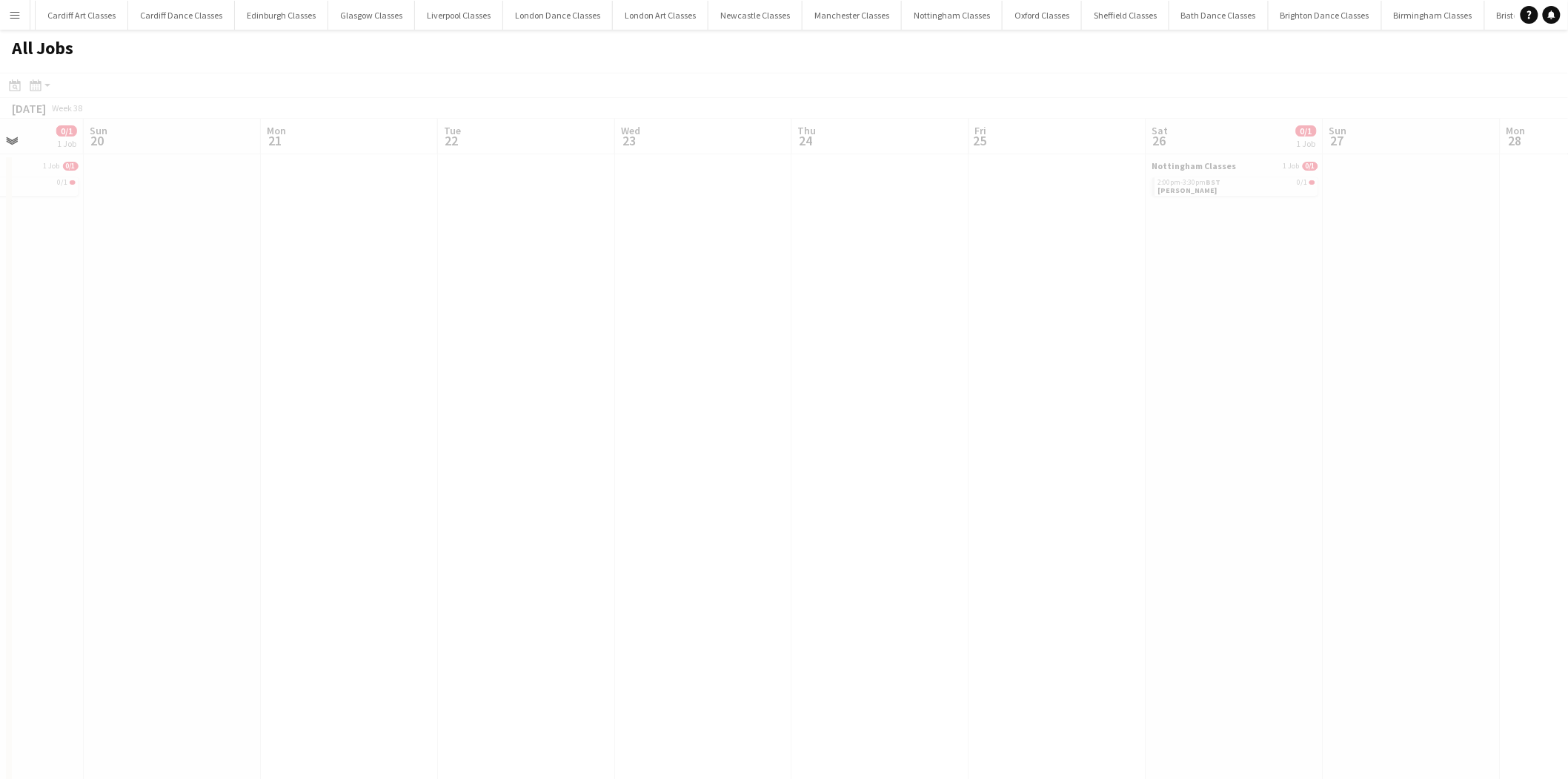
drag, startPoint x: 670, startPoint y: 557, endPoint x: 394, endPoint y: 572, distance: 276.4
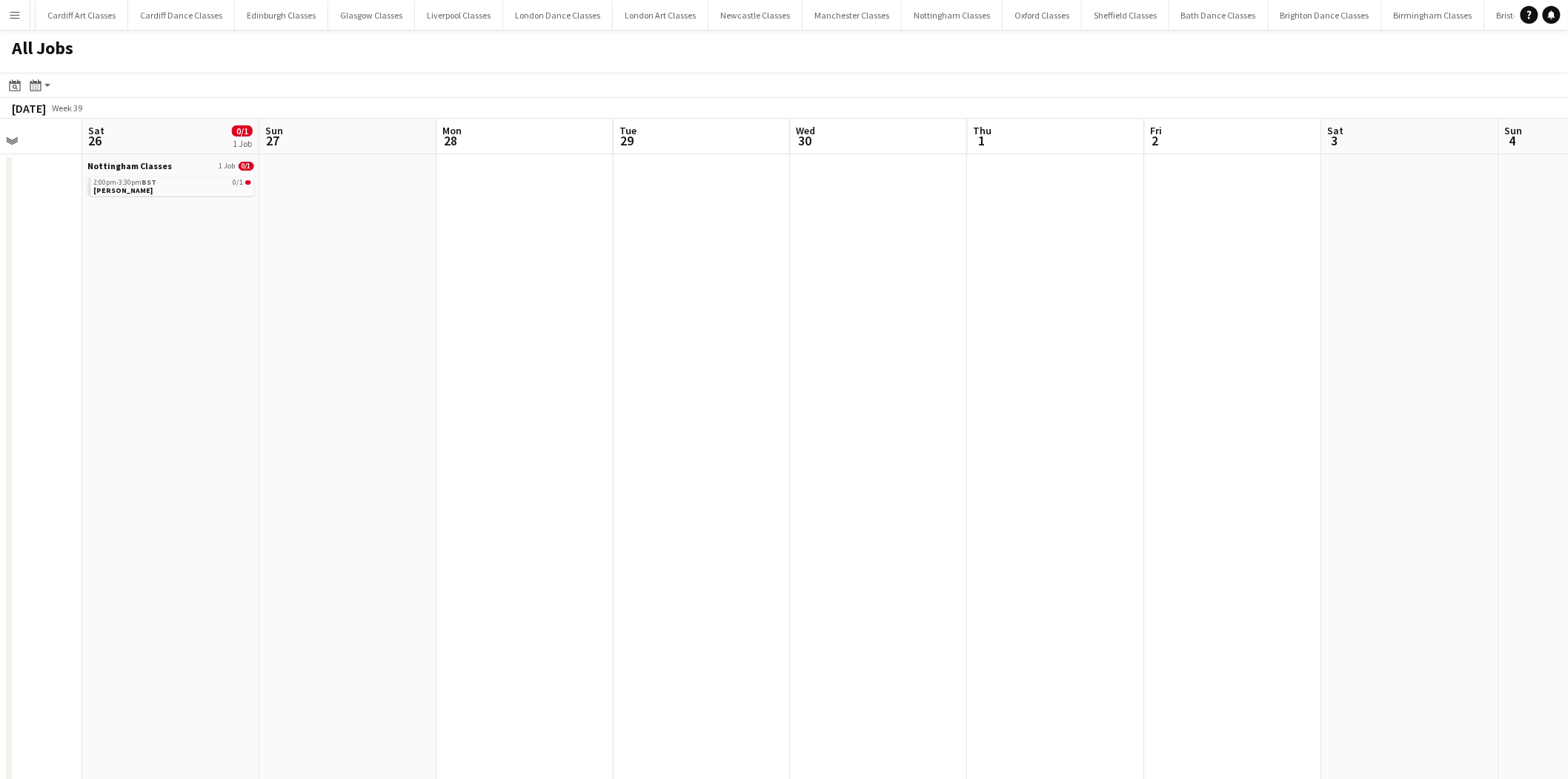
drag, startPoint x: 557, startPoint y: 553, endPoint x: 432, endPoint y: 551, distance: 125.0
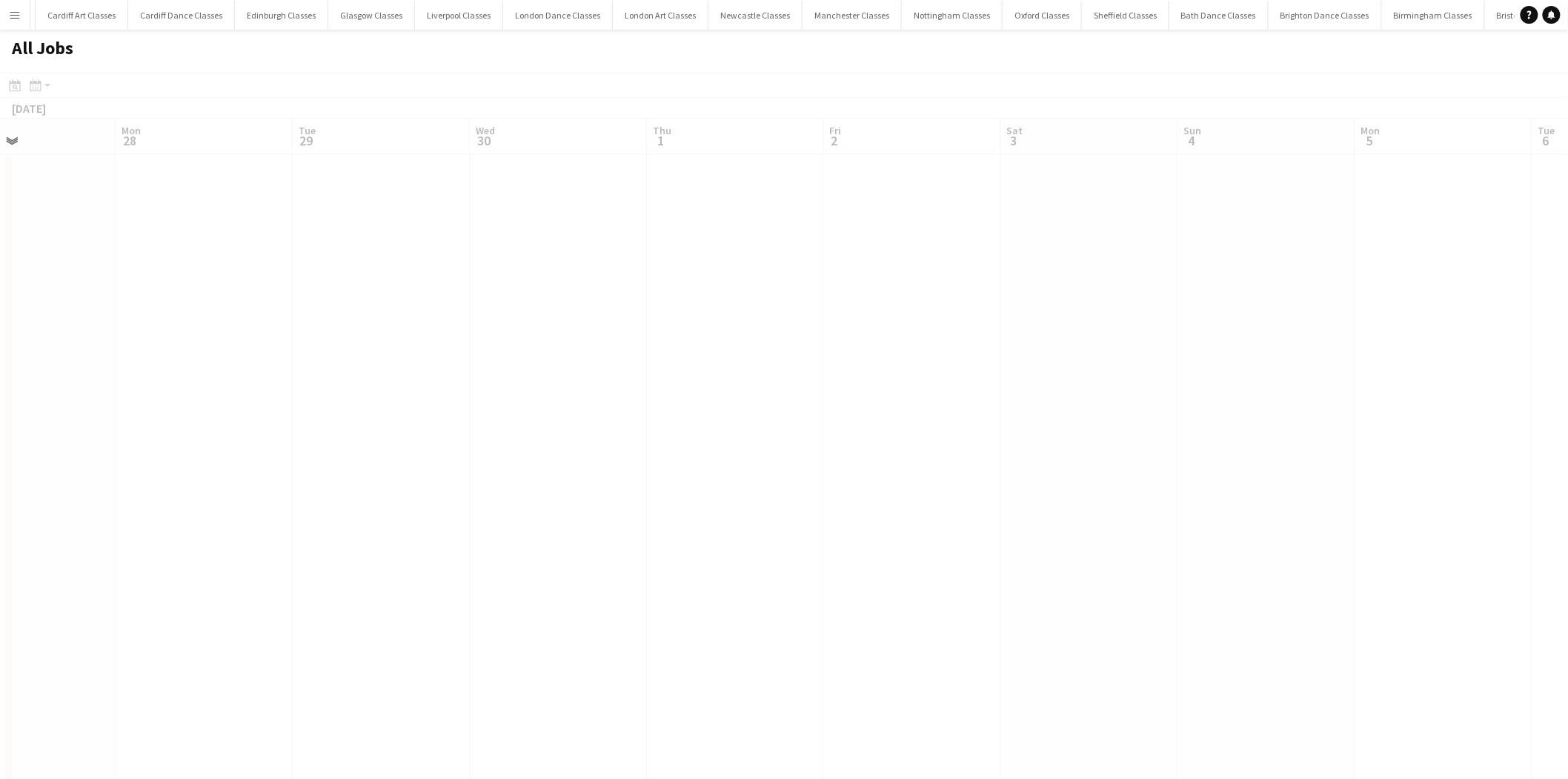
drag, startPoint x: 964, startPoint y: 512, endPoint x: 465, endPoint y: 577, distance: 503.2
drag, startPoint x: 885, startPoint y: 518, endPoint x: 412, endPoint y: 586, distance: 477.9
drag, startPoint x: 716, startPoint y: 558, endPoint x: 468, endPoint y: 598, distance: 251.2
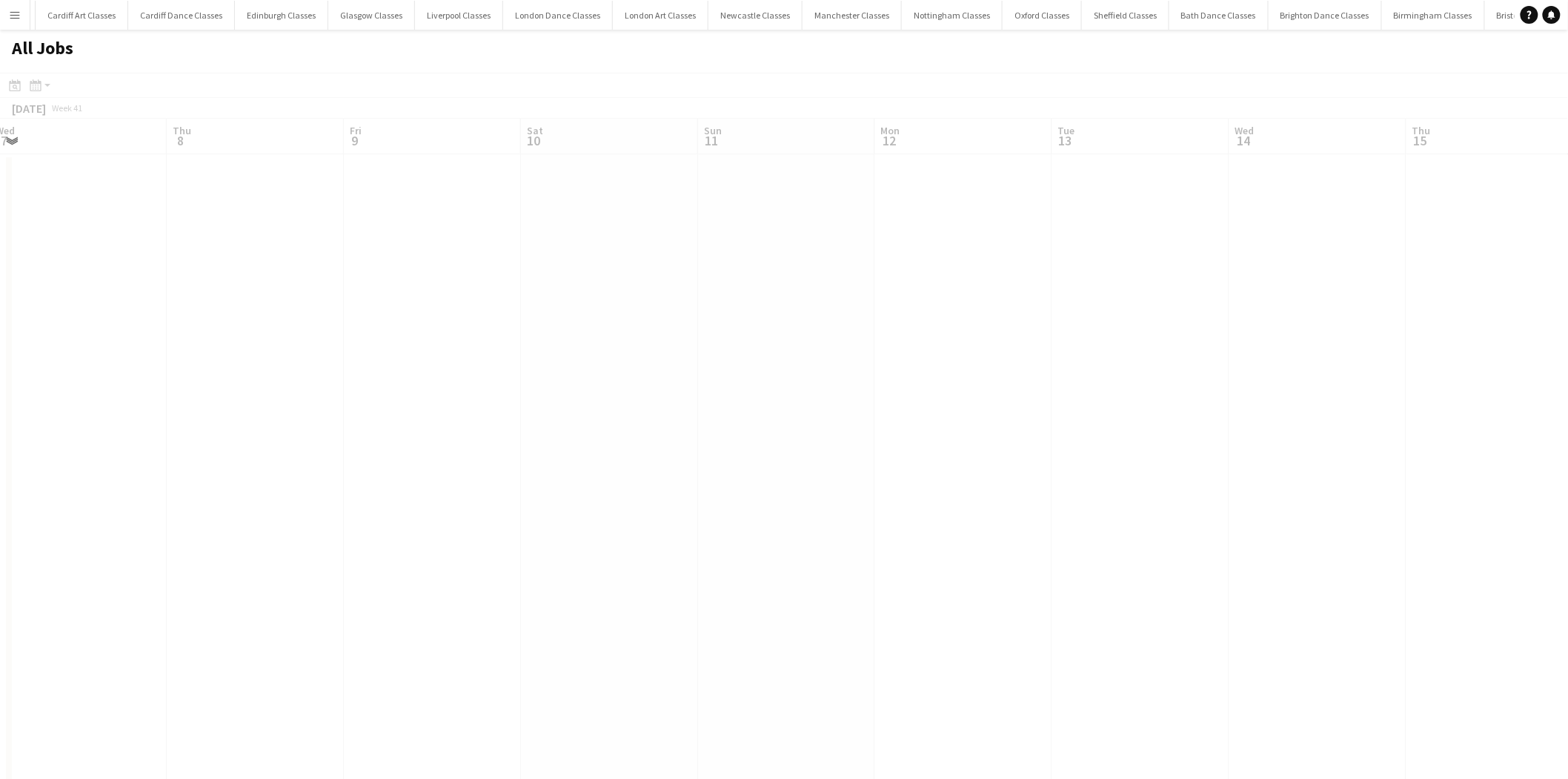
click at [325, 481] on app-all-jobs "All Jobs Date picker AUG 2025 AUG 2025 Monday M Tuesday T Wednesday W Thursday …" at bounding box center [784, 760] width 1568 height 1461
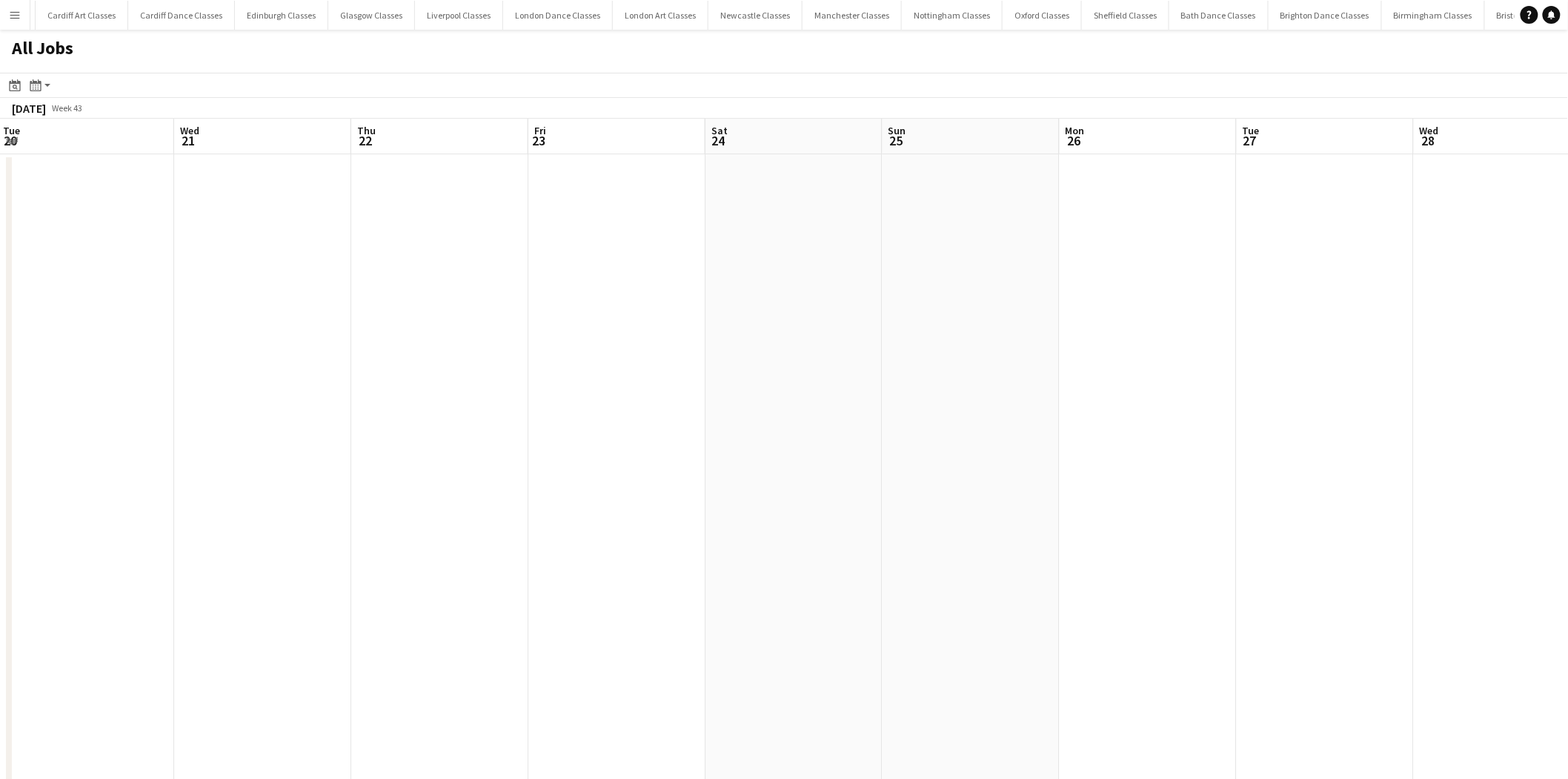
click at [749, 453] on app-all-jobs "All Jobs Date picker AUG 2025 AUG 2025 Monday M Tuesday T Wednesday W Thursday …" at bounding box center [784, 760] width 1568 height 1461
click at [553, 472] on app-all-jobs "All Jobs Date picker AUG 2025 AUG 2025 Monday M Tuesday T Wednesday W Thursday …" at bounding box center [784, 760] width 1568 height 1461
click at [611, 481] on app-all-jobs "All Jobs Date picker AUG 2025 AUG 2025 Monday M Tuesday T Wednesday W Thursday …" at bounding box center [784, 760] width 1568 height 1461
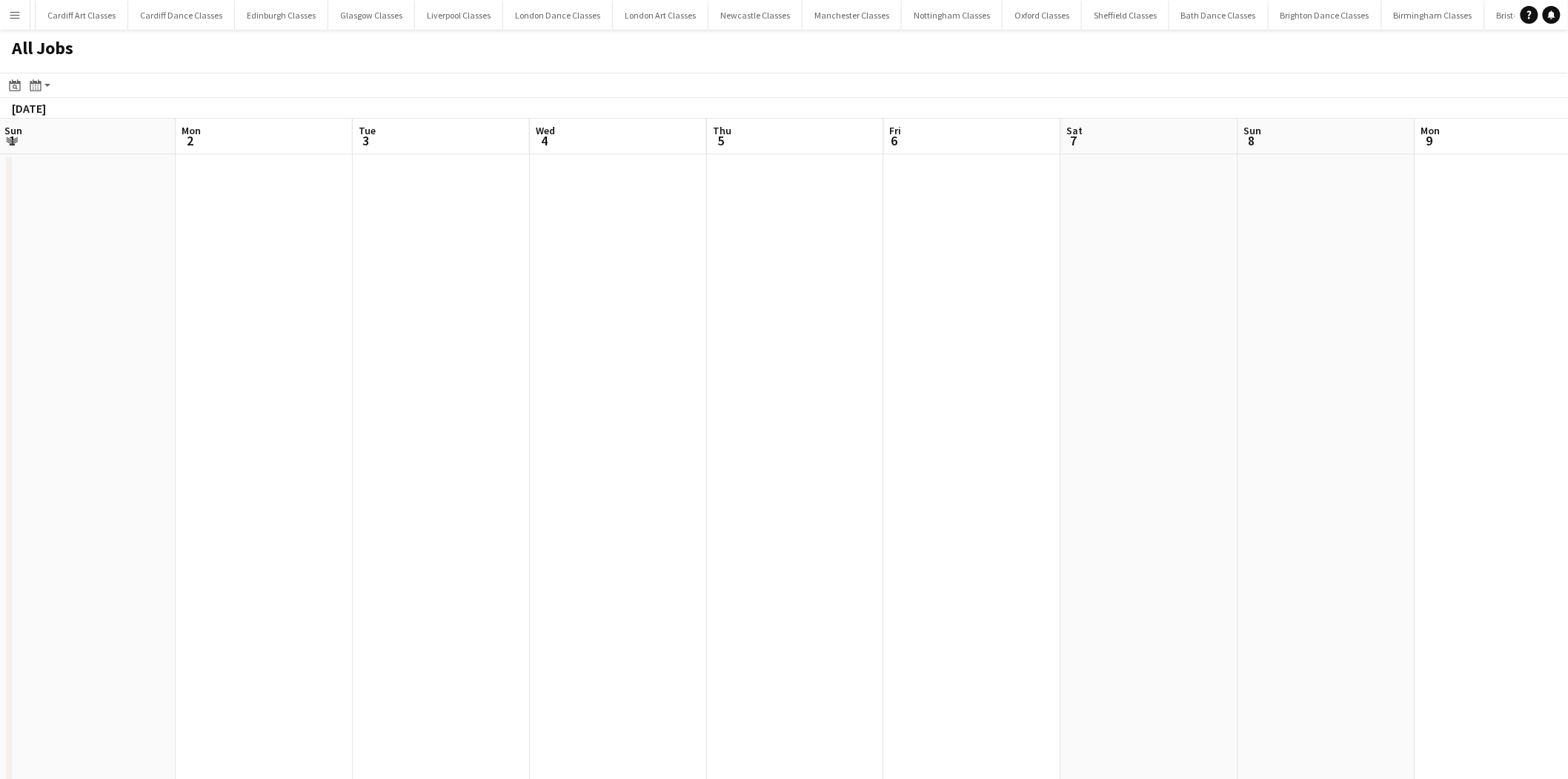
click at [583, 442] on app-all-jobs "All Jobs Date picker AUG 2025 AUG 2025 Monday M Tuesday T Wednesday W Thursday …" at bounding box center [784, 760] width 1568 height 1461
click at [651, 452] on app-all-jobs "All Jobs Date picker AUG 2025 AUG 2025 Monday M Tuesday T Wednesday W Thursday …" at bounding box center [784, 760] width 1568 height 1461
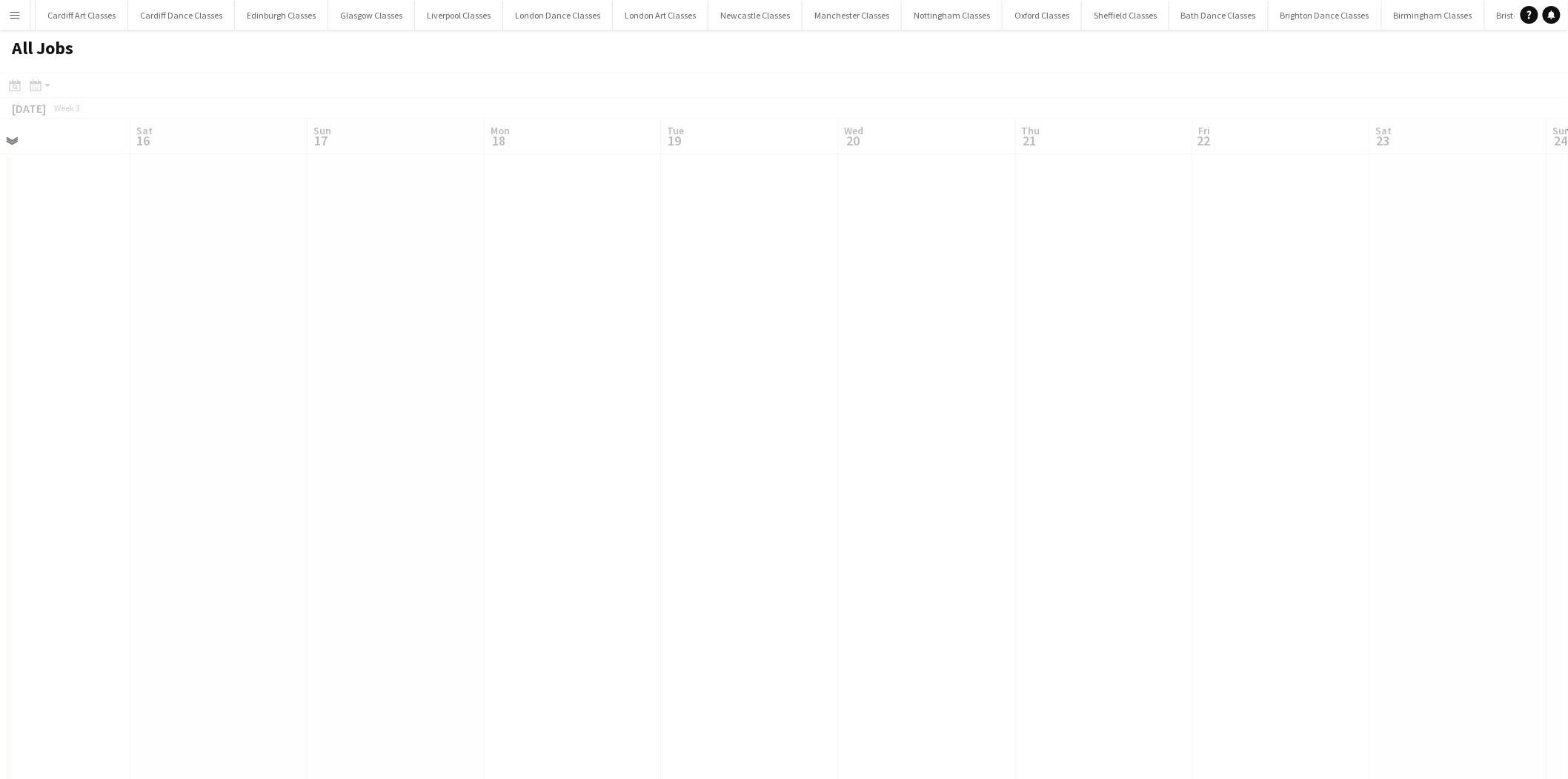
scroll to position [0, 545]
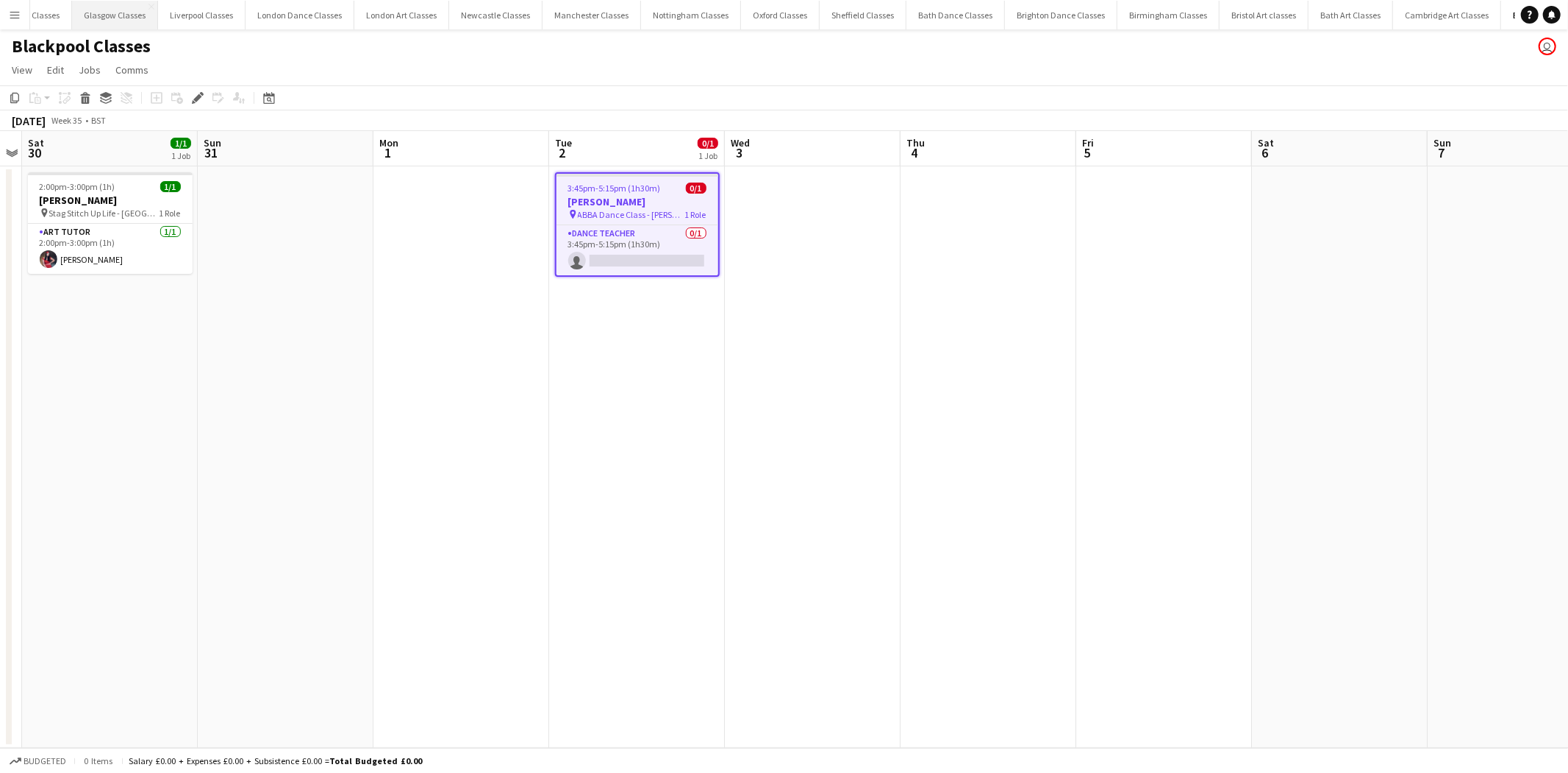
scroll to position [0, 521]
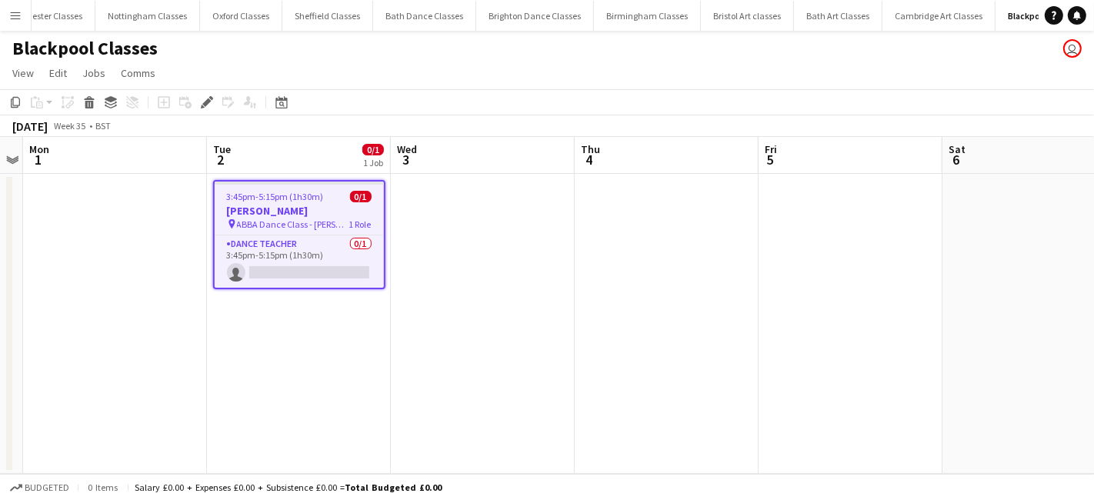
scroll to position [0, 1086]
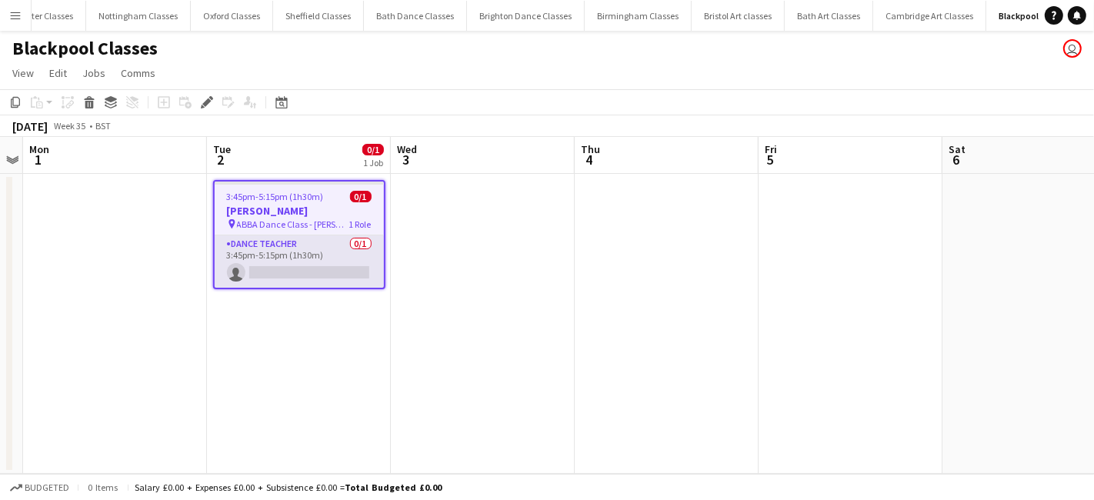
drag, startPoint x: 308, startPoint y: 268, endPoint x: 325, endPoint y: 264, distance: 18.1
click at [308, 268] on app-card-role "Dance Teacher 0/1 3:45pm-5:15pm (1h30m) single-neutral-actions" at bounding box center [299, 261] width 169 height 52
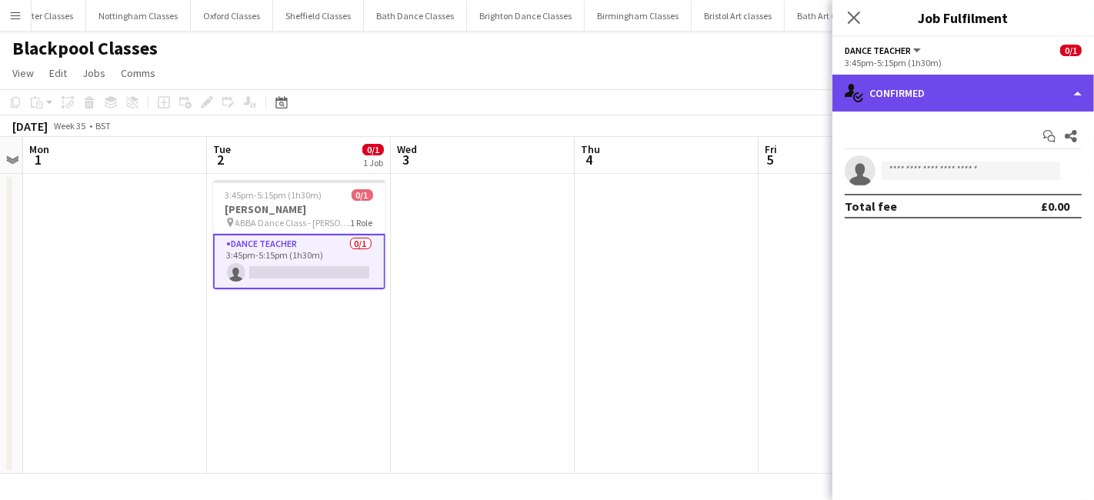
click at [963, 89] on div "single-neutral-actions-check-2 Confirmed" at bounding box center [962, 93] width 261 height 37
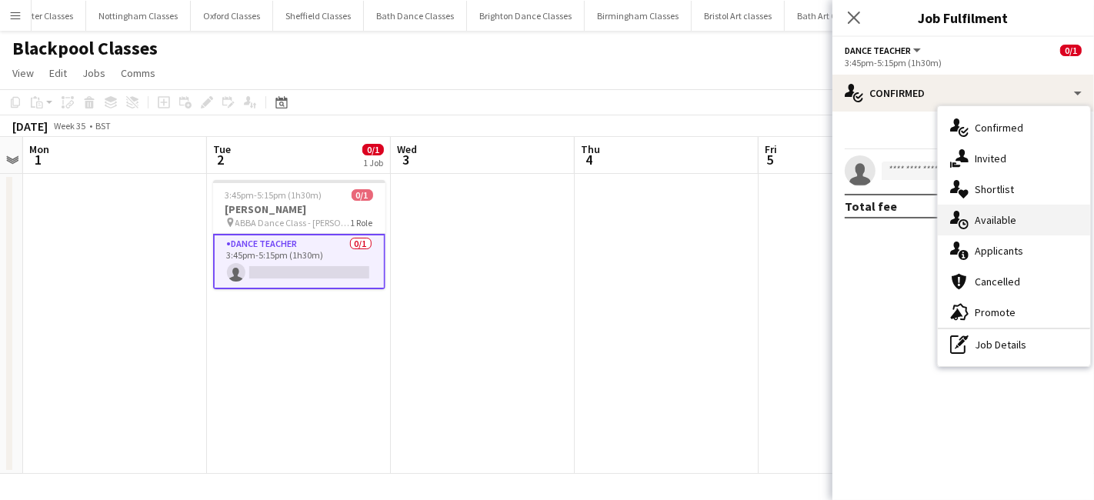
click at [1022, 227] on div "single-neutral-actions-upload Available" at bounding box center [1014, 220] width 152 height 31
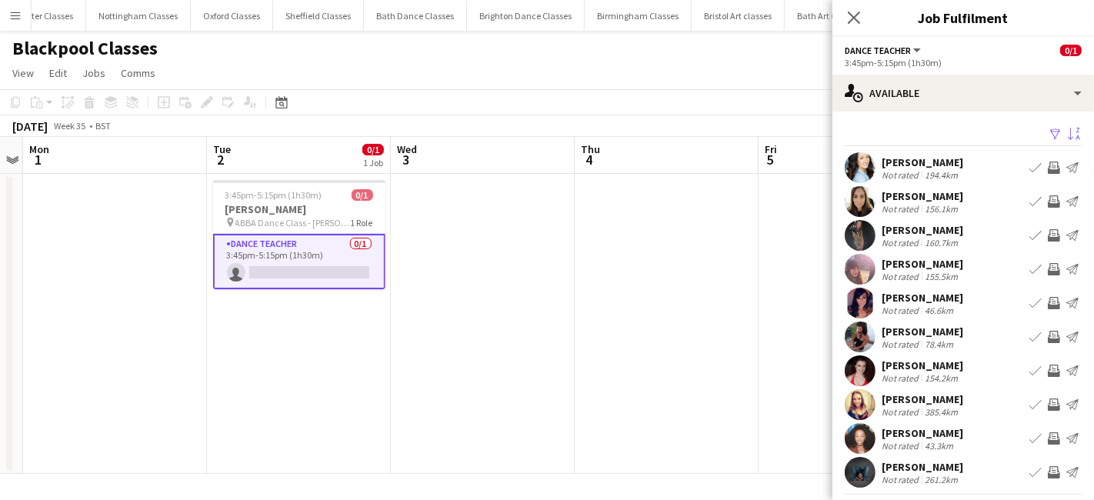
click at [1067, 139] on app-icon "Sort asc" at bounding box center [1073, 135] width 12 height 15
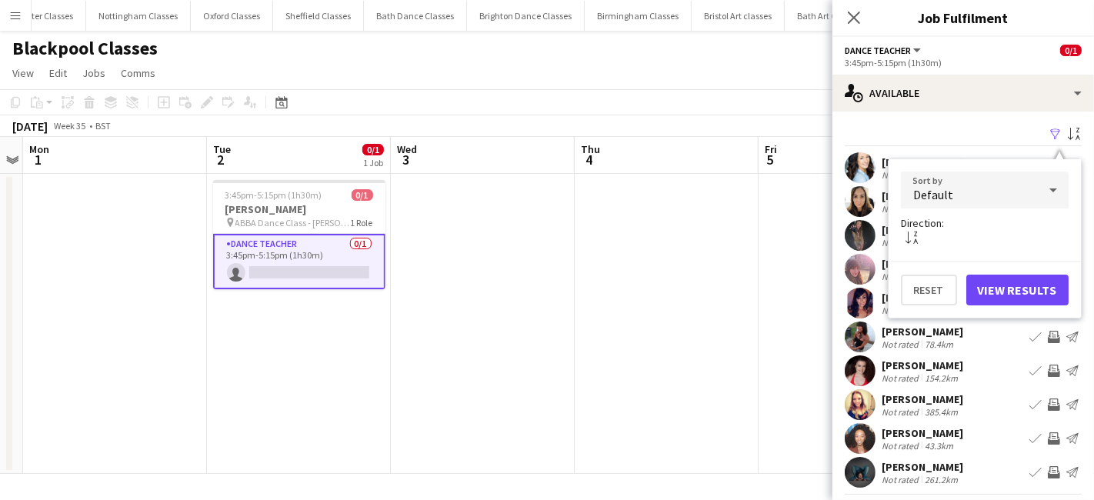
click at [971, 182] on div "Default" at bounding box center [969, 190] width 137 height 37
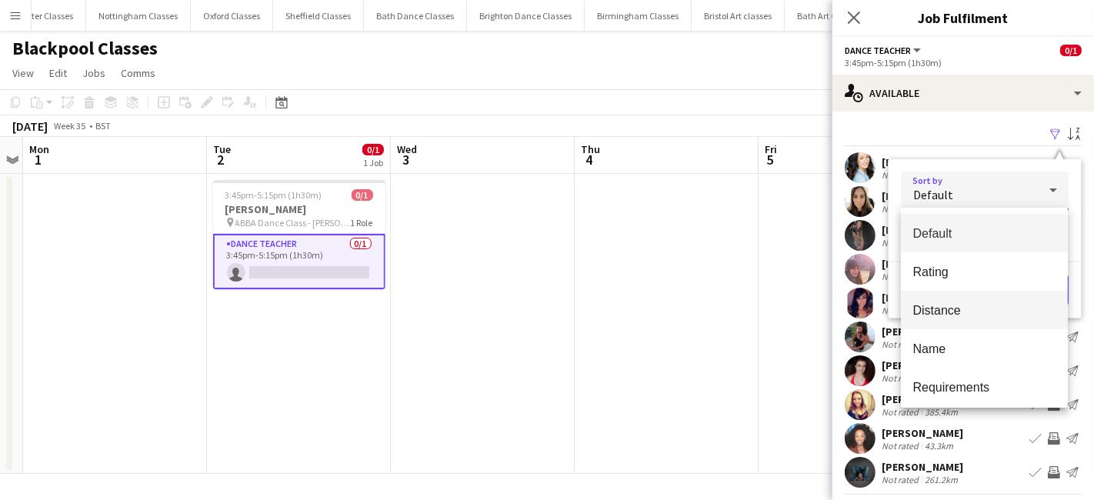
click at [959, 300] on mat-option "Distance" at bounding box center [985, 310] width 168 height 38
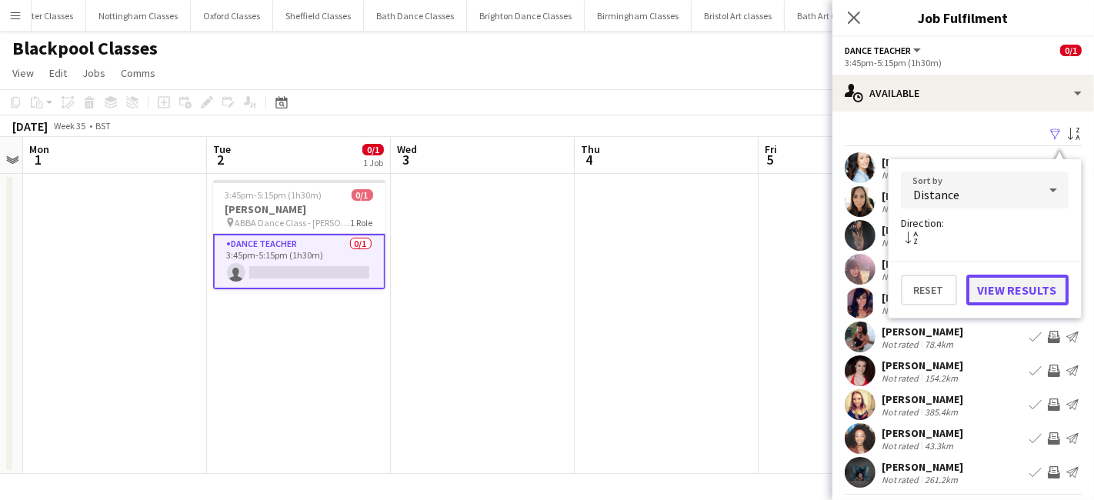
click at [1005, 290] on button "View Results" at bounding box center [1017, 290] width 102 height 31
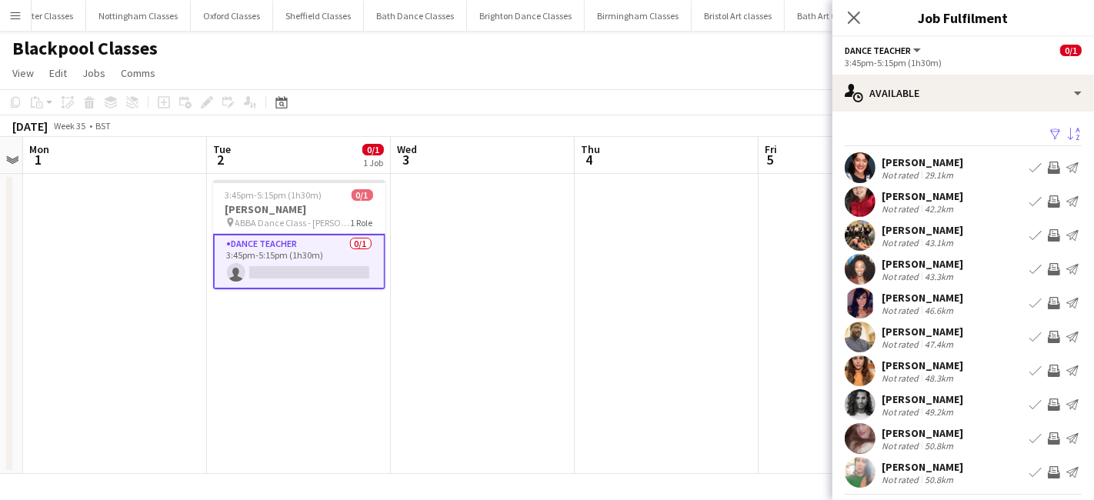
drag, startPoint x: 1039, startPoint y: 165, endPoint x: 1037, endPoint y: 175, distance: 9.4
click at [1047, 165] on app-icon "Invite crew" at bounding box center [1053, 168] width 12 height 12
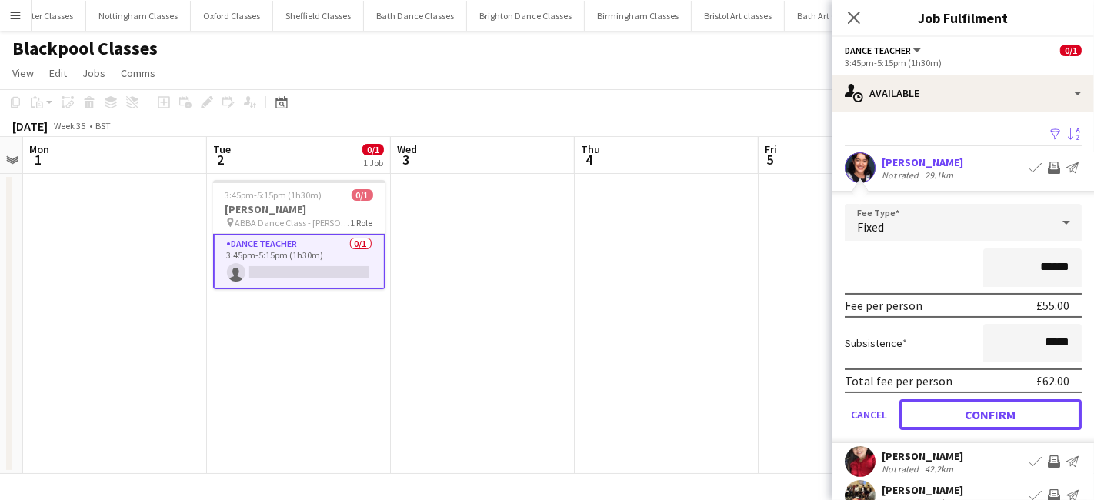
drag, startPoint x: 969, startPoint y: 411, endPoint x: 981, endPoint y: 361, distance: 52.2
click at [969, 411] on button "Confirm" at bounding box center [990, 414] width 182 height 31
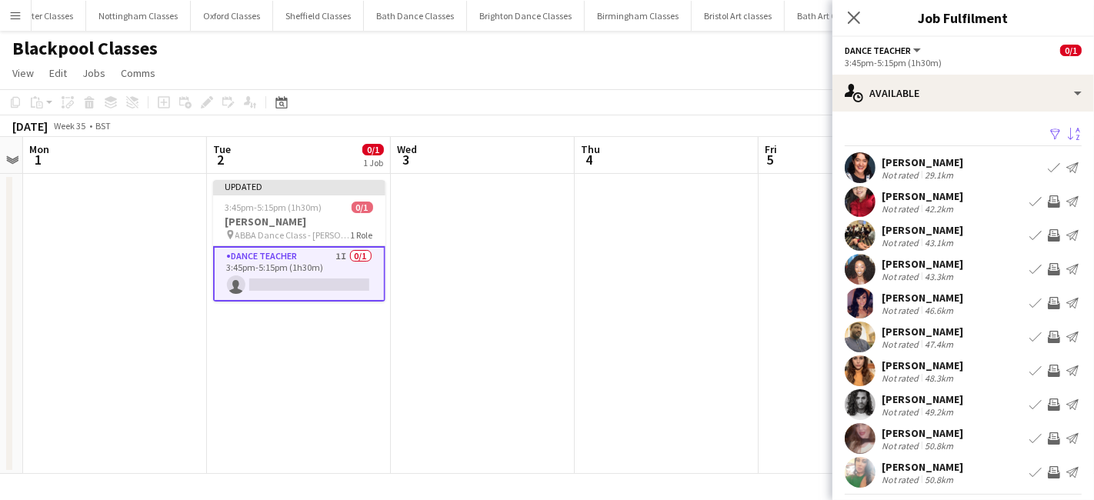
click at [1047, 195] on app-icon "Invite crew" at bounding box center [1053, 201] width 12 height 12
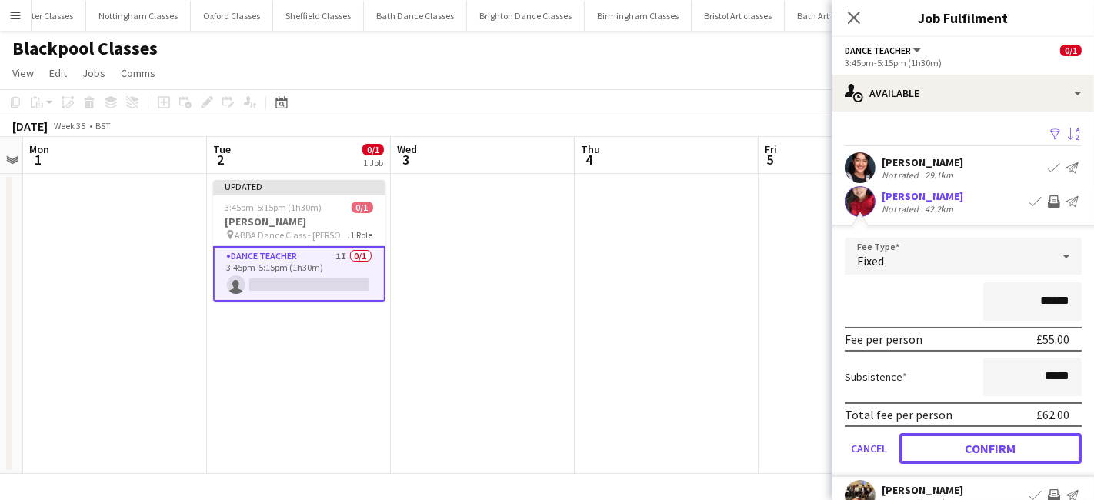
drag, startPoint x: 965, startPoint y: 441, endPoint x: 967, endPoint y: 434, distance: 7.8
click at [964, 441] on button "Confirm" at bounding box center [990, 448] width 182 height 31
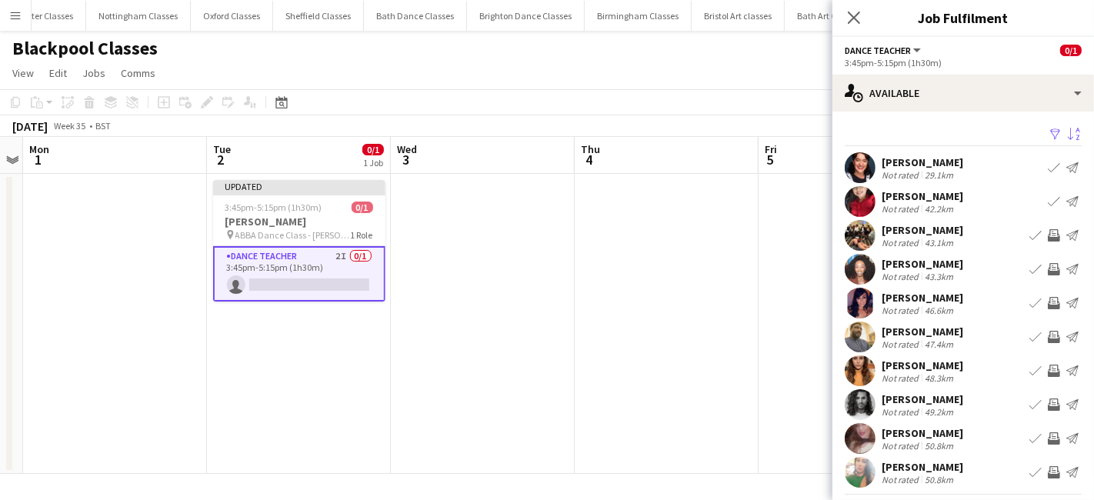
click at [1047, 275] on app-icon "Invite crew" at bounding box center [1053, 269] width 12 height 12
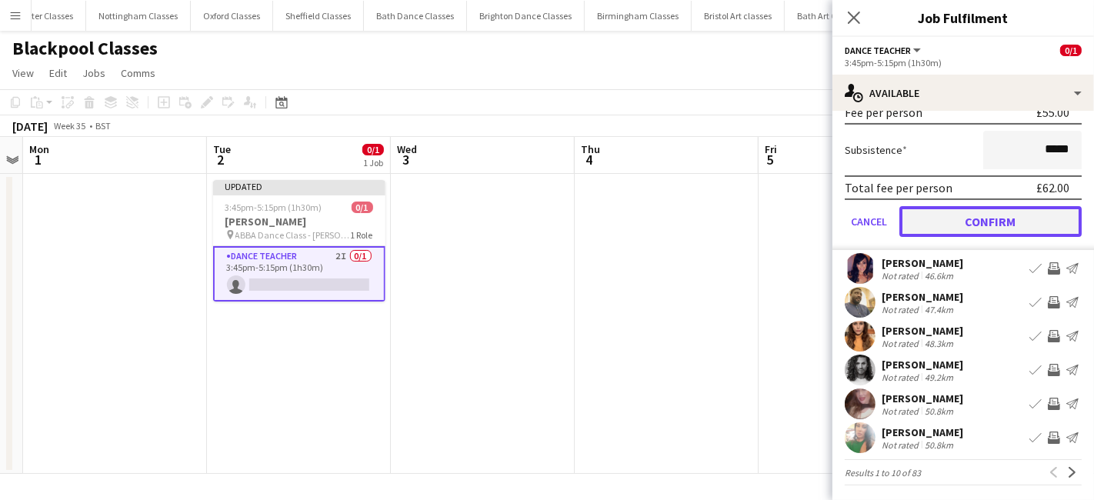
click at [1006, 206] on button "Confirm" at bounding box center [990, 221] width 182 height 31
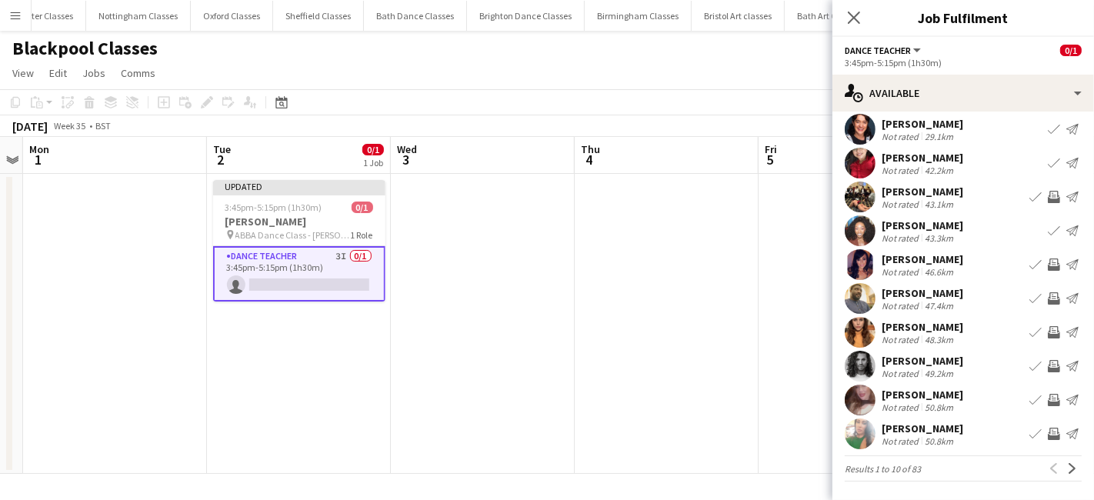
scroll to position [37, 0]
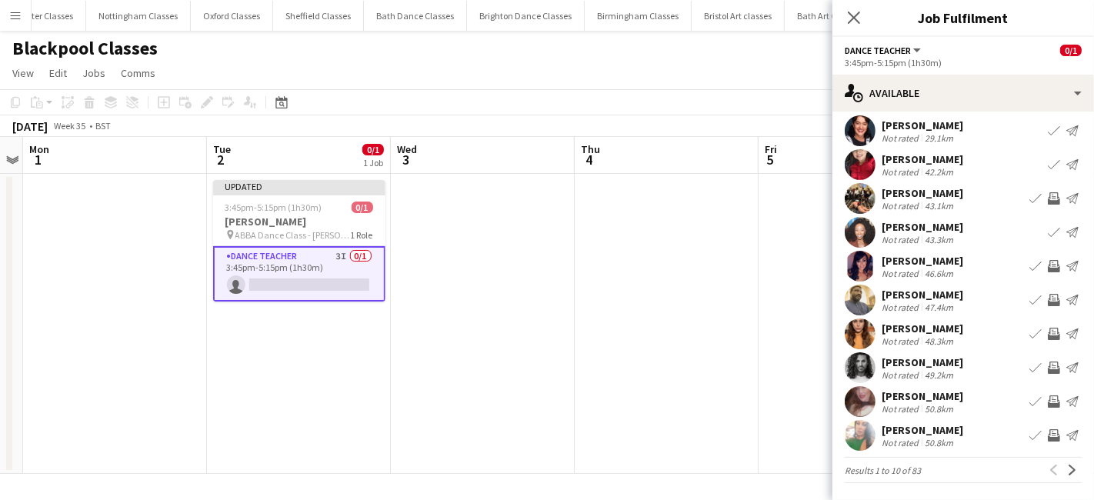
click at [1047, 265] on app-icon "Invite crew" at bounding box center [1053, 266] width 12 height 12
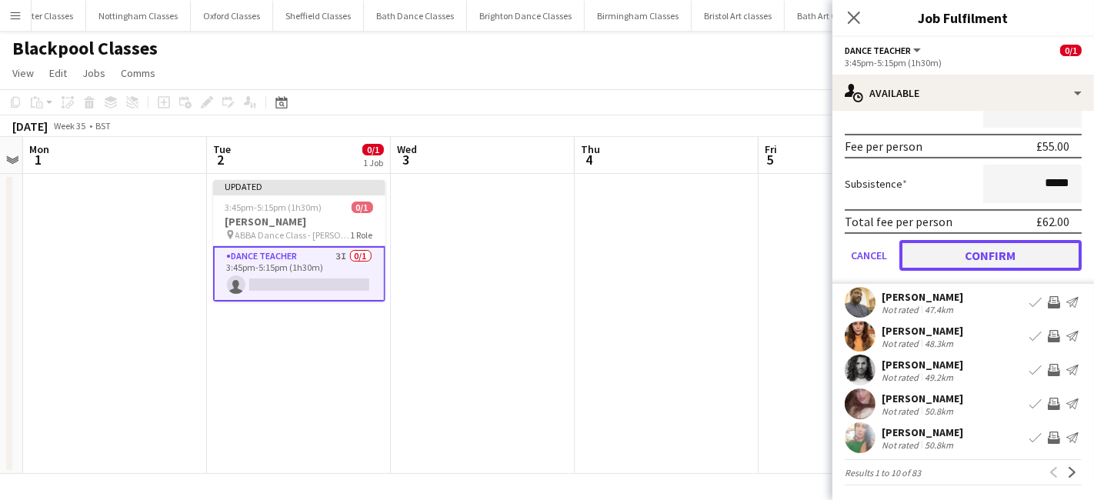
click at [1005, 253] on button "Confirm" at bounding box center [990, 255] width 182 height 31
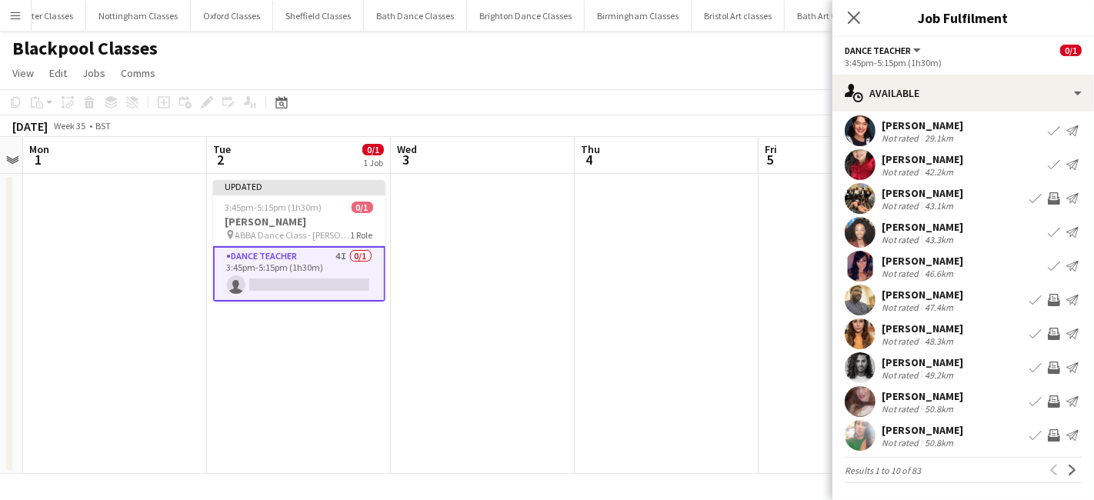
click at [1047, 332] on app-icon "Invite crew" at bounding box center [1053, 334] width 12 height 12
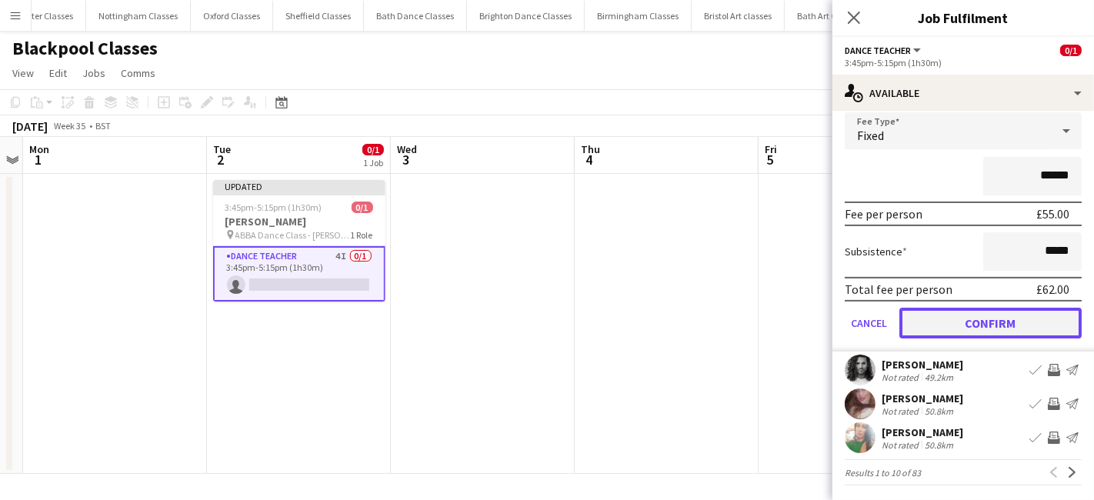
click at [982, 315] on button "Confirm" at bounding box center [990, 323] width 182 height 31
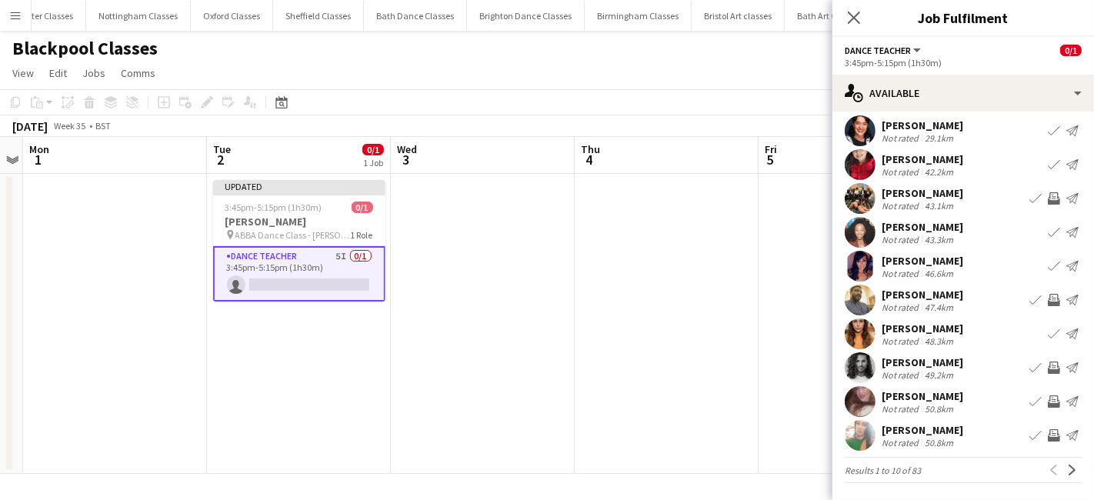
click at [1047, 365] on app-icon "Invite crew" at bounding box center [1053, 367] width 12 height 12
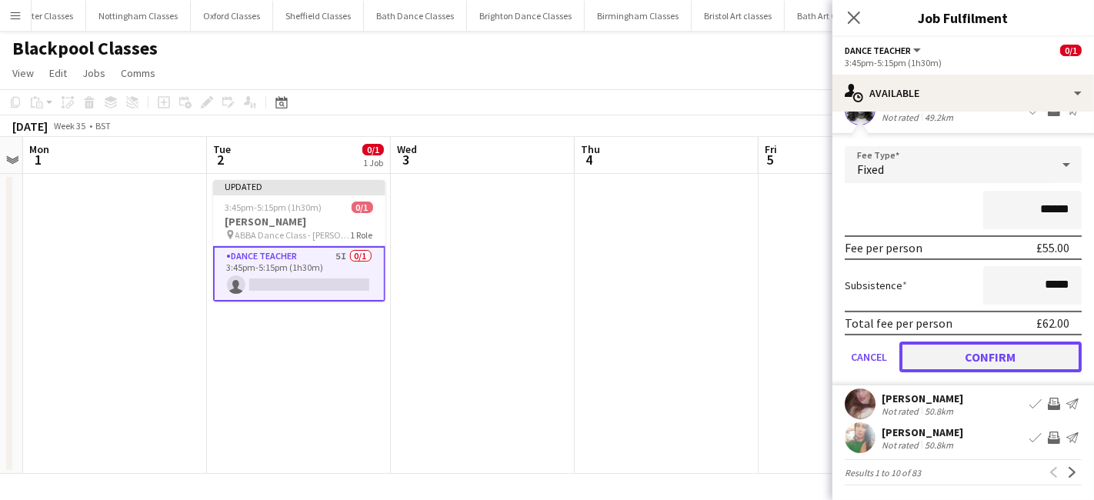
click at [987, 345] on button "Confirm" at bounding box center [990, 356] width 182 height 31
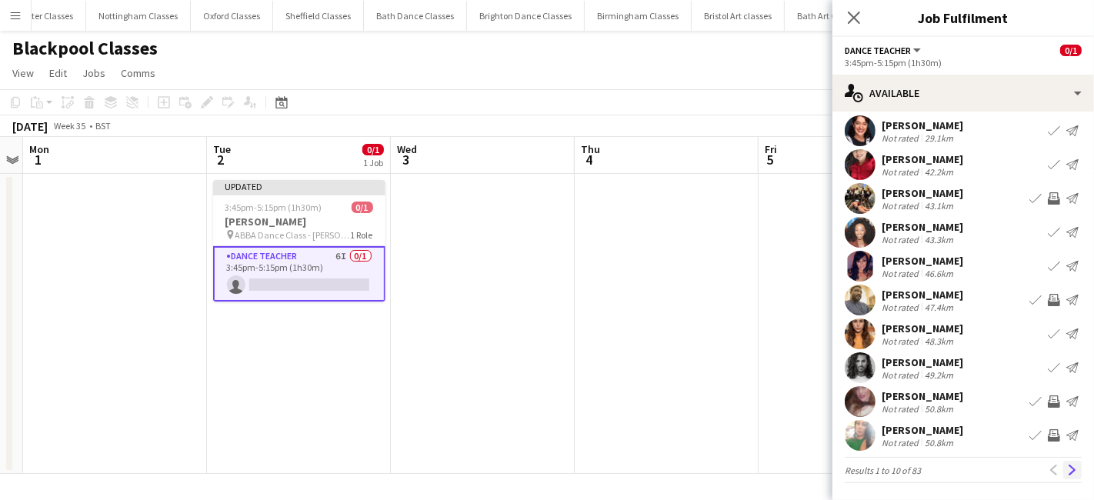
click at [1067, 473] on app-icon "Next" at bounding box center [1072, 470] width 11 height 11
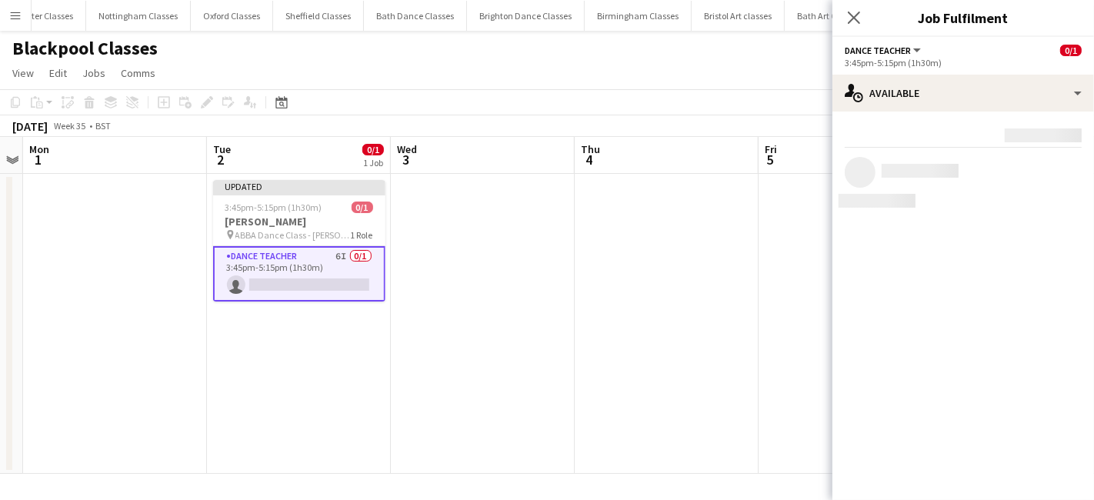
scroll to position [0, 0]
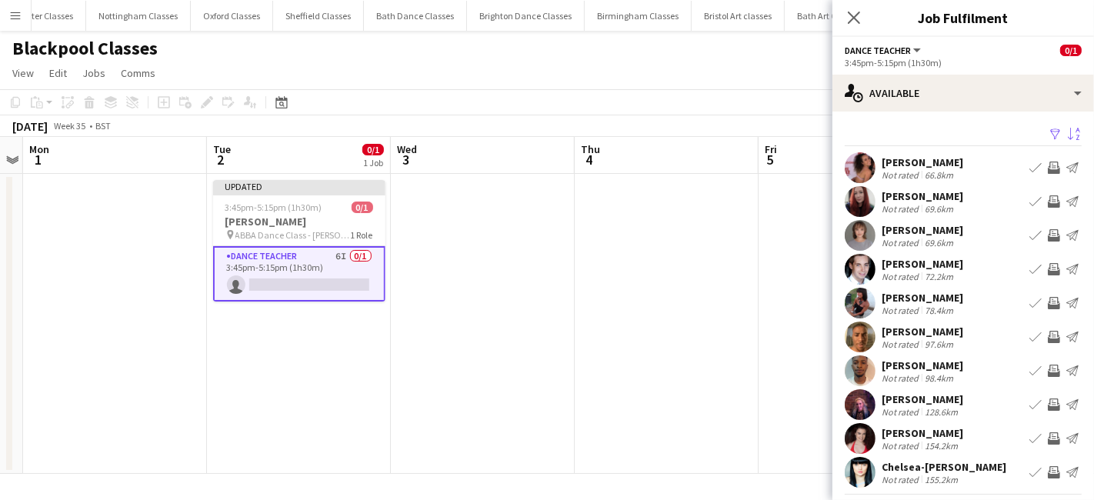
click at [1047, 204] on app-icon "Invite crew" at bounding box center [1053, 201] width 12 height 12
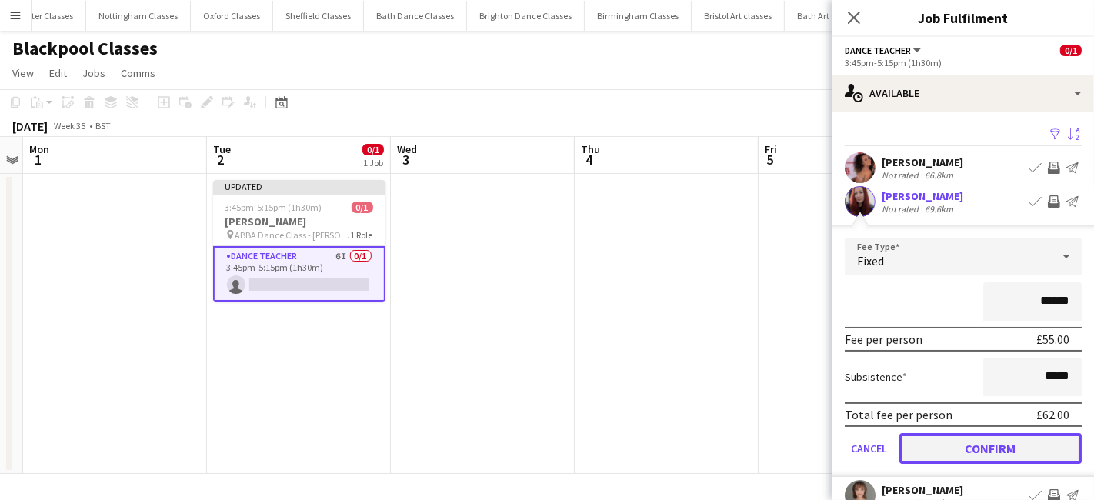
click at [1019, 449] on button "Confirm" at bounding box center [990, 448] width 182 height 31
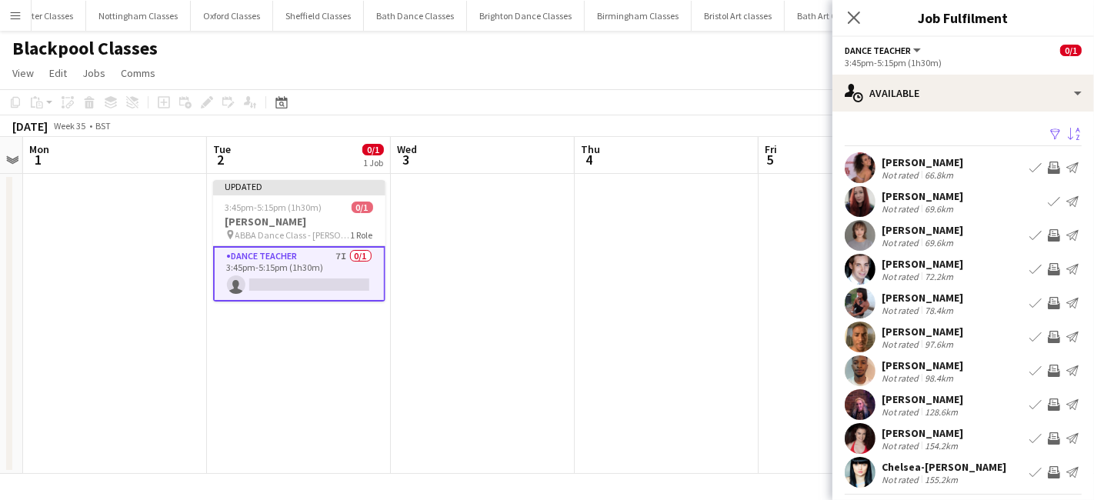
click at [1047, 306] on app-icon "Invite crew" at bounding box center [1053, 303] width 12 height 12
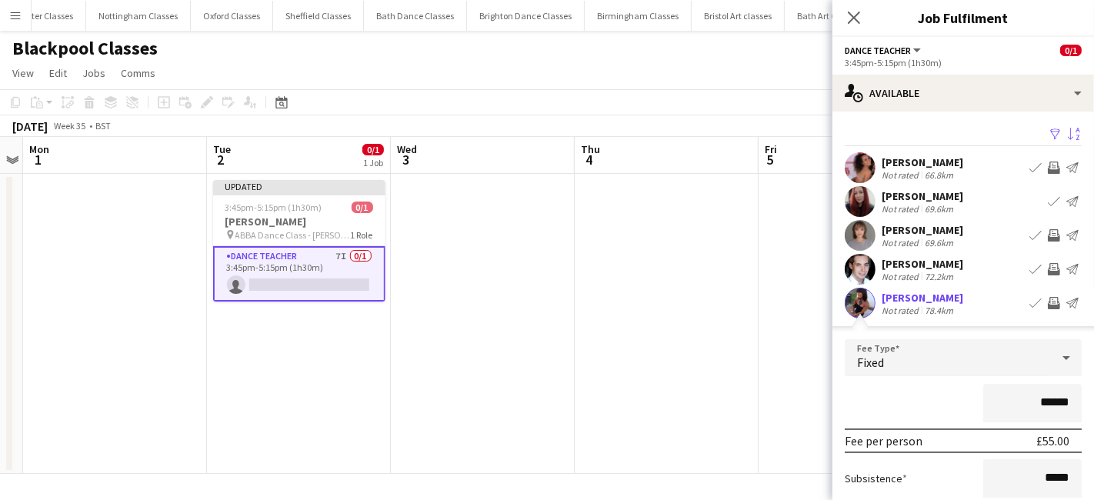
scroll to position [295, 0]
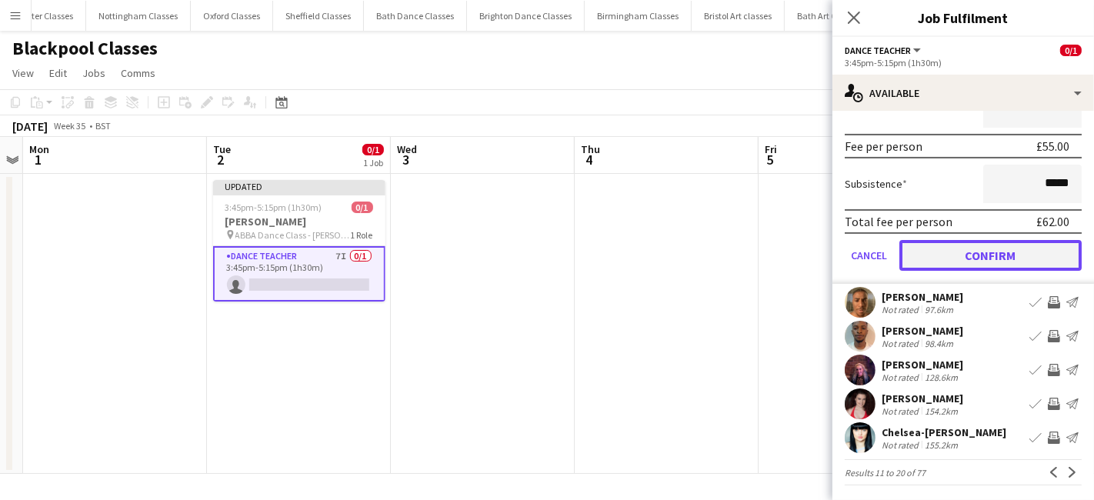
click at [1001, 251] on button "Confirm" at bounding box center [990, 255] width 182 height 31
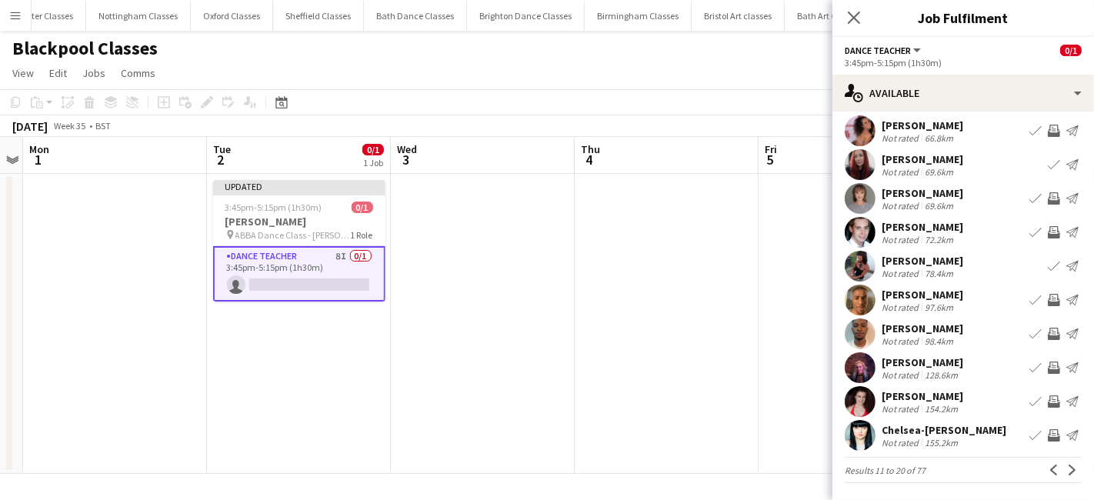
click at [1047, 396] on app-icon "Invite crew" at bounding box center [1053, 401] width 12 height 12
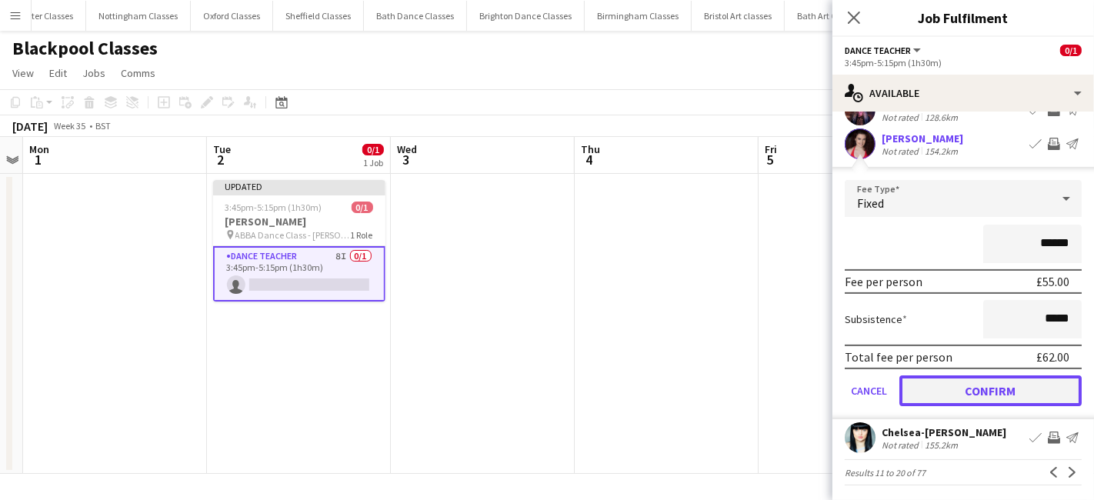
click at [1006, 394] on button "Confirm" at bounding box center [990, 390] width 182 height 31
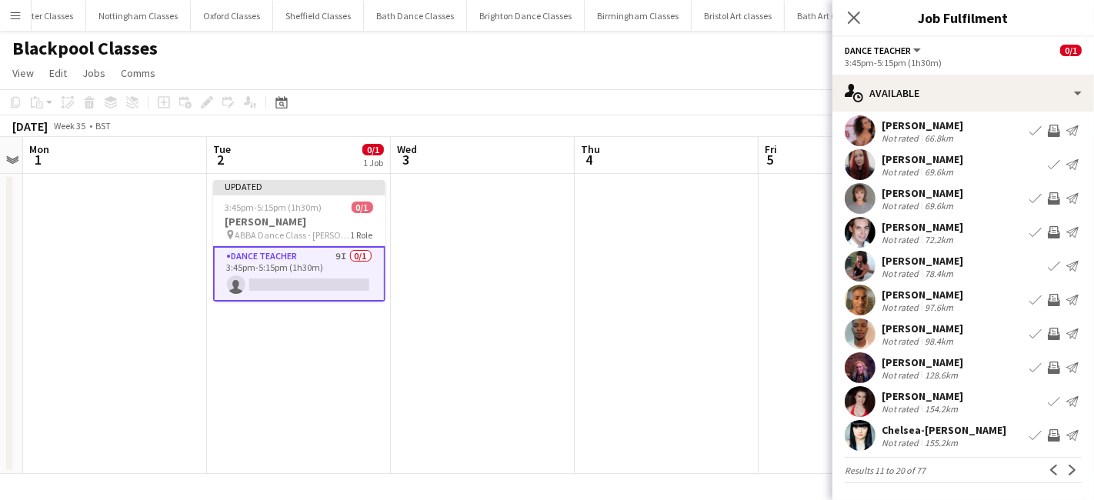
click at [629, 363] on app-date-cell at bounding box center [666, 324] width 184 height 300
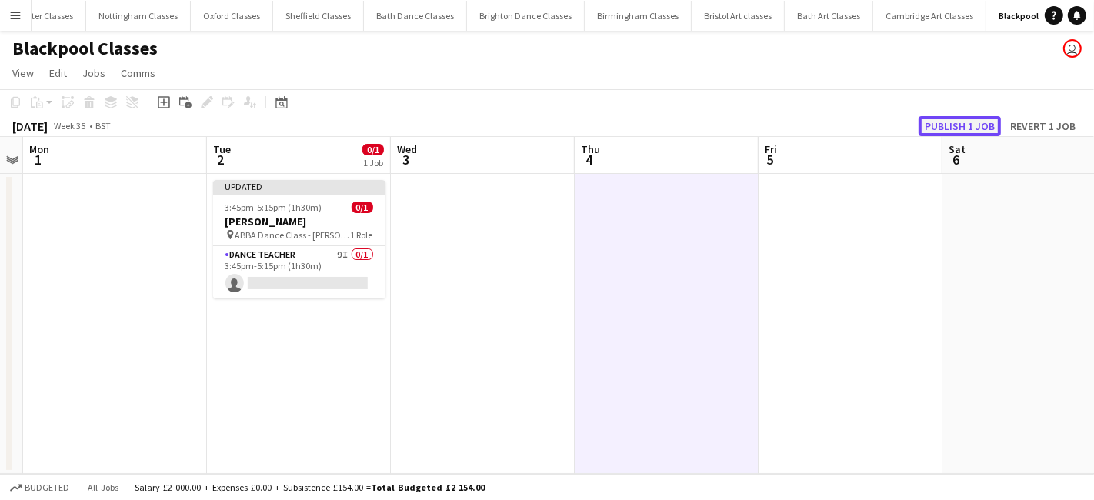
click at [953, 132] on button "Publish 1 job" at bounding box center [959, 126] width 82 height 20
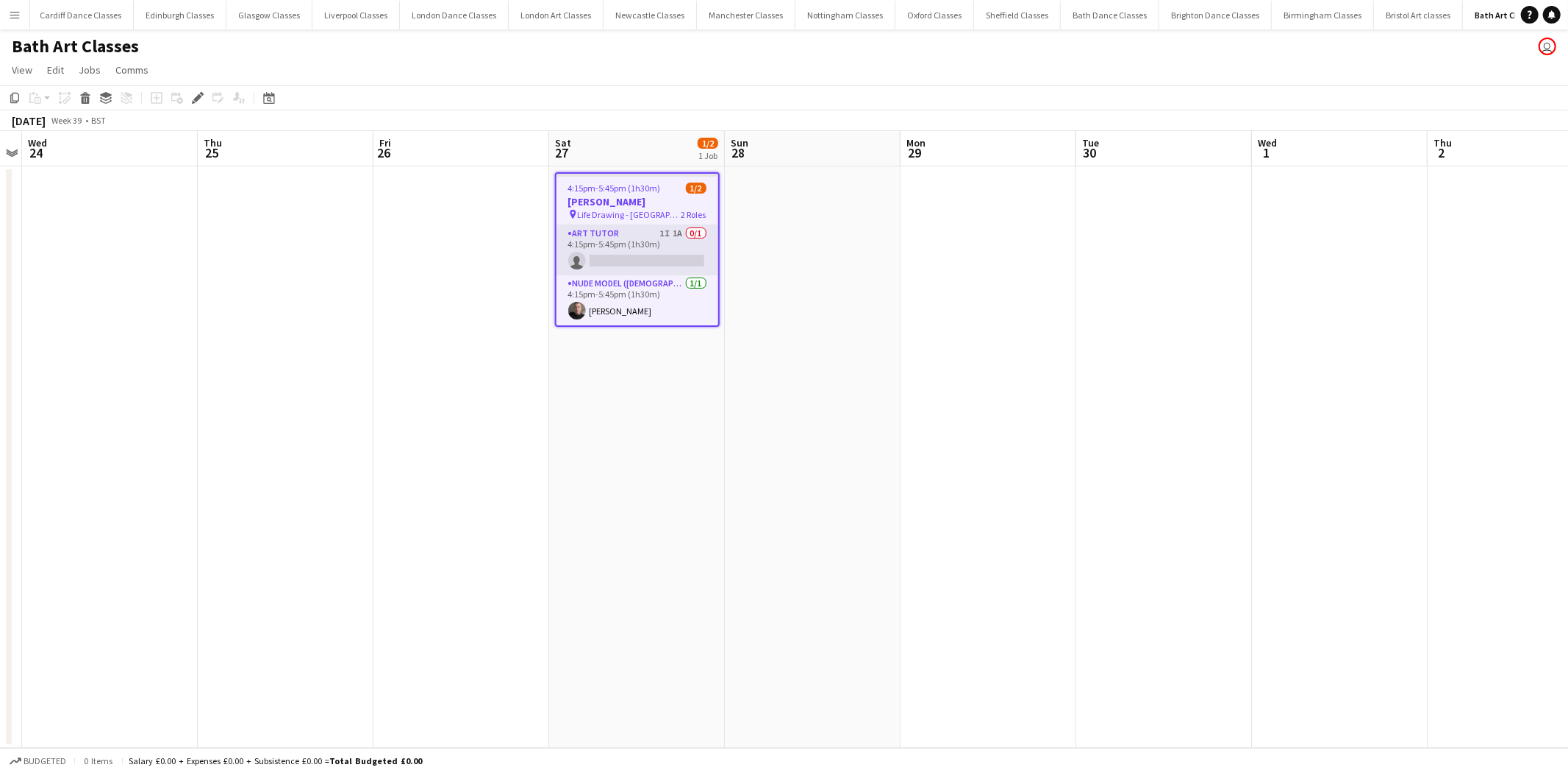
click at [647, 244] on app-card-role "Art Tutor 1I 1A 0/1 4:15pm-5:45pm (1h30m) single-neutral-actions" at bounding box center [637, 250] width 162 height 50
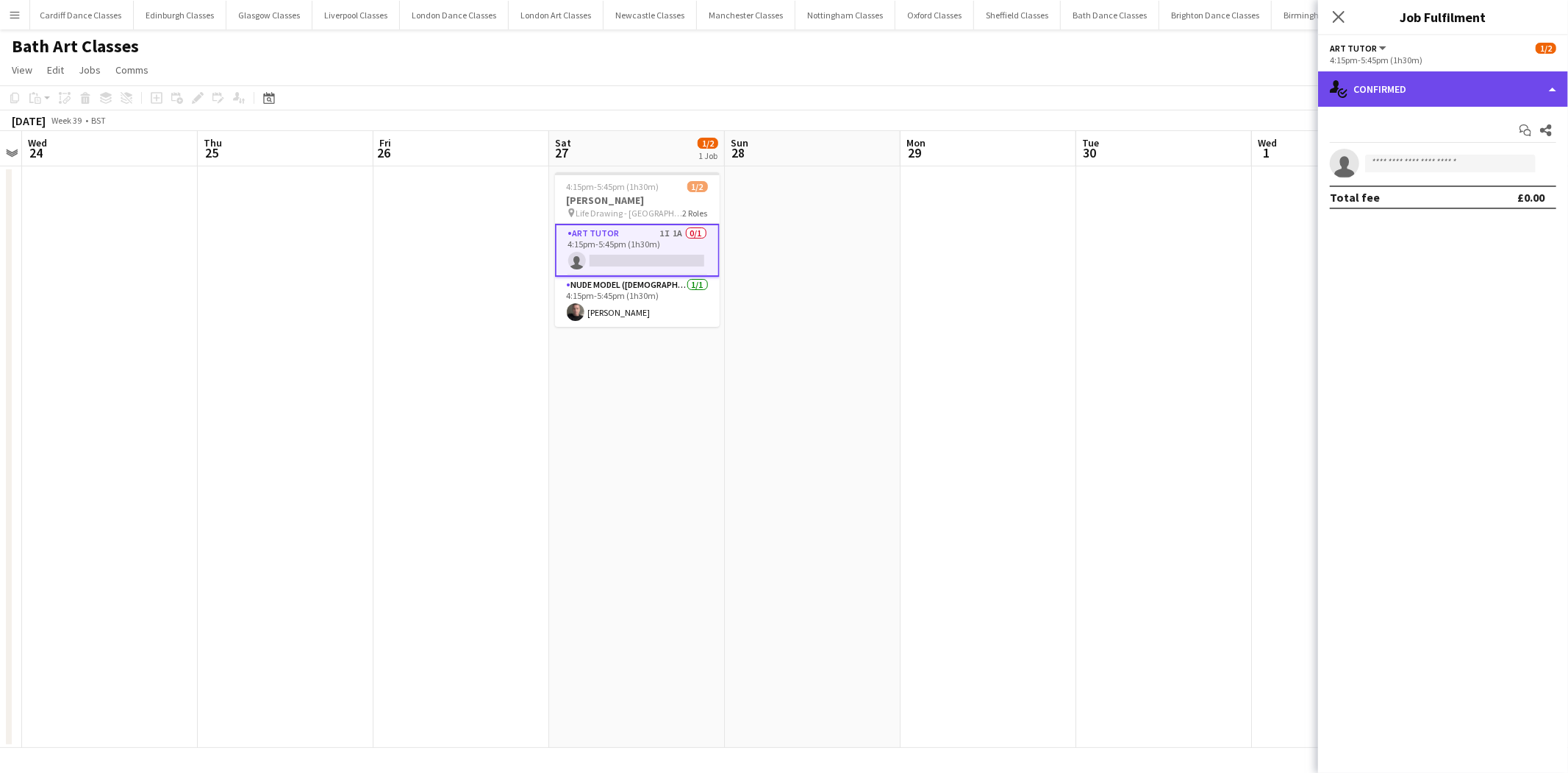
click at [1514, 93] on div "single-neutral-actions-check-2 Confirmed" at bounding box center [1443, 89] width 250 height 35
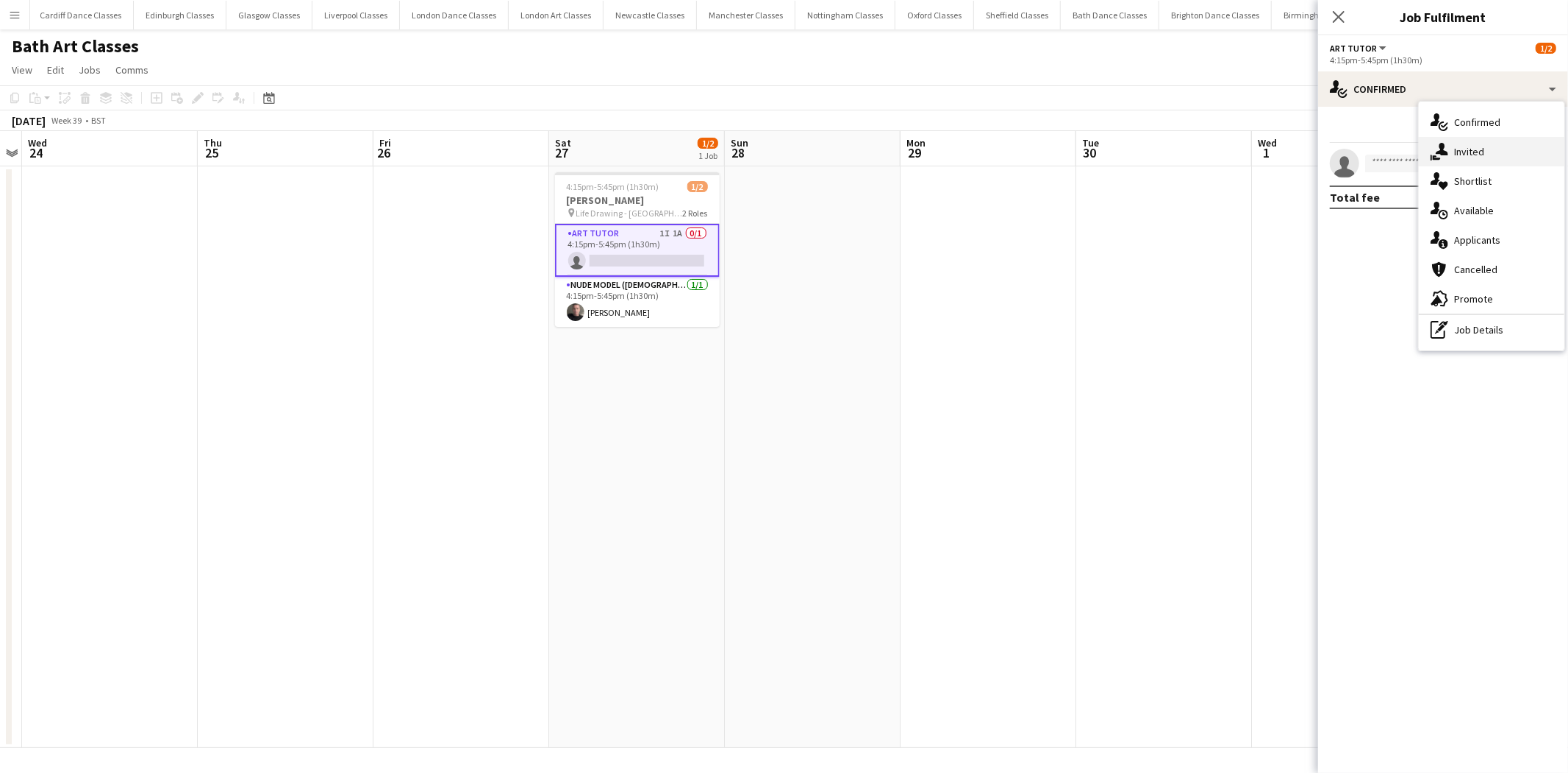
click at [1505, 156] on div "single-neutral-actions-share-1 Invited" at bounding box center [1492, 151] width 145 height 30
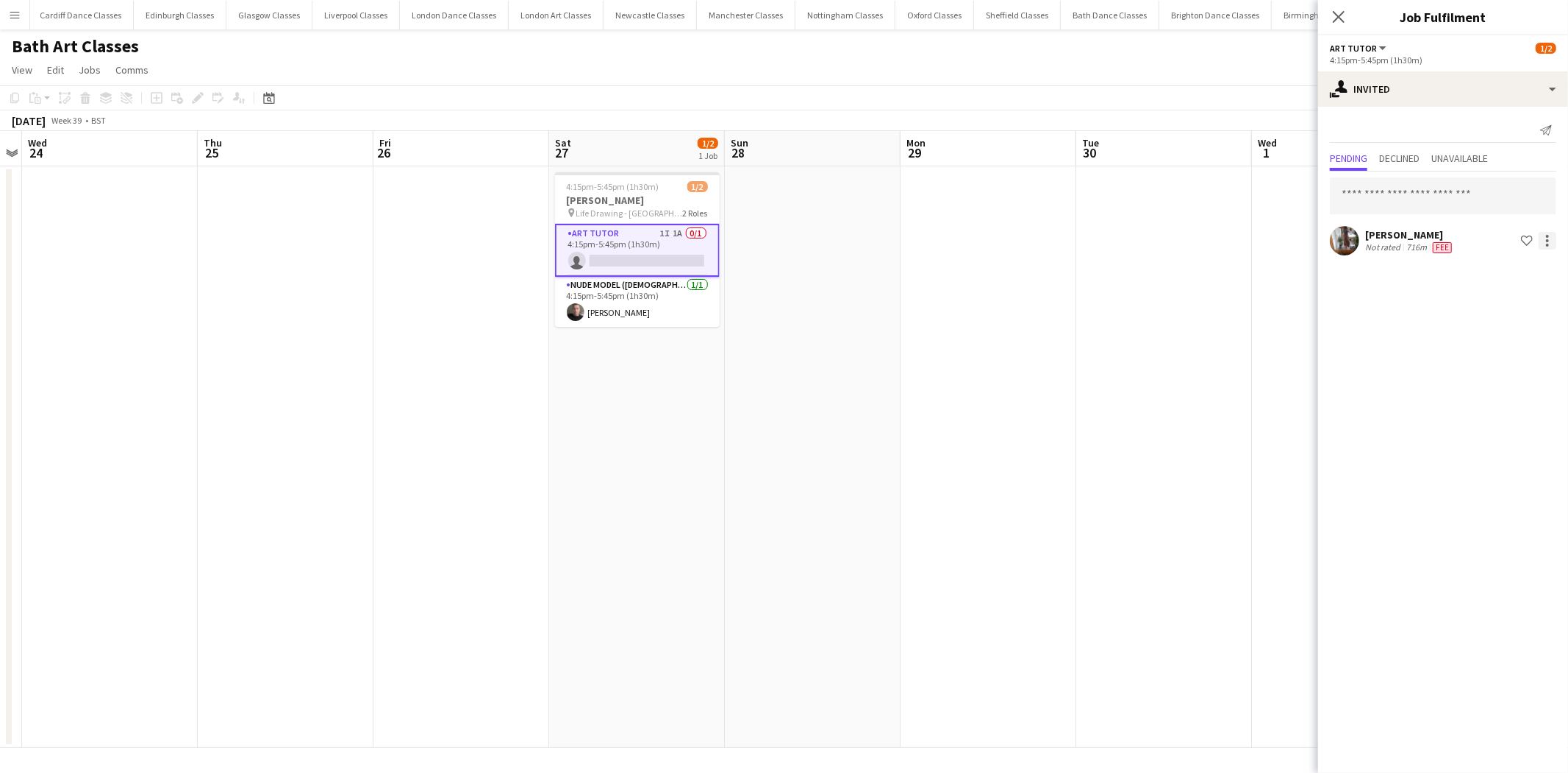
click at [1547, 239] on div at bounding box center [1547, 240] width 3 height 3
click at [1493, 307] on span "Send notification" at bounding box center [1501, 301] width 87 height 12
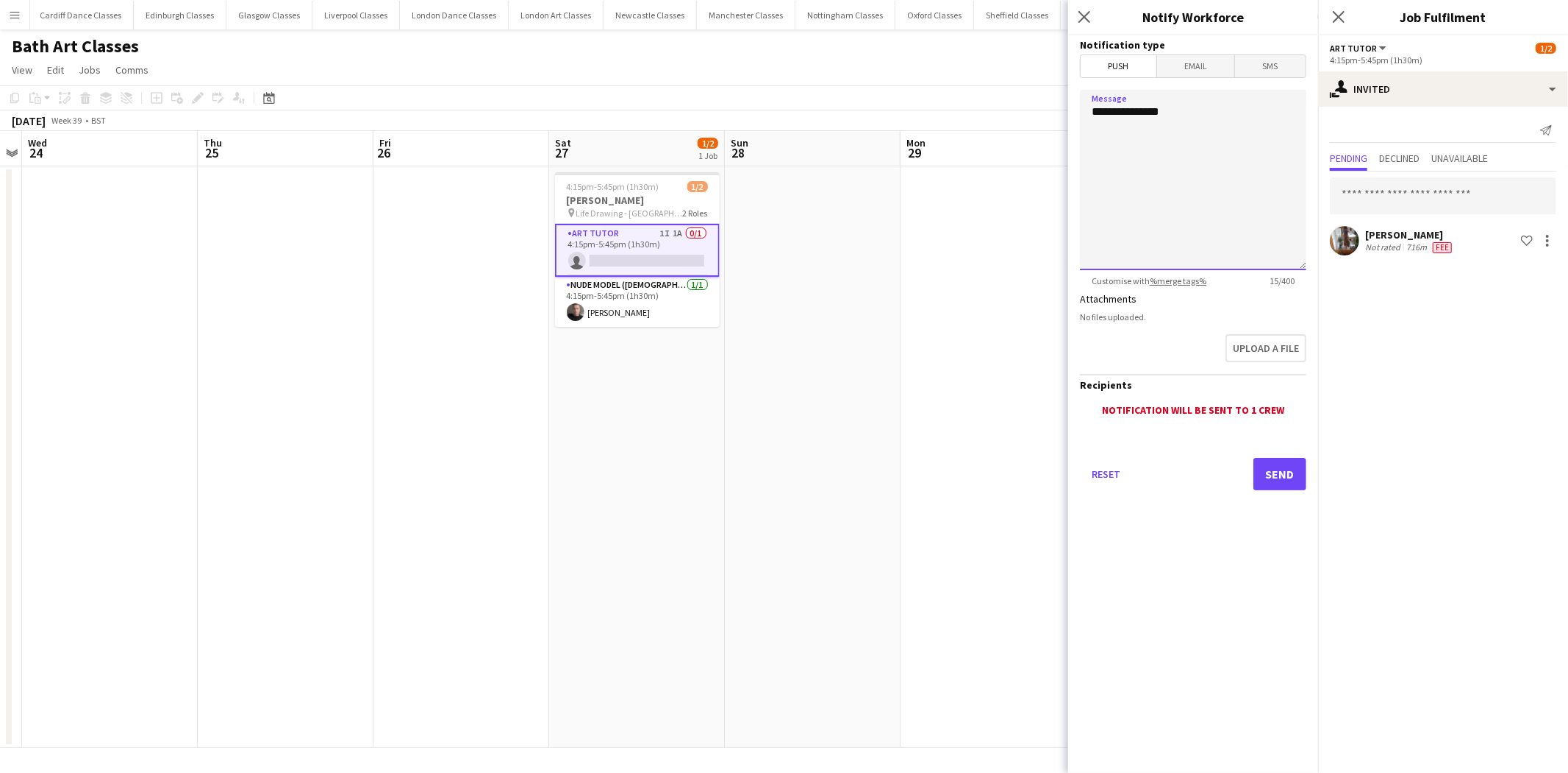
drag, startPoint x: 1086, startPoint y: 119, endPoint x: 957, endPoint y: 129, distance: 129.4
click at [958, 129] on body "Menu Boards Boards Boards All jobs Status Workforce Workforce My Workforce Recr…" at bounding box center [784, 386] width 1568 height 773
type textarea "*"
type textarea "**********"
click at [1283, 483] on button "Send" at bounding box center [1279, 474] width 53 height 33
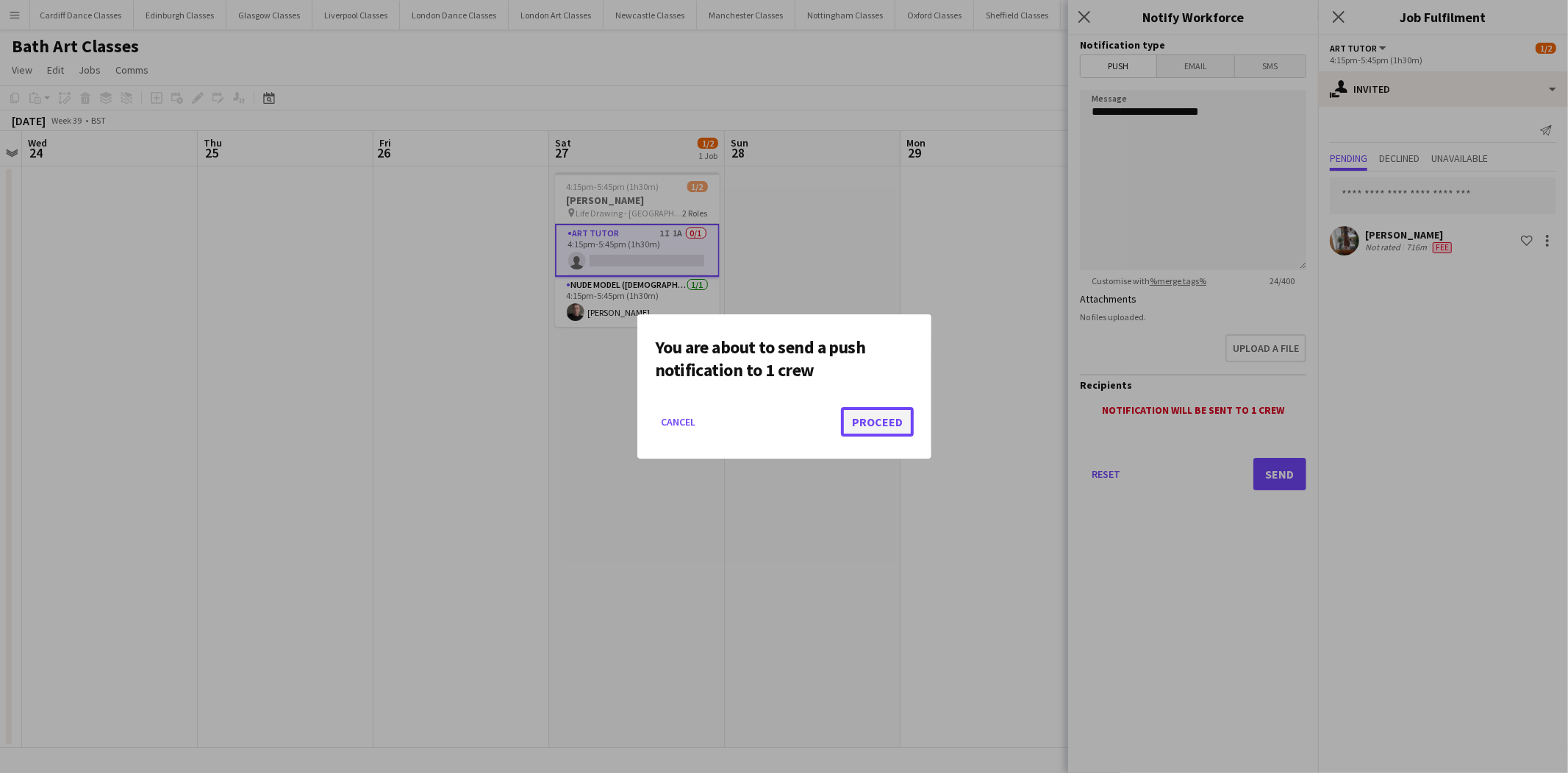
click at [873, 412] on button "Proceed" at bounding box center [878, 421] width 73 height 30
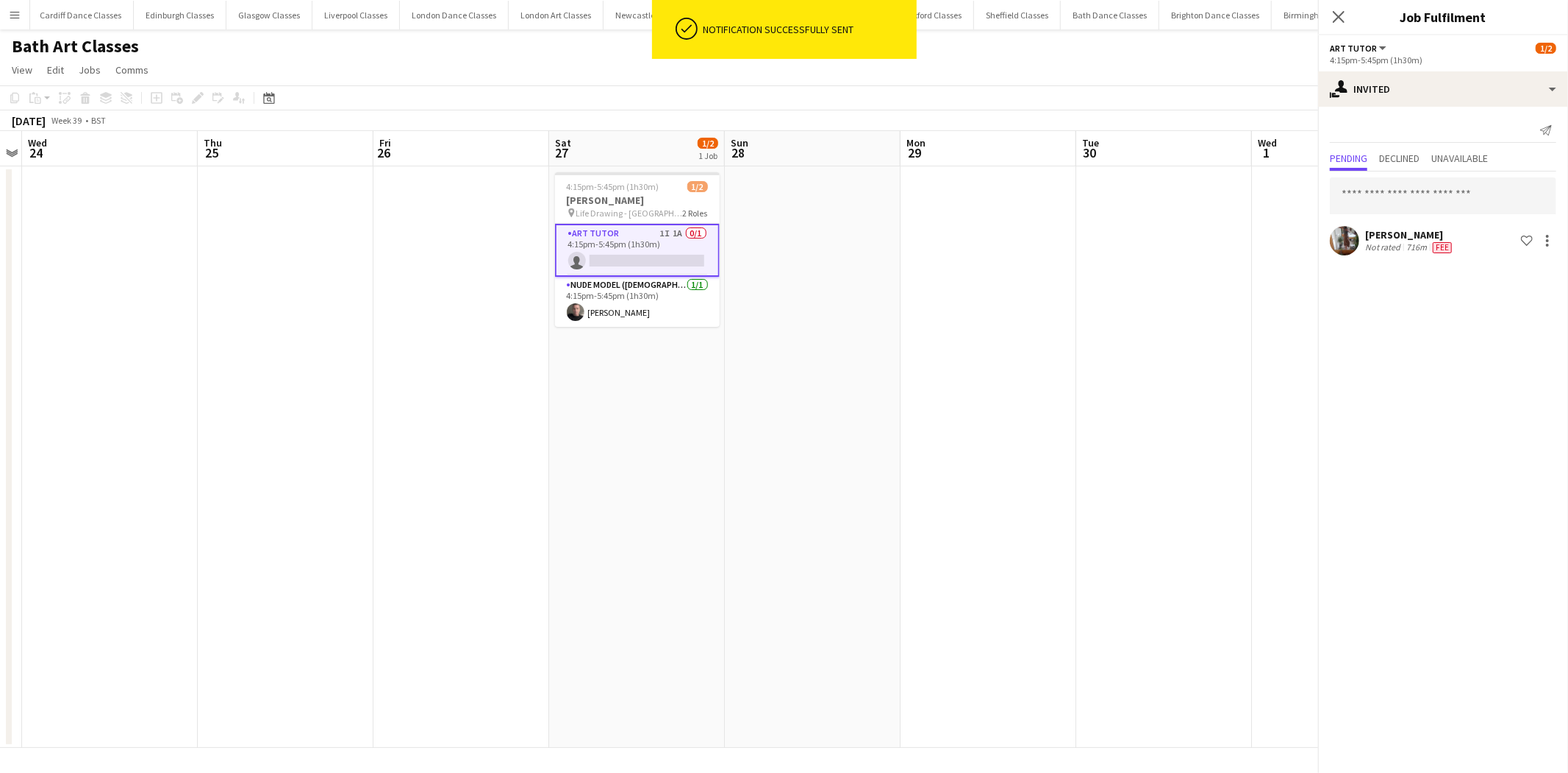
click at [1009, 342] on app-date-cell at bounding box center [989, 457] width 176 height 582
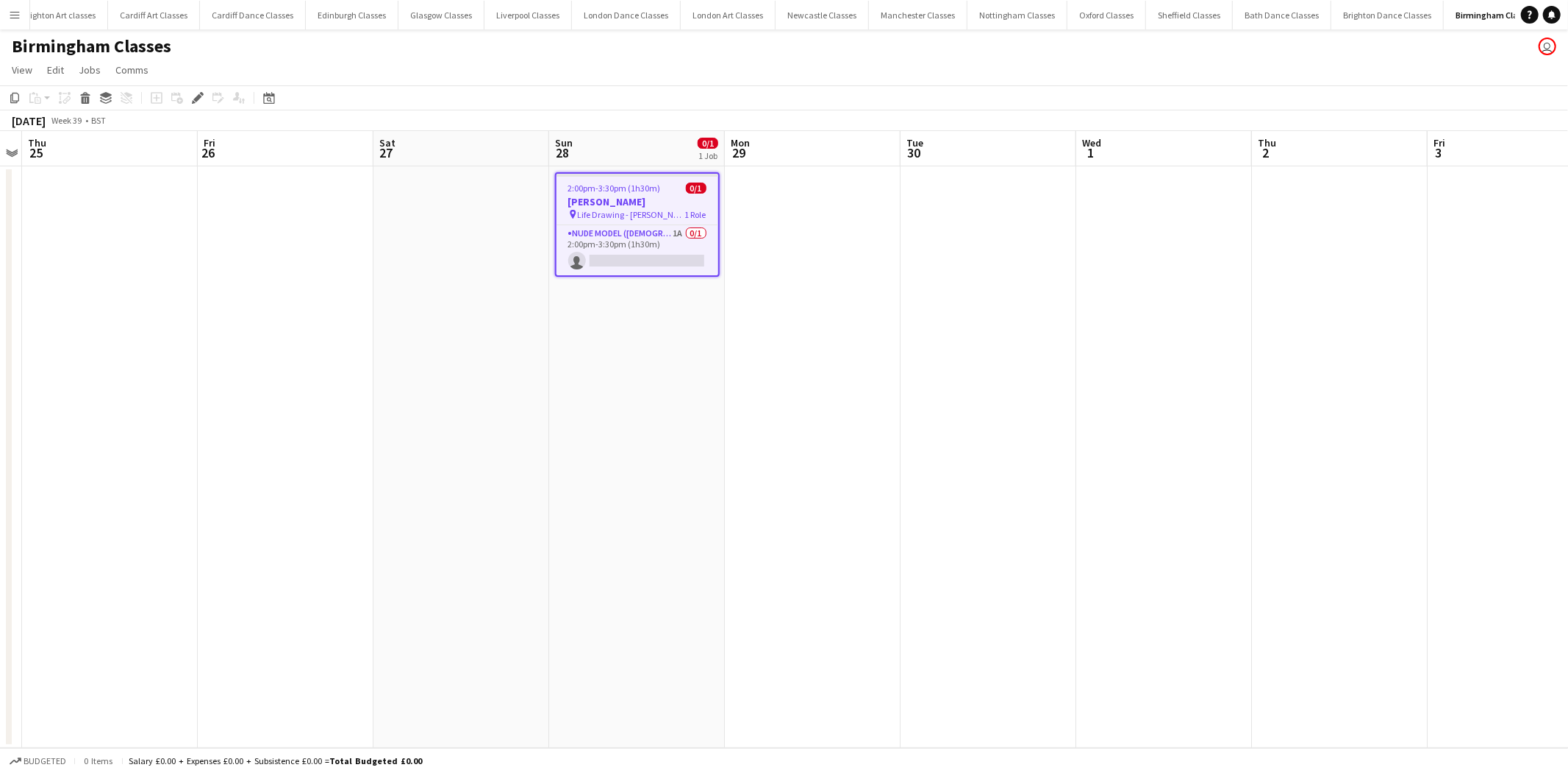
drag, startPoint x: 623, startPoint y: 254, endPoint x: 605, endPoint y: 280, distance: 31.6
click at [622, 256] on app-card-role "Nude Model ([DEMOGRAPHIC_DATA]) 1A 0/1 2:00pm-3:30pm (1h30m) single-neutral-act…" at bounding box center [637, 250] width 162 height 50
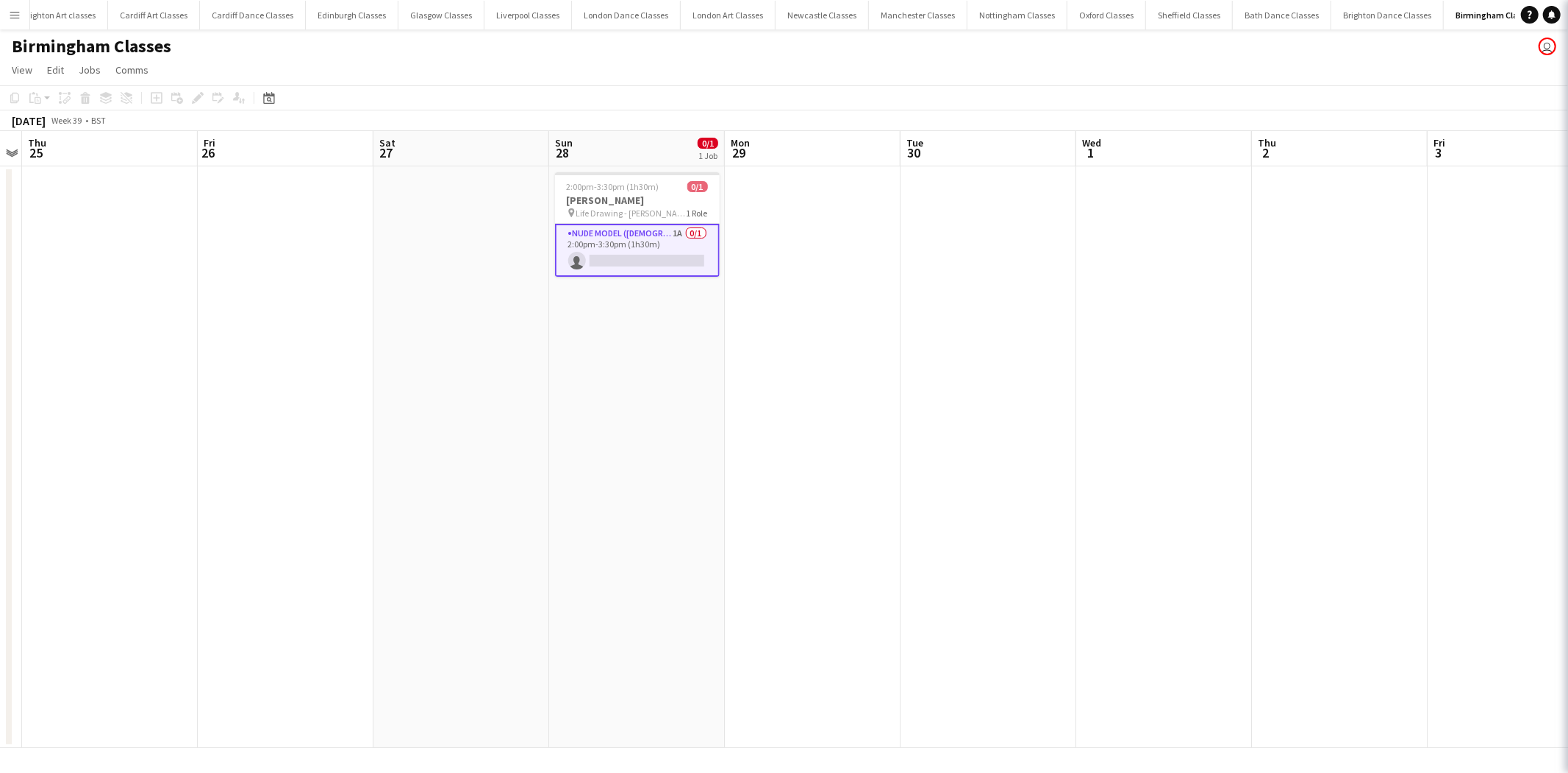
scroll to position [0, 508]
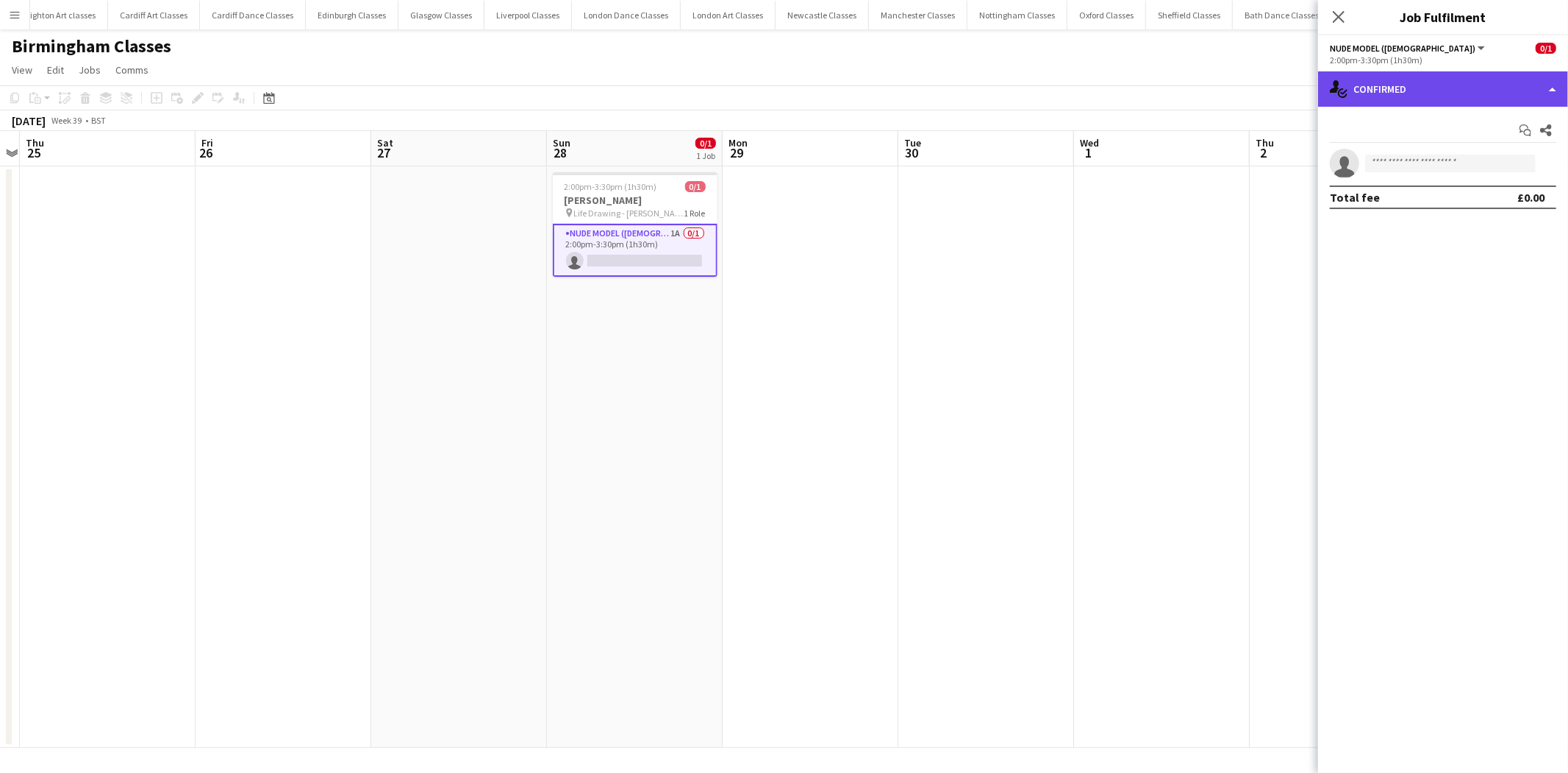
click at [1479, 97] on div "single-neutral-actions-check-2 Confirmed" at bounding box center [1443, 89] width 250 height 35
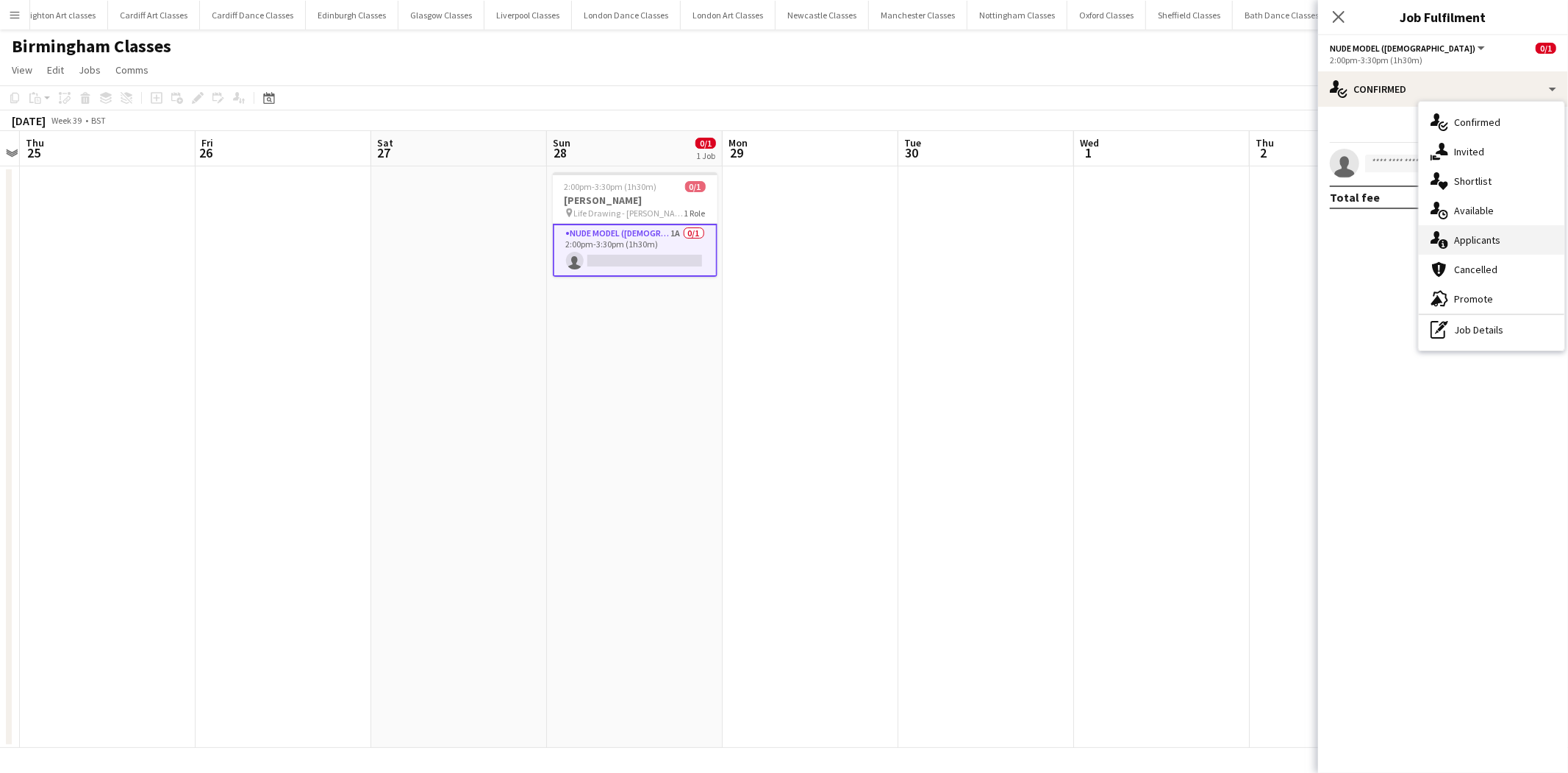
click at [1487, 234] on div "single-neutral-actions-information Applicants" at bounding box center [1492, 239] width 145 height 30
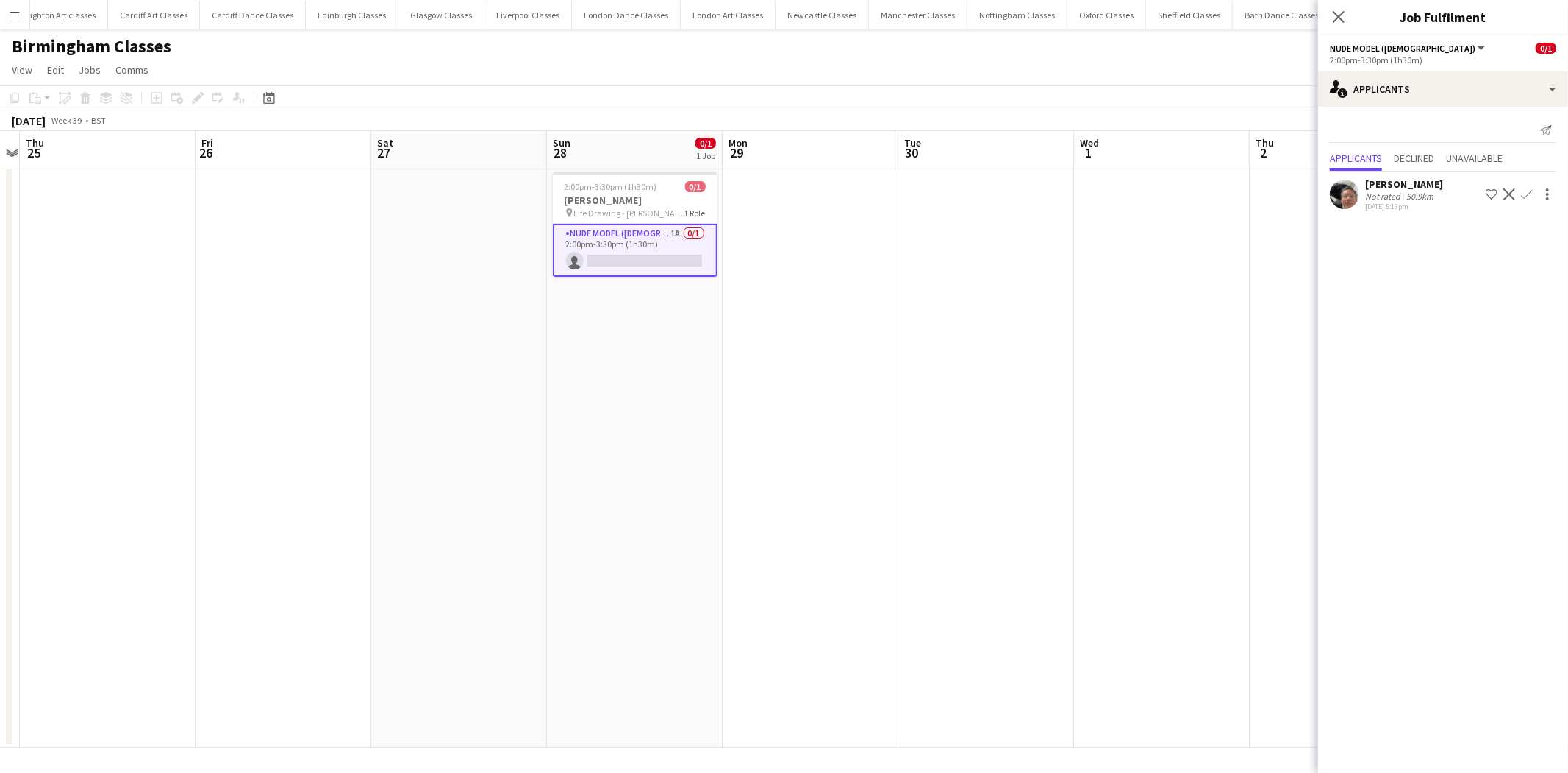
click at [1526, 200] on app-icon "Confirm" at bounding box center [1527, 194] width 11 height 11
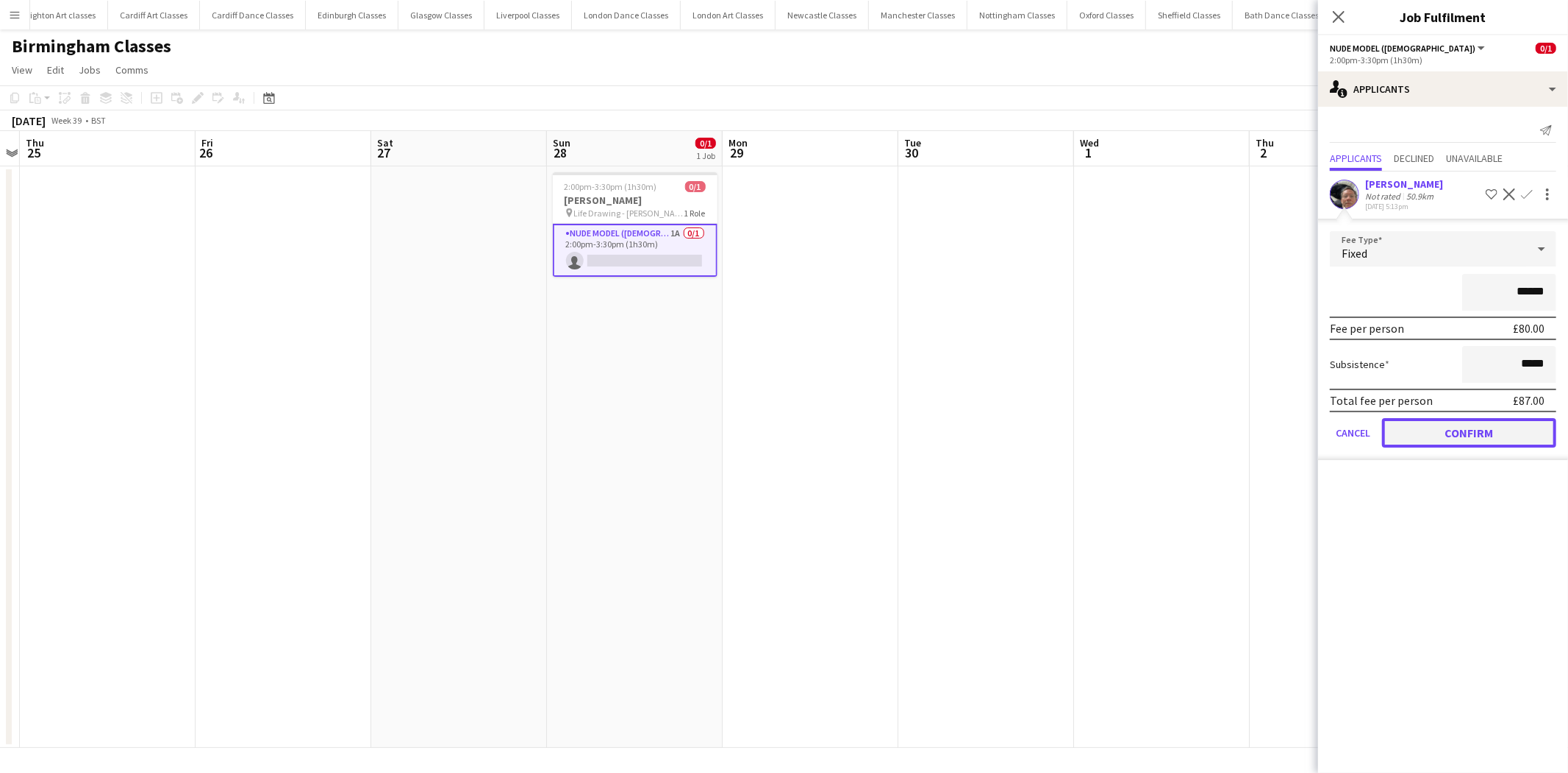
click at [1482, 429] on button "Confirm" at bounding box center [1470, 432] width 174 height 30
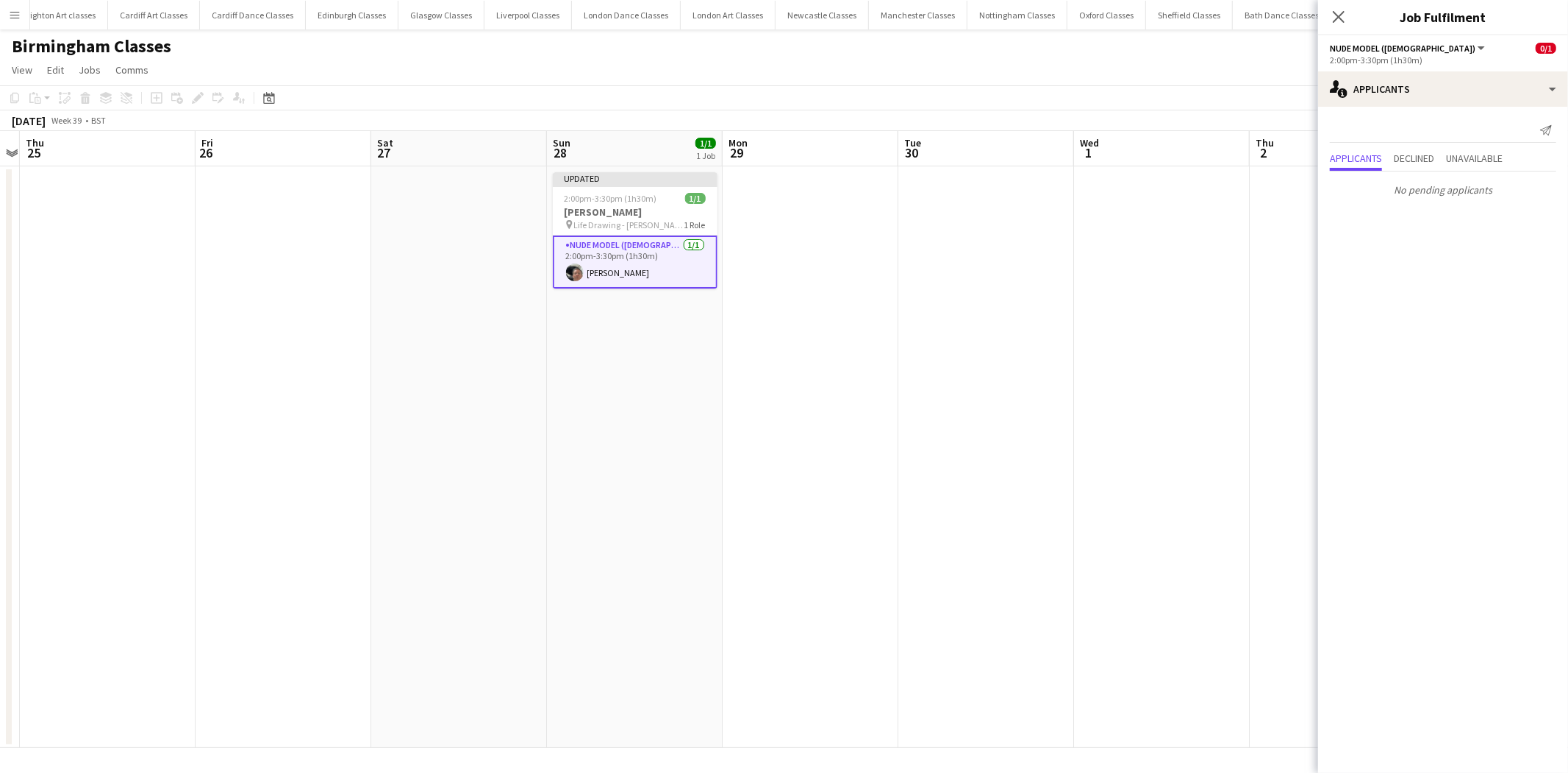
click at [1244, 372] on app-date-cell at bounding box center [1163, 457] width 176 height 582
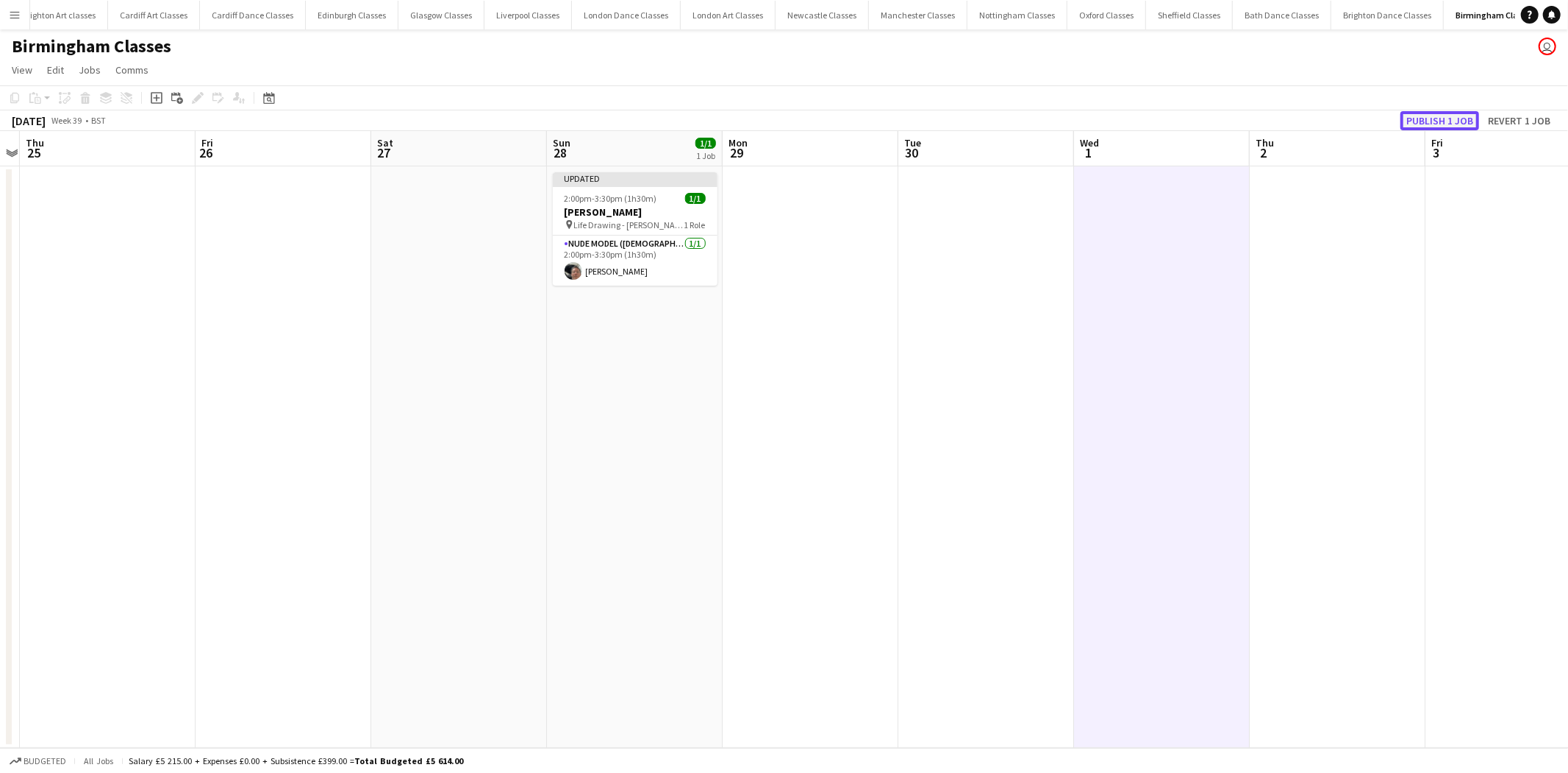
click at [1444, 120] on button "Publish 1 job" at bounding box center [1440, 121] width 78 height 19
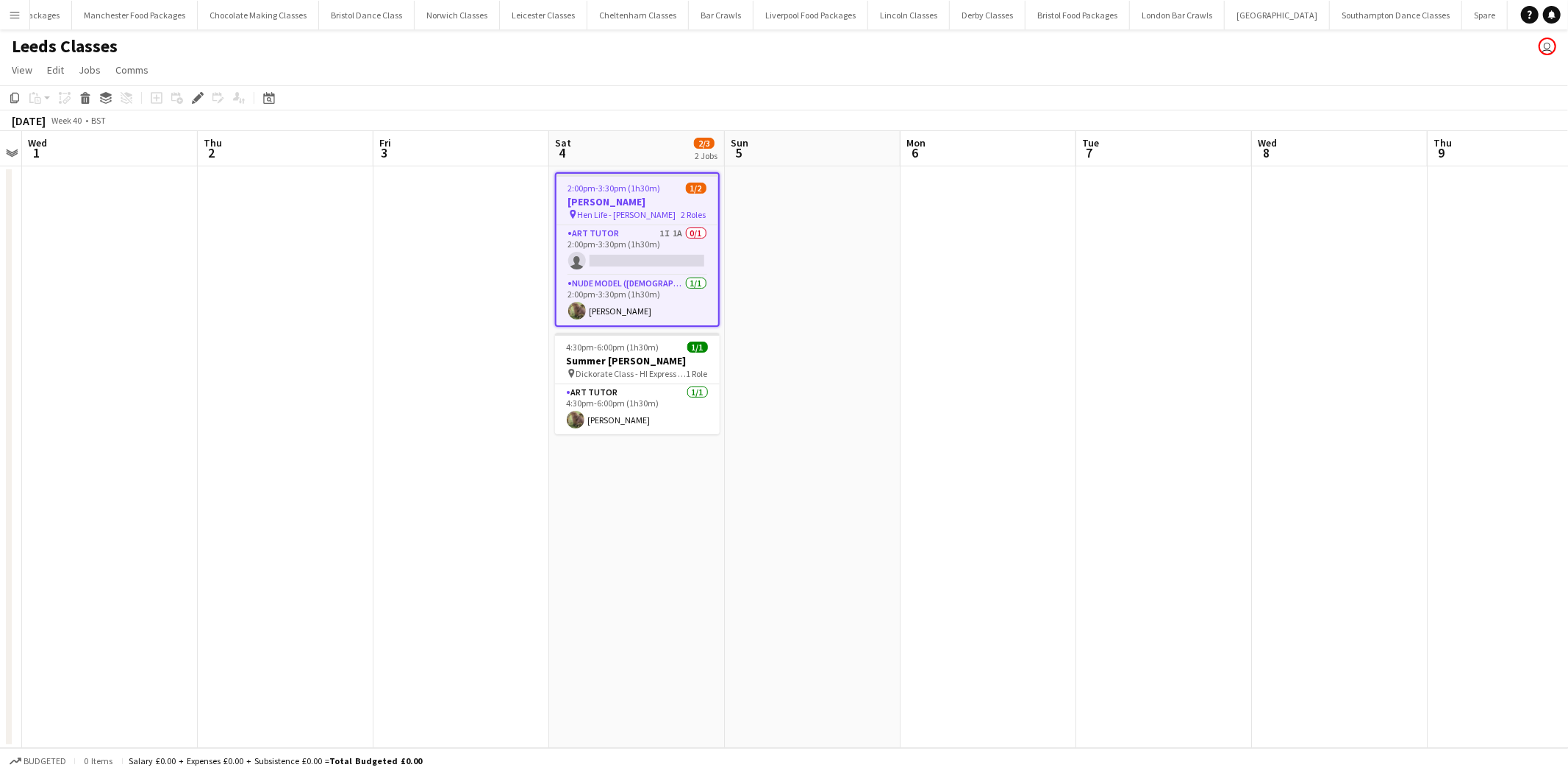
scroll to position [0, 2701]
click at [652, 248] on app-card-role "Art Tutor 1I 1A 0/1 2:00pm-3:30pm (1h30m) single-neutral-actions" at bounding box center [637, 250] width 162 height 50
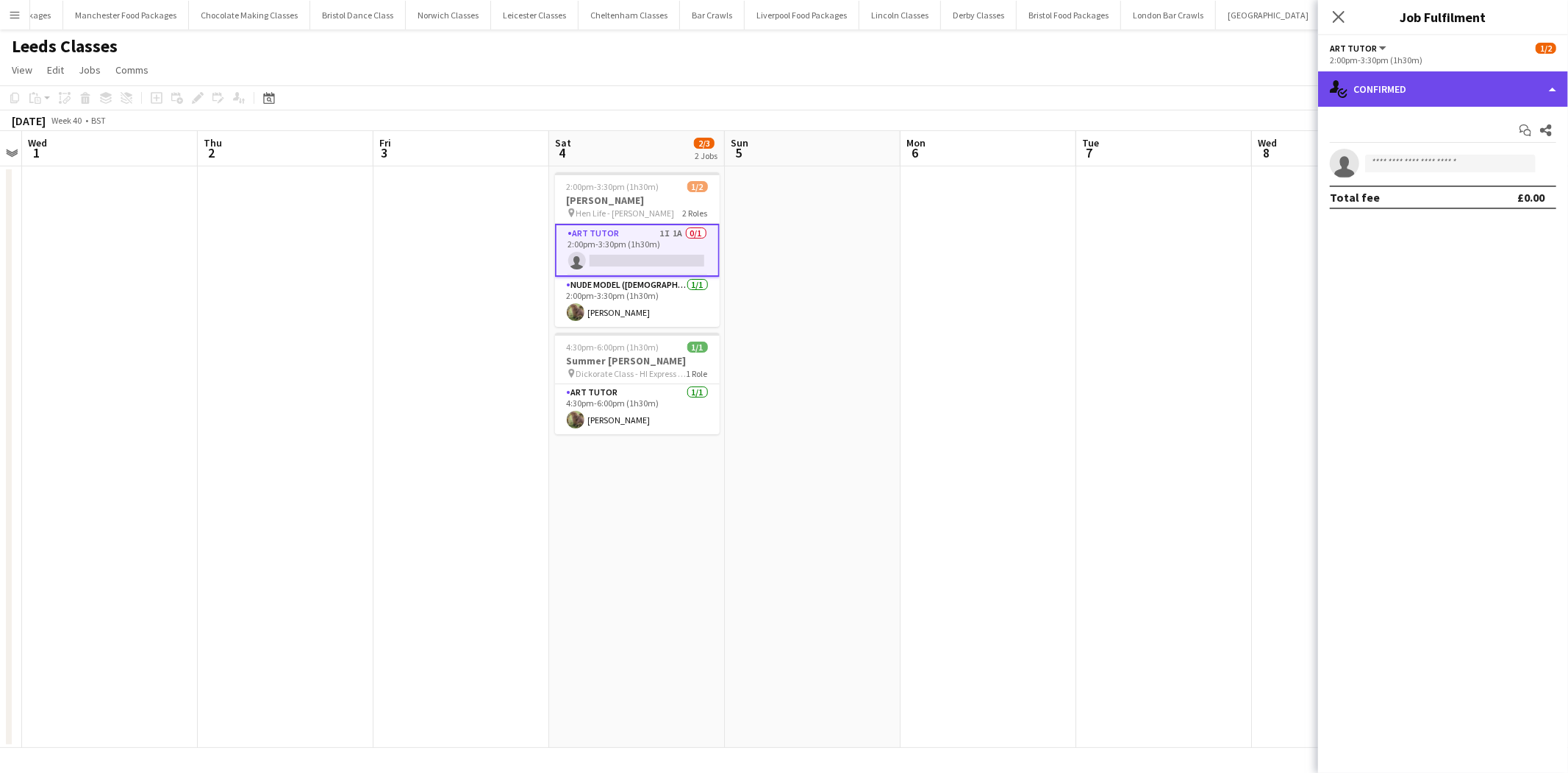
click at [1475, 93] on div "single-neutral-actions-check-2 Confirmed" at bounding box center [1443, 89] width 250 height 35
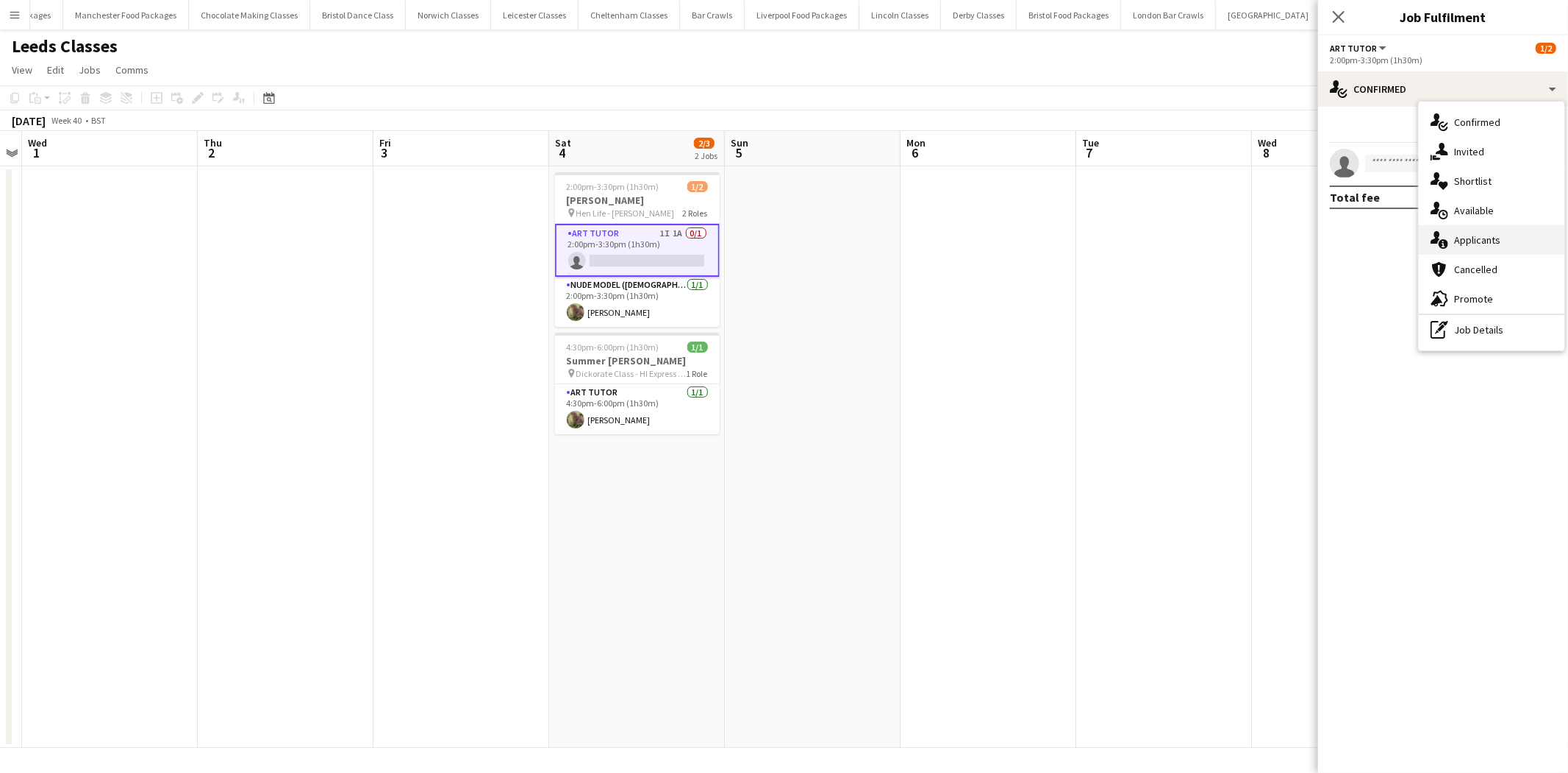
click at [1493, 241] on div "single-neutral-actions-information Applicants" at bounding box center [1492, 239] width 145 height 30
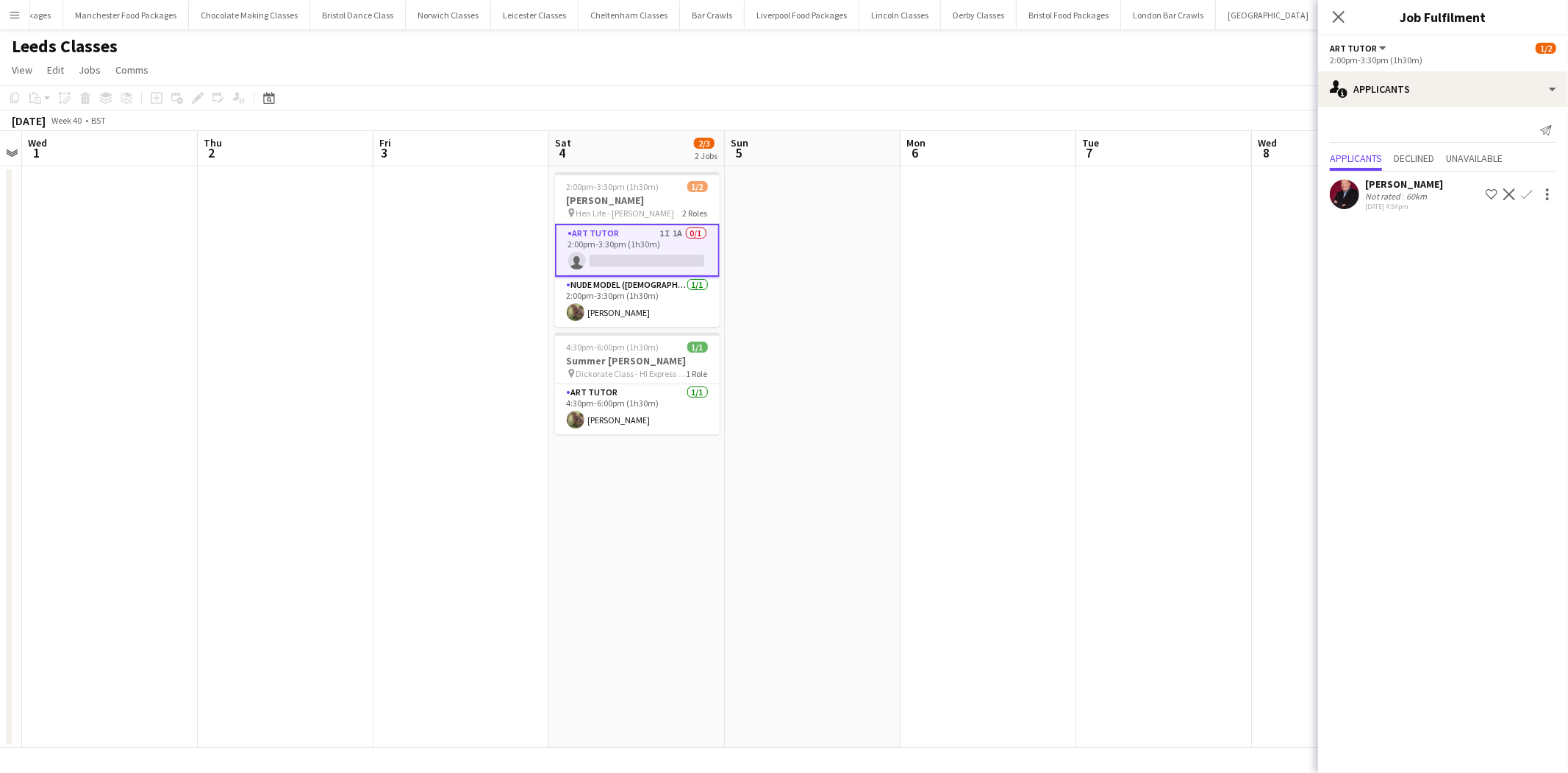
click at [1531, 193] on app-icon "Confirm" at bounding box center [1527, 194] width 11 height 11
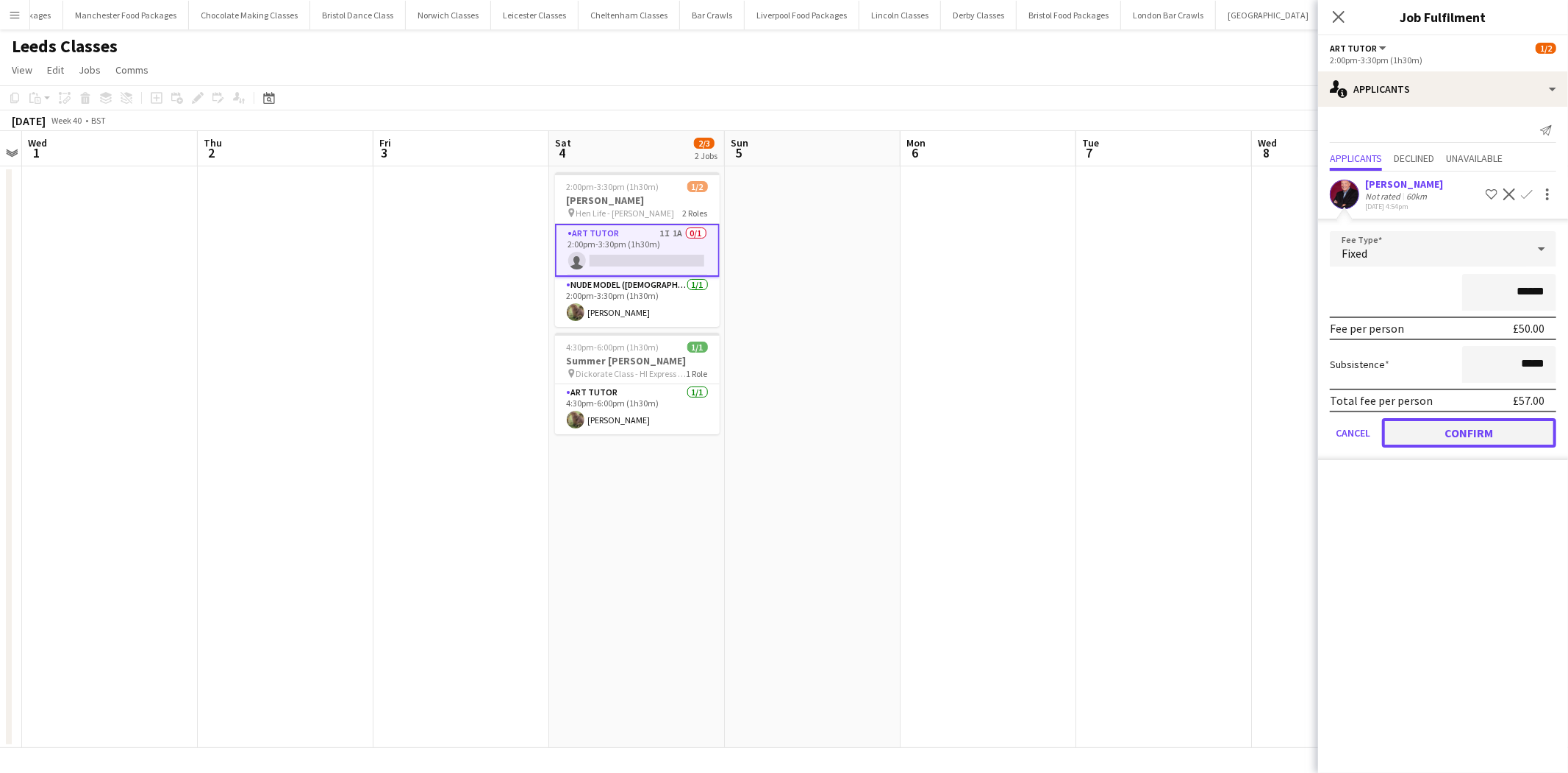
click at [1464, 429] on button "Confirm" at bounding box center [1470, 432] width 174 height 30
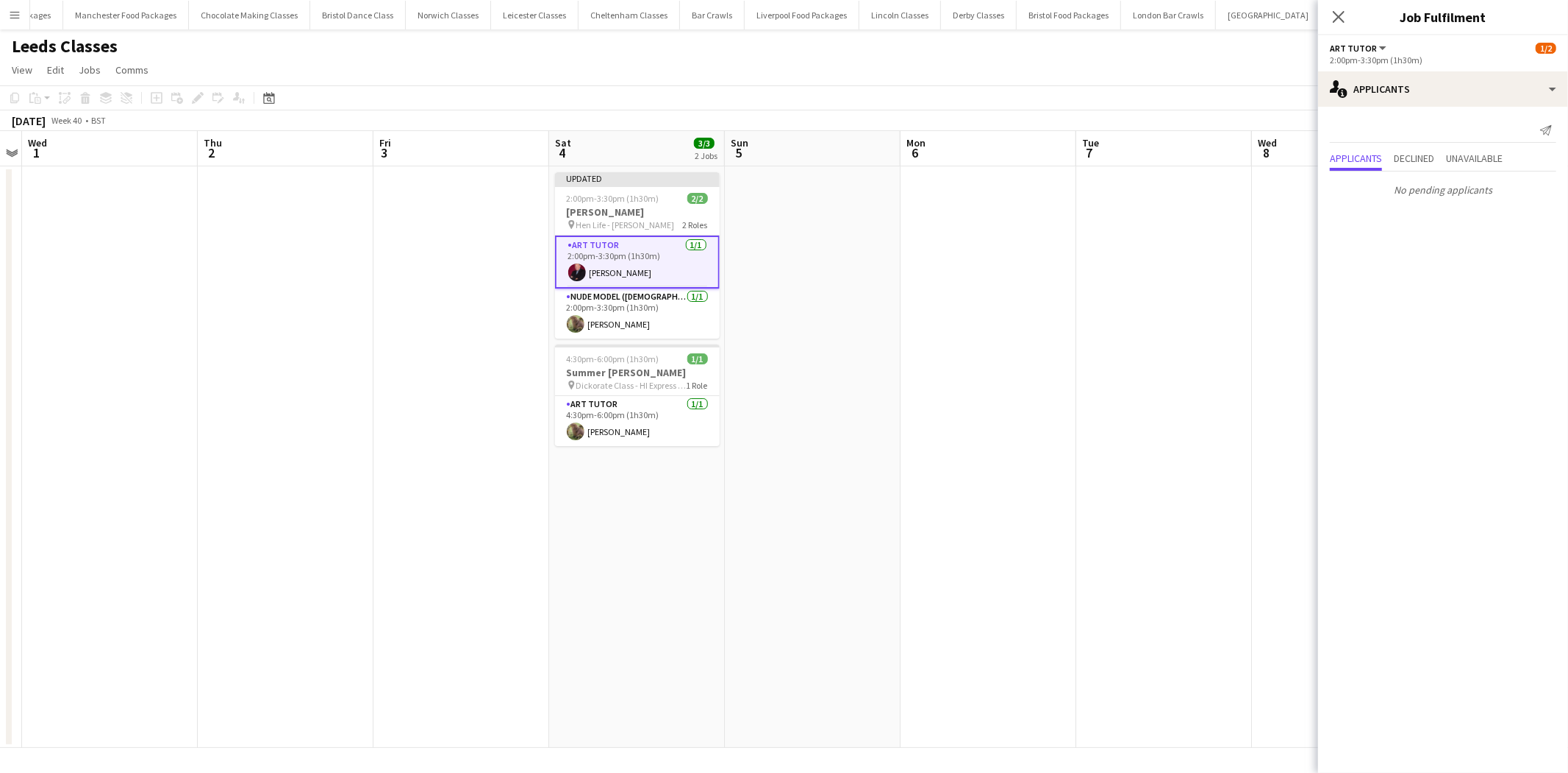
click at [1209, 359] on app-date-cell at bounding box center [1165, 457] width 176 height 582
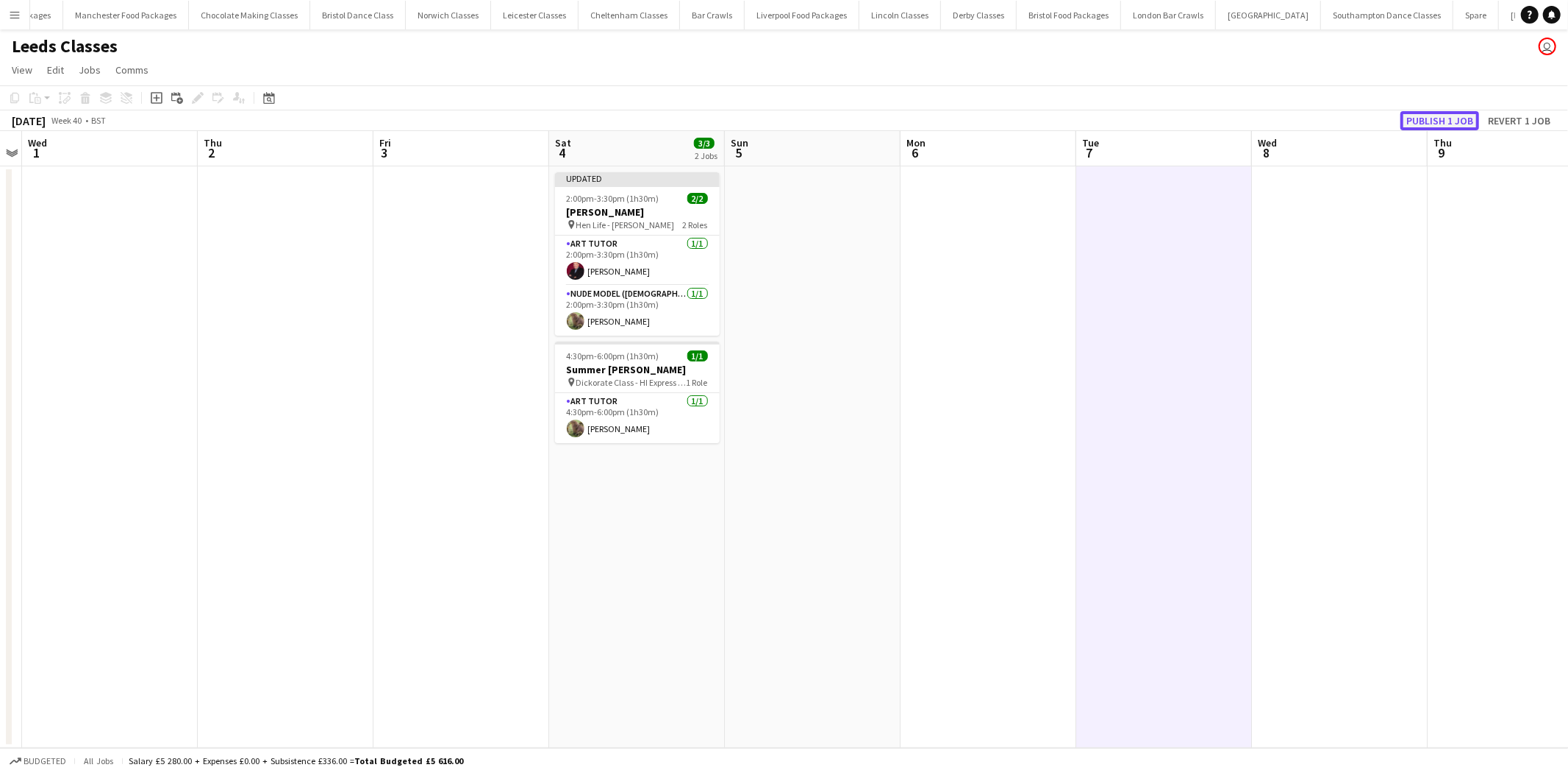
click at [1448, 117] on button "Publish 1 job" at bounding box center [1440, 121] width 78 height 19
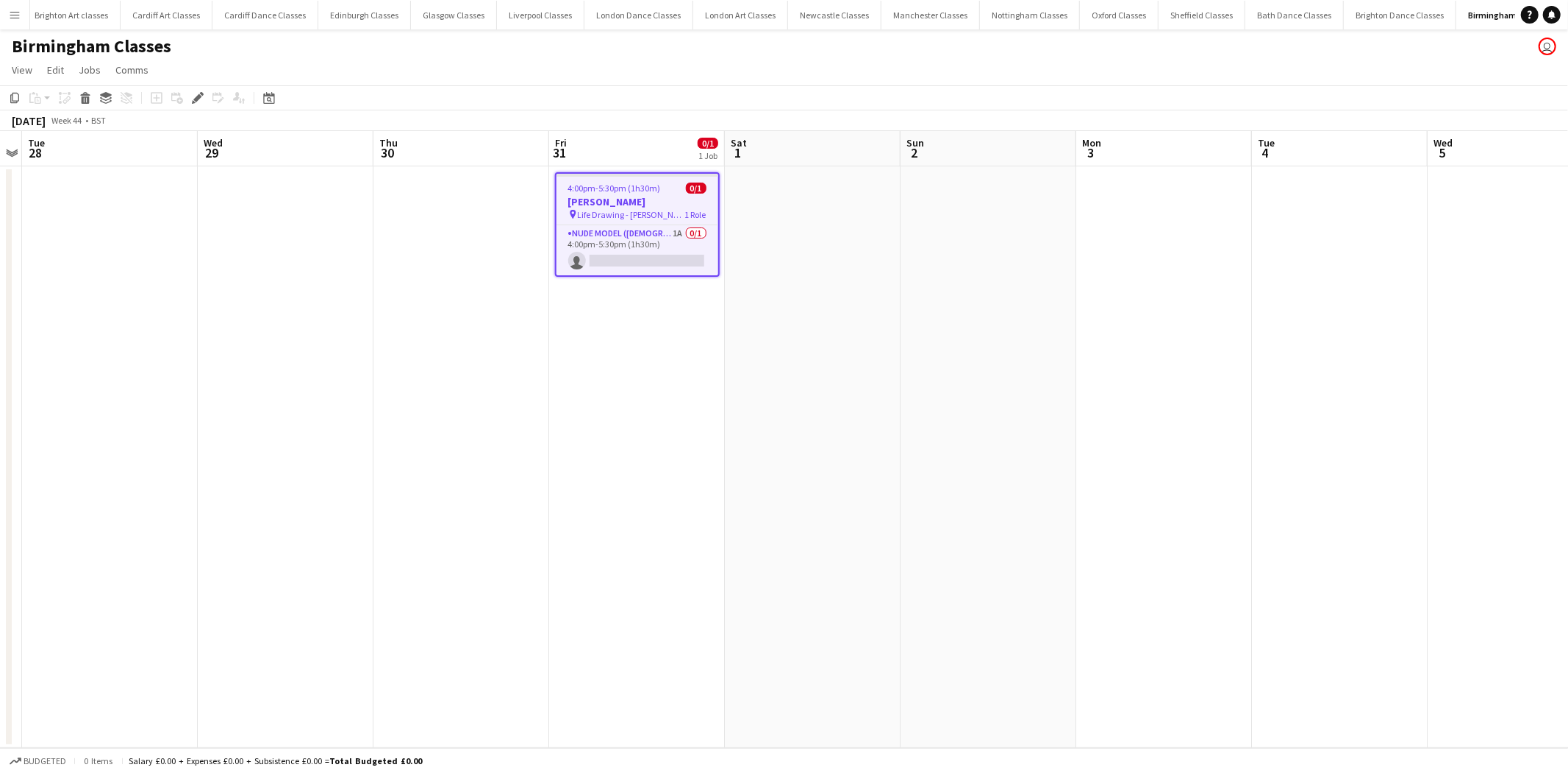
scroll to position [0, 153]
click at [618, 250] on app-card-role "Nude Model ([DEMOGRAPHIC_DATA]) 1A 0/1 4:00pm-5:30pm (1h30m) single-neutral-act…" at bounding box center [637, 250] width 162 height 50
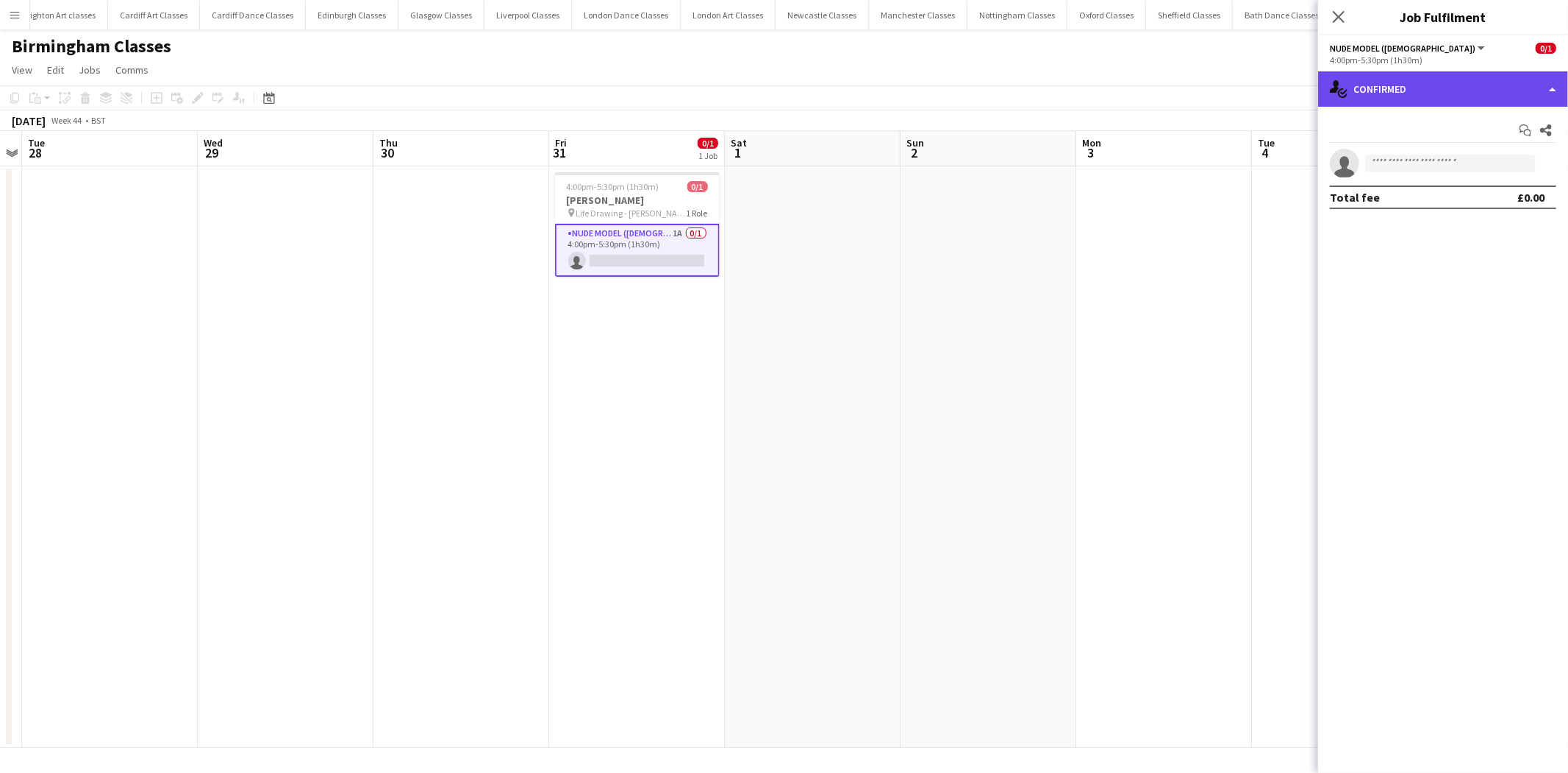
click at [1528, 92] on div "single-neutral-actions-check-2 Confirmed" at bounding box center [1443, 89] width 250 height 35
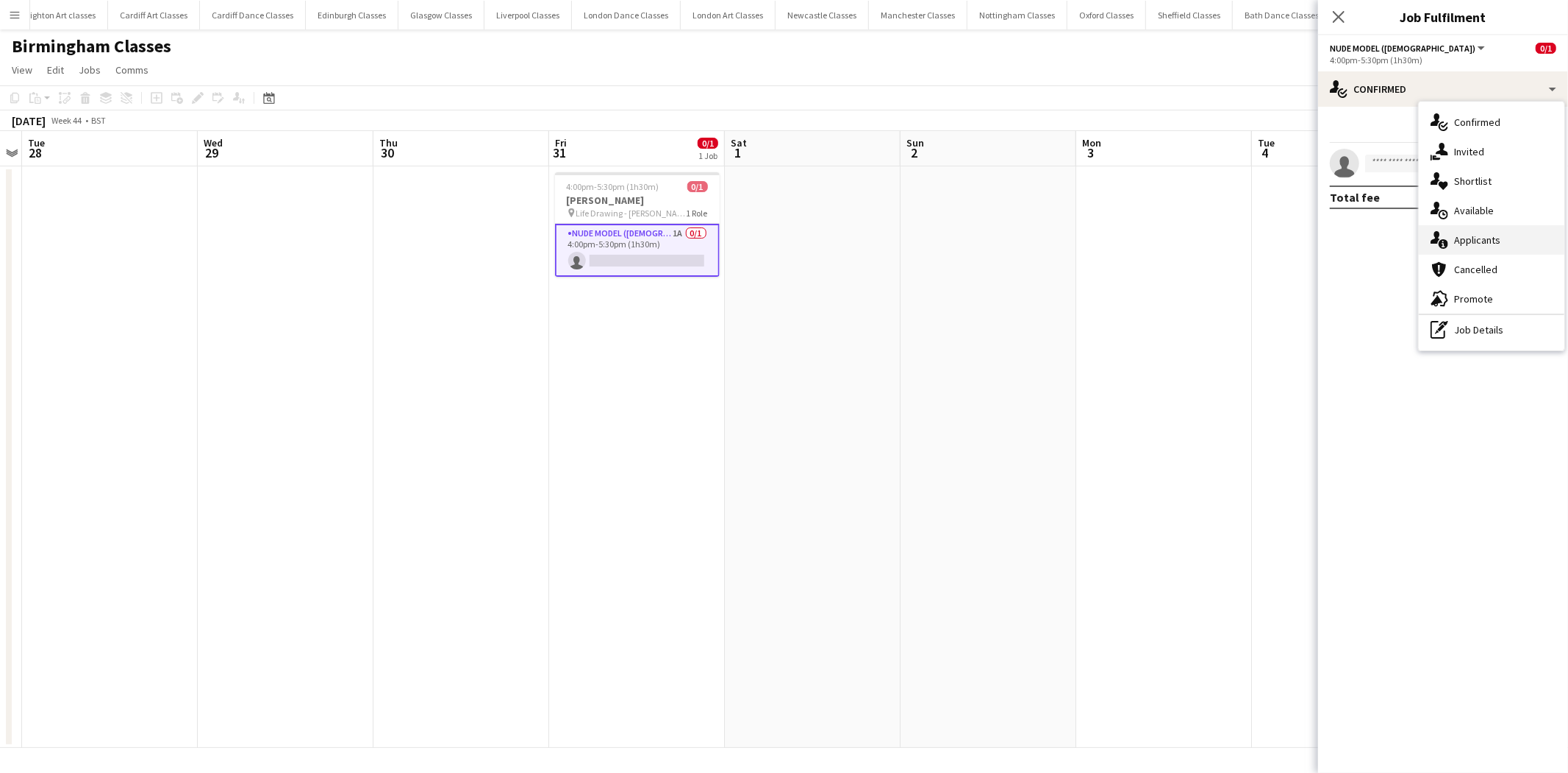
click at [1505, 245] on div "single-neutral-actions-information Applicants" at bounding box center [1492, 239] width 145 height 30
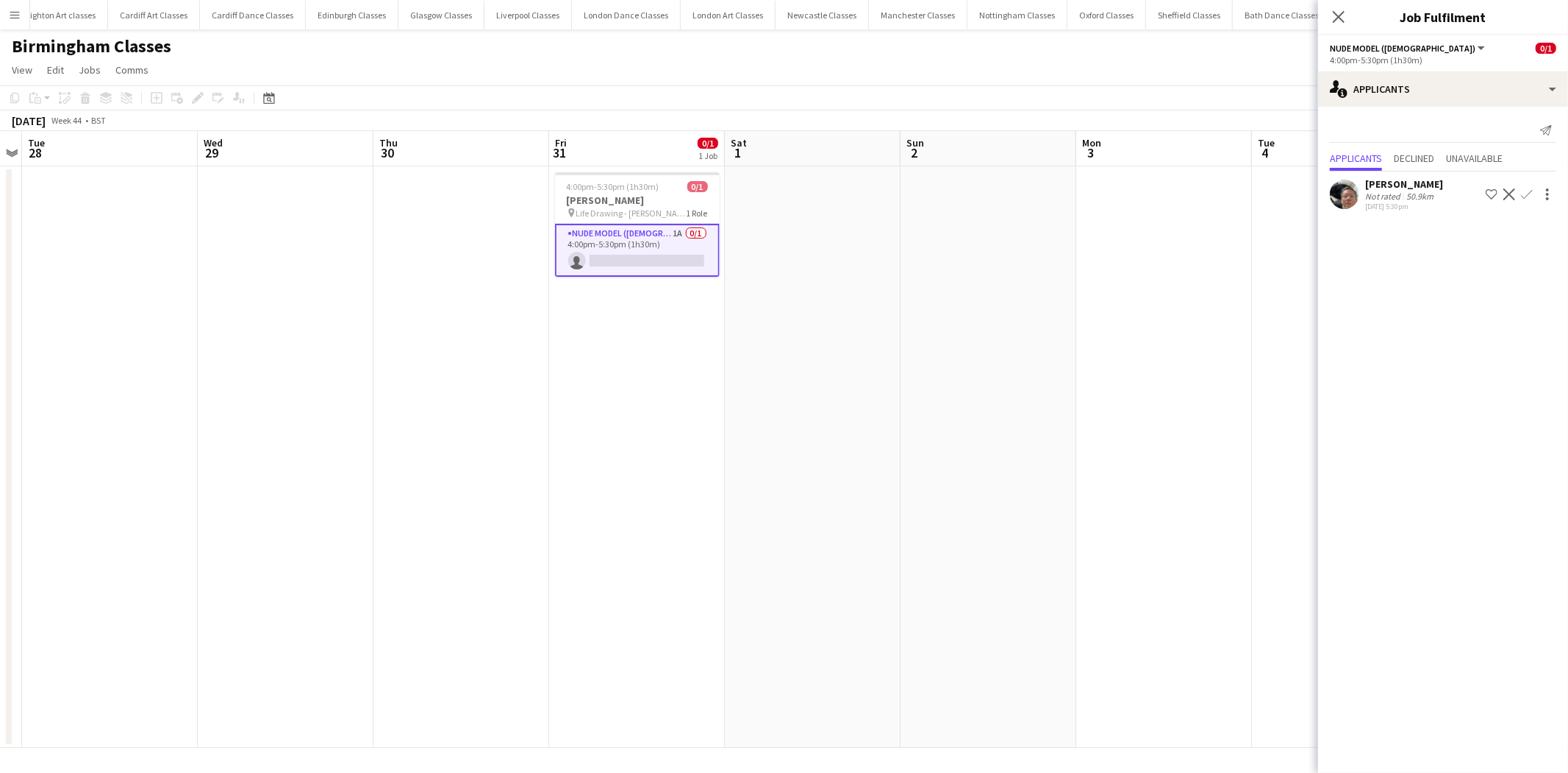
click at [1525, 196] on app-icon "Confirm" at bounding box center [1527, 194] width 11 height 11
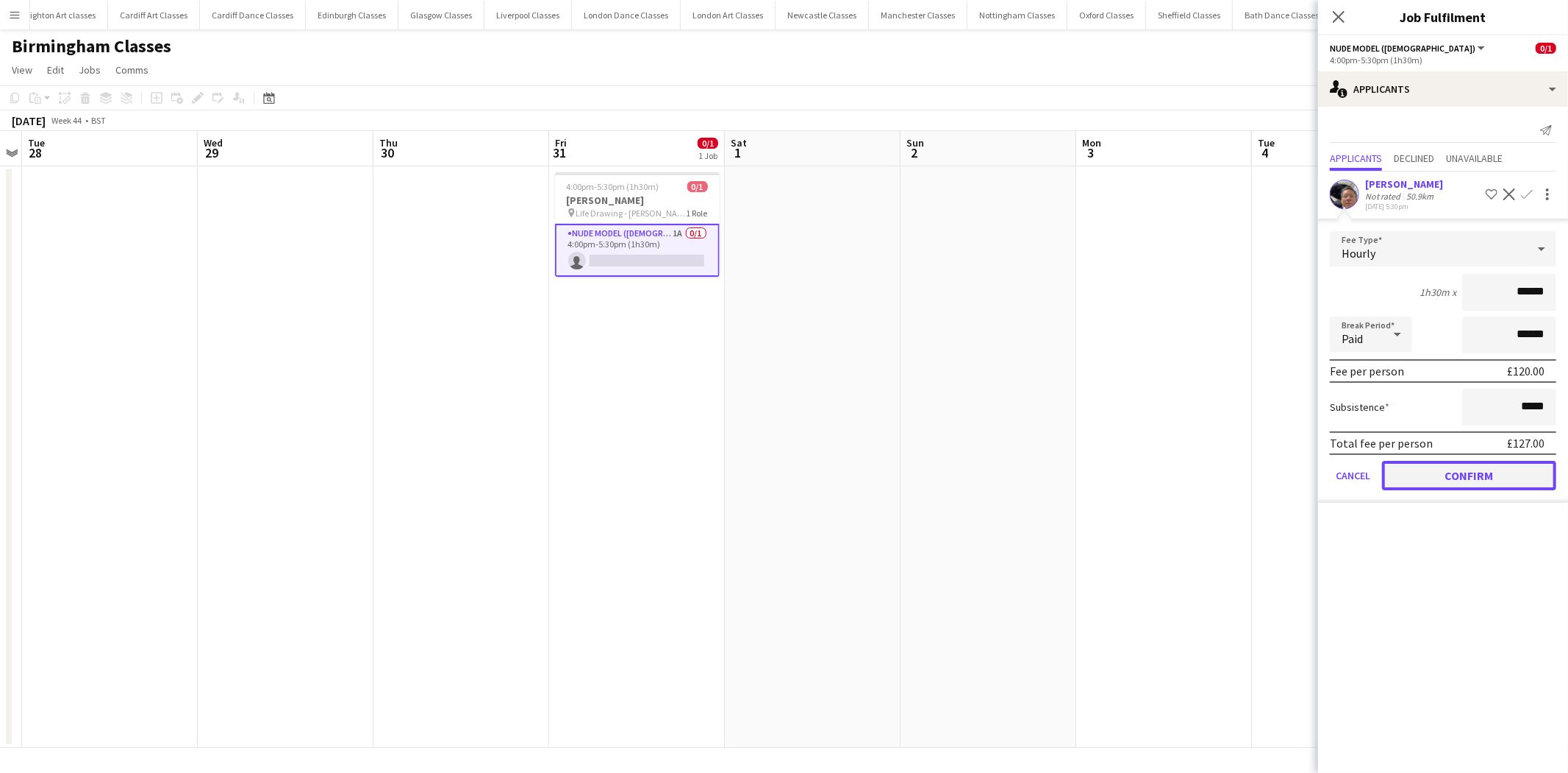
click at [1476, 479] on button "Confirm" at bounding box center [1470, 475] width 174 height 30
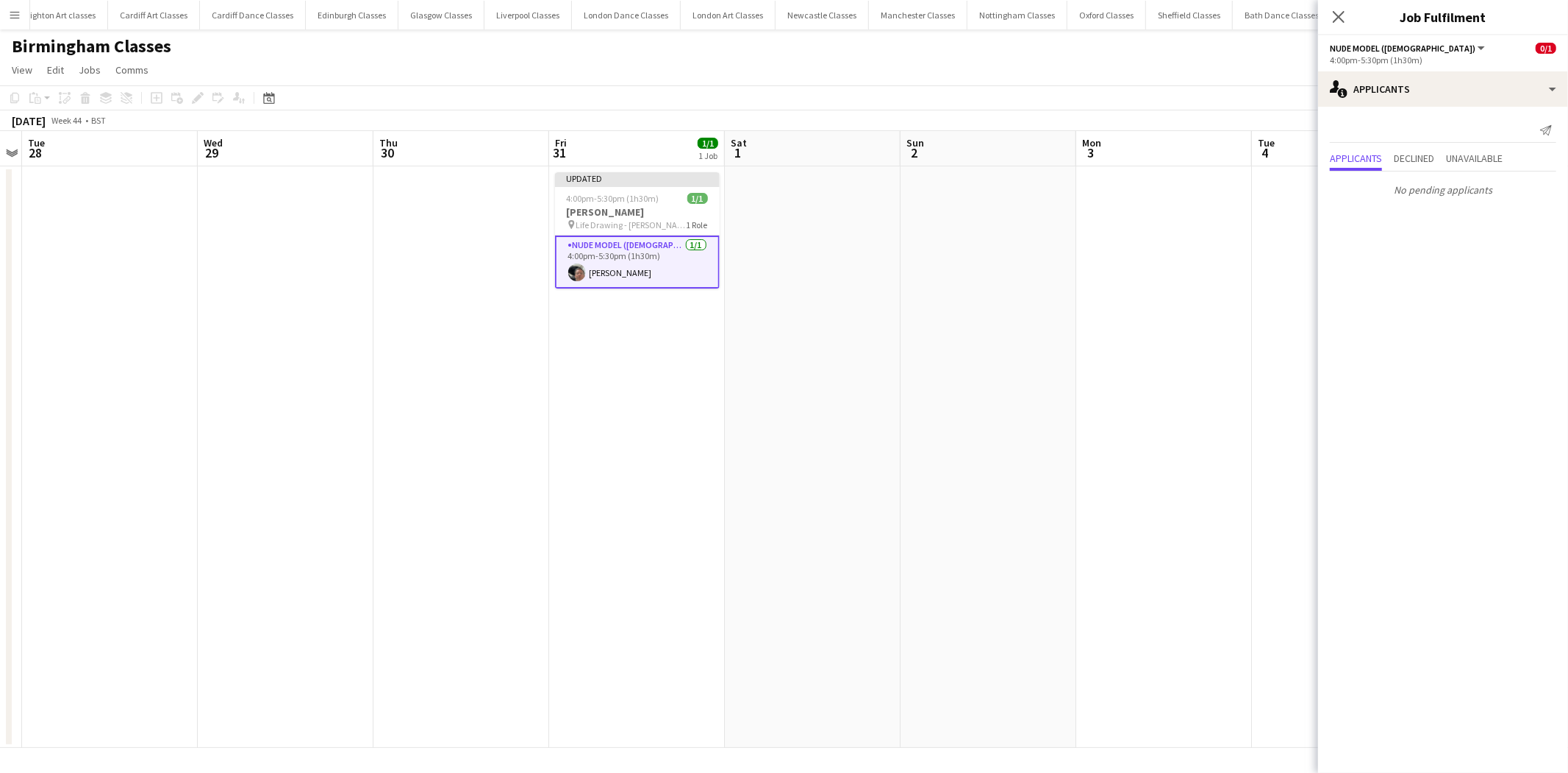
click at [1167, 434] on app-date-cell at bounding box center [1165, 457] width 176 height 582
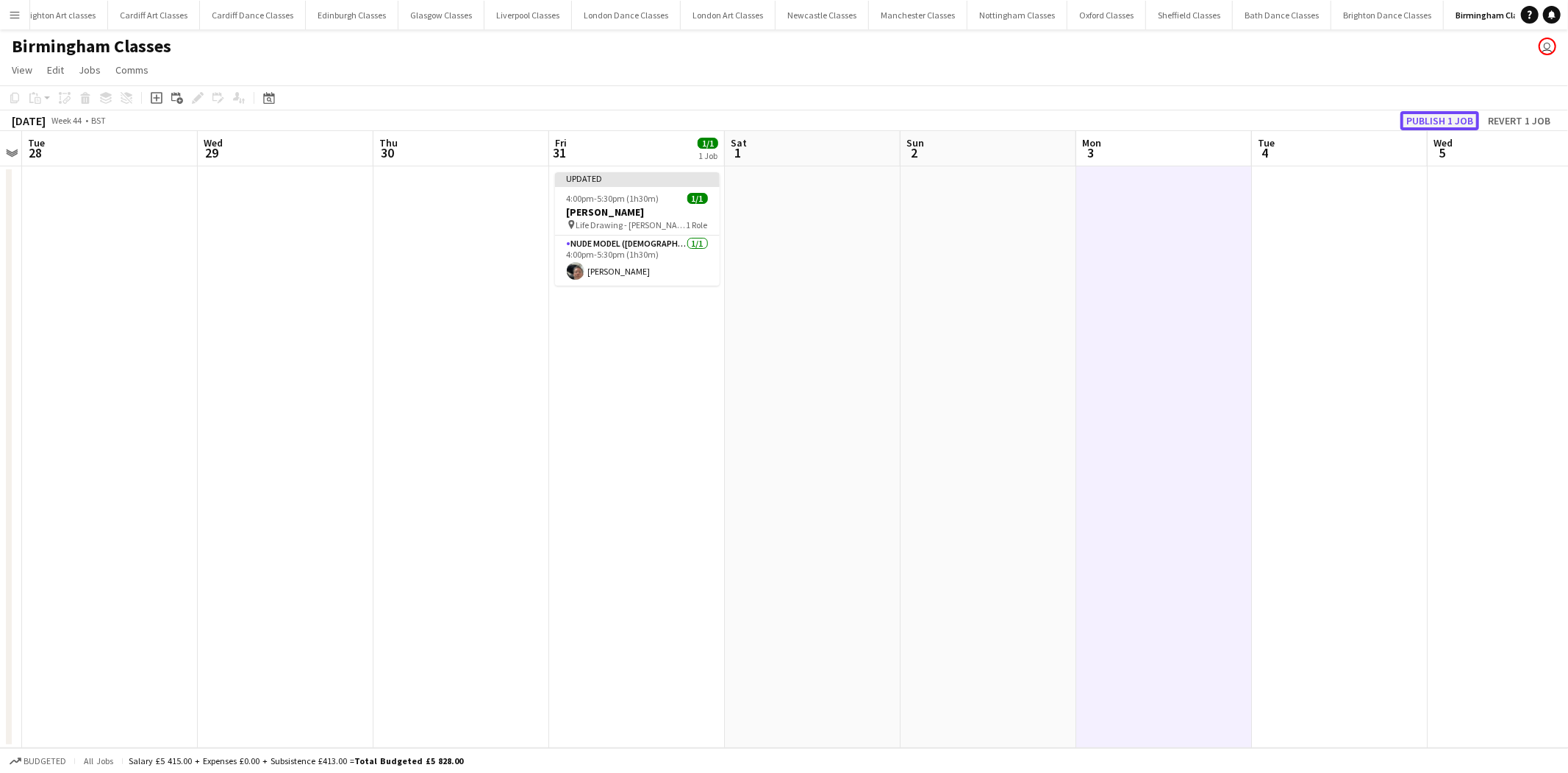
drag, startPoint x: 1457, startPoint y: 112, endPoint x: 1444, endPoint y: 113, distance: 13.0
click at [1457, 111] on button "Publish 1 job" at bounding box center [1440, 121] width 78 height 19
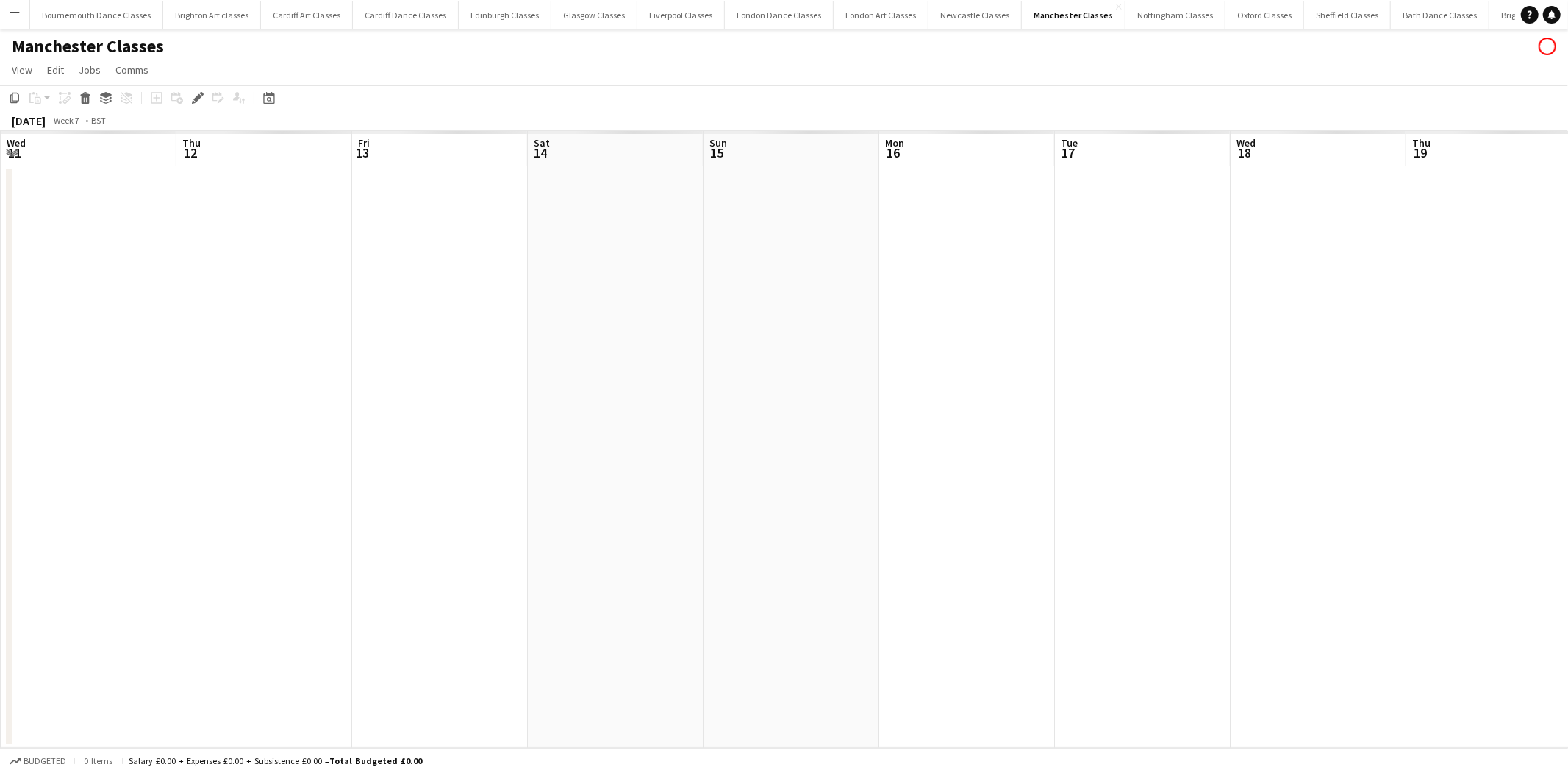
scroll to position [0, 505]
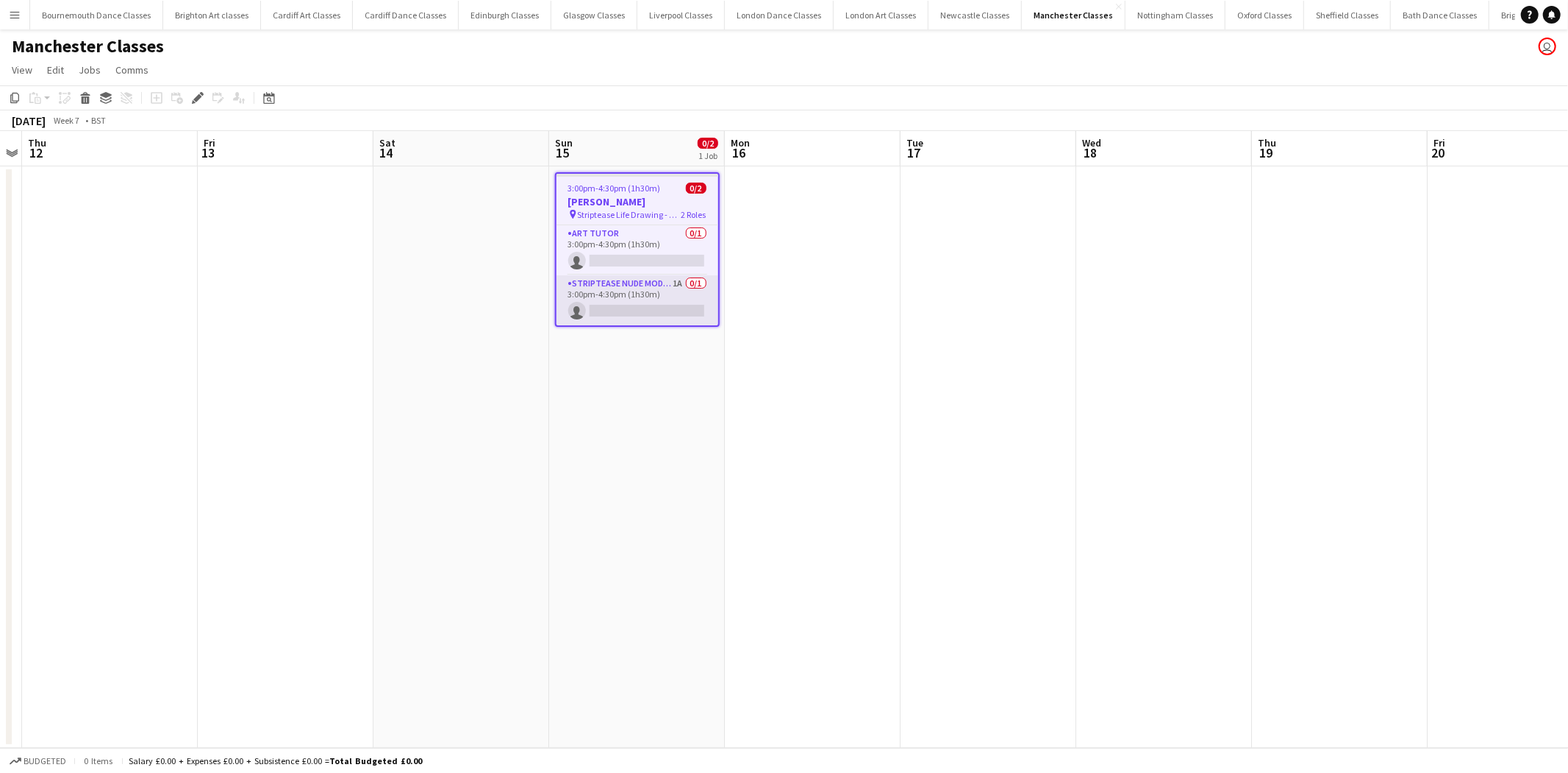
click at [673, 305] on app-card-role "Striptease Nude Model (Male) 1A 0/1 3:00pm-4:30pm (1h30m) single-neutral-actions" at bounding box center [637, 300] width 162 height 50
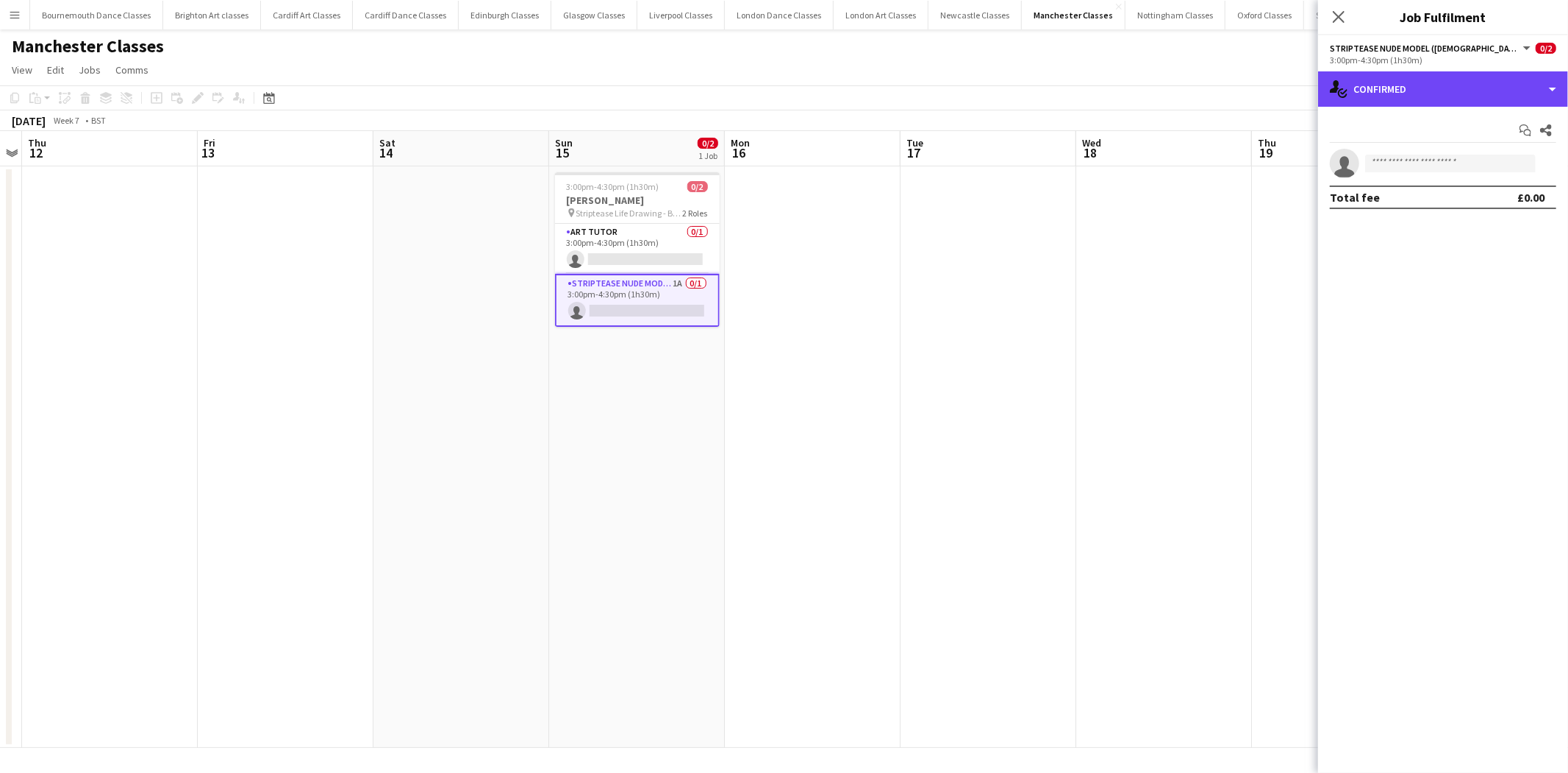
drag, startPoint x: 1461, startPoint y: 91, endPoint x: 1461, endPoint y: 128, distance: 37.0
click at [1463, 92] on div "single-neutral-actions-check-2 Confirmed" at bounding box center [1443, 89] width 250 height 35
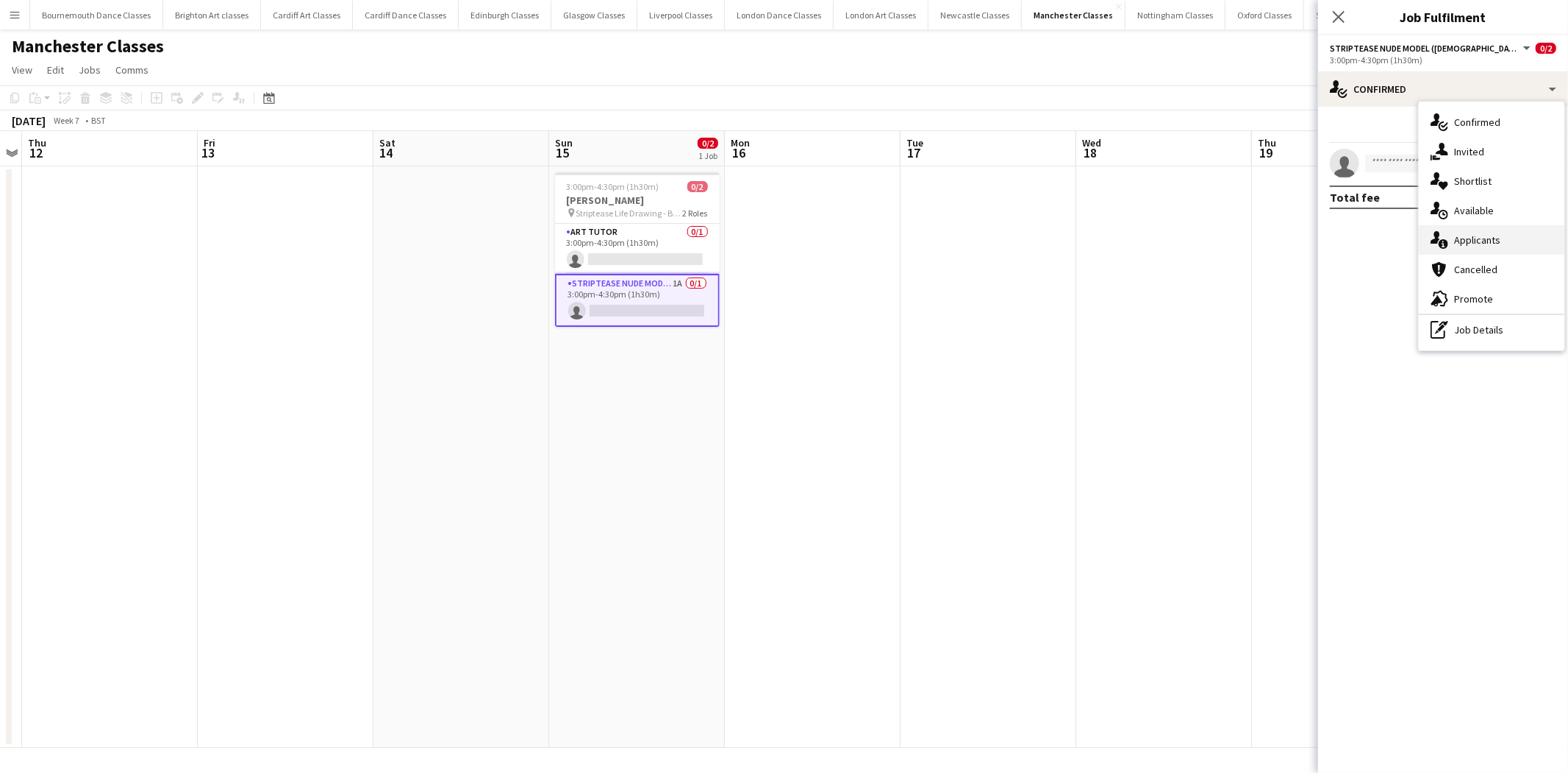
click at [1510, 243] on div "single-neutral-actions-information Applicants" at bounding box center [1492, 239] width 145 height 30
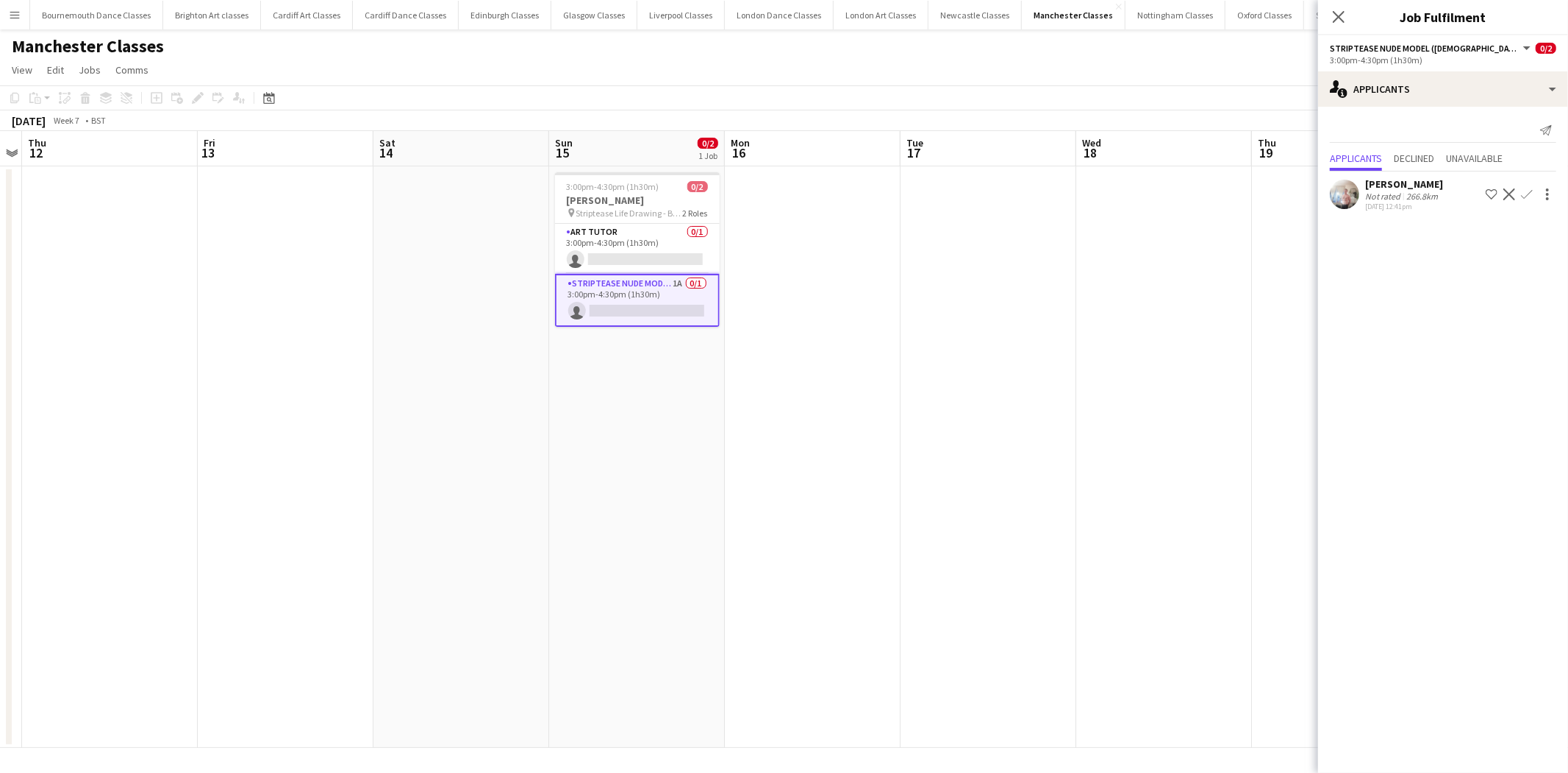
click at [1509, 193] on app-icon "Decline" at bounding box center [1510, 194] width 11 height 11
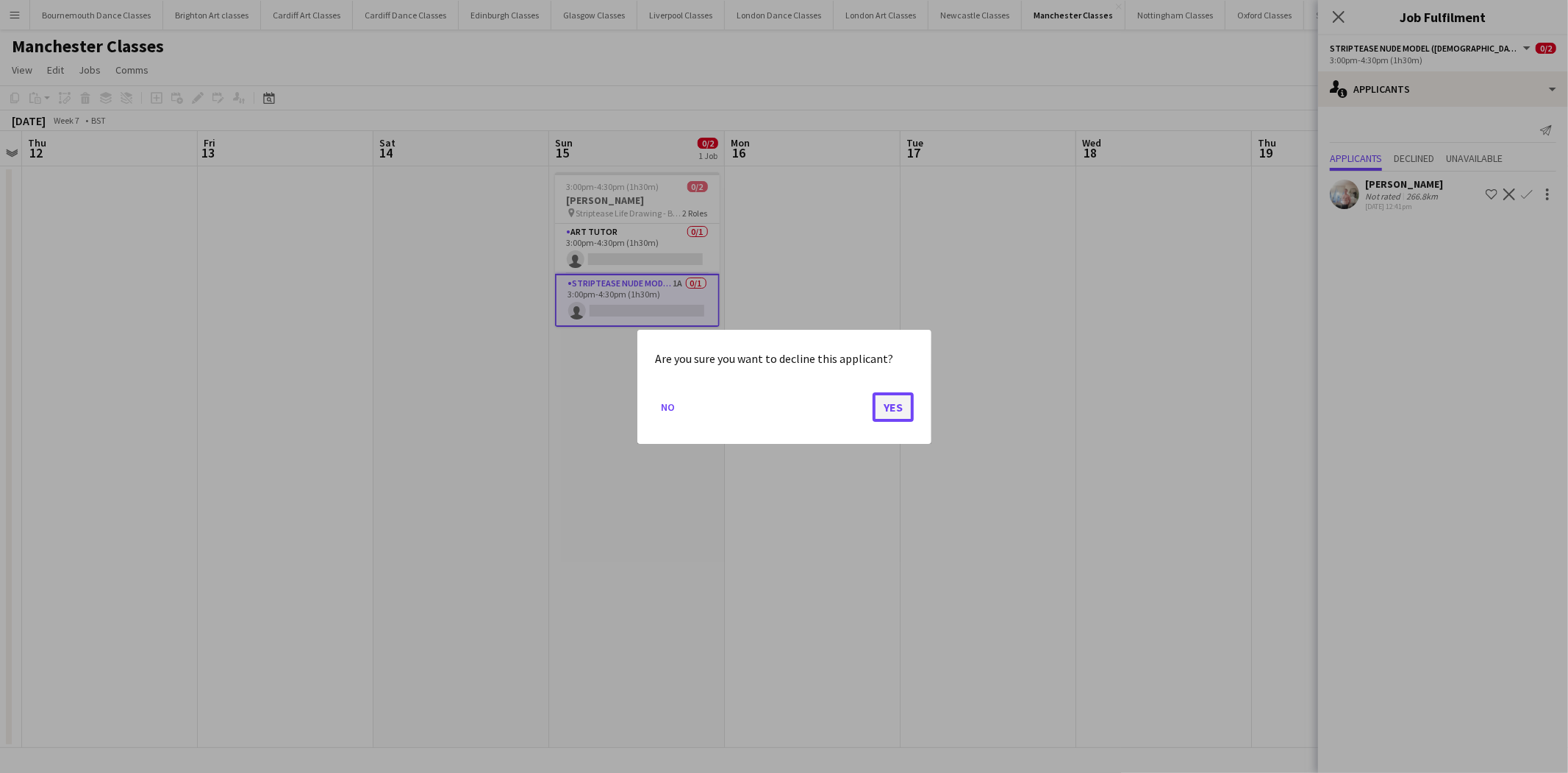
drag, startPoint x: 892, startPoint y: 403, endPoint x: 912, endPoint y: 405, distance: 20.1
click at [893, 403] on button "Yes" at bounding box center [893, 406] width 41 height 30
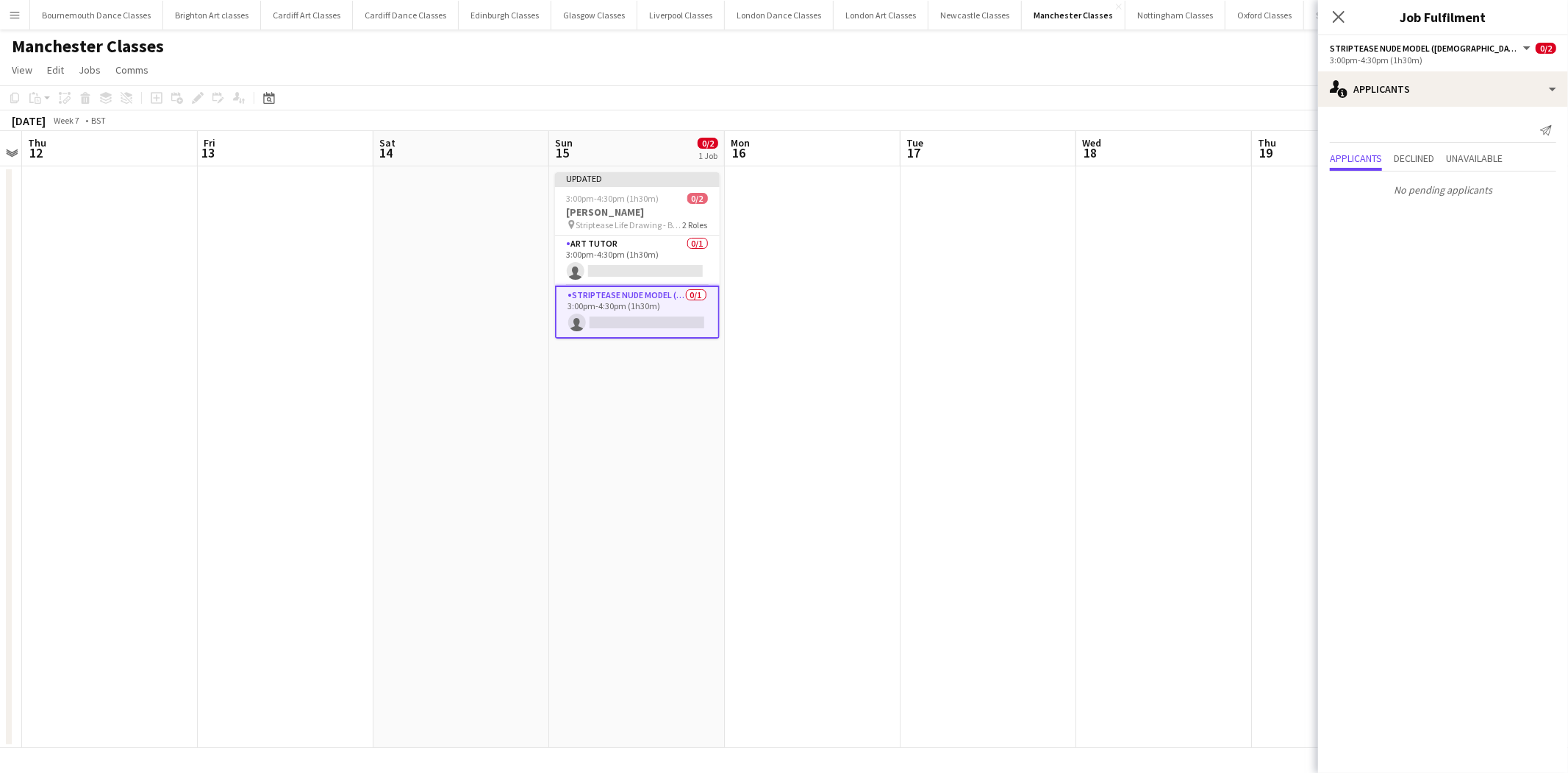
click at [1245, 351] on app-date-cell at bounding box center [1165, 457] width 176 height 582
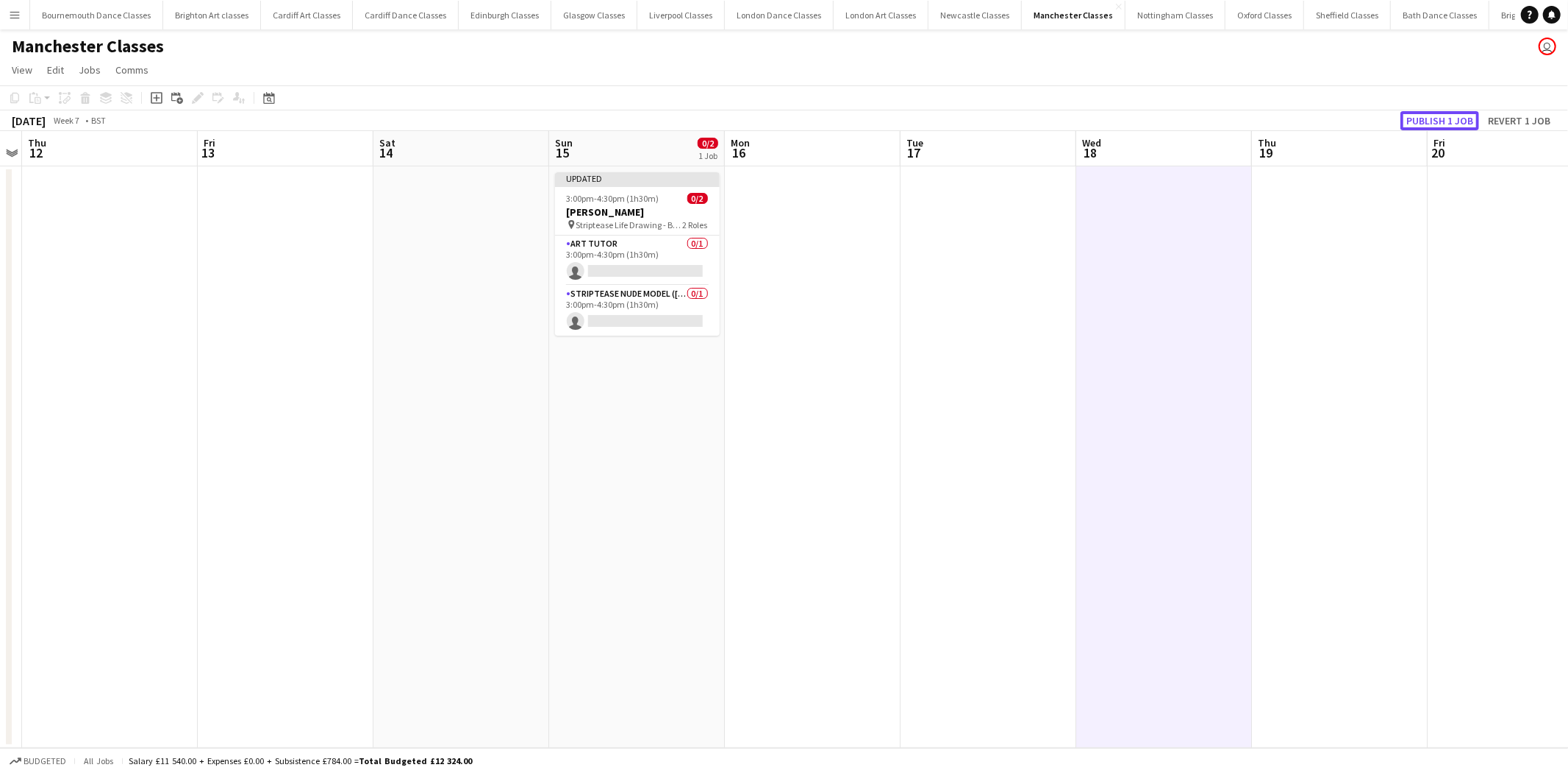
drag, startPoint x: 1453, startPoint y: 115, endPoint x: 1415, endPoint y: 122, distance: 38.6
click at [1445, 117] on button "Publish 1 job" at bounding box center [1440, 121] width 78 height 19
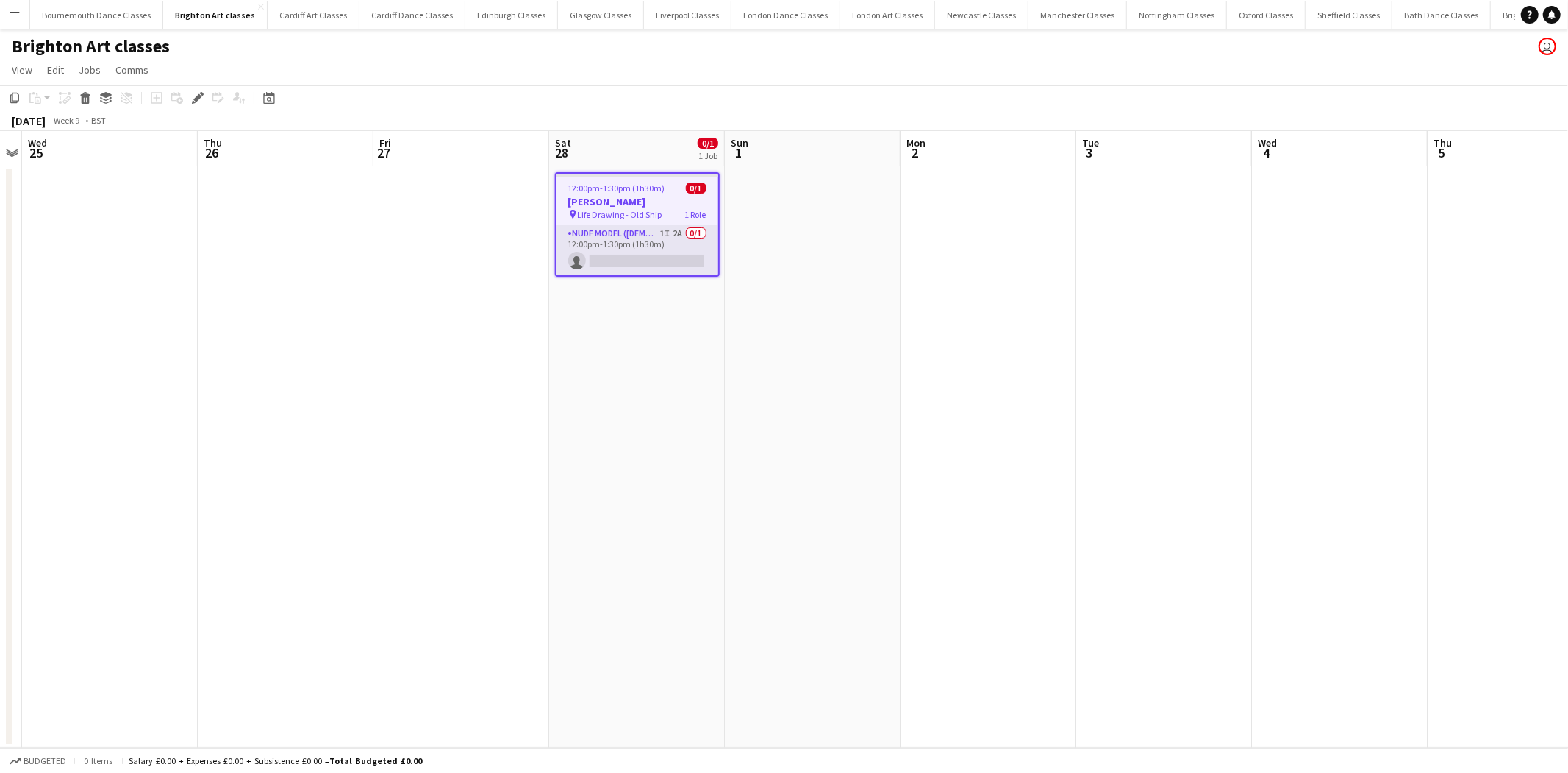
click at [675, 255] on app-card-role "Nude Model ([DEMOGRAPHIC_DATA]) 1I 2A 0/1 12:00pm-1:30pm (1h30m) single-neutral…" at bounding box center [637, 250] width 162 height 50
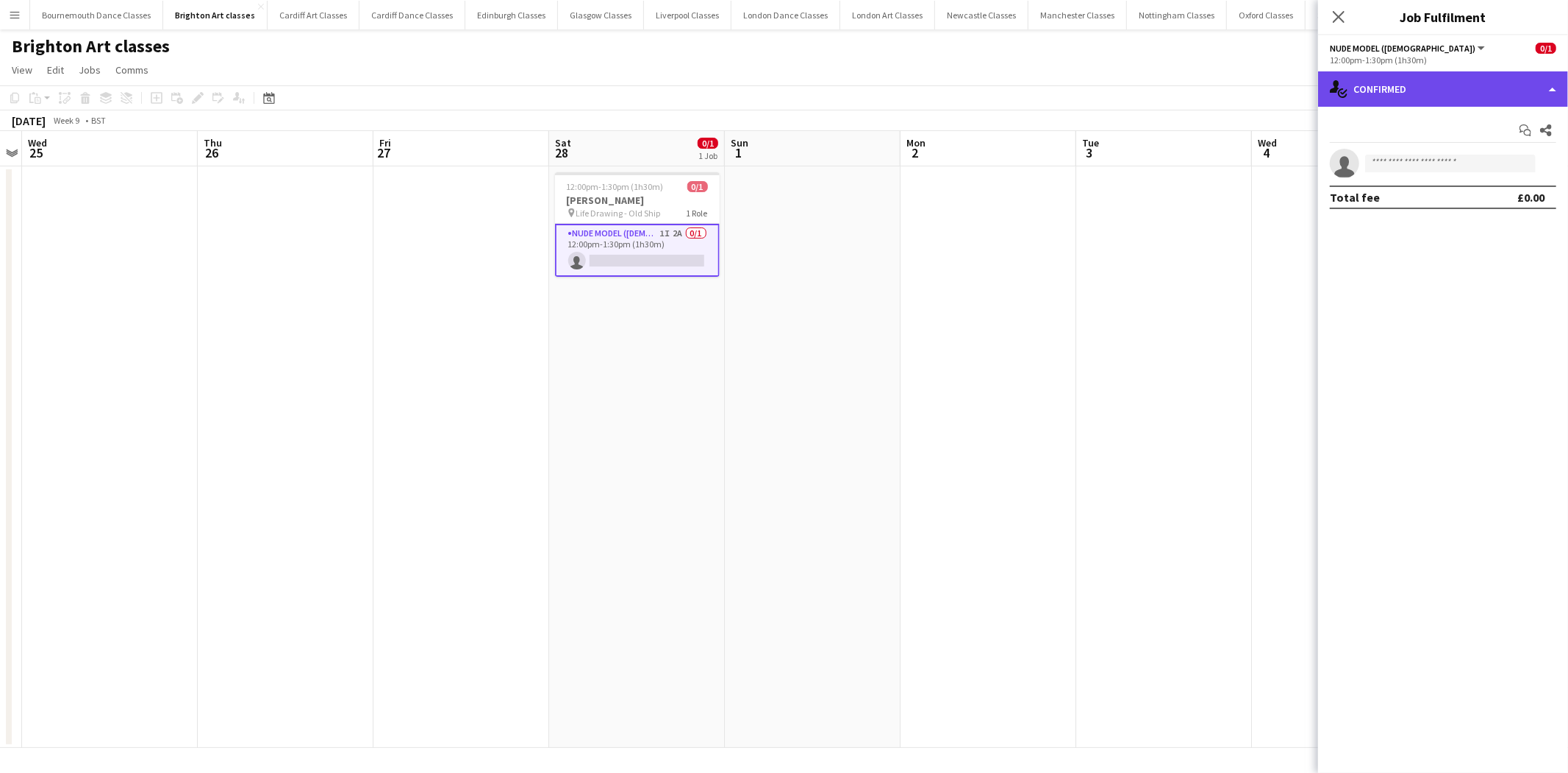
click at [1442, 91] on div "single-neutral-actions-check-2 Confirmed" at bounding box center [1443, 89] width 250 height 35
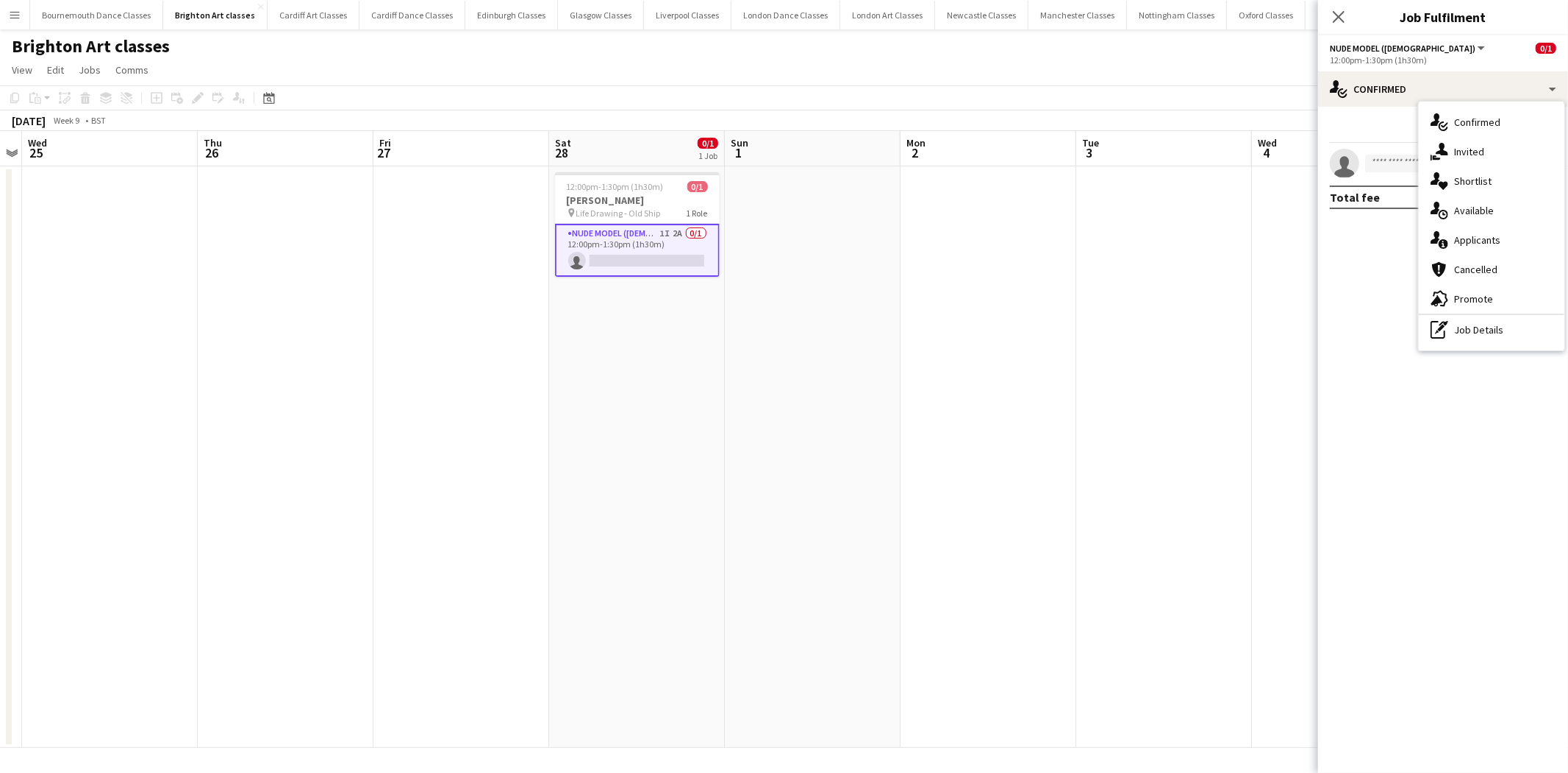
click at [1468, 244] on div "single-neutral-actions-information Applicants" at bounding box center [1492, 239] width 145 height 30
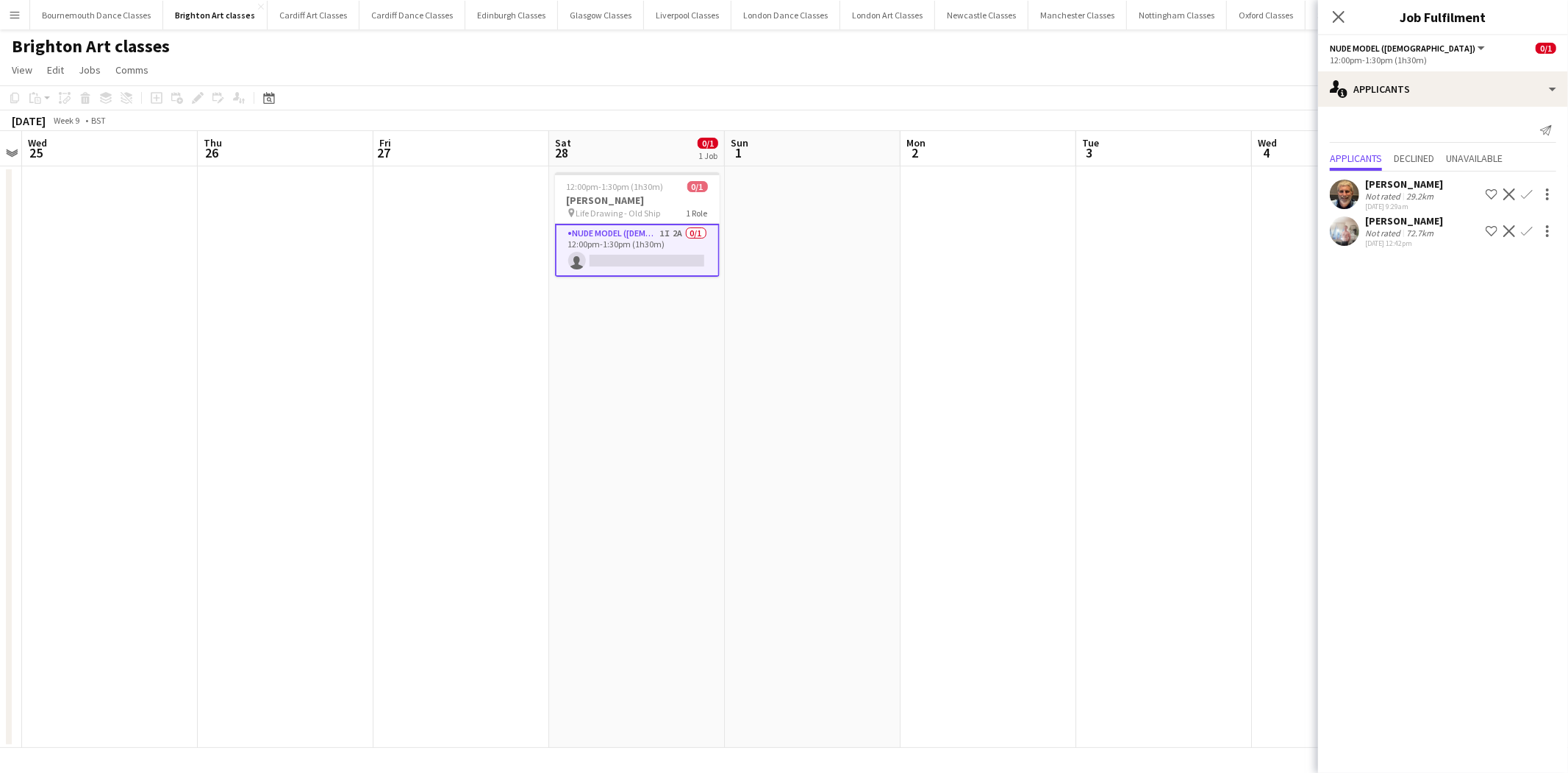
click at [1528, 228] on app-icon "Confirm" at bounding box center [1527, 231] width 11 height 11
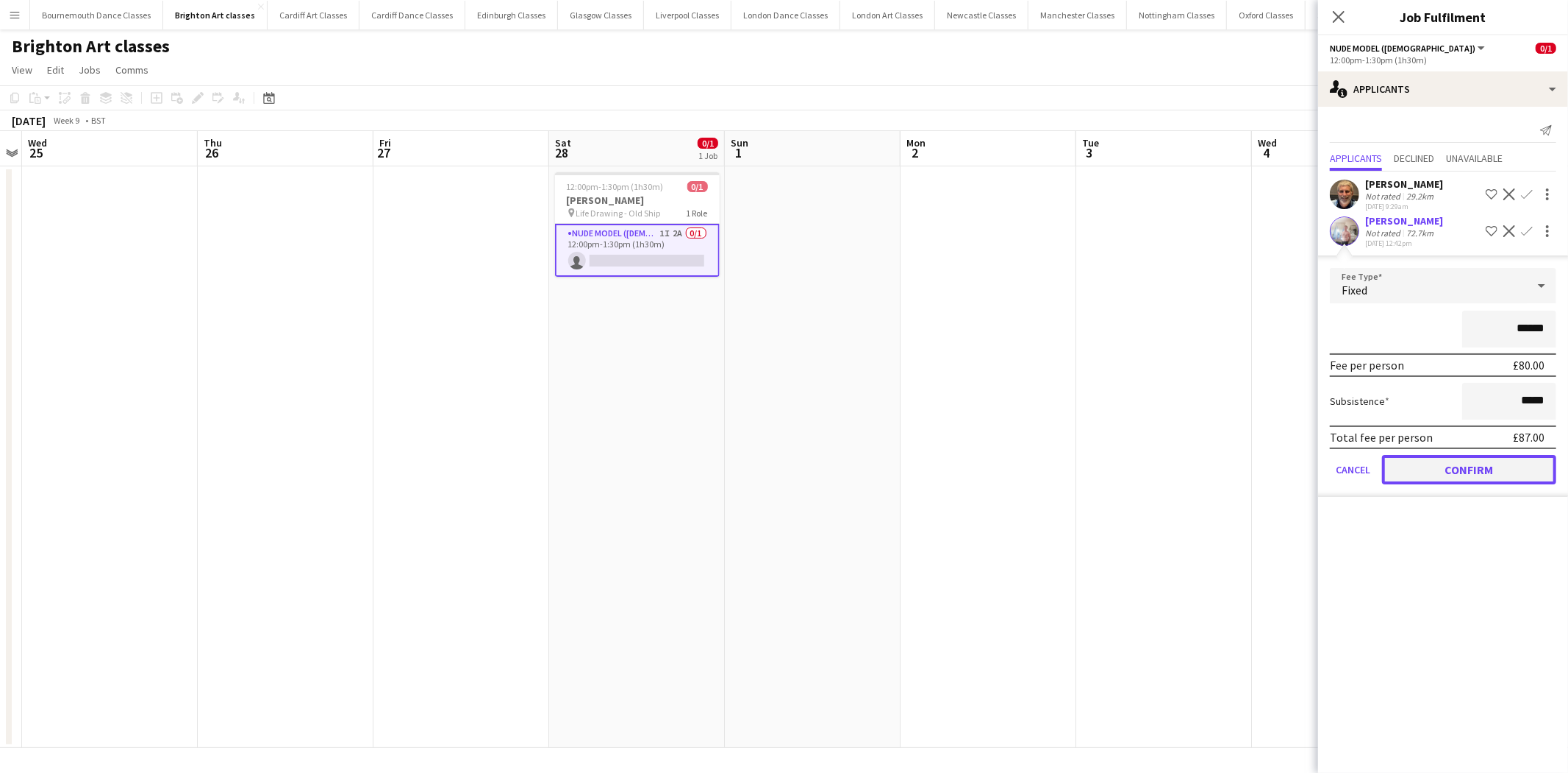
click at [1476, 459] on button "Confirm" at bounding box center [1470, 469] width 174 height 30
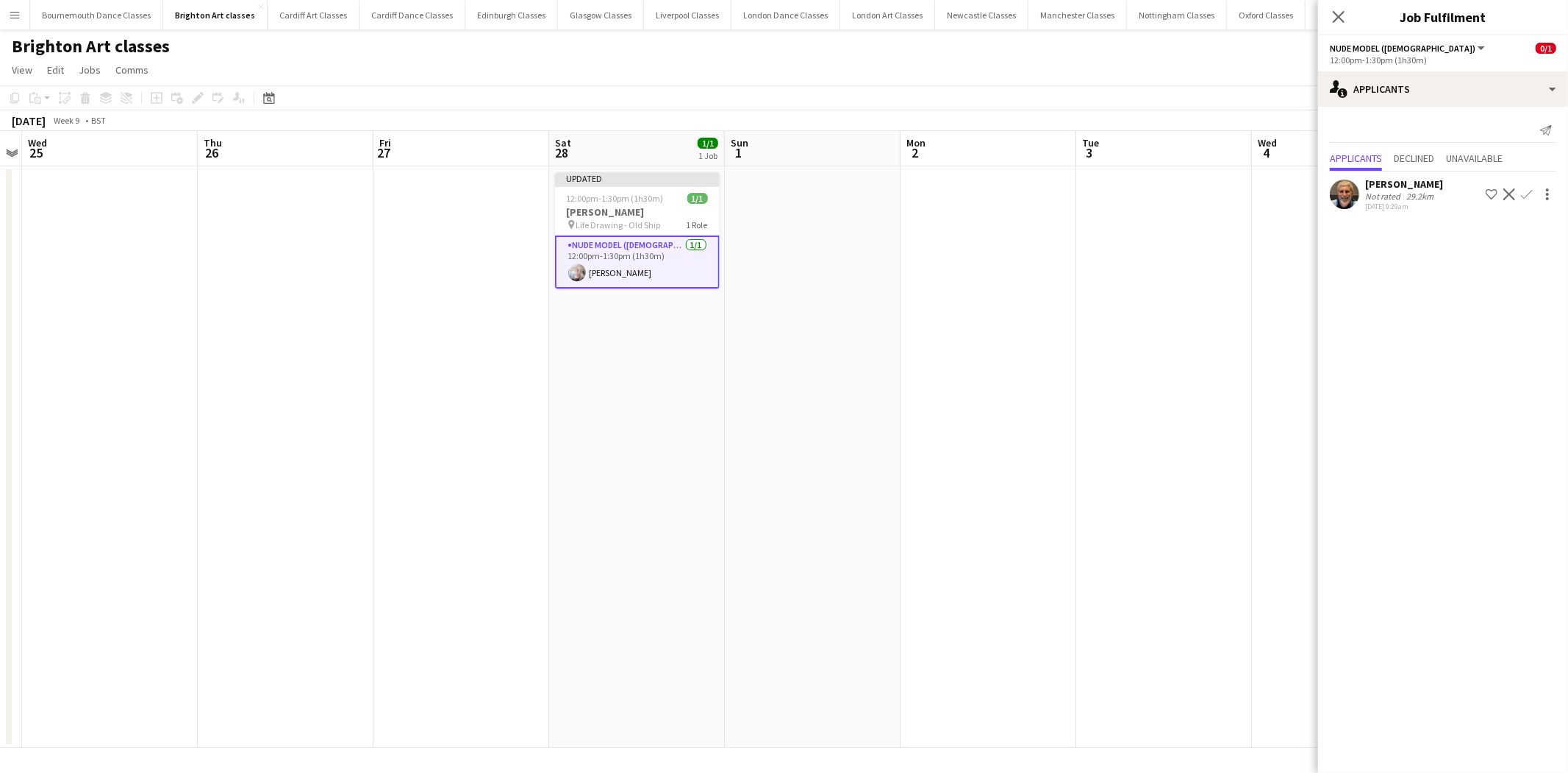
drag, startPoint x: 1274, startPoint y: 416, endPoint x: 1327, endPoint y: 284, distance: 142.2
click at [1271, 412] on app-date-cell at bounding box center [1340, 457] width 176 height 582
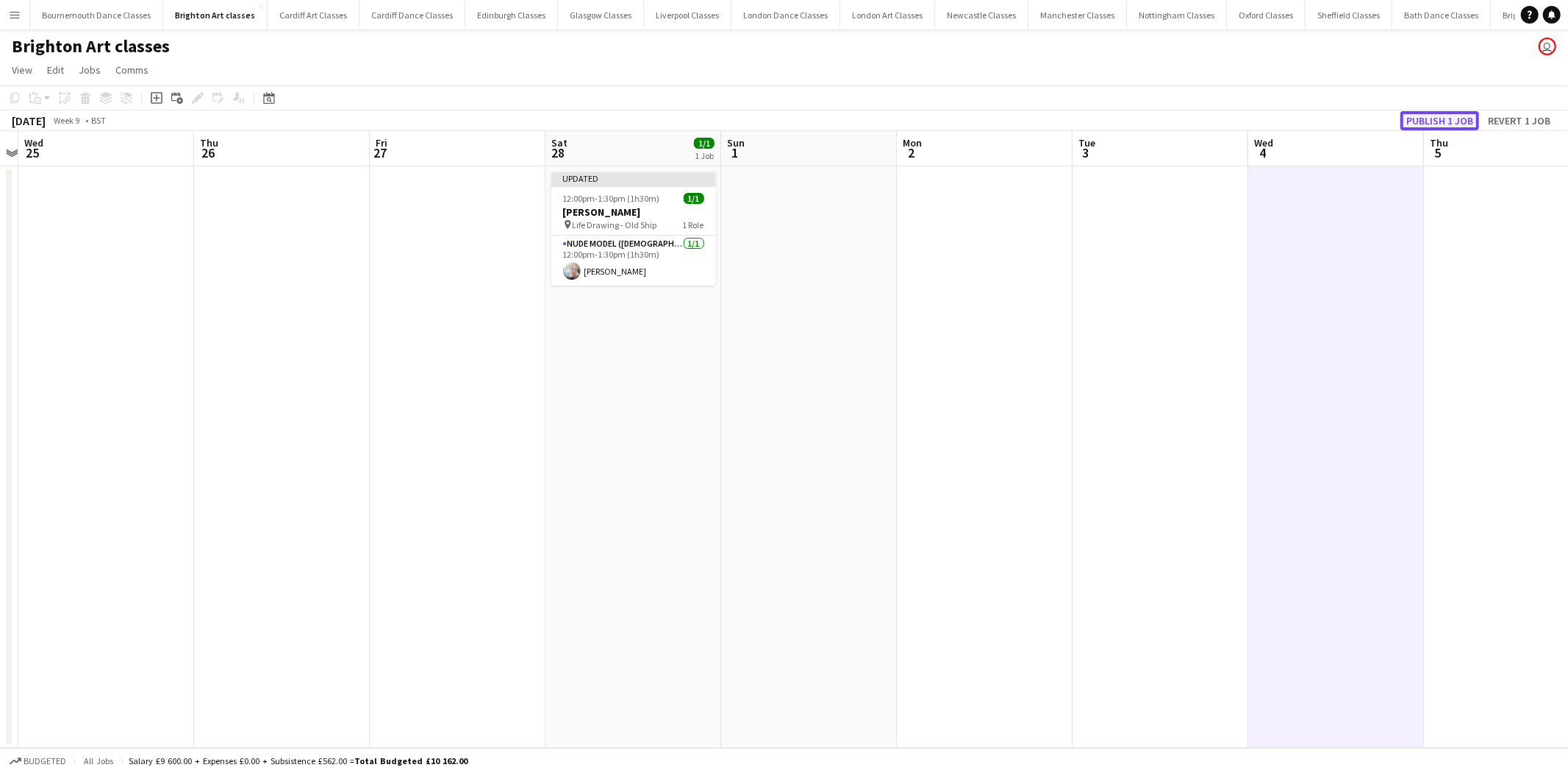
drag, startPoint x: 1441, startPoint y: 128, endPoint x: 1358, endPoint y: 127, distance: 83.0
click at [1438, 127] on button "Publish 1 job" at bounding box center [1440, 121] width 78 height 19
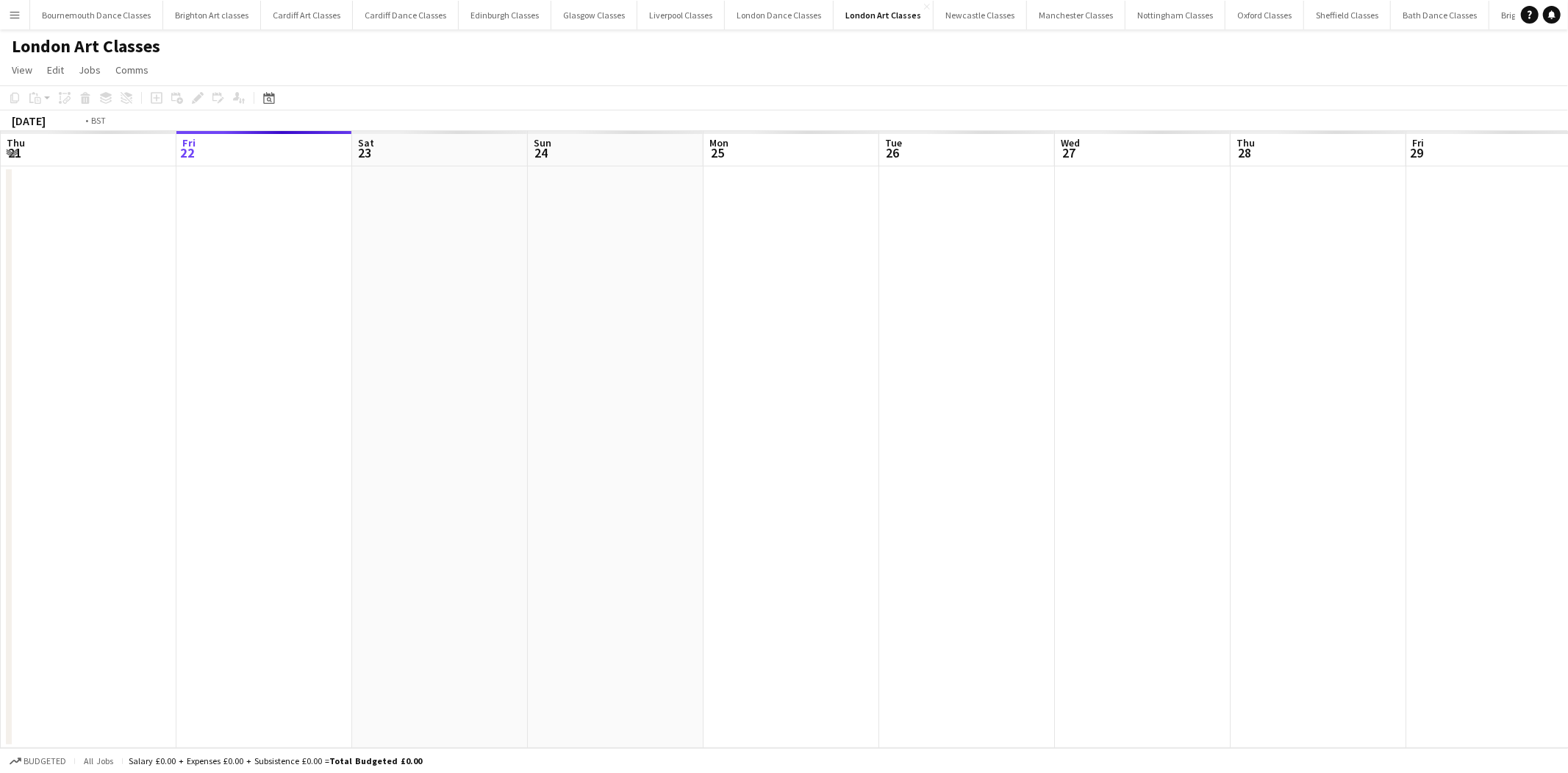
scroll to position [0, 505]
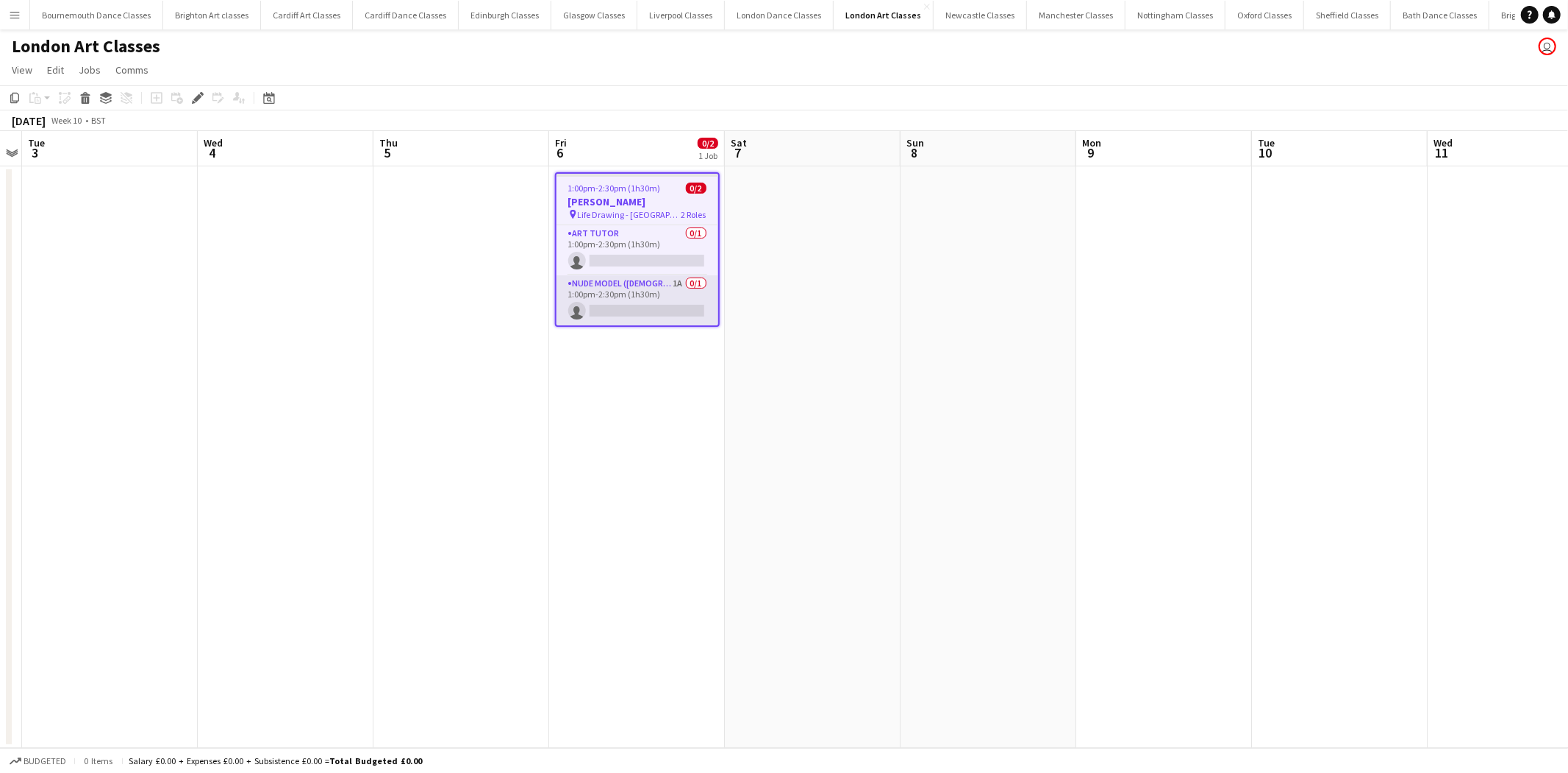
click at [648, 301] on app-card-role "Nude Model ([DEMOGRAPHIC_DATA]) 1A 0/1 1:00pm-2:30pm (1h30m) single-neutral-act…" at bounding box center [637, 300] width 162 height 50
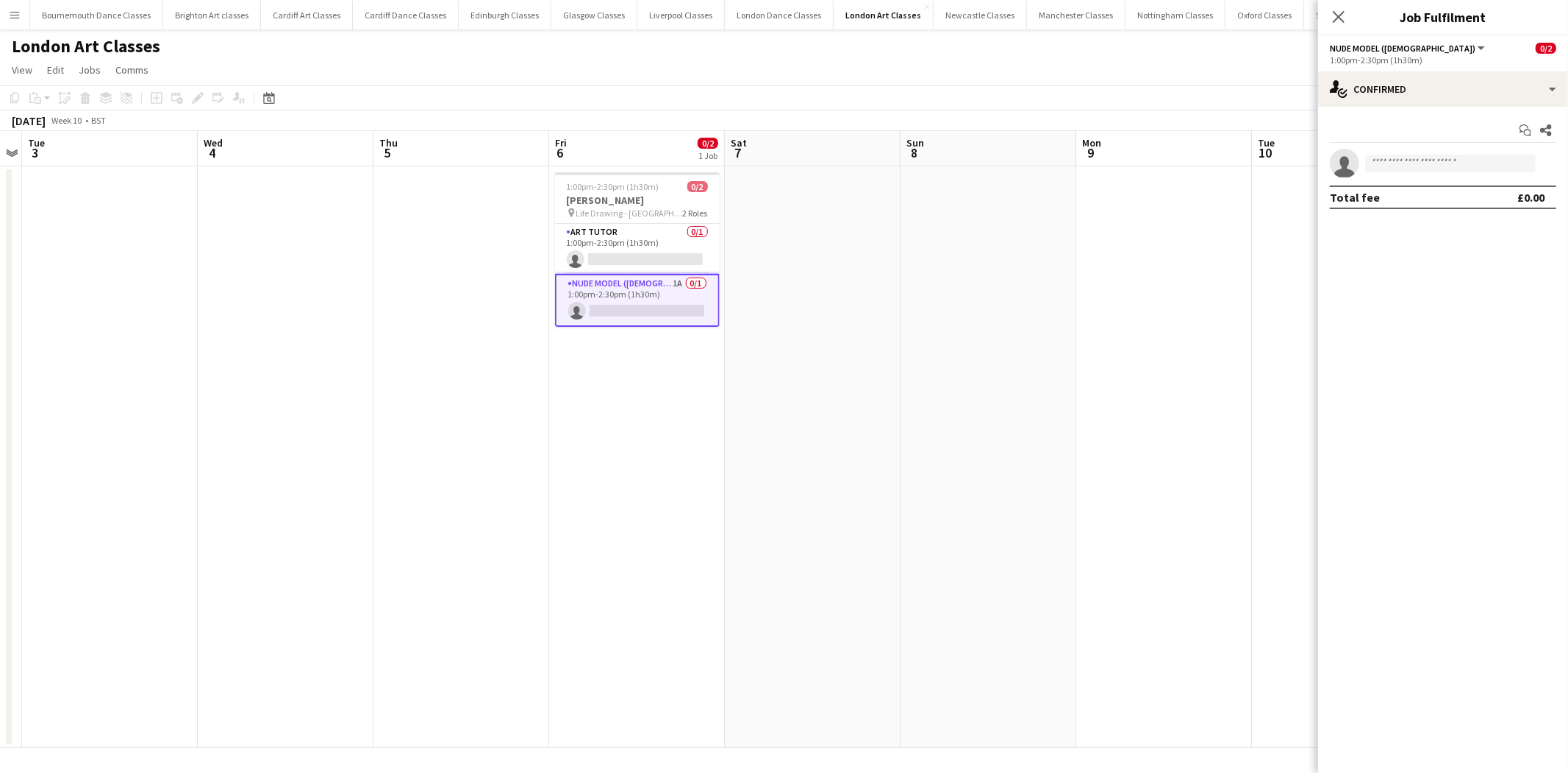
click at [1527, 107] on div "Start chat Share single-neutral-actions Total fee £0.00" at bounding box center [1443, 164] width 250 height 114
click at [1494, 94] on div "single-neutral-actions-check-2 Confirmed" at bounding box center [1443, 89] width 250 height 35
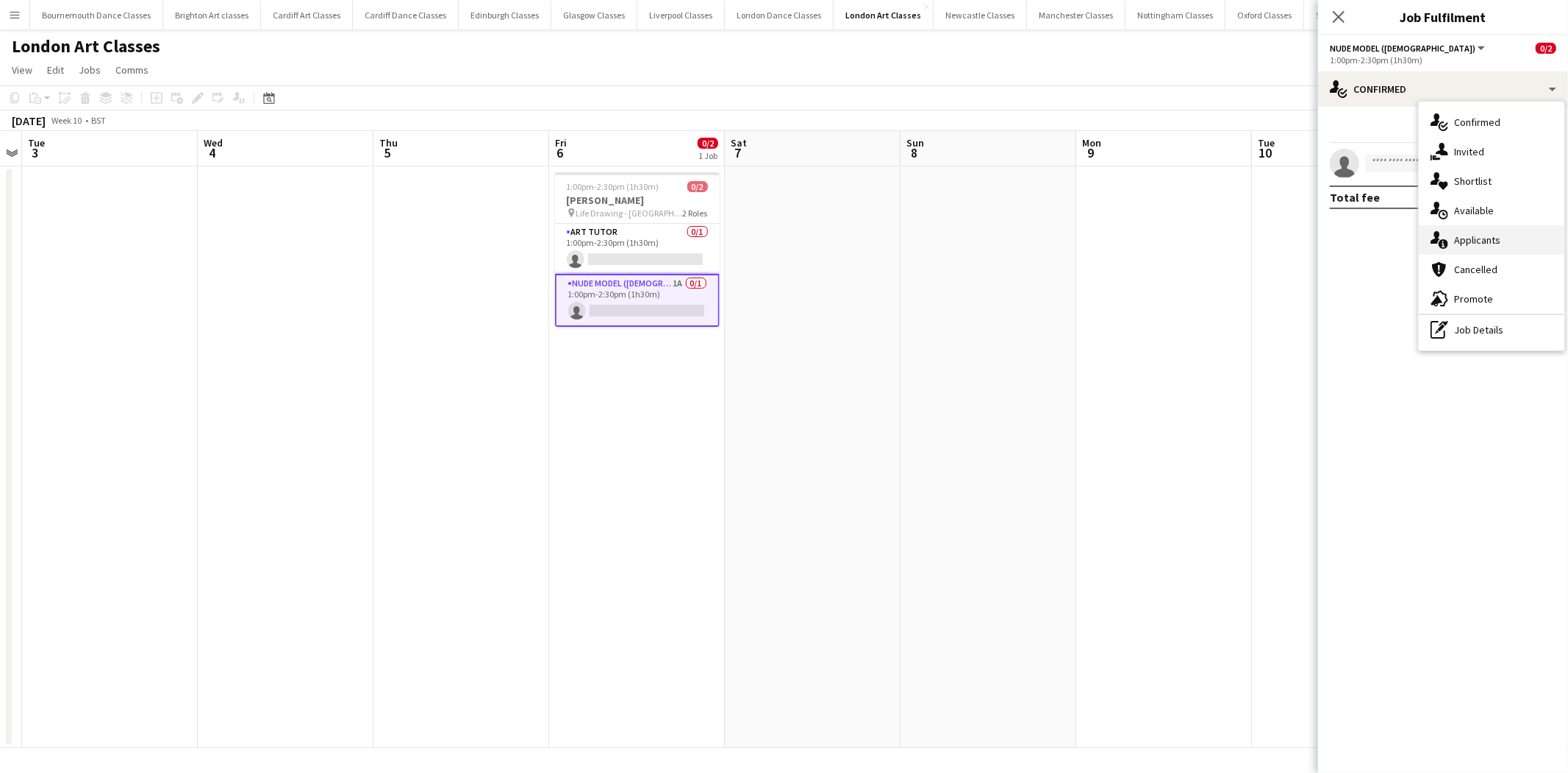
click at [1476, 249] on div "single-neutral-actions-information Applicants" at bounding box center [1492, 239] width 145 height 30
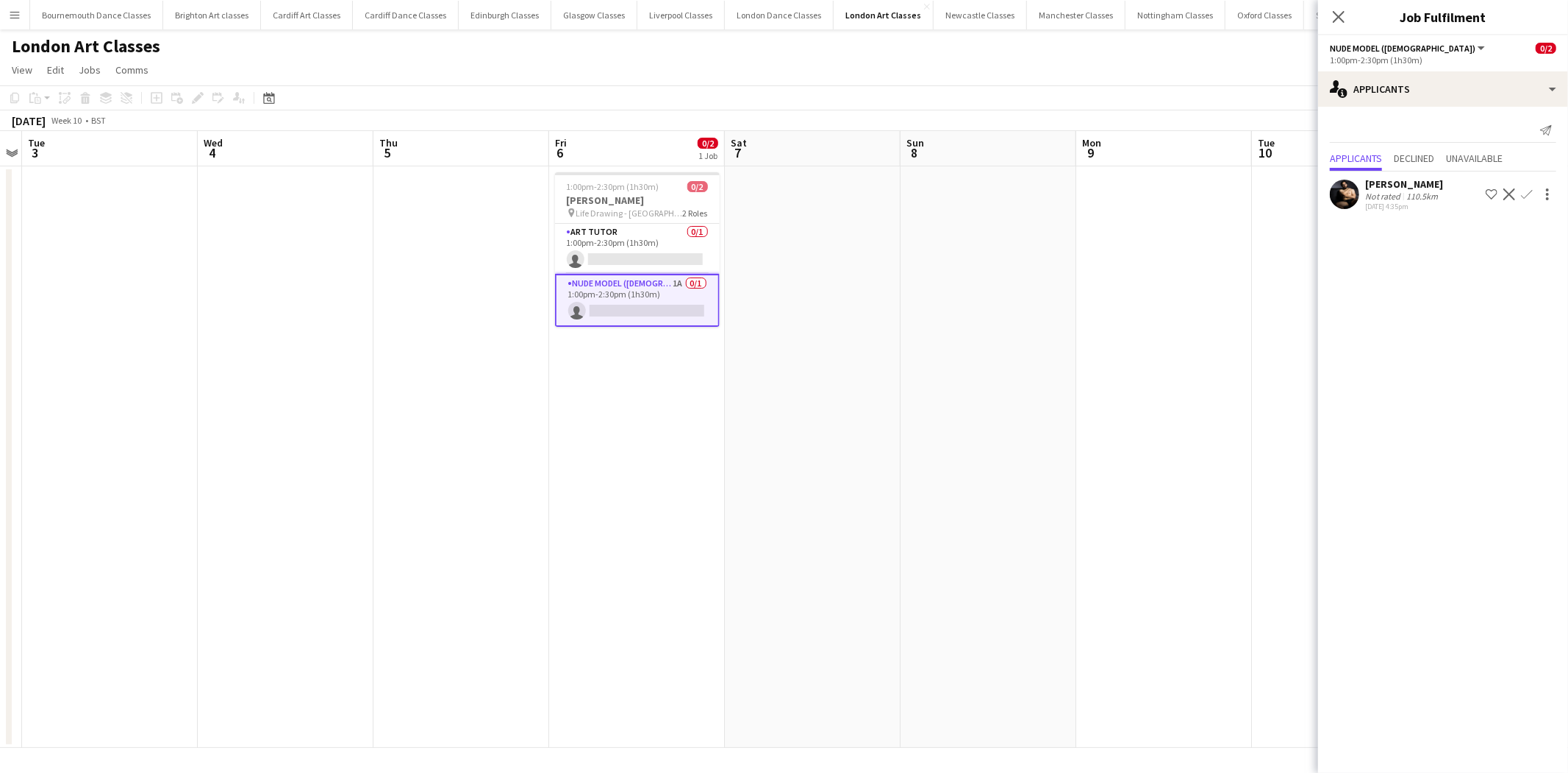
click at [1518, 189] on button "Confirm" at bounding box center [1527, 194] width 17 height 17
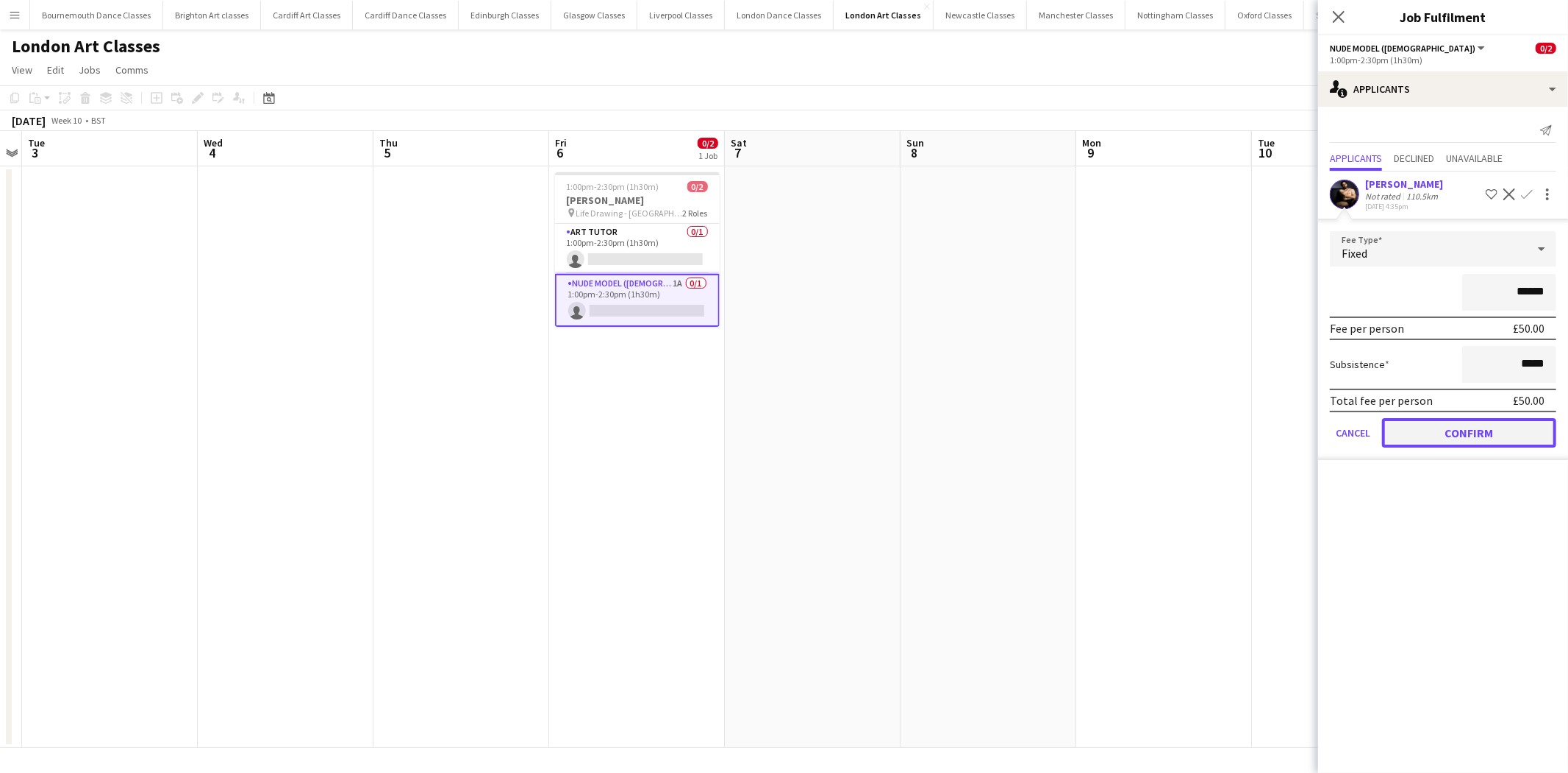
drag, startPoint x: 1468, startPoint y: 436, endPoint x: 1319, endPoint y: 392, distance: 155.4
click at [1468, 437] on button "Confirm" at bounding box center [1470, 432] width 174 height 30
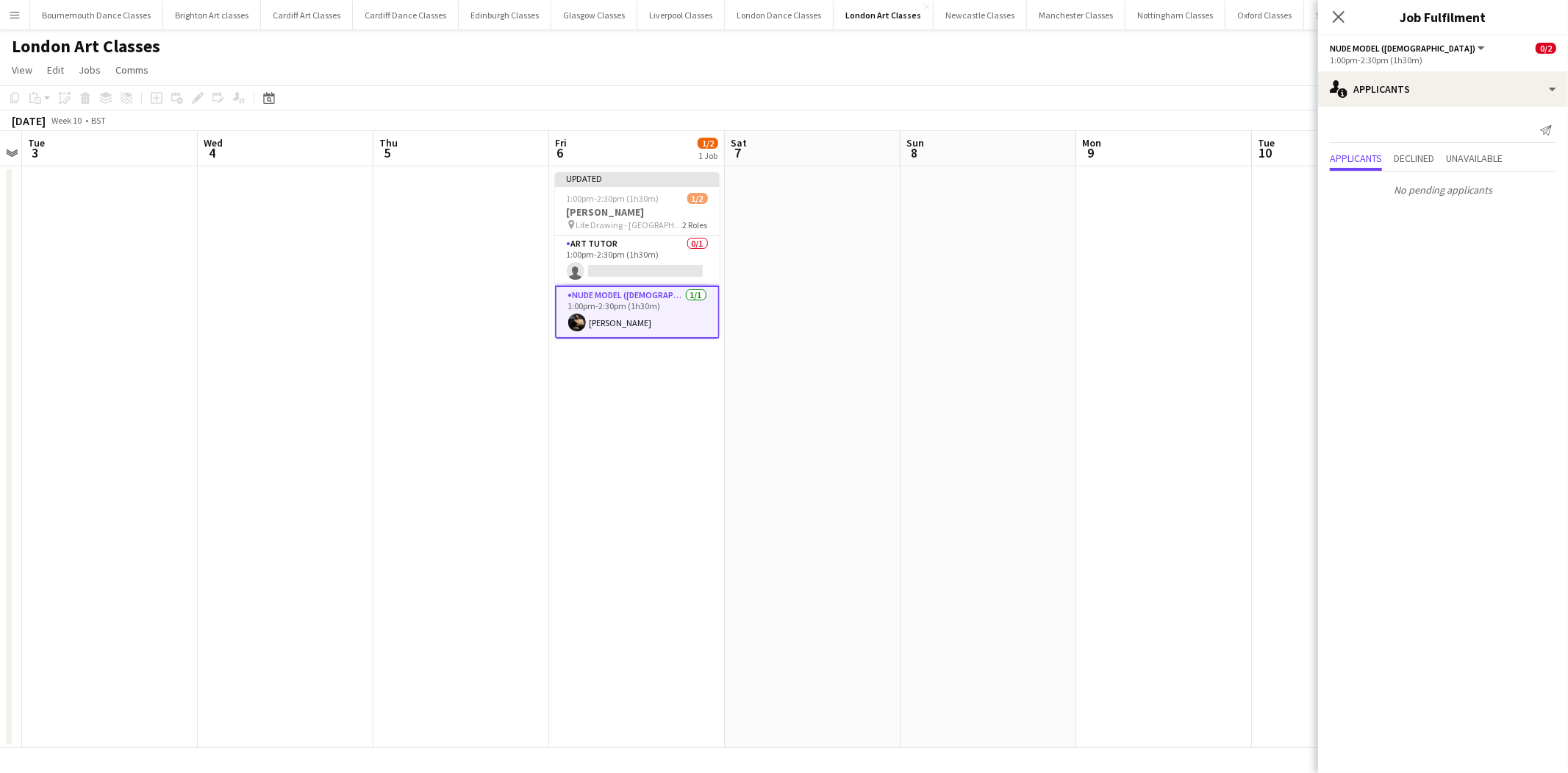
drag, startPoint x: 1225, startPoint y: 380, endPoint x: 1296, endPoint y: 247, distance: 150.8
click at [1225, 378] on app-date-cell at bounding box center [1165, 457] width 176 height 582
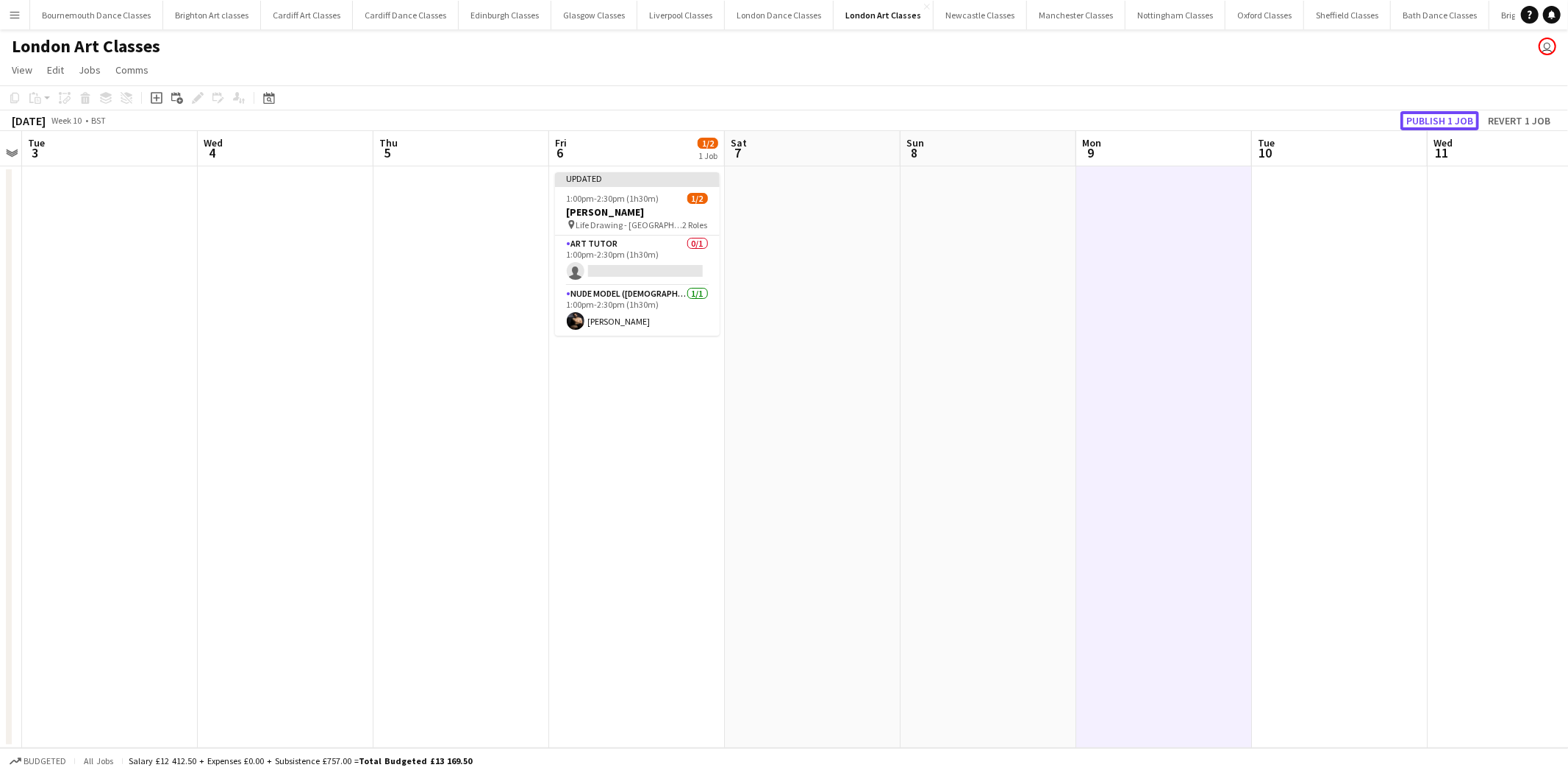
drag, startPoint x: 1441, startPoint y: 111, endPoint x: 1310, endPoint y: 114, distance: 131.0
click at [1426, 114] on button "Publish 1 job" at bounding box center [1440, 121] width 78 height 19
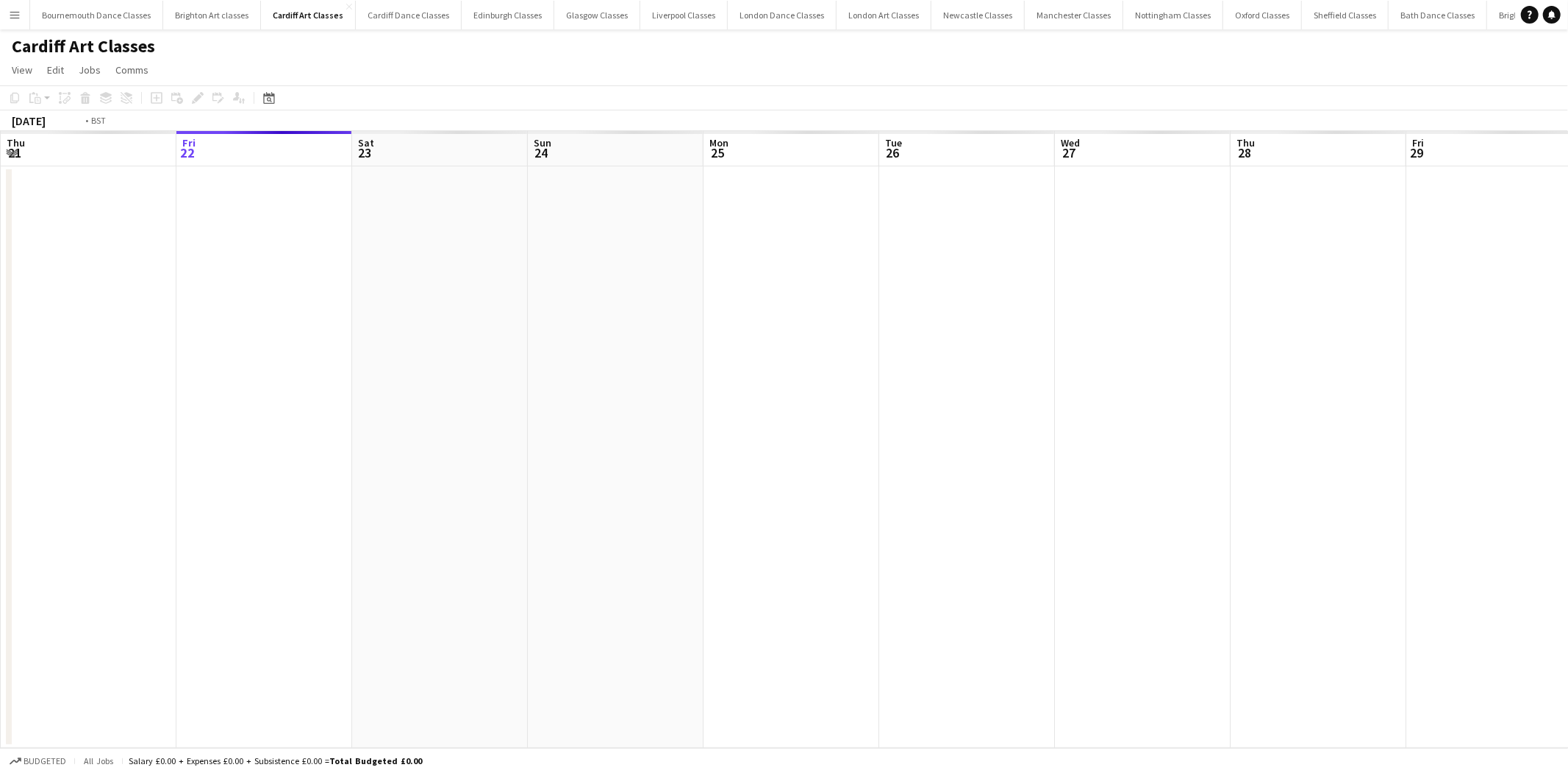
scroll to position [0, 505]
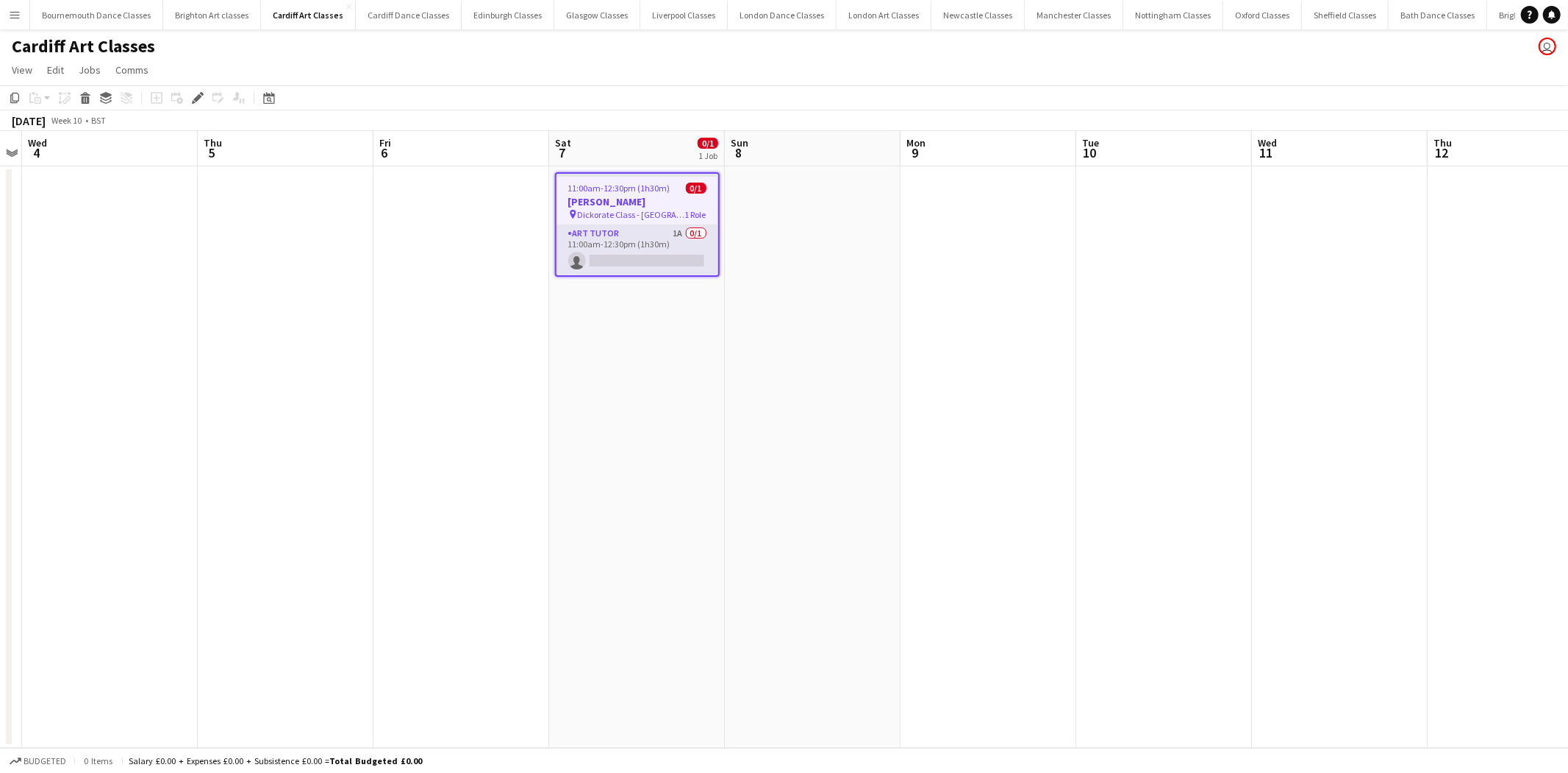
click at [692, 252] on app-card-role "Art Tutor 1A 0/1 11:00am-12:30pm (1h30m) single-neutral-actions" at bounding box center [637, 250] width 162 height 50
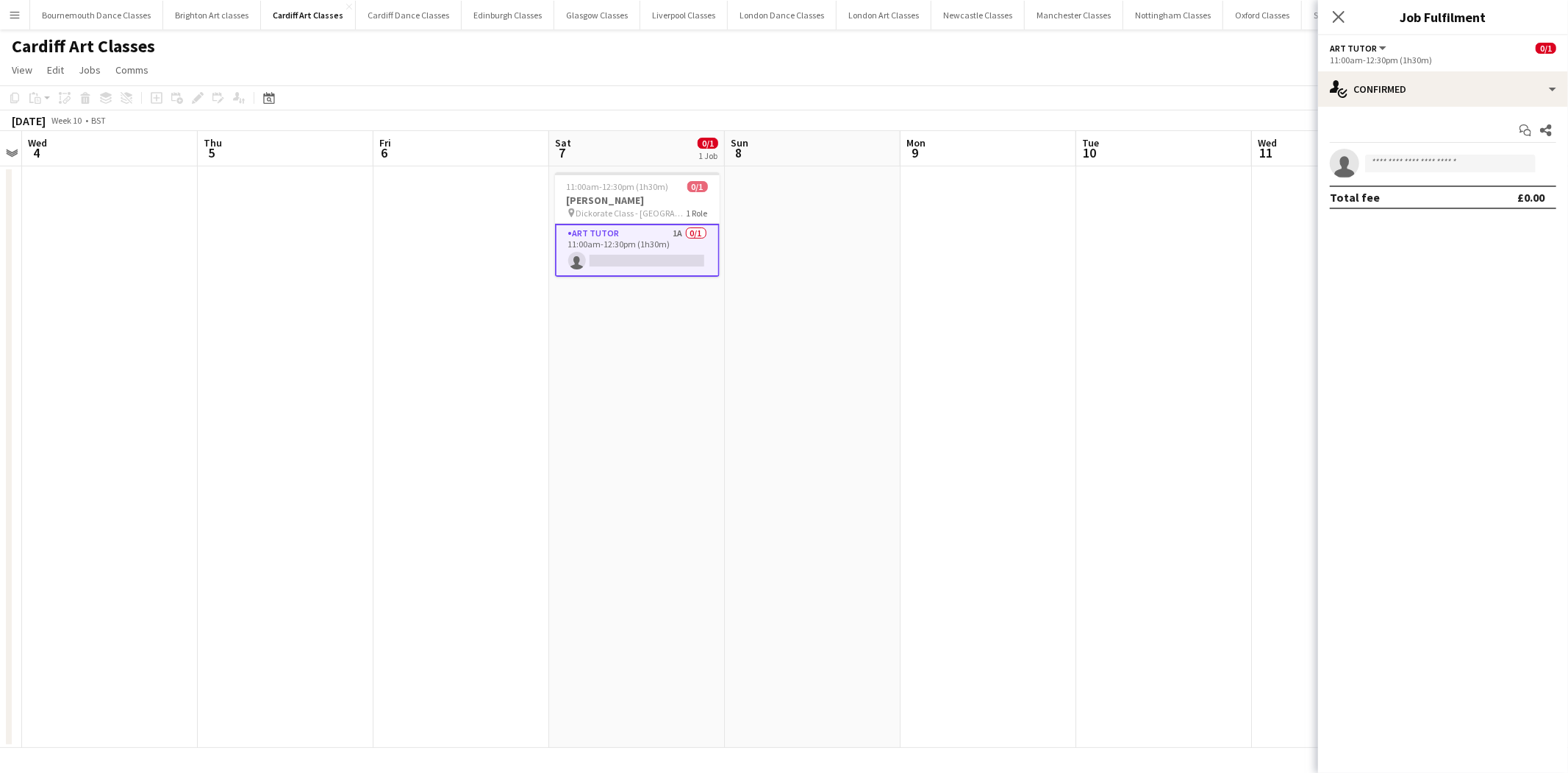
click at [1472, 107] on div "Start chat Share single-neutral-actions Total fee £0.00" at bounding box center [1443, 164] width 250 height 114
click at [1476, 91] on div "single-neutral-actions-check-2 Confirmed" at bounding box center [1443, 89] width 250 height 35
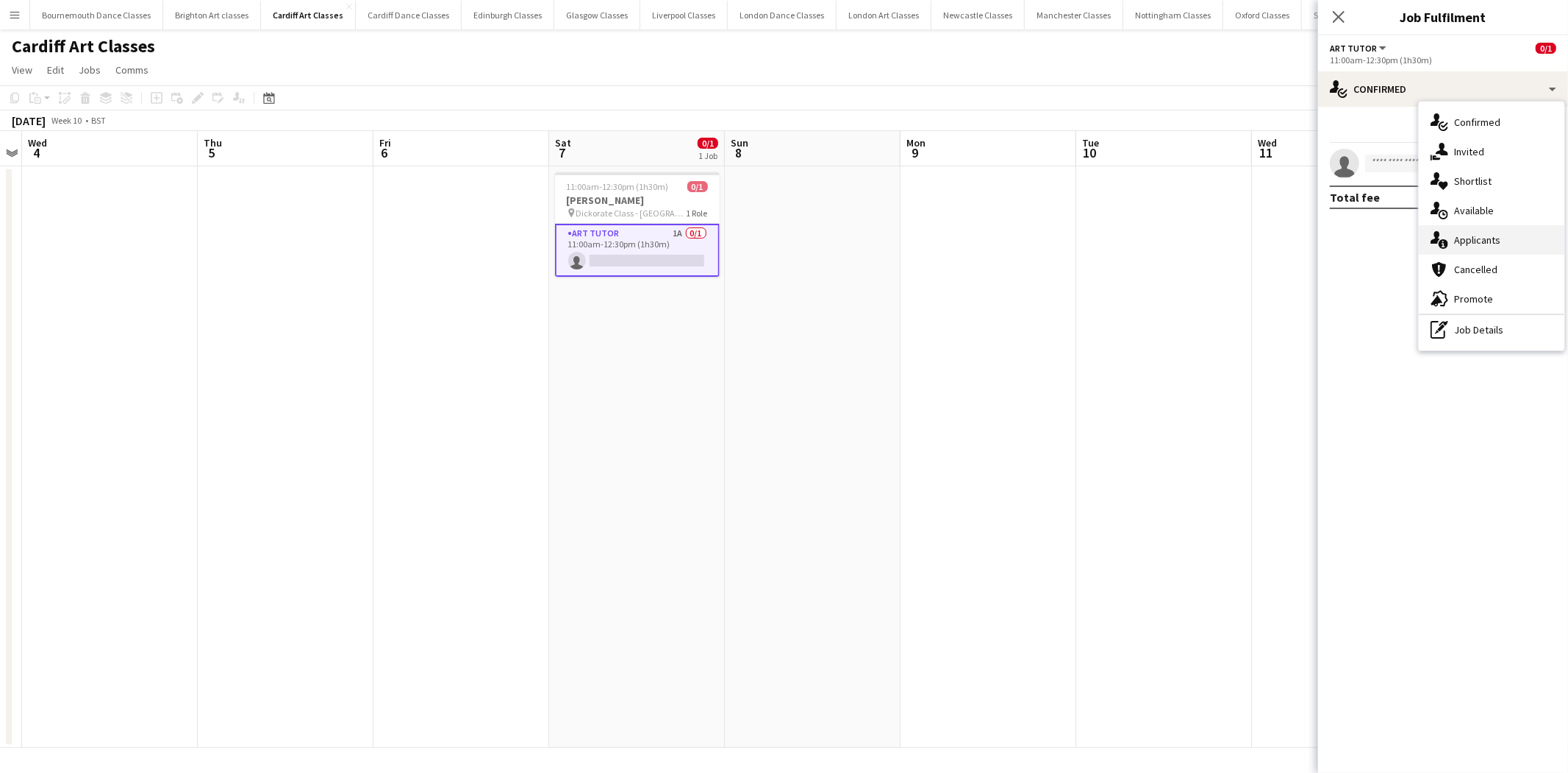
click at [1491, 244] on div "single-neutral-actions-information Applicants" at bounding box center [1492, 239] width 145 height 30
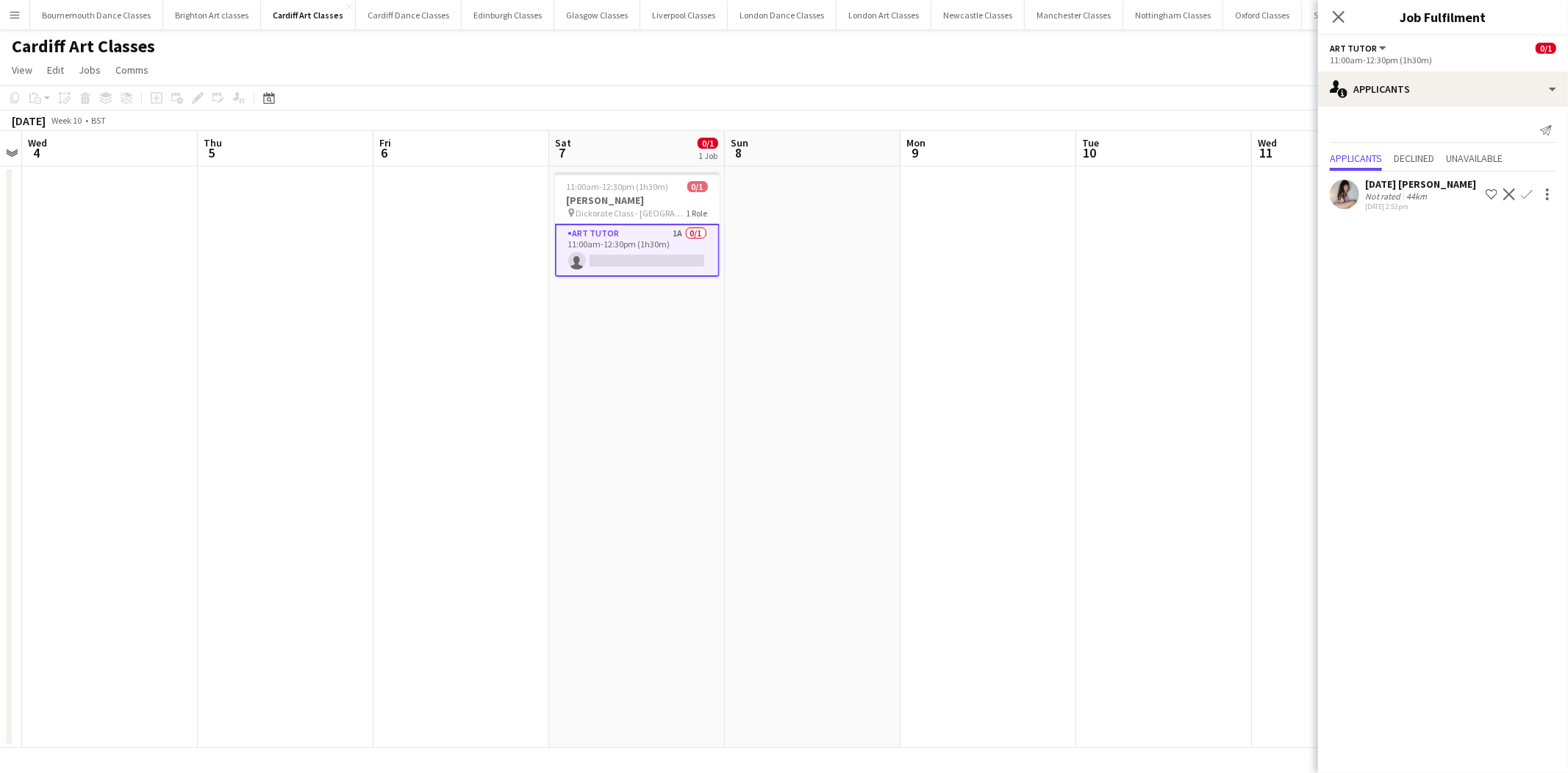
click at [1519, 186] on button "Confirm" at bounding box center [1527, 194] width 17 height 17
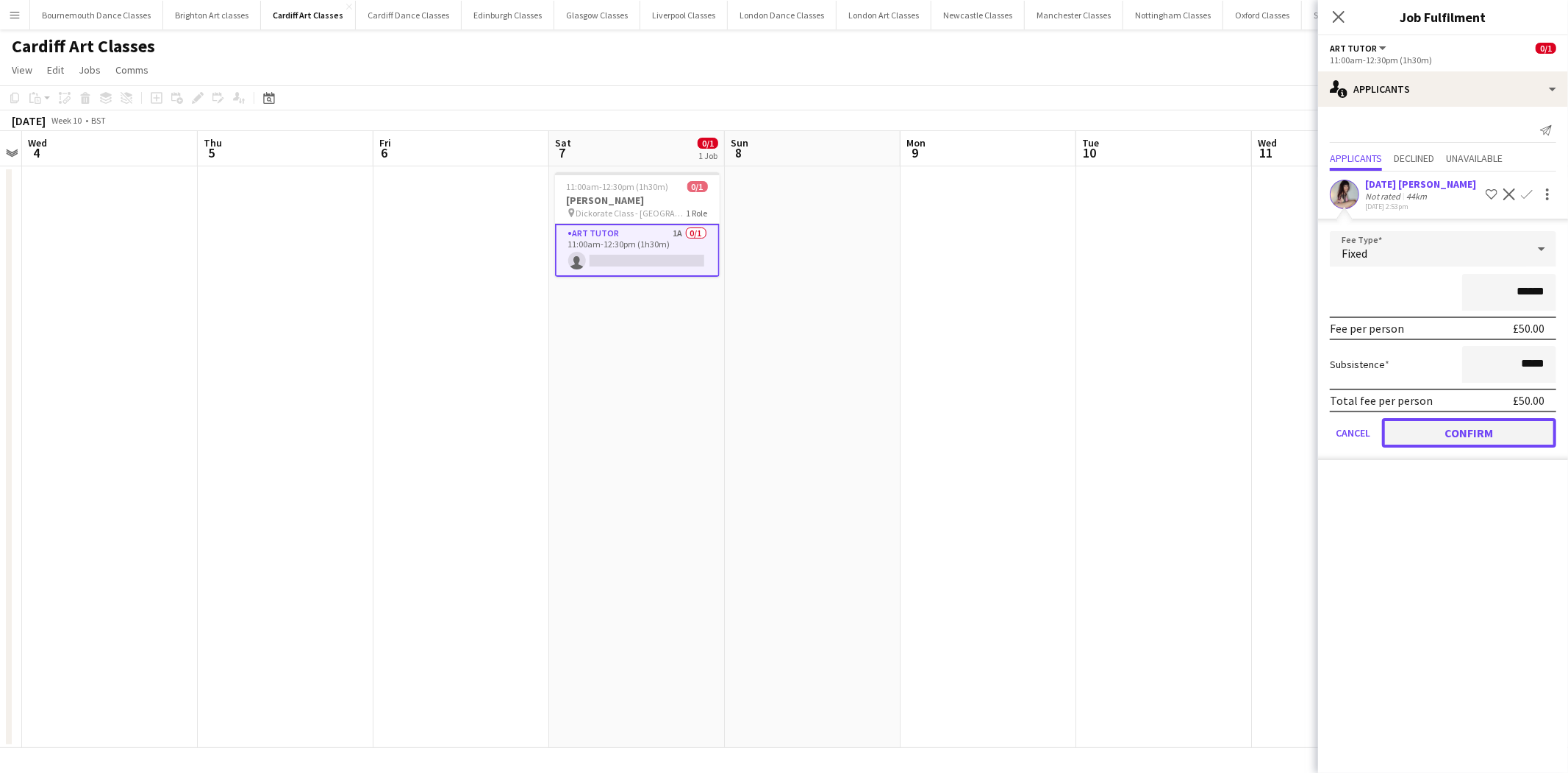
click at [1431, 422] on button "Confirm" at bounding box center [1470, 432] width 174 height 30
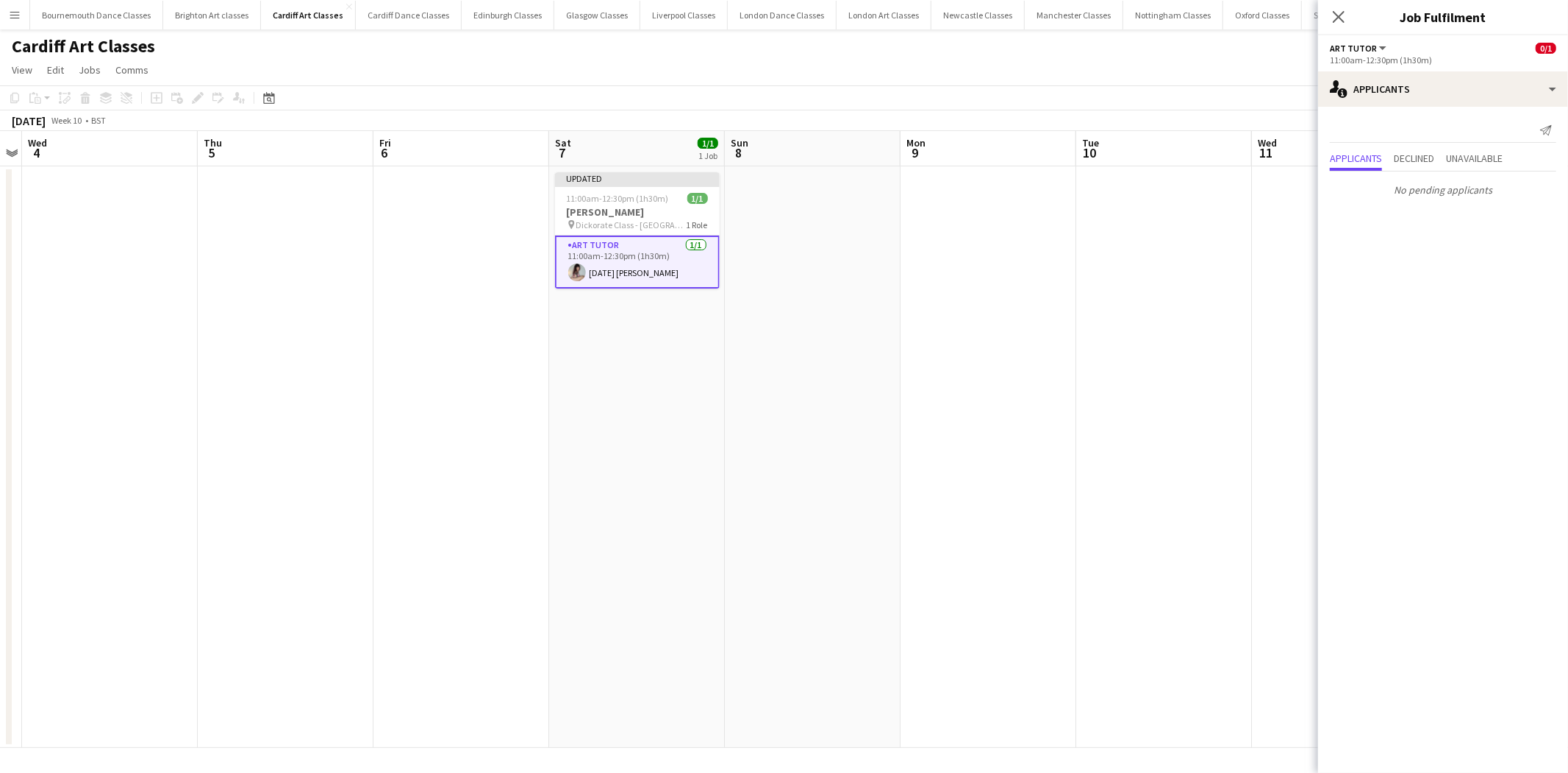
click at [1097, 369] on app-date-cell at bounding box center [1165, 457] width 176 height 582
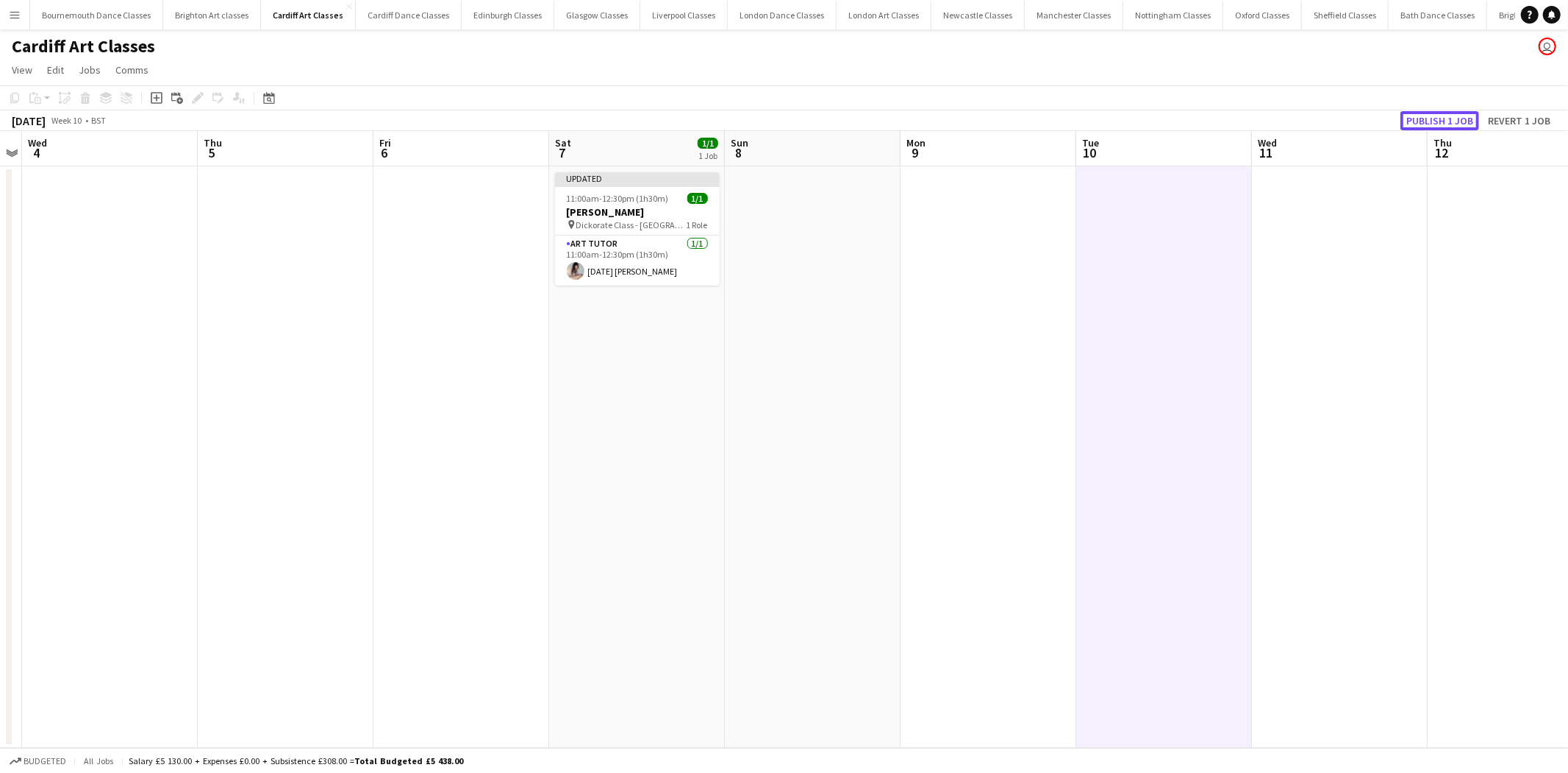
drag, startPoint x: 1442, startPoint y: 127, endPoint x: 1289, endPoint y: 126, distance: 153.0
click at [1434, 126] on button "Publish 1 job" at bounding box center [1440, 121] width 78 height 19
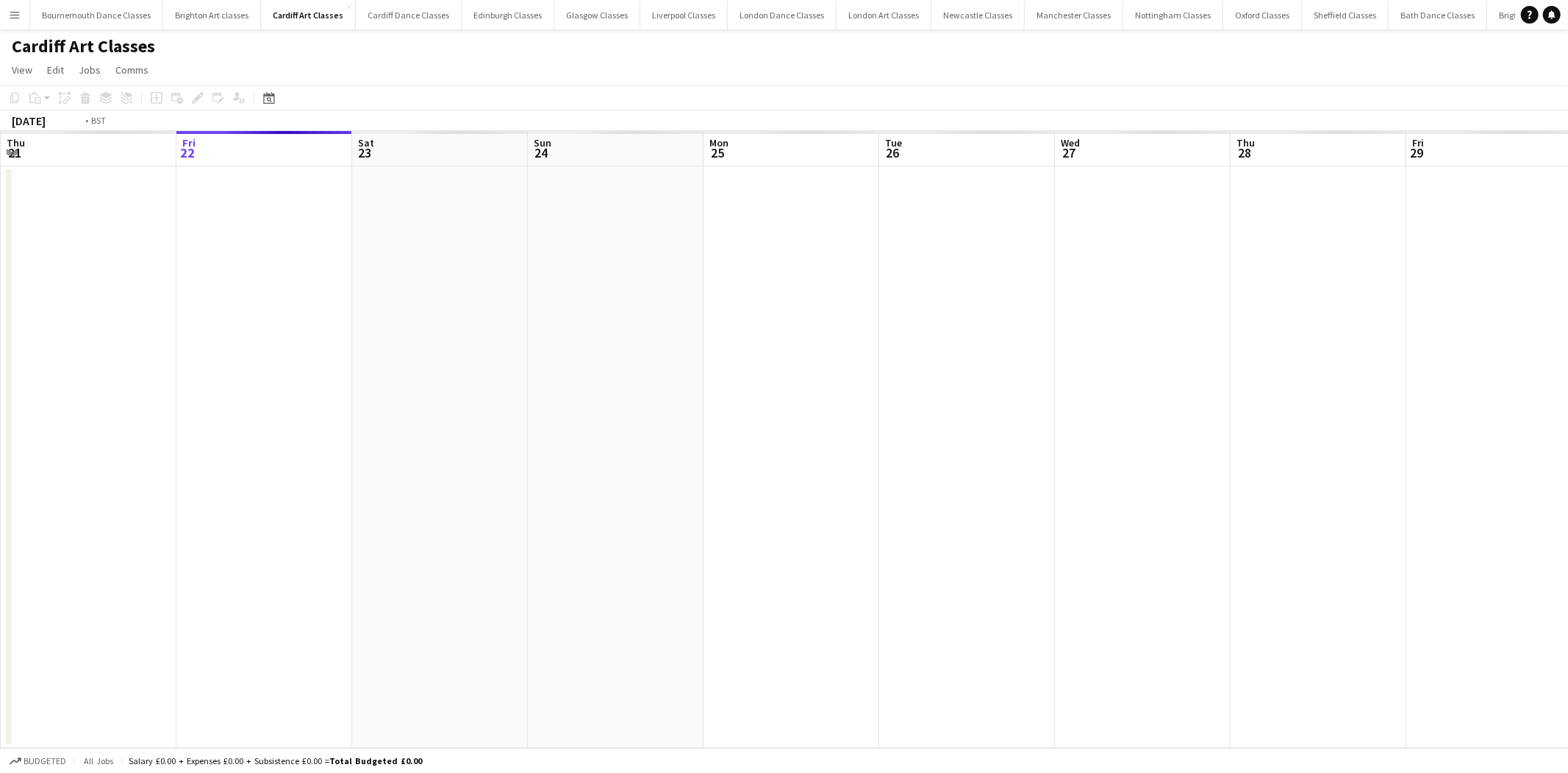
scroll to position [0, 505]
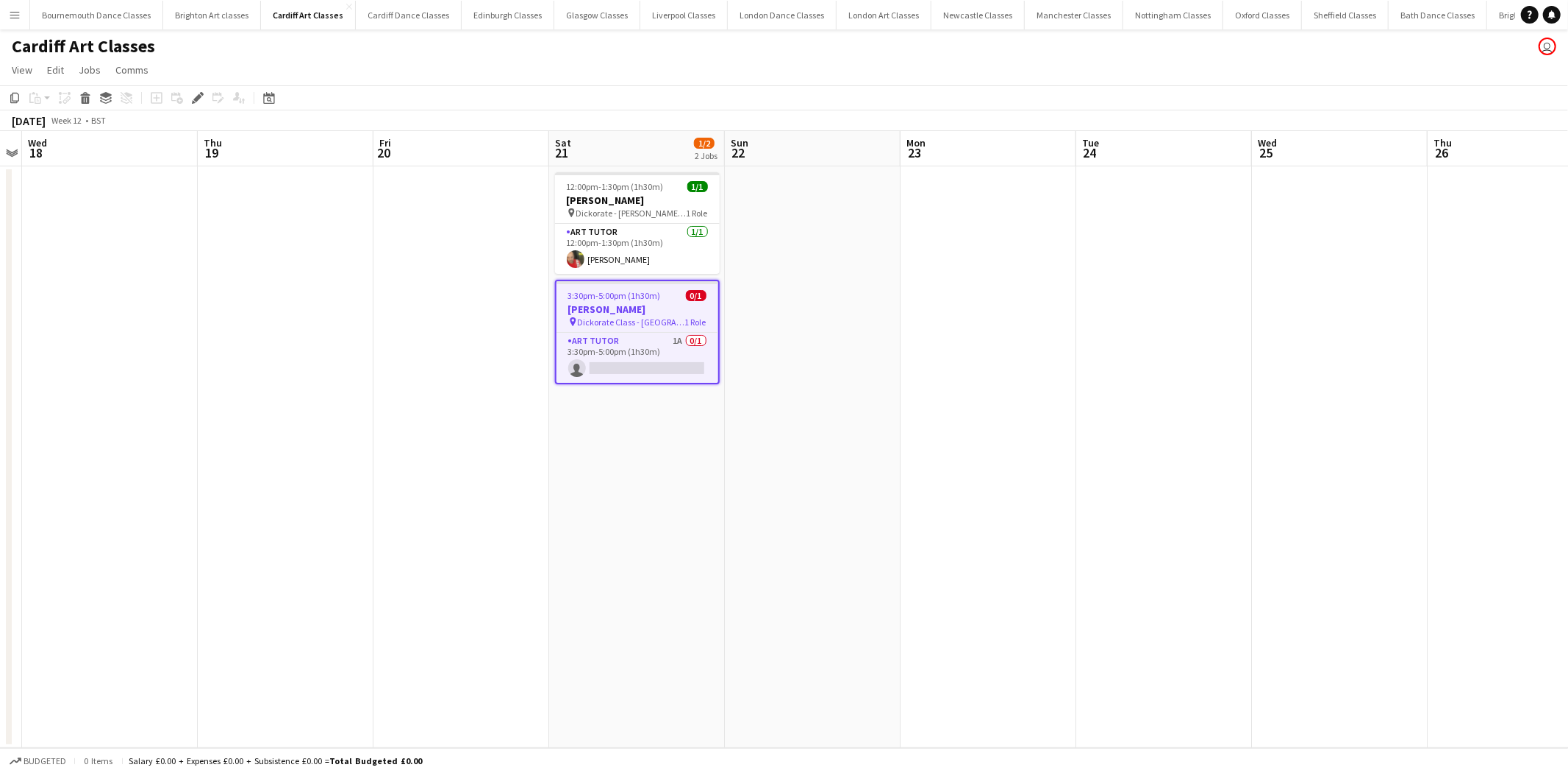
drag, startPoint x: 664, startPoint y: 364, endPoint x: 783, endPoint y: 342, distance: 121.0
click at [664, 362] on app-card-role "Art Tutor 1A 0/1 3:30pm-5:00pm (1h30m) single-neutral-actions" at bounding box center [637, 358] width 162 height 50
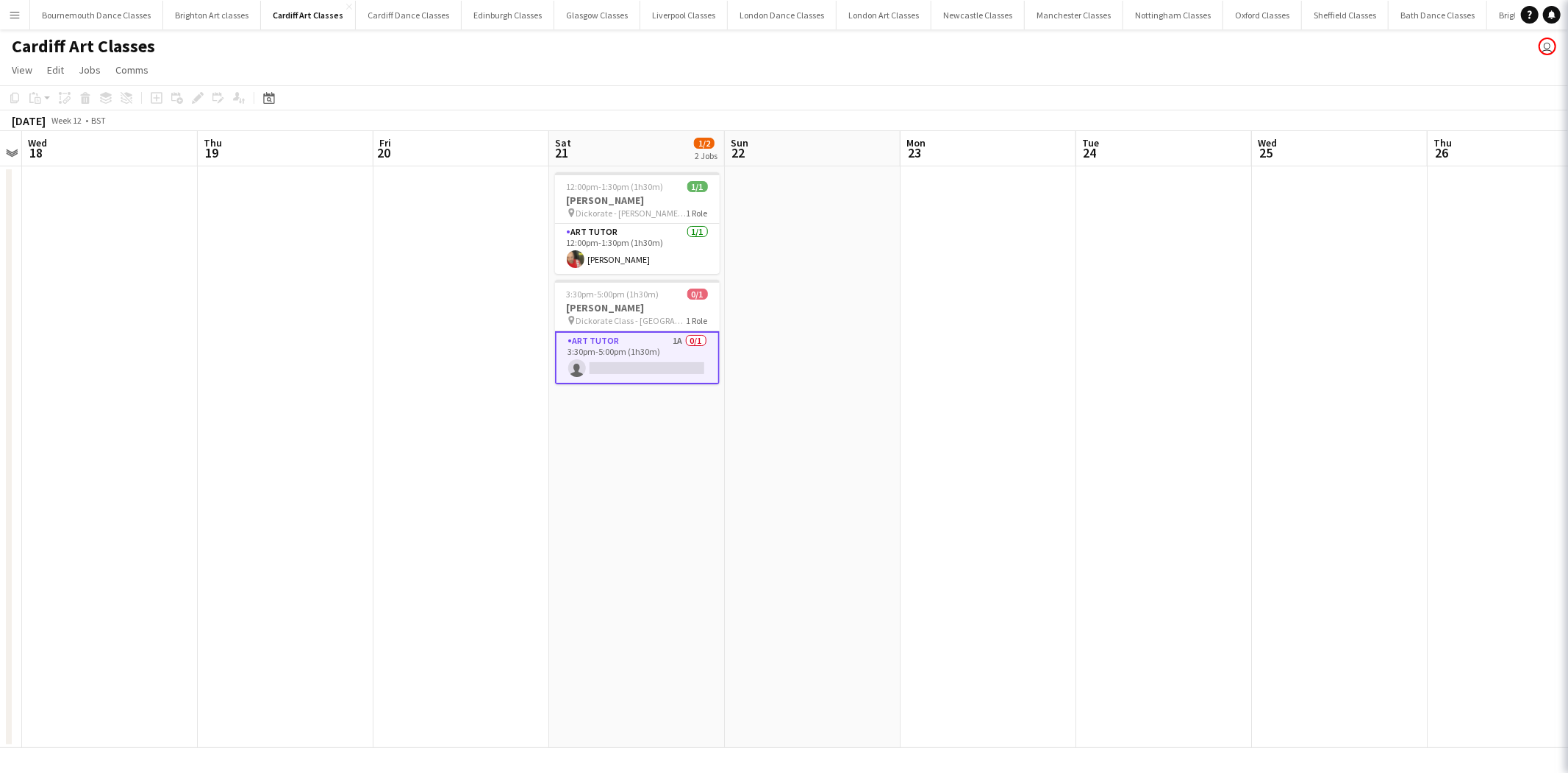
scroll to position [0, 505]
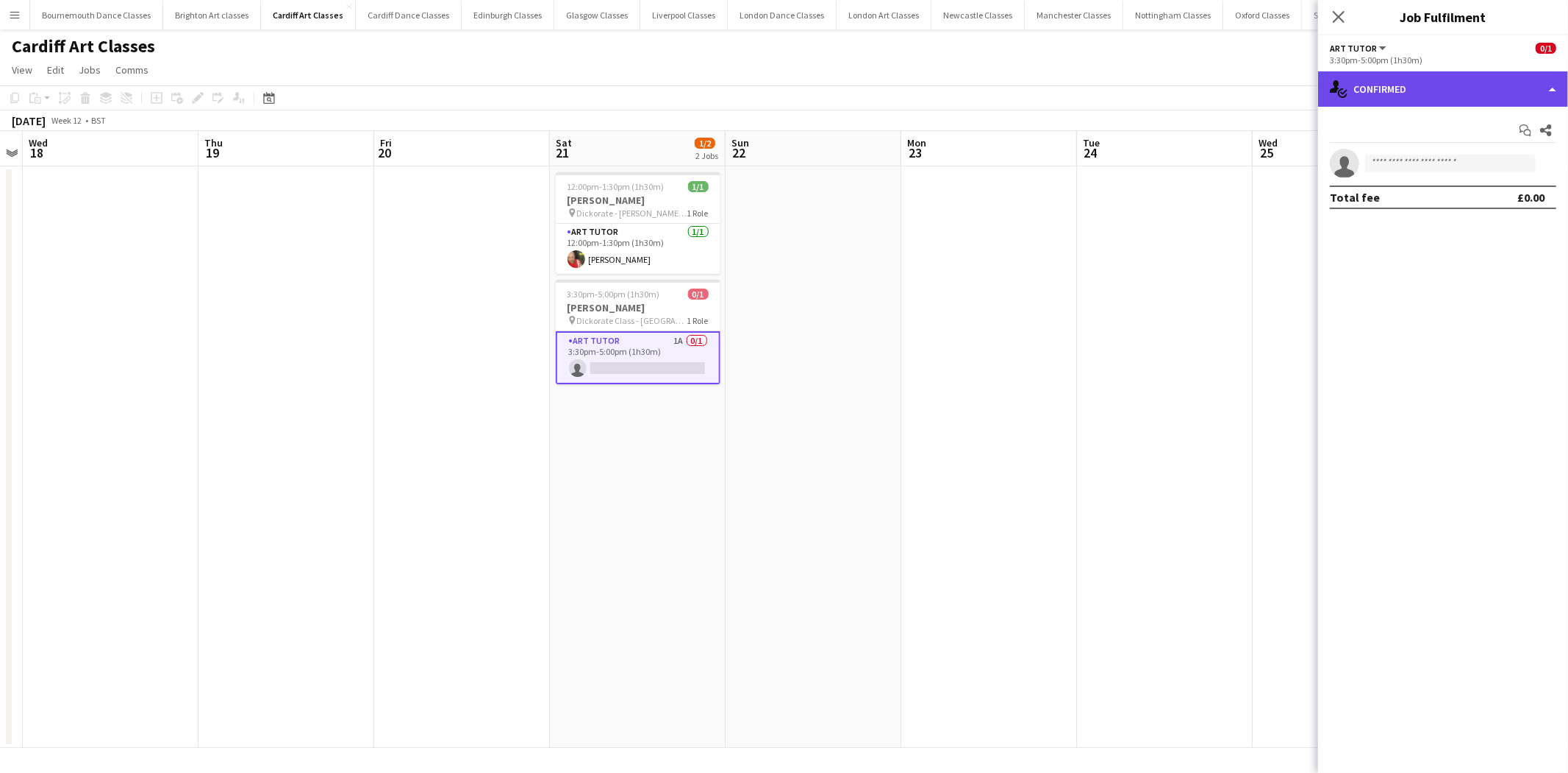
click at [1458, 91] on div "single-neutral-actions-check-2 Confirmed" at bounding box center [1443, 89] width 250 height 35
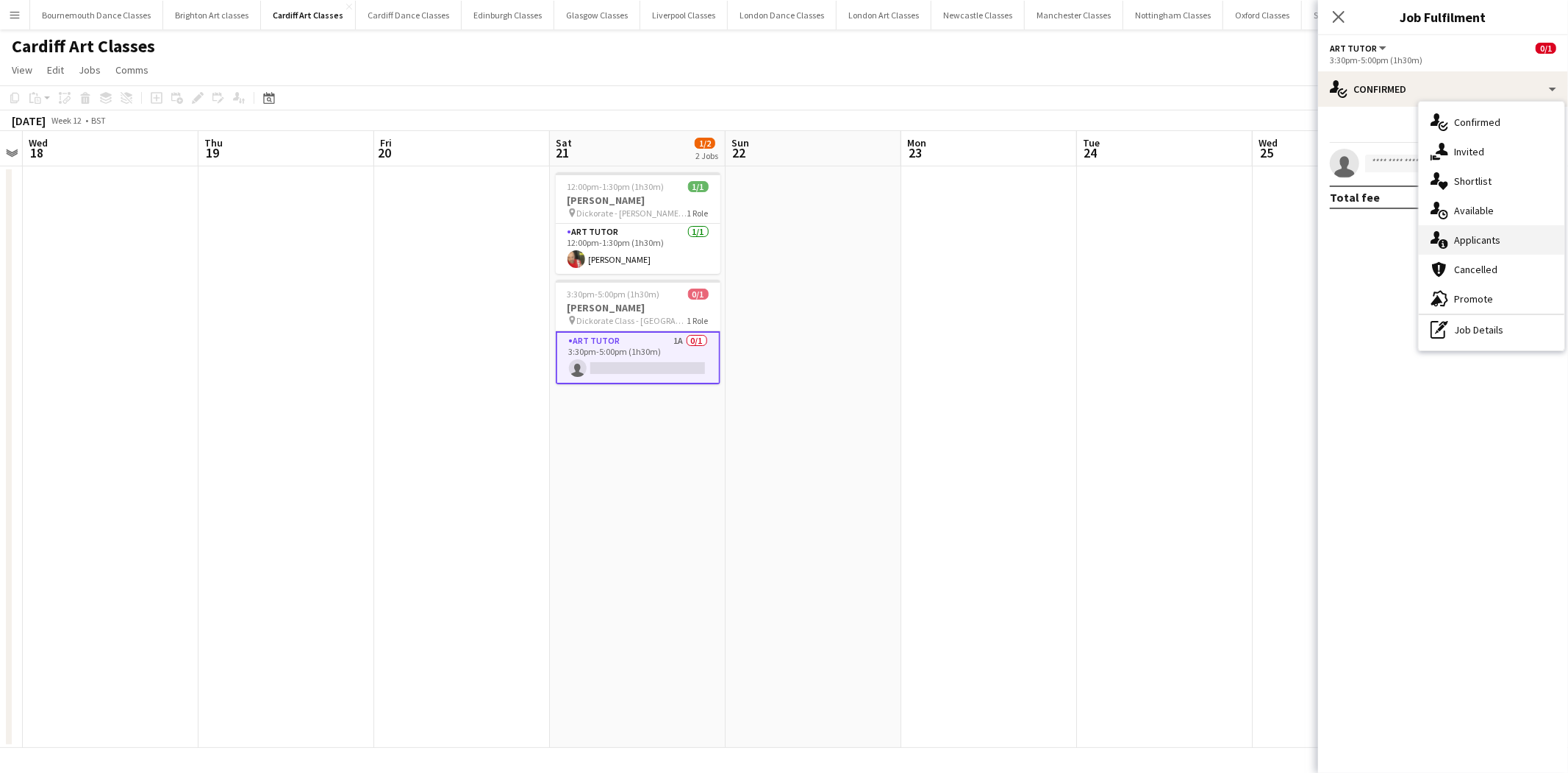
click at [1484, 246] on div "single-neutral-actions-information Applicants" at bounding box center [1492, 239] width 145 height 30
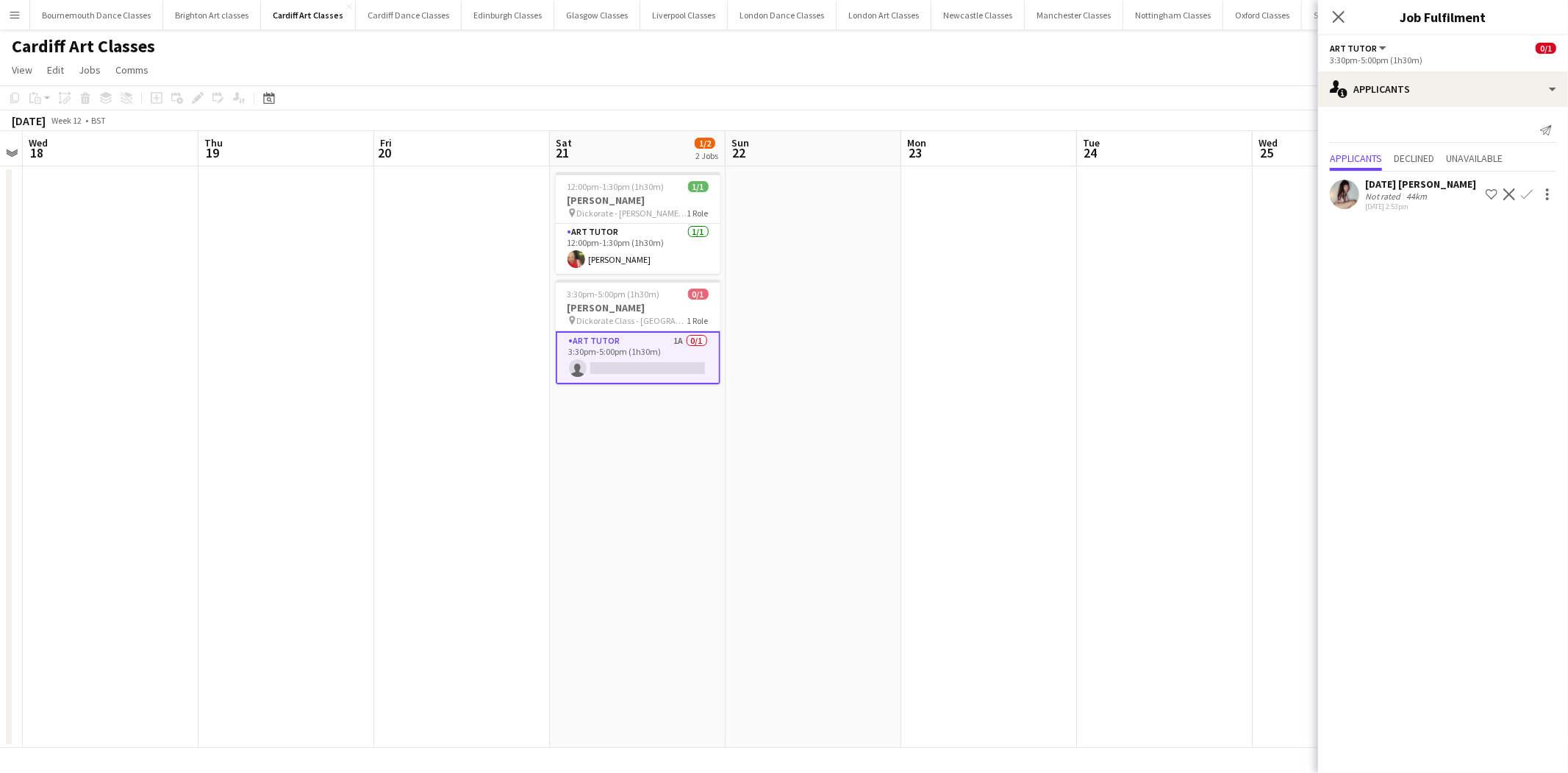
click at [1508, 195] on app-icon "Decline" at bounding box center [1510, 194] width 11 height 11
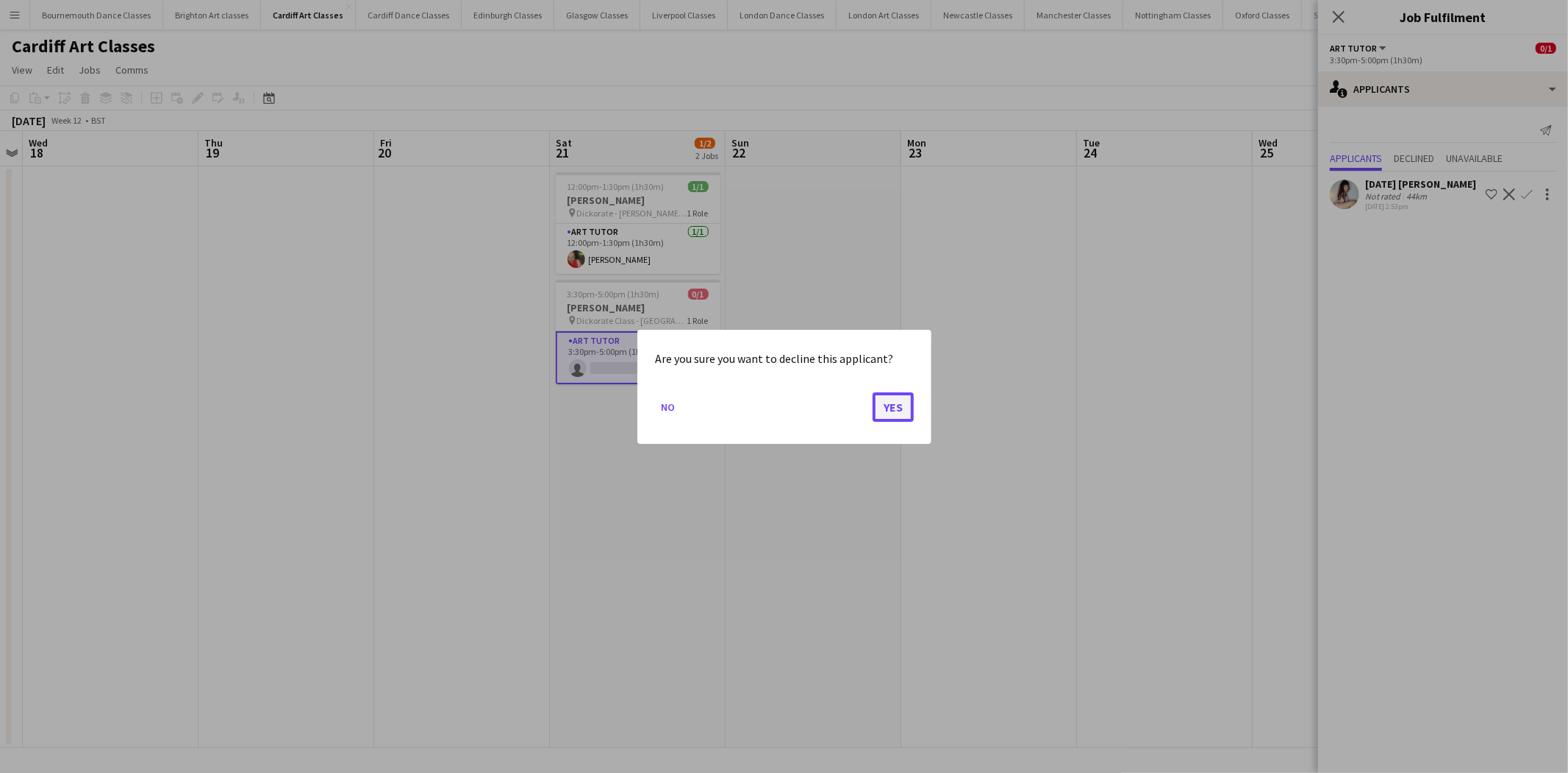
click at [906, 407] on button "Yes" at bounding box center [893, 406] width 41 height 30
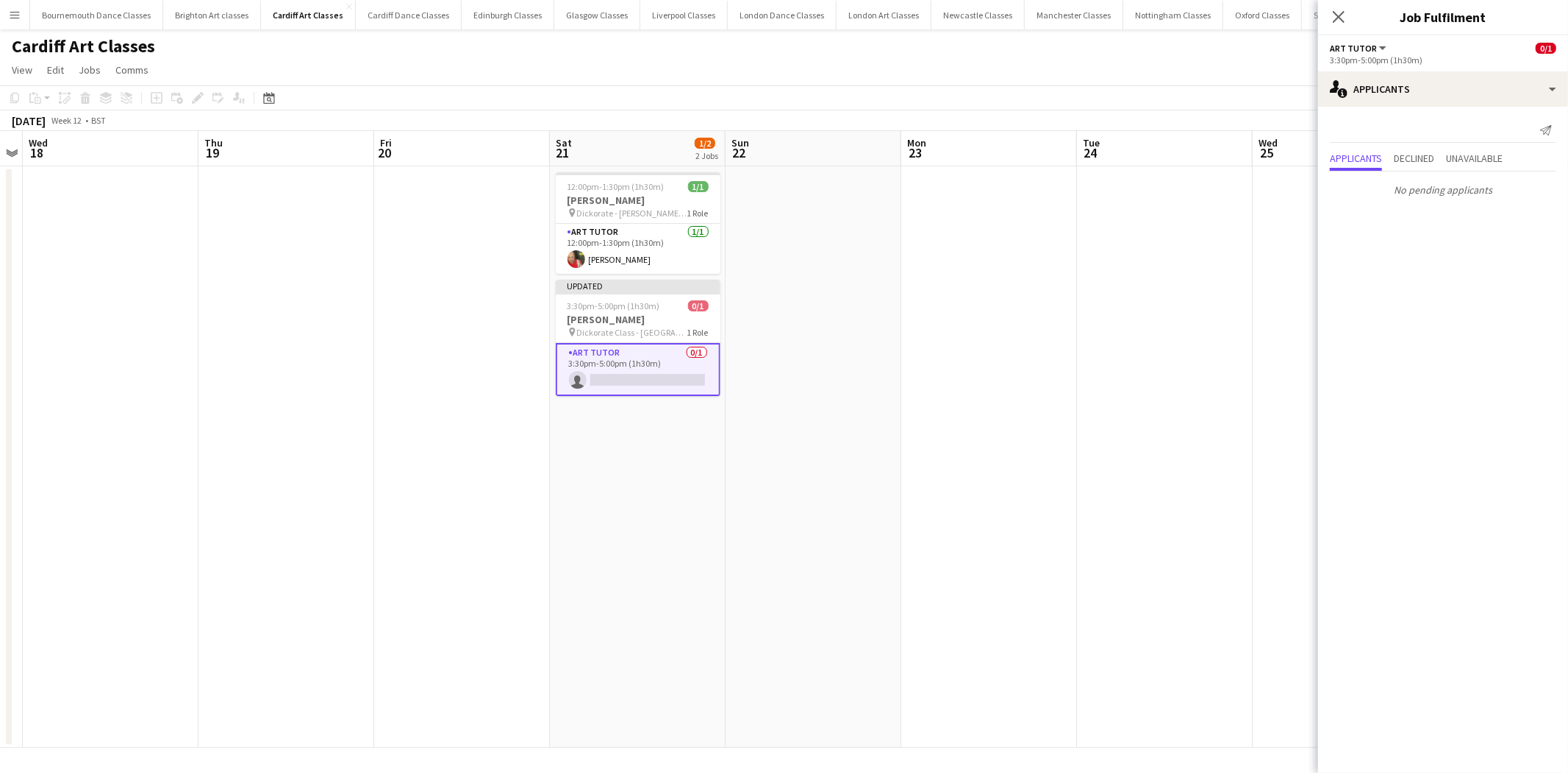
click at [1078, 351] on app-date-cell at bounding box center [1165, 457] width 176 height 582
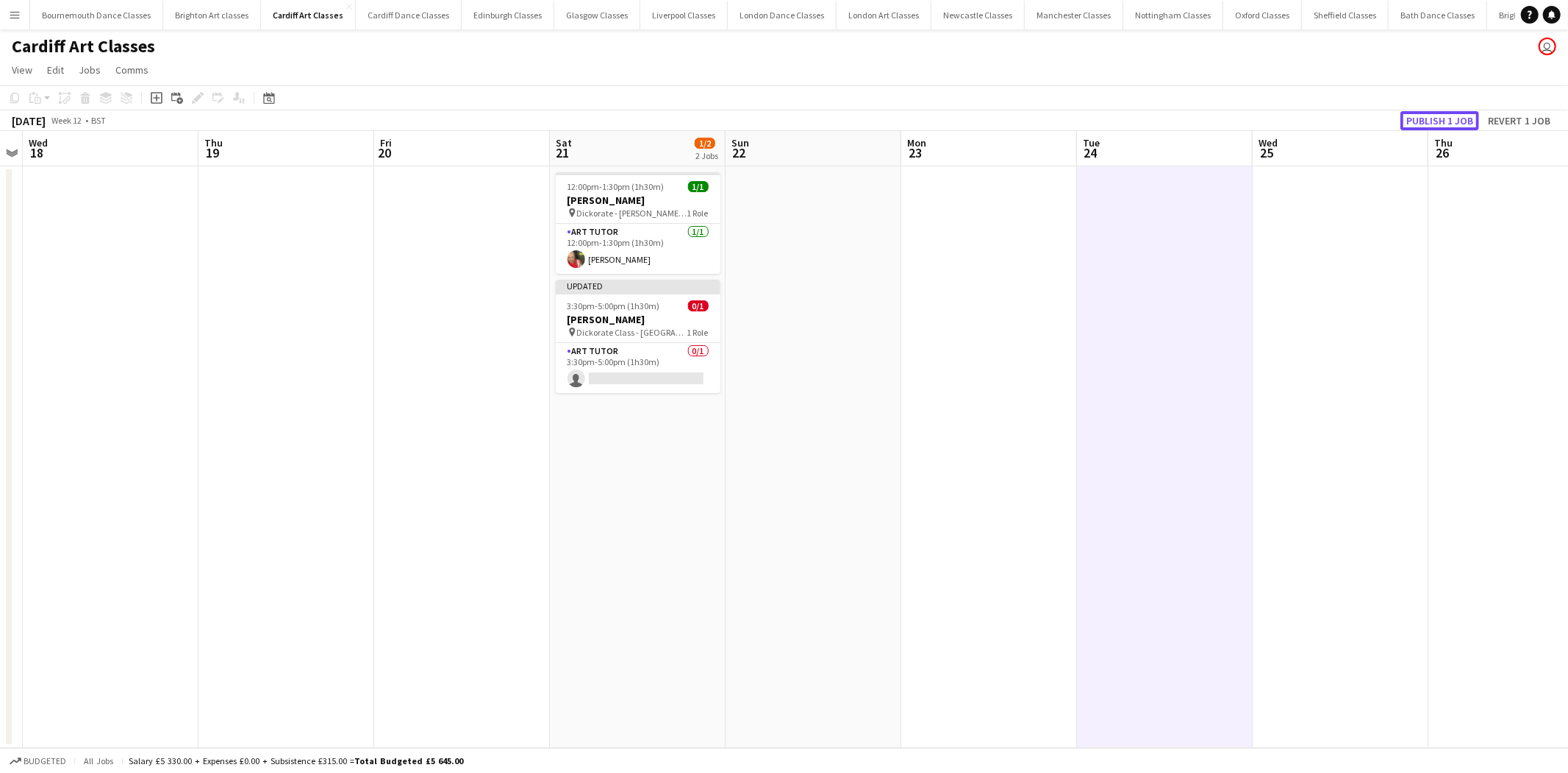
drag, startPoint x: 1426, startPoint y: 116, endPoint x: 1144, endPoint y: 114, distance: 282.0
click at [1414, 115] on button "Publish 1 job" at bounding box center [1440, 121] width 78 height 19
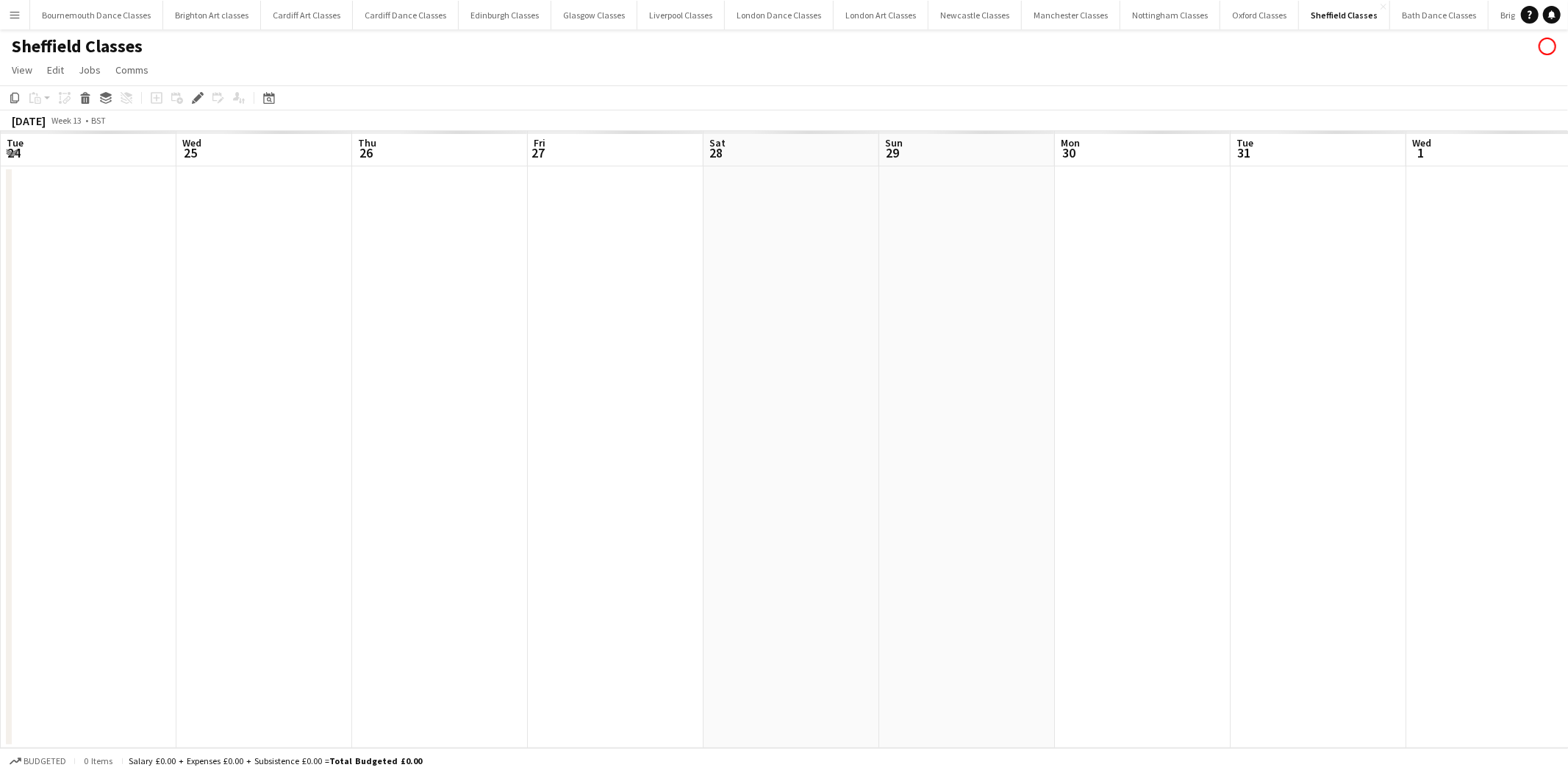
scroll to position [0, 505]
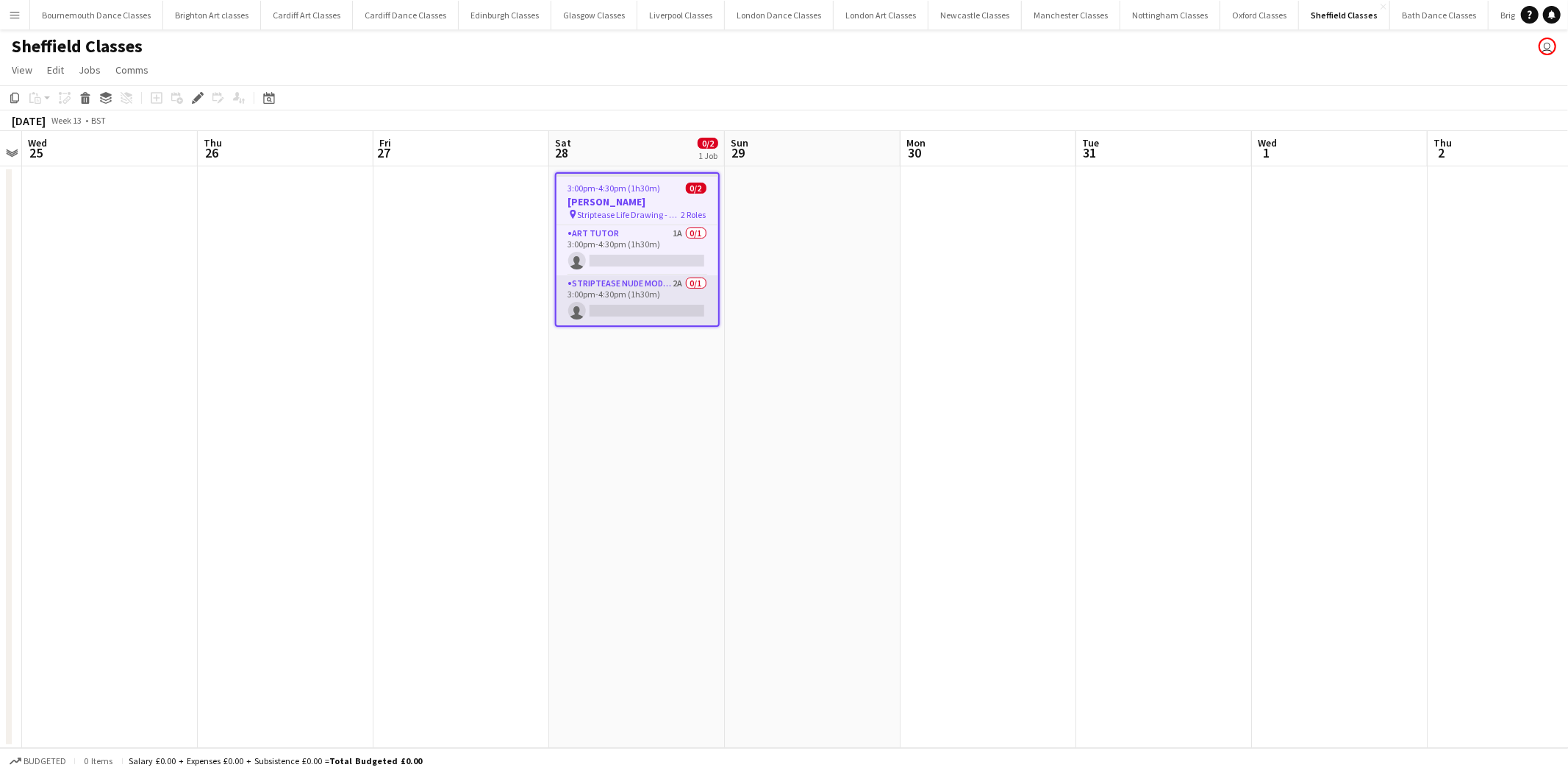
click at [672, 287] on app-card-role "Striptease Nude Model ([DEMOGRAPHIC_DATA]) 2A 0/1 3:00pm-4:30pm (1h30m) single-…" at bounding box center [637, 300] width 162 height 50
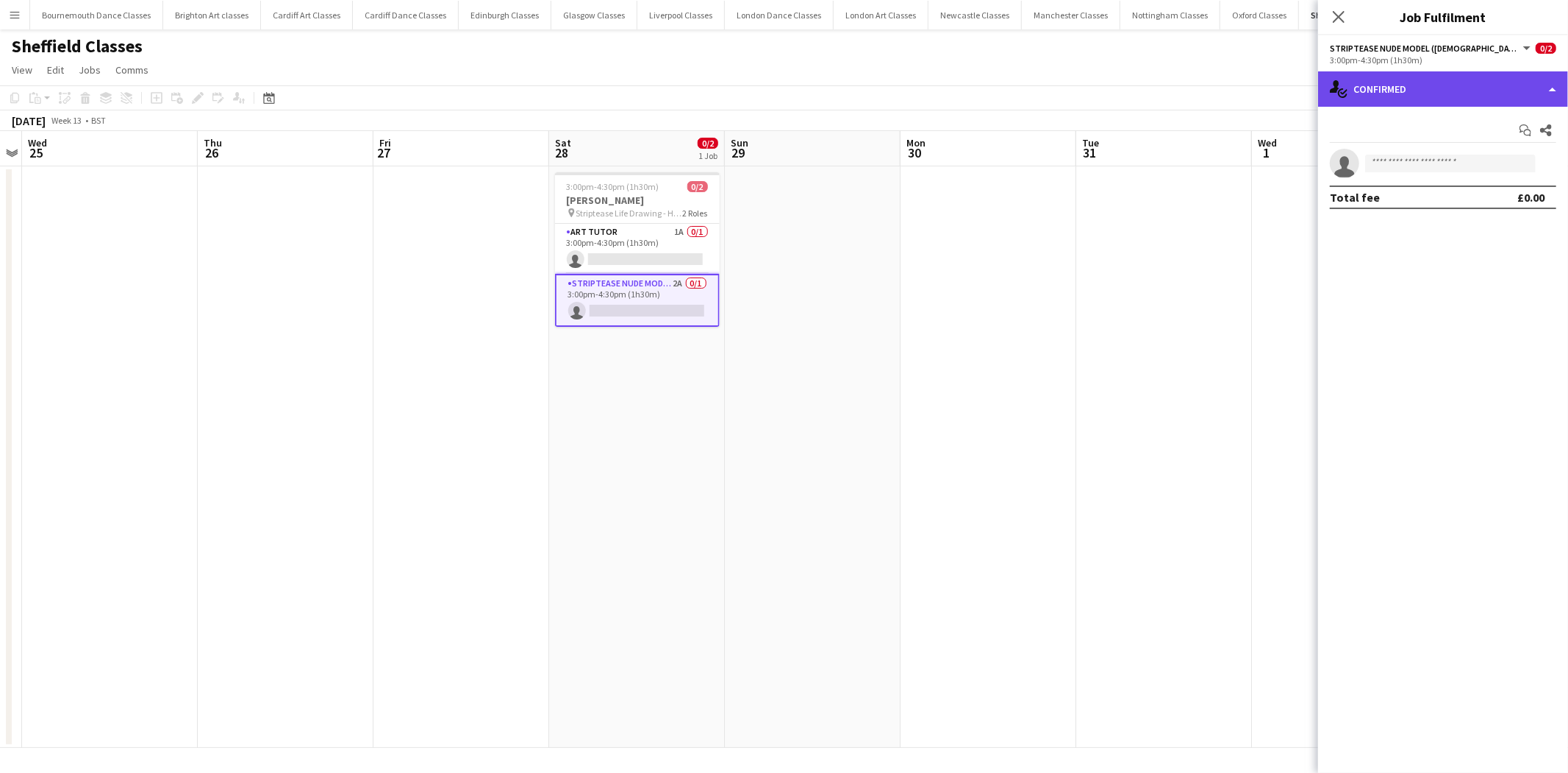
click at [1461, 94] on div "single-neutral-actions-check-2 Confirmed" at bounding box center [1443, 89] width 250 height 35
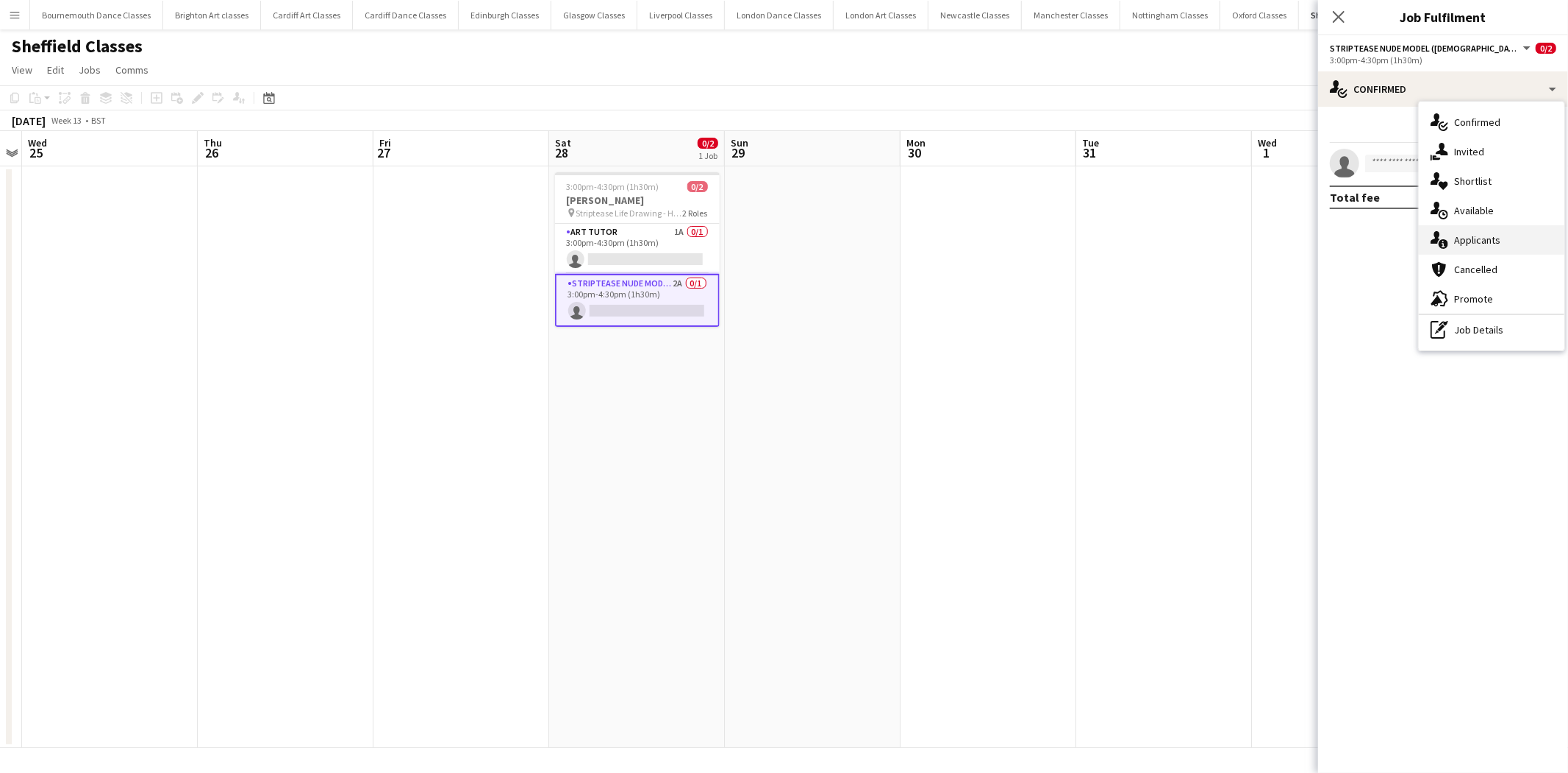
click at [1482, 238] on div "single-neutral-actions-information Applicants" at bounding box center [1492, 239] width 145 height 30
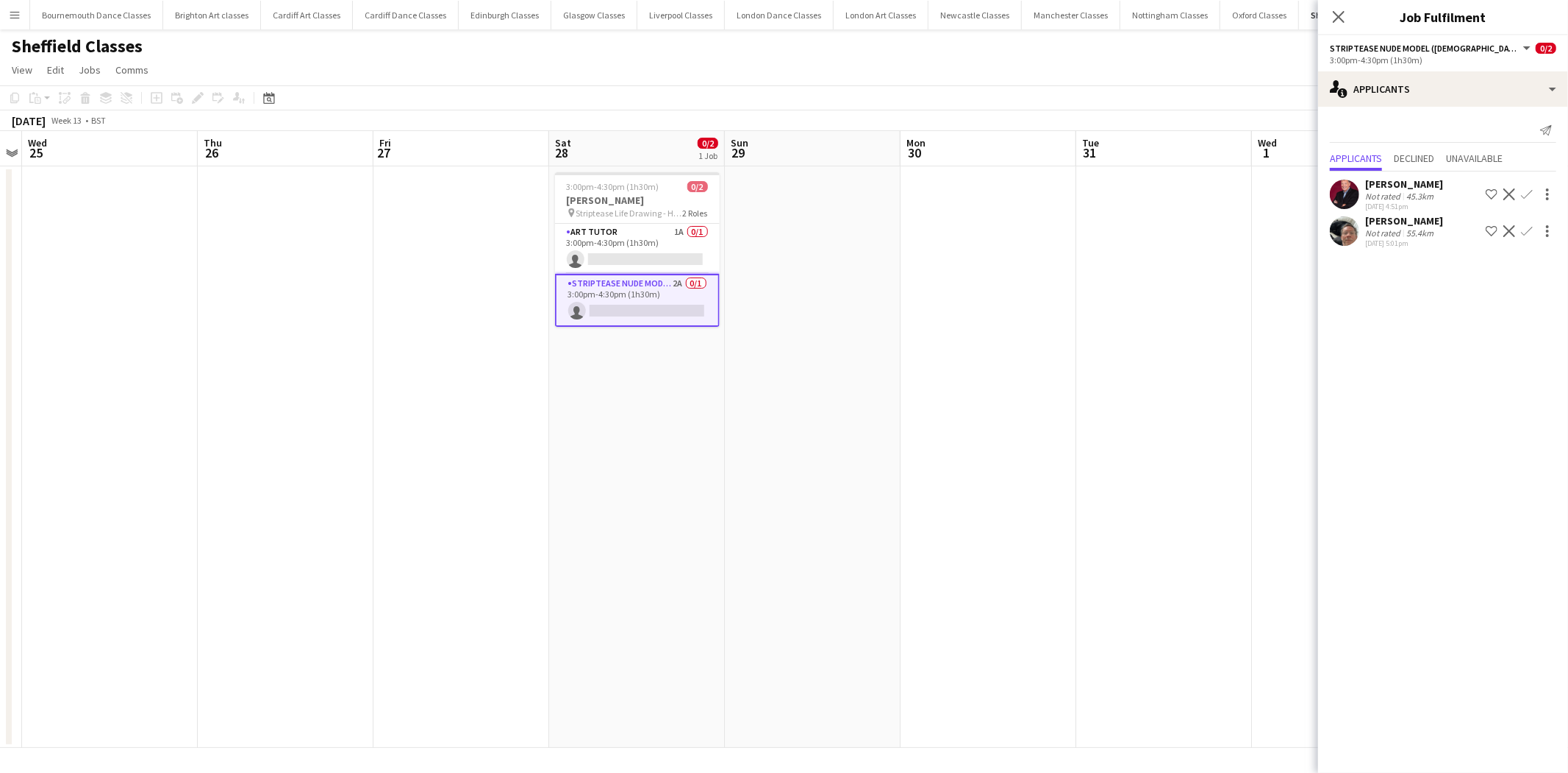
click at [1513, 232] on app-icon "Decline" at bounding box center [1510, 231] width 11 height 11
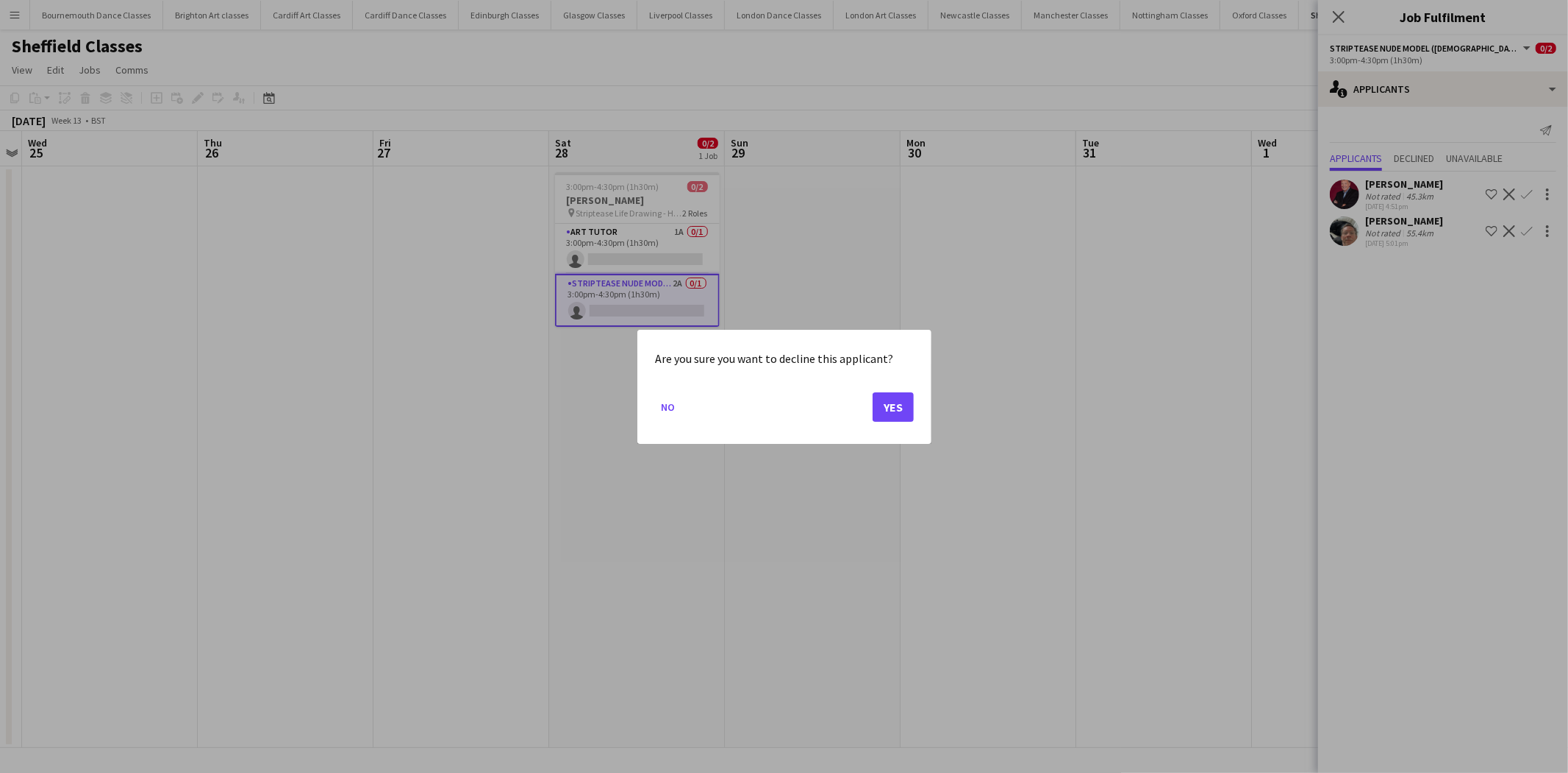
click at [915, 403] on div "Are you sure you want to decline this applicant? No Yes" at bounding box center [785, 386] width 294 height 114
click at [901, 405] on button "Yes" at bounding box center [893, 406] width 41 height 30
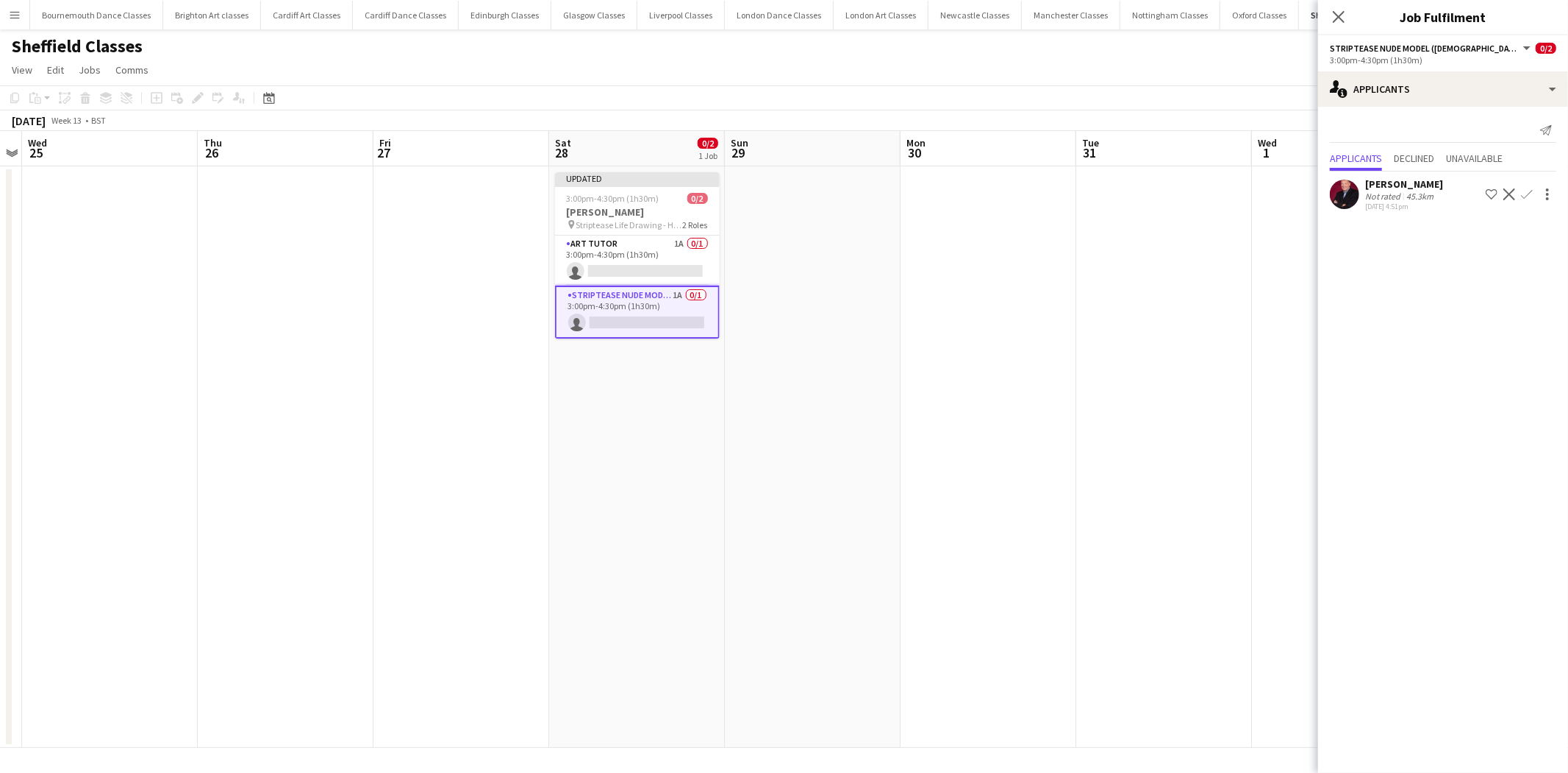
click at [1509, 188] on app-icon "Decline" at bounding box center [1510, 194] width 11 height 11
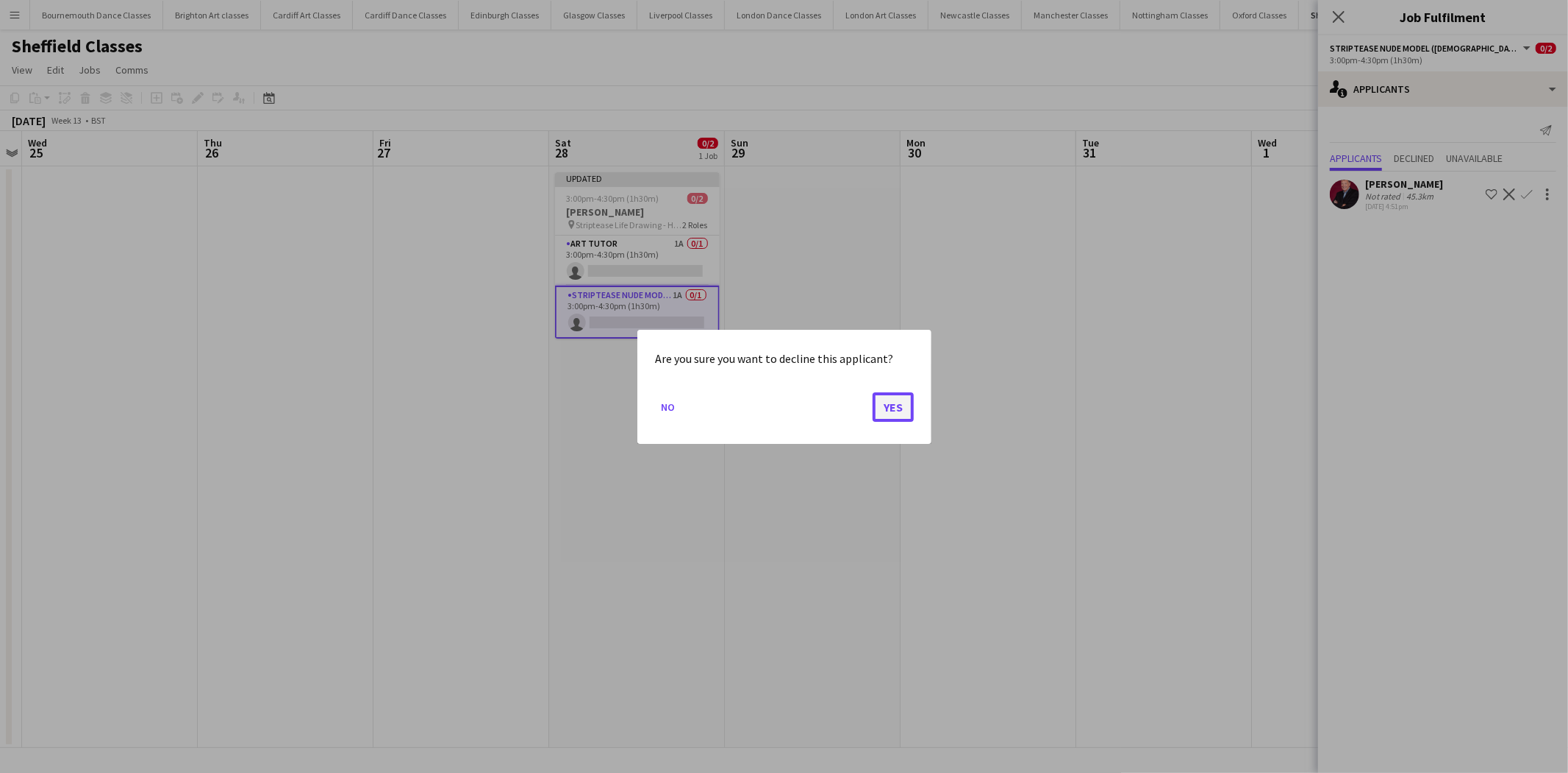
click at [888, 410] on button "Yes" at bounding box center [893, 406] width 41 height 30
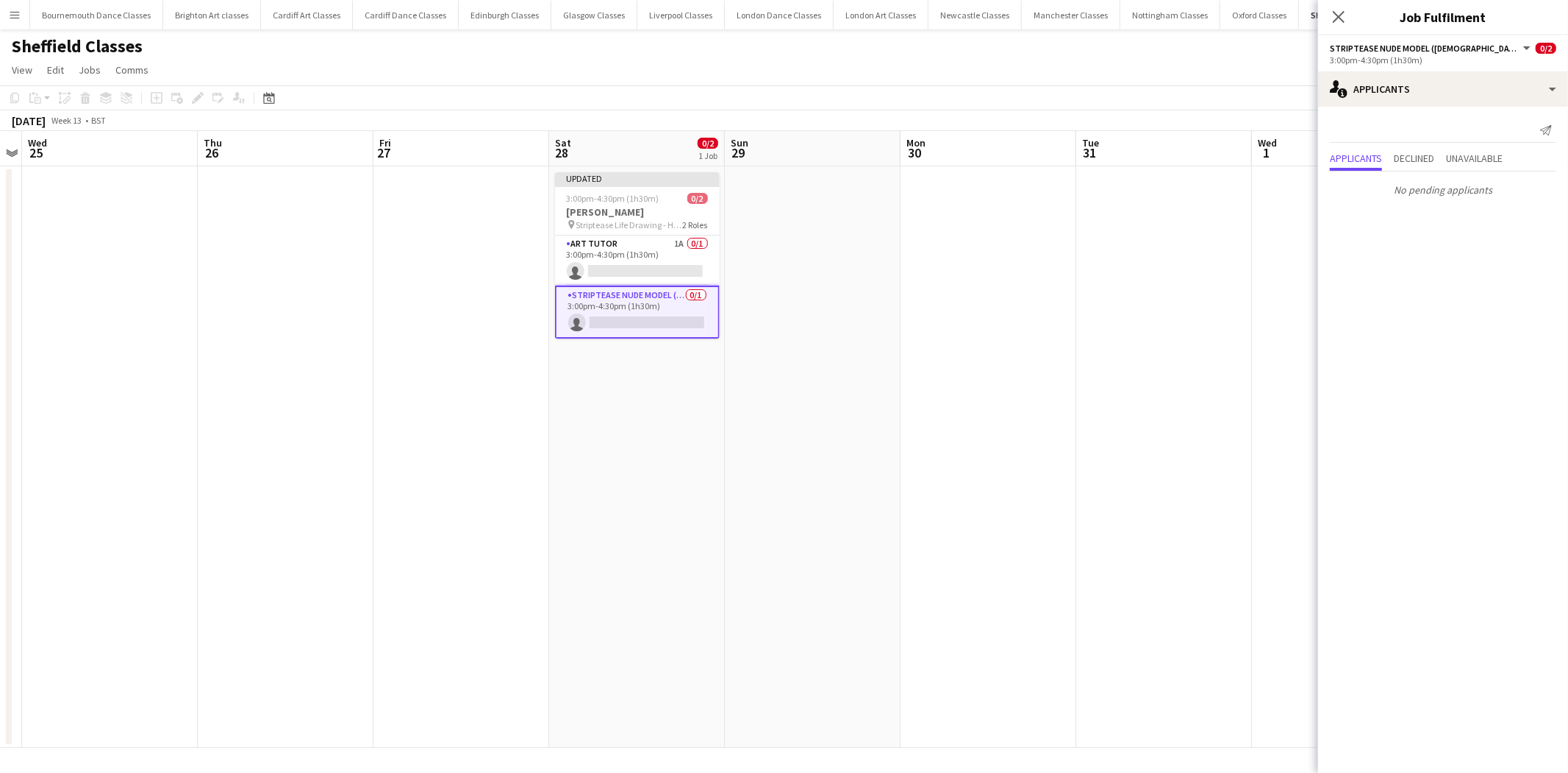
drag, startPoint x: 696, startPoint y: 260, endPoint x: 787, endPoint y: 252, distance: 91.4
click at [697, 260] on app-card-role "Art Tutor 1A 0/1 3:00pm-4:30pm (1h30m) single-neutral-actions" at bounding box center [638, 260] width 164 height 50
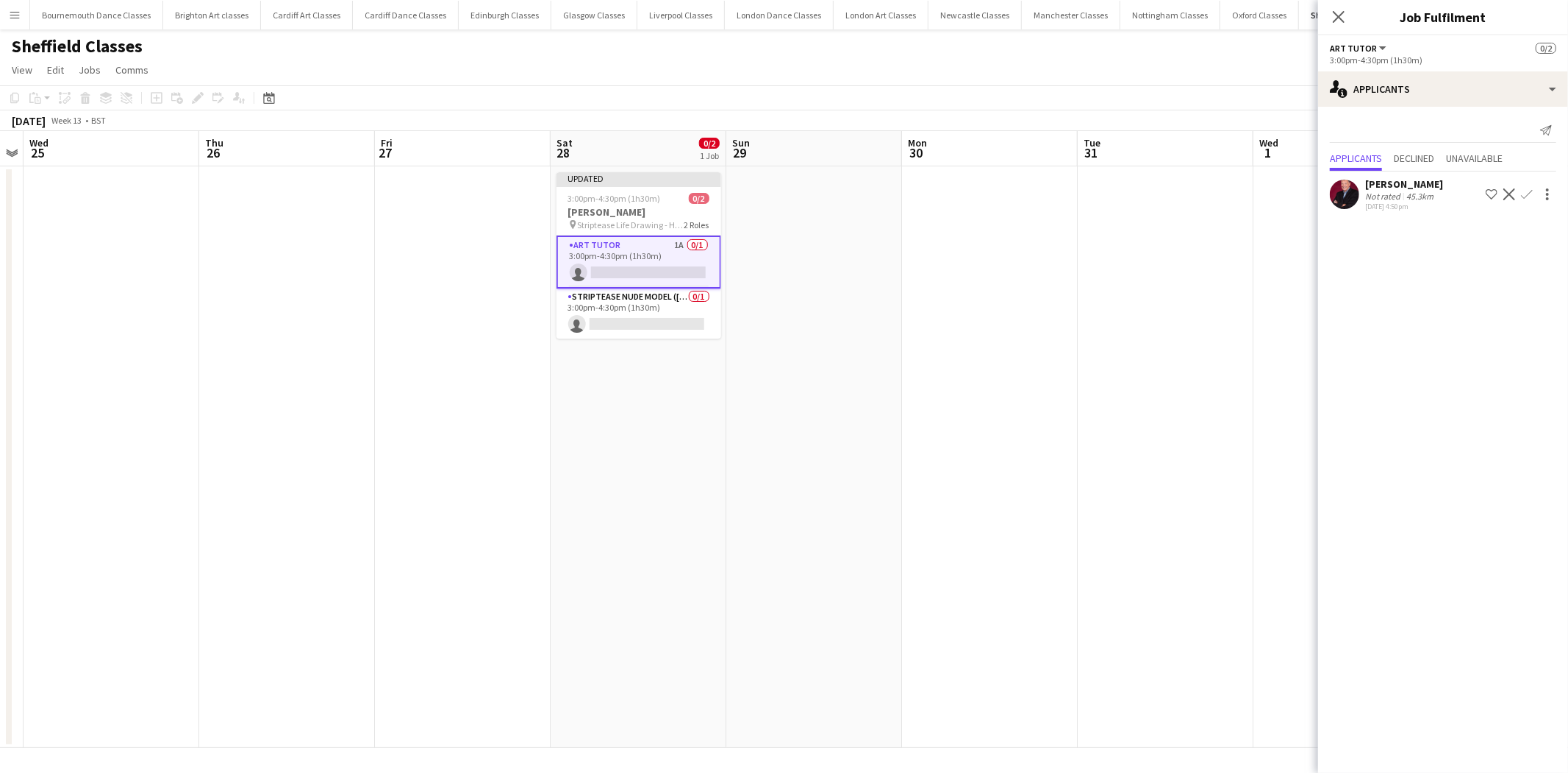
click at [1521, 192] on app-icon "Confirm" at bounding box center [1527, 194] width 11 height 11
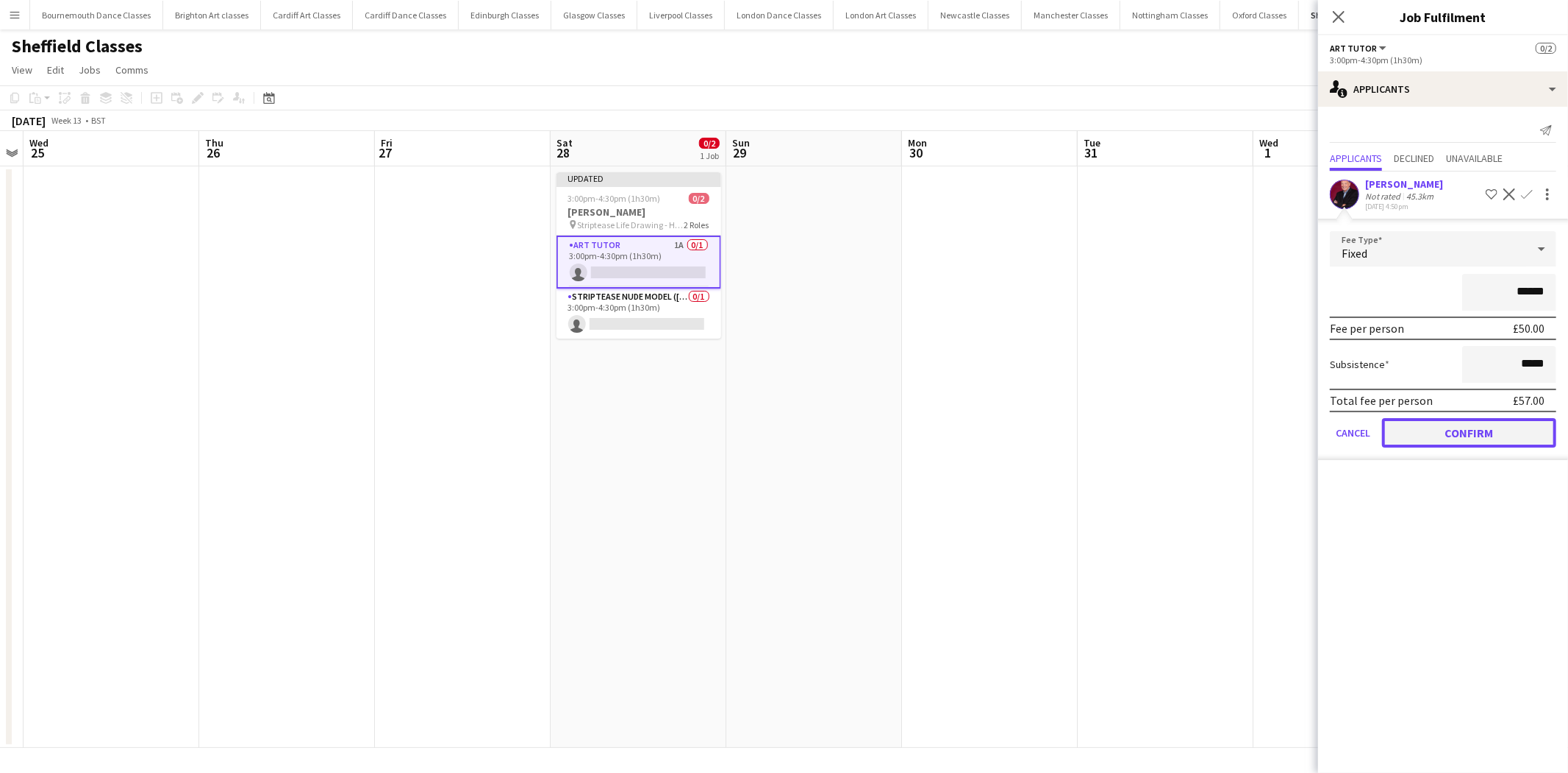
click at [1467, 444] on button "Confirm" at bounding box center [1470, 432] width 174 height 30
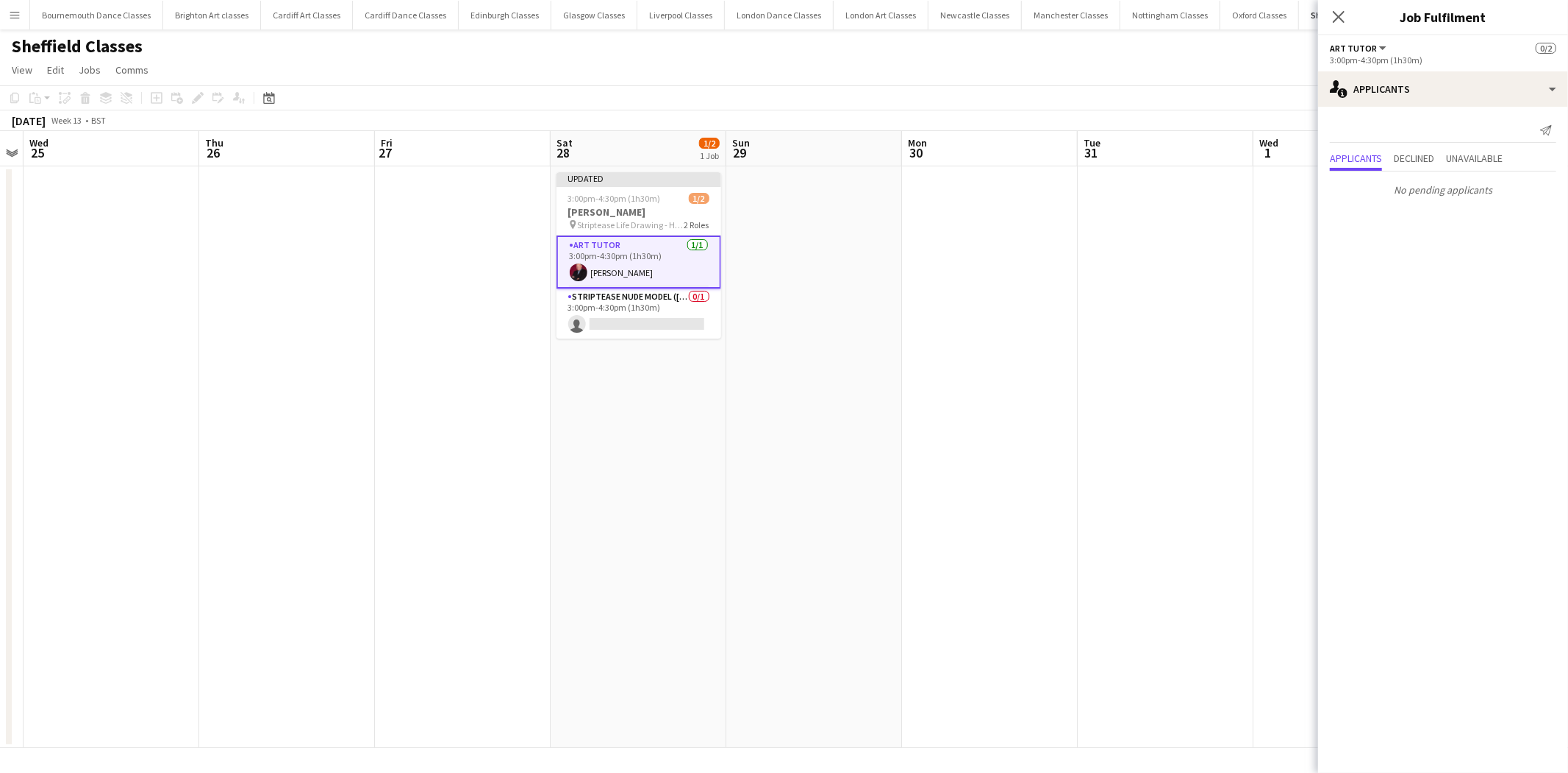
drag, startPoint x: 1259, startPoint y: 395, endPoint x: 1289, endPoint y: 337, distance: 65.3
click at [1257, 393] on app-date-cell at bounding box center [1341, 457] width 176 height 582
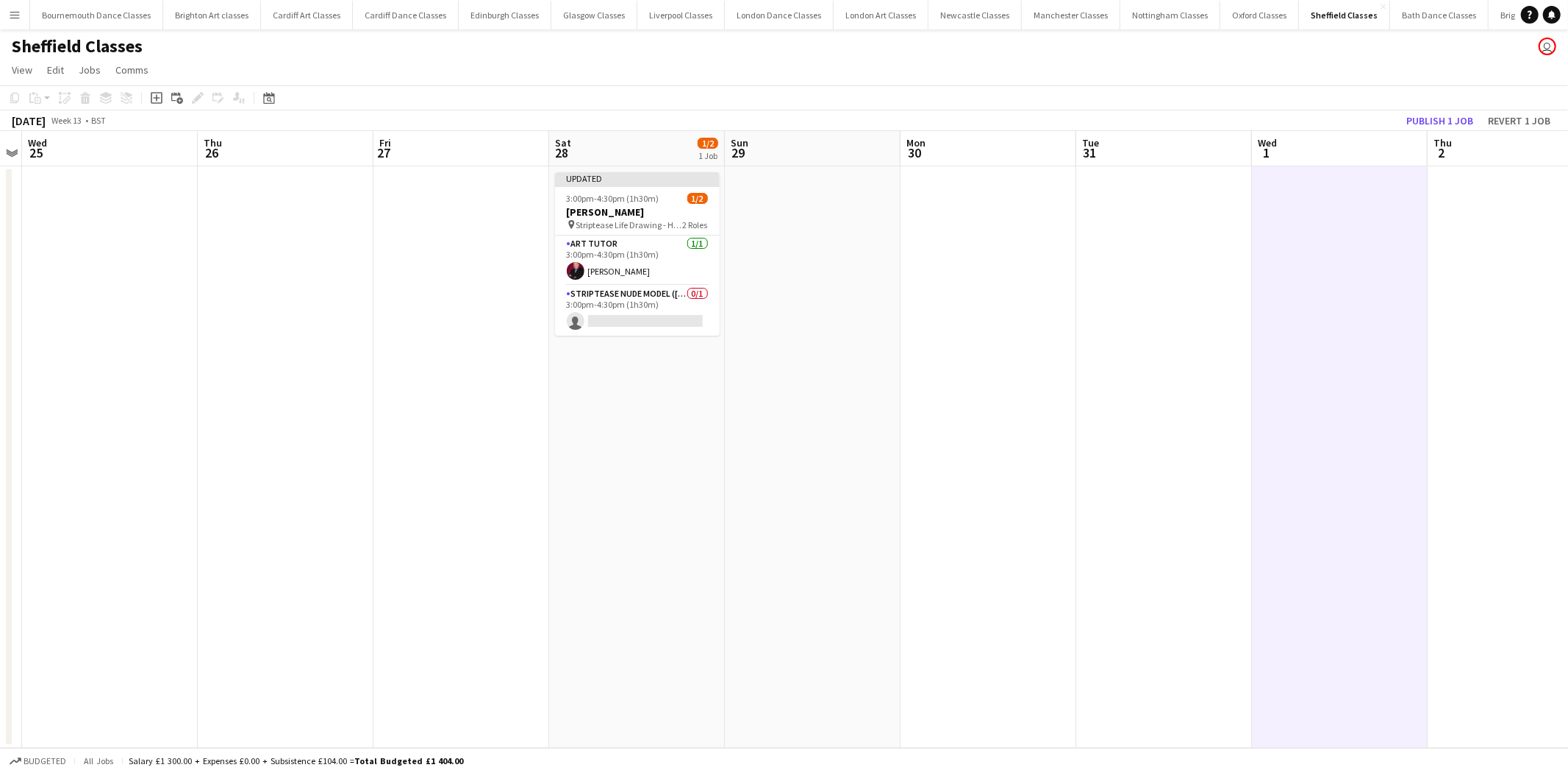
click at [1462, 106] on app-toolbar "Copy Paste Paste Ctrl+V Paste with crew Ctrl+Shift+V Paste linked Job Delete Gr…" at bounding box center [784, 98] width 1568 height 25
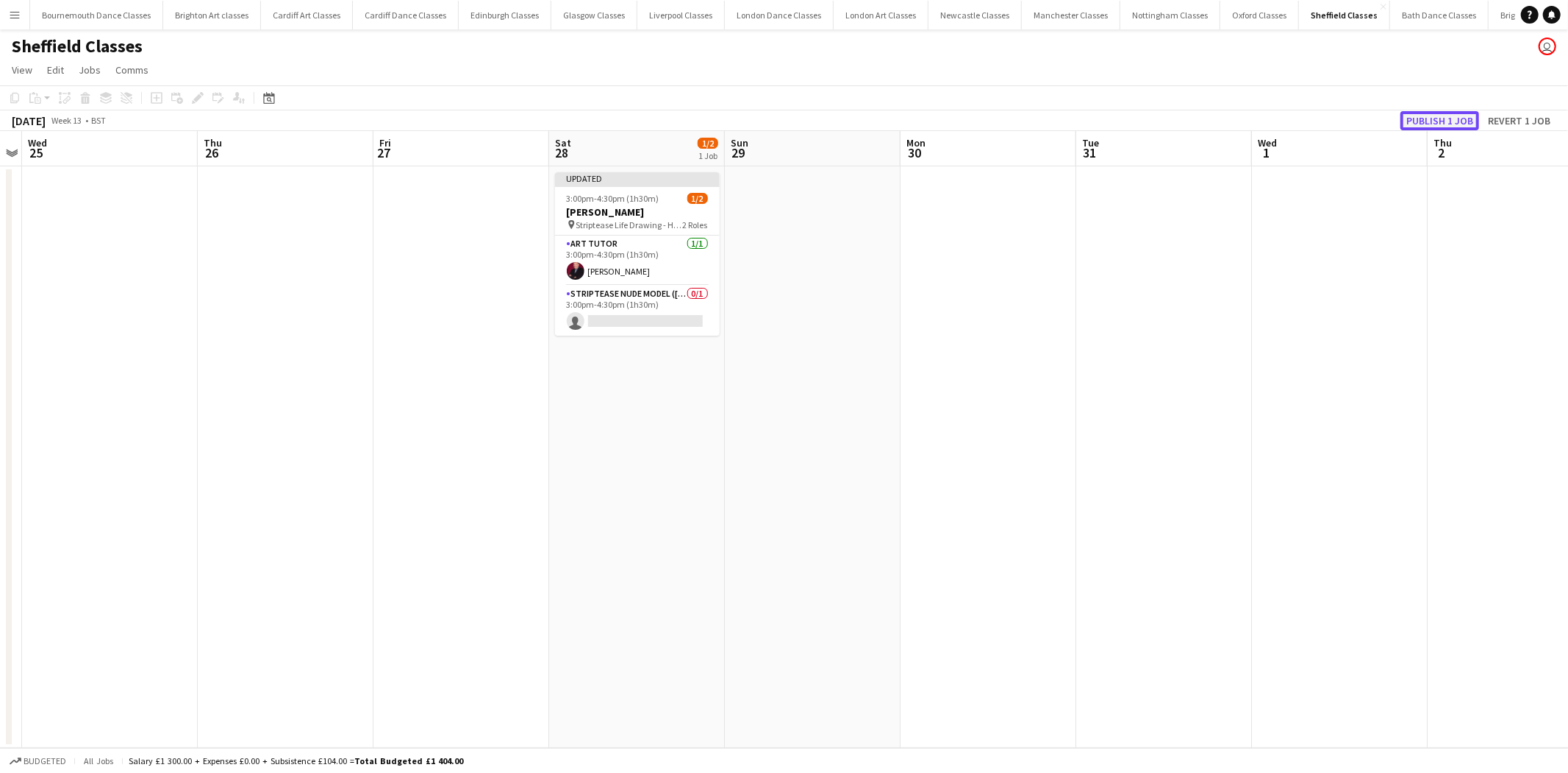
click at [1457, 119] on button "Publish 1 job" at bounding box center [1440, 121] width 78 height 19
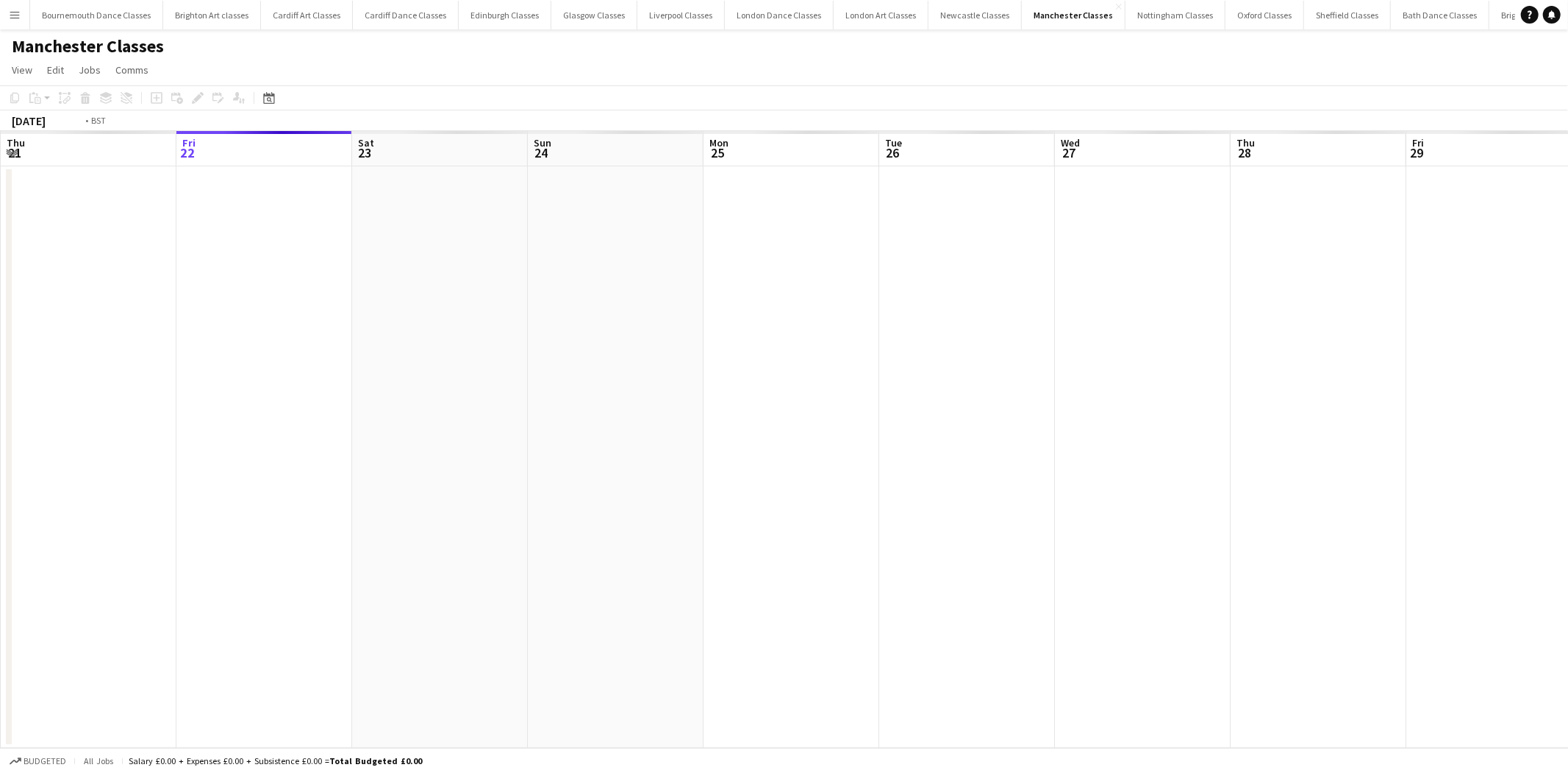
scroll to position [0, 505]
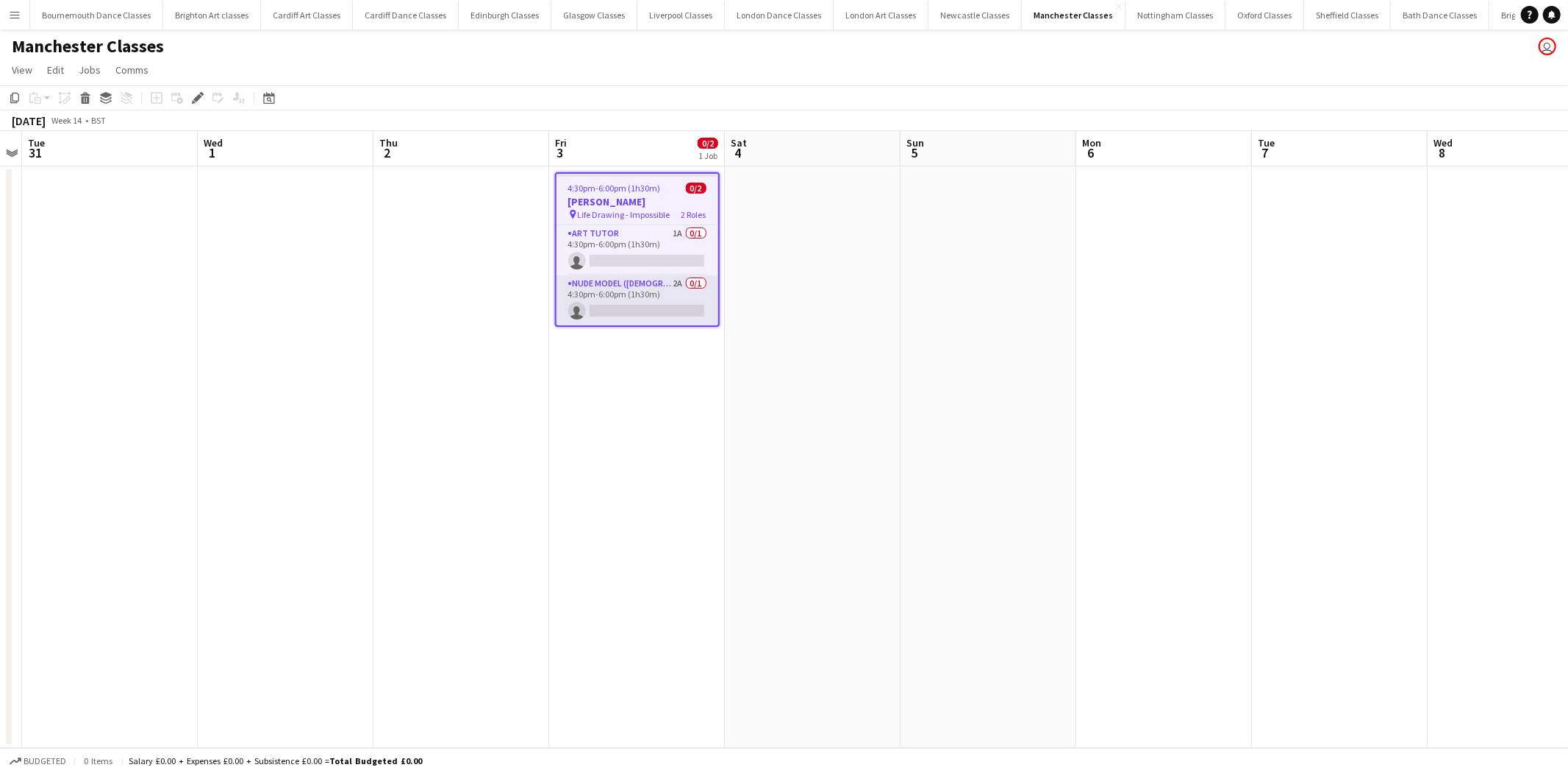
click at [661, 295] on app-card-role "Nude Model ([DEMOGRAPHIC_DATA]) 2A 0/1 4:30pm-6:00pm (1h30m) single-neutral-act…" at bounding box center [637, 300] width 162 height 50
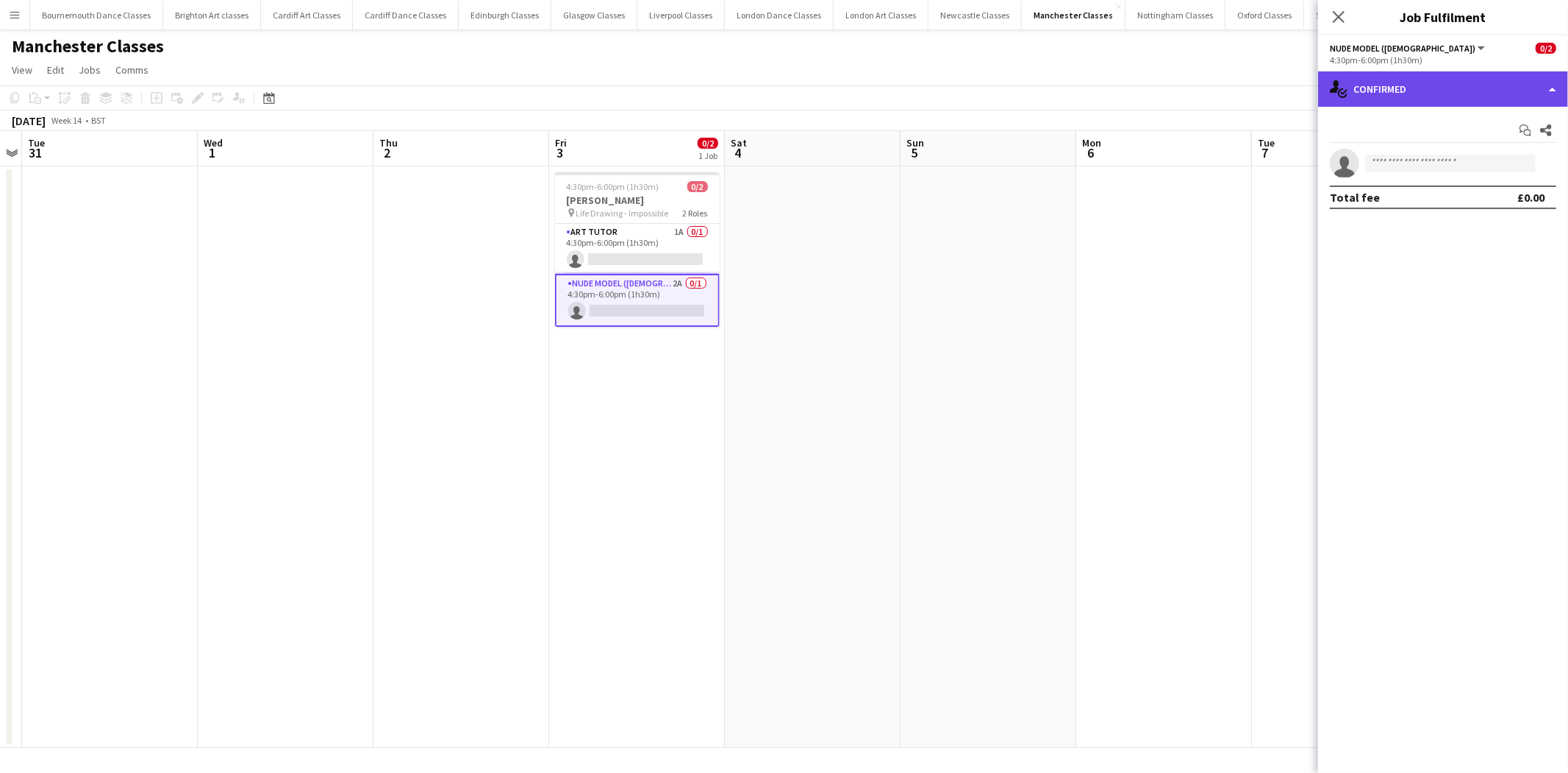
click at [1481, 98] on div "single-neutral-actions-check-2 Confirmed" at bounding box center [1443, 89] width 250 height 35
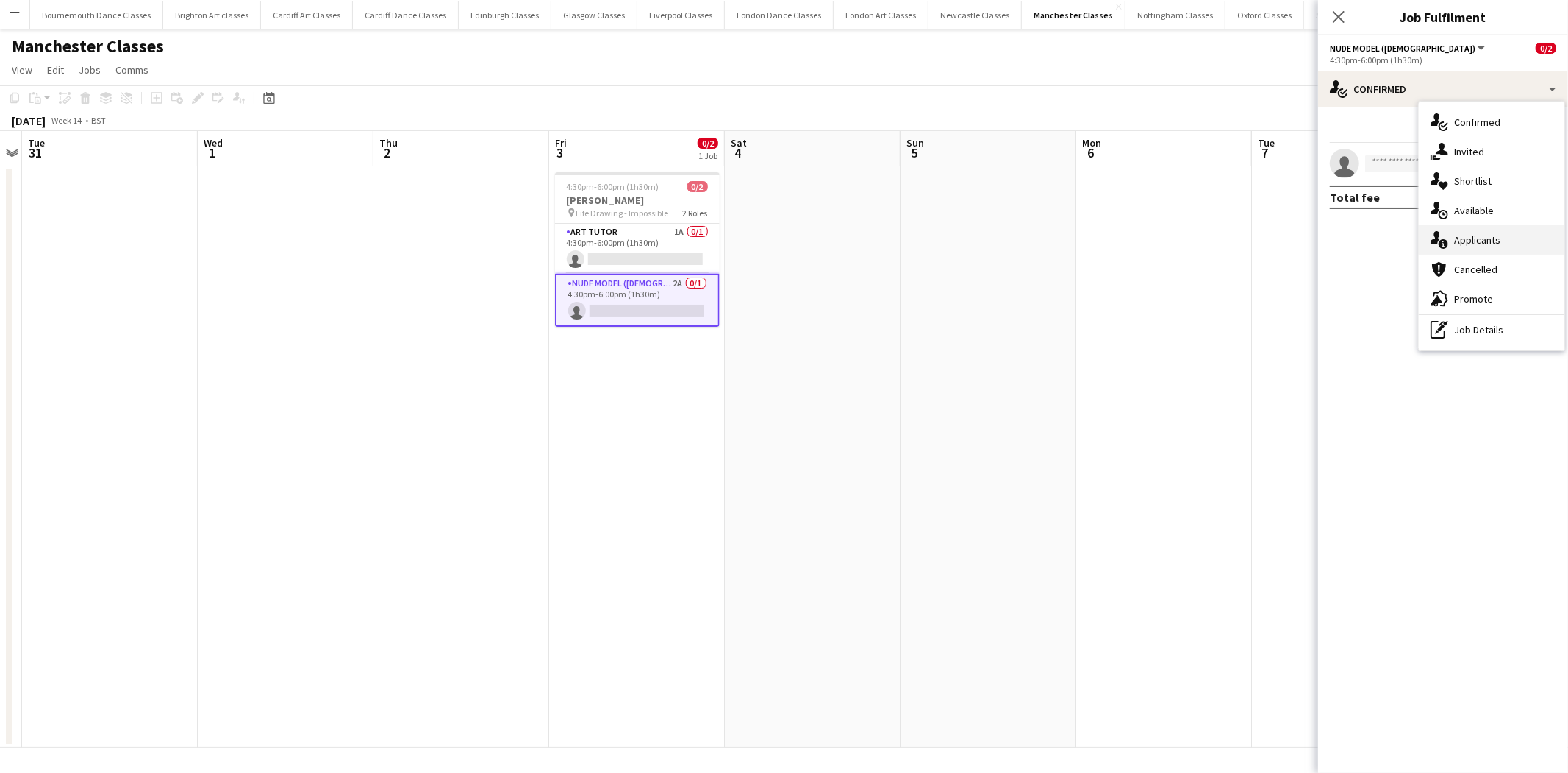
click at [1517, 247] on div "single-neutral-actions-information Applicants" at bounding box center [1492, 239] width 145 height 30
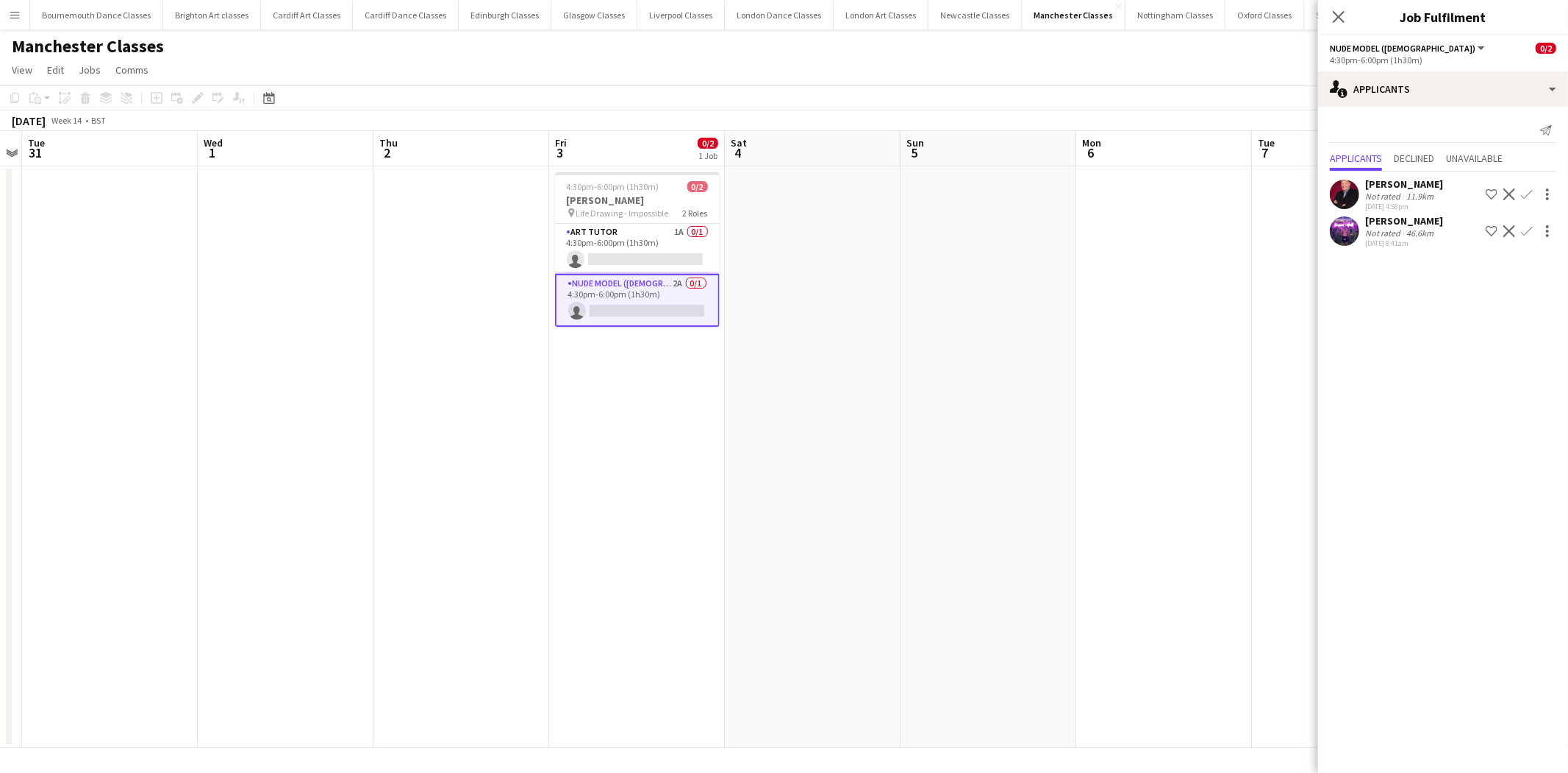
click at [1527, 231] on app-icon "Confirm" at bounding box center [1527, 231] width 11 height 11
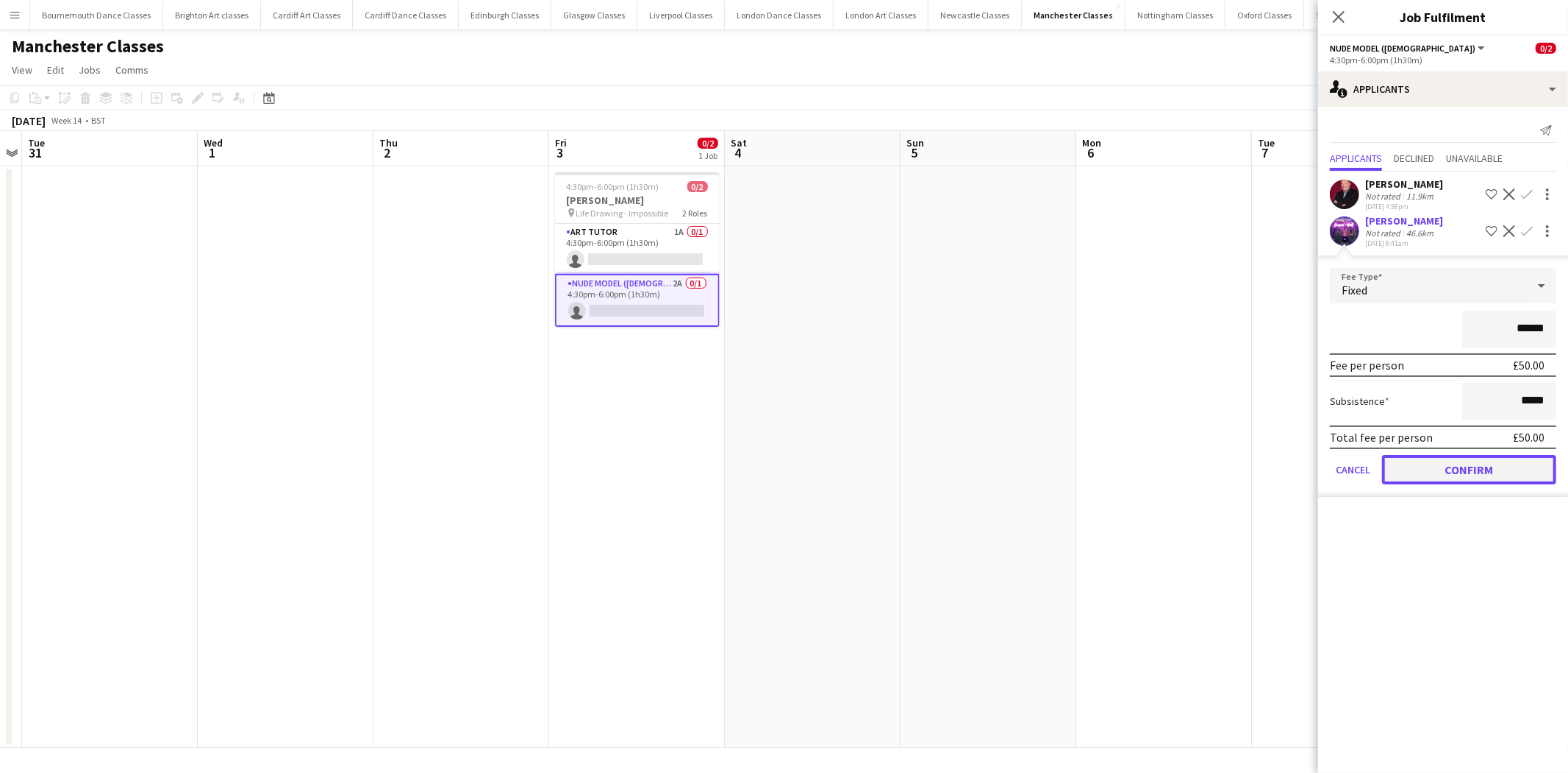
click at [1428, 467] on button "Confirm" at bounding box center [1470, 469] width 174 height 30
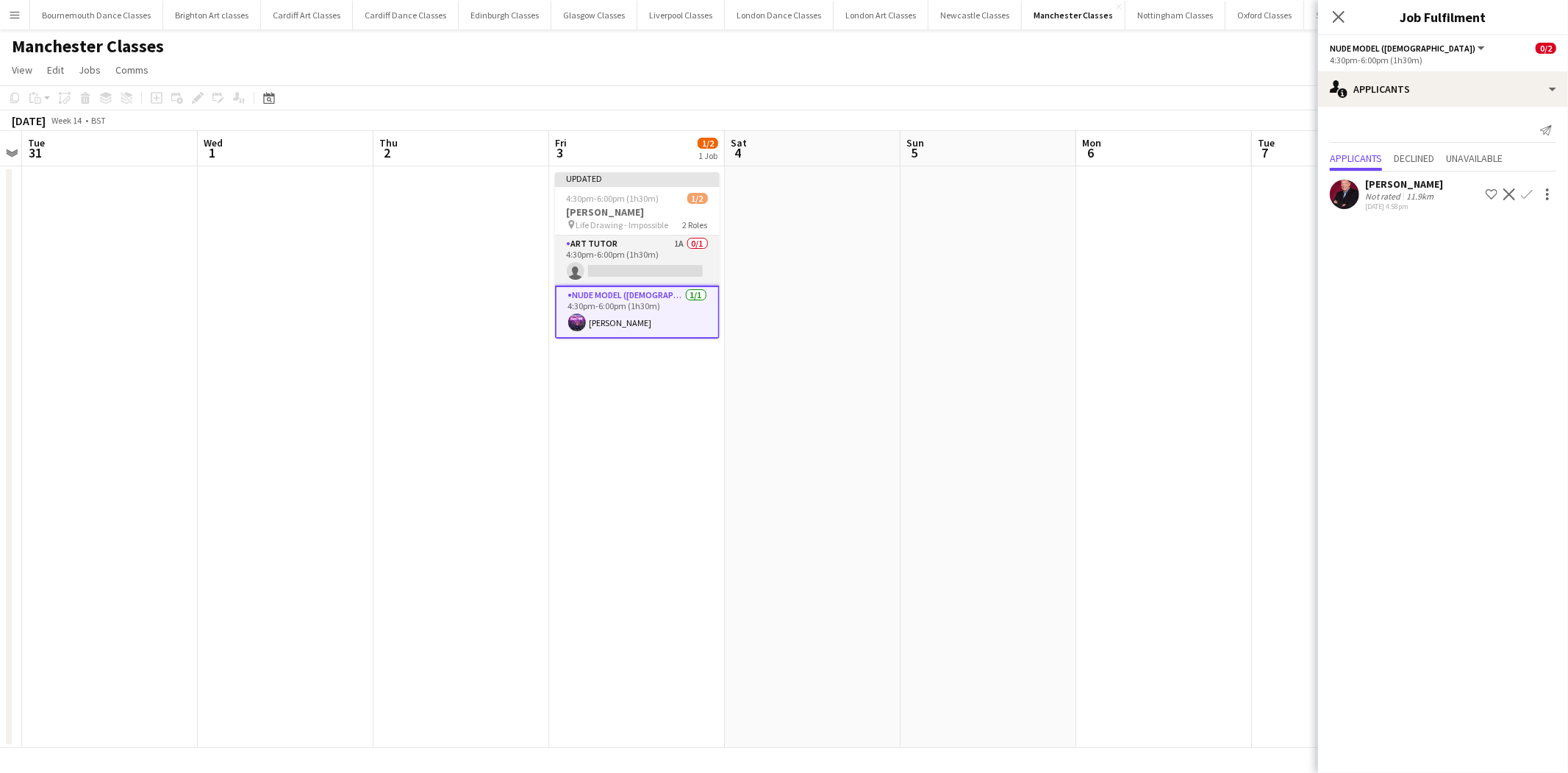
click at [682, 273] on app-card-role "Art Tutor 1A 0/1 4:30pm-6:00pm (1h30m) single-neutral-actions" at bounding box center [638, 260] width 164 height 50
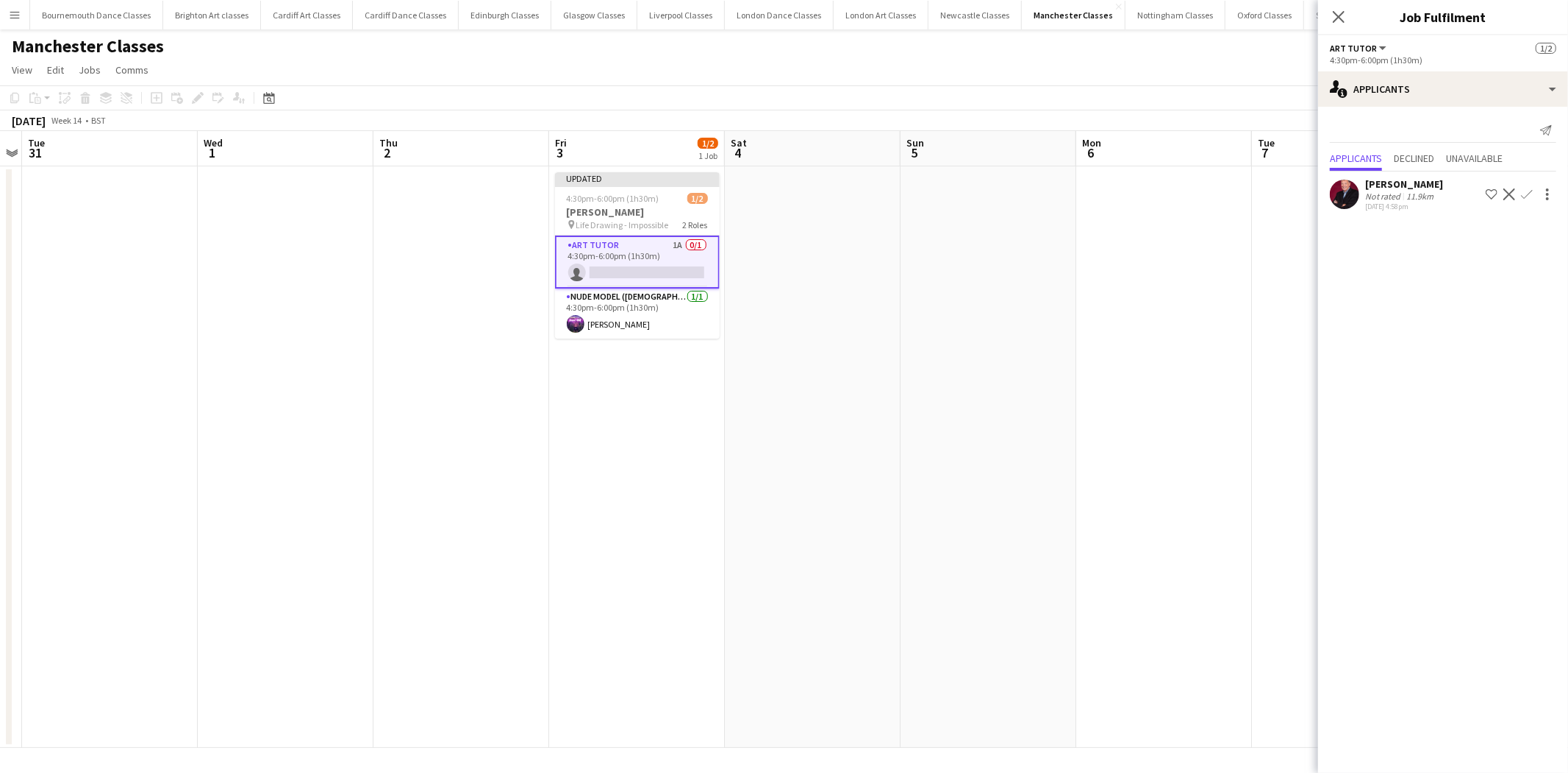
click at [1523, 193] on app-icon "Confirm" at bounding box center [1527, 194] width 11 height 11
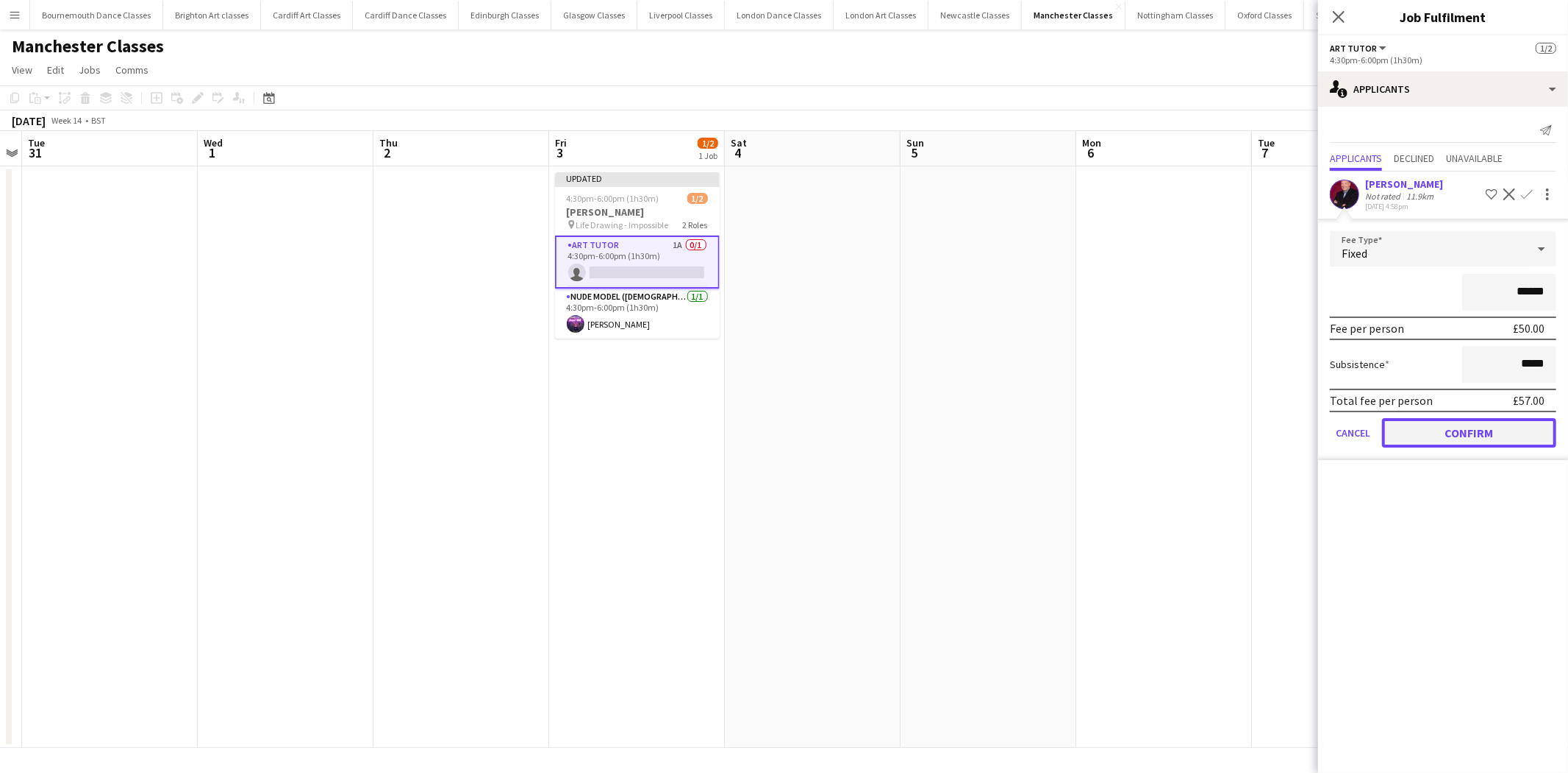
click at [1479, 422] on button "Confirm" at bounding box center [1470, 432] width 174 height 30
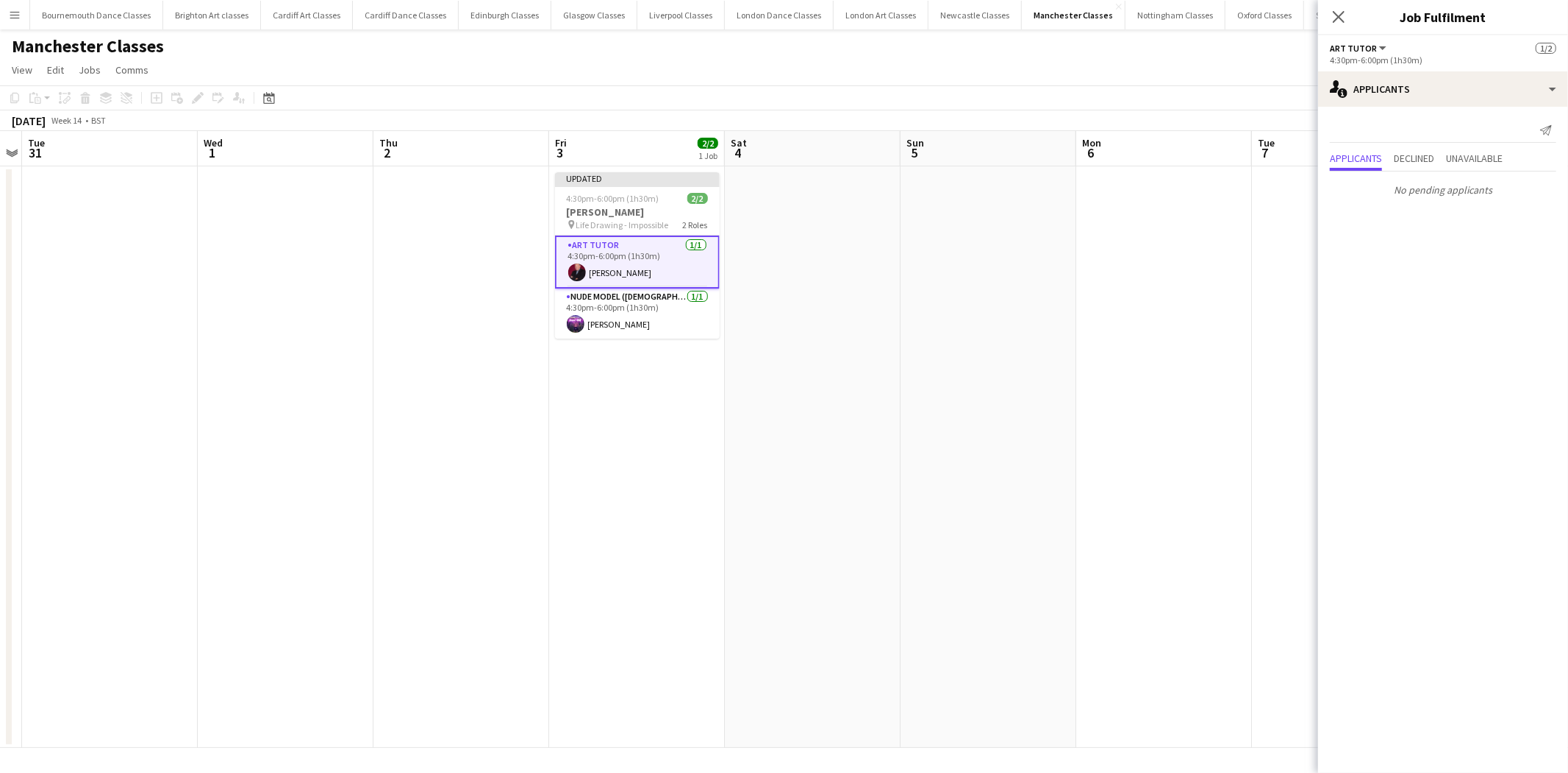
drag, startPoint x: 1128, startPoint y: 349, endPoint x: 1196, endPoint y: 277, distance: 99.0
click at [1128, 345] on app-date-cell at bounding box center [1165, 457] width 176 height 582
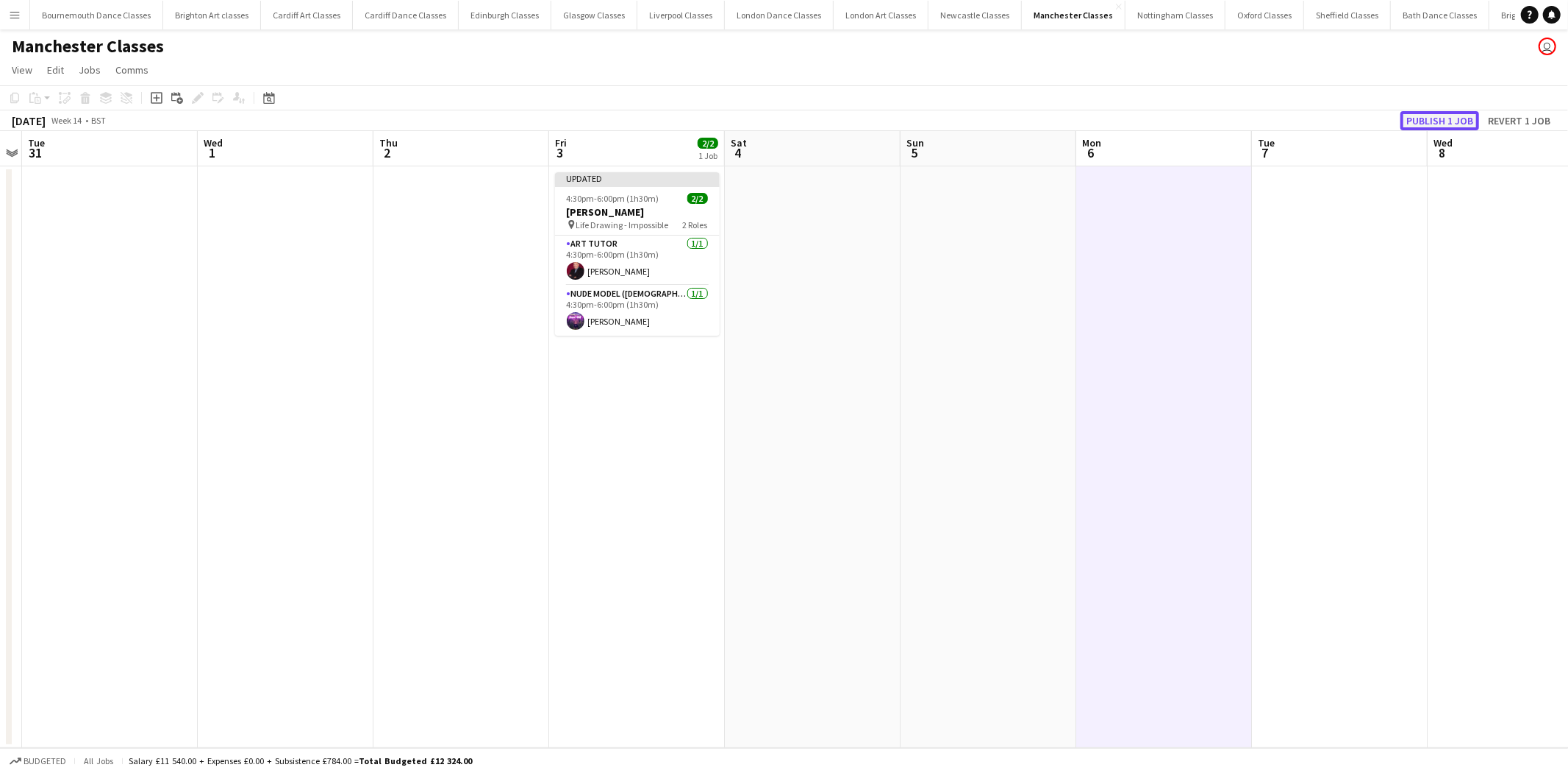
click at [1438, 121] on button "Publish 1 job" at bounding box center [1440, 121] width 78 height 19
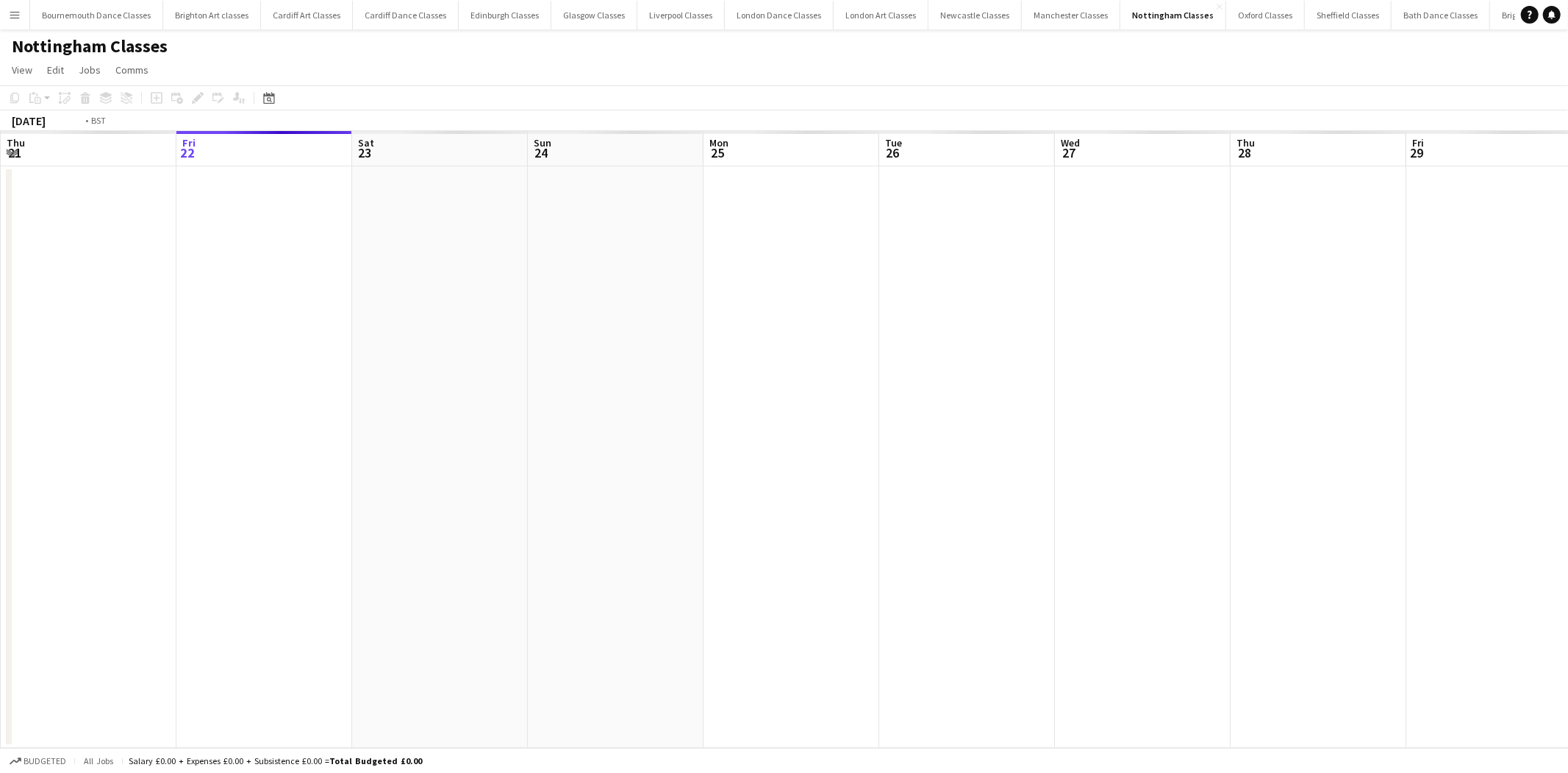
scroll to position [0, 505]
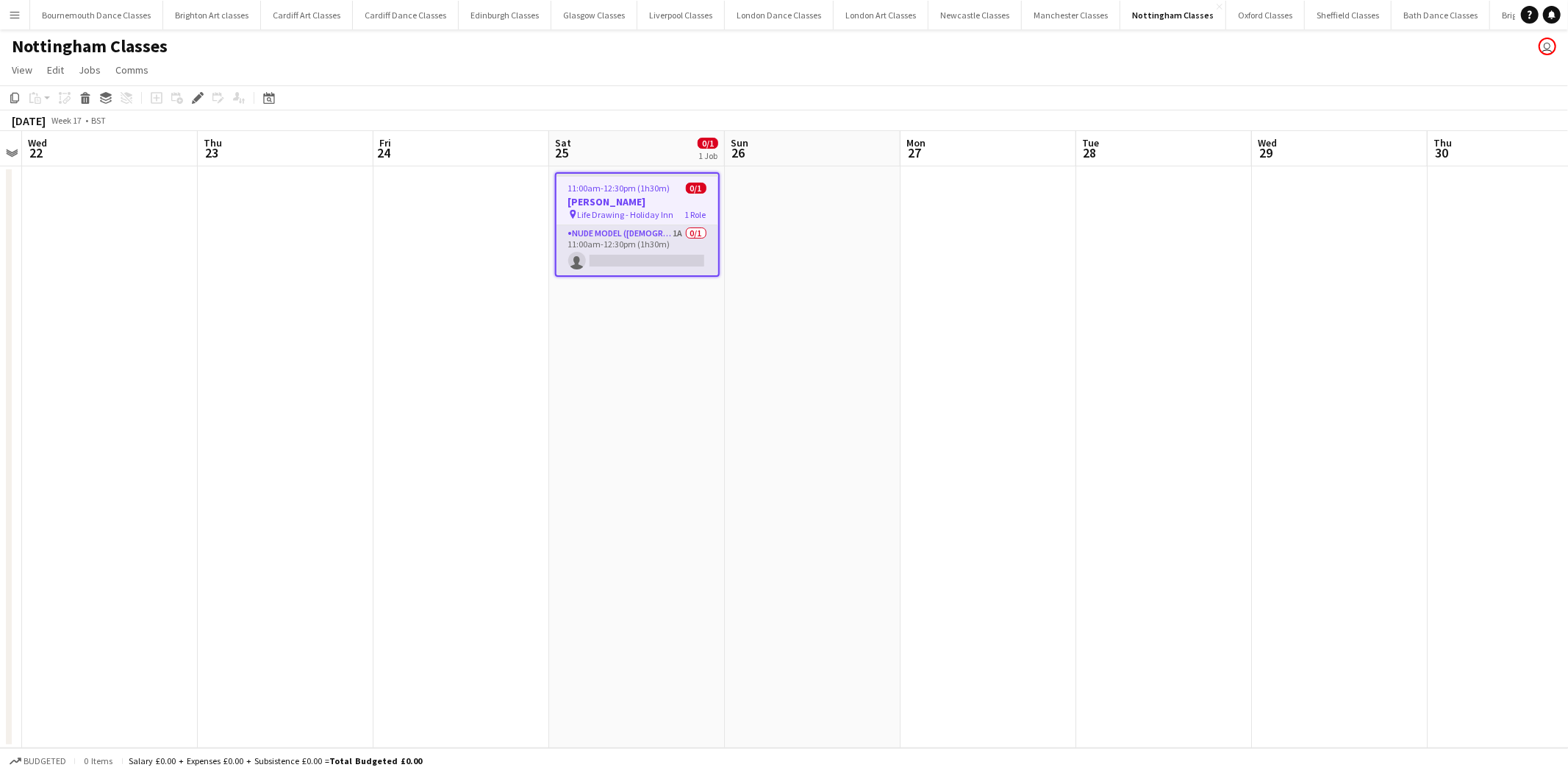
click at [659, 259] on app-card-role "Nude Model ([DEMOGRAPHIC_DATA]) 1A 0/1 11:00am-12:30pm (1h30m) single-neutral-a…" at bounding box center [637, 250] width 162 height 50
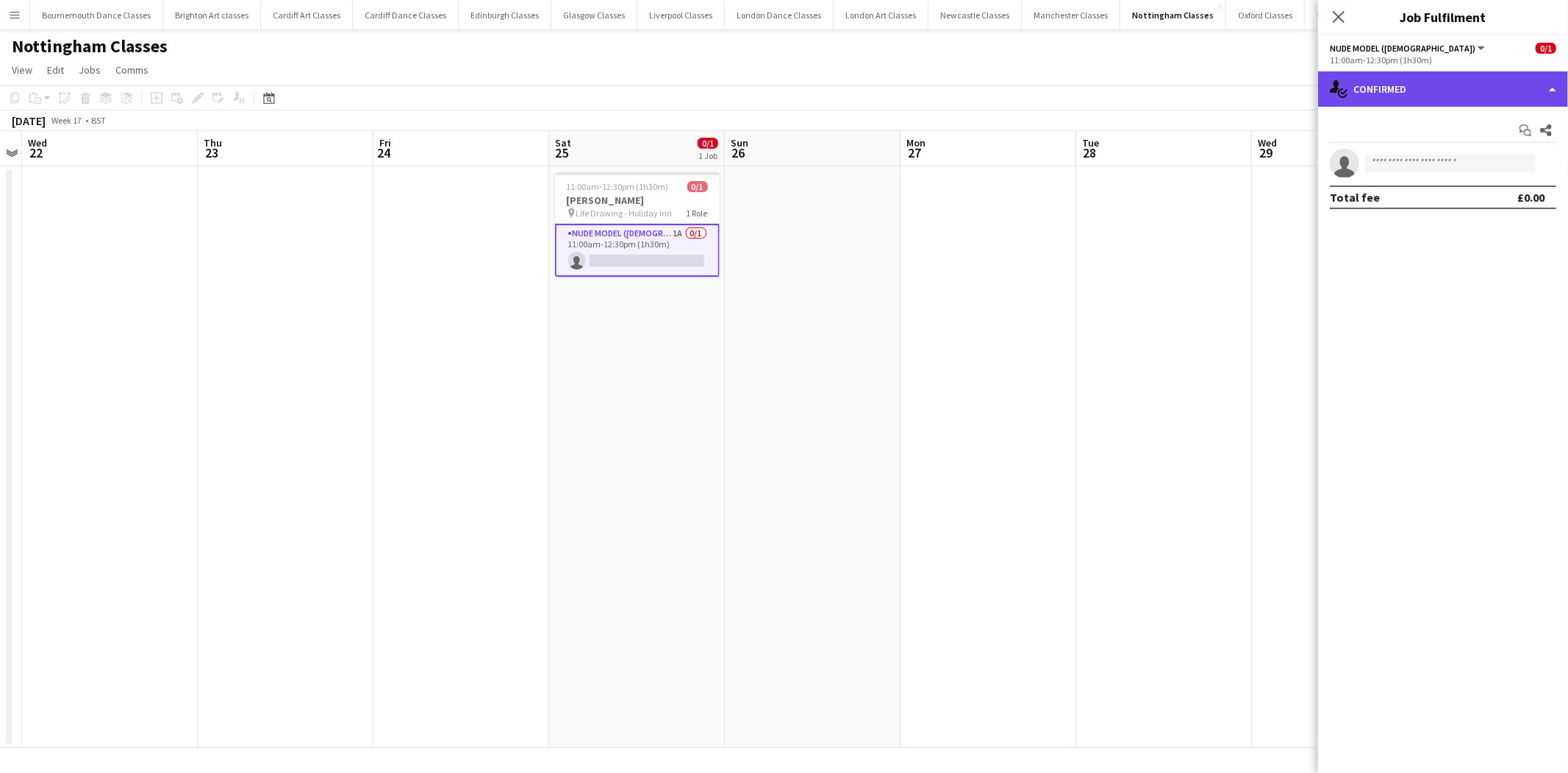
click at [1496, 99] on div "single-neutral-actions-check-2 Confirmed" at bounding box center [1443, 89] width 250 height 35
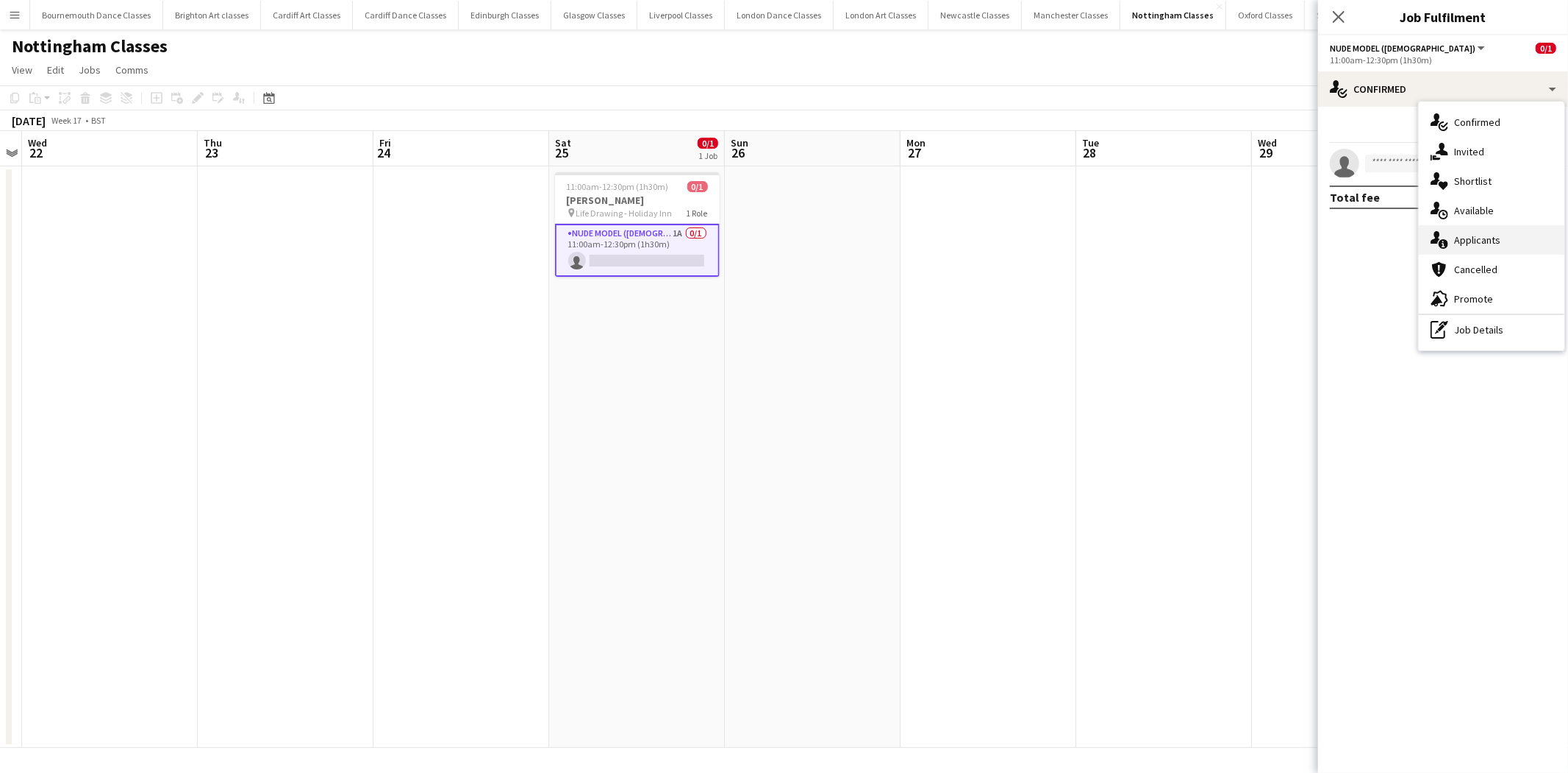
click at [1496, 248] on div "single-neutral-actions-information Applicants" at bounding box center [1492, 239] width 145 height 30
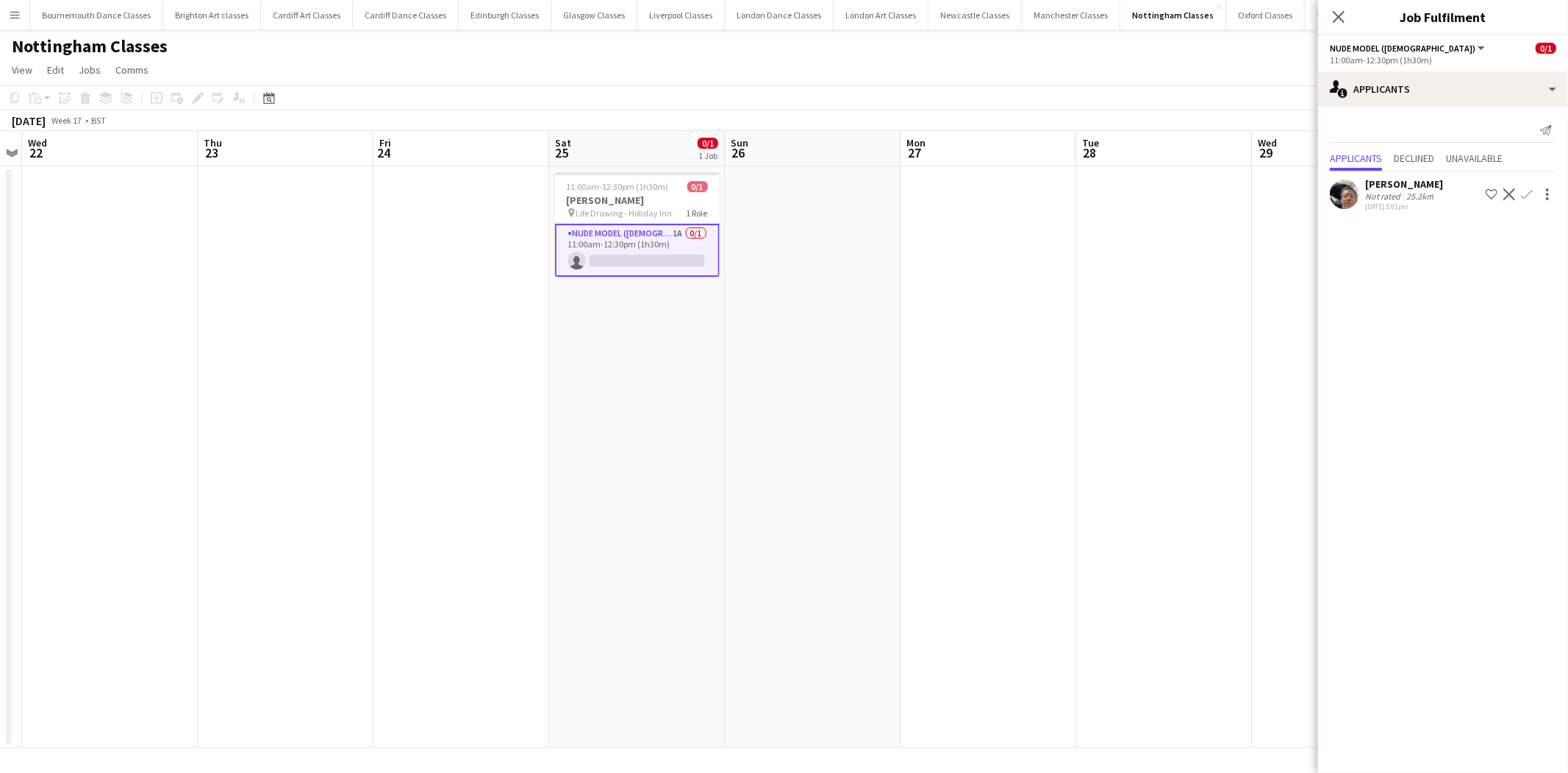
drag, startPoint x: 1526, startPoint y: 192, endPoint x: 1524, endPoint y: 201, distance: 9.2
click at [1525, 197] on app-icon "Confirm" at bounding box center [1527, 194] width 11 height 11
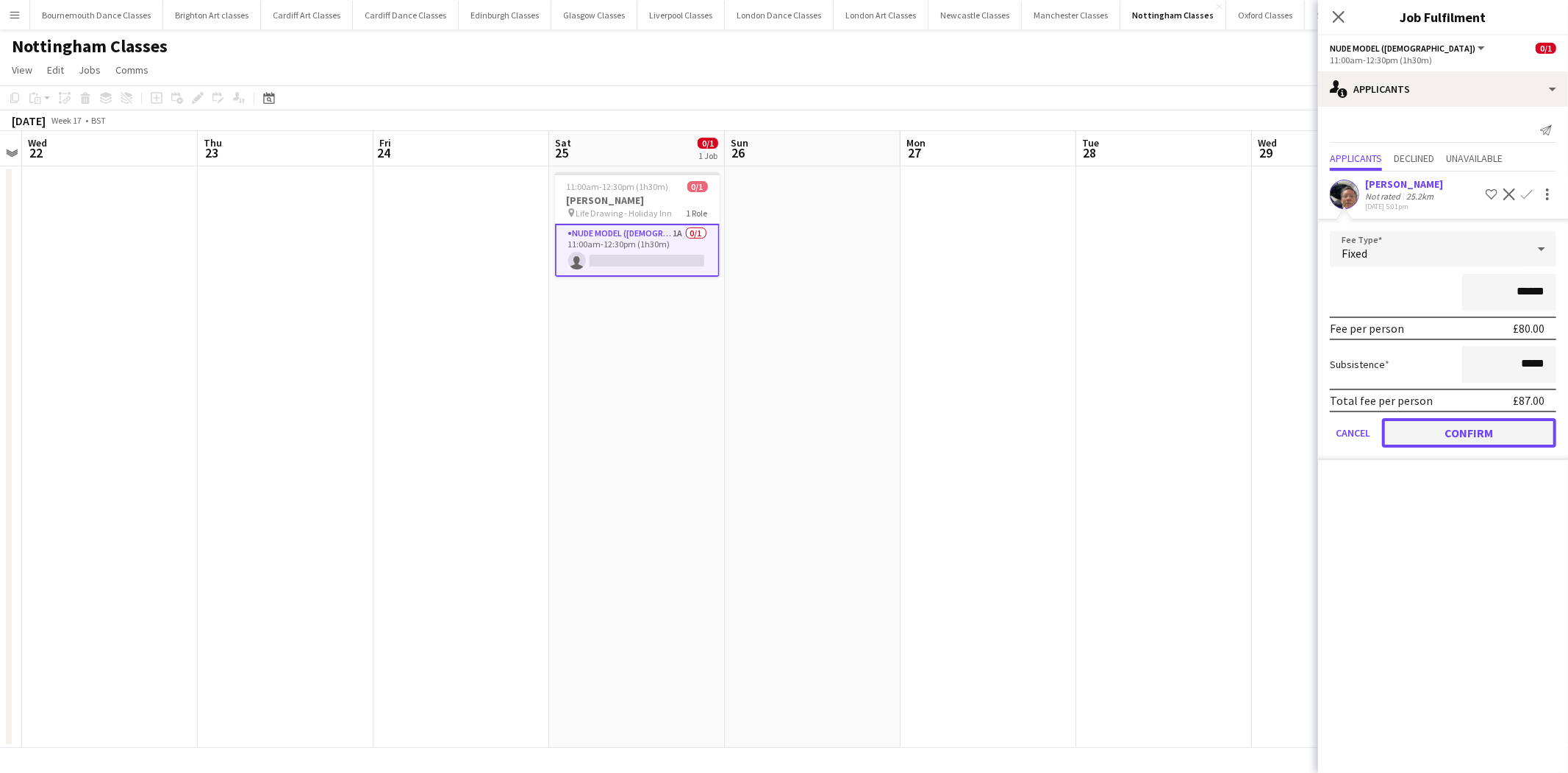
click at [1482, 436] on button "Confirm" at bounding box center [1470, 432] width 174 height 30
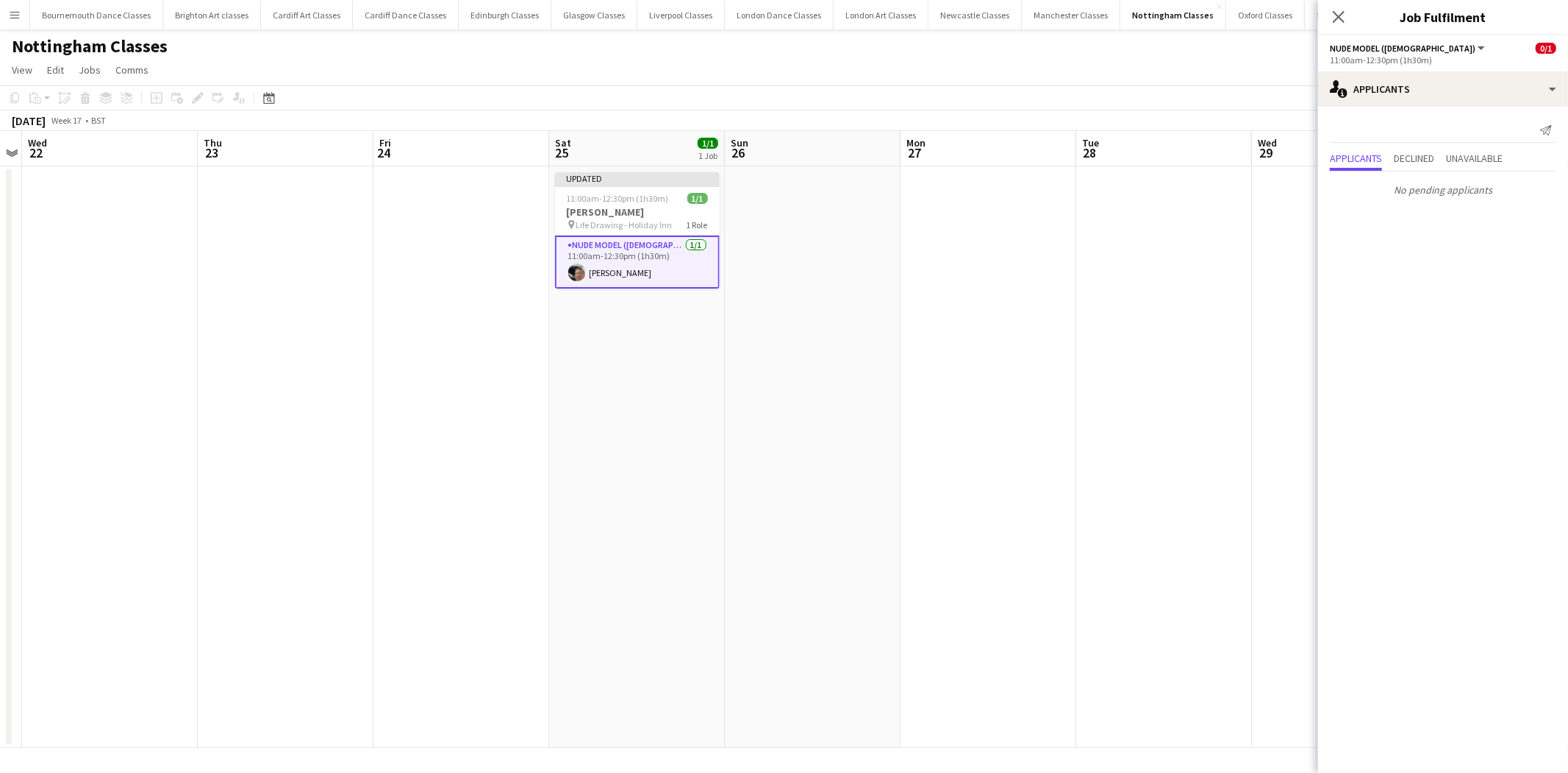
drag, startPoint x: 1165, startPoint y: 366, endPoint x: 1285, endPoint y: 254, distance: 164.1
click at [1164, 365] on app-date-cell at bounding box center [1165, 457] width 176 height 582
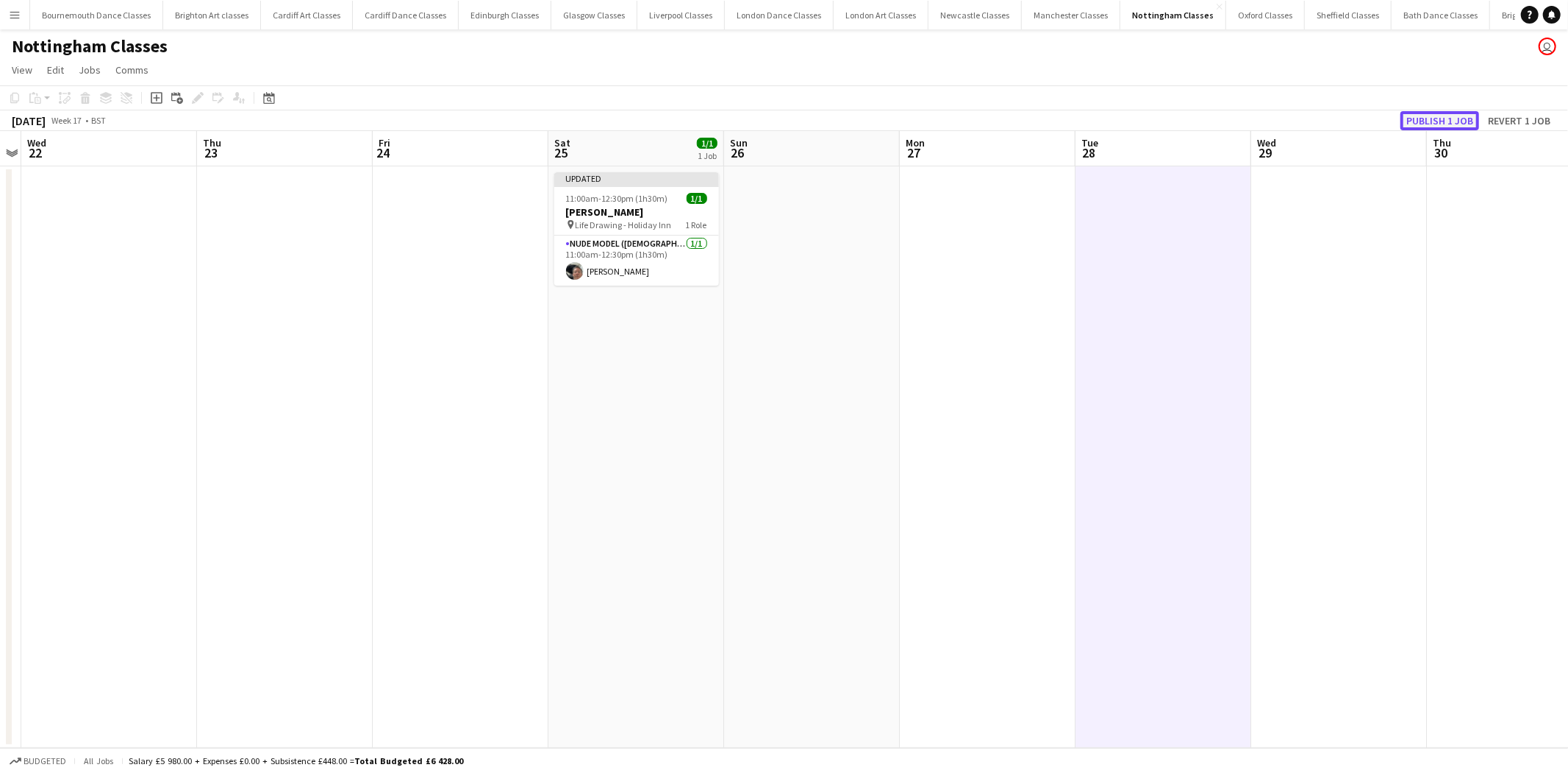
drag, startPoint x: 1438, startPoint y: 127, endPoint x: 1288, endPoint y: 131, distance: 150.1
click at [1420, 129] on div "[DATE] Week 17 • BST Publish 1 job Revert 1 job" at bounding box center [784, 121] width 1568 height 21
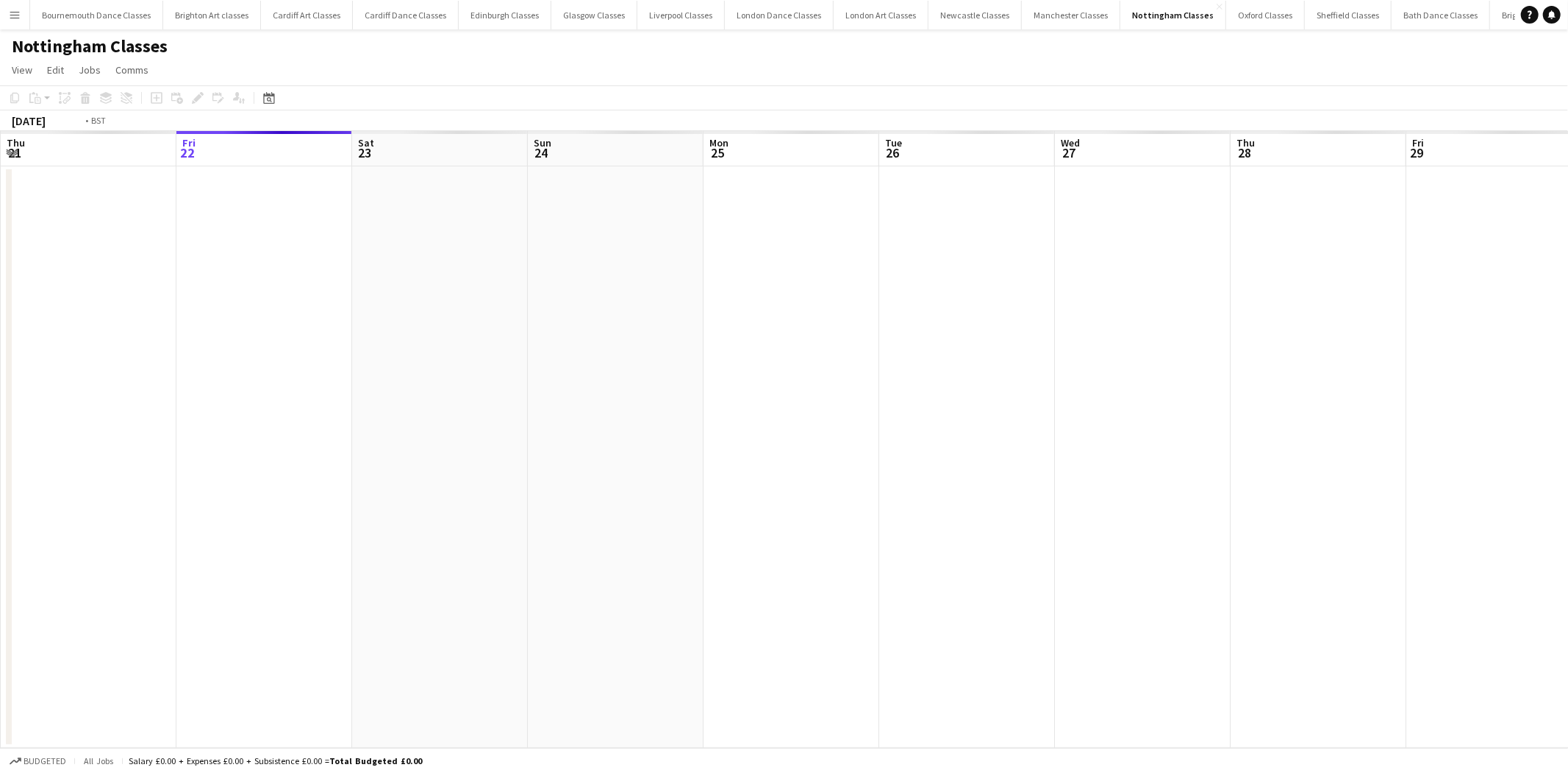
scroll to position [0, 505]
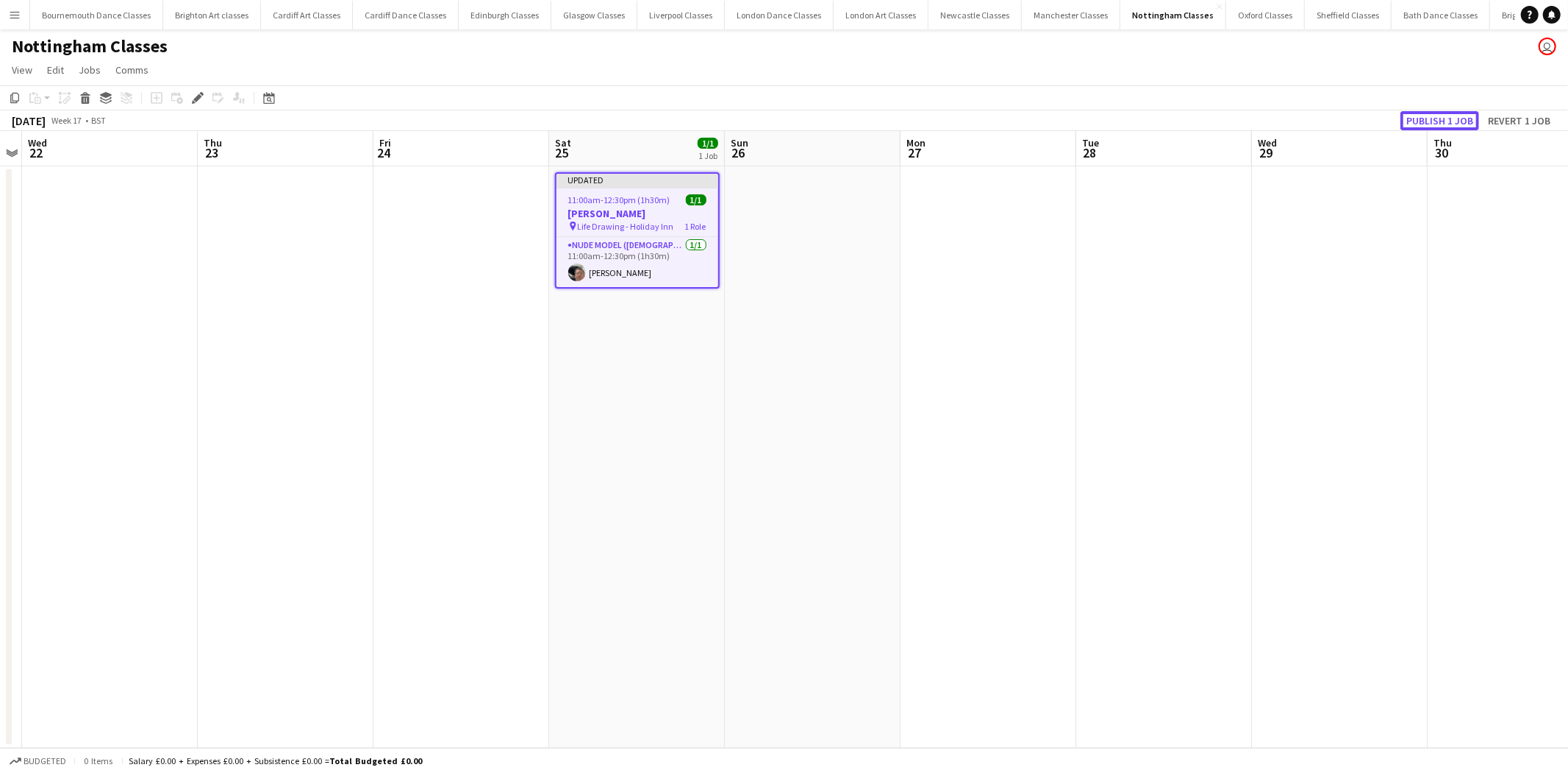
drag, startPoint x: 1431, startPoint y: 121, endPoint x: 1355, endPoint y: 121, distance: 76.0
click at [1422, 121] on button "Publish 1 job" at bounding box center [1440, 121] width 78 height 19
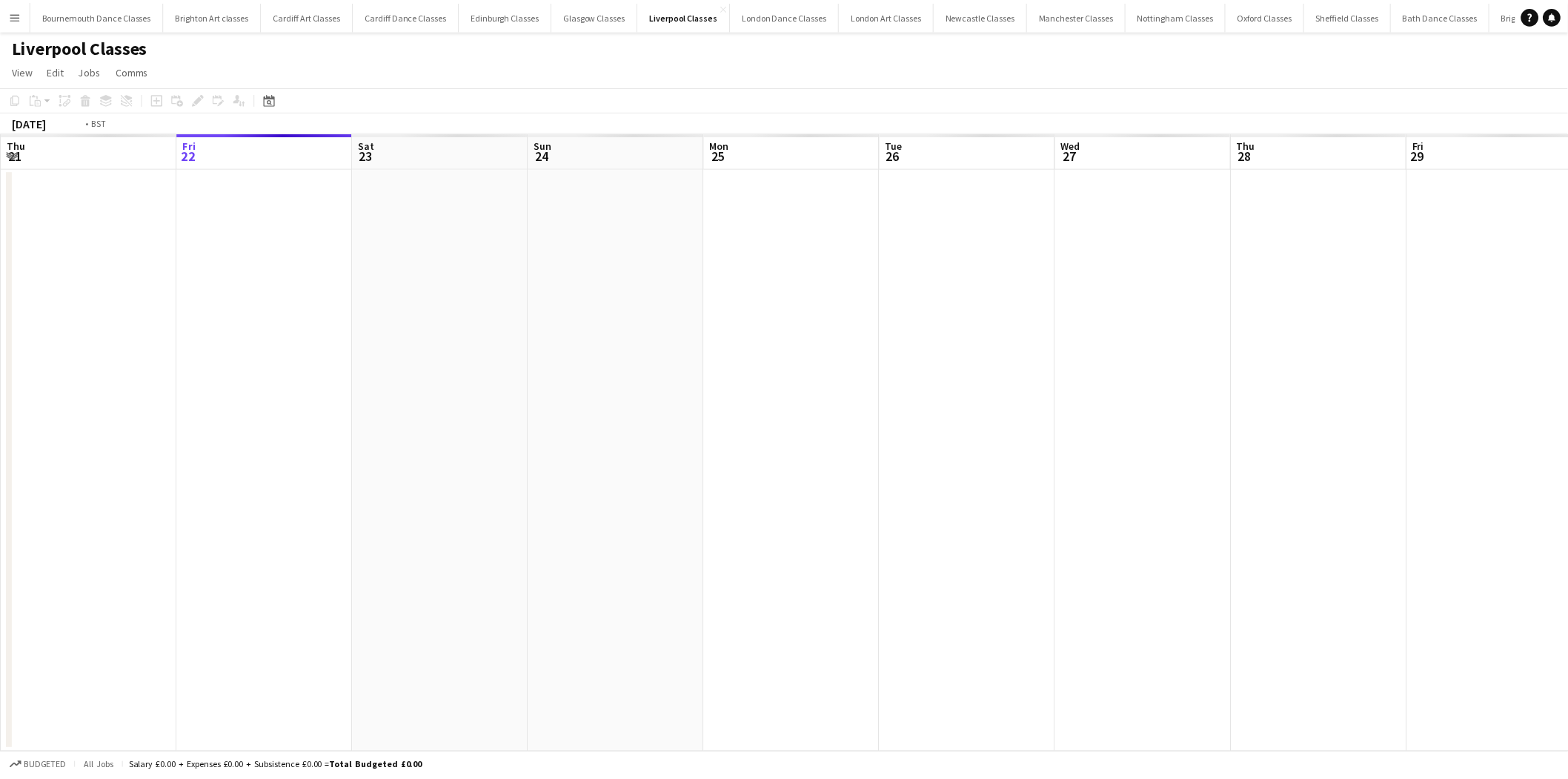
scroll to position [0, 509]
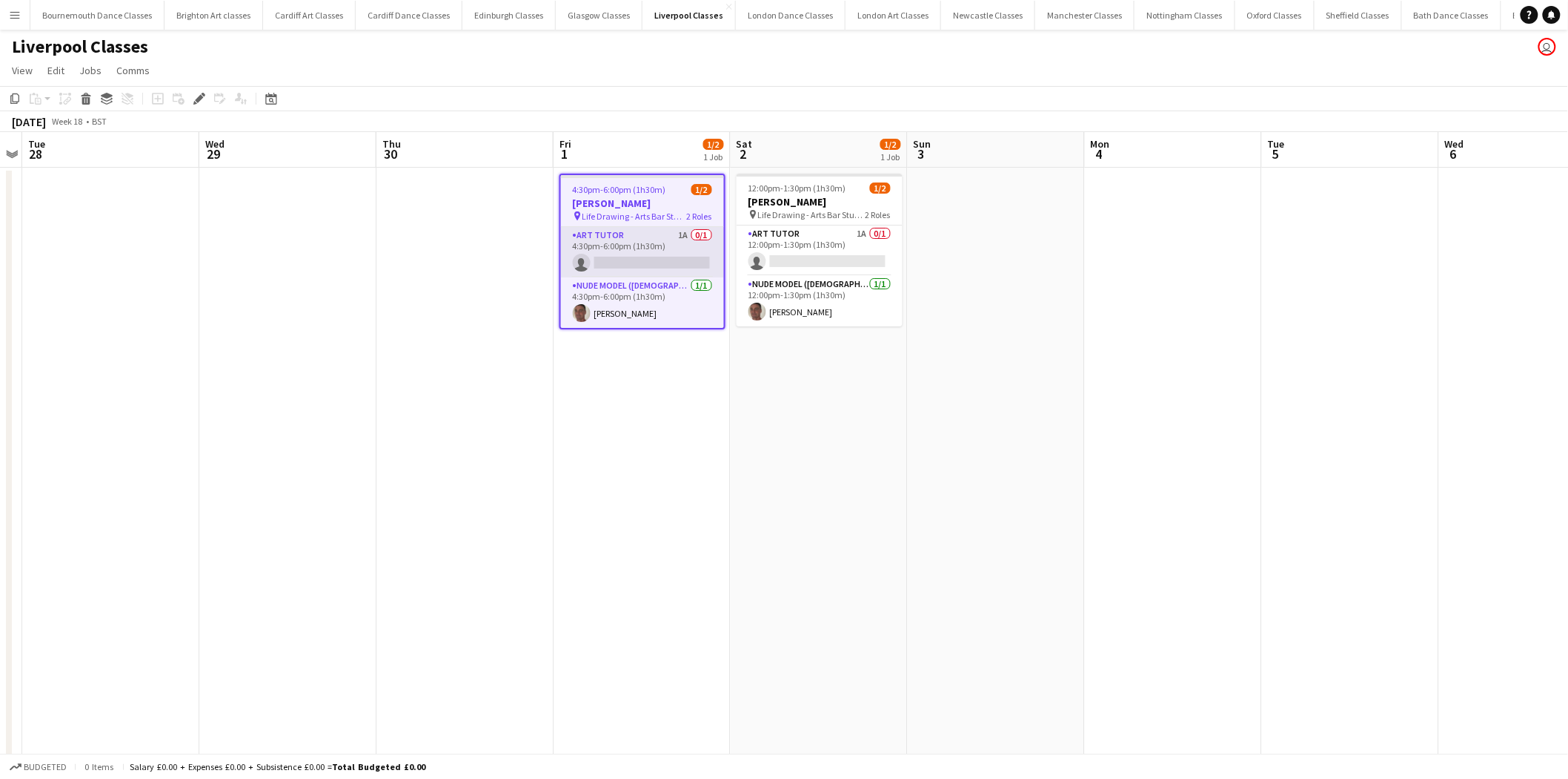
drag, startPoint x: 676, startPoint y: 226, endPoint x: 693, endPoint y: 234, distance: 18.8
click at [676, 227] on div "Art Tutor 1A 0/1 4:30pm-6:00pm (1h30m) single-neutral-actions Nude Model ([DEMO…" at bounding box center [642, 277] width 163 height 101
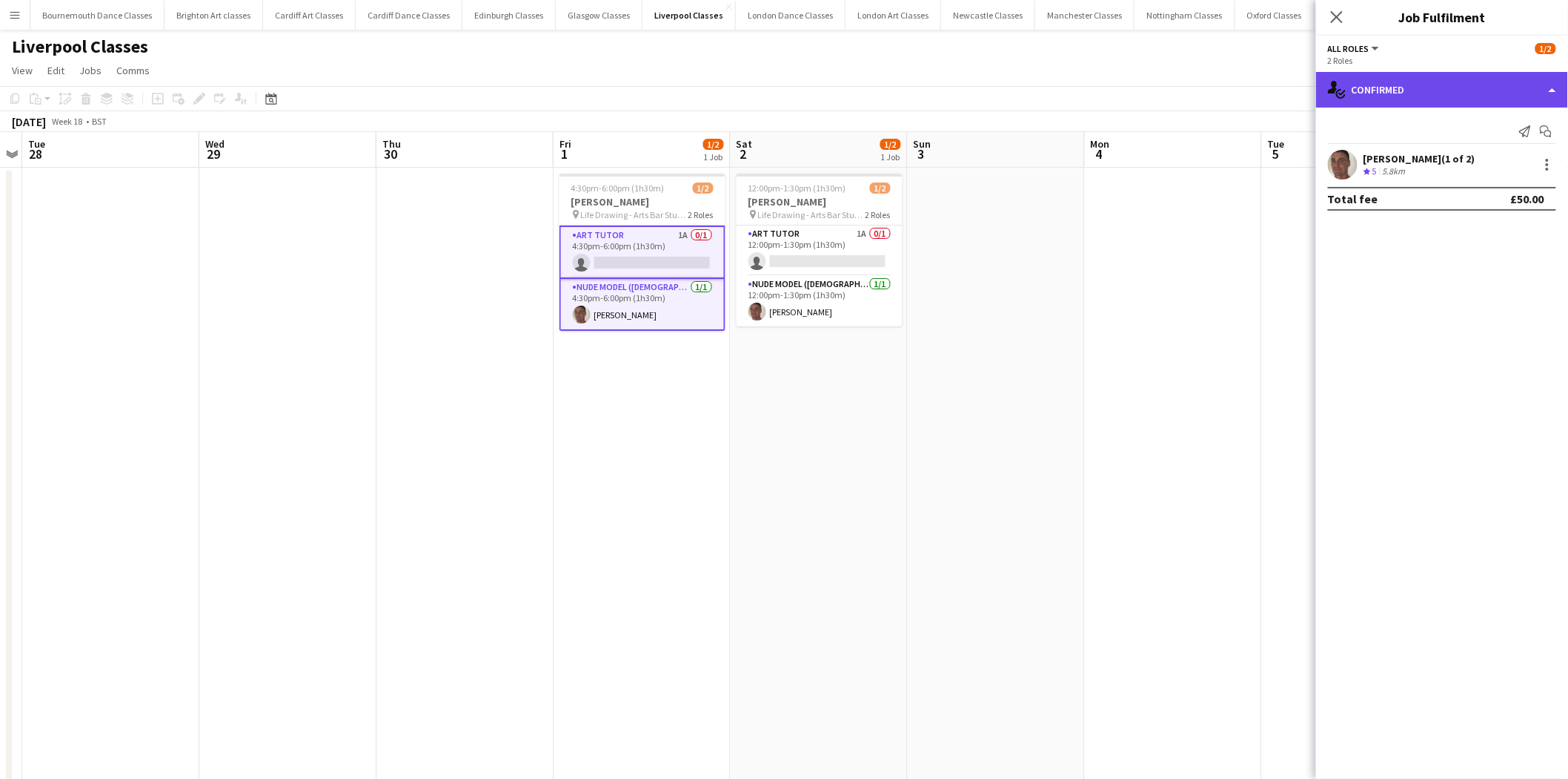
click at [1510, 91] on div "single-neutral-actions-check-2 Confirmed" at bounding box center [1442, 90] width 252 height 36
click at [1206, 277] on app-date-cell at bounding box center [1174, 506] width 177 height 678
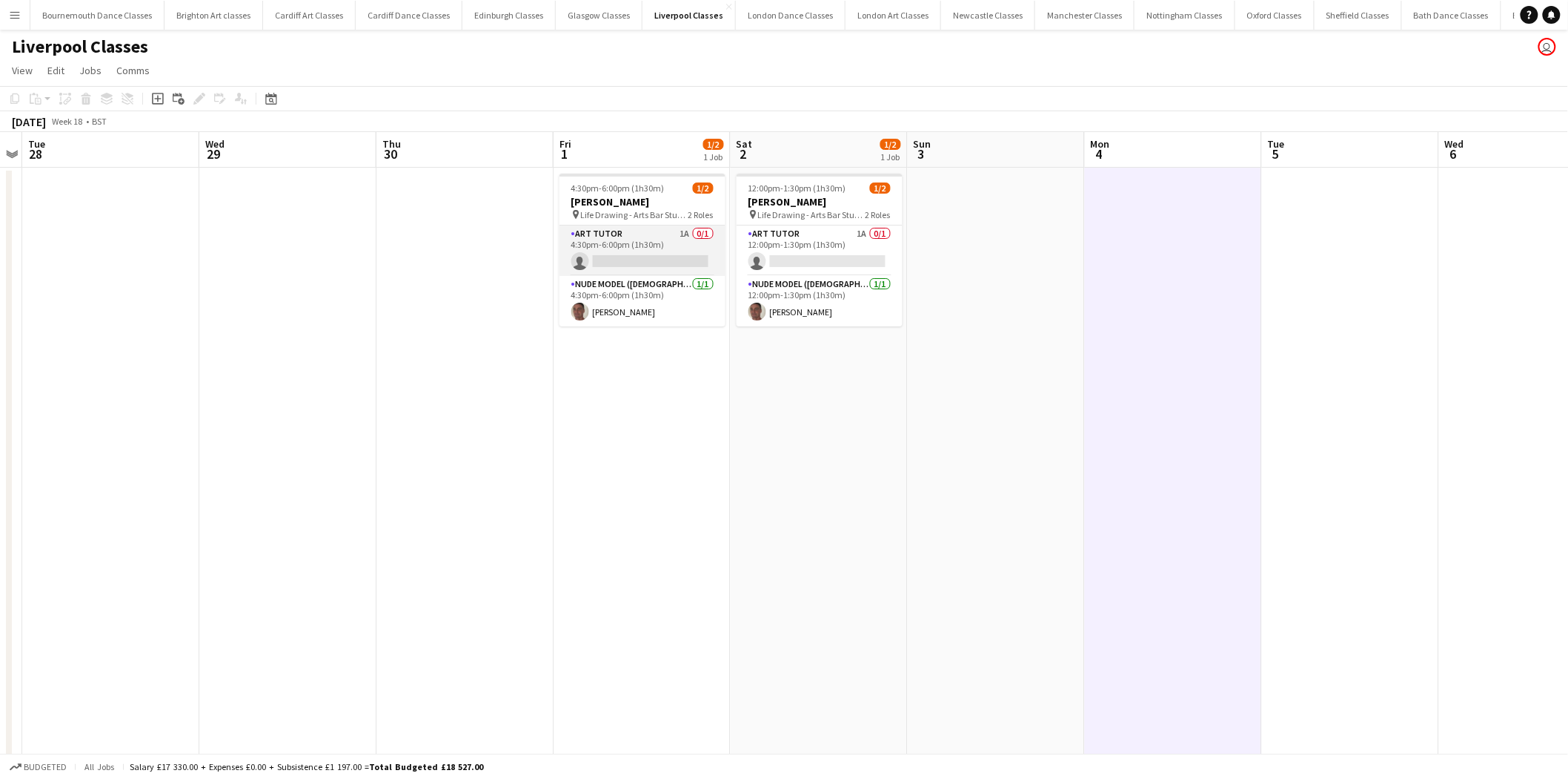
click at [695, 254] on app-card-role "Art Tutor 1A 0/1 4:30pm-6:00pm (1h30m) single-neutral-actions" at bounding box center [643, 251] width 166 height 50
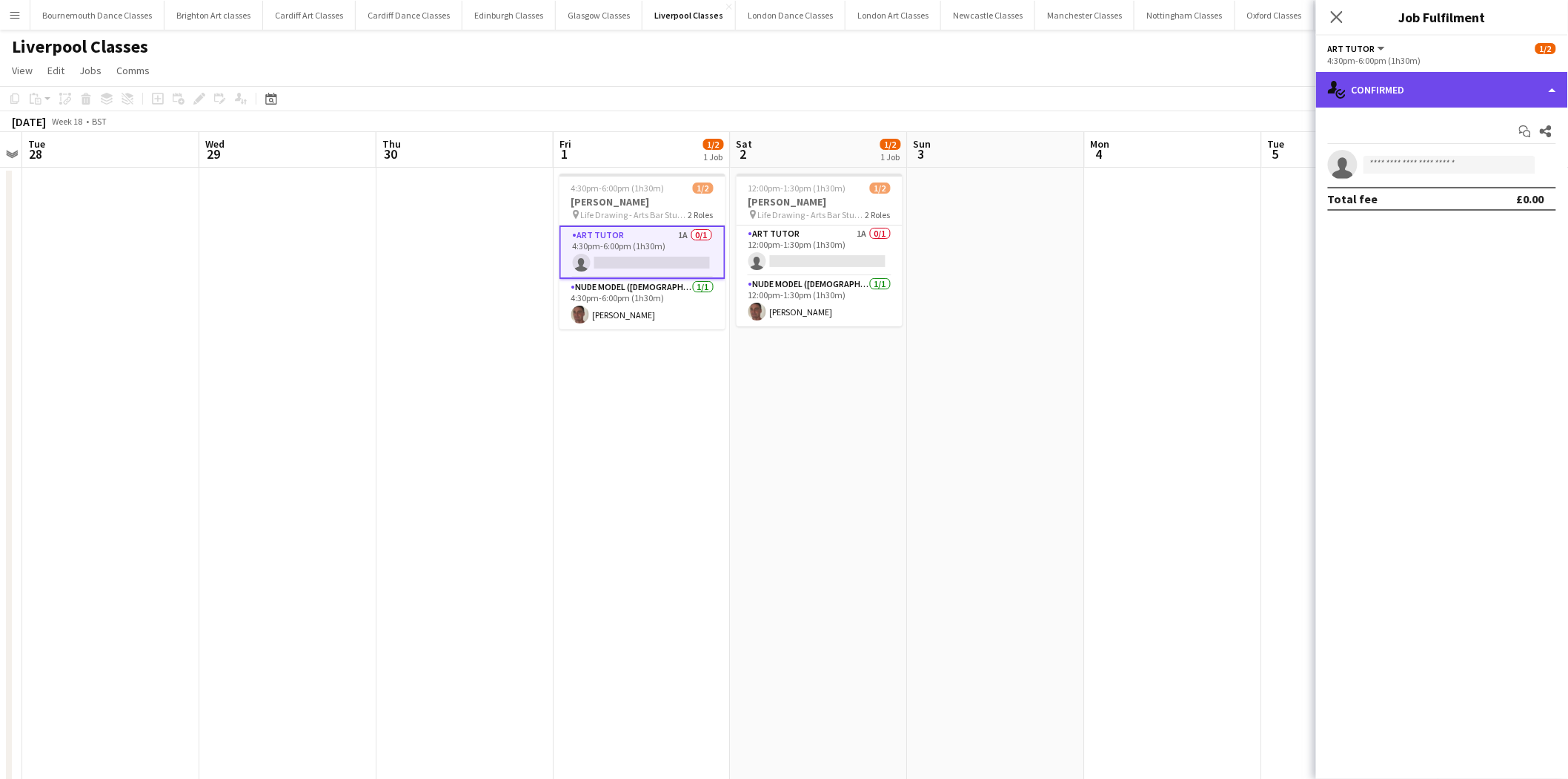
click at [1501, 94] on div "single-neutral-actions-check-2 Confirmed" at bounding box center [1442, 90] width 252 height 36
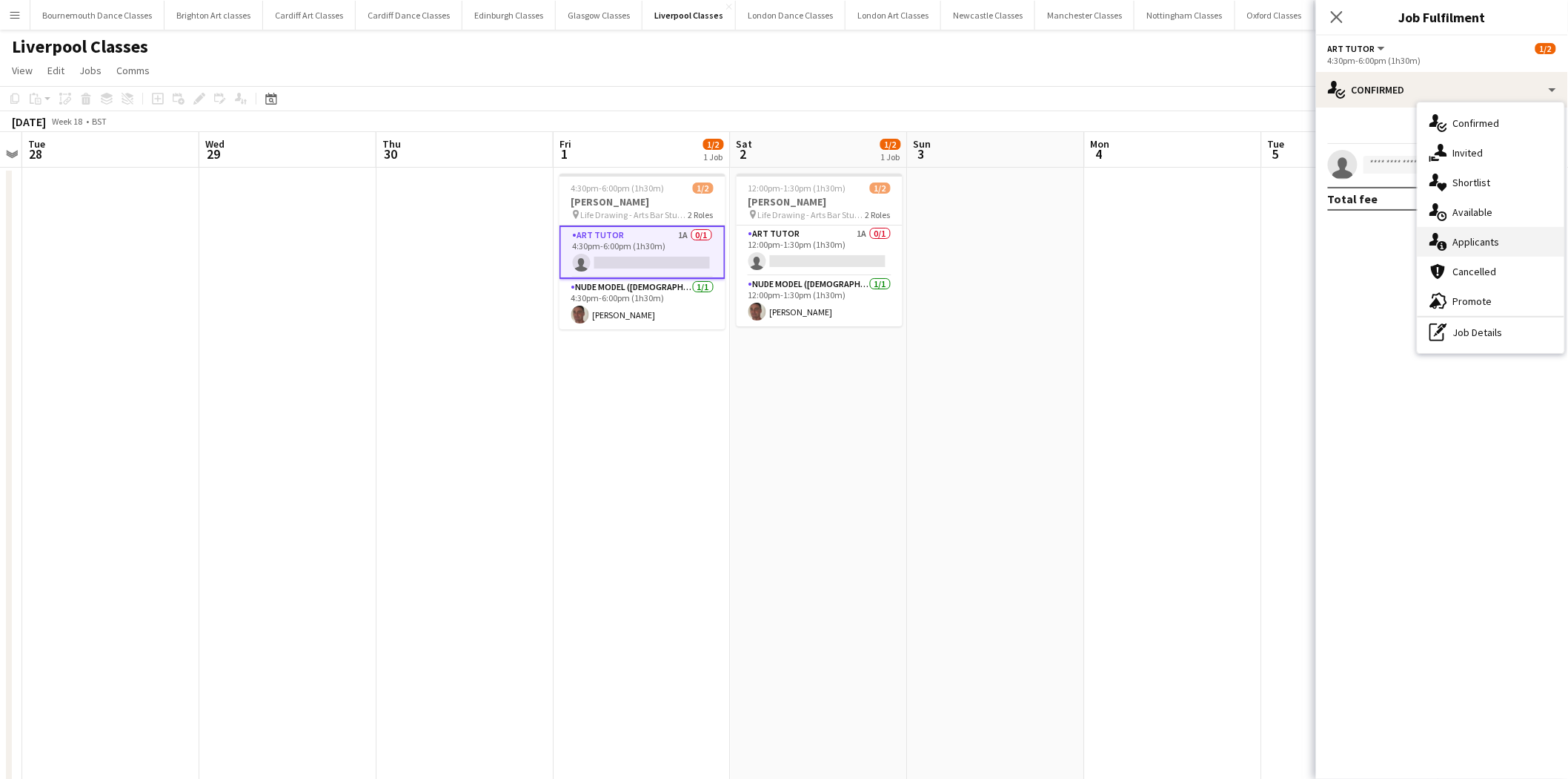
click at [1491, 246] on div "single-neutral-actions-information Applicants" at bounding box center [1491, 241] width 146 height 30
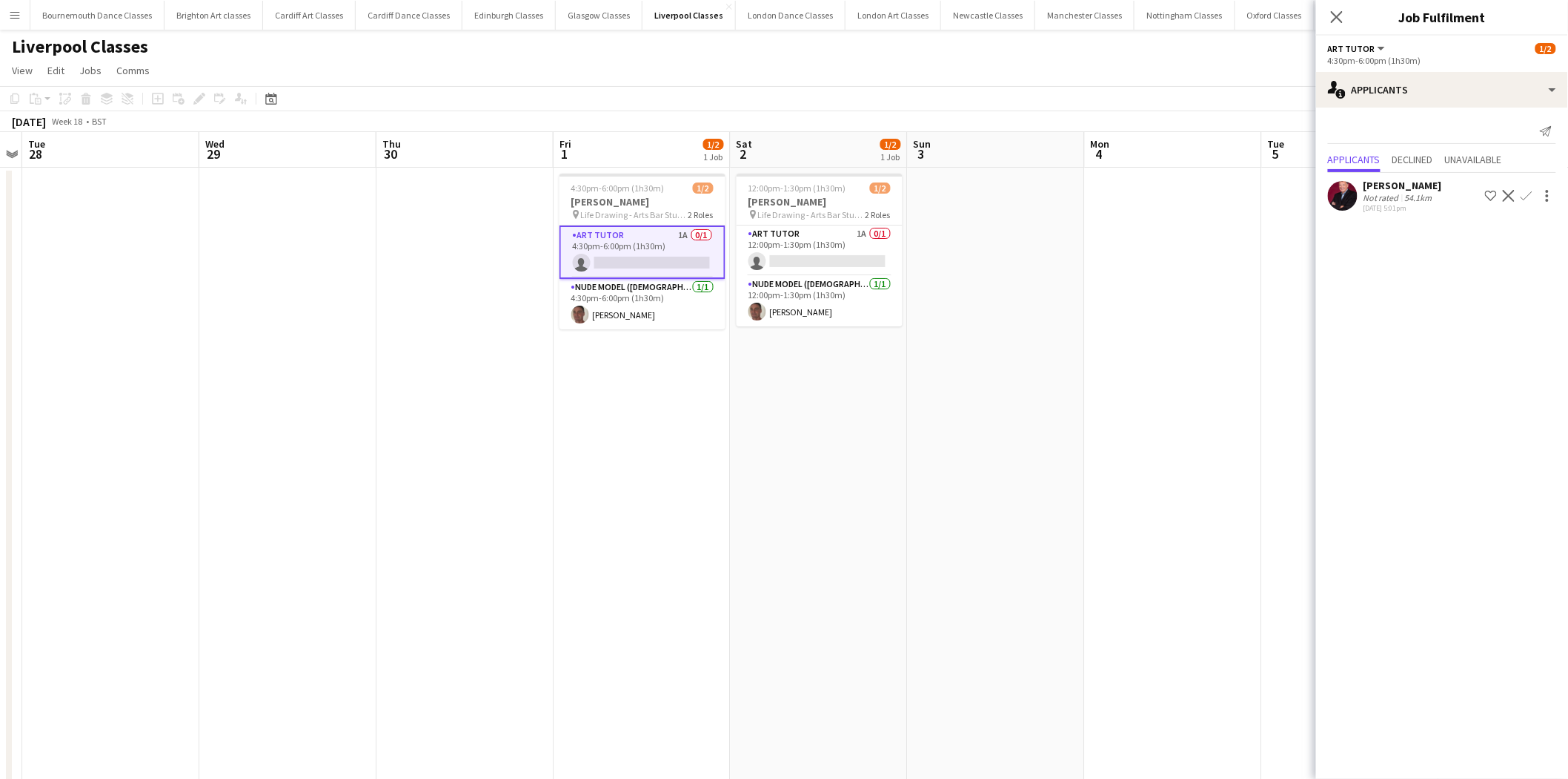
click at [1440, 159] on div "Applicants Declined Unavailable" at bounding box center [1442, 161] width 228 height 23
drag, startPoint x: 1434, startPoint y: 159, endPoint x: 1421, endPoint y: 163, distance: 13.6
click at [1433, 159] on span "Declined" at bounding box center [1413, 159] width 40 height 11
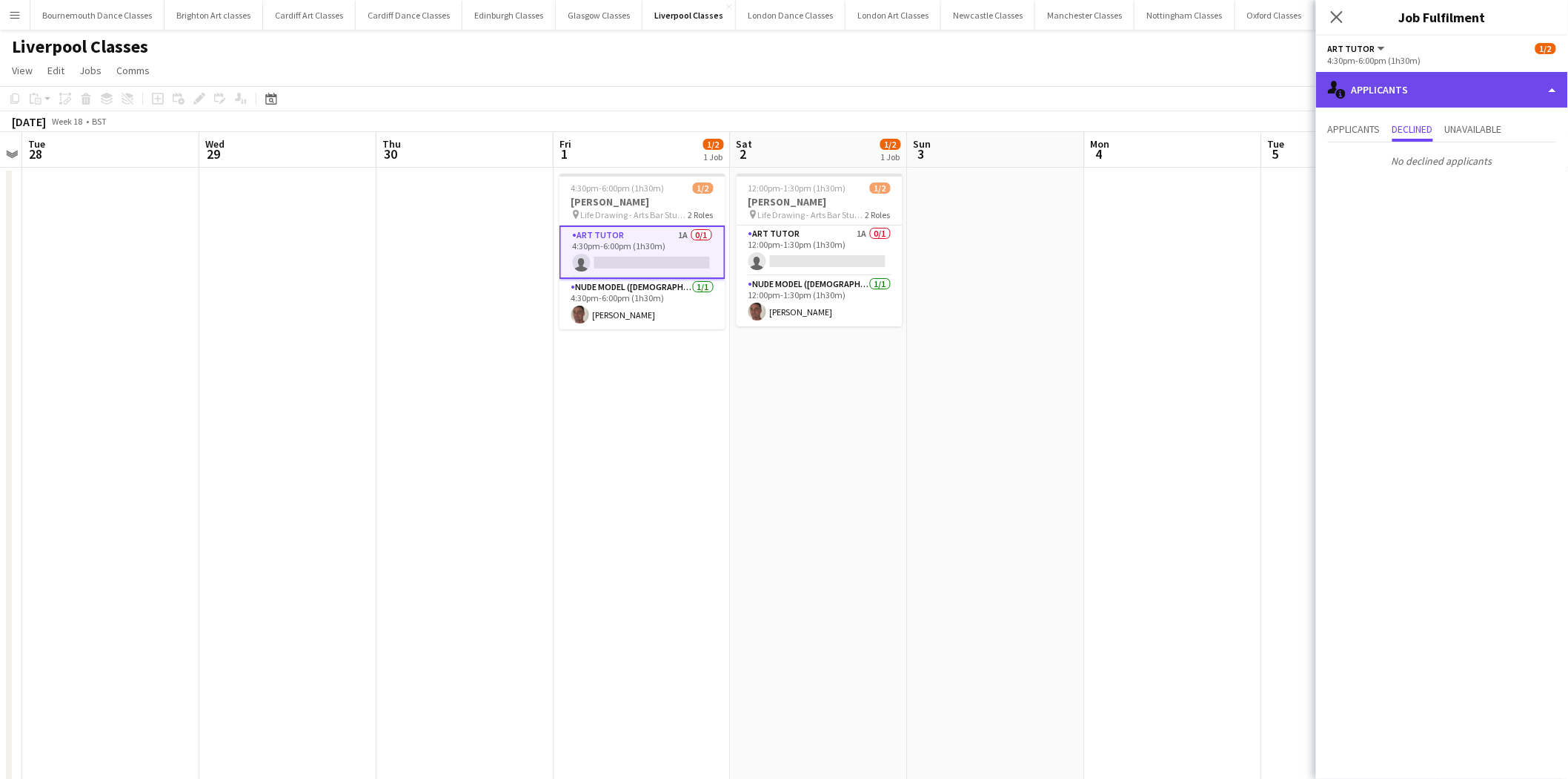
click at [1381, 94] on div "single-neutral-actions-information Applicants" at bounding box center [1442, 90] width 252 height 36
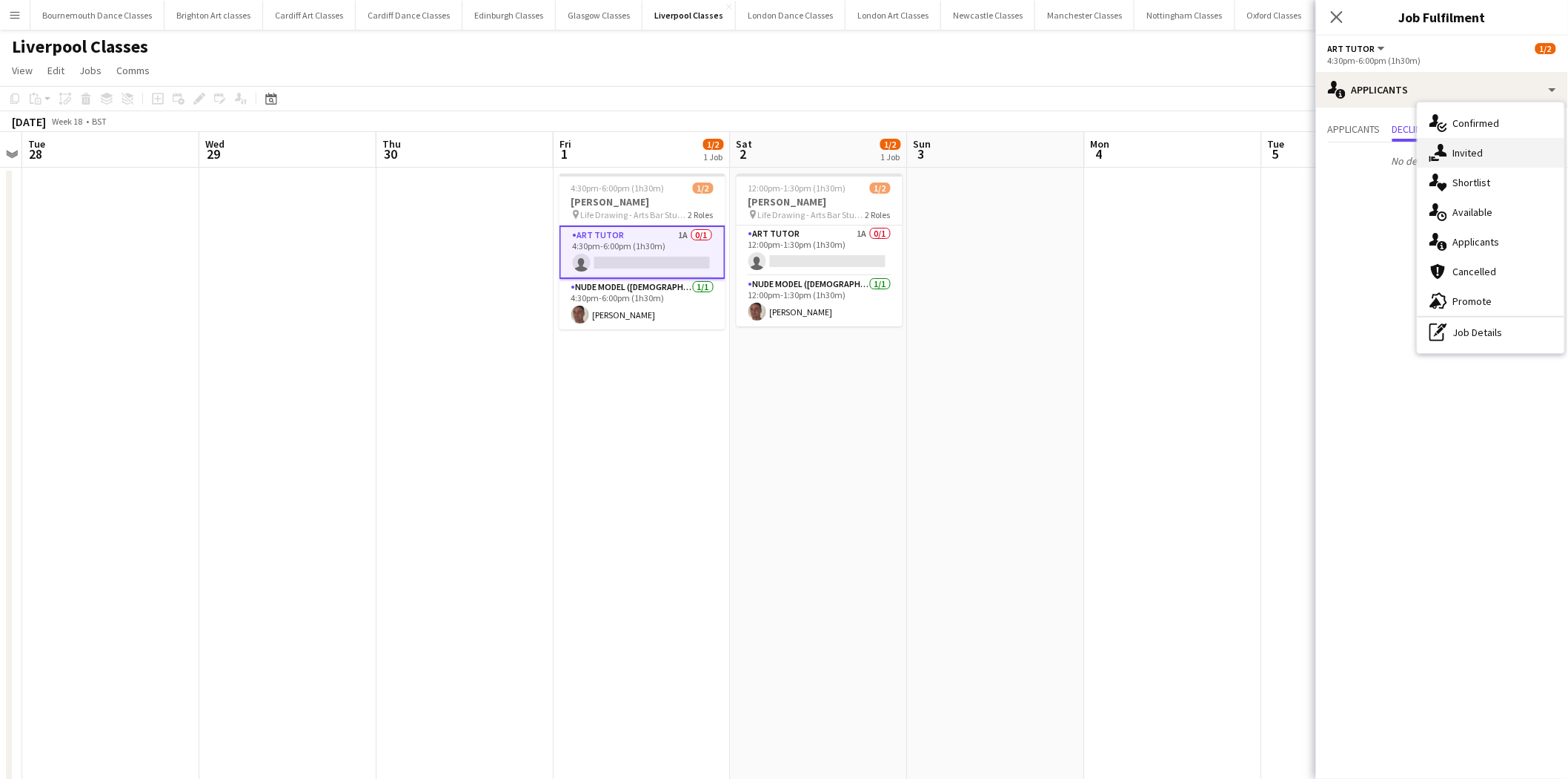
click at [1476, 154] on div "single-neutral-actions-share-1 Invited" at bounding box center [1491, 152] width 146 height 30
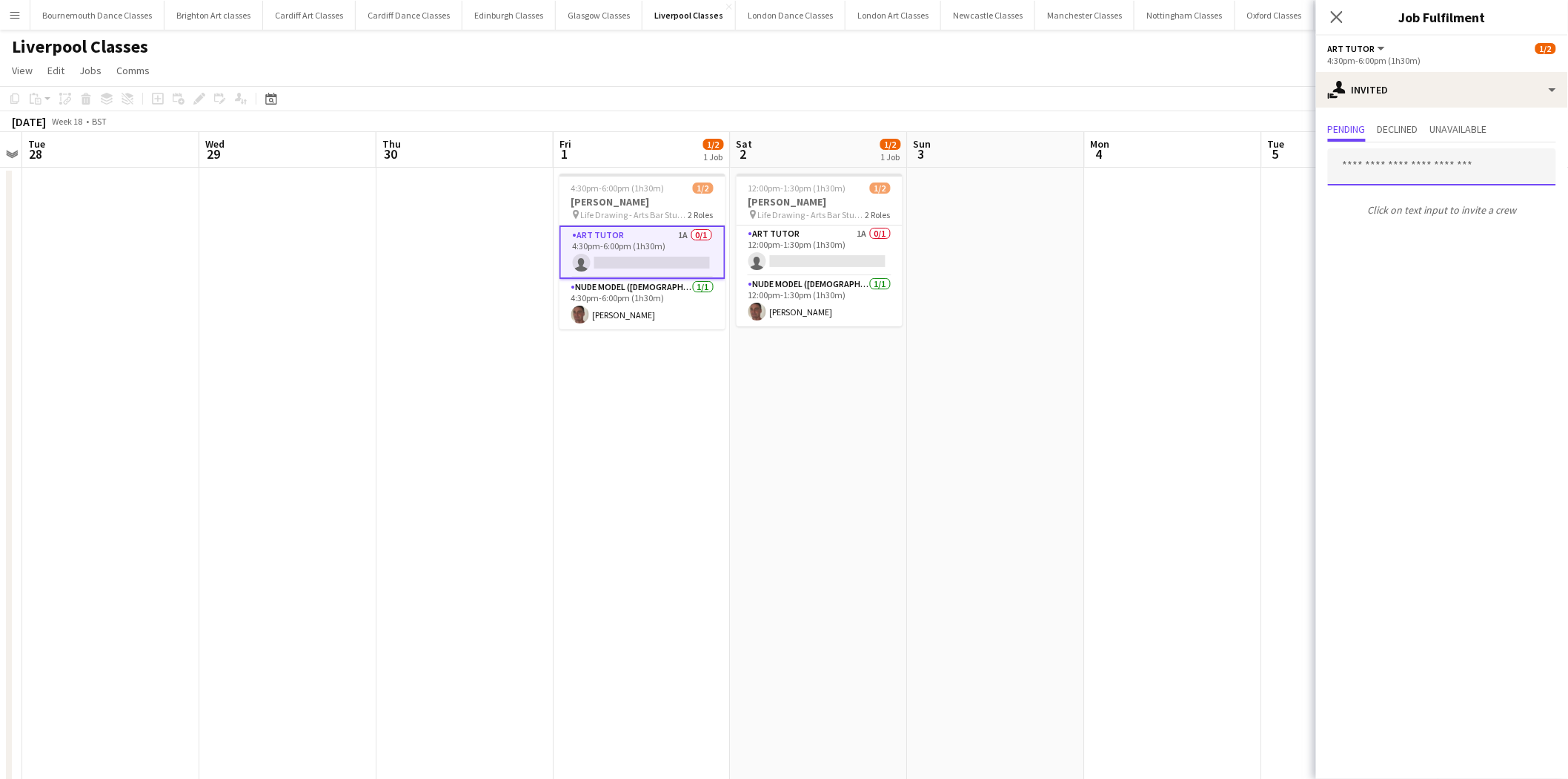
click at [1472, 161] on input "text" at bounding box center [1442, 167] width 228 height 37
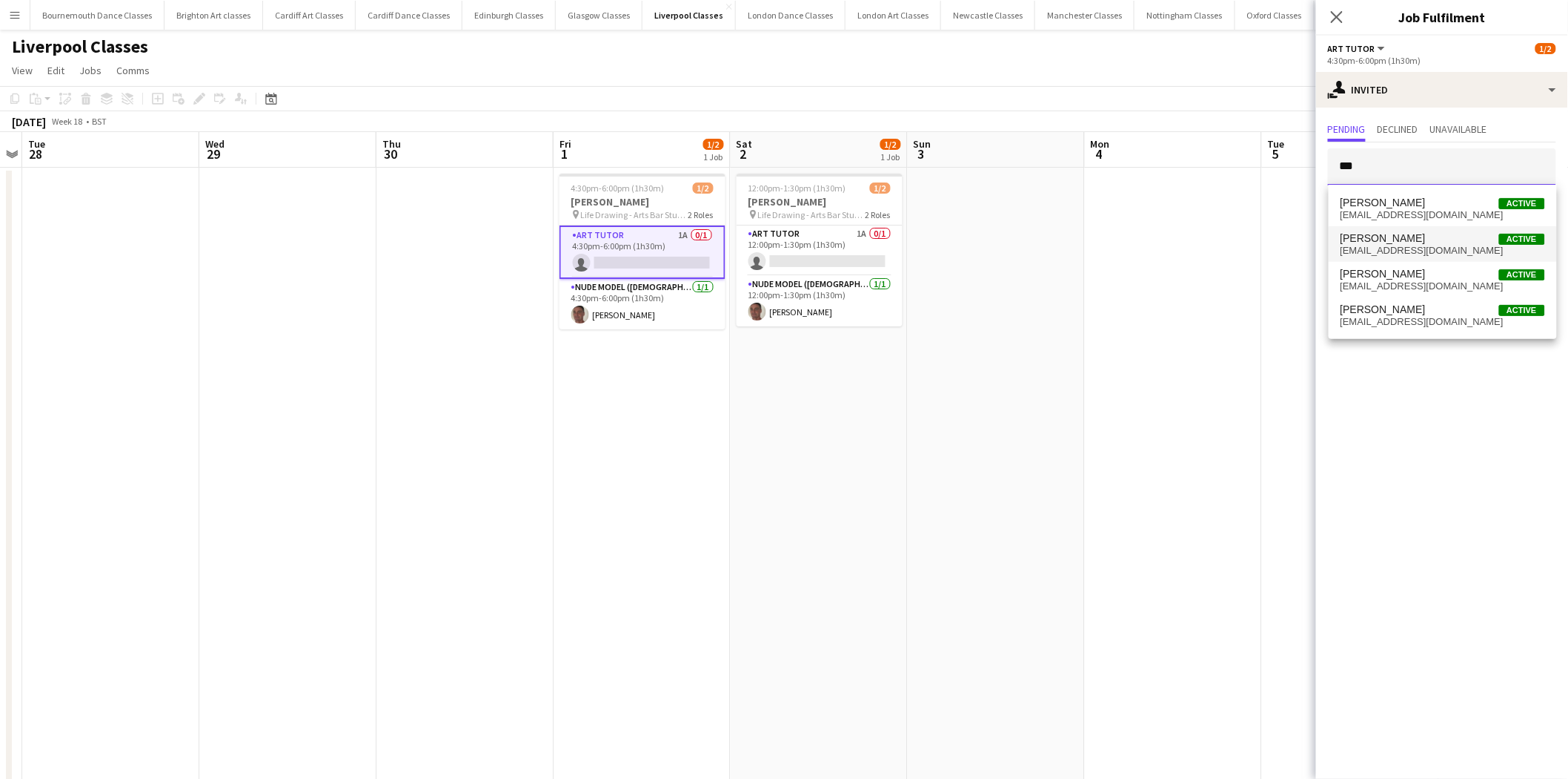
type input "***"
click at [1452, 254] on span "[EMAIL_ADDRESS][DOMAIN_NAME]" at bounding box center [1443, 251] width 204 height 12
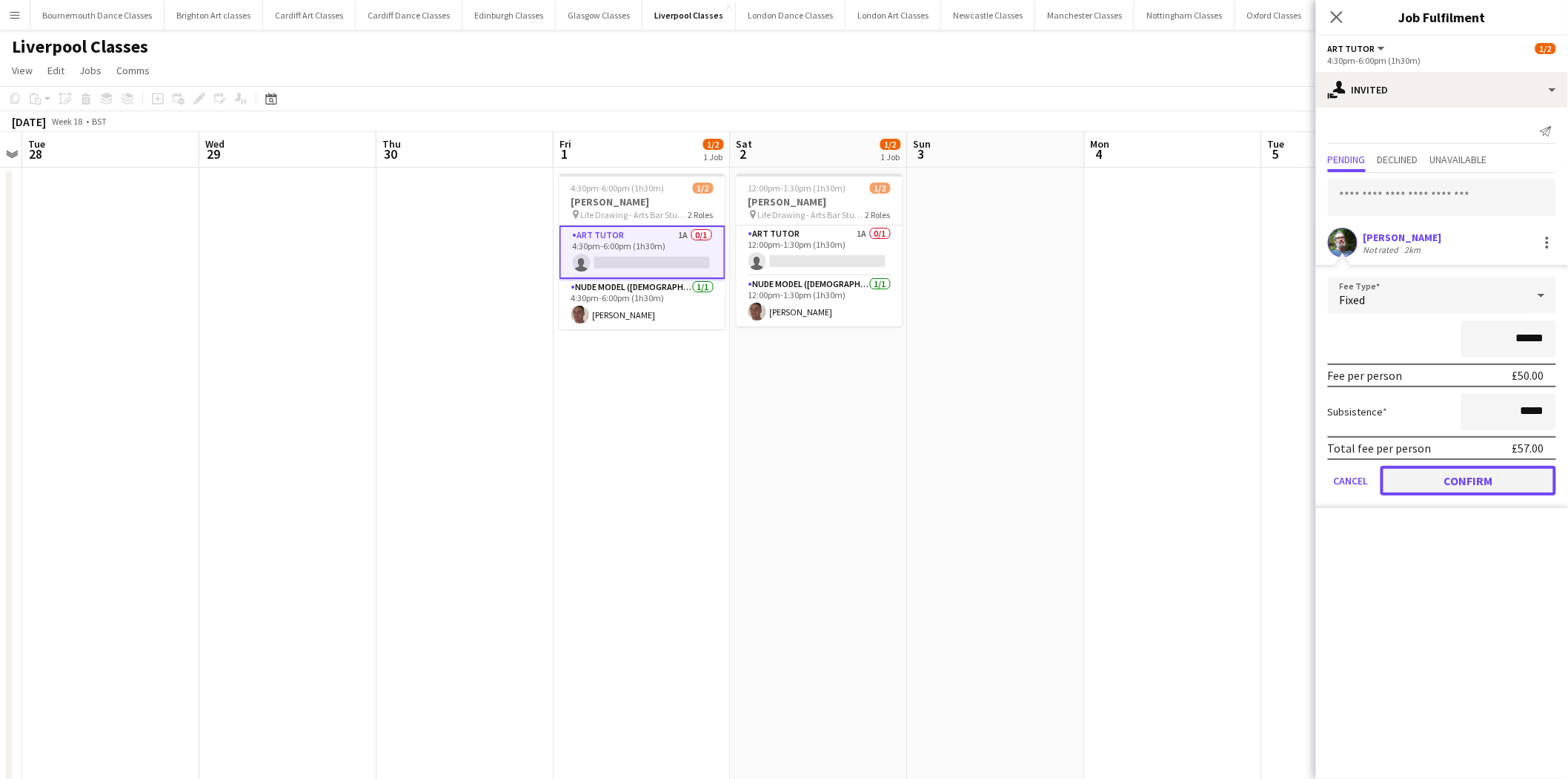
click at [1460, 471] on button "Confirm" at bounding box center [1469, 480] width 175 height 30
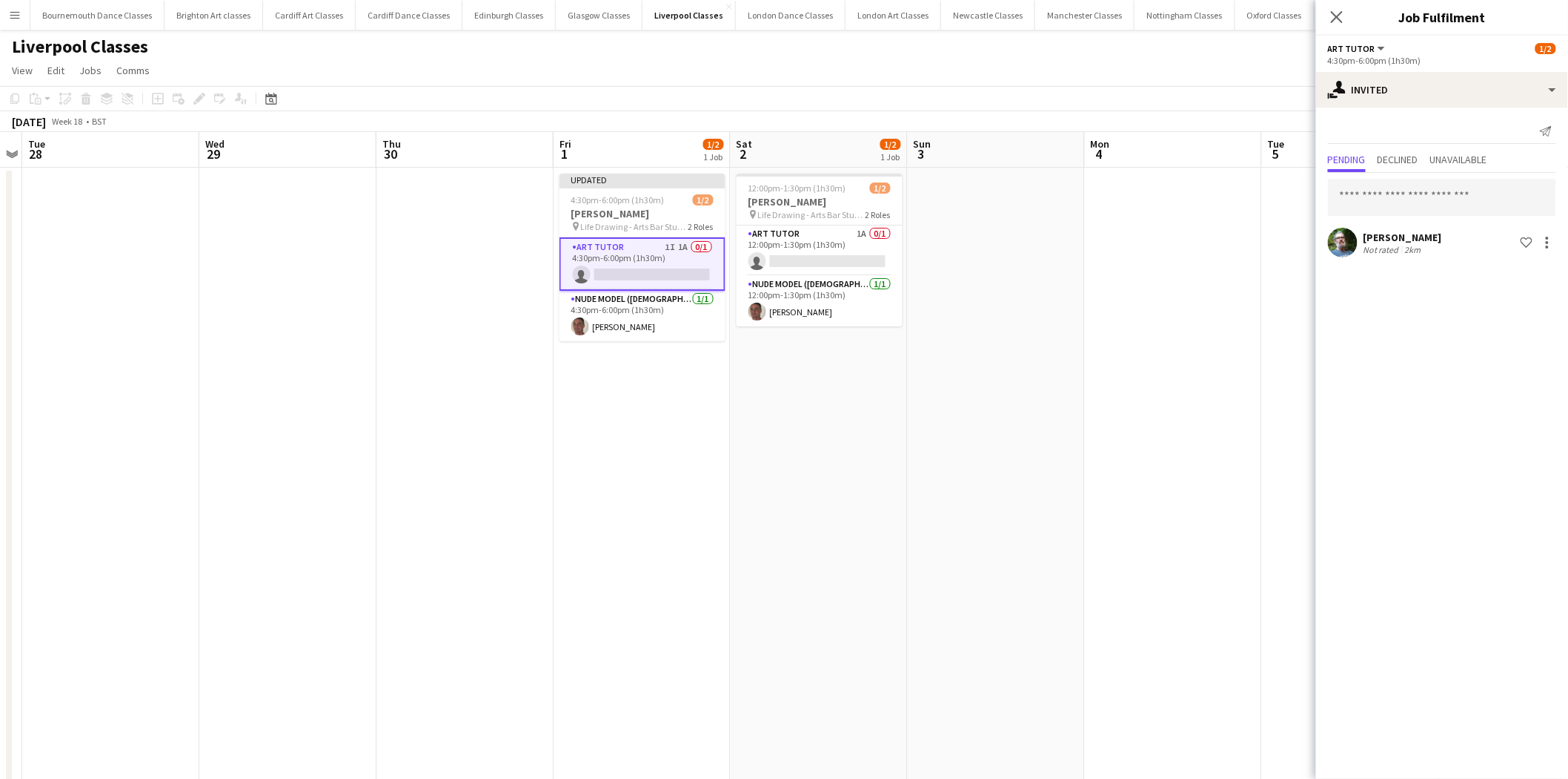
click at [1162, 364] on app-date-cell at bounding box center [1174, 506] width 177 height 678
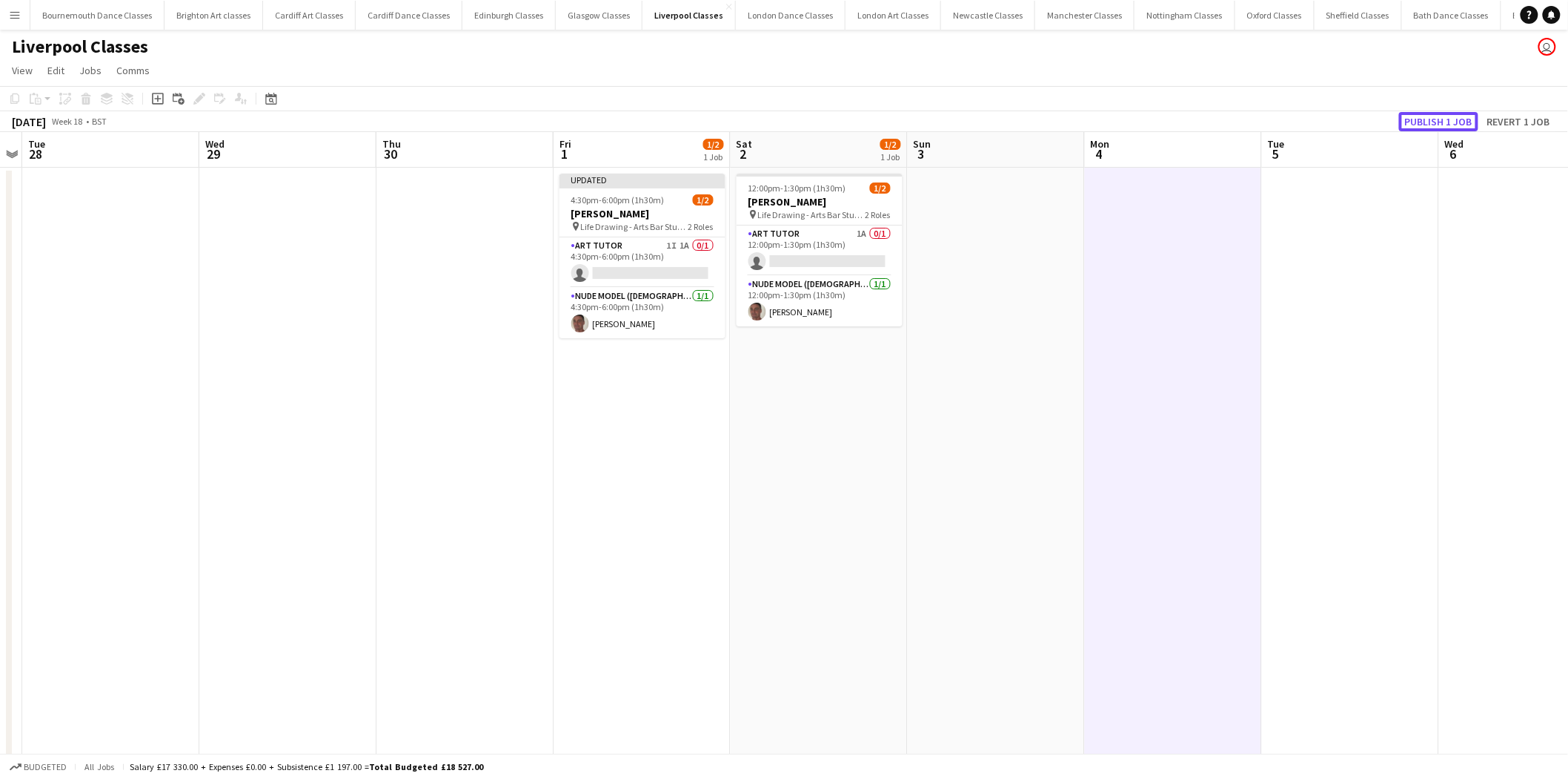
drag, startPoint x: 1449, startPoint y: 114, endPoint x: 1134, endPoint y: 169, distance: 319.8
click at [1448, 114] on button "Publish 1 job" at bounding box center [1439, 121] width 79 height 19
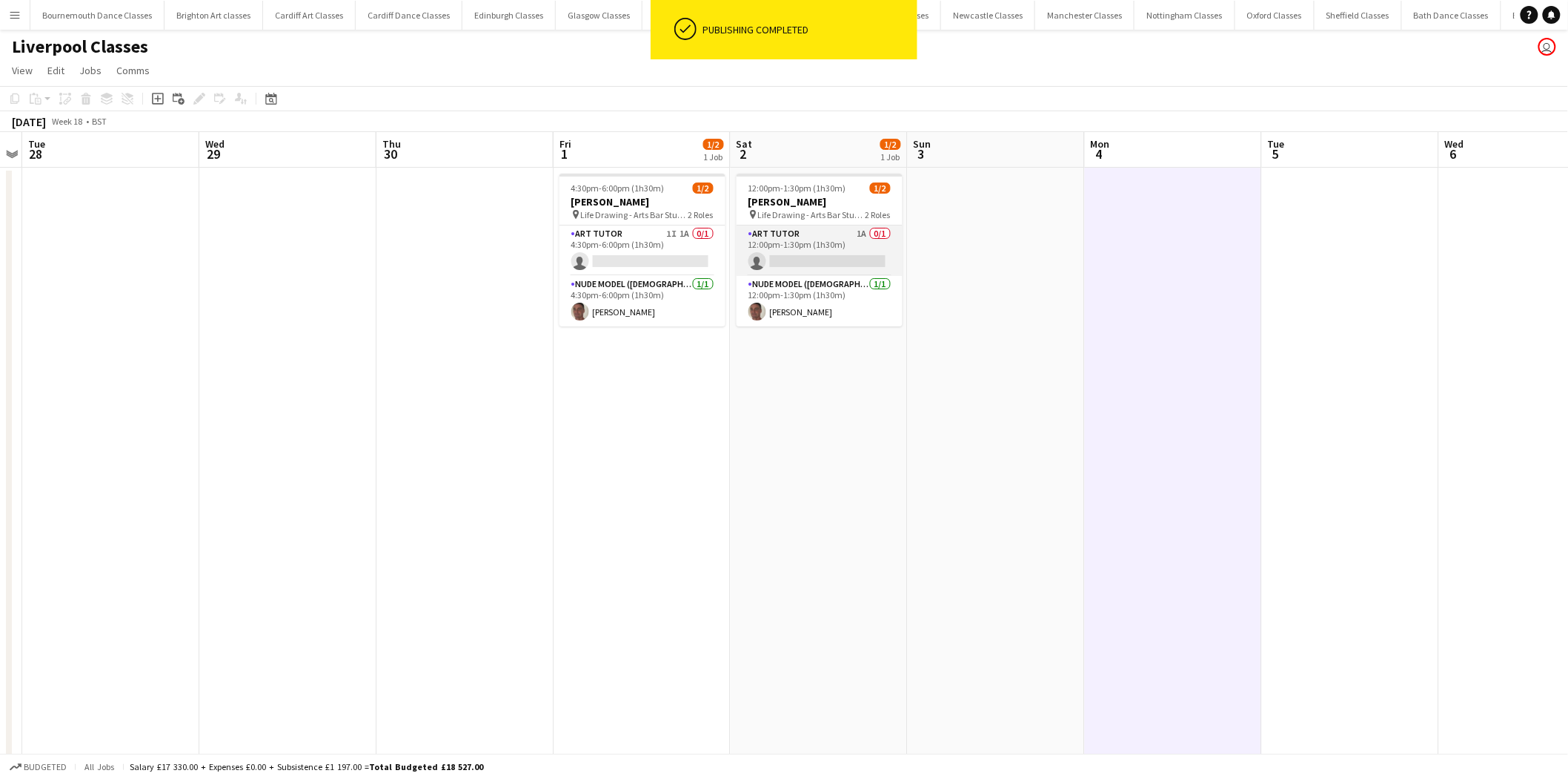
click at [805, 248] on app-card-role "Art Tutor 1A 0/1 12:00pm-1:30pm (1h30m) single-neutral-actions" at bounding box center [819, 251] width 166 height 50
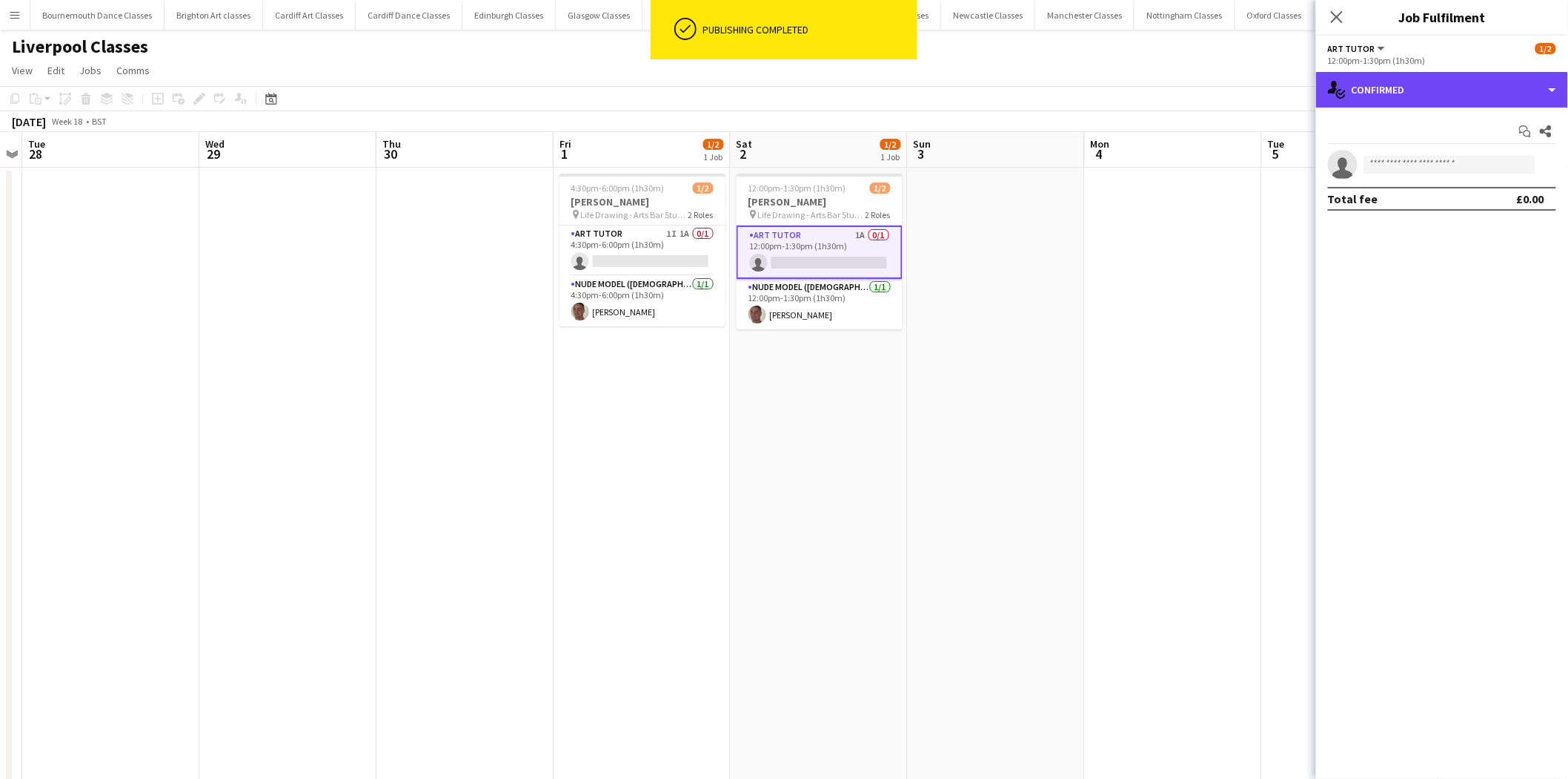
drag, startPoint x: 1485, startPoint y: 85, endPoint x: 1486, endPoint y: 104, distance: 19.0
click at [1486, 85] on div "single-neutral-actions-check-2 Confirmed" at bounding box center [1442, 90] width 252 height 36
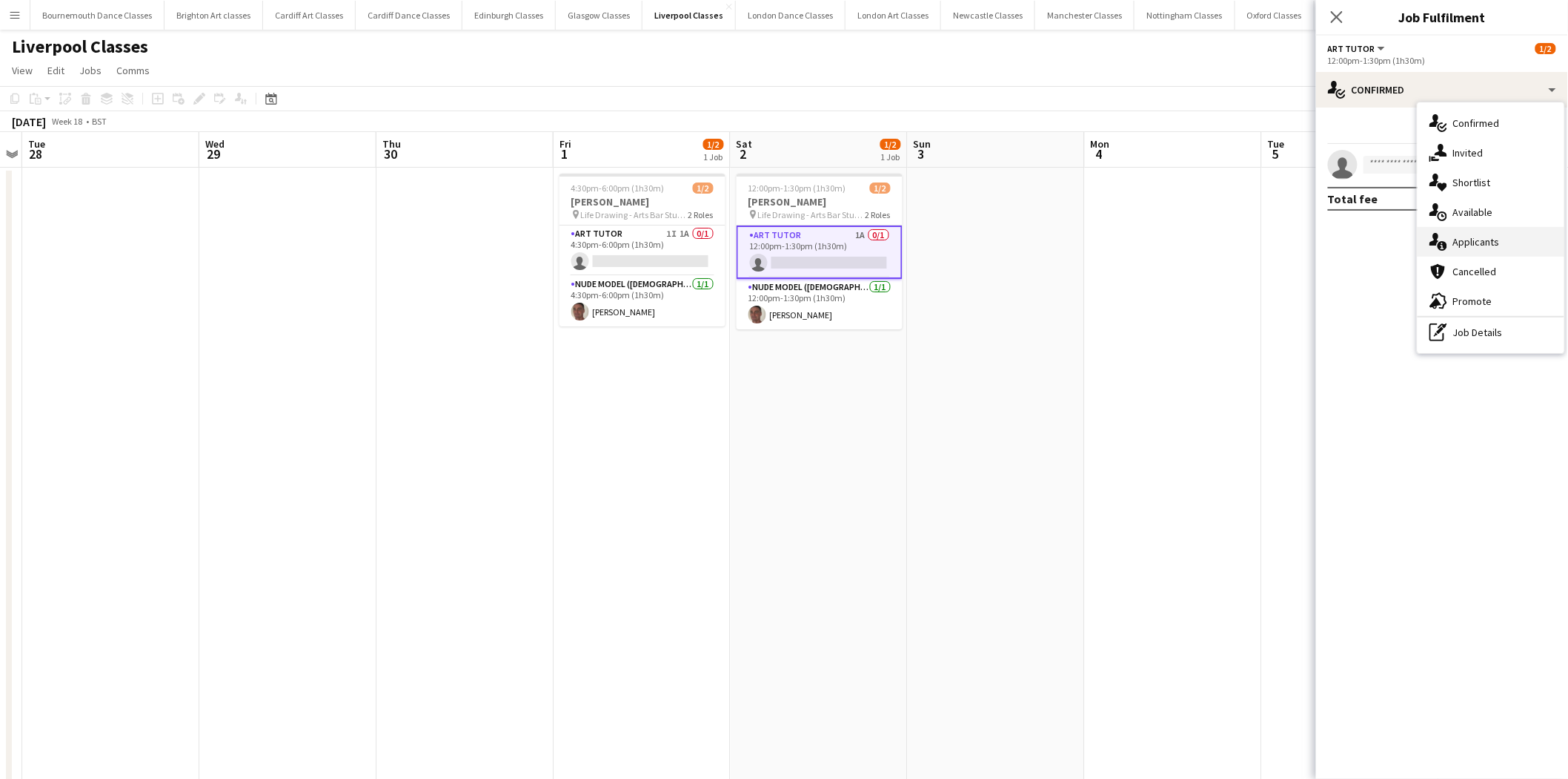
click at [1478, 246] on div "single-neutral-actions-information Applicants" at bounding box center [1491, 241] width 146 height 30
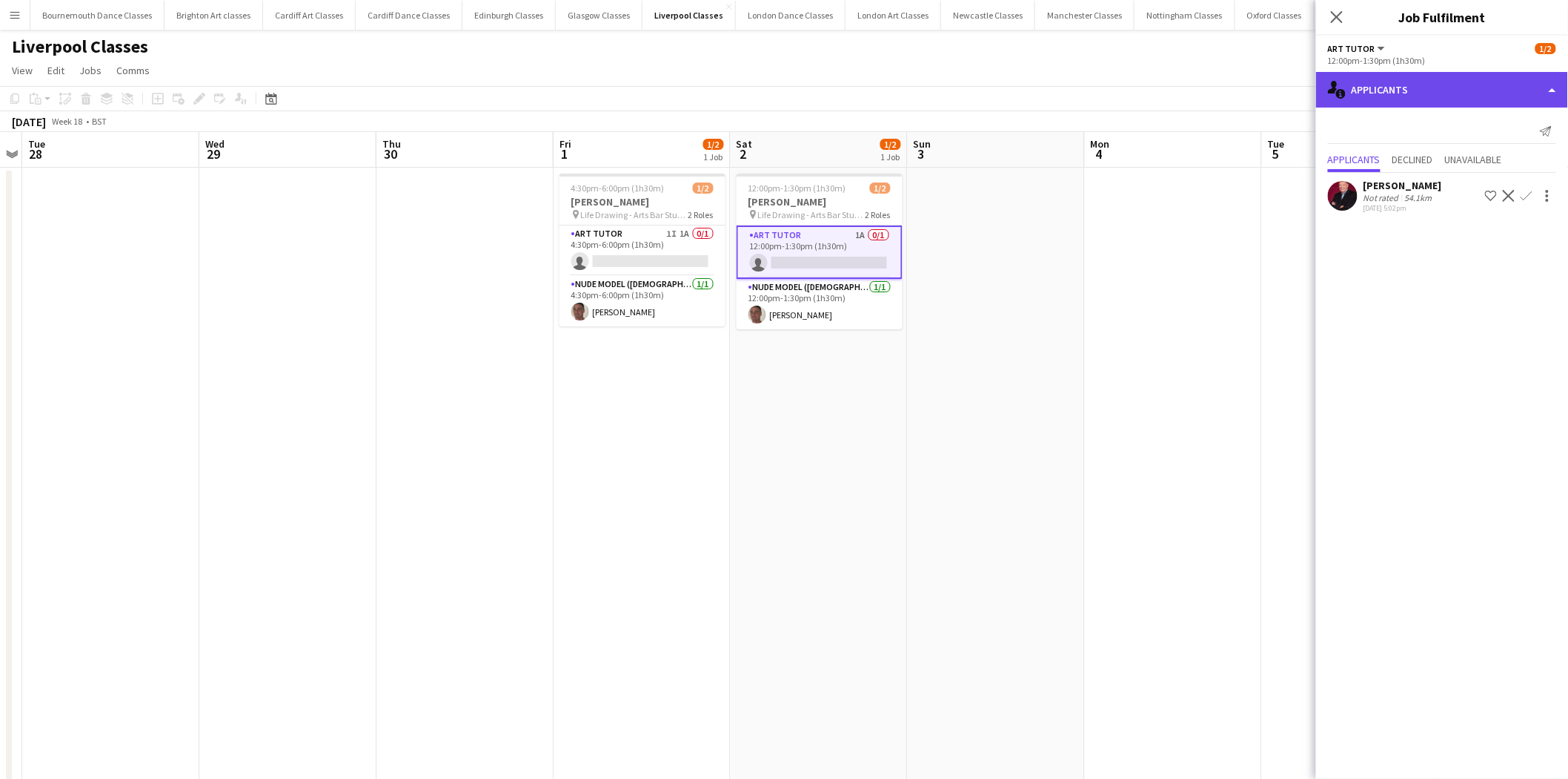
drag, startPoint x: 1462, startPoint y: 84, endPoint x: 1458, endPoint y: 94, distance: 10.8
click at [1463, 85] on div "single-neutral-actions-information Applicants" at bounding box center [1442, 90] width 252 height 36
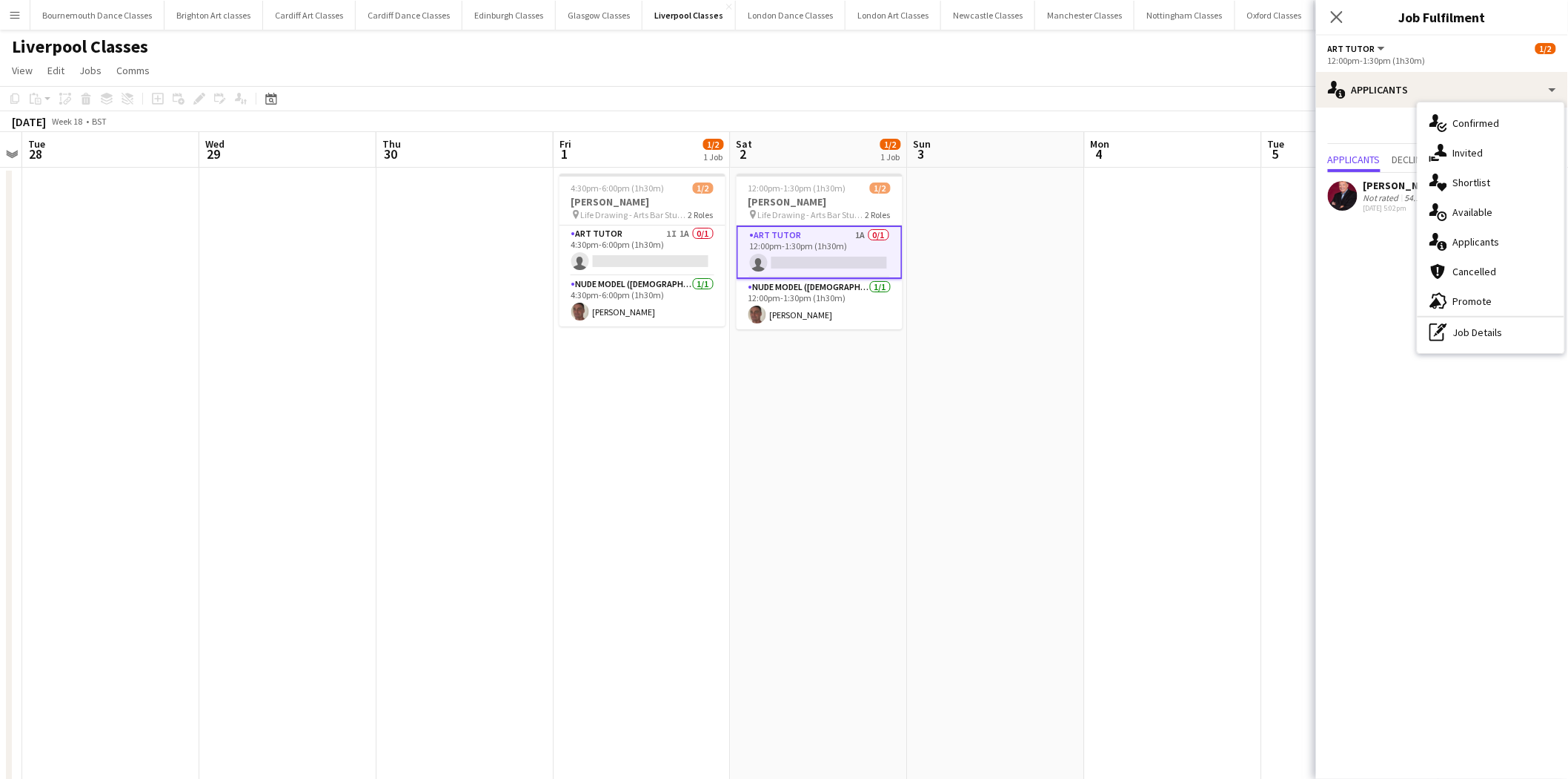
drag, startPoint x: 1477, startPoint y: 142, endPoint x: 1477, endPoint y: 149, distance: 7.0
click at [1477, 143] on div "single-neutral-actions-share-1 Invited" at bounding box center [1491, 152] width 146 height 30
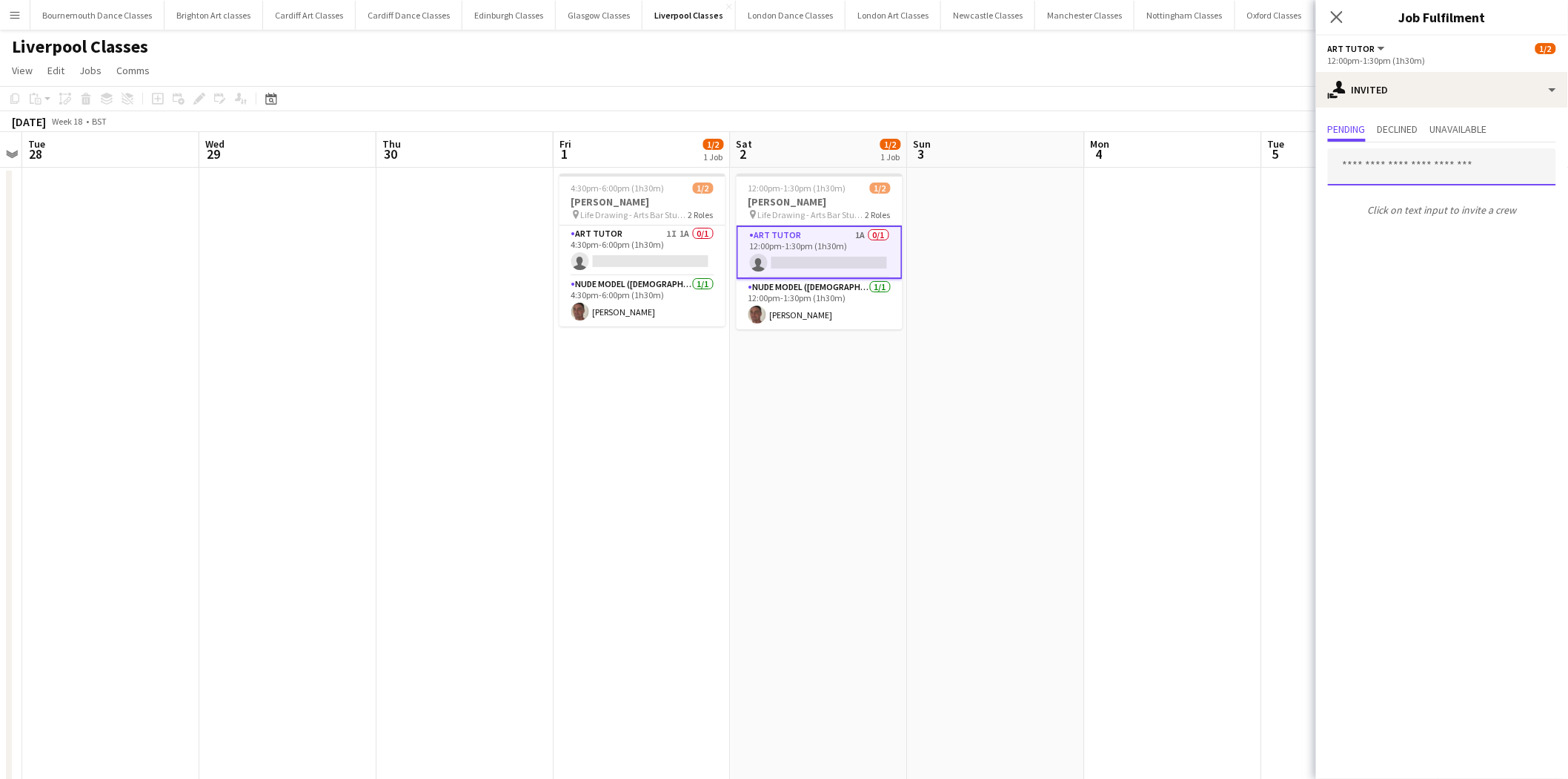
click at [1468, 160] on input "text" at bounding box center [1442, 167] width 228 height 37
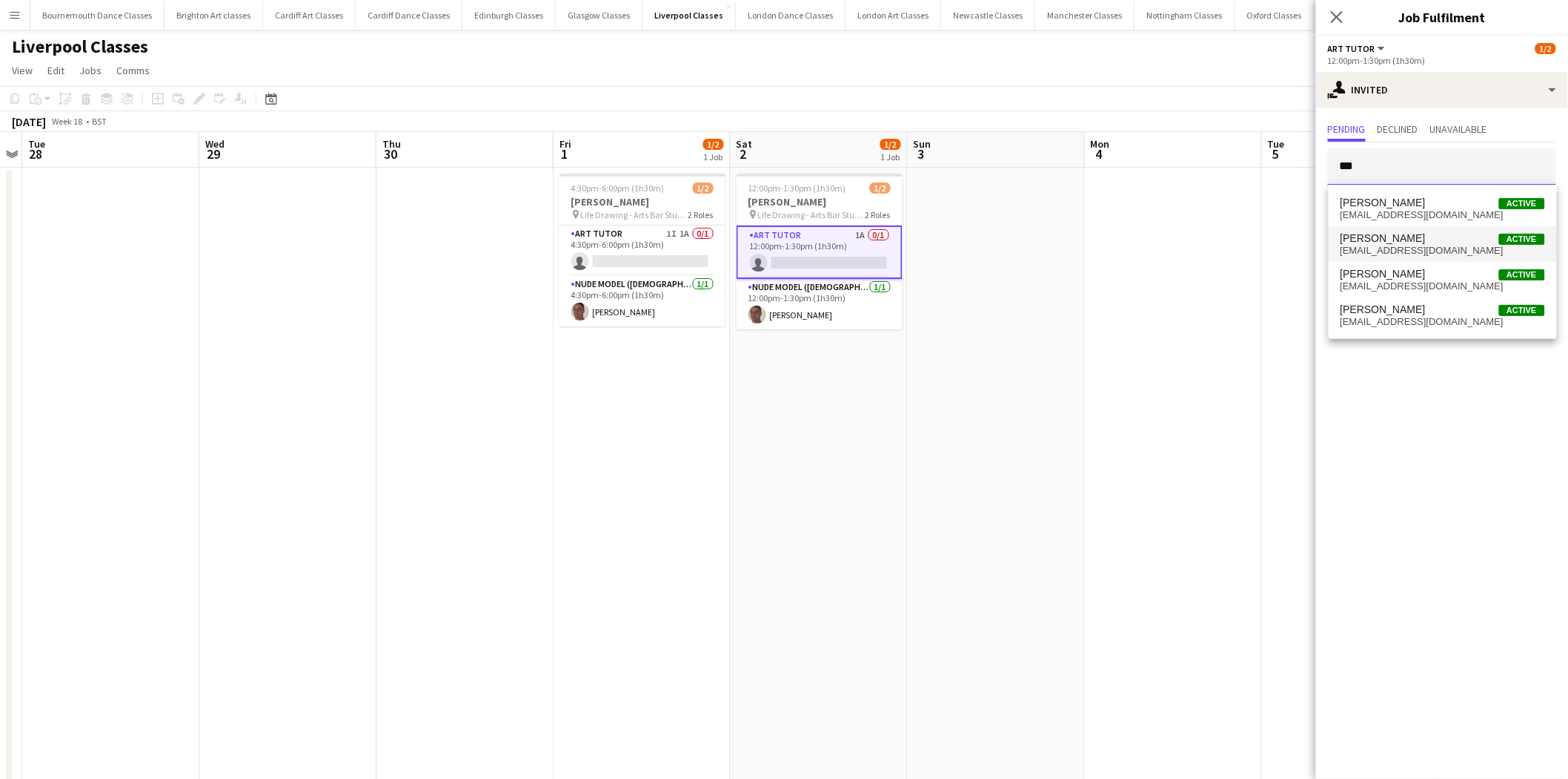
type input "***"
click at [1413, 238] on span "Robert Harrison" at bounding box center [1383, 238] width 85 height 13
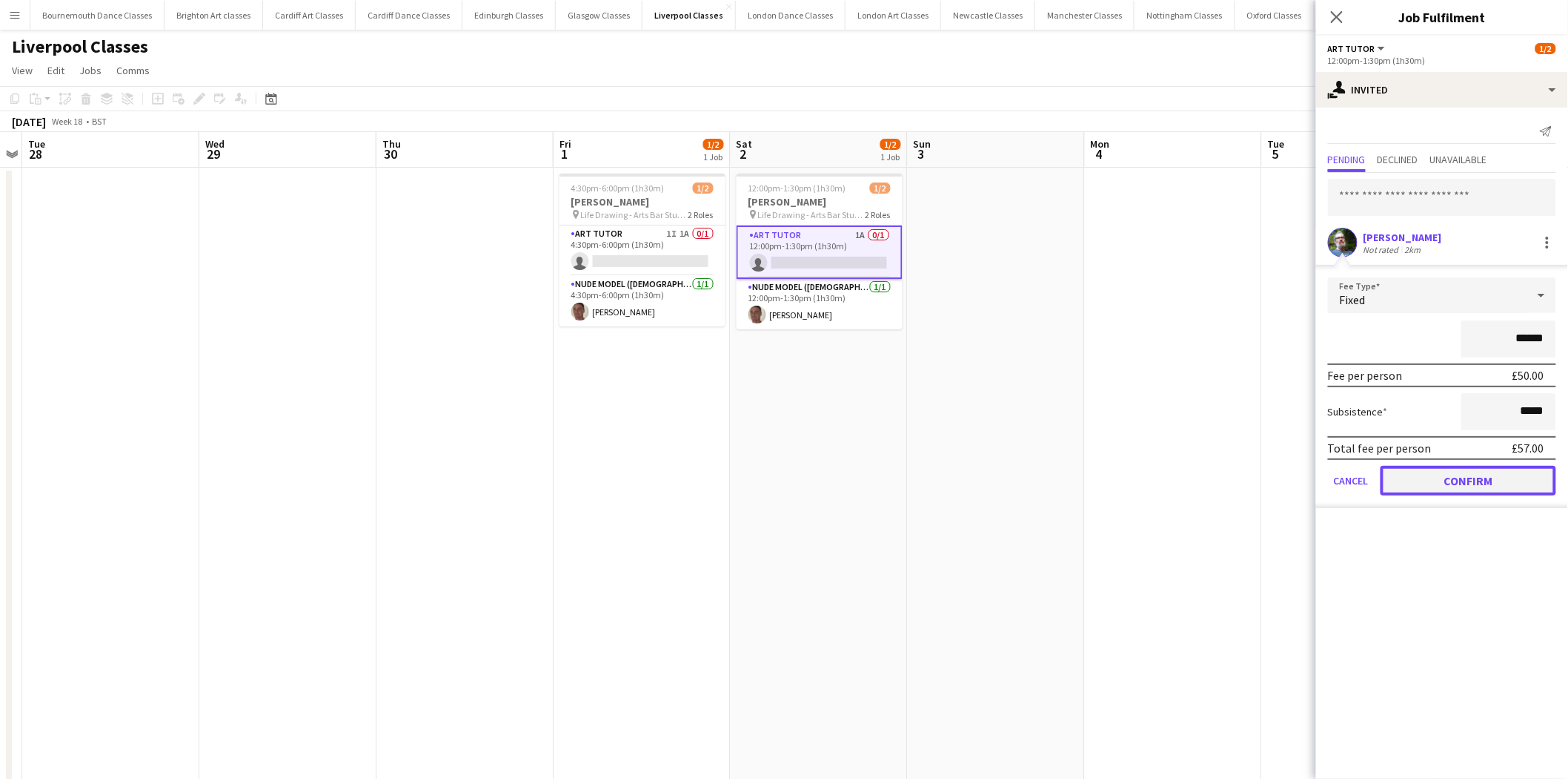
click at [1423, 487] on button "Confirm" at bounding box center [1469, 480] width 175 height 30
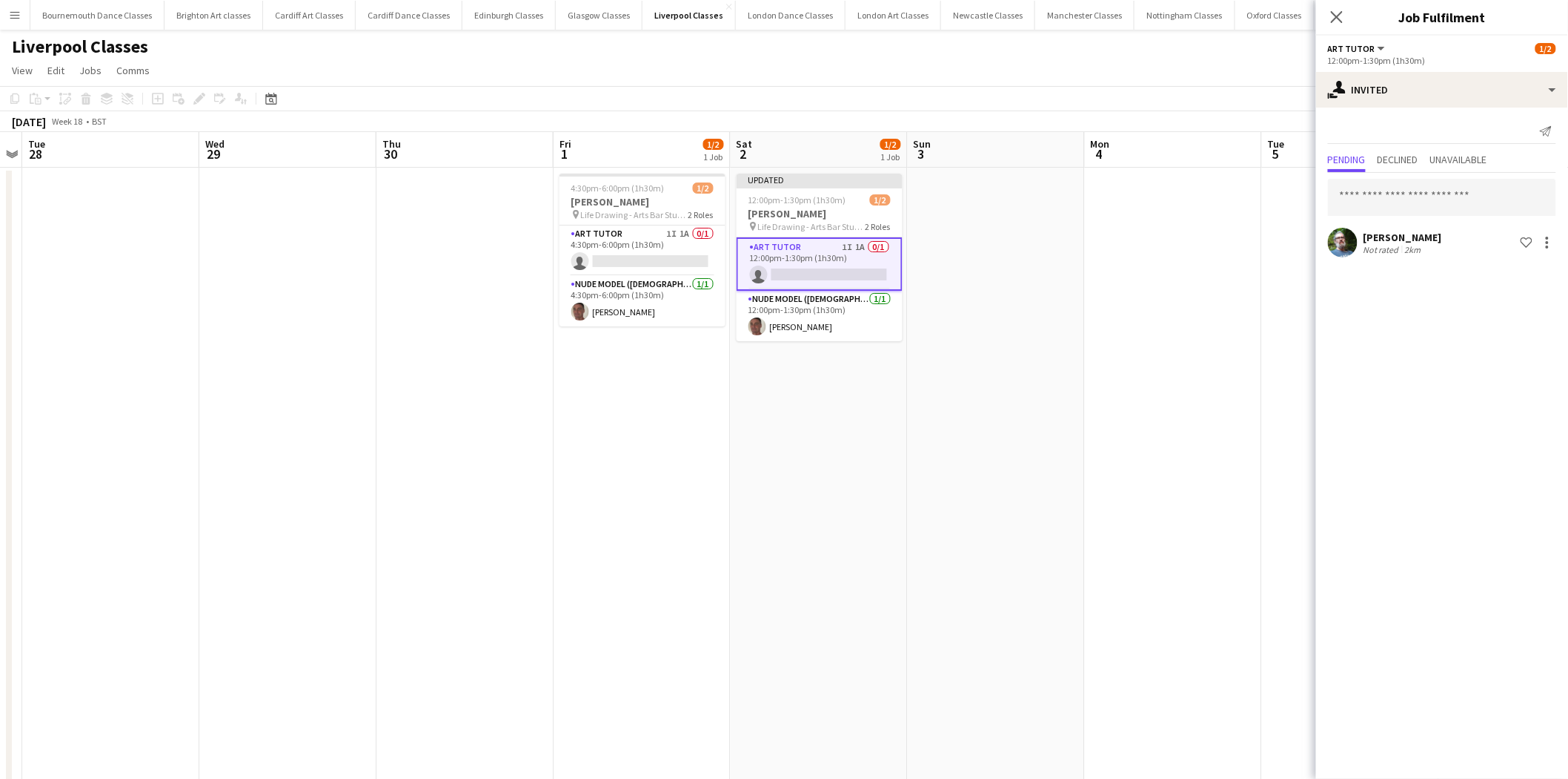
drag, startPoint x: 1100, startPoint y: 424, endPoint x: 1129, endPoint y: 390, distance: 44.7
click at [1100, 419] on app-date-cell at bounding box center [1174, 506] width 177 height 678
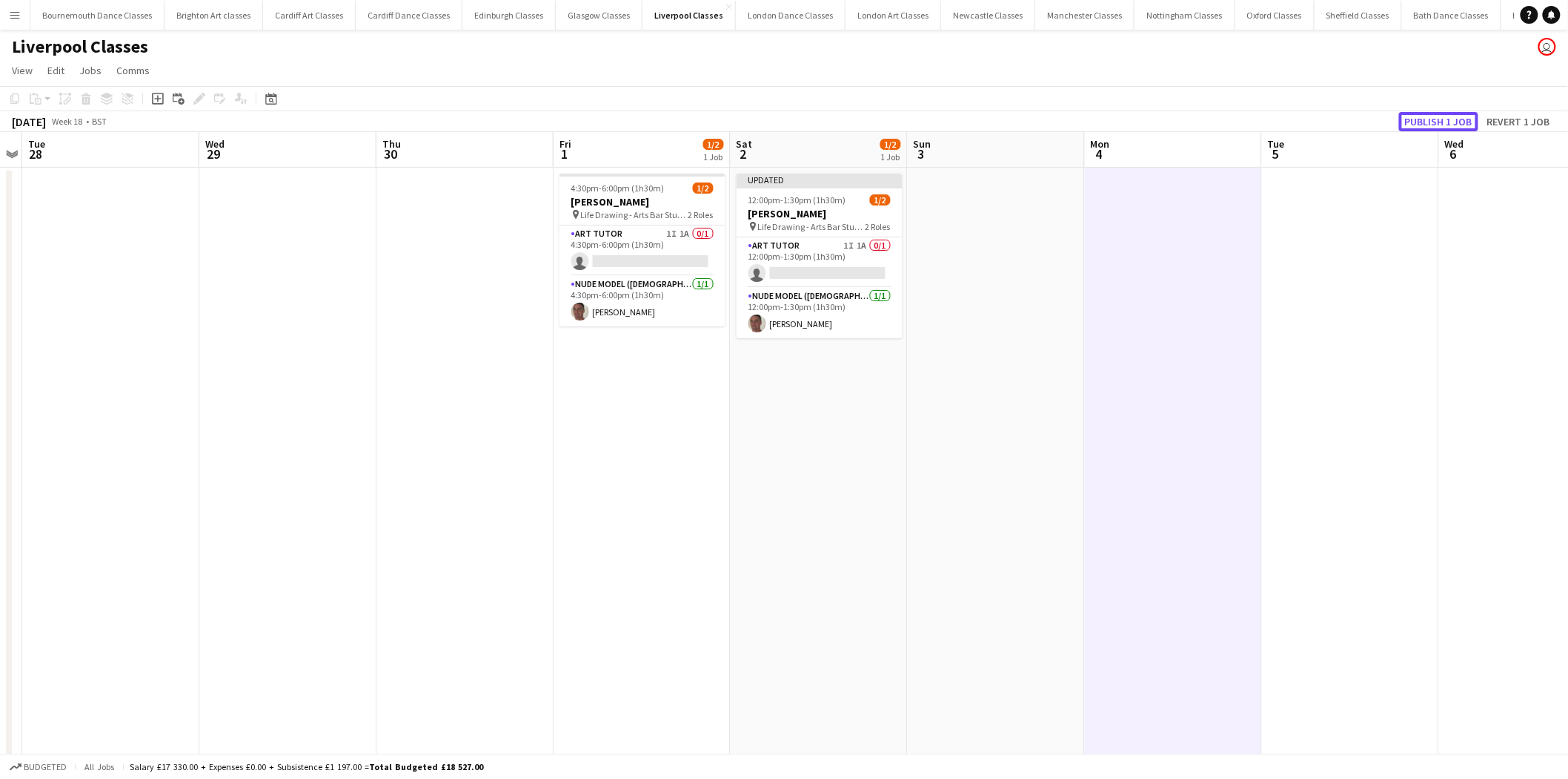
drag, startPoint x: 1426, startPoint y: 119, endPoint x: 1193, endPoint y: 124, distance: 233.1
click at [1417, 118] on button "Publish 1 job" at bounding box center [1439, 121] width 79 height 19
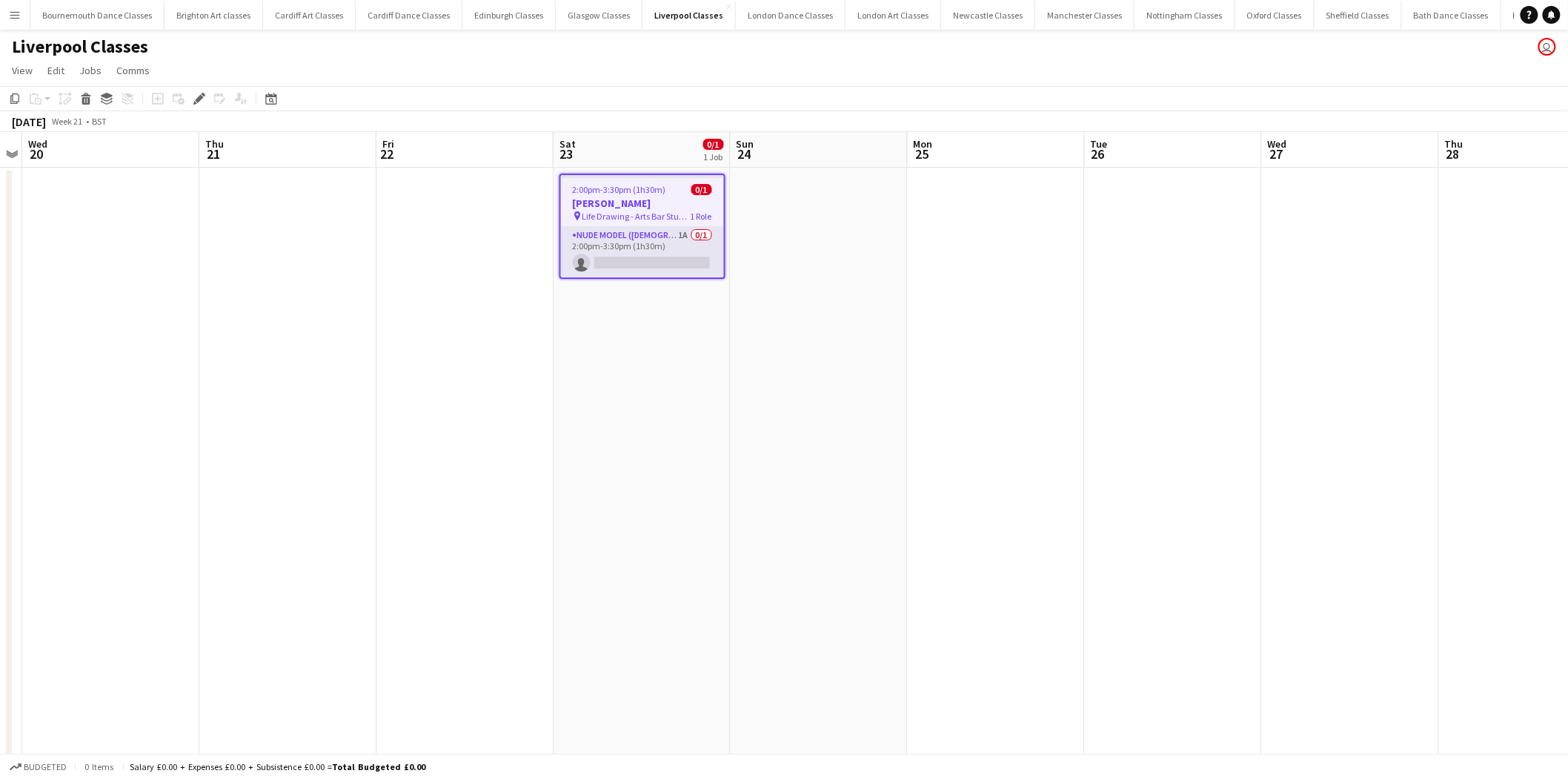
click at [618, 257] on app-card-role "Nude Model ([DEMOGRAPHIC_DATA]) 1A 0/1 2:00pm-3:30pm (1h30m) single-neutral-act…" at bounding box center [642, 252] width 163 height 50
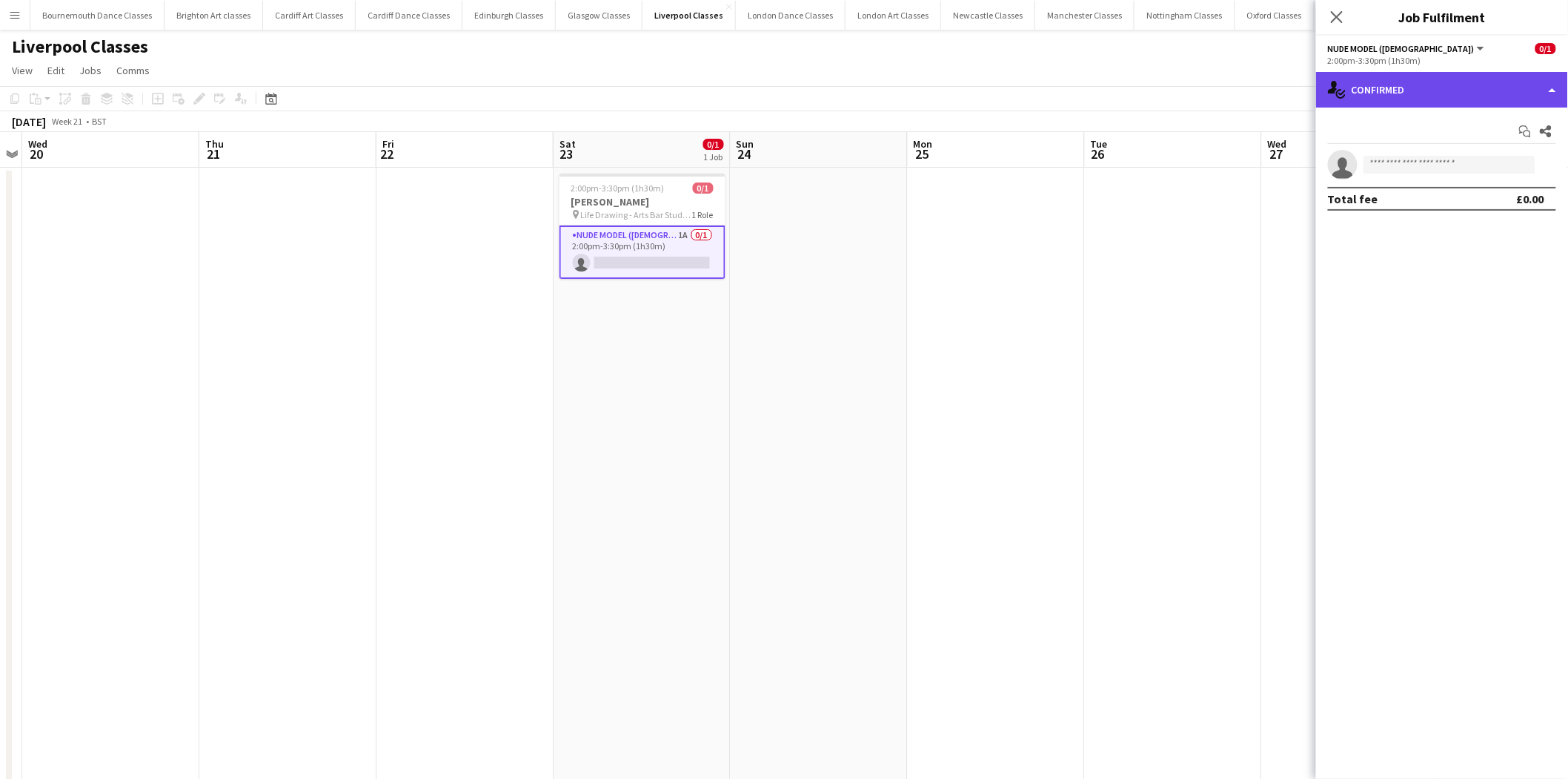
click at [1392, 101] on div "single-neutral-actions-check-2 Confirmed" at bounding box center [1442, 90] width 252 height 36
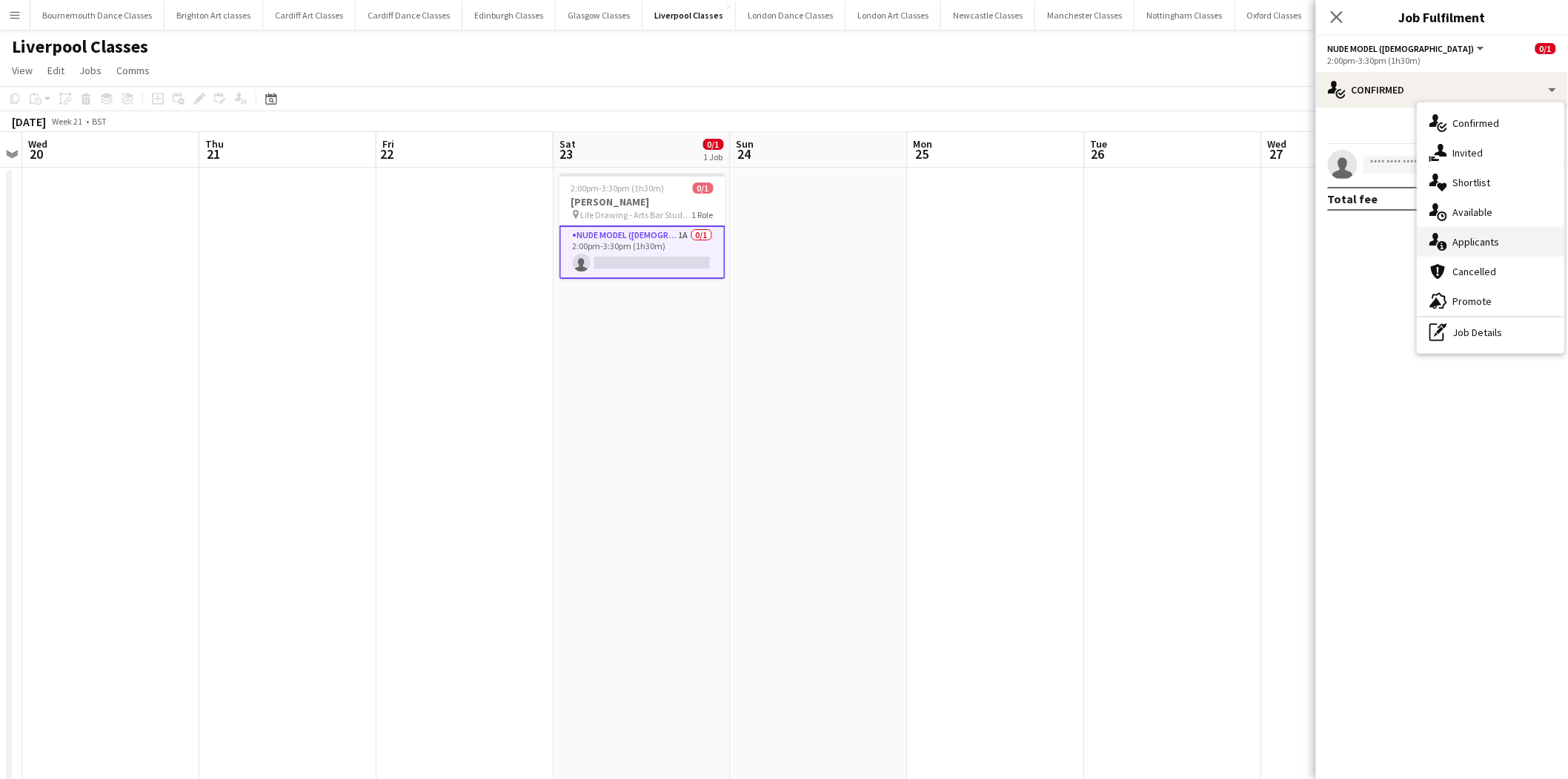
click at [1476, 245] on div "single-neutral-actions-information Applicants" at bounding box center [1491, 241] width 146 height 30
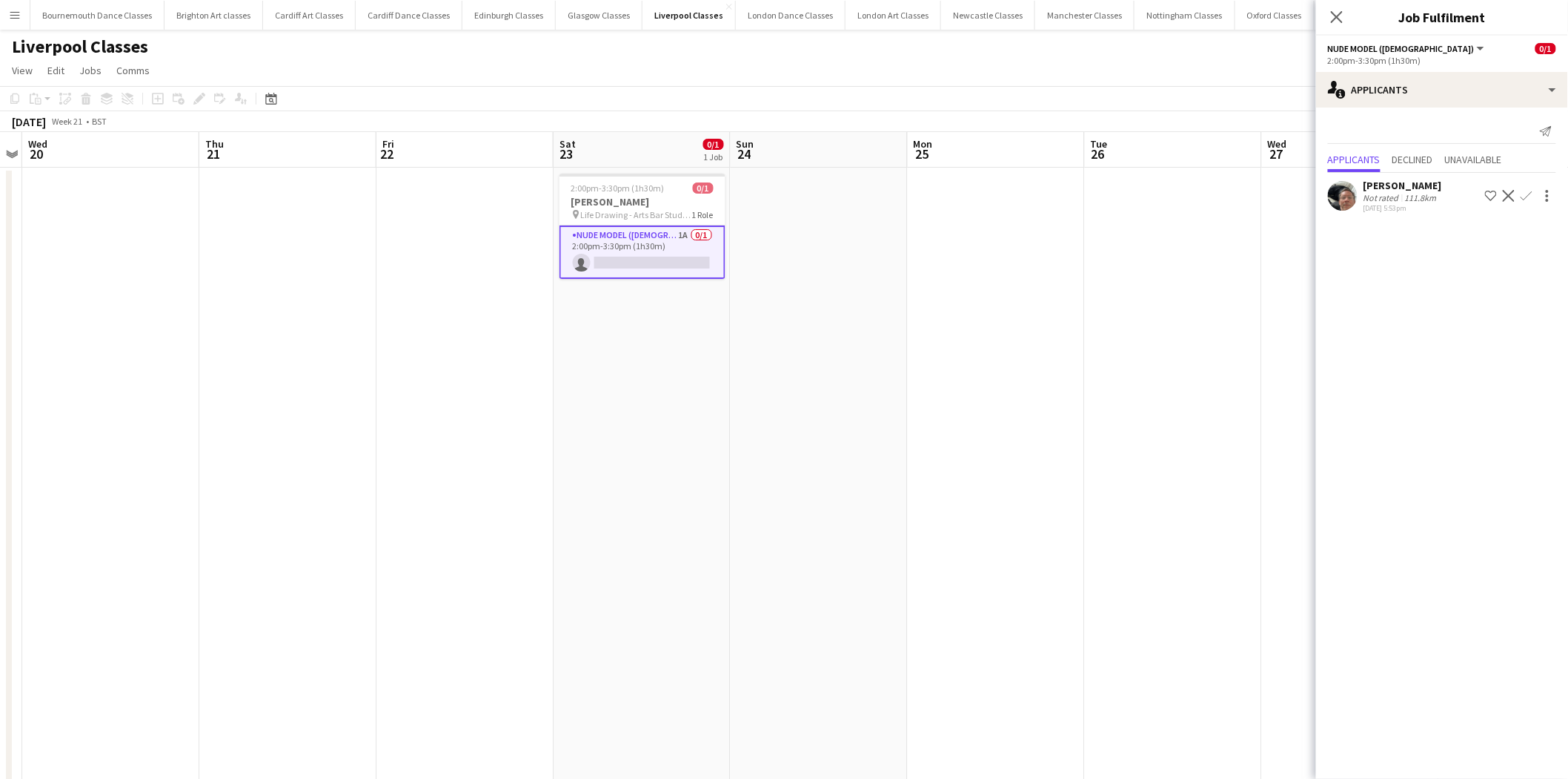
click at [1510, 197] on app-icon "Decline" at bounding box center [1509, 196] width 12 height 12
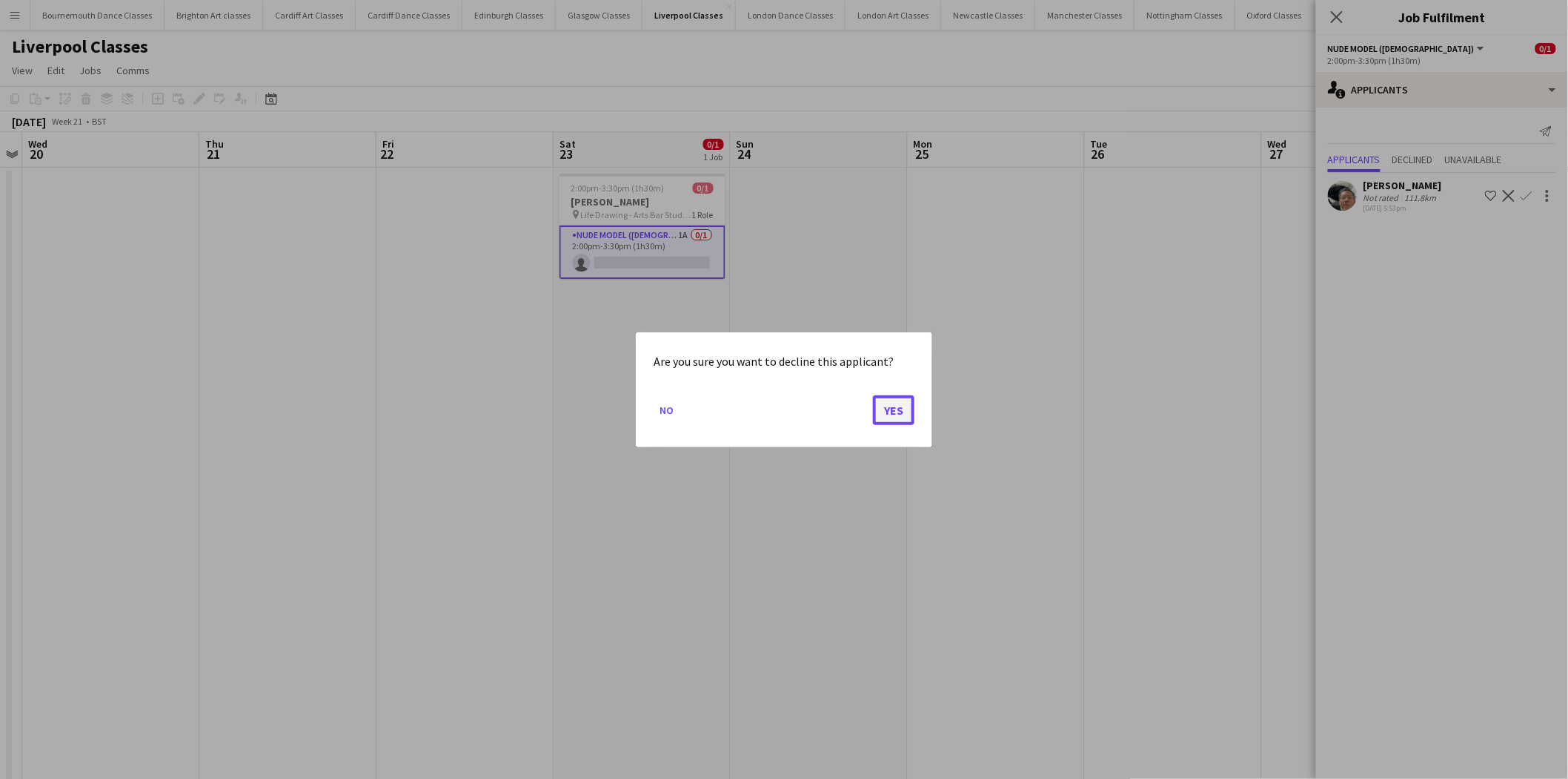
click at [904, 414] on button "Yes" at bounding box center [893, 409] width 41 height 30
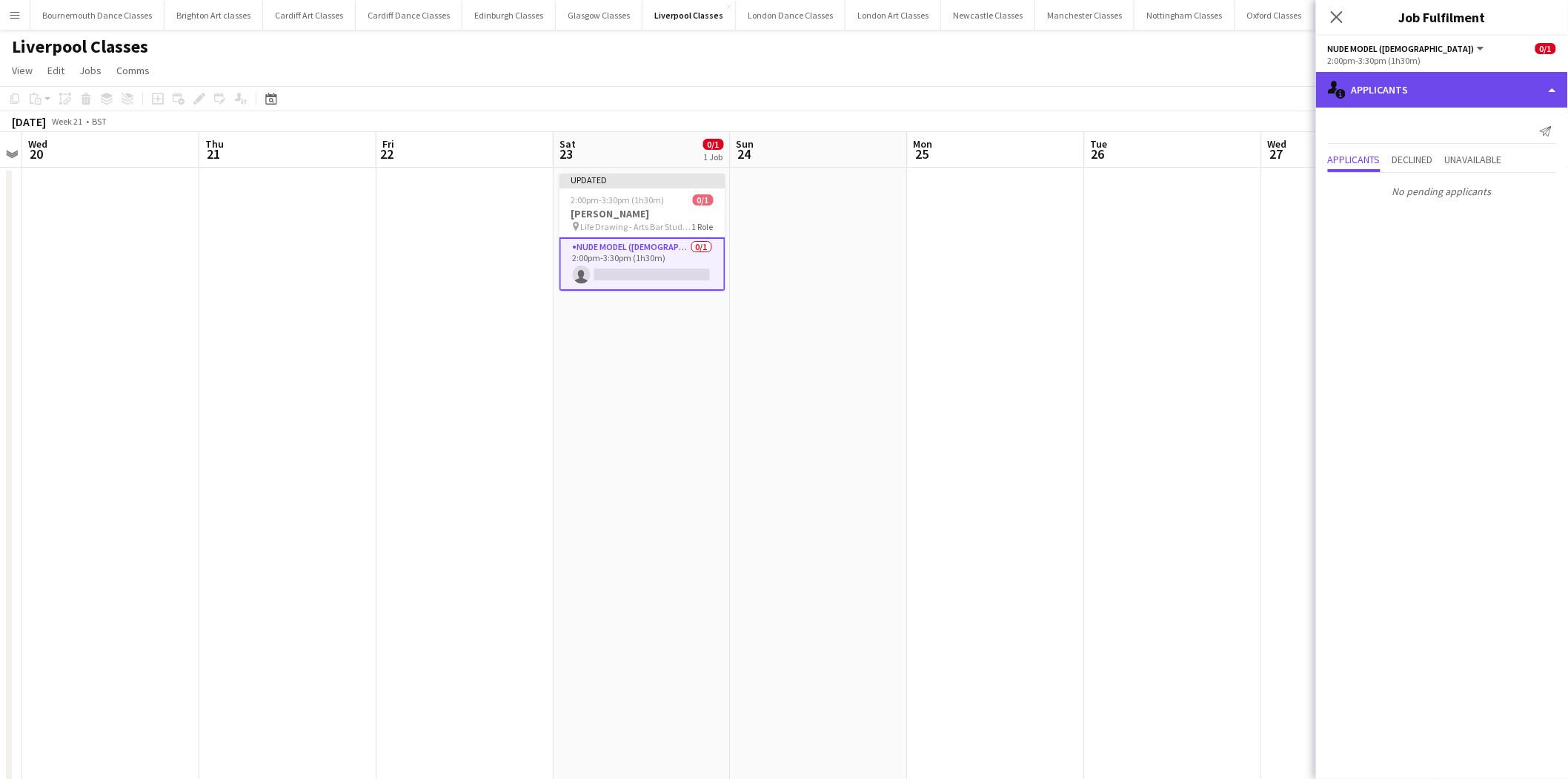
click at [1394, 97] on div "single-neutral-actions-information Applicants" at bounding box center [1442, 90] width 252 height 36
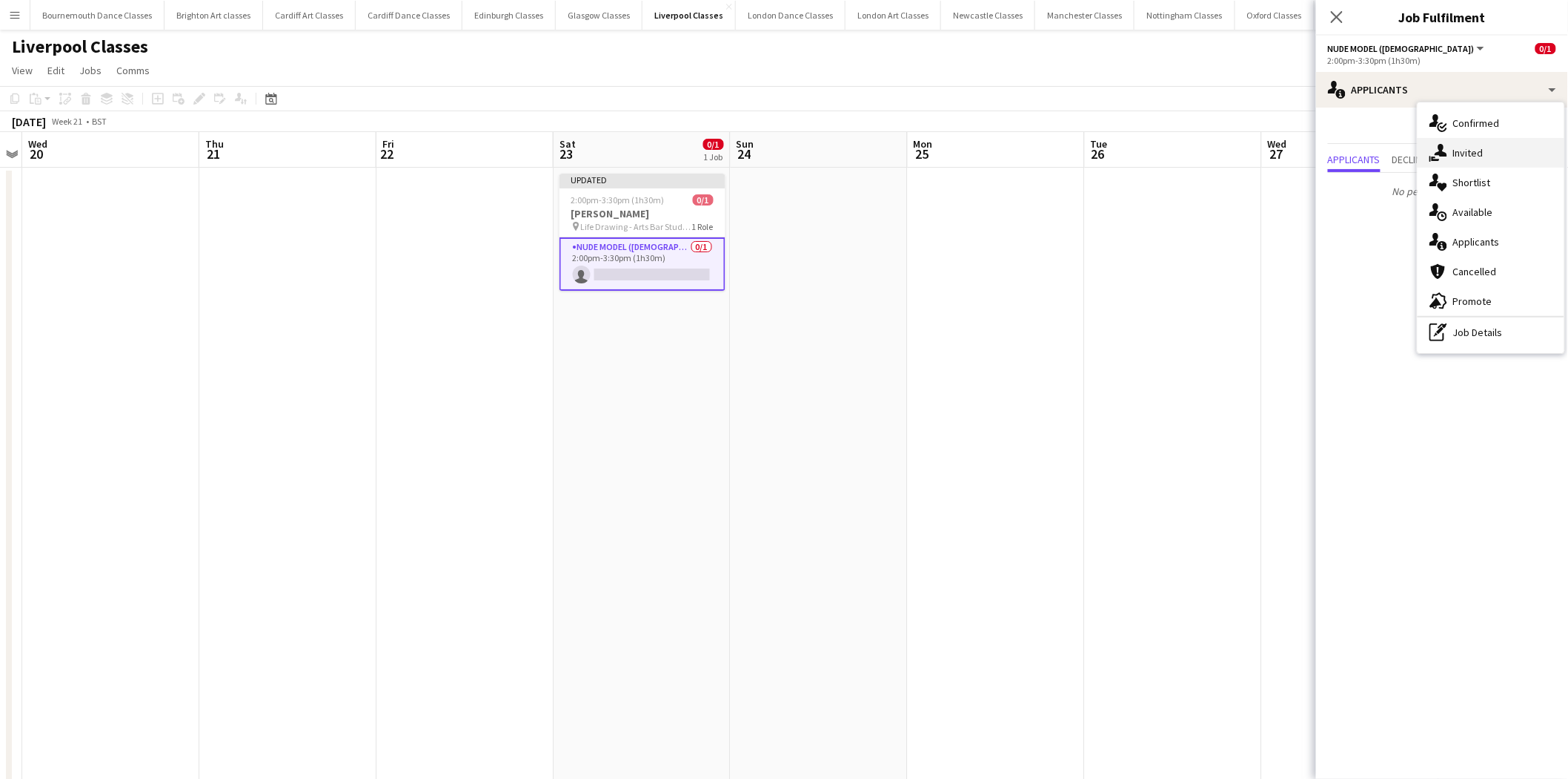
click at [1488, 161] on div "single-neutral-actions-share-1 Invited" at bounding box center [1491, 152] width 146 height 30
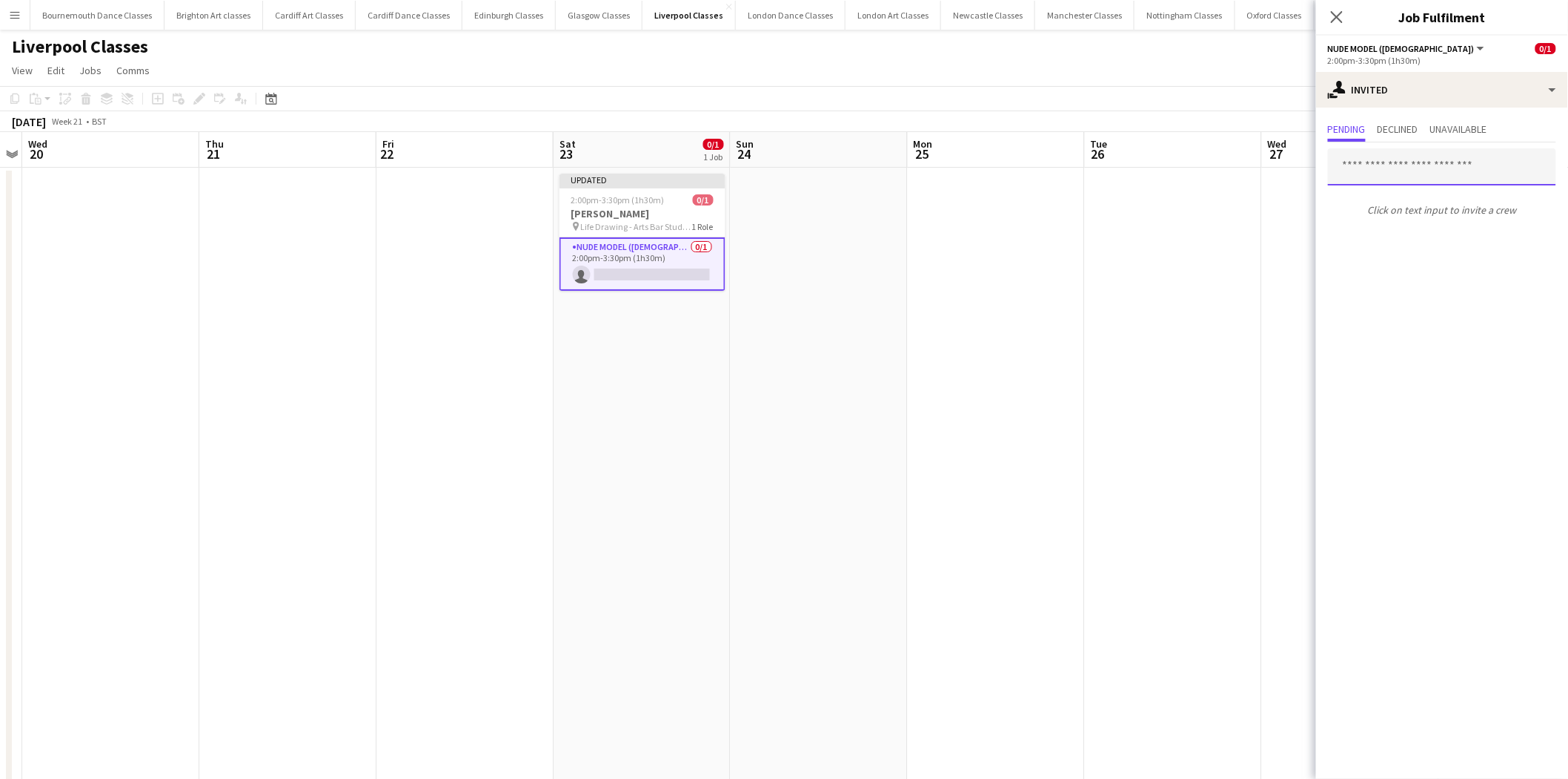
click at [1432, 174] on input "text" at bounding box center [1442, 167] width 228 height 37
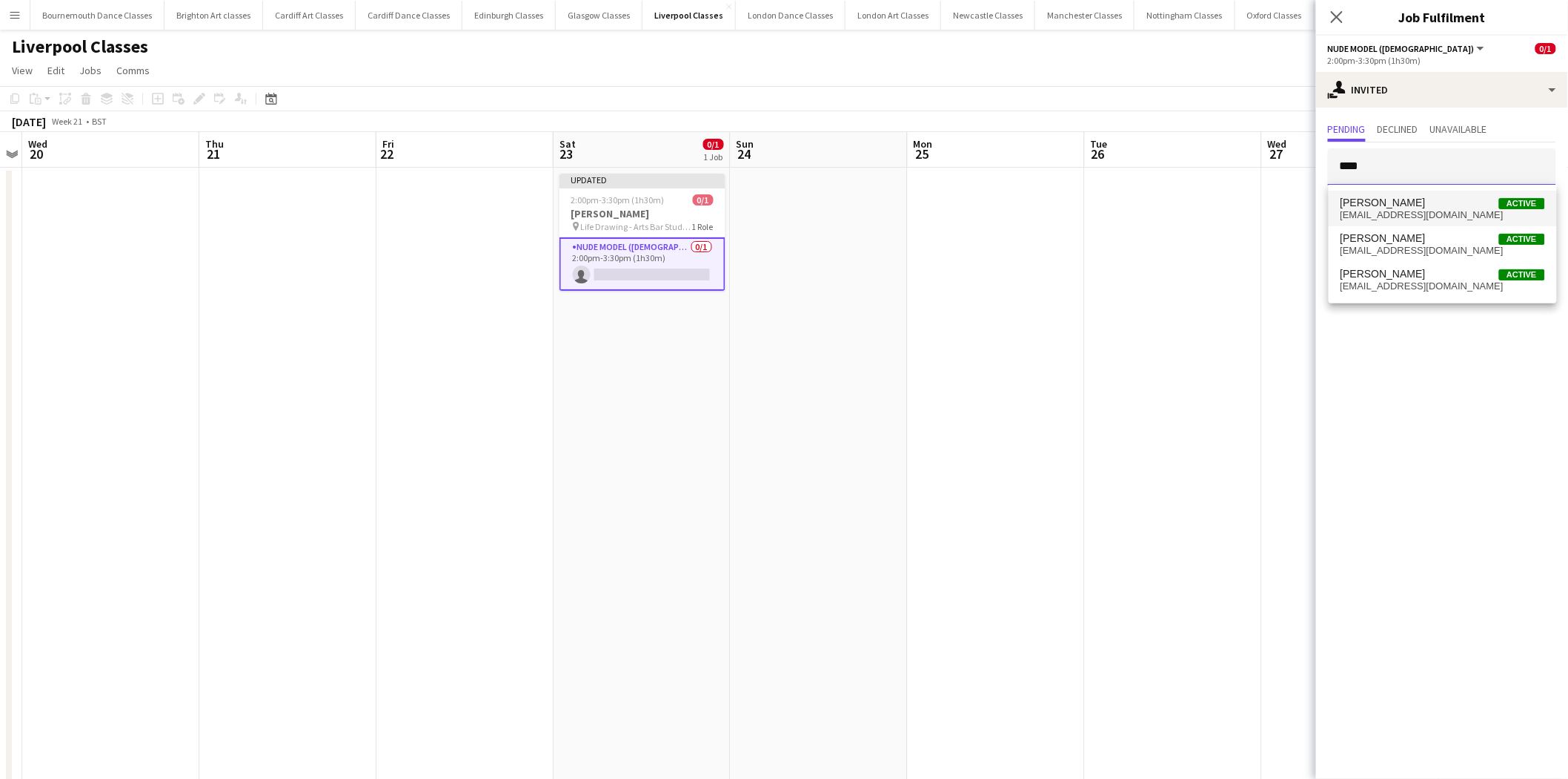
type input "****"
click at [1417, 209] on span "[EMAIL_ADDRESS][DOMAIN_NAME]" at bounding box center [1443, 215] width 204 height 12
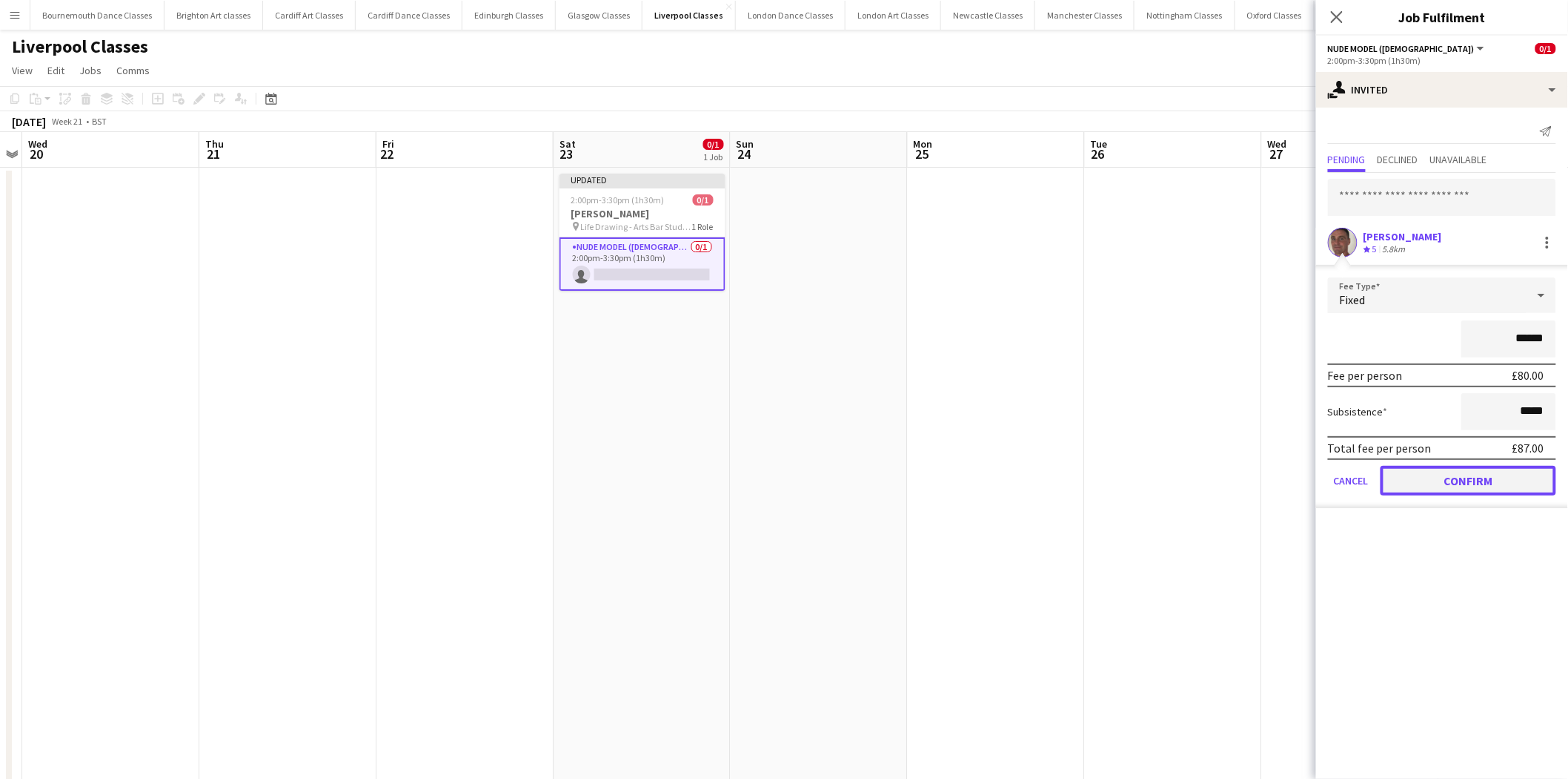
click at [1413, 471] on button "Confirm" at bounding box center [1469, 480] width 175 height 30
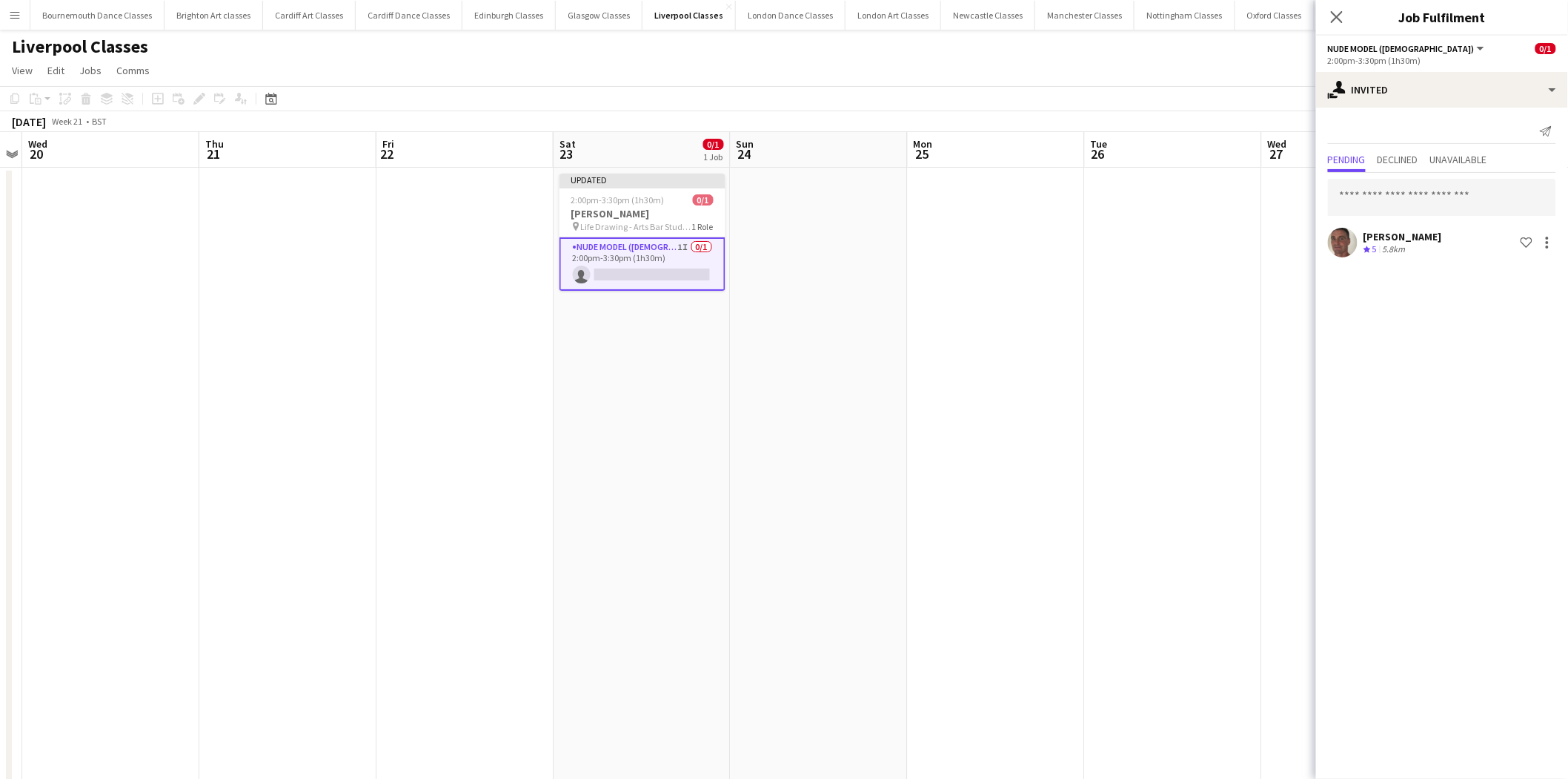
drag, startPoint x: 1129, startPoint y: 409, endPoint x: 1162, endPoint y: 389, distance: 38.6
click at [1129, 406] on app-date-cell at bounding box center [1174, 506] width 177 height 678
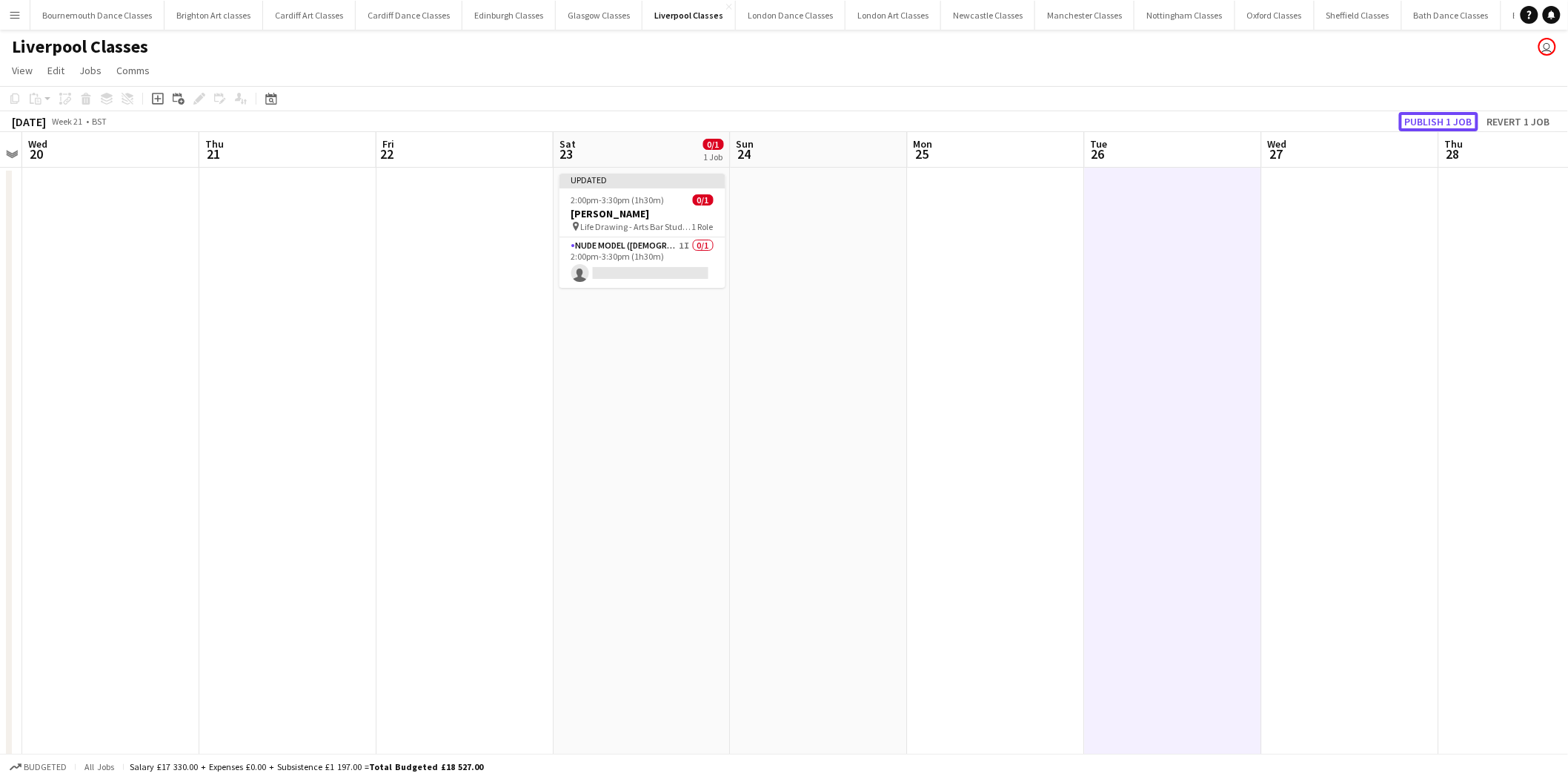
drag, startPoint x: 1461, startPoint y: 127, endPoint x: 1143, endPoint y: 99, distance: 319.2
click at [1459, 127] on button "Publish 1 job" at bounding box center [1439, 121] width 79 height 19
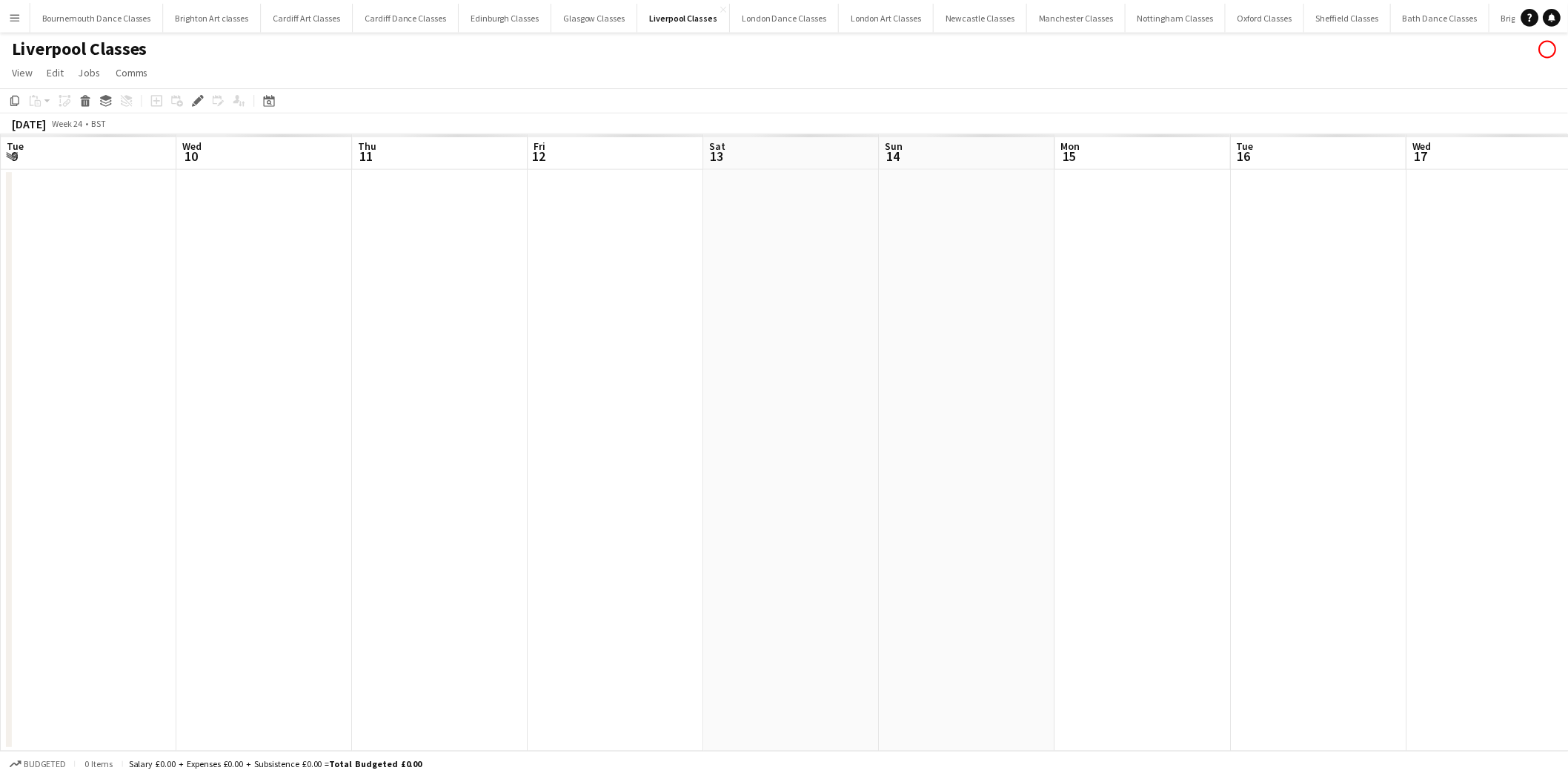
scroll to position [0, 509]
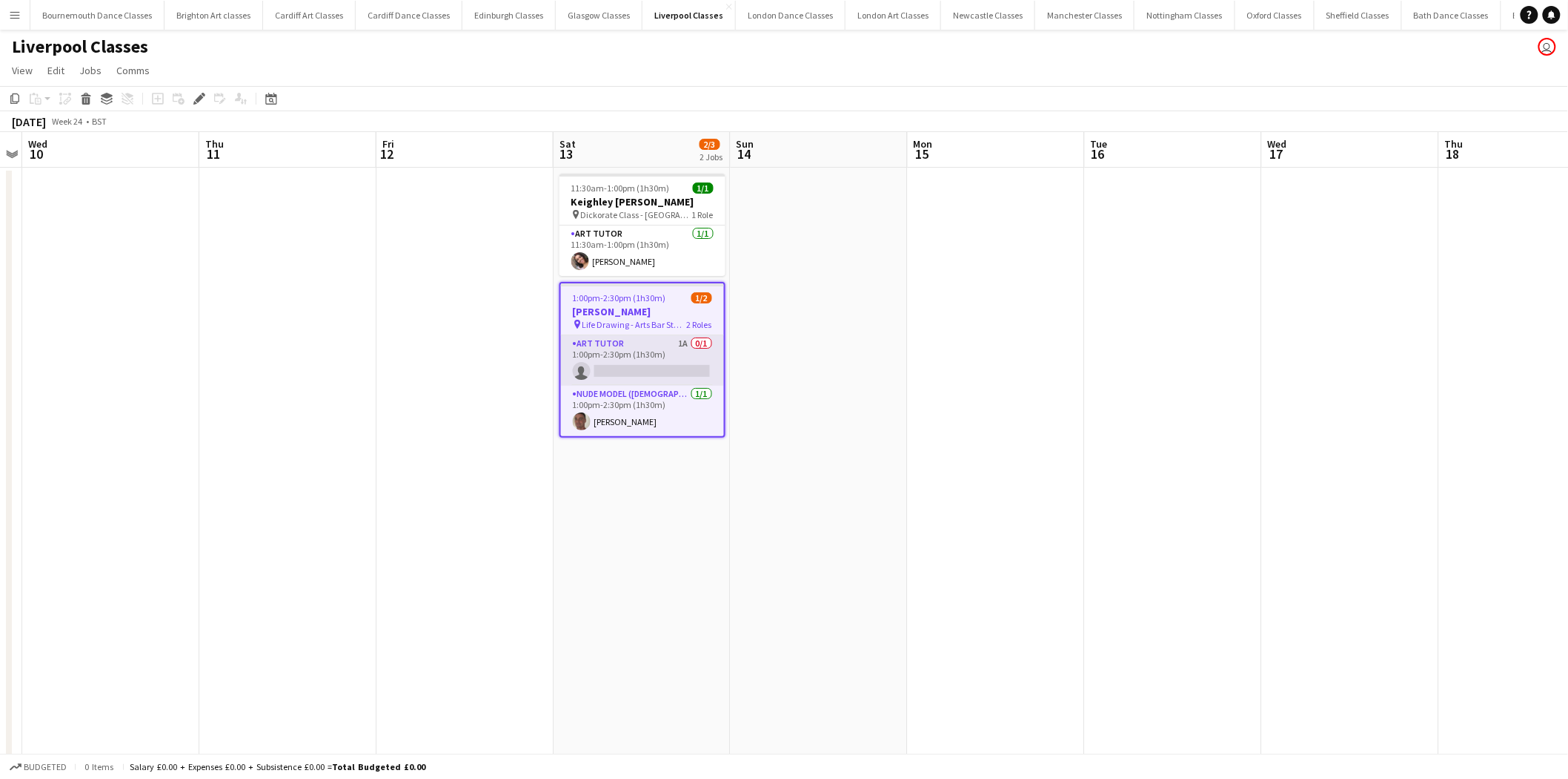
click at [630, 362] on app-card-role "Art Tutor 1A 0/1 1:00pm-2:30pm (1h30m) single-neutral-actions" at bounding box center [642, 361] width 163 height 50
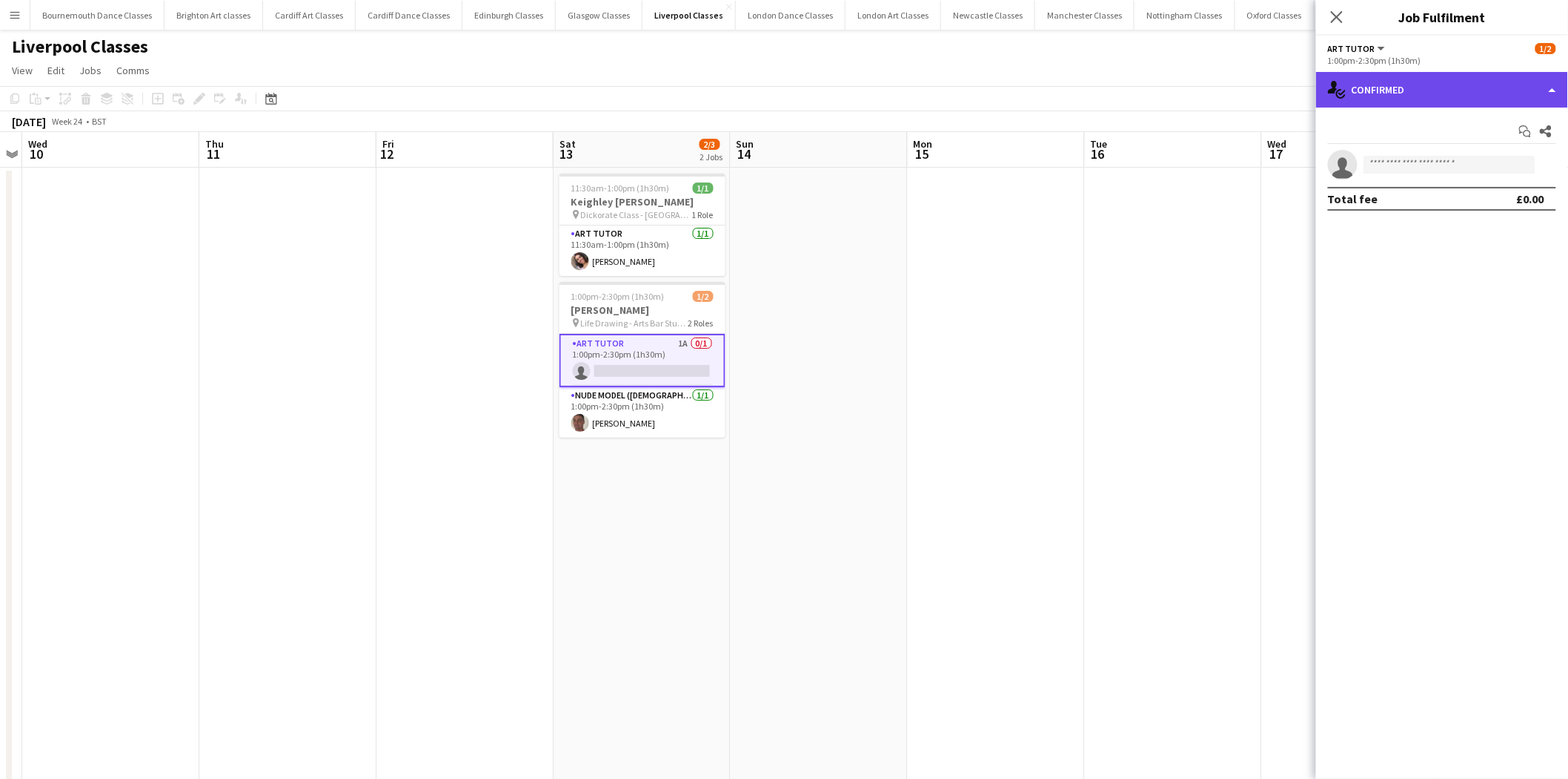
click at [1484, 87] on div "single-neutral-actions-check-2 Confirmed" at bounding box center [1442, 90] width 252 height 36
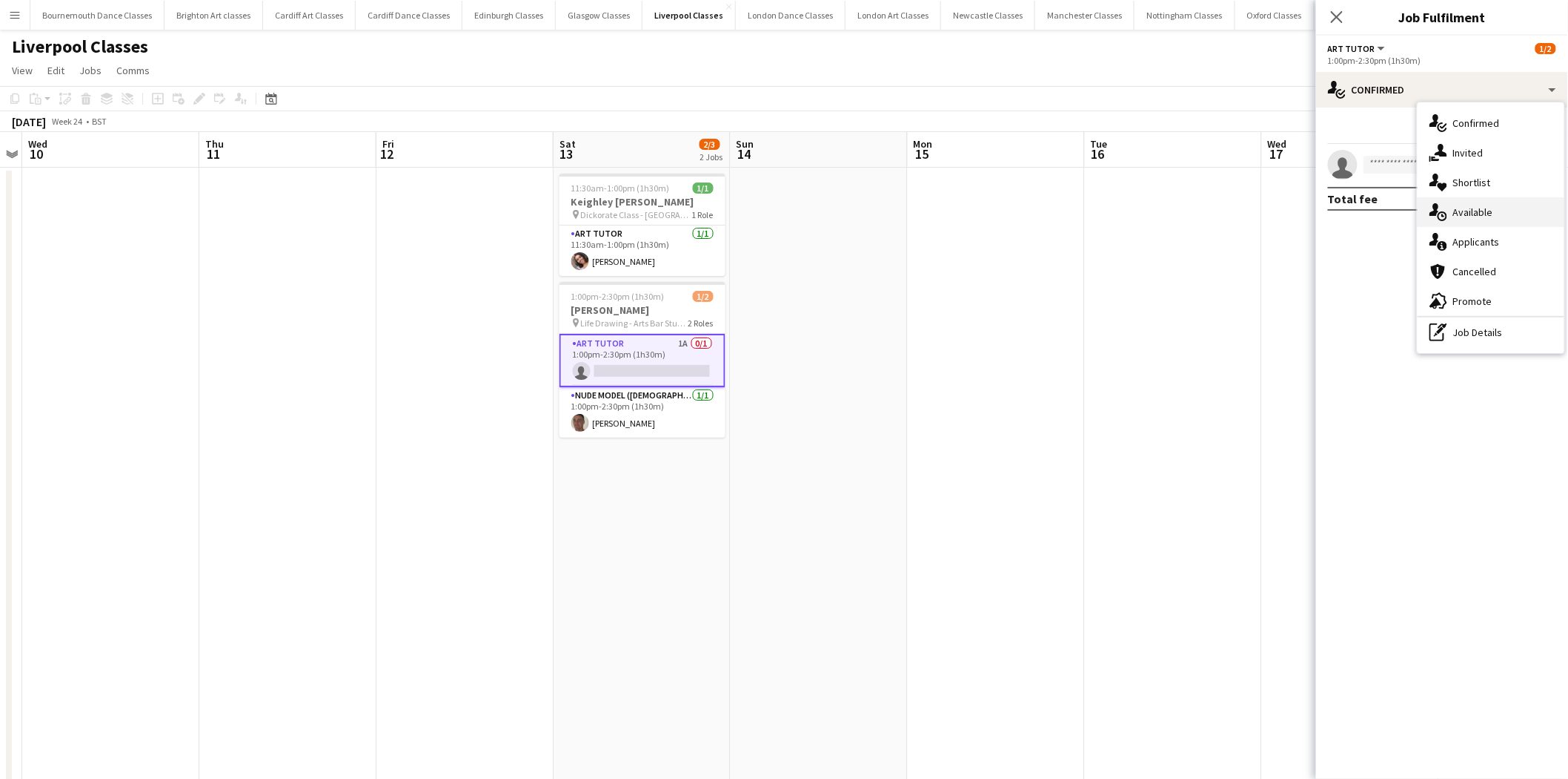
click at [1496, 202] on div "single-neutral-actions-upload Available" at bounding box center [1491, 212] width 146 height 30
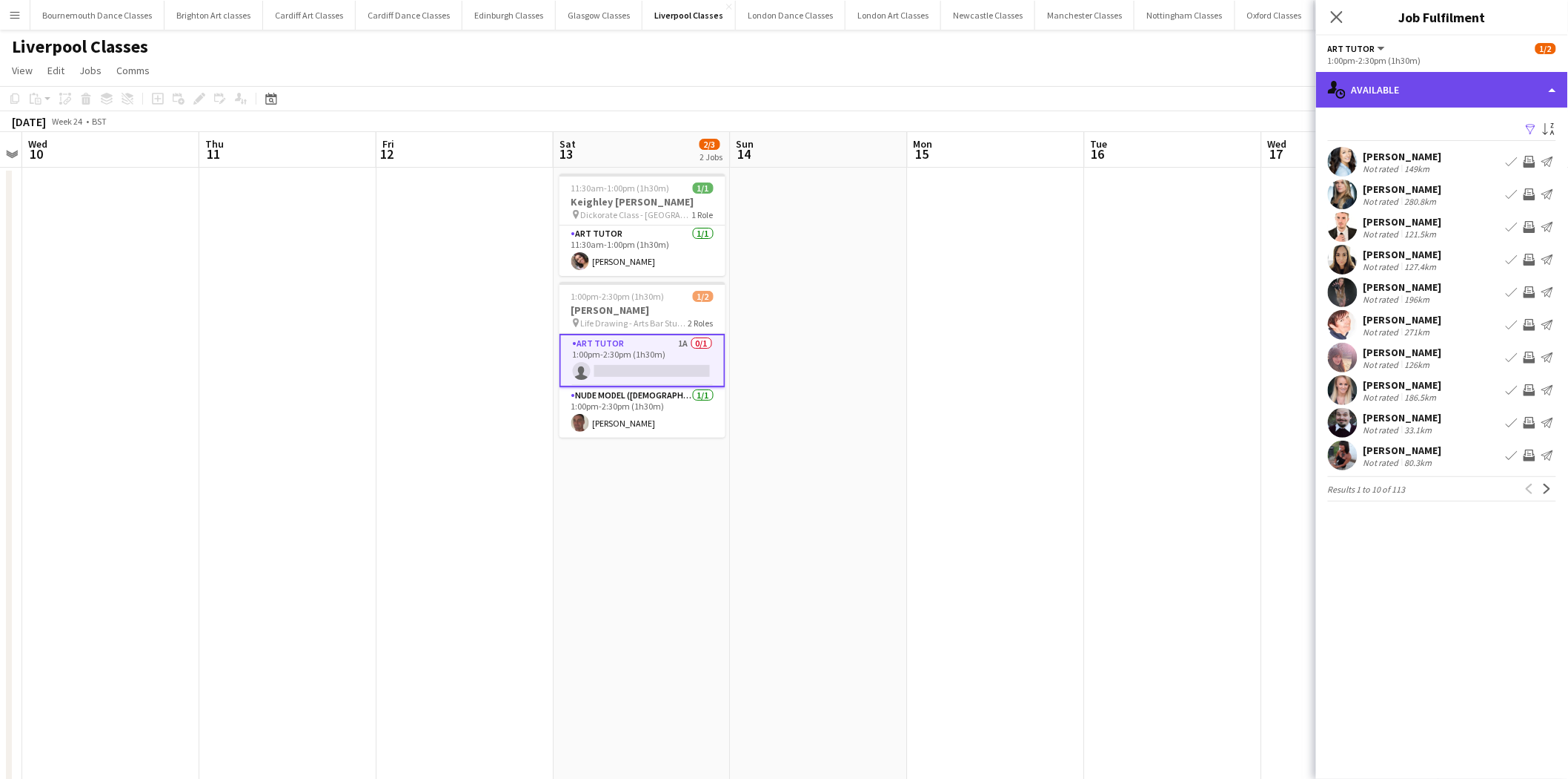
click at [1448, 86] on div "single-neutral-actions-upload Available" at bounding box center [1442, 90] width 252 height 36
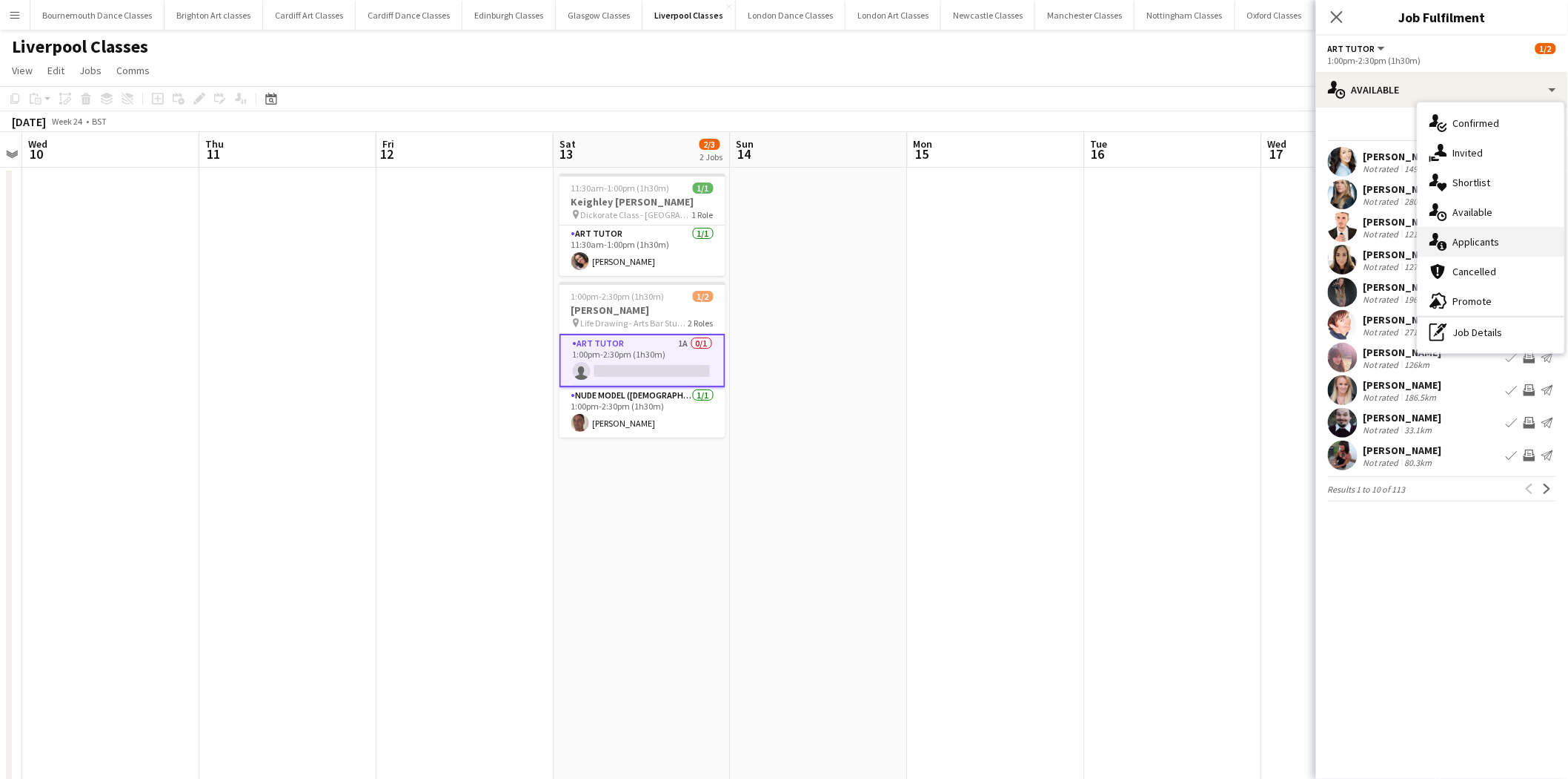
click at [1504, 242] on div "single-neutral-actions-information Applicants" at bounding box center [1491, 241] width 146 height 30
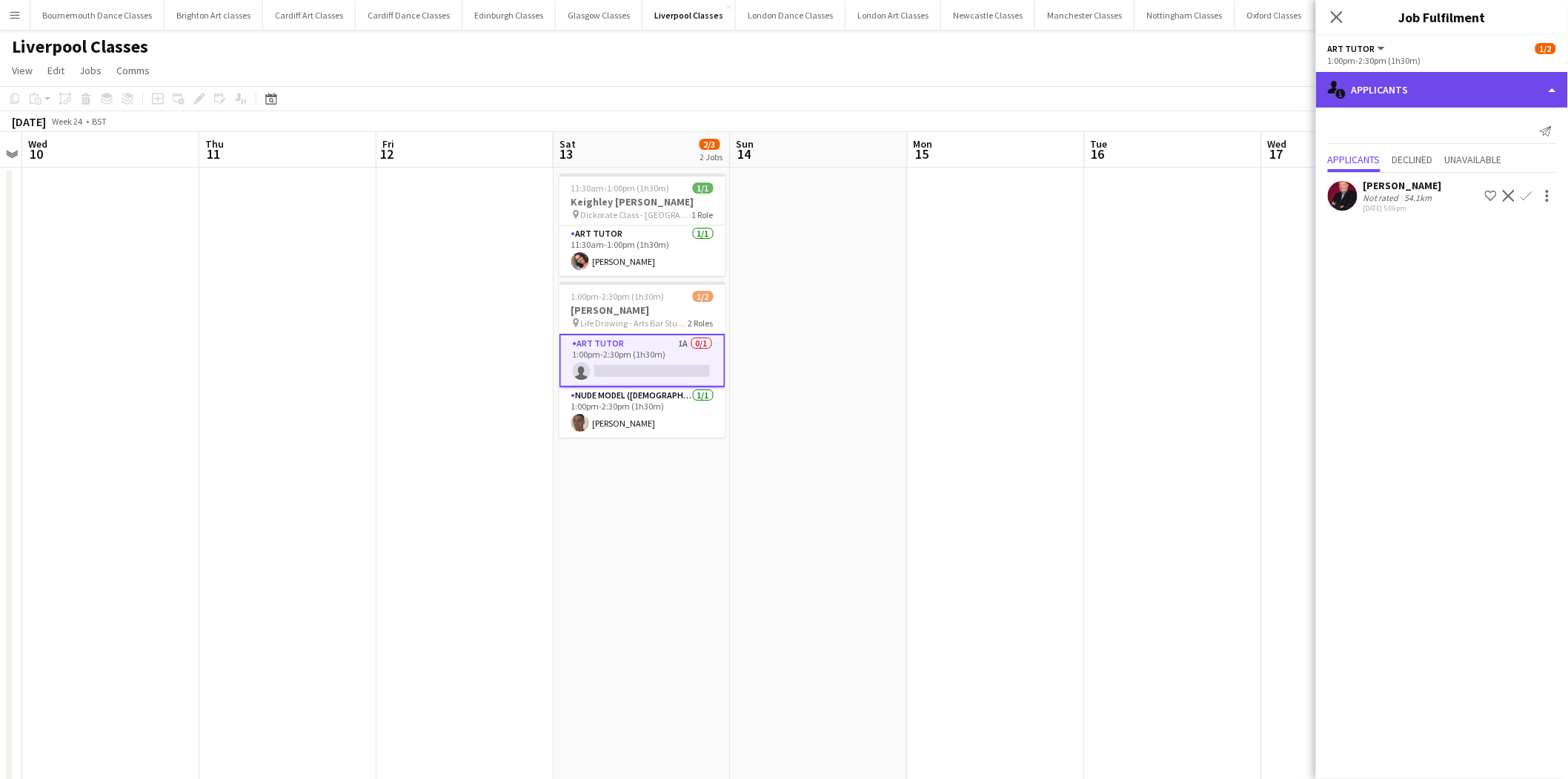
click at [1443, 82] on div "single-neutral-actions-information Applicants" at bounding box center [1442, 90] width 252 height 36
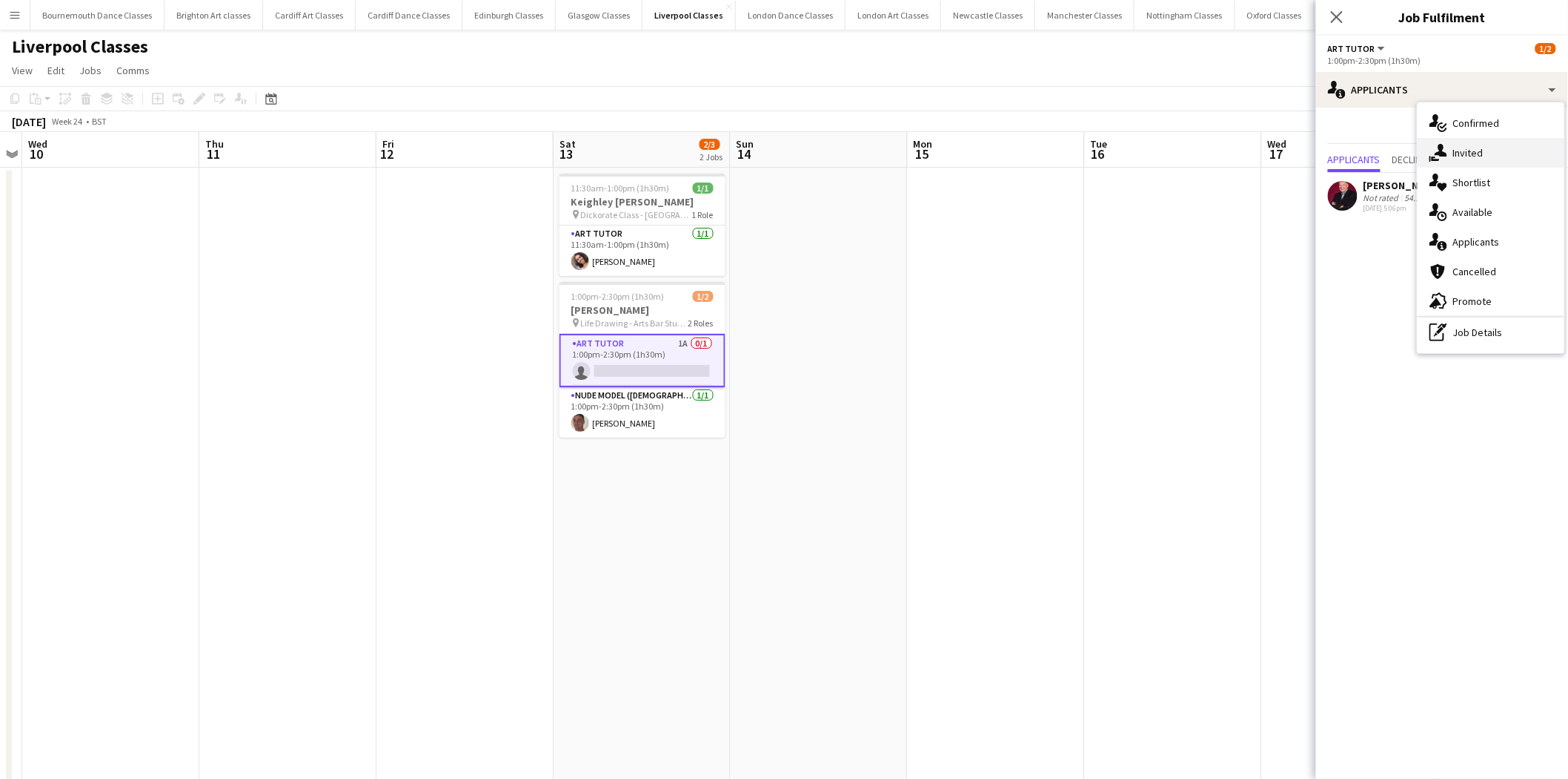
click at [1474, 146] on div "single-neutral-actions-share-1 Invited" at bounding box center [1491, 152] width 146 height 30
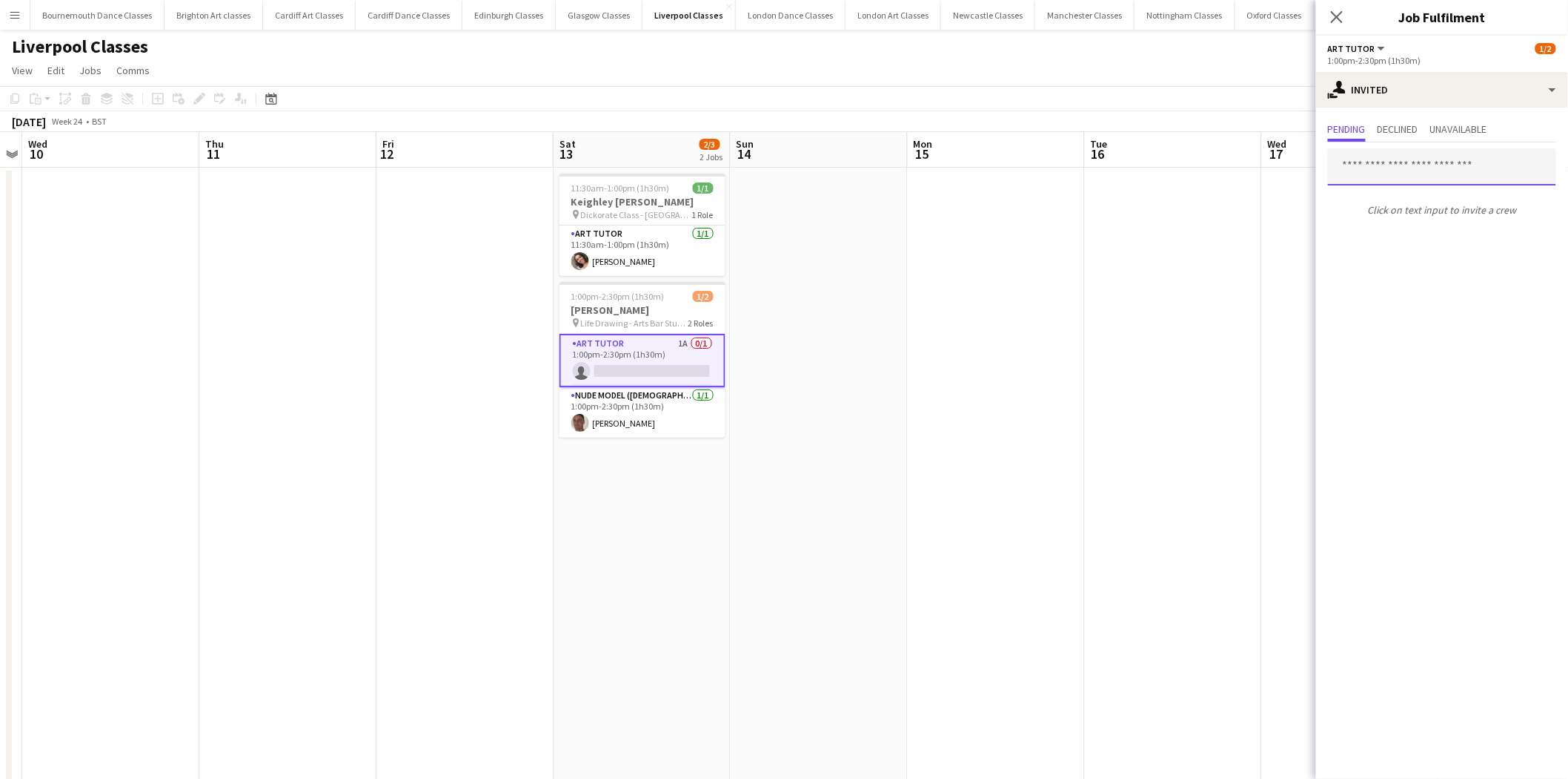
click at [1419, 176] on input "text" at bounding box center [1442, 167] width 228 height 37
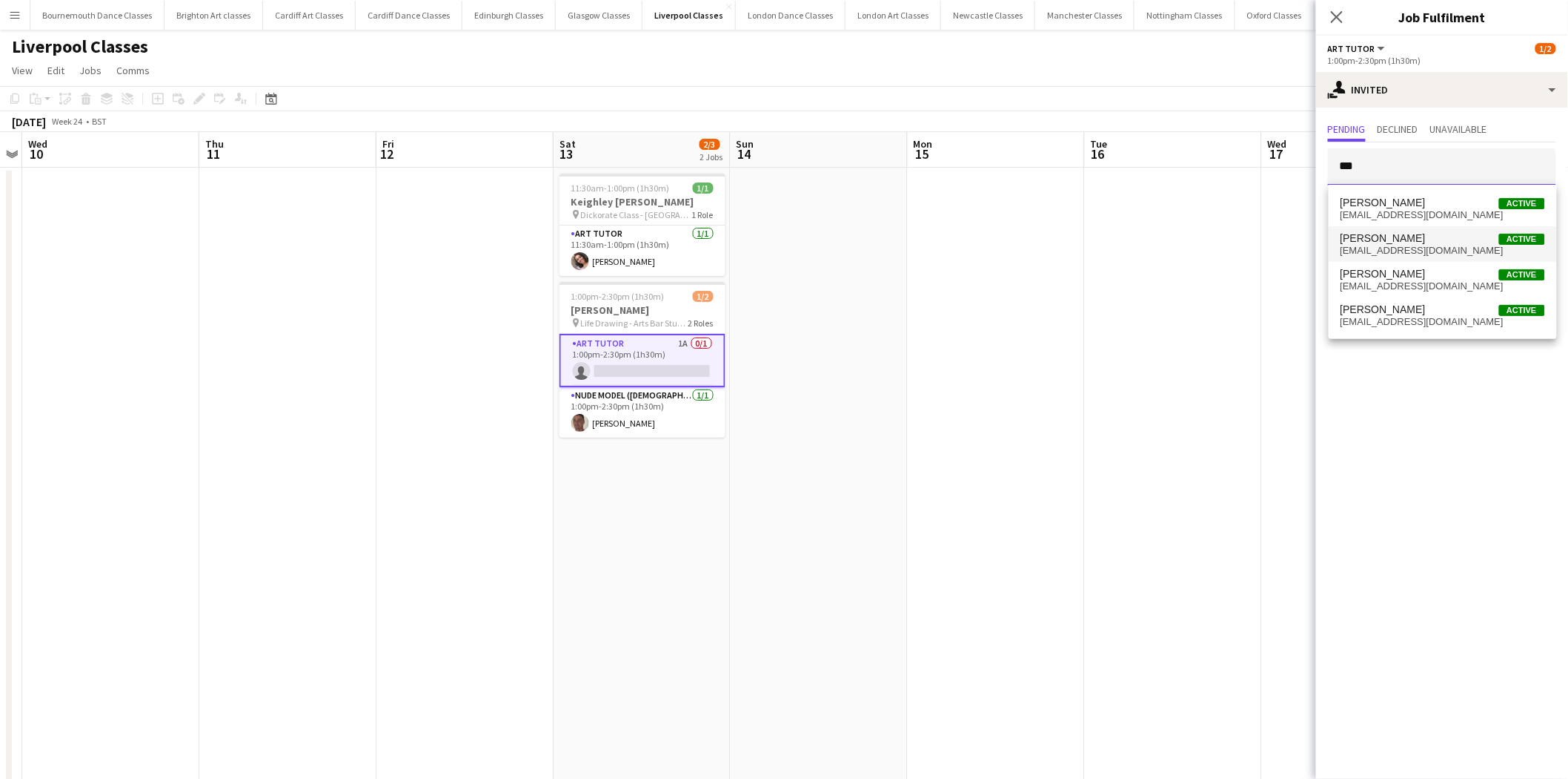
type input "***"
click at [1412, 239] on span "Robert Harrison" at bounding box center [1383, 238] width 85 height 13
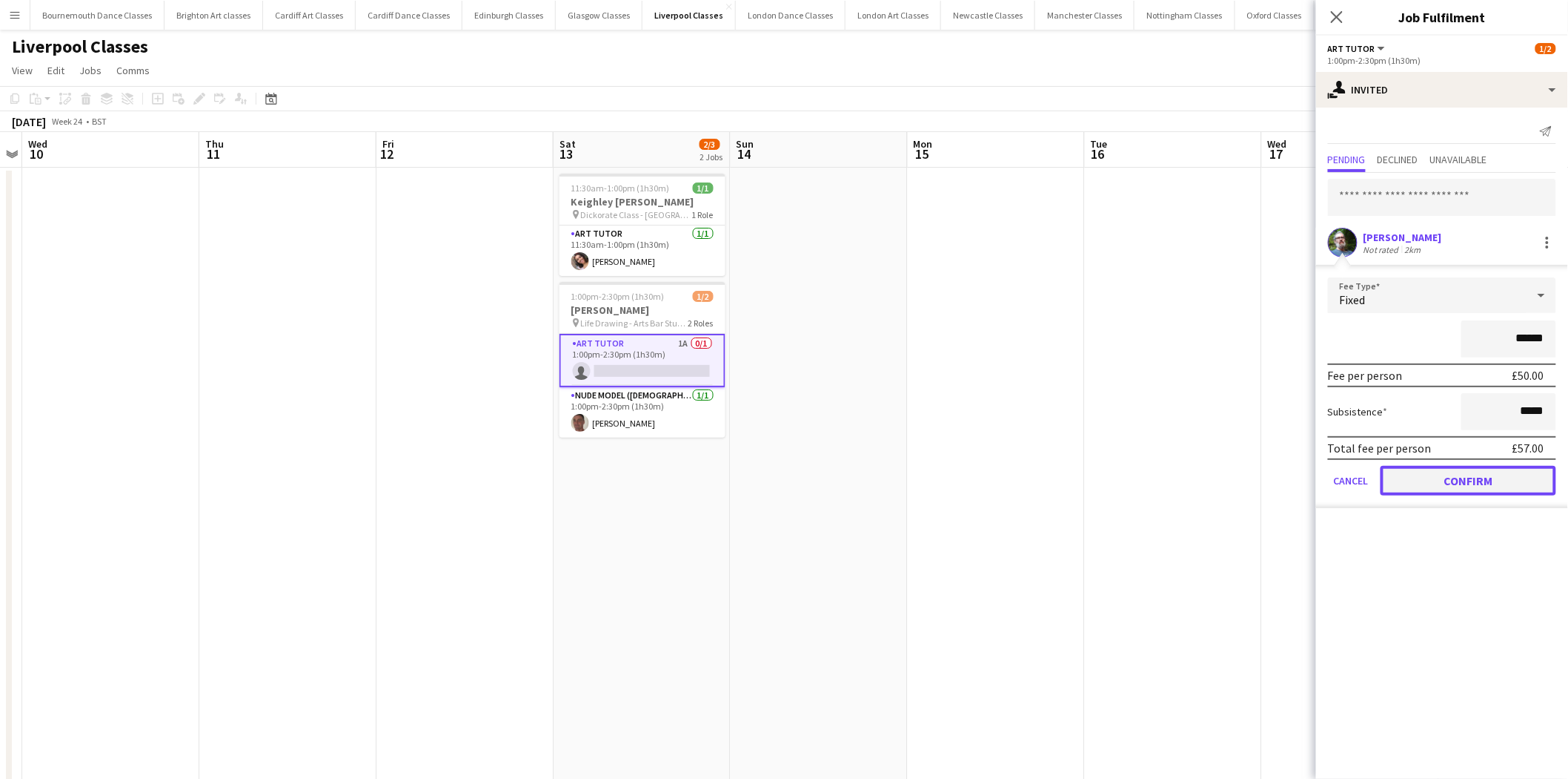
click at [1429, 473] on button "Confirm" at bounding box center [1469, 480] width 175 height 30
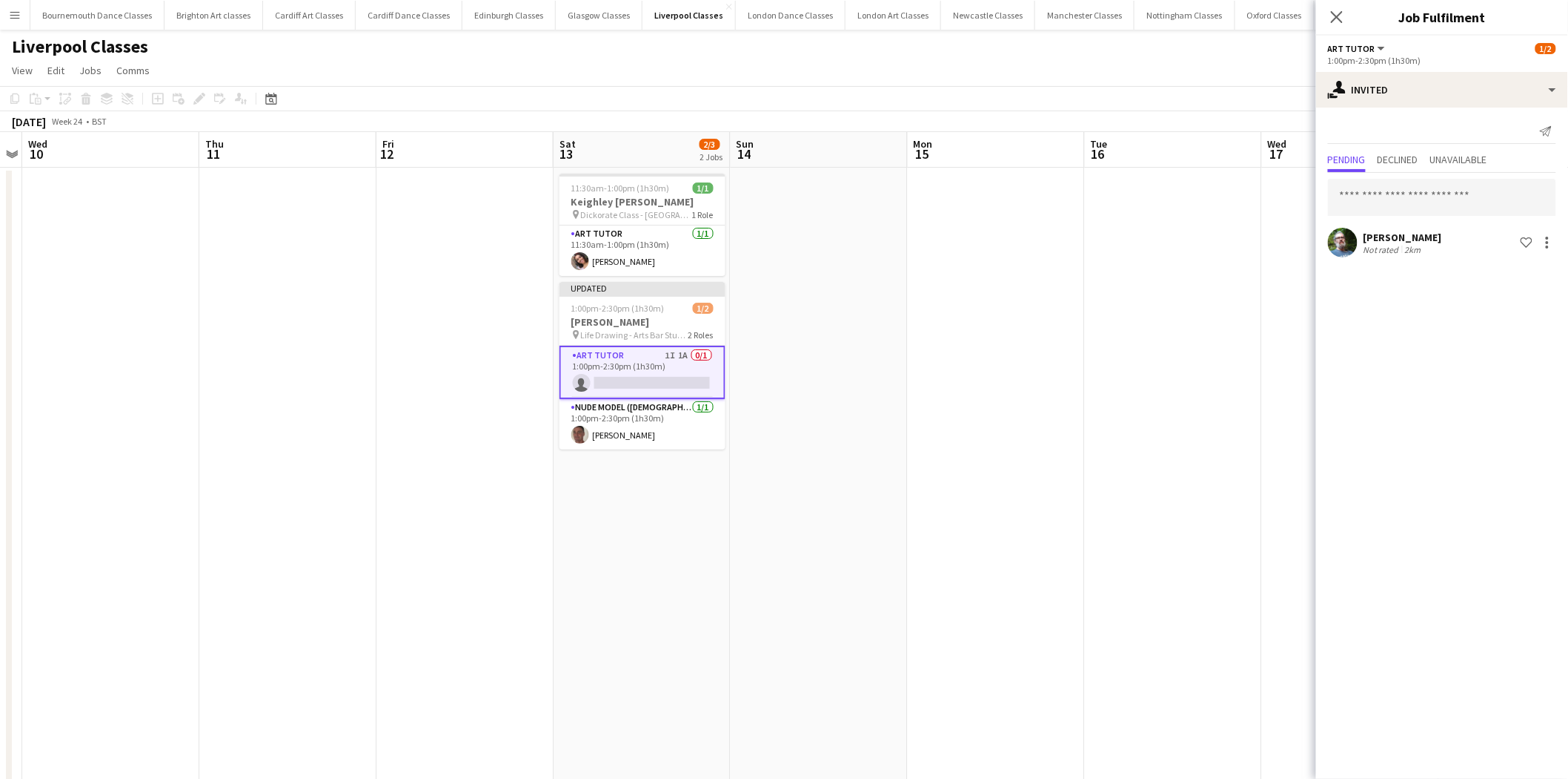
drag, startPoint x: 1140, startPoint y: 408, endPoint x: 1227, endPoint y: 233, distance: 195.4
click at [1139, 393] on app-date-cell at bounding box center [1174, 506] width 177 height 678
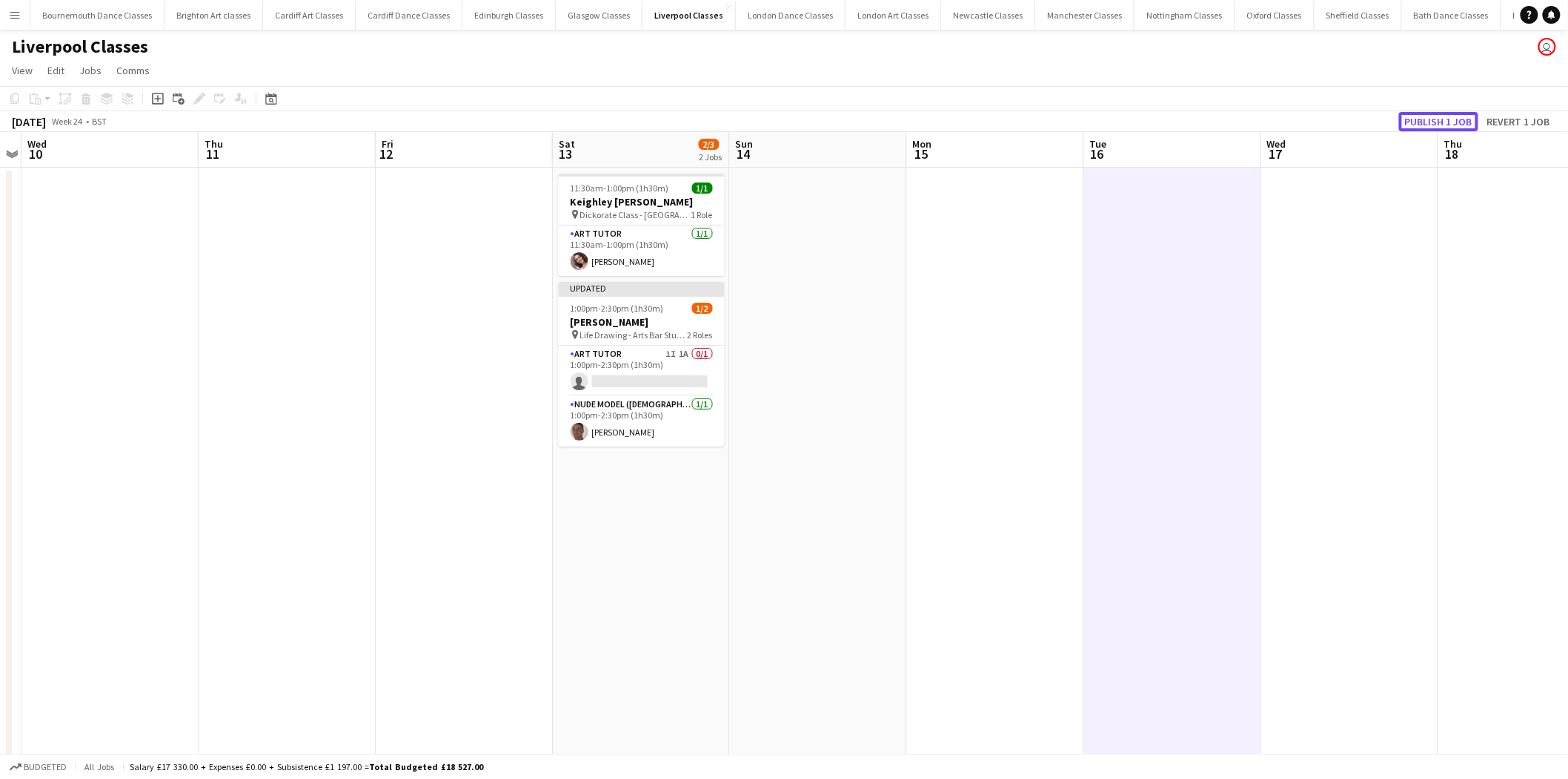
click at [1438, 118] on button "Publish 1 job" at bounding box center [1439, 121] width 79 height 19
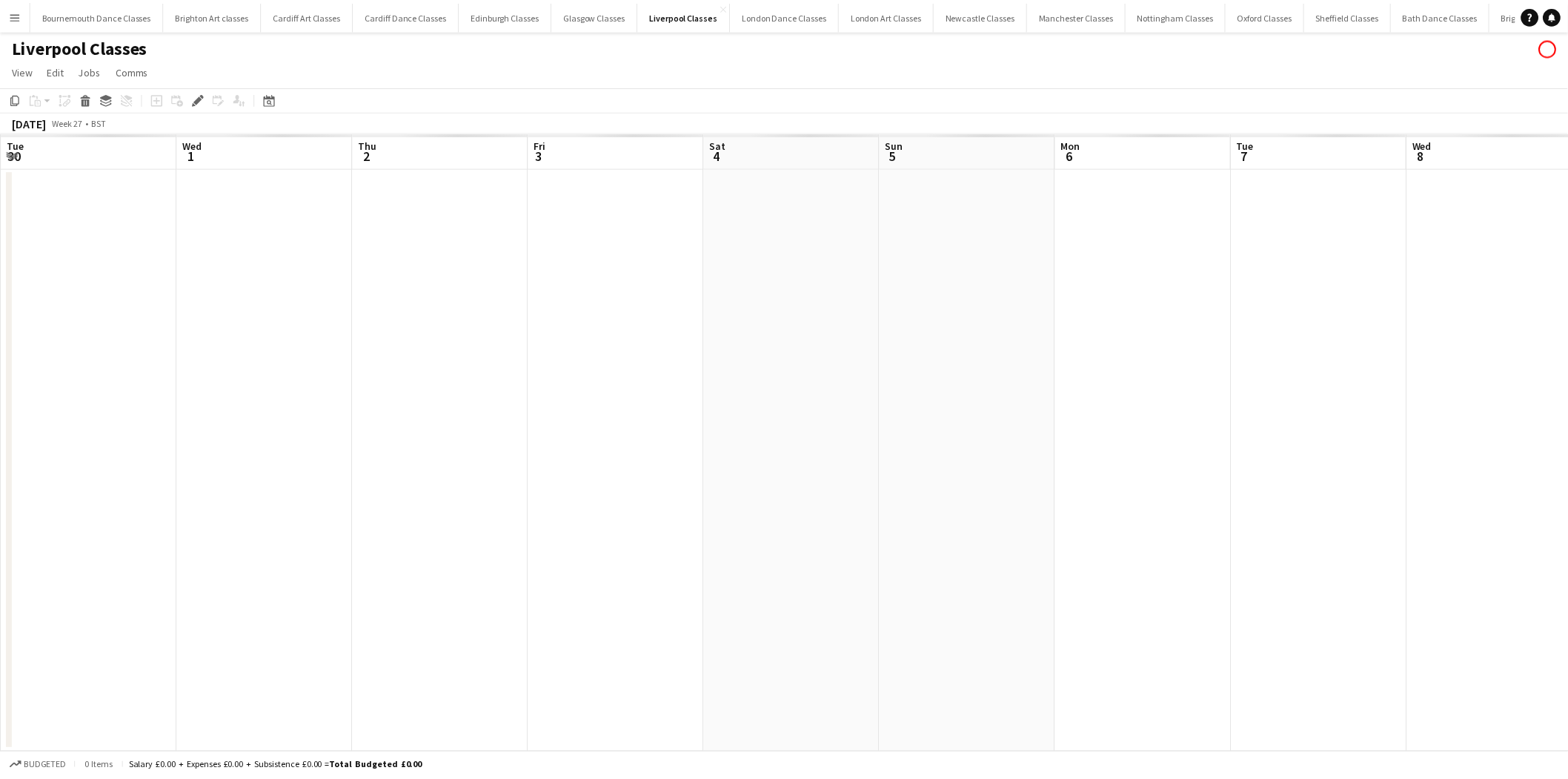
scroll to position [0, 509]
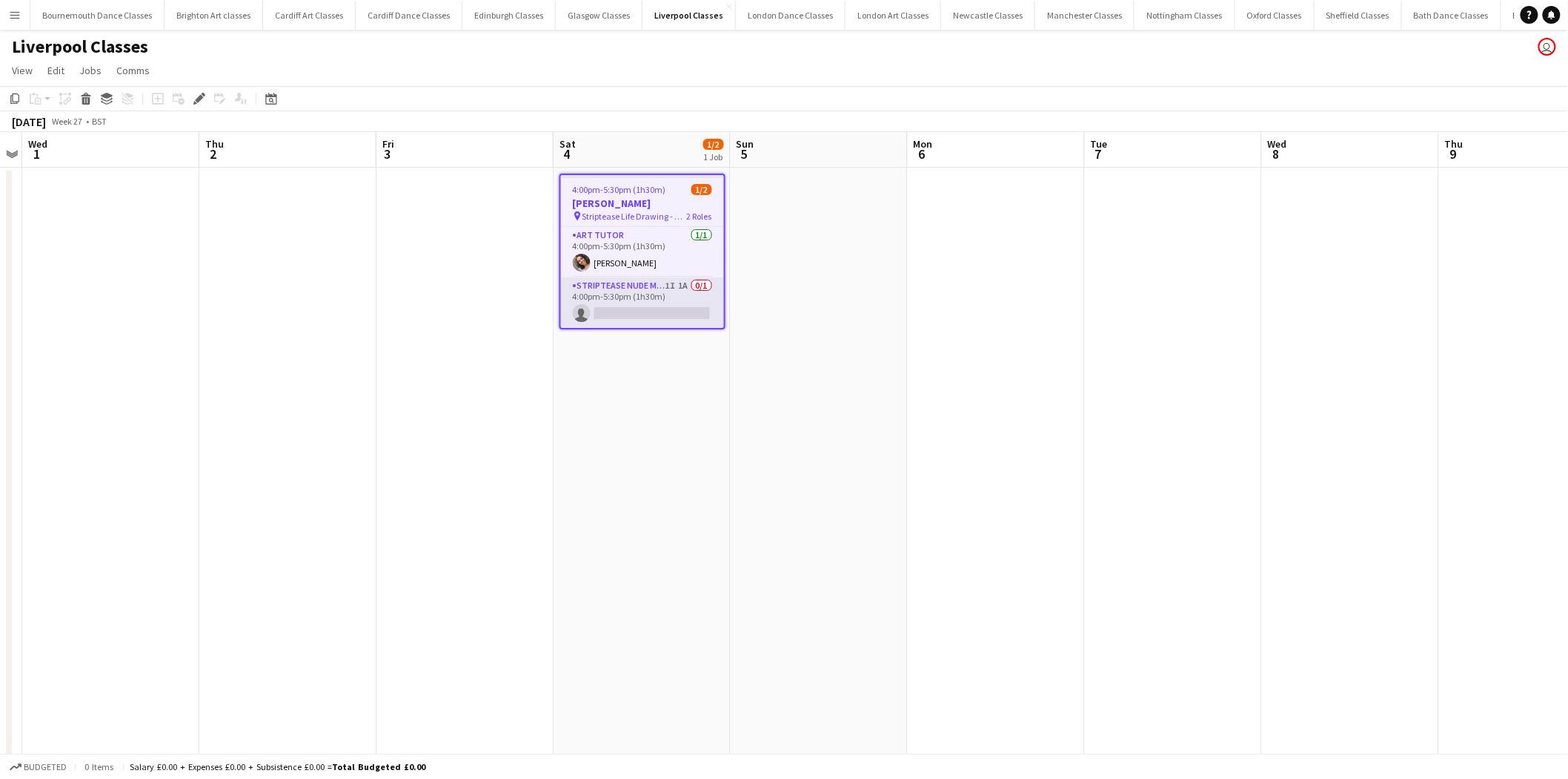
click at [645, 300] on app-card-role "Striptease Nude Model ([DEMOGRAPHIC_DATA]) 1I 1A 0/1 4:00pm-5:30pm (1h30m) sing…" at bounding box center [642, 303] width 163 height 50
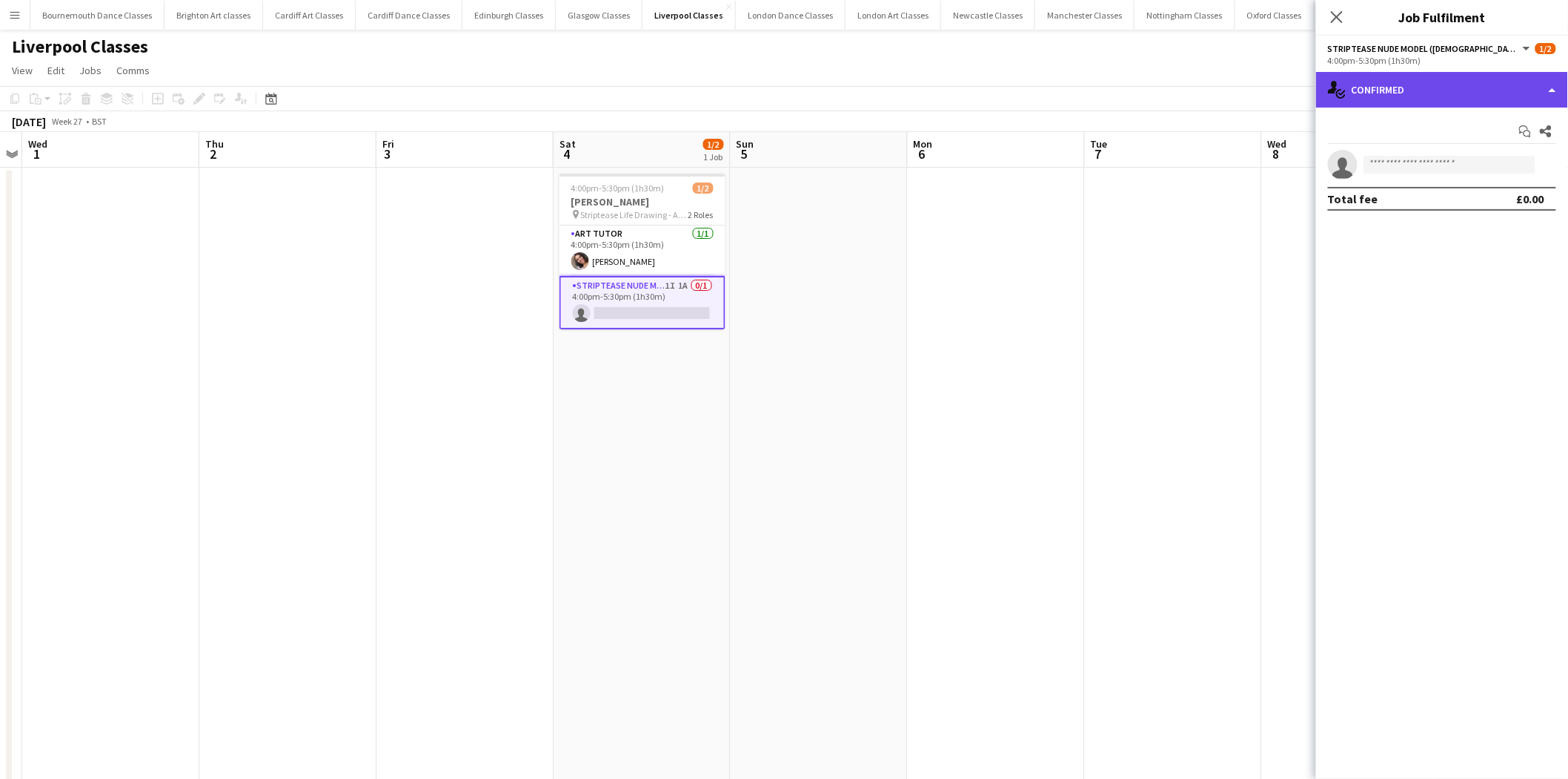
click at [1484, 72] on div "single-neutral-actions-check-2 Confirmed" at bounding box center [1442, 90] width 252 height 36
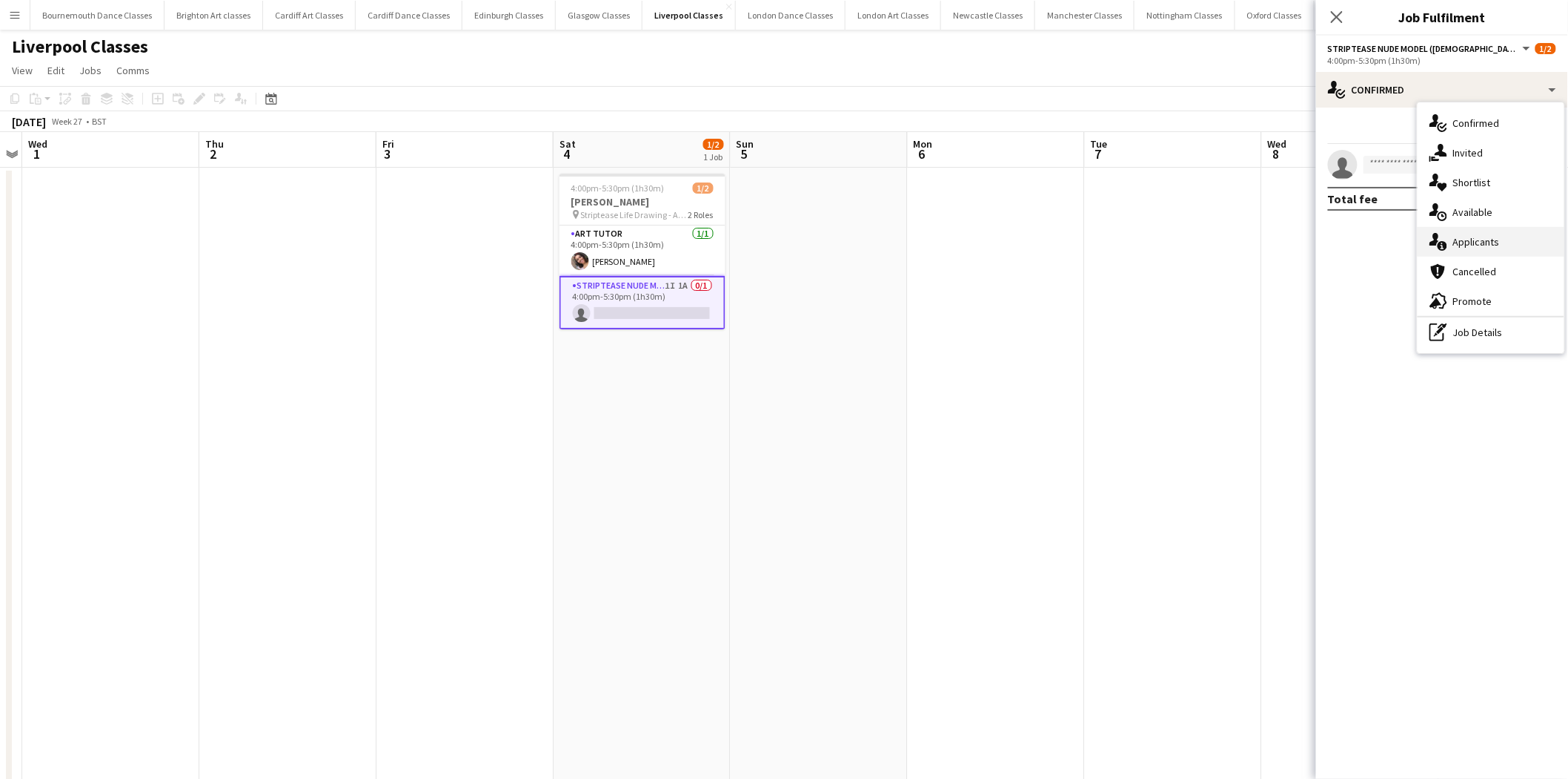
click at [1500, 241] on div "single-neutral-actions-information Applicants" at bounding box center [1491, 241] width 146 height 30
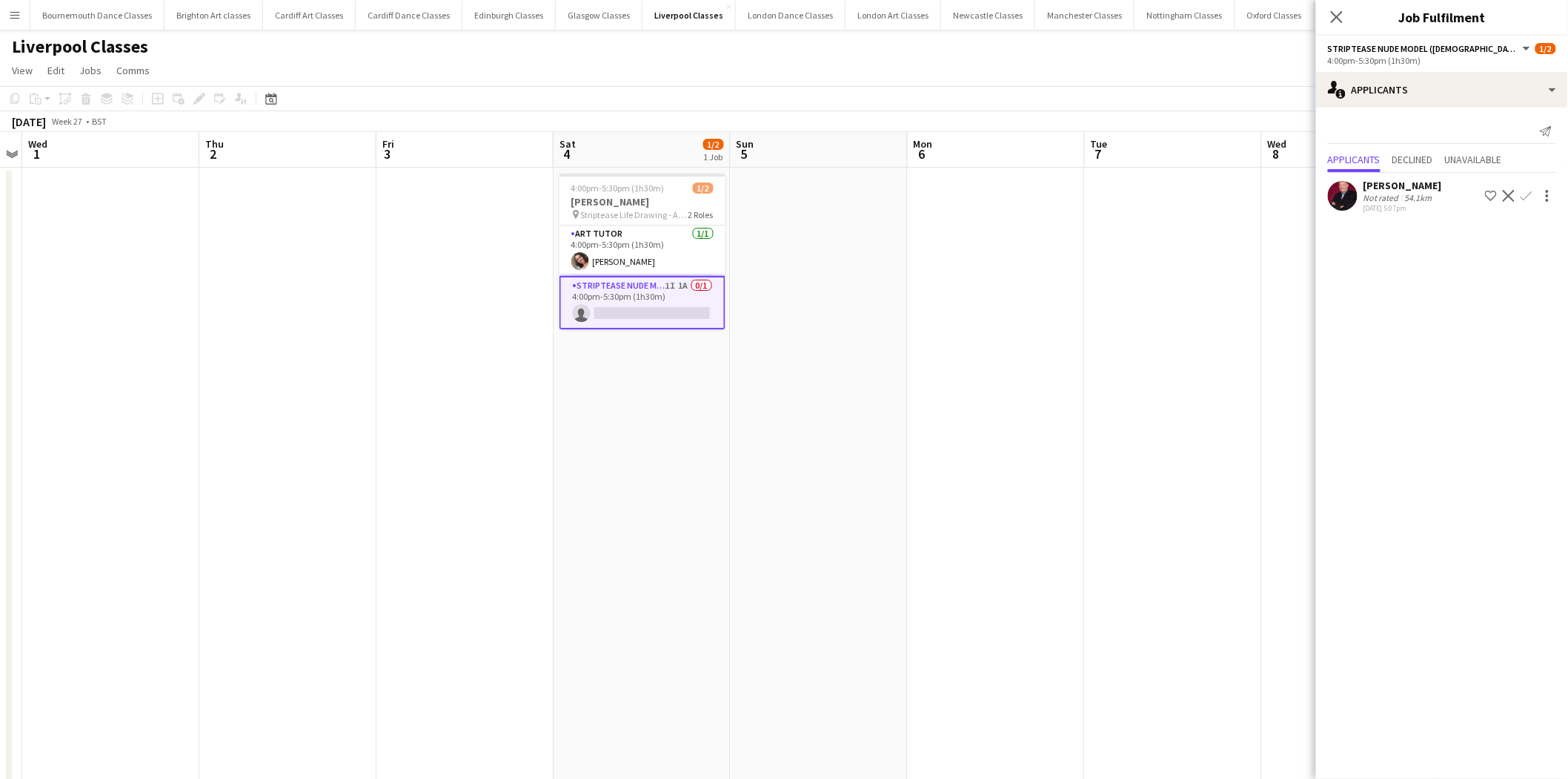
click at [1504, 199] on app-icon "Decline" at bounding box center [1509, 196] width 12 height 12
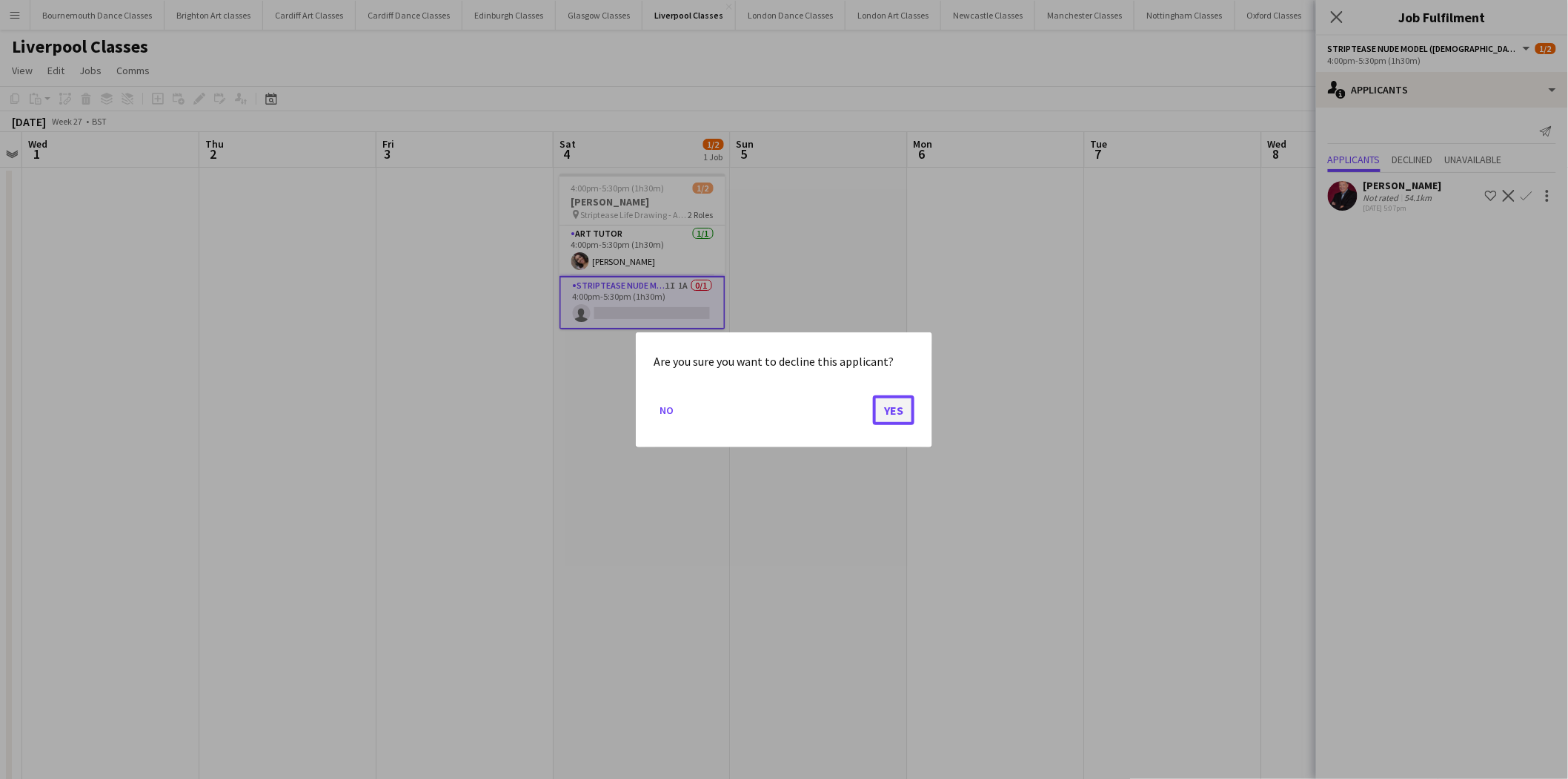
click at [890, 416] on button "Yes" at bounding box center [893, 409] width 41 height 30
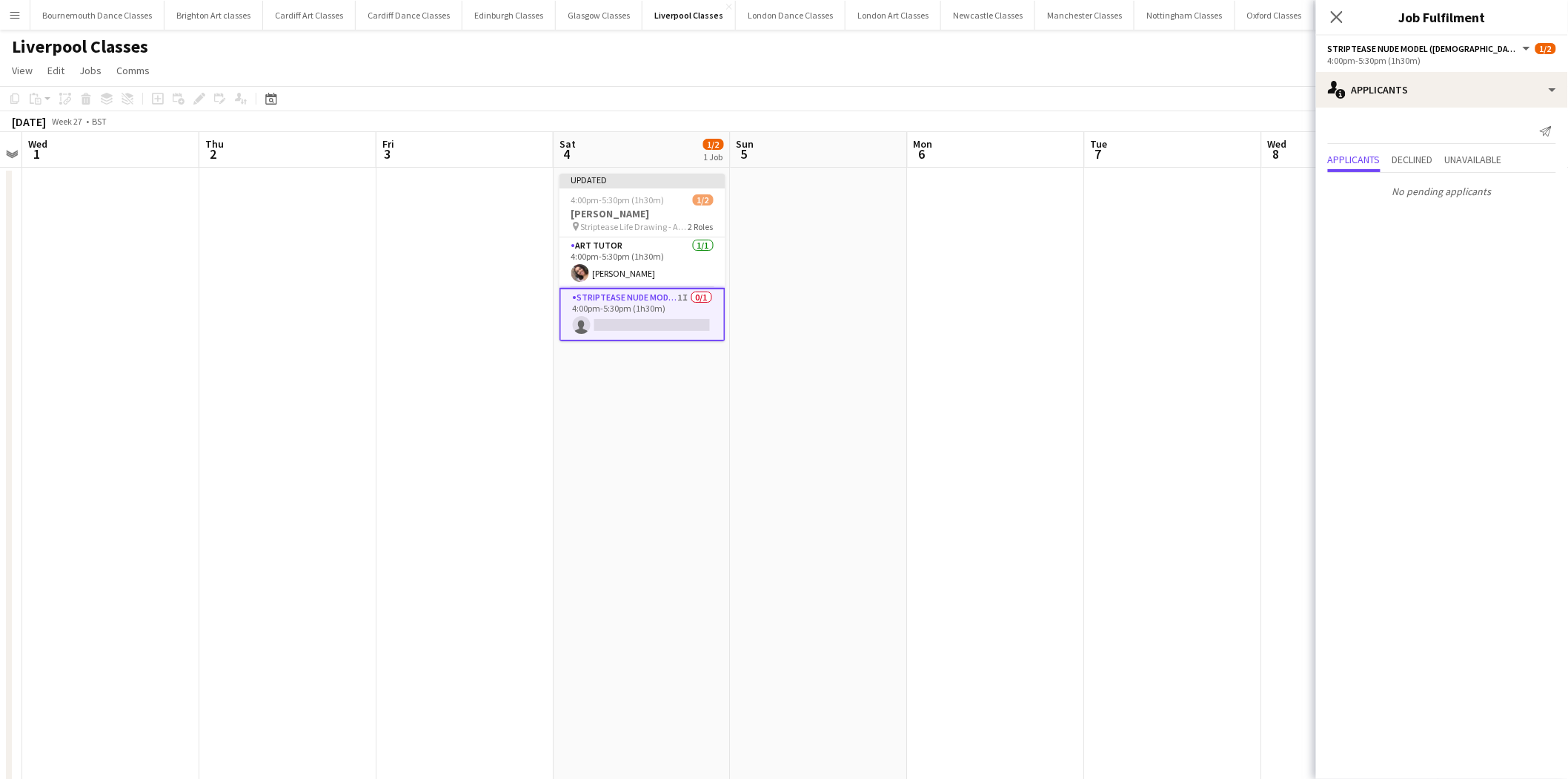
click at [1028, 367] on app-date-cell at bounding box center [997, 506] width 177 height 678
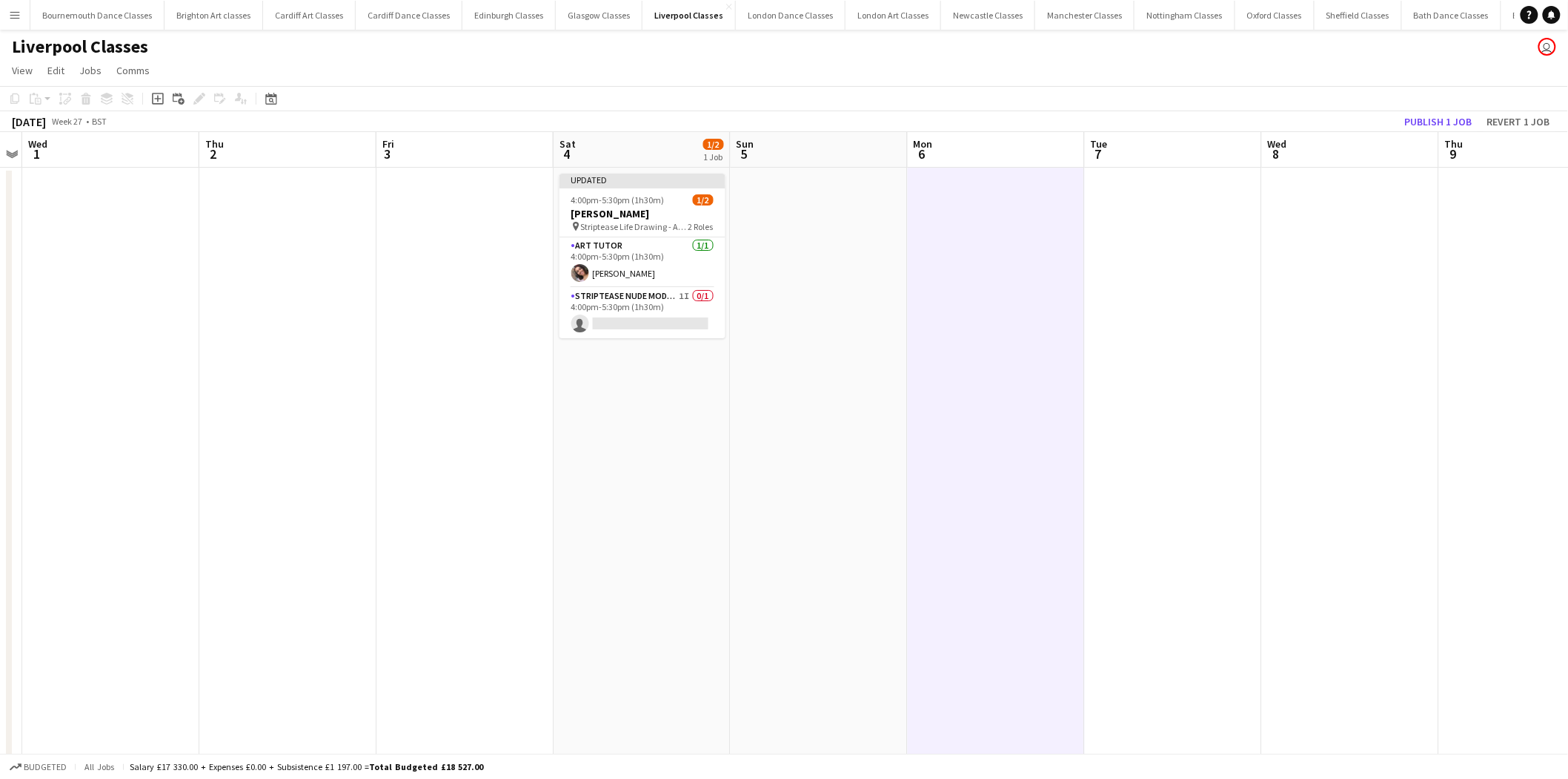
drag, startPoint x: 1493, startPoint y: 100, endPoint x: 1459, endPoint y: 110, distance: 35.4
click at [1494, 100] on app-toolbar "Copy Paste Paste Ctrl+V Paste with crew Ctrl+Shift+V Paste linked Job [GEOGRAPH…" at bounding box center [784, 98] width 1568 height 25
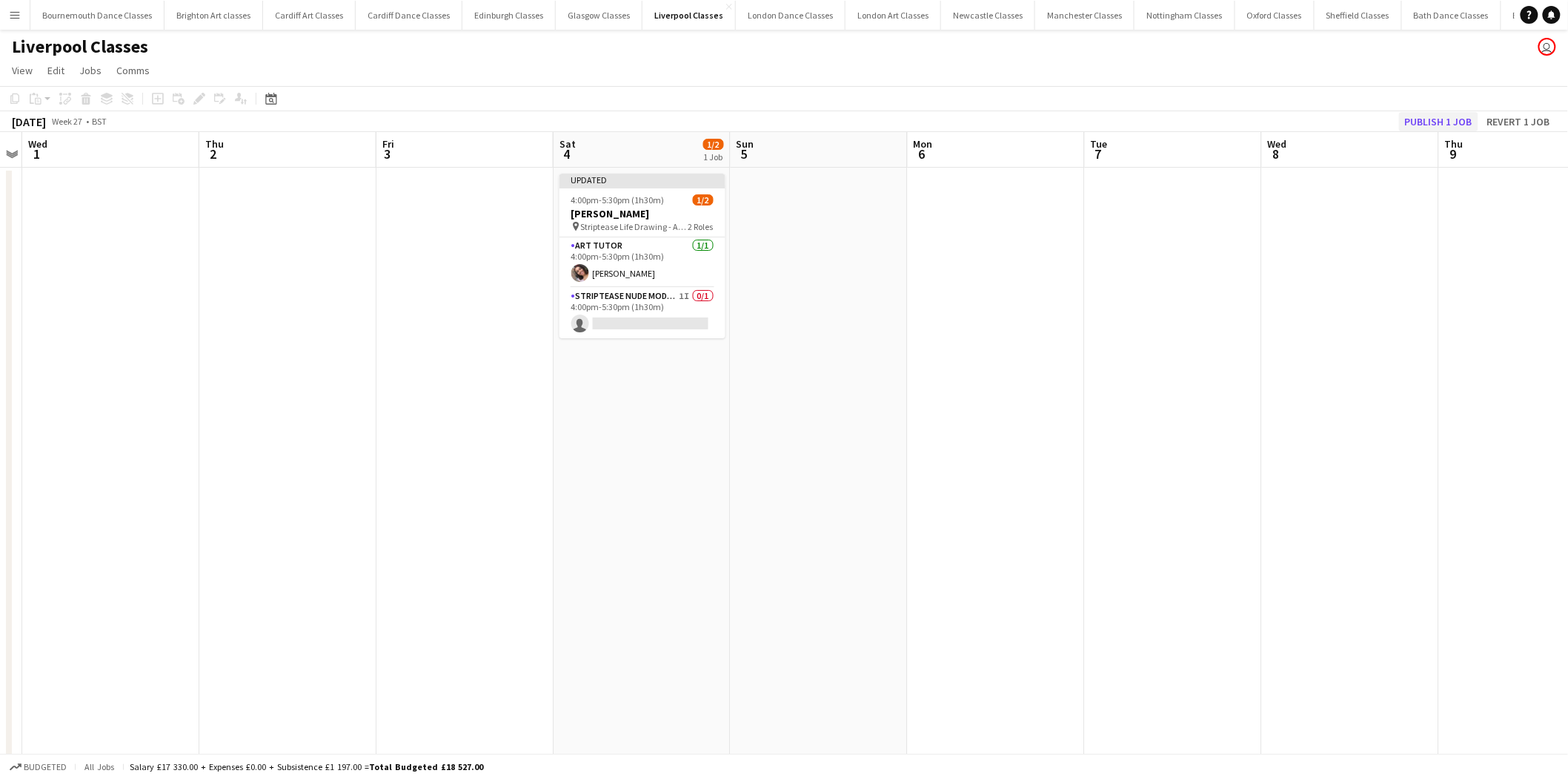
drag, startPoint x: 1457, startPoint y: 111, endPoint x: 1428, endPoint y: 124, distance: 31.8
click at [1455, 113] on div "[DATE] Week 27 • BST Publish 1 job Revert 1 job" at bounding box center [784, 121] width 1568 height 21
drag, startPoint x: 1428, startPoint y: 124, endPoint x: 1385, endPoint y: 128, distance: 43.2
click at [1425, 126] on button "Publish 1 job" at bounding box center [1439, 121] width 79 height 19
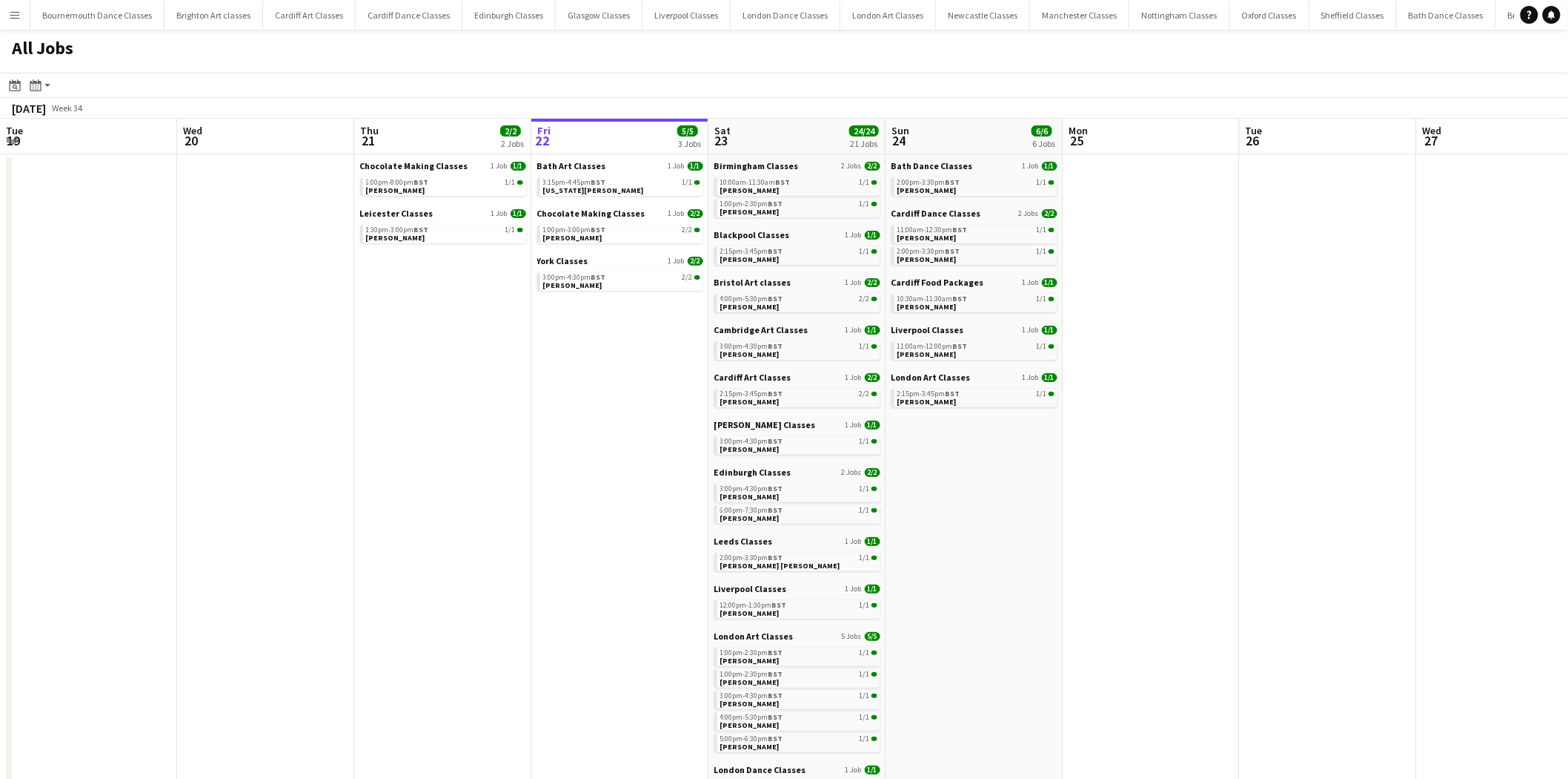
scroll to position [0, 354]
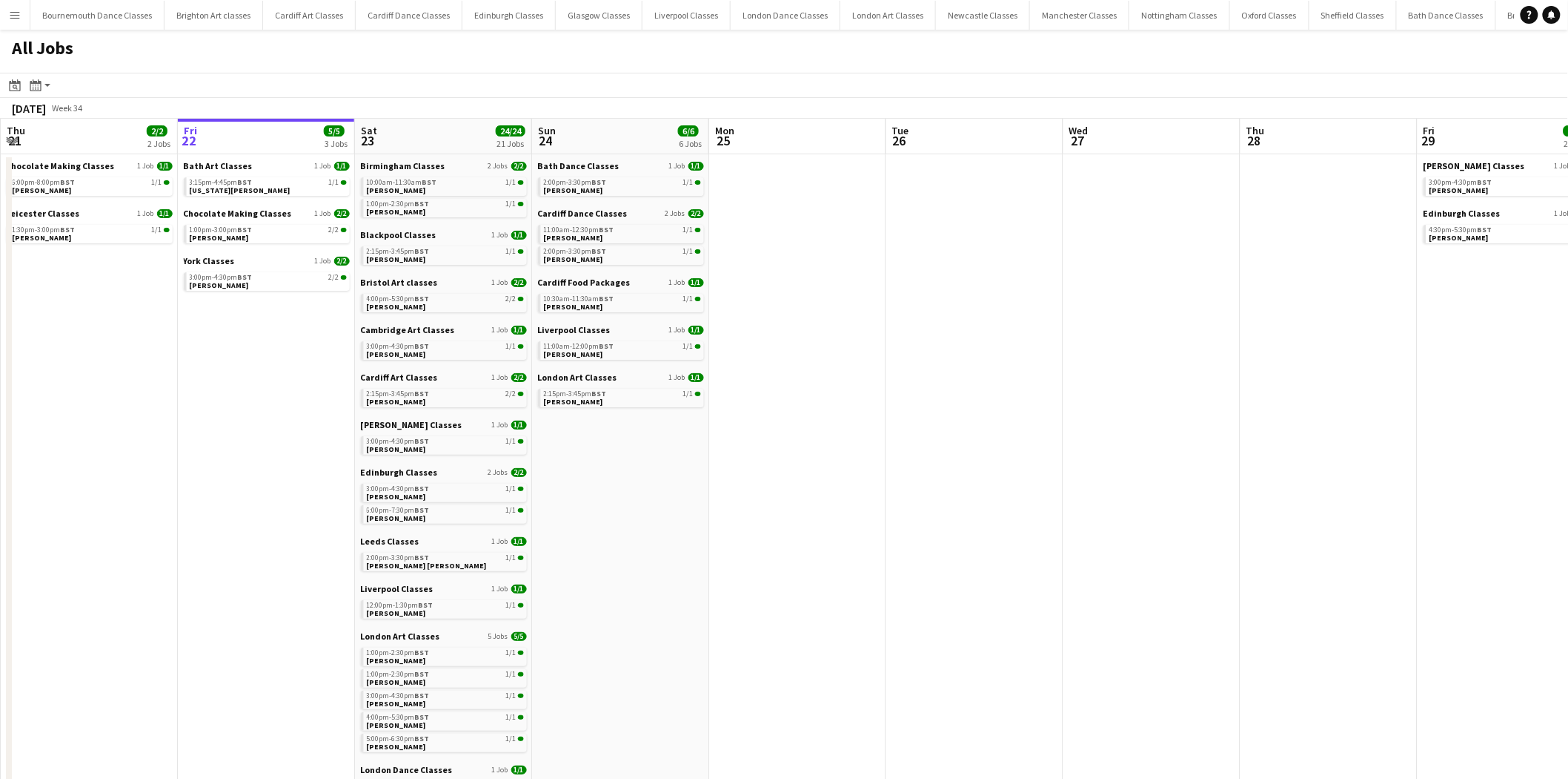
click at [12, 8] on button "Menu" at bounding box center [14, 14] width 30 height 30
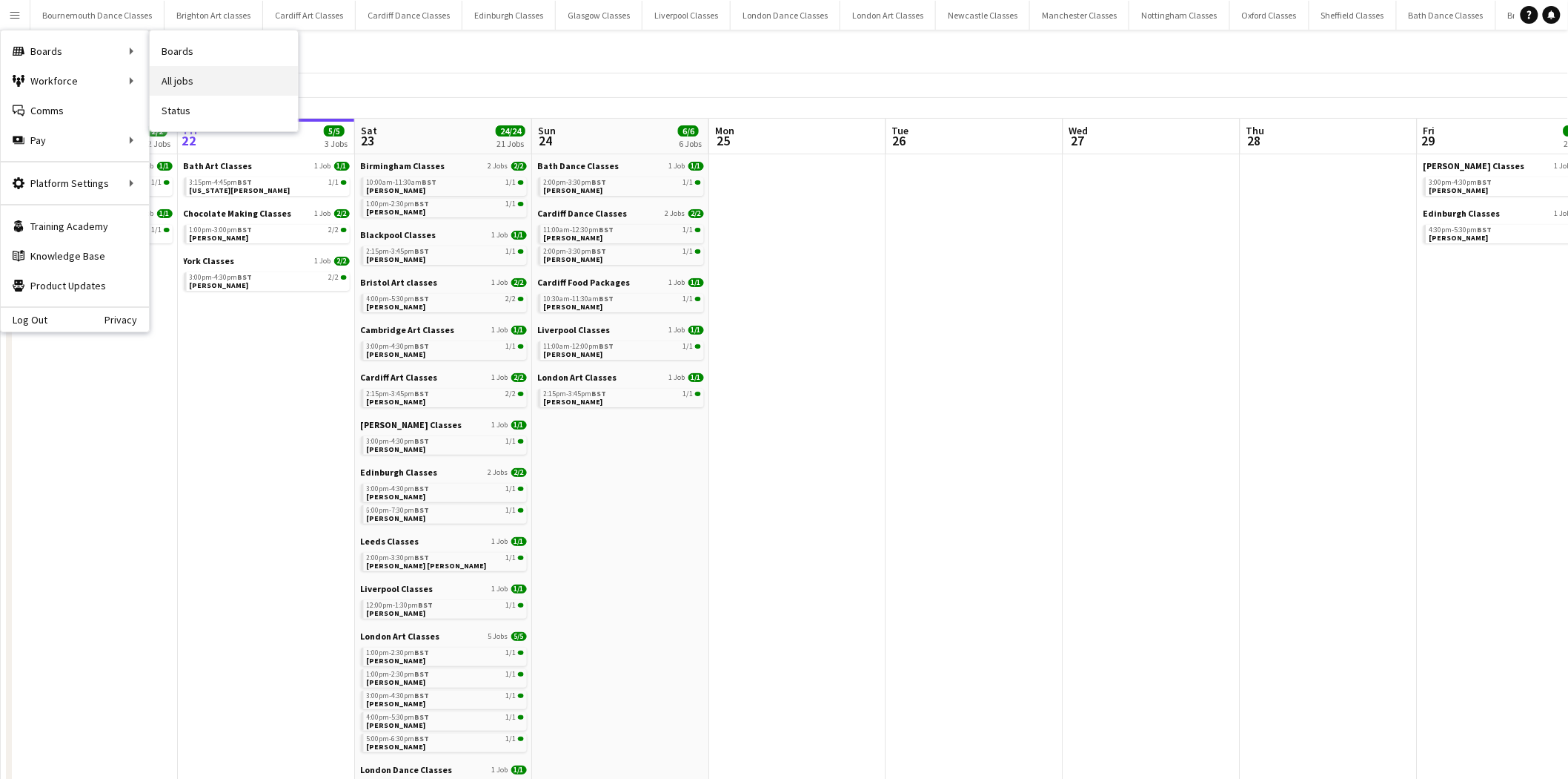
click at [190, 85] on link "All jobs" at bounding box center [224, 80] width 148 height 30
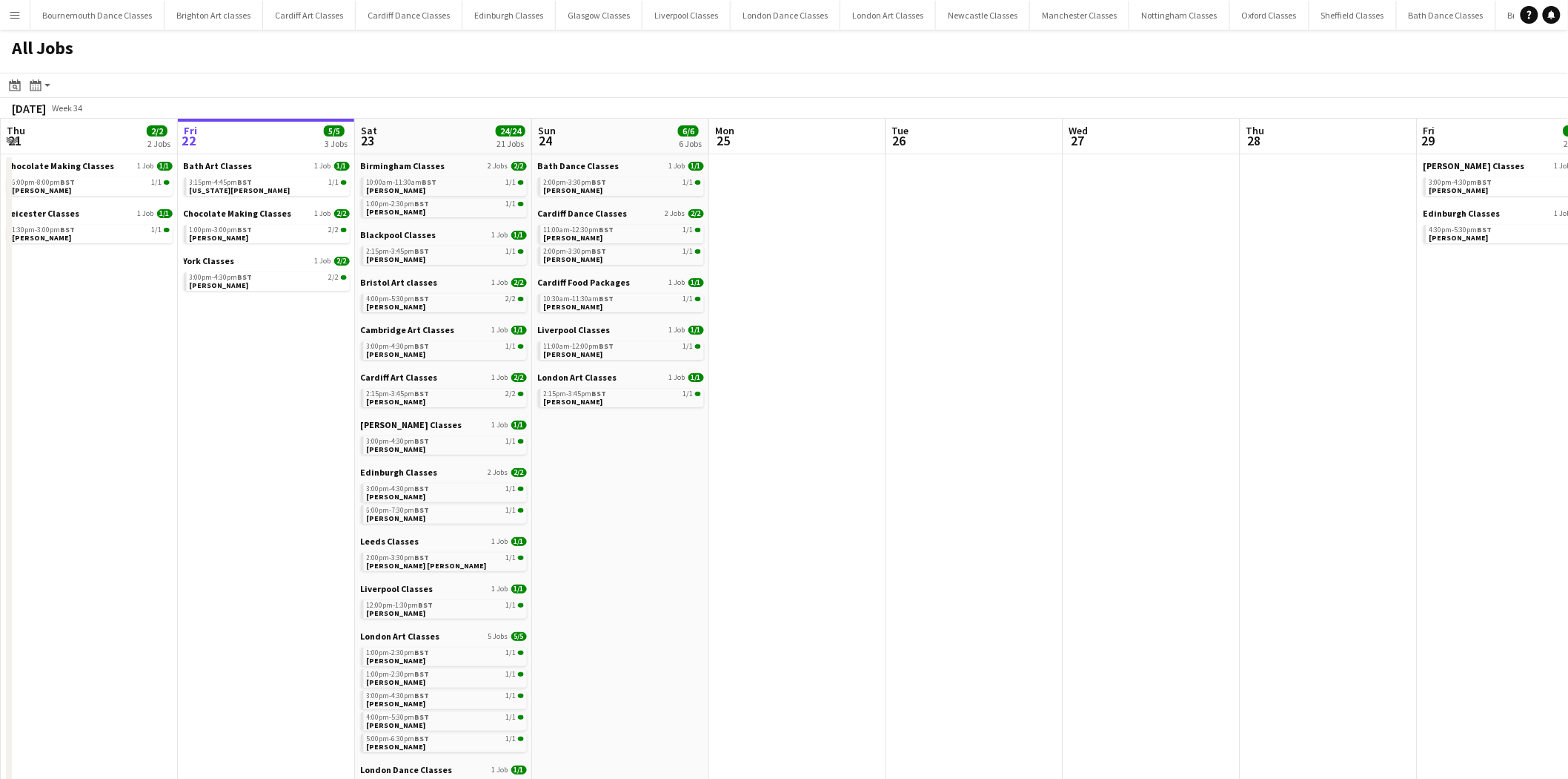
click at [16, 20] on app-icon "Menu" at bounding box center [14, 14] width 12 height 12
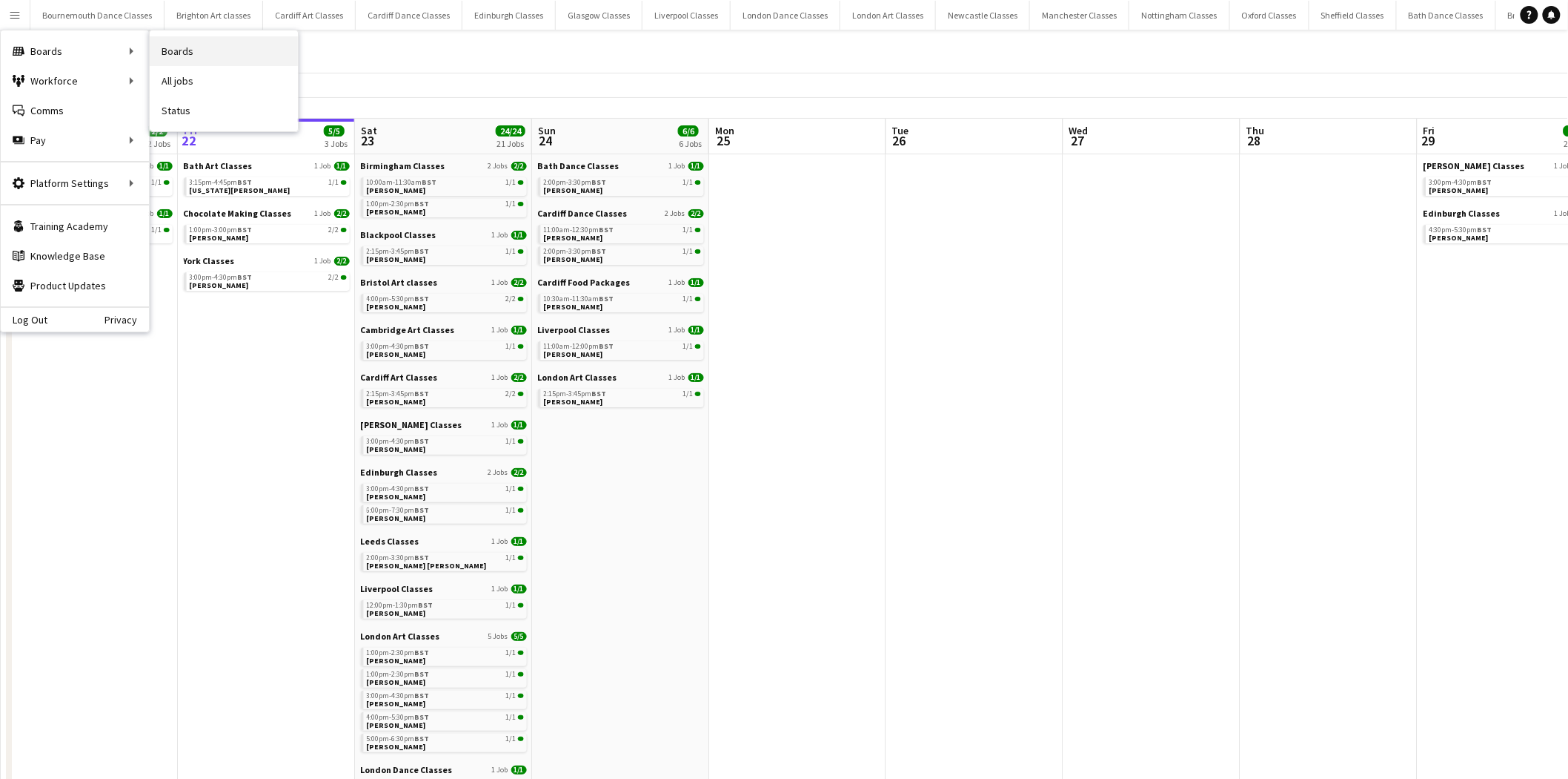
click at [195, 50] on link "Boards" at bounding box center [224, 51] width 148 height 30
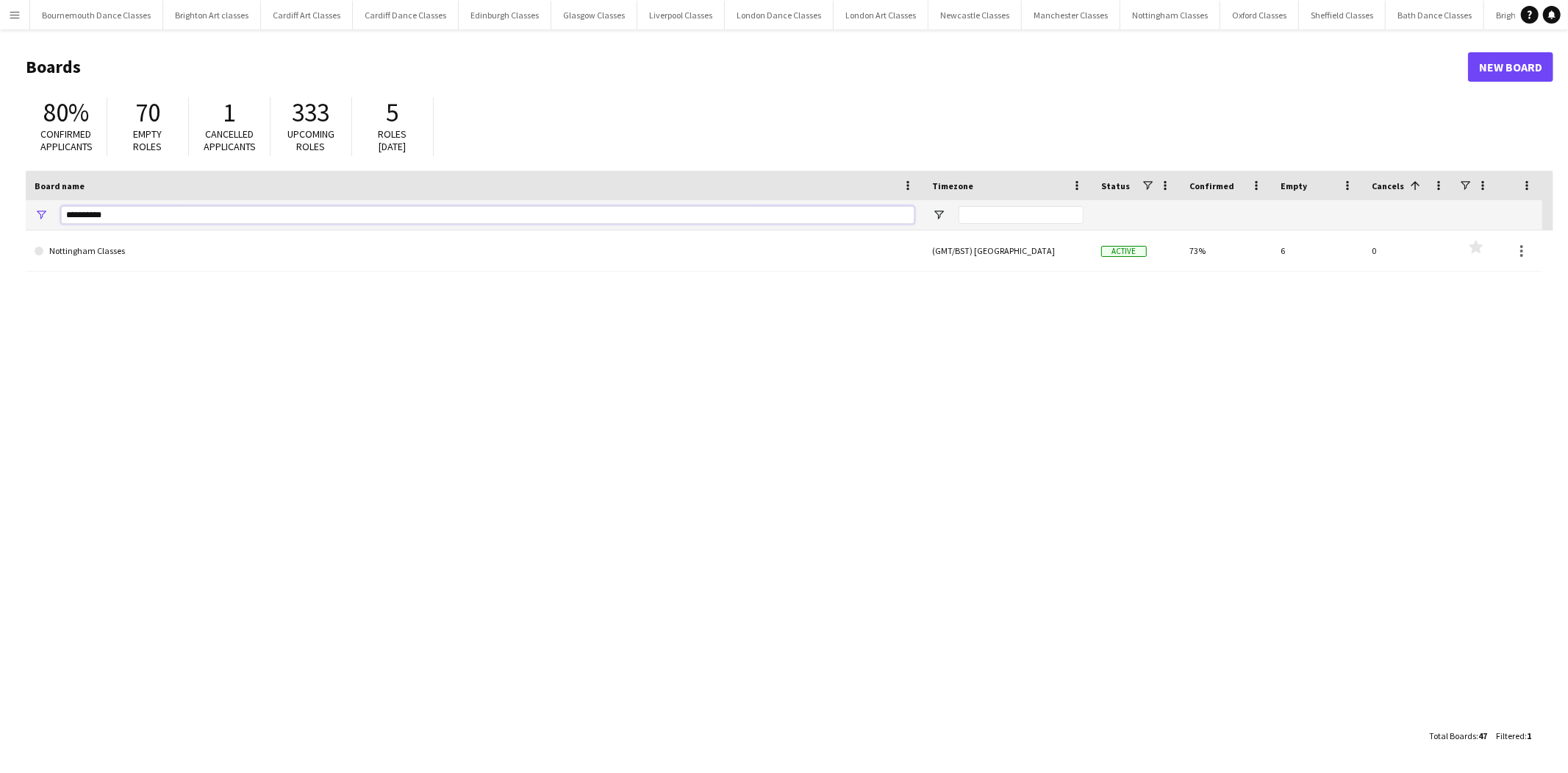
click at [122, 218] on input "**********" at bounding box center [488, 214] width 854 height 17
type input "*"
